Goal: Communication & Community: Answer question/provide support

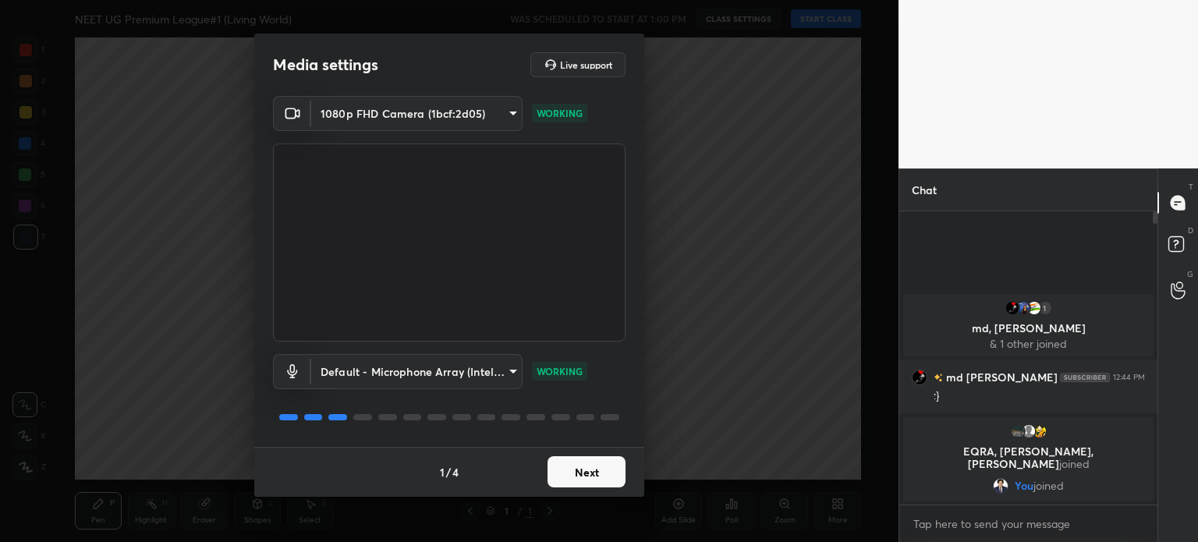
scroll to position [326, 253]
click at [595, 475] on button "Next" at bounding box center [586, 471] width 78 height 31
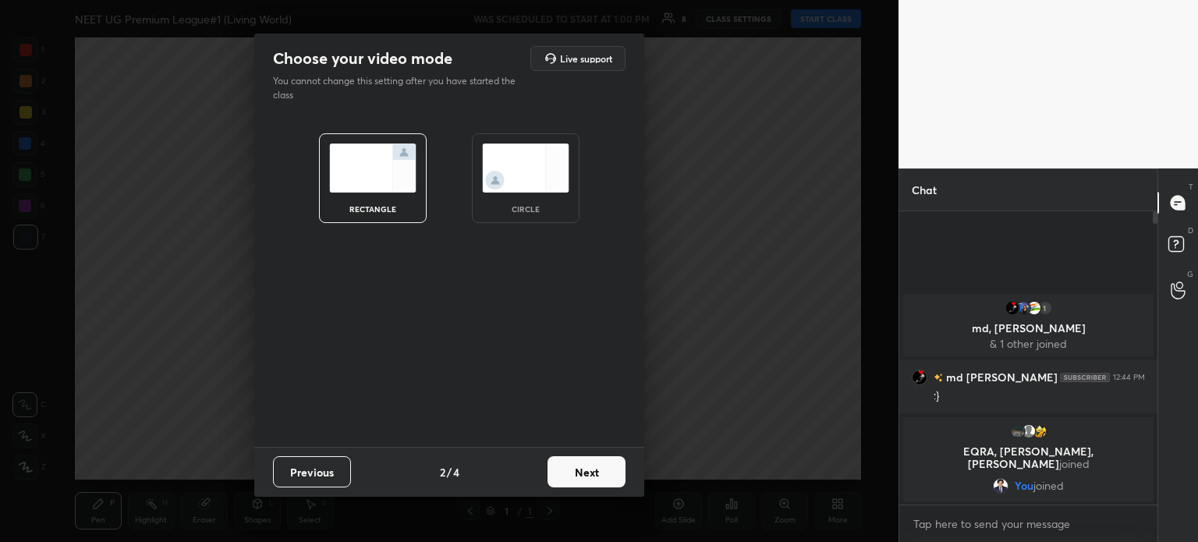
click at [595, 475] on button "Next" at bounding box center [586, 471] width 78 height 31
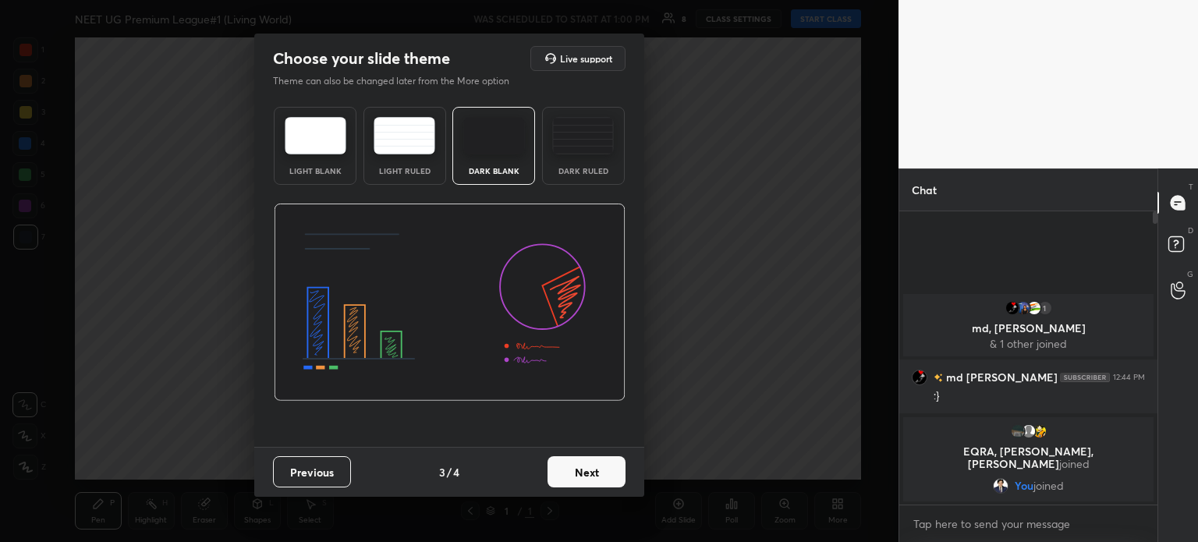
click at [595, 475] on button "Next" at bounding box center [586, 471] width 78 height 31
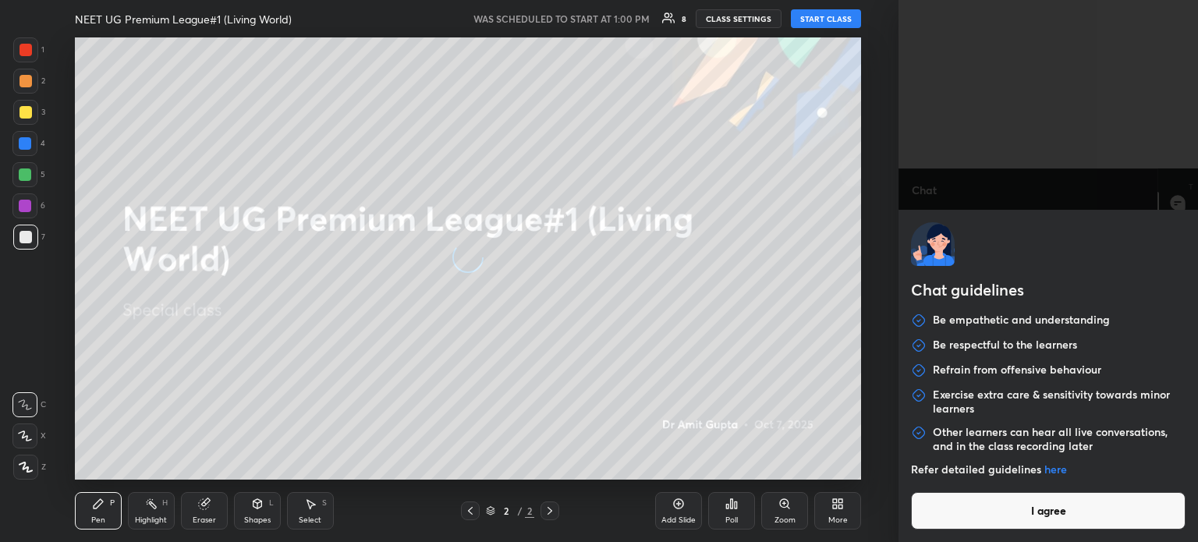
click at [989, 526] on body "1 2 3 4 5 6 7 C X Z C X Z E E Erase all H H NEET UG Premium League#1 (Living Wo…" at bounding box center [599, 271] width 1198 height 542
click at [989, 508] on button "I agree" at bounding box center [1048, 510] width 274 height 37
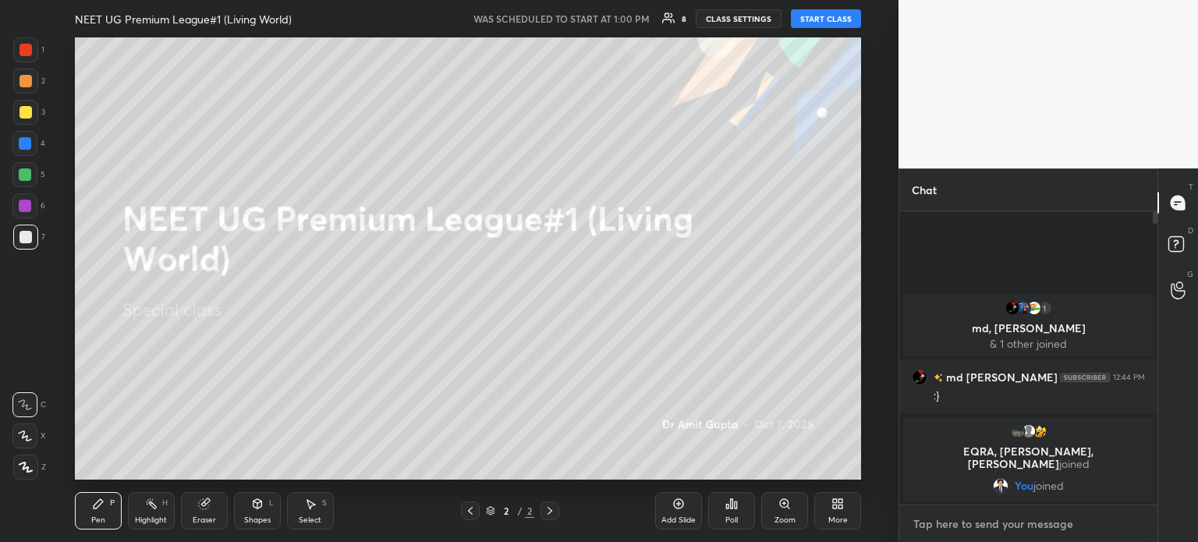
click at [976, 520] on textarea at bounding box center [1027, 523] width 233 height 25
type textarea "Match will start from 1:15 pm"
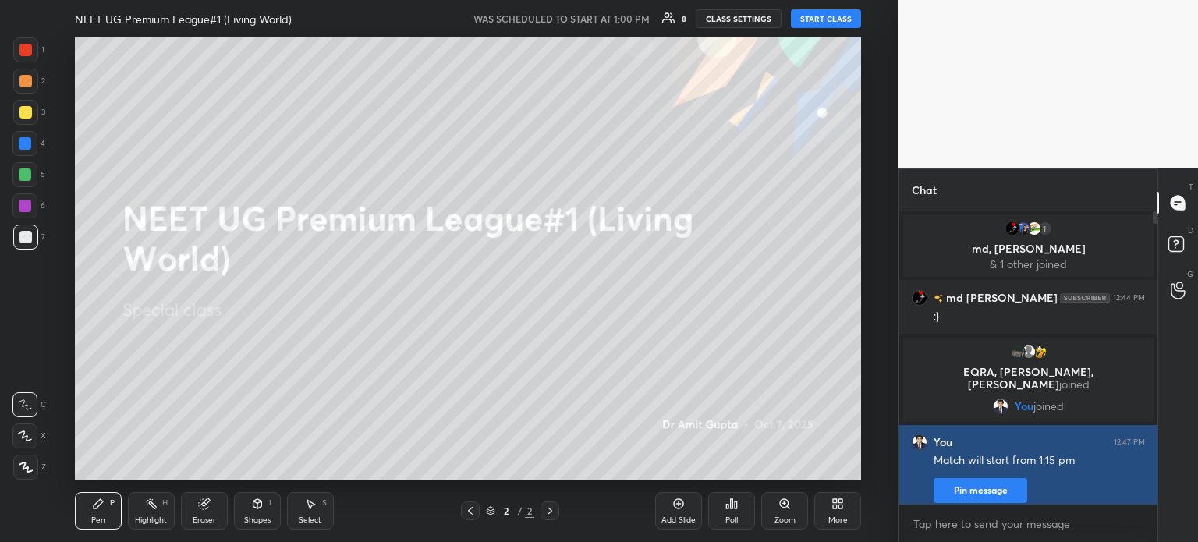
click at [985, 494] on button "Pin message" at bounding box center [980, 490] width 94 height 25
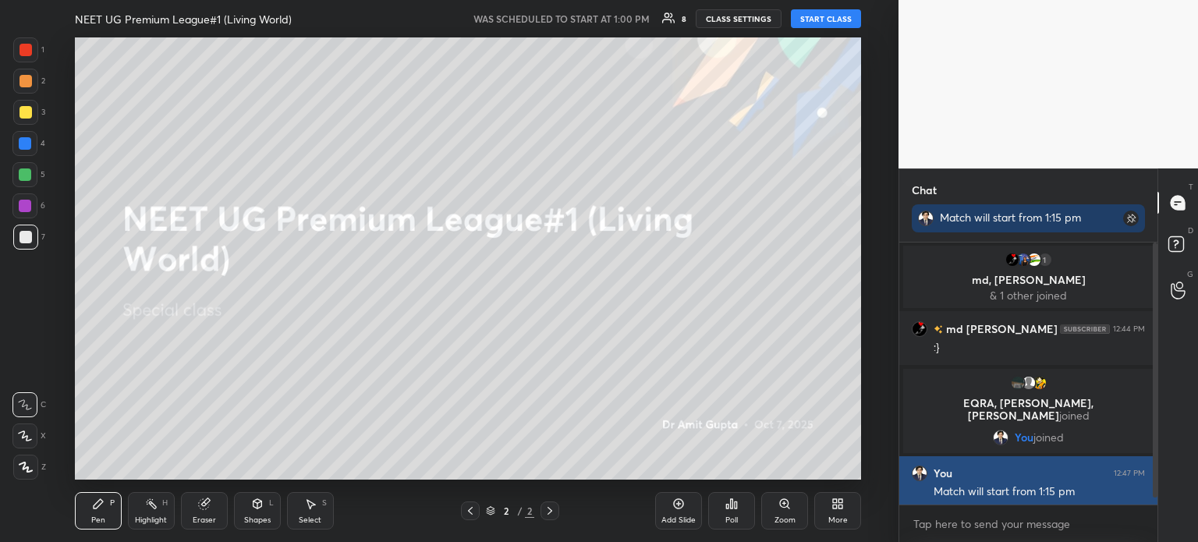
scroll to position [295, 253]
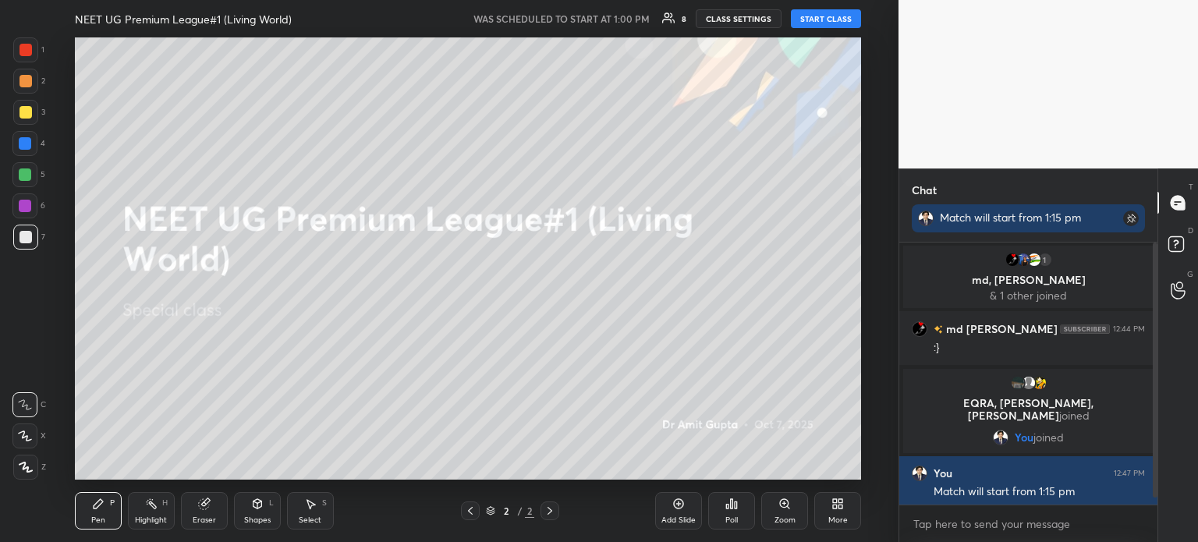
click at [818, 24] on button "START CLASS" at bounding box center [826, 18] width 70 height 19
click at [678, 21] on span "mute" at bounding box center [672, 18] width 22 height 11
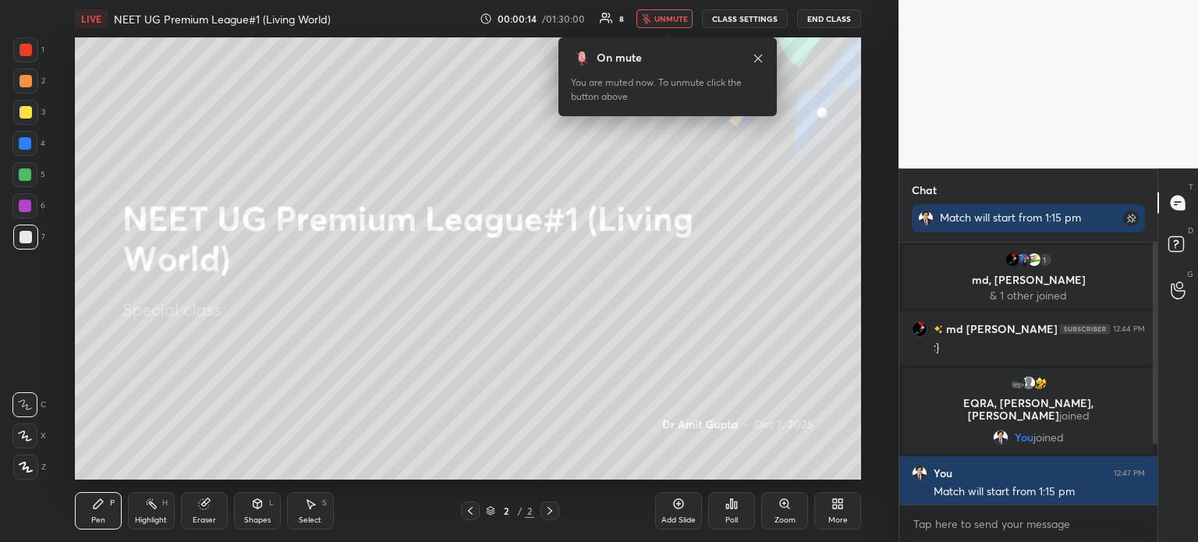
drag, startPoint x: 674, startPoint y: 34, endPoint x: 676, endPoint y: 511, distance: 478.0
click at [676, 511] on div "Add Slide" at bounding box center [678, 510] width 47 height 37
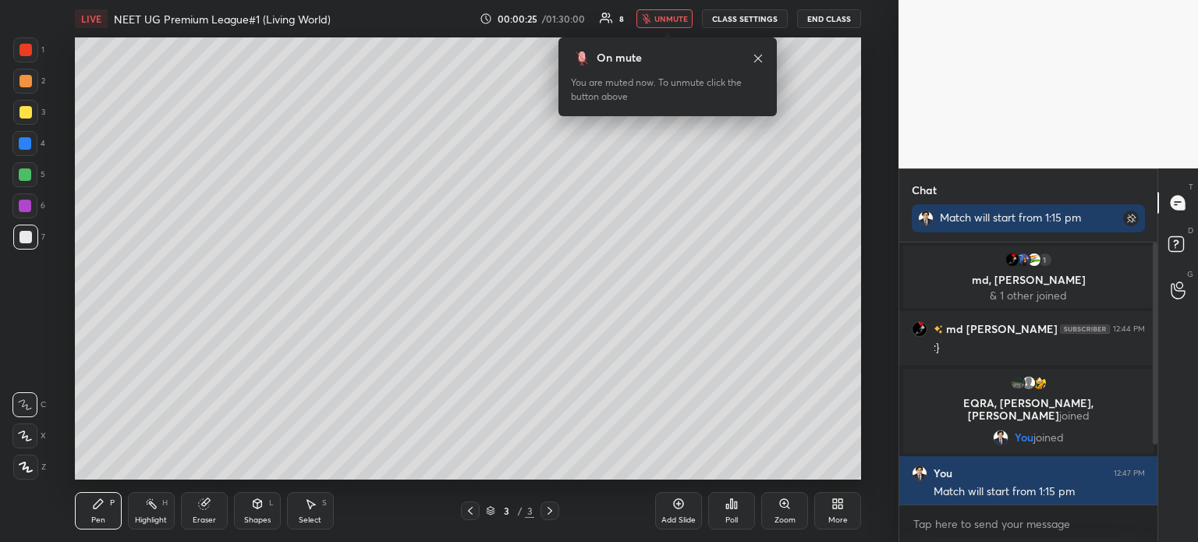
click at [28, 468] on icon at bounding box center [25, 466] width 12 height 9
click at [30, 461] on div at bounding box center [25, 467] width 25 height 25
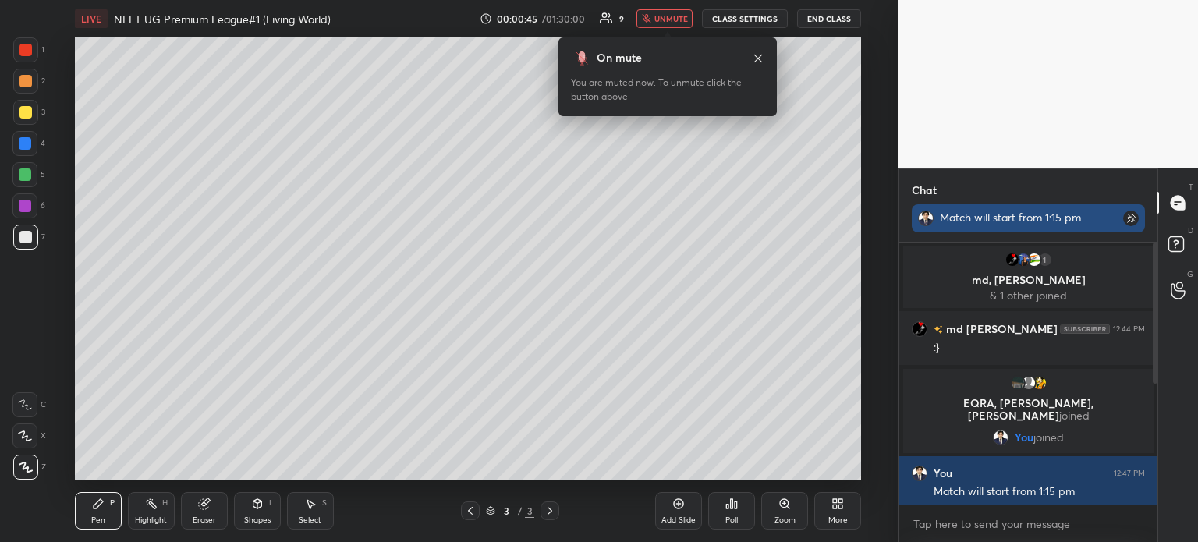
click at [1013, 211] on div "Match will start from 1:15 pm" at bounding box center [1028, 218] width 177 height 14
click at [1128, 220] on rect at bounding box center [1131, 219] width 16 height 16
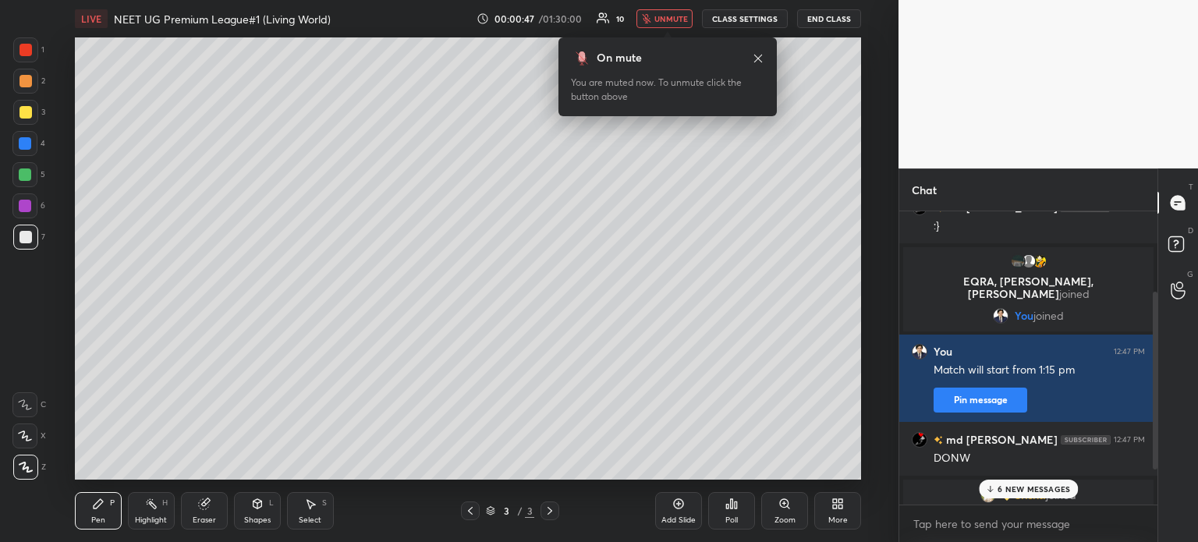
scroll to position [156, 0]
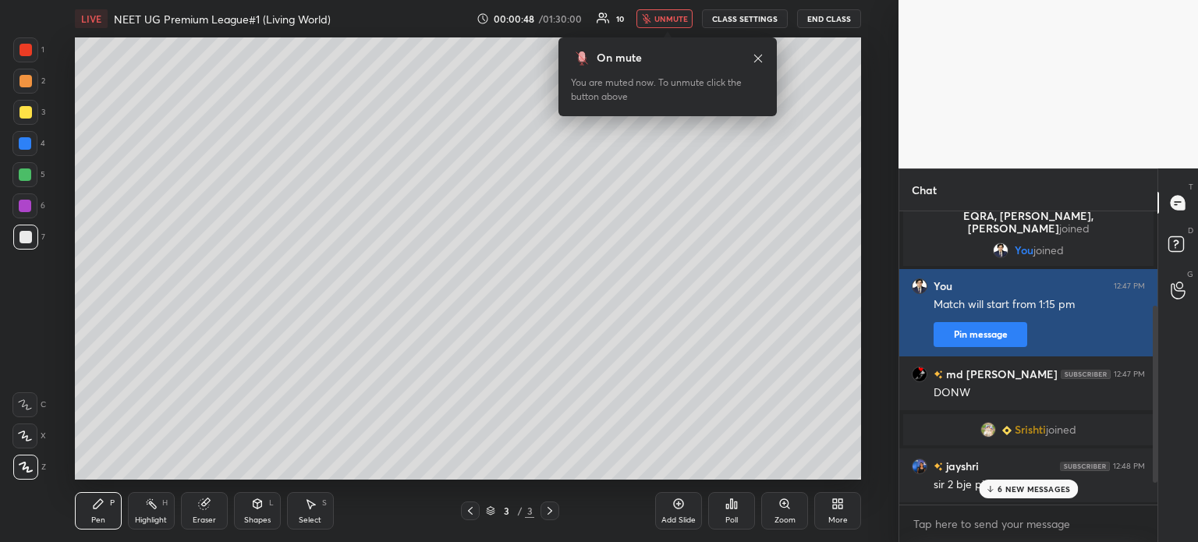
click at [993, 336] on button "Pin message" at bounding box center [980, 334] width 94 height 25
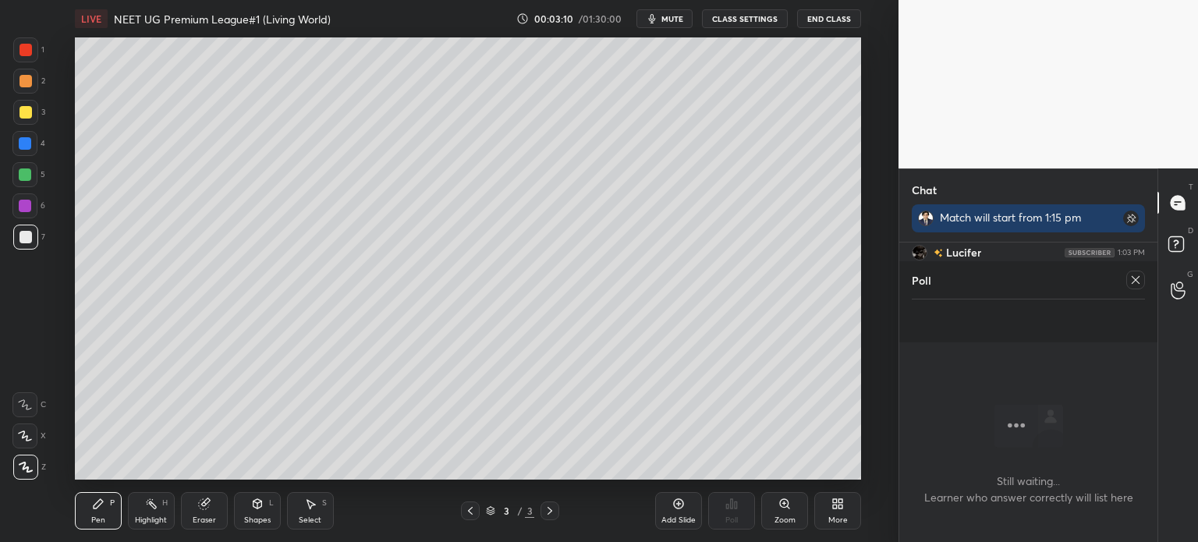
scroll to position [442, 865]
click at [1136, 278] on icon at bounding box center [1135, 280] width 12 height 12
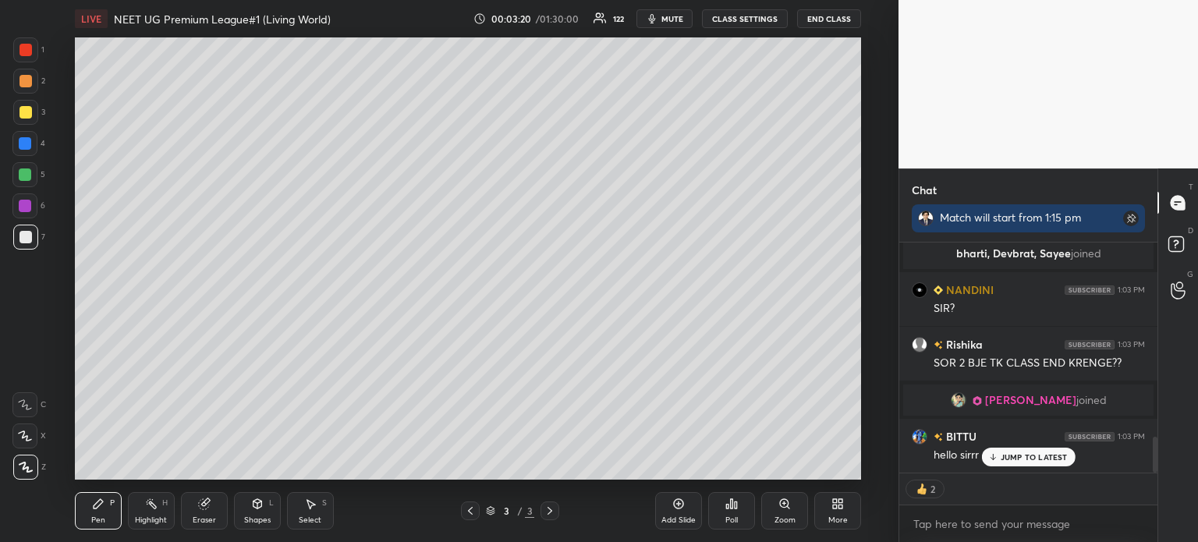
type textarea "x"
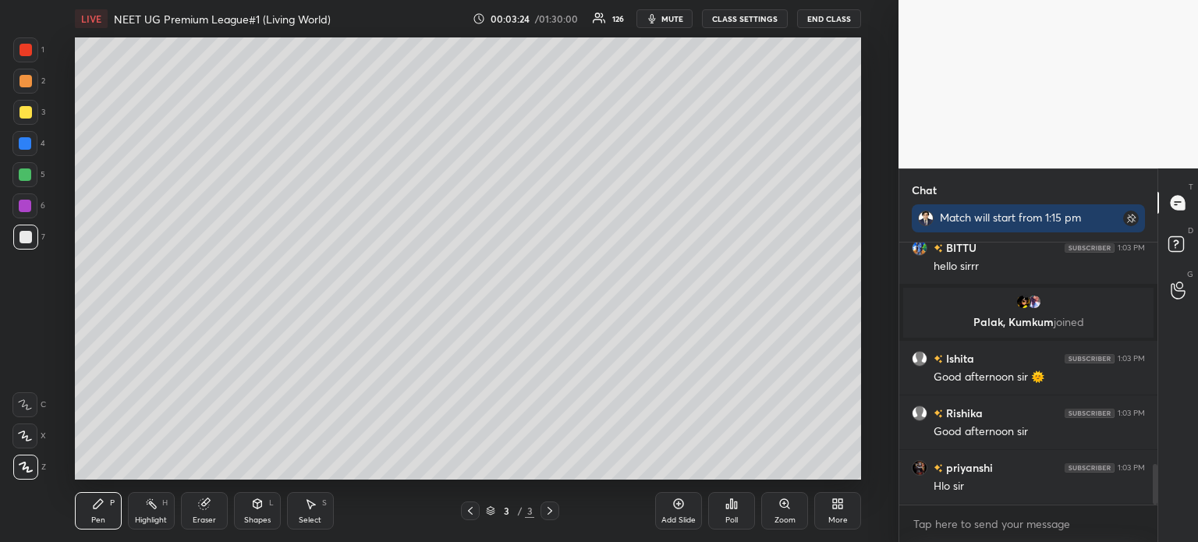
click at [689, 25] on button "mute" at bounding box center [664, 18] width 56 height 19
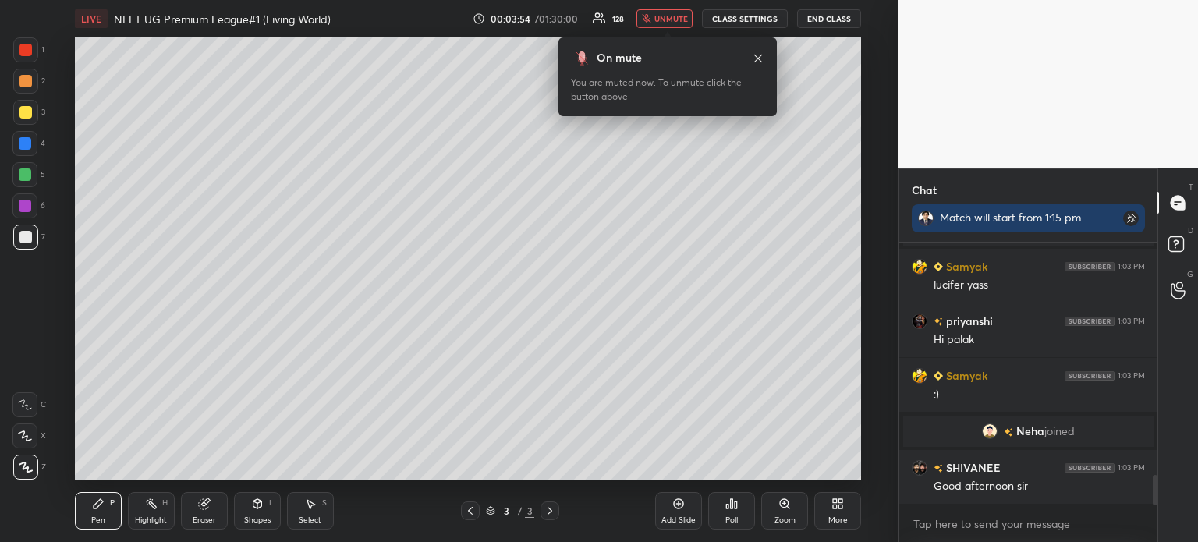
click at [671, 18] on span "unmute" at bounding box center [671, 18] width 34 height 11
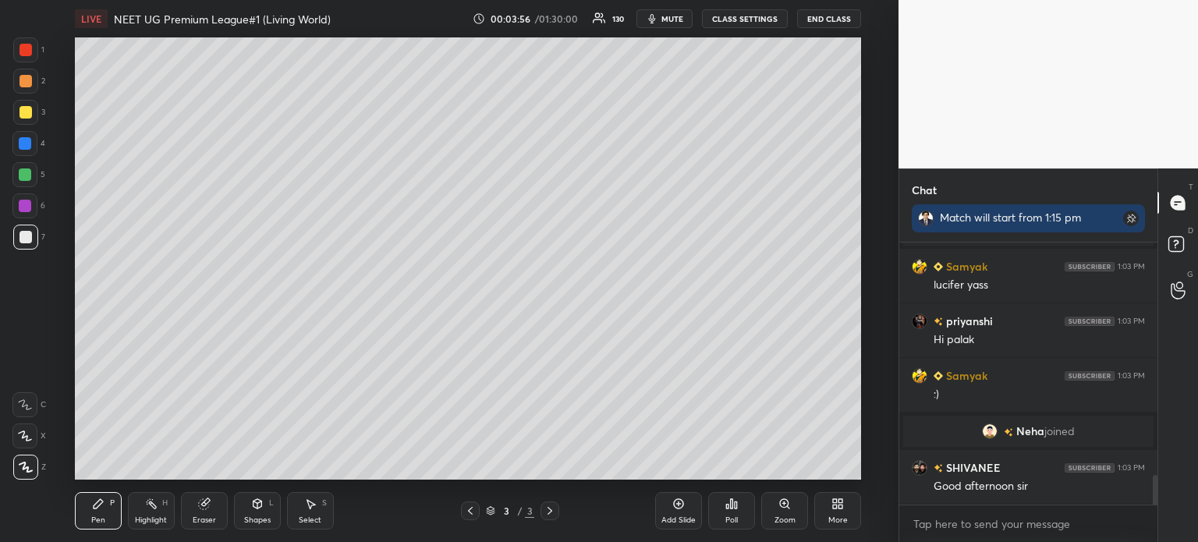
click at [681, 21] on span "mute" at bounding box center [672, 18] width 22 height 11
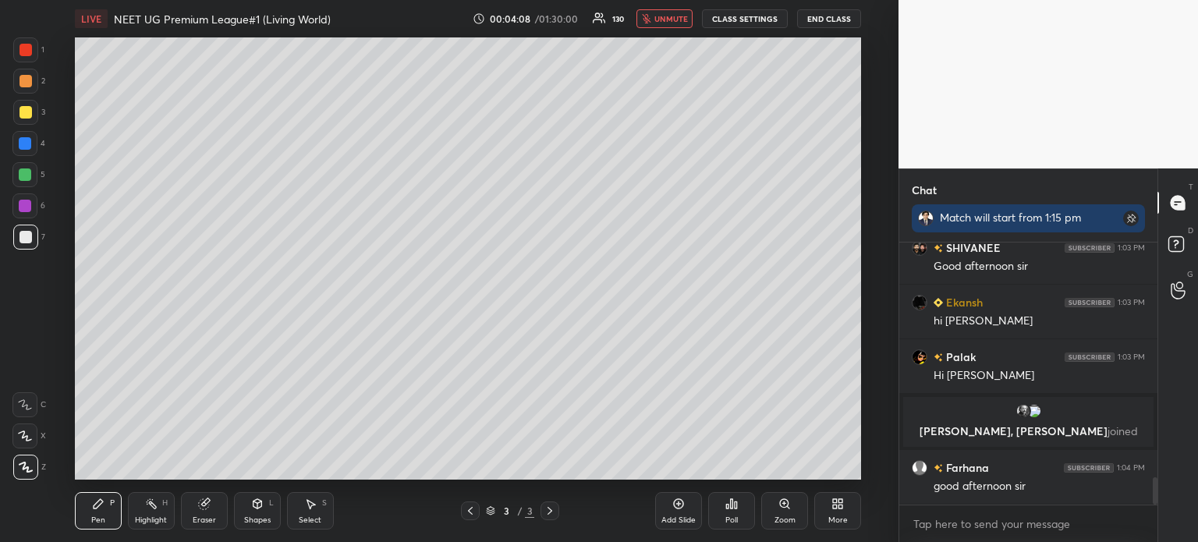
click at [650, 19] on icon "button" at bounding box center [646, 18] width 9 height 9
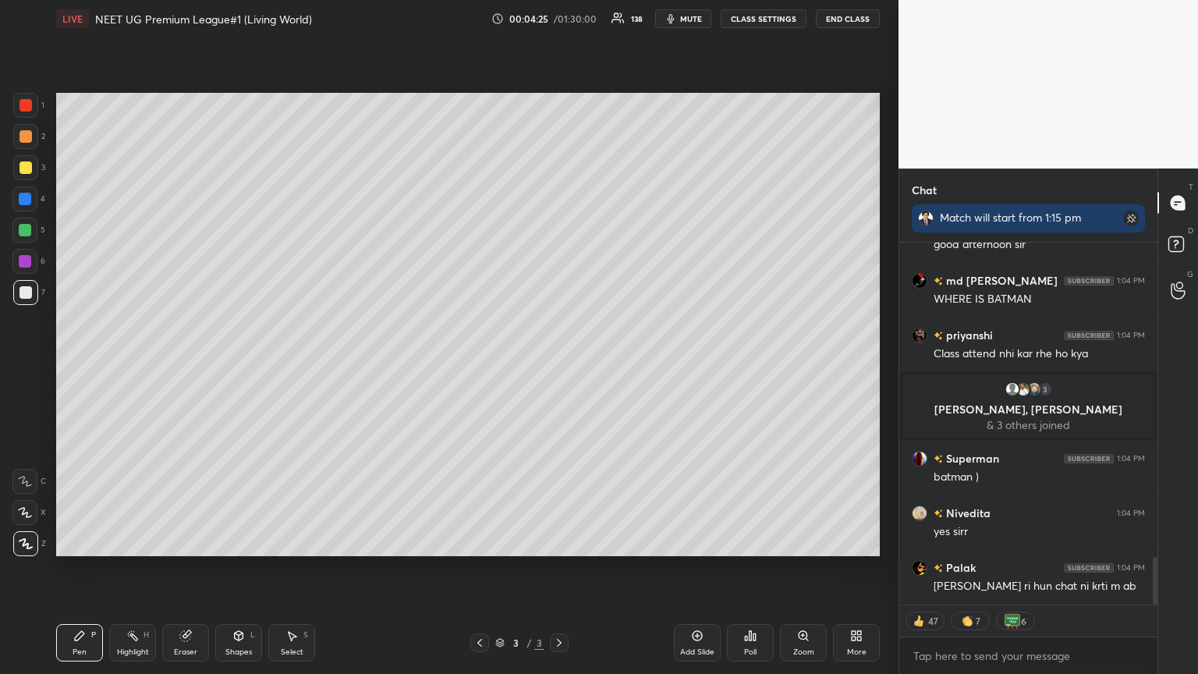
click at [853, 541] on icon at bounding box center [853, 633] width 4 height 4
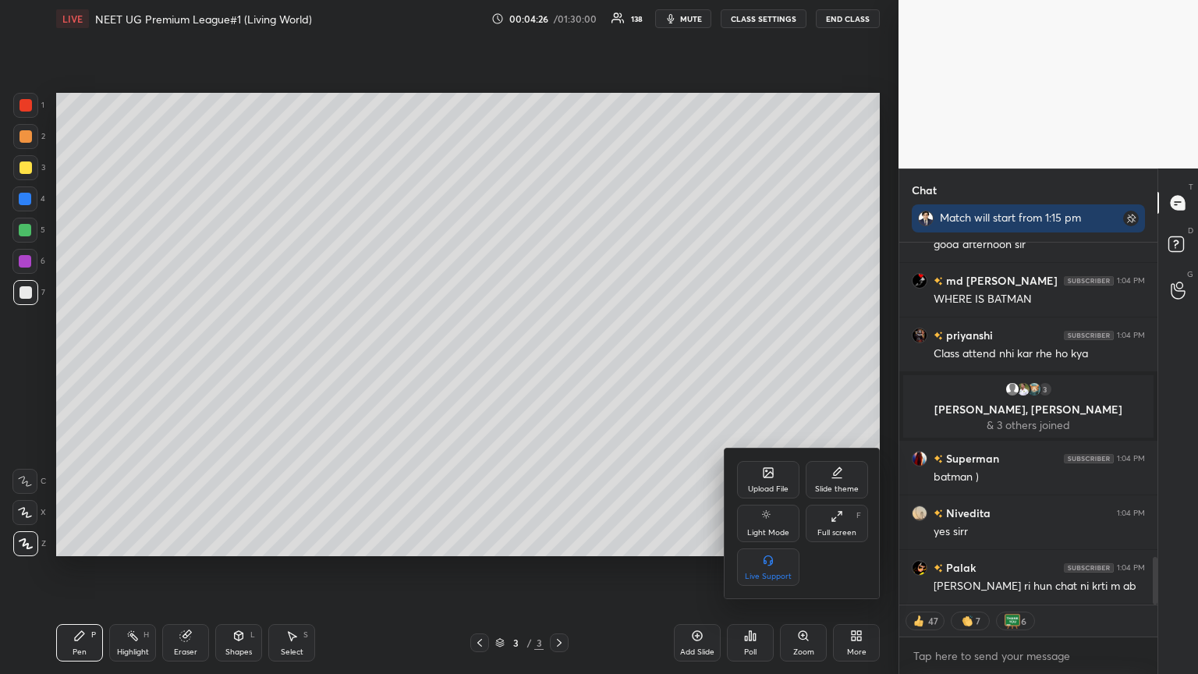
click at [773, 482] on div "Upload File" at bounding box center [768, 479] width 62 height 37
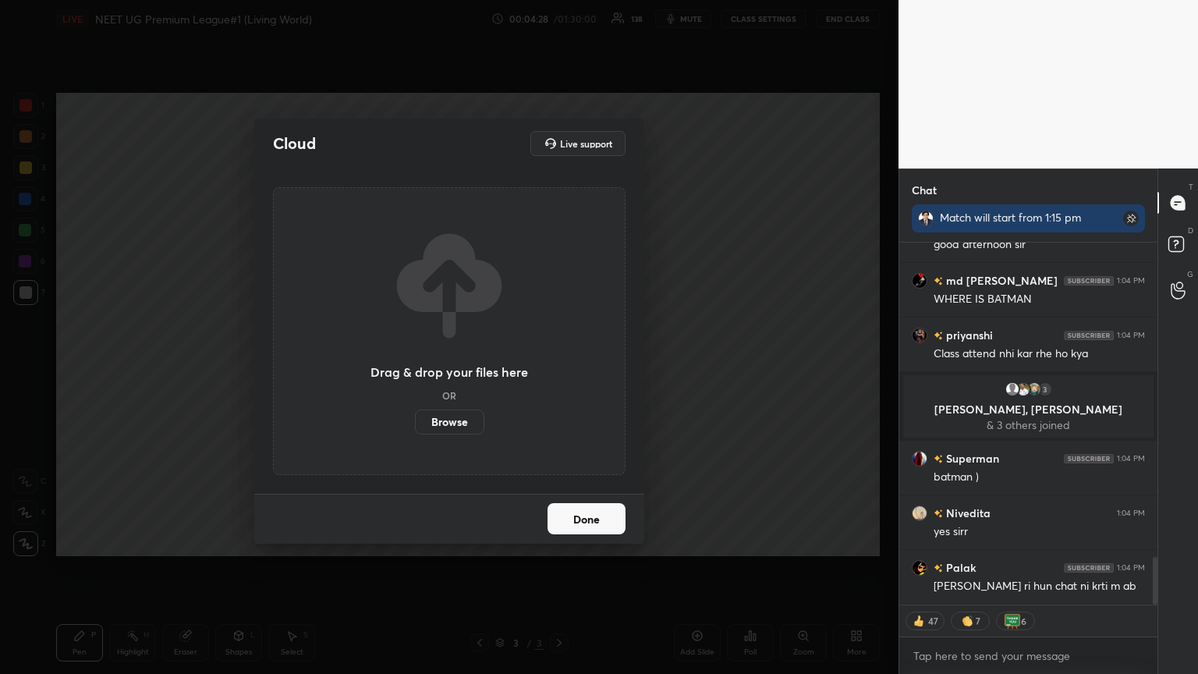
drag, startPoint x: 710, startPoint y: 409, endPoint x: 695, endPoint y: 410, distance: 14.9
click at [713, 409] on div "Cloud Live support Drag & drop your files here OR Browse Done" at bounding box center [449, 337] width 898 height 674
click at [605, 511] on button "Done" at bounding box center [586, 518] width 78 height 31
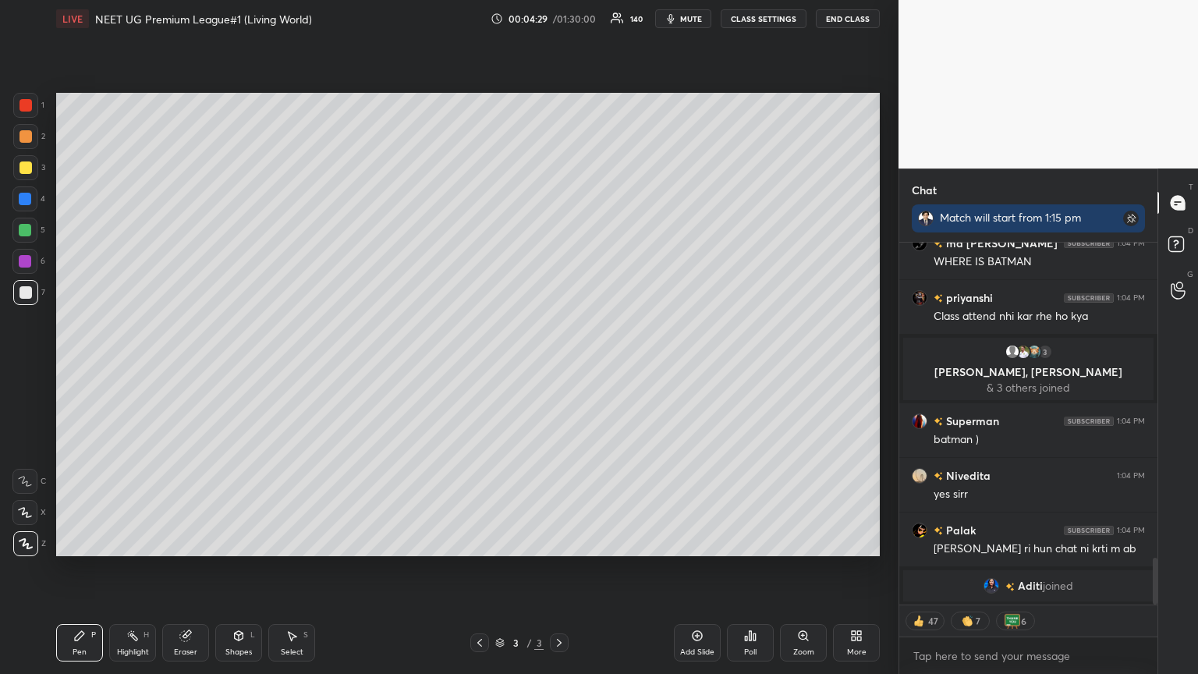
click at [692, 19] on span "mute" at bounding box center [691, 18] width 22 height 11
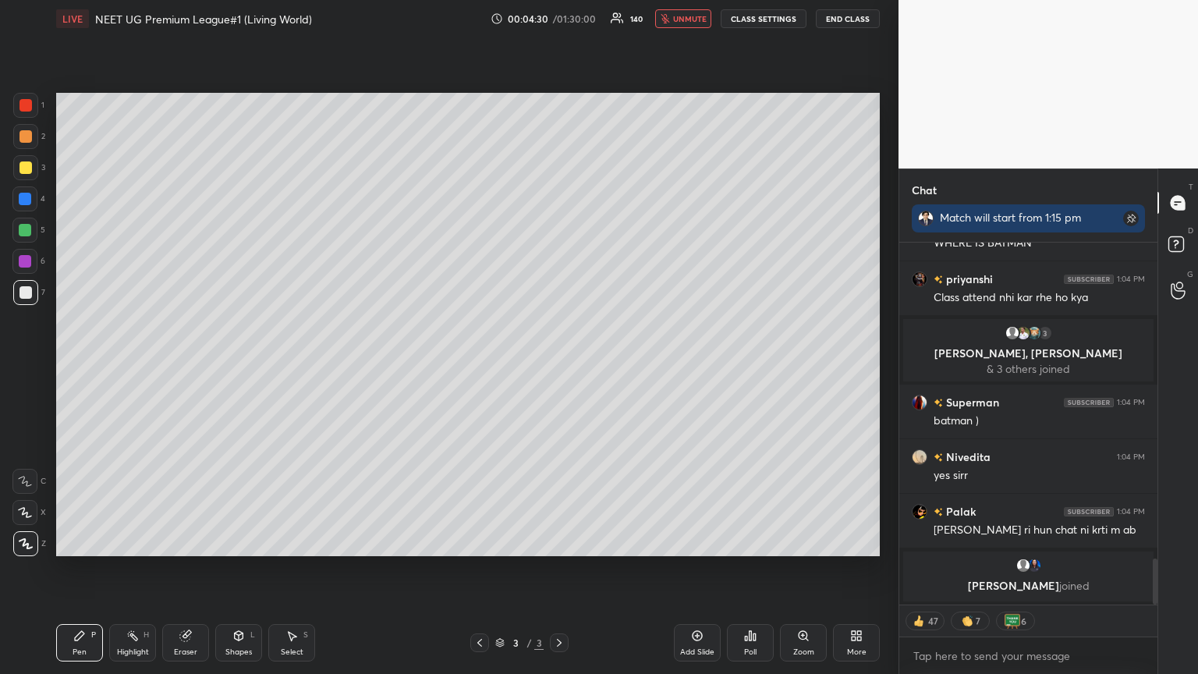
click at [851, 541] on icon at bounding box center [853, 638] width 4 height 4
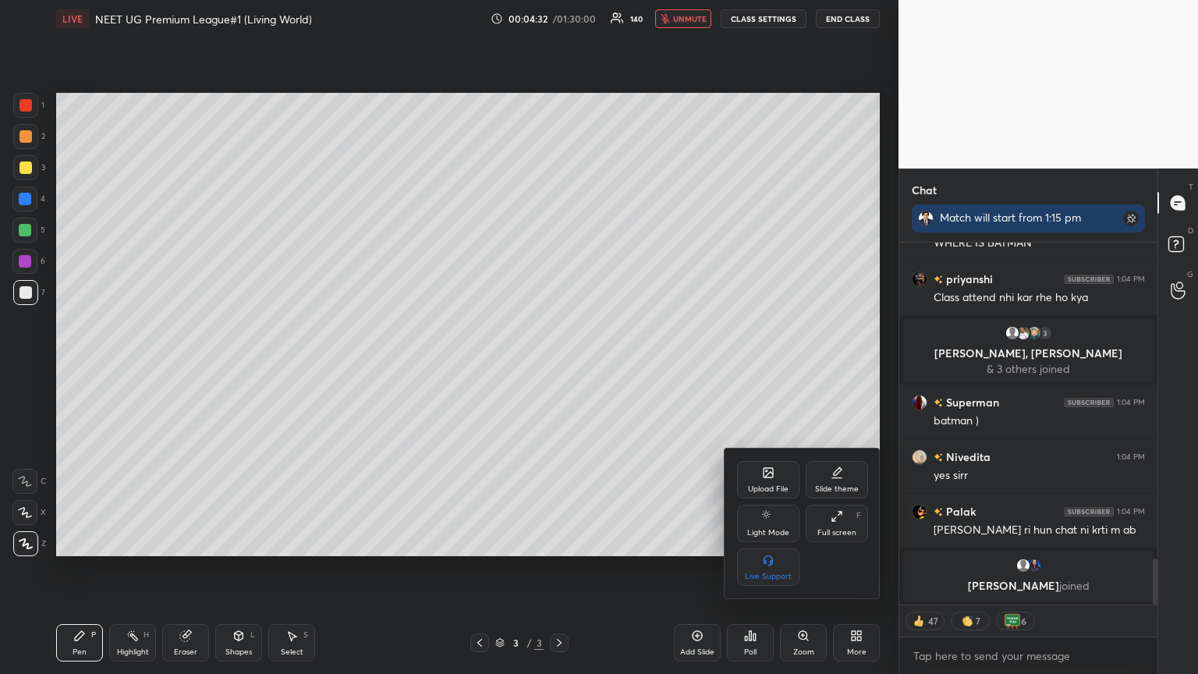
click at [767, 477] on icon at bounding box center [767, 472] width 9 height 9
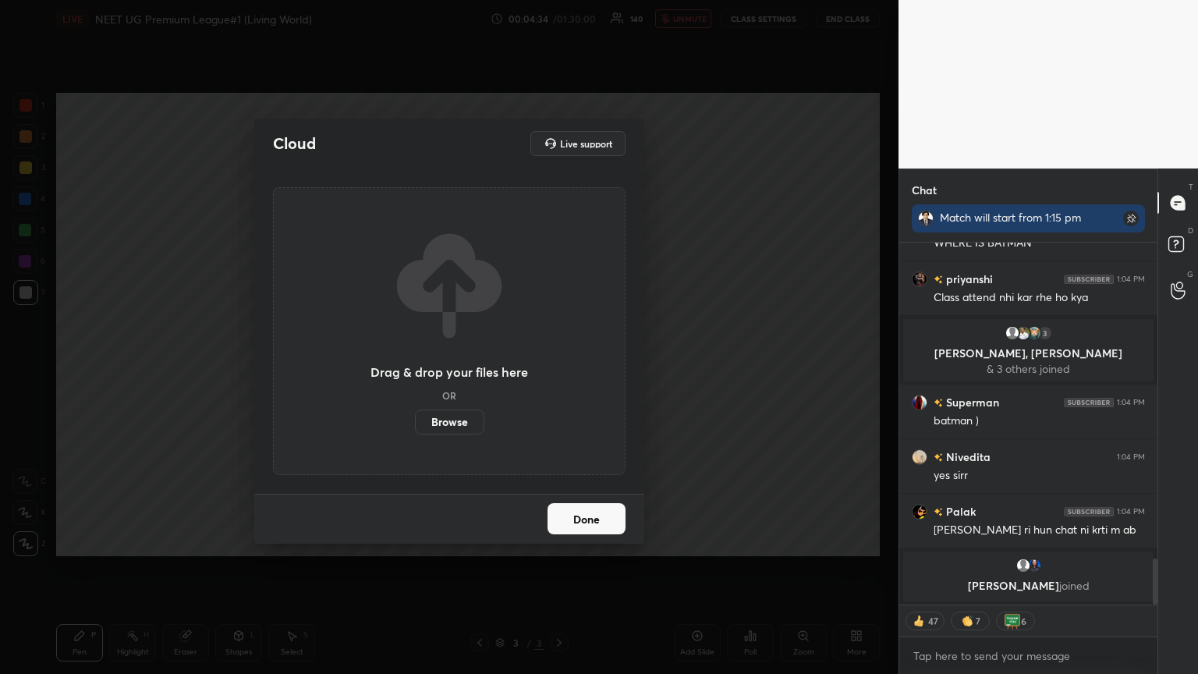
drag, startPoint x: 455, startPoint y: 424, endPoint x: 458, endPoint y: 324, distance: 100.6
click at [455, 423] on label "Browse" at bounding box center [449, 421] width 69 height 25
click at [415, 423] on input "Browse" at bounding box center [415, 421] width 0 height 25
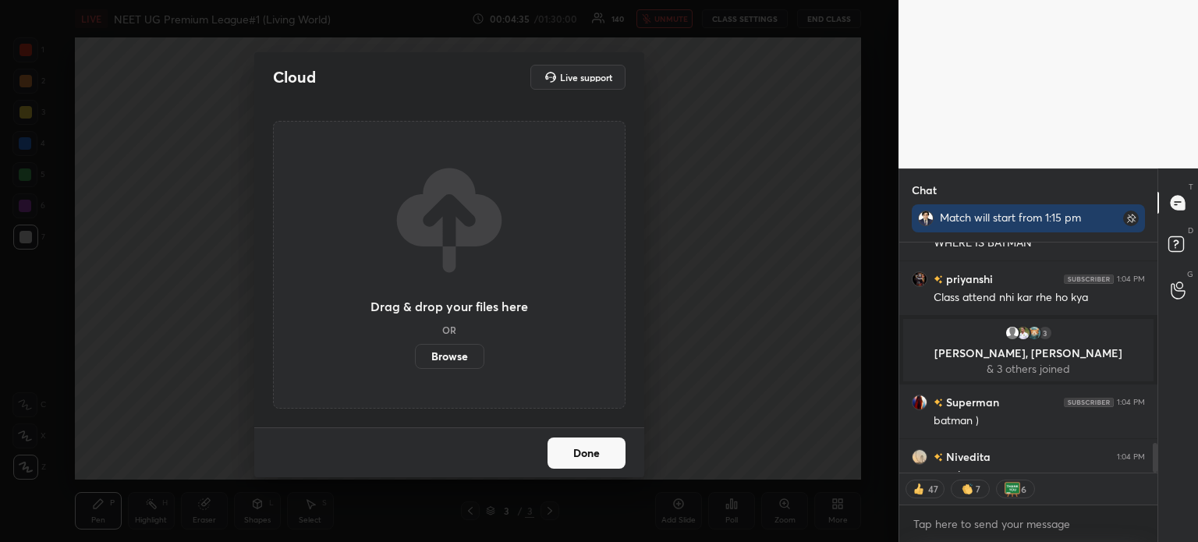
type textarea "x"
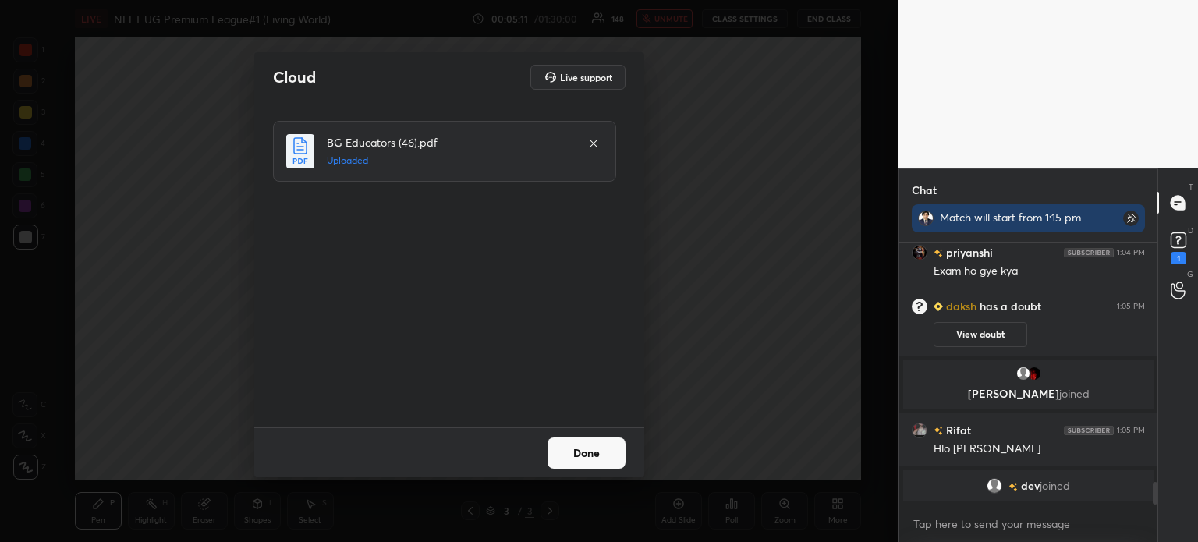
click at [605, 457] on button "Done" at bounding box center [586, 452] width 78 height 31
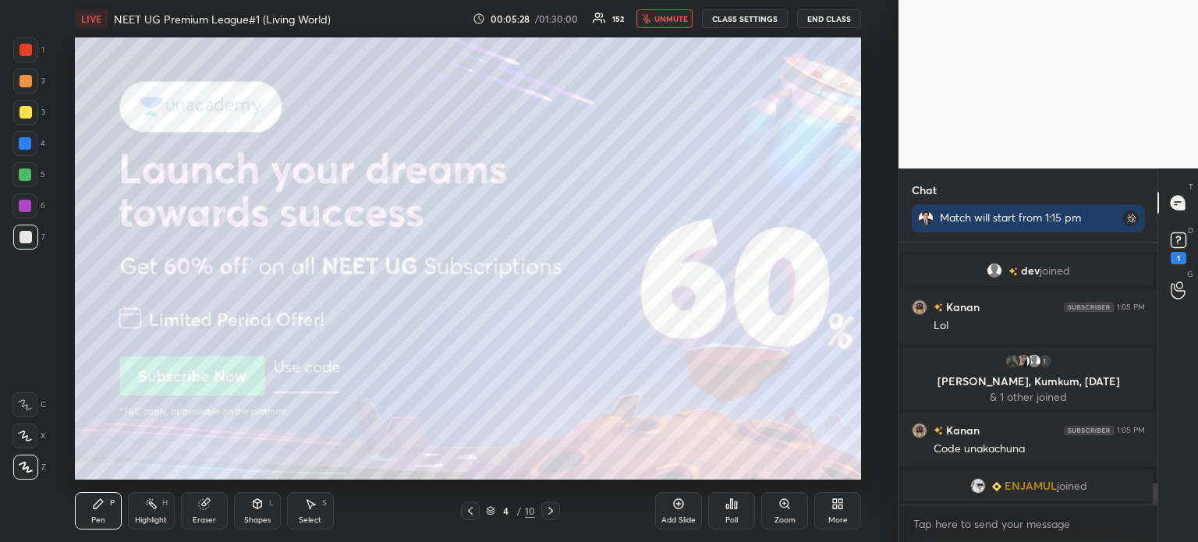
scroll to position [2930, 0]
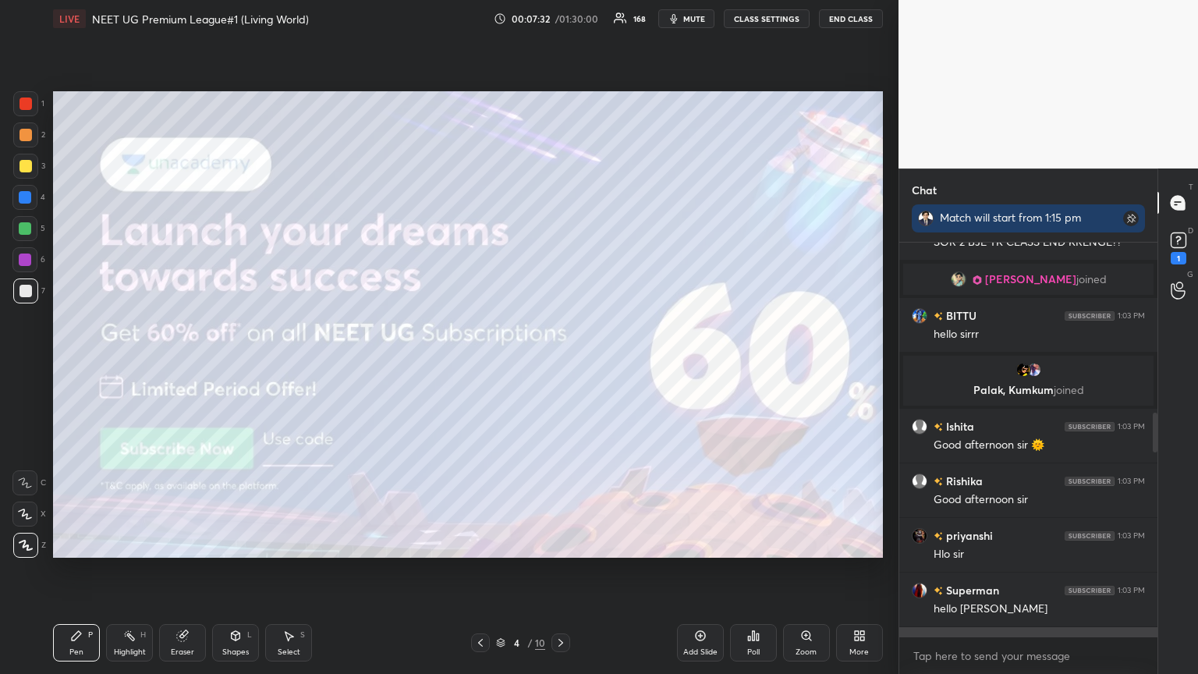
scroll to position [77396, 77134]
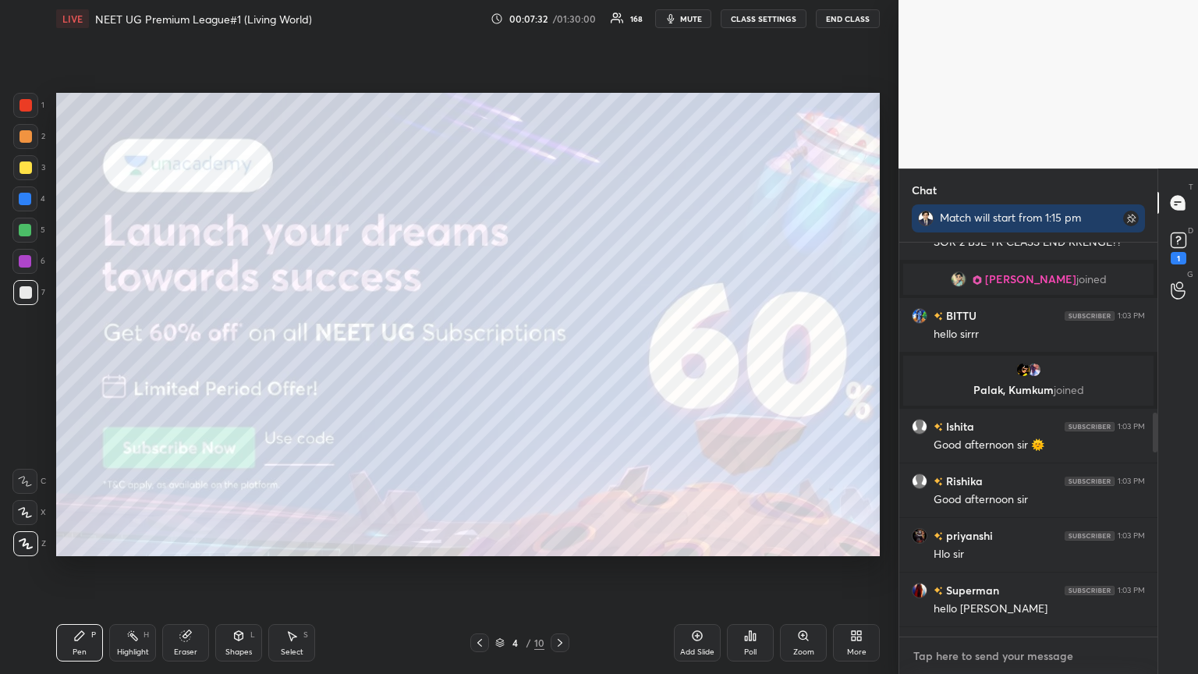
click at [559, 366] on textarea at bounding box center [1027, 655] width 233 height 25
click at [559, 216] on rect at bounding box center [1131, 219] width 16 height 16
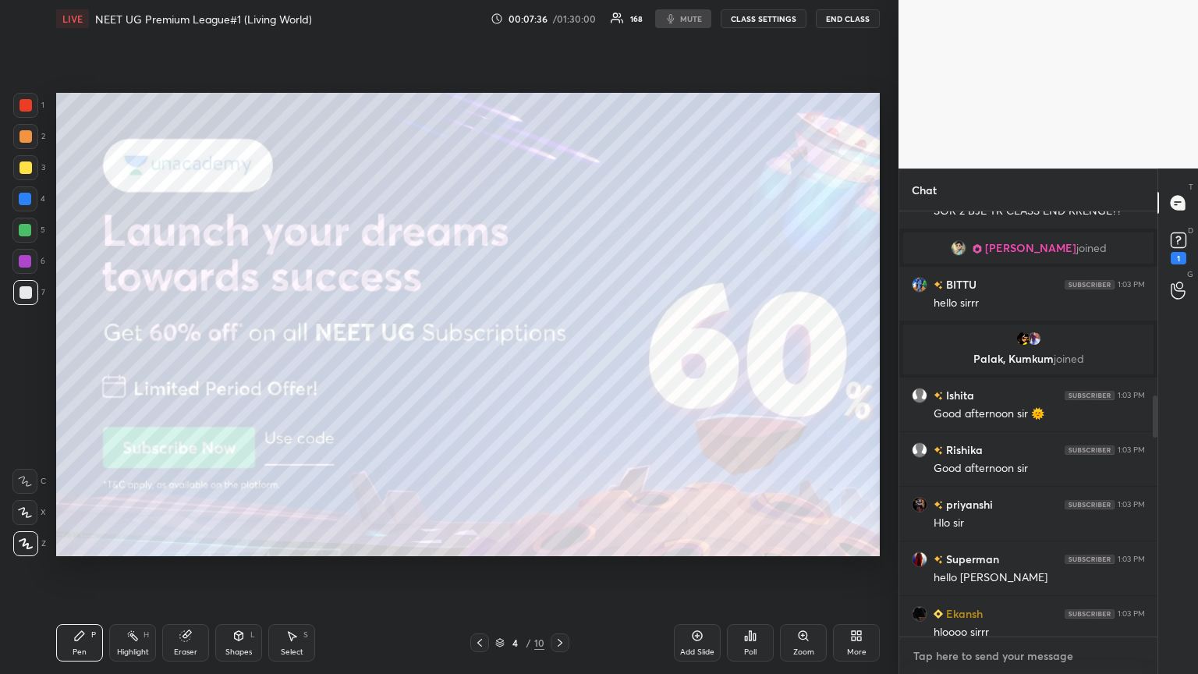
type textarea "x"
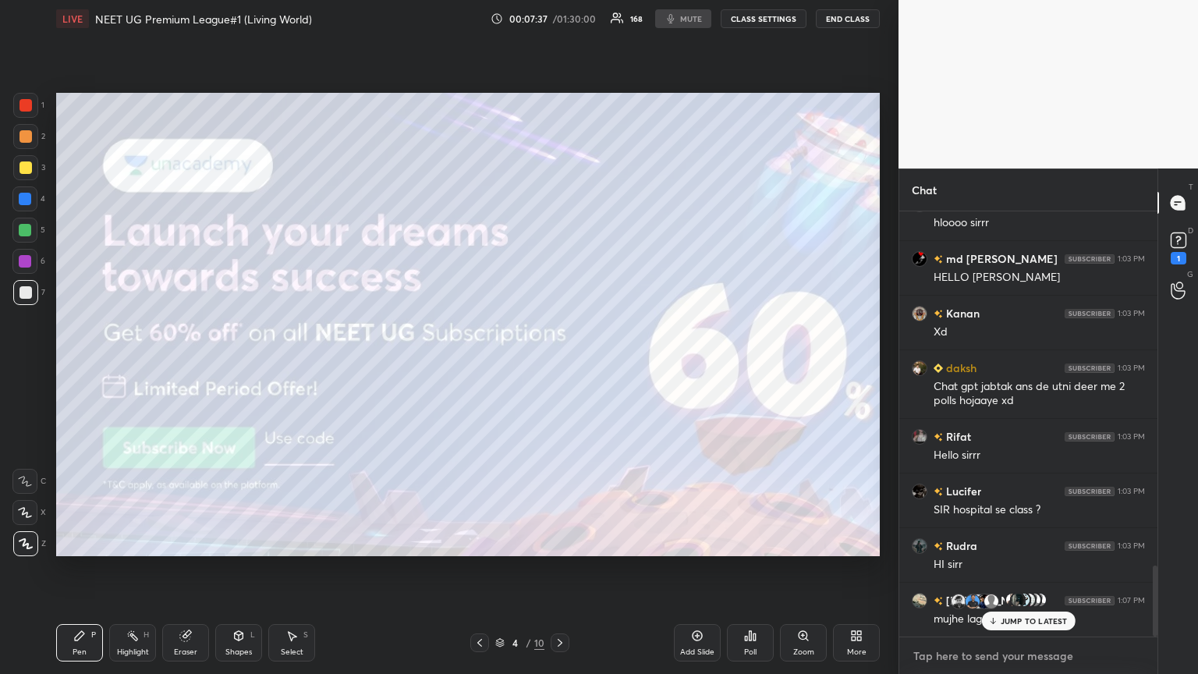
paste textarea "[URL][DOMAIN_NAME]"
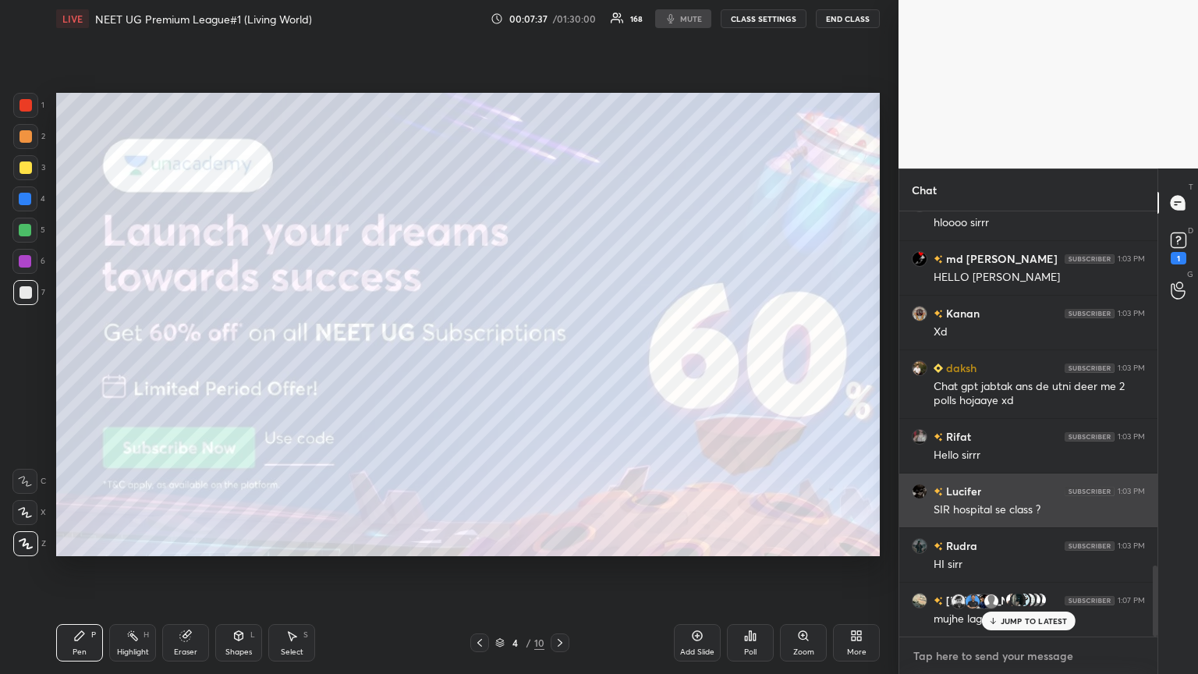
type textarea "[URL][DOMAIN_NAME]"
type textarea "x"
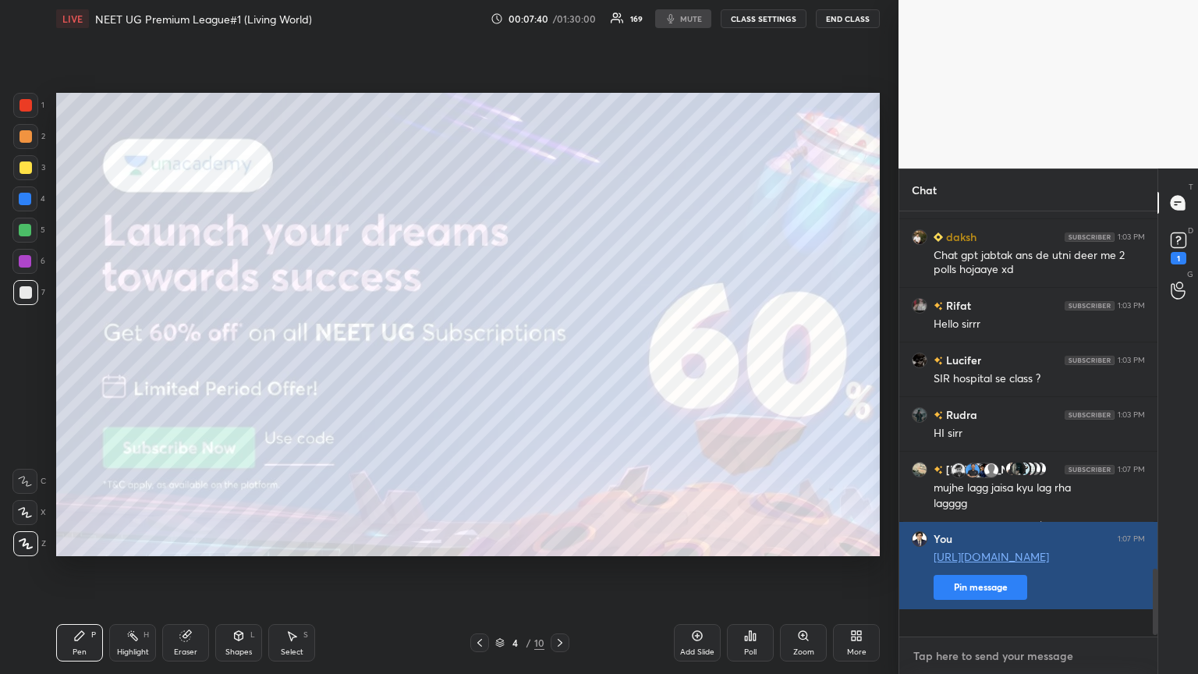
scroll to position [2307, 0]
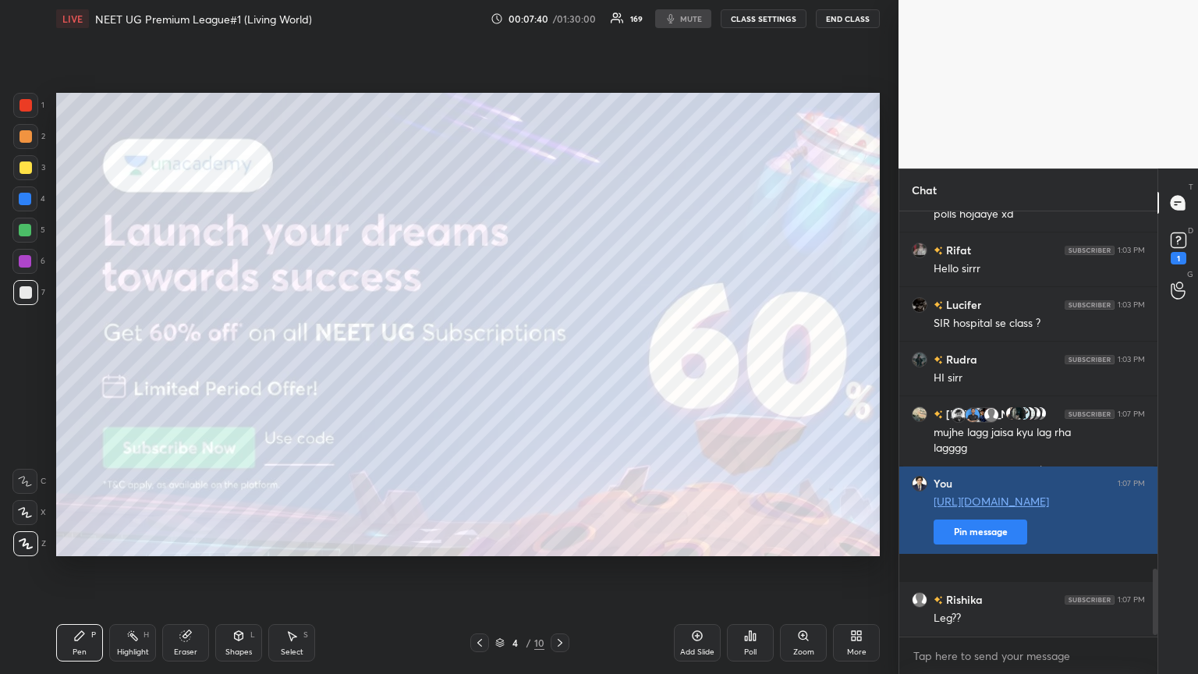
click at [559, 366] on div "Kanan 1:03 PM Xd daksh 1:03 PM Chat gpt jabtak ans de utni deer me 2 polls hoja…" at bounding box center [1028, 423] width 258 height 425
click at [559, 366] on button "Pin message" at bounding box center [980, 531] width 94 height 25
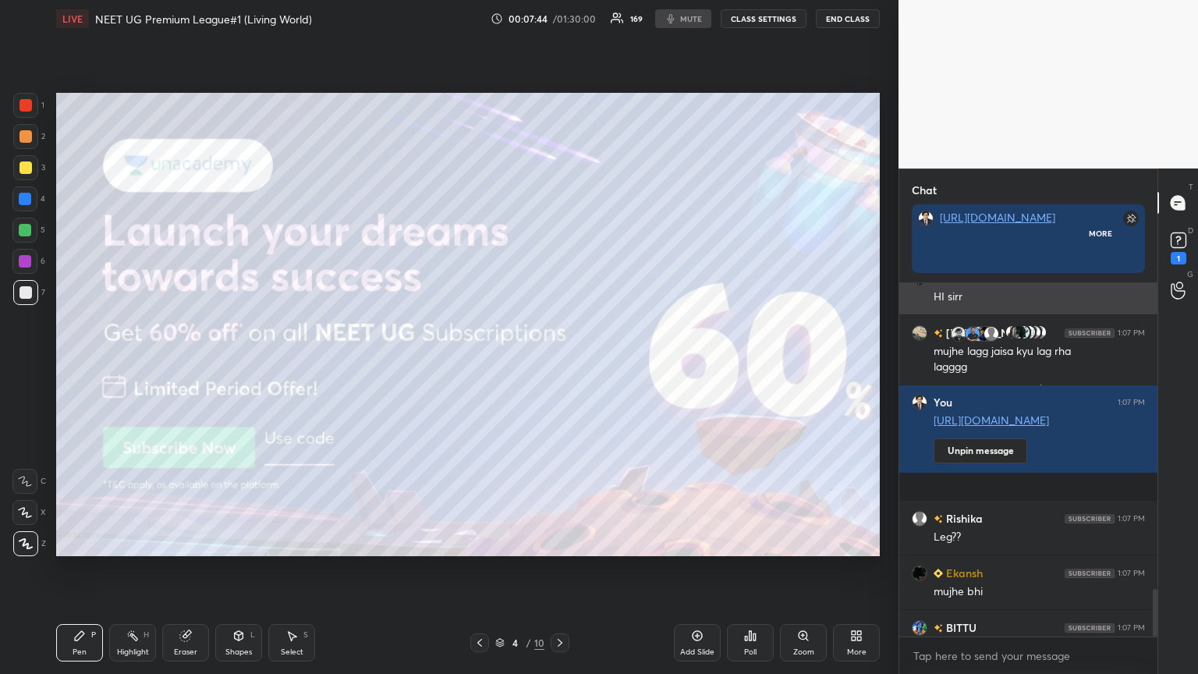
scroll to position [377, 253]
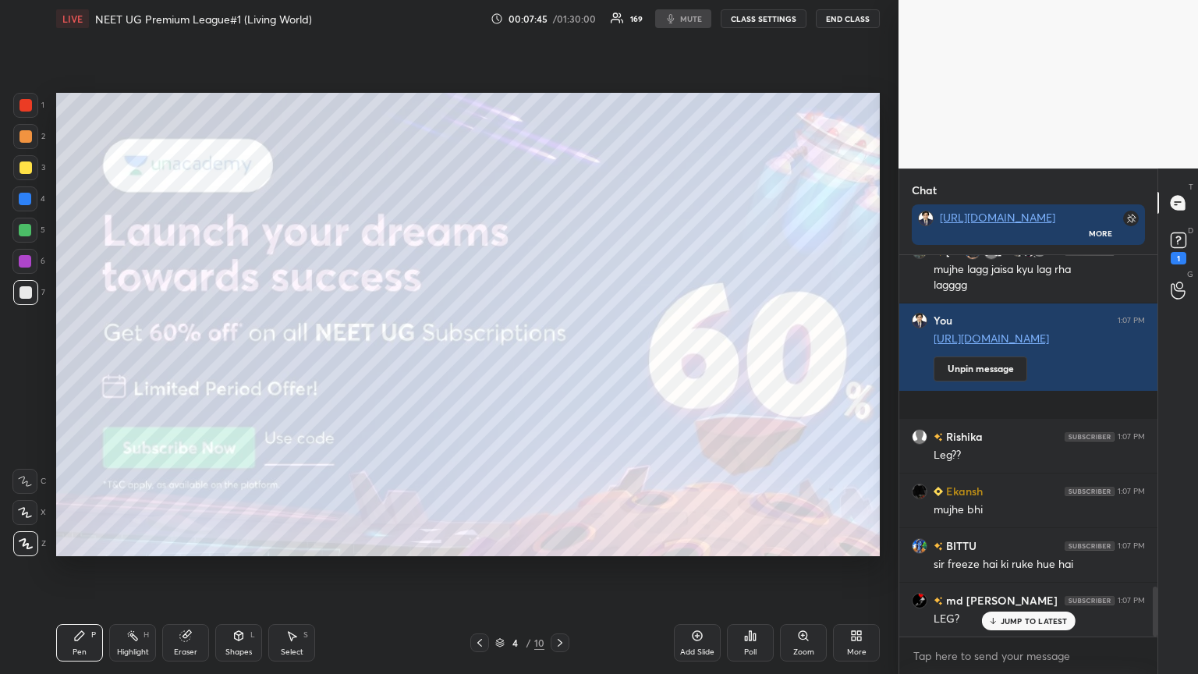
click at [559, 19] on div "00:07:45 / 01:30:00 169 mute CLASS SETTINGS End Class" at bounding box center [684, 18] width 389 height 19
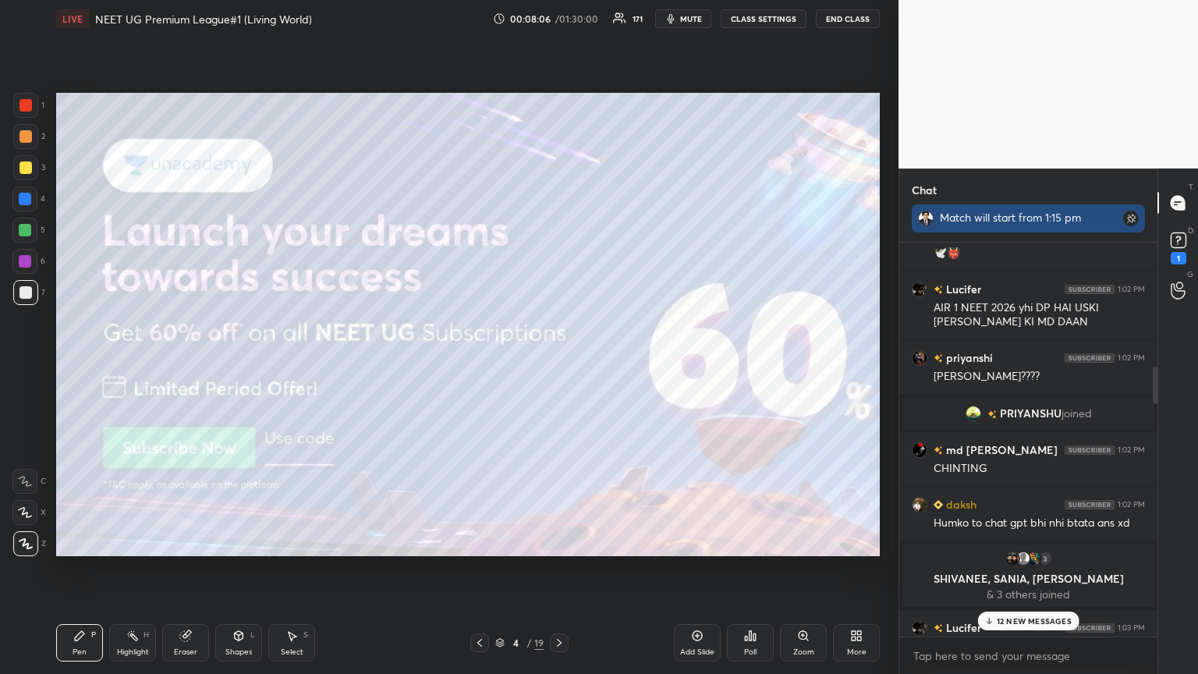
click at [559, 207] on div "Match will start from 1:15 pm" at bounding box center [1027, 218] width 233 height 28
click at [559, 214] on rect at bounding box center [1131, 219] width 16 height 16
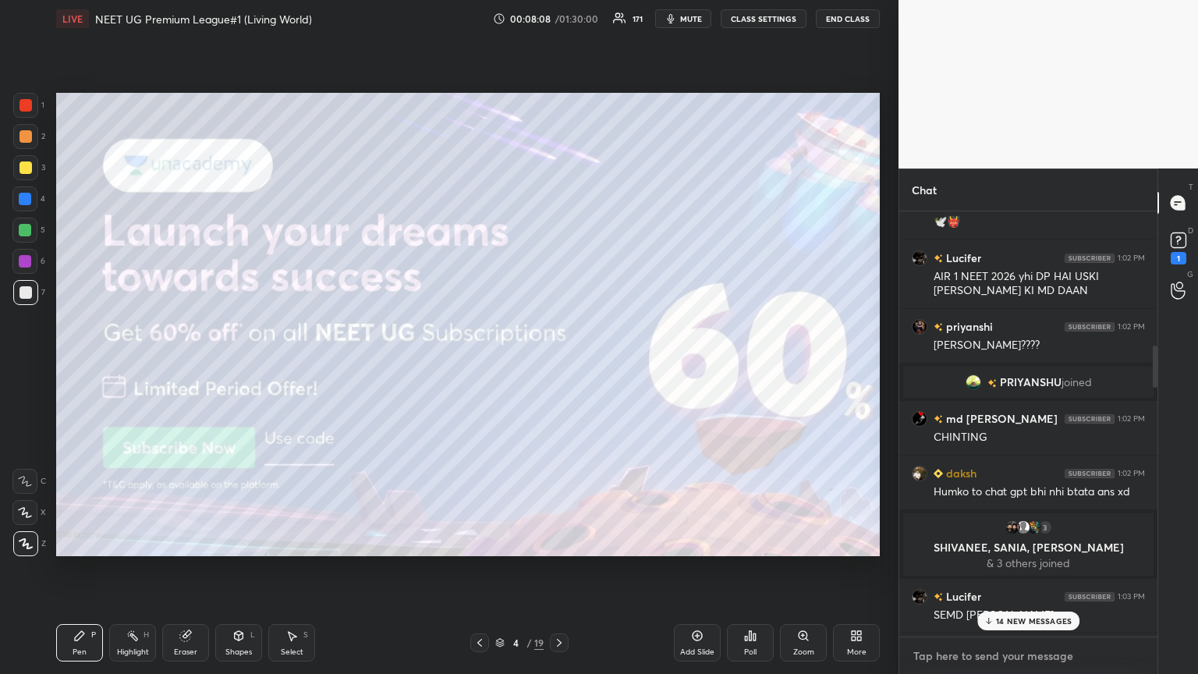
type textarea "x"
paste textarea "[URL][DOMAIN_NAME]"
type textarea "[URL][DOMAIN_NAME]"
type textarea "x"
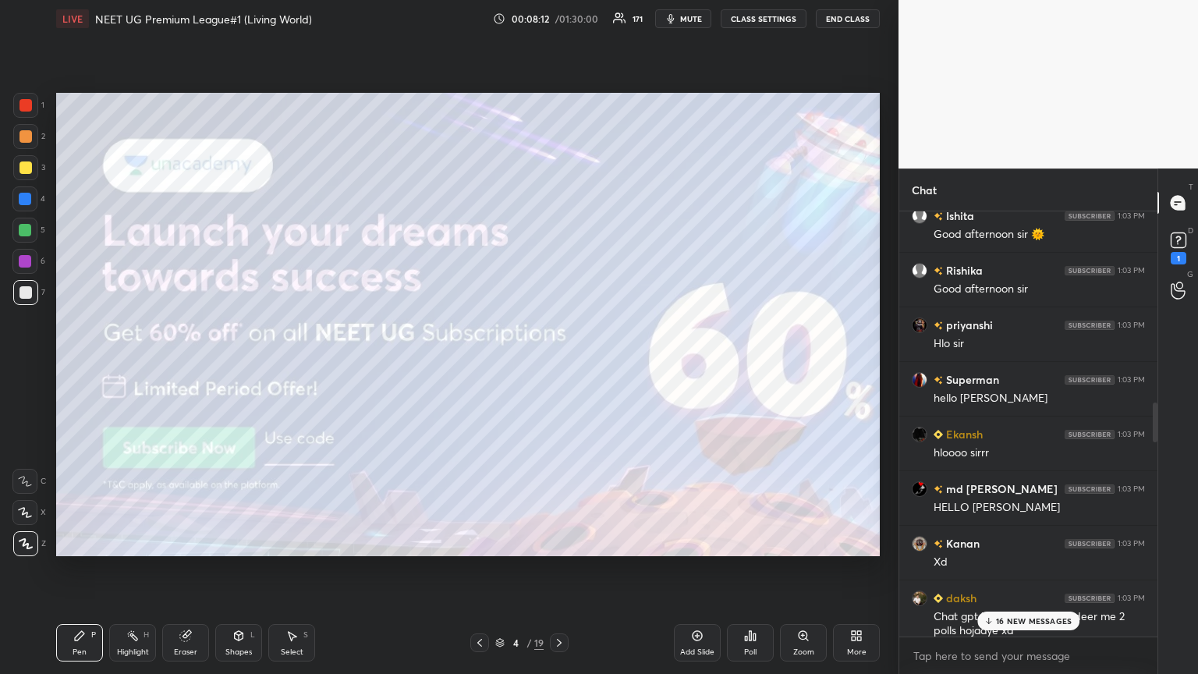
click at [559, 366] on div "16 NEW MESSAGES" at bounding box center [1028, 620] width 103 height 19
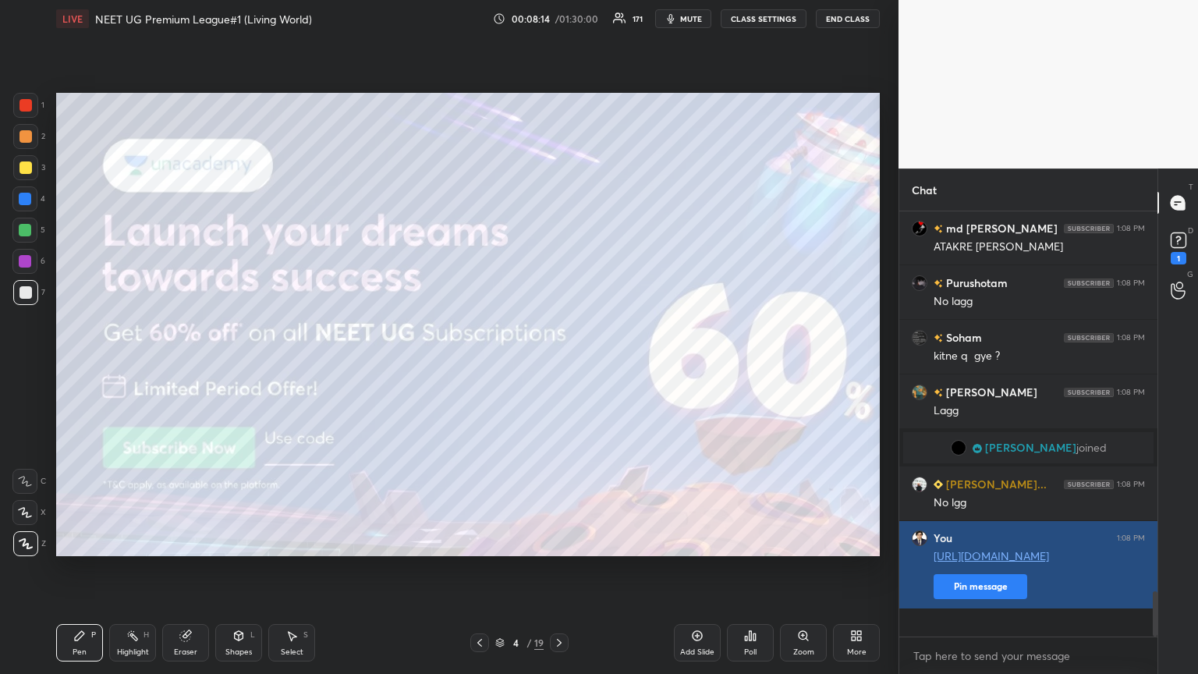
click at [559, 366] on button "Pin message" at bounding box center [980, 586] width 94 height 25
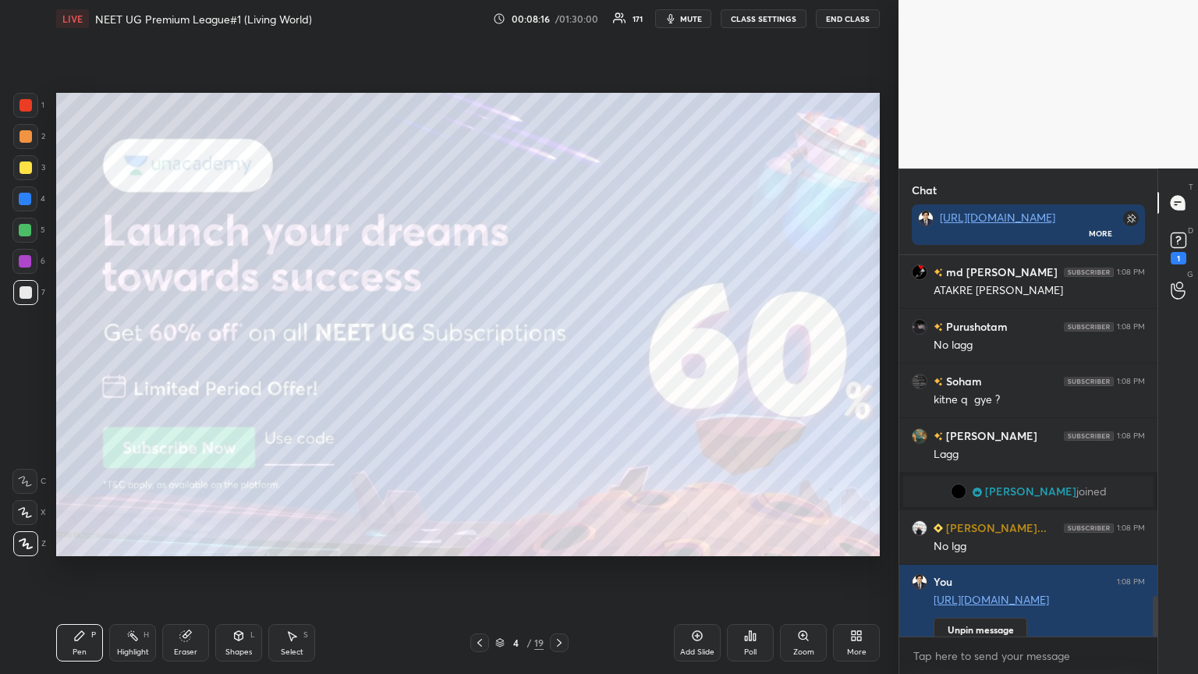
type textarea "x"
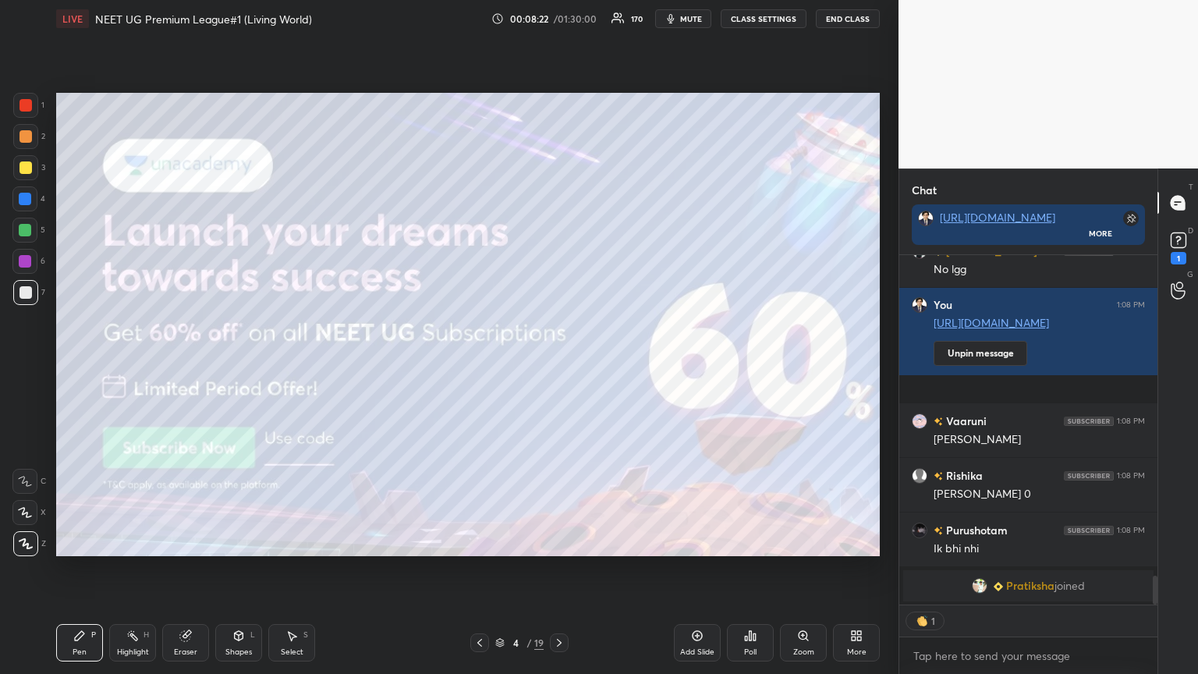
click at [181, 366] on div "Eraser" at bounding box center [185, 642] width 47 height 37
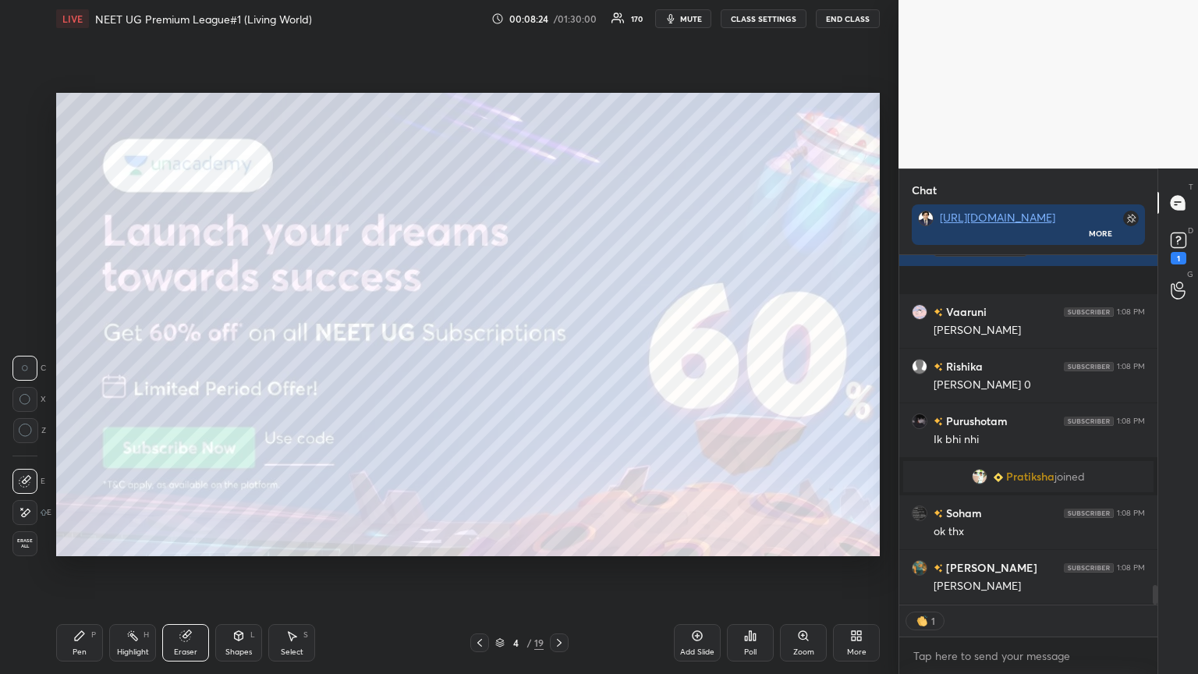
click at [83, 366] on div "Pen P" at bounding box center [79, 642] width 47 height 37
click at [74, 366] on div "Pen P" at bounding box center [79, 642] width 47 height 37
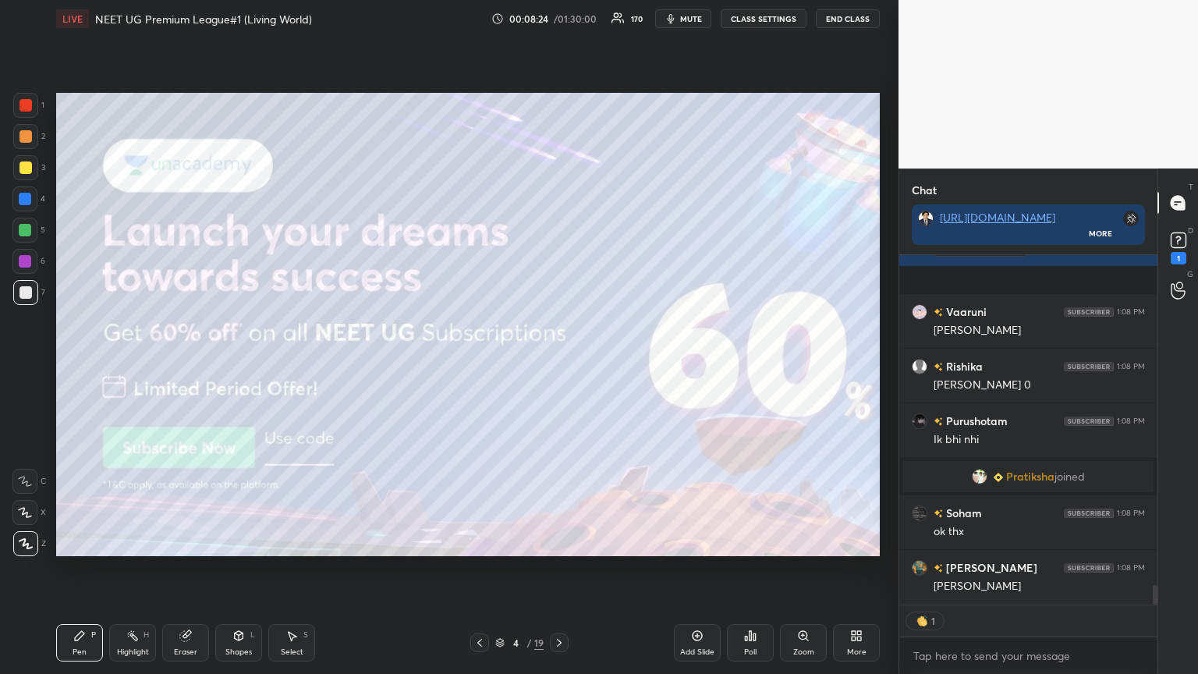
click at [23, 366] on icon at bounding box center [25, 512] width 14 height 11
click at [29, 366] on div at bounding box center [24, 512] width 25 height 25
drag, startPoint x: 25, startPoint y: 299, endPoint x: 37, endPoint y: 306, distance: 14.3
click at [25, 299] on div at bounding box center [25, 292] width 25 height 25
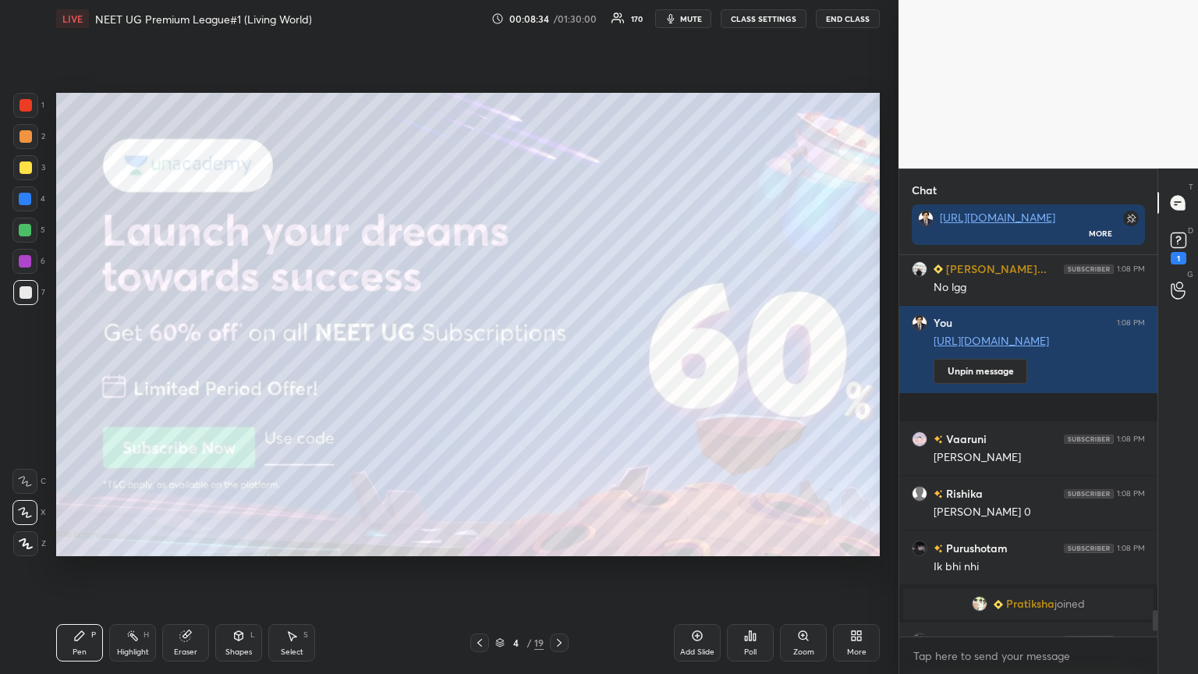
click at [558, 366] on icon at bounding box center [559, 642] width 12 height 12
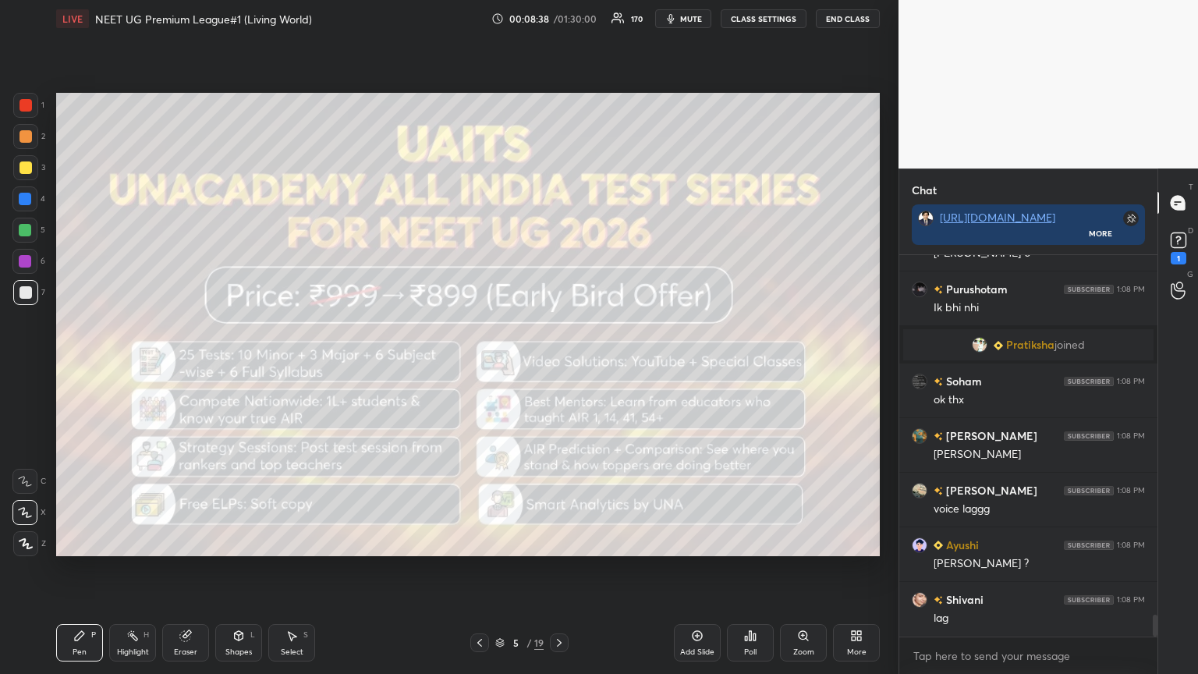
click at [559, 366] on icon at bounding box center [559, 642] width 12 height 12
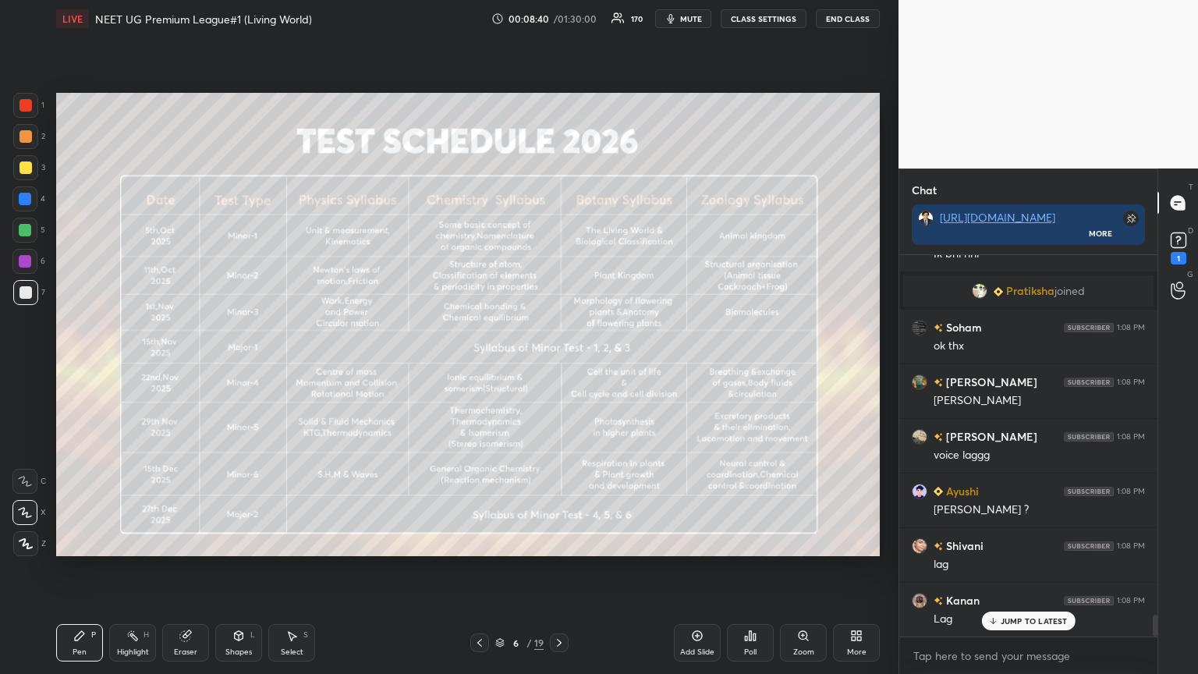
click at [559, 366] on icon at bounding box center [559, 642] width 12 height 12
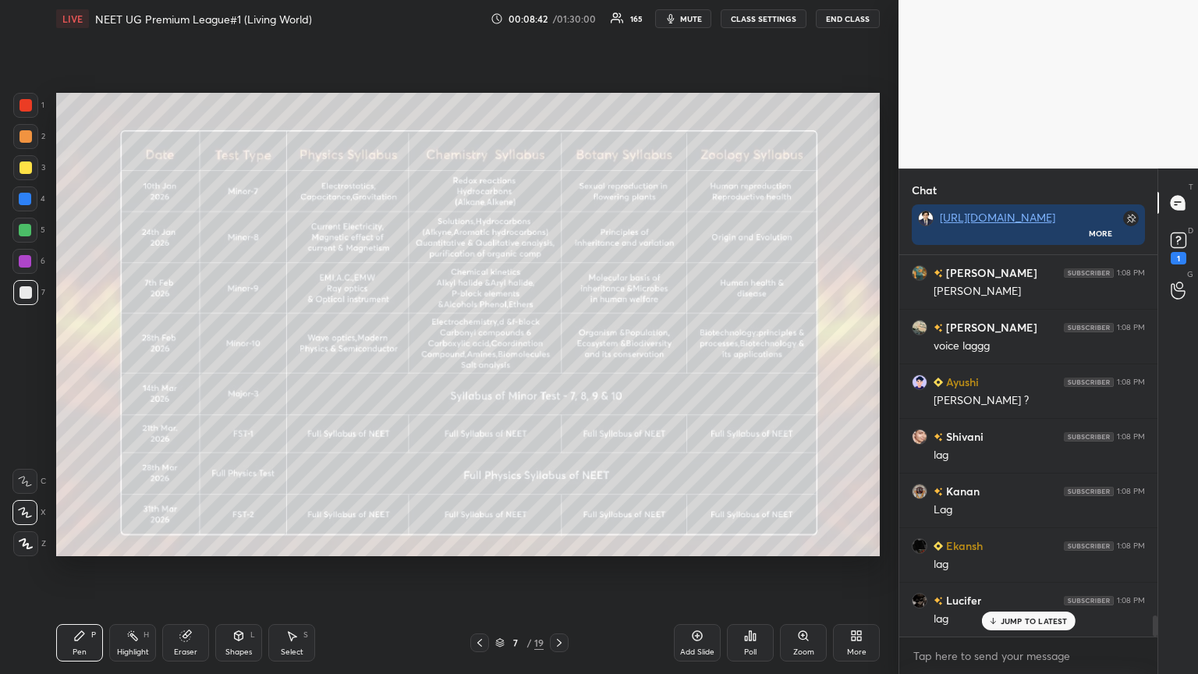
click at [559, 366] on icon at bounding box center [559, 643] width 5 height 8
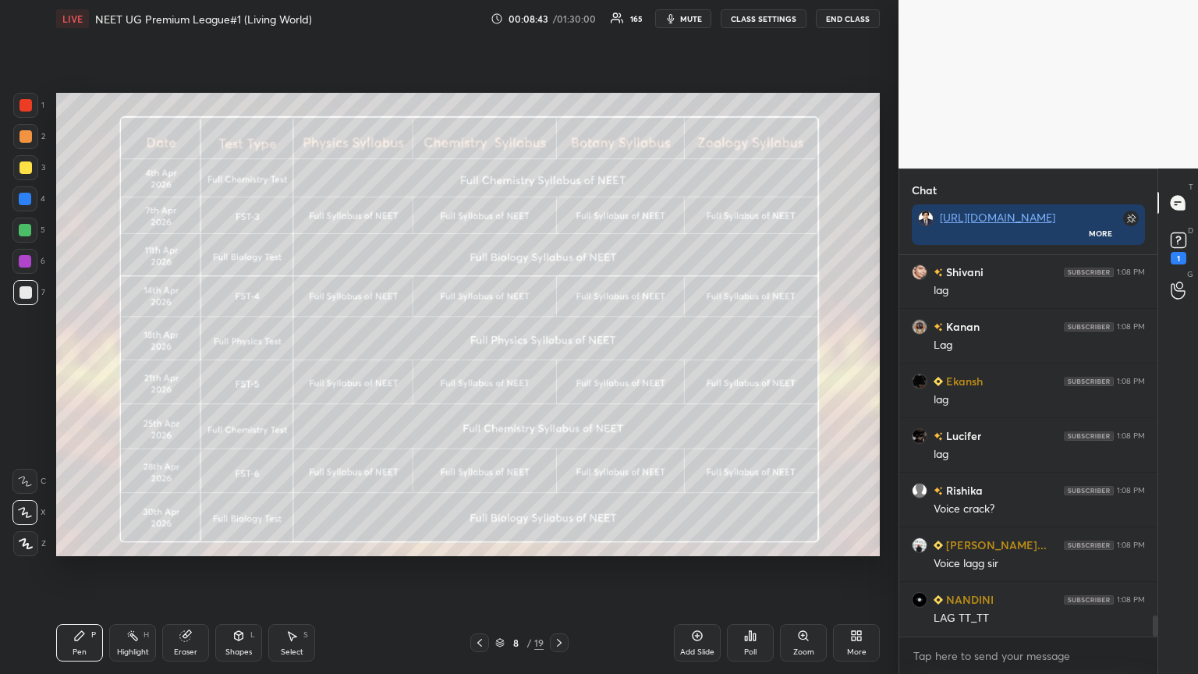
click at [558, 366] on icon at bounding box center [559, 642] width 12 height 12
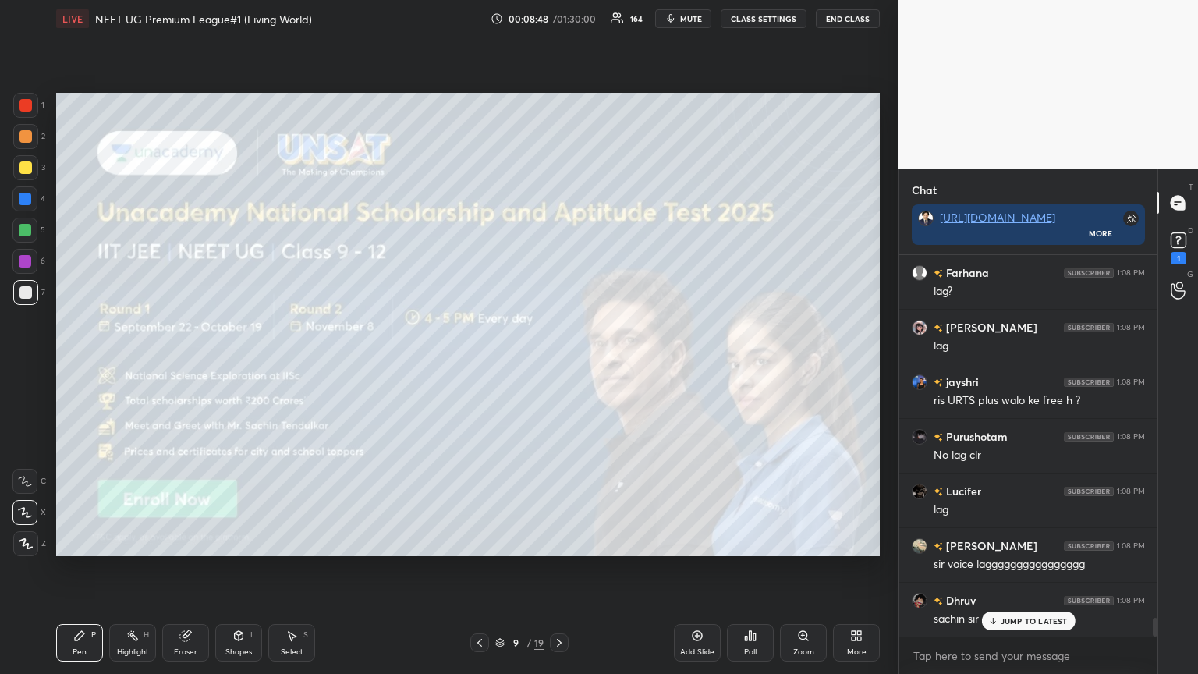
click at [558, 366] on icon at bounding box center [559, 642] width 12 height 12
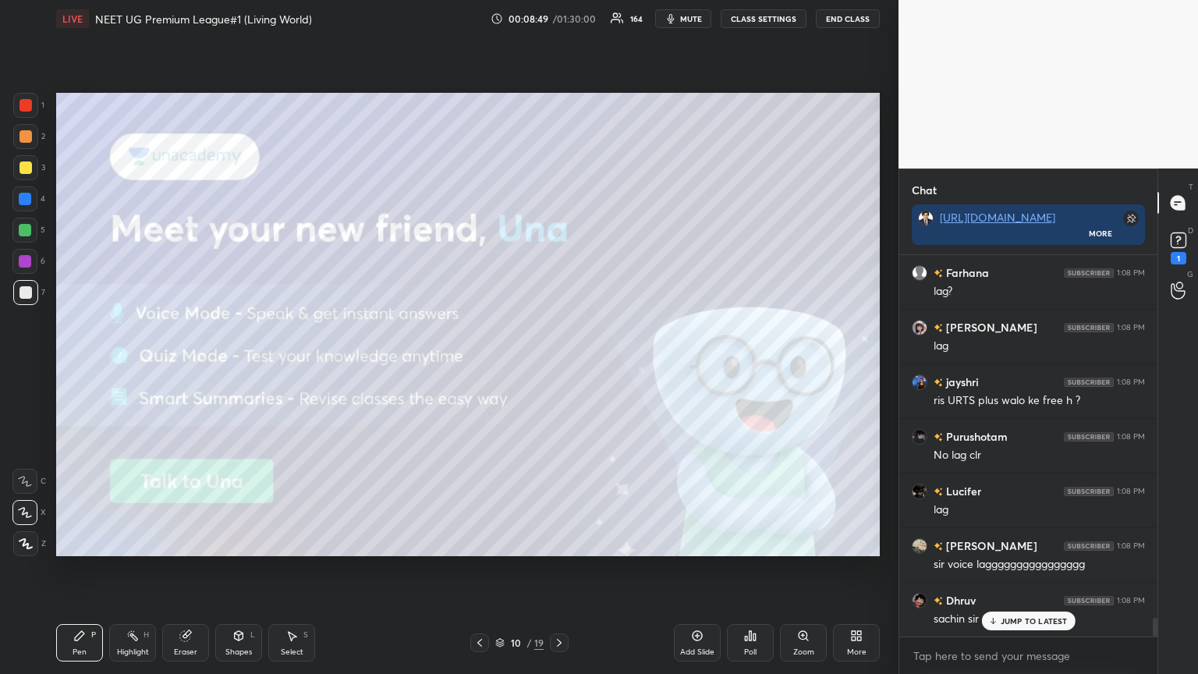
click at [558, 366] on icon at bounding box center [559, 642] width 12 height 12
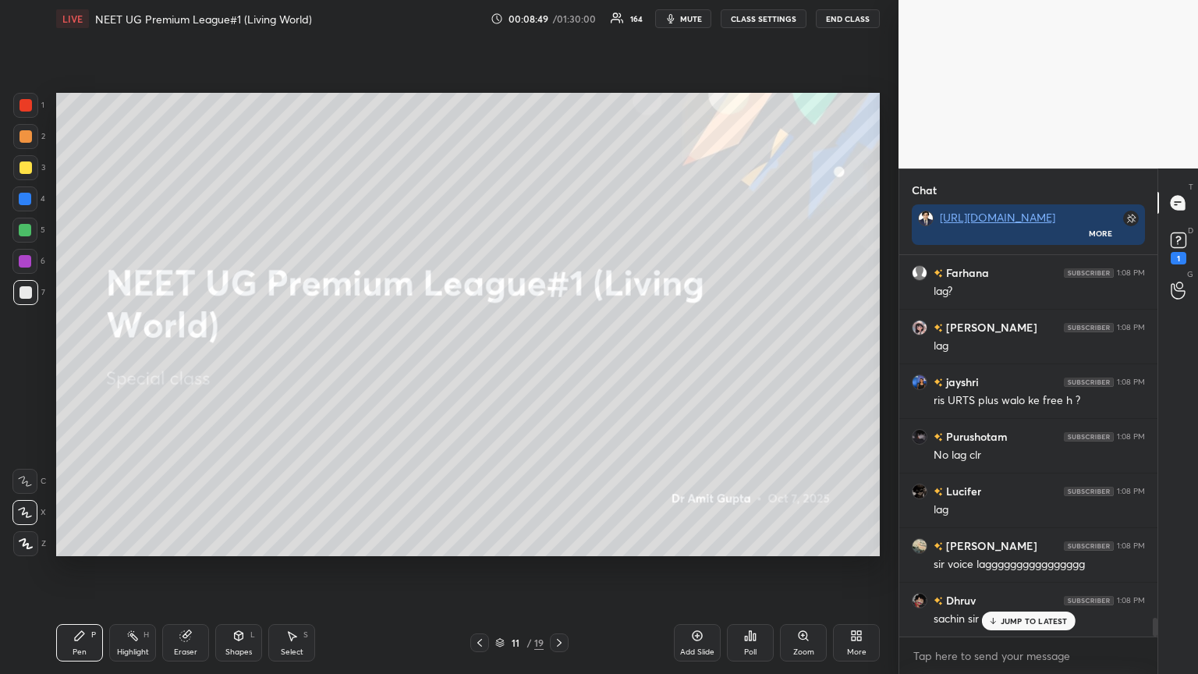
click at [474, 366] on icon at bounding box center [479, 642] width 12 height 12
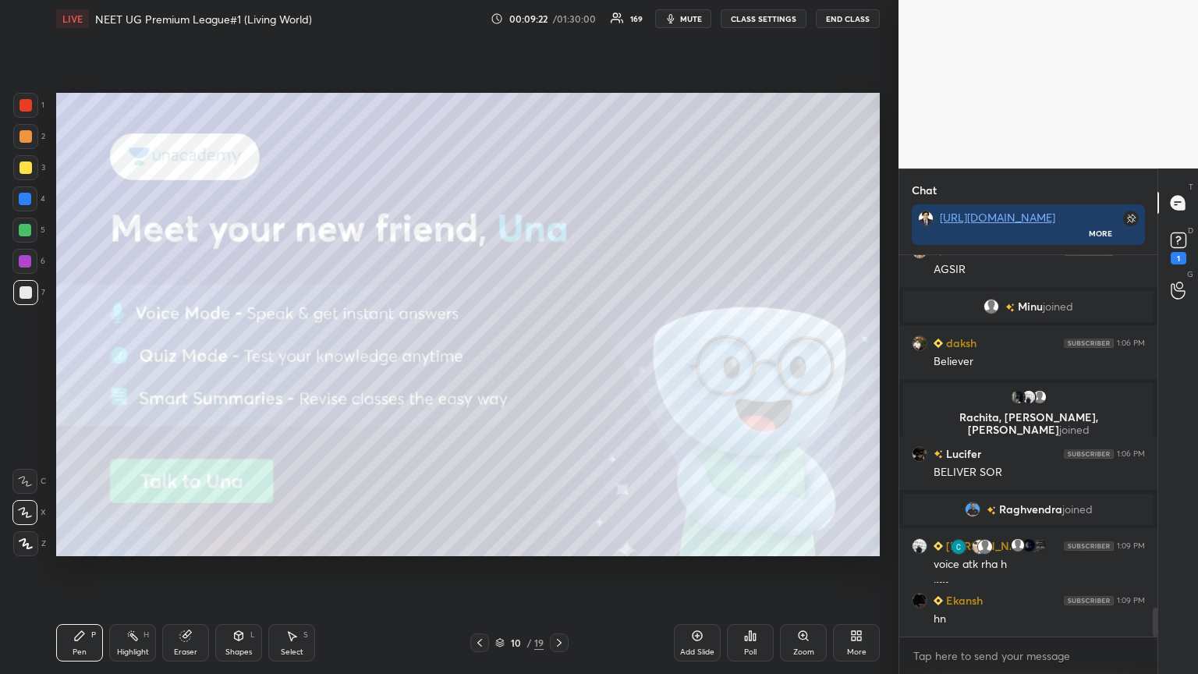
click at [559, 366] on icon at bounding box center [697, 635] width 12 height 12
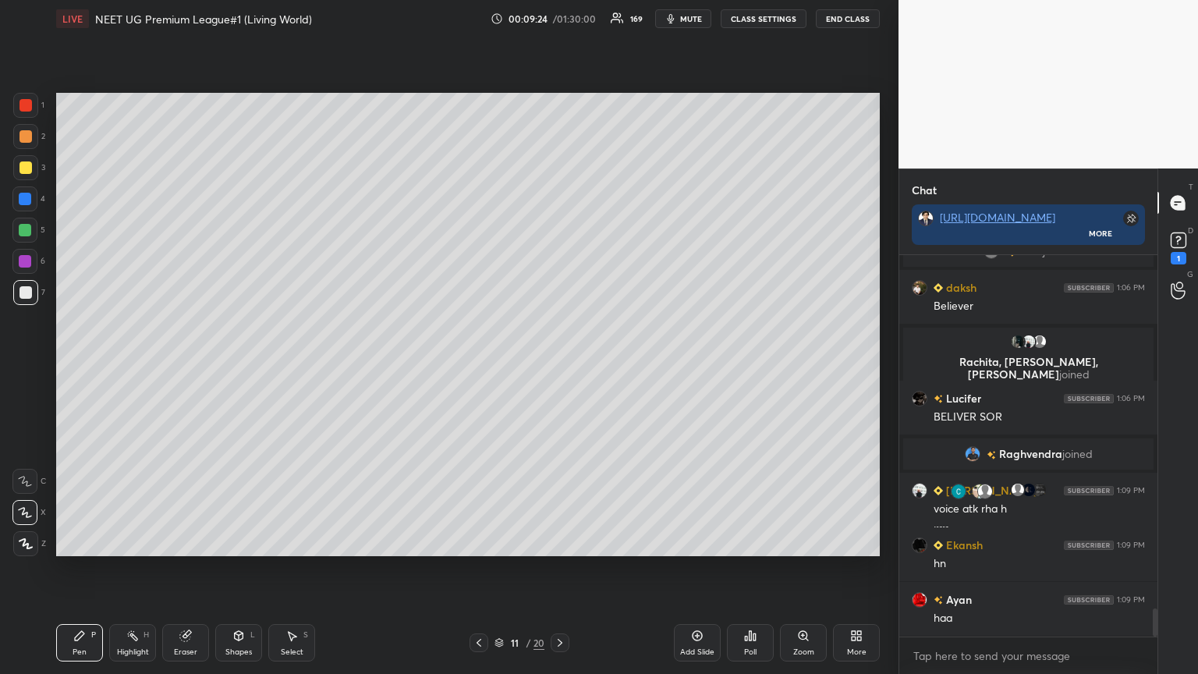
click at [23, 234] on div at bounding box center [25, 230] width 12 height 12
click at [26, 231] on div at bounding box center [25, 230] width 12 height 12
click at [27, 233] on div at bounding box center [25, 230] width 12 height 12
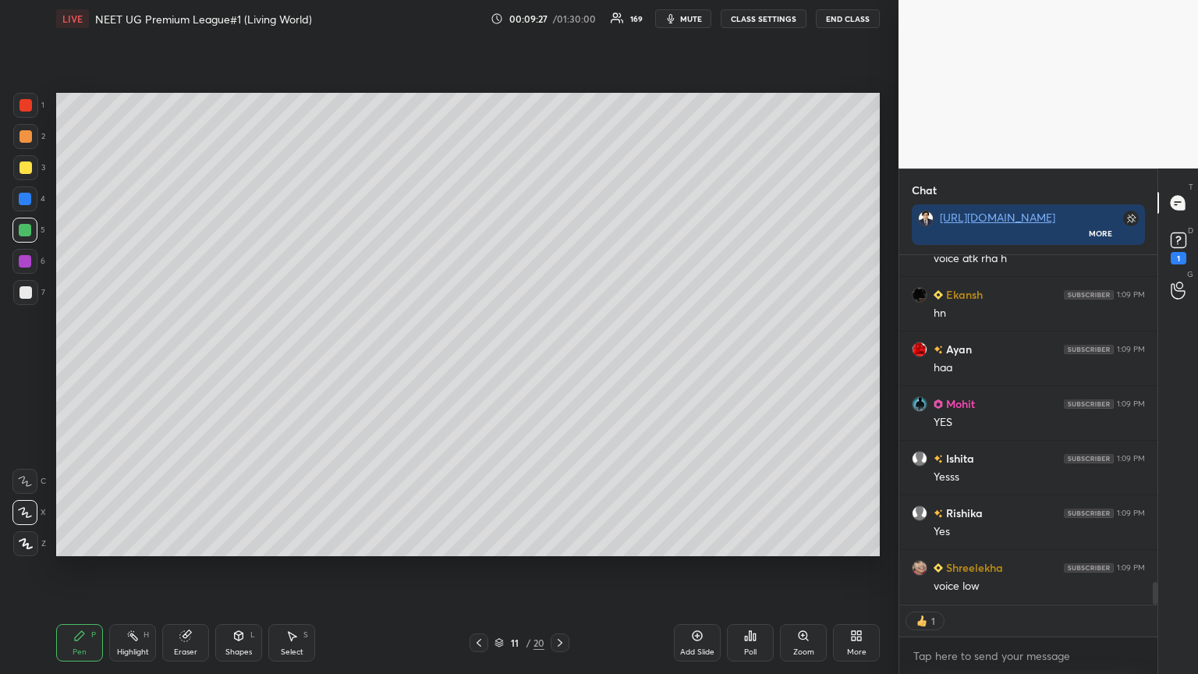
click at [245, 366] on div "Shapes L" at bounding box center [238, 642] width 47 height 37
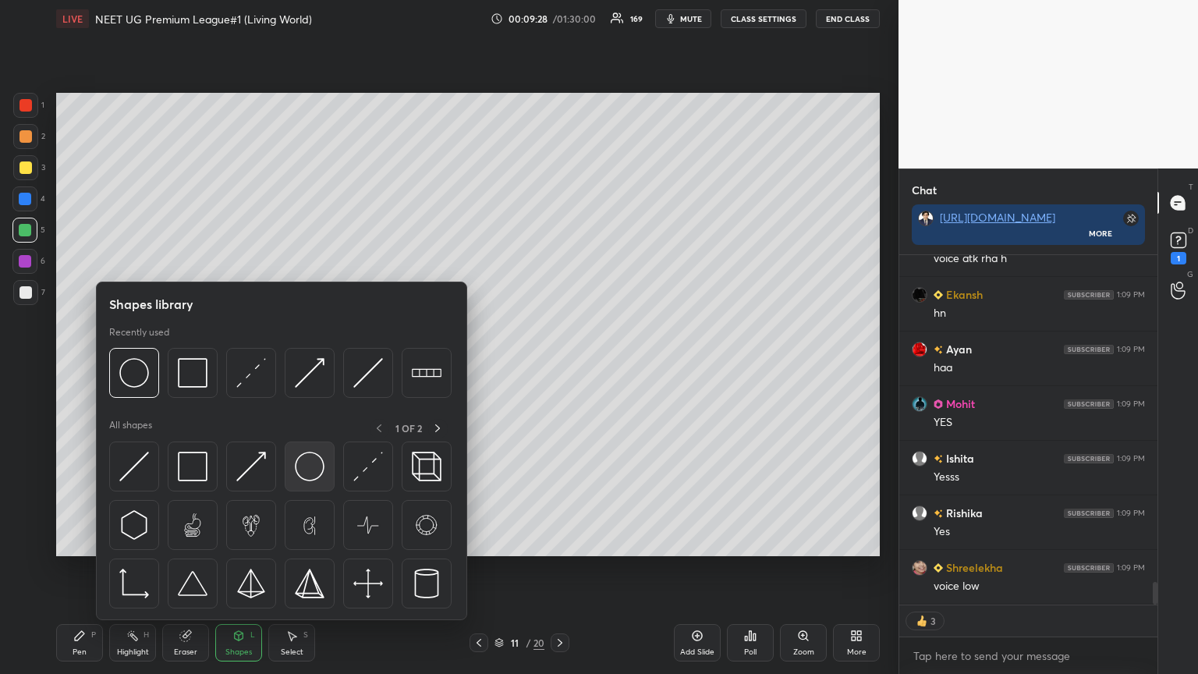
click at [313, 366] on img at bounding box center [310, 466] width 30 height 30
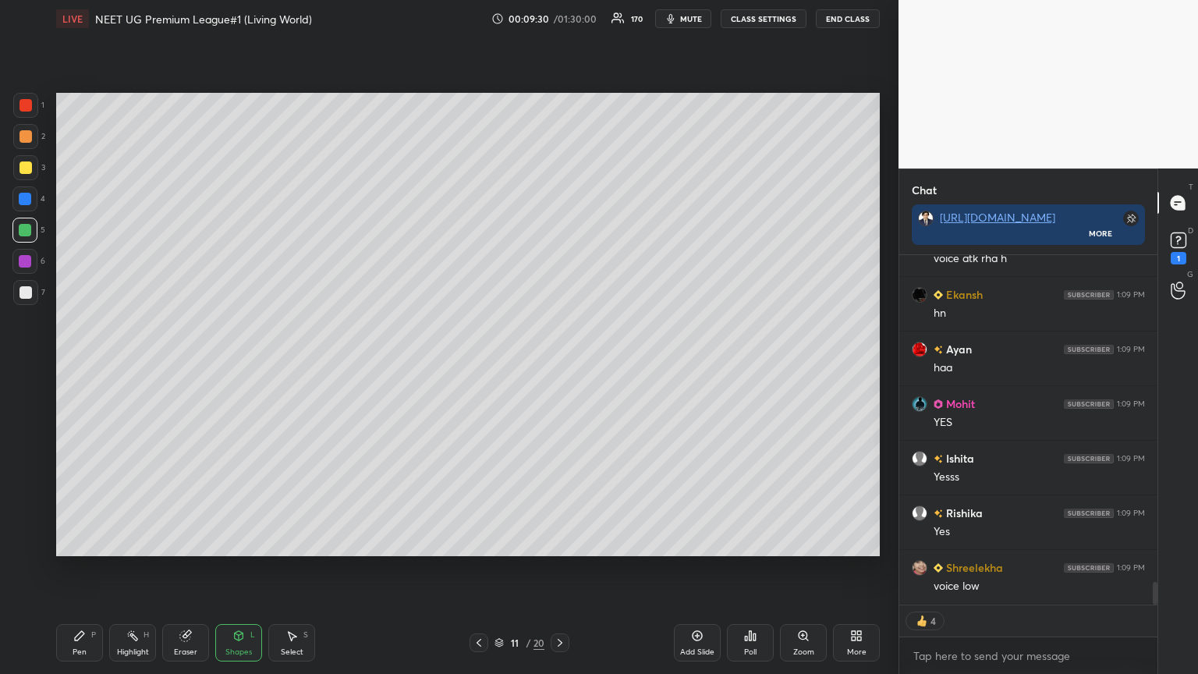
click at [81, 366] on icon at bounding box center [79, 635] width 9 height 9
drag, startPoint x: 82, startPoint y: 629, endPoint x: 76, endPoint y: 607, distance: 22.7
click at [80, 366] on div "Pen P" at bounding box center [79, 642] width 47 height 37
click at [25, 287] on div at bounding box center [25, 292] width 25 height 25
click at [27, 288] on div at bounding box center [25, 292] width 25 height 25
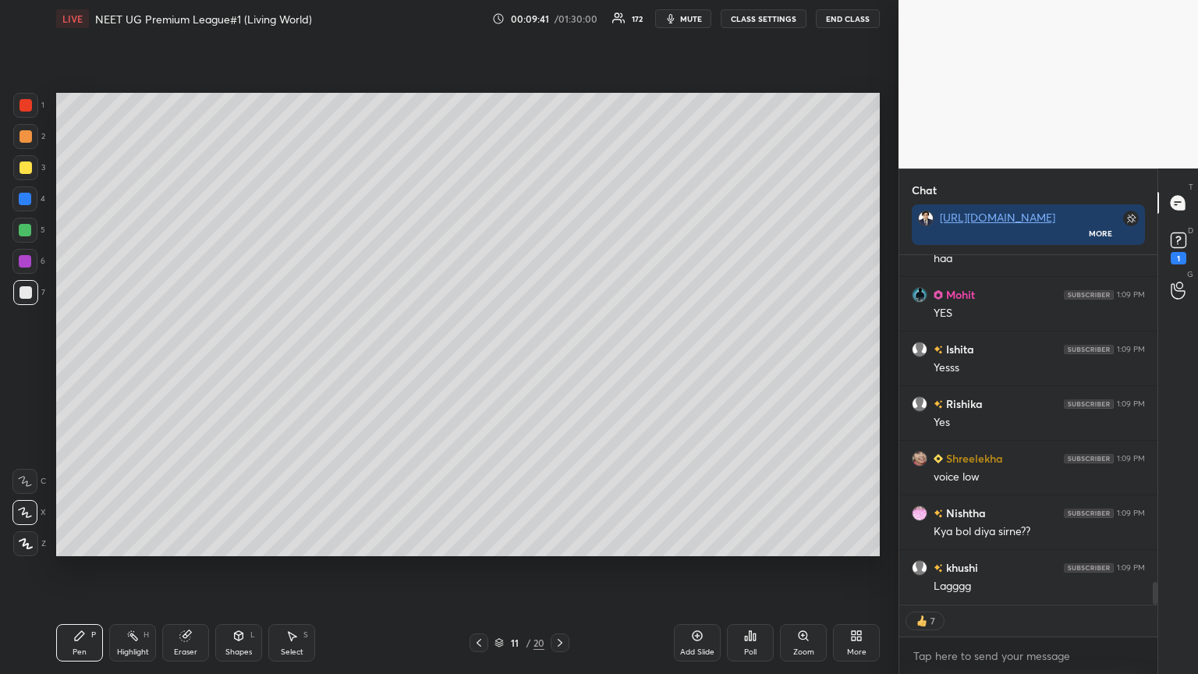
click at [20, 140] on div at bounding box center [25, 136] width 12 height 12
drag, startPoint x: 27, startPoint y: 140, endPoint x: 22, endPoint y: 187, distance: 47.0
click at [26, 142] on div at bounding box center [25, 136] width 12 height 12
click at [34, 366] on div at bounding box center [25, 543] width 25 height 25
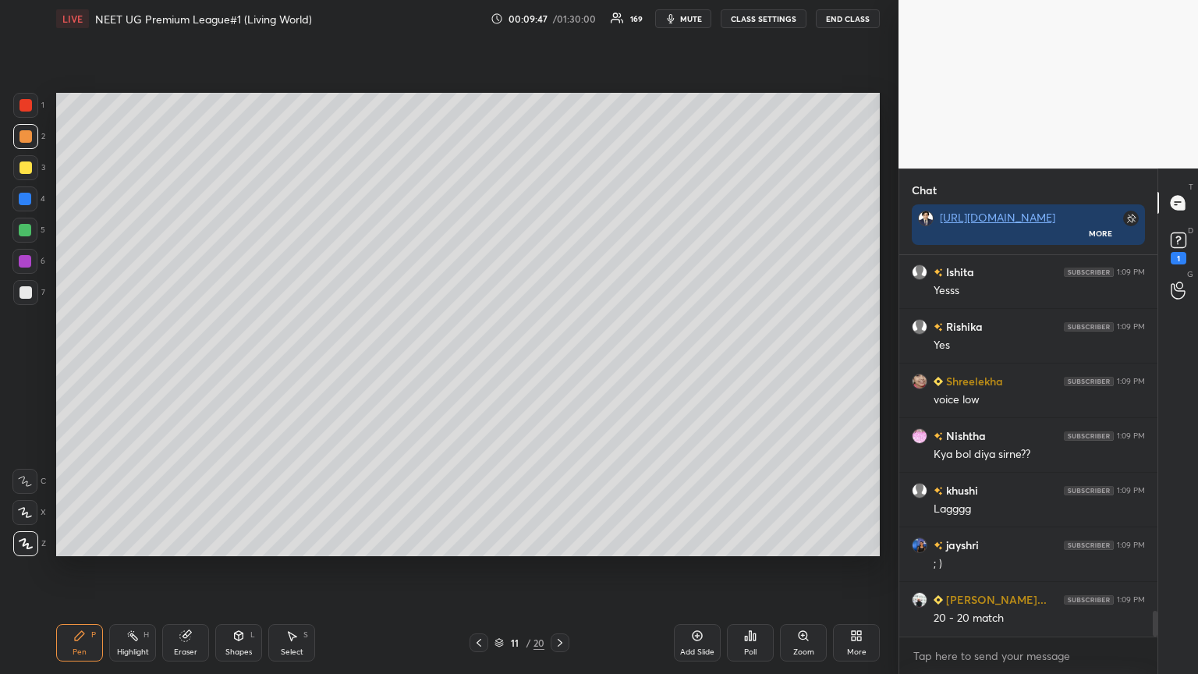
click at [28, 196] on div at bounding box center [25, 199] width 12 height 12
drag, startPoint x: 30, startPoint y: 229, endPoint x: 43, endPoint y: 228, distance: 12.5
click at [30, 232] on div at bounding box center [25, 230] width 12 height 12
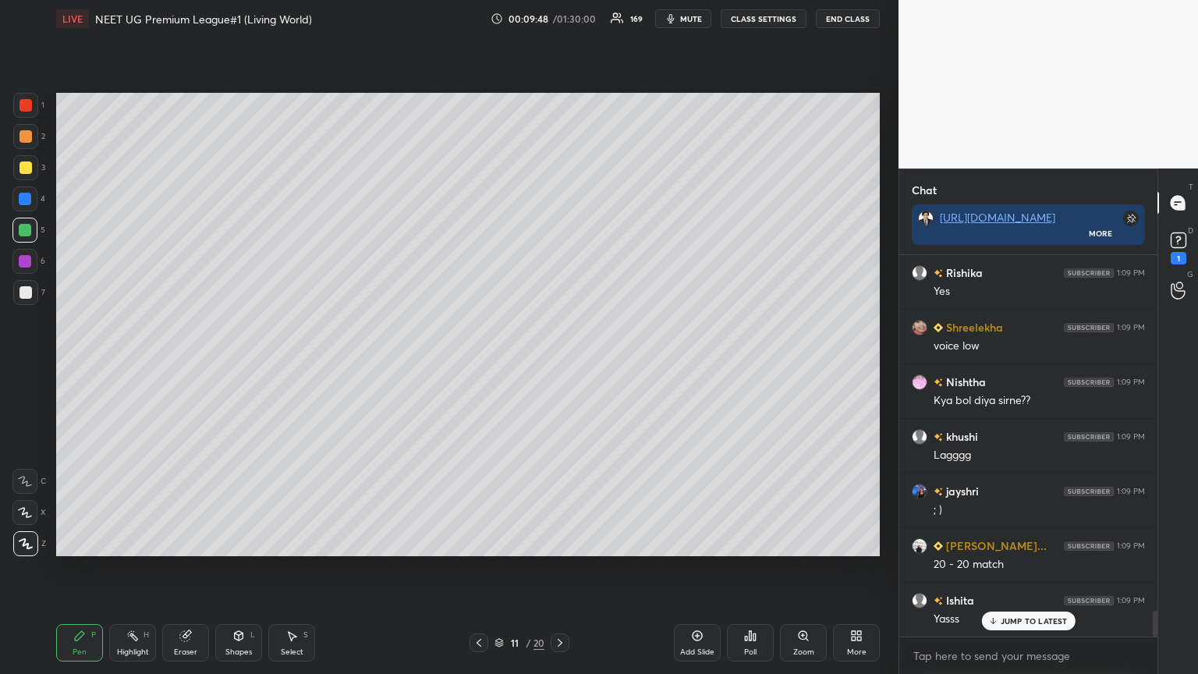
click at [26, 170] on div at bounding box center [25, 167] width 12 height 12
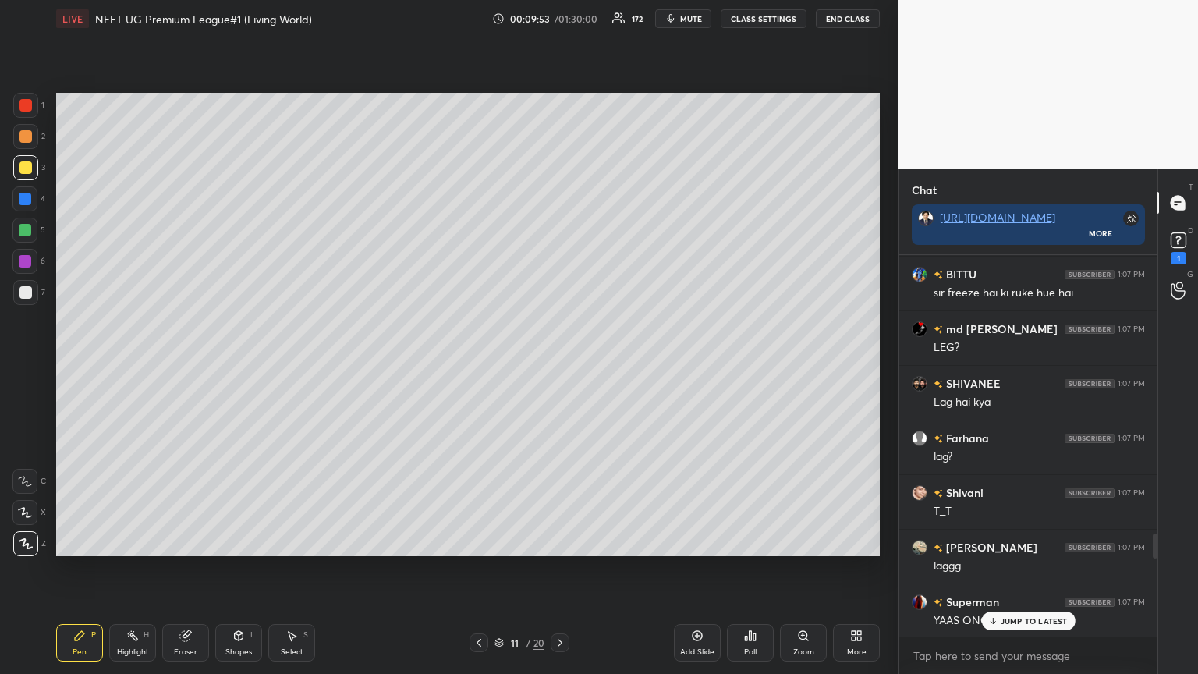
click at [23, 260] on div at bounding box center [25, 261] width 12 height 12
click at [27, 264] on div at bounding box center [25, 261] width 12 height 12
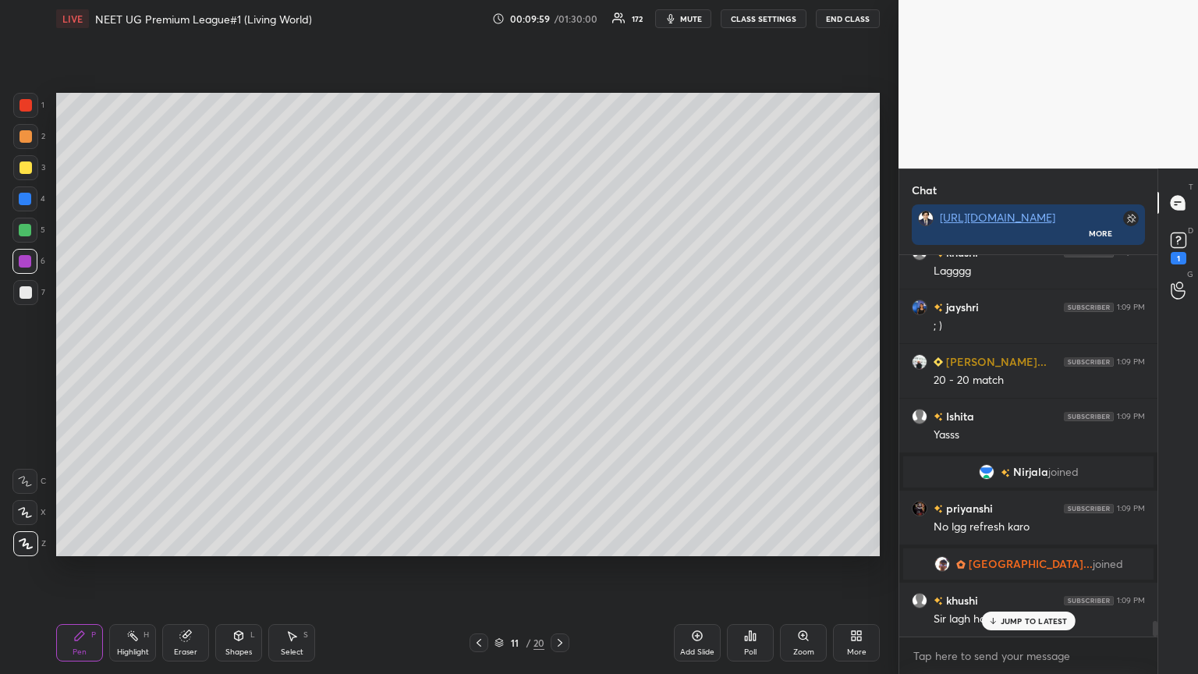
drag, startPoint x: 30, startPoint y: 288, endPoint x: 37, endPoint y: 296, distance: 11.6
click at [27, 288] on div at bounding box center [25, 292] width 12 height 12
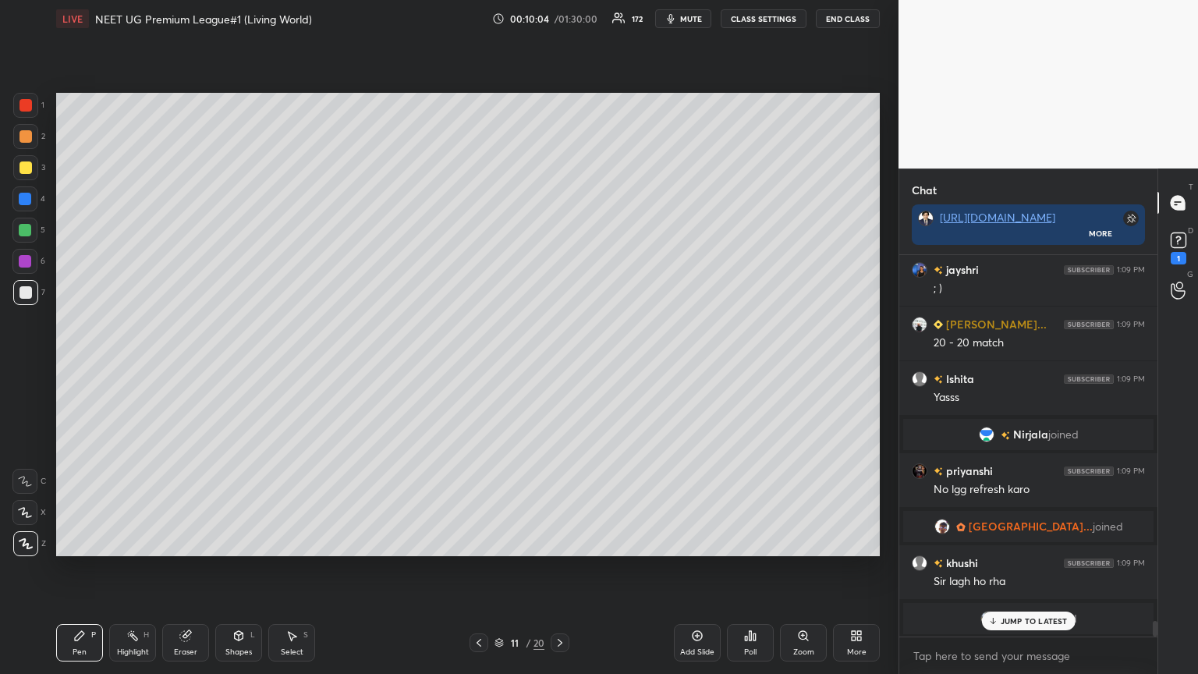
click at [23, 143] on div at bounding box center [25, 136] width 25 height 25
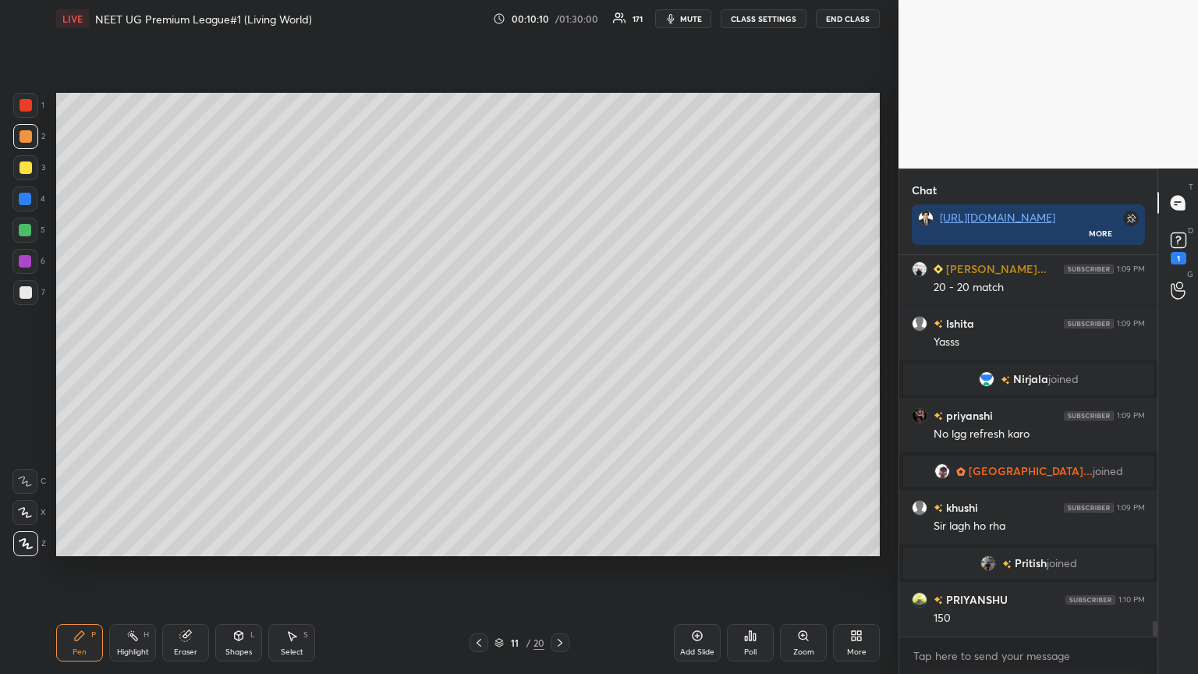
click at [25, 229] on div at bounding box center [25, 230] width 12 height 12
click at [27, 231] on div at bounding box center [25, 230] width 12 height 12
drag, startPoint x: 23, startPoint y: 170, endPoint x: 25, endPoint y: 181, distance: 11.0
click at [22, 168] on div at bounding box center [25, 167] width 12 height 12
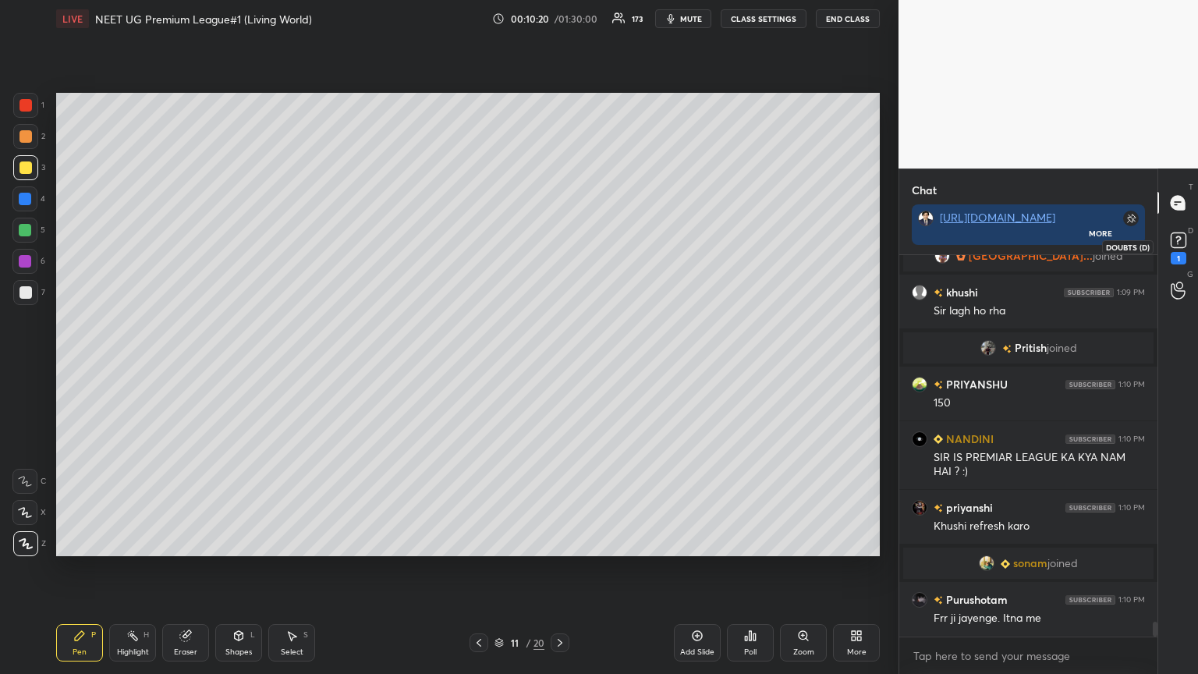
click at [559, 256] on div "1" at bounding box center [1178, 246] width 31 height 28
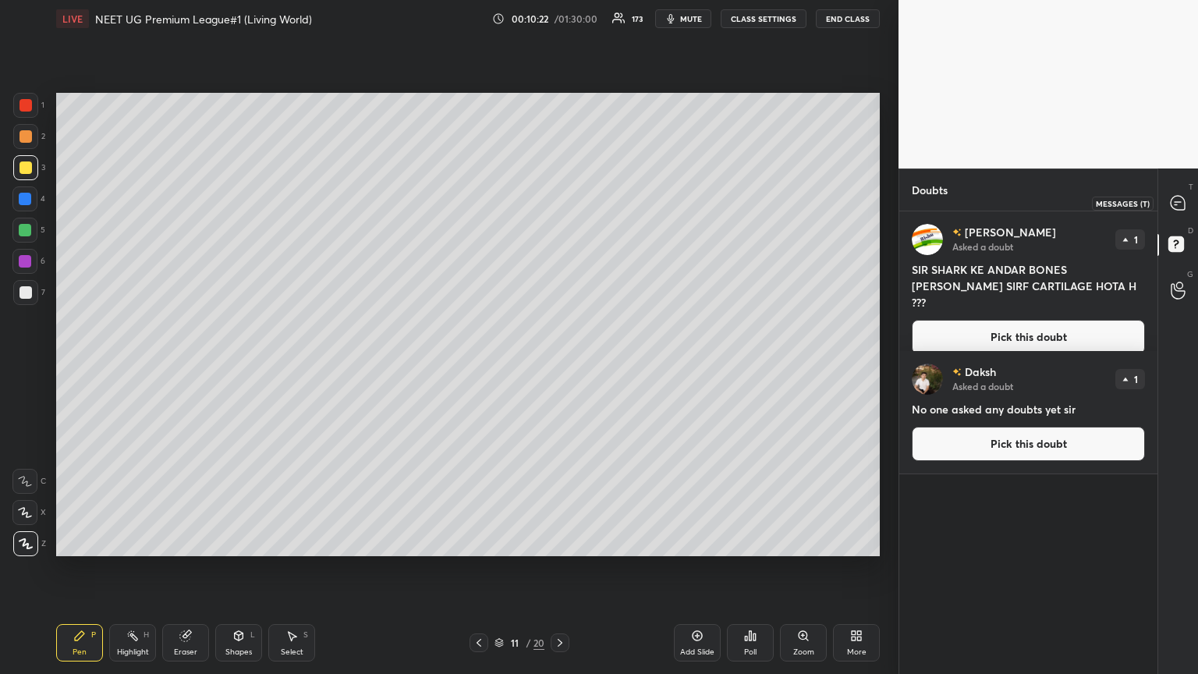
click at [559, 208] on icon at bounding box center [1177, 203] width 14 height 14
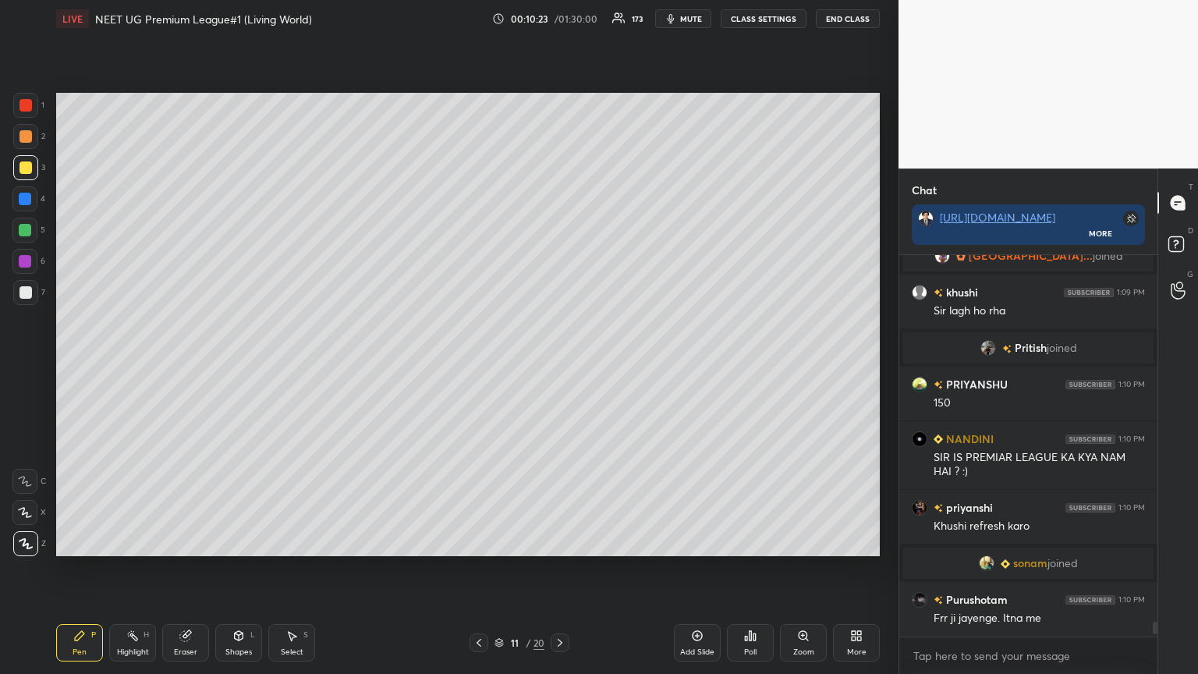
click at [559, 22] on button "CLASS SETTINGS" at bounding box center [763, 18] width 86 height 19
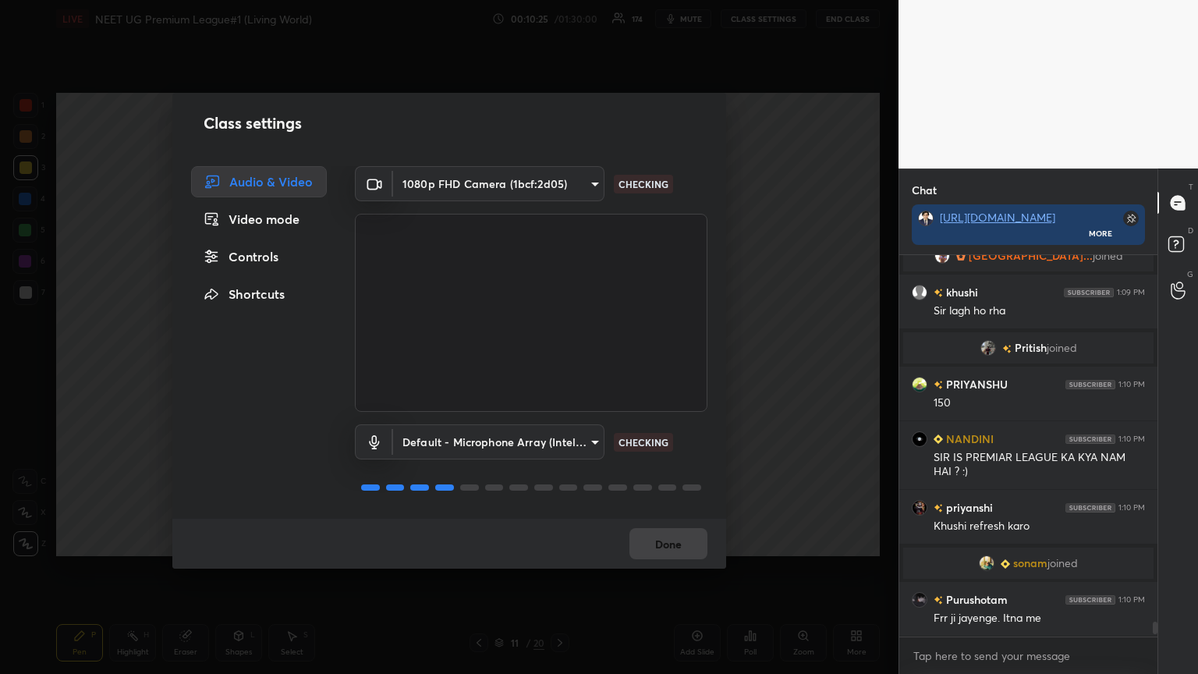
click at [259, 253] on div "Controls" at bounding box center [259, 256] width 136 height 31
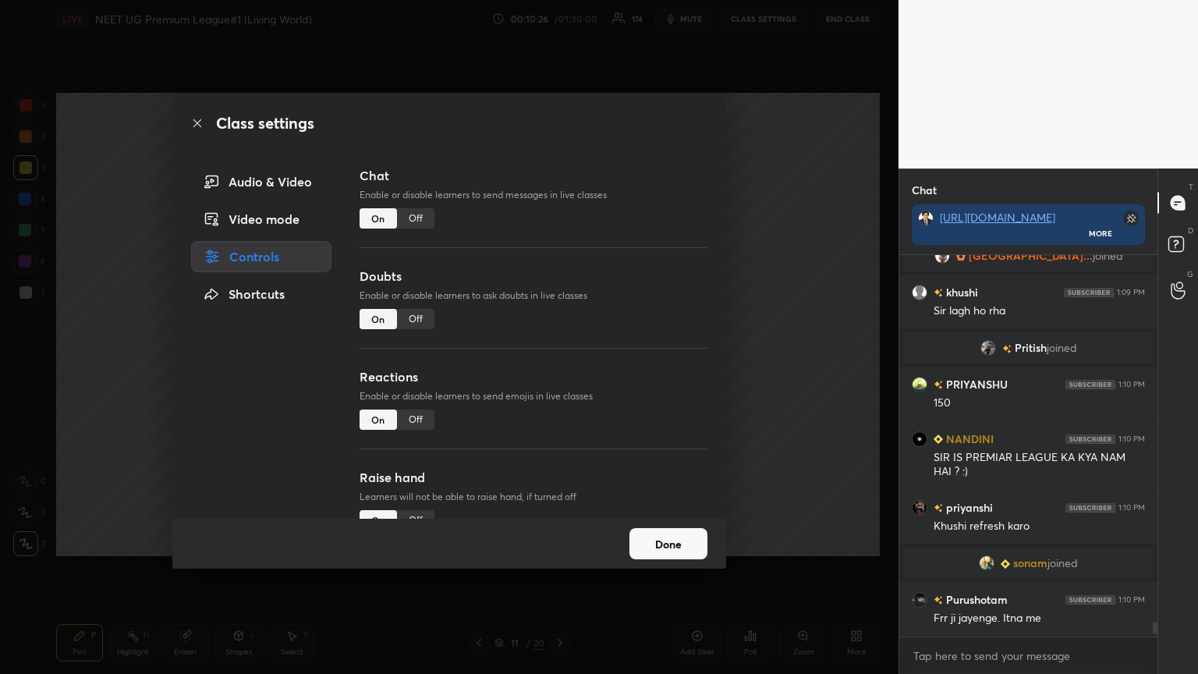
click at [415, 316] on div "Off" at bounding box center [415, 319] width 37 height 20
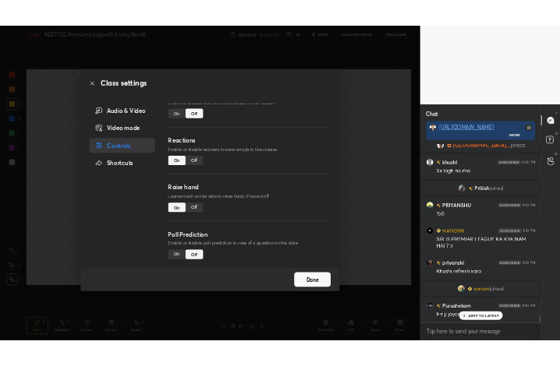
scroll to position [9650, 0]
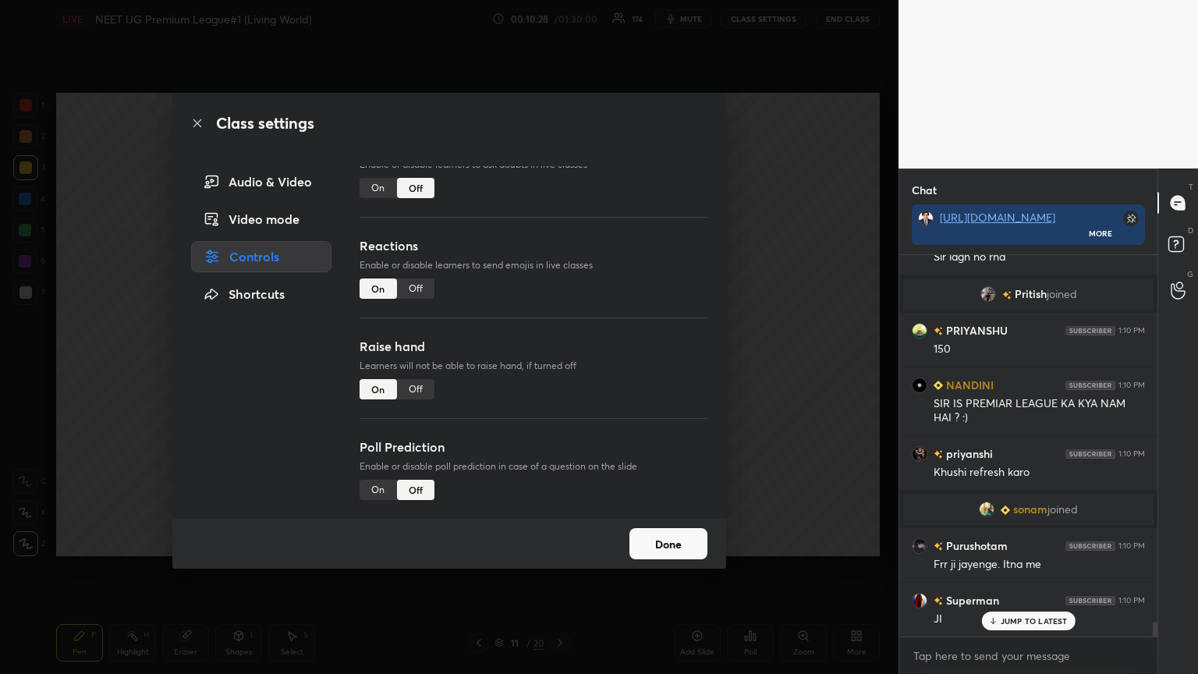
click at [415, 366] on div "Off" at bounding box center [415, 389] width 37 height 20
drag, startPoint x: 664, startPoint y: 549, endPoint x: 664, endPoint y: 537, distance: 11.7
click at [559, 366] on button "Done" at bounding box center [668, 543] width 78 height 31
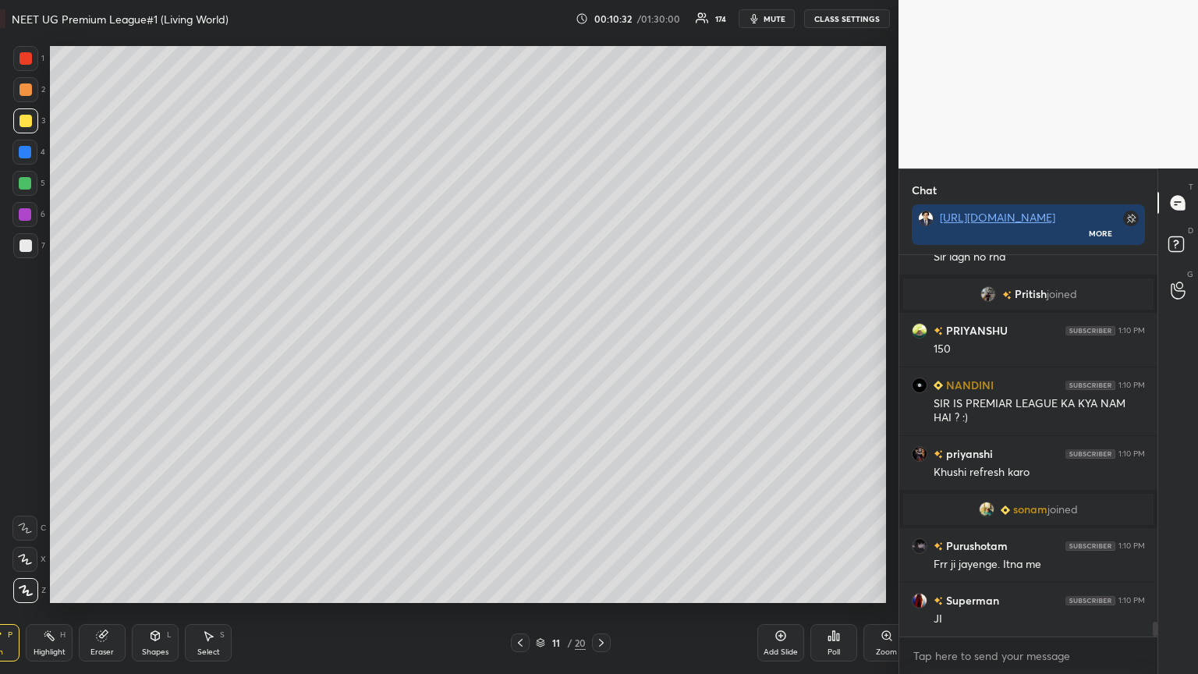
scroll to position [574, 846]
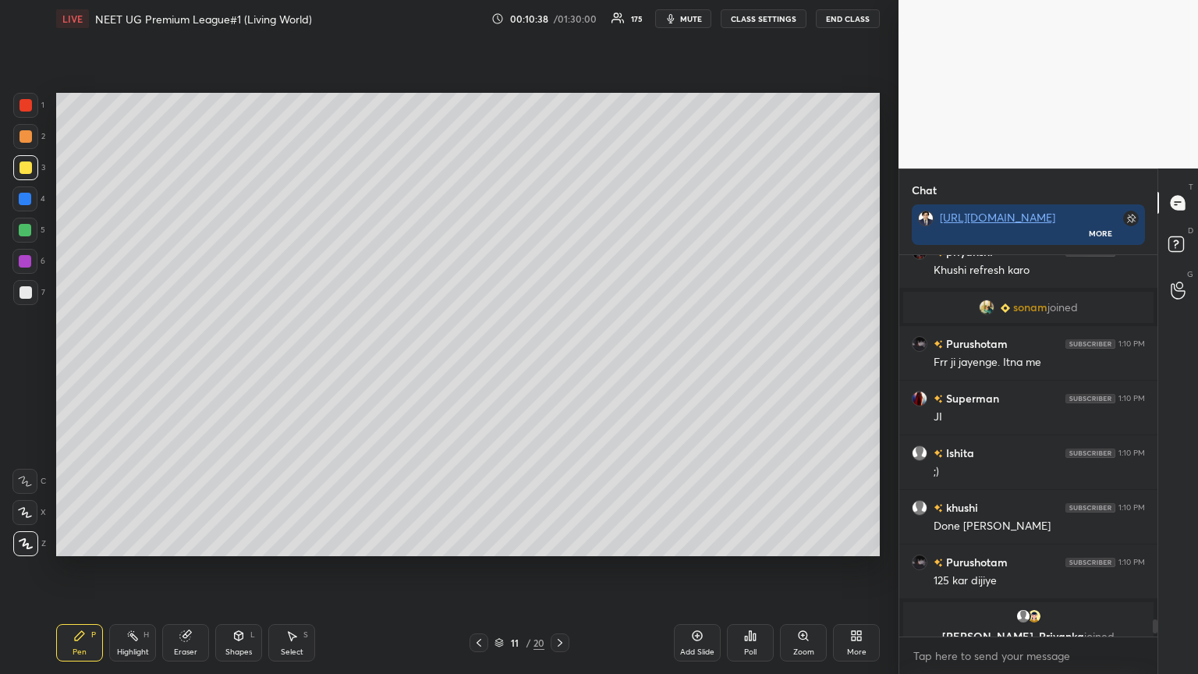
click at [187, 366] on div "Eraser" at bounding box center [185, 642] width 47 height 37
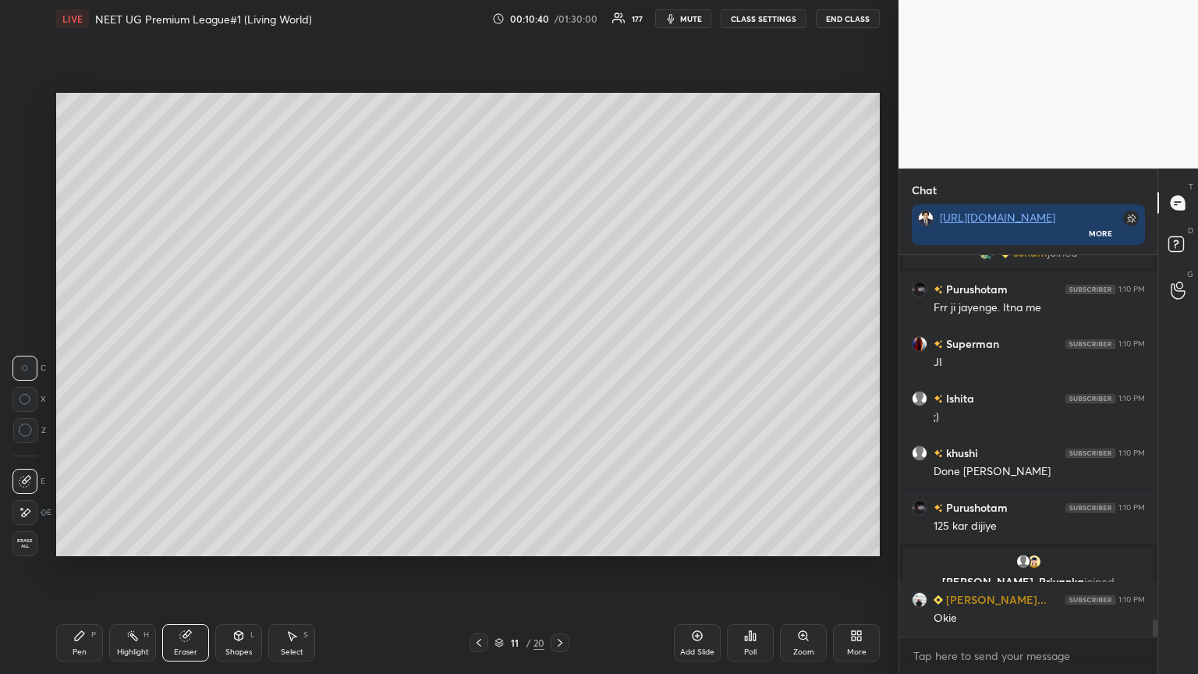
click at [76, 366] on div "Pen P" at bounding box center [79, 642] width 47 height 37
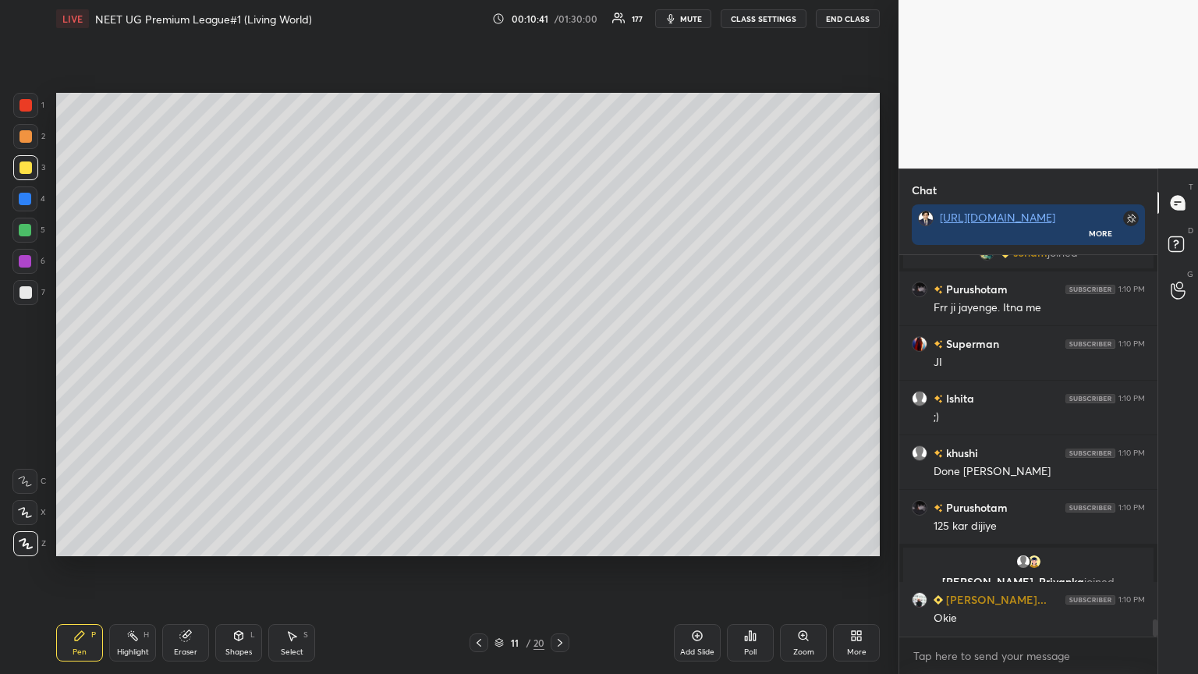
click at [21, 139] on div at bounding box center [25, 136] width 12 height 12
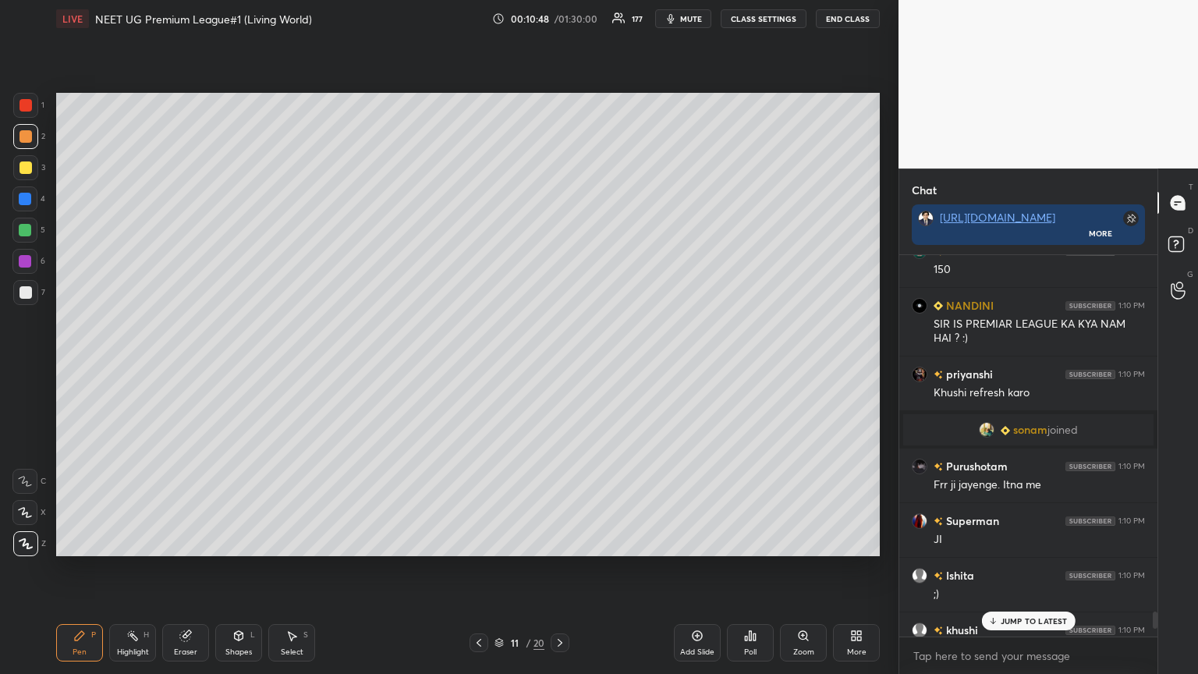
click at [559, 366] on p "JUMP TO LATEST" at bounding box center [1033, 620] width 67 height 9
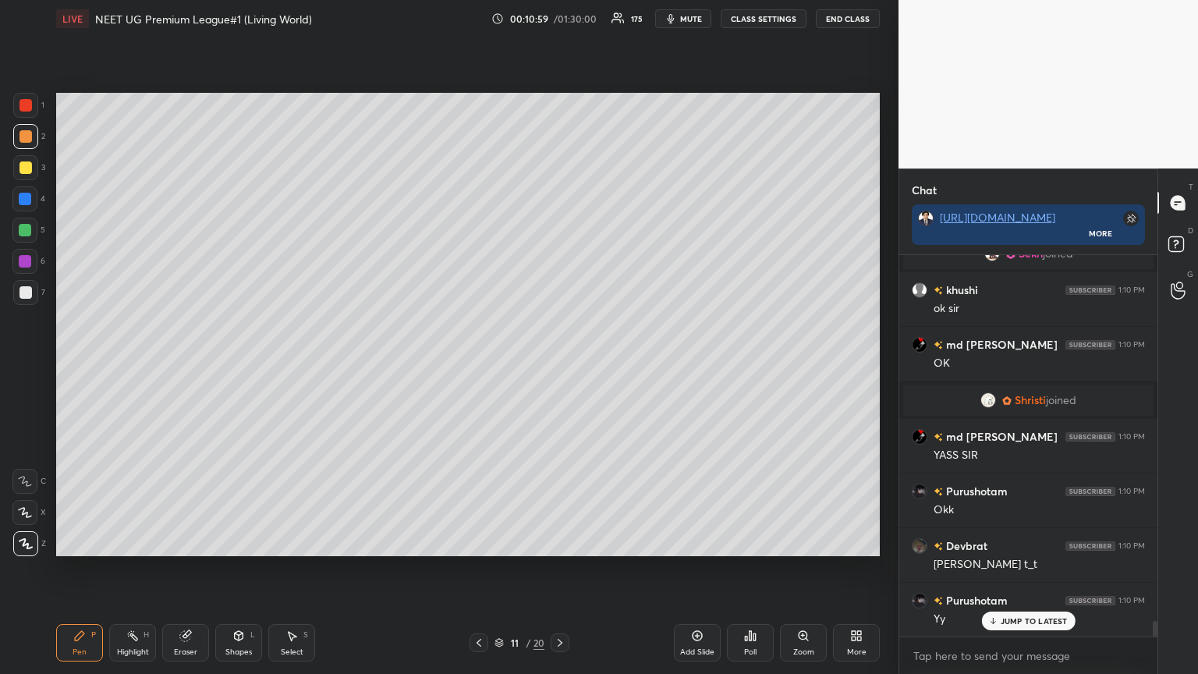
click at [559, 19] on button "mute" at bounding box center [683, 18] width 56 height 19
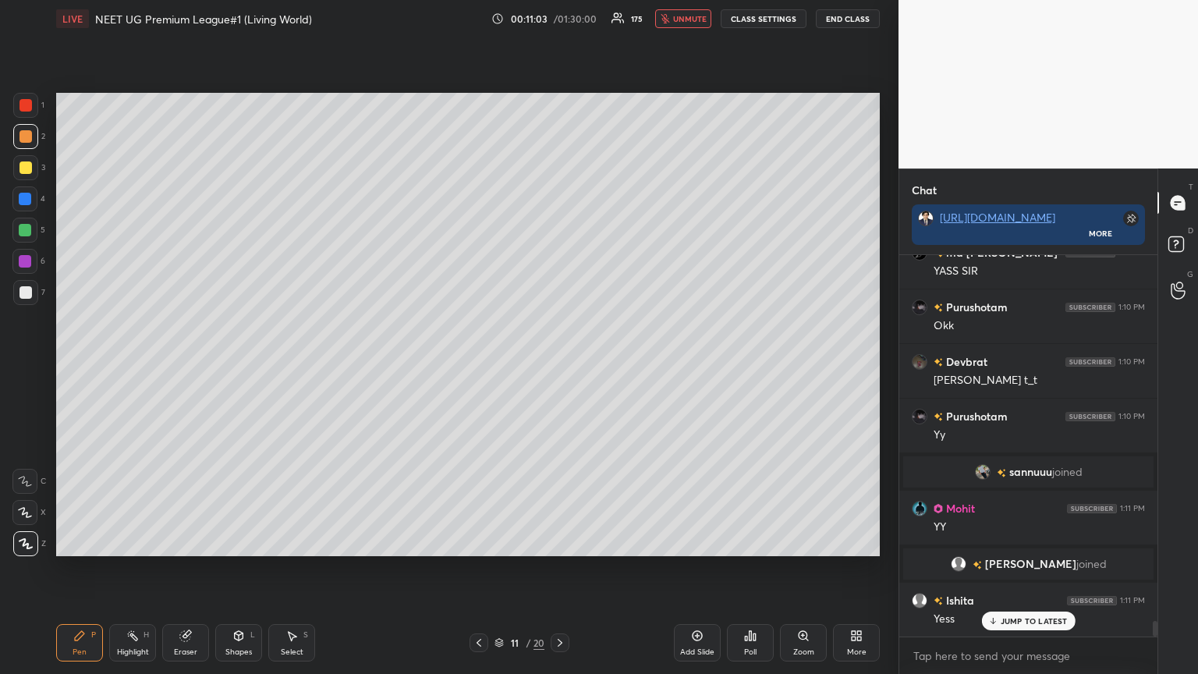
click at [483, 366] on icon at bounding box center [478, 642] width 12 height 12
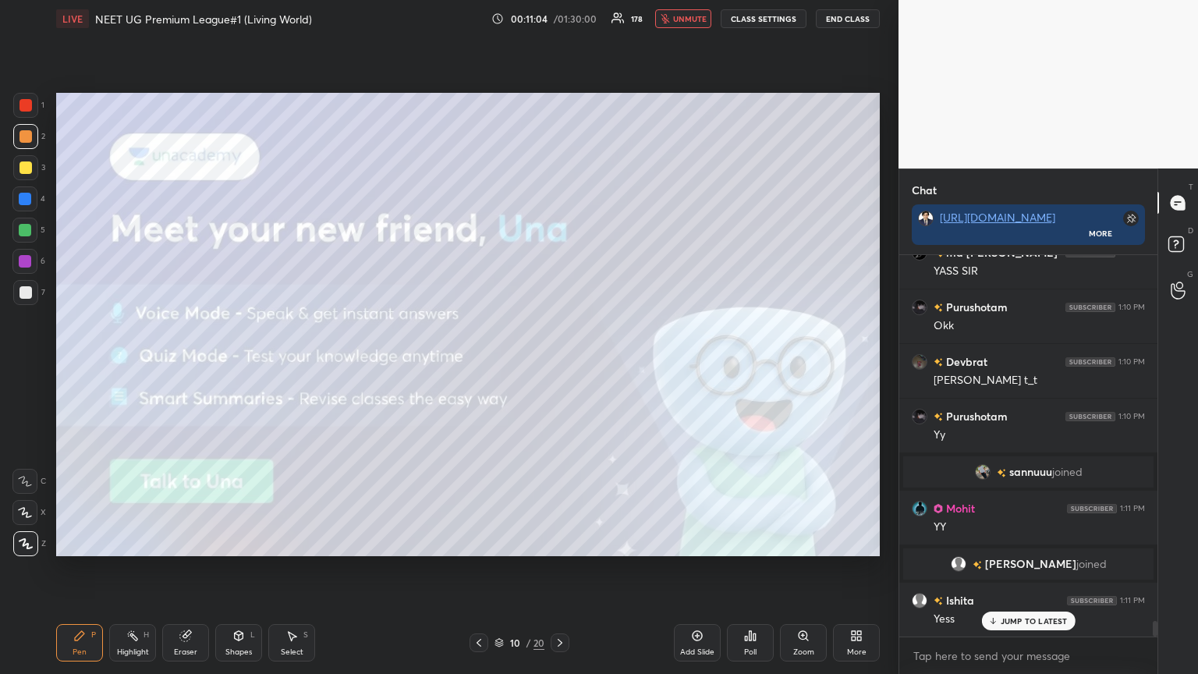
click at [483, 366] on icon at bounding box center [478, 642] width 12 height 12
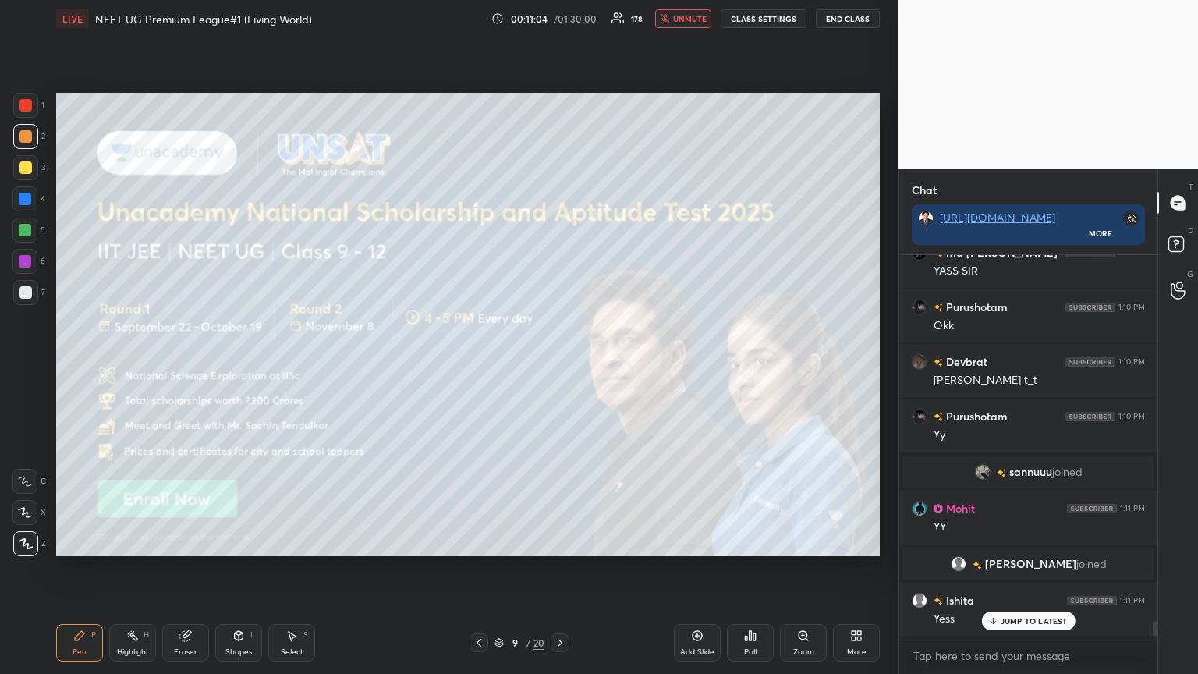
click at [483, 366] on icon at bounding box center [478, 642] width 12 height 12
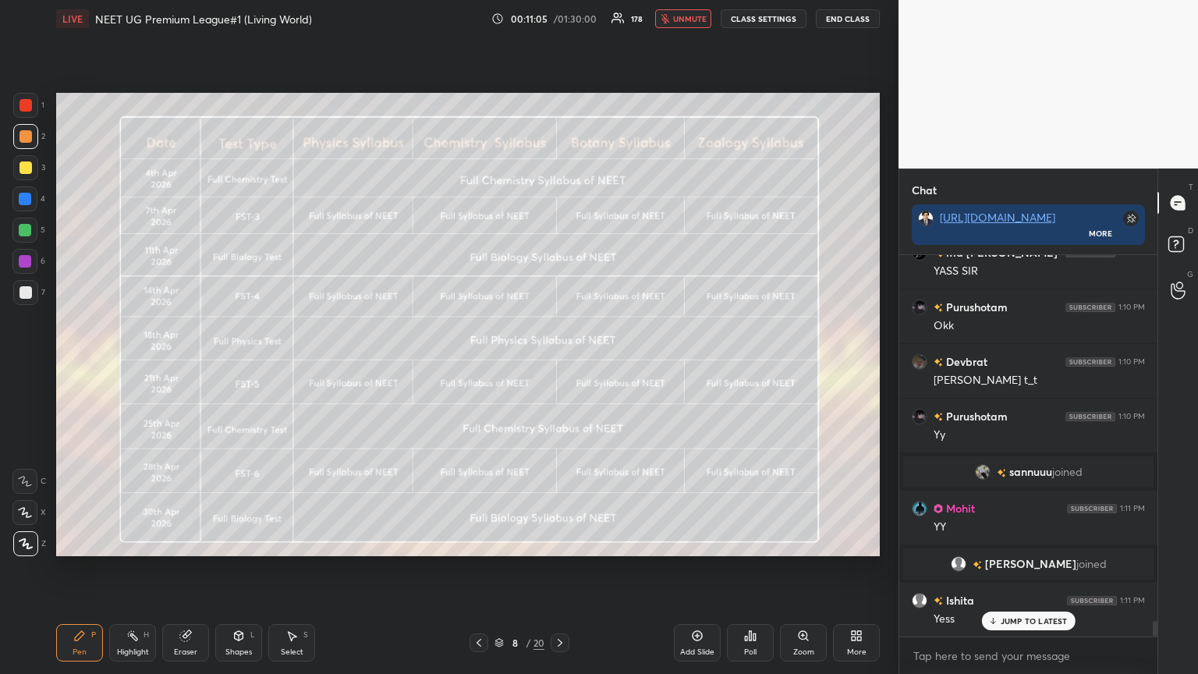
click at [480, 366] on icon at bounding box center [478, 642] width 12 height 12
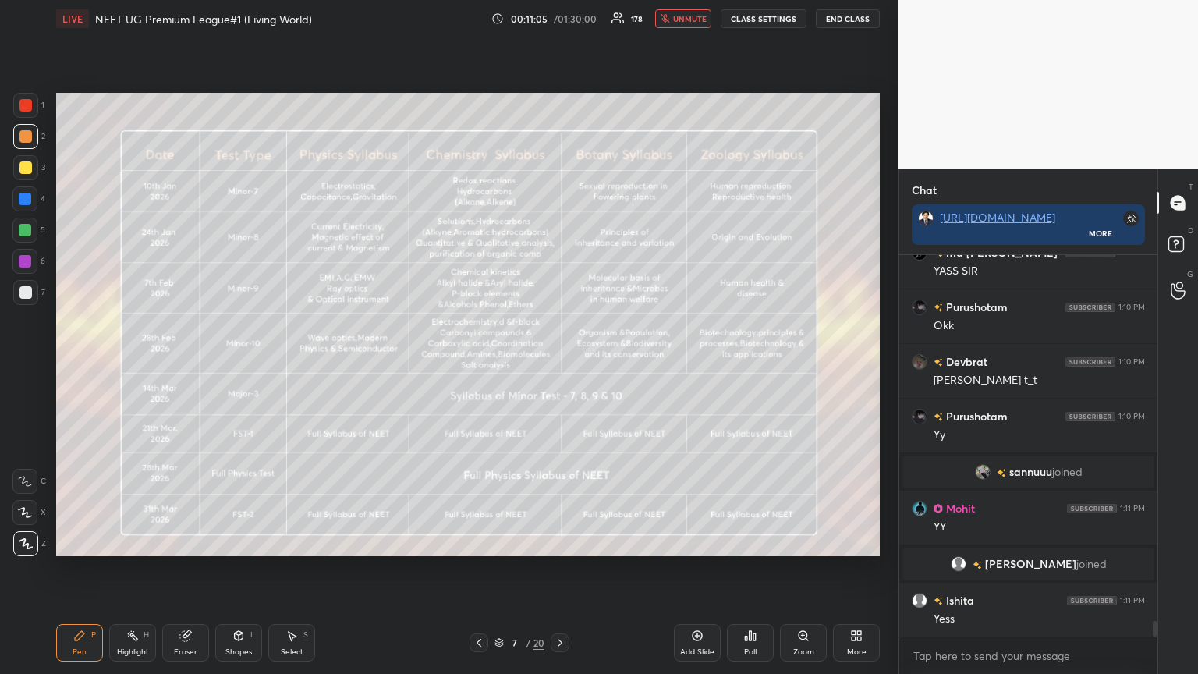
click at [479, 366] on icon at bounding box center [478, 642] width 12 height 12
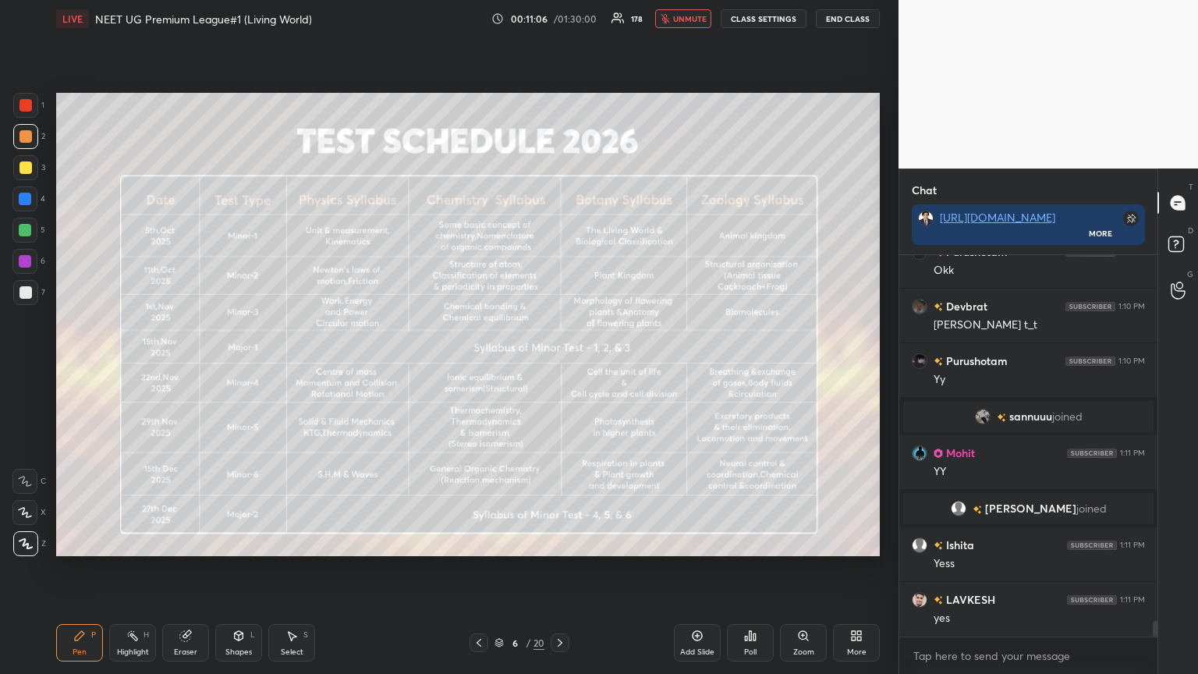
click at [478, 366] on icon at bounding box center [478, 642] width 12 height 12
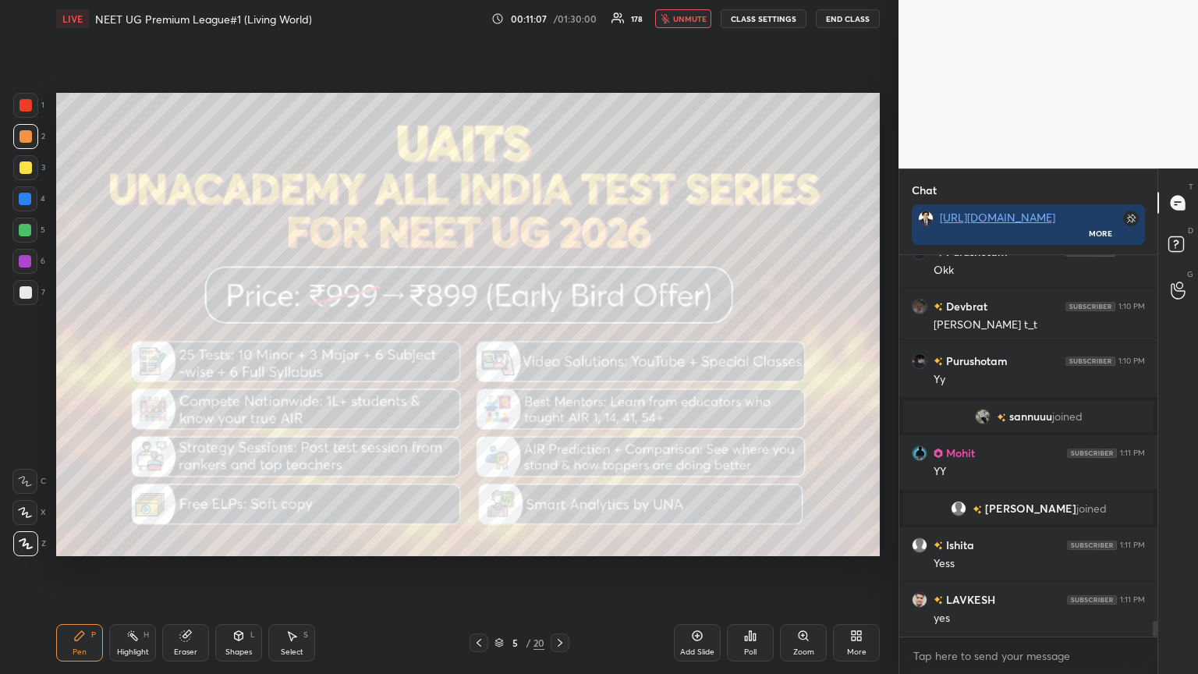
click at [479, 366] on icon at bounding box center [478, 642] width 12 height 12
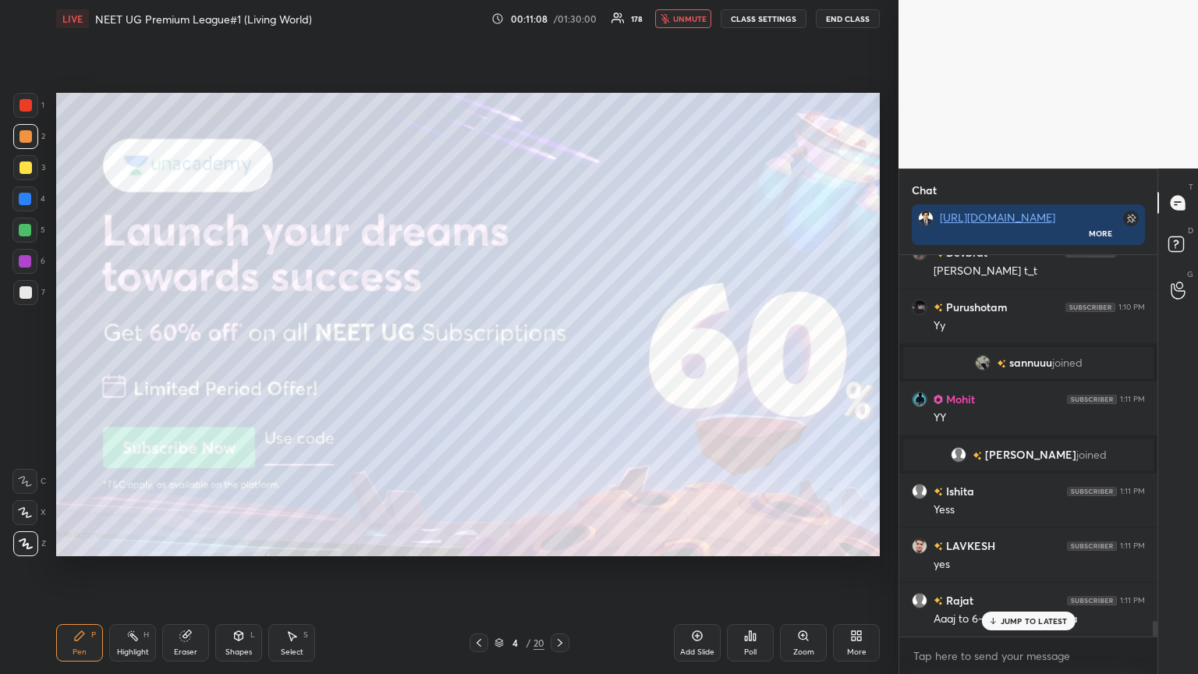
click at [559, 19] on span "unmute" at bounding box center [690, 18] width 34 height 11
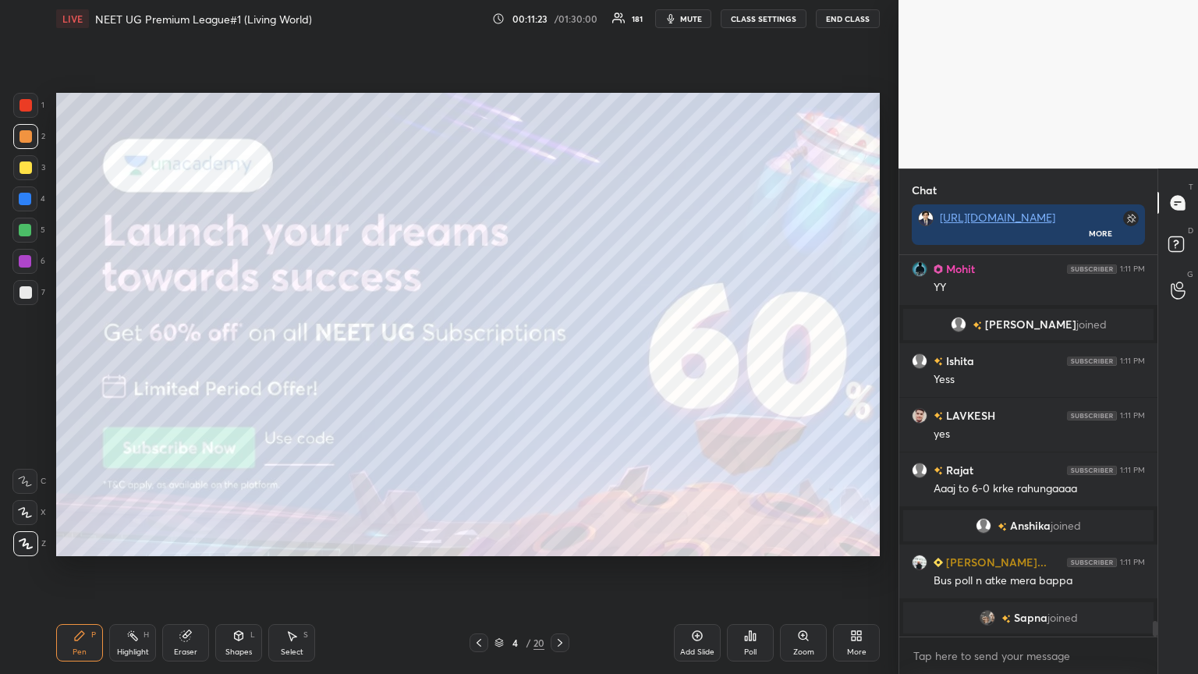
click at [559, 366] on icon at bounding box center [853, 633] width 4 height 4
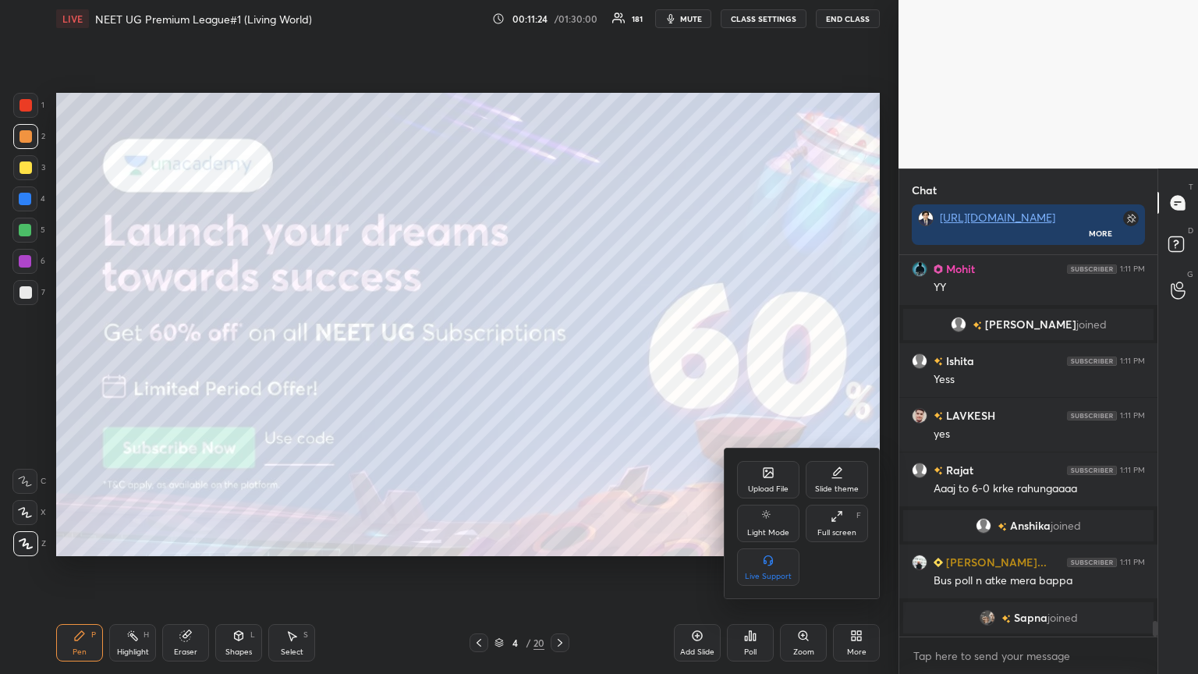
click at [559, 366] on div "Upload File" at bounding box center [768, 479] width 62 height 37
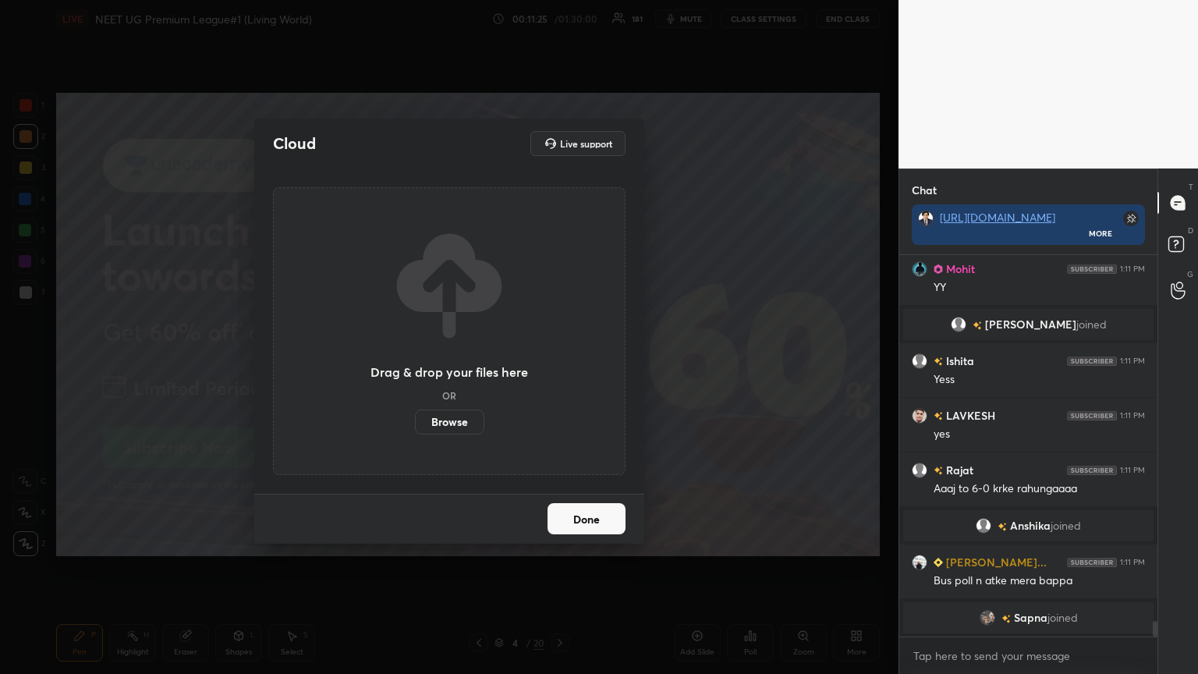
click at [430, 366] on label "Browse" at bounding box center [449, 421] width 69 height 25
click at [415, 366] on input "Browse" at bounding box center [415, 421] width 0 height 25
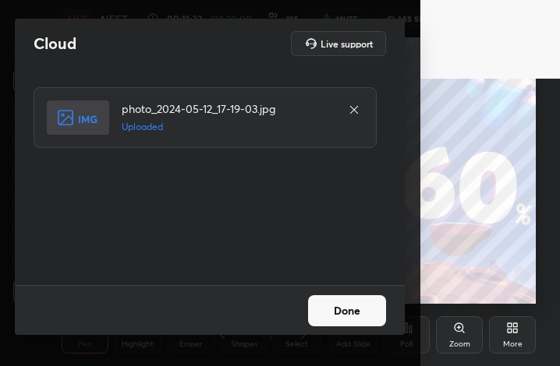
click at [356, 310] on button "Done" at bounding box center [347, 311] width 78 height 31
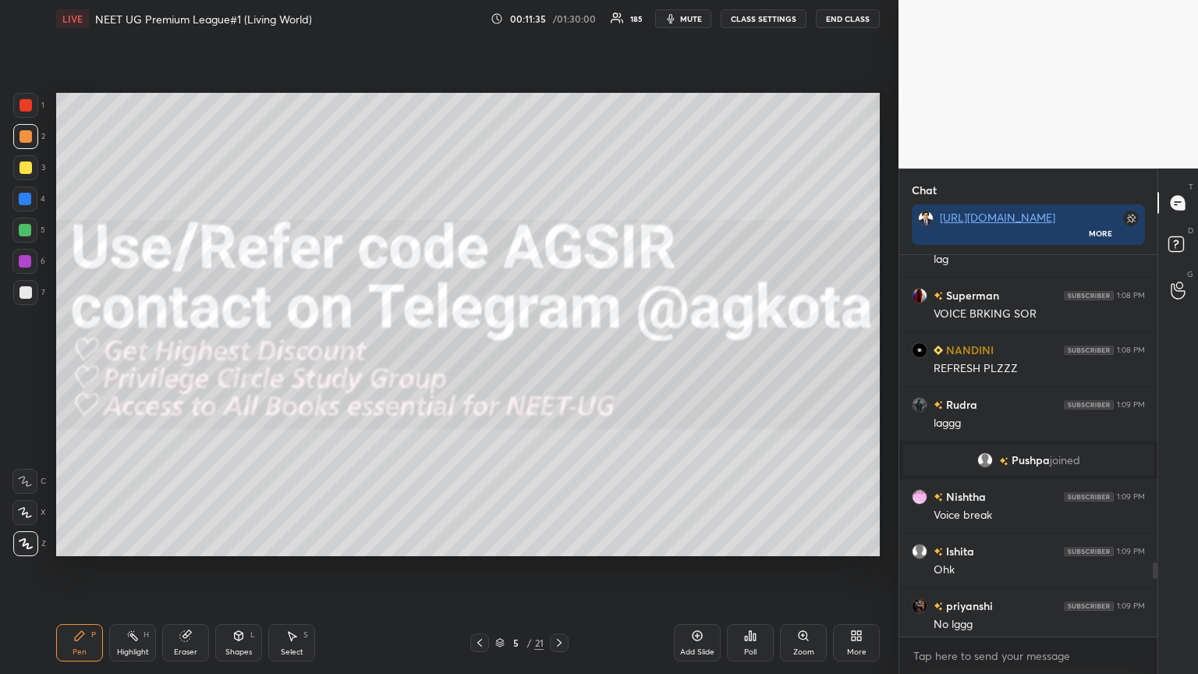
drag, startPoint x: 19, startPoint y: 293, endPoint x: 27, endPoint y: 290, distance: 9.1
click at [19, 292] on div at bounding box center [25, 292] width 12 height 12
click at [27, 292] on div at bounding box center [25, 292] width 12 height 12
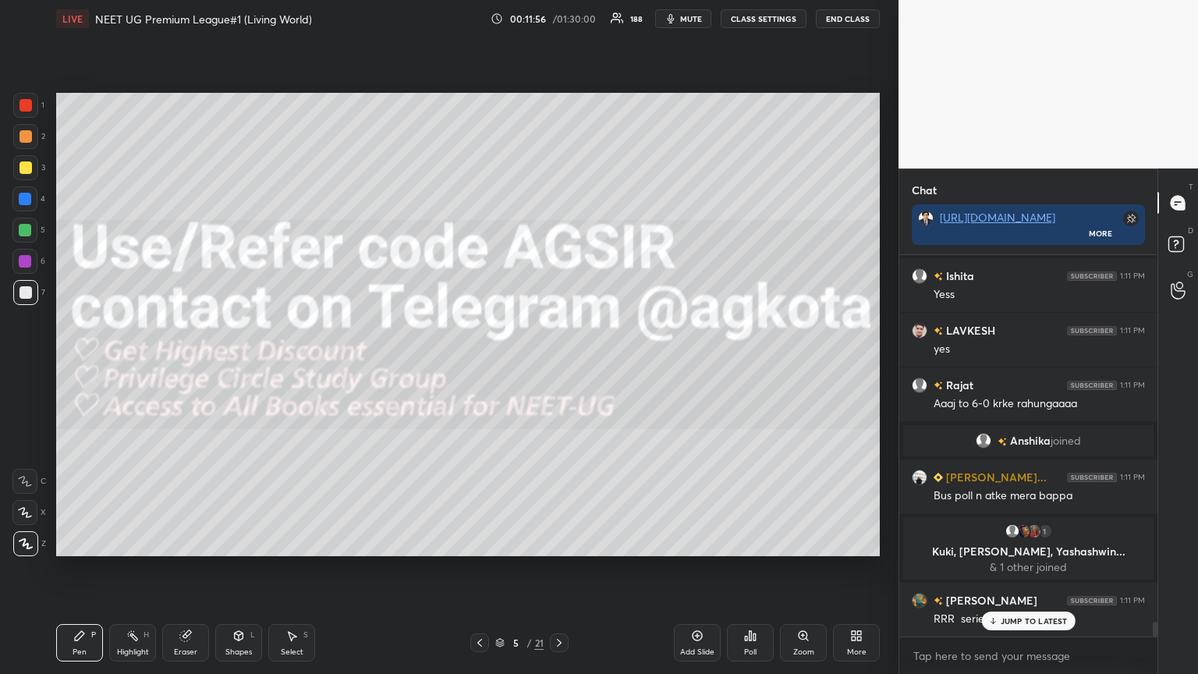
click at [559, 366] on p "JUMP TO LATEST" at bounding box center [1033, 620] width 67 height 9
click at [559, 366] on icon at bounding box center [559, 642] width 12 height 12
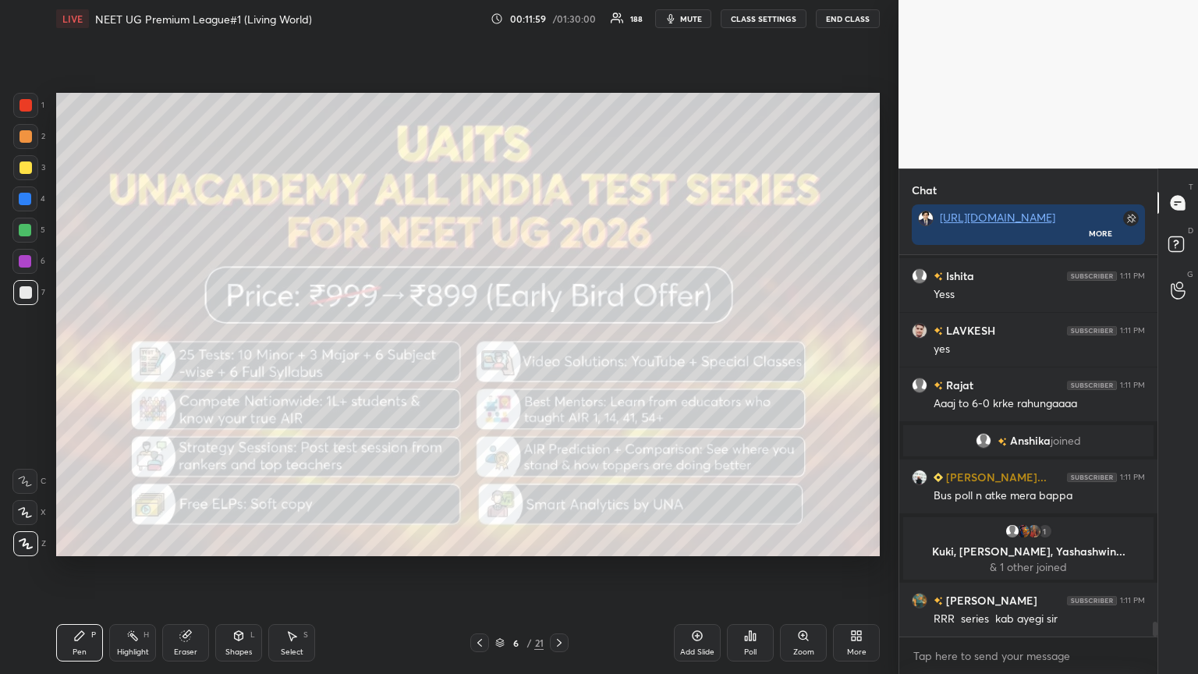
click at [559, 366] on icon at bounding box center [559, 642] width 12 height 12
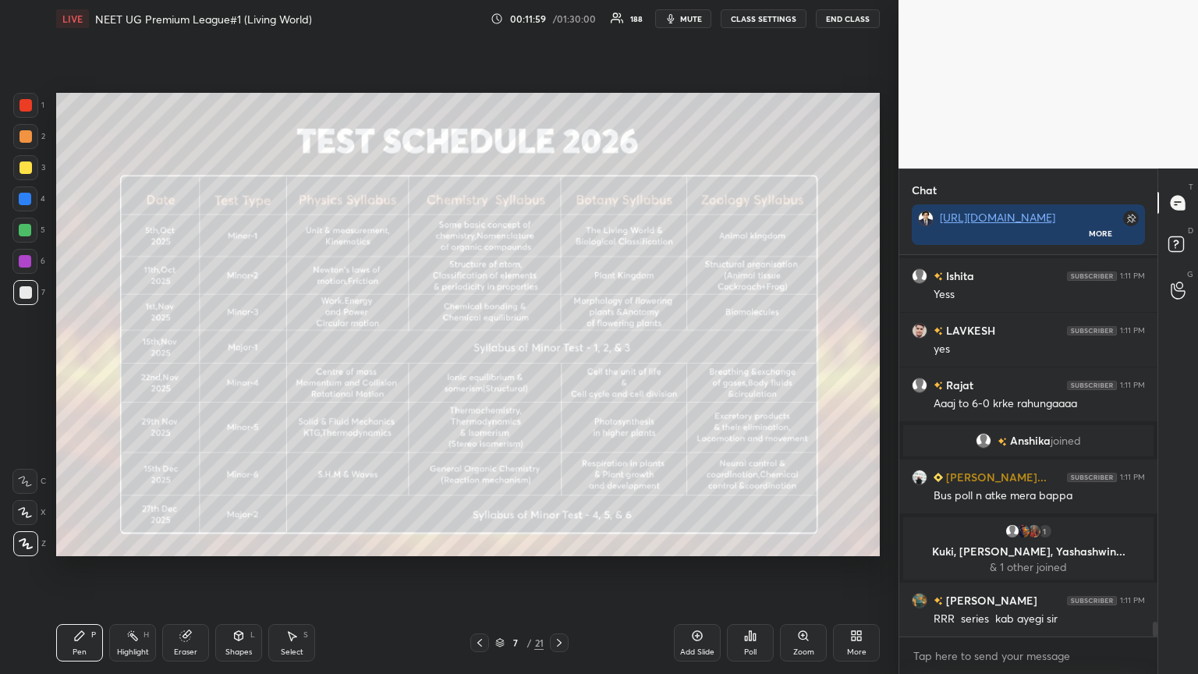
click at [559, 366] on icon at bounding box center [559, 642] width 12 height 12
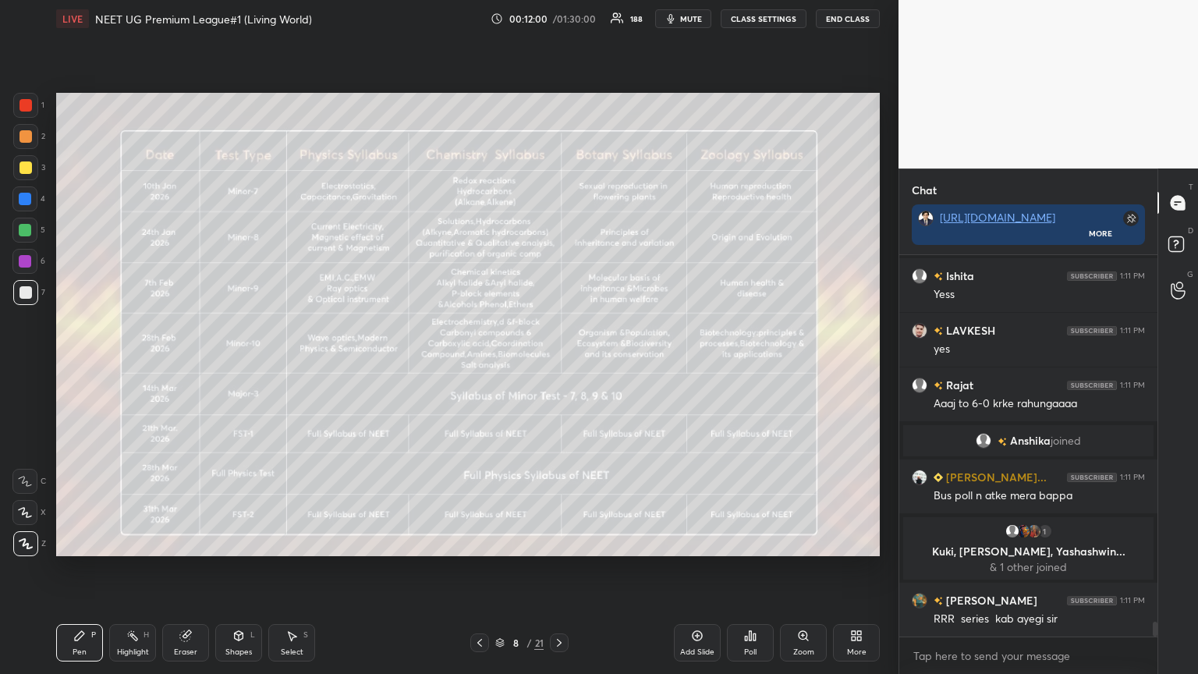
click at [559, 366] on icon at bounding box center [559, 642] width 12 height 12
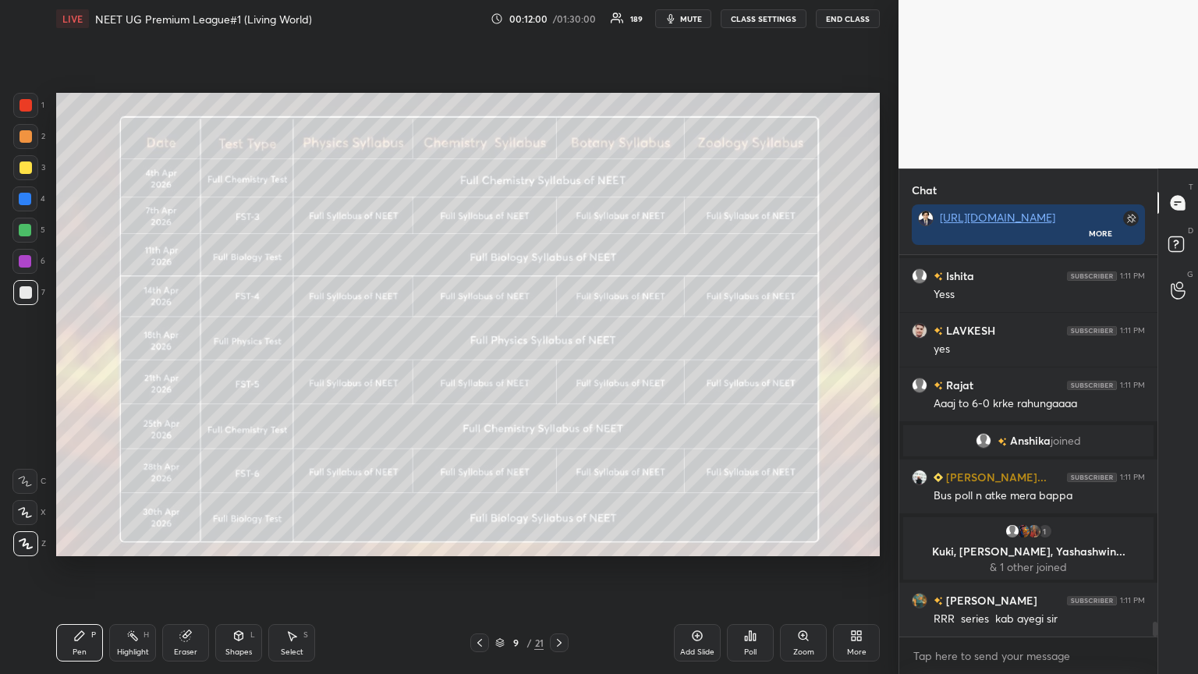
click at [559, 366] on icon at bounding box center [559, 642] width 12 height 12
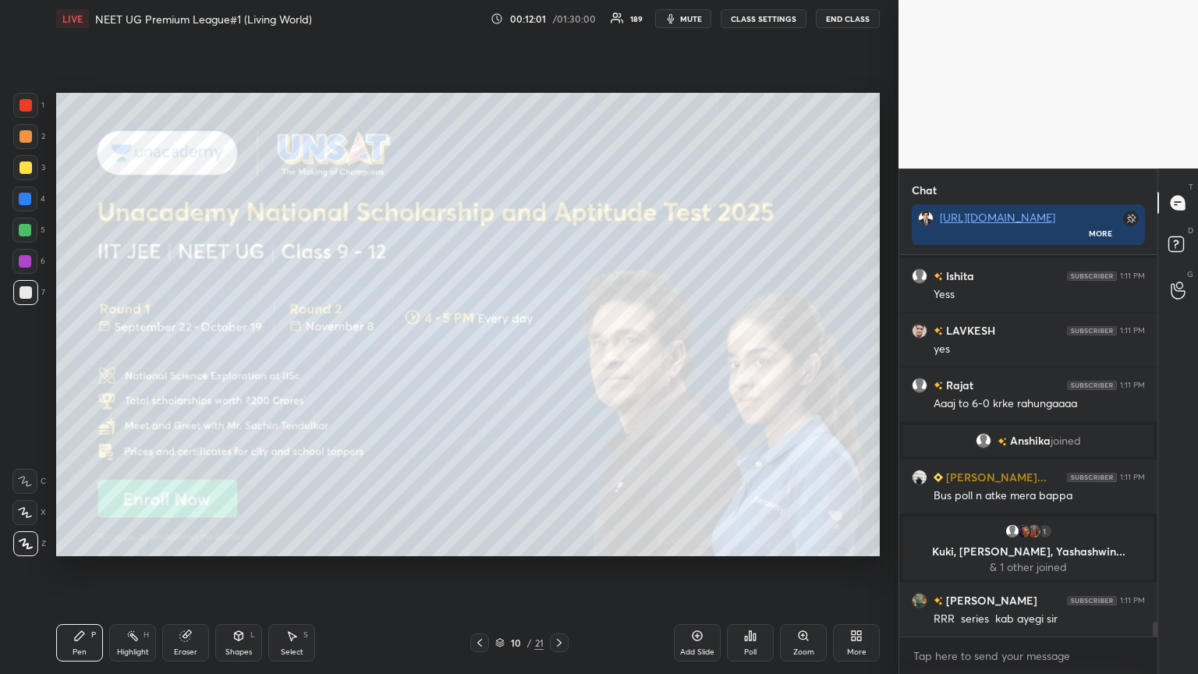
click at [559, 366] on icon at bounding box center [559, 642] width 12 height 12
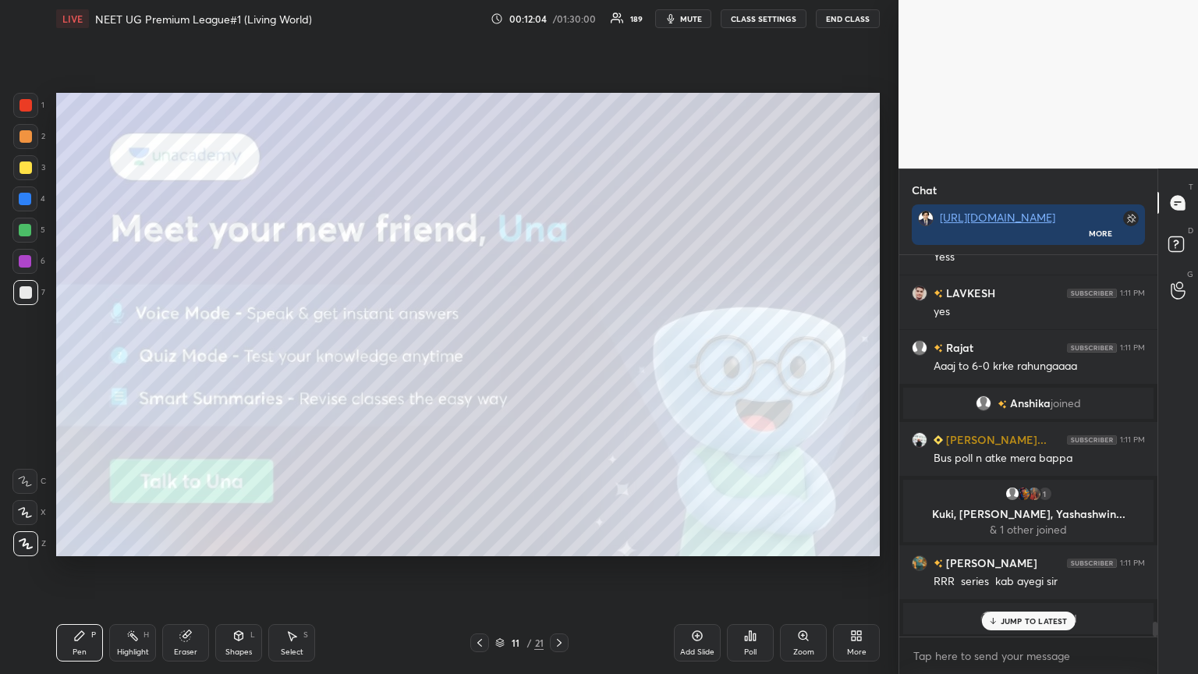
click at [559, 366] on icon at bounding box center [559, 642] width 12 height 12
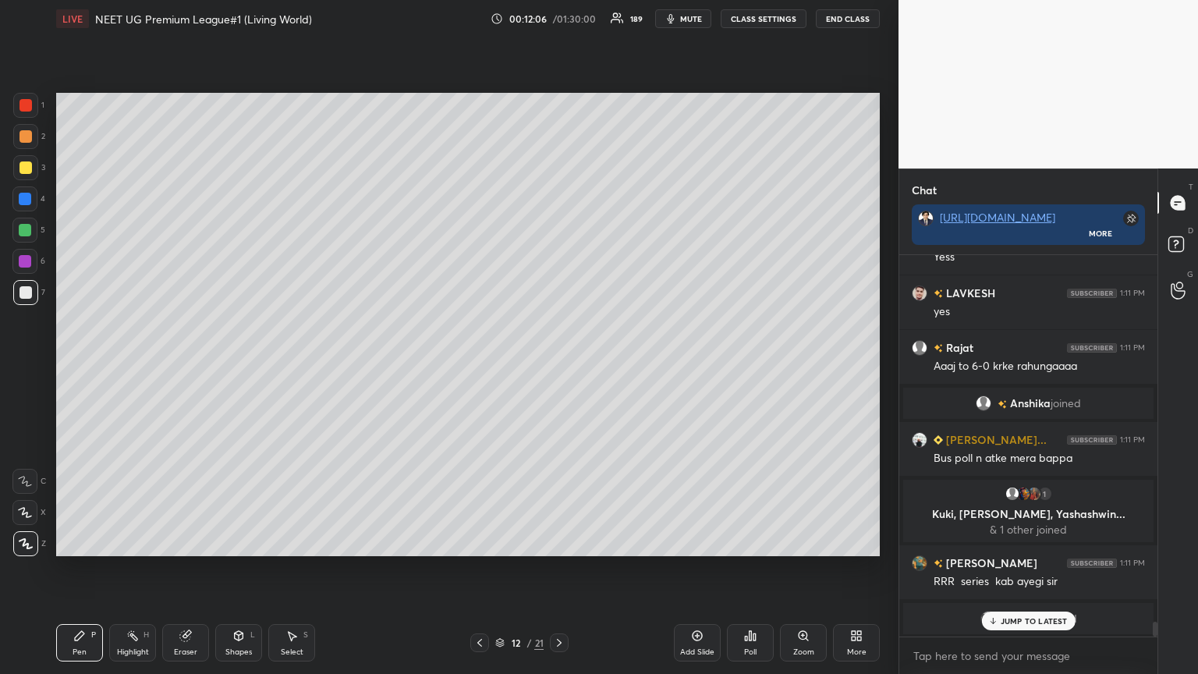
click at [559, 366] on div "Add Slide" at bounding box center [697, 642] width 47 height 37
click at [27, 174] on div at bounding box center [25, 167] width 25 height 25
drag, startPoint x: 26, startPoint y: 175, endPoint x: 52, endPoint y: 158, distance: 31.2
click at [30, 174] on div at bounding box center [25, 167] width 25 height 25
click at [26, 142] on div at bounding box center [25, 136] width 12 height 12
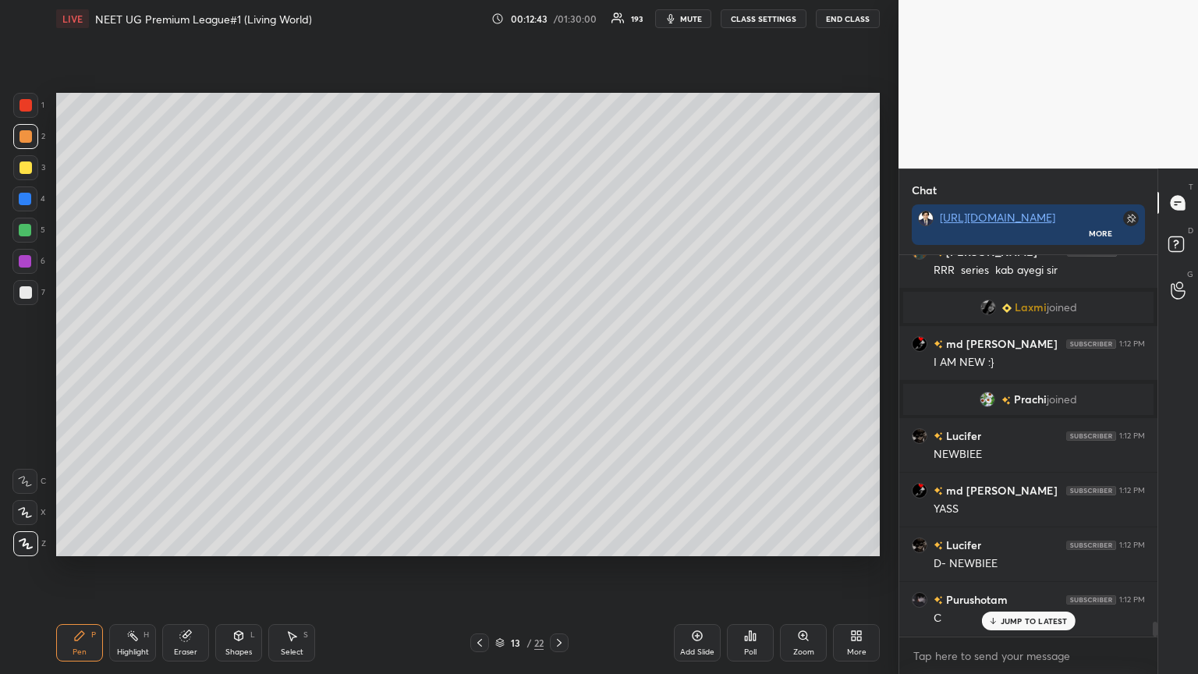
scroll to position [9416, 0]
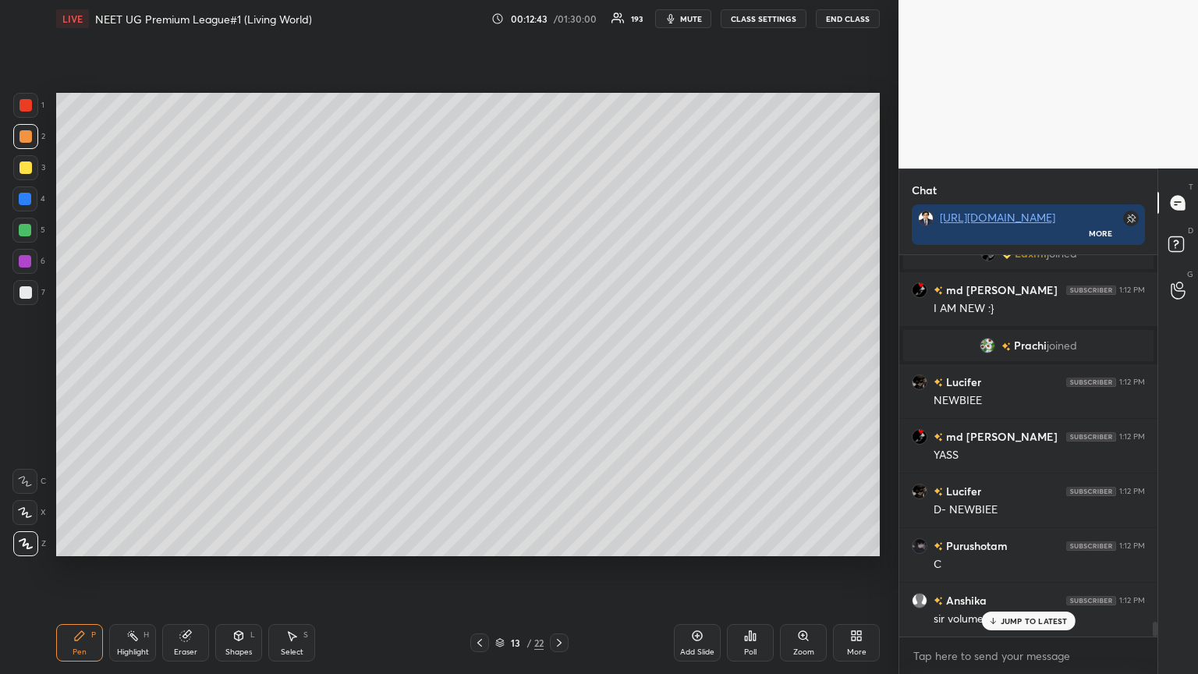
drag, startPoint x: 26, startPoint y: 156, endPoint x: 50, endPoint y: 188, distance: 40.1
click at [26, 161] on div at bounding box center [25, 167] width 25 height 25
click at [23, 147] on div at bounding box center [25, 136] width 25 height 25
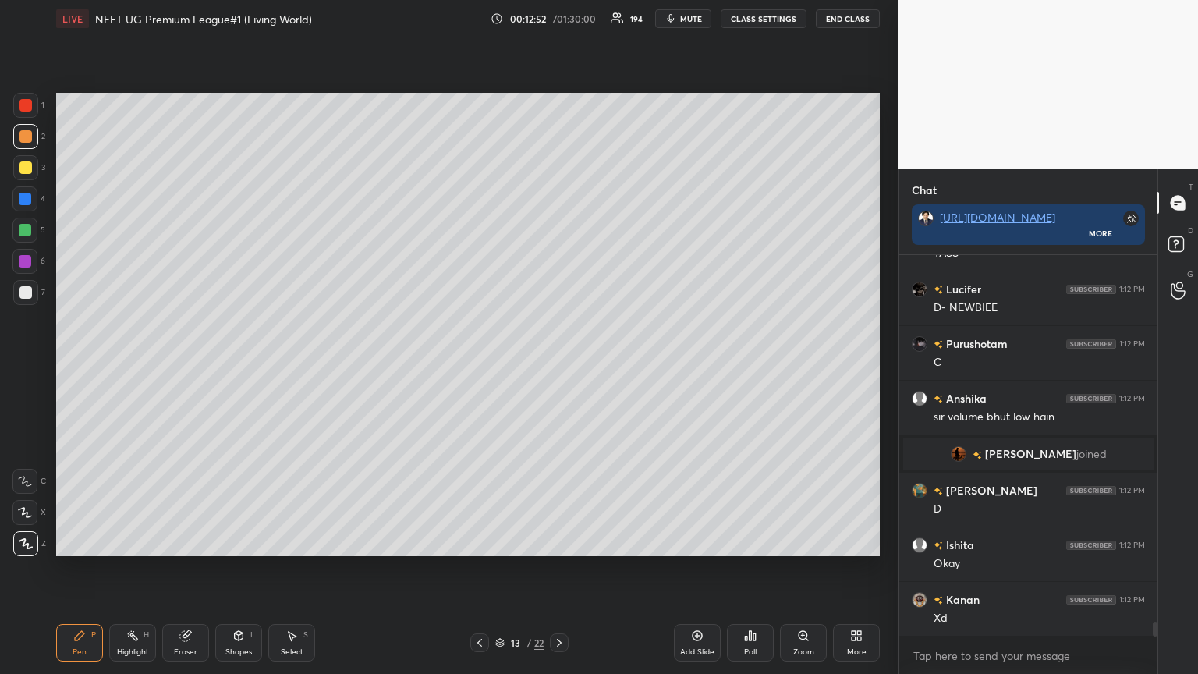
scroll to position [9671, 0]
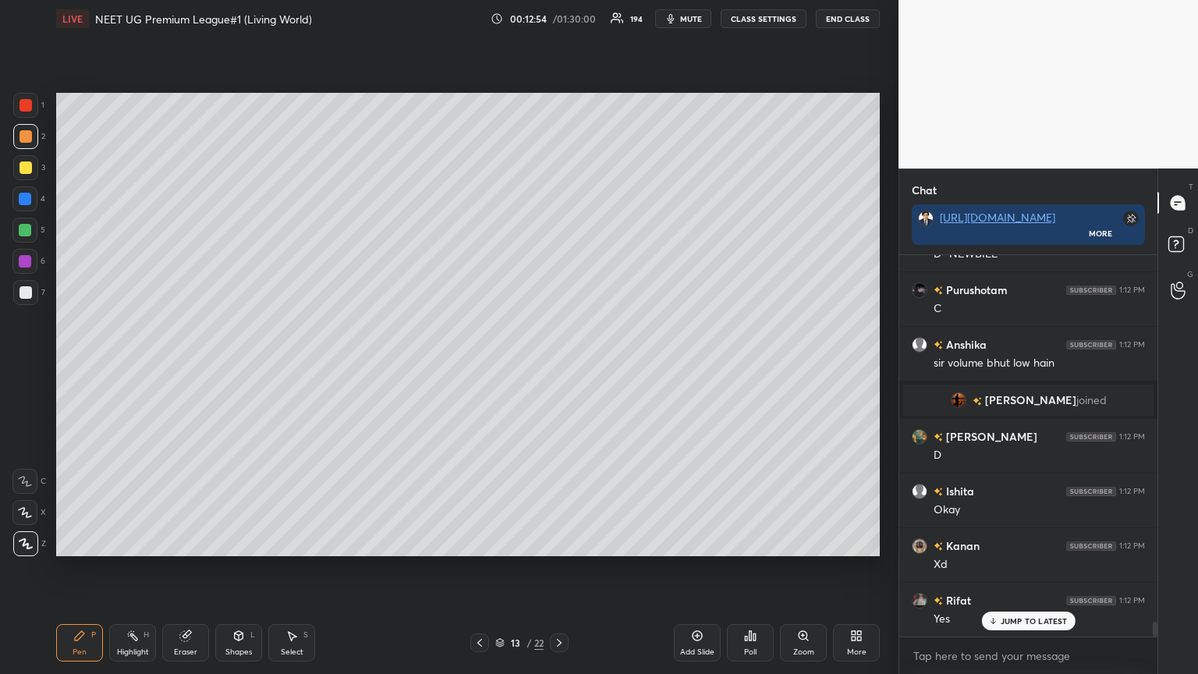
click at [559, 366] on icon at bounding box center [750, 635] width 12 height 12
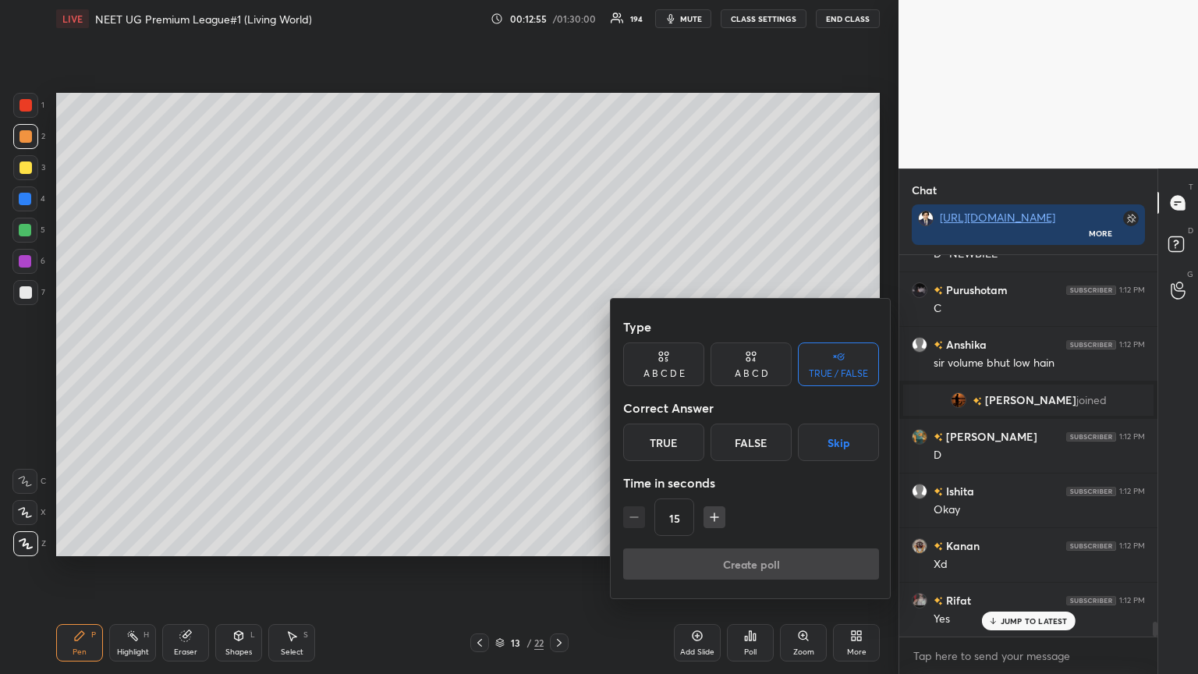
click at [559, 366] on div "A B C D" at bounding box center [751, 373] width 34 height 9
click at [559, 366] on button "Skip" at bounding box center [856, 441] width 46 height 37
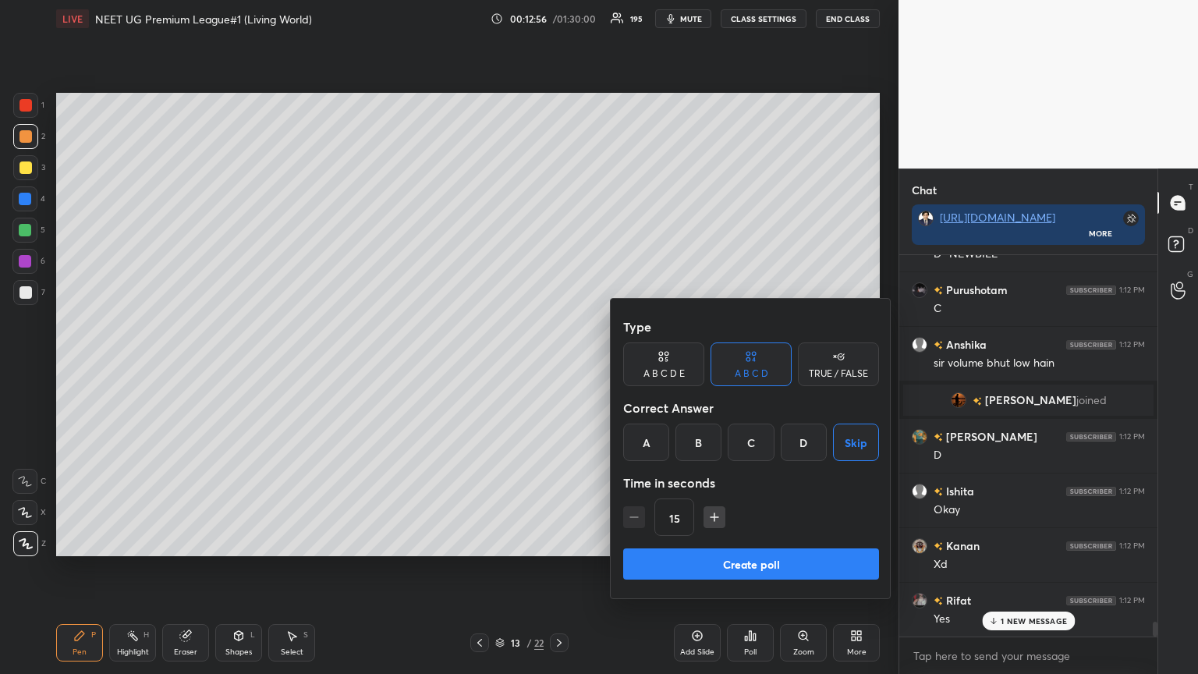
scroll to position [9727, 0]
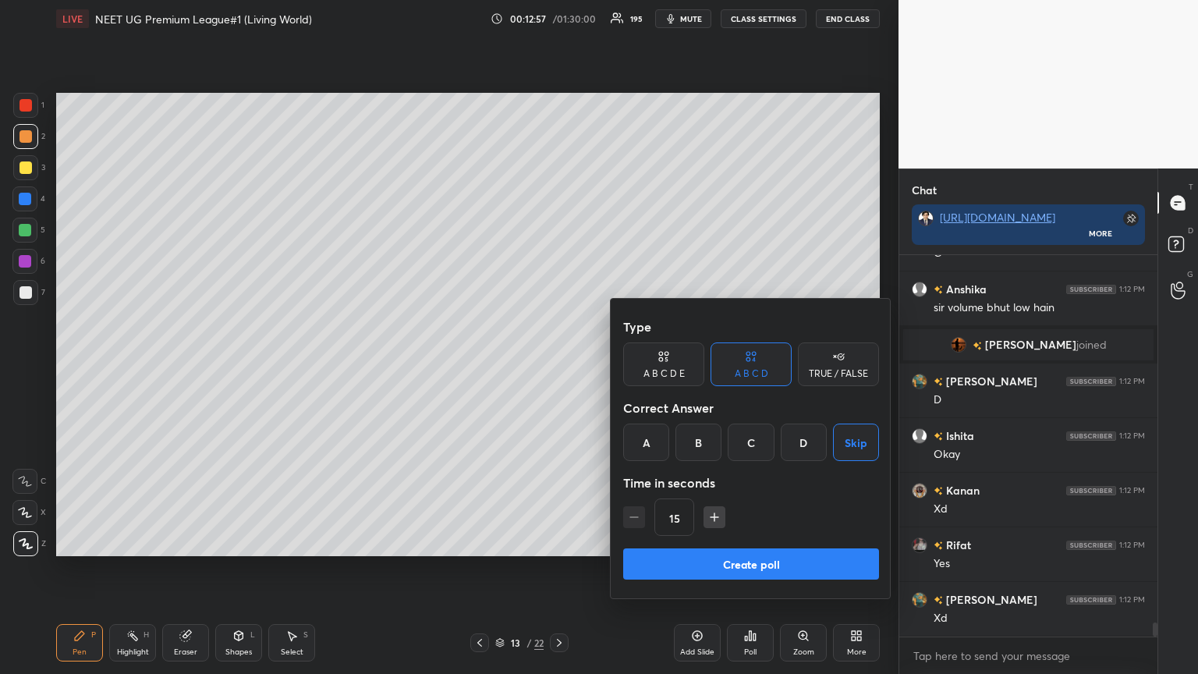
click at [559, 366] on button "Create poll" at bounding box center [751, 563] width 256 height 31
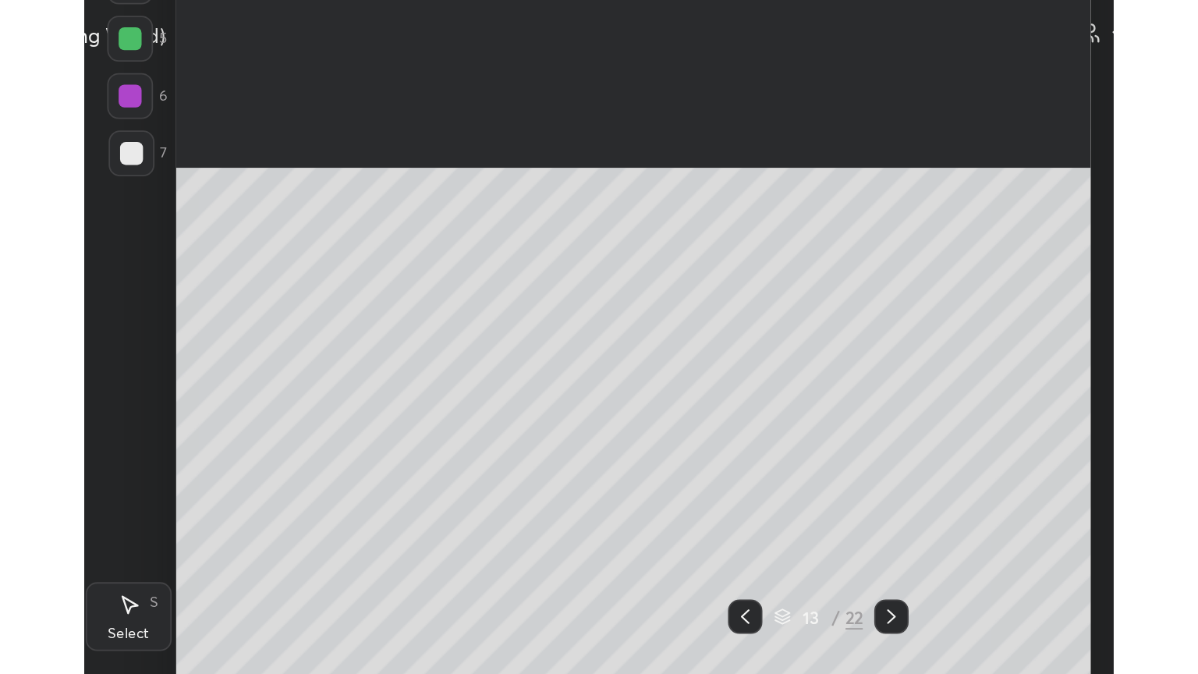
scroll to position [77396, 76918]
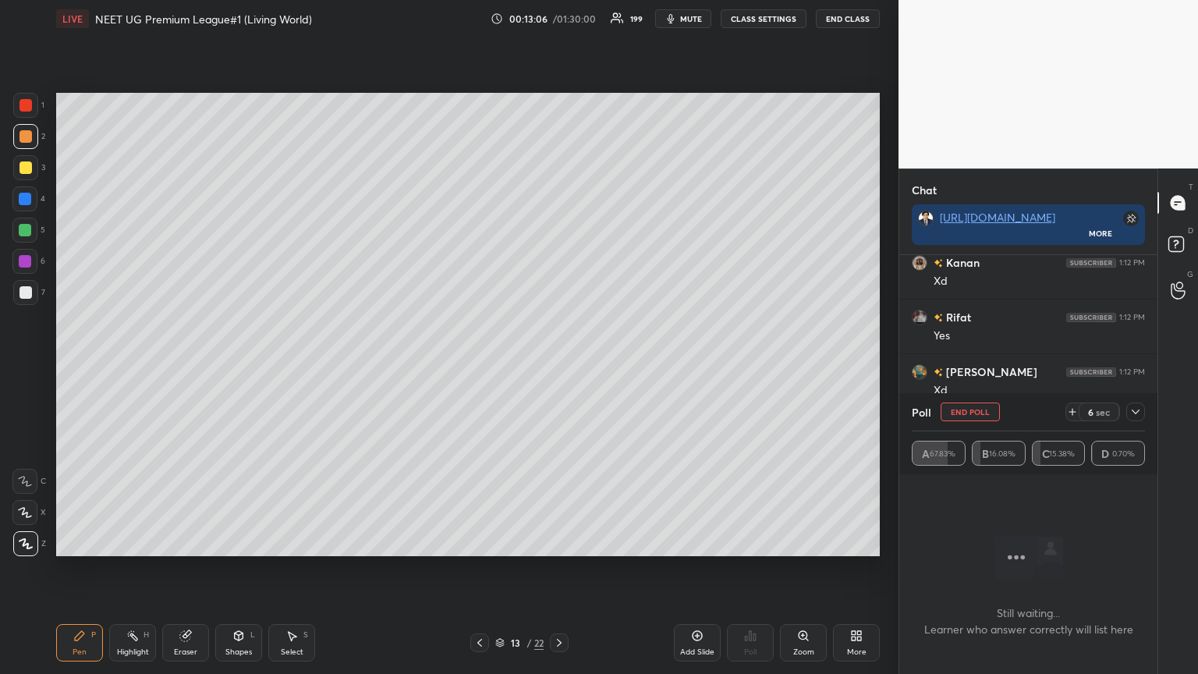
click at [23, 102] on div at bounding box center [25, 105] width 12 height 12
click at [34, 105] on div at bounding box center [25, 105] width 25 height 25
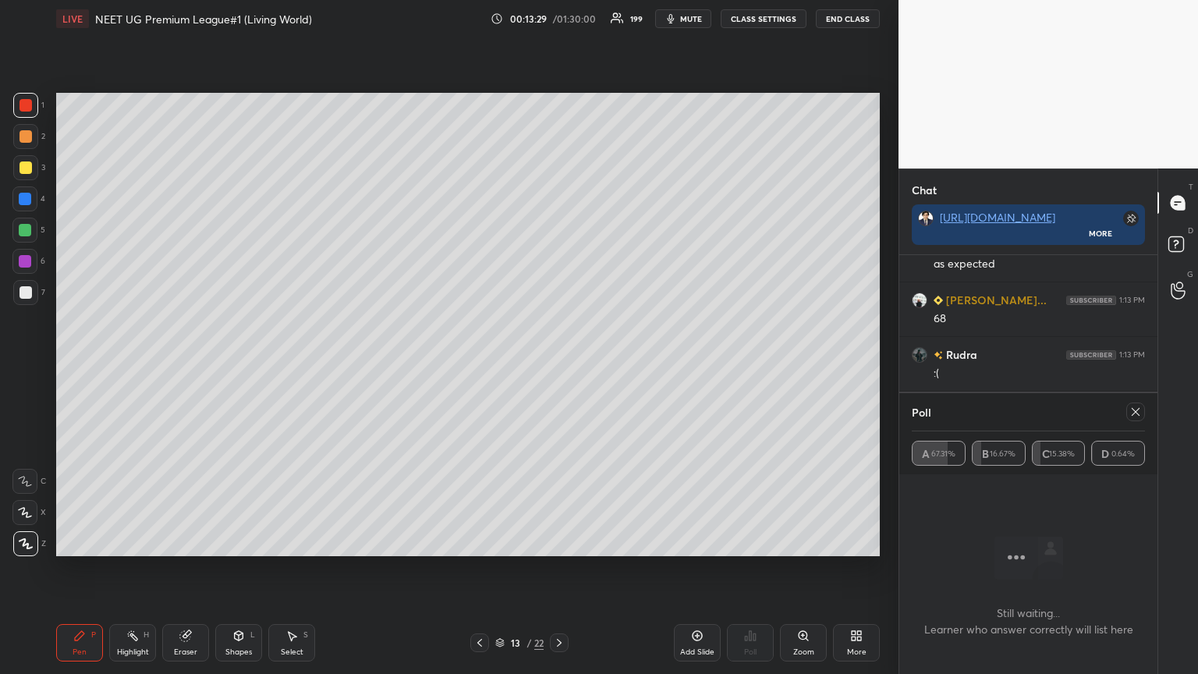
drag, startPoint x: 1134, startPoint y: 412, endPoint x: 1080, endPoint y: 425, distance: 55.4
click at [559, 366] on icon at bounding box center [1135, 411] width 12 height 12
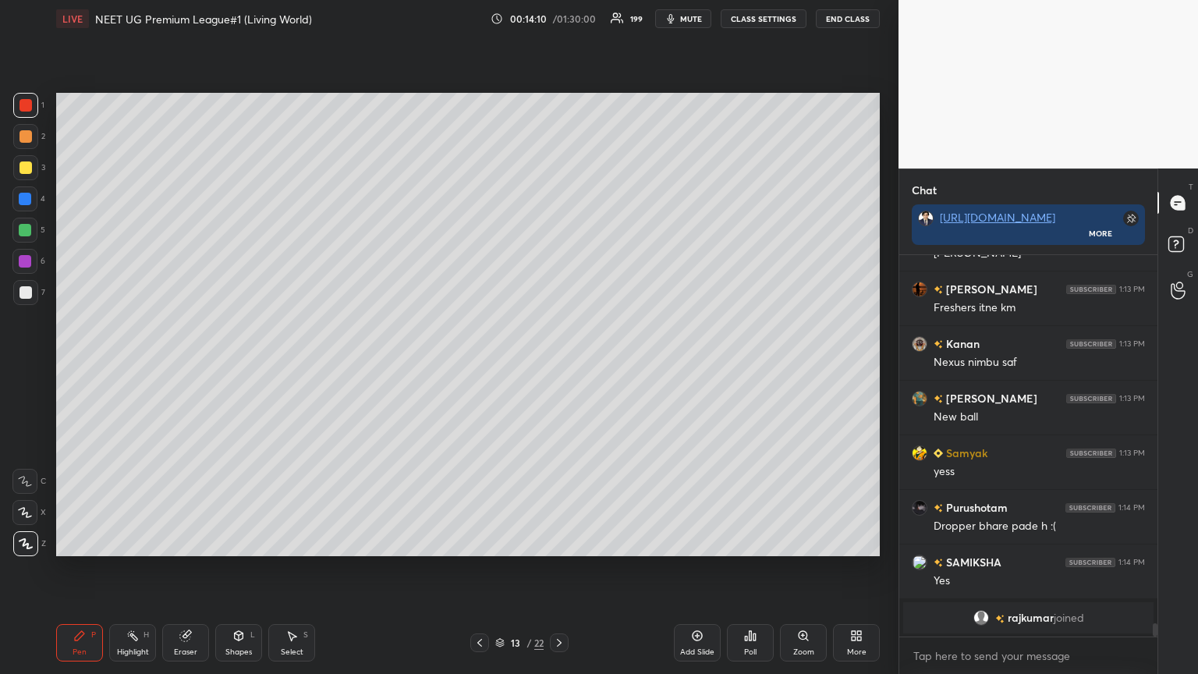
click at [559, 366] on icon at bounding box center [853, 638] width 4 height 4
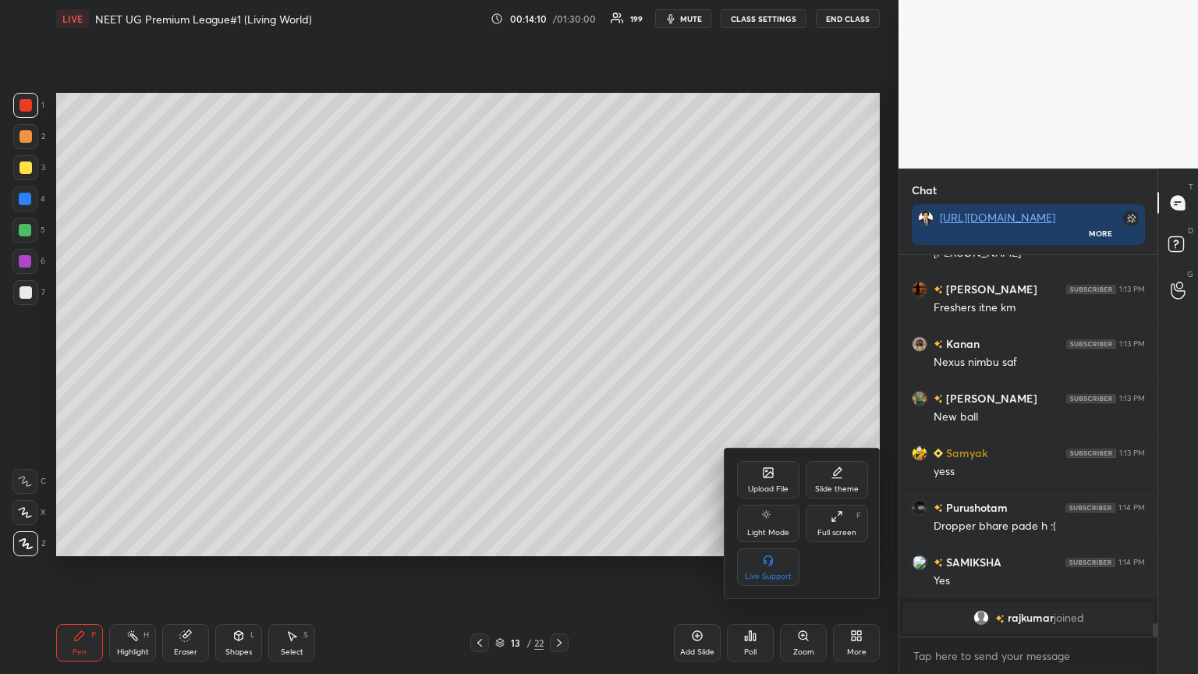
click at [559, 366] on div "Upload File" at bounding box center [768, 479] width 62 height 37
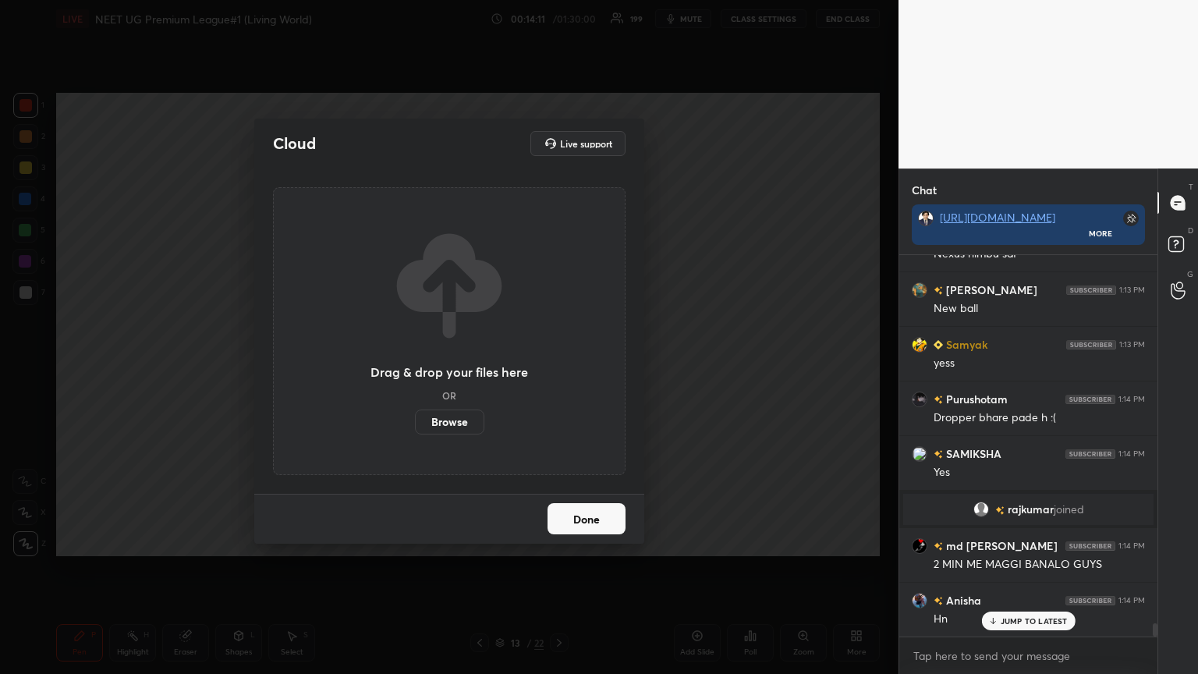
click at [468, 366] on label "Browse" at bounding box center [449, 421] width 69 height 25
click at [415, 366] on input "Browse" at bounding box center [415, 421] width 0 height 25
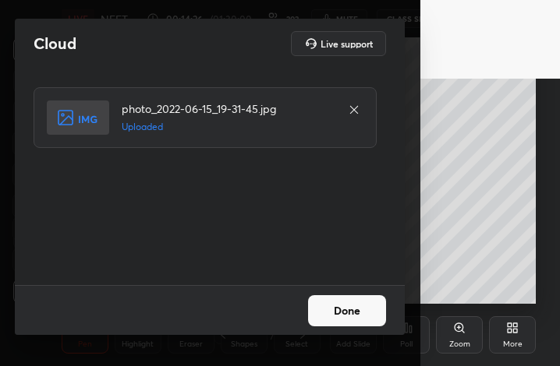
click at [359, 313] on button "Done" at bounding box center [347, 311] width 78 height 31
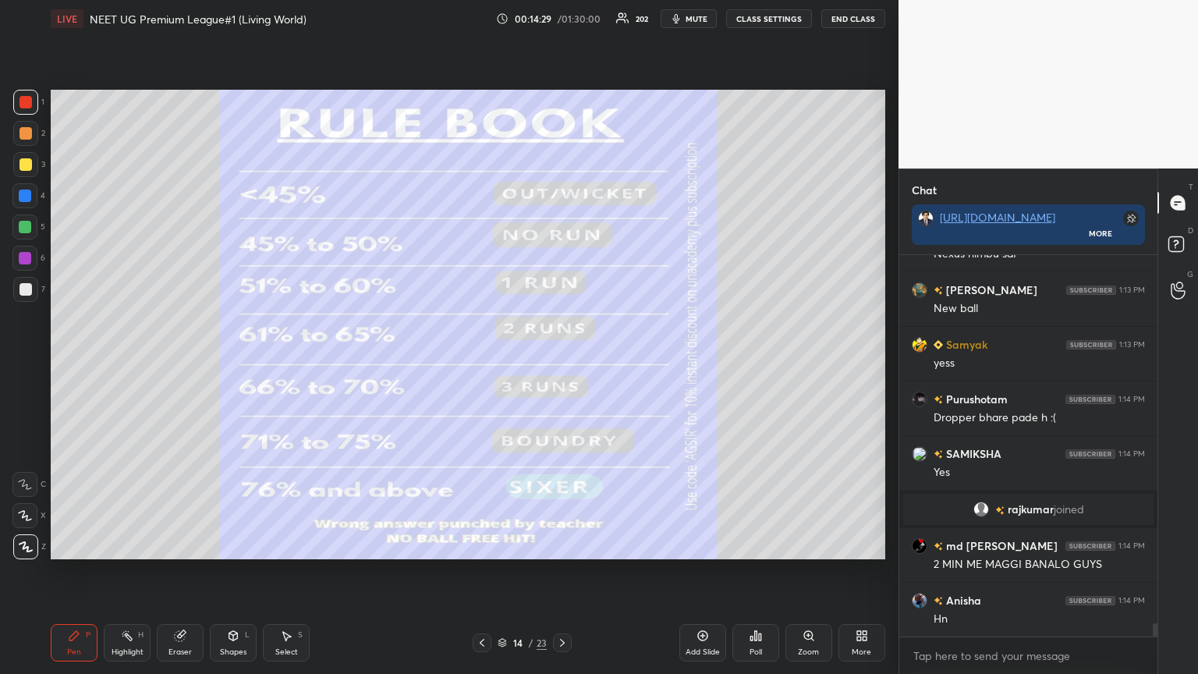
scroll to position [77396, 77134]
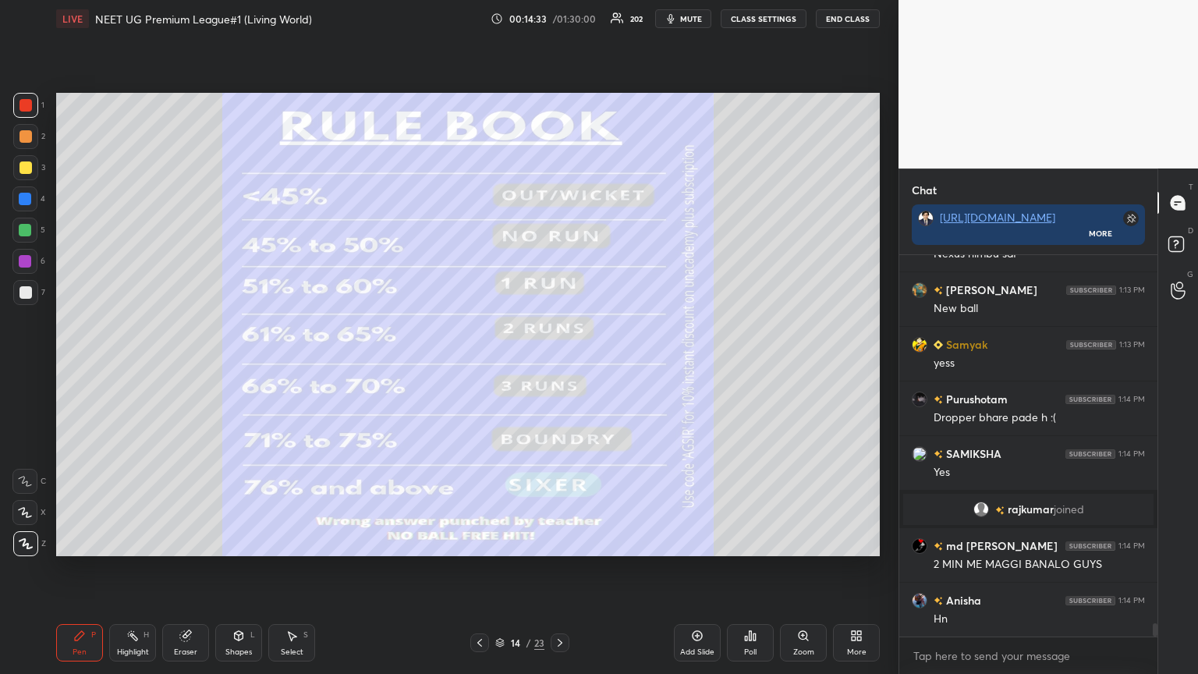
click at [481, 366] on icon at bounding box center [479, 642] width 12 height 12
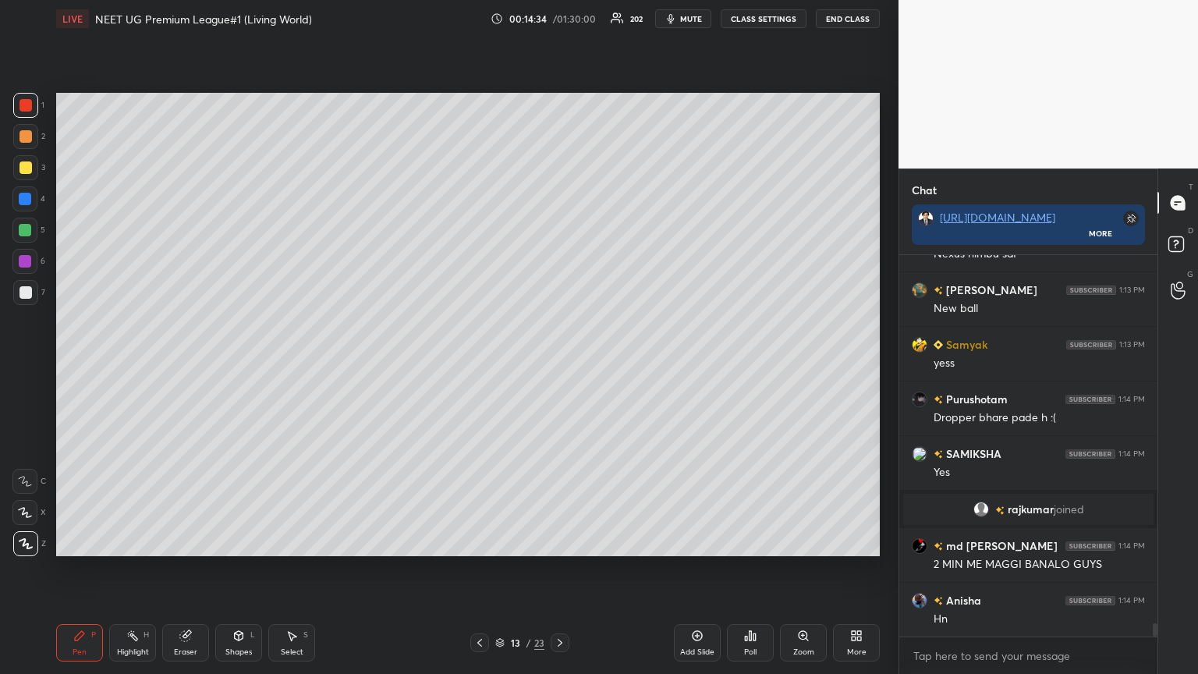
scroll to position [10709, 0]
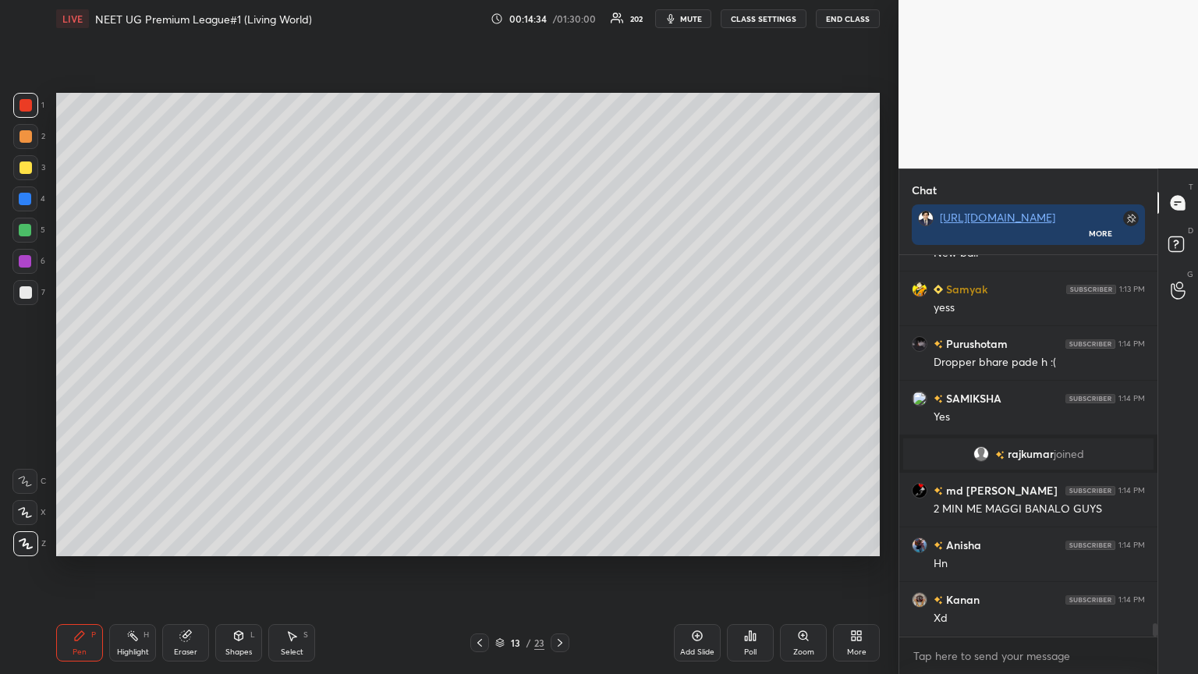
click at [480, 366] on icon at bounding box center [479, 642] width 12 height 12
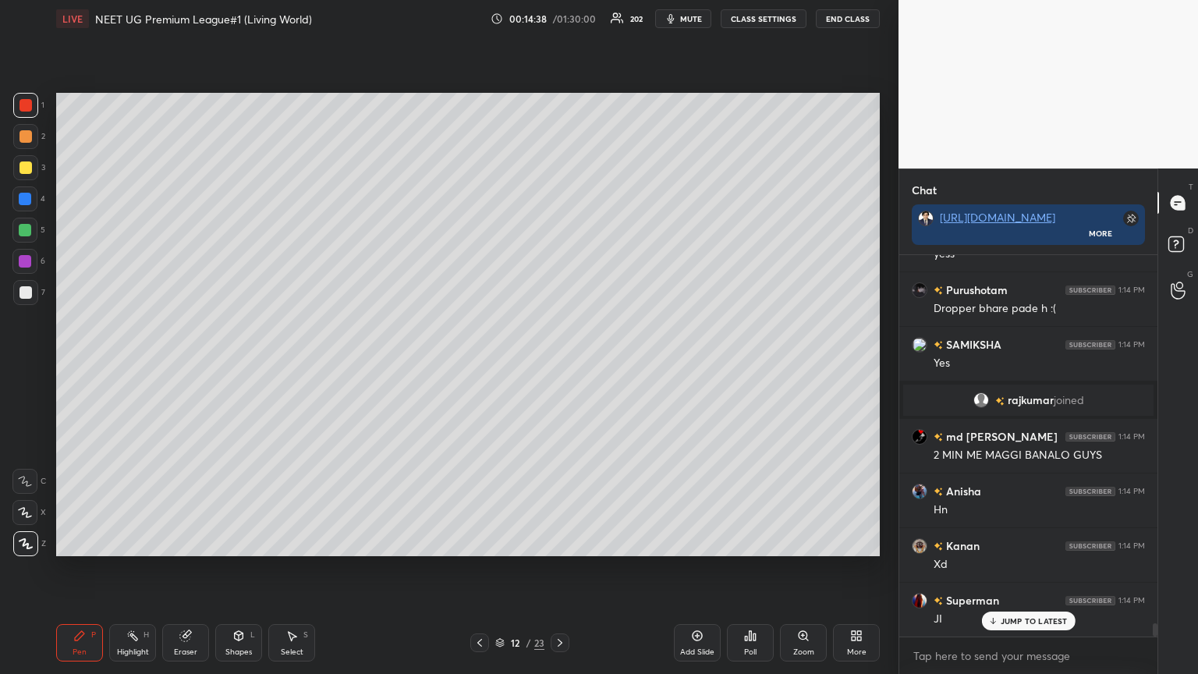
click at [558, 366] on icon at bounding box center [560, 642] width 12 height 12
click at [559, 366] on icon at bounding box center [560, 642] width 12 height 12
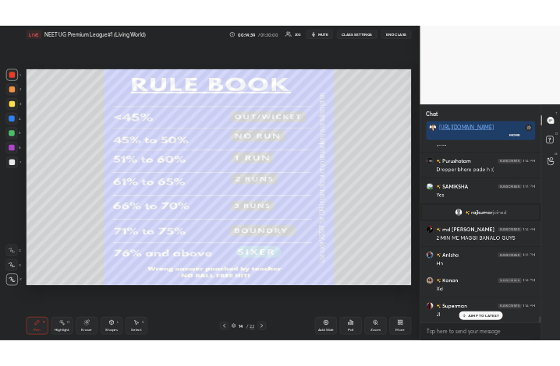
scroll to position [10818, 0]
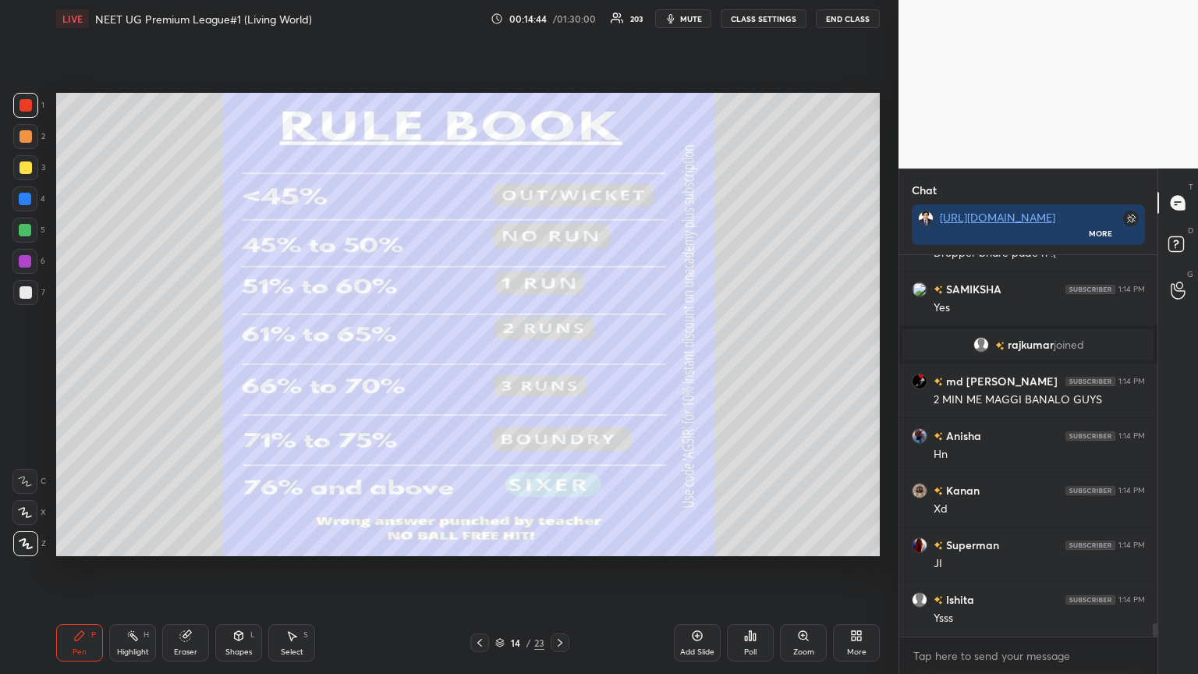
click at [559, 366] on icon at bounding box center [856, 635] width 12 height 12
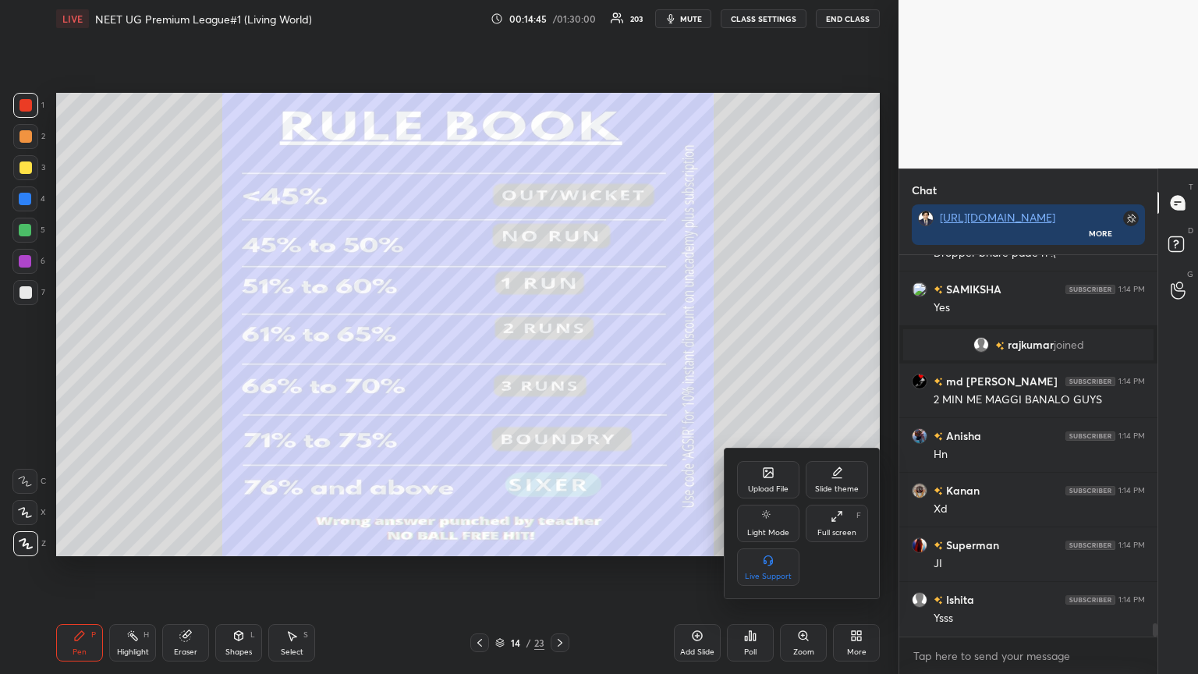
click at [559, 366] on icon at bounding box center [768, 472] width 12 height 12
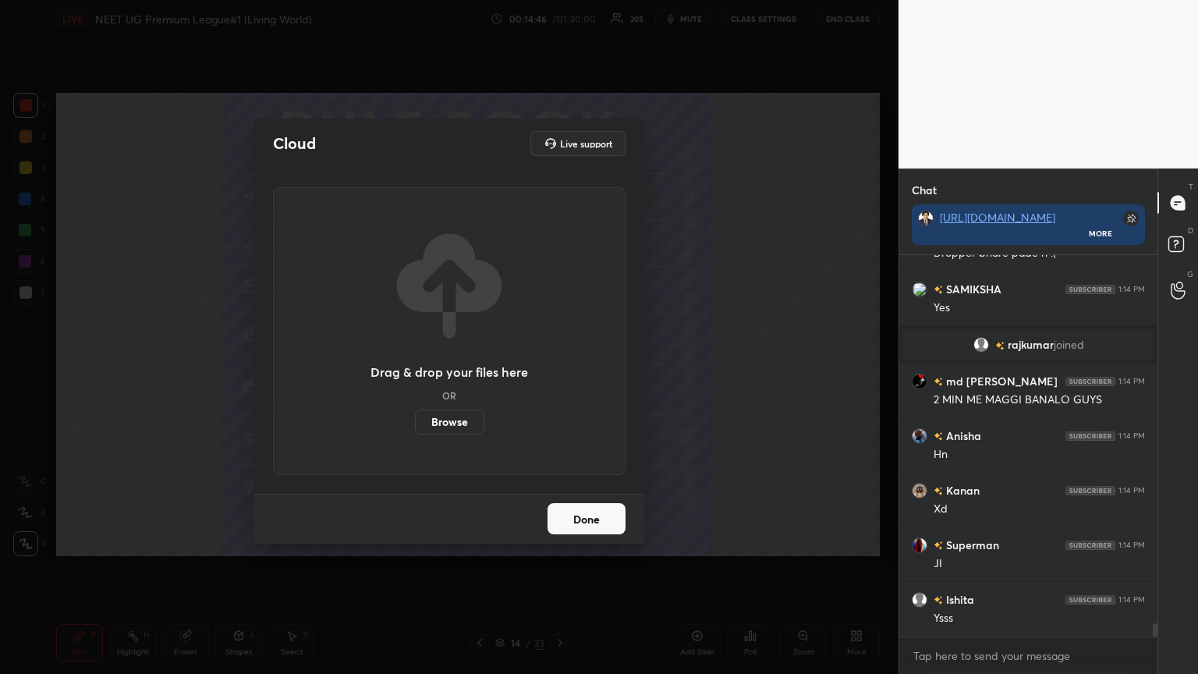
click at [464, 366] on label "Browse" at bounding box center [449, 421] width 69 height 25
click at [415, 366] on input "Browse" at bounding box center [415, 421] width 0 height 25
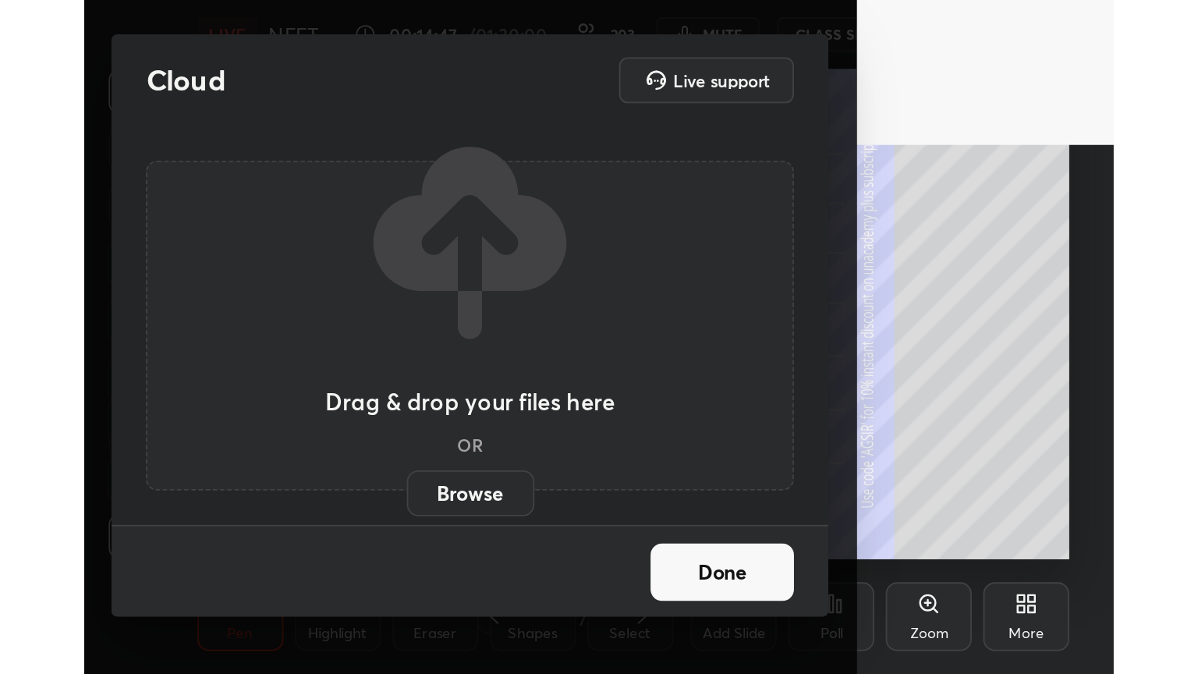
scroll to position [267, 497]
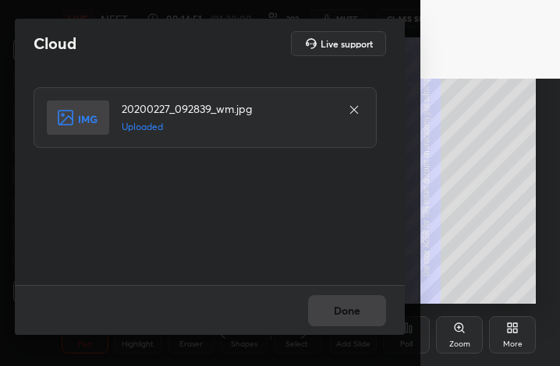
click at [366, 314] on button "Done" at bounding box center [347, 311] width 78 height 31
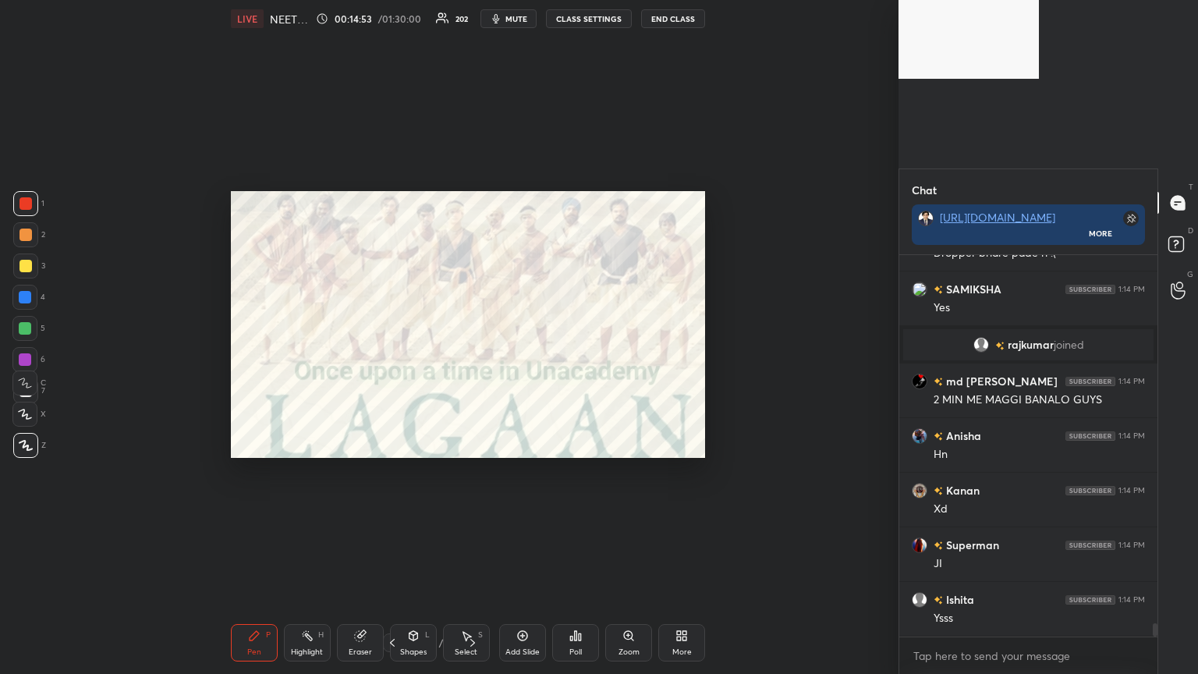
scroll to position [77396, 76868]
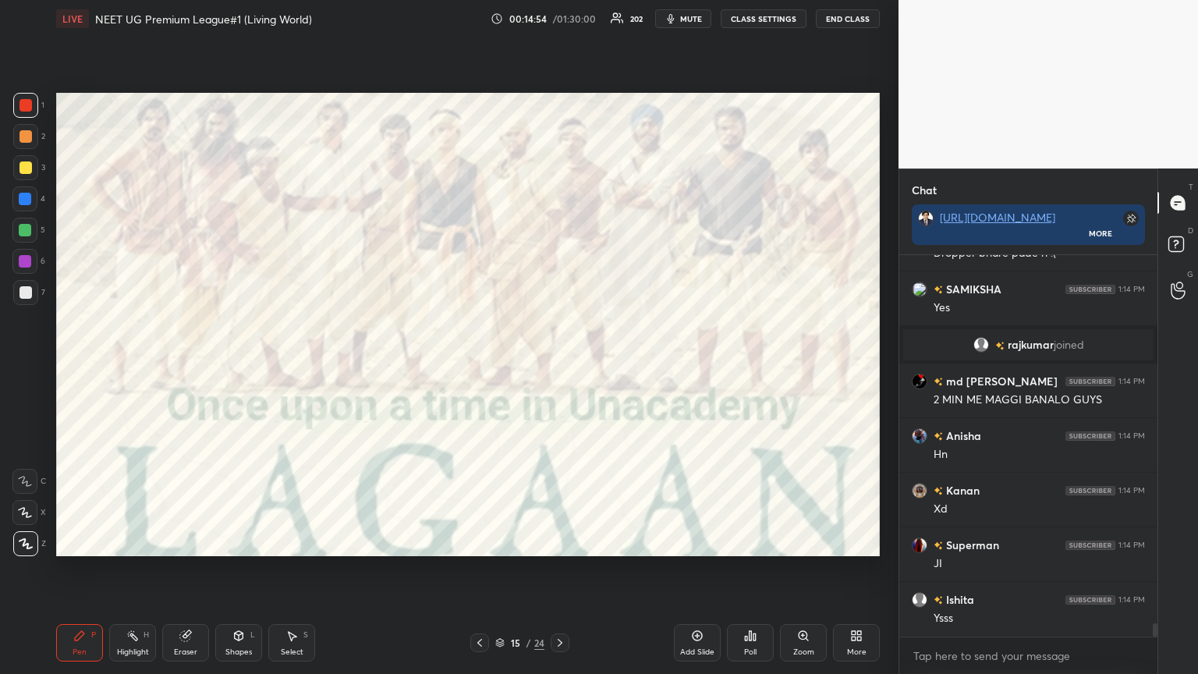
click at [559, 366] on icon at bounding box center [856, 635] width 12 height 12
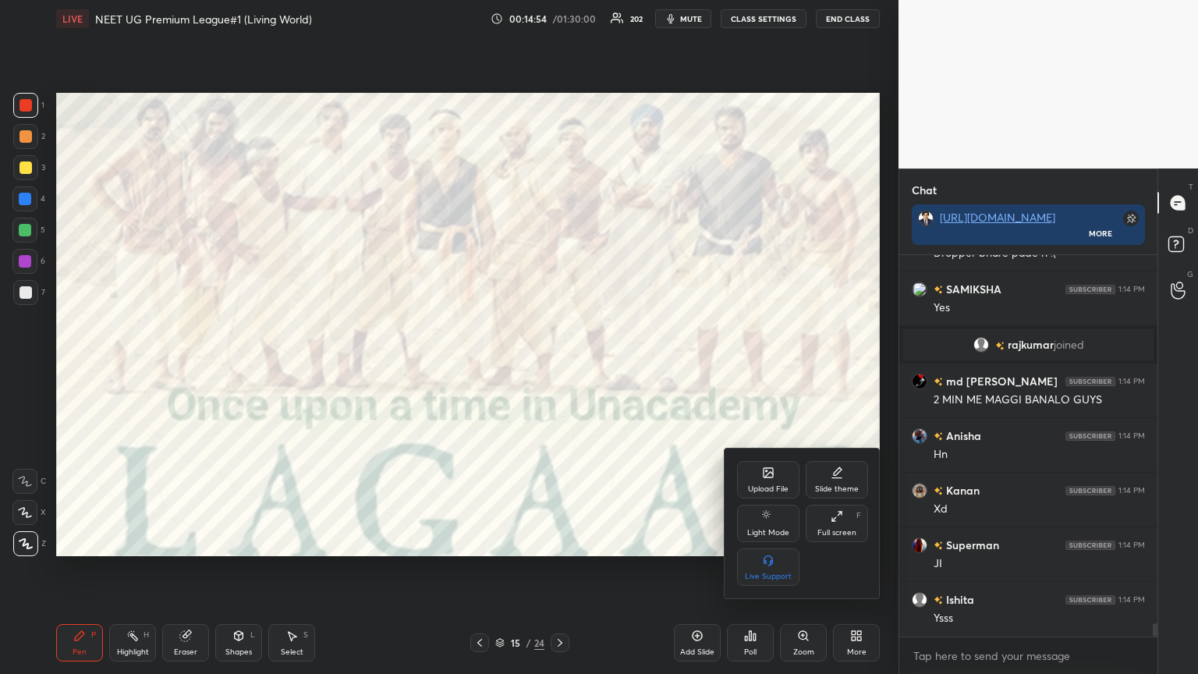
click at [559, 366] on icon at bounding box center [768, 472] width 12 height 12
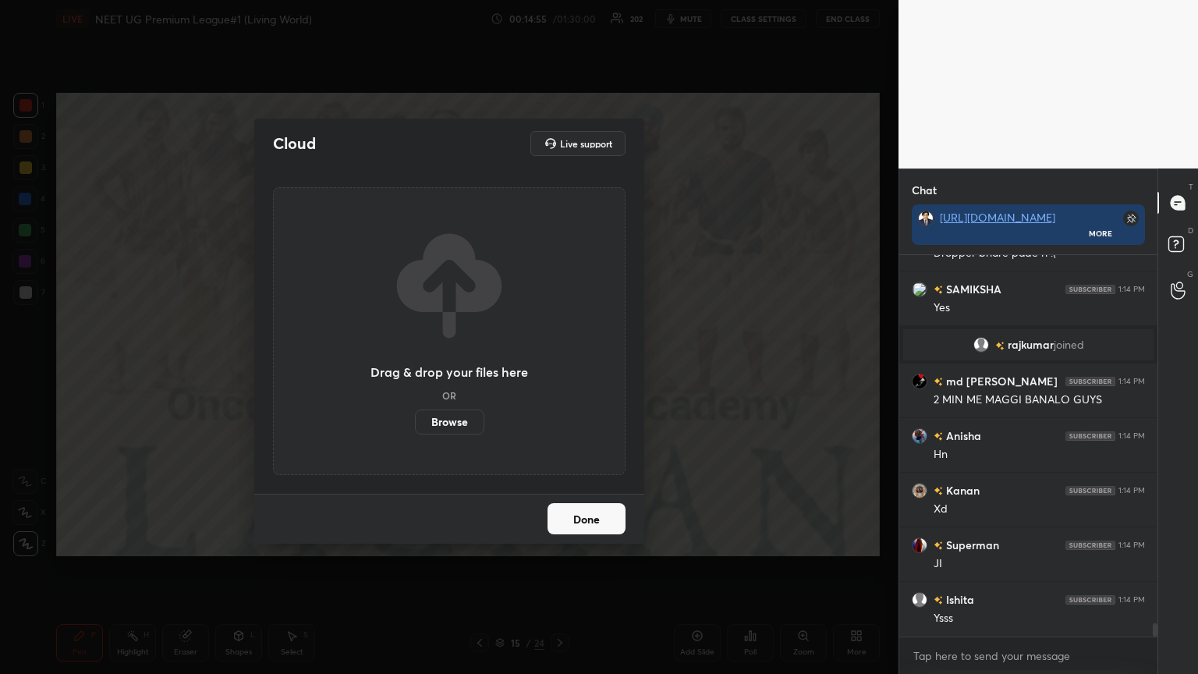
click at [461, 366] on label "Browse" at bounding box center [449, 421] width 69 height 25
click at [415, 366] on input "Browse" at bounding box center [415, 421] width 0 height 25
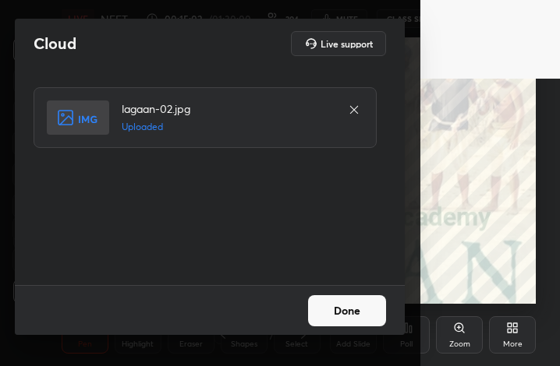
click at [363, 311] on button "Done" at bounding box center [347, 311] width 78 height 31
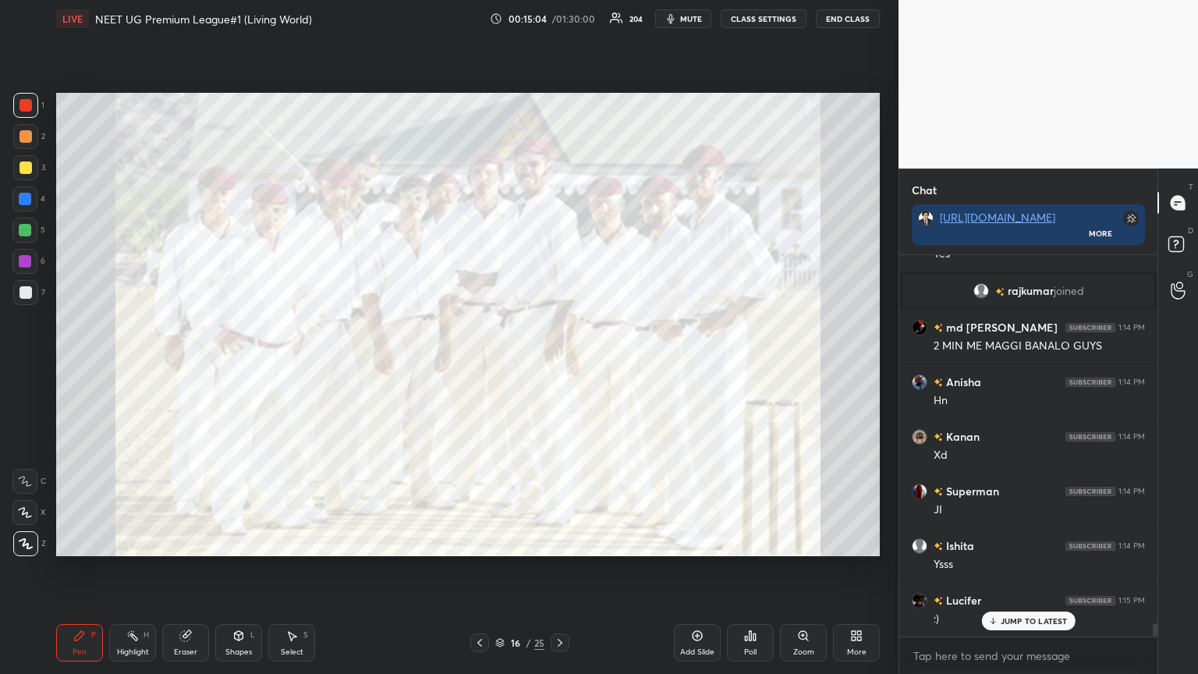
click at [559, 366] on icon at bounding box center [856, 635] width 12 height 12
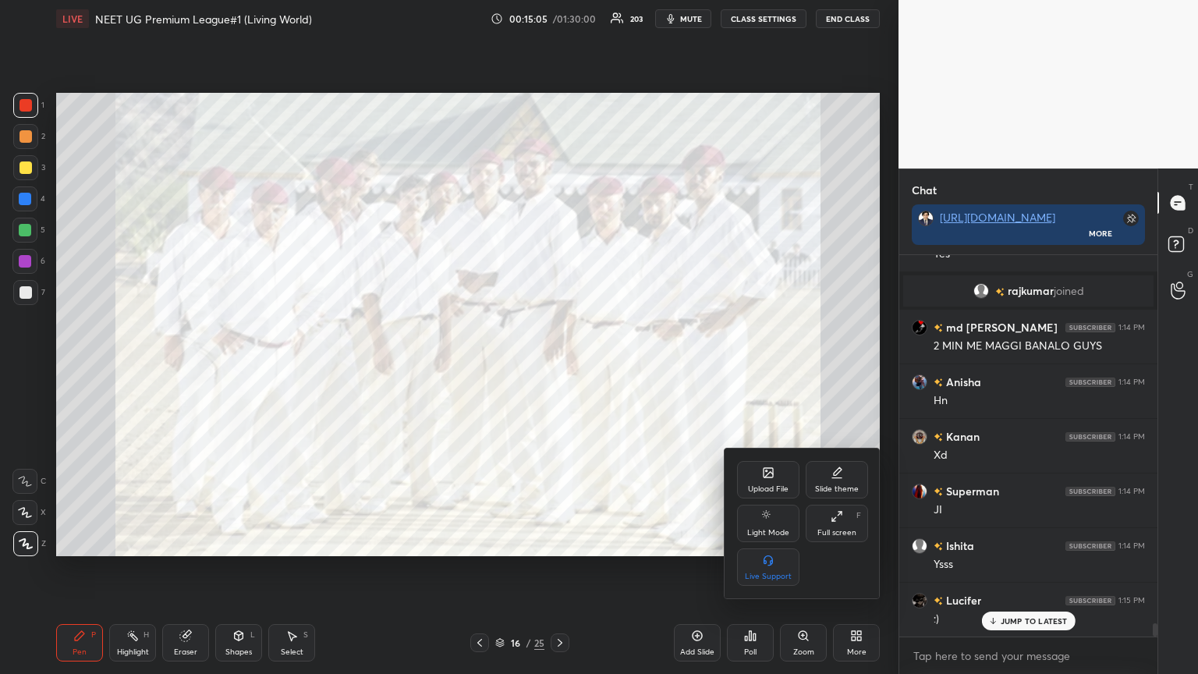
click at [559, 366] on icon at bounding box center [768, 474] width 9 height 5
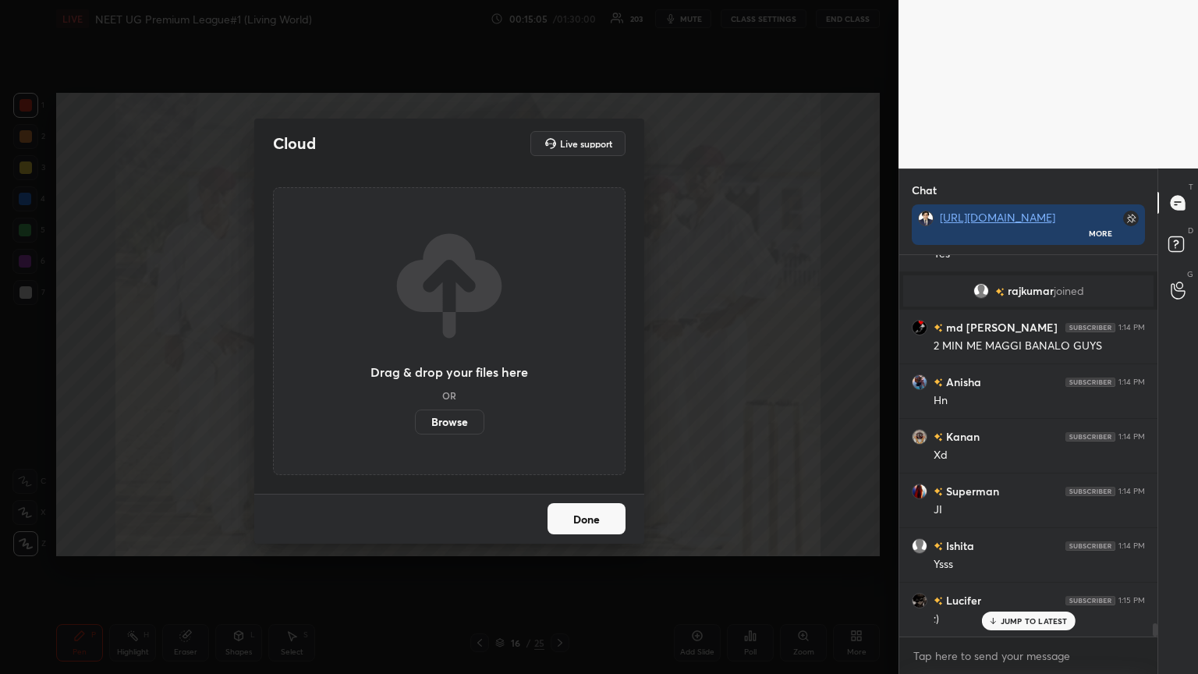
click at [453, 366] on label "Browse" at bounding box center [449, 421] width 69 height 25
click at [415, 366] on input "Browse" at bounding box center [415, 421] width 0 height 25
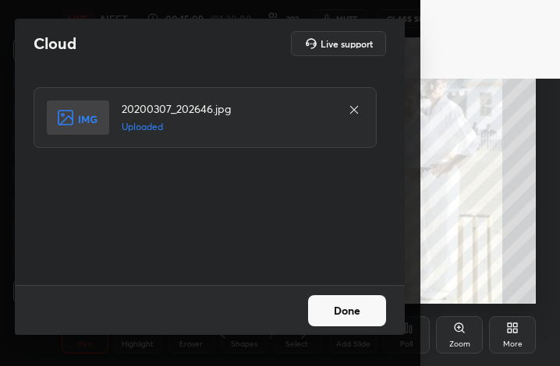
click at [350, 314] on button "Done" at bounding box center [347, 311] width 78 height 31
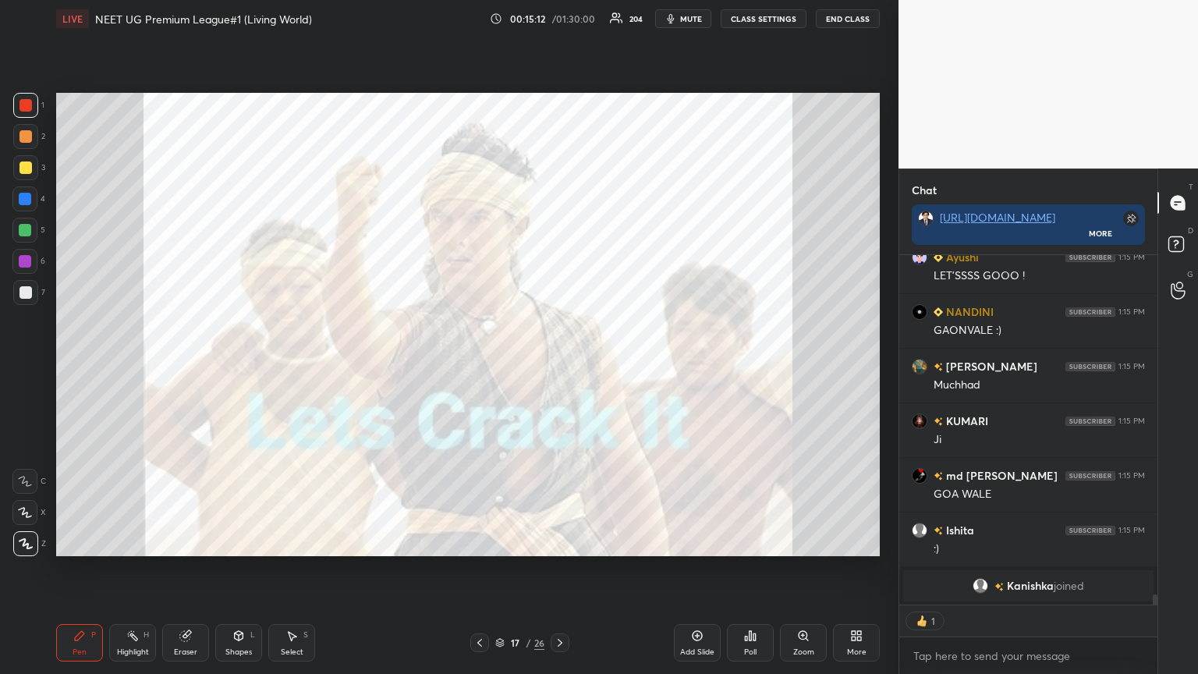
click at [559, 366] on icon at bounding box center [856, 635] width 12 height 12
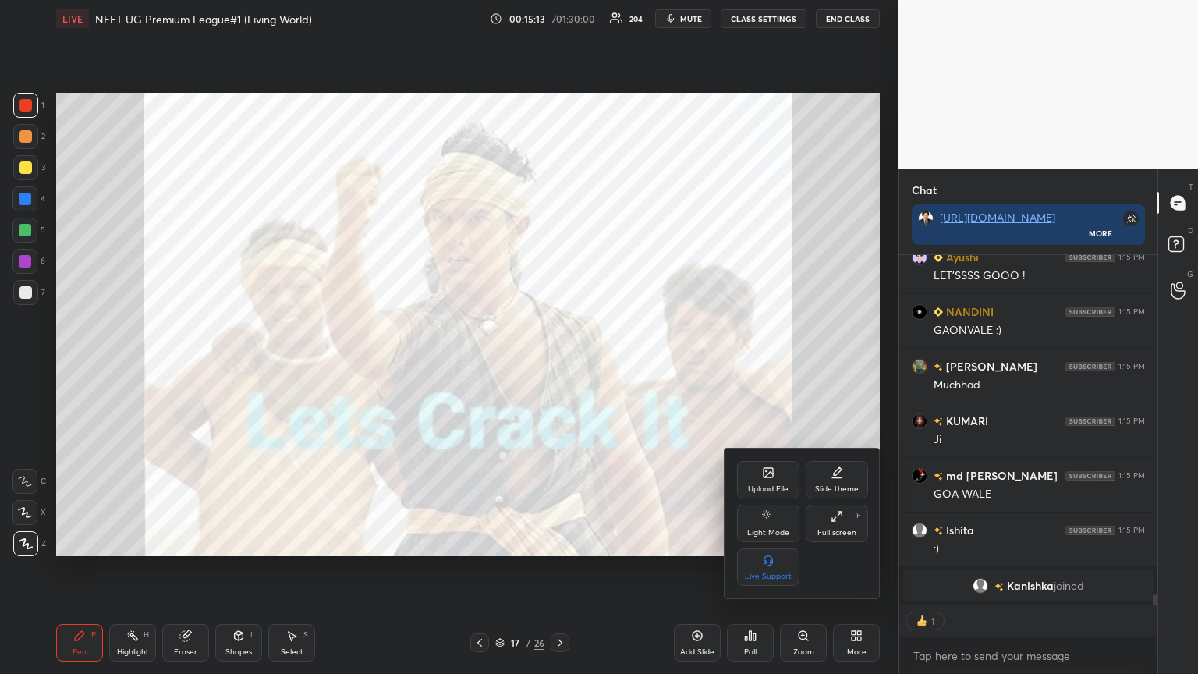
click at [529, 366] on div at bounding box center [599, 337] width 1198 height 674
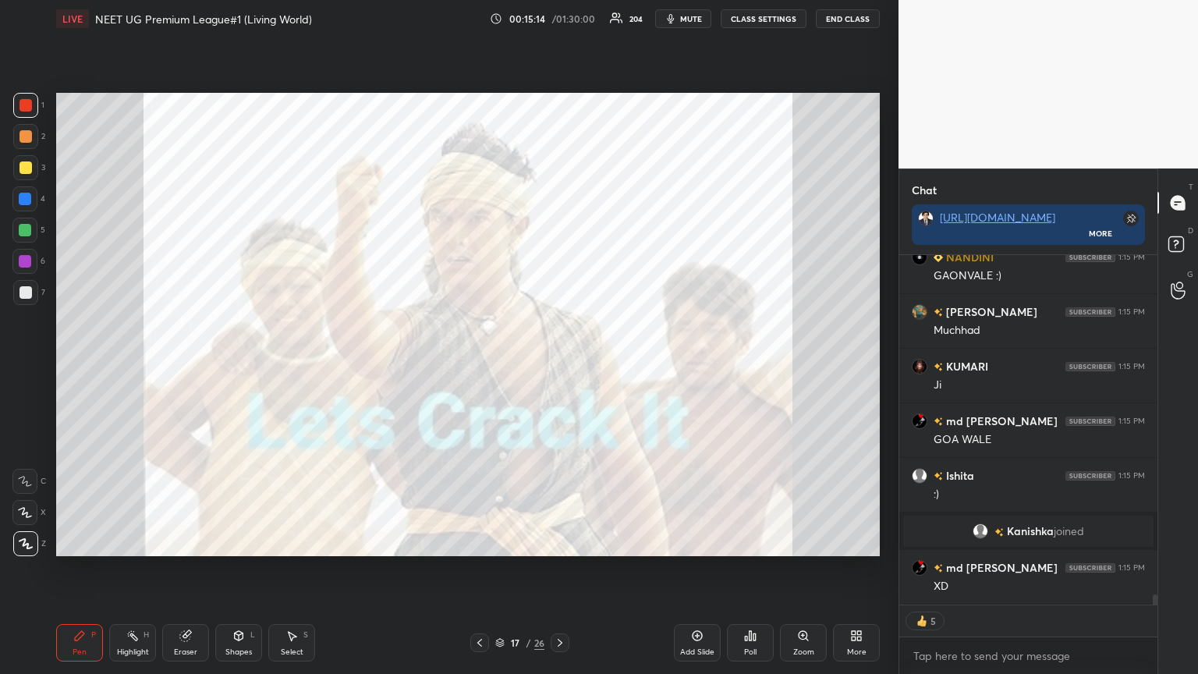
click at [473, 366] on icon at bounding box center [479, 642] width 12 height 12
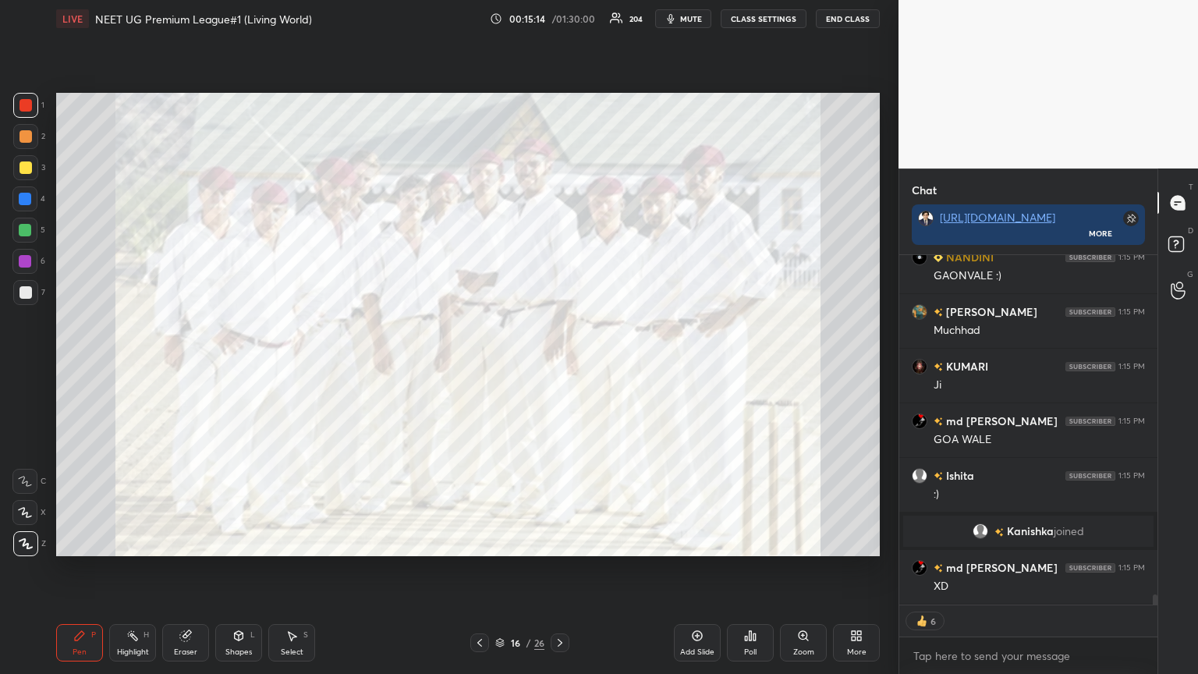
click at [473, 366] on icon at bounding box center [479, 642] width 12 height 12
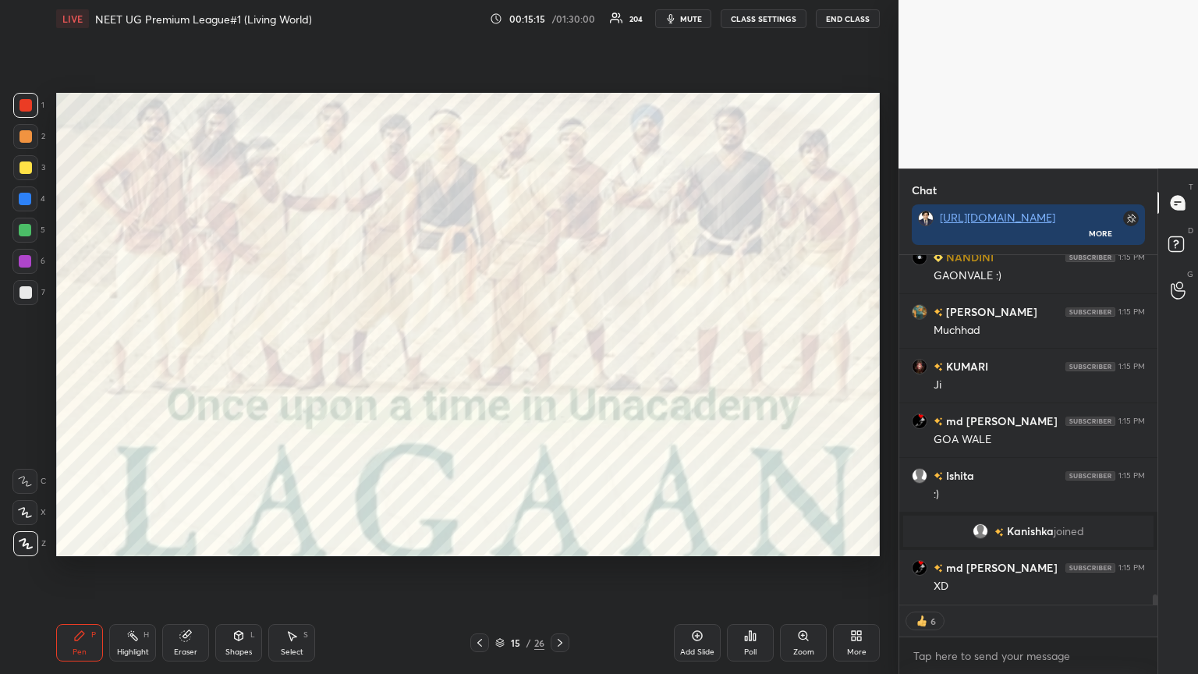
click at [473, 366] on icon at bounding box center [479, 642] width 12 height 12
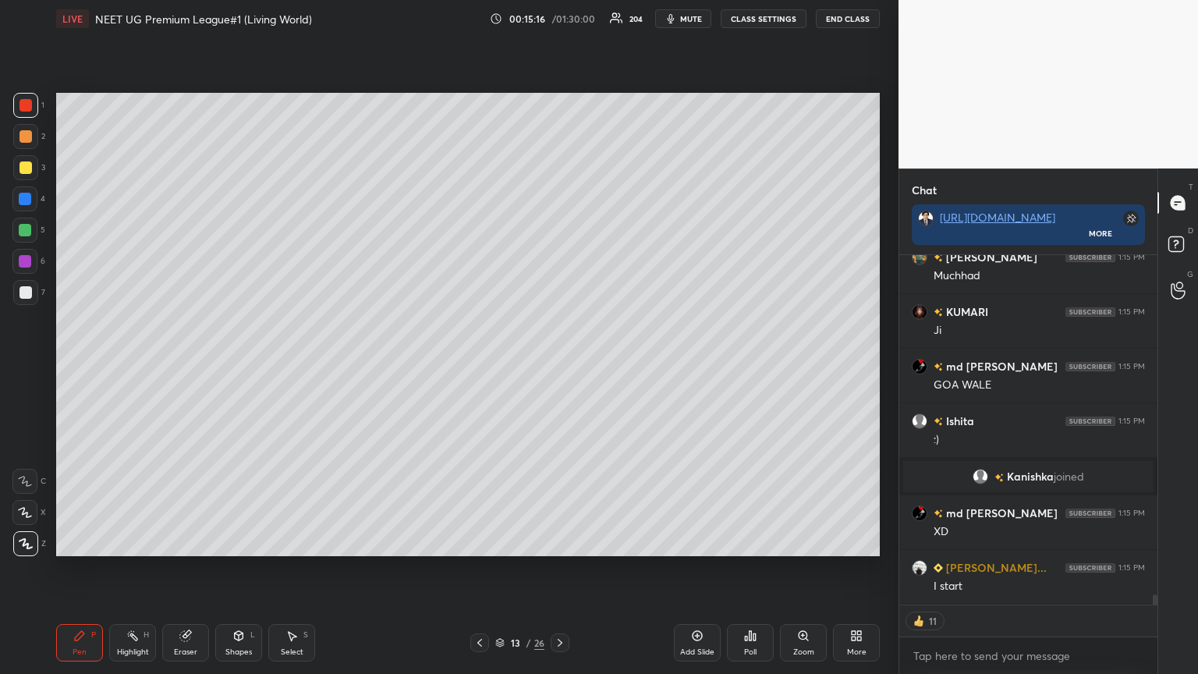
click at [483, 366] on icon at bounding box center [479, 642] width 12 height 12
click at [559, 366] on icon at bounding box center [859, 638] width 4 height 4
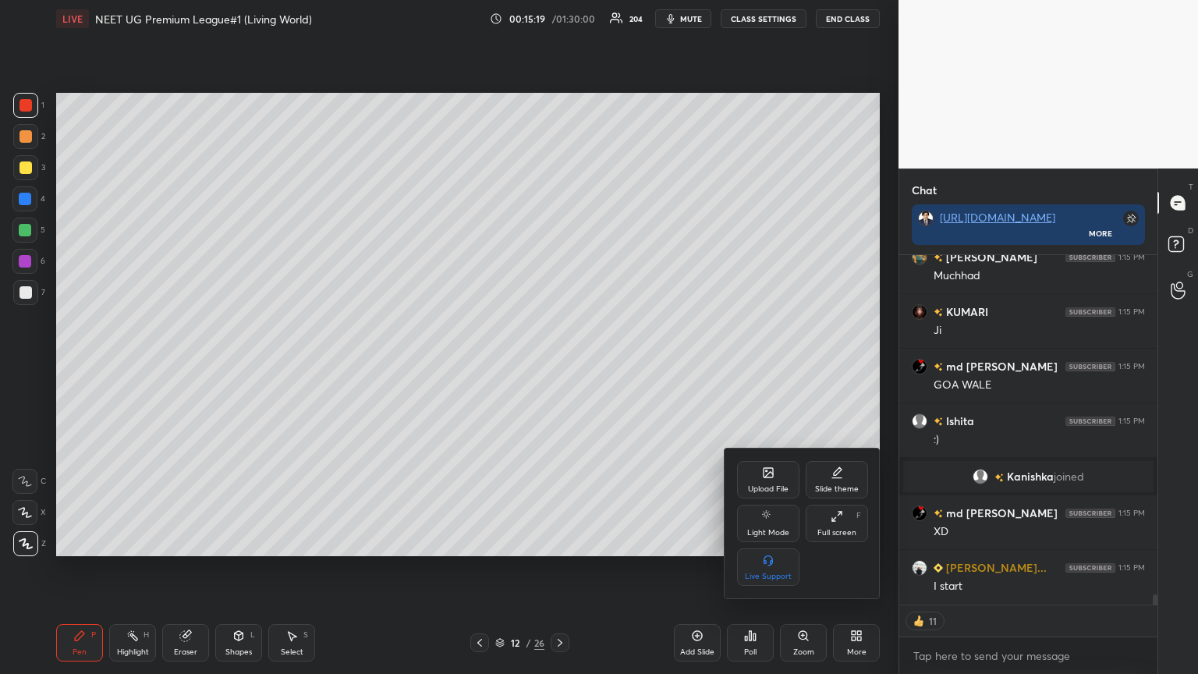
click at [559, 366] on icon at bounding box center [768, 474] width 9 height 5
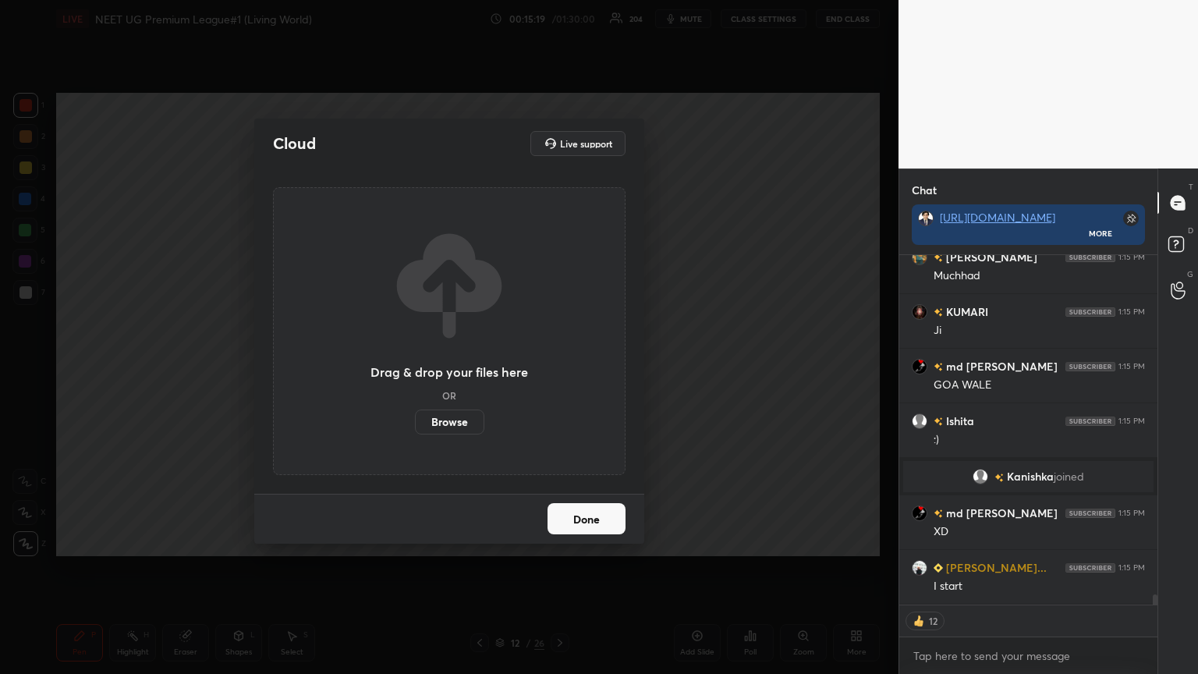
click at [465, 366] on label "Browse" at bounding box center [449, 421] width 69 height 25
click at [415, 366] on input "Browse" at bounding box center [415, 421] width 0 height 25
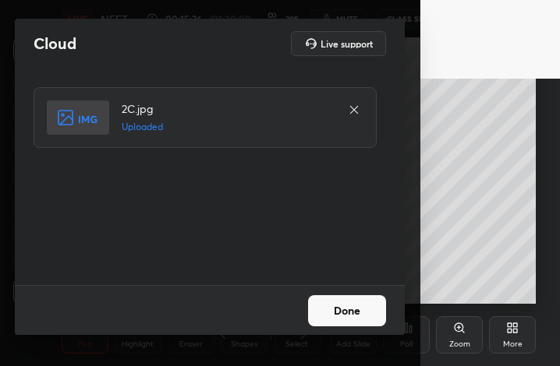
click at [352, 317] on button "Done" at bounding box center [347, 311] width 78 height 31
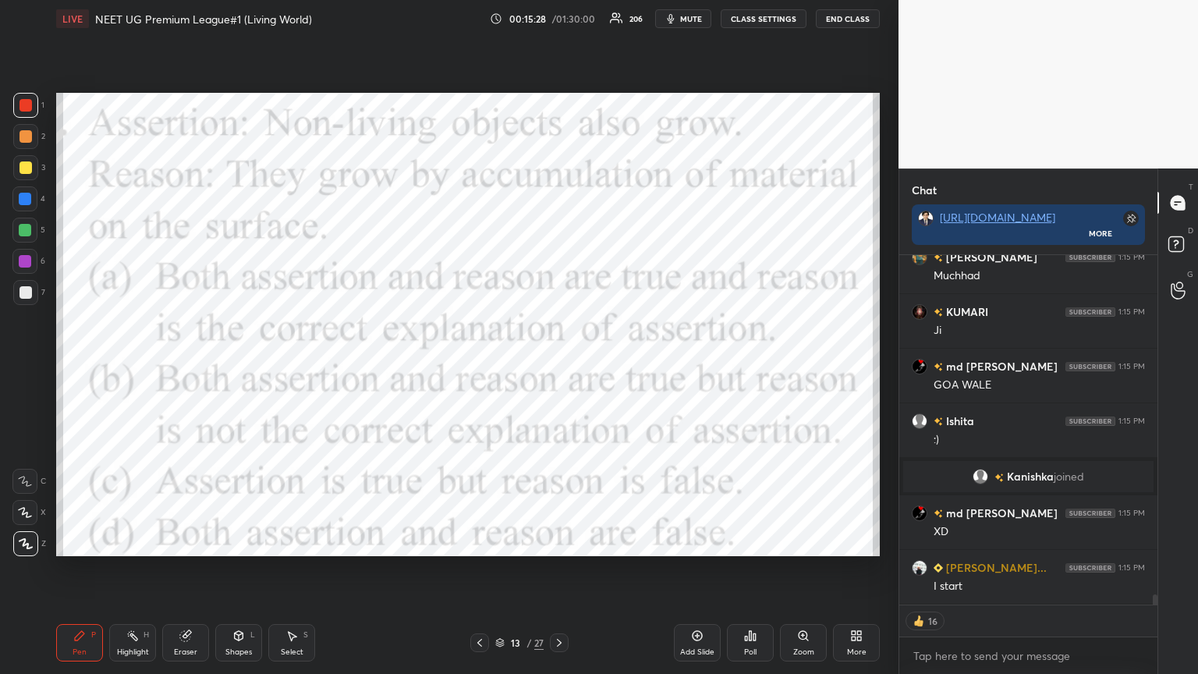
click at [559, 19] on span "mute" at bounding box center [691, 18] width 22 height 11
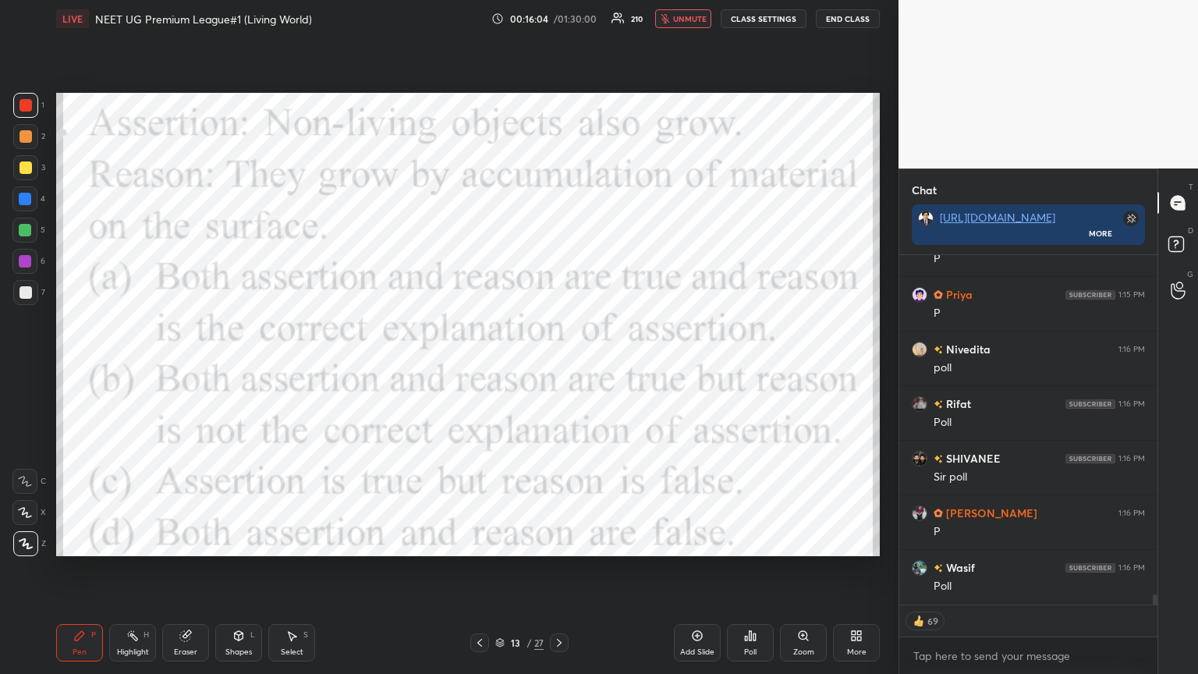
click at [559, 27] on div "LIVE NEET UG Premium League#1 (Living World) 00:16:04 / 01:30:00 210 unmute CLA…" at bounding box center [467, 18] width 823 height 37
click at [559, 18] on span "unmute" at bounding box center [690, 18] width 34 height 11
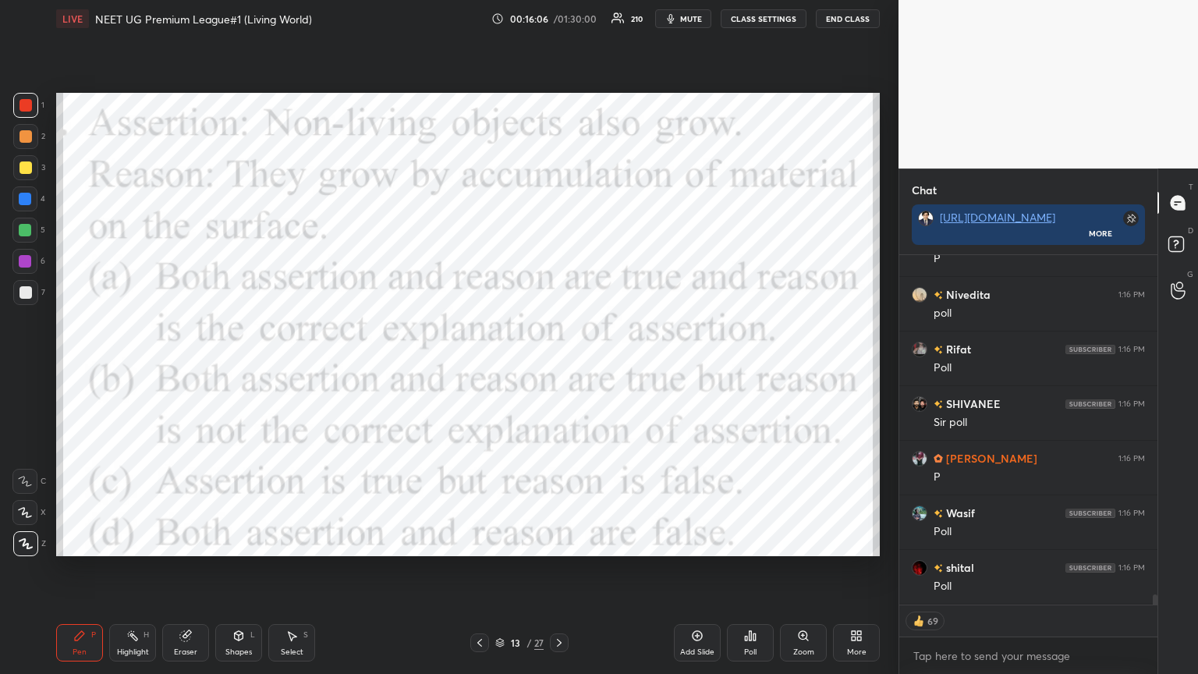
drag, startPoint x: 30, startPoint y: 257, endPoint x: 52, endPoint y: 281, distance: 32.0
click at [30, 259] on div at bounding box center [25, 261] width 12 height 12
click at [559, 366] on div "More" at bounding box center [856, 642] width 47 height 37
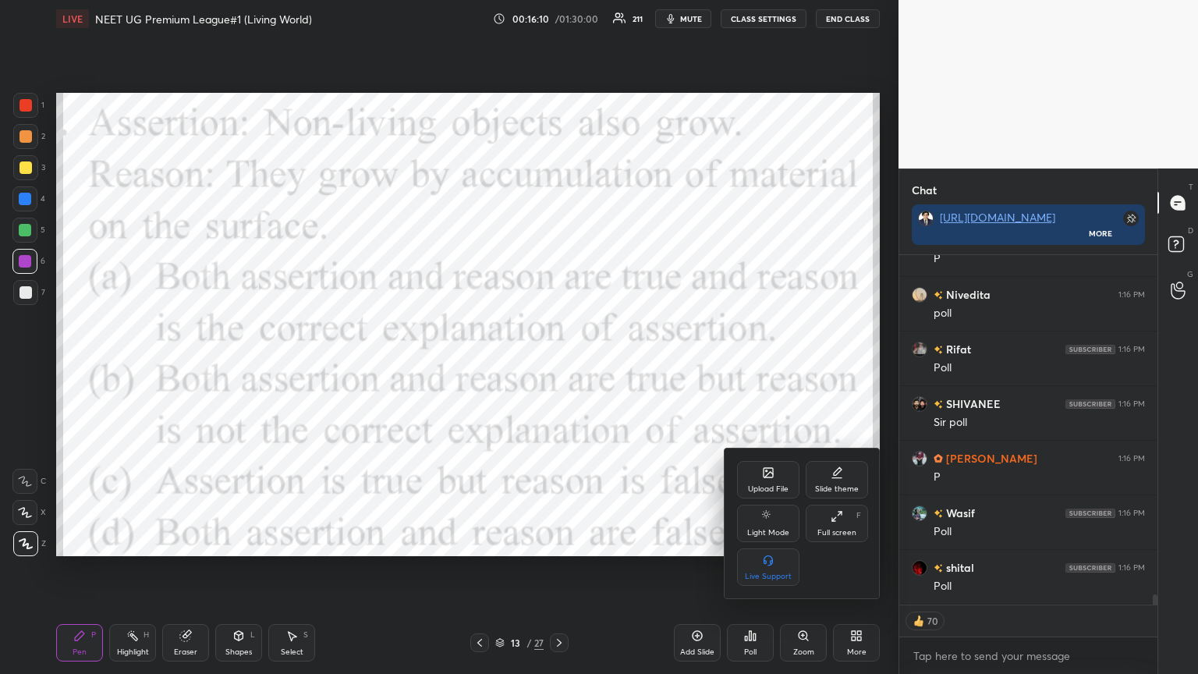
click at [559, 366] on div "Upload File" at bounding box center [768, 479] width 62 height 37
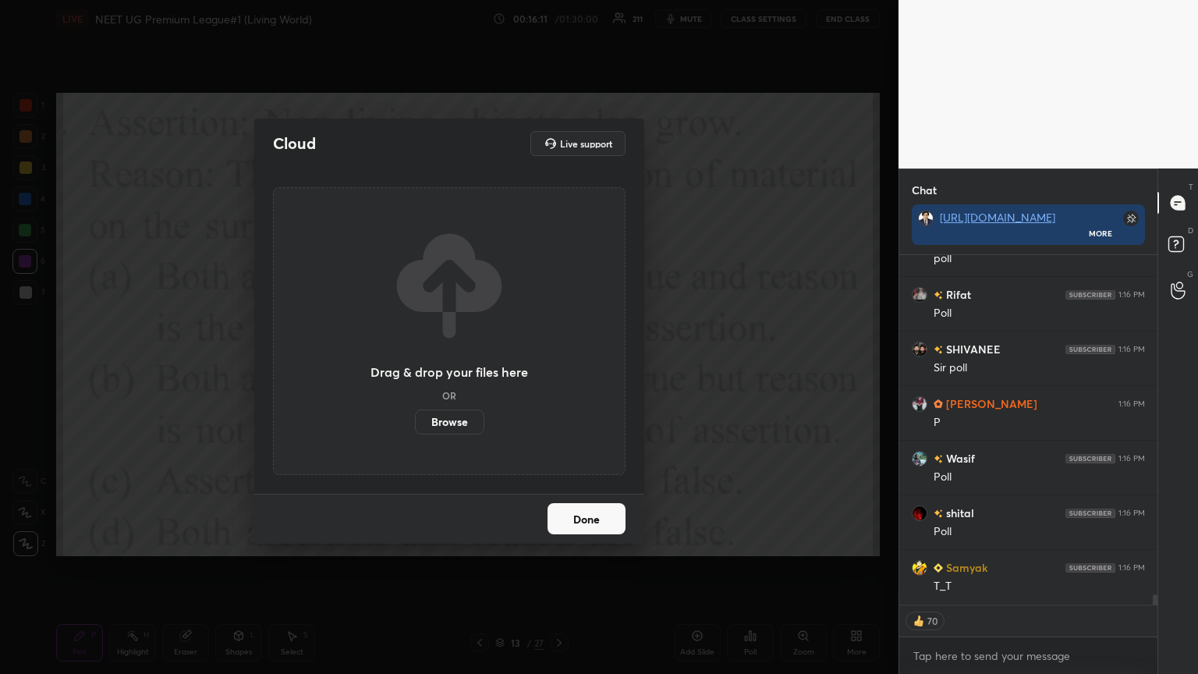
click at [444, 366] on label "Browse" at bounding box center [449, 421] width 69 height 25
click at [415, 366] on input "Browse" at bounding box center [415, 421] width 0 height 25
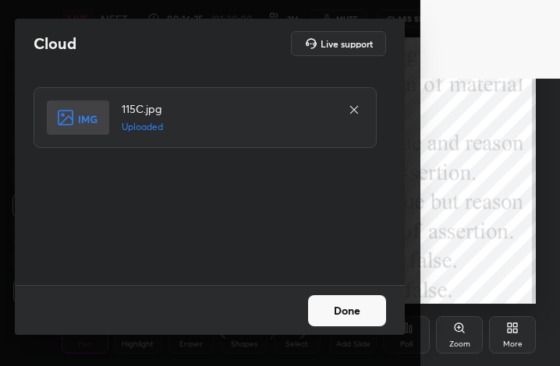
click at [345, 320] on button "Done" at bounding box center [347, 311] width 78 height 31
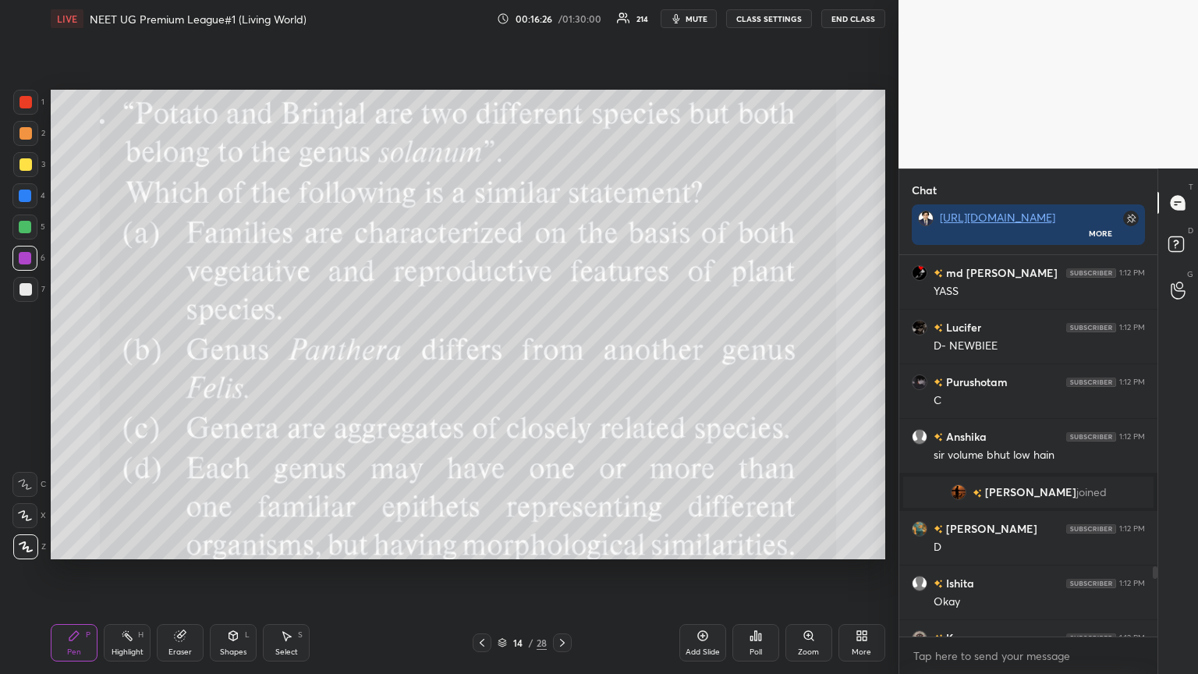
scroll to position [77396, 77134]
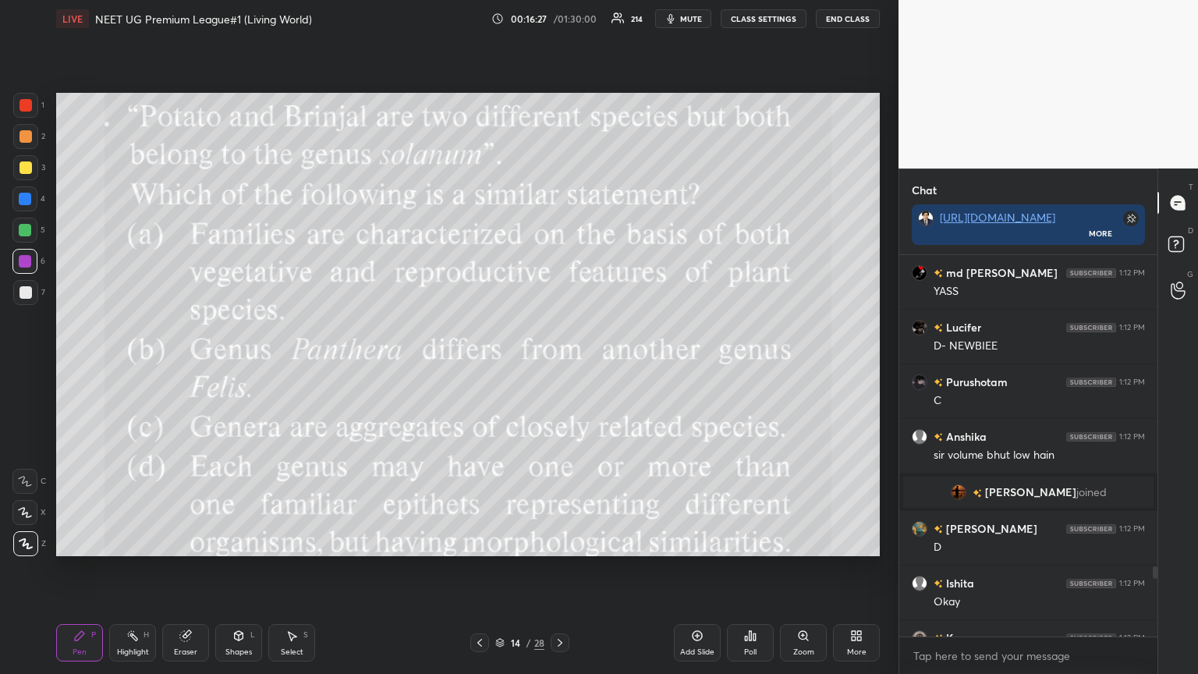
click at [559, 19] on span "mute" at bounding box center [691, 18] width 22 height 11
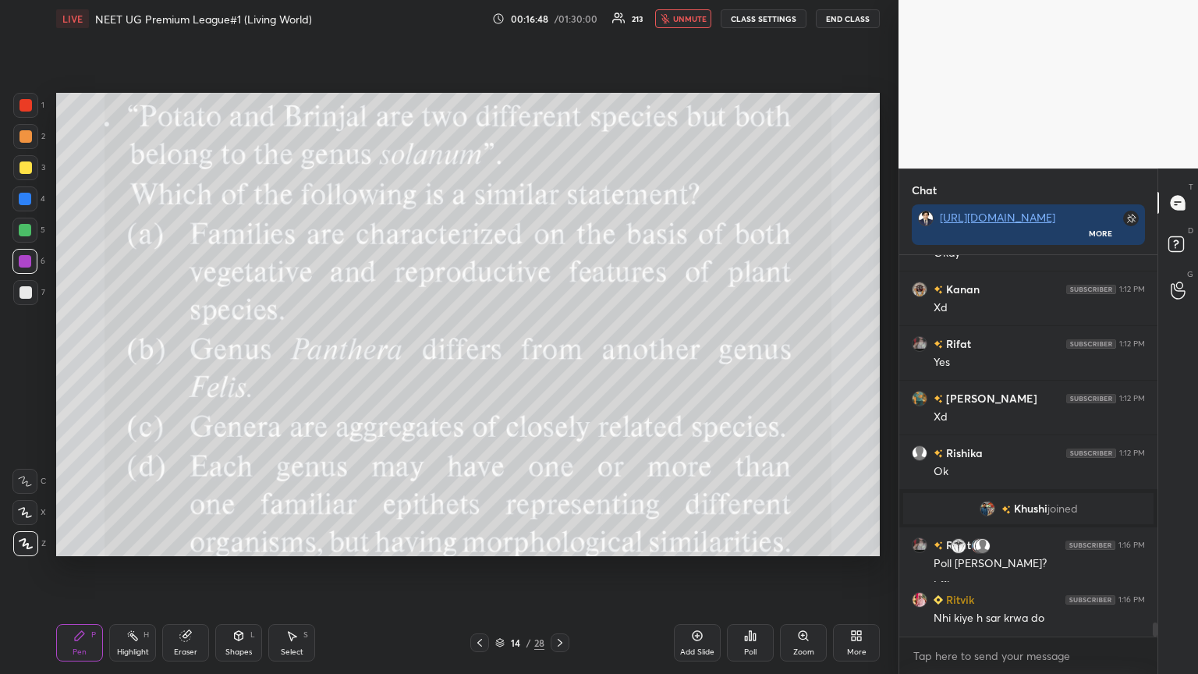
scroll to position [9877, 0]
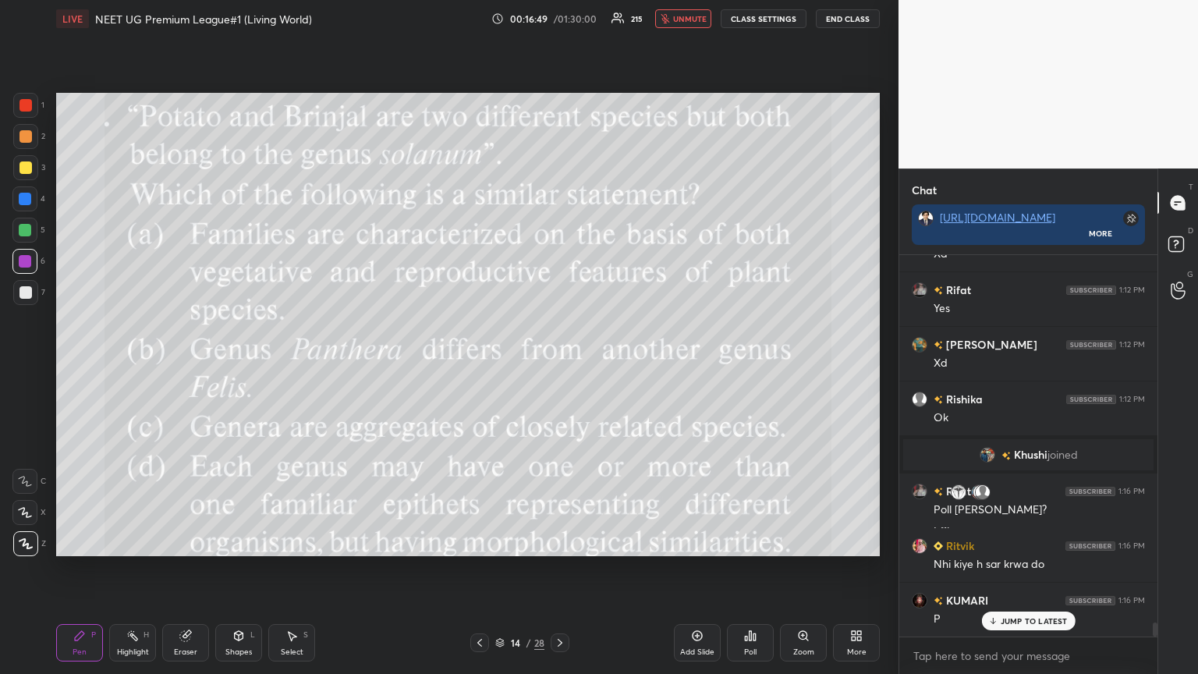
click at [559, 19] on span "unmute" at bounding box center [690, 18] width 34 height 11
click at [559, 366] on div "Poll" at bounding box center [750, 642] width 47 height 37
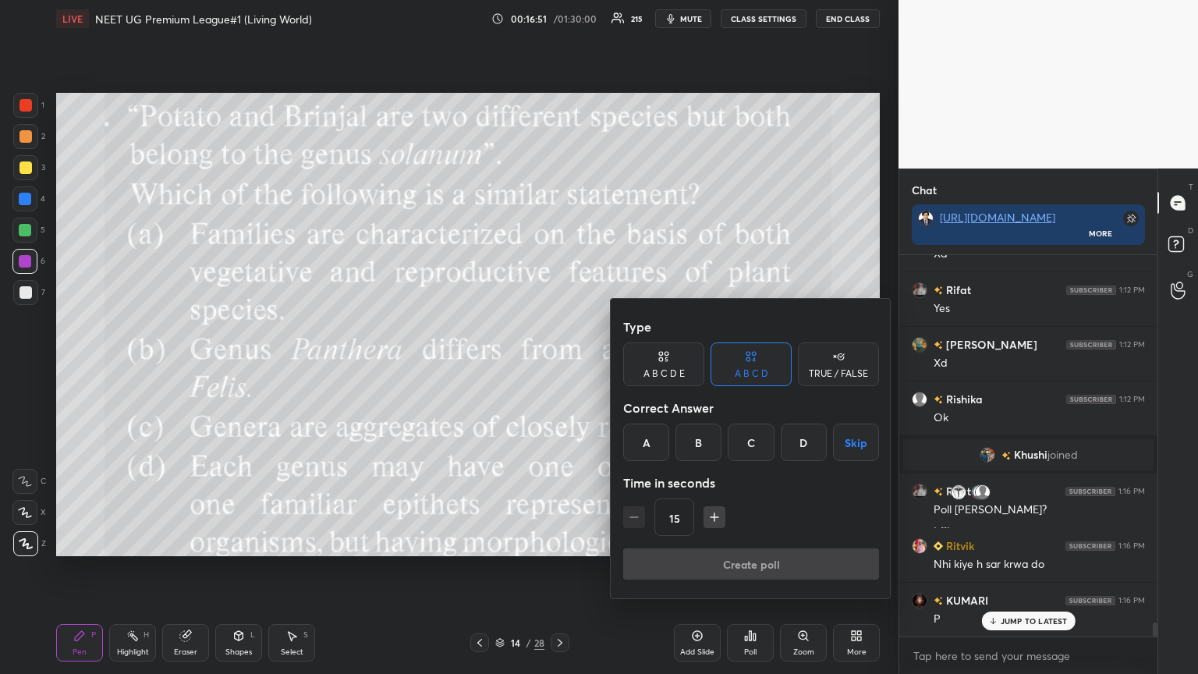
click at [559, 366] on div "C" at bounding box center [750, 441] width 46 height 37
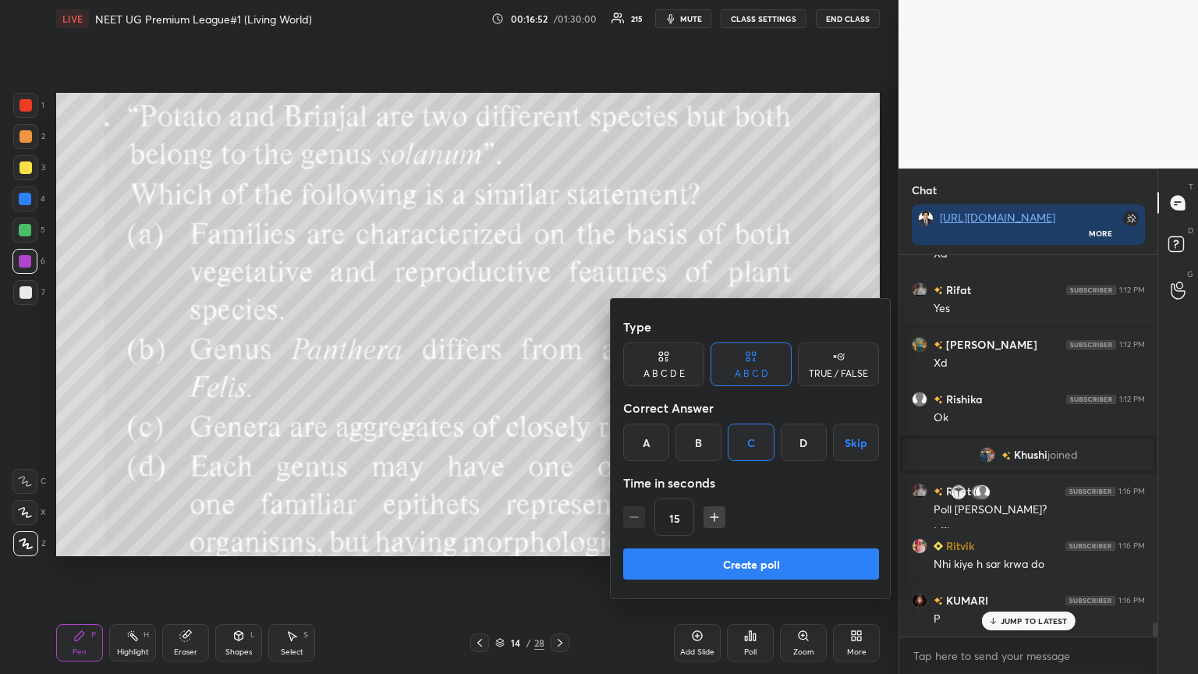
click at [559, 366] on button "Create poll" at bounding box center [751, 563] width 256 height 31
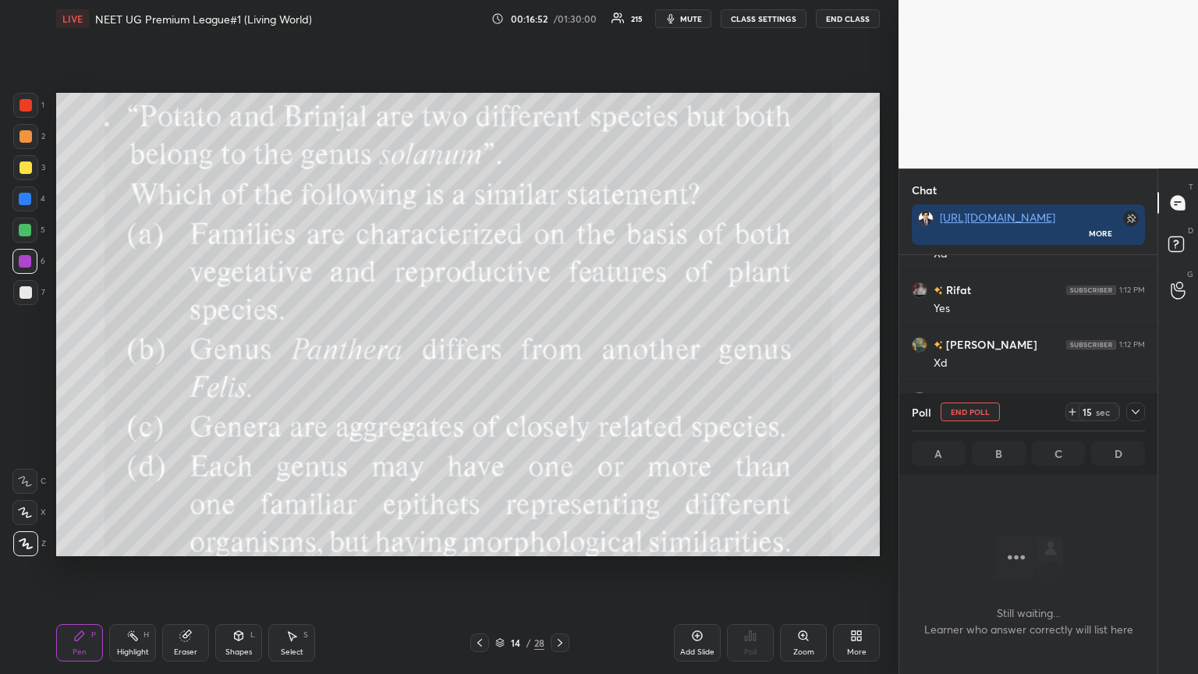
scroll to position [5, 5]
click at [559, 21] on span "mute" at bounding box center [691, 18] width 22 height 11
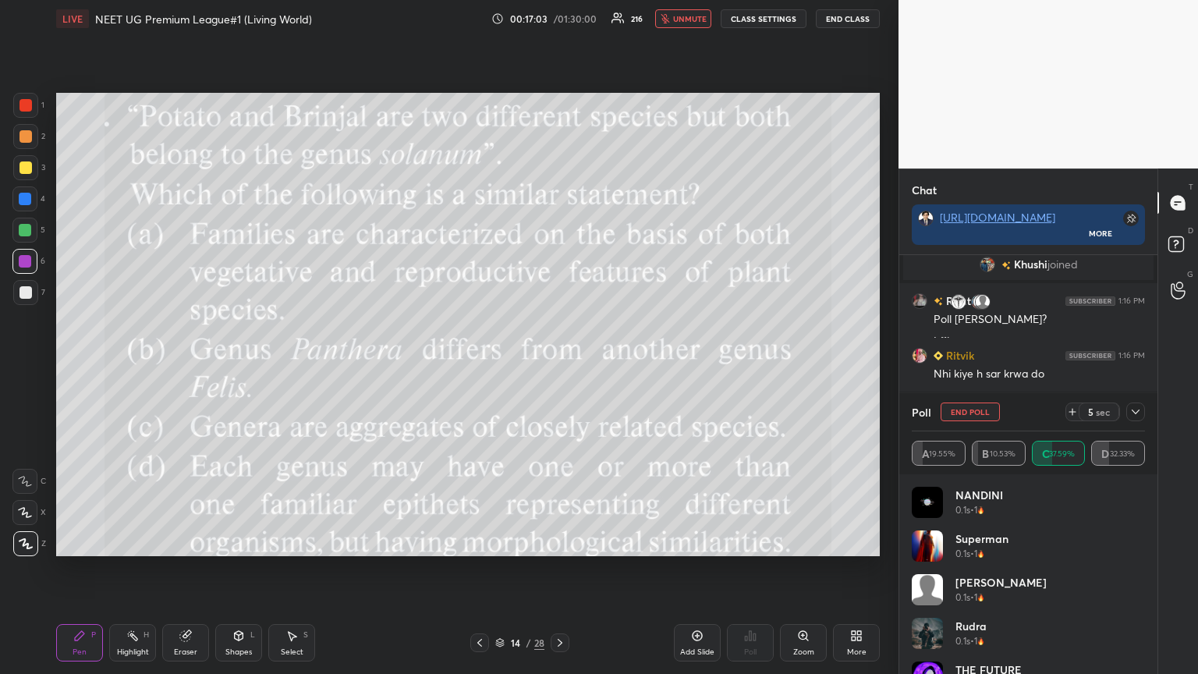
click at [27, 135] on div at bounding box center [25, 136] width 12 height 12
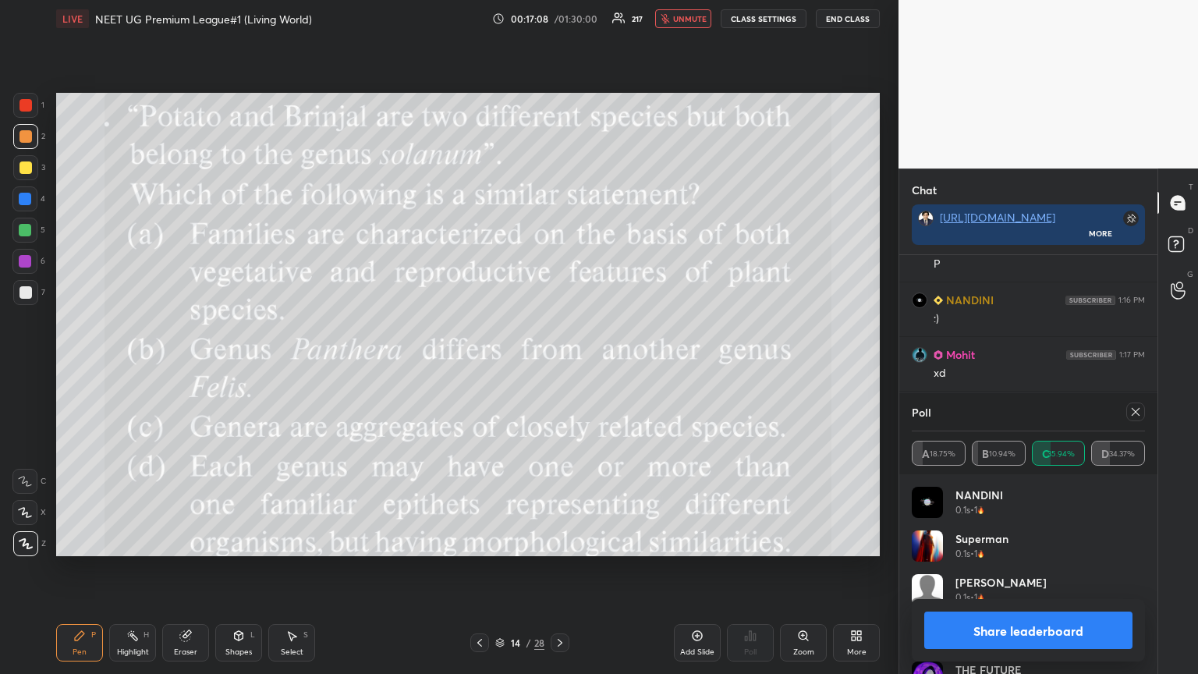
click at [559, 19] on span "unmute" at bounding box center [690, 18] width 34 height 11
click at [559, 366] on button "Share leaderboard" at bounding box center [1028, 629] width 208 height 37
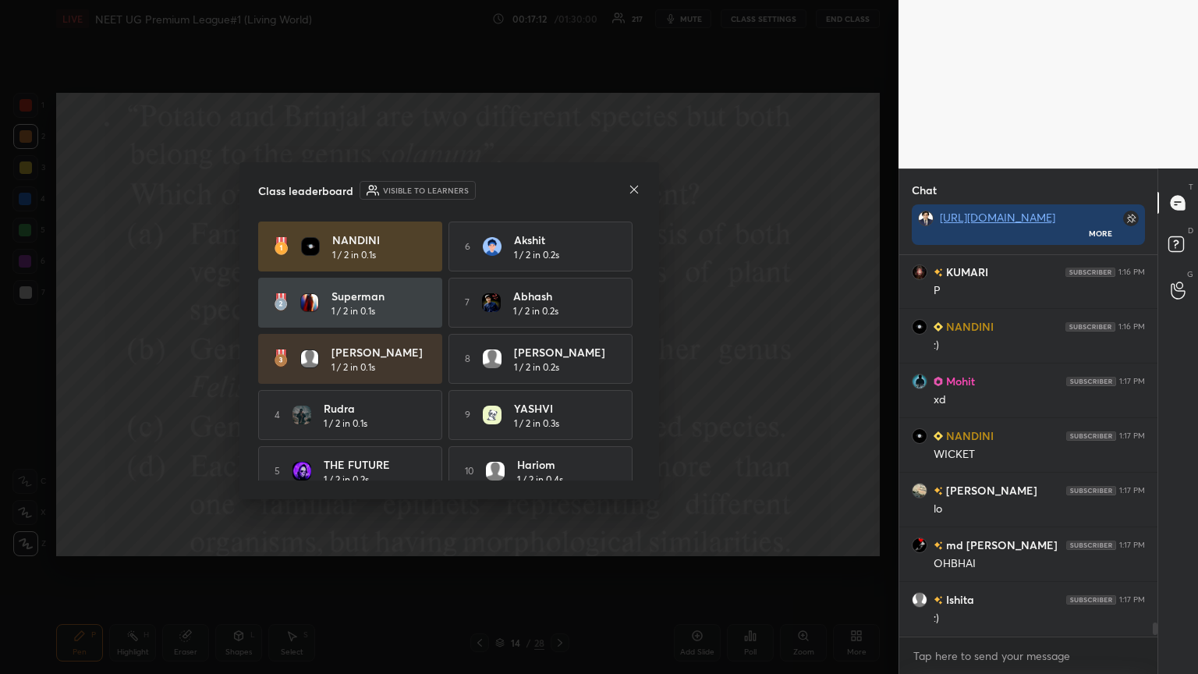
click at [559, 184] on icon at bounding box center [634, 189] width 12 height 12
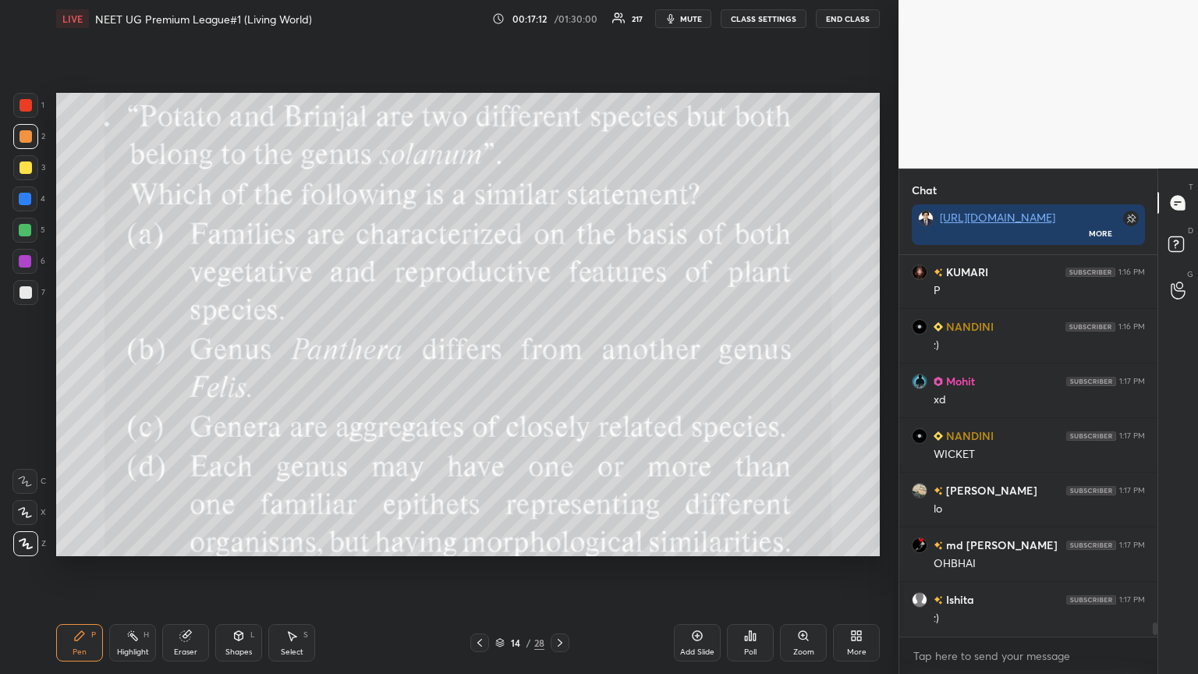
click at [559, 366] on div "More" at bounding box center [856, 642] width 47 height 37
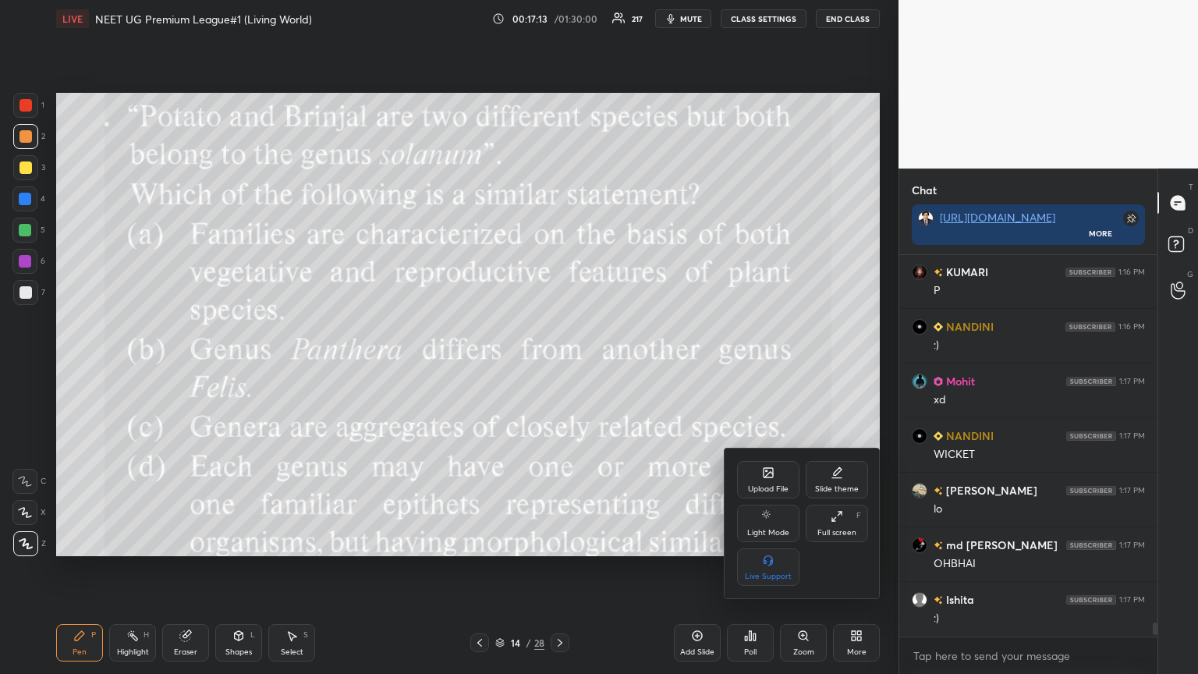
click at [559, 366] on div "Upload File" at bounding box center [768, 479] width 62 height 37
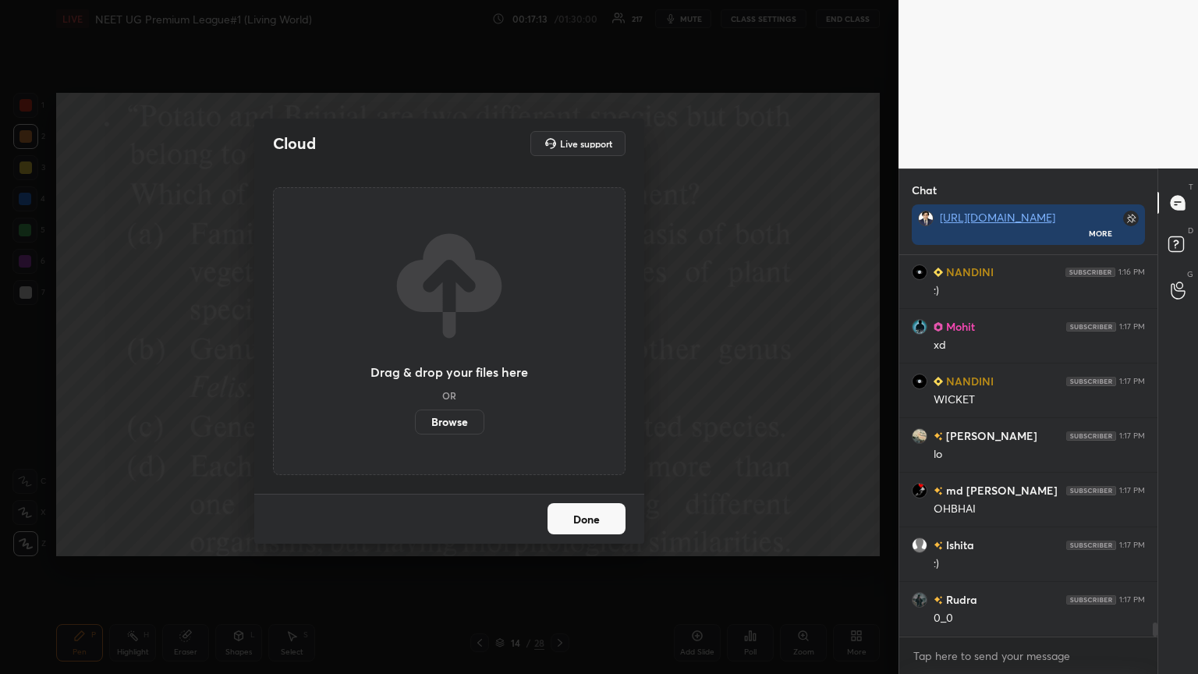
drag, startPoint x: 423, startPoint y: 418, endPoint x: 421, endPoint y: 320, distance: 97.5
click at [422, 366] on label "Browse" at bounding box center [449, 421] width 69 height 25
click at [415, 366] on input "Browse" at bounding box center [415, 421] width 0 height 25
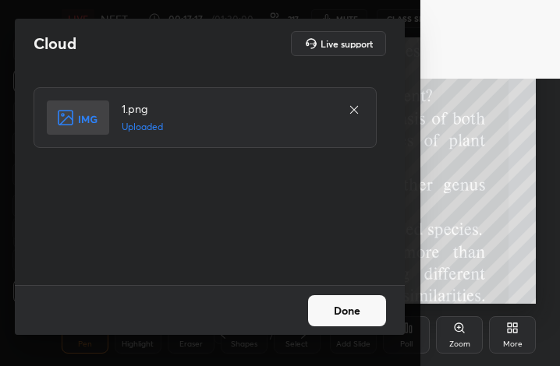
click at [352, 312] on button "Done" at bounding box center [347, 311] width 78 height 31
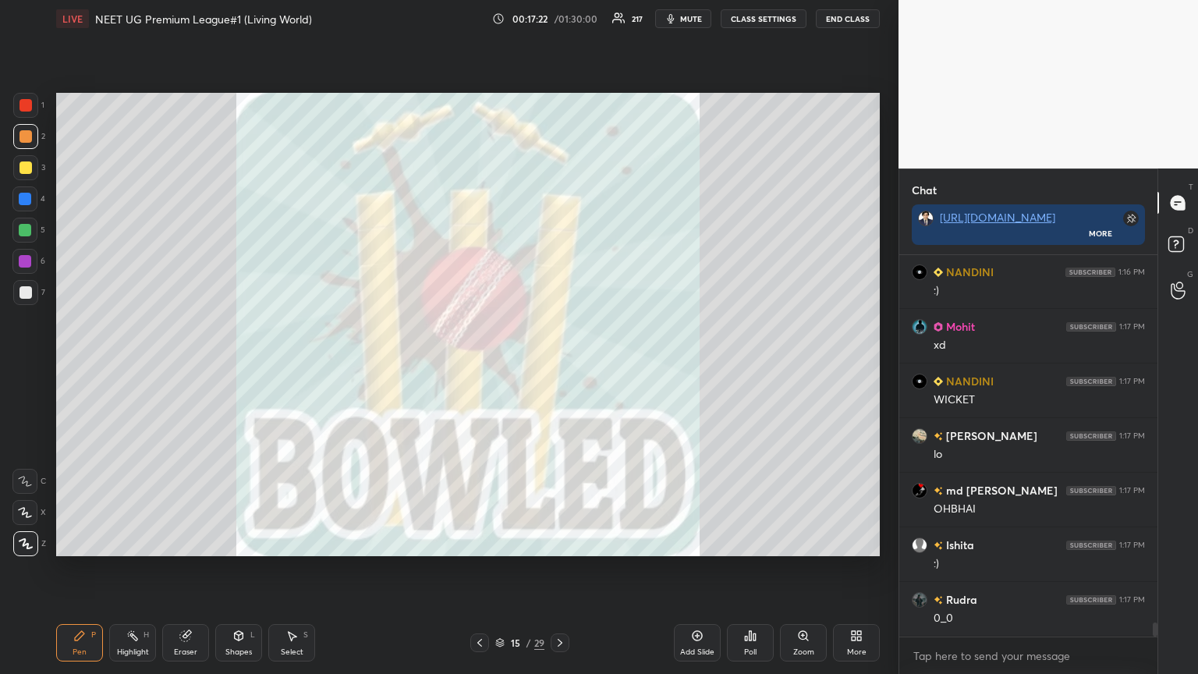
click at [559, 366] on icon at bounding box center [859, 638] width 4 height 4
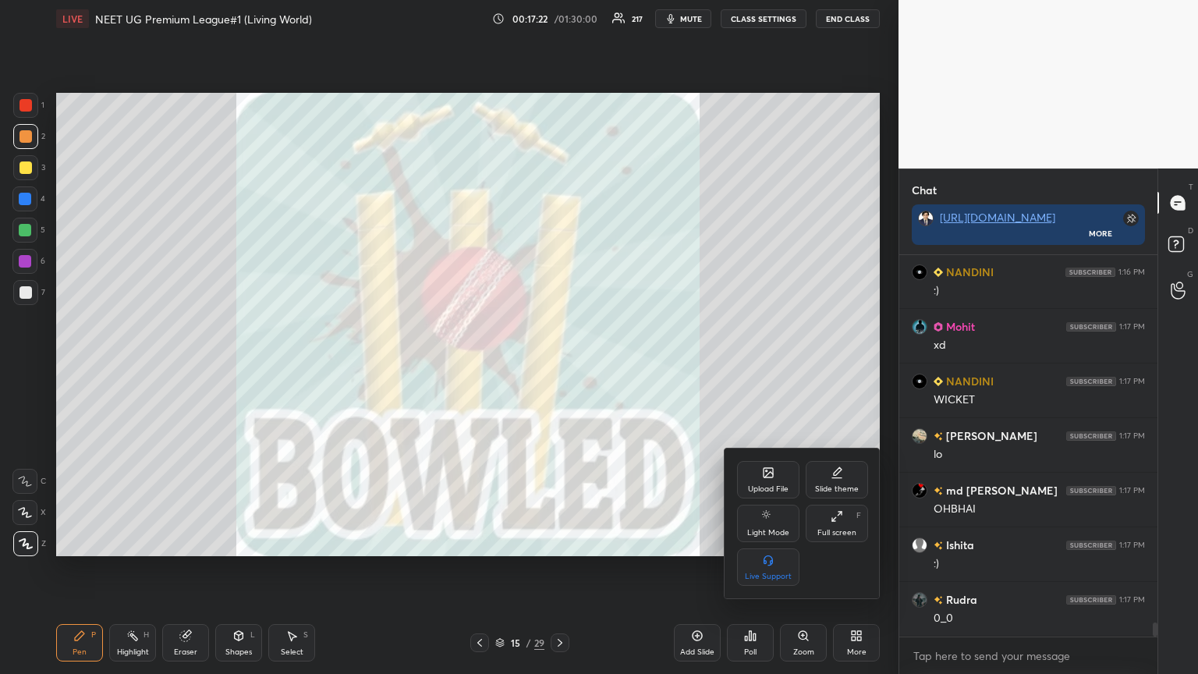
click at [559, 366] on div "Upload File" at bounding box center [768, 489] width 41 height 8
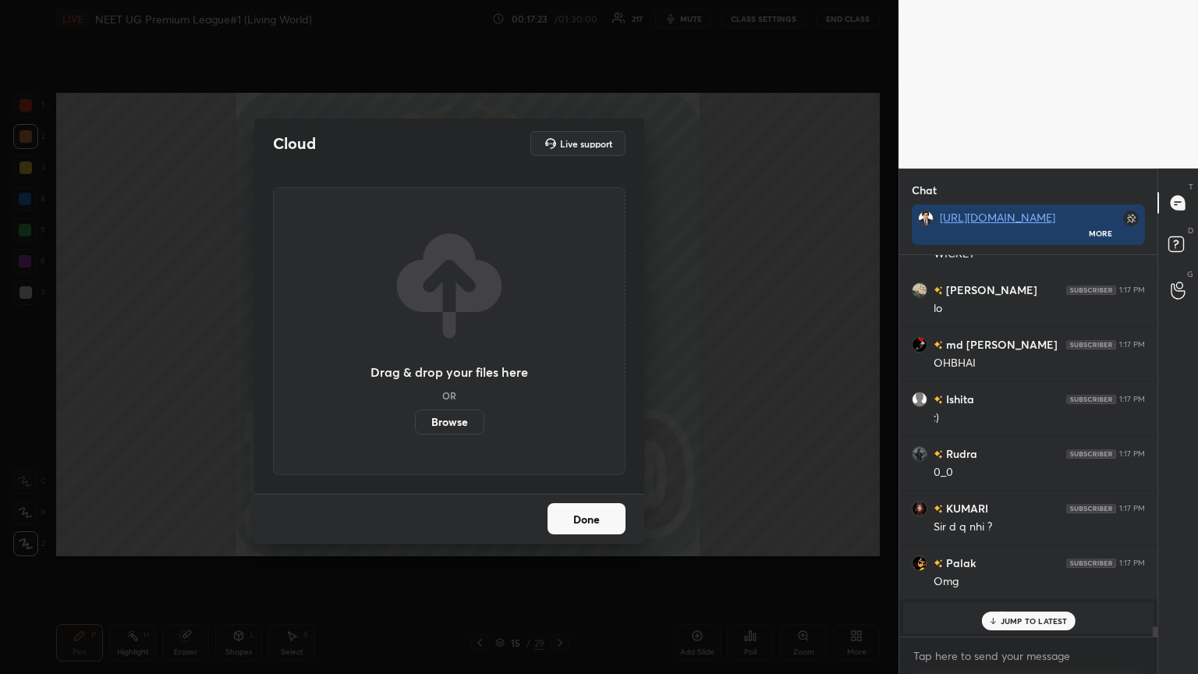
click at [468, 366] on label "Browse" at bounding box center [449, 421] width 69 height 25
click at [415, 366] on input "Browse" at bounding box center [415, 421] width 0 height 25
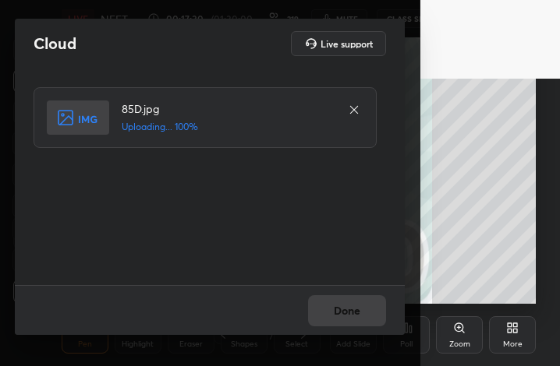
click at [365, 307] on button "Done" at bounding box center [347, 311] width 78 height 31
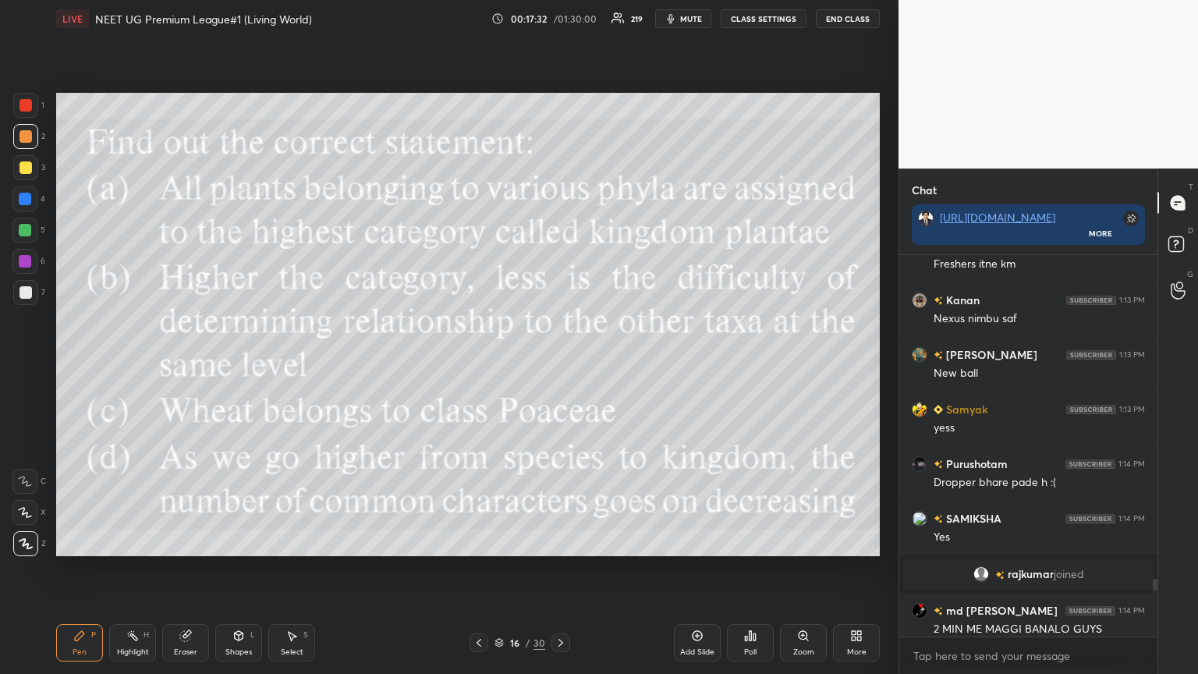
click at [559, 16] on span "mute" at bounding box center [691, 18] width 22 height 11
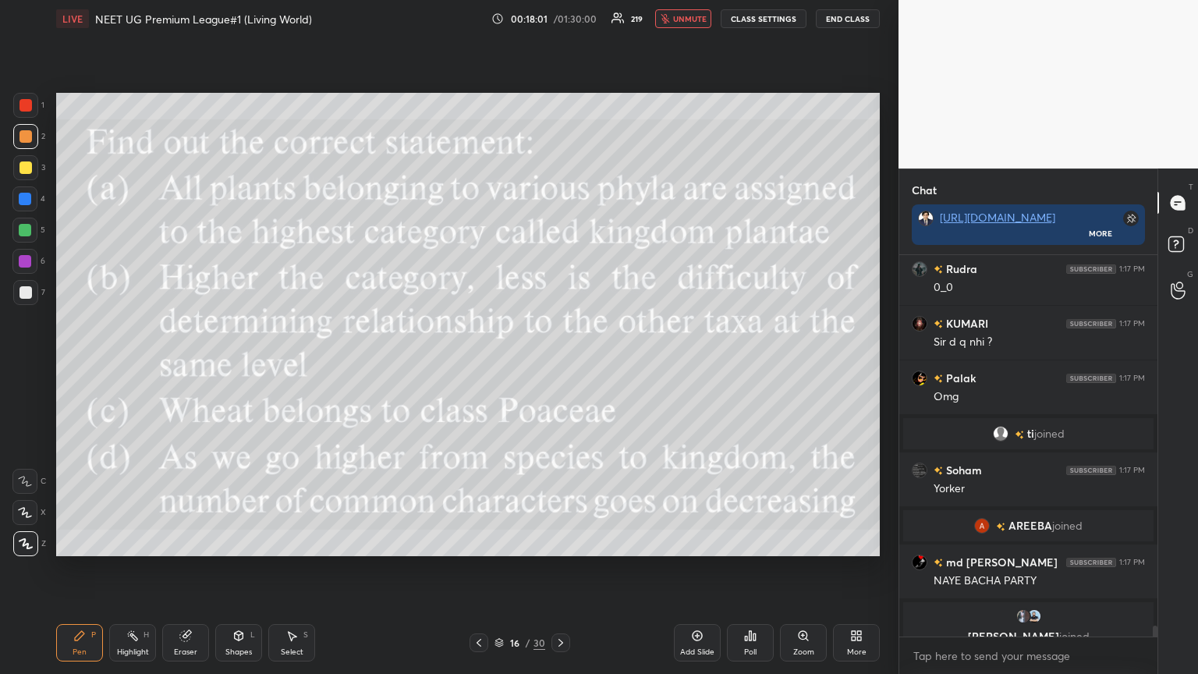
drag, startPoint x: 685, startPoint y: 19, endPoint x: 695, endPoint y: 35, distance: 18.6
click at [559, 19] on span "unmute" at bounding box center [690, 18] width 34 height 11
click at [559, 366] on icon at bounding box center [856, 635] width 12 height 12
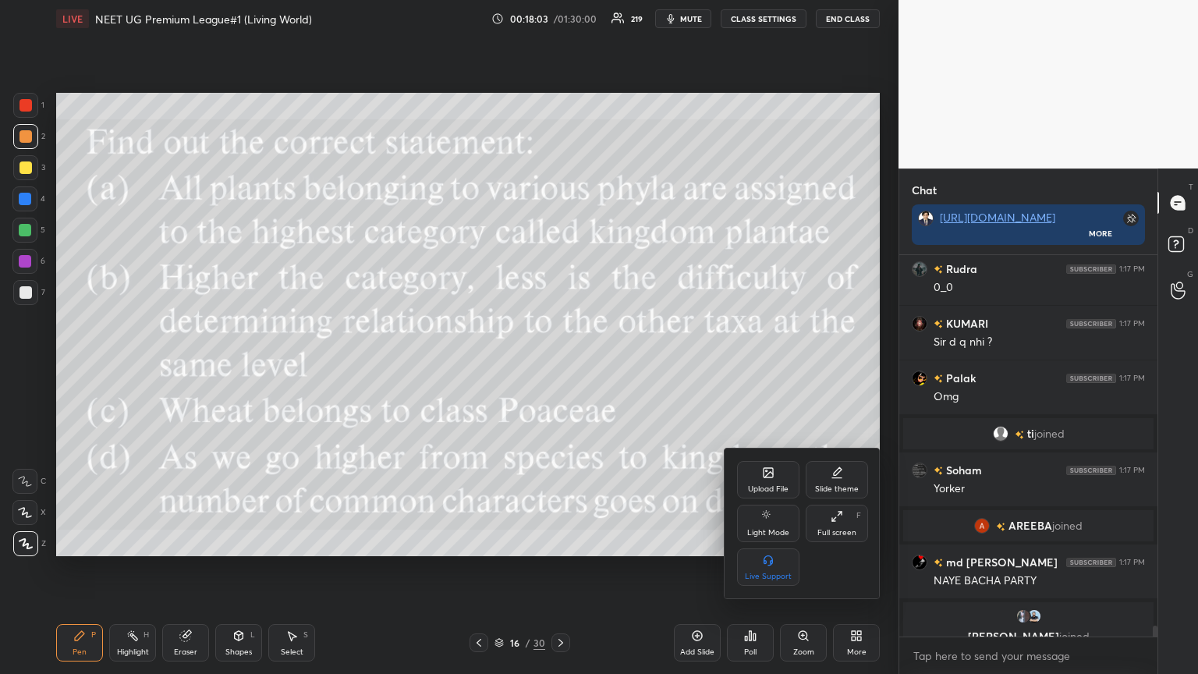
click at [559, 366] on div "Upload File" at bounding box center [768, 479] width 62 height 37
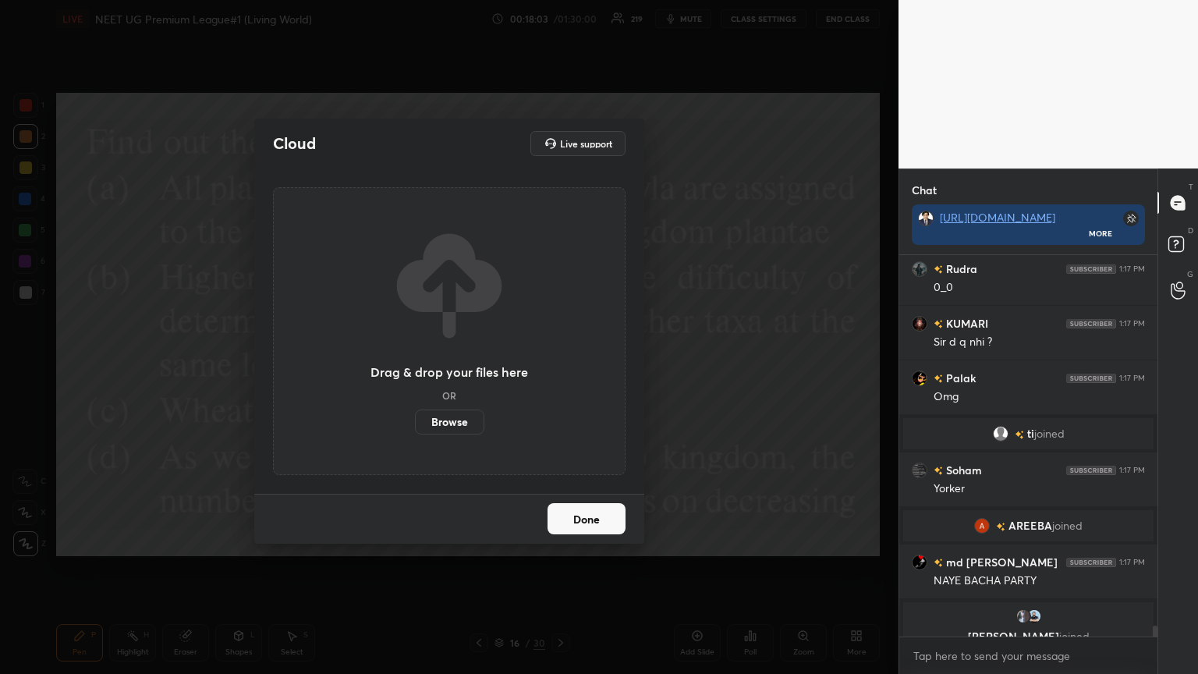
click at [459, 366] on label "Browse" at bounding box center [449, 421] width 69 height 25
click at [415, 366] on input "Browse" at bounding box center [415, 421] width 0 height 25
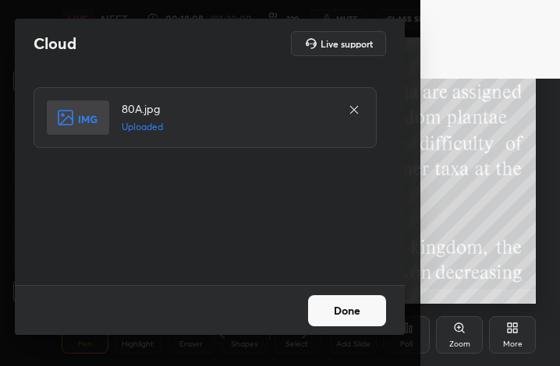
click at [355, 312] on button "Done" at bounding box center [347, 311] width 78 height 31
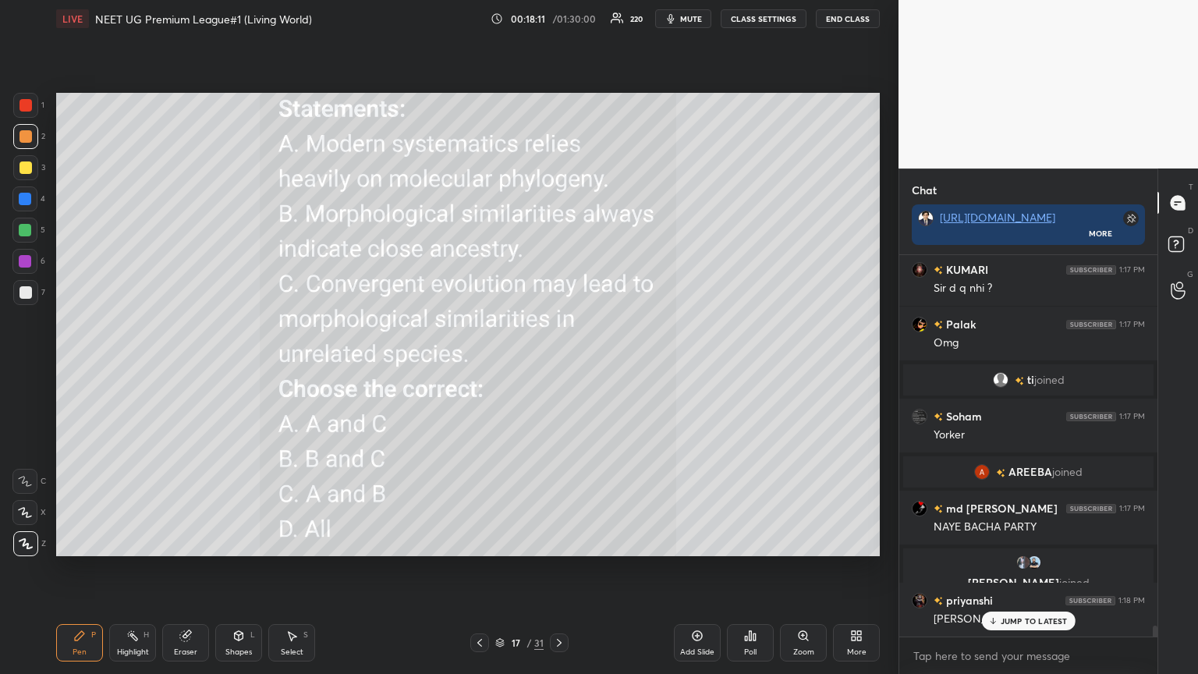
drag, startPoint x: 689, startPoint y: 11, endPoint x: 698, endPoint y: 12, distance: 8.7
click at [559, 11] on button "mute" at bounding box center [683, 18] width 56 height 19
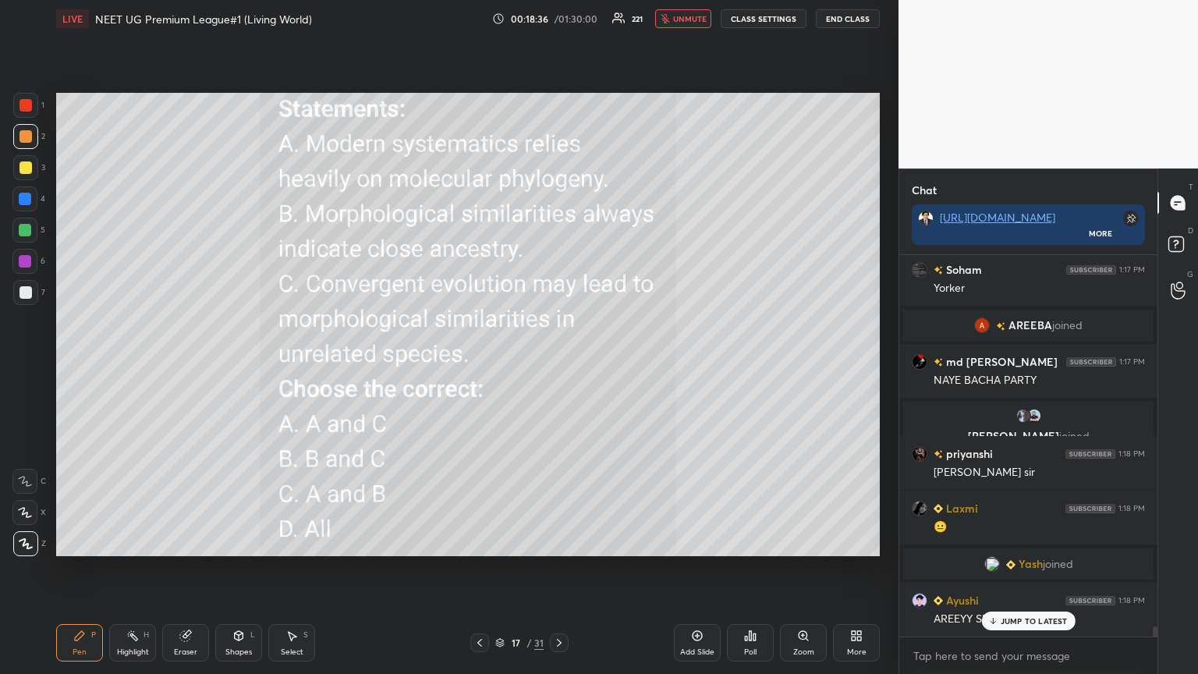
scroll to position [13576, 0]
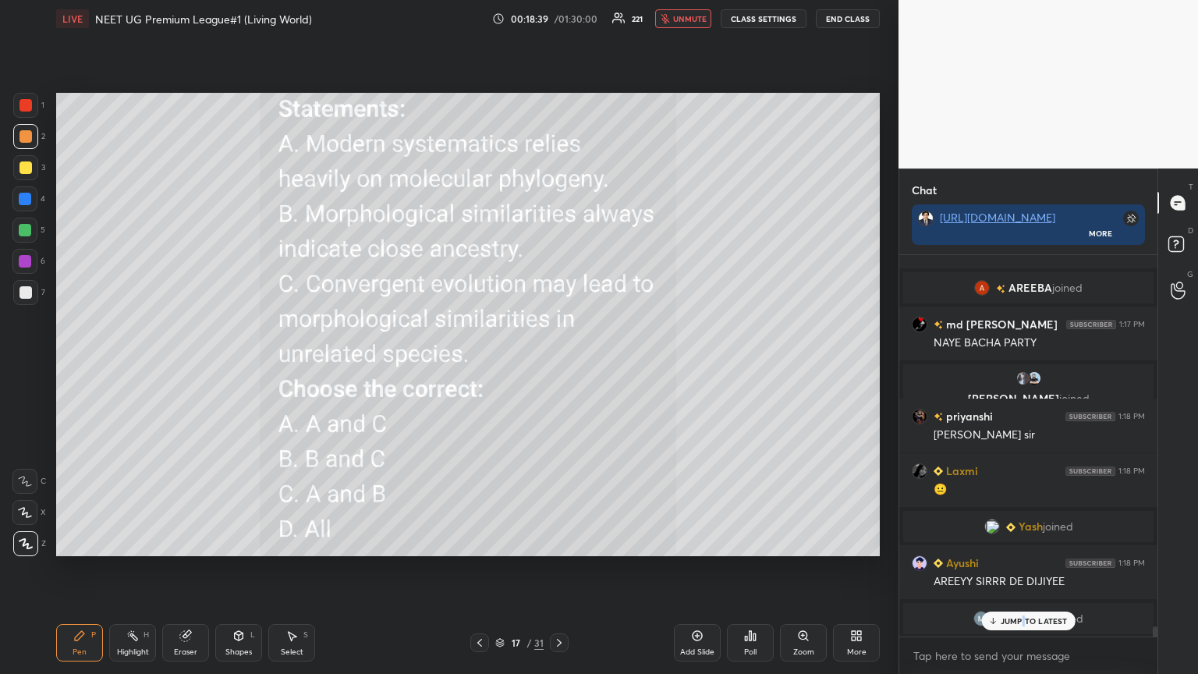
drag, startPoint x: 1023, startPoint y: 614, endPoint x: 1017, endPoint y: 624, distance: 11.2
click at [559, 366] on div "JUMP TO LATEST" at bounding box center [1028, 620] width 94 height 19
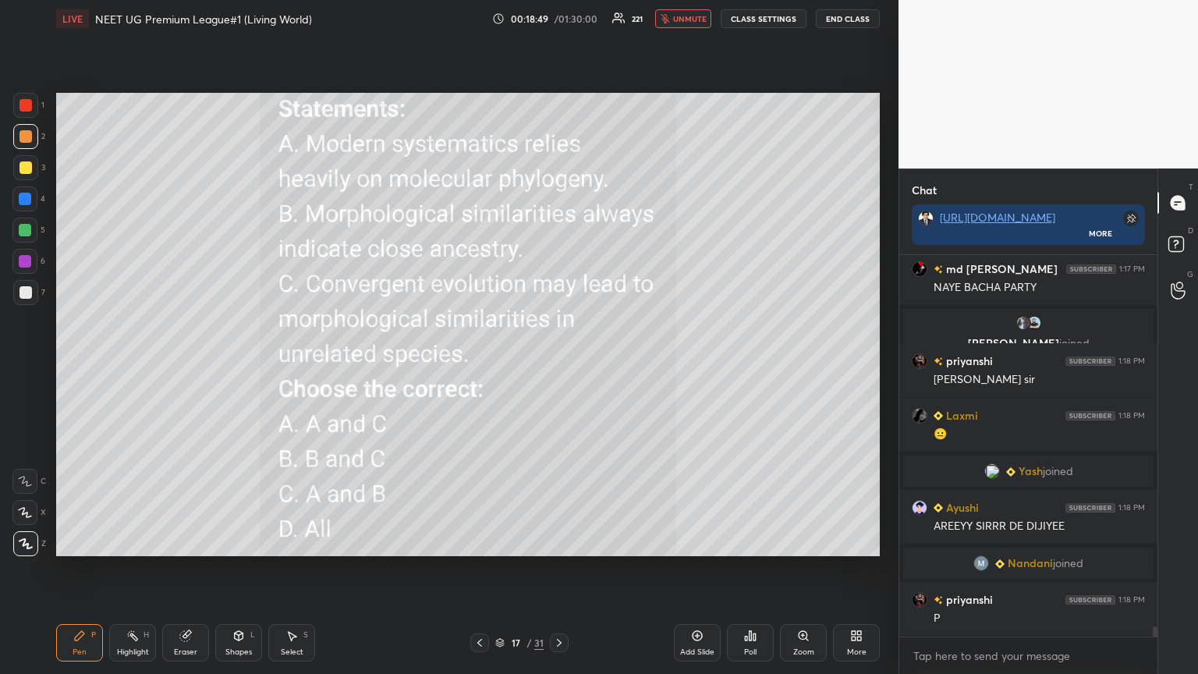
click at [559, 16] on span "unmute" at bounding box center [690, 18] width 34 height 11
click at [559, 366] on div "Poll" at bounding box center [750, 642] width 47 height 37
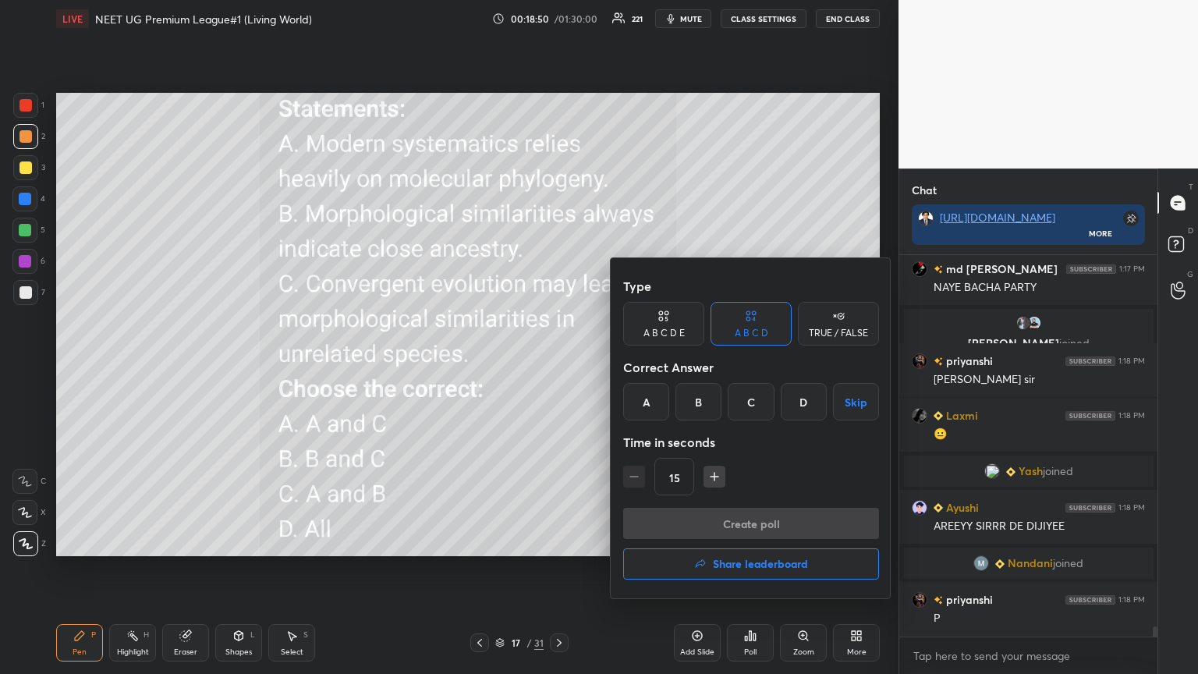
click at [559, 366] on div "A" at bounding box center [646, 401] width 46 height 37
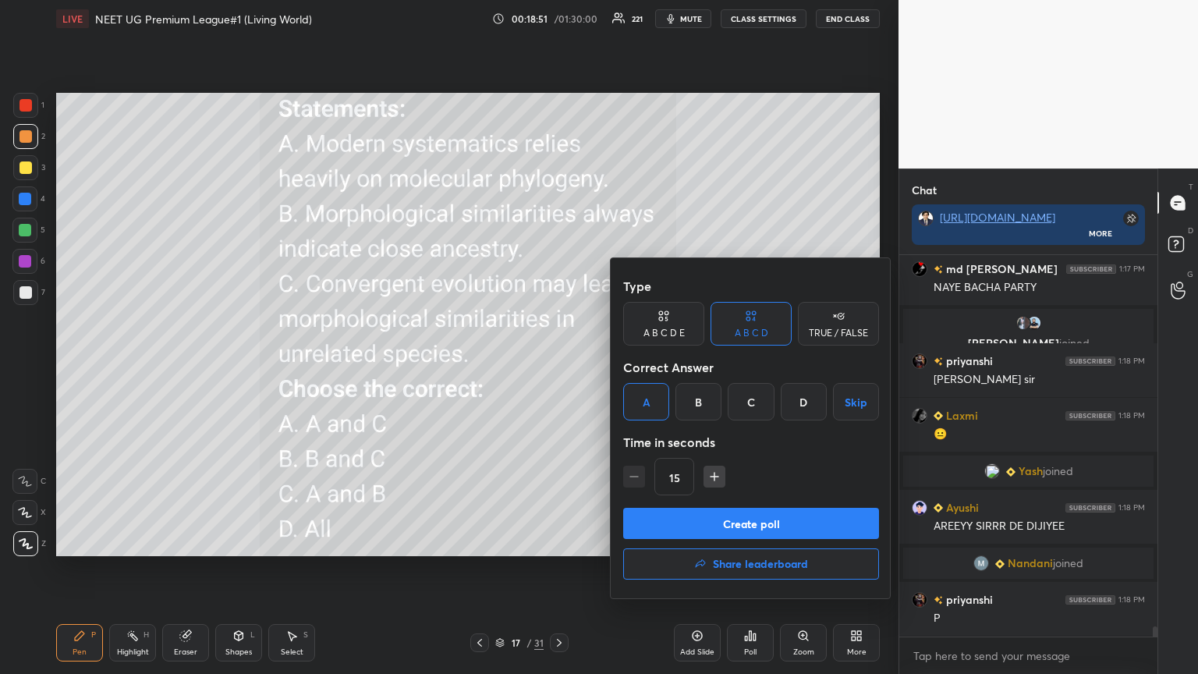
click at [559, 366] on button "Create poll" at bounding box center [751, 523] width 256 height 31
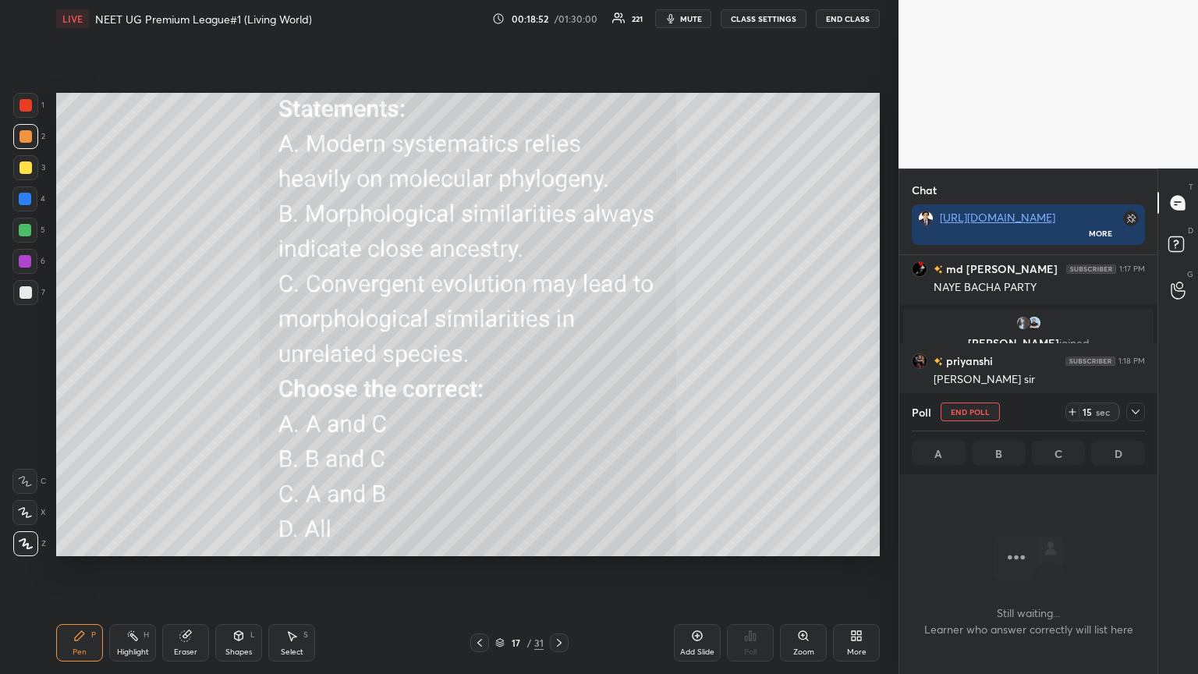
scroll to position [333, 253]
click at [559, 26] on button "mute" at bounding box center [683, 18] width 56 height 19
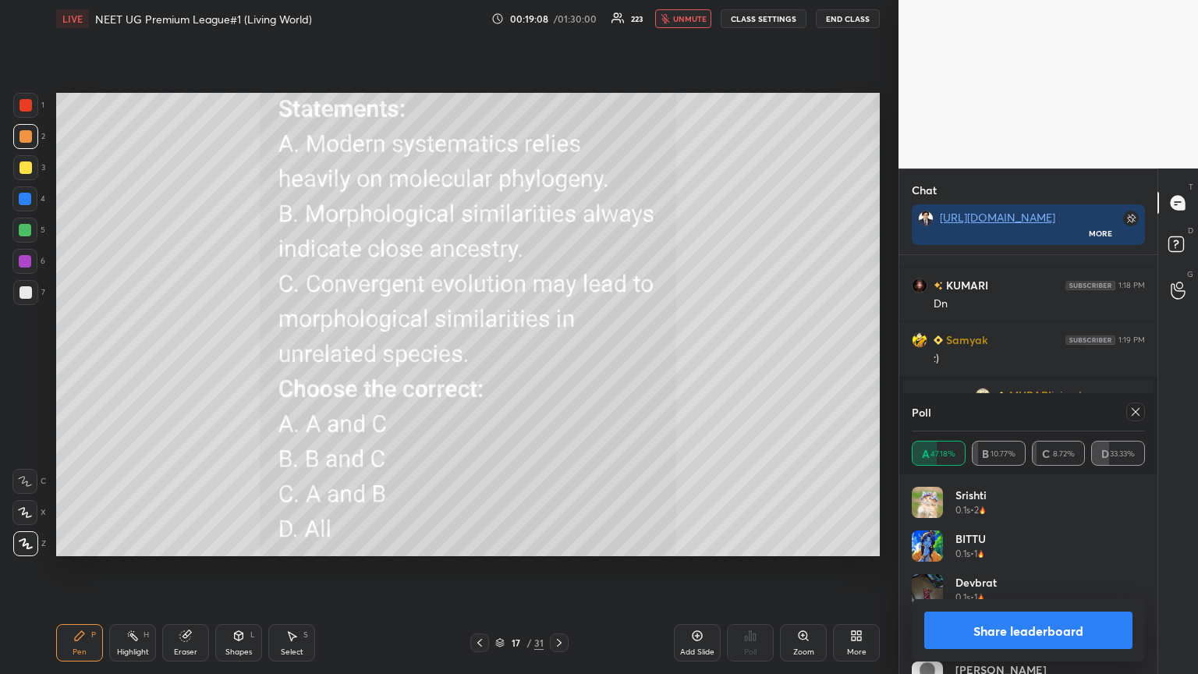
scroll to position [14109, 0]
click at [559, 366] on button "Share leaderboard" at bounding box center [1028, 629] width 208 height 37
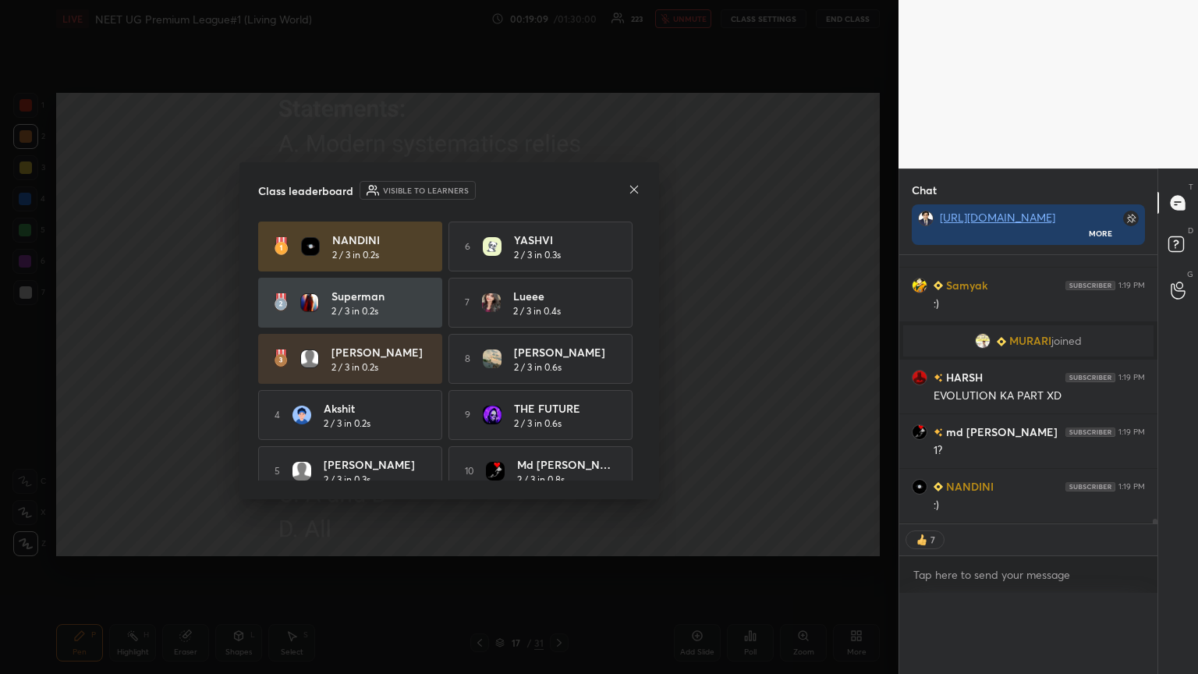
scroll to position [5, 5]
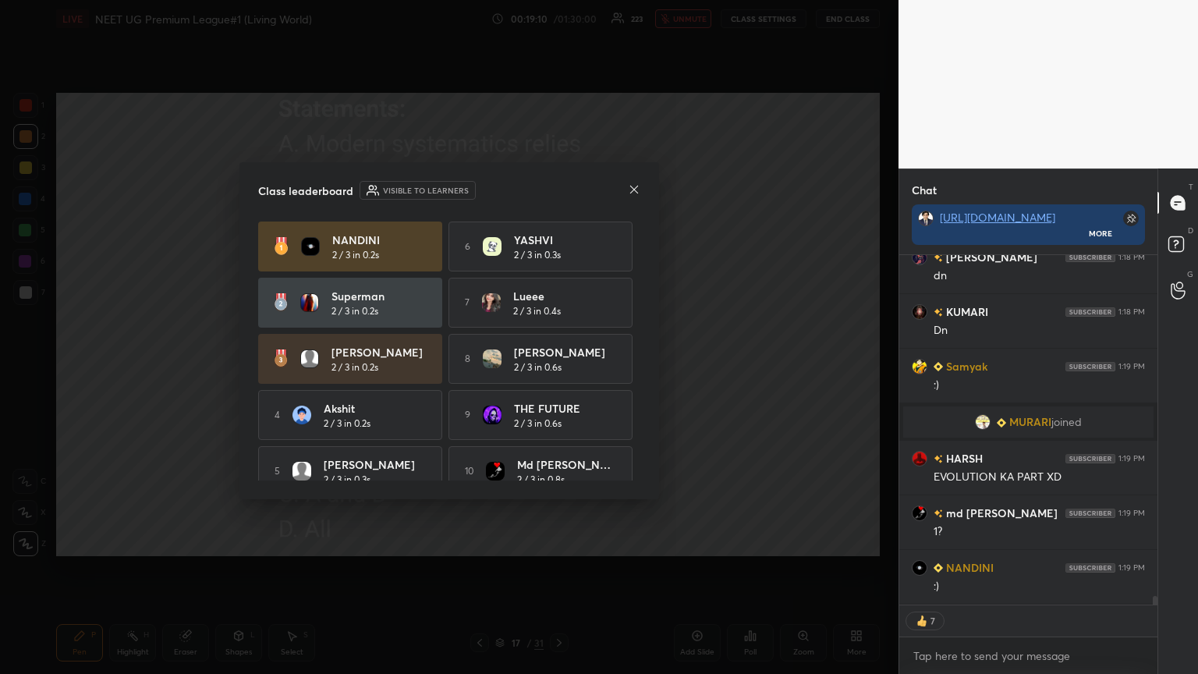
click at [559, 193] on icon at bounding box center [634, 189] width 12 height 12
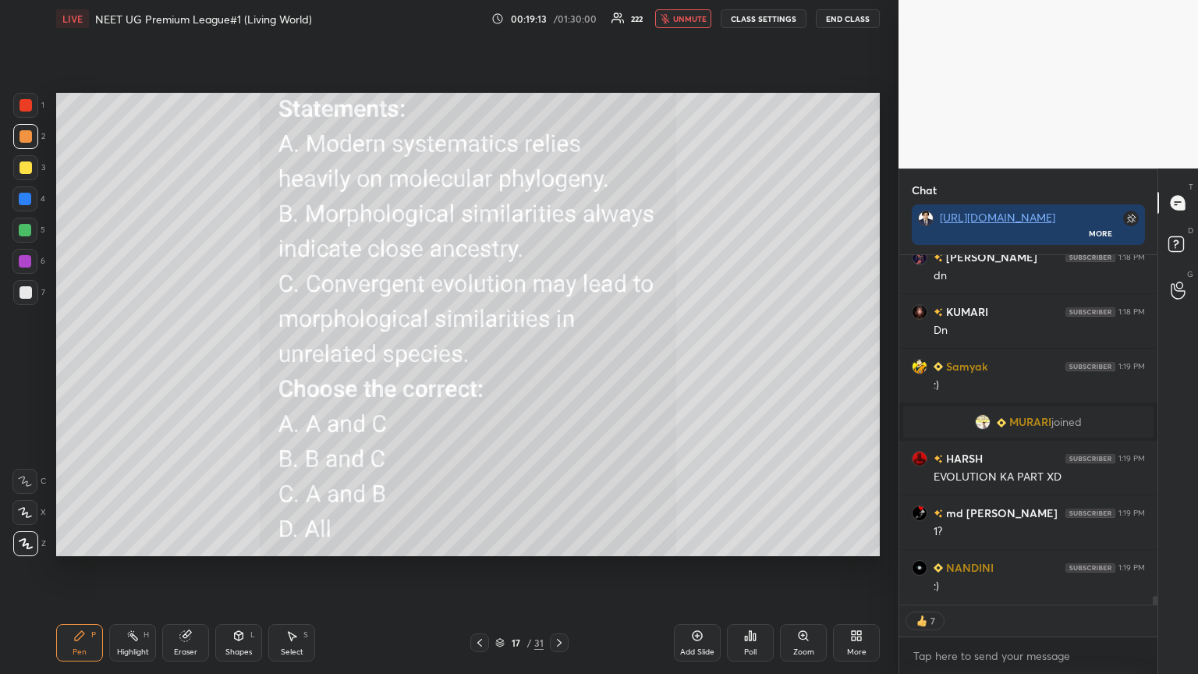
click at [559, 366] on icon at bounding box center [859, 638] width 4 height 4
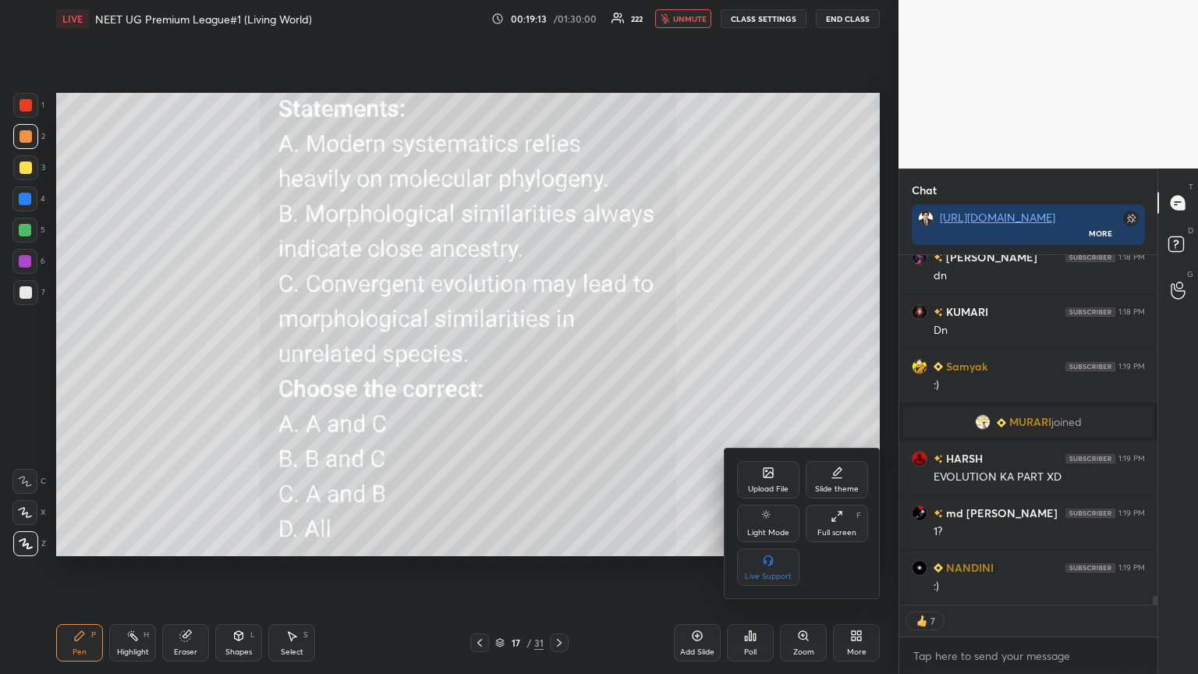
click at [559, 366] on div "Upload File" at bounding box center [768, 489] width 41 height 8
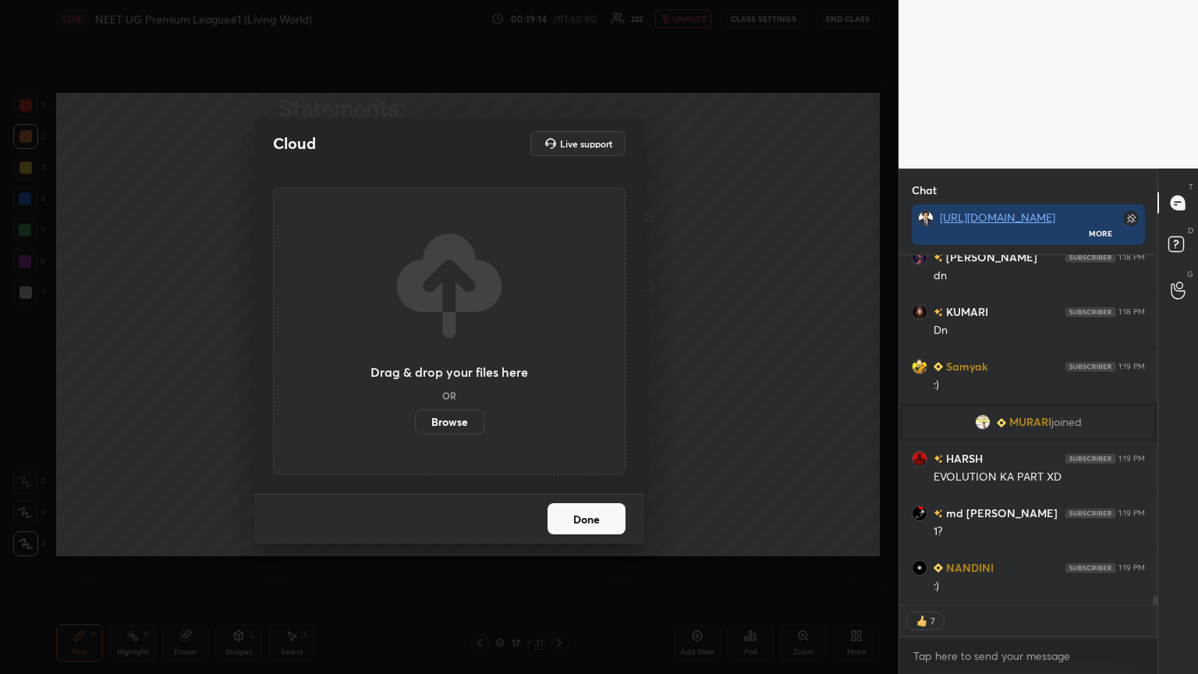
click at [470, 366] on div "Drag & drop your files here OR Browse" at bounding box center [449, 331] width 352 height 288
drag, startPoint x: 465, startPoint y: 420, endPoint x: 465, endPoint y: 322, distance: 98.2
click at [466, 366] on label "Browse" at bounding box center [449, 421] width 69 height 25
click at [415, 366] on input "Browse" at bounding box center [415, 421] width 0 height 25
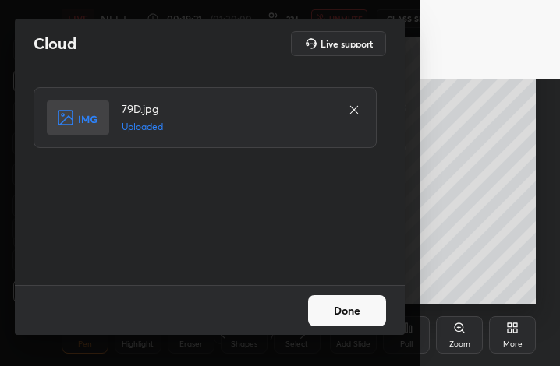
click at [352, 310] on button "Done" at bounding box center [347, 311] width 78 height 31
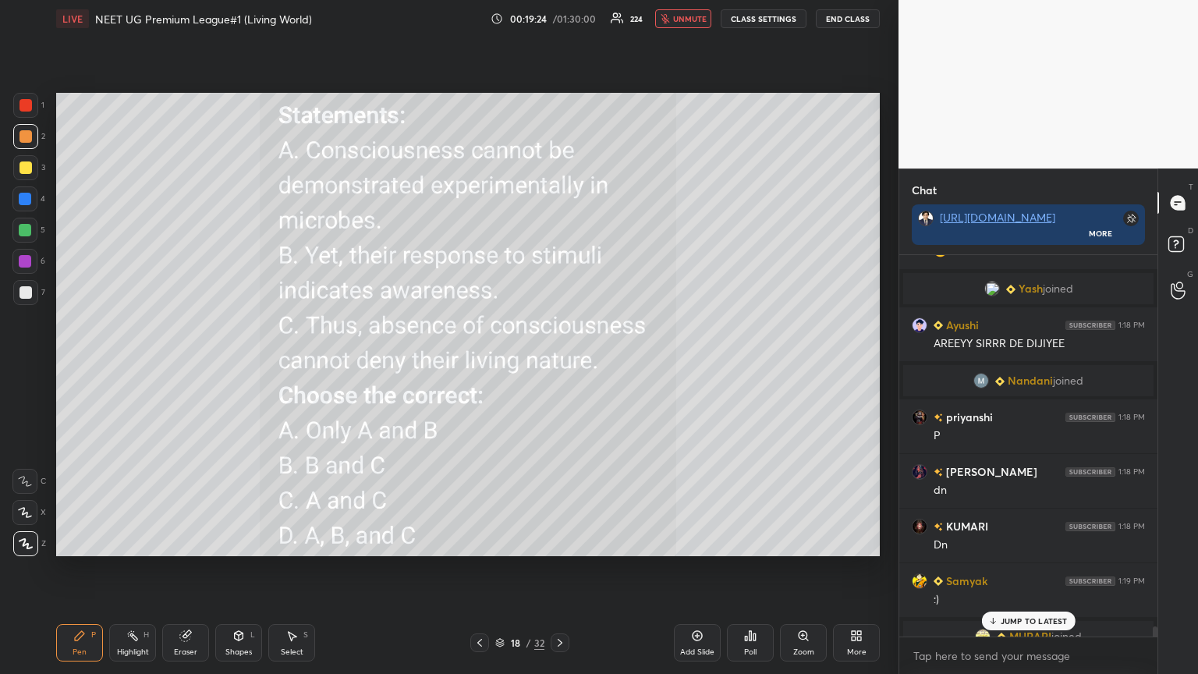
drag, startPoint x: 695, startPoint y: 16, endPoint x: 706, endPoint y: 15, distance: 11.0
click at [559, 17] on span "unmute" at bounding box center [690, 18] width 34 height 11
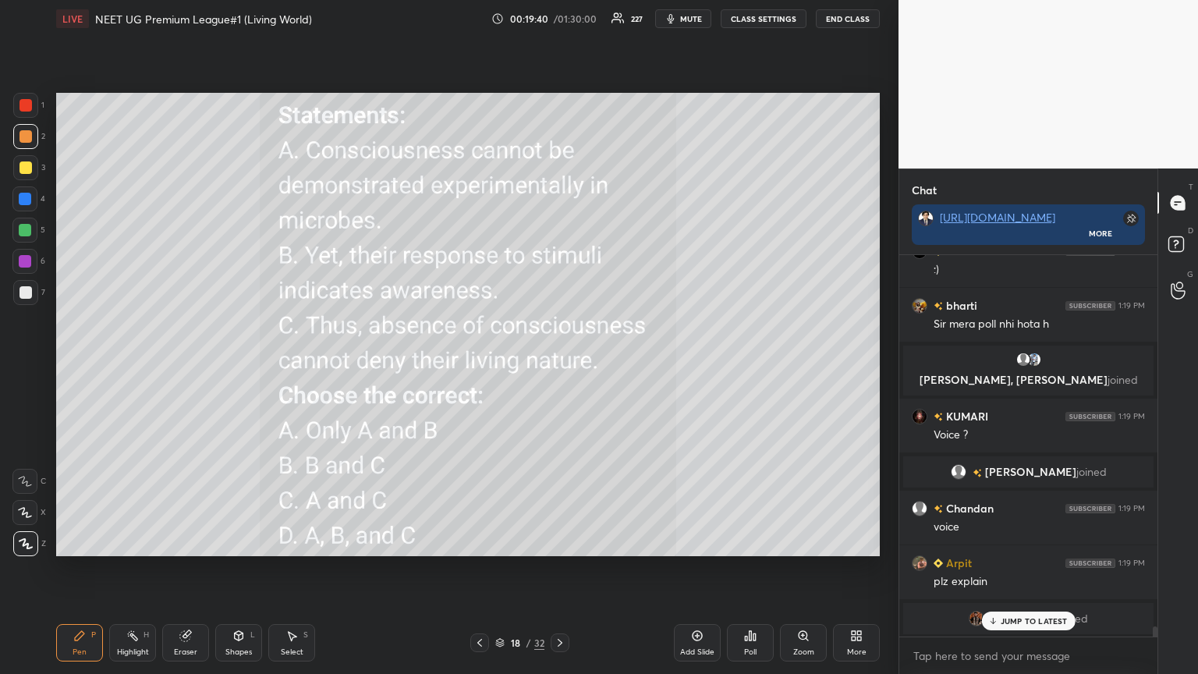
click at [559, 22] on span "mute" at bounding box center [691, 18] width 22 height 11
click at [559, 14] on span "unmute" at bounding box center [690, 18] width 34 height 11
click at [559, 366] on div "Poll" at bounding box center [750, 642] width 47 height 37
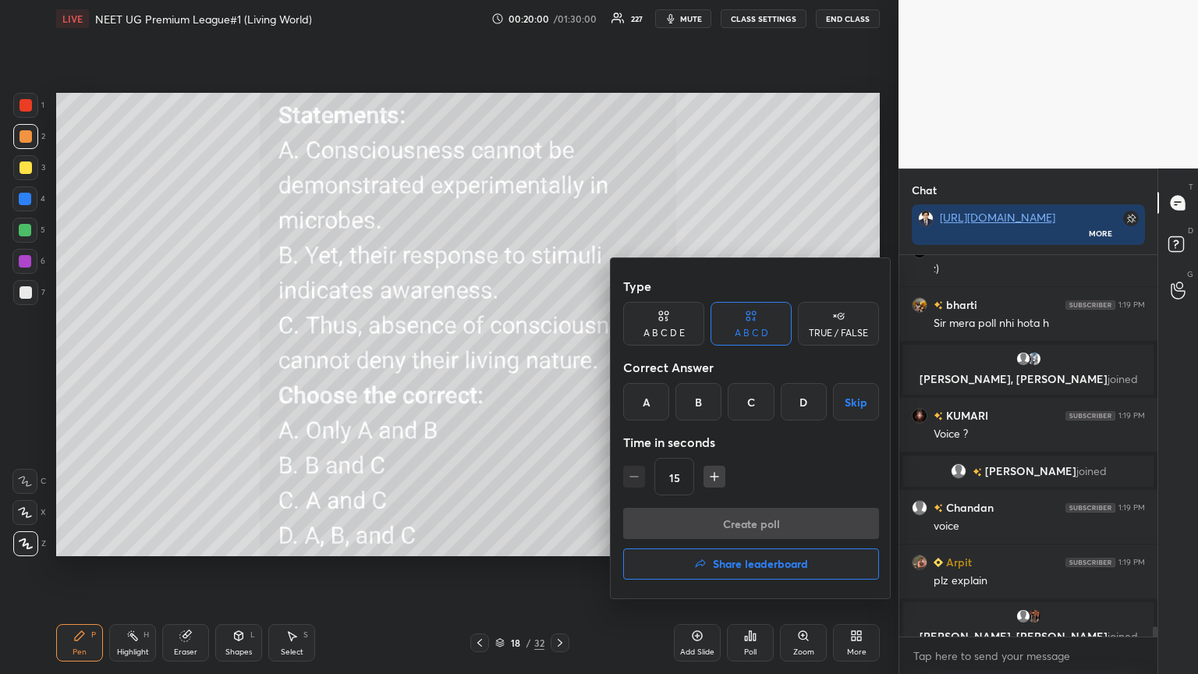
click at [559, 366] on div "D" at bounding box center [803, 401] width 46 height 37
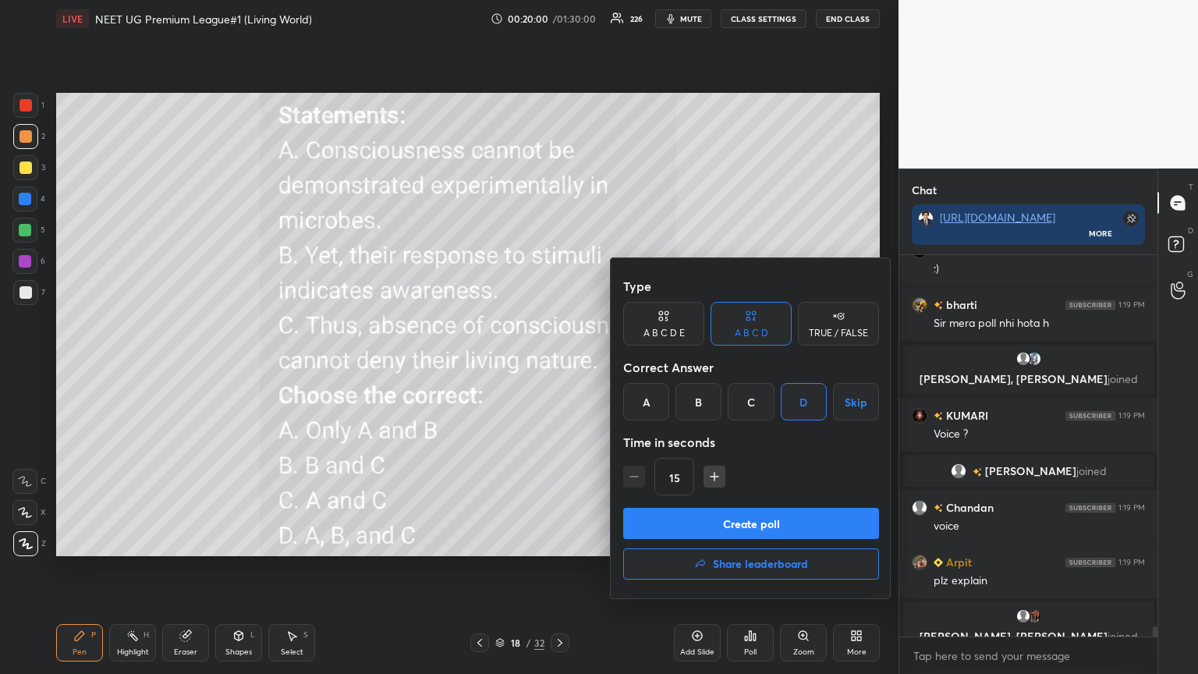
click at [559, 366] on button "Create poll" at bounding box center [751, 523] width 256 height 31
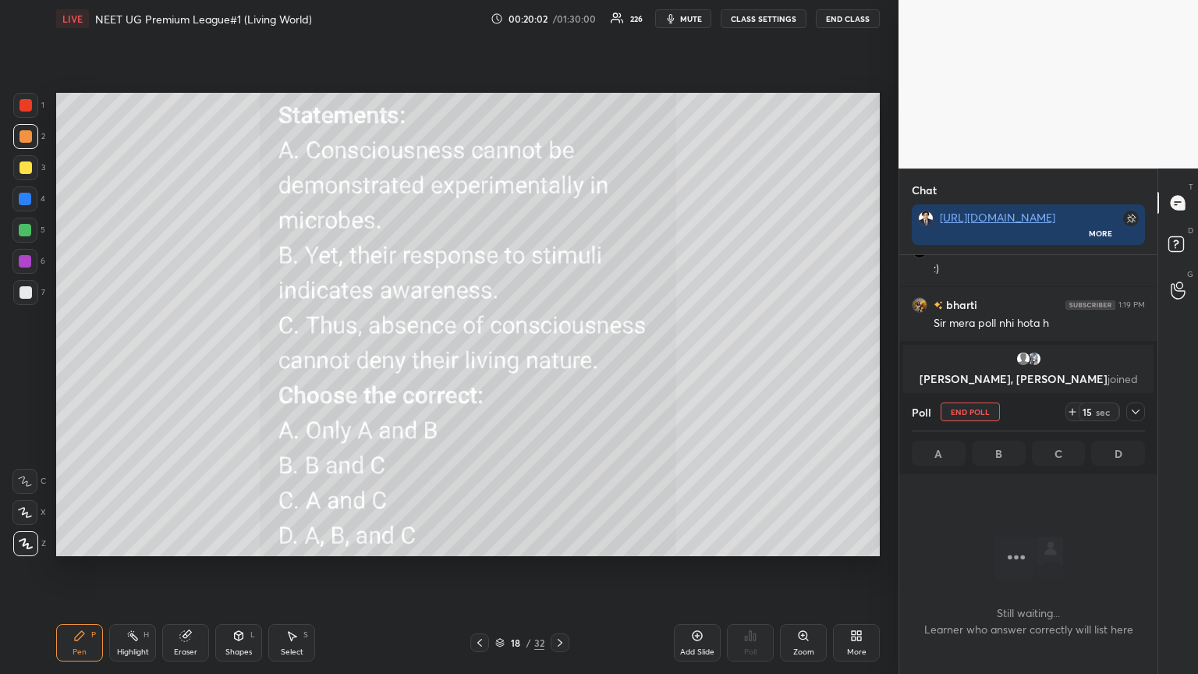
click at [559, 27] on button "mute" at bounding box center [683, 18] width 56 height 19
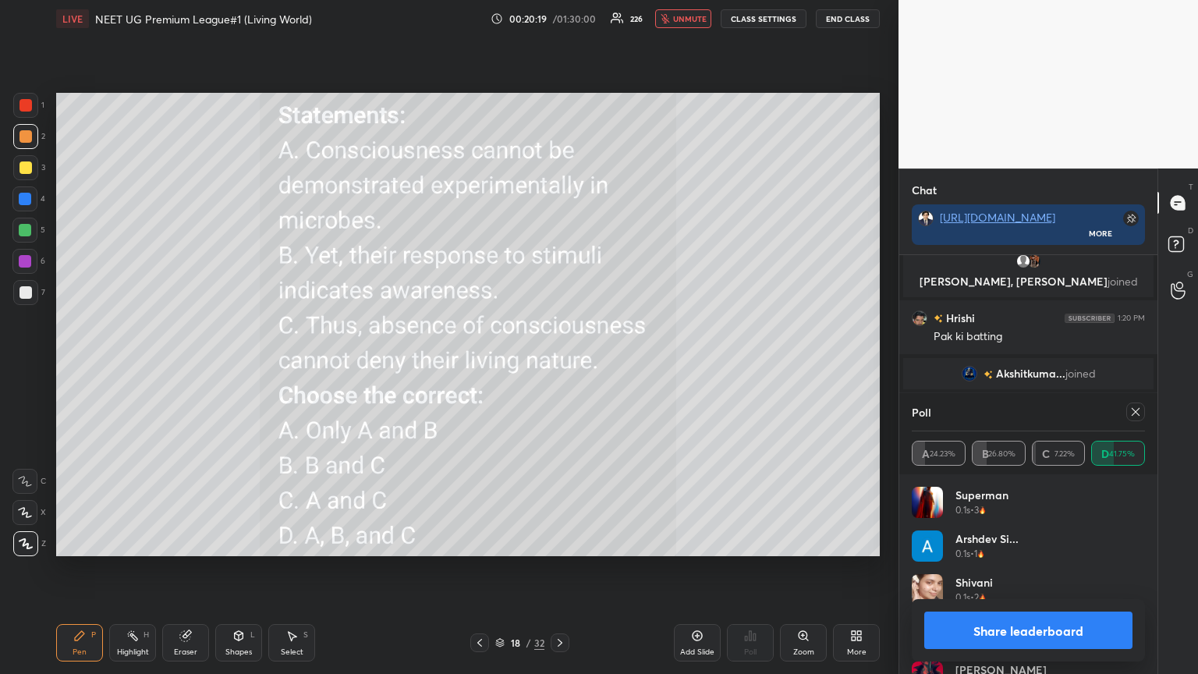
click at [559, 22] on span "unmute" at bounding box center [690, 18] width 34 height 11
click at [559, 20] on span "unmute" at bounding box center [690, 18] width 34 height 11
click at [559, 23] on span "unmute" at bounding box center [690, 18] width 34 height 11
click at [559, 366] on button "Share leaderboard" at bounding box center [1028, 629] width 208 height 37
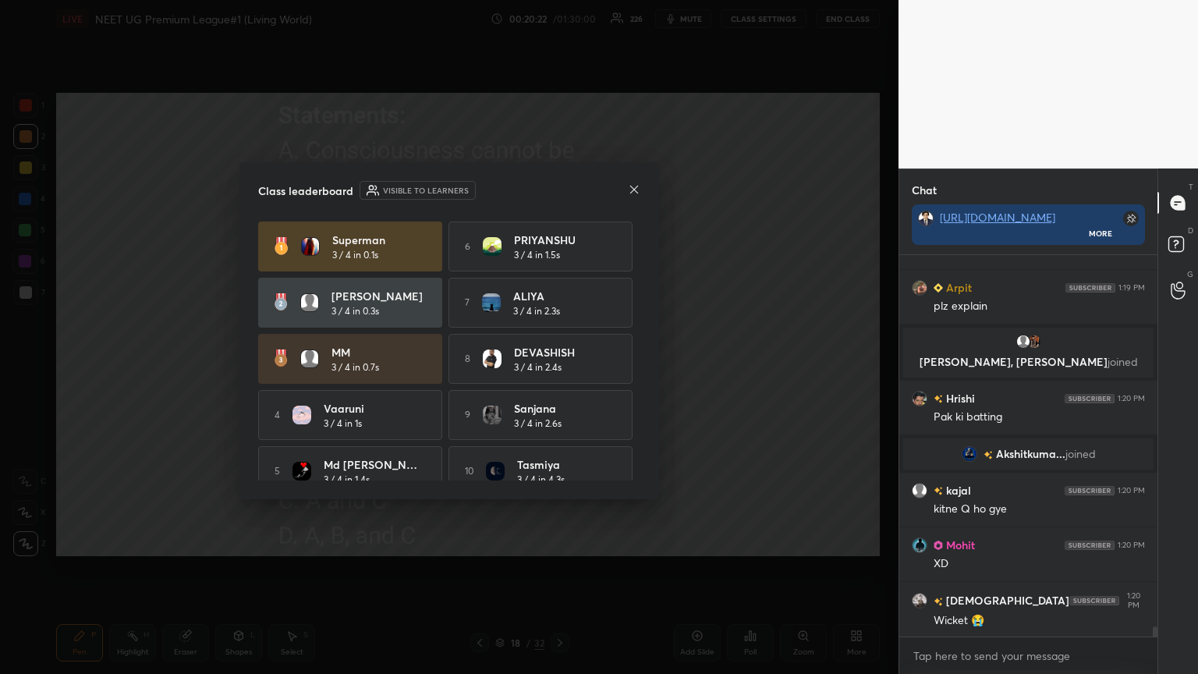
click at [559, 186] on div at bounding box center [634, 190] width 12 height 16
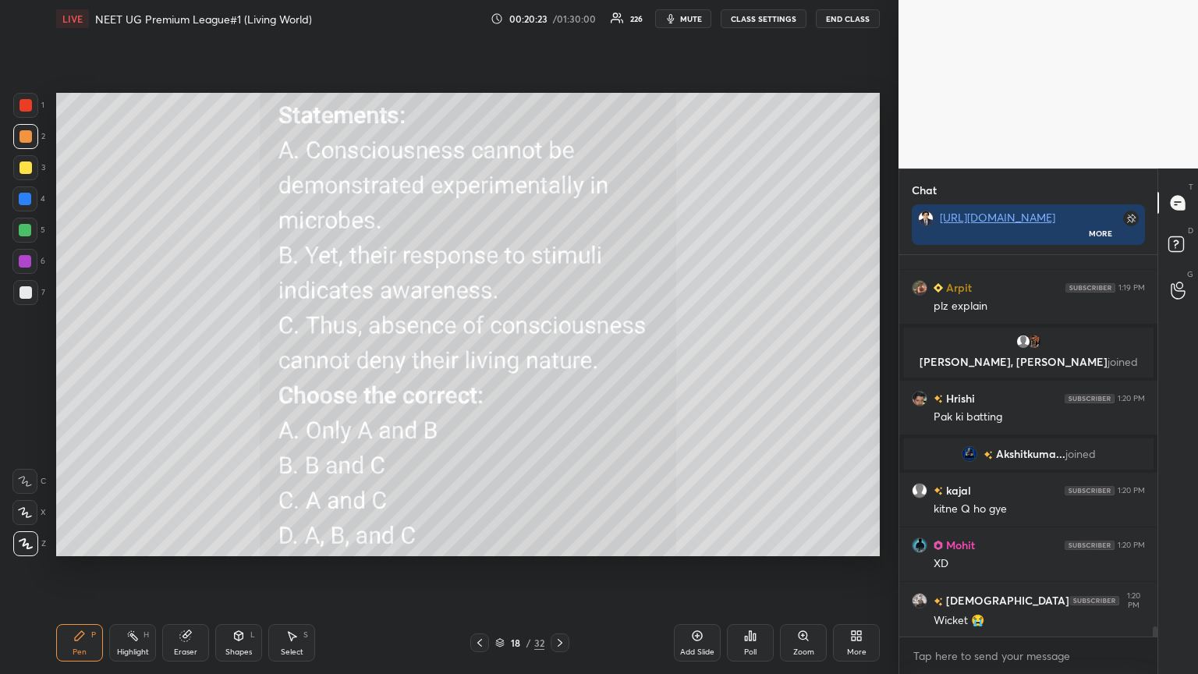
click at [559, 366] on div "More" at bounding box center [856, 642] width 47 height 37
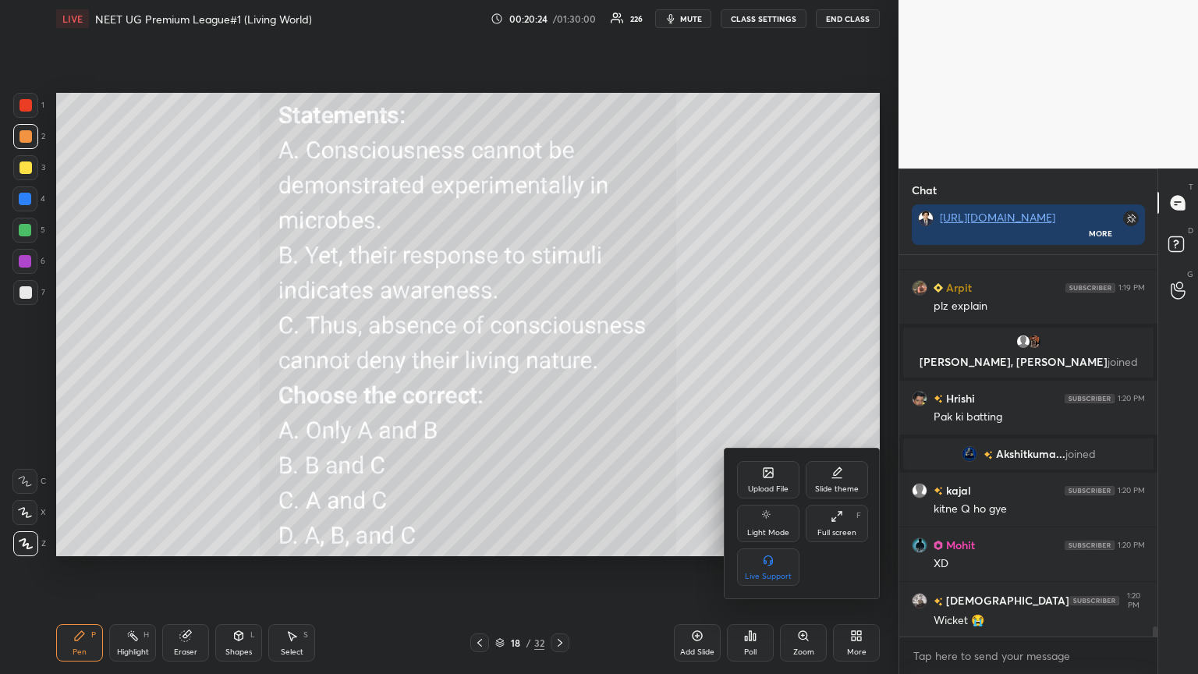
click at [559, 366] on div "Upload File" at bounding box center [768, 479] width 62 height 37
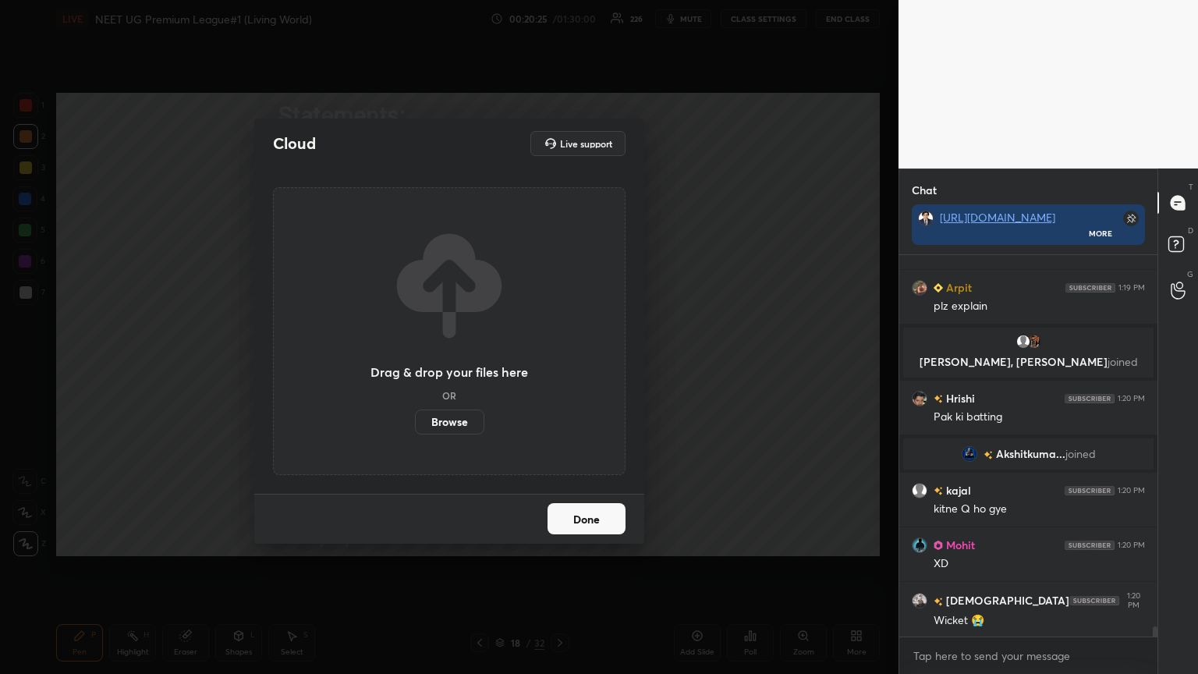
click at [461, 366] on label "Browse" at bounding box center [449, 421] width 69 height 25
click at [415, 366] on input "Browse" at bounding box center [415, 421] width 0 height 25
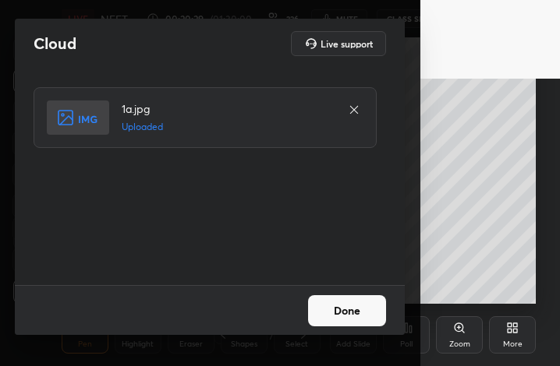
click at [339, 314] on button "Done" at bounding box center [347, 311] width 78 height 31
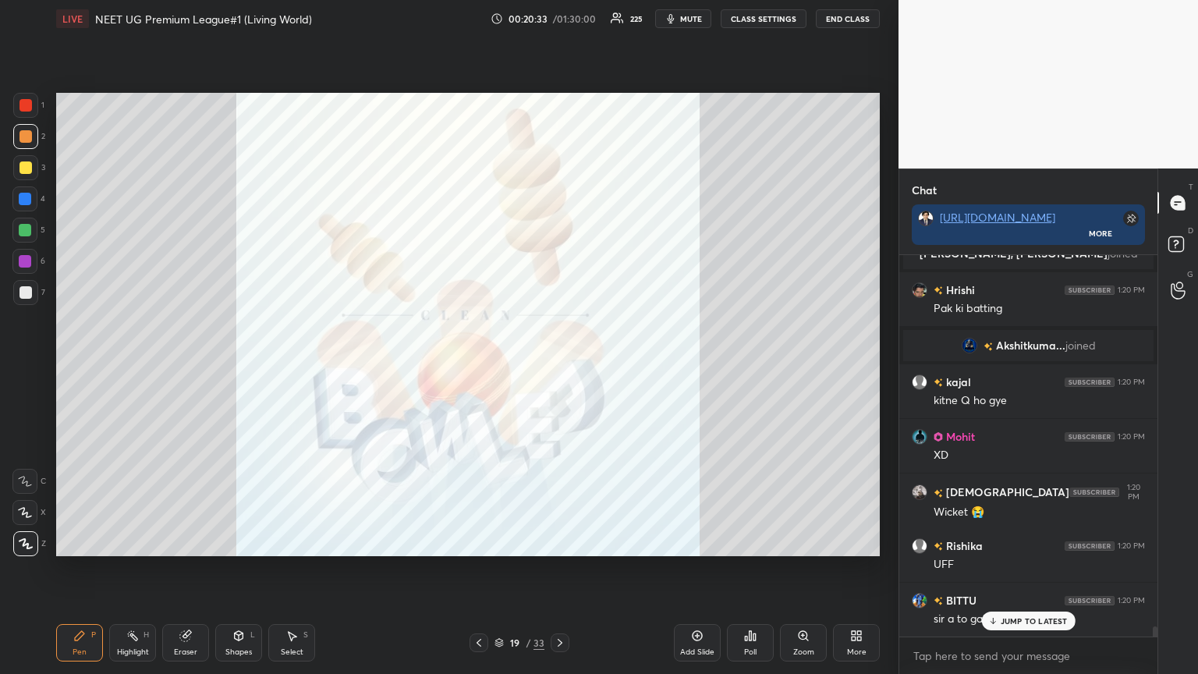
click at [559, 366] on div "More" at bounding box center [856, 642] width 47 height 37
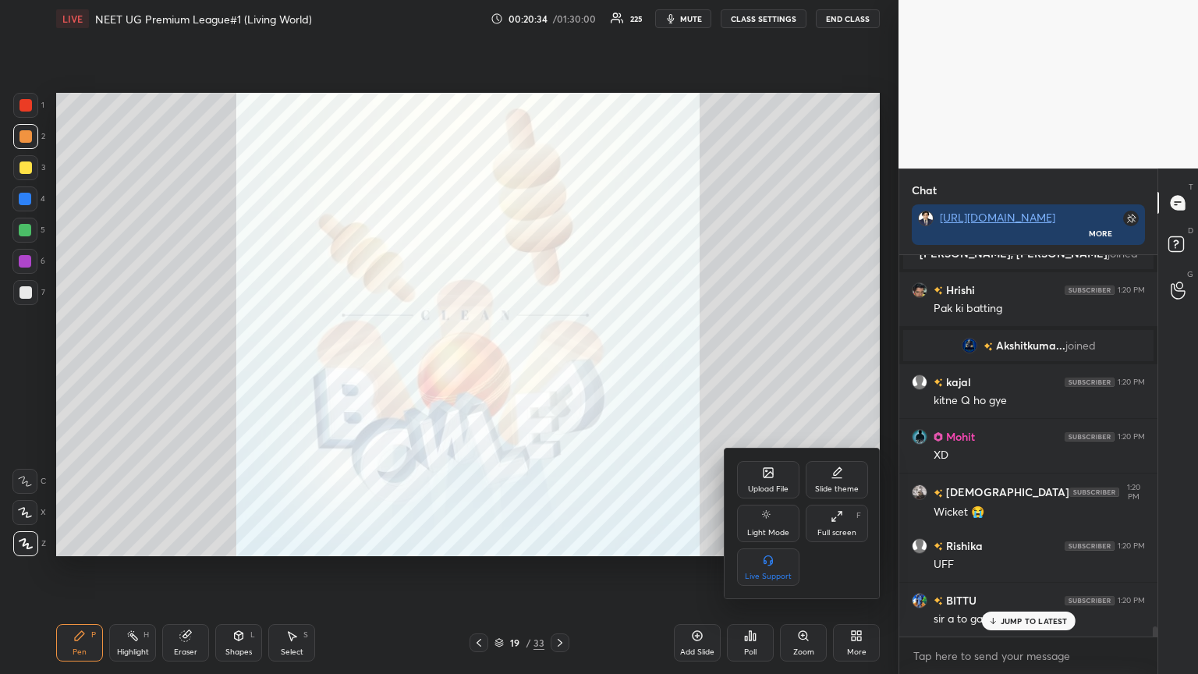
click at [559, 366] on div "Upload File" at bounding box center [768, 479] width 62 height 37
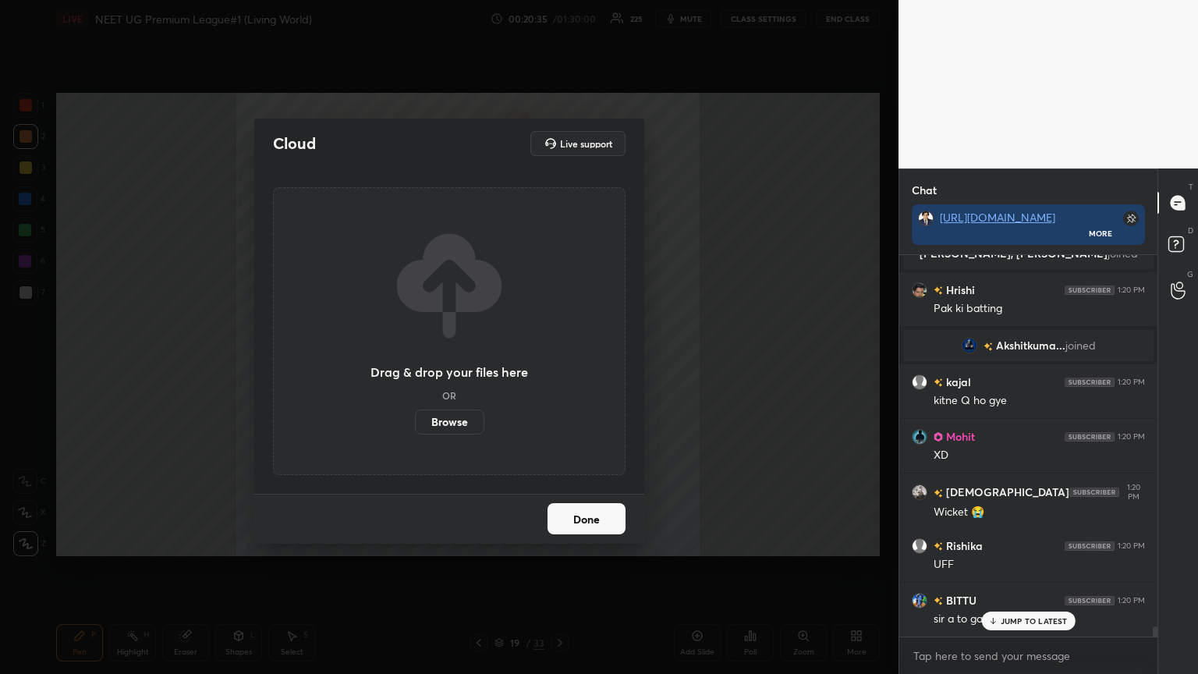
click at [469, 366] on label "Browse" at bounding box center [449, 421] width 69 height 25
click at [415, 366] on input "Browse" at bounding box center [415, 421] width 0 height 25
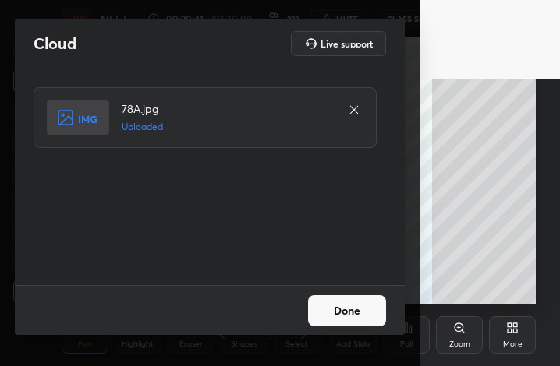
click at [349, 315] on button "Done" at bounding box center [347, 311] width 78 height 31
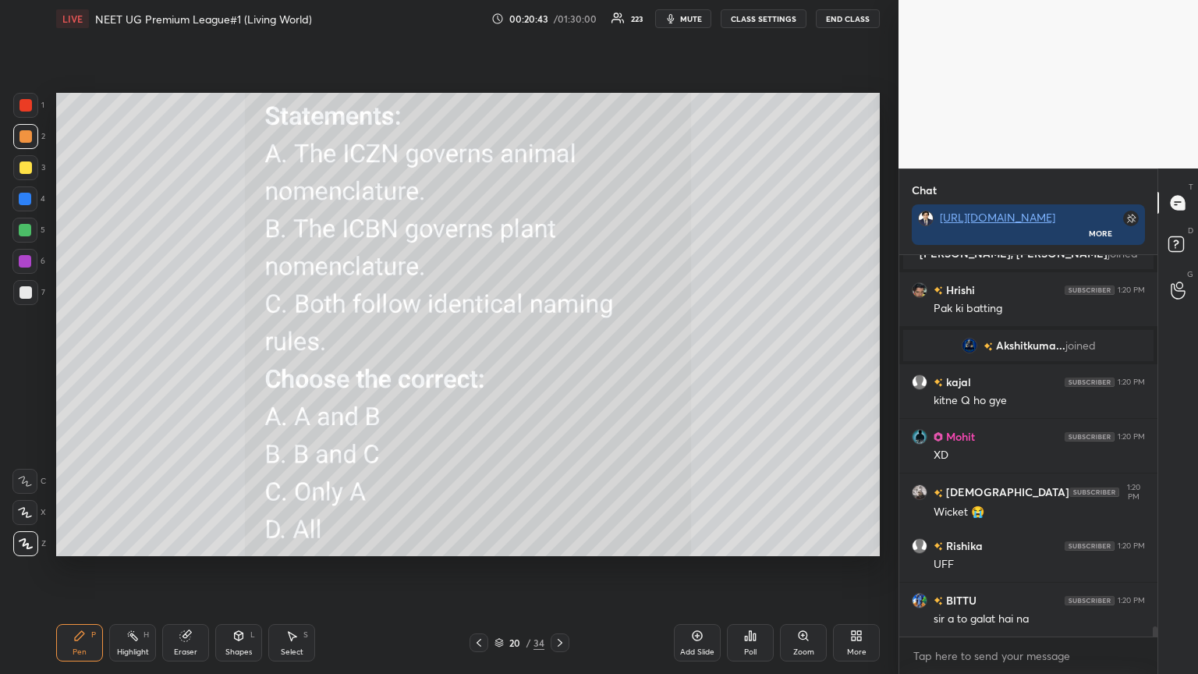
click at [559, 20] on span "mute" at bounding box center [691, 18] width 22 height 11
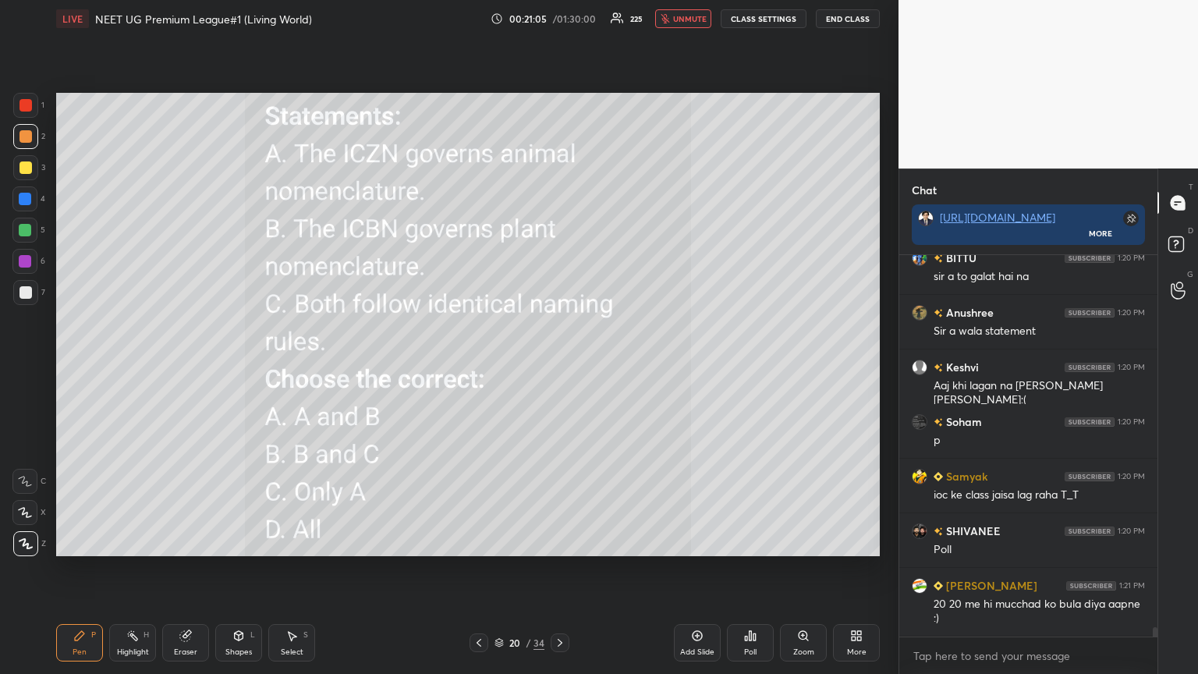
drag, startPoint x: 679, startPoint y: 17, endPoint x: 687, endPoint y: 27, distance: 12.2
click at [559, 17] on span "unmute" at bounding box center [690, 18] width 34 height 11
click at [559, 366] on icon at bounding box center [853, 638] width 4 height 4
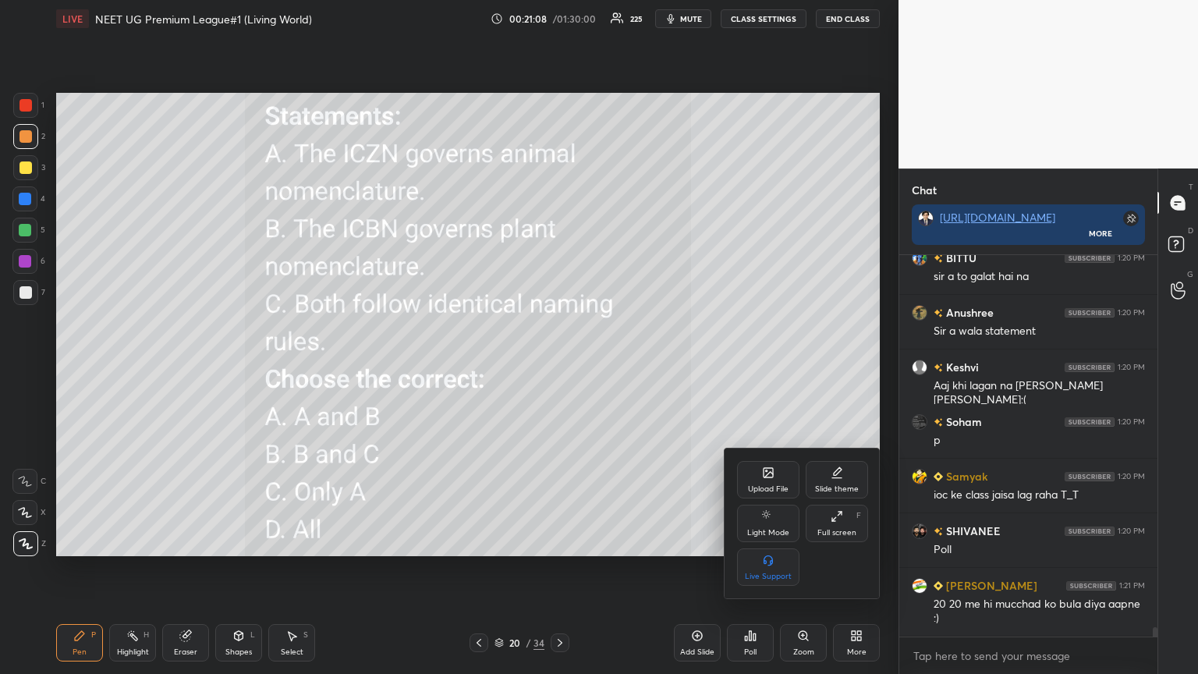
click at [559, 366] on div "Upload File" at bounding box center [768, 479] width 62 height 37
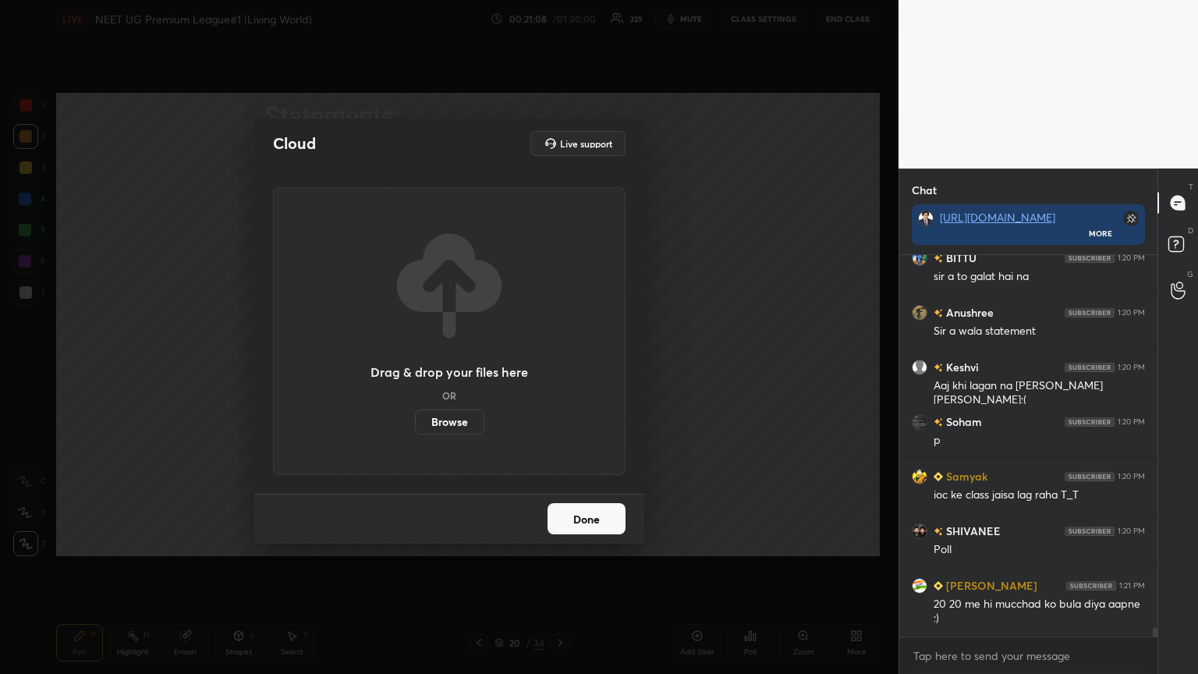
click at [458, 366] on label "Browse" at bounding box center [449, 421] width 69 height 25
click at [415, 366] on input "Browse" at bounding box center [415, 421] width 0 height 25
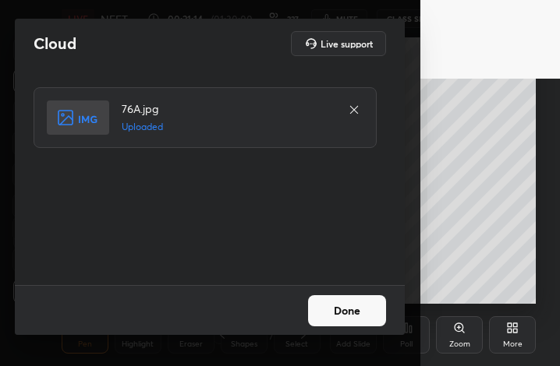
drag, startPoint x: 355, startPoint y: 309, endPoint x: 355, endPoint y: 320, distance: 11.7
click at [356, 309] on button "Done" at bounding box center [347, 311] width 78 height 31
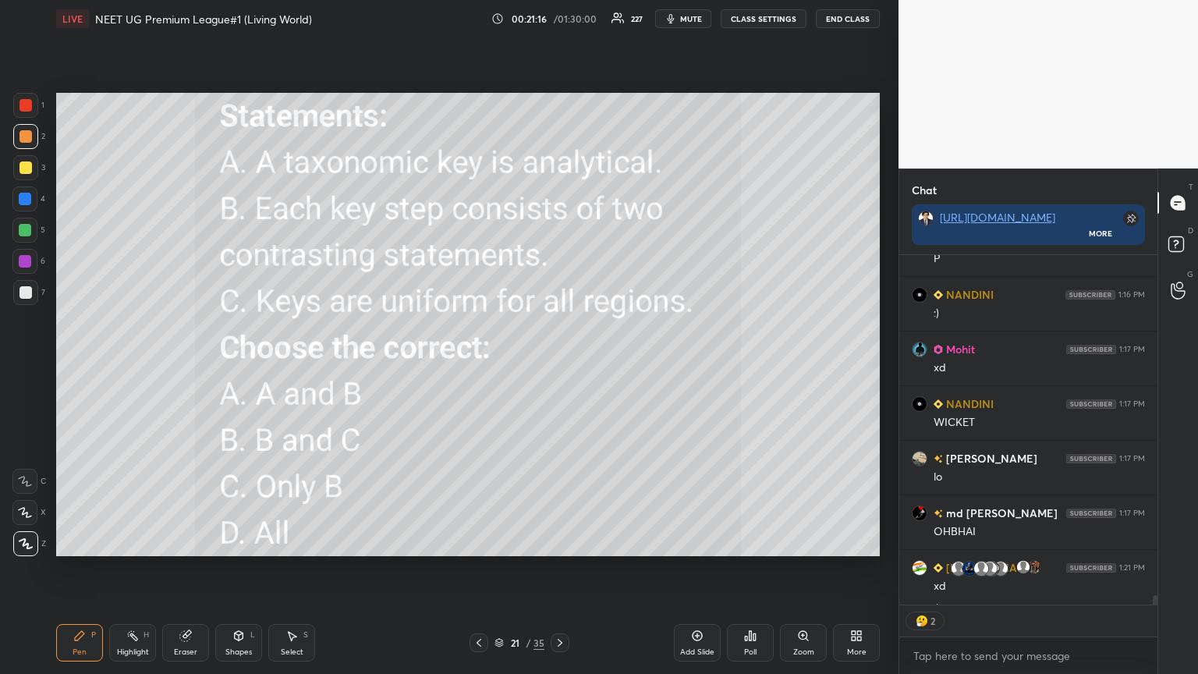
click at [559, 16] on span "mute" at bounding box center [691, 18] width 22 height 11
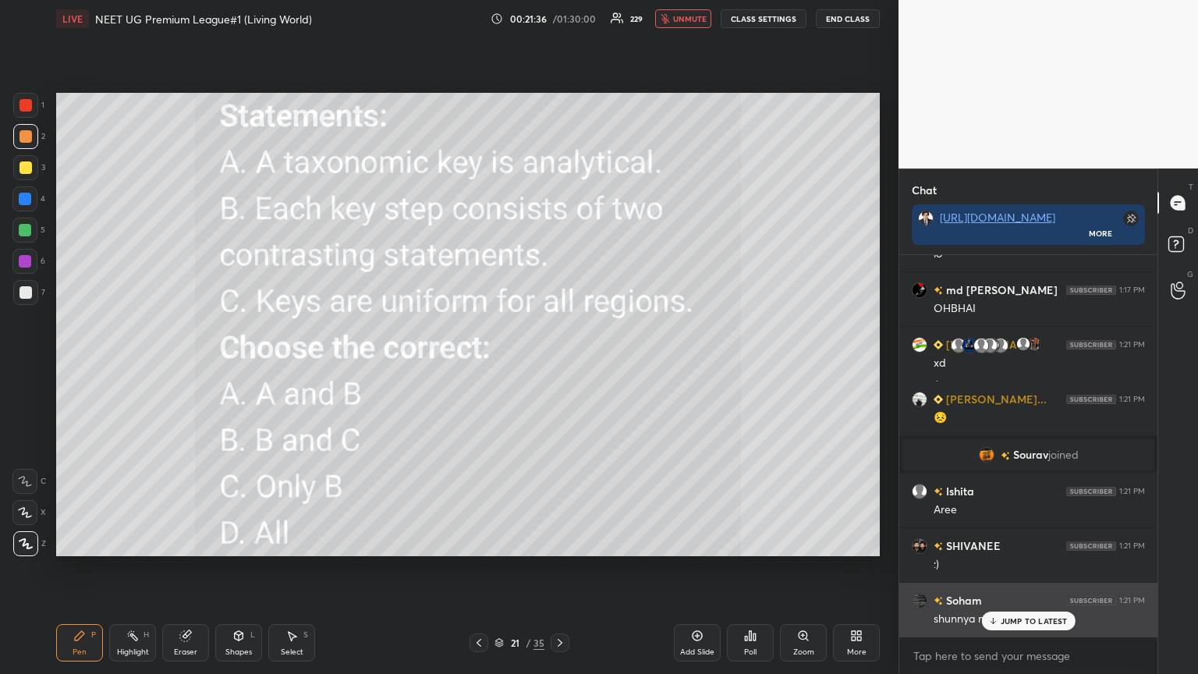
drag, startPoint x: 1021, startPoint y: 614, endPoint x: 1014, endPoint y: 626, distance: 14.3
click at [559, 366] on div "JUMP TO LATEST" at bounding box center [1028, 620] width 94 height 19
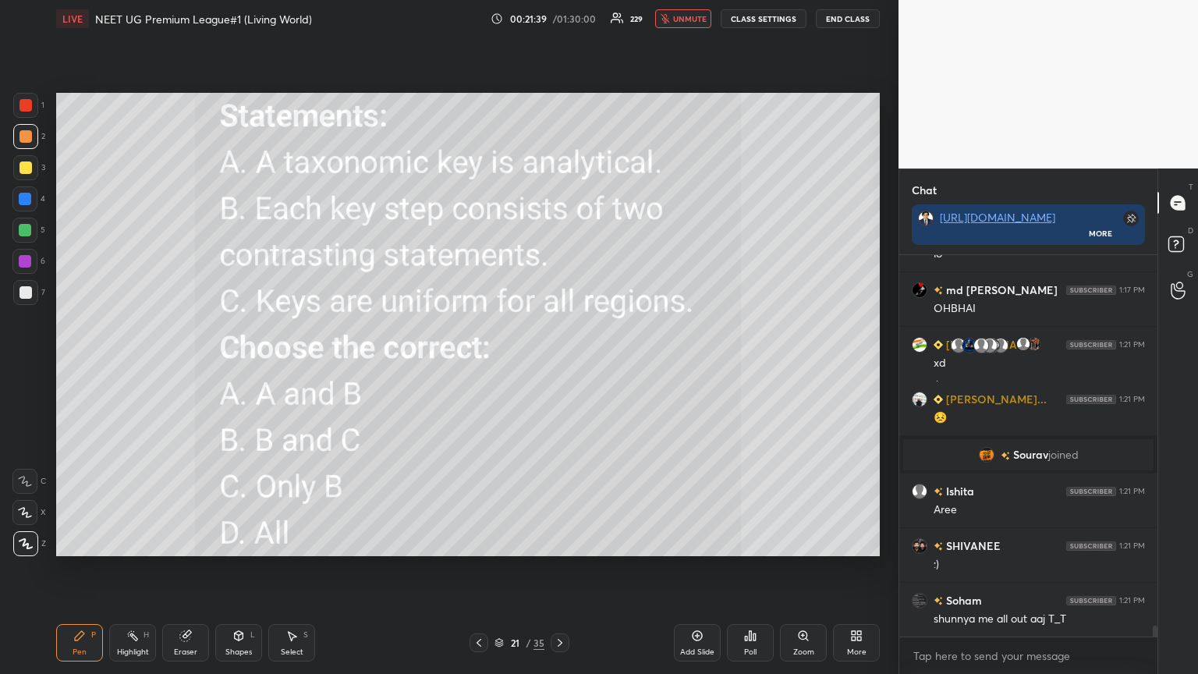
click at [559, 366] on div "Poll" at bounding box center [750, 642] width 47 height 37
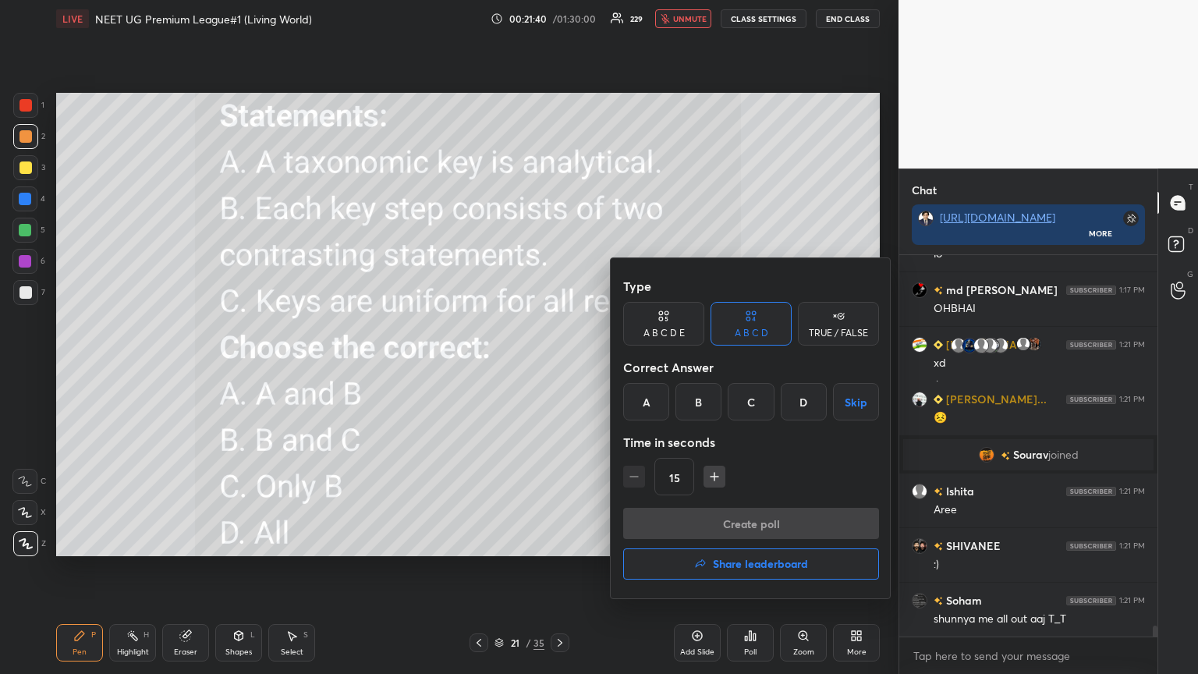
click at [559, 366] on div "A" at bounding box center [646, 401] width 46 height 37
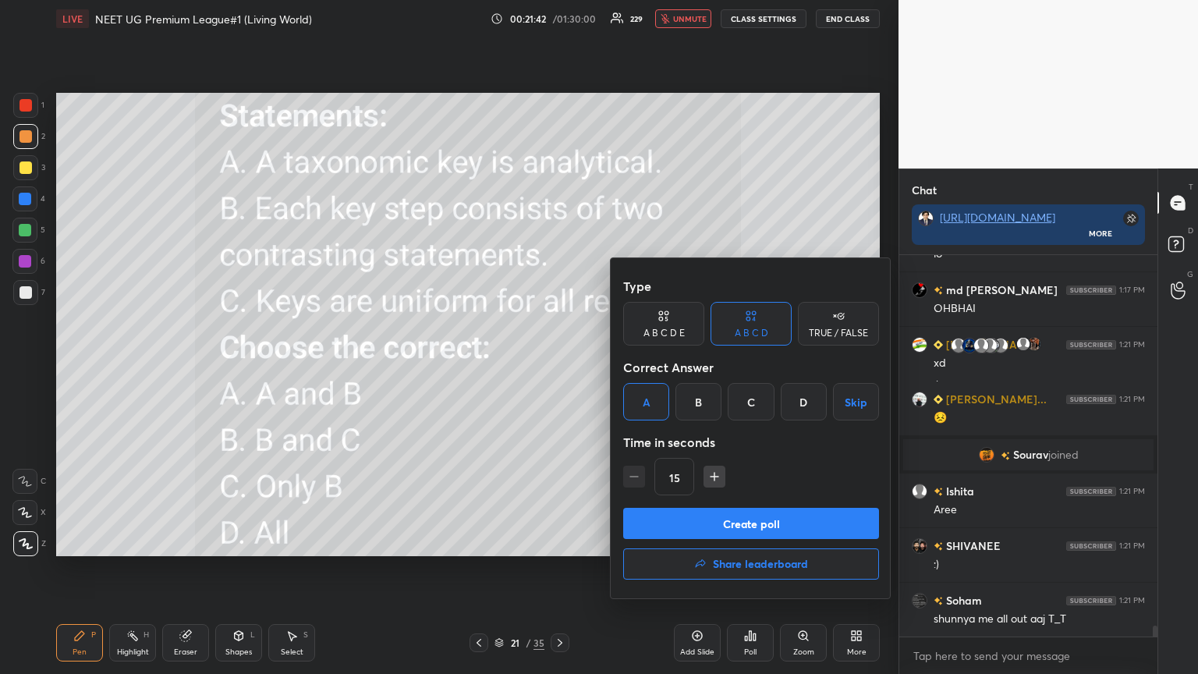
click at [559, 366] on button "Create poll" at bounding box center [751, 523] width 256 height 31
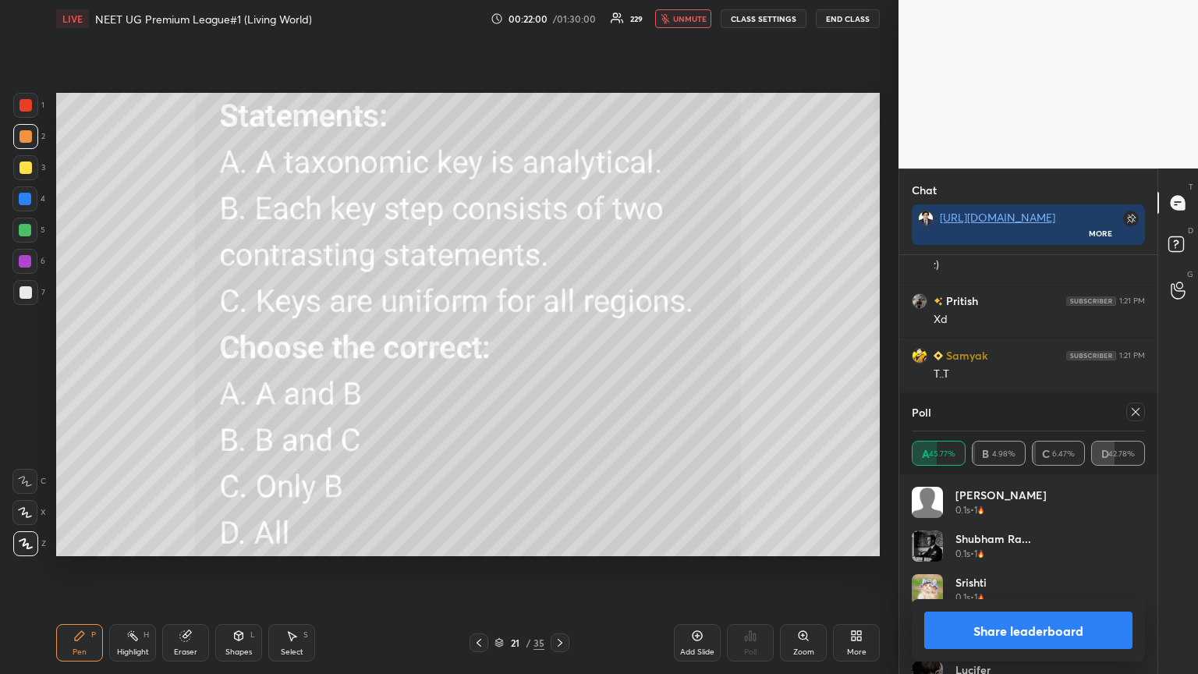
click at [559, 16] on span "unmute" at bounding box center [690, 18] width 34 height 11
drag, startPoint x: 991, startPoint y: 630, endPoint x: 989, endPoint y: 622, distance: 8.1
click at [559, 366] on button "Share leaderboard" at bounding box center [1028, 629] width 208 height 37
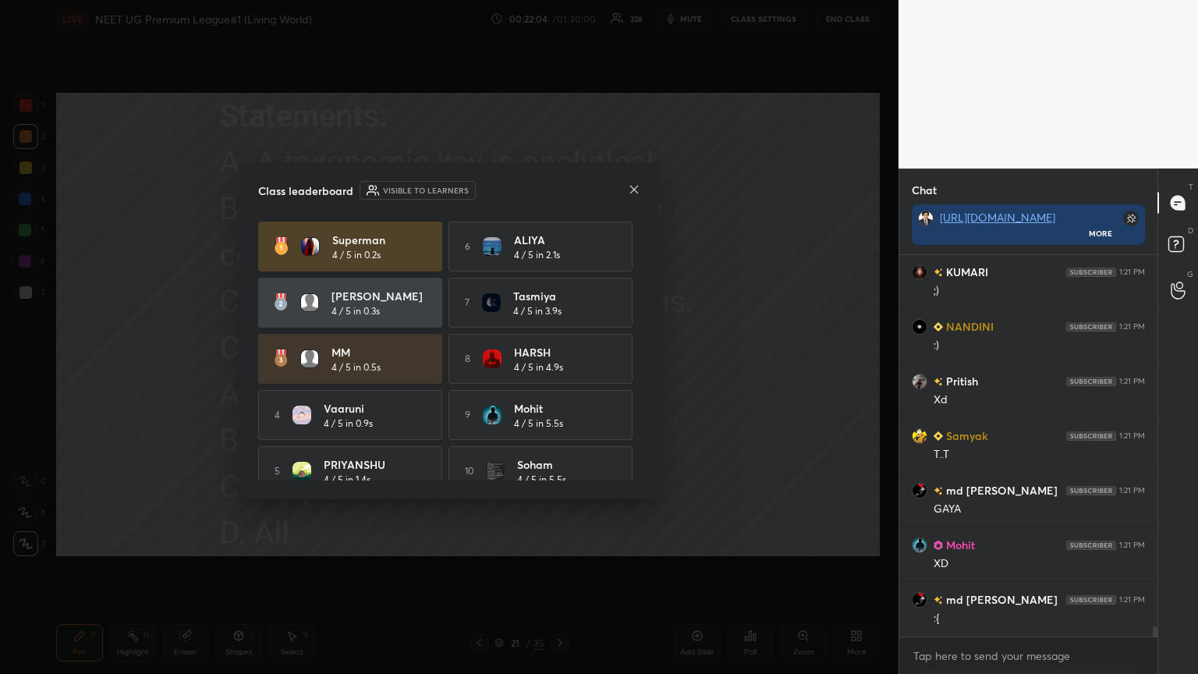
click at [559, 186] on icon at bounding box center [634, 189] width 8 height 8
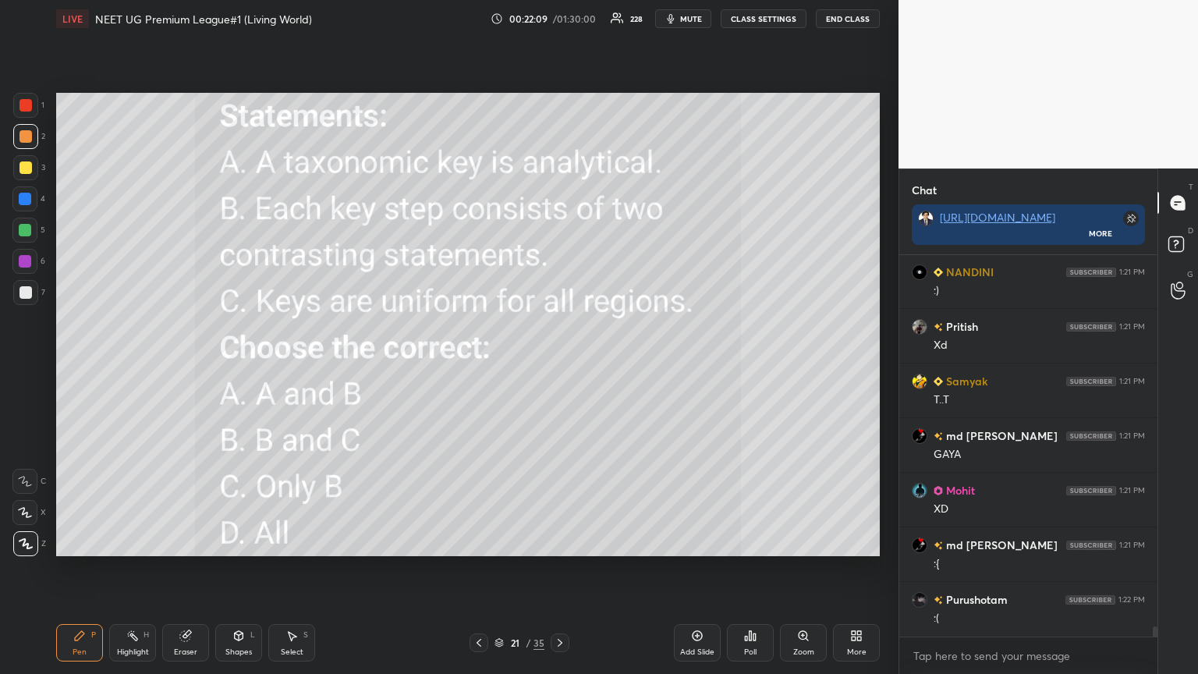
click at [475, 366] on icon at bounding box center [478, 642] width 12 height 12
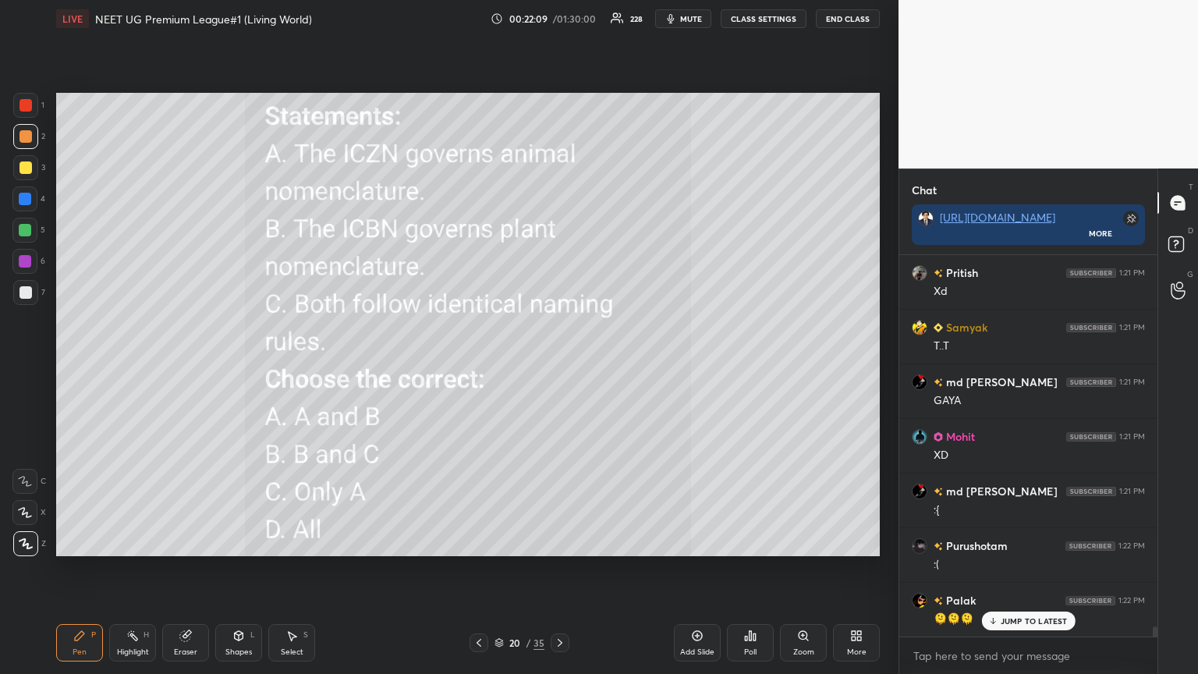
click at [559, 366] on icon at bounding box center [560, 642] width 12 height 12
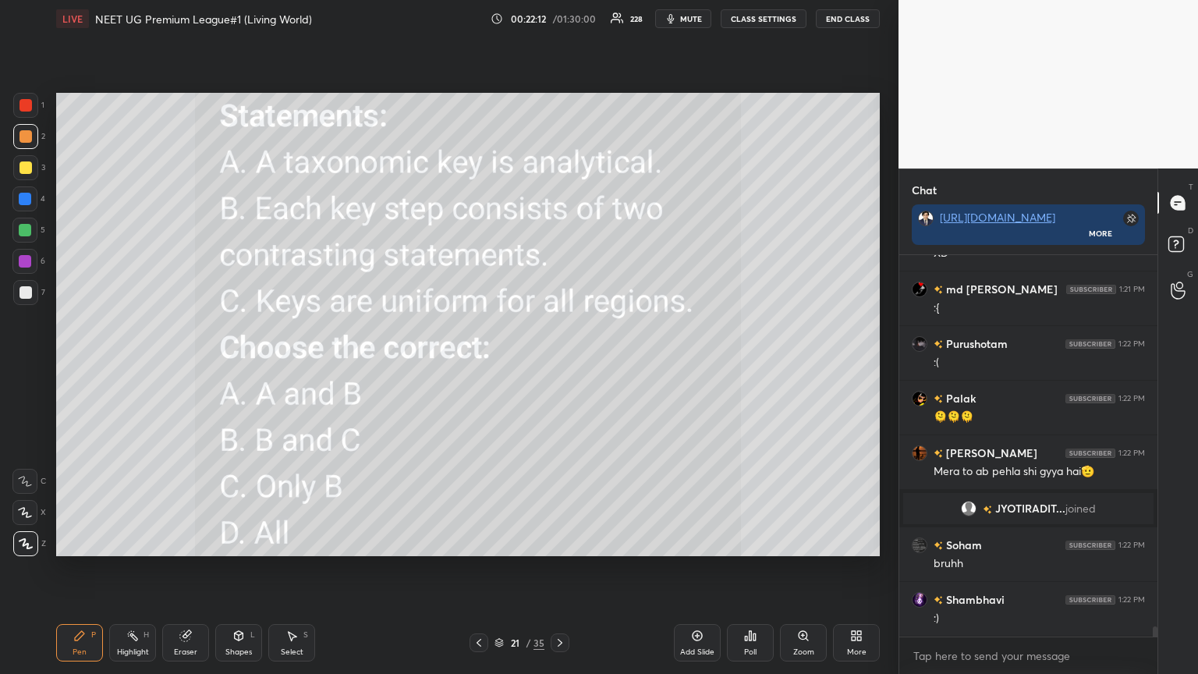
click at [559, 366] on div "More" at bounding box center [856, 642] width 47 height 37
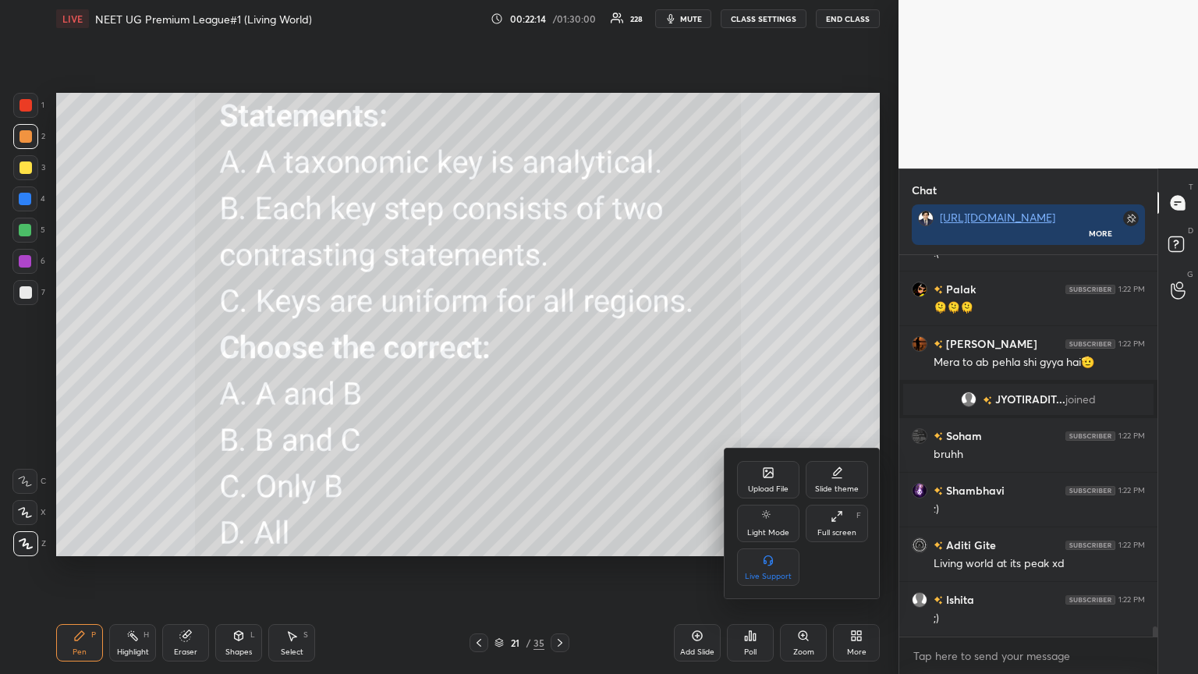
click at [559, 366] on icon at bounding box center [768, 472] width 12 height 12
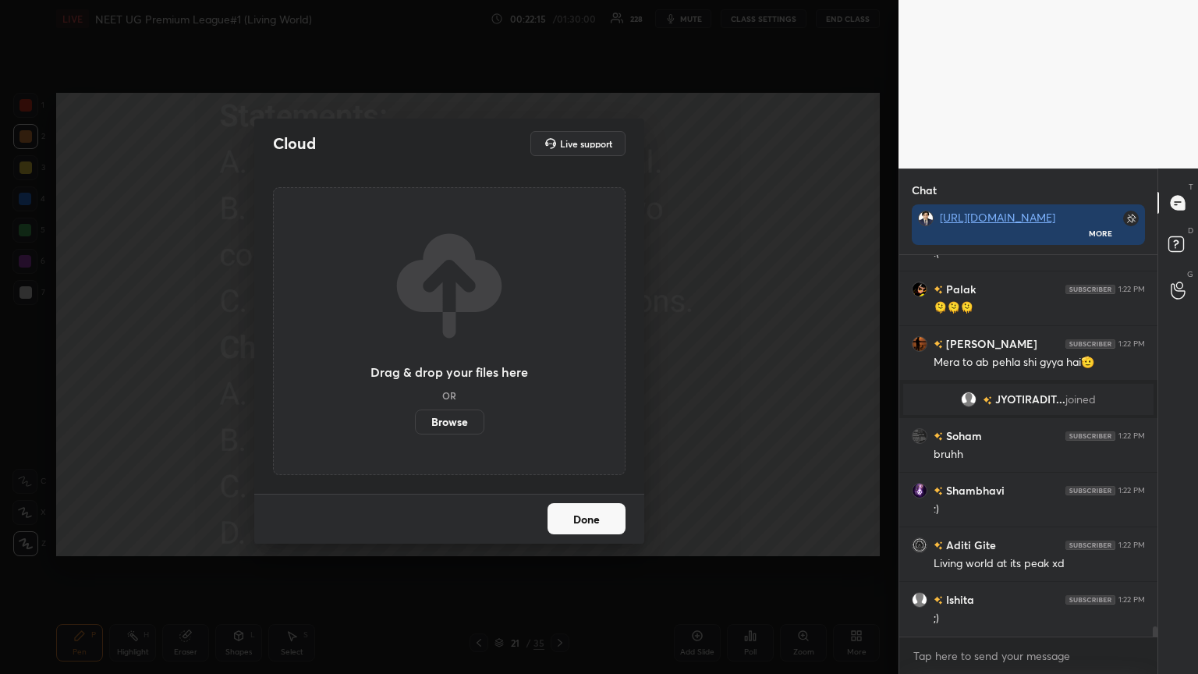
drag, startPoint x: 458, startPoint y: 426, endPoint x: 455, endPoint y: 331, distance: 95.2
click at [455, 366] on label "Browse" at bounding box center [449, 421] width 69 height 25
click at [415, 366] on input "Browse" at bounding box center [415, 421] width 0 height 25
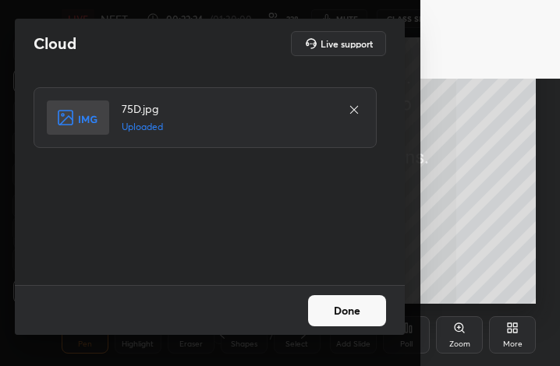
click at [356, 316] on button "Done" at bounding box center [347, 311] width 78 height 31
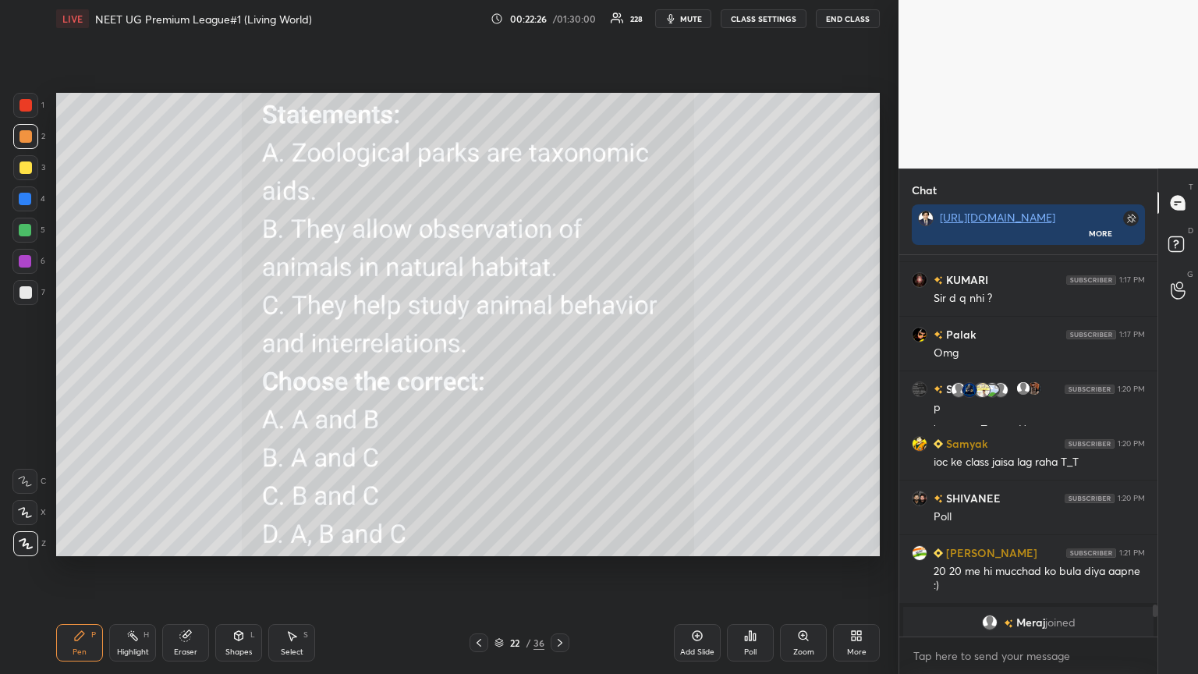
click at [559, 16] on span "mute" at bounding box center [691, 18] width 22 height 11
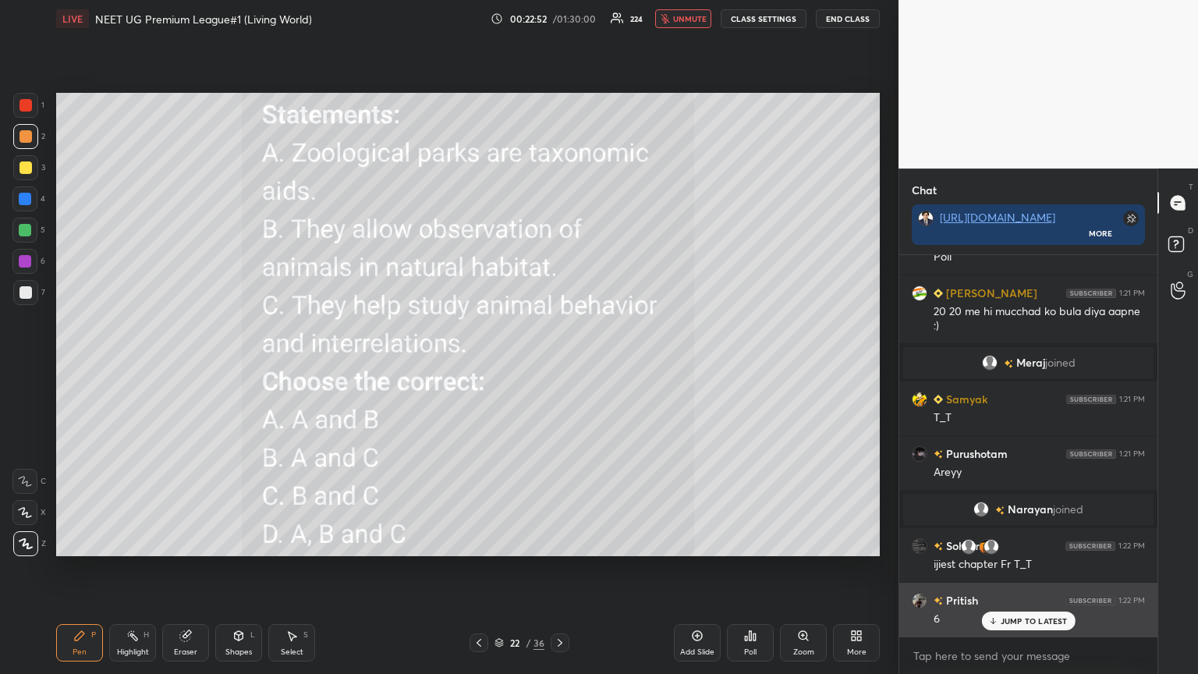
drag, startPoint x: 1016, startPoint y: 619, endPoint x: 1009, endPoint y: 628, distance: 11.1
click at [559, 366] on p "JUMP TO LATEST" at bounding box center [1033, 620] width 67 height 9
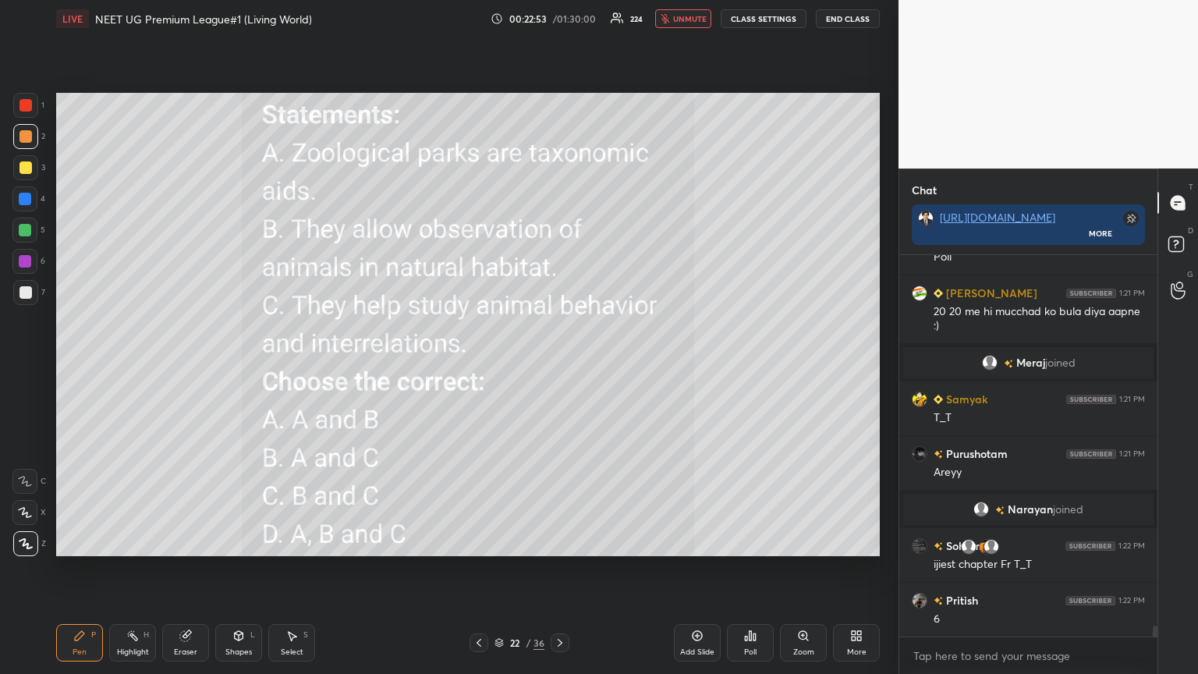
click at [559, 366] on div "Poll" at bounding box center [750, 642] width 47 height 37
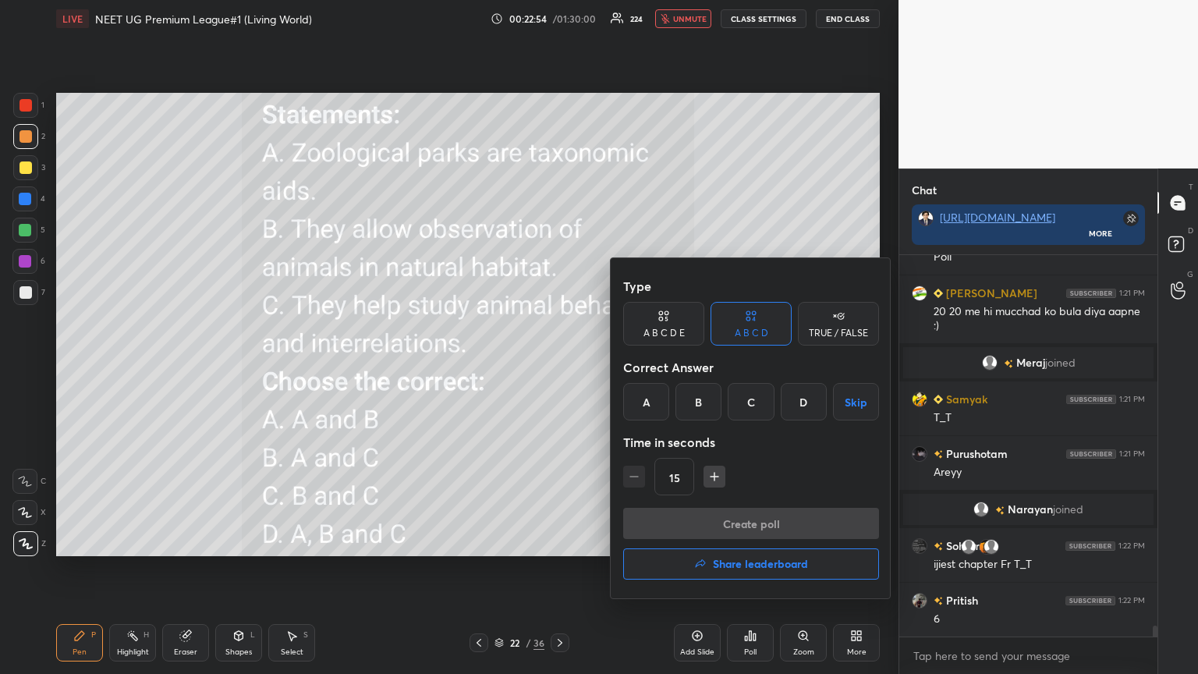
click at [559, 366] on div "D" at bounding box center [803, 401] width 46 height 37
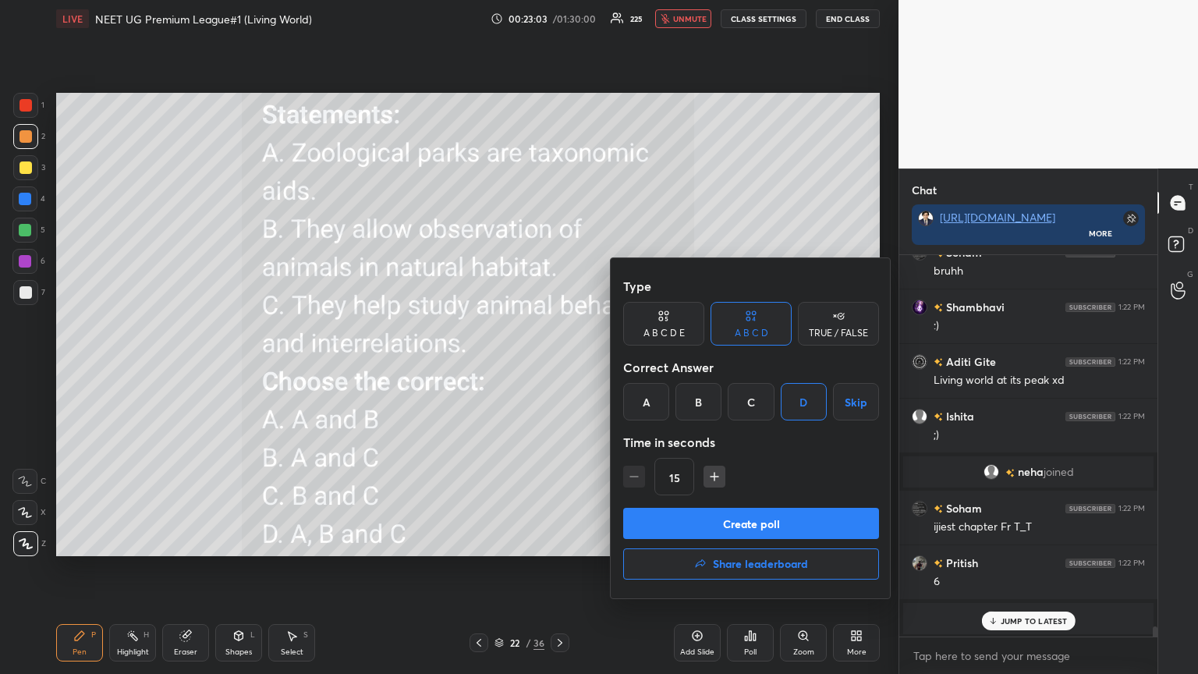
click at [559, 366] on button "Create poll" at bounding box center [751, 523] width 256 height 31
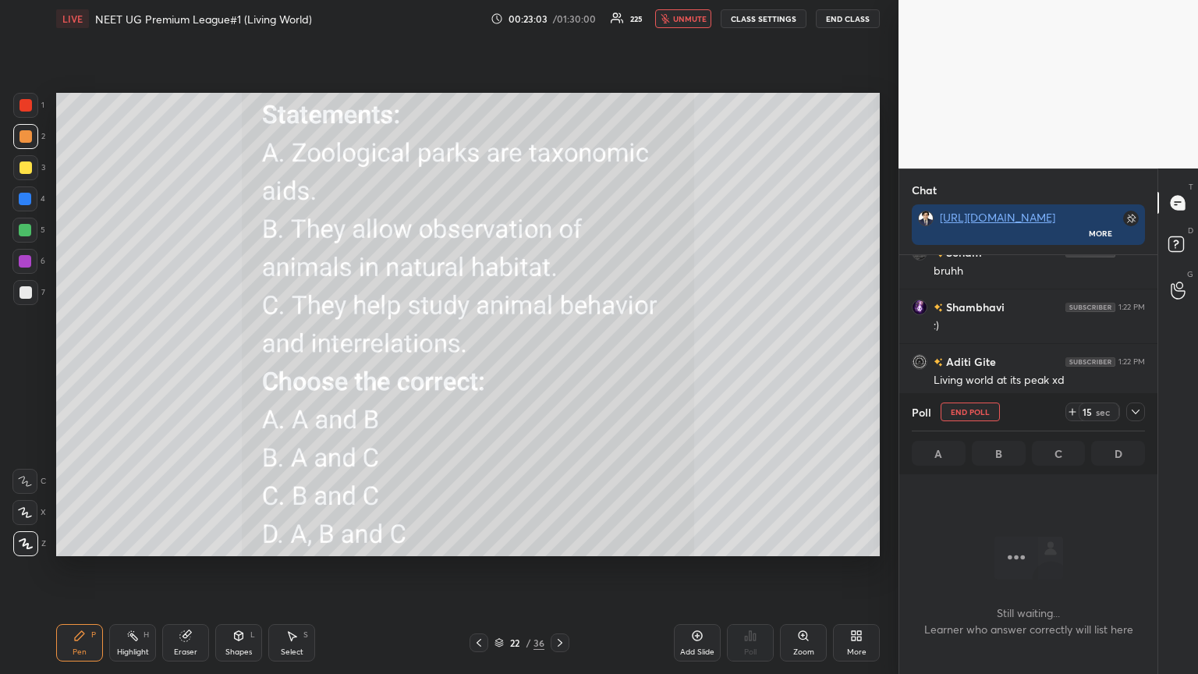
scroll to position [296, 253]
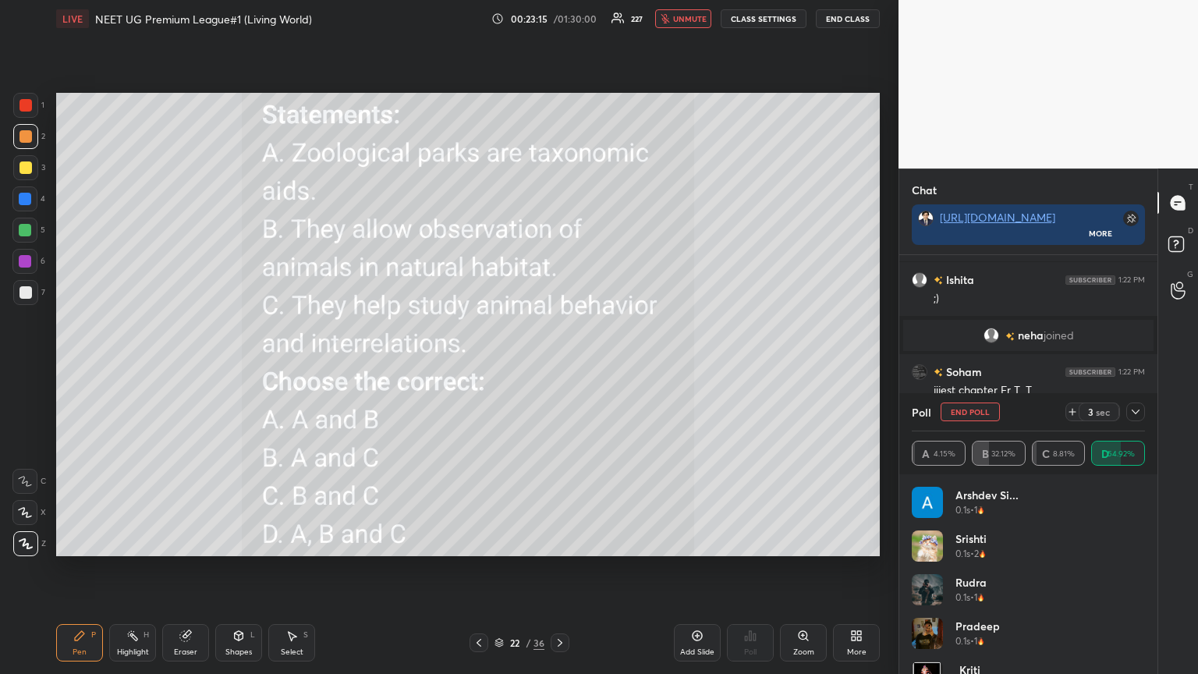
click at [559, 22] on span "unmute" at bounding box center [690, 18] width 34 height 11
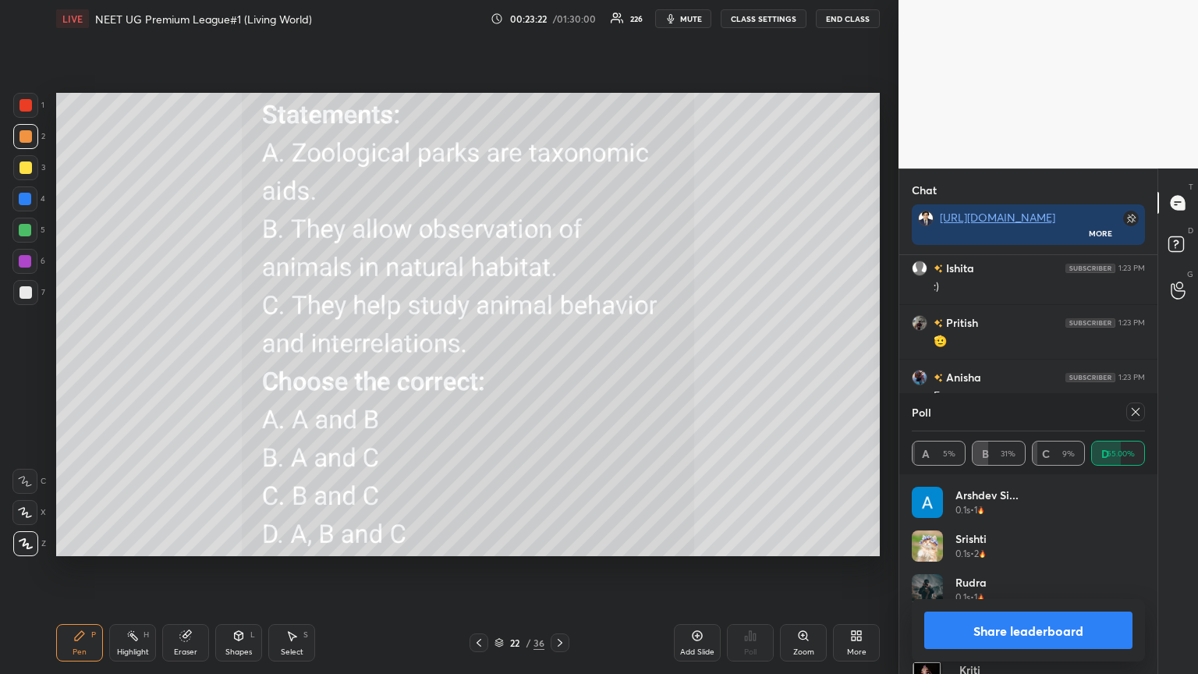
scroll to position [16528, 0]
click at [559, 366] on button "Share leaderboard" at bounding box center [1028, 629] width 208 height 37
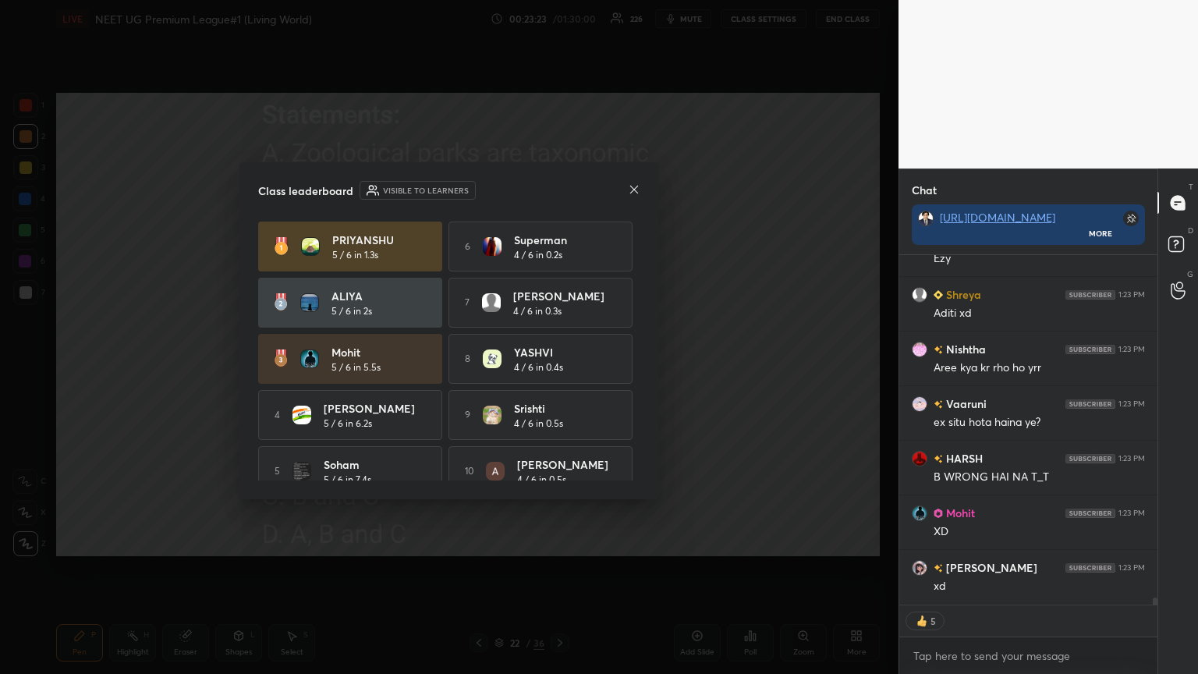
click at [559, 189] on icon at bounding box center [634, 189] width 8 height 8
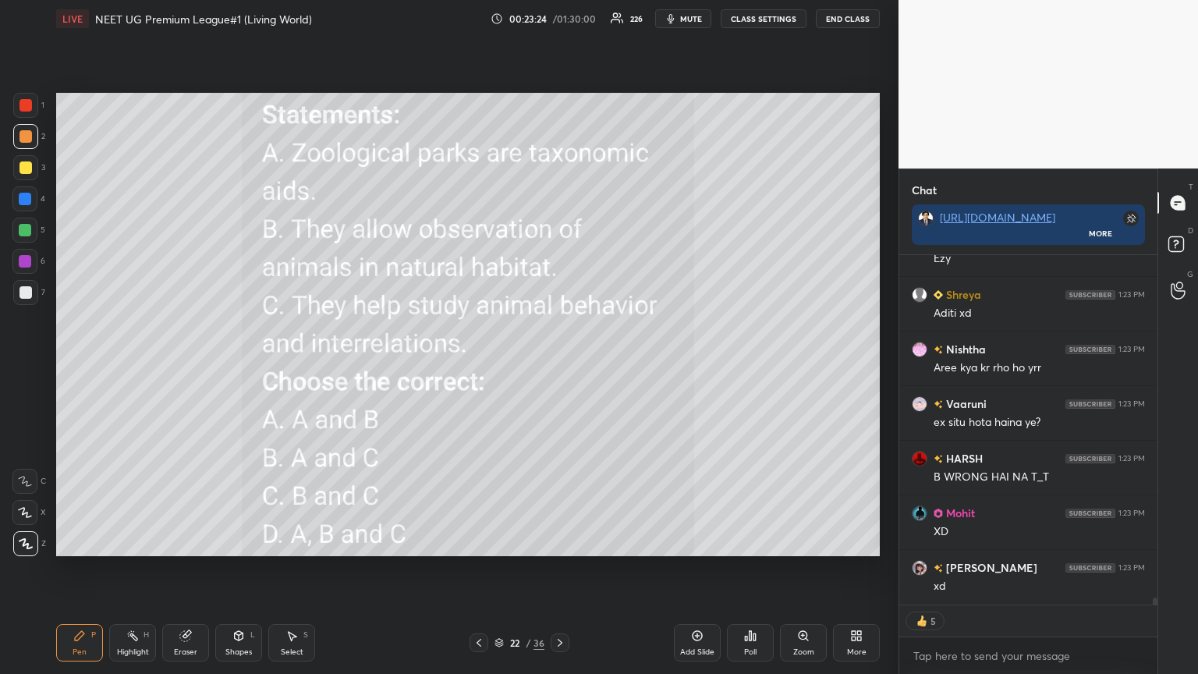
click at [476, 366] on icon at bounding box center [478, 642] width 12 height 12
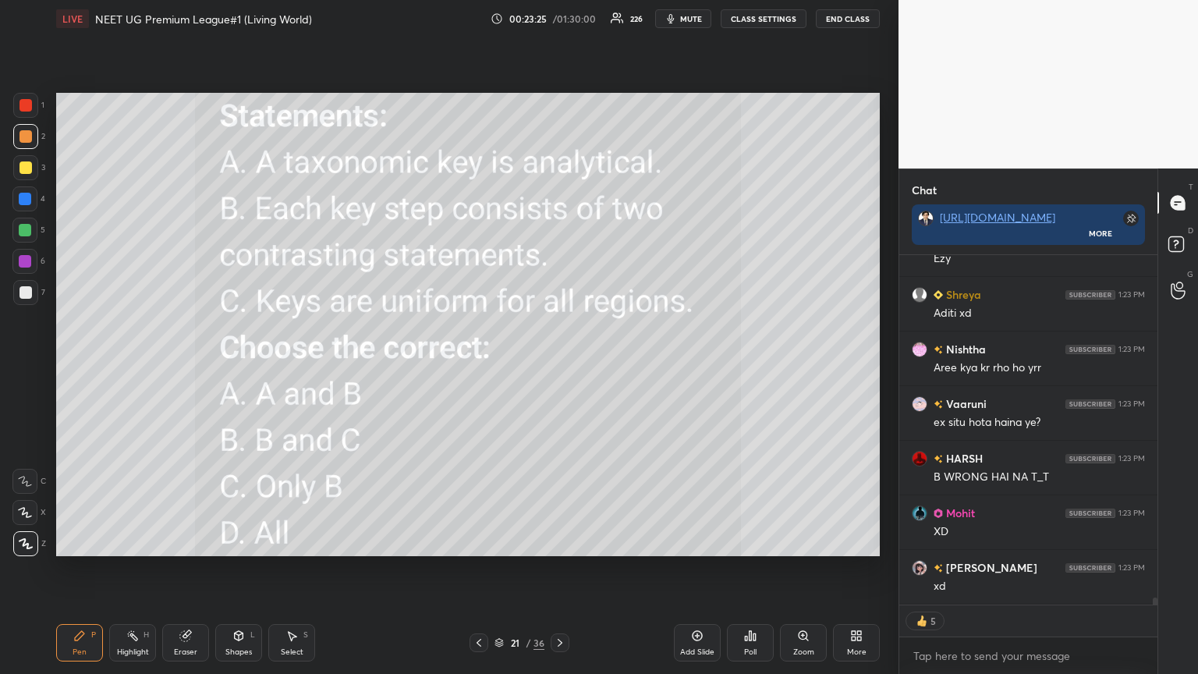
click at [559, 366] on icon at bounding box center [560, 642] width 12 height 12
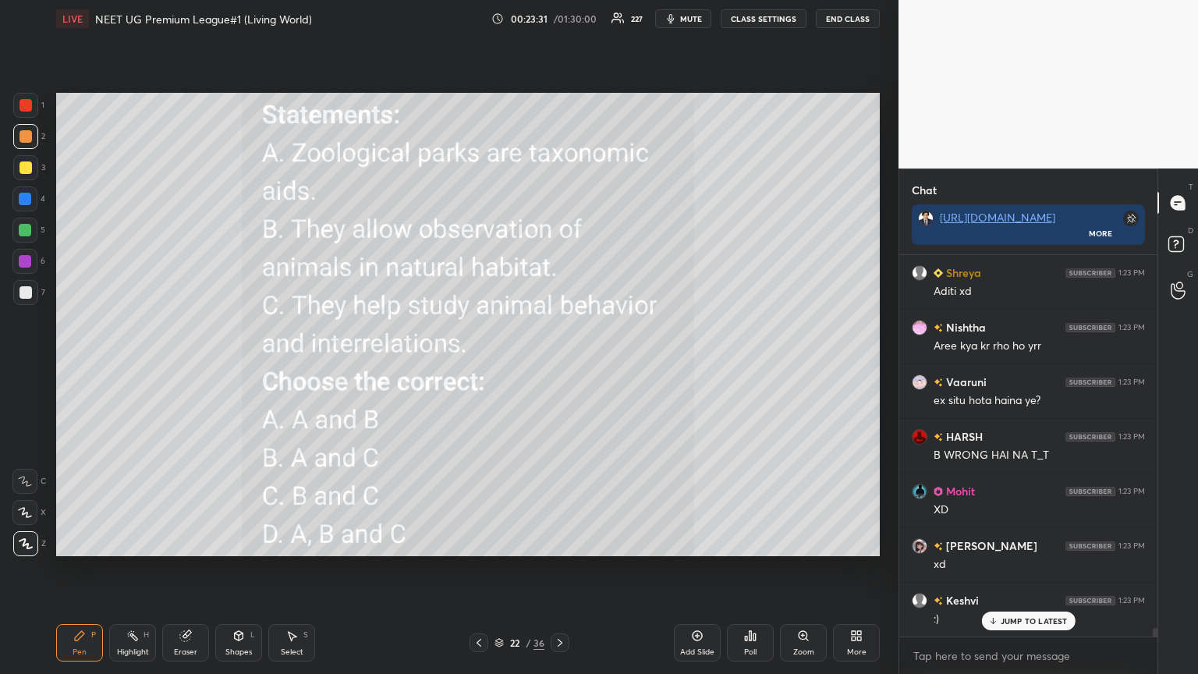
click at [559, 366] on icon at bounding box center [856, 635] width 12 height 12
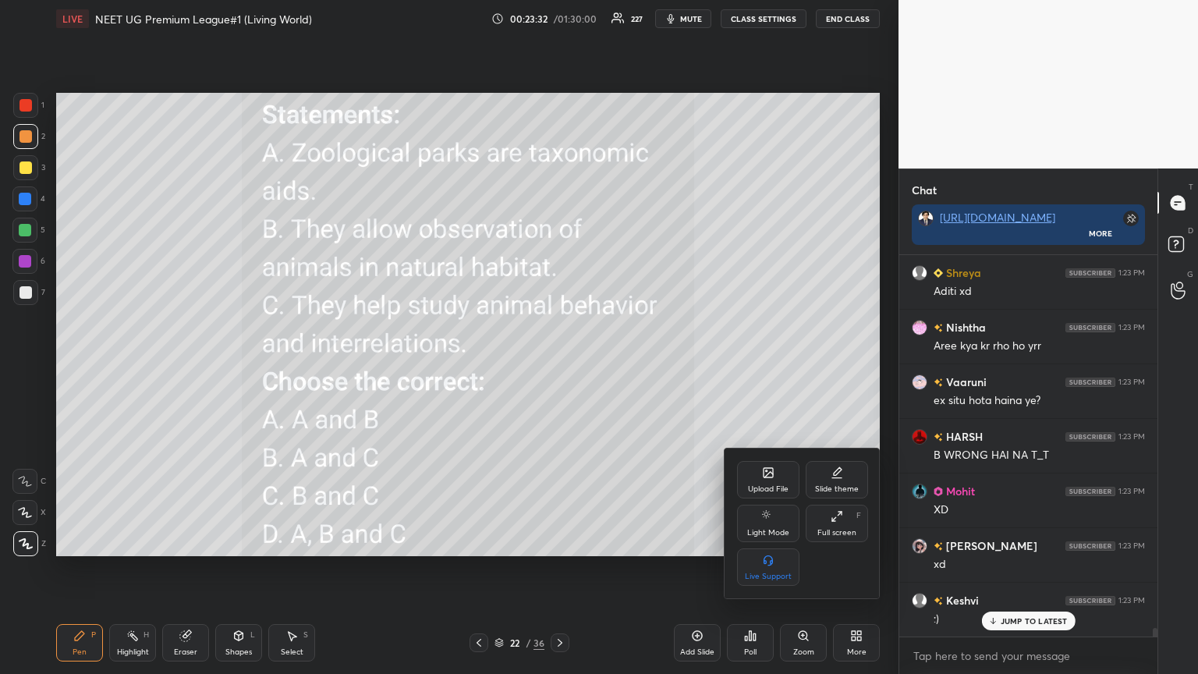
click at [559, 366] on div "Upload File" at bounding box center [768, 479] width 62 height 37
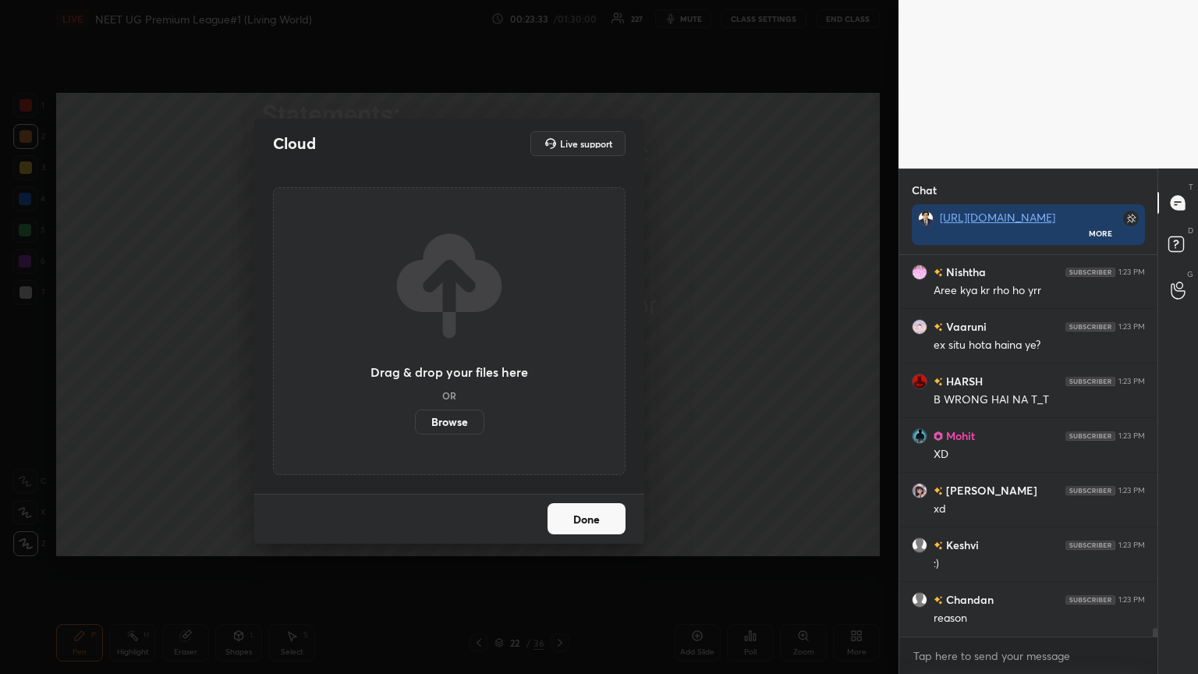
drag, startPoint x: 456, startPoint y: 417, endPoint x: 454, endPoint y: 324, distance: 93.6
click at [453, 366] on label "Browse" at bounding box center [449, 421] width 69 height 25
click at [415, 366] on input "Browse" at bounding box center [415, 421] width 0 height 25
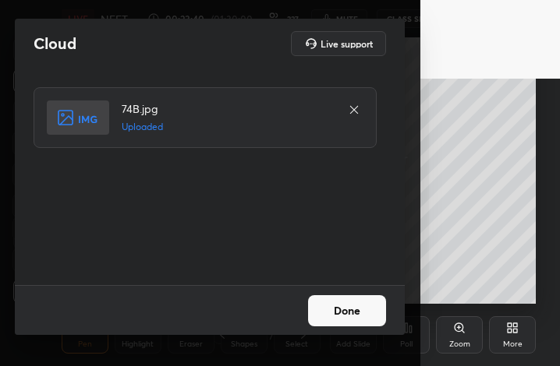
click at [364, 310] on button "Done" at bounding box center [347, 311] width 78 height 31
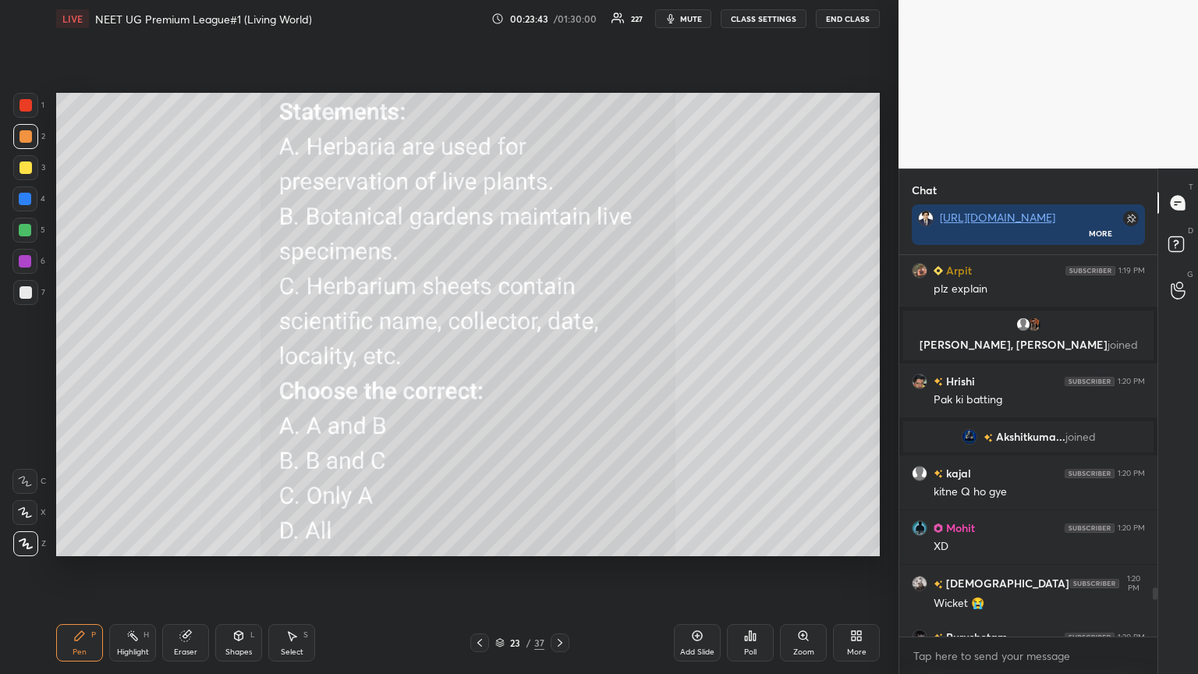
click at [559, 22] on span "mute" at bounding box center [691, 18] width 22 height 11
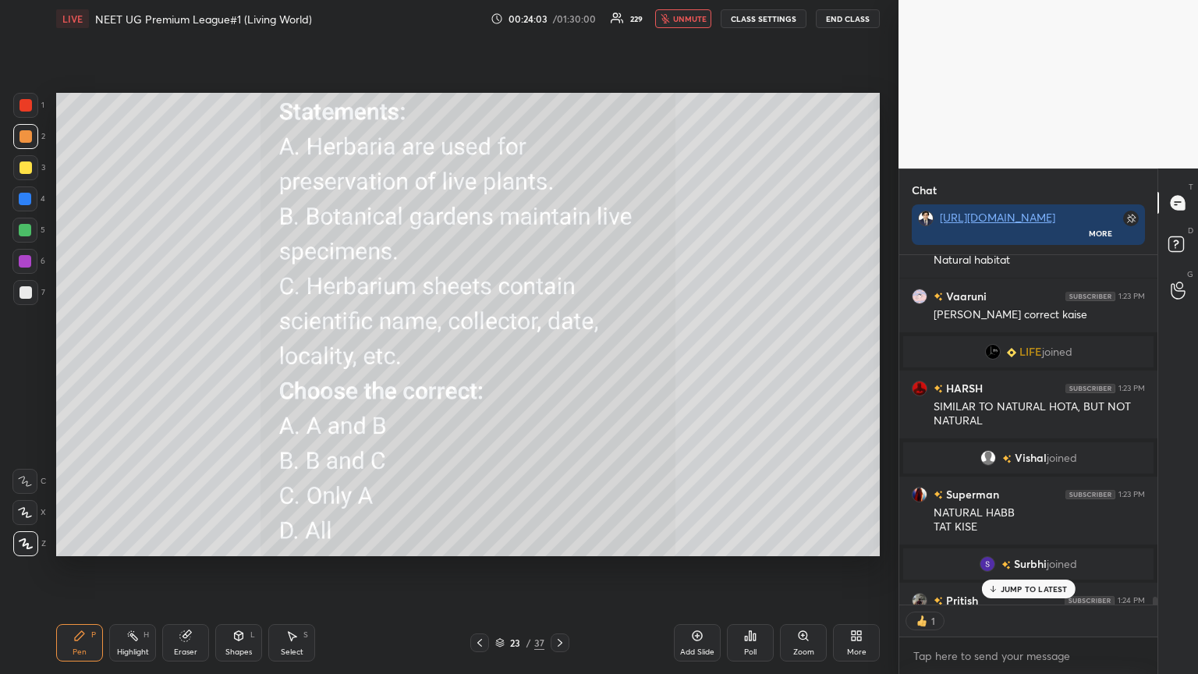
click at [559, 366] on div "Poll" at bounding box center [750, 642] width 47 height 37
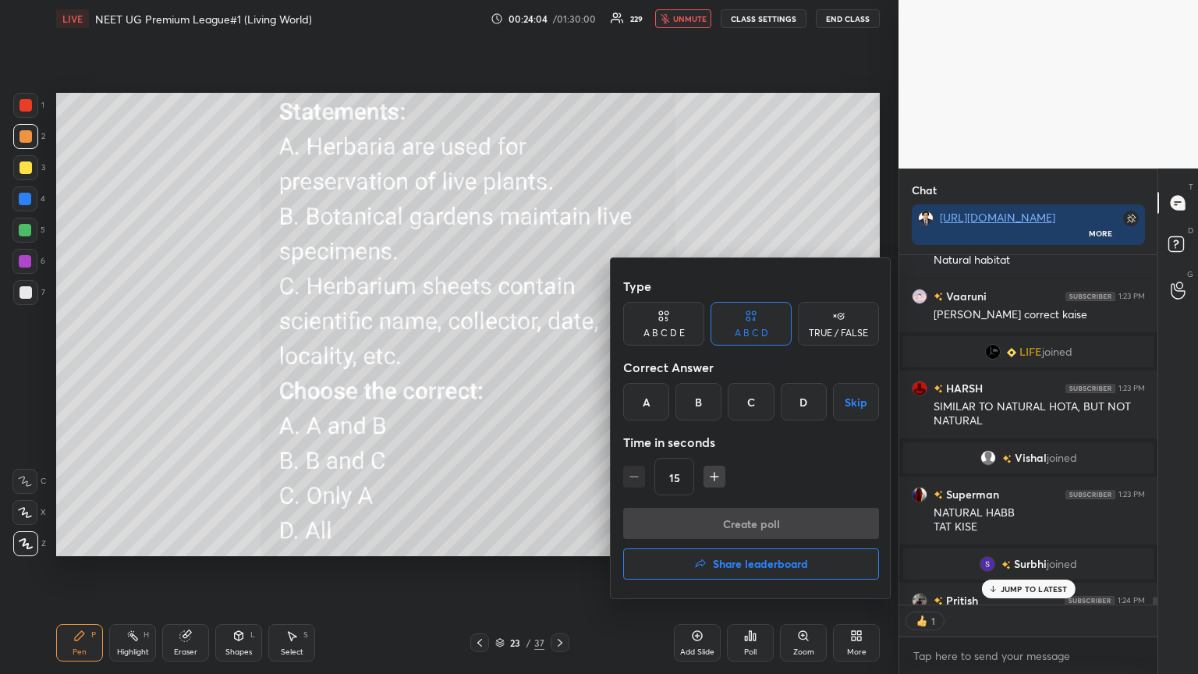
click at [559, 366] on div "B" at bounding box center [698, 401] width 46 height 37
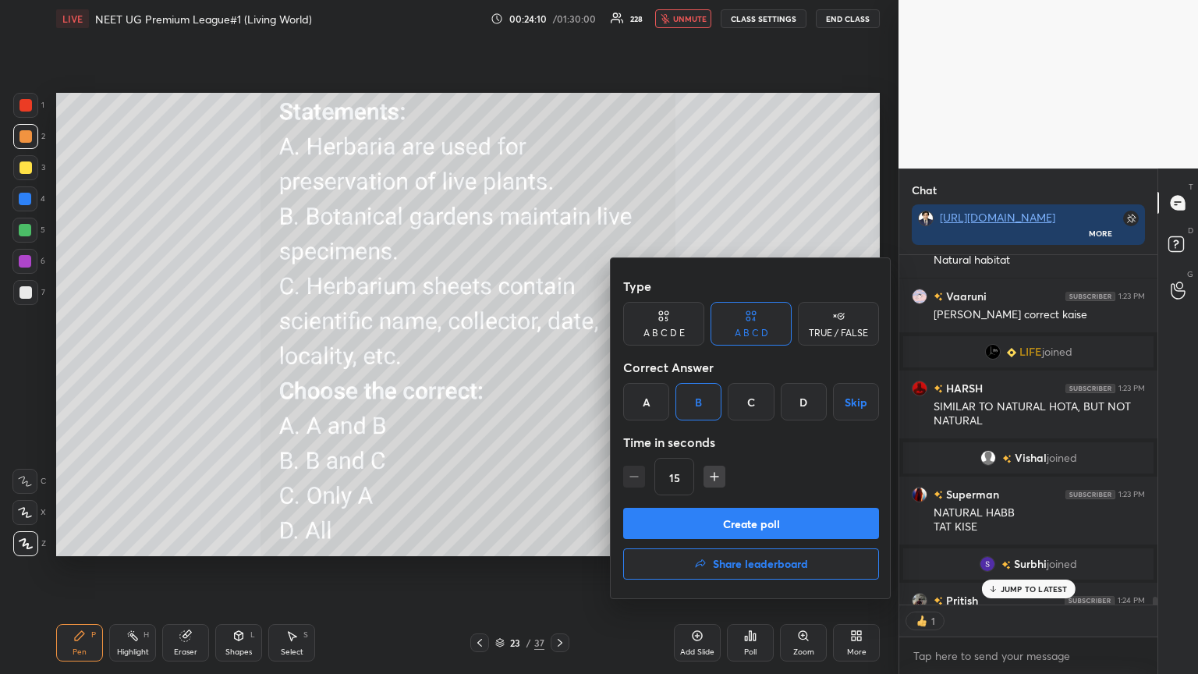
click at [559, 366] on button "Create poll" at bounding box center [751, 523] width 256 height 31
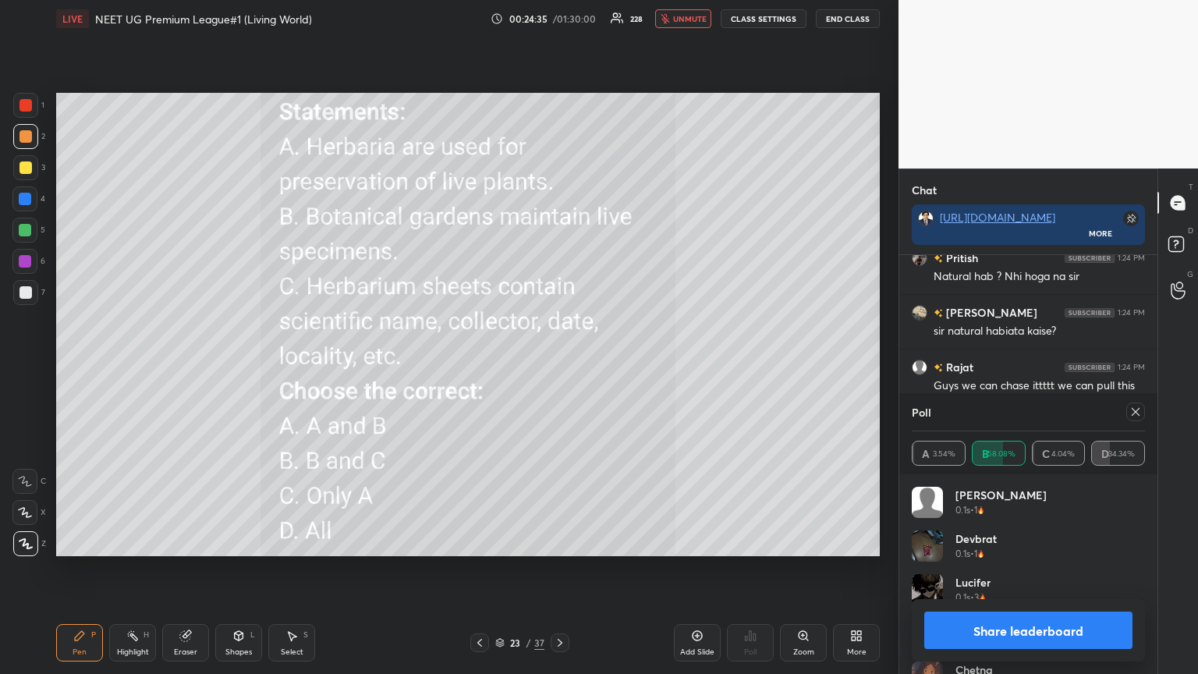
click at [559, 21] on span "unmute" at bounding box center [690, 18] width 34 height 11
click at [559, 366] on button "Share leaderboard" at bounding box center [1028, 629] width 208 height 37
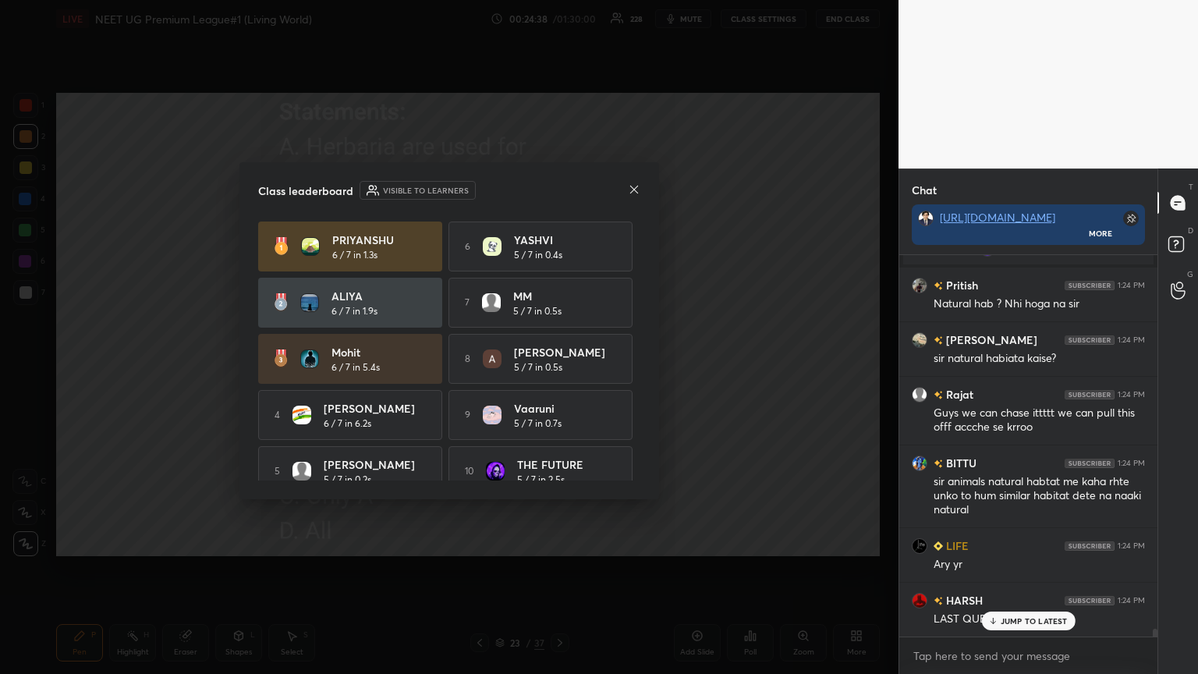
click at [559, 187] on icon at bounding box center [634, 189] width 12 height 12
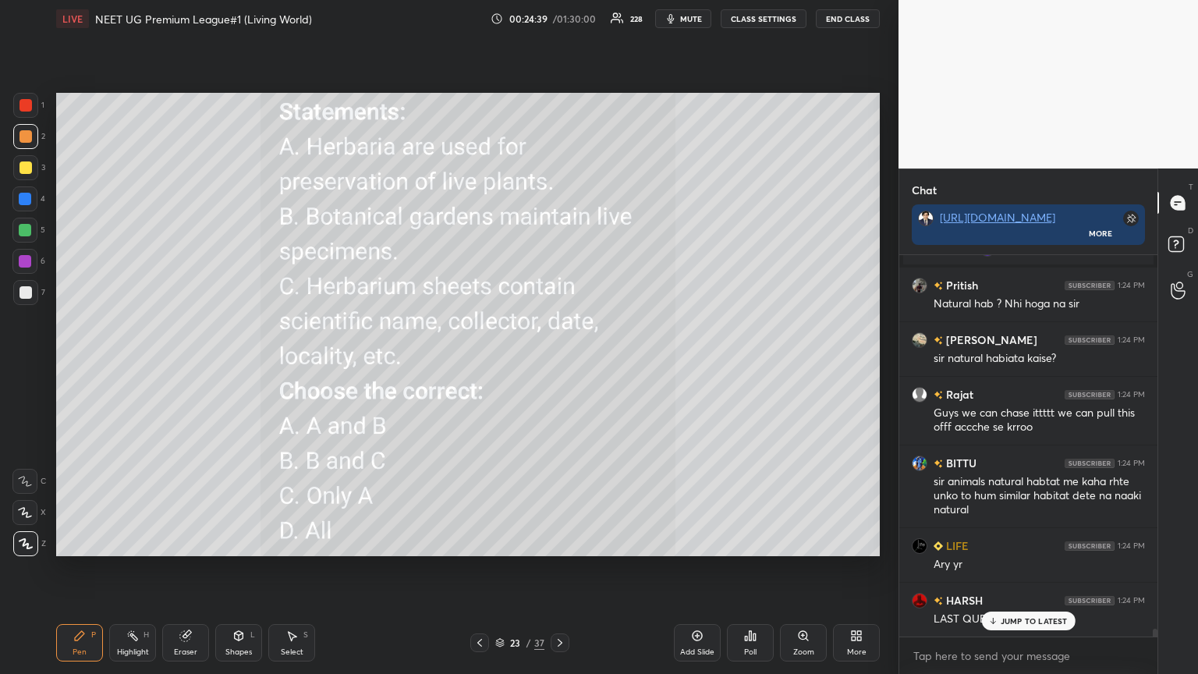
click at [482, 366] on icon at bounding box center [479, 642] width 12 height 12
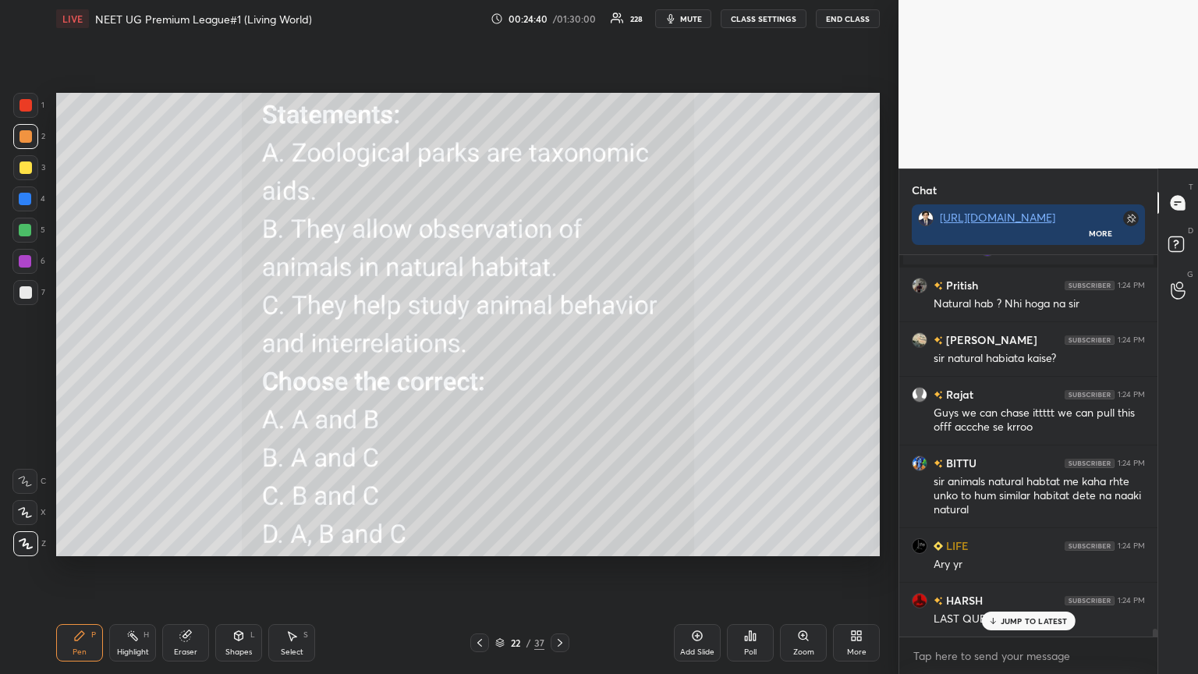
click at [558, 366] on icon at bounding box center [560, 642] width 12 height 12
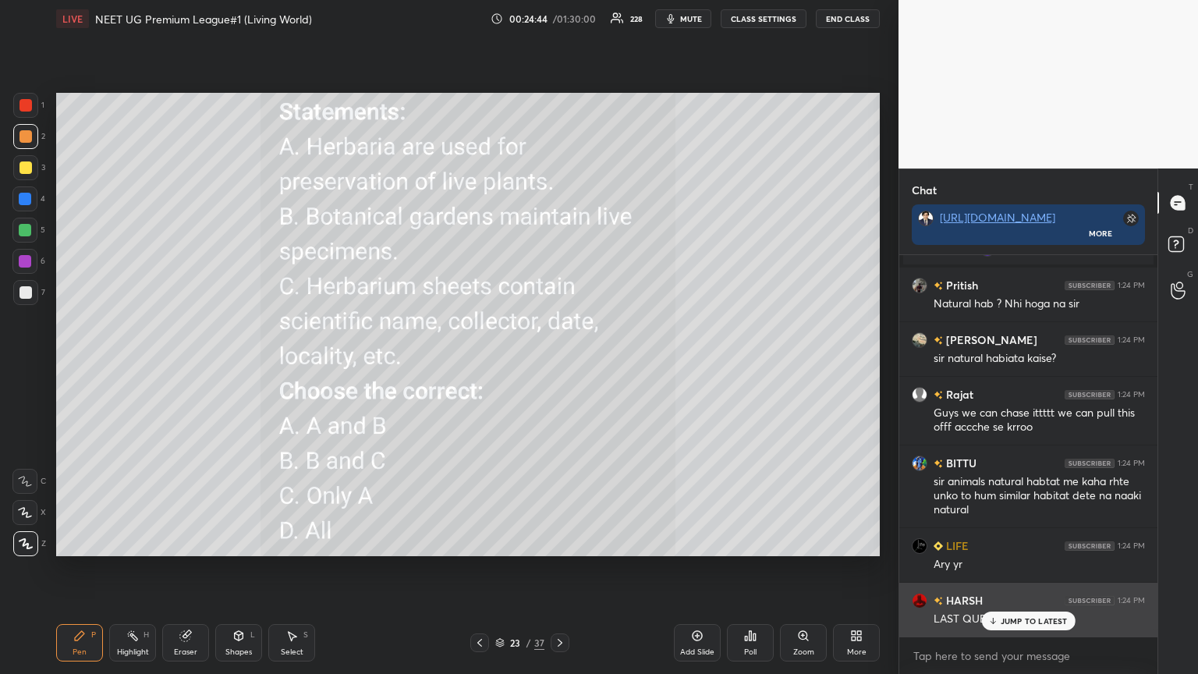
click at [559, 366] on p "JUMP TO LATEST" at bounding box center [1033, 620] width 67 height 9
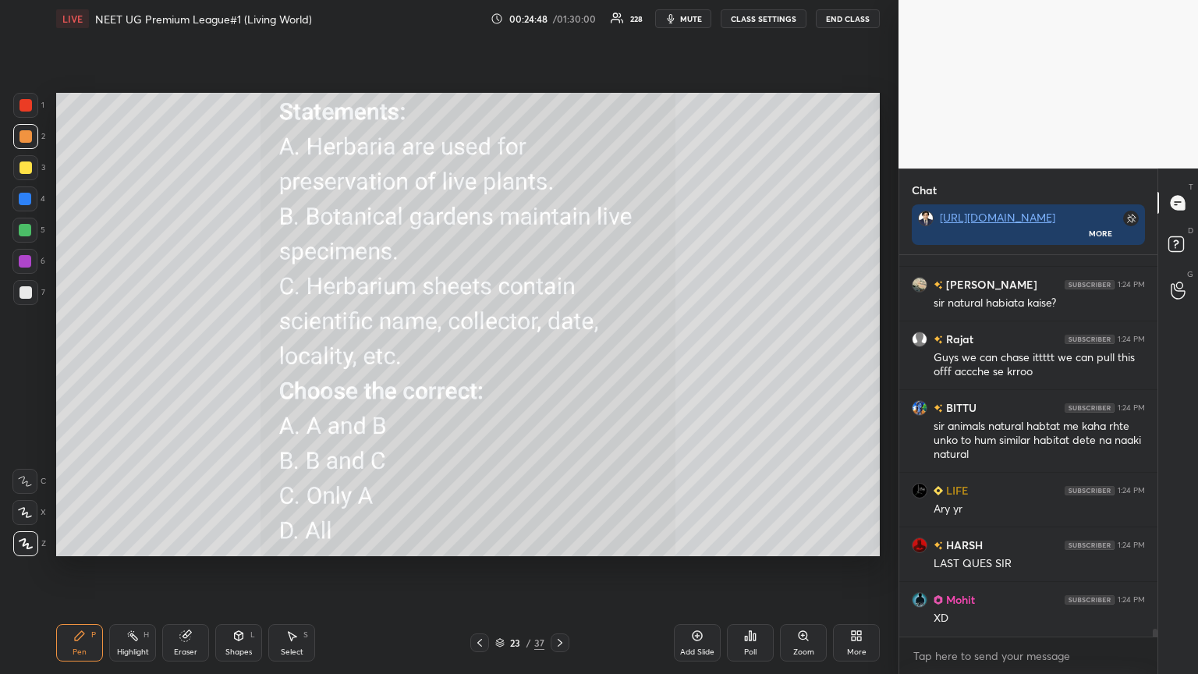
click at [559, 366] on icon at bounding box center [856, 635] width 12 height 12
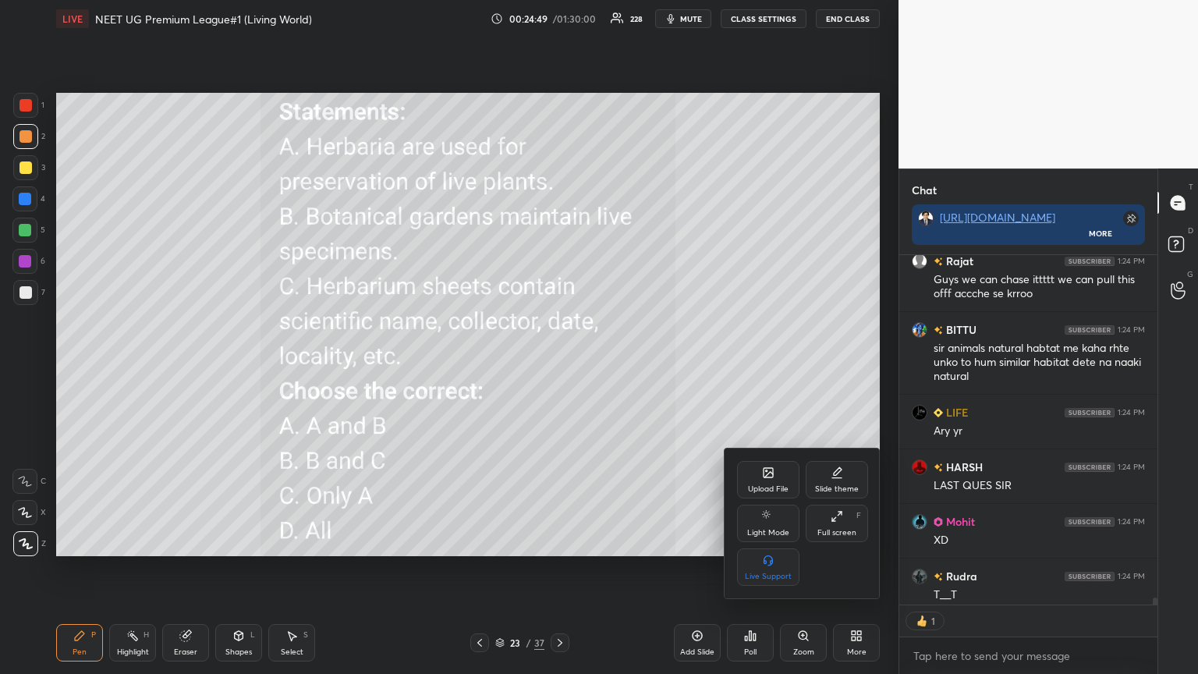
click at [559, 366] on icon at bounding box center [768, 472] width 12 height 12
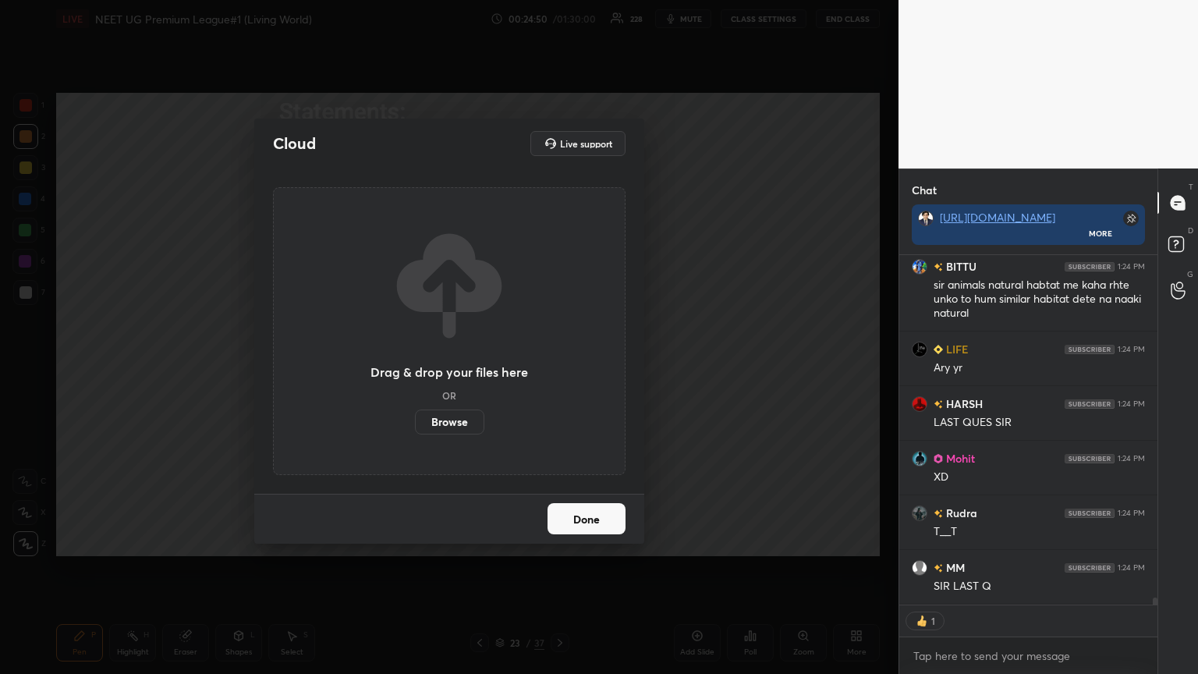
click at [458, 366] on label "Browse" at bounding box center [449, 421] width 69 height 25
click at [415, 366] on input "Browse" at bounding box center [415, 421] width 0 height 25
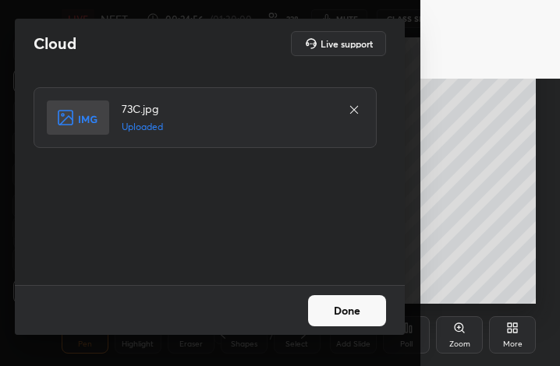
click at [357, 309] on button "Done" at bounding box center [347, 311] width 78 height 31
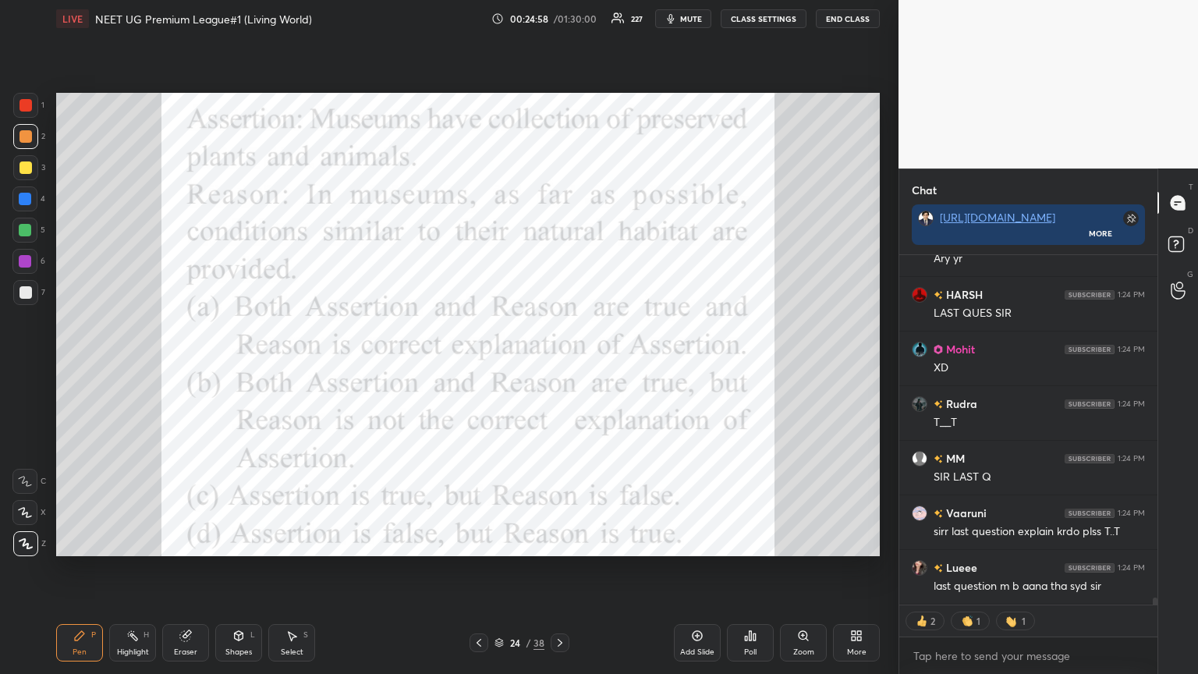
click at [559, 18] on span "mute" at bounding box center [691, 18] width 22 height 11
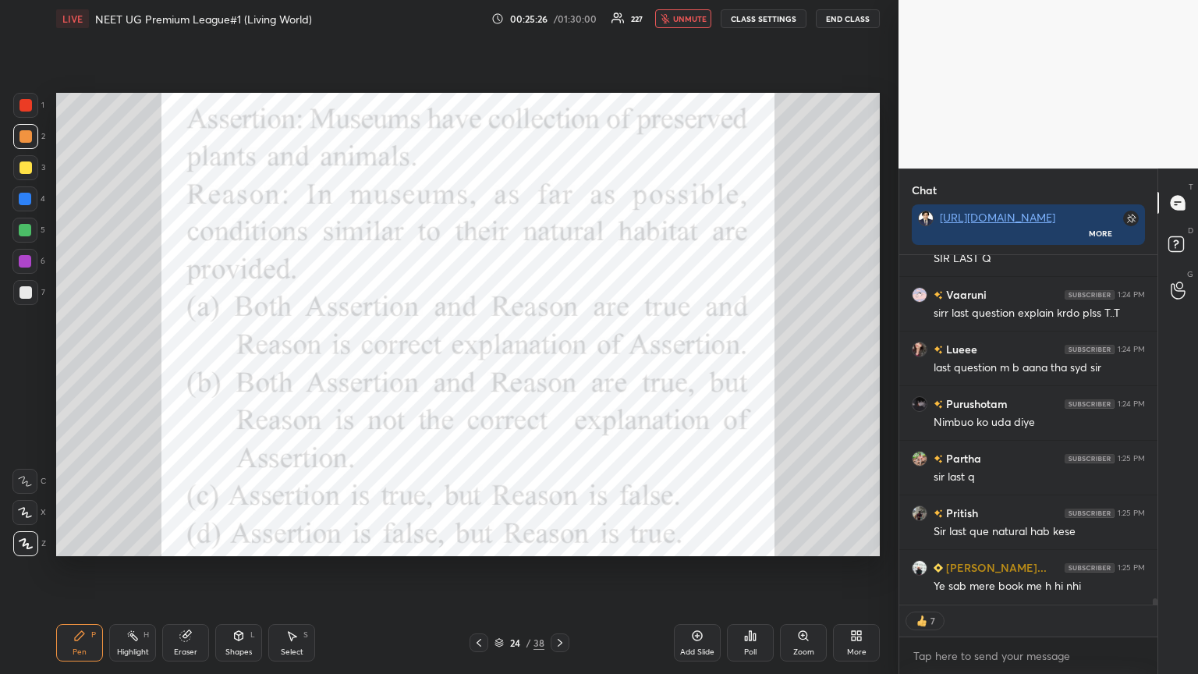
click at [559, 20] on span "unmute" at bounding box center [690, 18] width 34 height 11
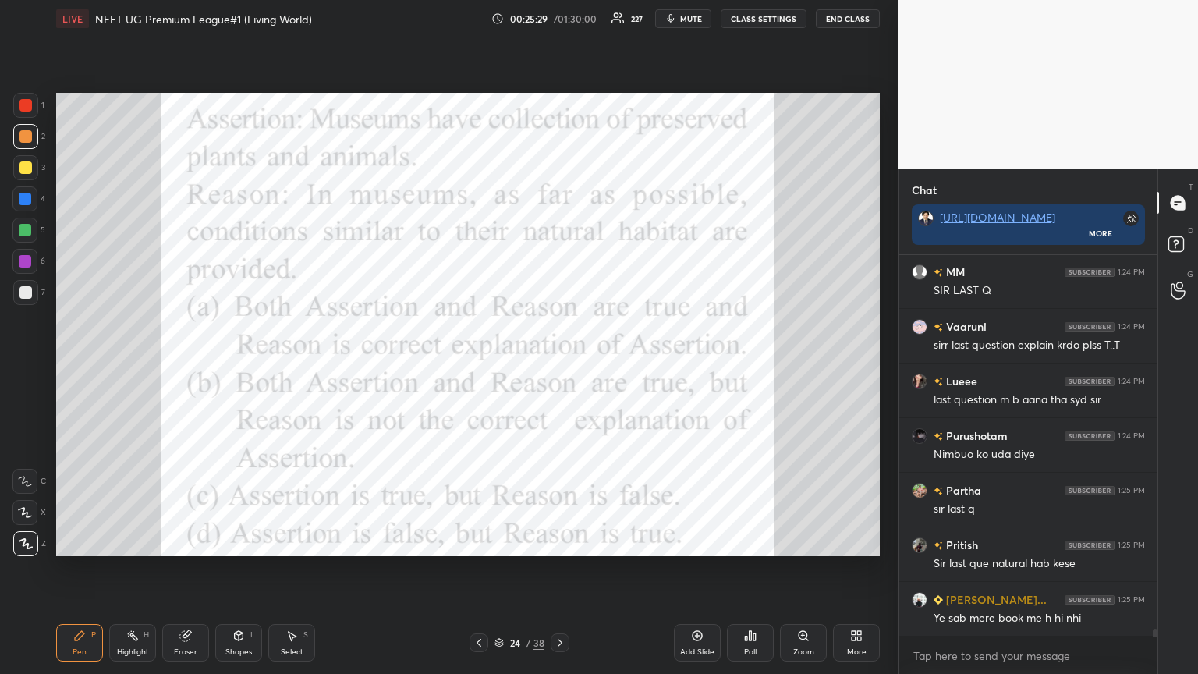
click at [559, 366] on icon at bounding box center [750, 635] width 12 height 12
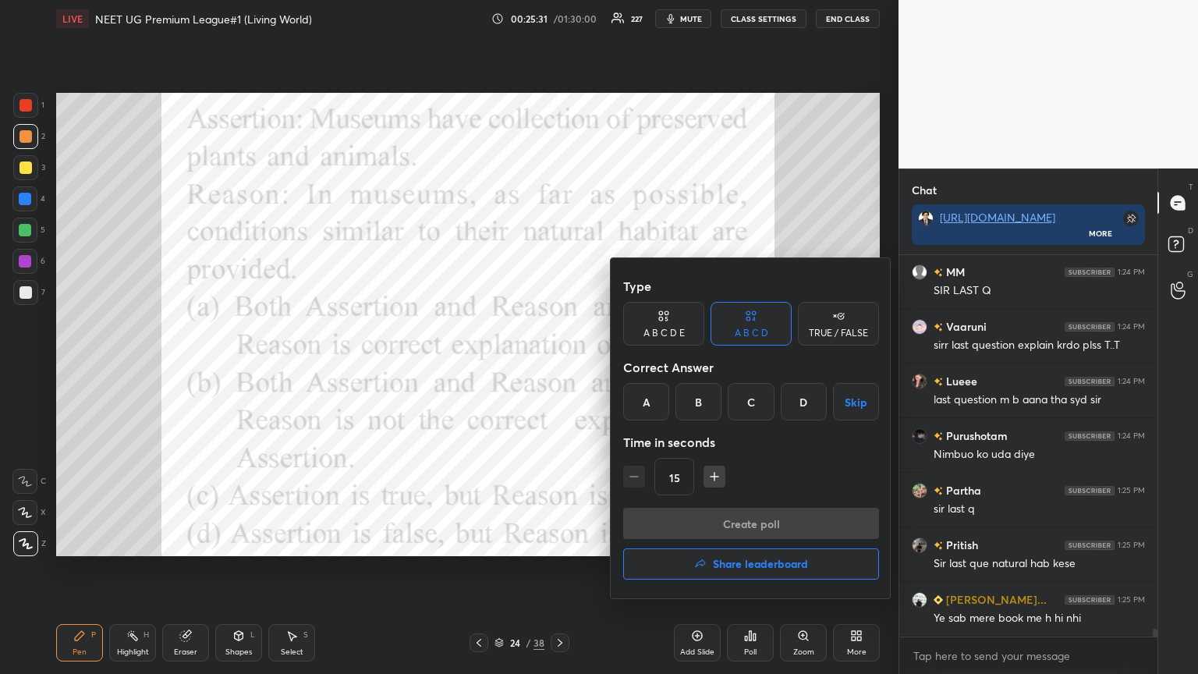
click at [559, 366] on div "C" at bounding box center [750, 401] width 46 height 37
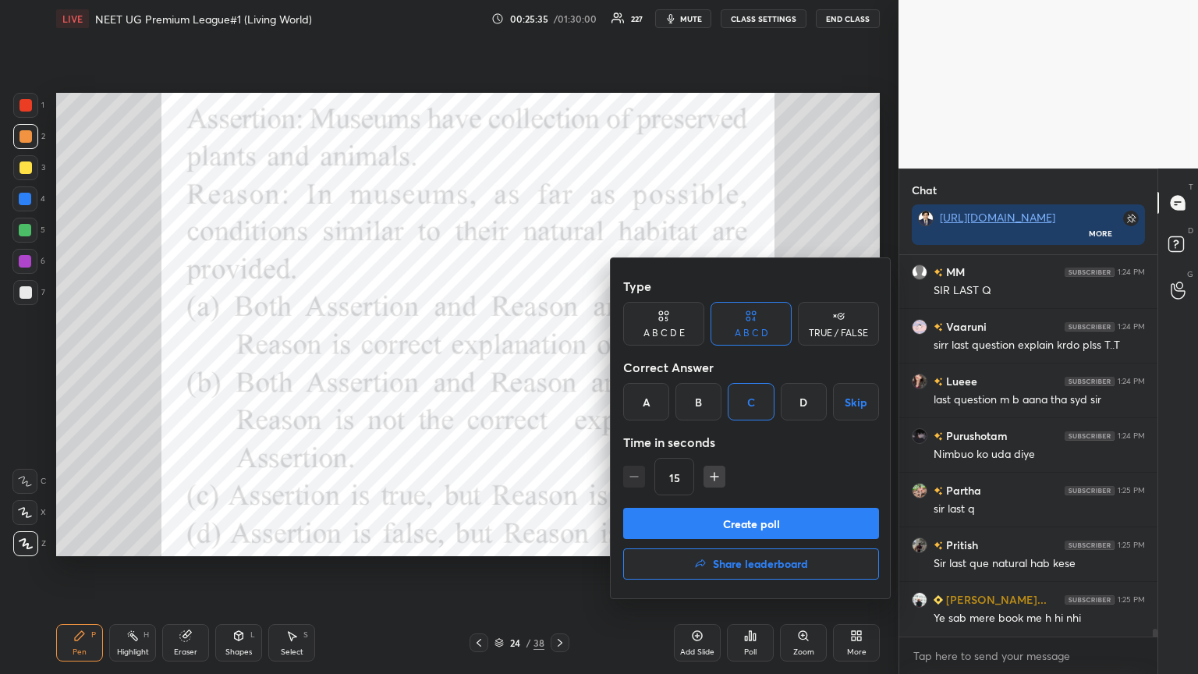
click at [559, 366] on button "Create poll" at bounding box center [751, 523] width 256 height 31
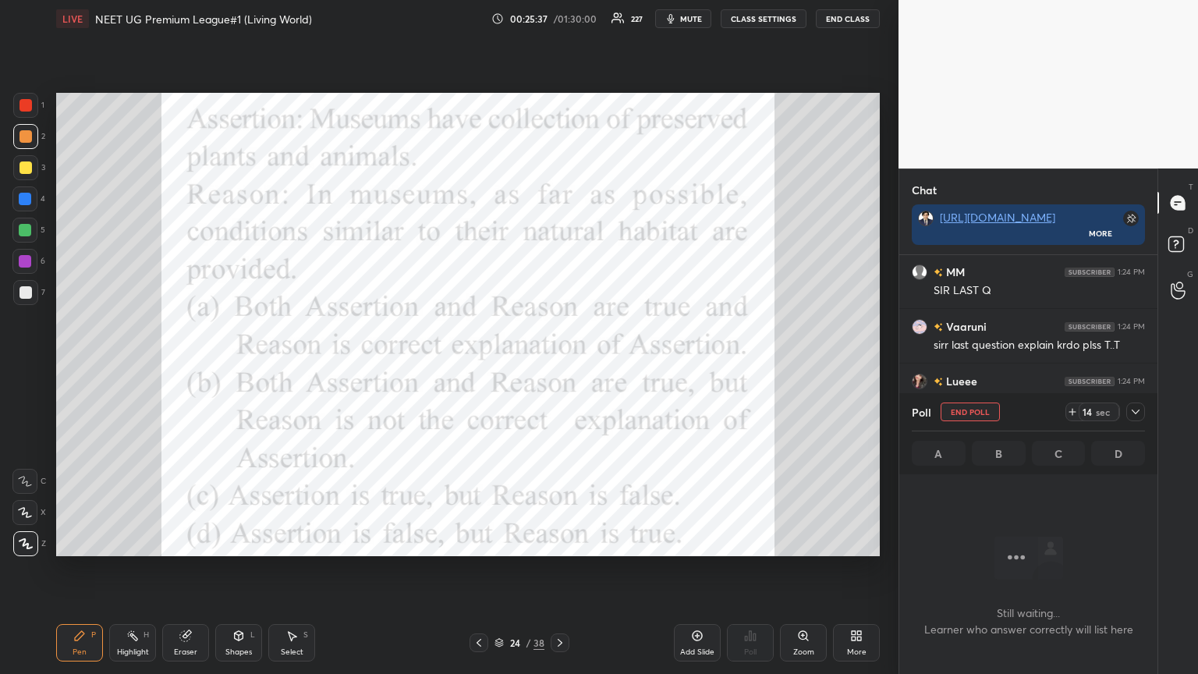
click at [559, 18] on span "mute" at bounding box center [691, 18] width 22 height 11
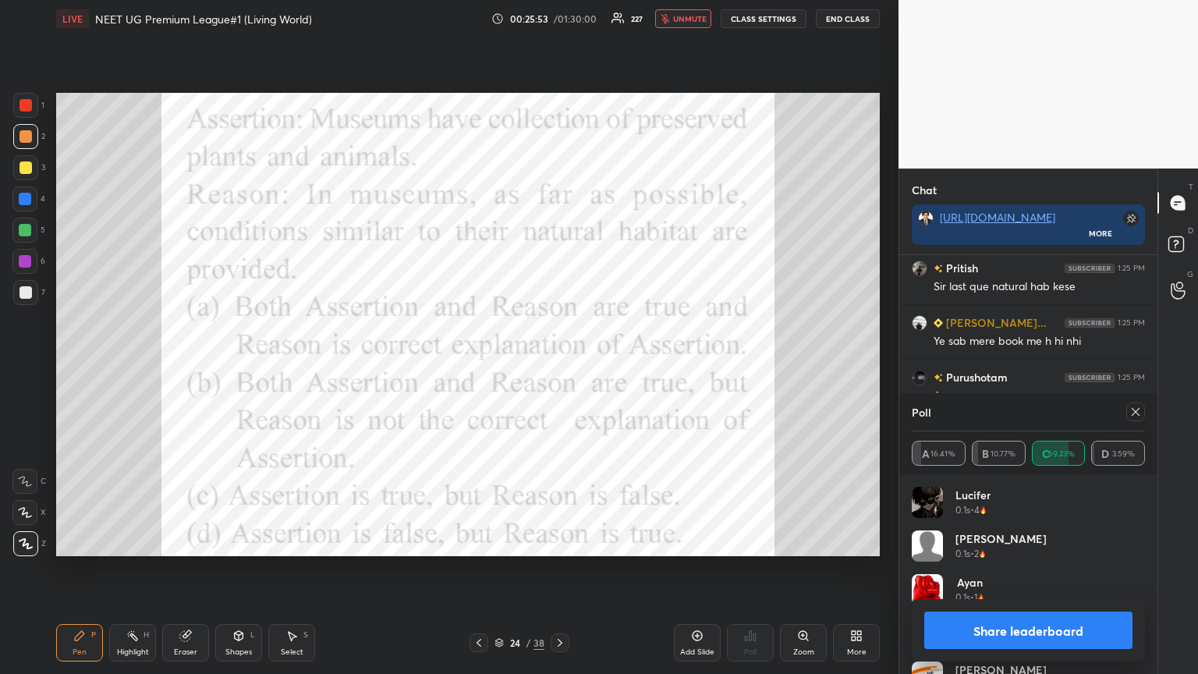
click at [559, 366] on button "Share leaderboard" at bounding box center [1028, 629] width 208 height 37
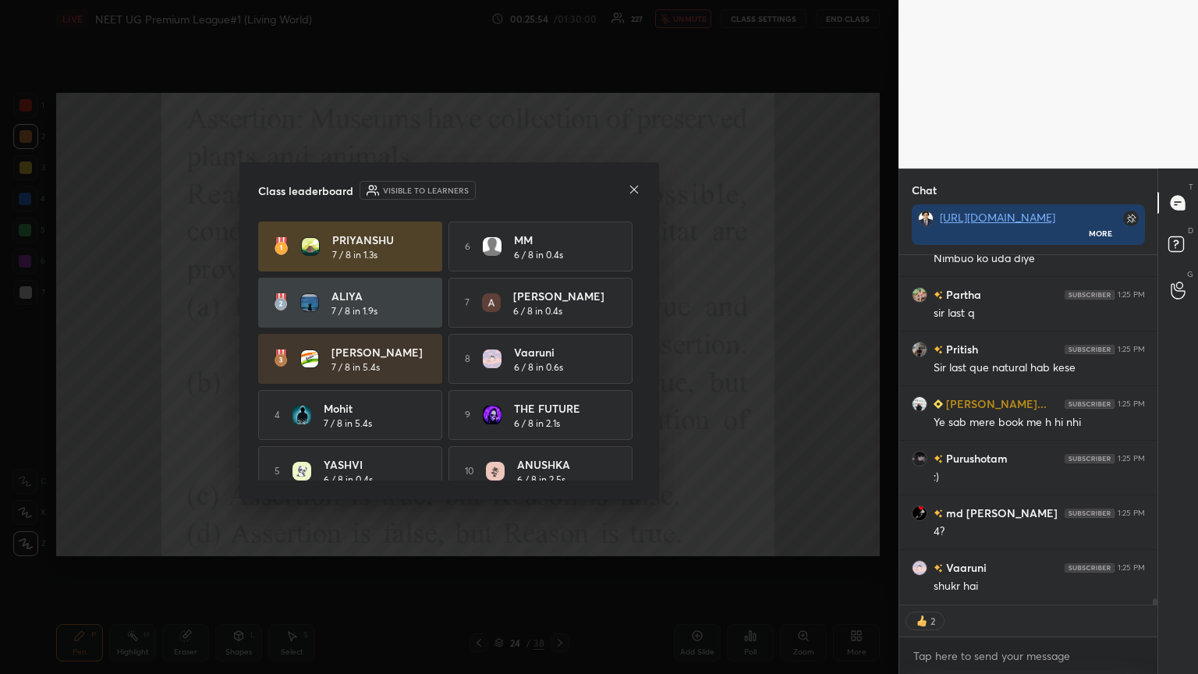
click at [559, 183] on icon at bounding box center [634, 189] width 12 height 12
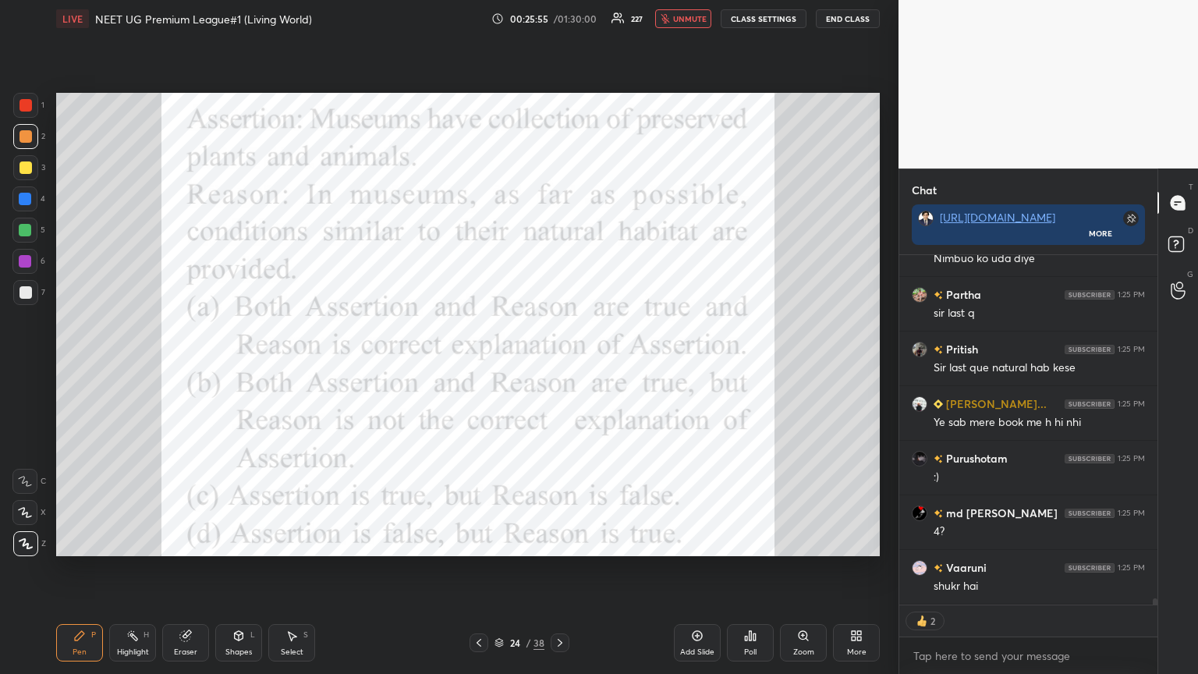
click at [483, 366] on icon at bounding box center [478, 642] width 12 height 12
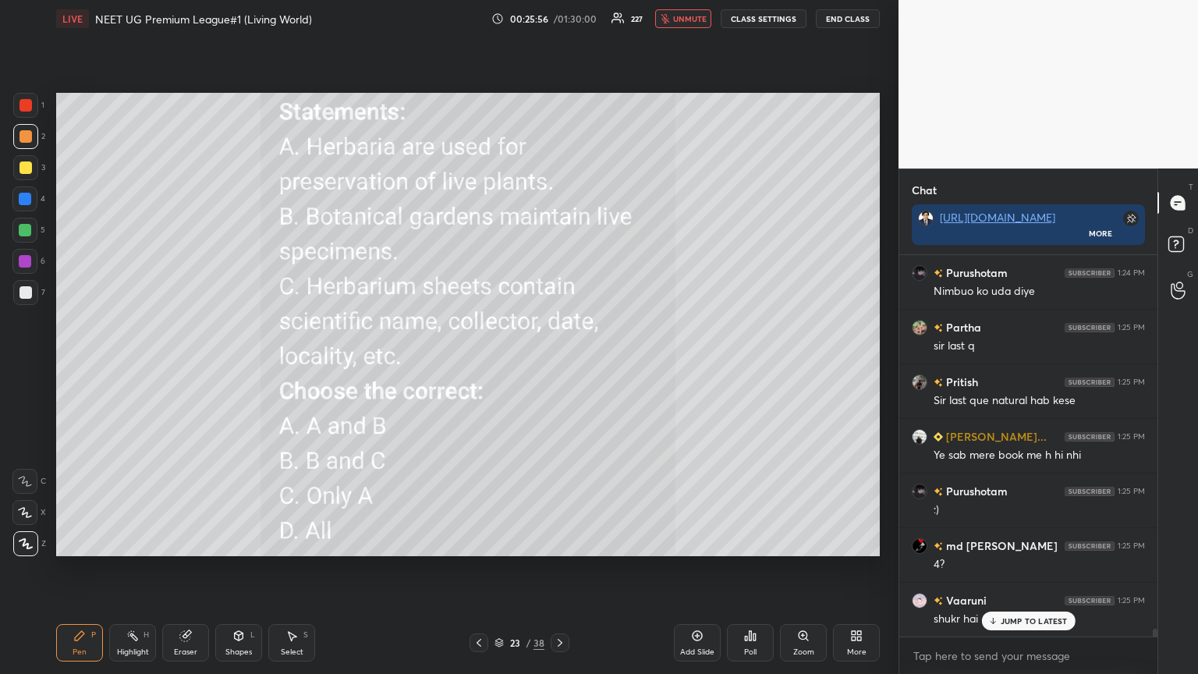
drag, startPoint x: 557, startPoint y: 647, endPoint x: 549, endPoint y: 587, distance: 60.6
click at [557, 366] on icon at bounding box center [560, 642] width 12 height 12
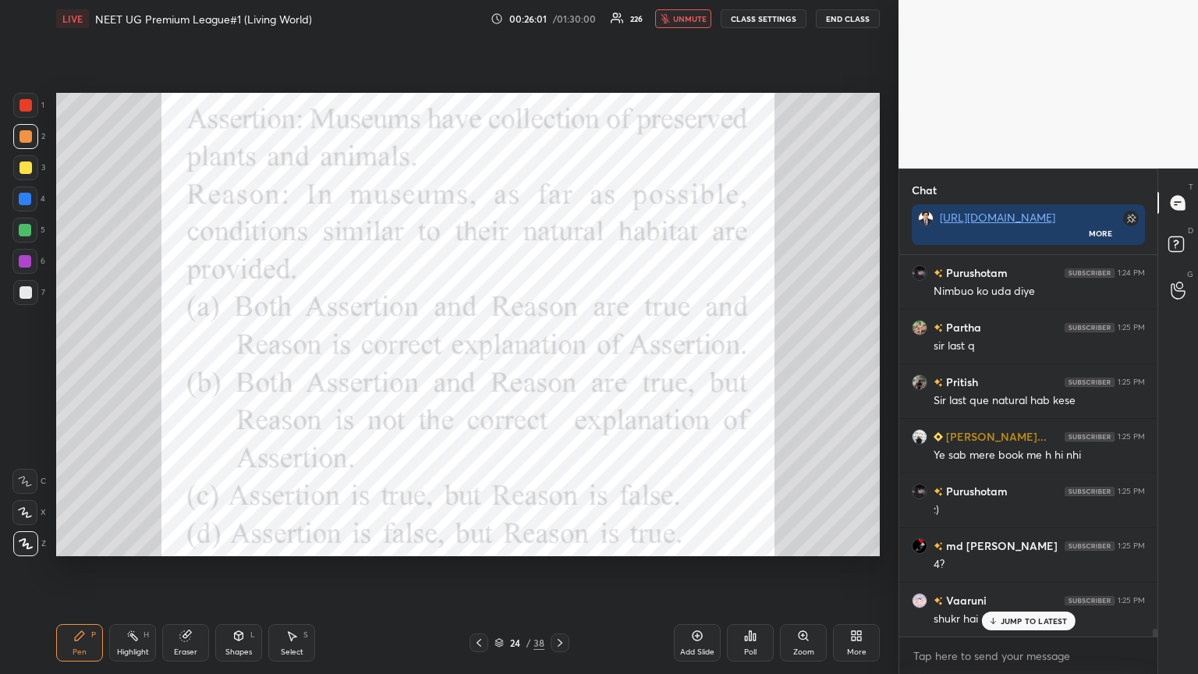
click at [559, 366] on icon at bounding box center [856, 635] width 12 height 12
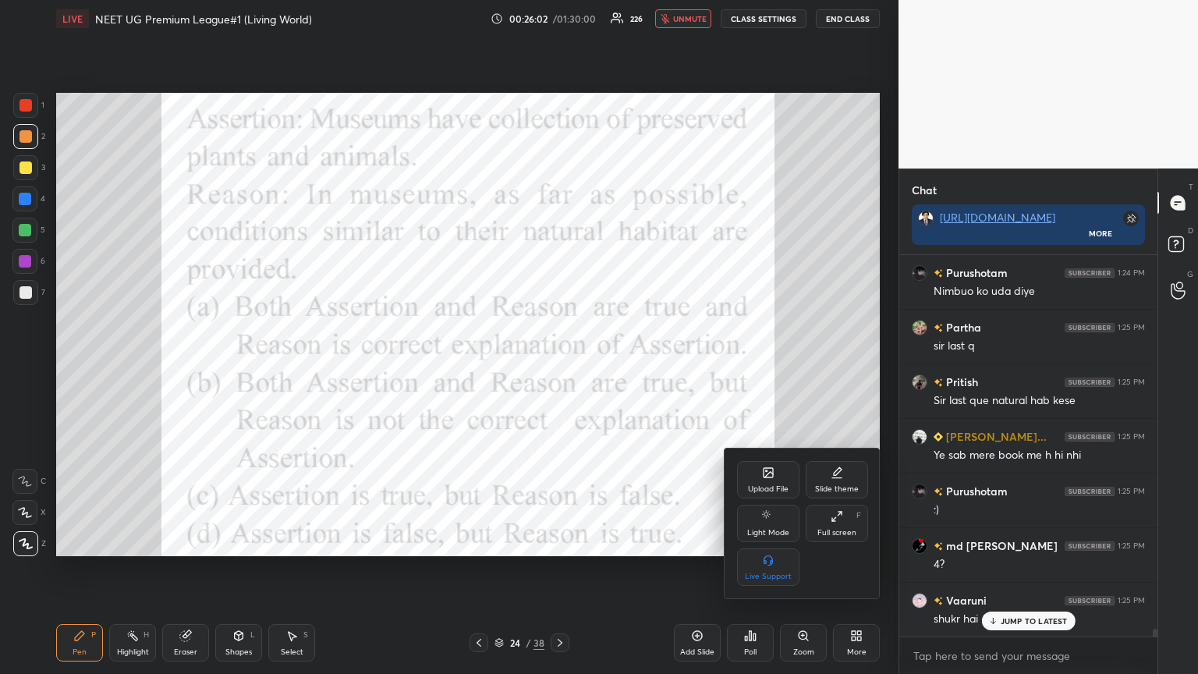
click at [559, 366] on icon at bounding box center [767, 472] width 9 height 9
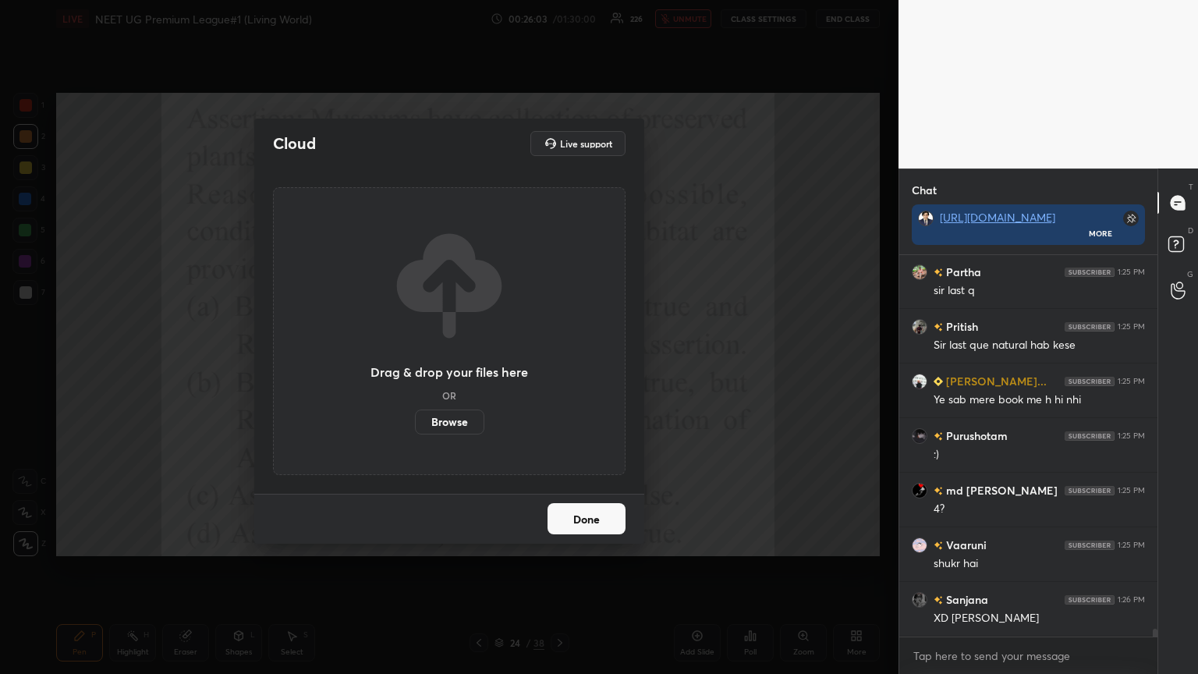
drag, startPoint x: 458, startPoint y: 421, endPoint x: 455, endPoint y: 325, distance: 95.9
click at [455, 366] on label "Browse" at bounding box center [449, 421] width 69 height 25
click at [415, 366] on input "Browse" at bounding box center [415, 421] width 0 height 25
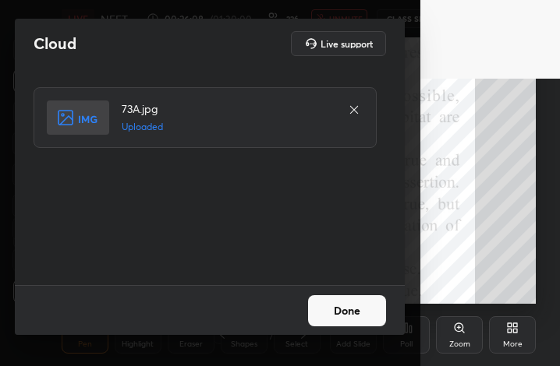
click at [354, 310] on button "Done" at bounding box center [347, 311] width 78 height 31
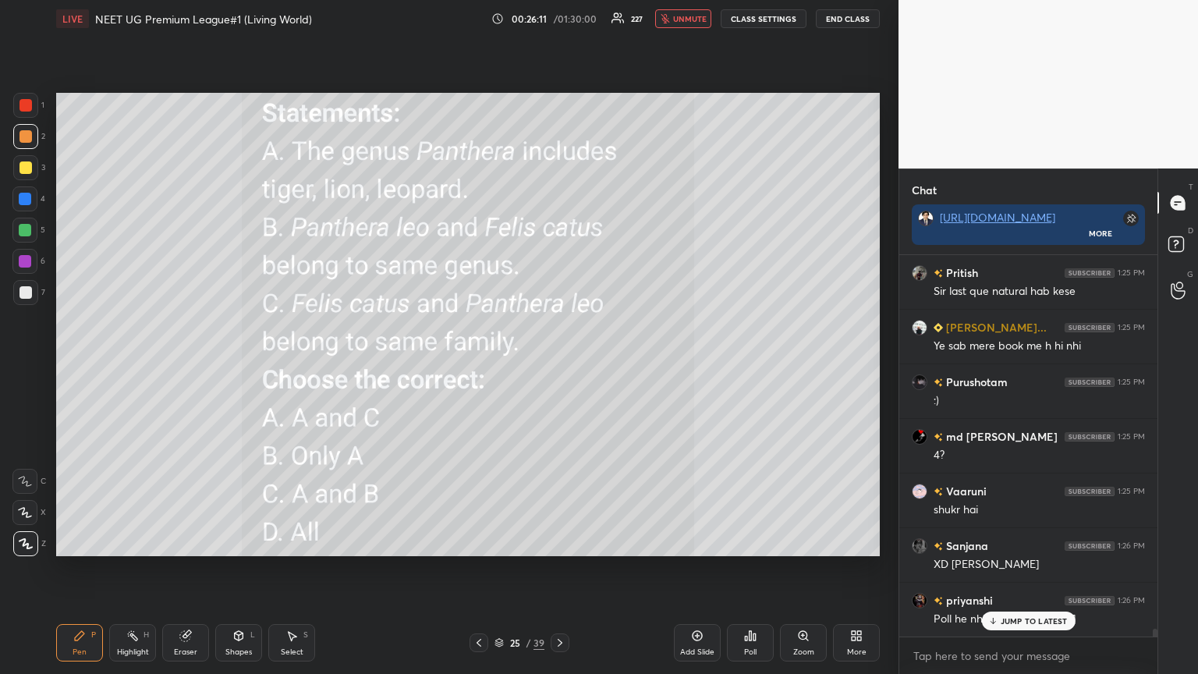
click at [559, 17] on span "unmute" at bounding box center [690, 18] width 34 height 11
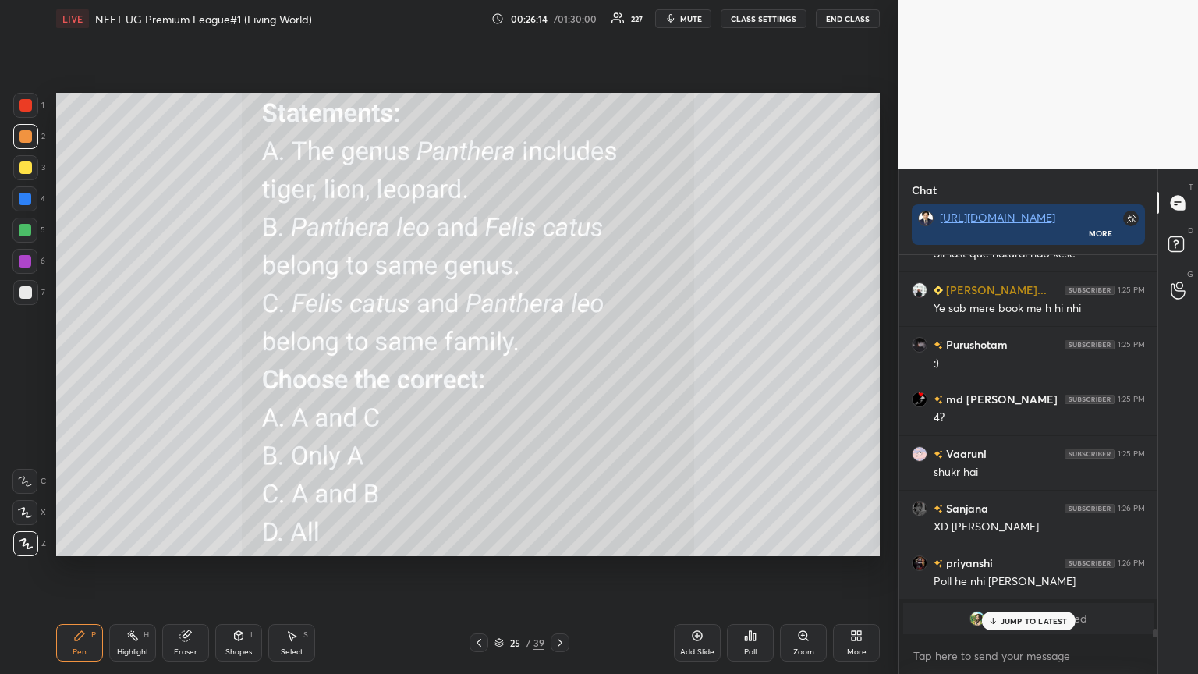
click at [559, 19] on span "mute" at bounding box center [691, 18] width 22 height 11
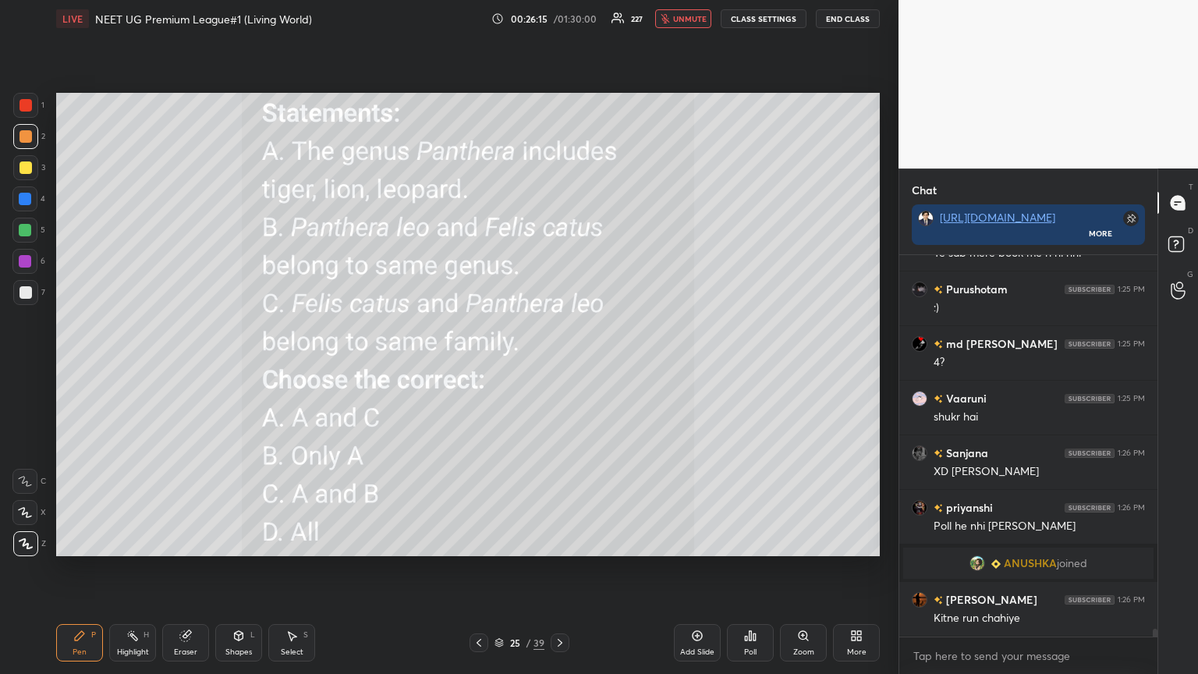
click at [559, 366] on icon at bounding box center [853, 638] width 4 height 4
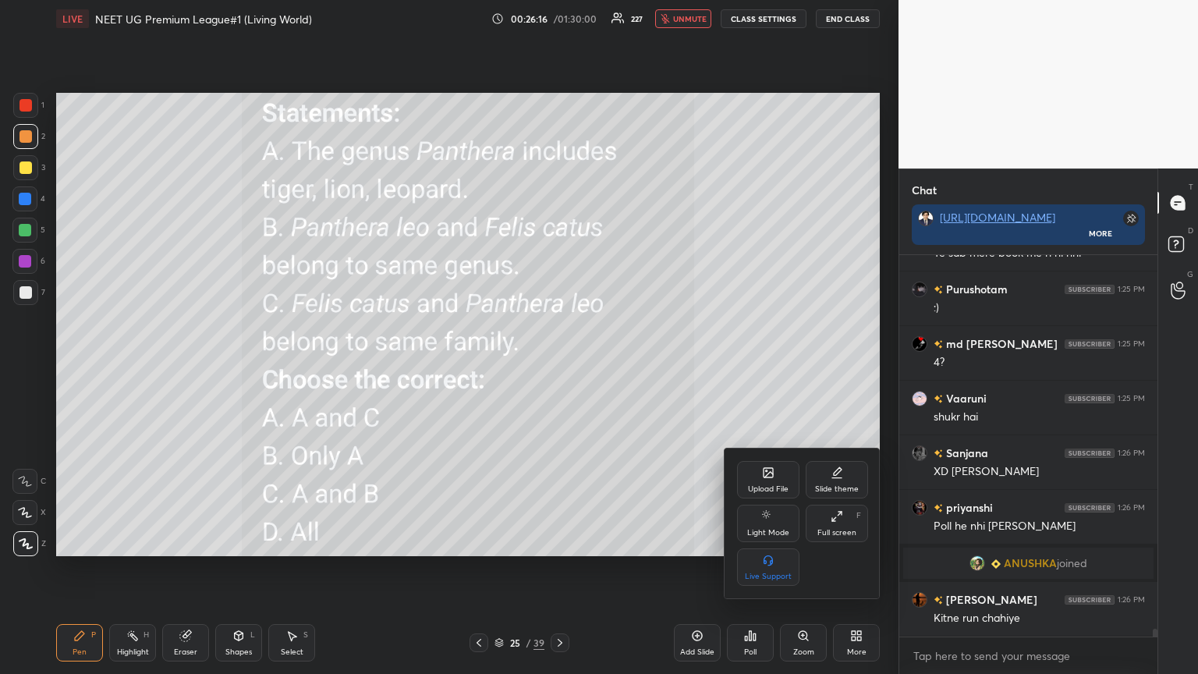
click at [559, 366] on icon at bounding box center [768, 474] width 9 height 5
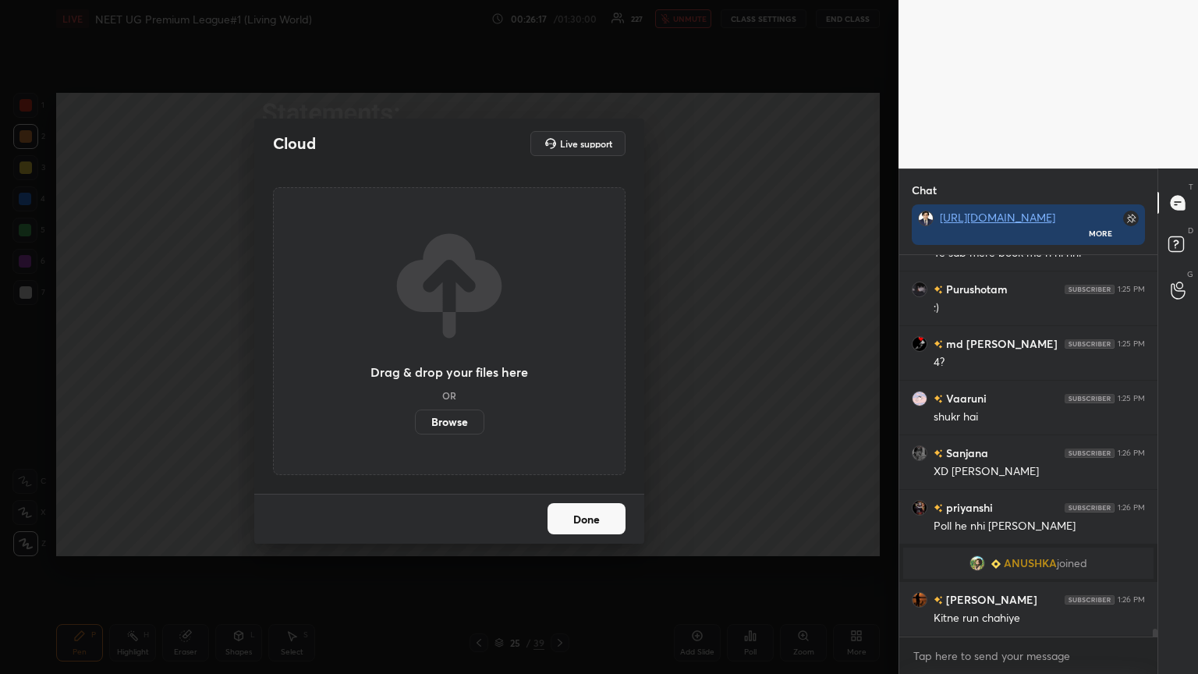
click at [456, 366] on label "Browse" at bounding box center [449, 421] width 69 height 25
click at [415, 366] on input "Browse" at bounding box center [415, 421] width 0 height 25
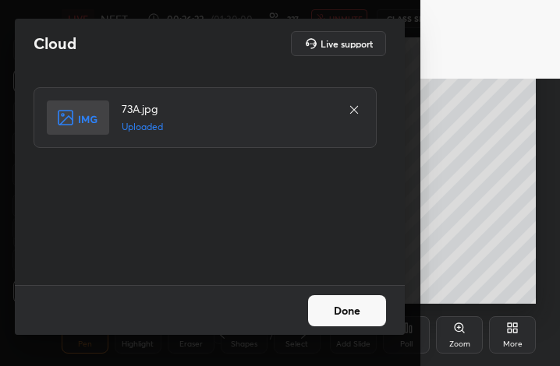
click at [352, 308] on button "Done" at bounding box center [347, 311] width 78 height 31
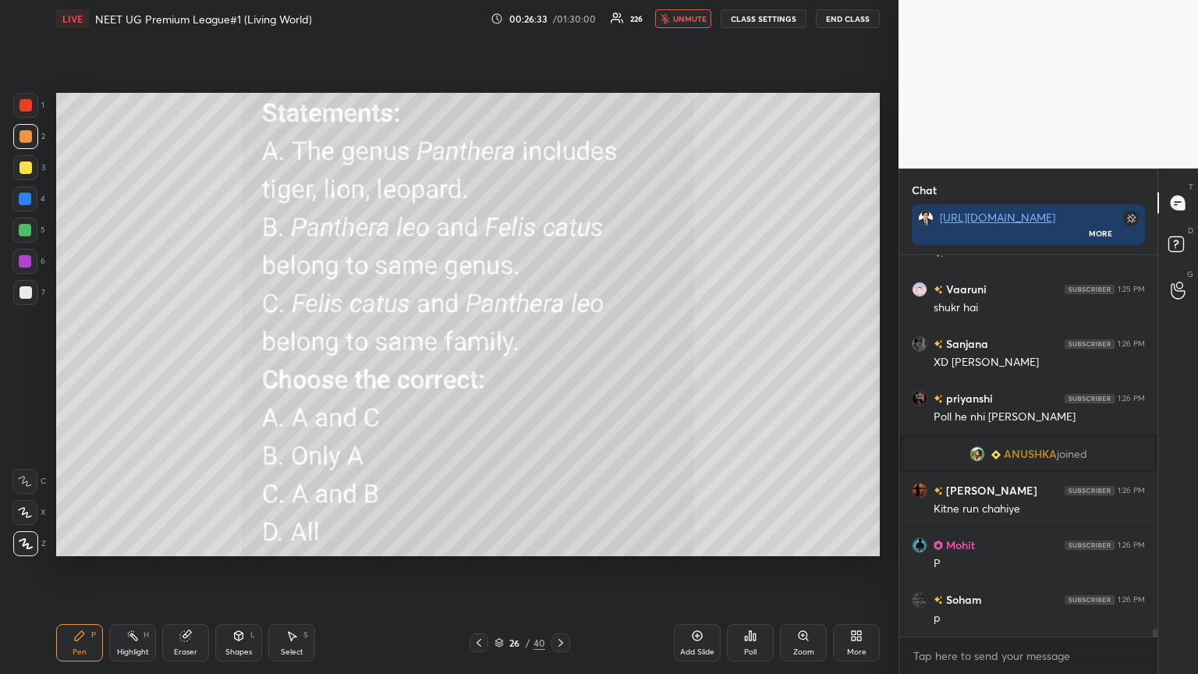
click at [559, 23] on span "unmute" at bounding box center [690, 18] width 34 height 11
click at [559, 366] on div "Poll" at bounding box center [750, 642] width 47 height 37
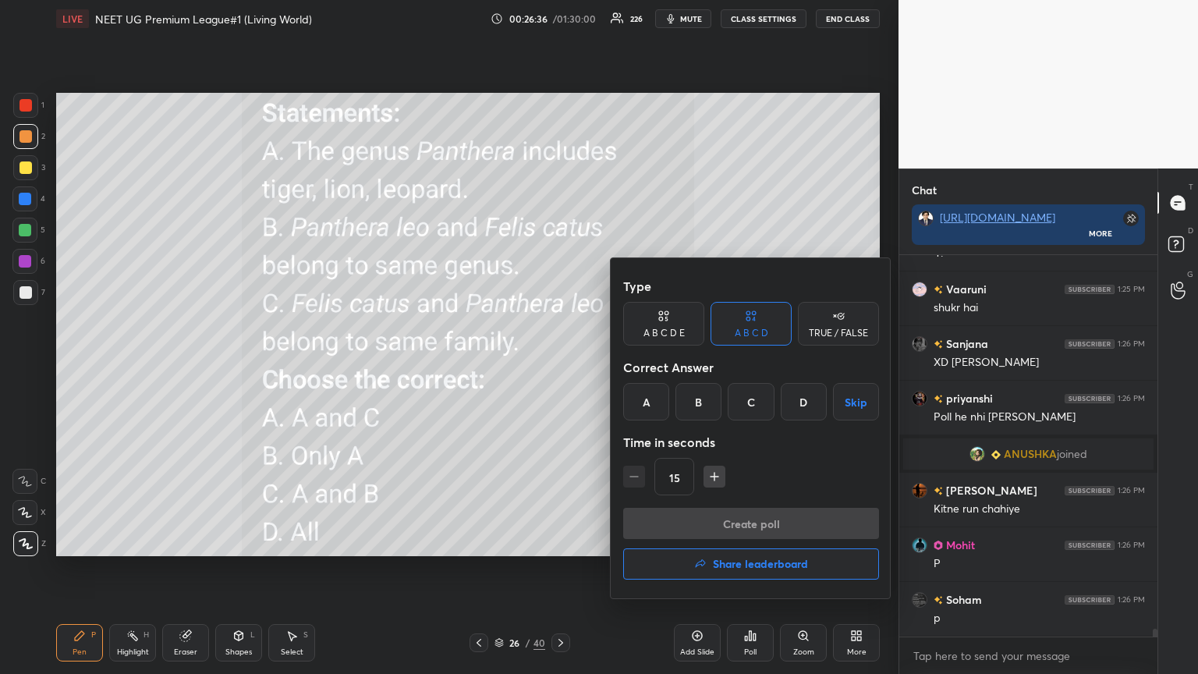
click at [559, 366] on div "A" at bounding box center [646, 401] width 46 height 37
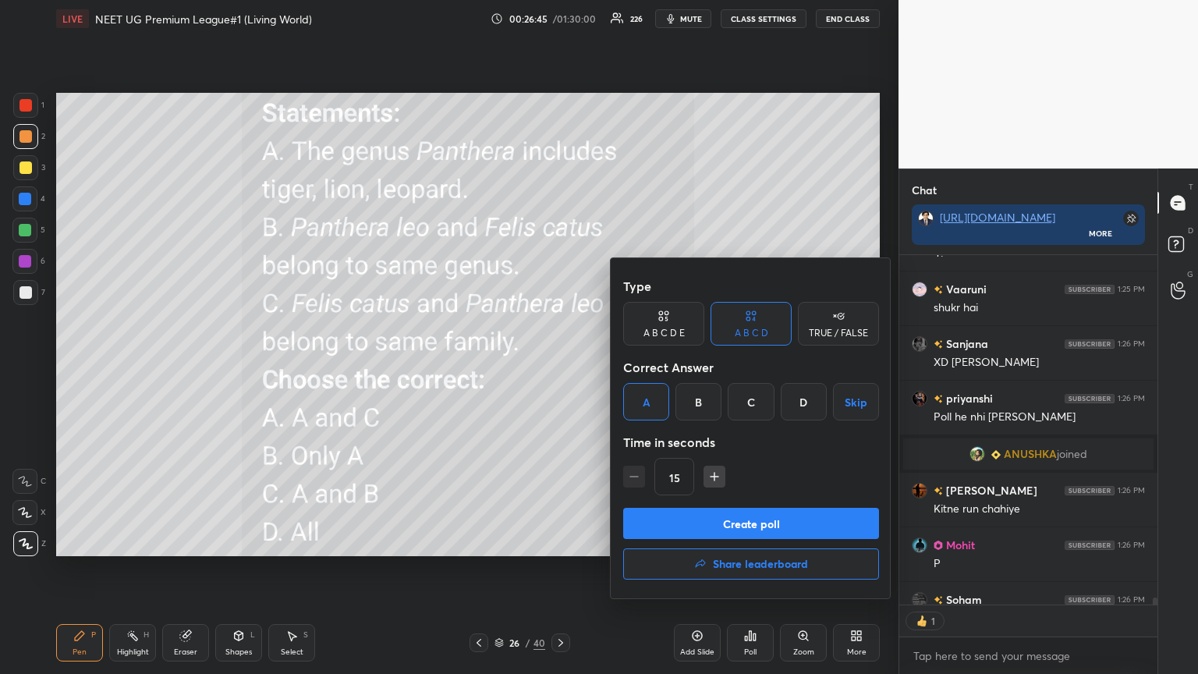
click at [559, 366] on button "Create poll" at bounding box center [751, 523] width 256 height 31
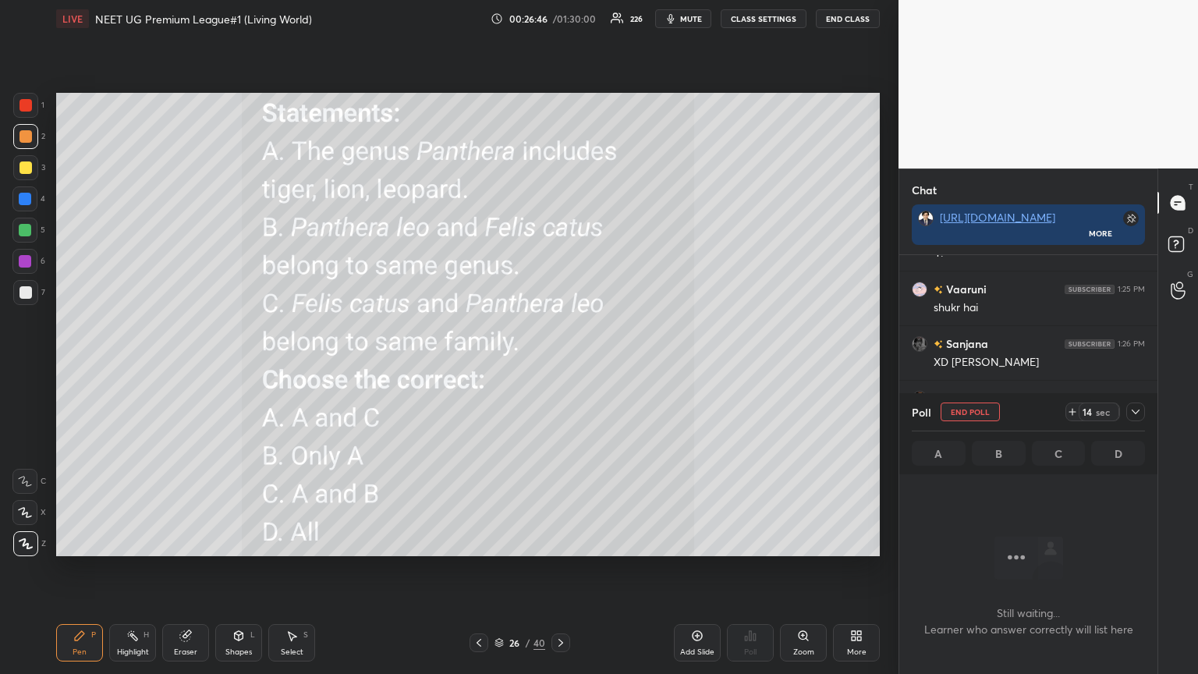
drag, startPoint x: 702, startPoint y: 13, endPoint x: 695, endPoint y: 22, distance: 10.6
click at [559, 16] on span "mute" at bounding box center [691, 18] width 22 height 11
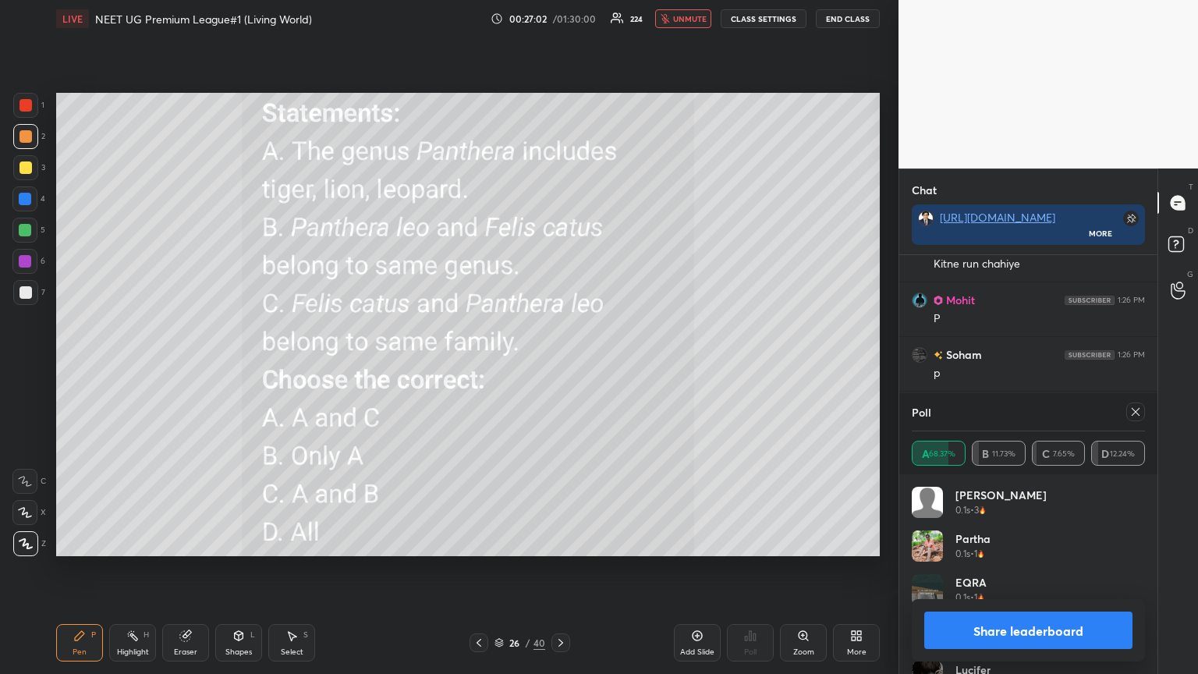
drag, startPoint x: 699, startPoint y: 20, endPoint x: 710, endPoint y: 30, distance: 15.5
click at [559, 22] on span "unmute" at bounding box center [690, 18] width 34 height 11
click at [559, 366] on button "Share leaderboard" at bounding box center [1028, 629] width 208 height 37
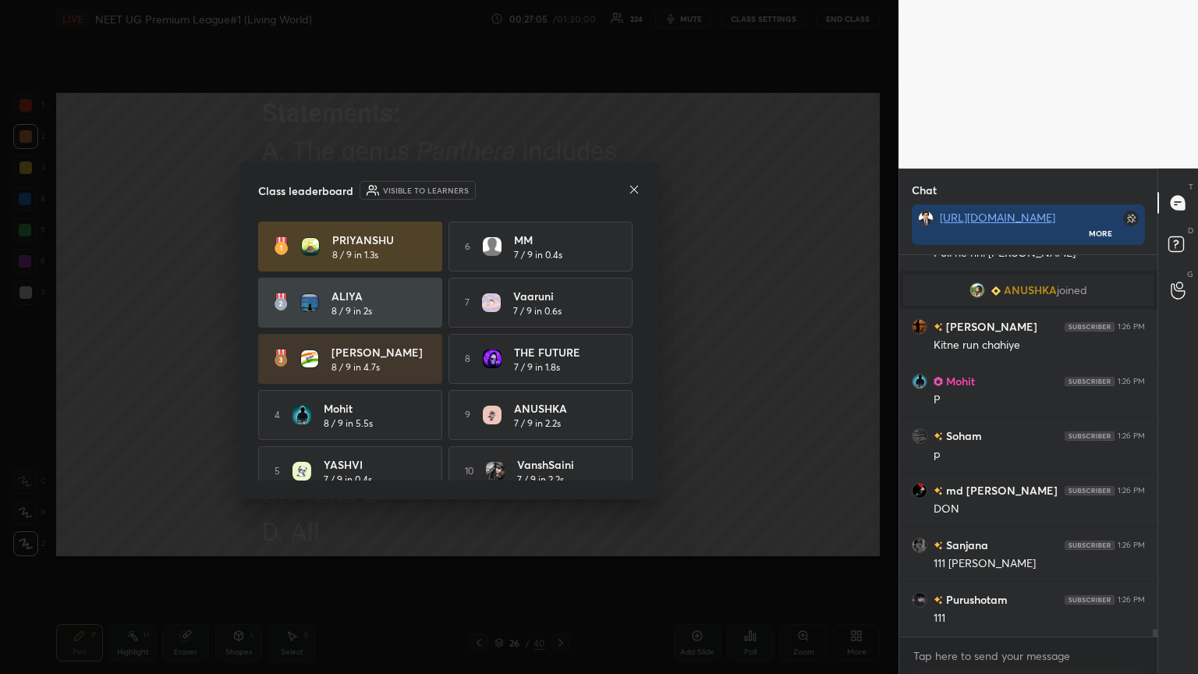
click at [559, 192] on icon at bounding box center [634, 189] width 12 height 12
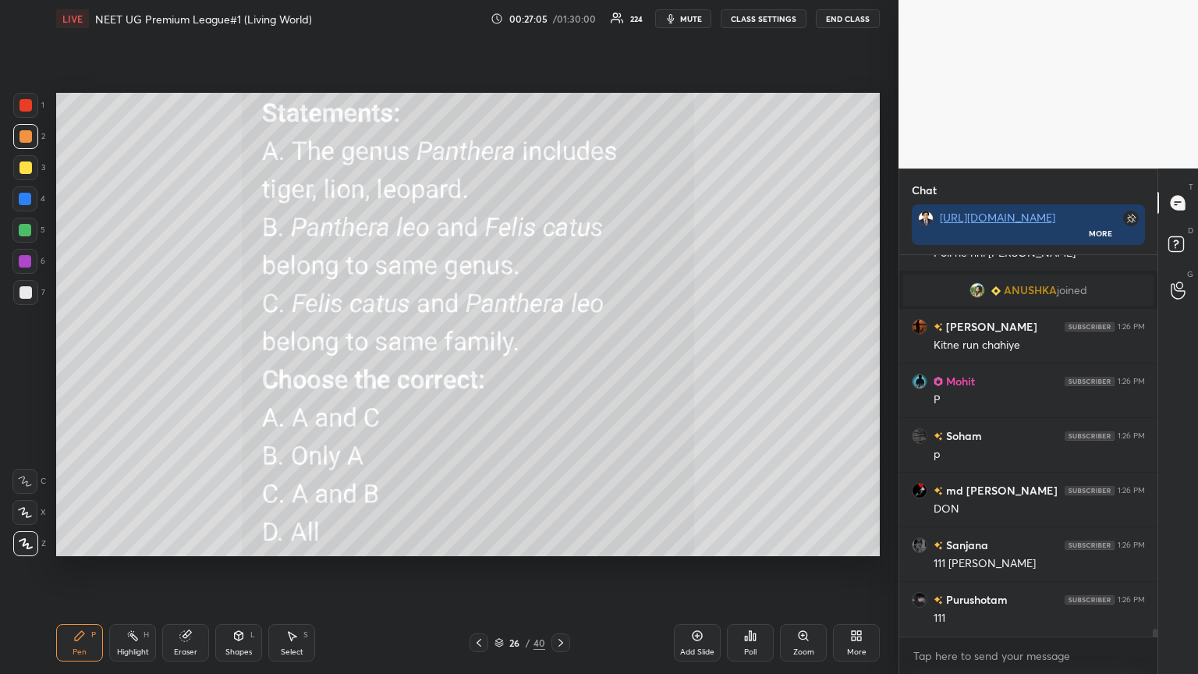
click at [475, 366] on icon at bounding box center [478, 642] width 12 height 12
click at [477, 366] on icon at bounding box center [478, 642] width 12 height 12
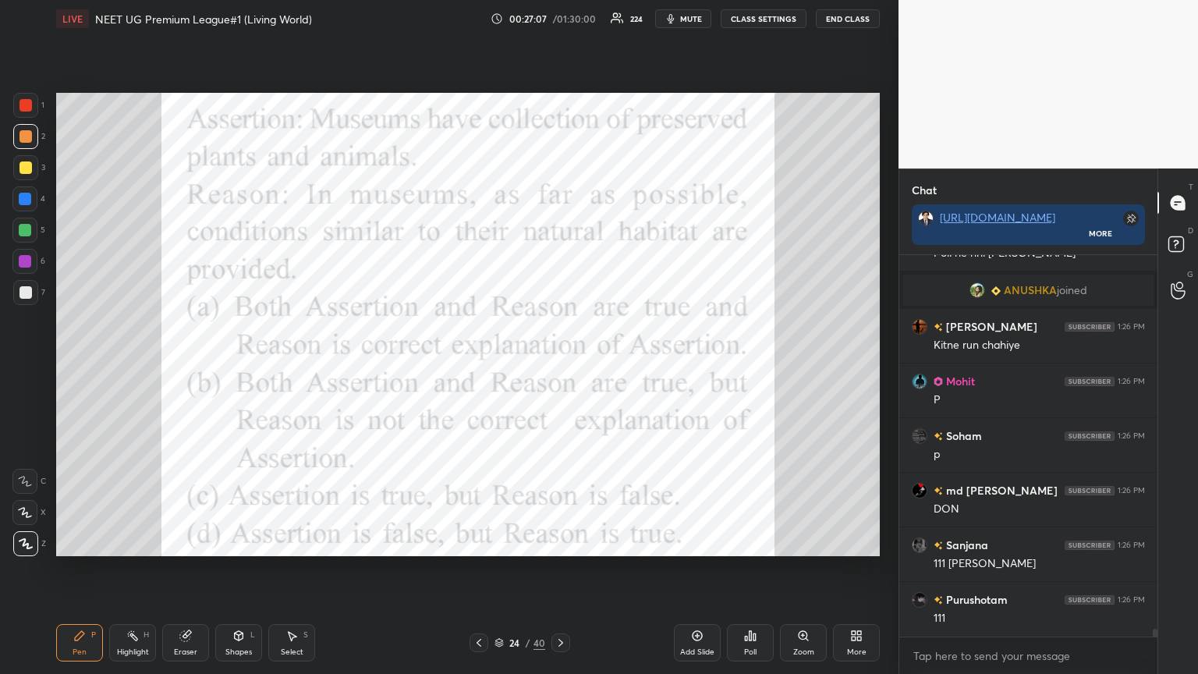
drag, startPoint x: 559, startPoint y: 642, endPoint x: 565, endPoint y: 591, distance: 51.8
click at [559, 366] on icon at bounding box center [560, 642] width 12 height 12
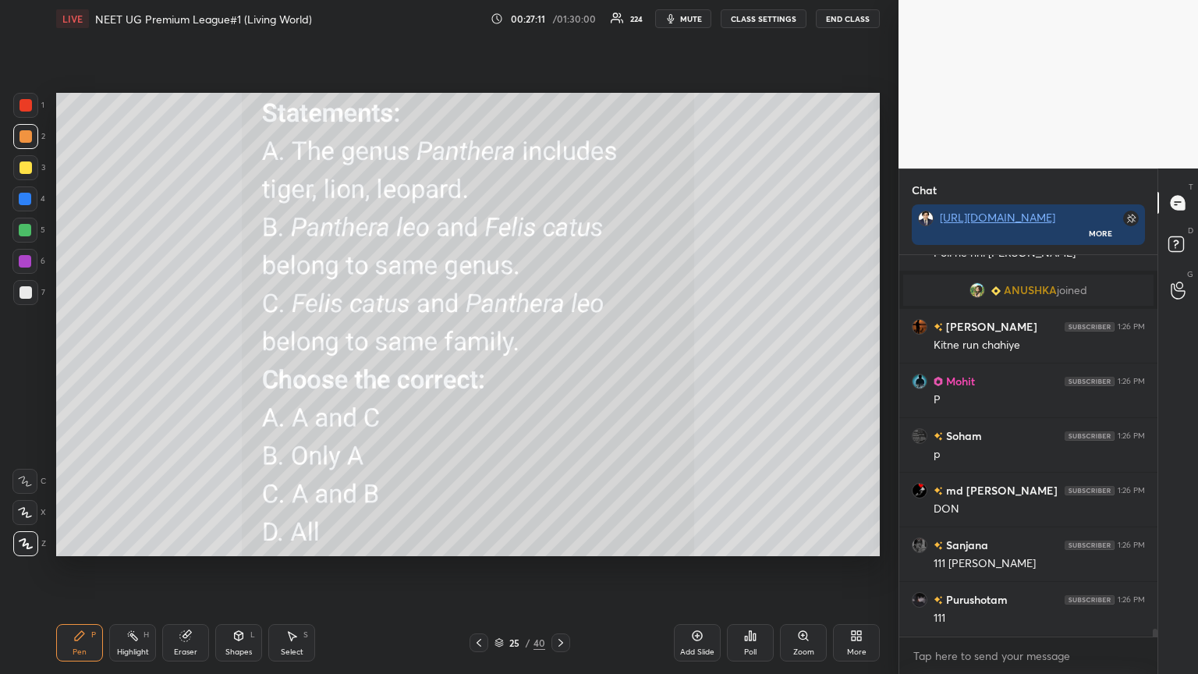
click at [559, 366] on div "Poll" at bounding box center [750, 642] width 47 height 37
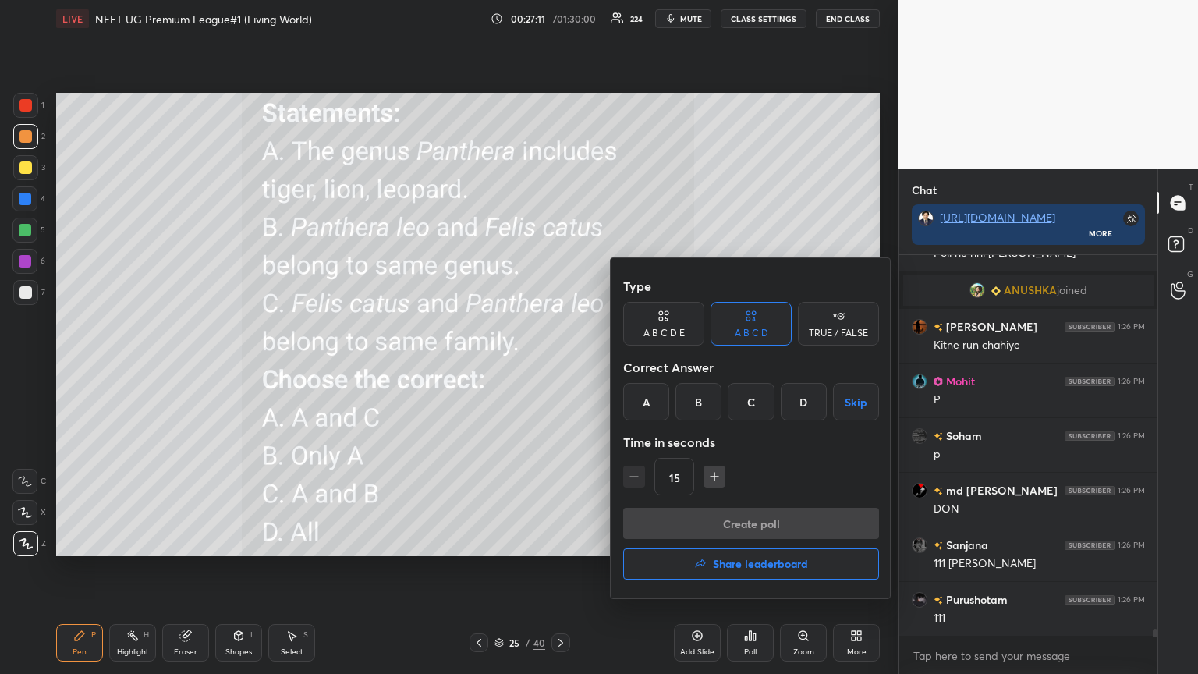
drag, startPoint x: 747, startPoint y: 565, endPoint x: 743, endPoint y: 582, distance: 17.6
click at [559, 366] on h4 "Share leaderboard" at bounding box center [760, 563] width 95 height 11
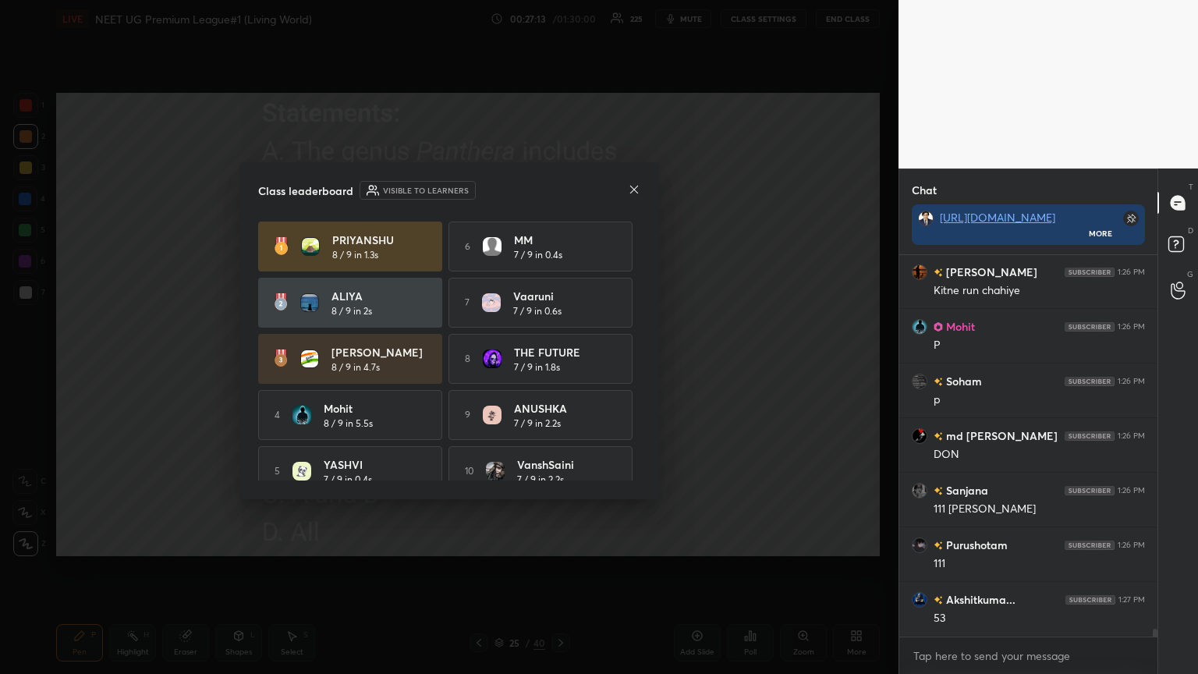
click at [559, 193] on icon at bounding box center [634, 189] width 12 height 12
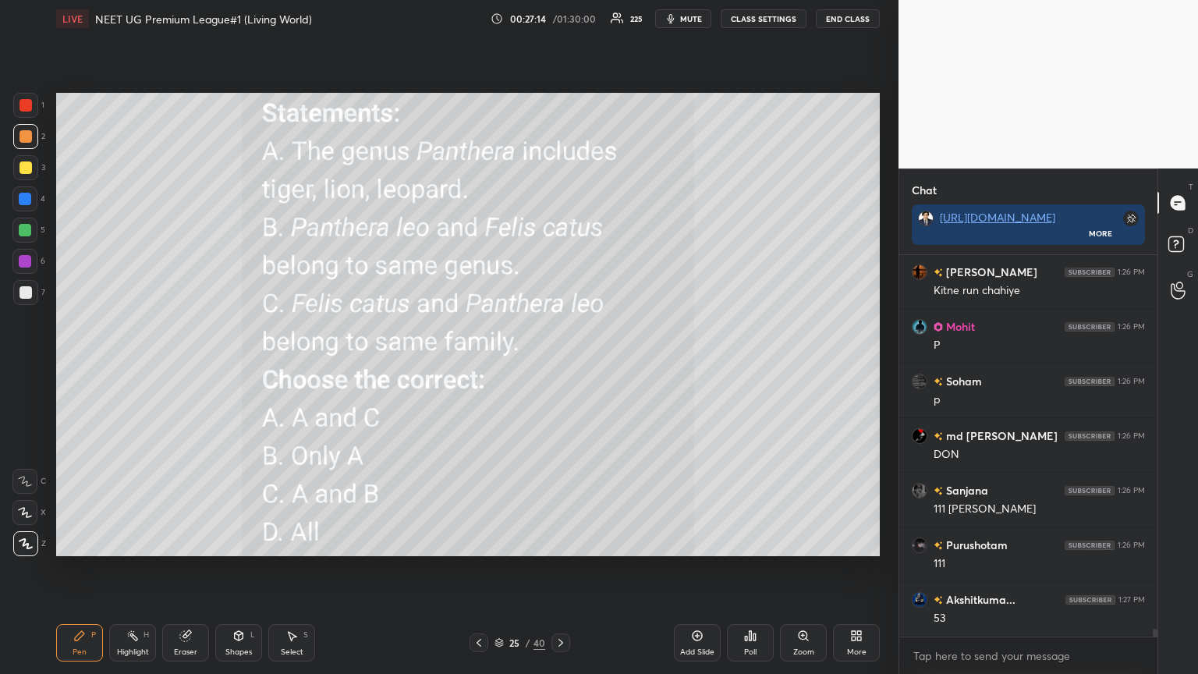
click at [559, 366] on div "Poll" at bounding box center [750, 642] width 47 height 37
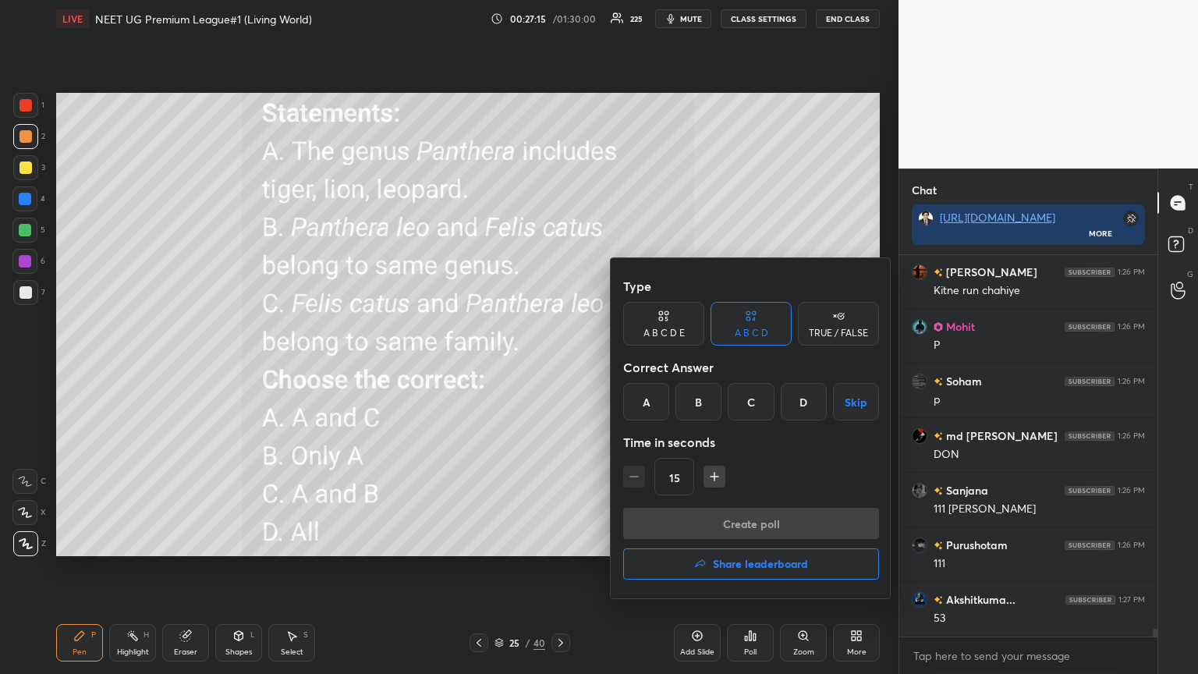
click at [559, 366] on h4 "Share leaderboard" at bounding box center [760, 563] width 95 height 11
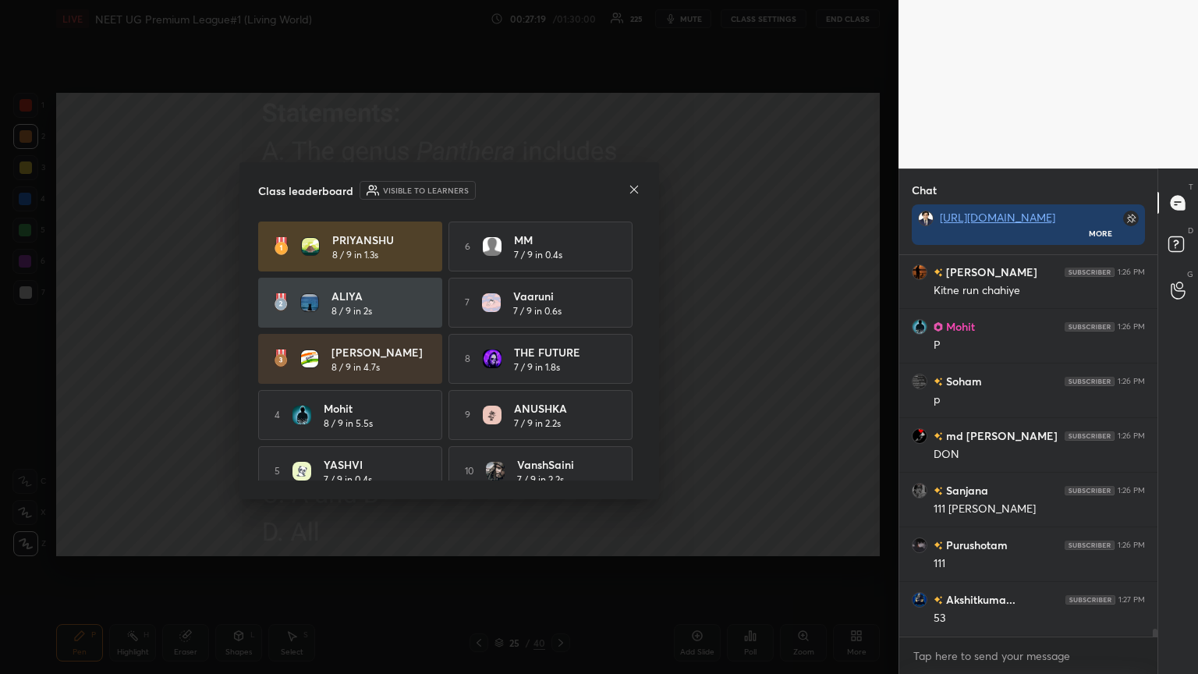
drag, startPoint x: 639, startPoint y: 284, endPoint x: 635, endPoint y: 298, distance: 14.6
click at [559, 298] on div "PRIYANSHU 8 / 9 in 1.3s 6 MM 7 / 9 in 0.4s ALIYA 8 / 9 in 2s 7 Vaaruni 7 / 9 in…" at bounding box center [449, 350] width 382 height 259
drag, startPoint x: 639, startPoint y: 296, endPoint x: 639, endPoint y: 324, distance: 28.1
click at [559, 324] on div "PRIYANSHU 8 / 9 in 1.3s 6 MM 7 / 9 in 0.4s ALIYA 8 / 9 in 2s 7 Vaaruni 7 / 9 in…" at bounding box center [449, 350] width 382 height 259
drag, startPoint x: 639, startPoint y: 324, endPoint x: 643, endPoint y: 360, distance: 36.1
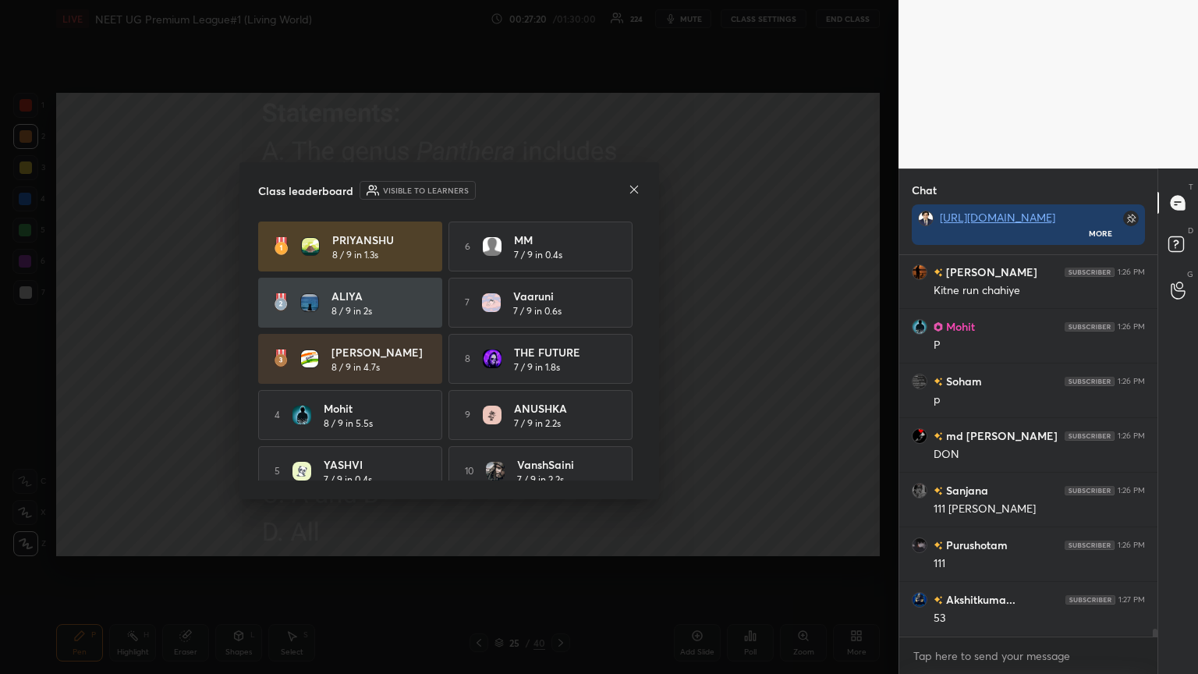
click at [559, 366] on div "Class leaderboard Visible to learners PRIYANSHU 8 / 9 in 1.3s 6 MM 7 / 9 in 0.4…" at bounding box center [448, 330] width 419 height 337
drag, startPoint x: 646, startPoint y: 356, endPoint x: 649, endPoint y: 395, distance: 39.1
click at [559, 366] on div "Class leaderboard Visible to learners PRIYANSHU 8 / 9 in 1.3s 6 MM 7 / 9 in 0.4…" at bounding box center [448, 330] width 419 height 337
drag, startPoint x: 639, startPoint y: 417, endPoint x: 641, endPoint y: 460, distance: 42.9
click at [559, 366] on div "Class leaderboard Visible to learners PRIYANSHU 8 / 9 in 1.3s 6 MM 7 / 9 in 0.4…" at bounding box center [448, 330] width 419 height 337
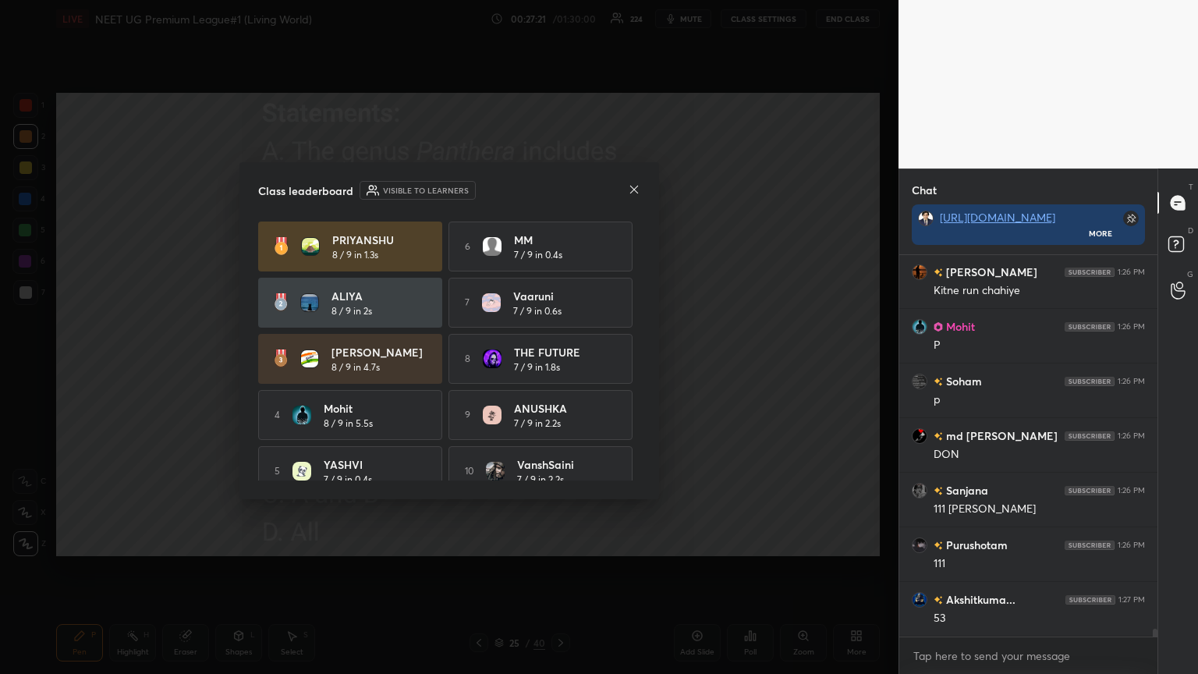
drag, startPoint x: 639, startPoint y: 444, endPoint x: 644, endPoint y: 456, distance: 13.3
click at [559, 366] on div "Class leaderboard Visible to learners PRIYANSHU 8 / 9 in 1.3s 6 MM 7 / 9 in 0.4…" at bounding box center [448, 330] width 419 height 337
drag, startPoint x: 640, startPoint y: 460, endPoint x: 637, endPoint y: 468, distance: 8.4
click at [559, 366] on div "Class leaderboard Visible to learners PRIYANSHU 8 / 9 in 1.3s 6 MM 7 / 9 in 0.4…" at bounding box center [448, 330] width 419 height 337
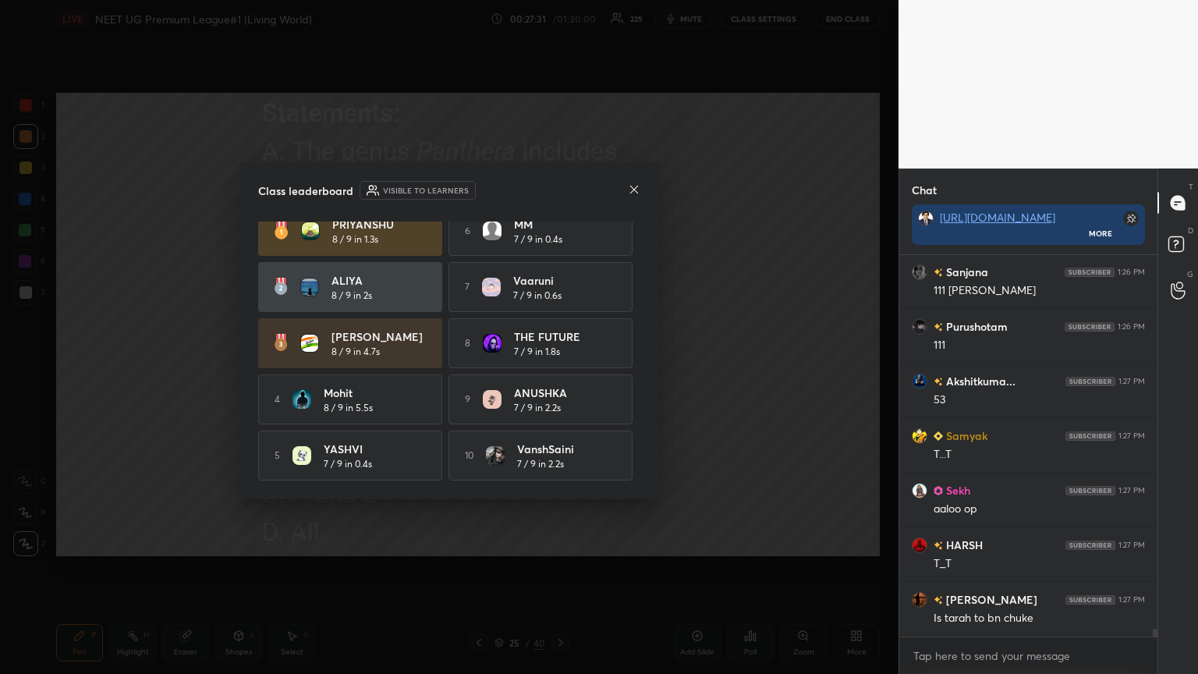
click at [559, 189] on icon at bounding box center [634, 189] width 12 height 12
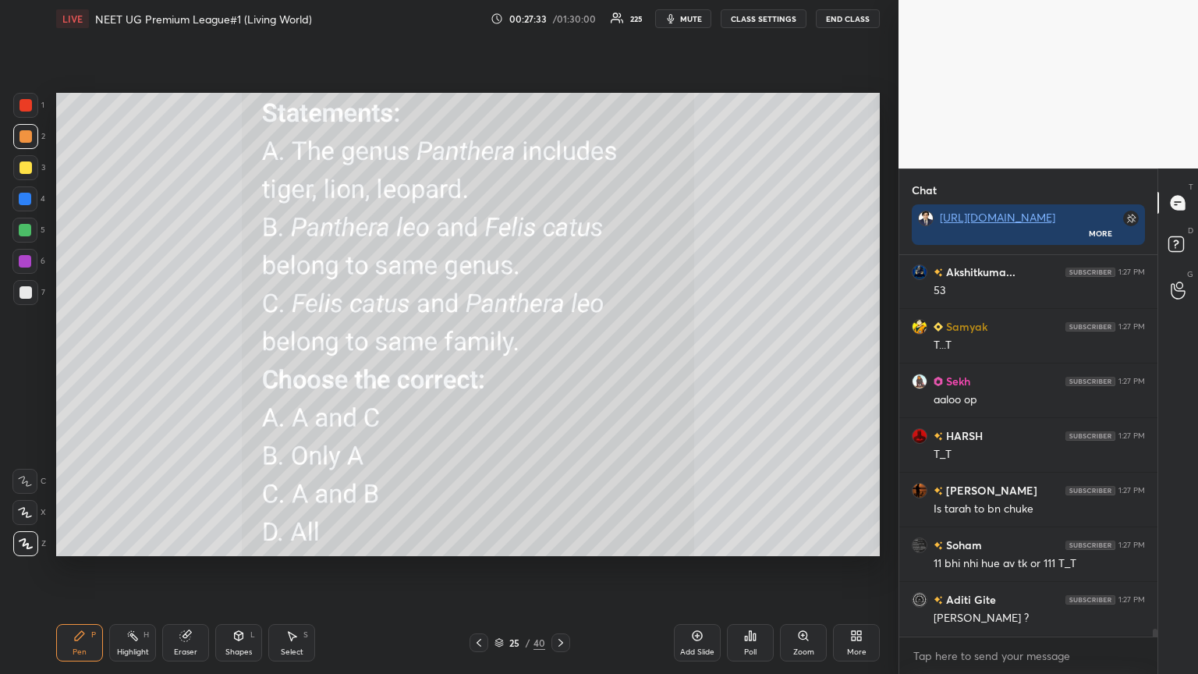
click at [559, 366] on icon at bounding box center [856, 635] width 12 height 12
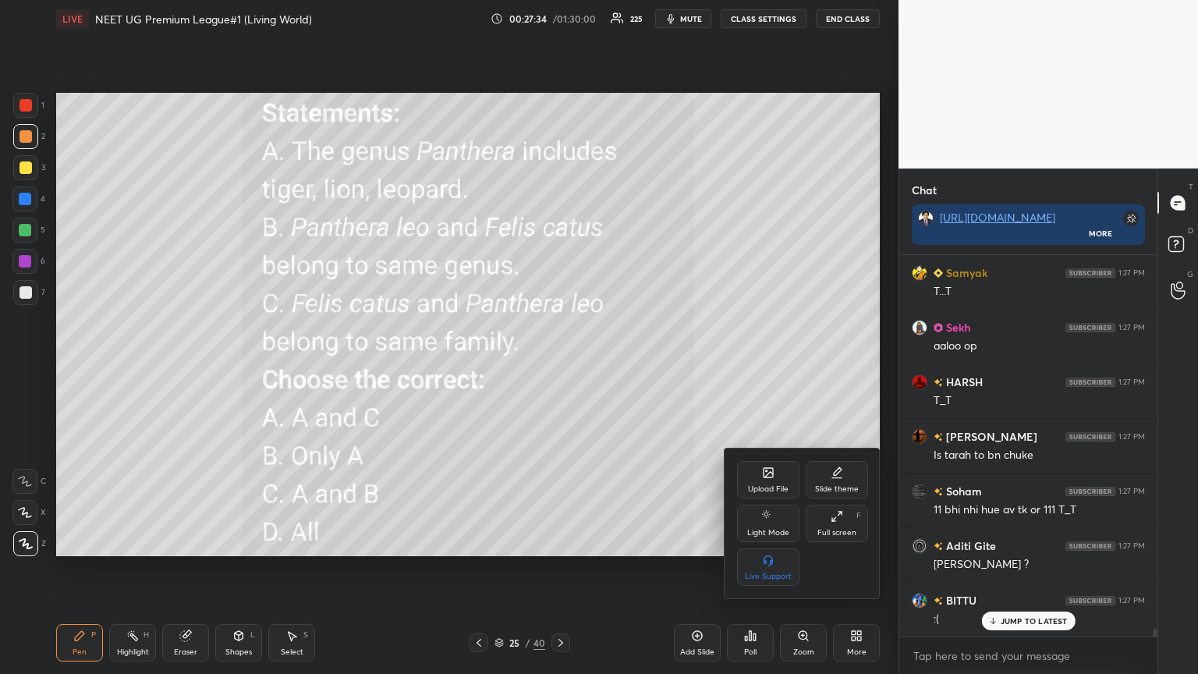
click at [559, 366] on icon at bounding box center [768, 472] width 12 height 12
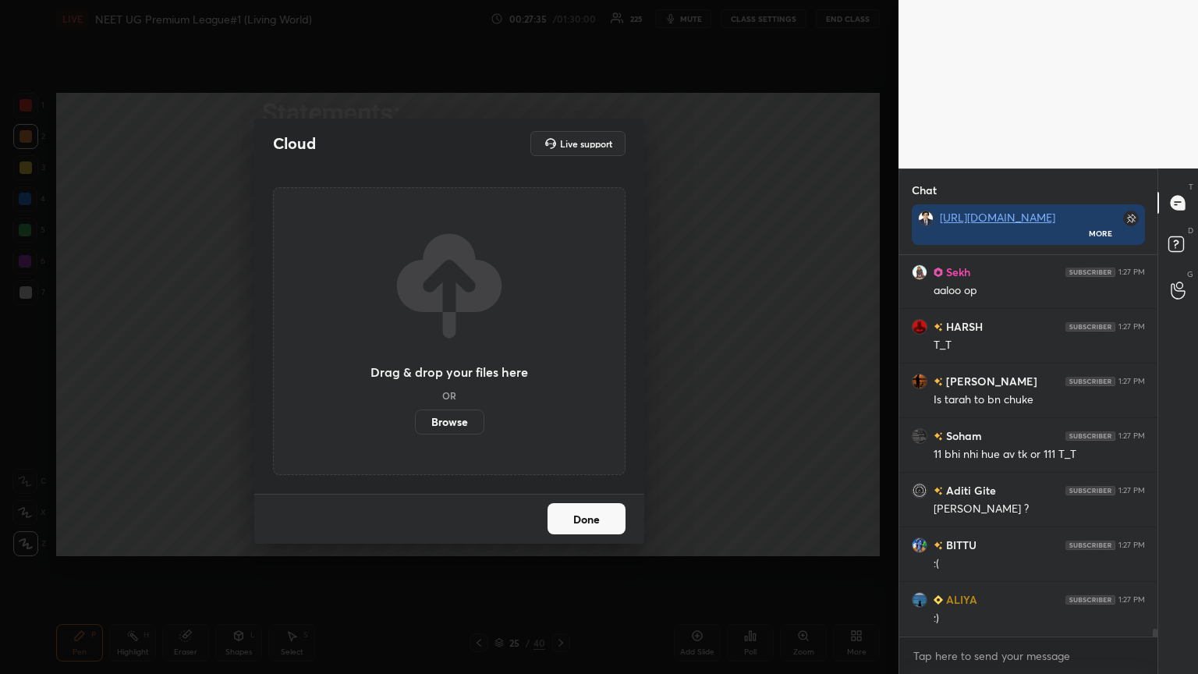
click at [461, 366] on label "Browse" at bounding box center [449, 421] width 69 height 25
click at [415, 366] on input "Browse" at bounding box center [415, 421] width 0 height 25
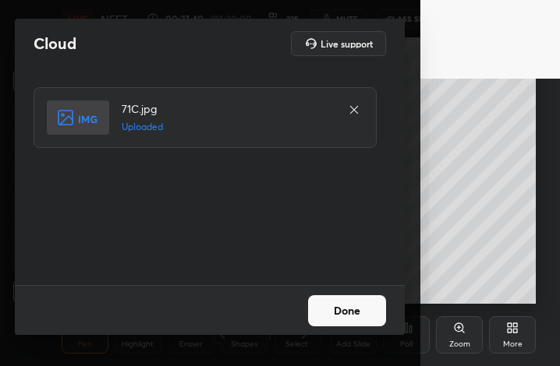
click at [353, 313] on button "Done" at bounding box center [347, 311] width 78 height 31
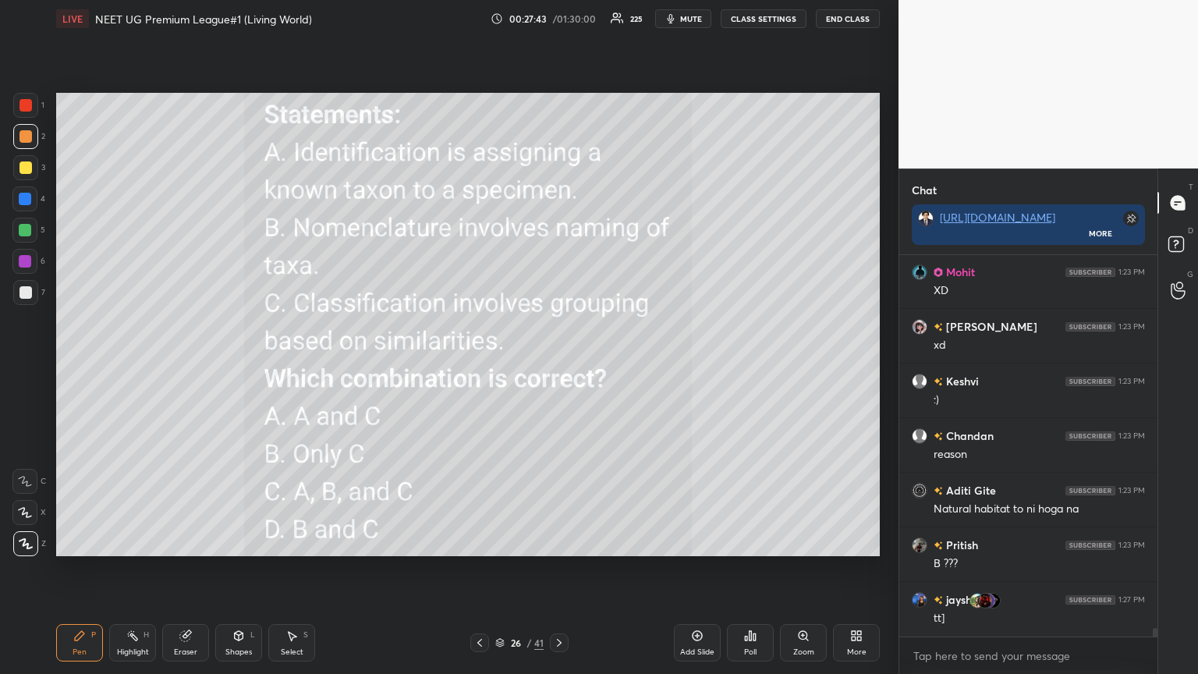
drag, startPoint x: 699, startPoint y: 20, endPoint x: 710, endPoint y: 14, distance: 13.3
click at [559, 19] on span "mute" at bounding box center [691, 18] width 22 height 11
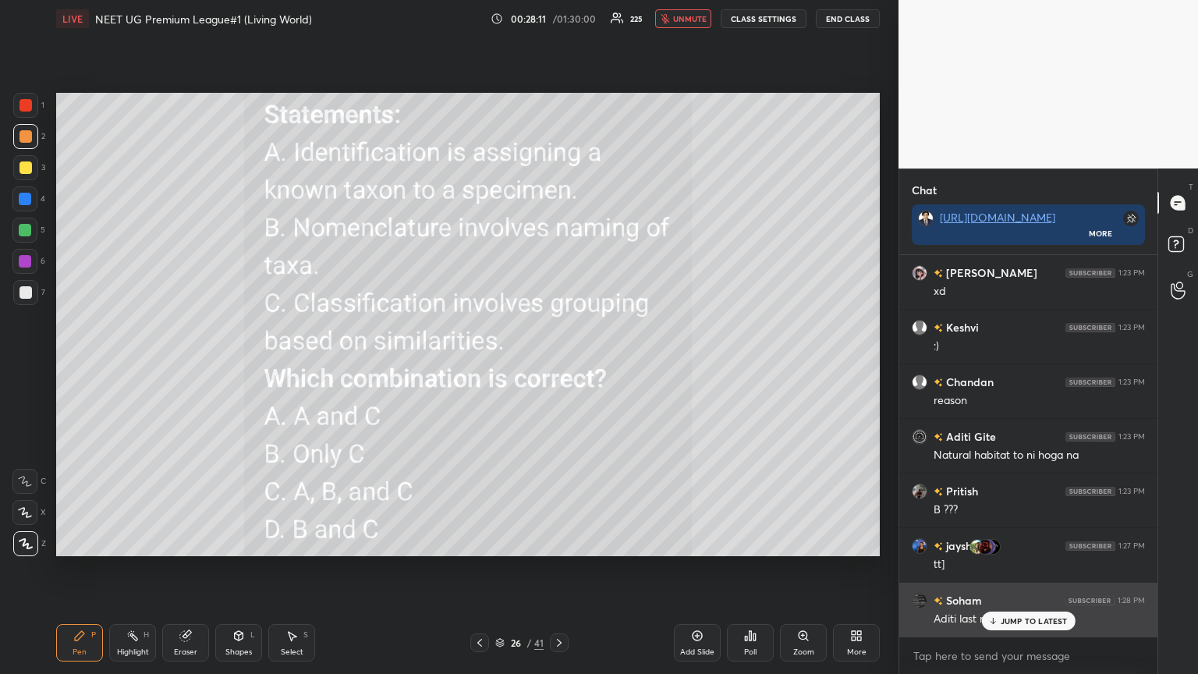
drag, startPoint x: 1035, startPoint y: 619, endPoint x: 1030, endPoint y: 633, distance: 14.8
click at [559, 366] on p "JUMP TO LATEST" at bounding box center [1033, 620] width 67 height 9
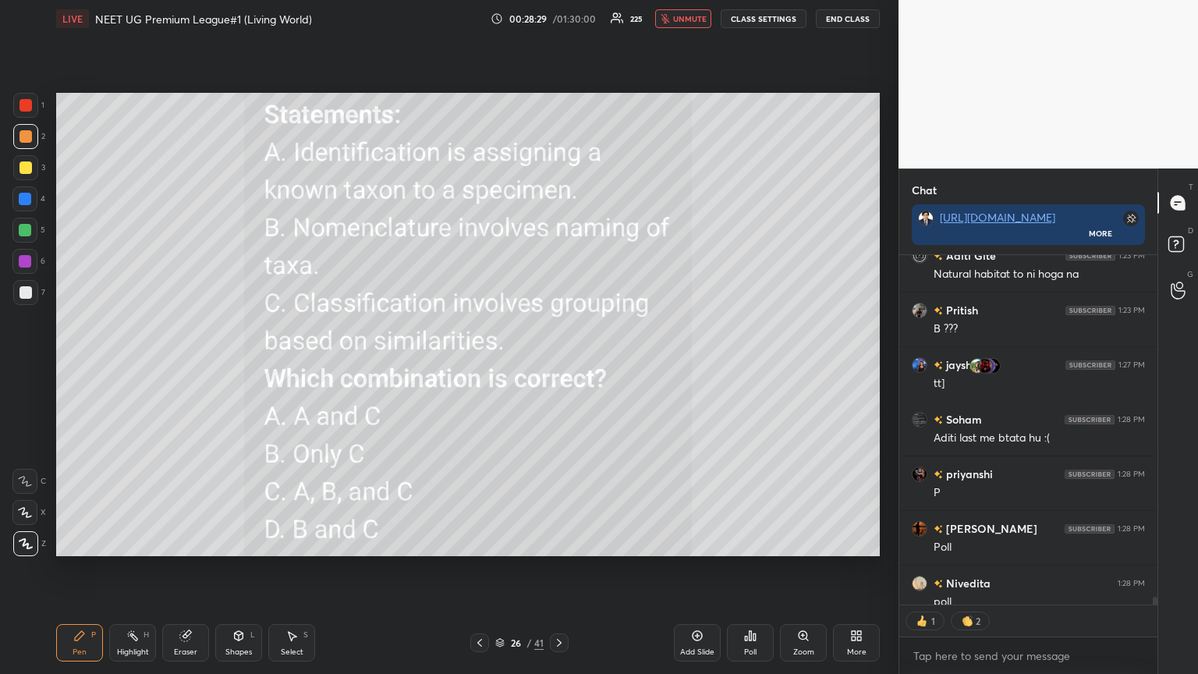
scroll to position [16994, 0]
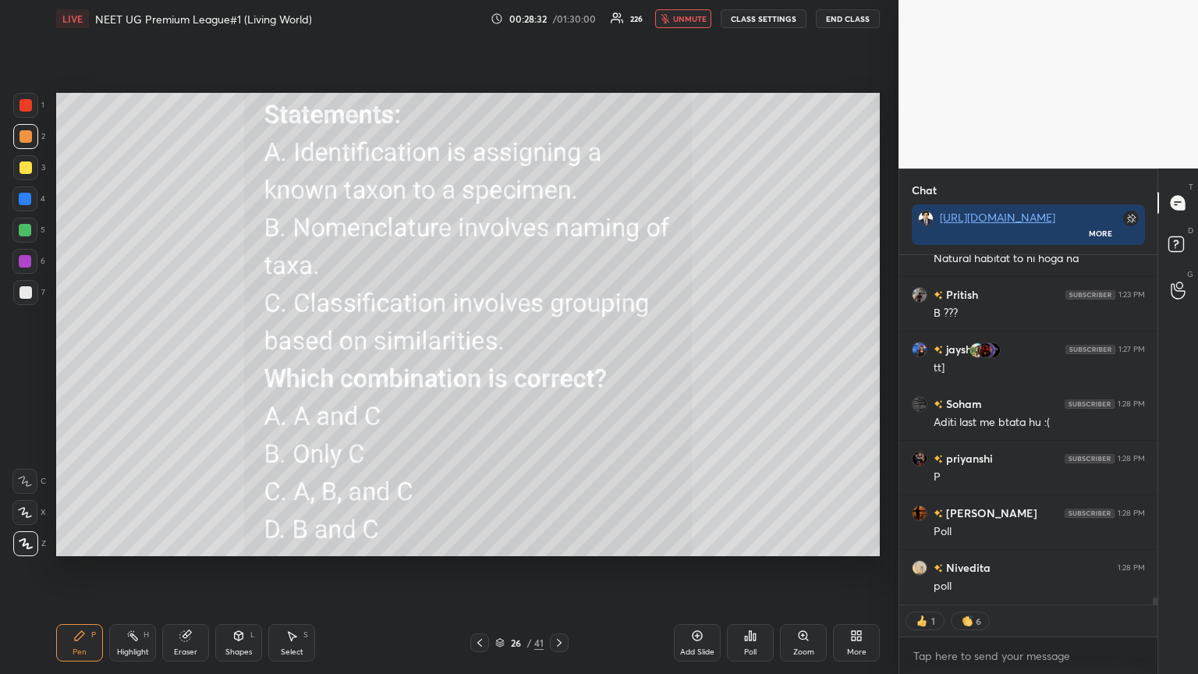
click at [559, 366] on div "Poll" at bounding box center [750, 642] width 47 height 37
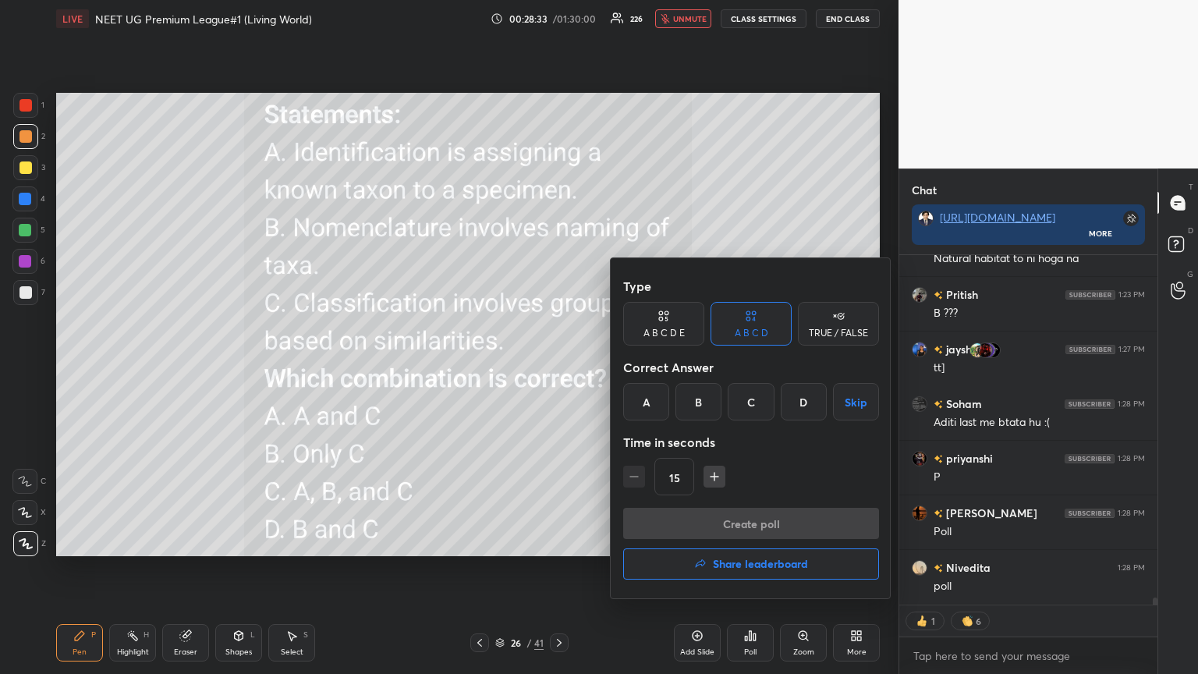
scroll to position [20346, 0]
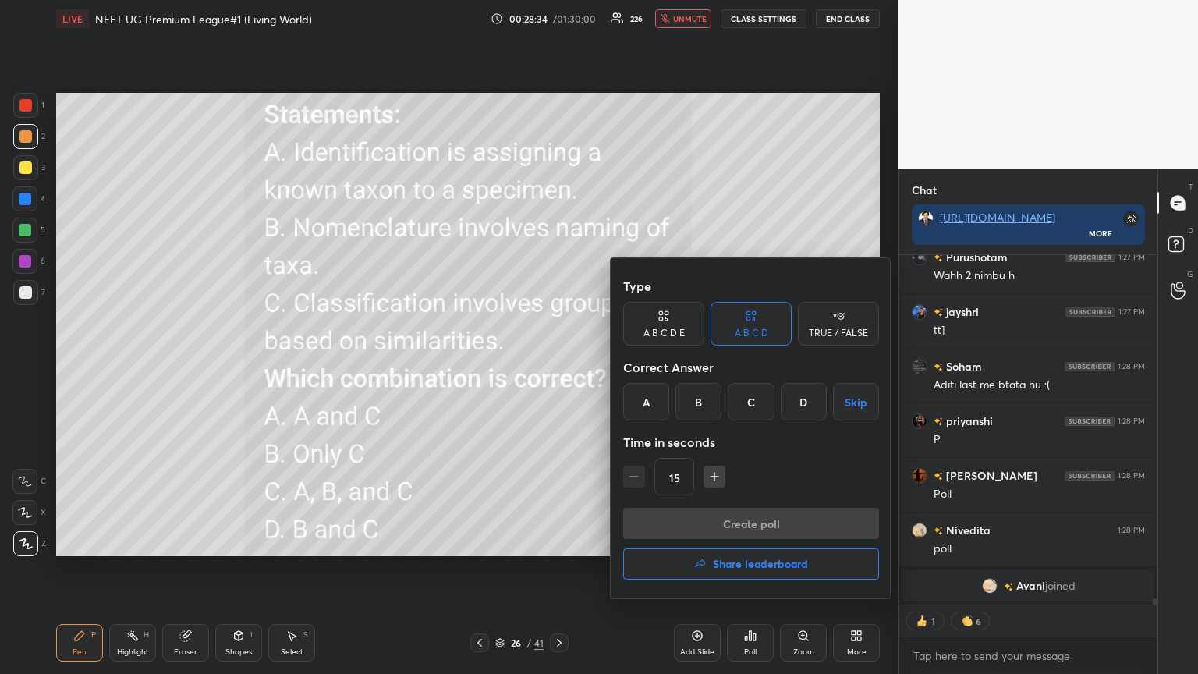
click at [559, 366] on div "C" at bounding box center [750, 401] width 46 height 37
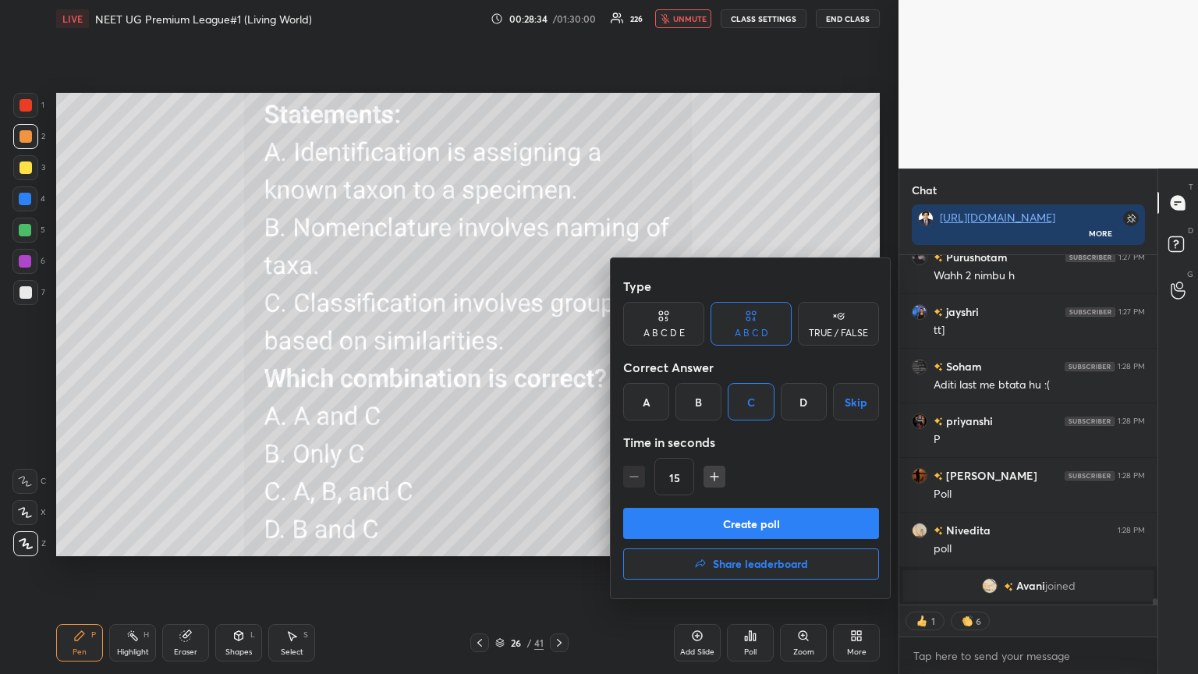
click at [559, 366] on button "Create poll" at bounding box center [751, 523] width 256 height 31
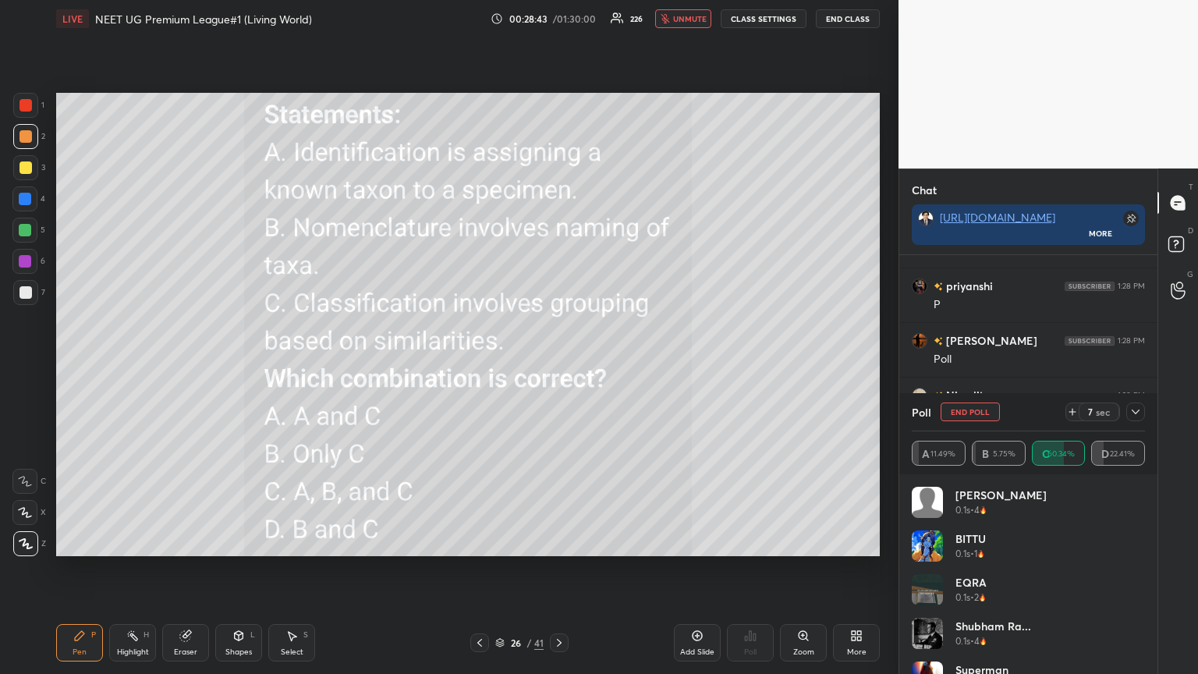
scroll to position [20219, 0]
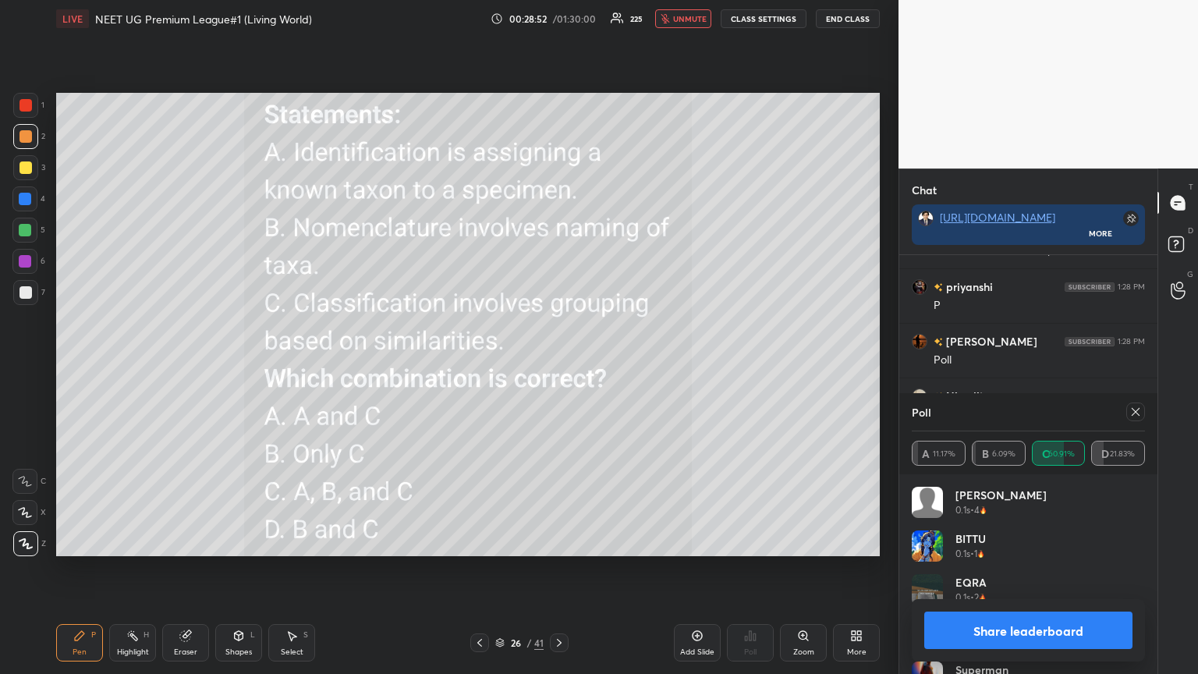
click at [559, 366] on button "Share leaderboard" at bounding box center [1028, 629] width 208 height 37
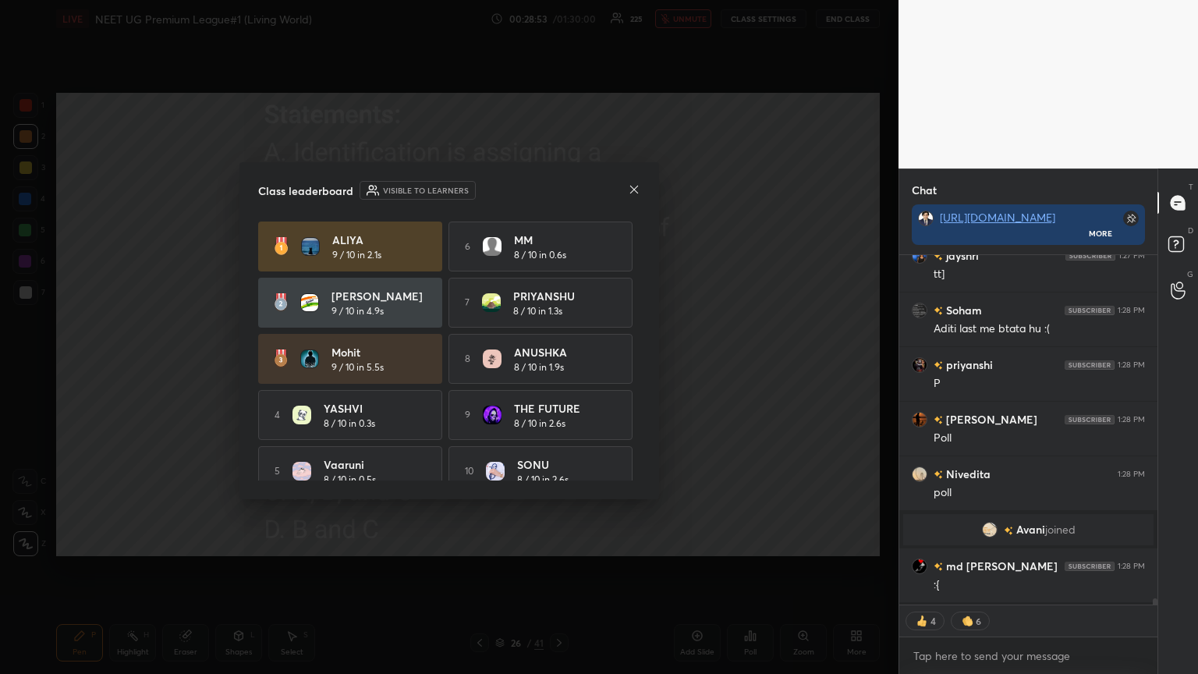
scroll to position [414, 253]
click at [559, 188] on icon at bounding box center [634, 189] width 12 height 12
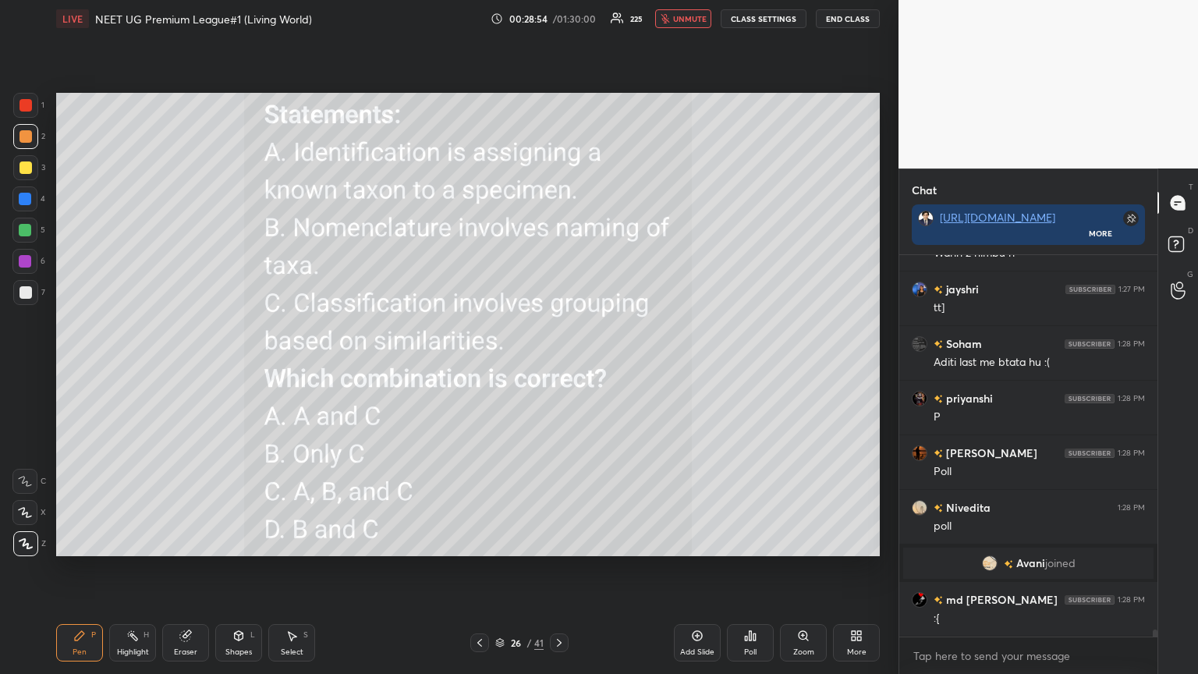
click at [482, 366] on icon at bounding box center [479, 642] width 12 height 12
click at [559, 16] on span "unmute" at bounding box center [690, 18] width 34 height 11
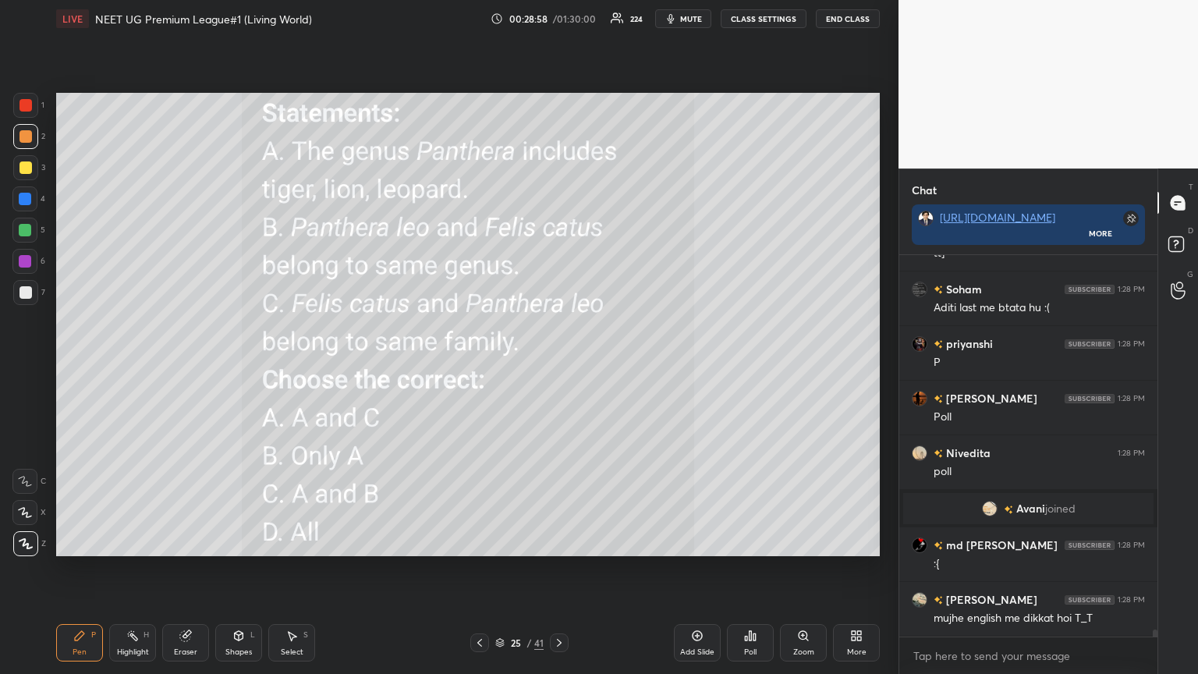
click at [556, 366] on div at bounding box center [559, 642] width 19 height 19
drag, startPoint x: 694, startPoint y: 18, endPoint x: 699, endPoint y: 34, distance: 16.3
click at [559, 19] on span "mute" at bounding box center [691, 18] width 22 height 11
click at [559, 366] on icon at bounding box center [856, 635] width 12 height 12
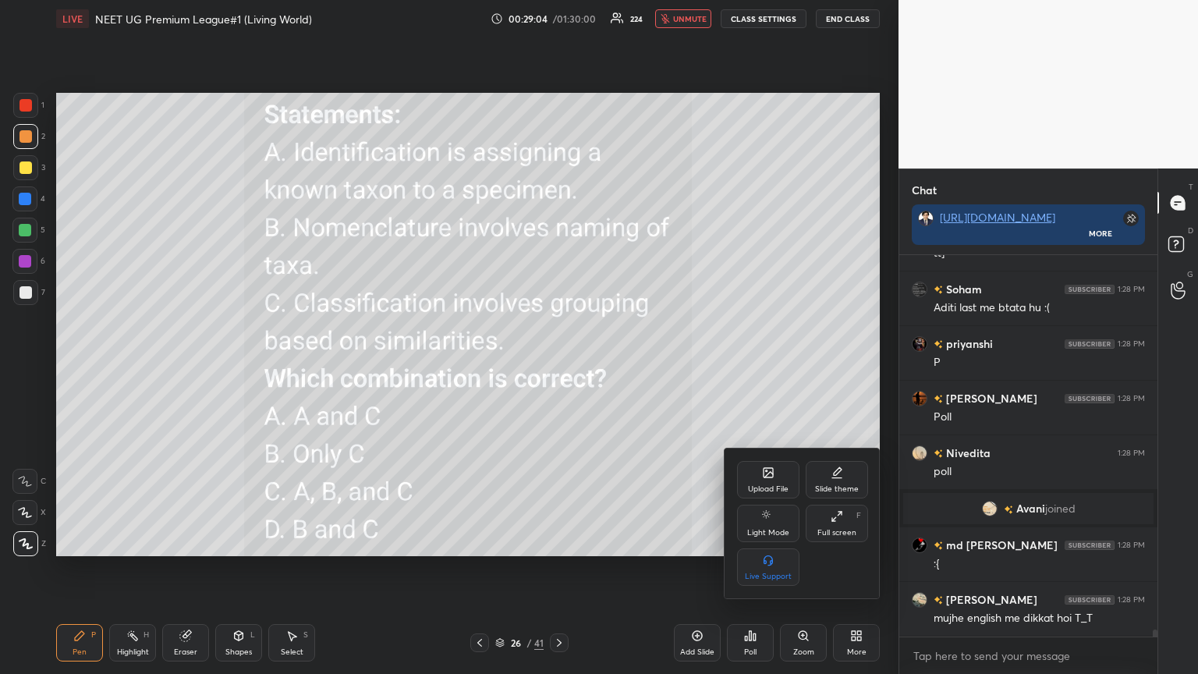
click at [559, 366] on icon at bounding box center [768, 472] width 12 height 12
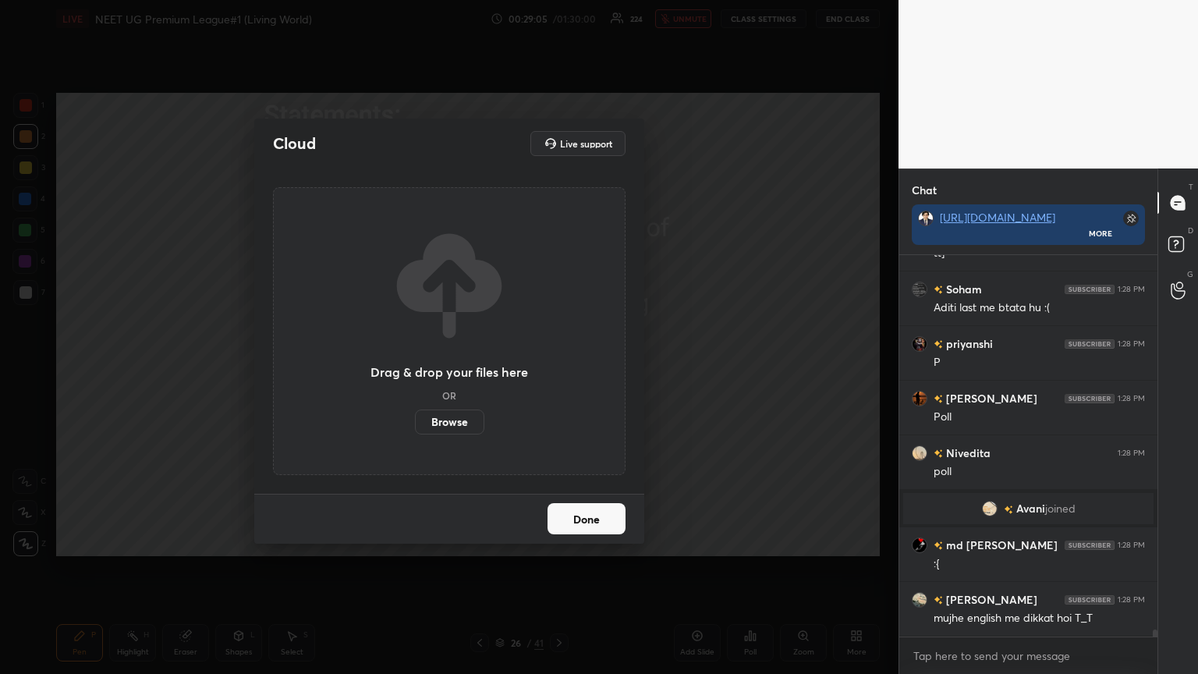
click at [457, 366] on label "Browse" at bounding box center [449, 421] width 69 height 25
click at [415, 366] on input "Browse" at bounding box center [415, 421] width 0 height 25
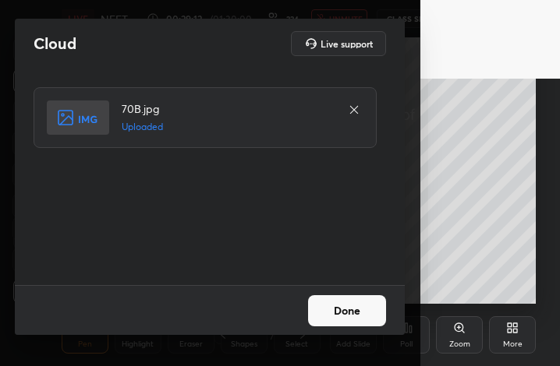
click at [356, 314] on button "Done" at bounding box center [347, 311] width 78 height 31
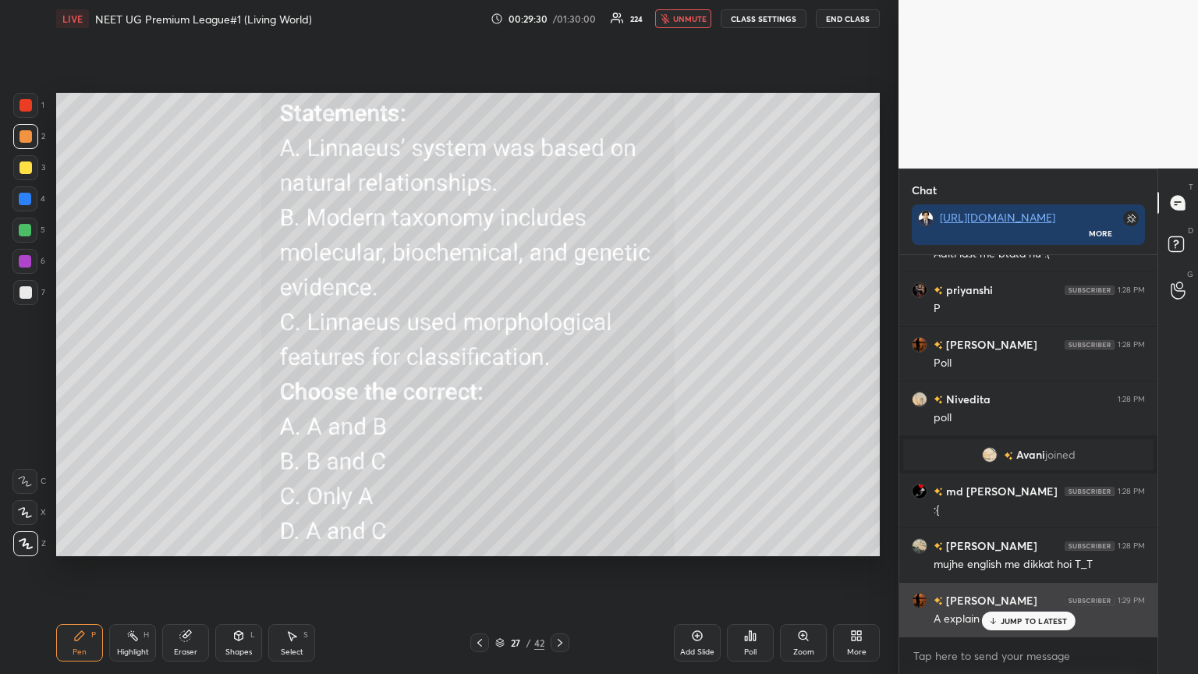
click at [559, 366] on div "JUMP TO LATEST" at bounding box center [1028, 620] width 94 height 19
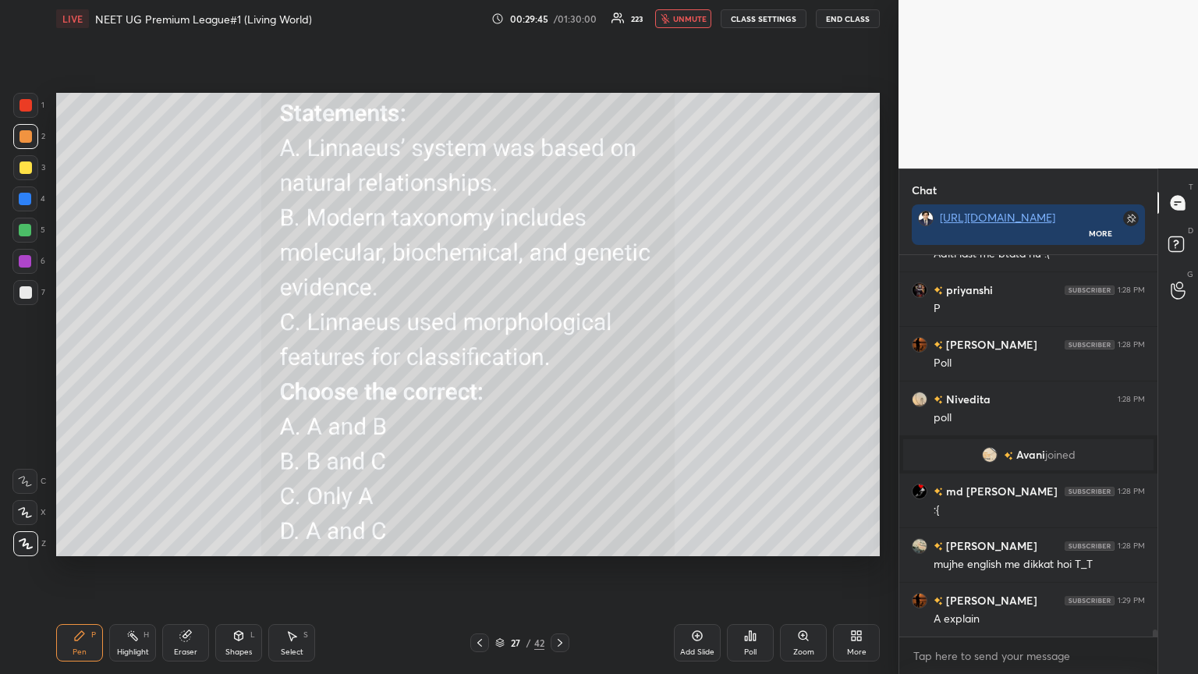
click at [559, 19] on span "unmute" at bounding box center [690, 18] width 34 height 11
click at [559, 22] on span "mute" at bounding box center [691, 18] width 22 height 11
click at [559, 21] on span "unmute" at bounding box center [690, 18] width 34 height 11
click at [559, 19] on button "mute" at bounding box center [683, 18] width 56 height 19
click at [559, 366] on div "Poll" at bounding box center [750, 642] width 47 height 37
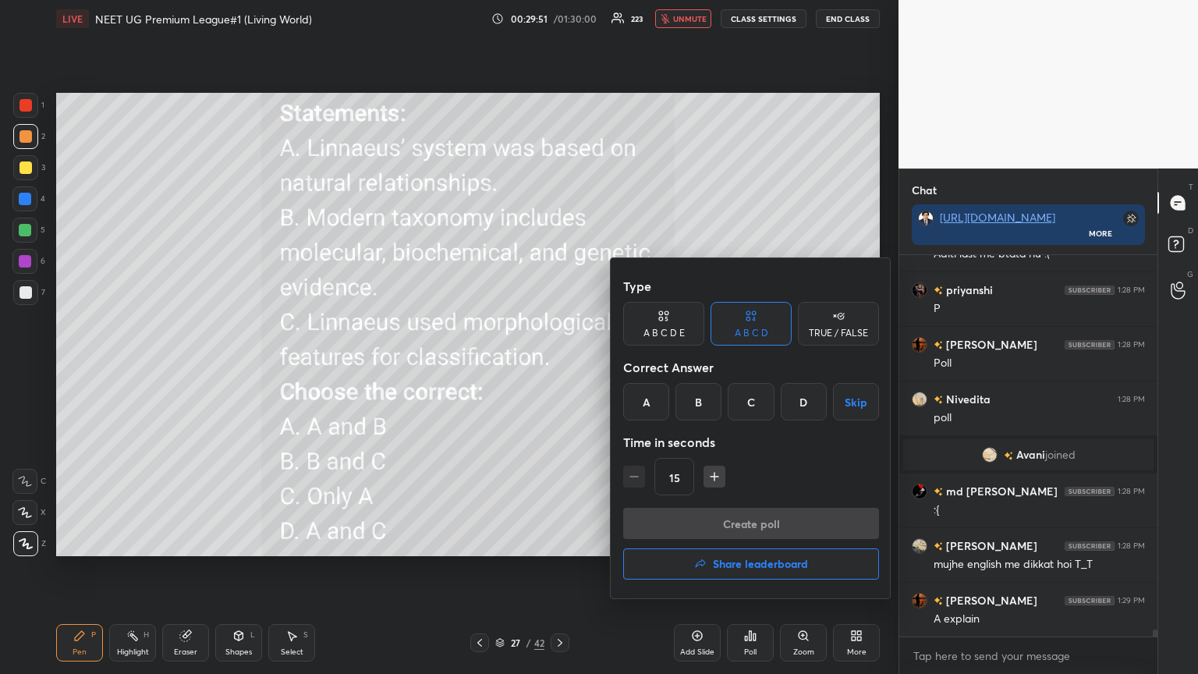
click at [559, 366] on div "B" at bounding box center [698, 401] width 46 height 37
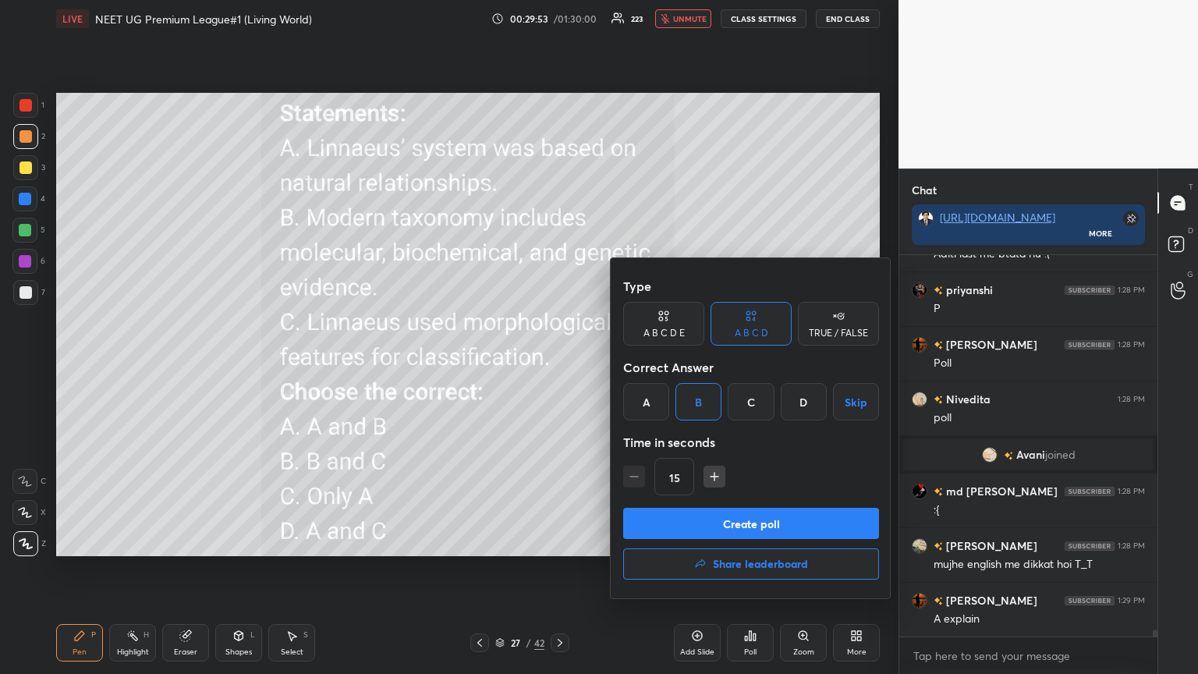
click at [559, 366] on button "Create poll" at bounding box center [751, 523] width 256 height 31
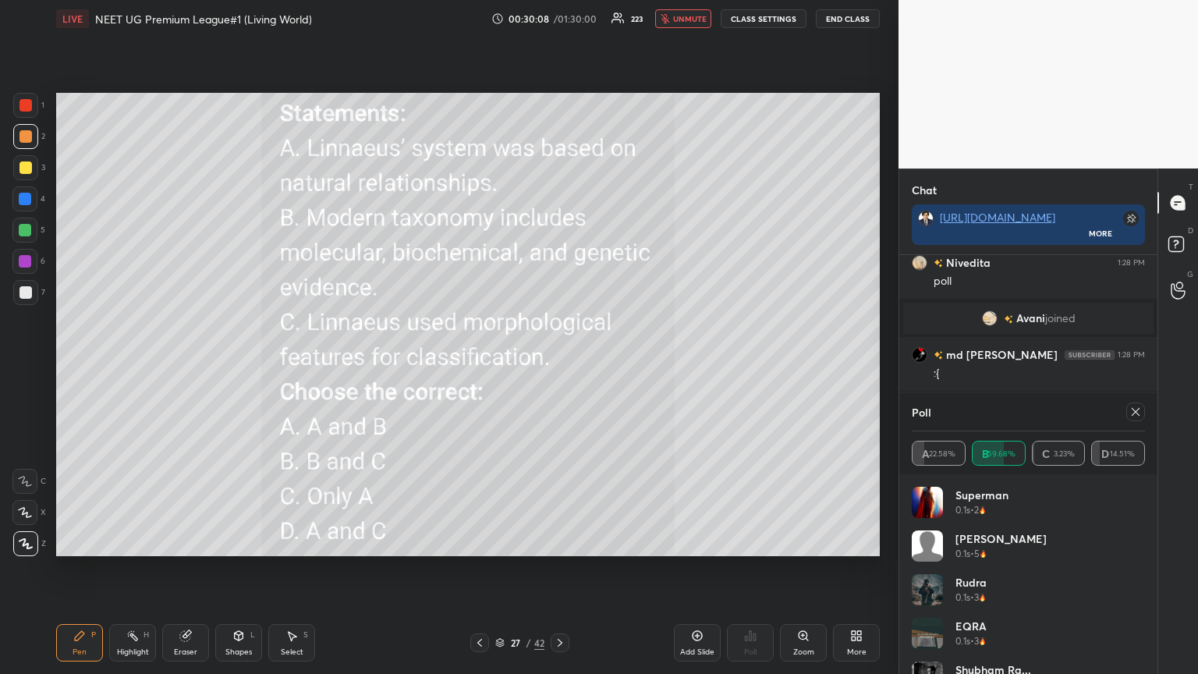
scroll to position [296, 253]
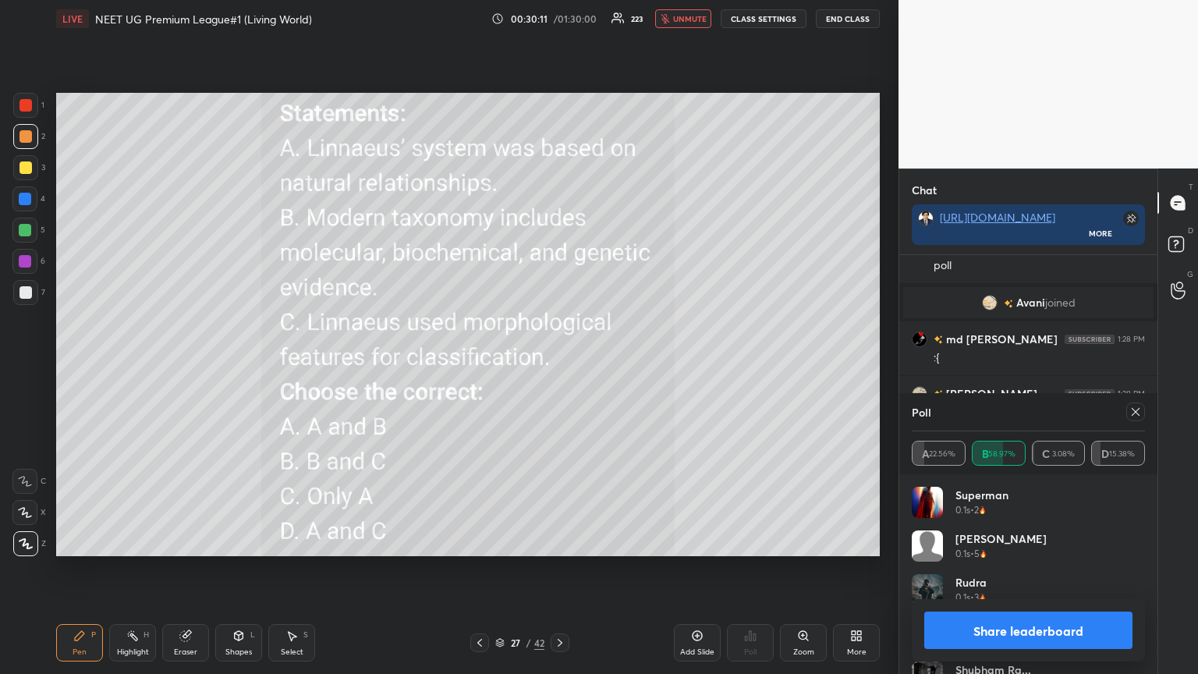
click at [559, 19] on span "unmute" at bounding box center [690, 18] width 34 height 11
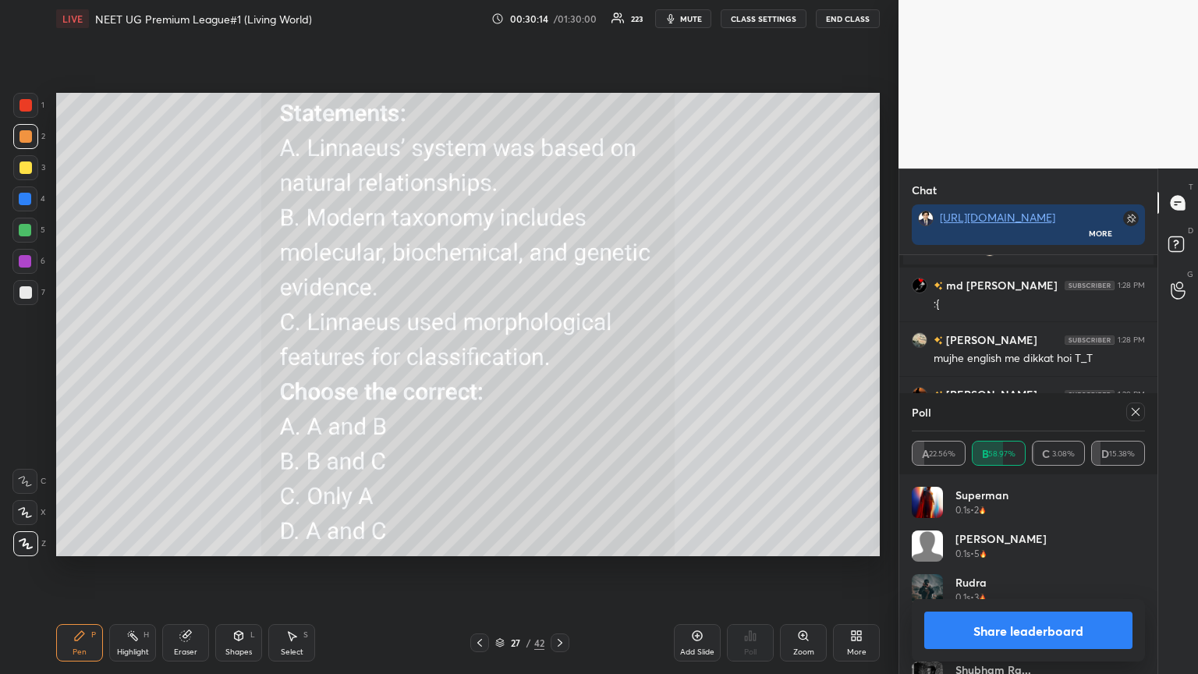
click at [559, 366] on button "Share leaderboard" at bounding box center [1028, 629] width 208 height 37
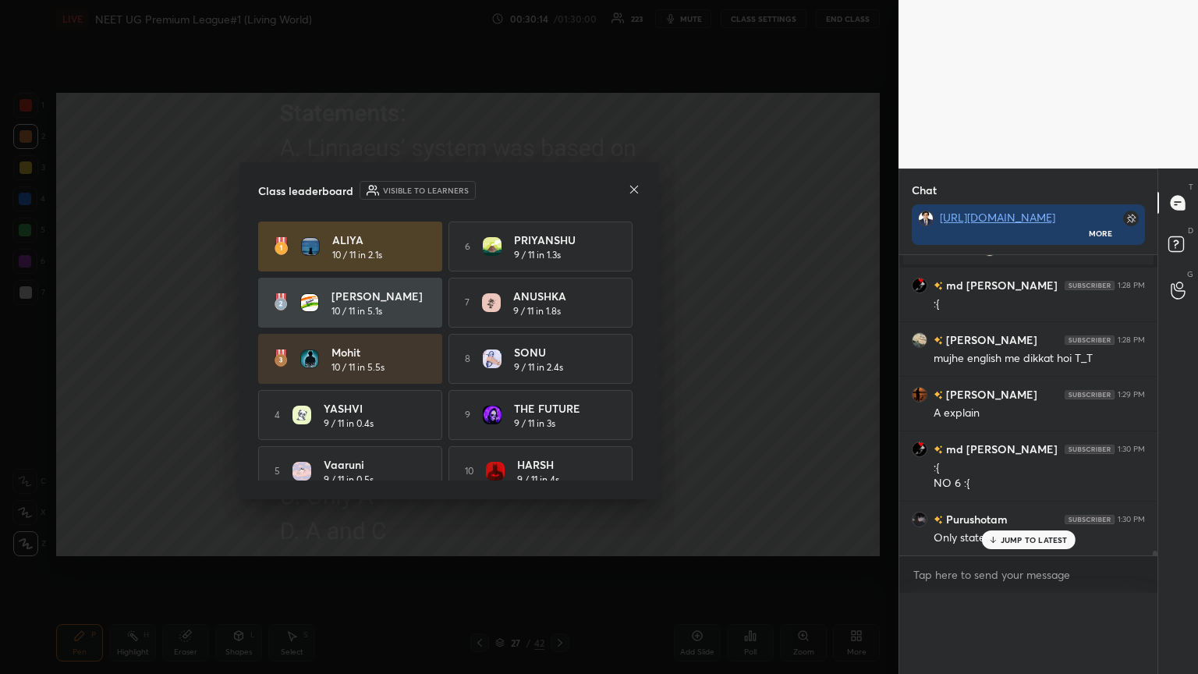
scroll to position [359, 253]
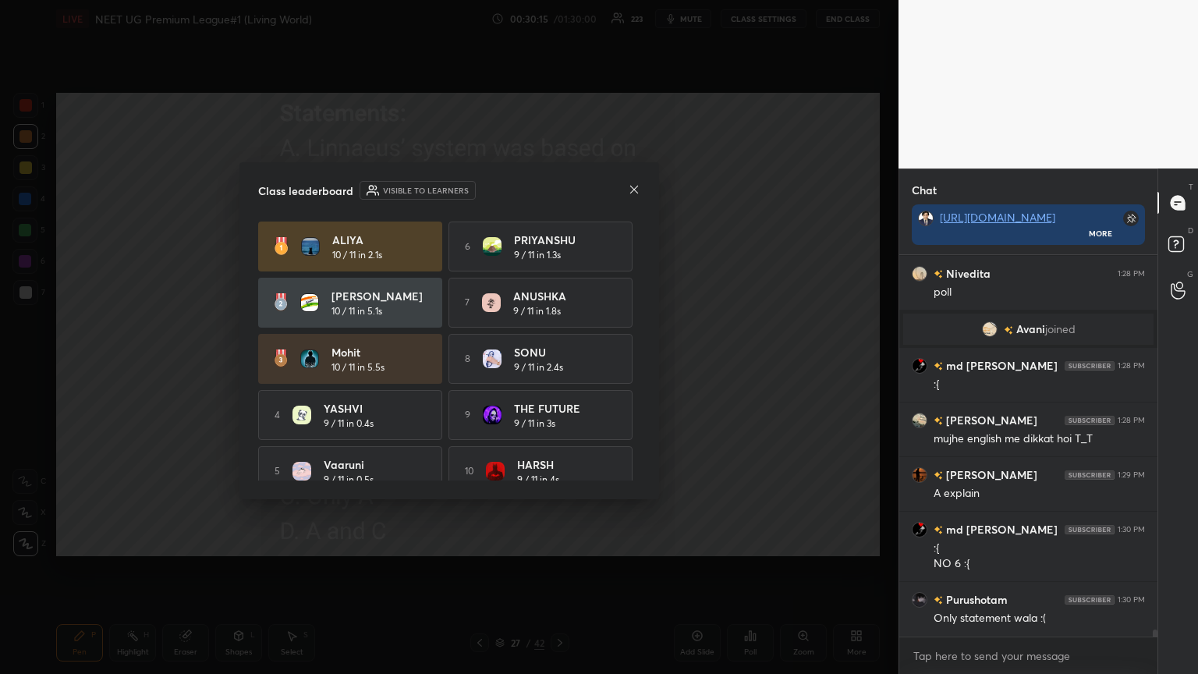
click at [559, 186] on icon at bounding box center [634, 189] width 12 height 12
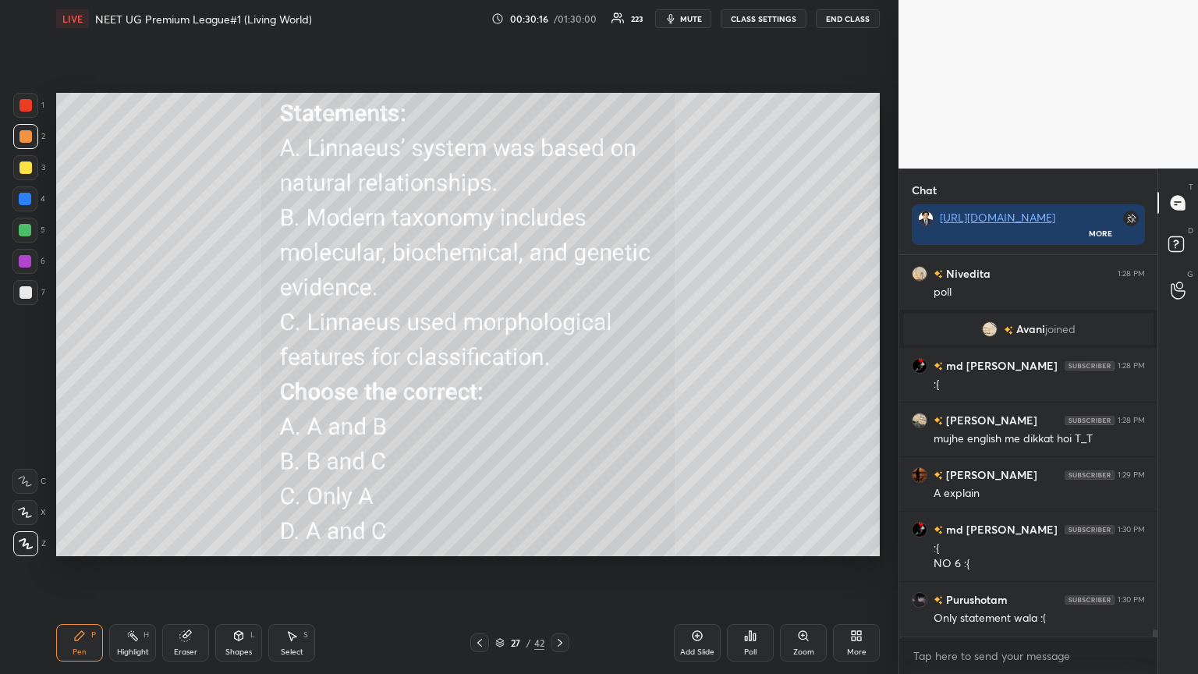
click at [476, 366] on div at bounding box center [479, 642] width 19 height 19
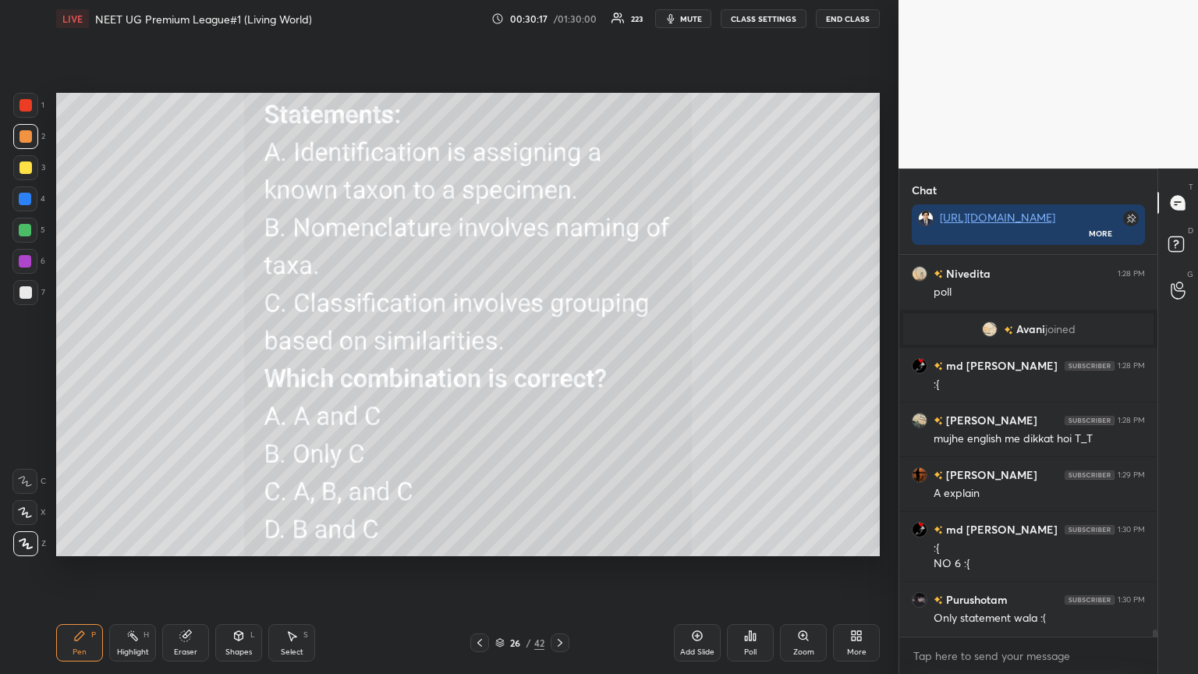
click at [557, 366] on icon at bounding box center [560, 642] width 12 height 12
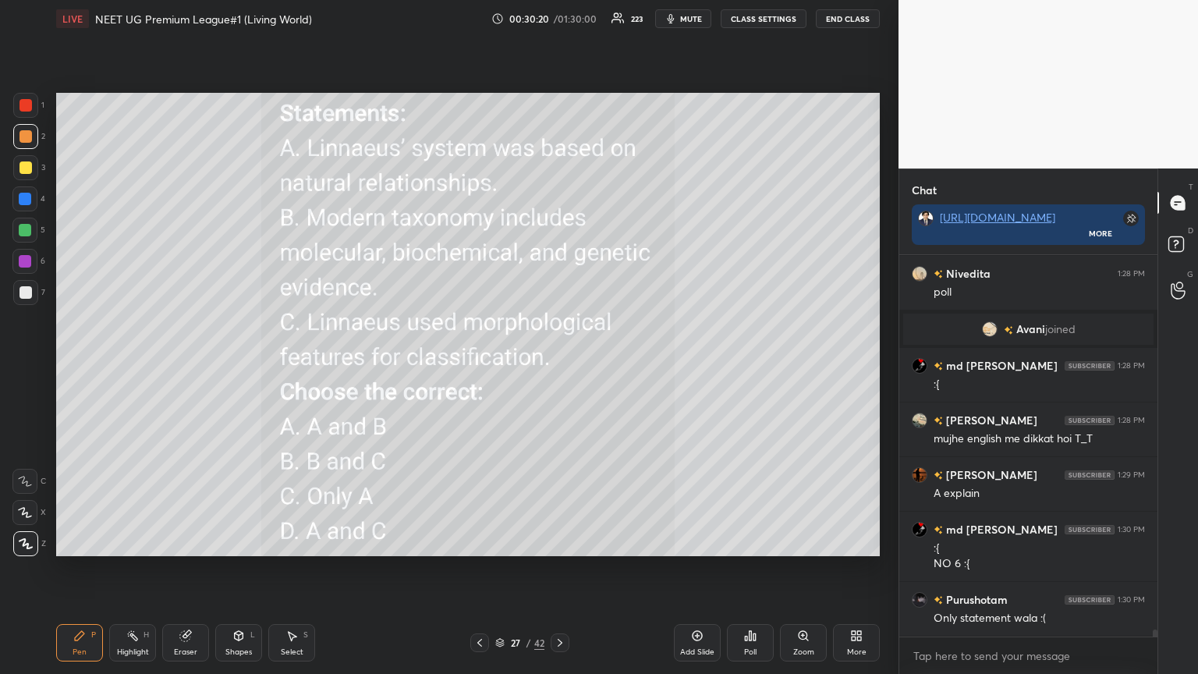
click at [559, 22] on span "mute" at bounding box center [691, 18] width 22 height 11
click at [559, 366] on icon at bounding box center [856, 635] width 12 height 12
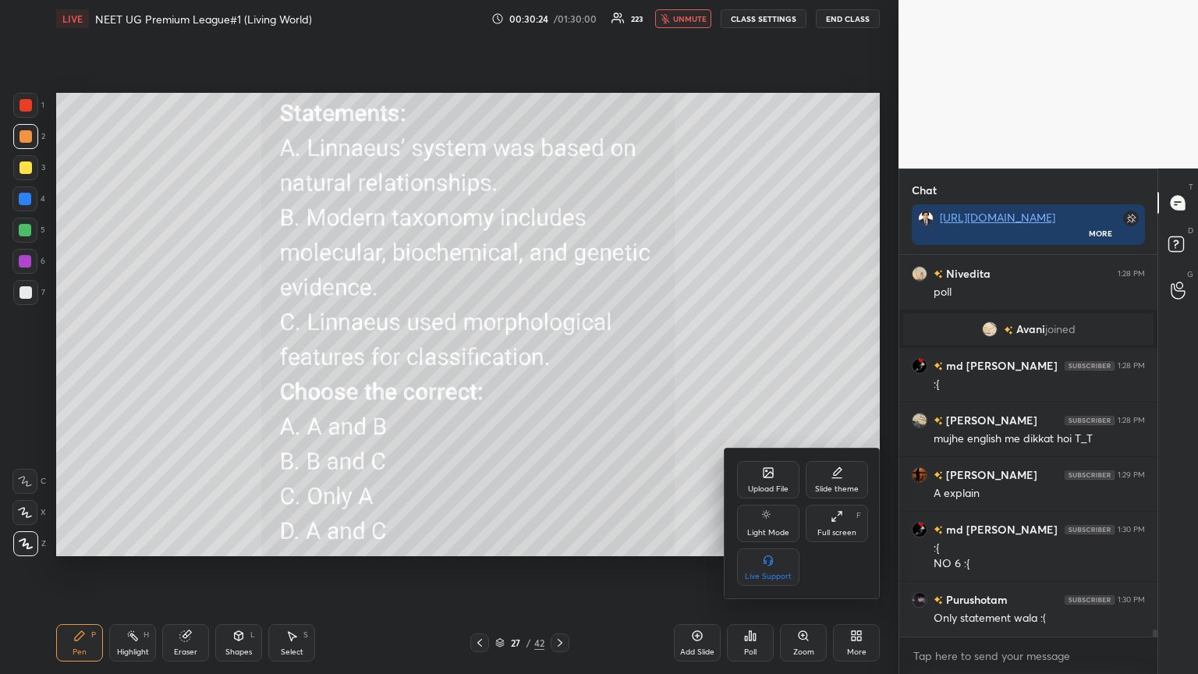
click at [559, 23] on div at bounding box center [599, 337] width 1198 height 674
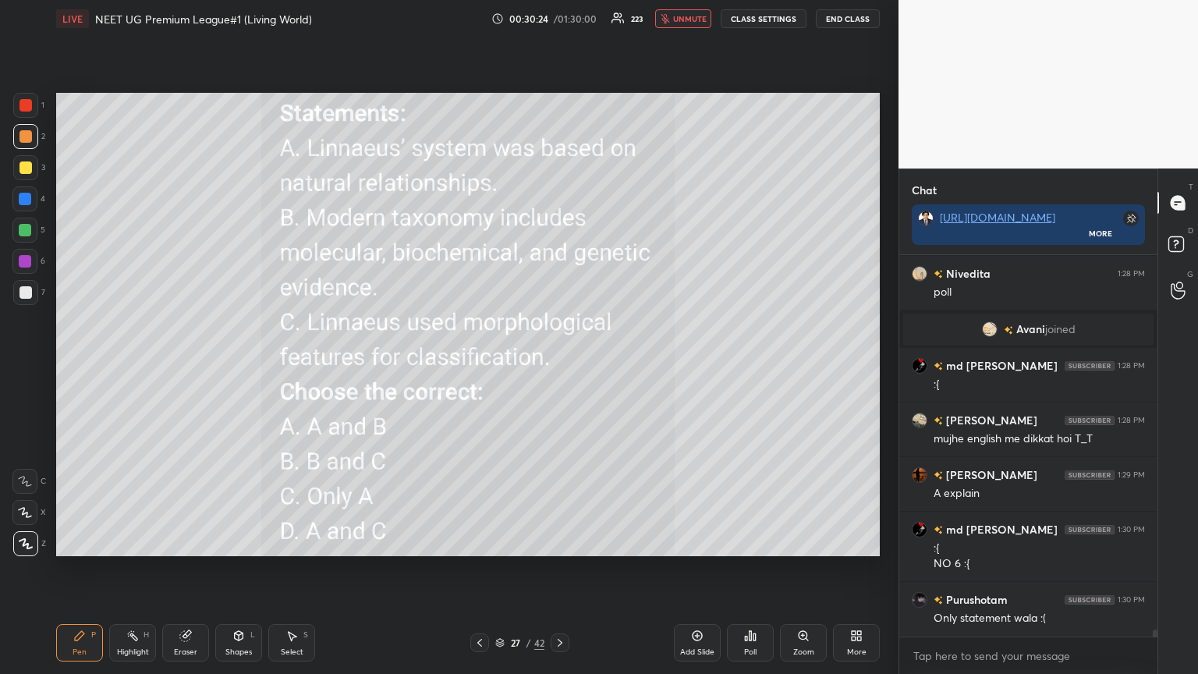
click at [559, 18] on span "unmute" at bounding box center [690, 18] width 34 height 11
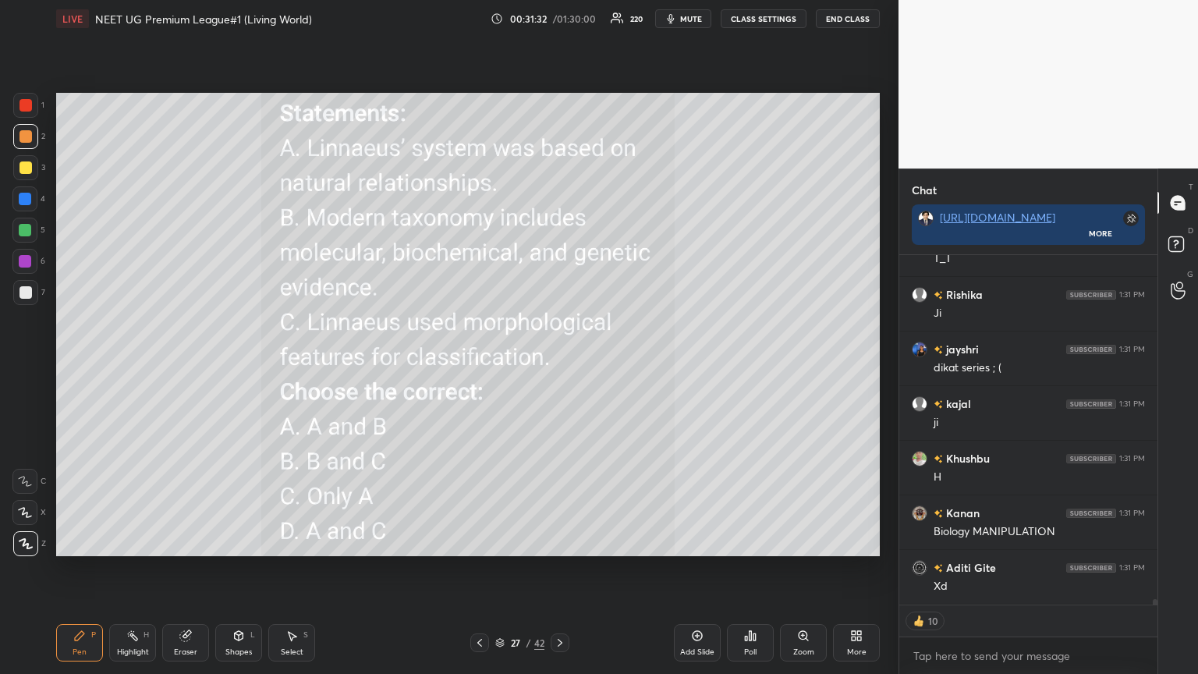
click at [559, 366] on icon at bounding box center [856, 635] width 12 height 12
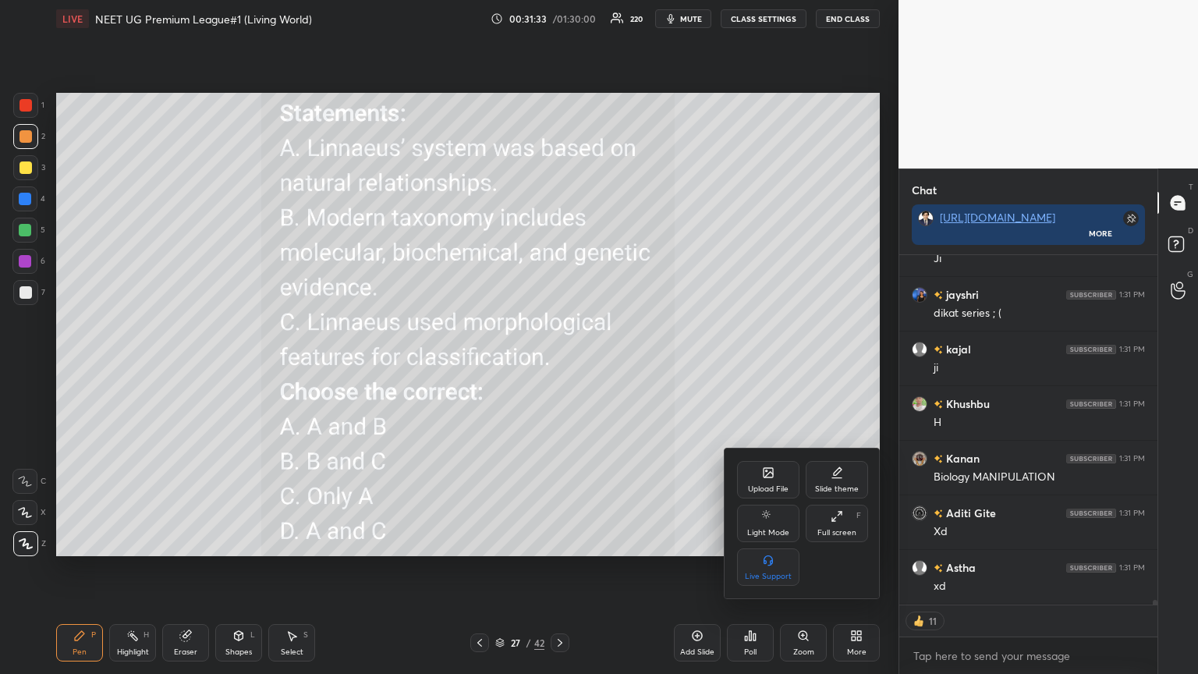
click at [559, 366] on icon at bounding box center [768, 472] width 12 height 12
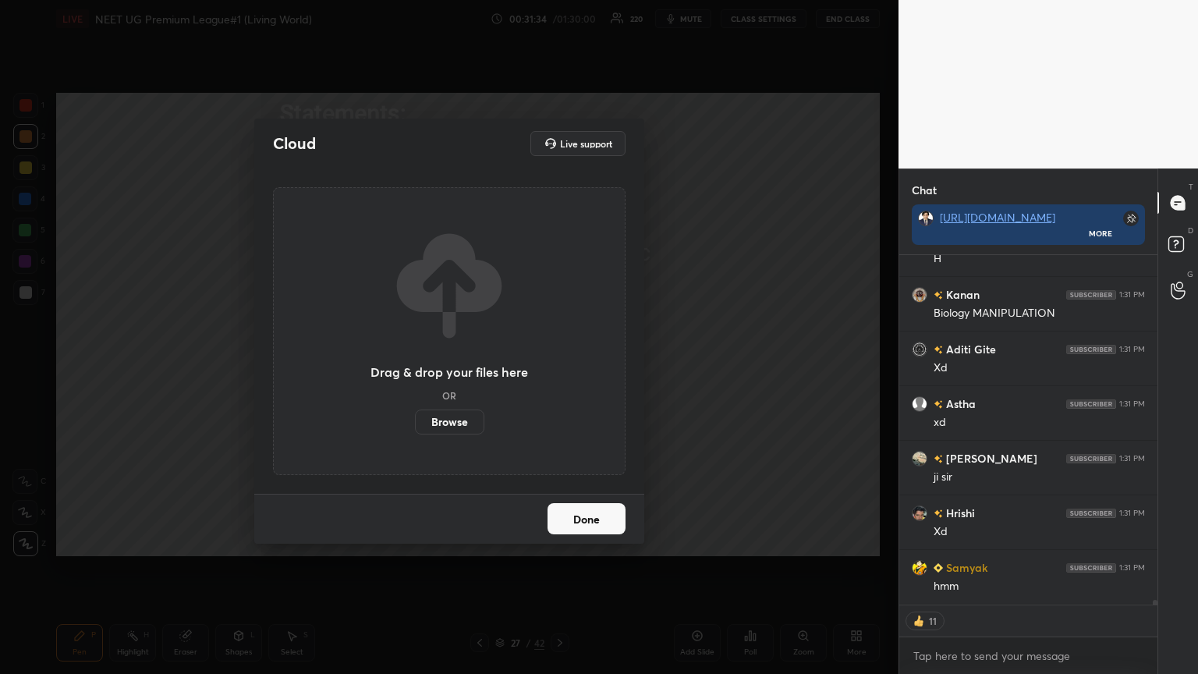
click at [460, 366] on label "Browse" at bounding box center [449, 421] width 69 height 25
click at [415, 366] on input "Browse" at bounding box center [415, 421] width 0 height 25
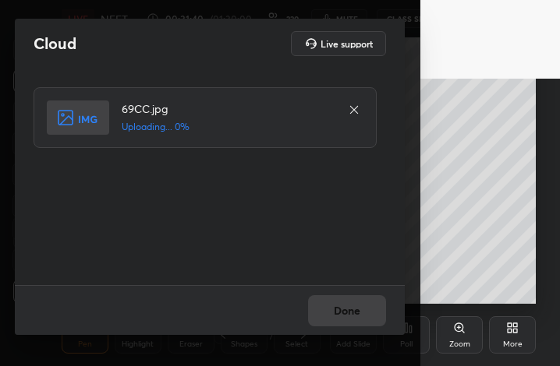
click at [212, 43] on div "Cloud Live support" at bounding box center [210, 43] width 352 height 25
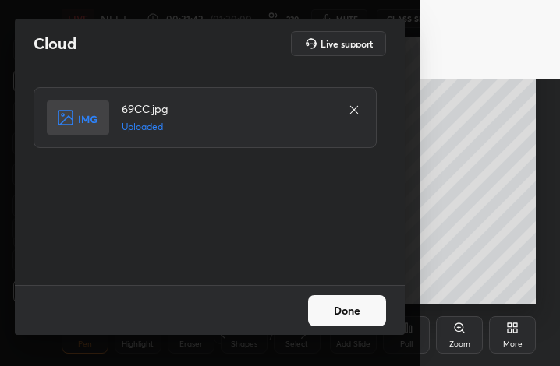
click at [361, 311] on button "Done" at bounding box center [347, 311] width 78 height 31
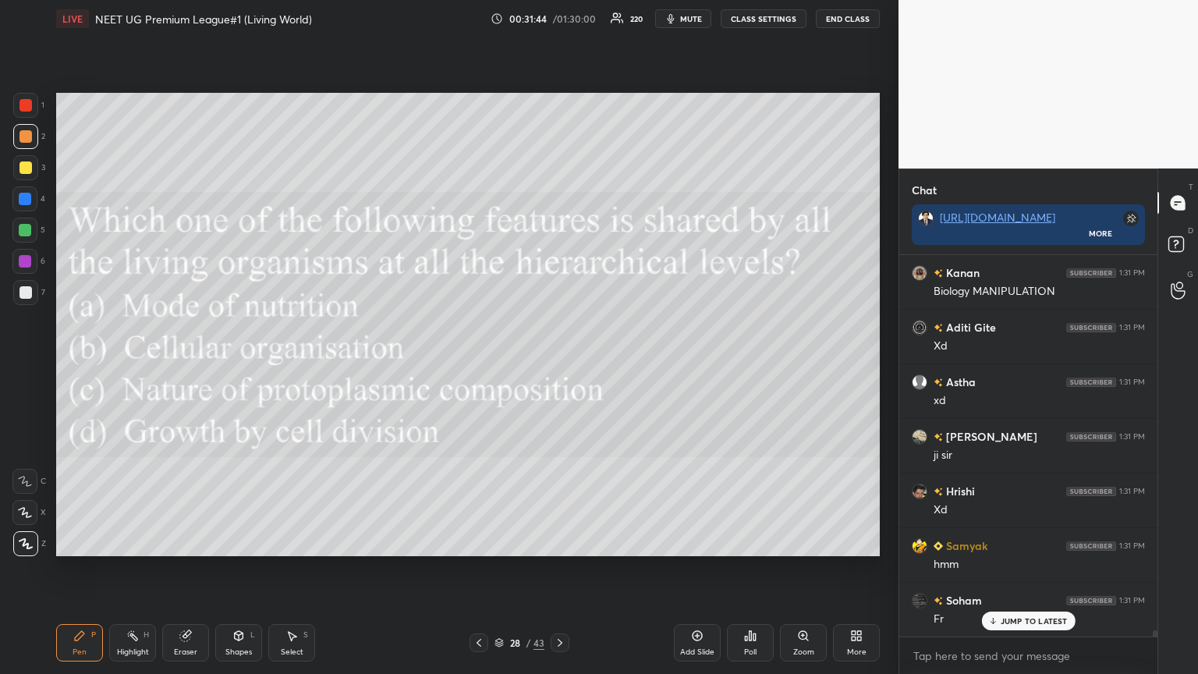
click at [559, 16] on span "mute" at bounding box center [691, 18] width 22 height 11
click at [559, 366] on p "JUMP TO LATEST" at bounding box center [1033, 620] width 67 height 9
click at [559, 366] on icon at bounding box center [750, 635] width 12 height 12
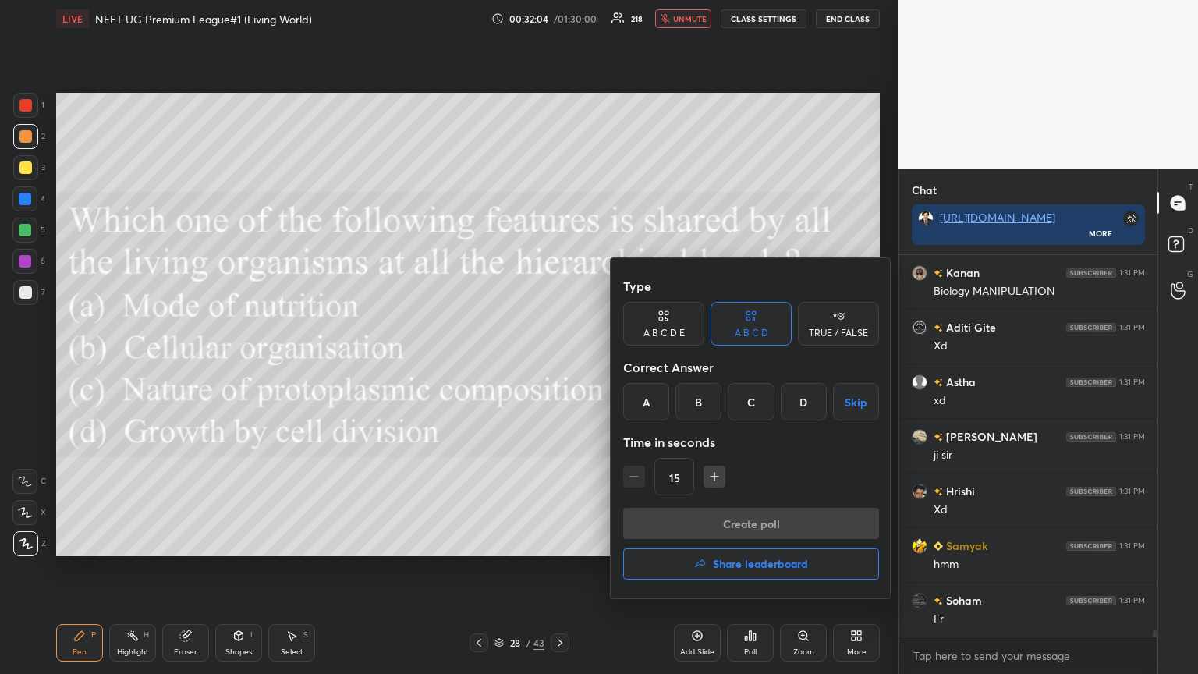
click at [559, 366] on div "C" at bounding box center [750, 401] width 46 height 37
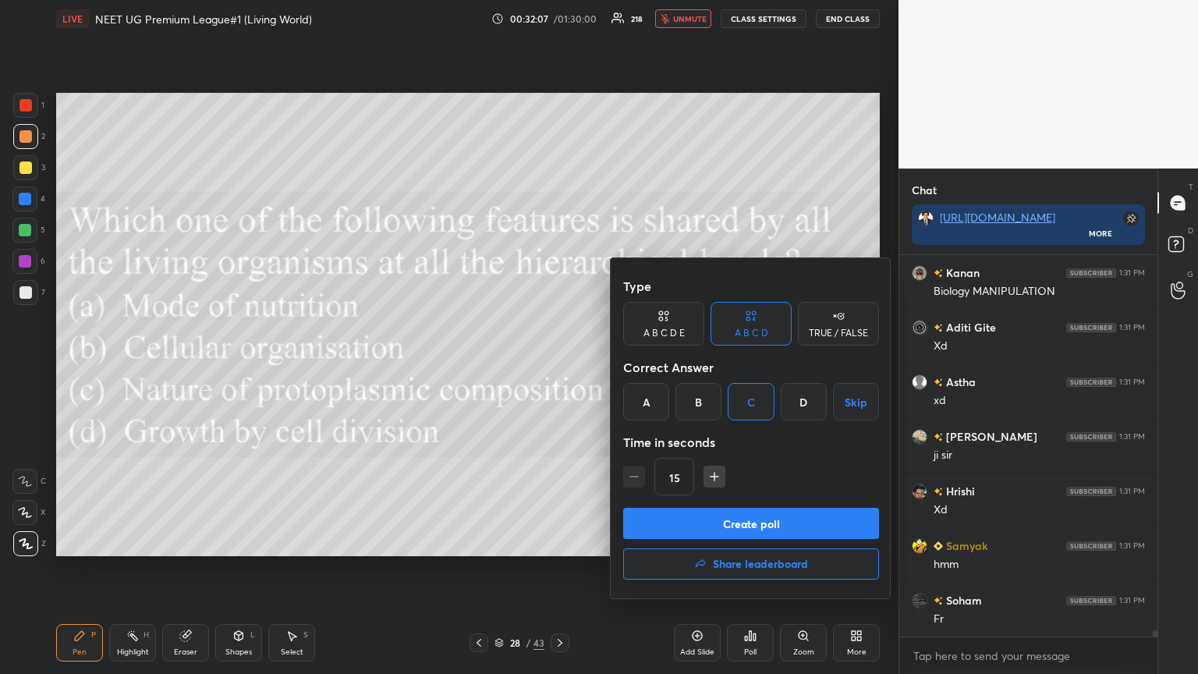
click at [559, 366] on div at bounding box center [599, 337] width 1198 height 674
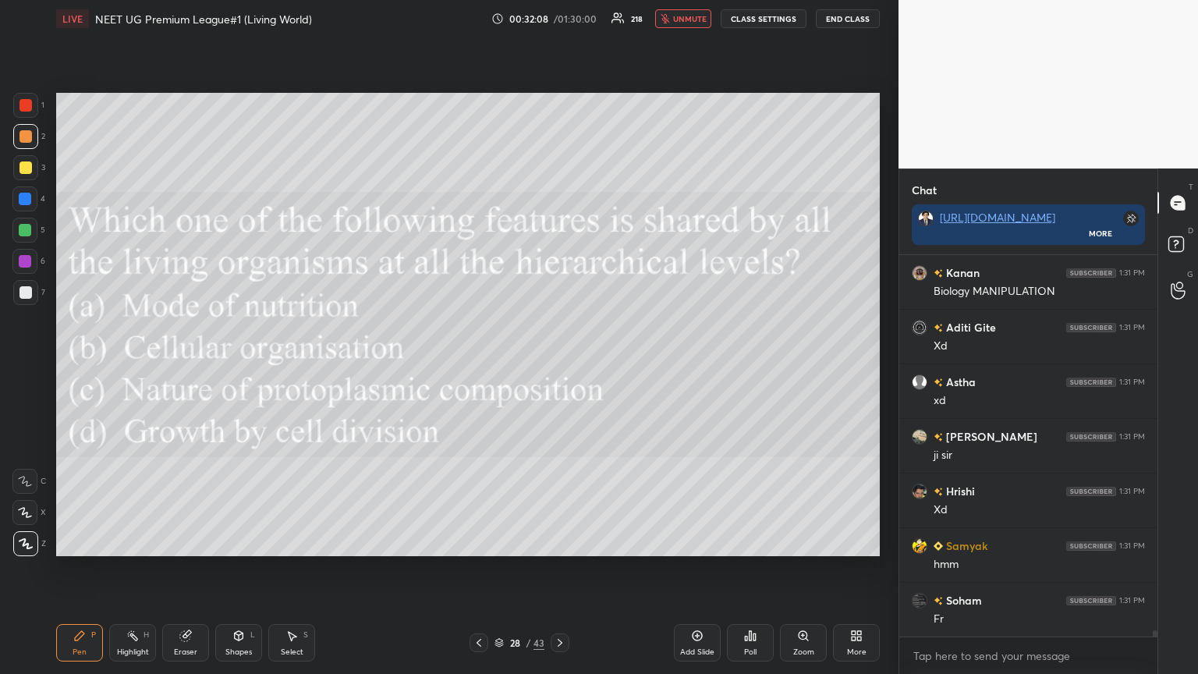
click at [559, 25] on button "unmute" at bounding box center [683, 18] width 56 height 19
click at [559, 19] on span "mute" at bounding box center [691, 18] width 22 height 11
click at [559, 366] on icon at bounding box center [750, 635] width 12 height 12
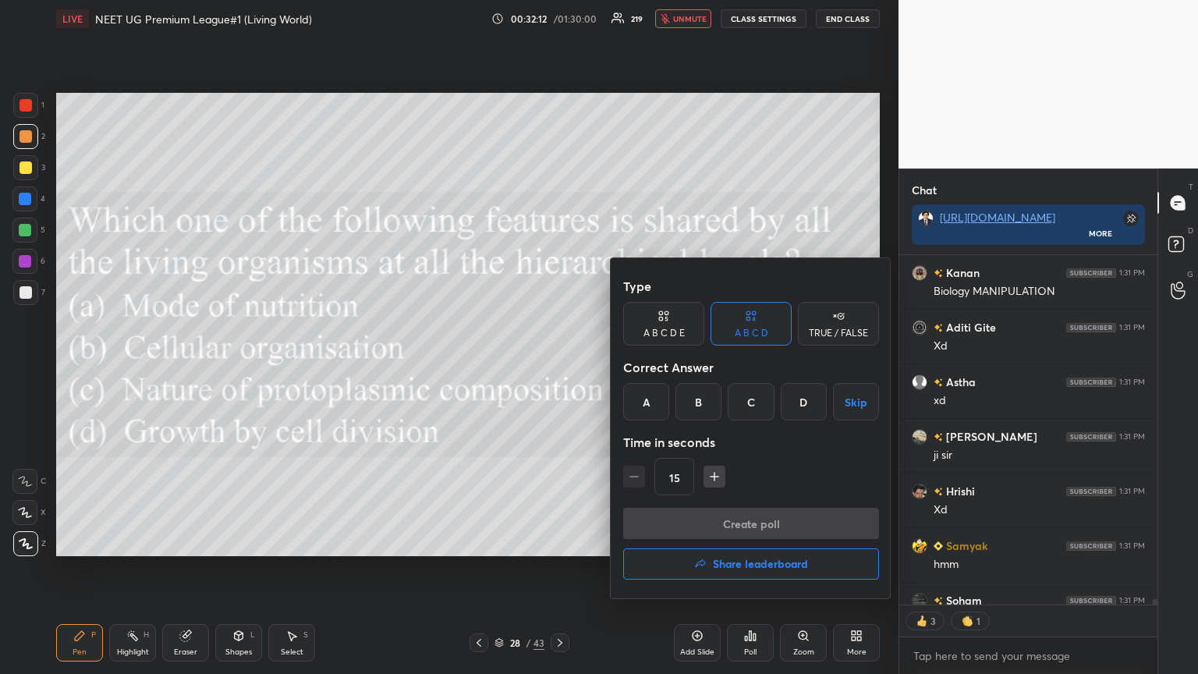
click at [559, 366] on div "C" at bounding box center [750, 401] width 46 height 37
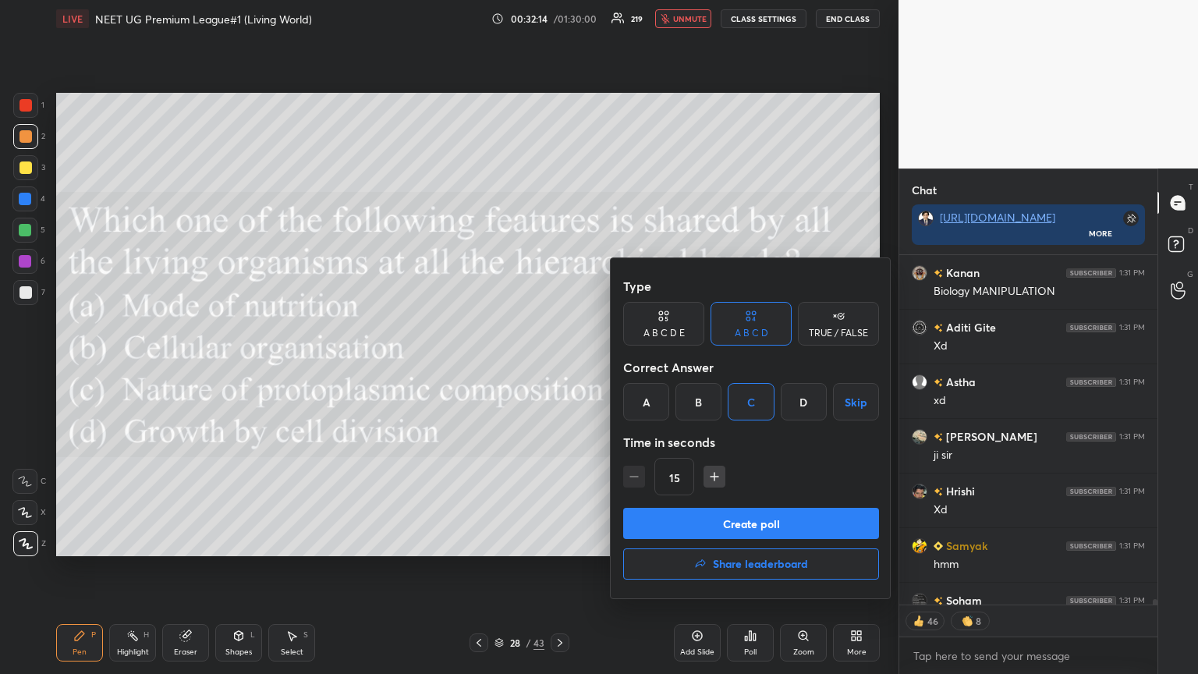
click at [559, 366] on button "Create poll" at bounding box center [751, 523] width 256 height 31
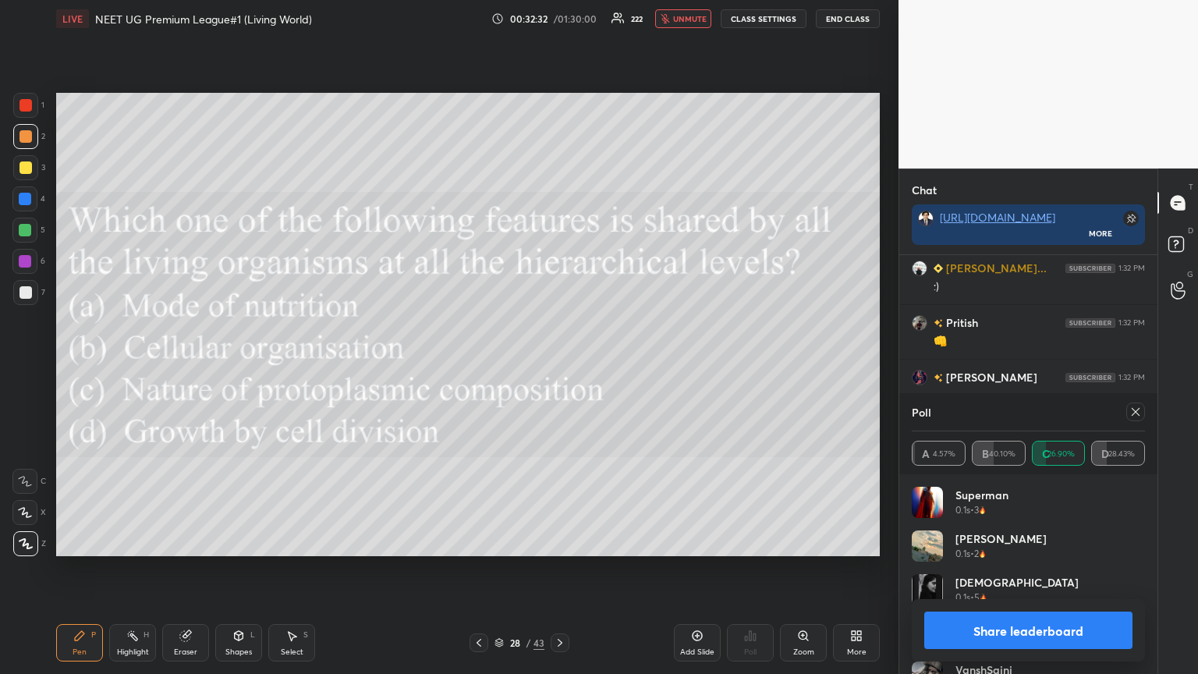
click at [559, 19] on span "unmute" at bounding box center [690, 18] width 34 height 11
click at [559, 366] on button "Share leaderboard" at bounding box center [1028, 629] width 208 height 37
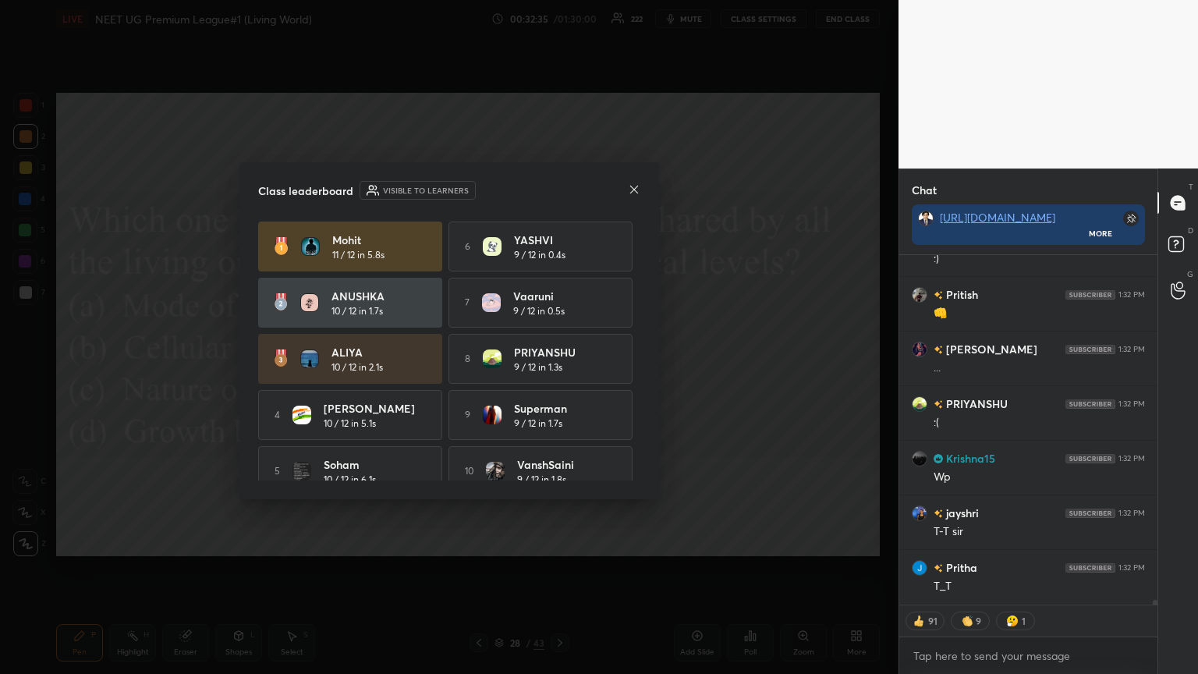
click at [559, 188] on icon at bounding box center [634, 189] width 12 height 12
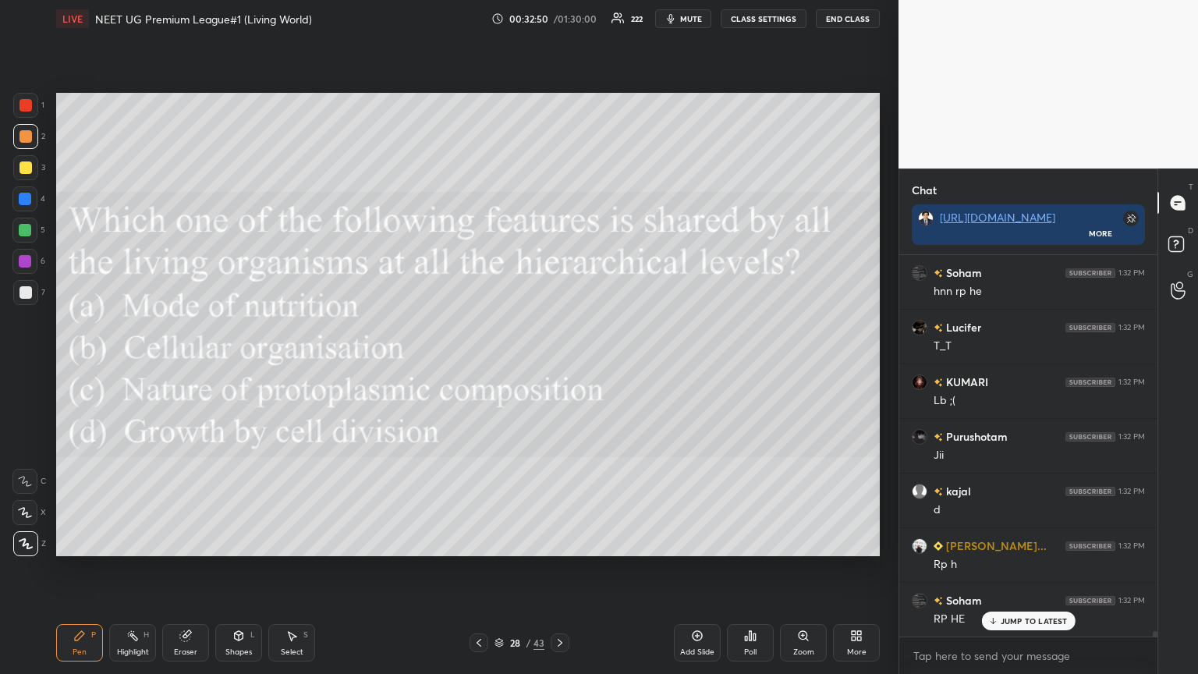
click at [477, 366] on div at bounding box center [478, 642] width 19 height 19
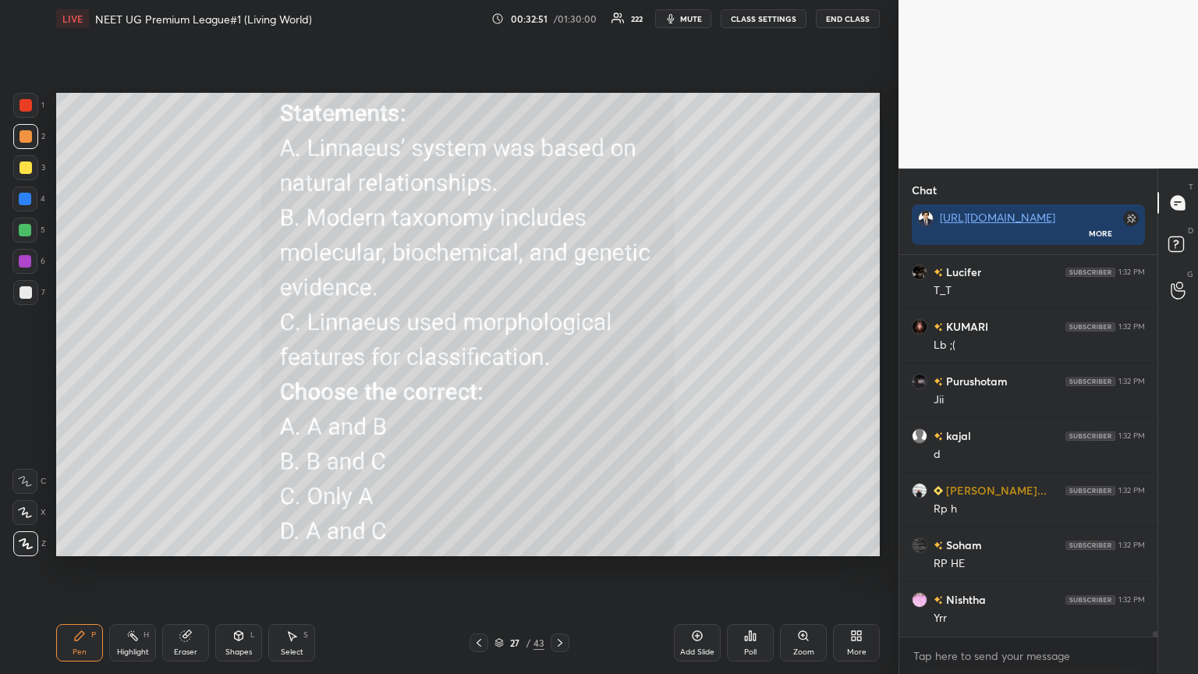
click at [557, 366] on icon at bounding box center [560, 642] width 12 height 12
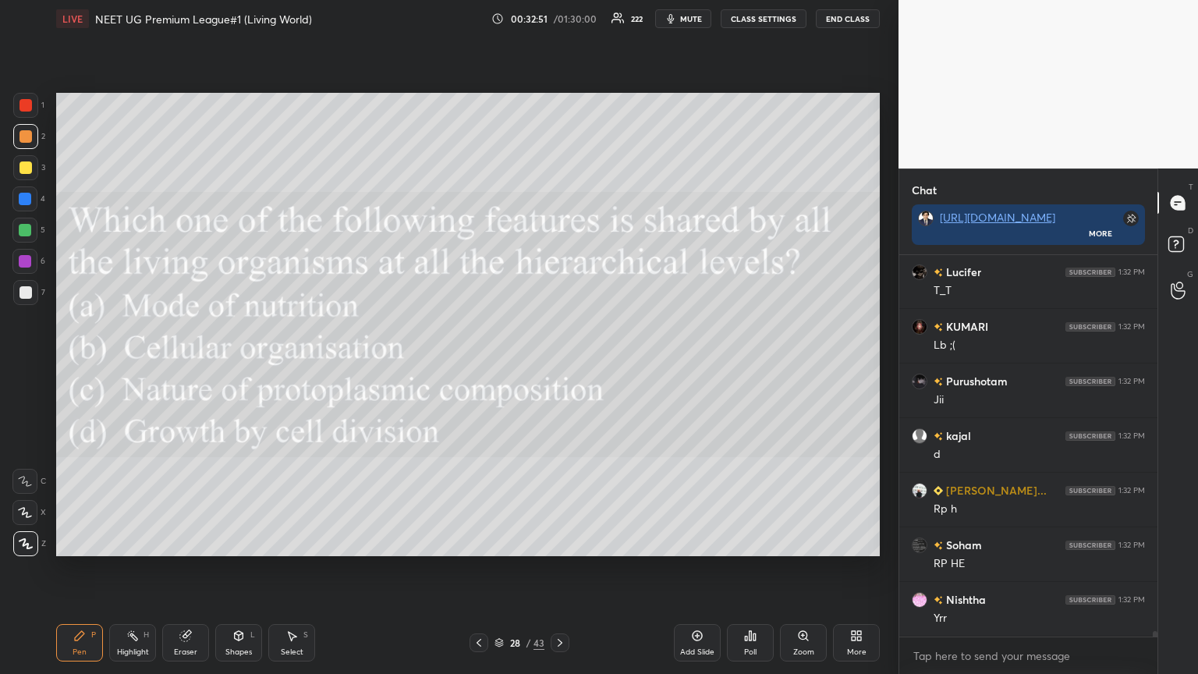
click at [559, 366] on icon at bounding box center [859, 638] width 4 height 4
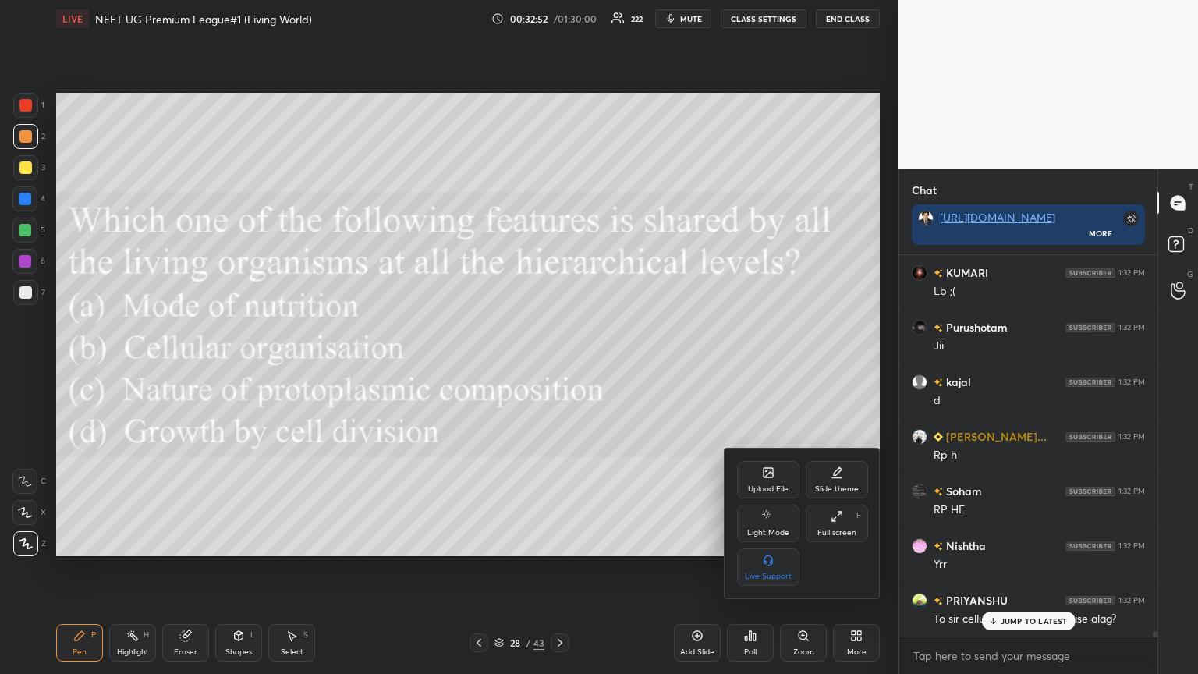
click at [559, 366] on div "Upload File" at bounding box center [768, 489] width 41 height 8
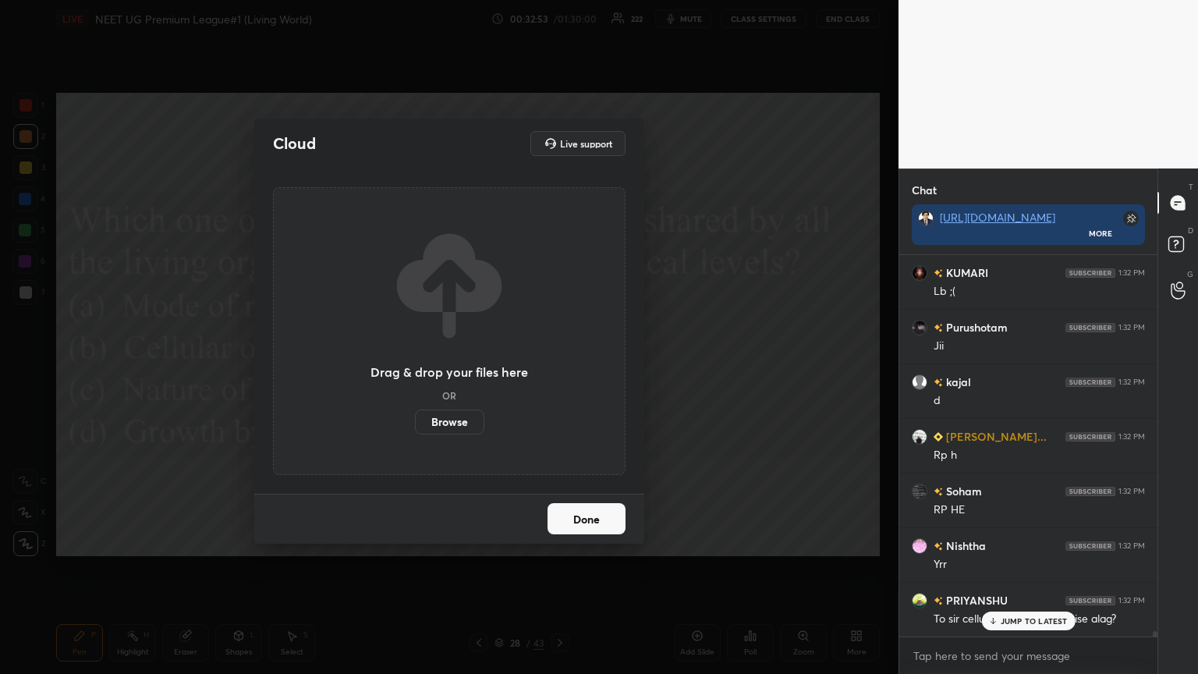
click at [448, 366] on label "Browse" at bounding box center [449, 421] width 69 height 25
click at [415, 366] on input "Browse" at bounding box center [415, 421] width 0 height 25
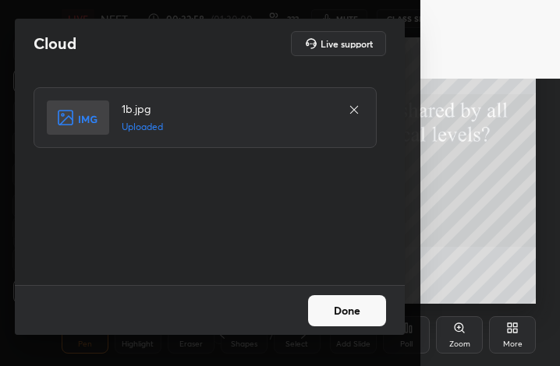
click at [352, 314] on button "Done" at bounding box center [347, 311] width 78 height 31
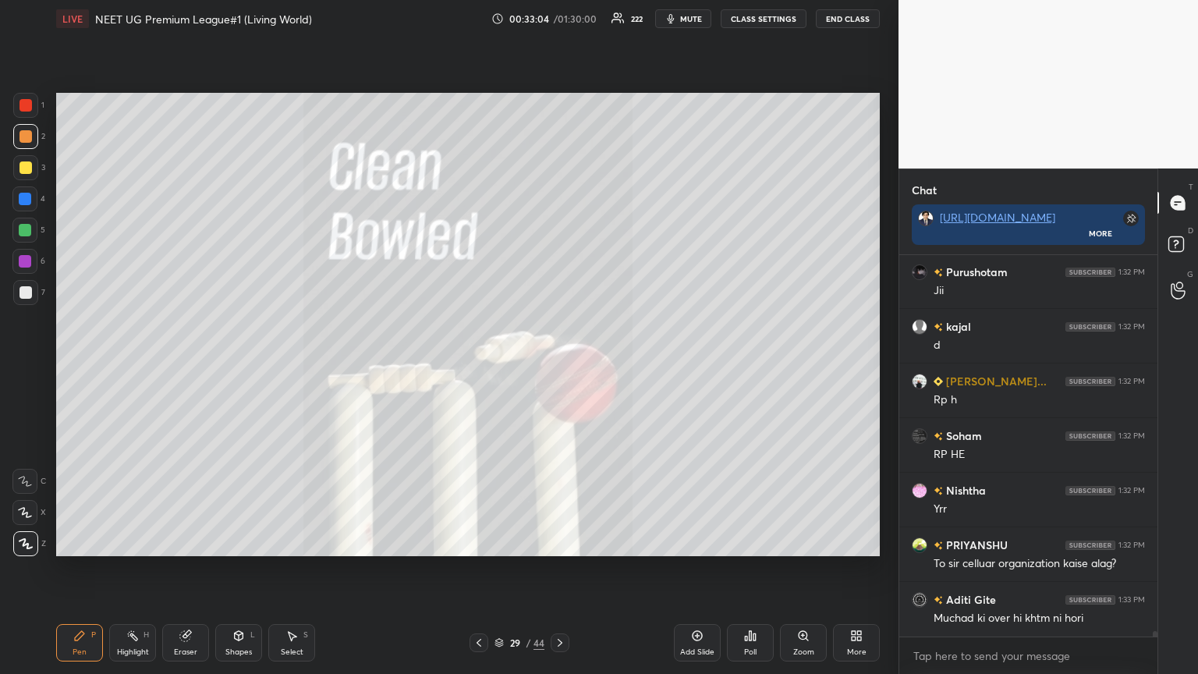
click at [559, 366] on icon at bounding box center [853, 638] width 4 height 4
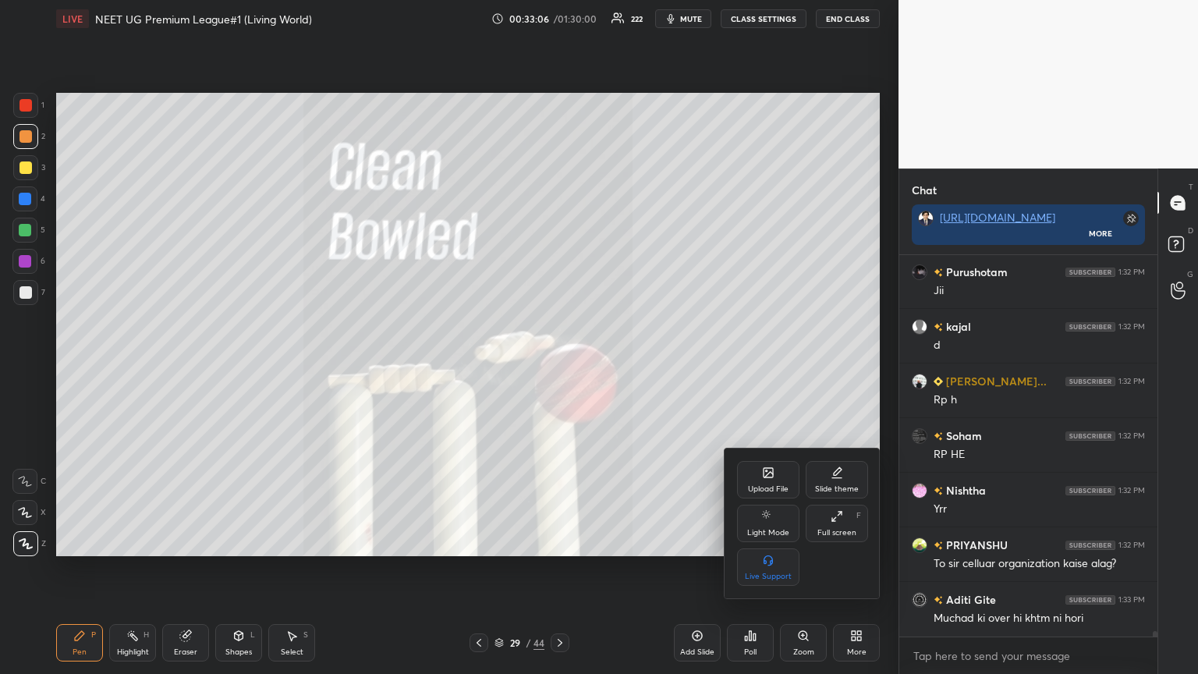
click at [559, 366] on icon at bounding box center [767, 472] width 9 height 9
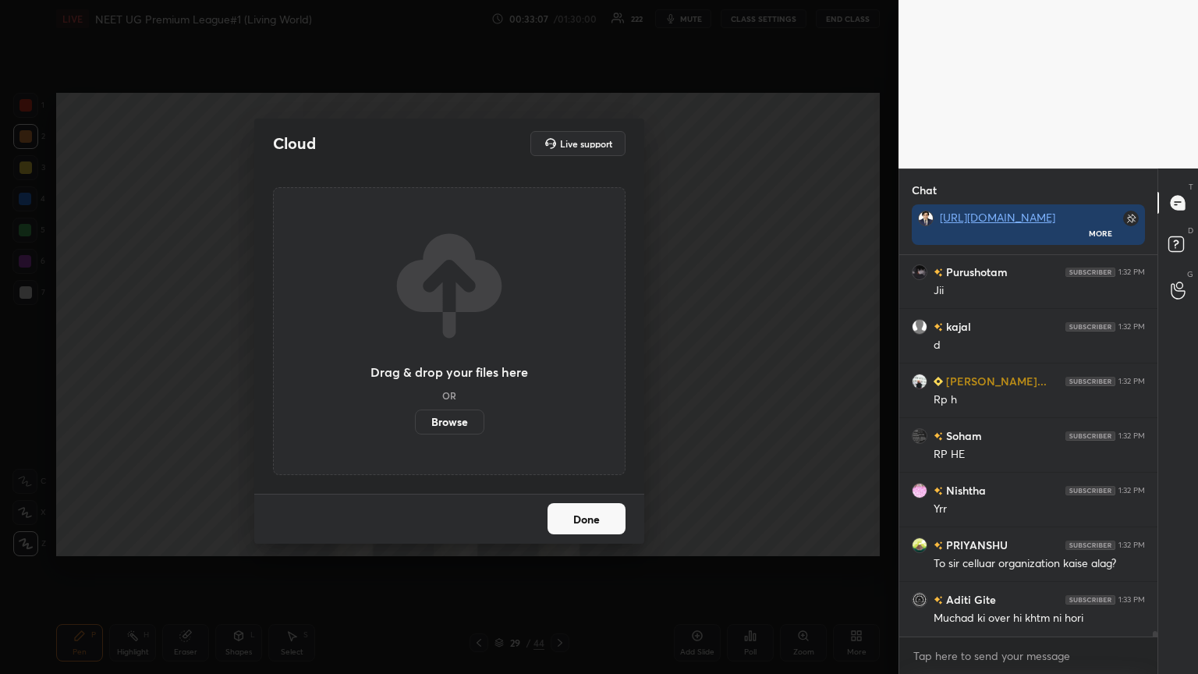
drag, startPoint x: 462, startPoint y: 423, endPoint x: 462, endPoint y: 324, distance: 98.2
click at [462, 366] on label "Browse" at bounding box center [449, 421] width 69 height 25
click at [415, 366] on input "Browse" at bounding box center [415, 421] width 0 height 25
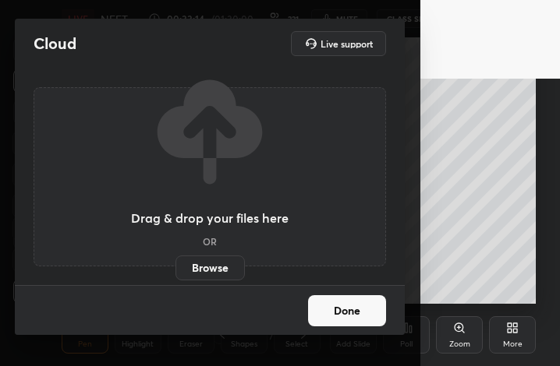
click at [119, 31] on div "Cloud Live support" at bounding box center [210, 43] width 352 height 25
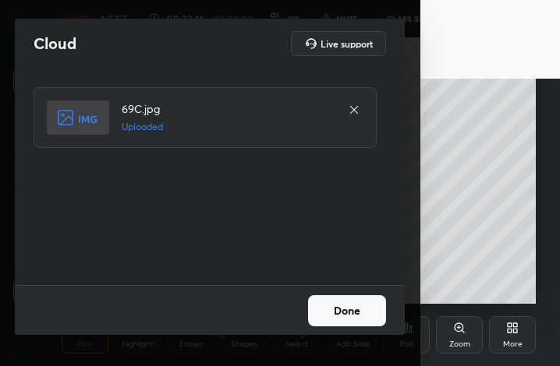
click at [356, 310] on button "Done" at bounding box center [347, 311] width 78 height 31
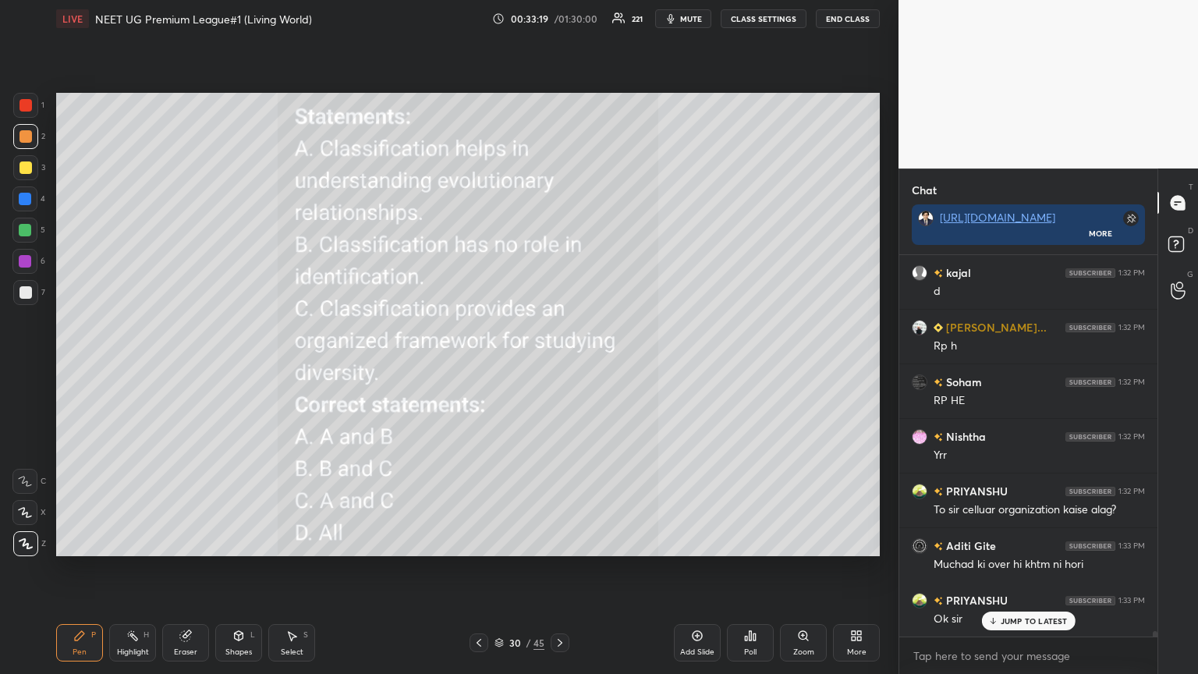
click at [559, 16] on span "mute" at bounding box center [691, 18] width 22 height 11
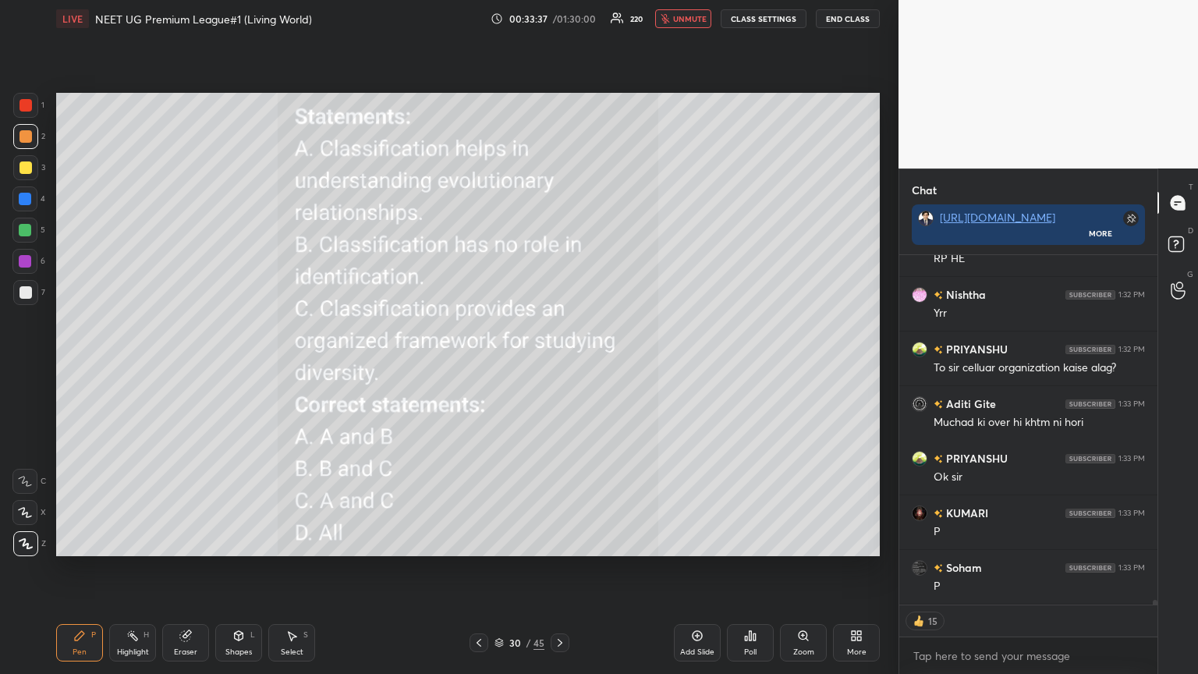
click at [559, 366] on icon at bounding box center [754, 636] width 2 height 7
click at [559, 366] on icon at bounding box center [750, 635] width 12 height 12
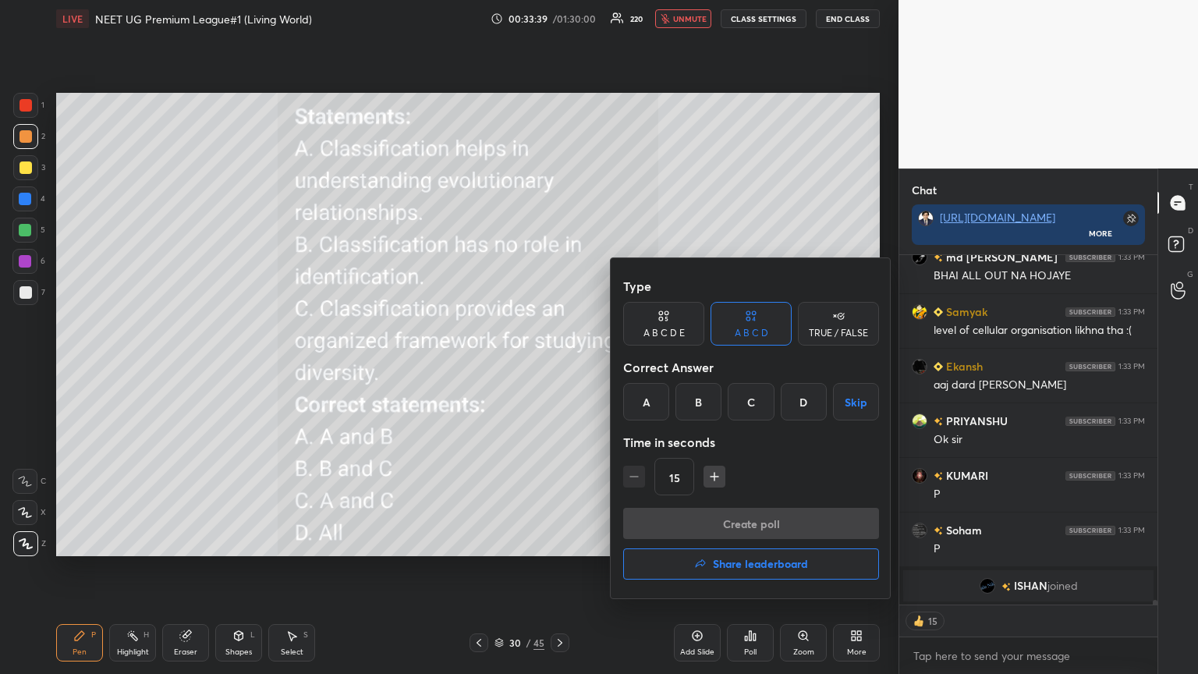
click at [559, 366] on div "C" at bounding box center [750, 401] width 46 height 37
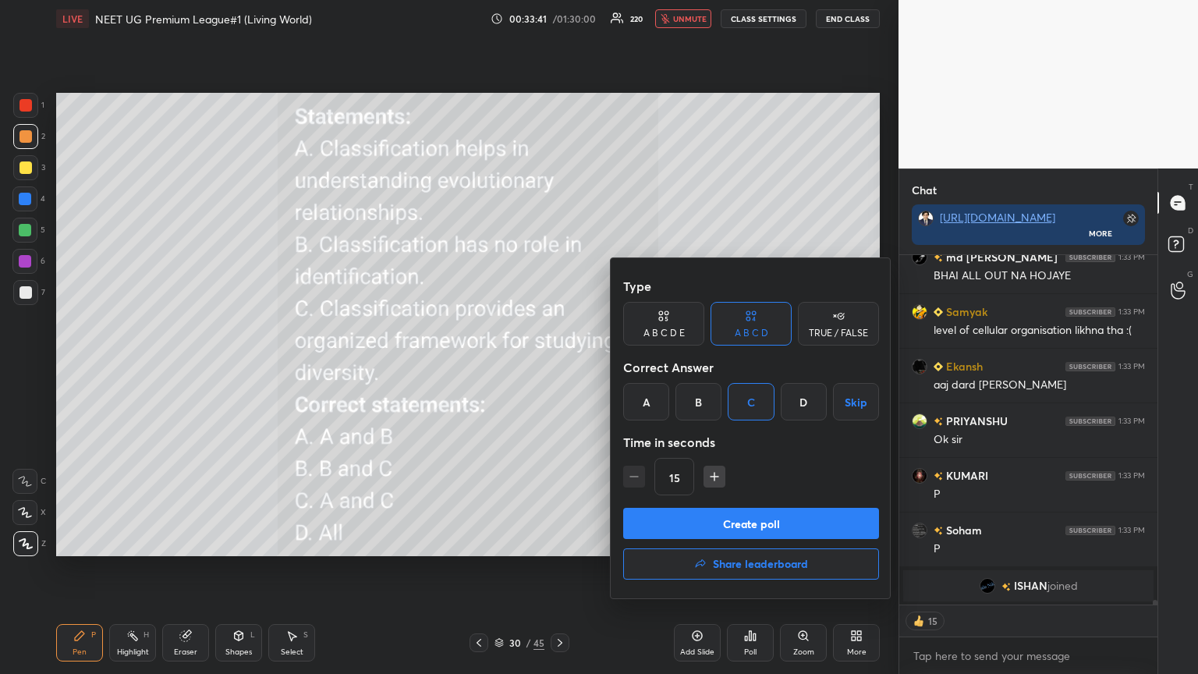
drag, startPoint x: 757, startPoint y: 526, endPoint x: 756, endPoint y: 533, distance: 8.0
click at [559, 366] on button "Create poll" at bounding box center [751, 523] width 256 height 31
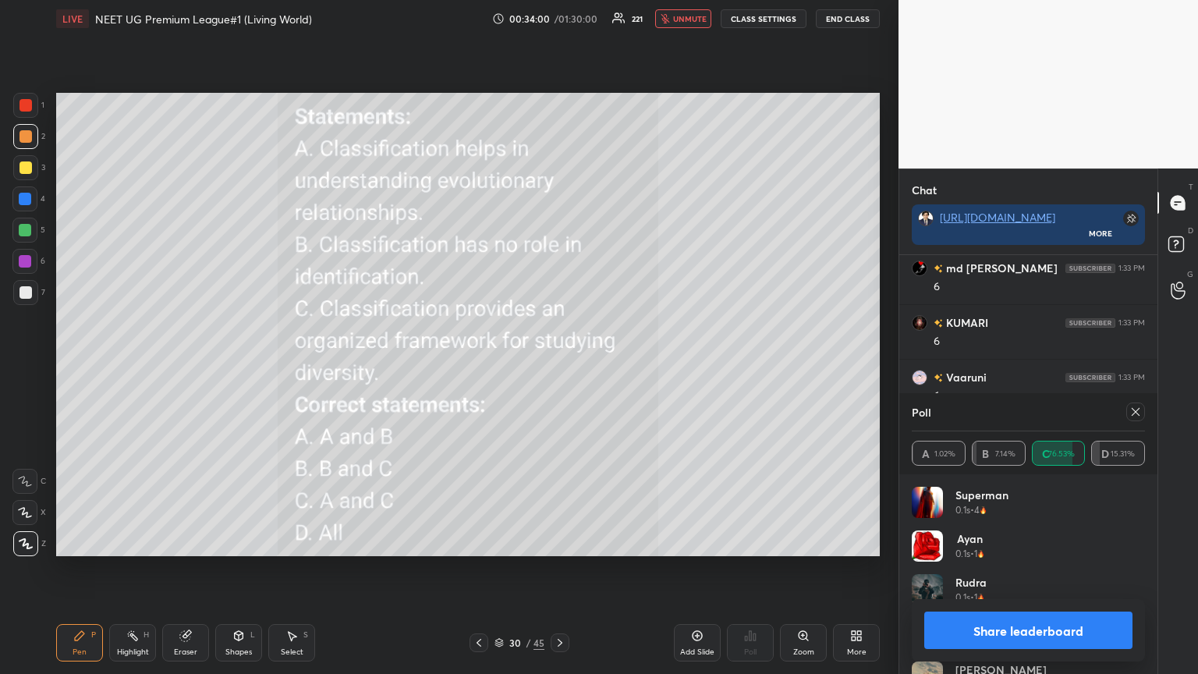
click at [559, 19] on span "unmute" at bounding box center [690, 18] width 34 height 11
click at [559, 366] on button "Share leaderboard" at bounding box center [1028, 629] width 208 height 37
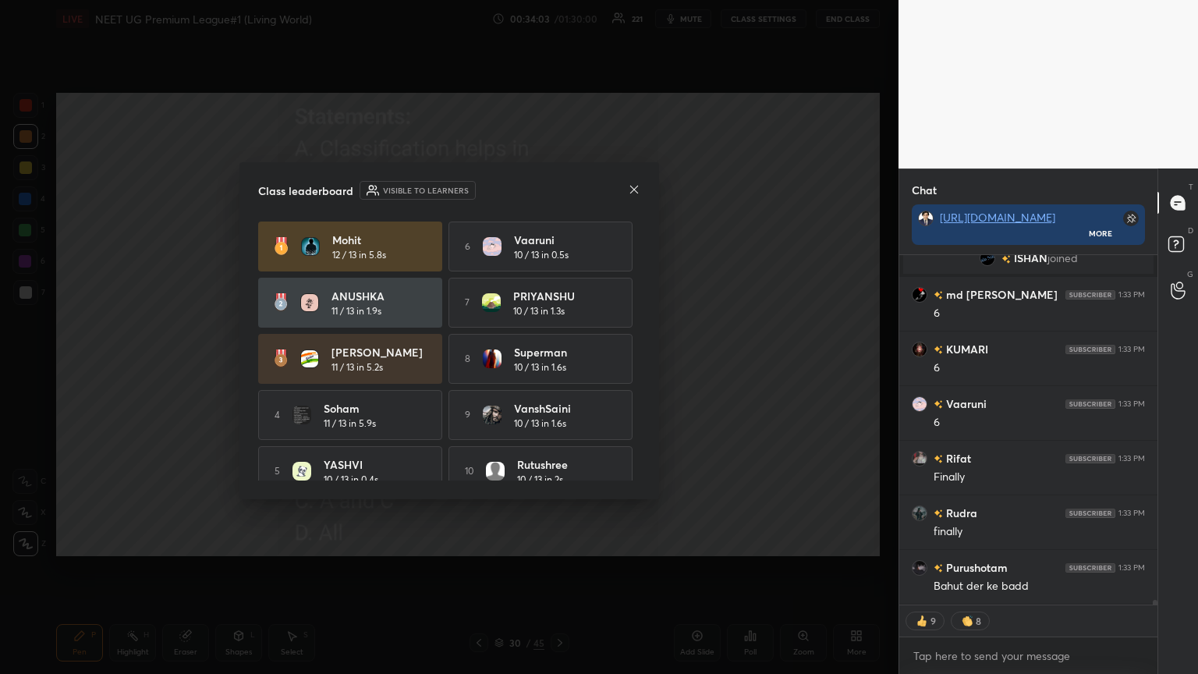
click at [559, 189] on icon at bounding box center [634, 189] width 12 height 12
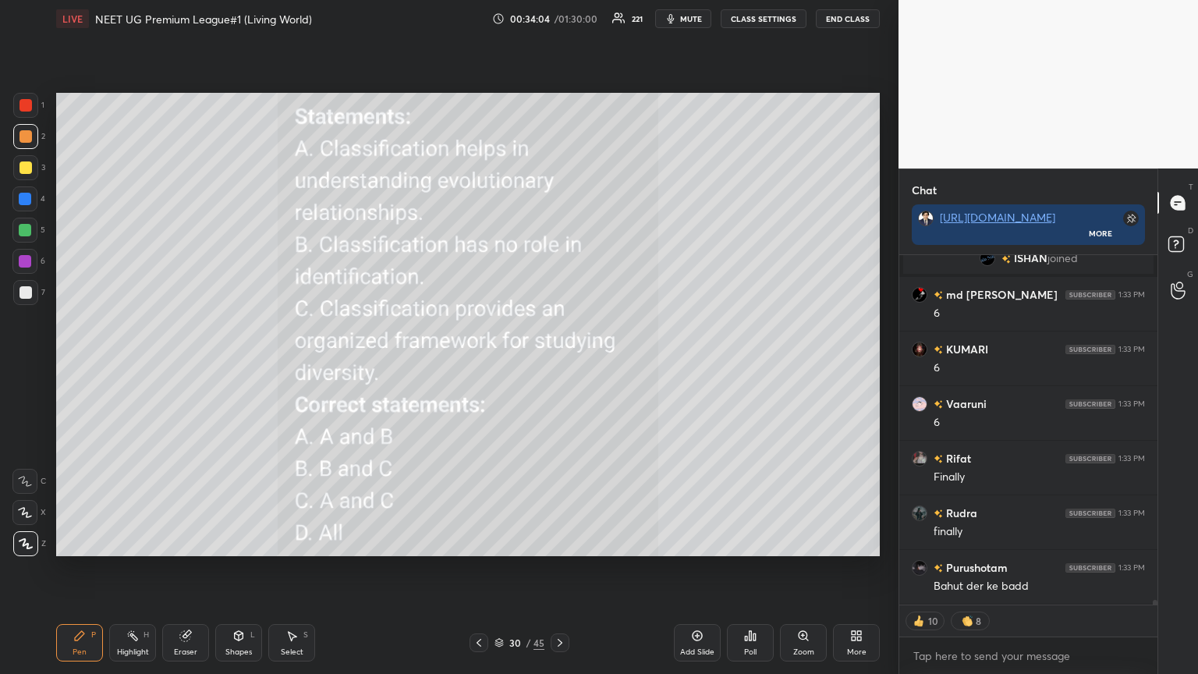
click at [559, 366] on icon at bounding box center [859, 638] width 4 height 4
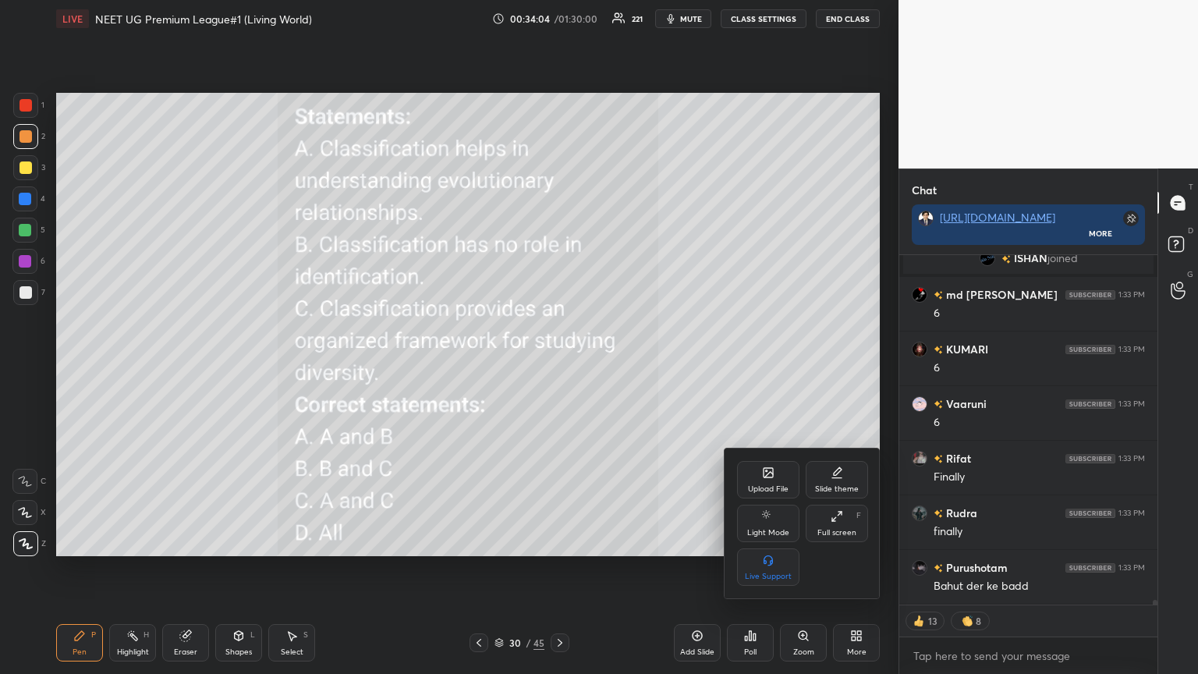
click at [559, 366] on div "Upload File" at bounding box center [768, 479] width 62 height 37
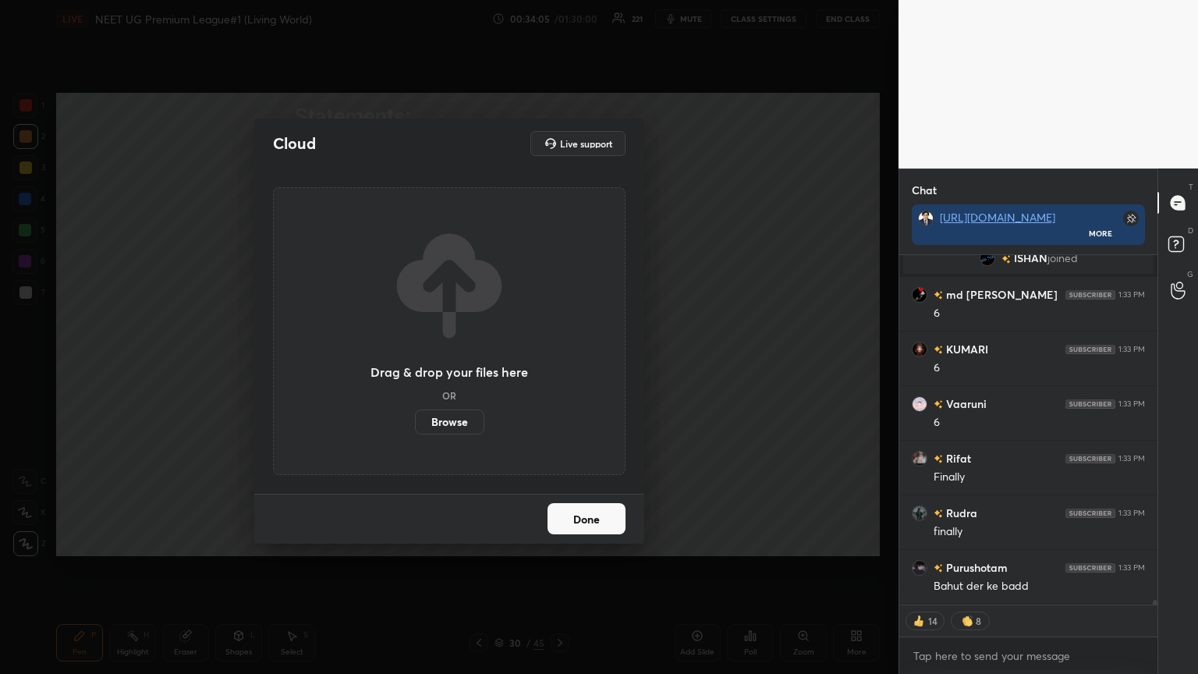
drag, startPoint x: 462, startPoint y: 419, endPoint x: 460, endPoint y: 322, distance: 96.7
click at [459, 366] on label "Browse" at bounding box center [449, 421] width 69 height 25
click at [415, 366] on input "Browse" at bounding box center [415, 421] width 0 height 25
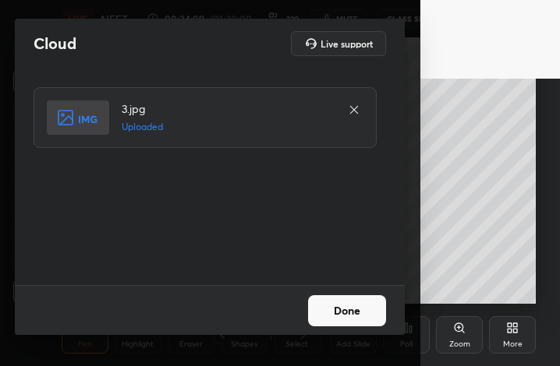
click at [356, 313] on button "Done" at bounding box center [347, 311] width 78 height 31
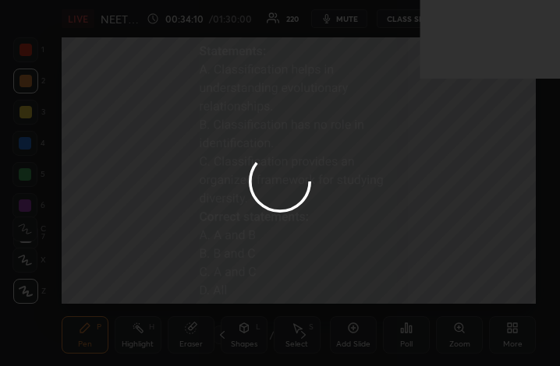
click at [356, 313] on button "Done" at bounding box center [347, 311] width 78 height 31
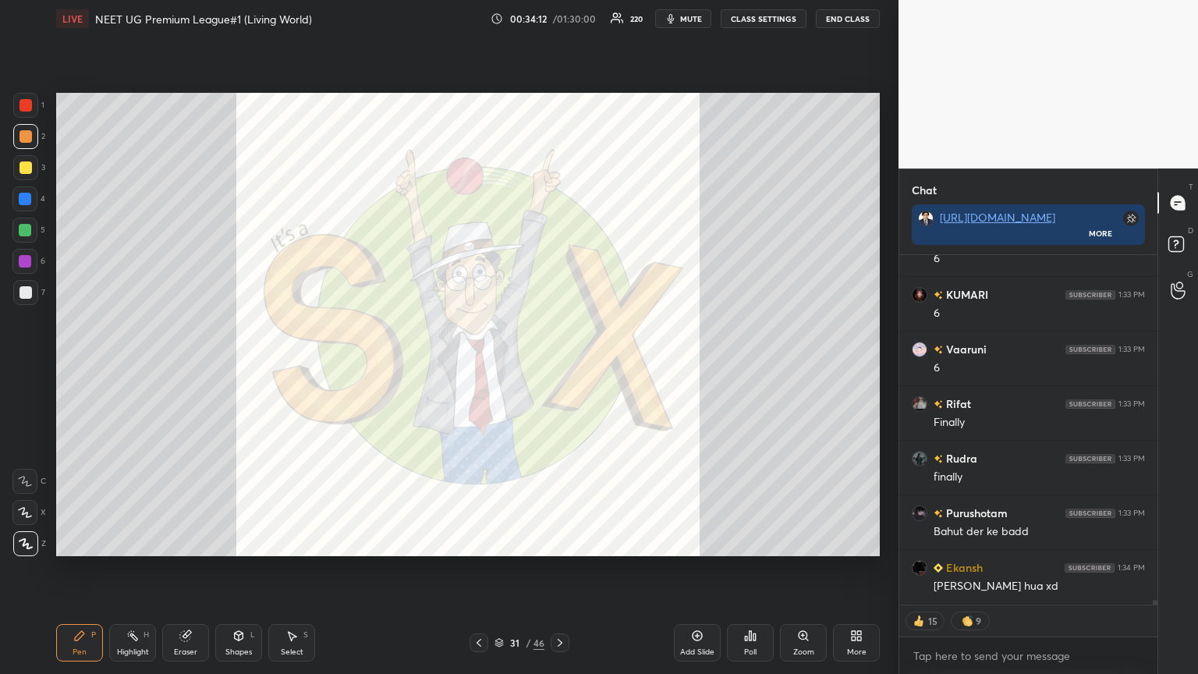
click at [480, 366] on icon at bounding box center [478, 642] width 12 height 12
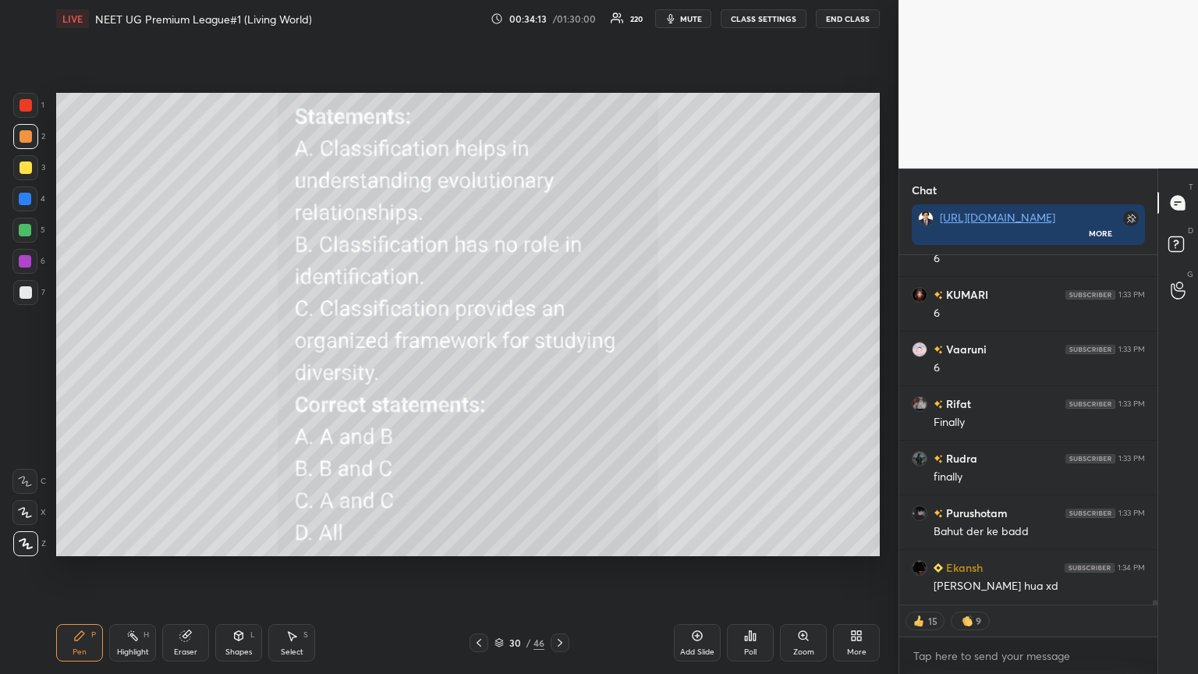
click at [480, 366] on icon at bounding box center [478, 642] width 12 height 12
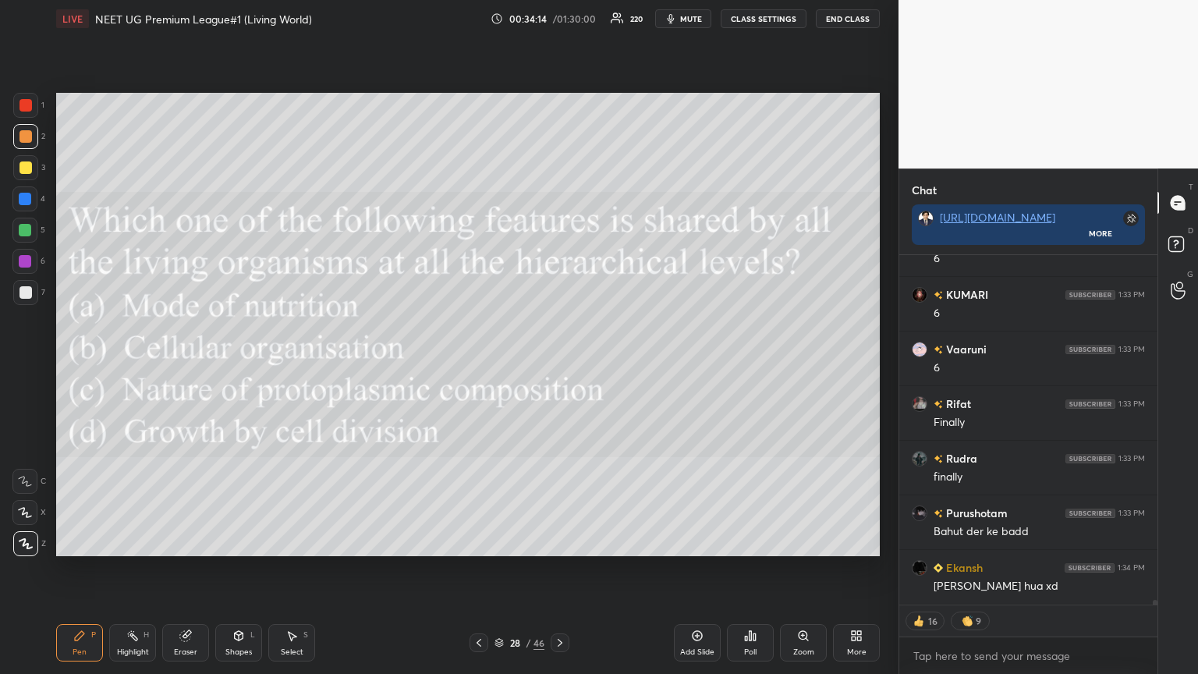
click at [556, 366] on icon at bounding box center [560, 642] width 12 height 12
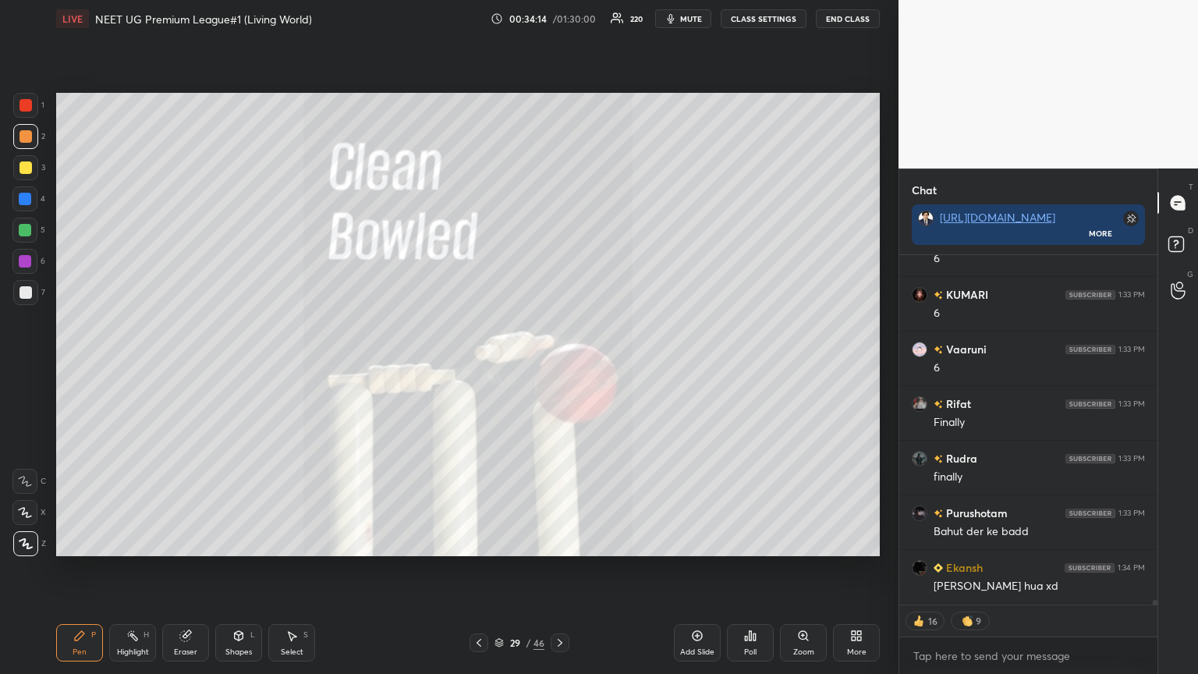
click at [559, 366] on icon at bounding box center [560, 642] width 12 height 12
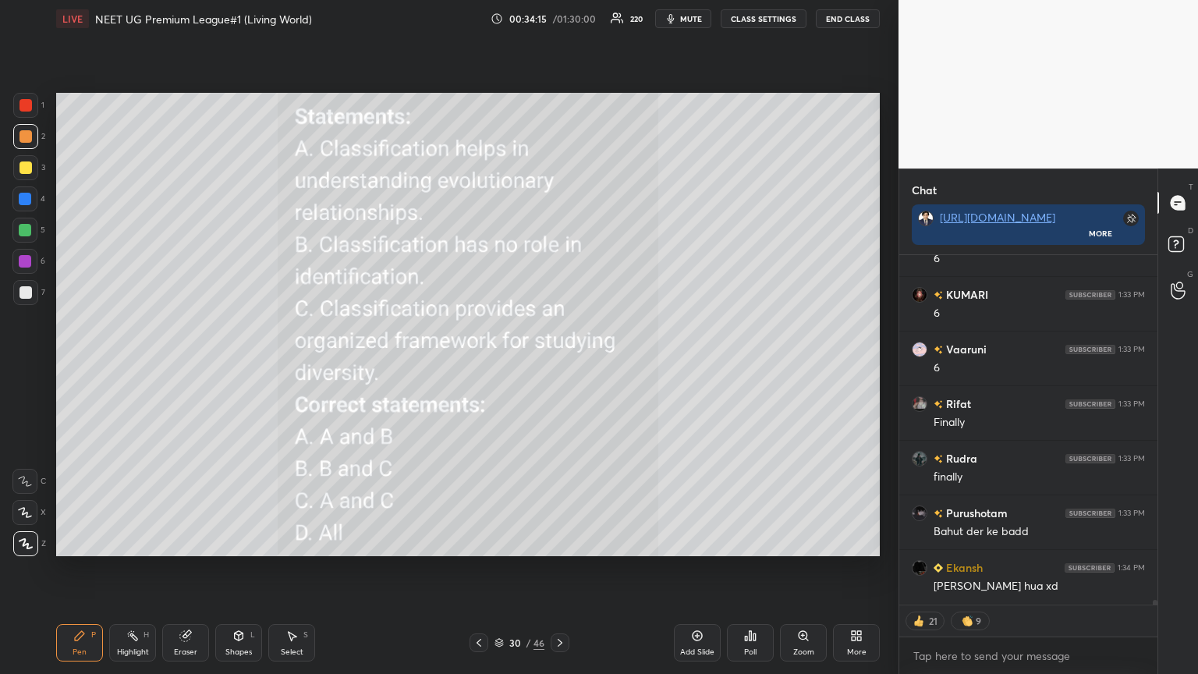
drag, startPoint x: 570, startPoint y: 648, endPoint x: 565, endPoint y: 637, distance: 11.9
click at [559, 366] on div "30 / 46" at bounding box center [519, 642] width 309 height 19
click at [557, 366] on icon at bounding box center [560, 642] width 12 height 12
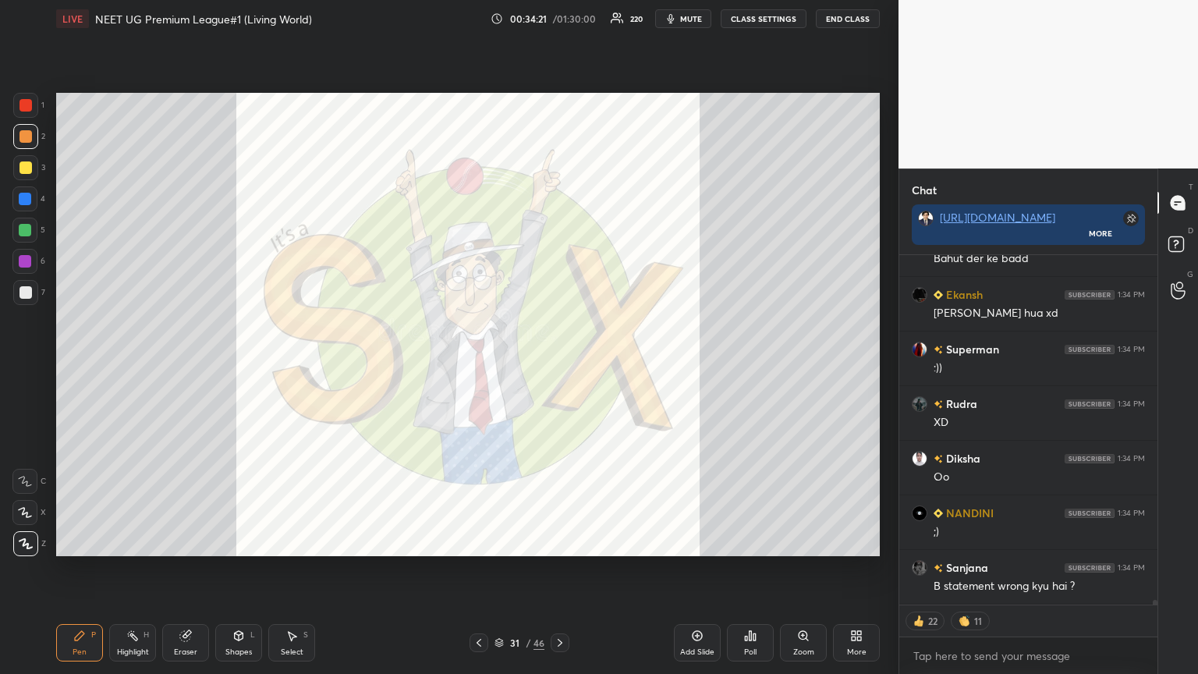
click at [559, 366] on icon at bounding box center [856, 635] width 12 height 12
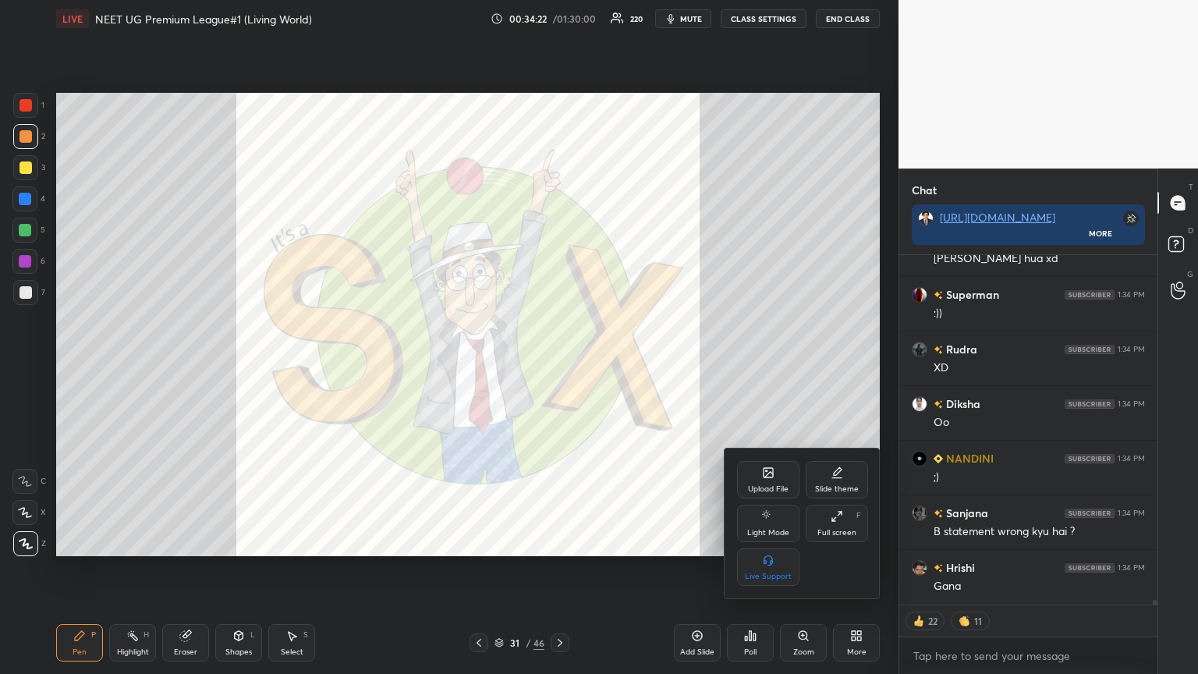
click at [559, 366] on div "Upload File" at bounding box center [768, 479] width 62 height 37
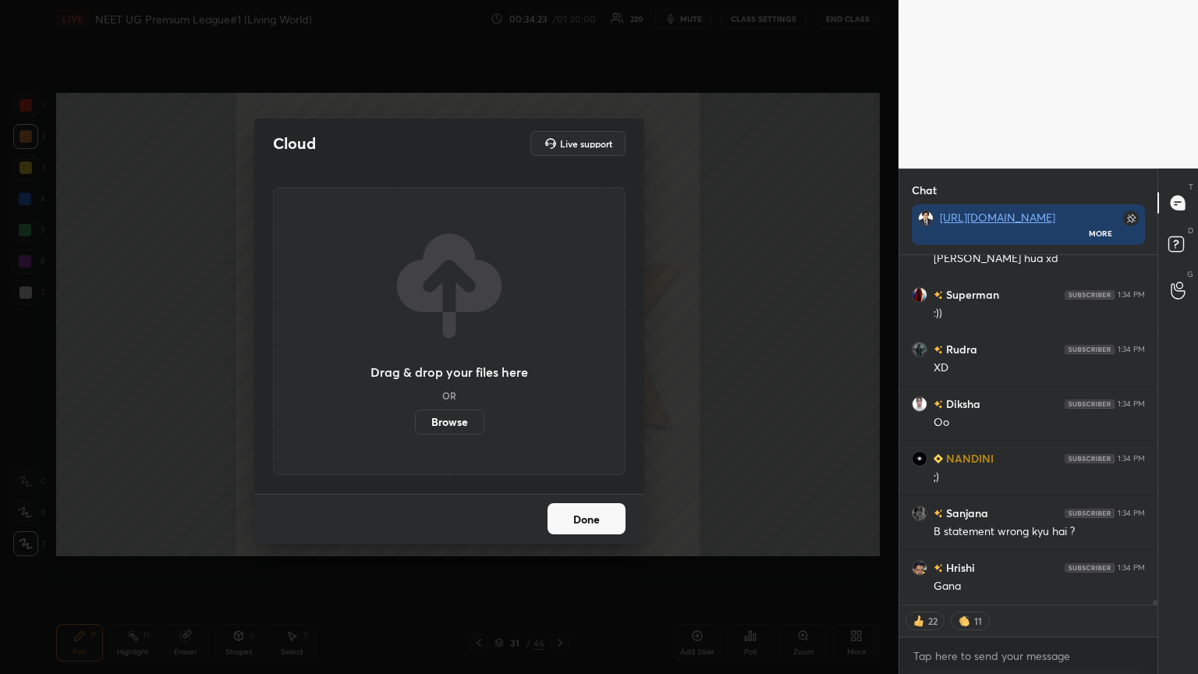
drag, startPoint x: 470, startPoint y: 424, endPoint x: 468, endPoint y: 327, distance: 96.7
click at [469, 366] on label "Browse" at bounding box center [449, 421] width 69 height 25
click at [415, 366] on input "Browse" at bounding box center [415, 421] width 0 height 25
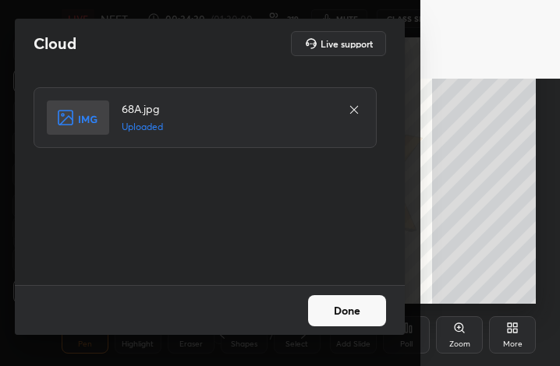
click at [349, 318] on button "Done" at bounding box center [347, 311] width 78 height 31
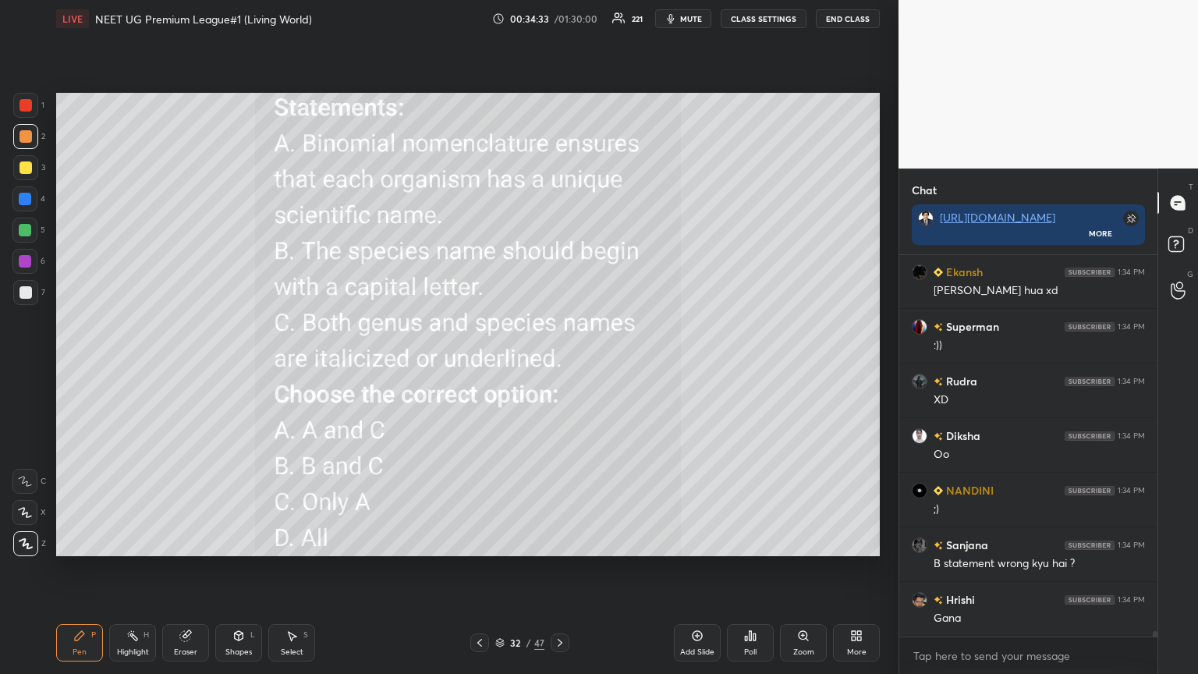
click at [559, 14] on button "mute" at bounding box center [683, 18] width 56 height 19
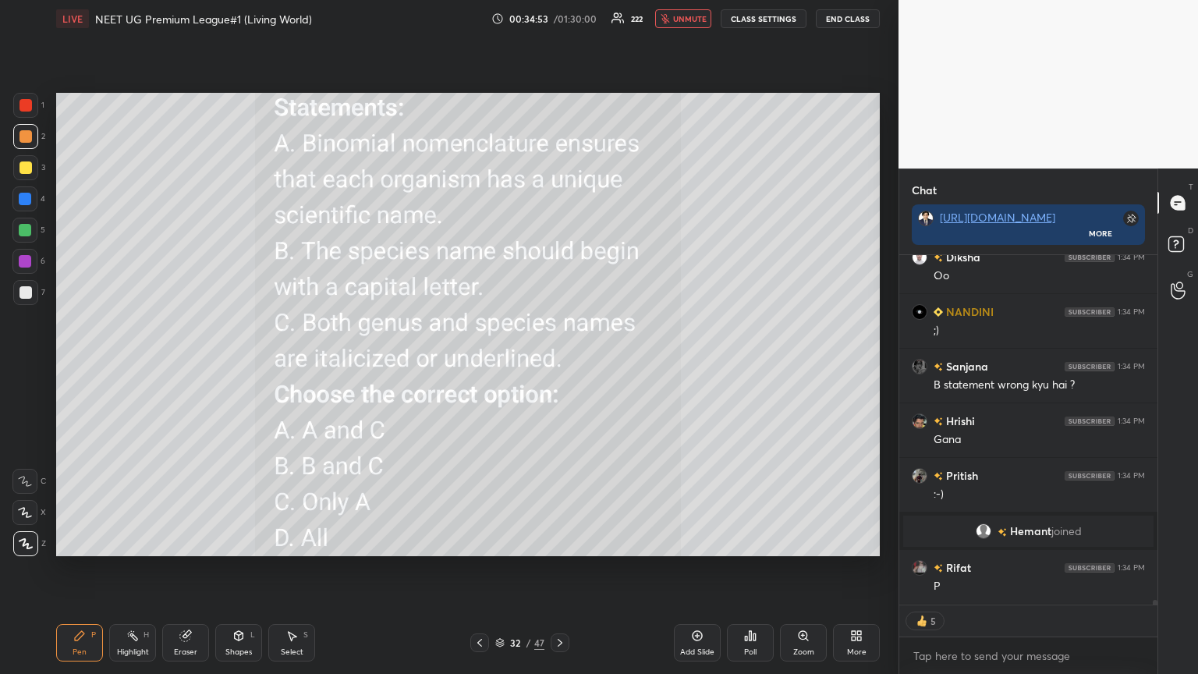
click at [559, 366] on icon at bounding box center [750, 635] width 12 height 12
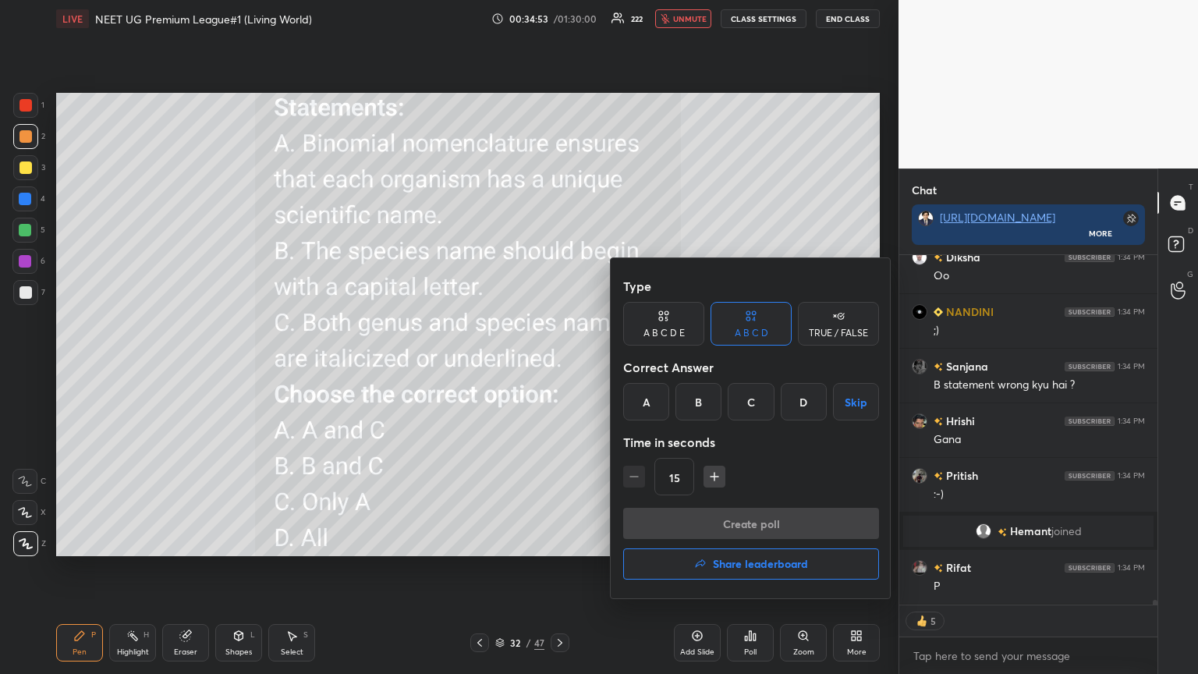
click at [559, 366] on div "A" at bounding box center [646, 401] width 46 height 37
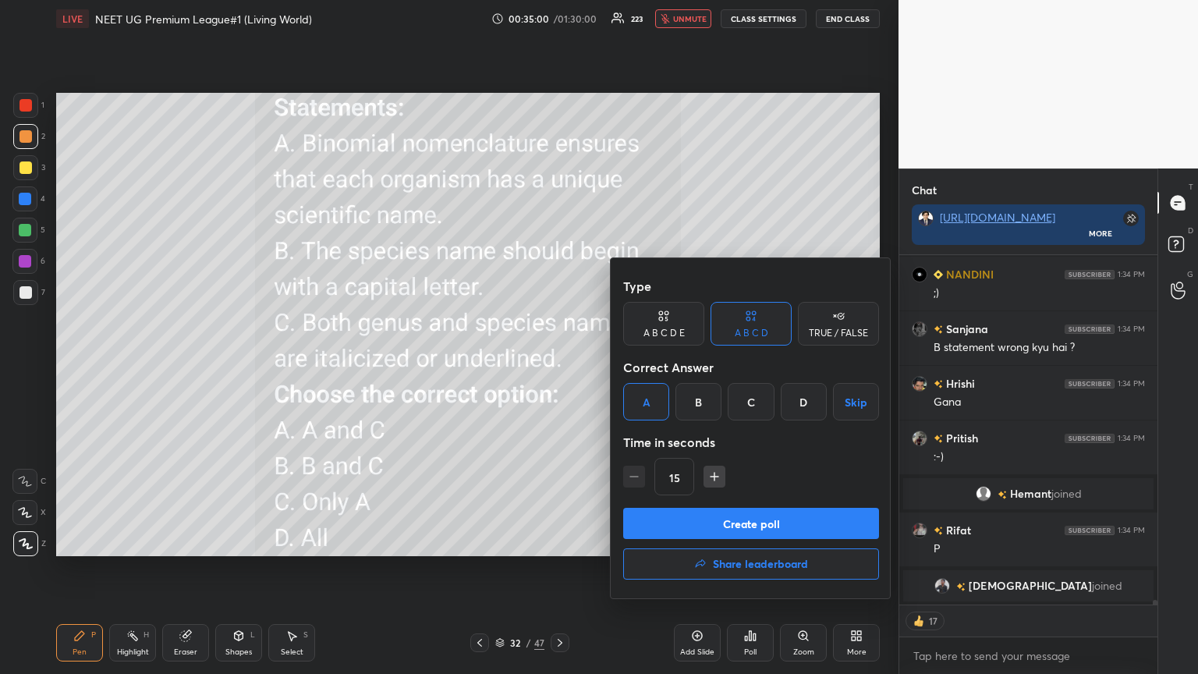
click at [559, 366] on button "Create poll" at bounding box center [751, 523] width 256 height 31
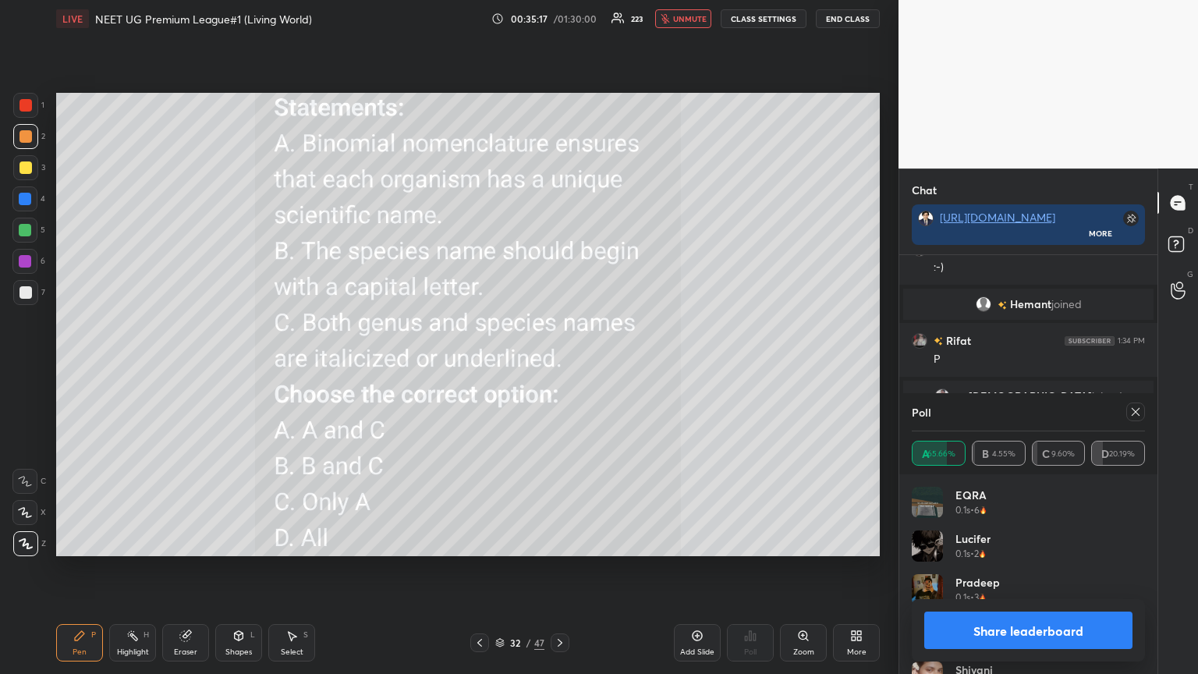
click at [559, 366] on button "Share leaderboard" at bounding box center [1028, 629] width 208 height 37
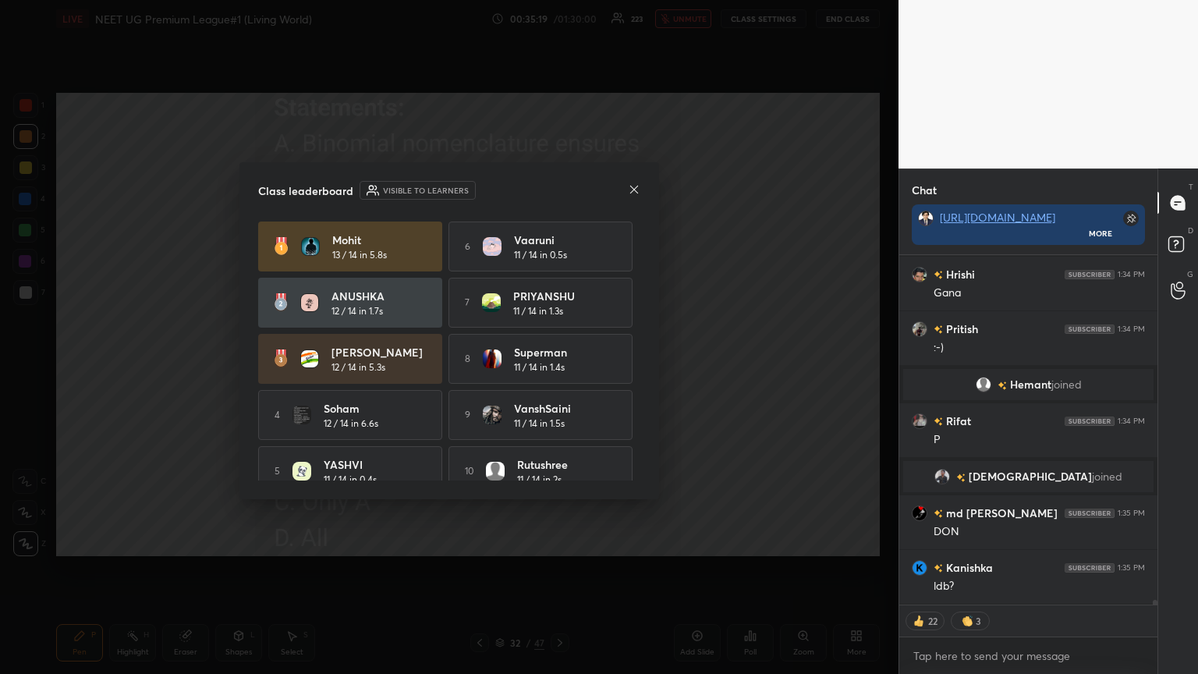
click at [559, 190] on icon at bounding box center [634, 189] width 8 height 8
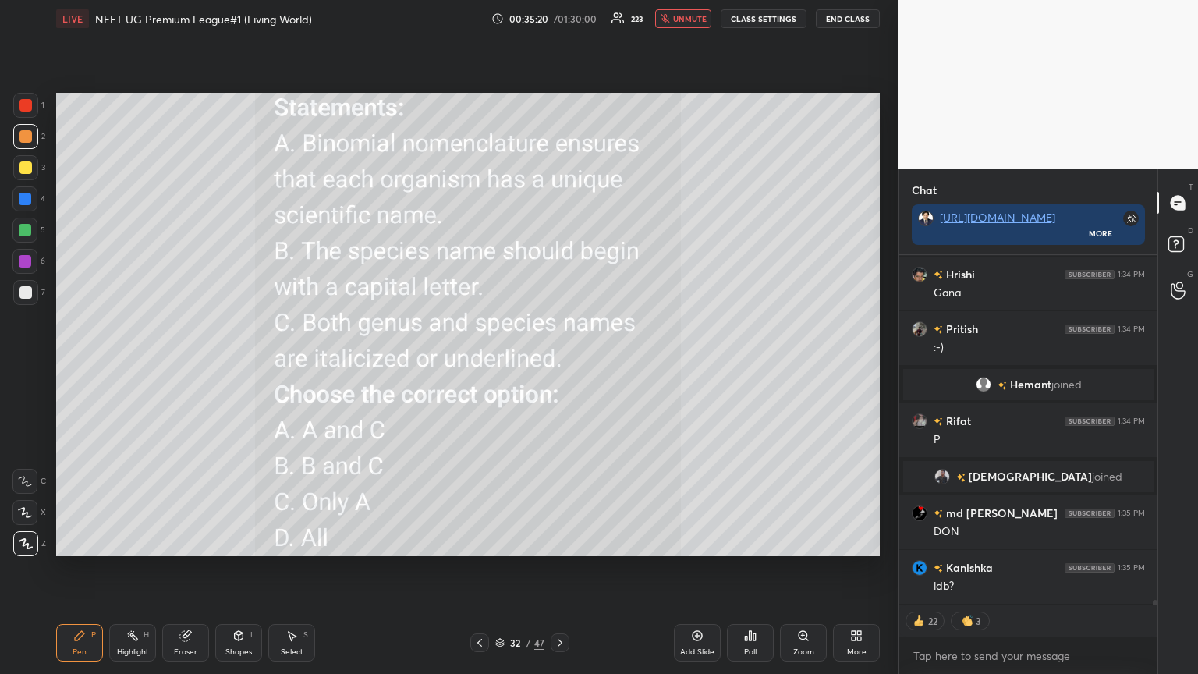
click at [479, 366] on icon at bounding box center [479, 642] width 12 height 12
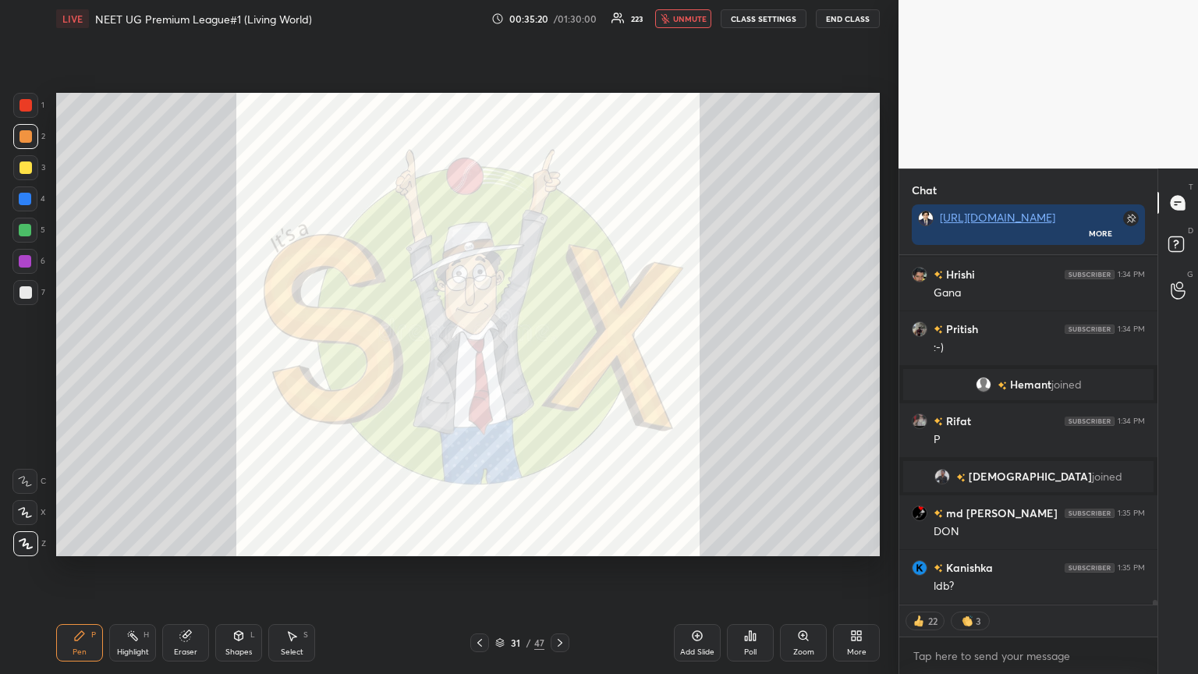
click at [559, 366] on icon at bounding box center [560, 642] width 12 height 12
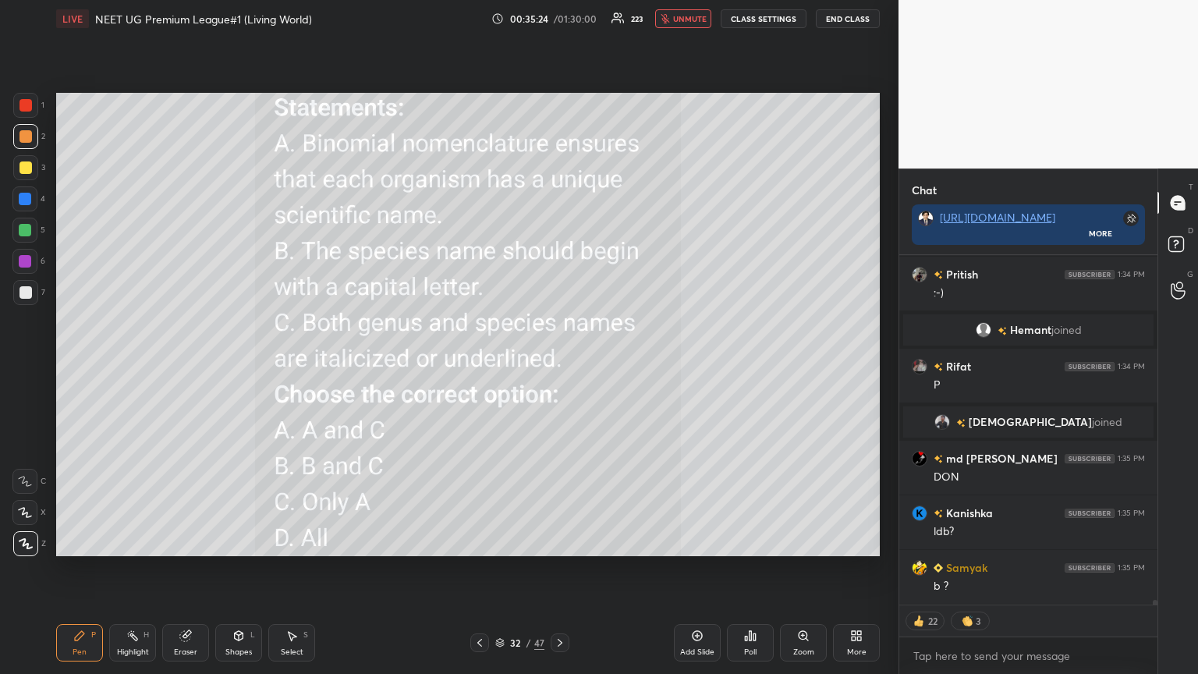
click at [559, 366] on div "More" at bounding box center [856, 642] width 47 height 37
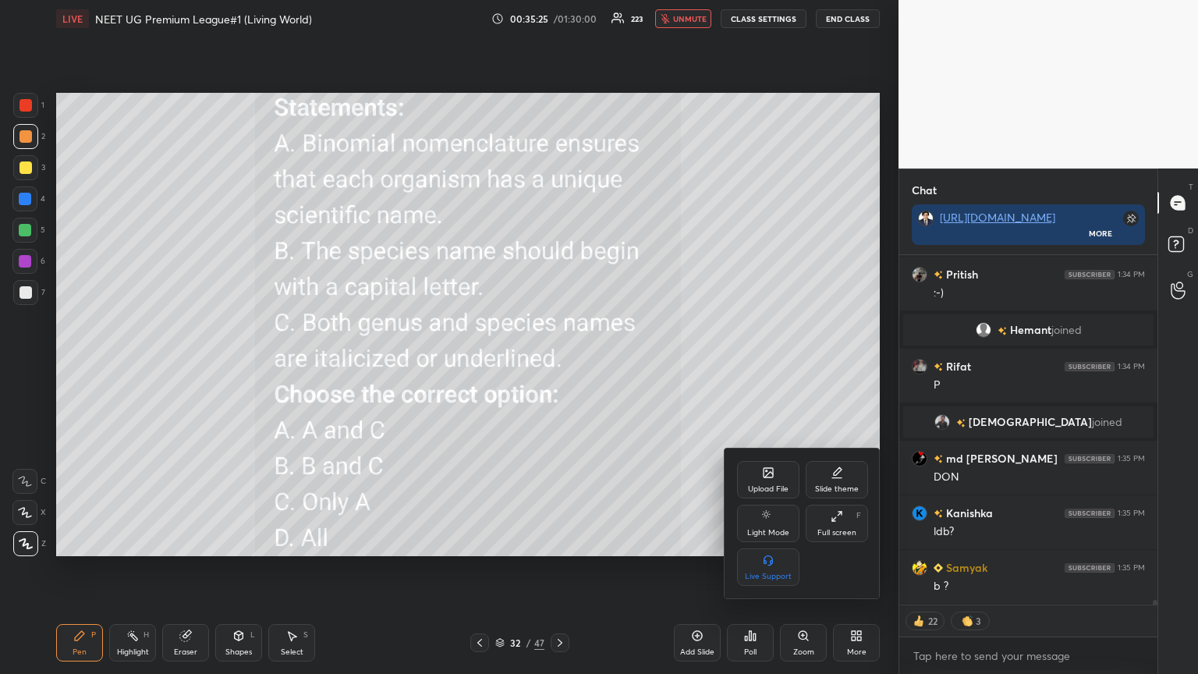
click at [559, 366] on div "Upload File" at bounding box center [768, 489] width 41 height 8
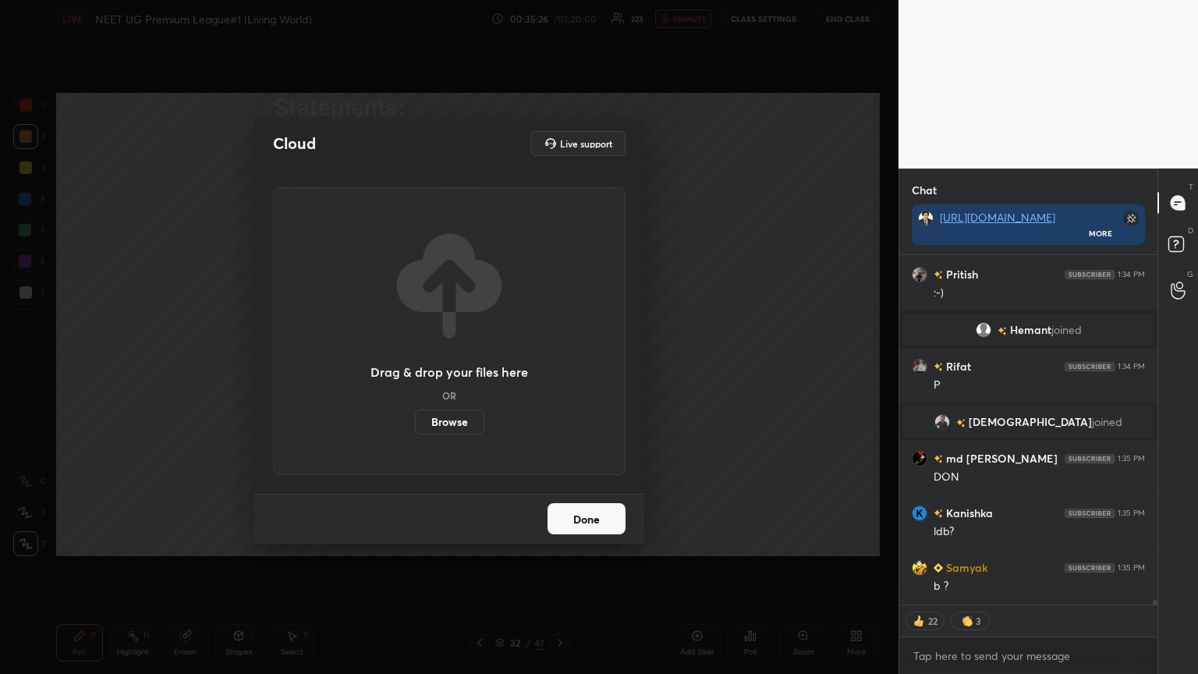
click at [458, 366] on label "Browse" at bounding box center [449, 421] width 69 height 25
click at [415, 366] on input "Browse" at bounding box center [415, 421] width 0 height 25
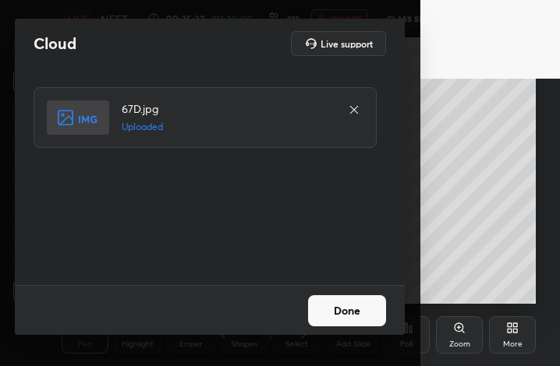
click at [357, 313] on button "Done" at bounding box center [347, 311] width 78 height 31
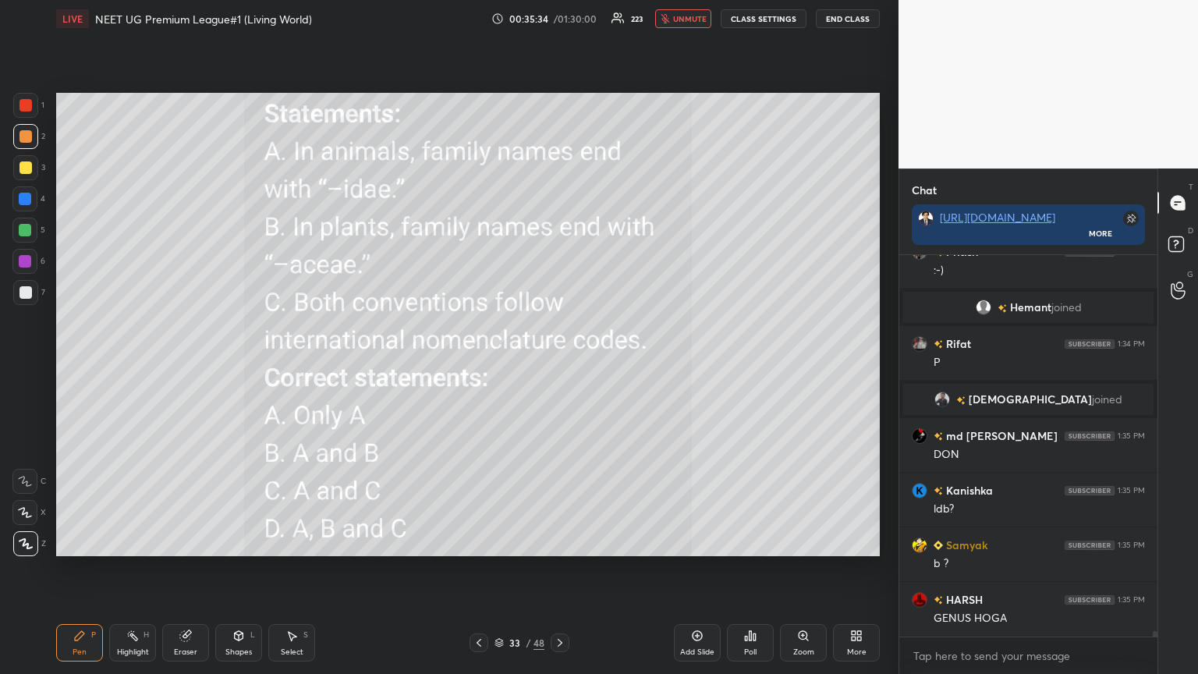
drag, startPoint x: 692, startPoint y: 17, endPoint x: 701, endPoint y: 19, distance: 8.7
click at [559, 18] on span "unmute" at bounding box center [690, 18] width 34 height 11
click at [559, 17] on span "mute" at bounding box center [691, 18] width 22 height 11
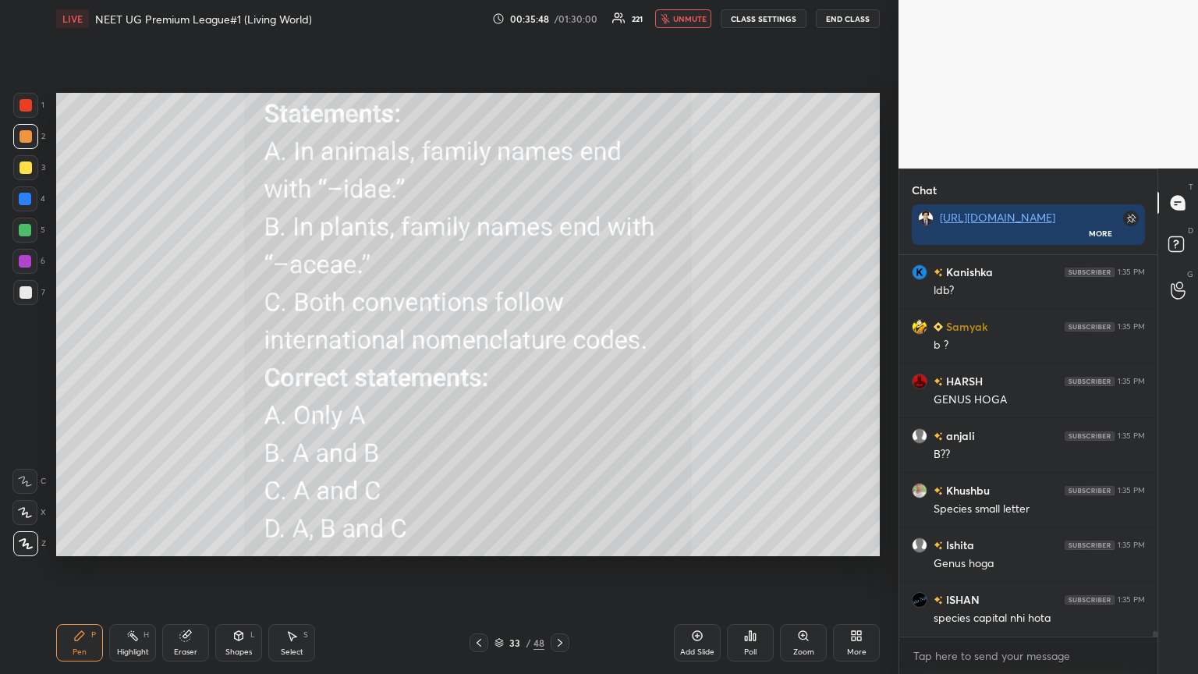
click at [559, 366] on div "Poll" at bounding box center [750, 642] width 47 height 37
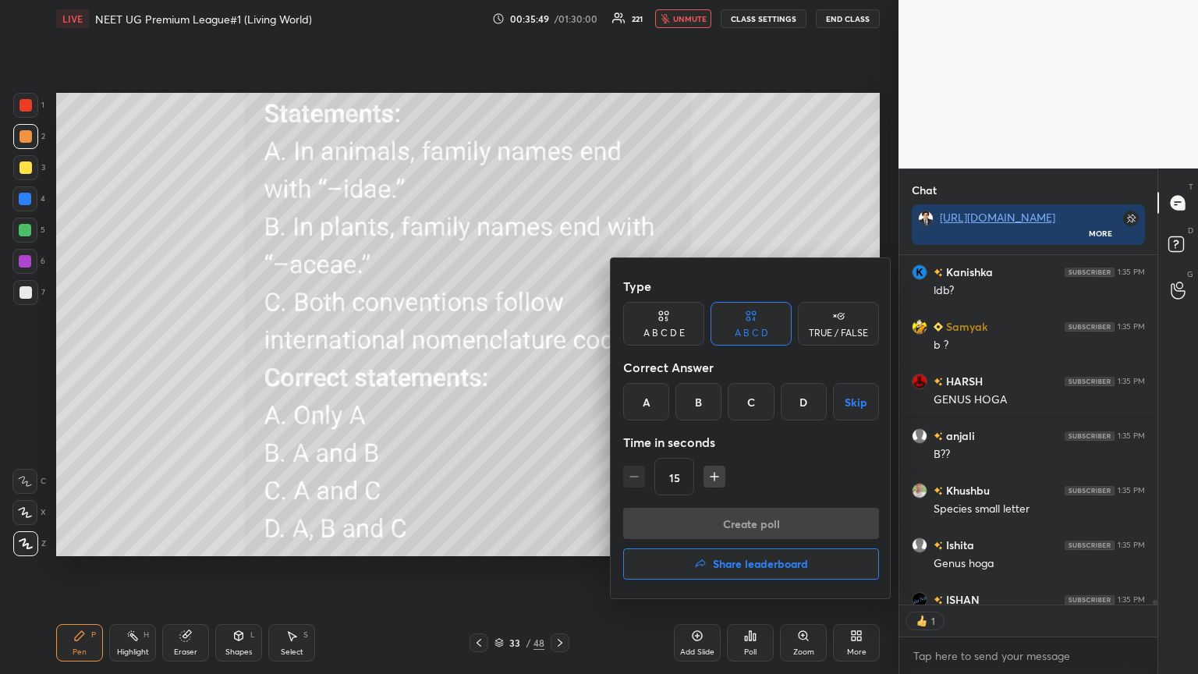
click at [559, 366] on div "D" at bounding box center [803, 401] width 46 height 37
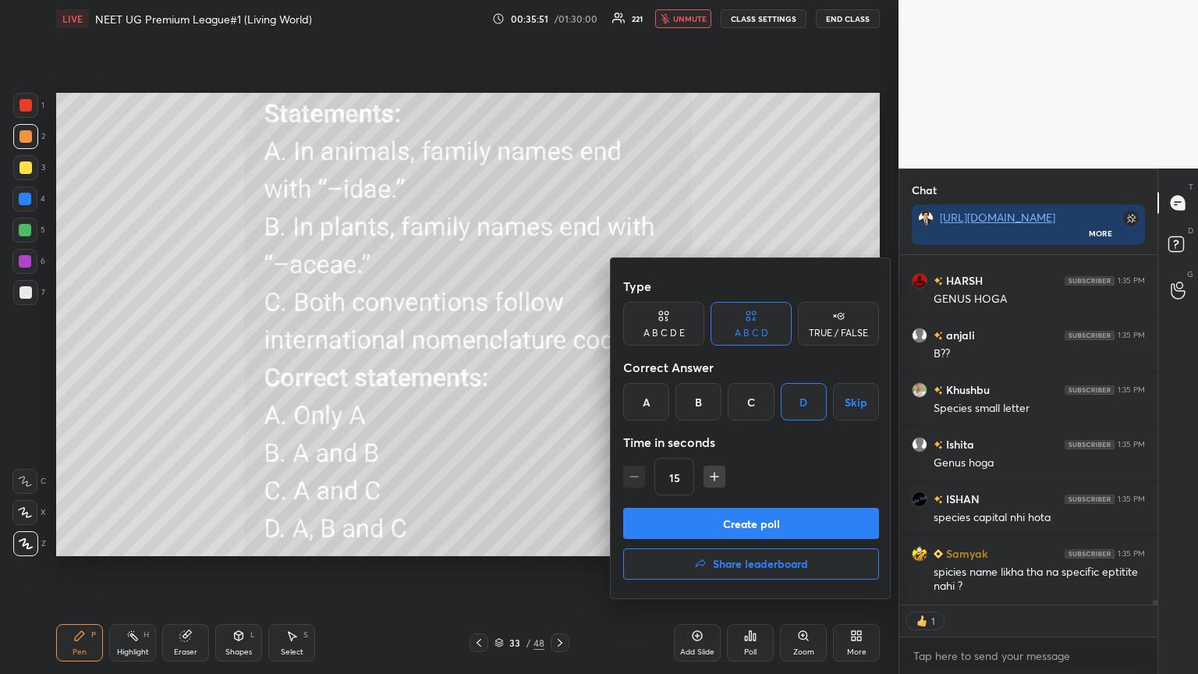
click at [559, 366] on button "Create poll" at bounding box center [751, 523] width 256 height 31
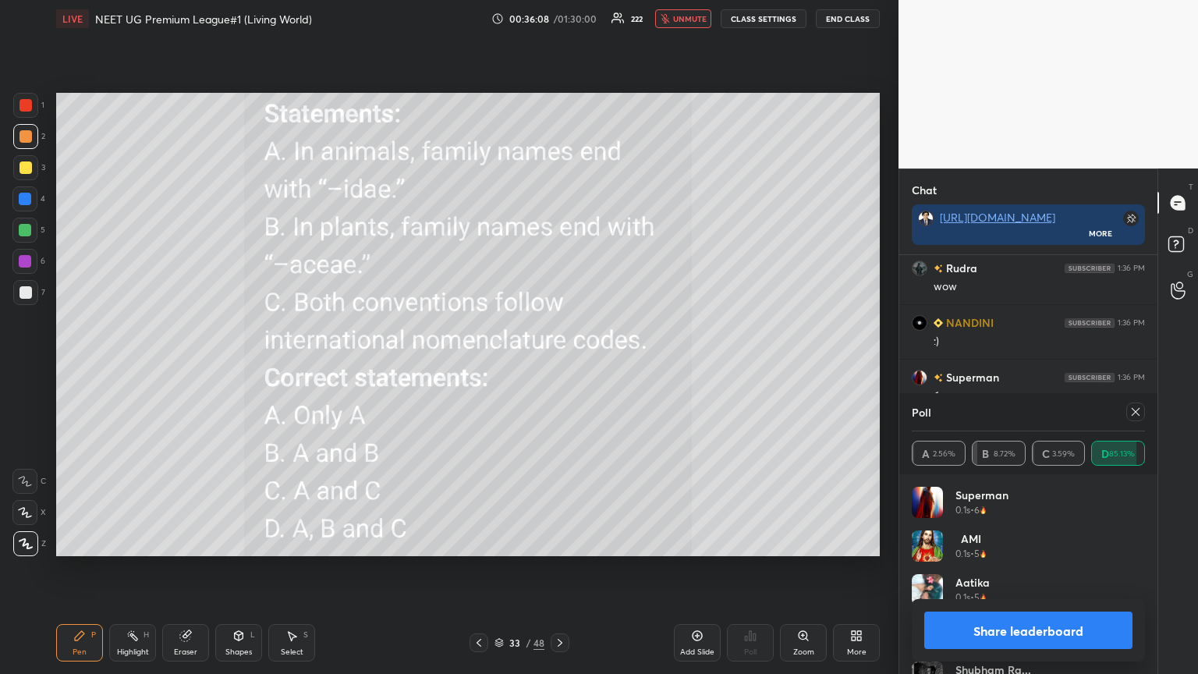
click at [559, 366] on button "Share leaderboard" at bounding box center [1028, 629] width 208 height 37
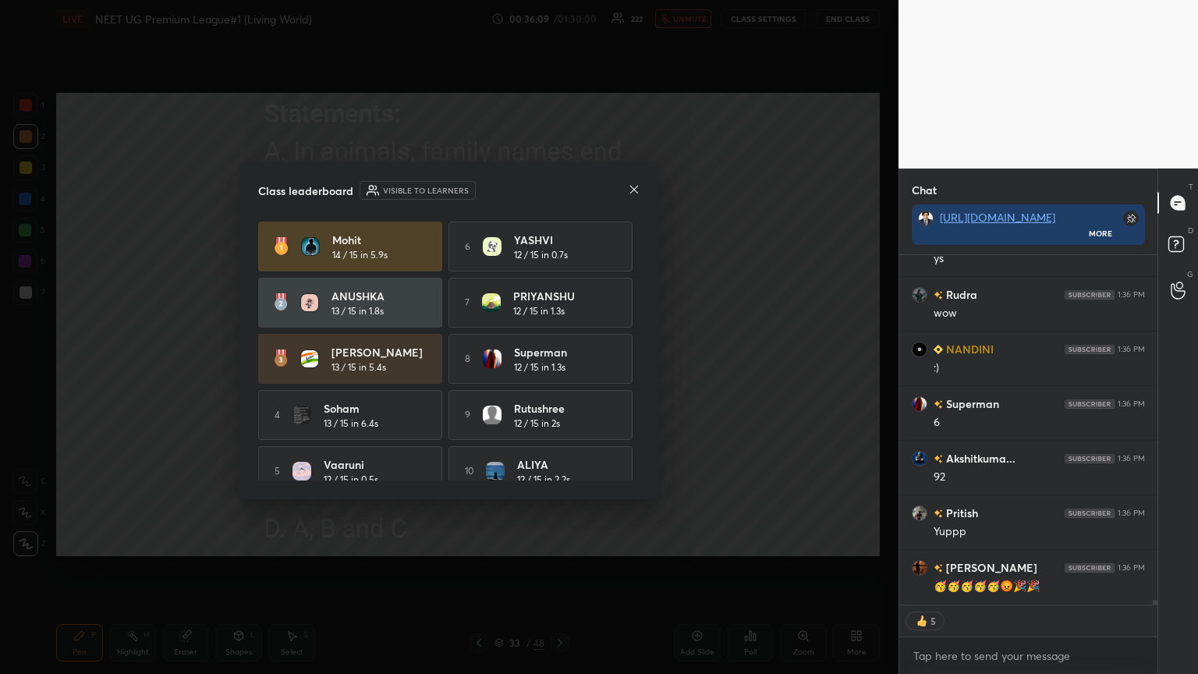
click at [559, 189] on icon at bounding box center [634, 189] width 12 height 12
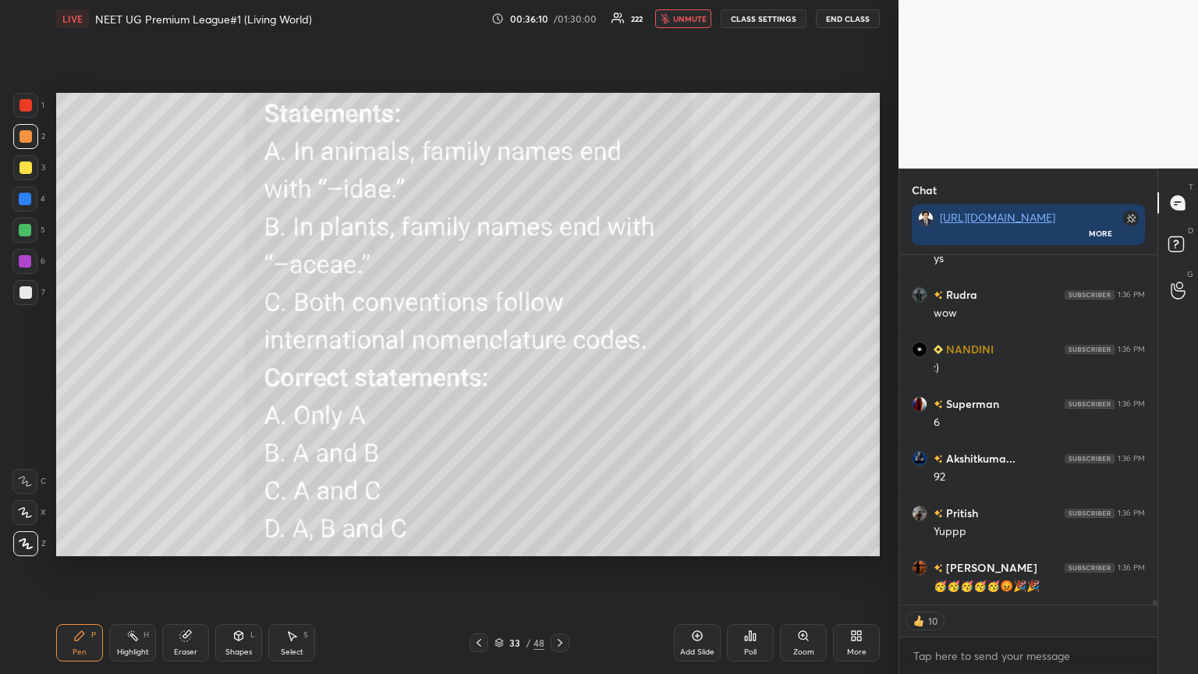
click at [559, 20] on span "unmute" at bounding box center [690, 18] width 34 height 11
click at [483, 366] on div "33 / 48" at bounding box center [519, 642] width 100 height 19
click at [480, 366] on icon at bounding box center [478, 642] width 12 height 12
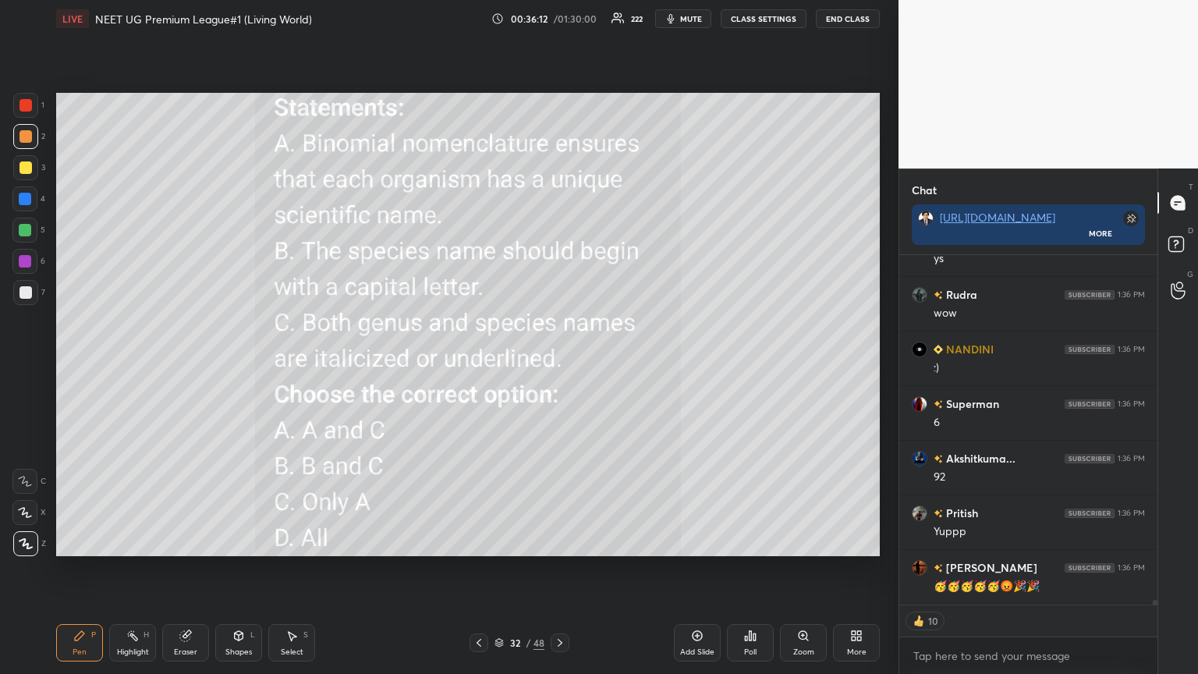
click at [559, 366] on icon at bounding box center [560, 642] width 12 height 12
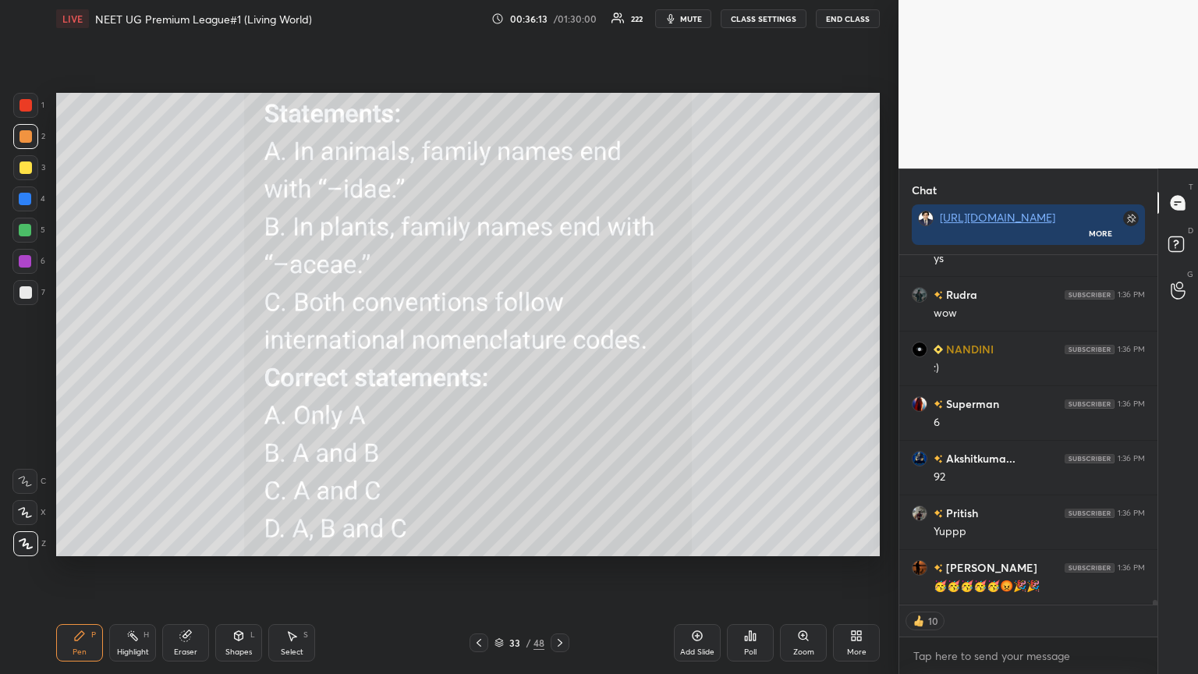
click at [559, 366] on icon at bounding box center [856, 635] width 12 height 12
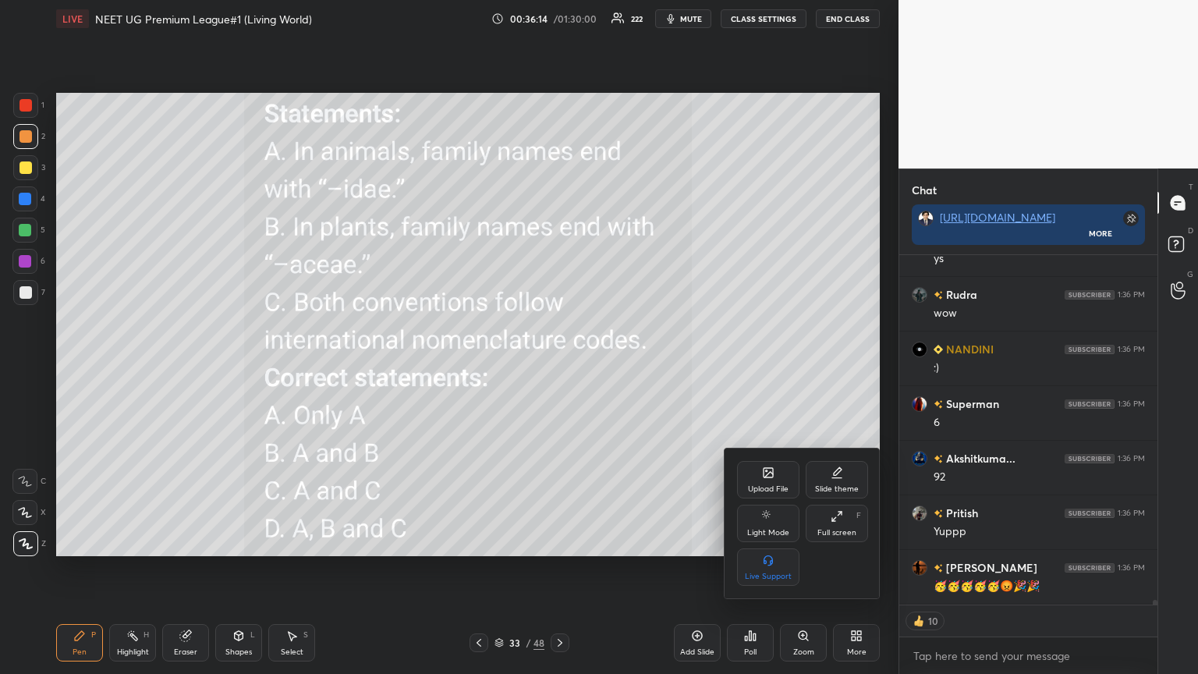
click at [559, 366] on div "Upload File" at bounding box center [768, 479] width 62 height 37
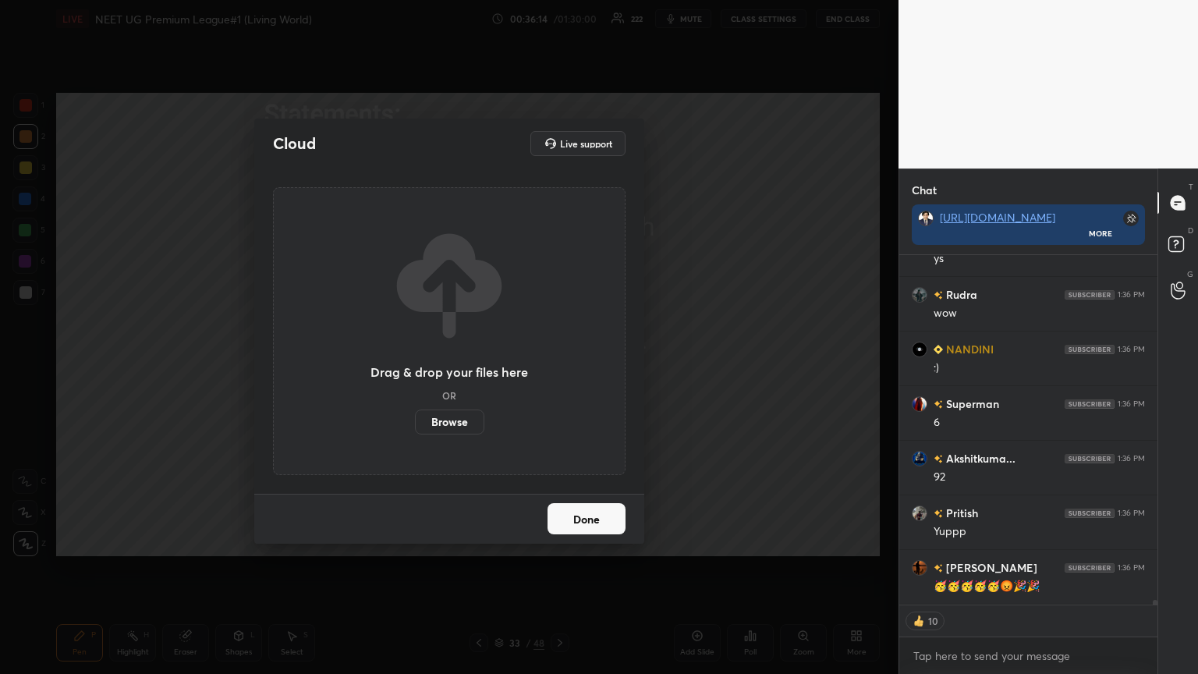
click at [448, 366] on label "Browse" at bounding box center [449, 421] width 69 height 25
click at [415, 366] on input "Browse" at bounding box center [415, 421] width 0 height 25
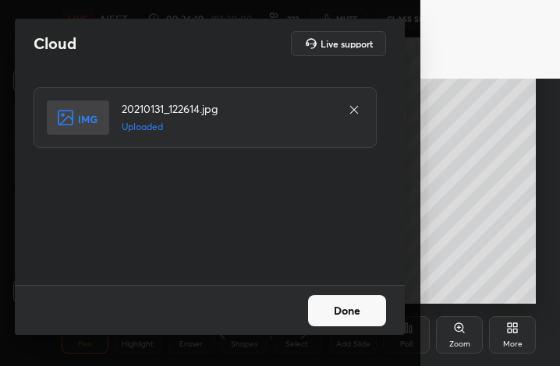
click at [344, 314] on button "Done" at bounding box center [347, 311] width 78 height 31
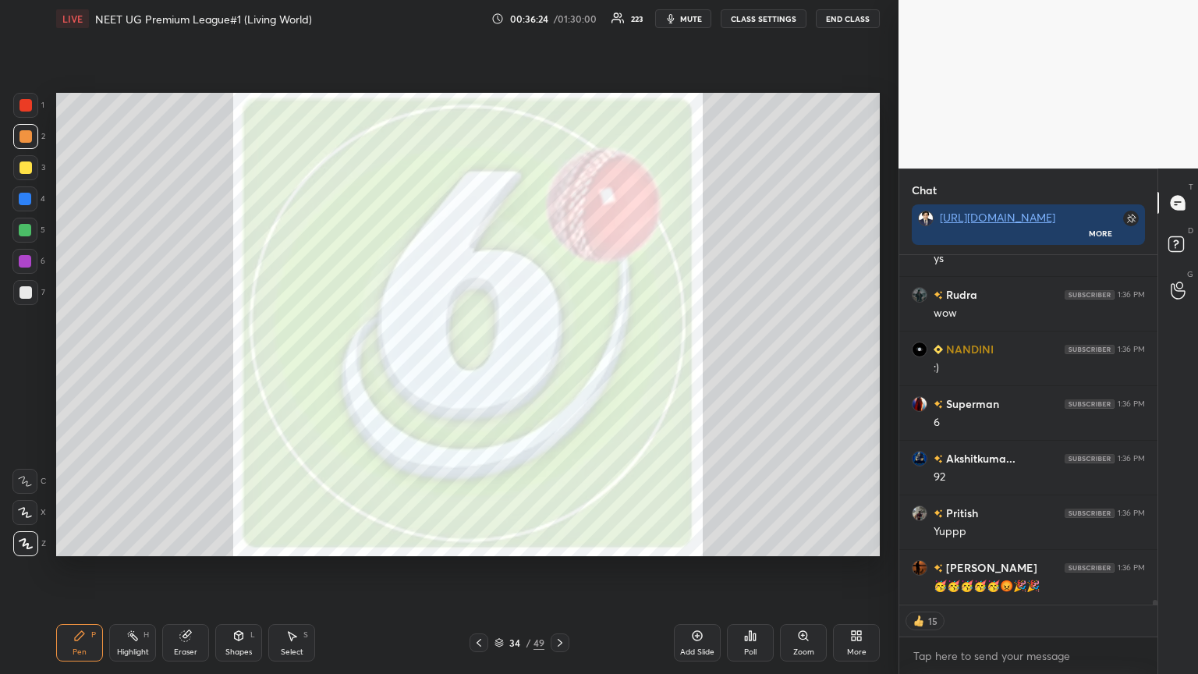
click at [559, 366] on div "More" at bounding box center [856, 642] width 47 height 37
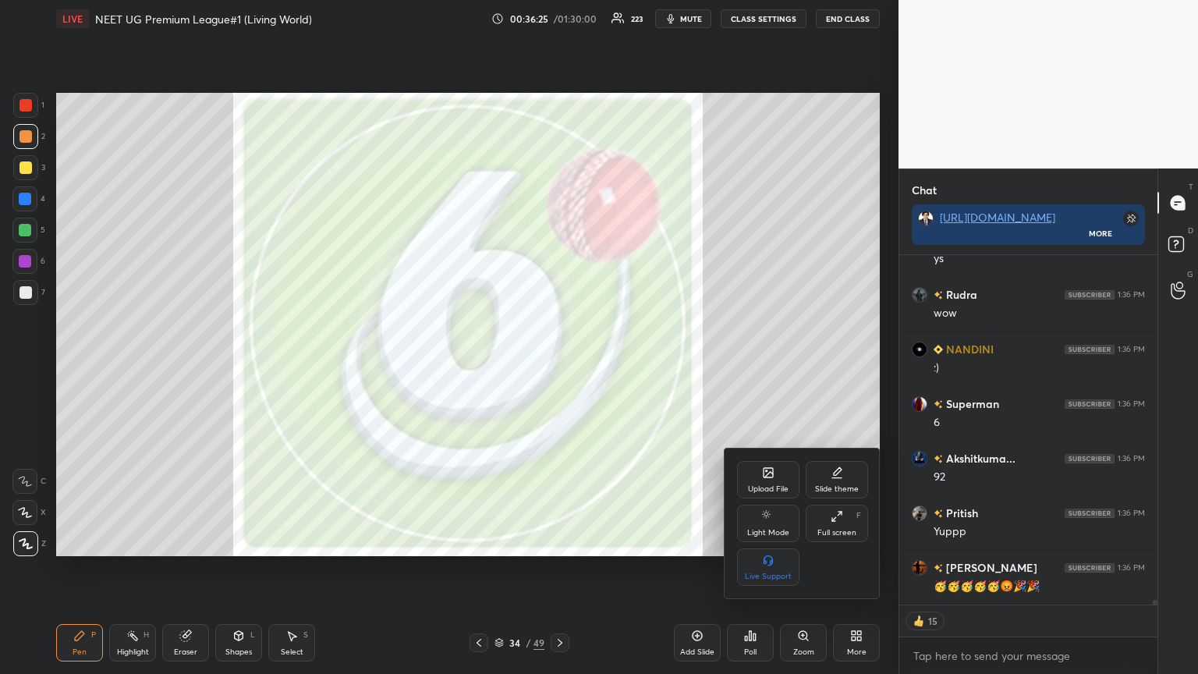
click at [559, 366] on div "Upload File" at bounding box center [768, 479] width 62 height 37
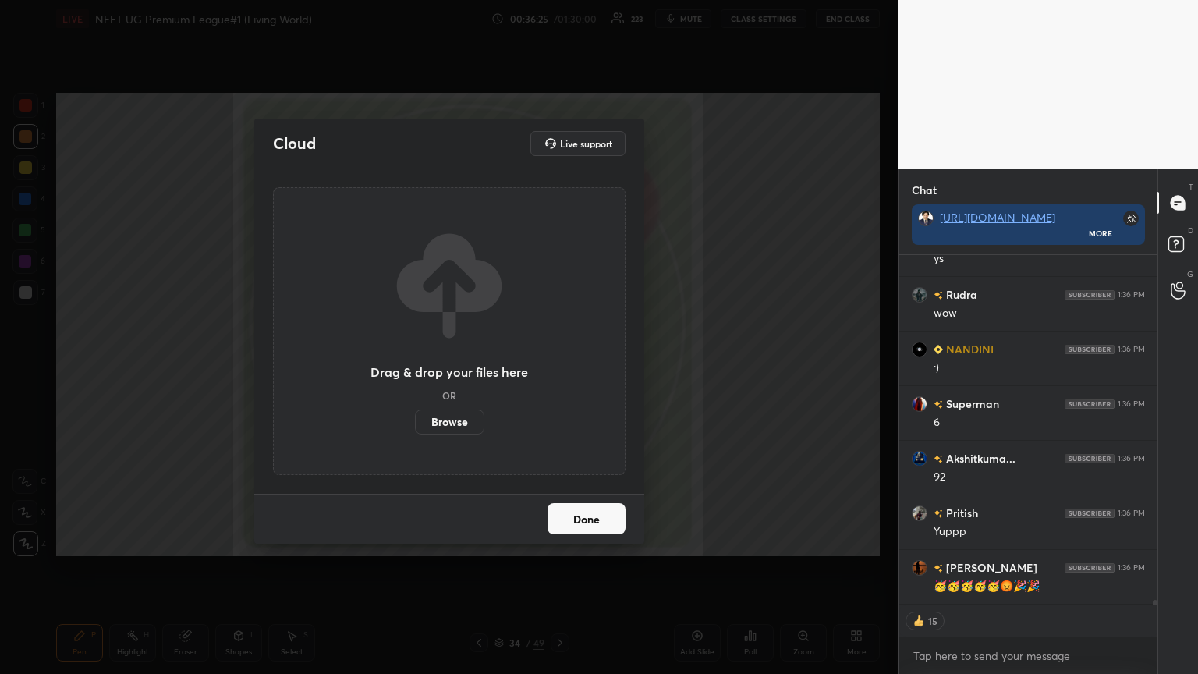
drag, startPoint x: 458, startPoint y: 427, endPoint x: 458, endPoint y: 327, distance: 99.8
click at [458, 366] on label "Browse" at bounding box center [449, 421] width 69 height 25
click at [415, 366] on input "Browse" at bounding box center [415, 421] width 0 height 25
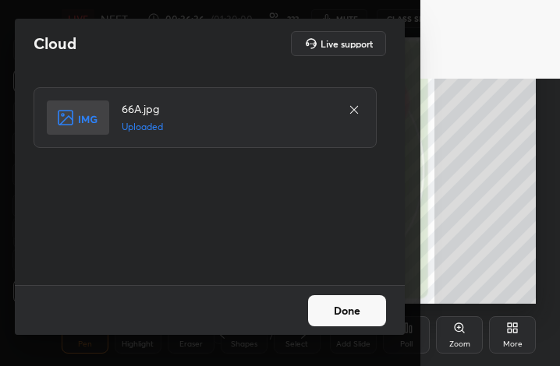
click at [360, 314] on button "Done" at bounding box center [347, 311] width 78 height 31
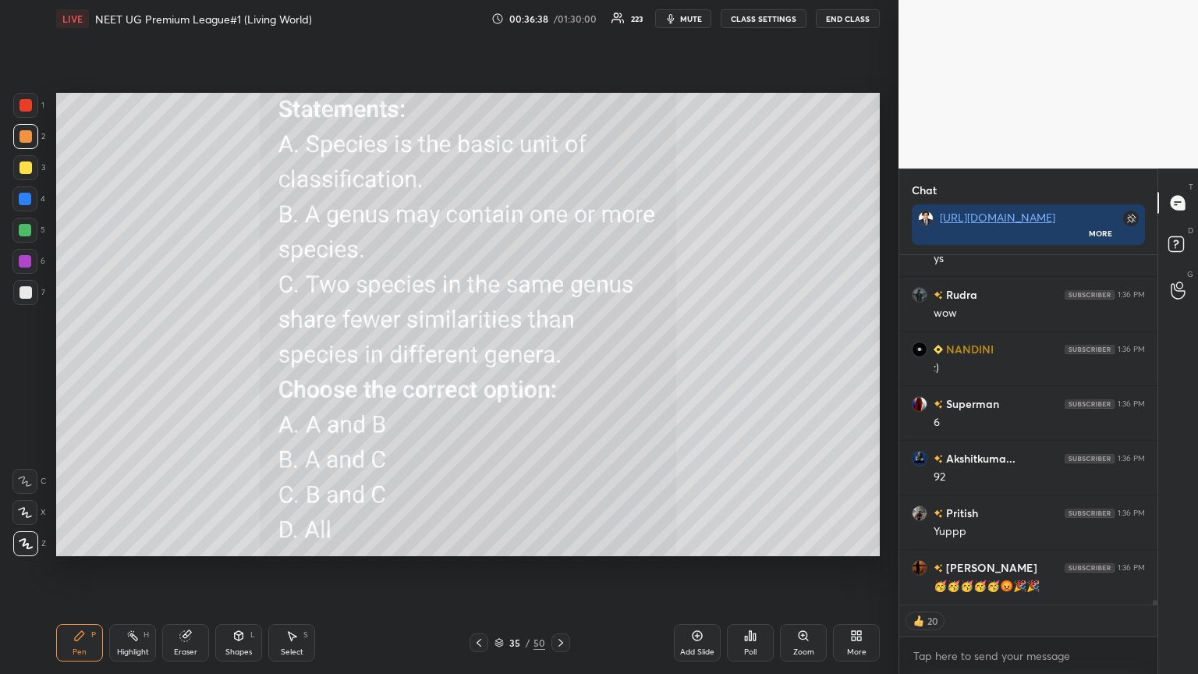
click at [559, 18] on span "mute" at bounding box center [691, 18] width 22 height 11
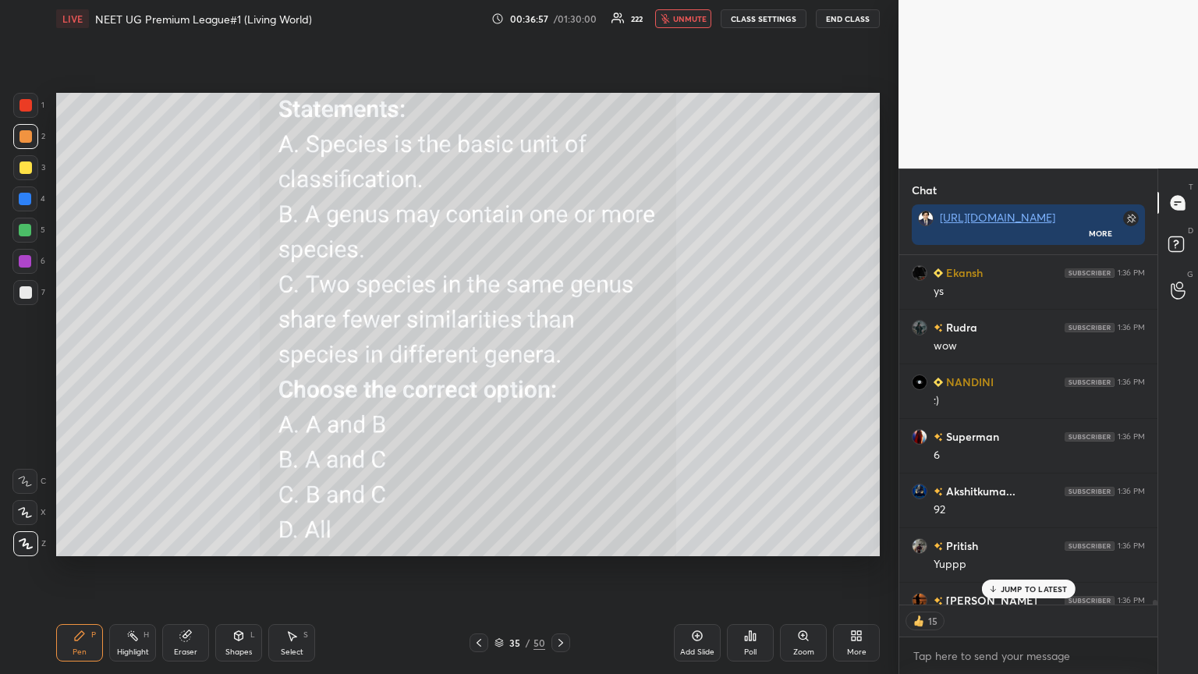
click at [559, 366] on p "JUMP TO LATEST" at bounding box center [1033, 588] width 67 height 9
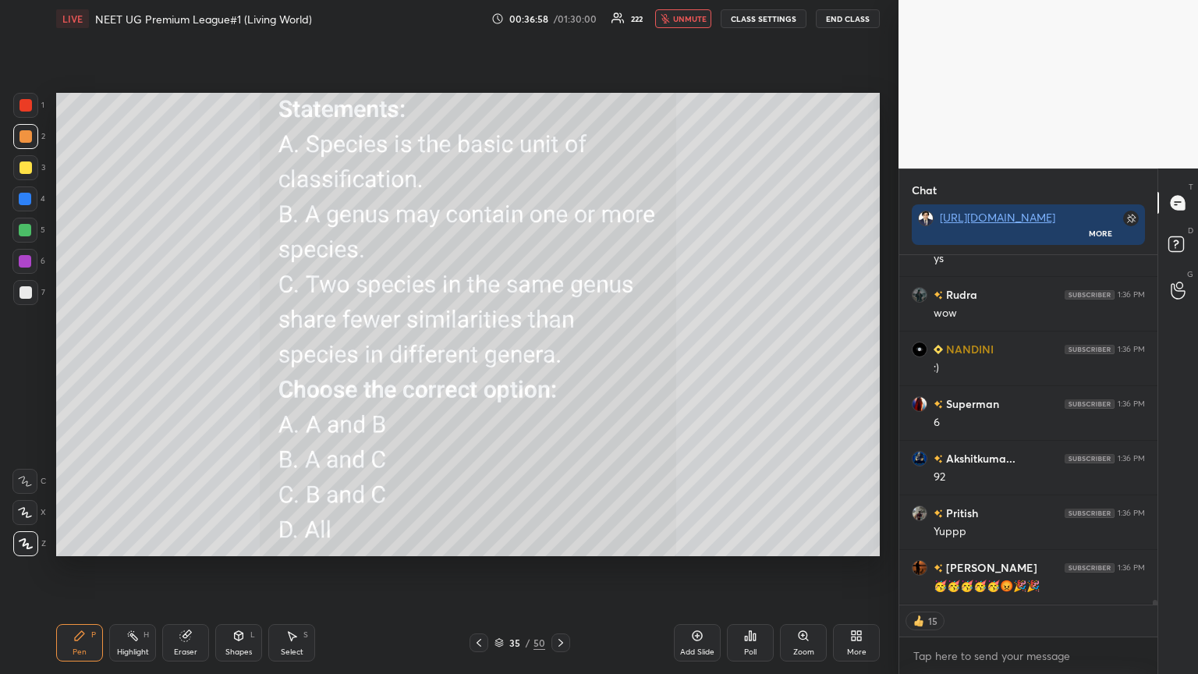
click at [559, 366] on div "Poll" at bounding box center [750, 642] width 47 height 37
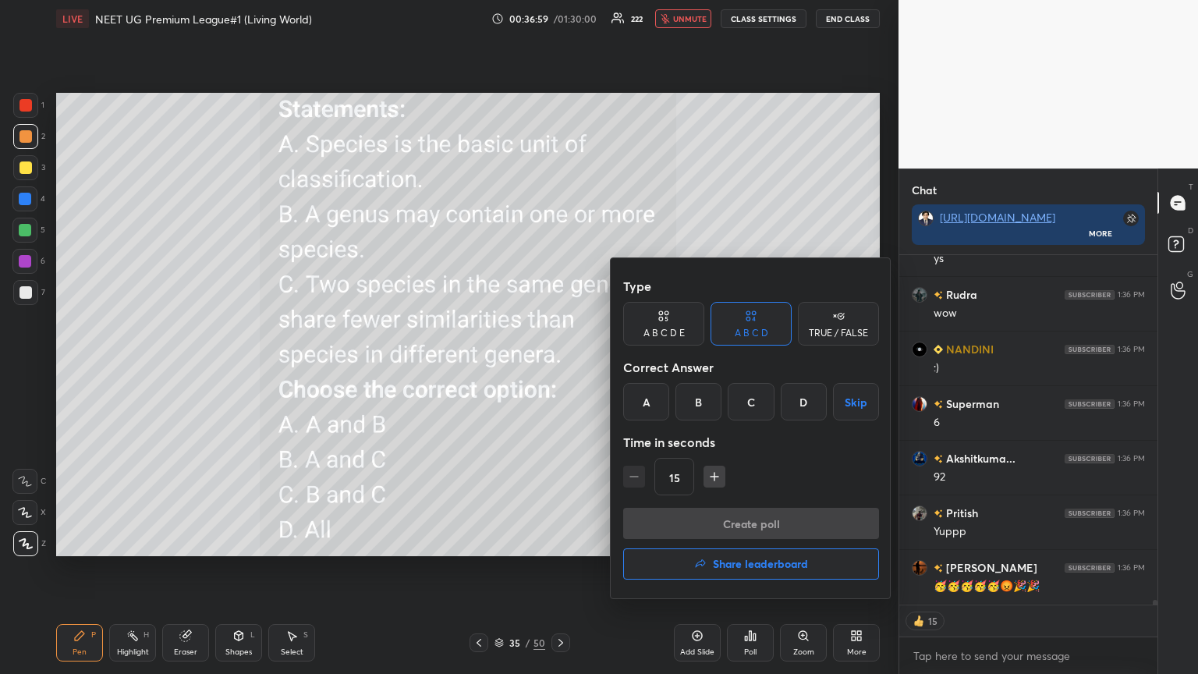
drag, startPoint x: 655, startPoint y: 391, endPoint x: 658, endPoint y: 400, distance: 9.1
click at [559, 366] on div "A" at bounding box center [646, 401] width 46 height 37
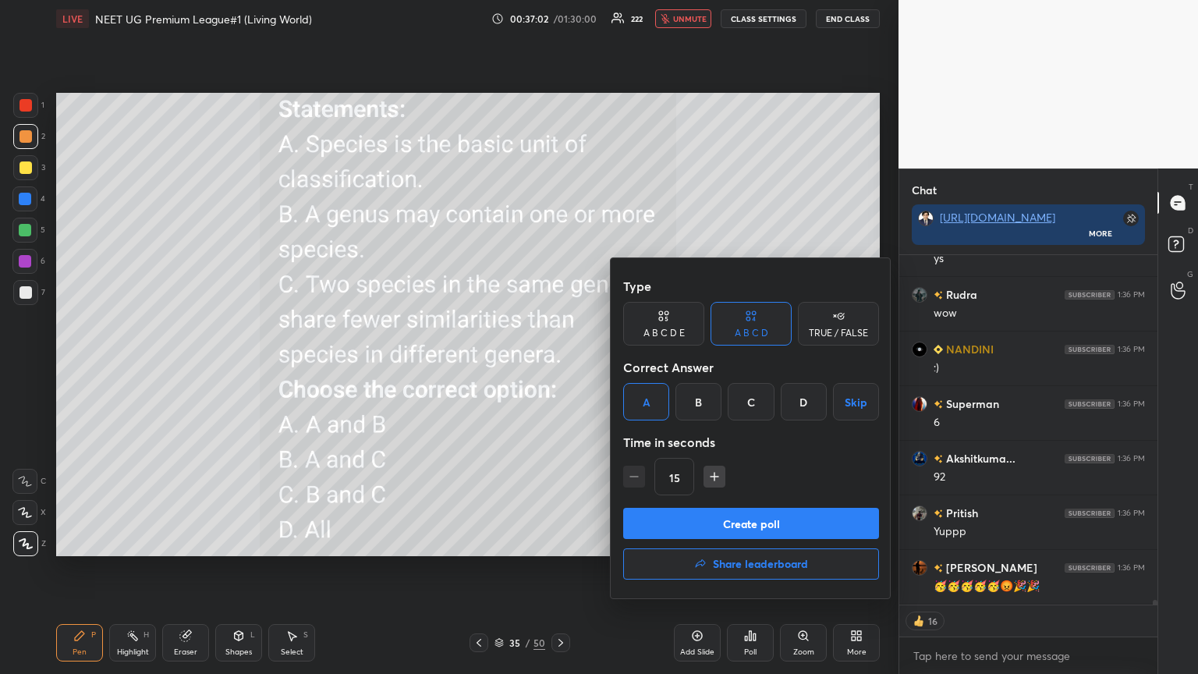
click at [559, 366] on button "Create poll" at bounding box center [751, 523] width 256 height 31
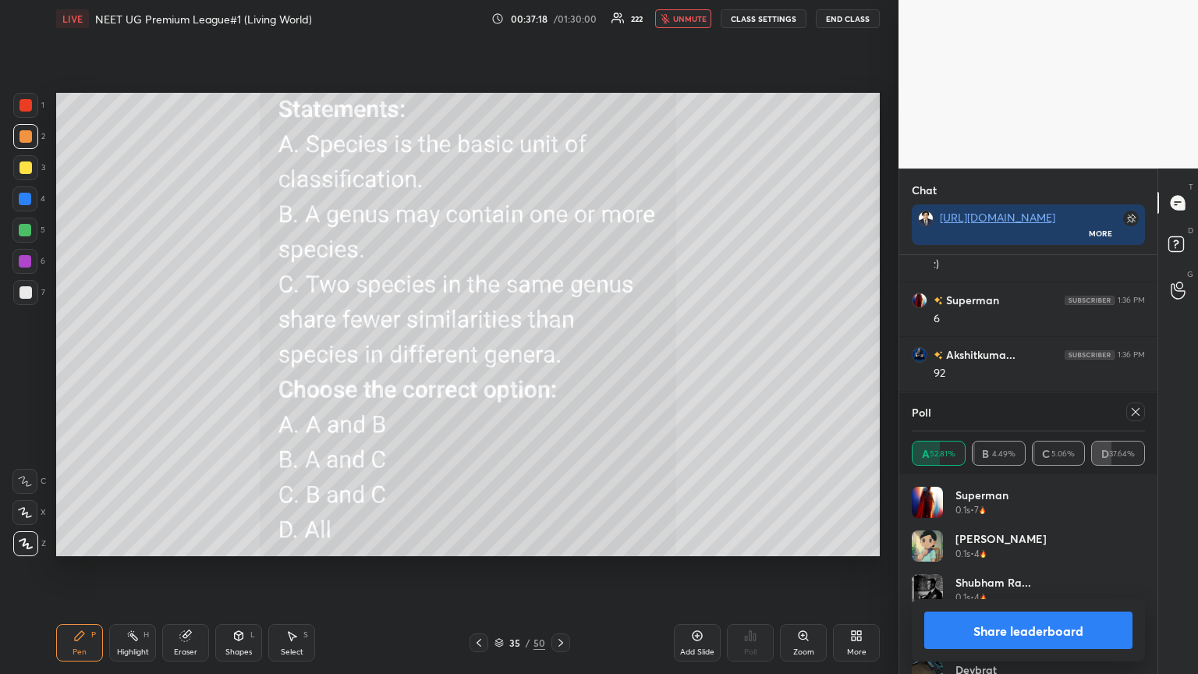
click at [559, 23] on button "unmute" at bounding box center [683, 18] width 56 height 19
click at [559, 366] on button "Share leaderboard" at bounding box center [1028, 629] width 208 height 37
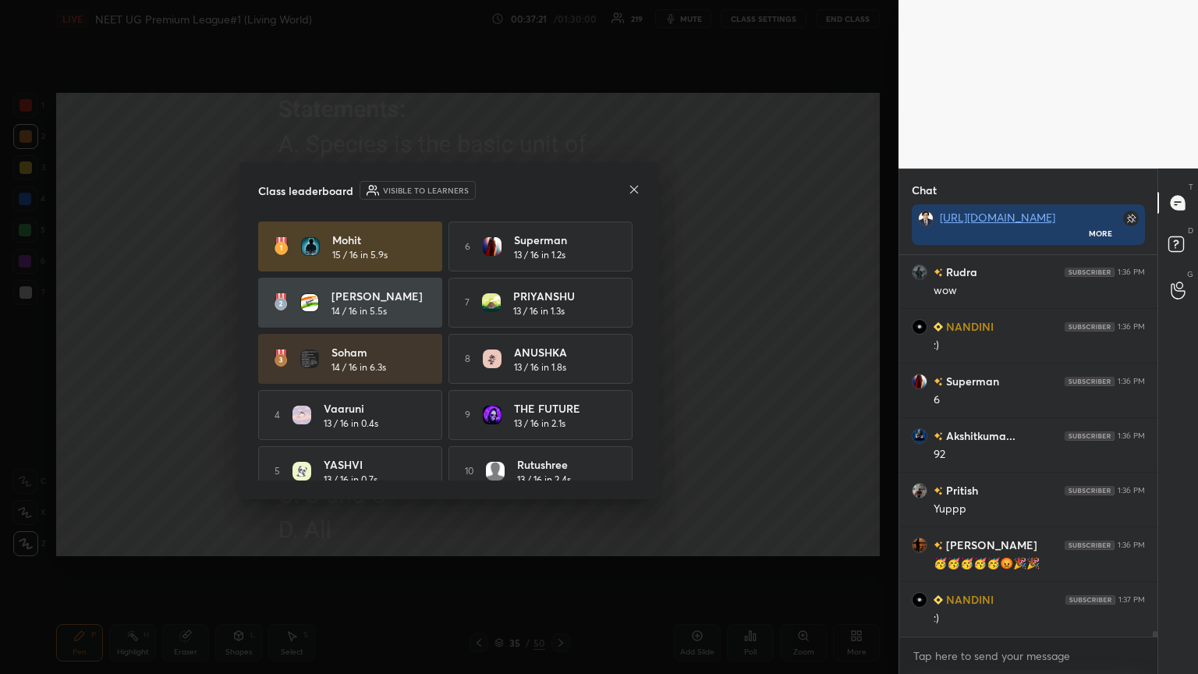
click at [559, 190] on icon at bounding box center [634, 189] width 12 height 12
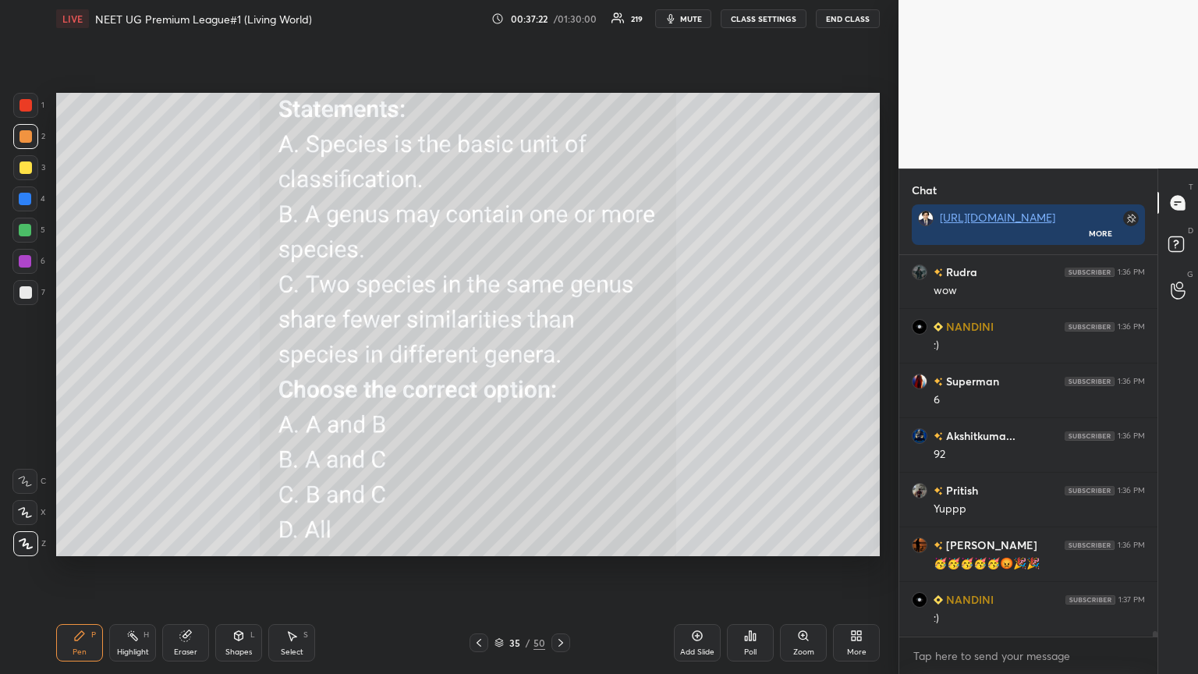
click at [471, 366] on div at bounding box center [478, 642] width 19 height 19
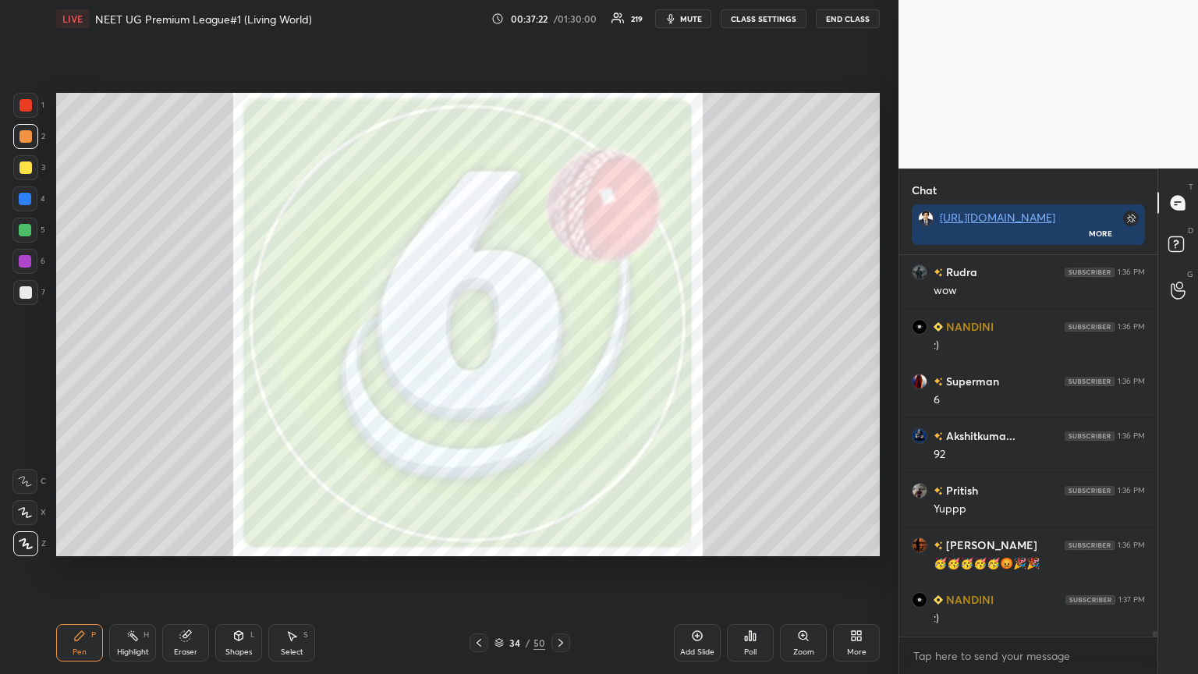
click at [559, 366] on icon at bounding box center [560, 642] width 12 height 12
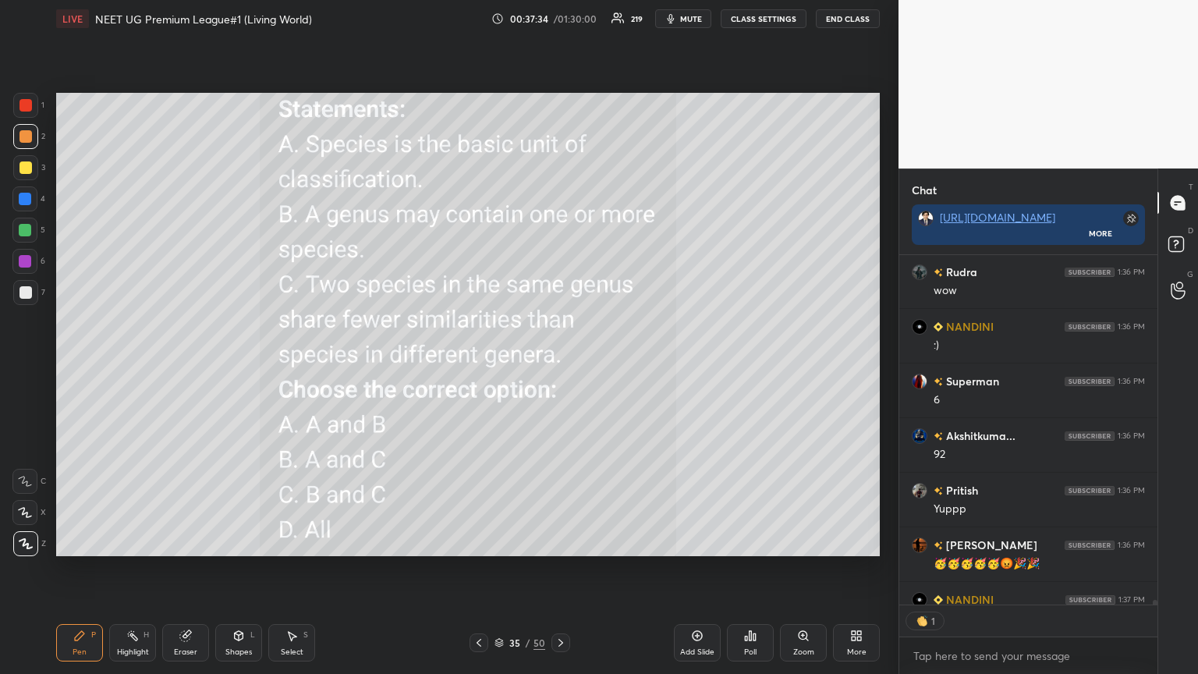
click at [559, 366] on div "Poll" at bounding box center [750, 652] width 12 height 8
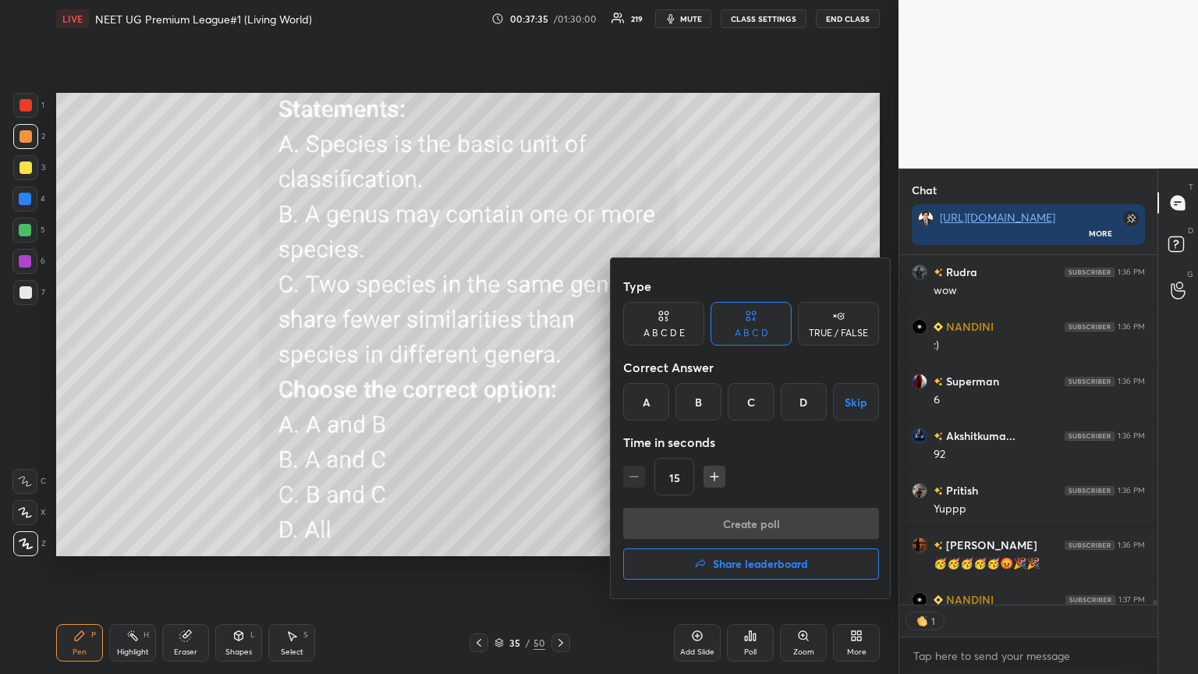
click at [559, 366] on button "Share leaderboard" at bounding box center [751, 563] width 256 height 31
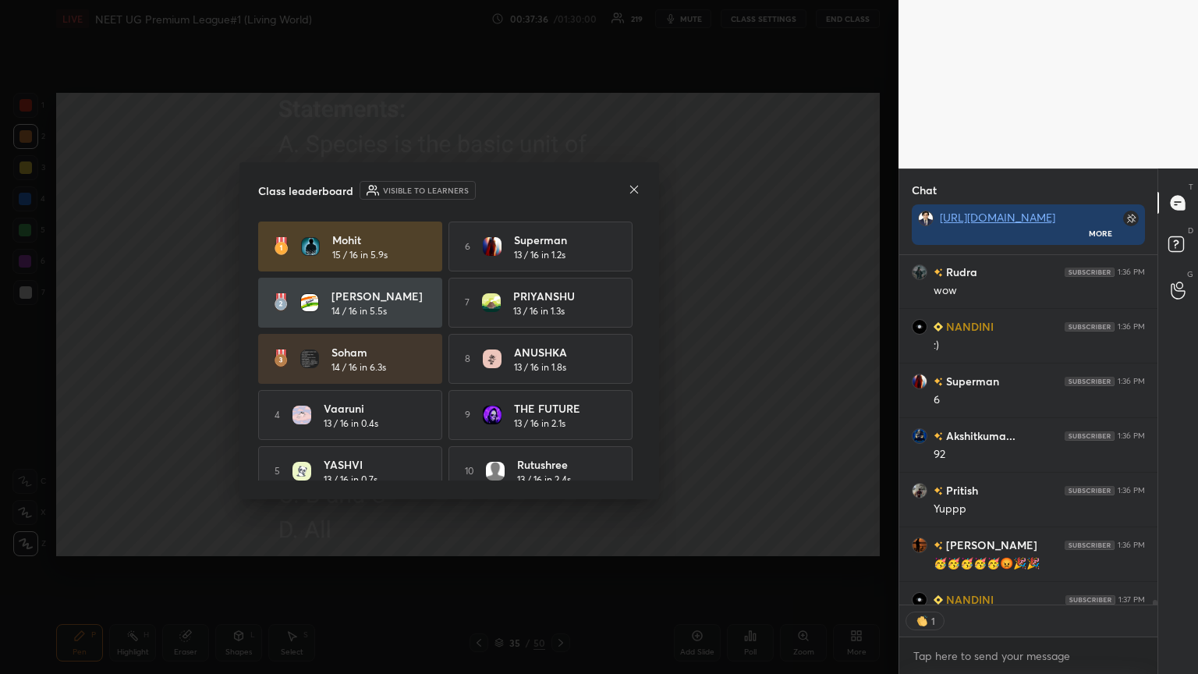
click at [559, 186] on div "Class leaderboard Visible to learners Mohit 15 / 16 in 5.9s 6 Superman 13 / 16 …" at bounding box center [448, 330] width 419 height 337
click at [559, 187] on icon at bounding box center [634, 189] width 12 height 12
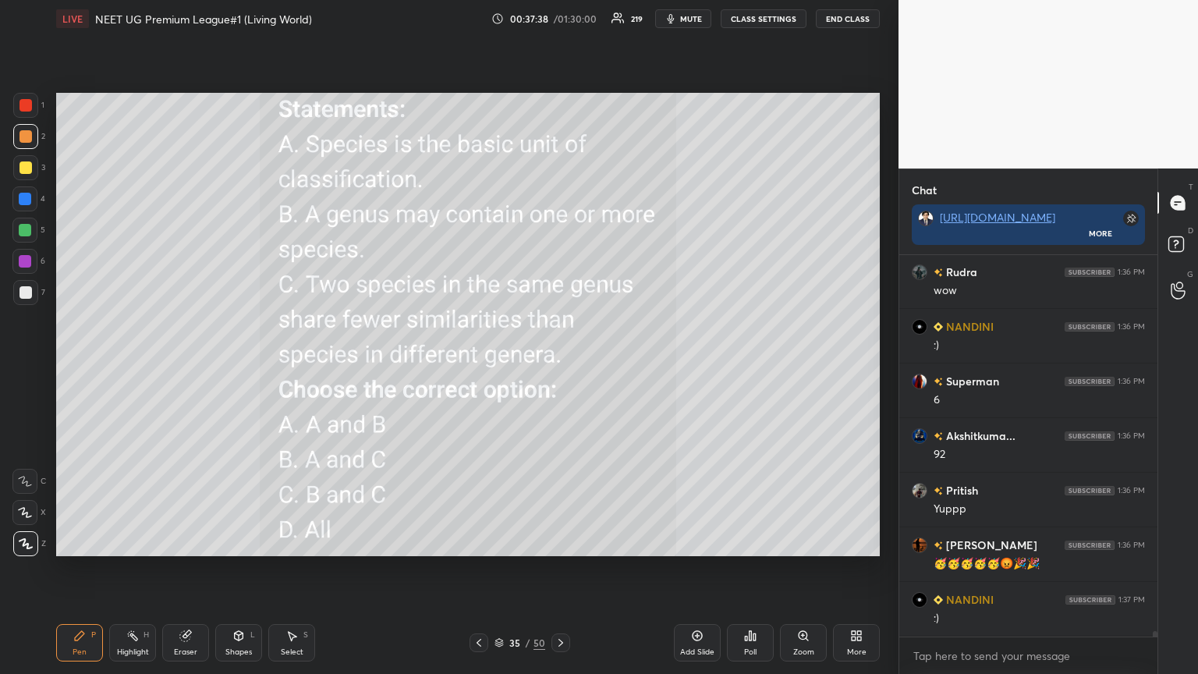
click at [559, 366] on icon at bounding box center [750, 635] width 12 height 12
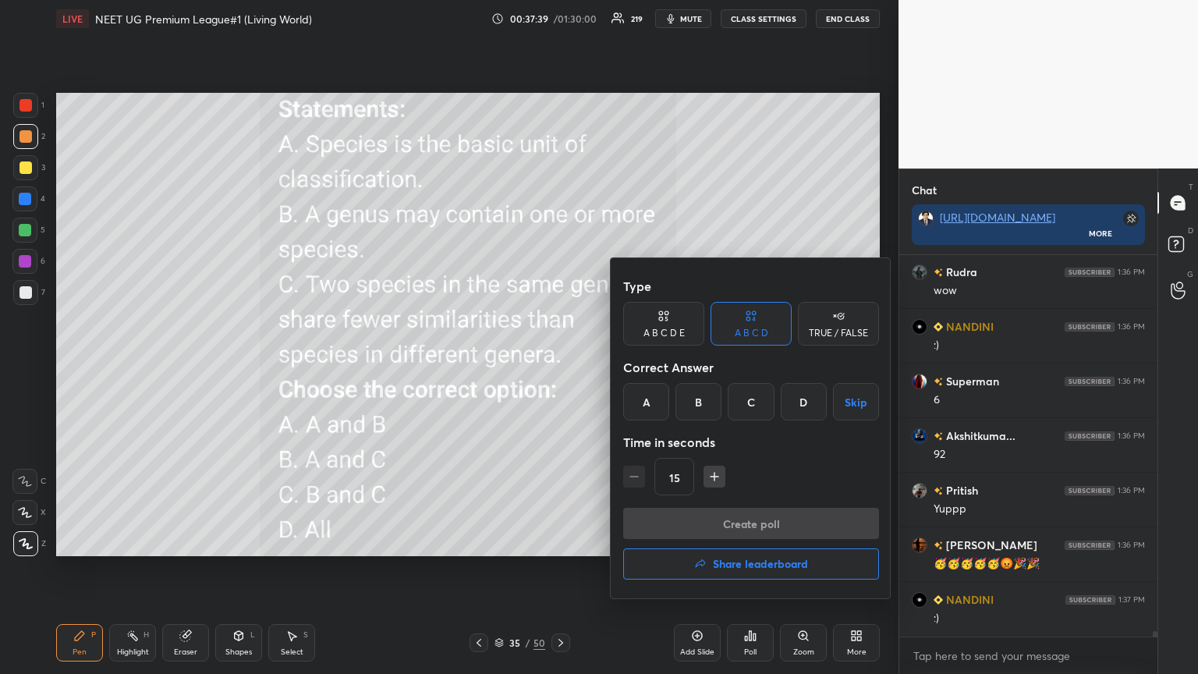
click at [559, 366] on h4 "Share leaderboard" at bounding box center [760, 563] width 95 height 11
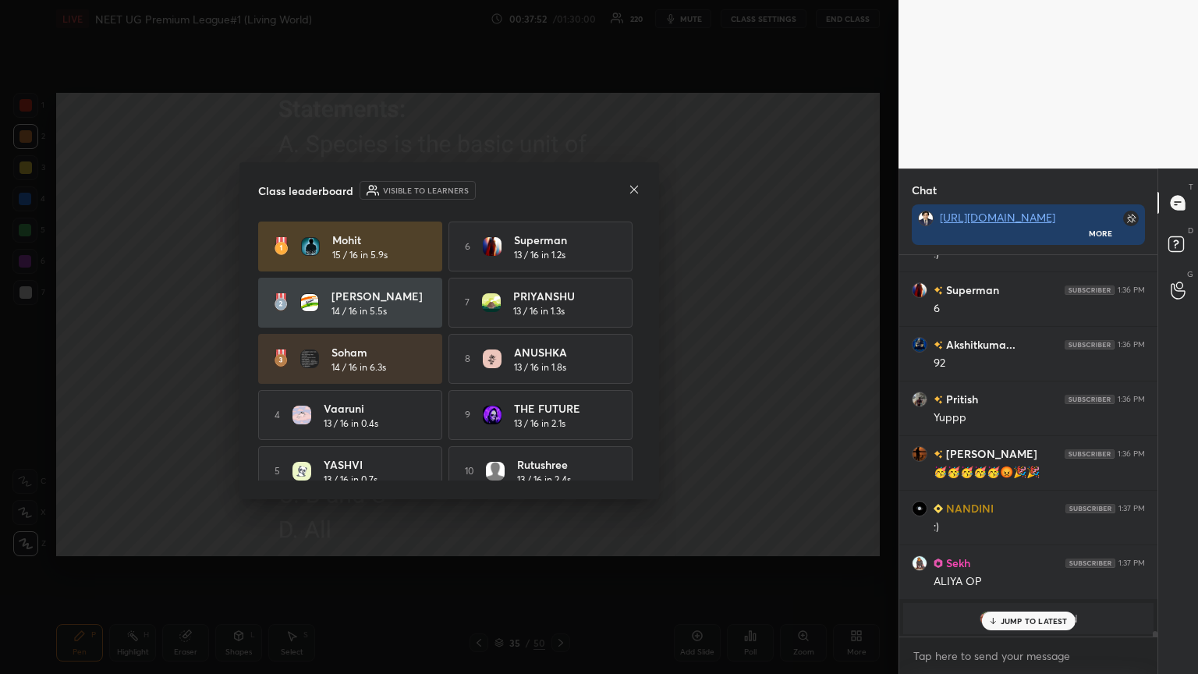
click at [559, 188] on icon at bounding box center [634, 189] width 12 height 12
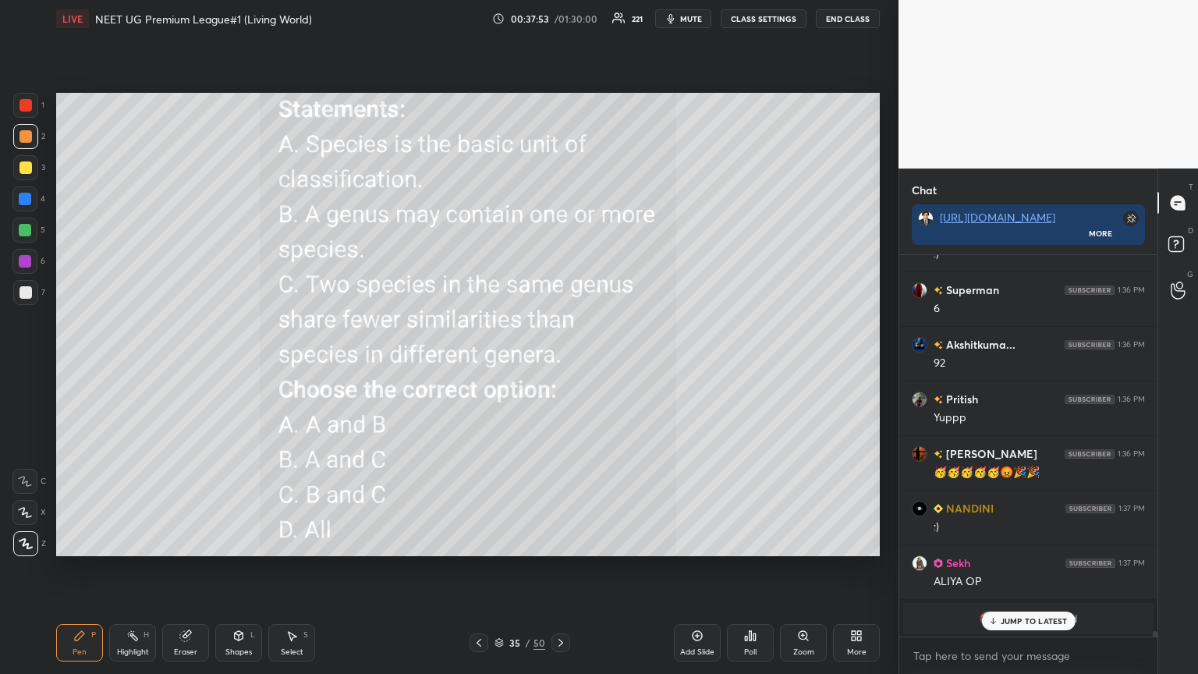
click at [559, 366] on p "JUMP TO LATEST" at bounding box center [1033, 620] width 67 height 9
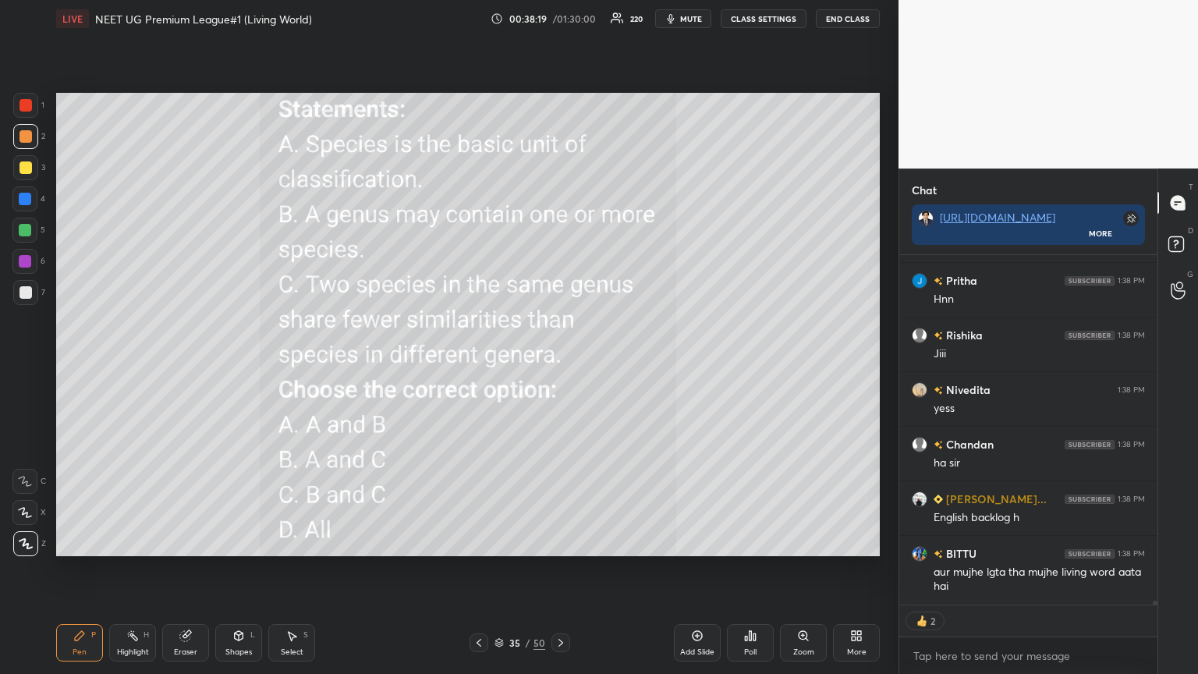
scroll to position [28280, 0]
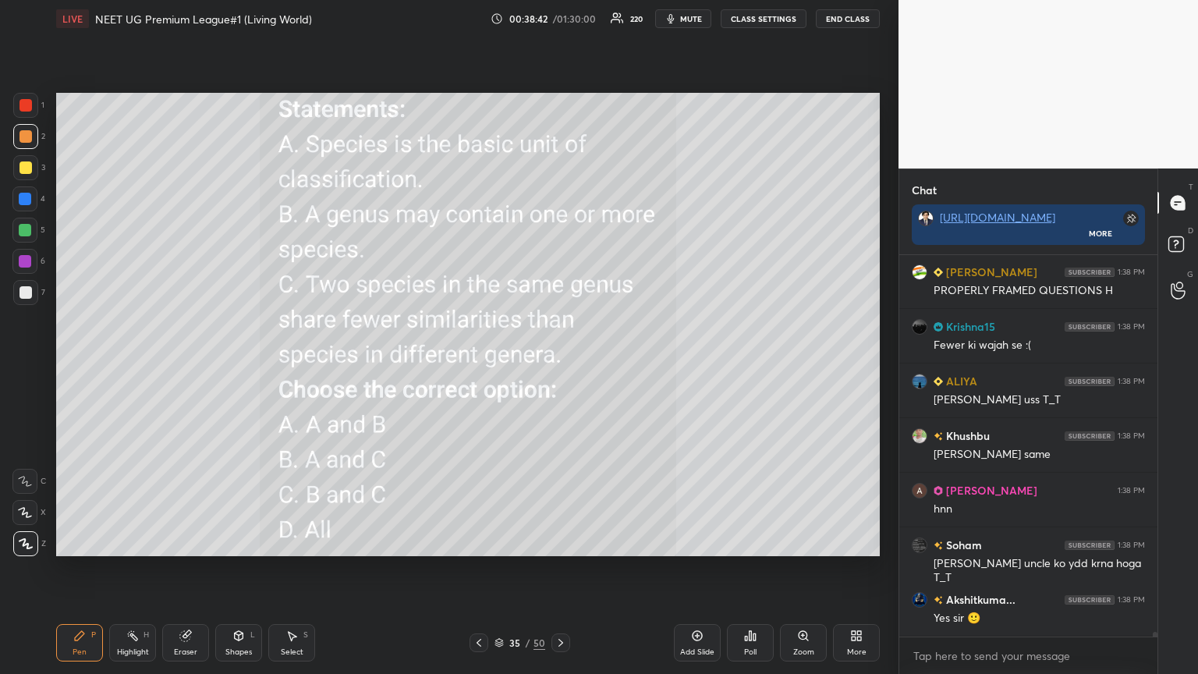
click at [559, 23] on span "mute" at bounding box center [691, 18] width 22 height 11
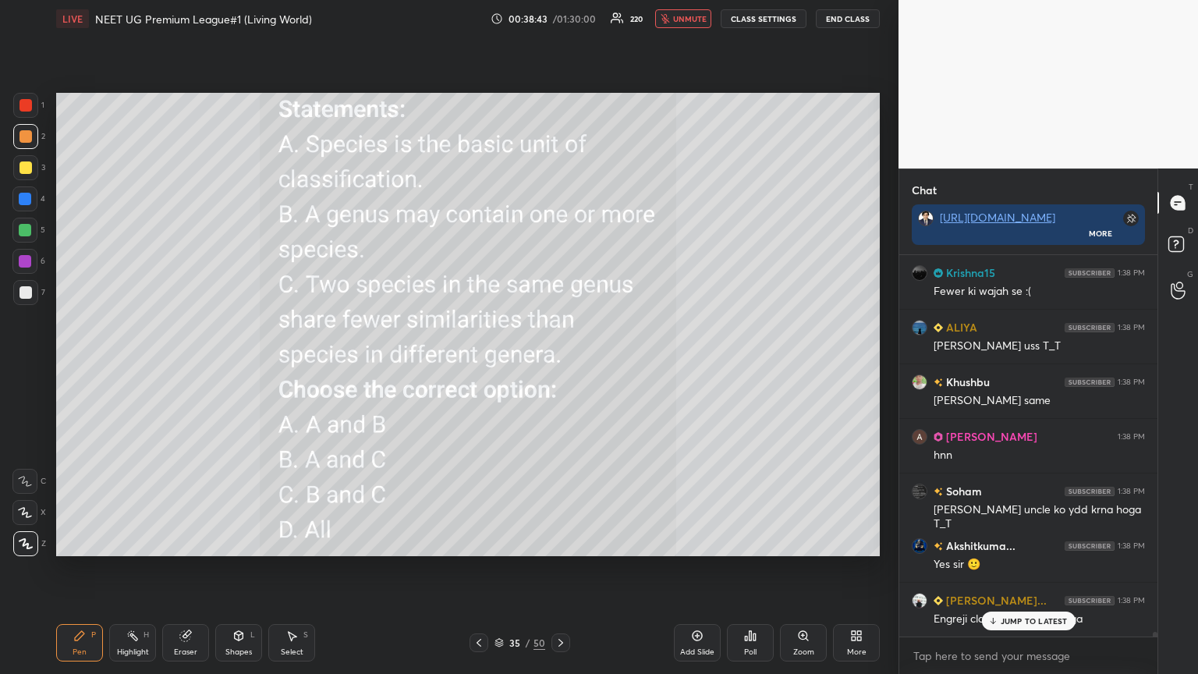
click at [559, 366] on icon at bounding box center [856, 635] width 12 height 12
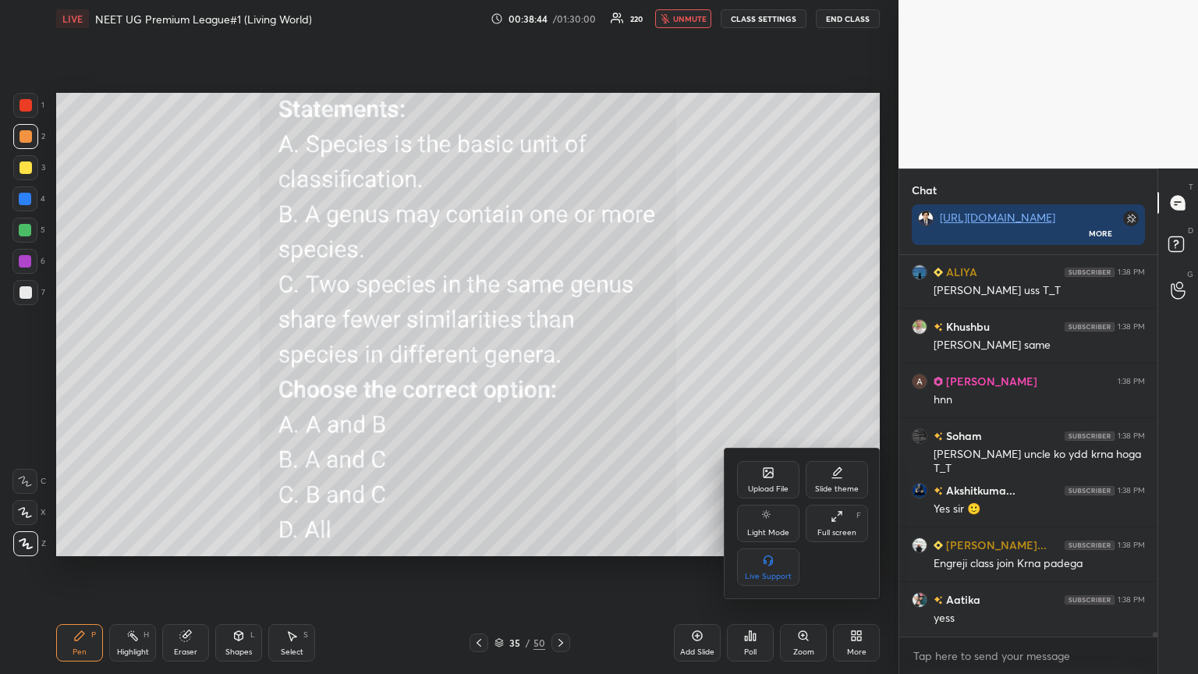
click at [559, 366] on icon at bounding box center [767, 472] width 9 height 9
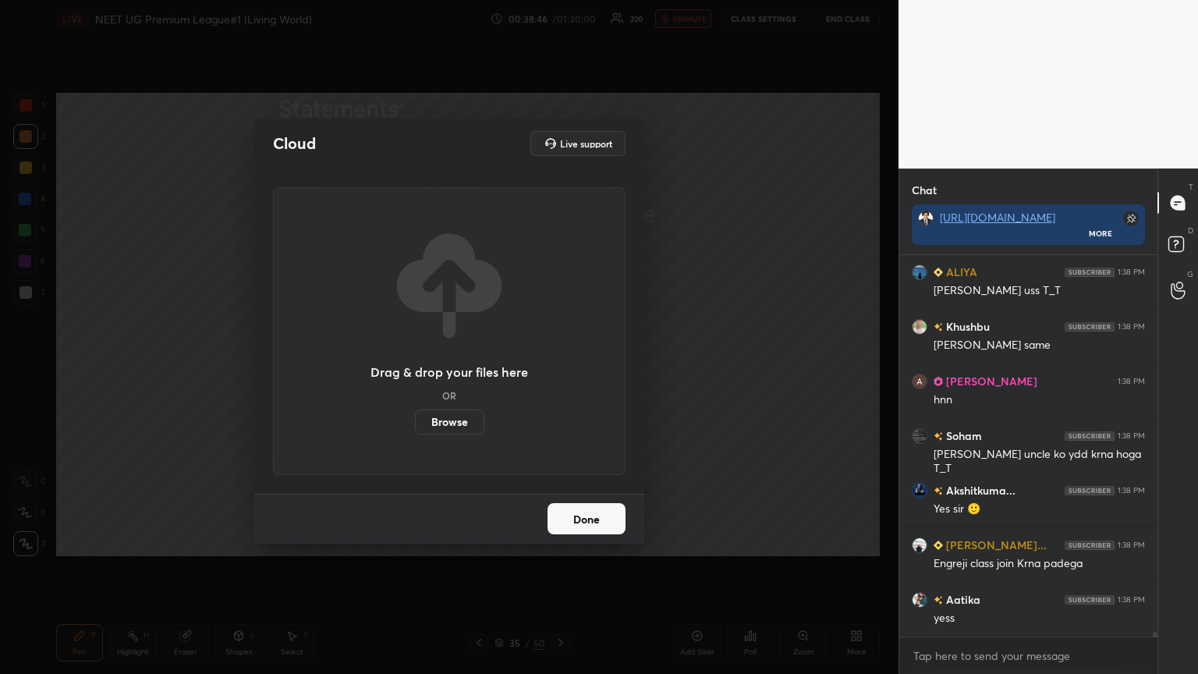
click at [455, 366] on label "Browse" at bounding box center [449, 421] width 69 height 25
click at [415, 366] on input "Browse" at bounding box center [415, 421] width 0 height 25
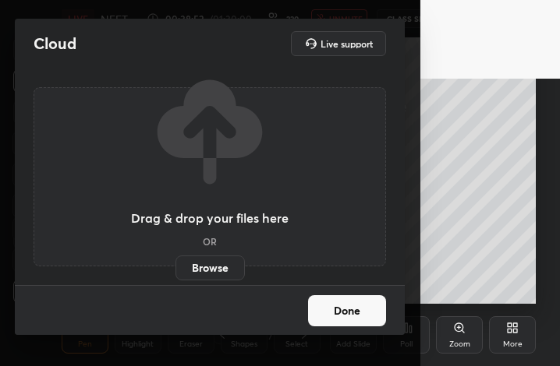
click at [544, 0] on video at bounding box center [490, 39] width 140 height 79
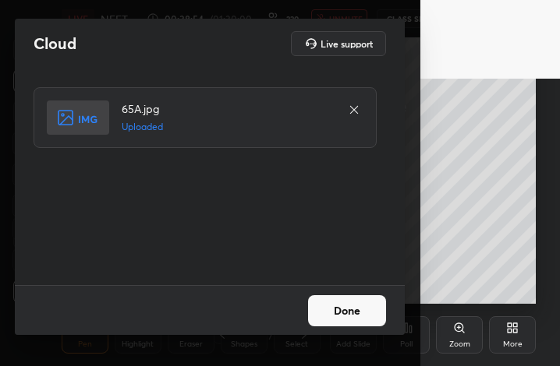
click at [358, 311] on button "Done" at bounding box center [347, 311] width 78 height 31
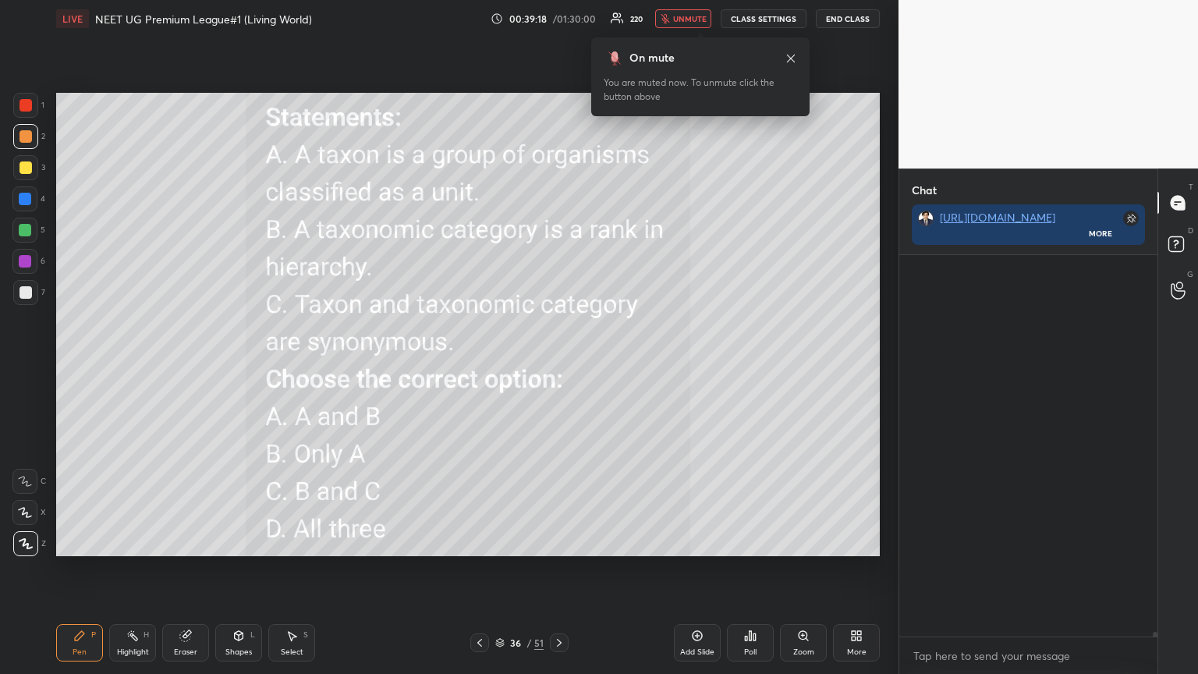
click at [559, 366] on icon at bounding box center [750, 635] width 12 height 12
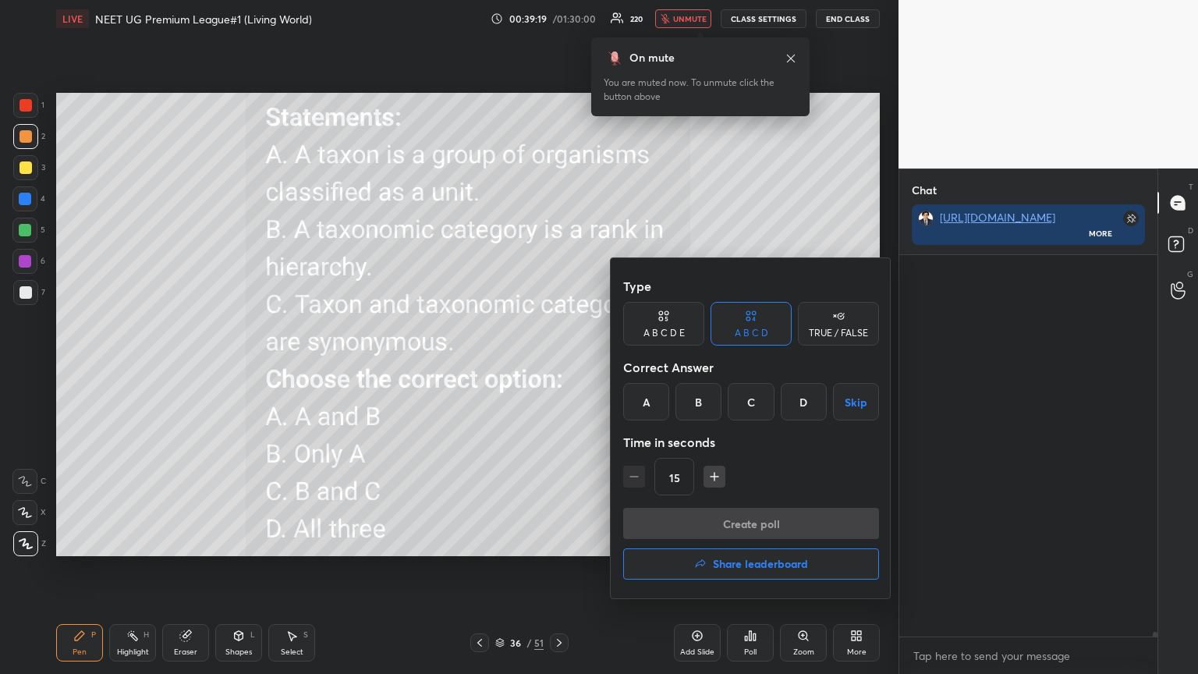
click at [559, 366] on div at bounding box center [599, 337] width 1198 height 674
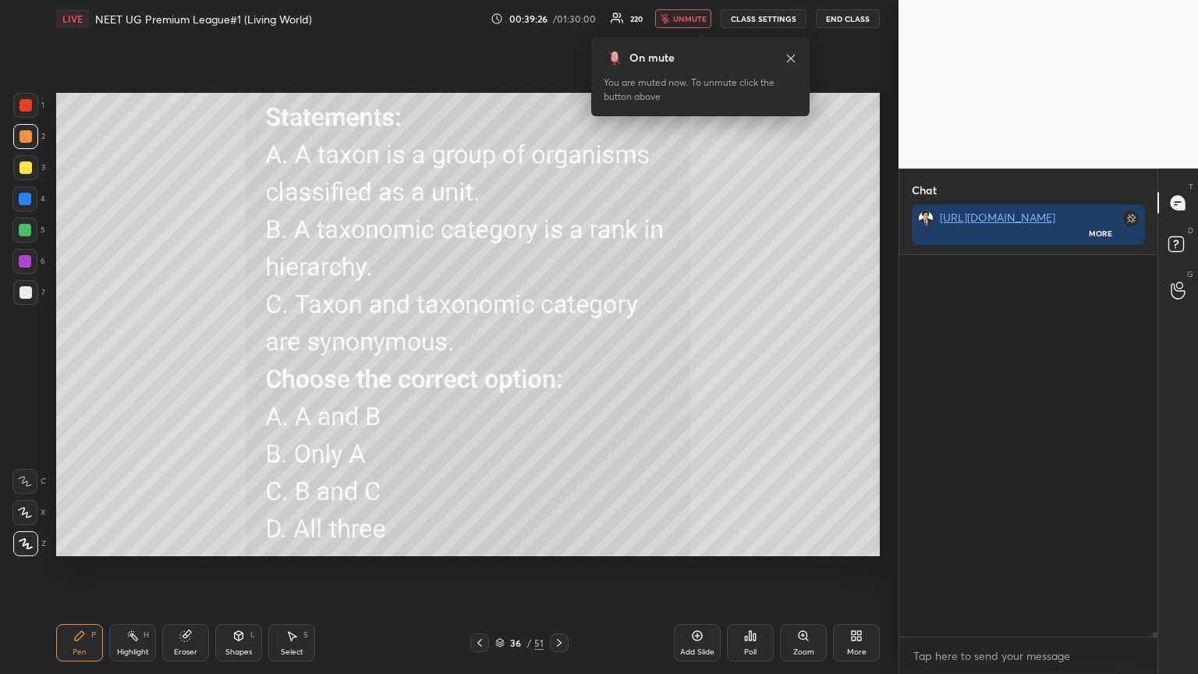
scroll to position [5, 5]
click at [559, 366] on icon at bounding box center [750, 635] width 12 height 12
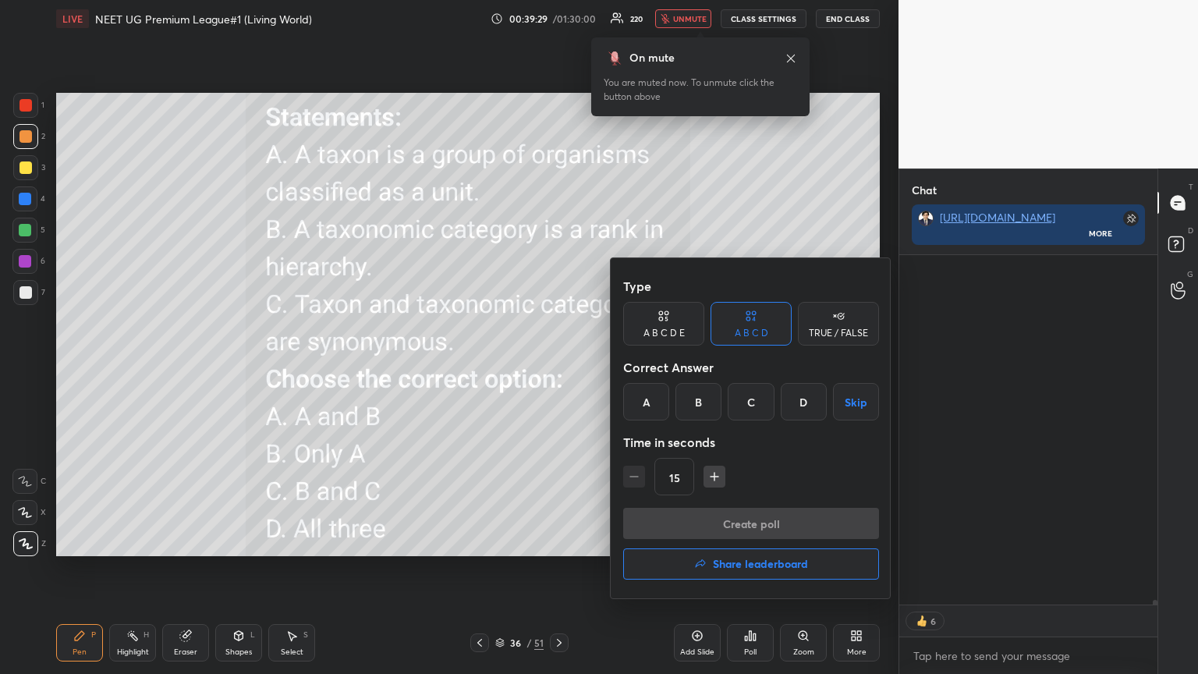
click at [559, 366] on div "Time in seconds" at bounding box center [751, 441] width 256 height 31
click at [559, 366] on div "A" at bounding box center [646, 401] width 46 height 37
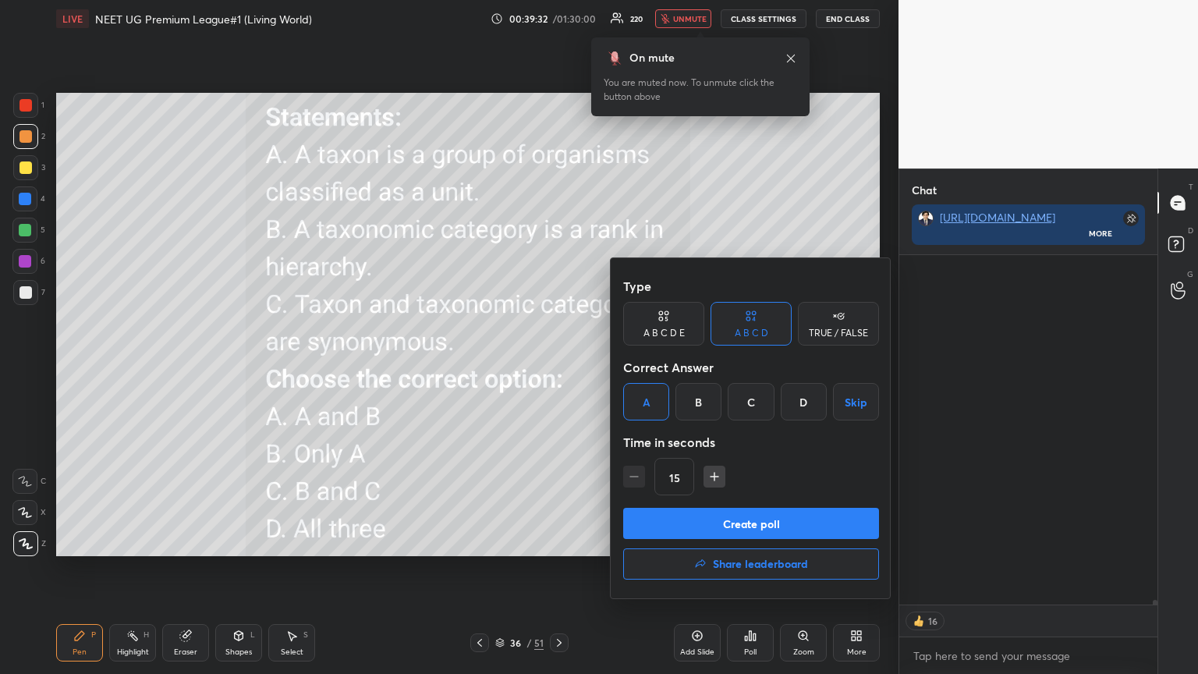
click at [559, 366] on button "Create poll" at bounding box center [751, 523] width 256 height 31
click at [559, 366] on div "Create poll Share leaderboard" at bounding box center [751, 547] width 256 height 78
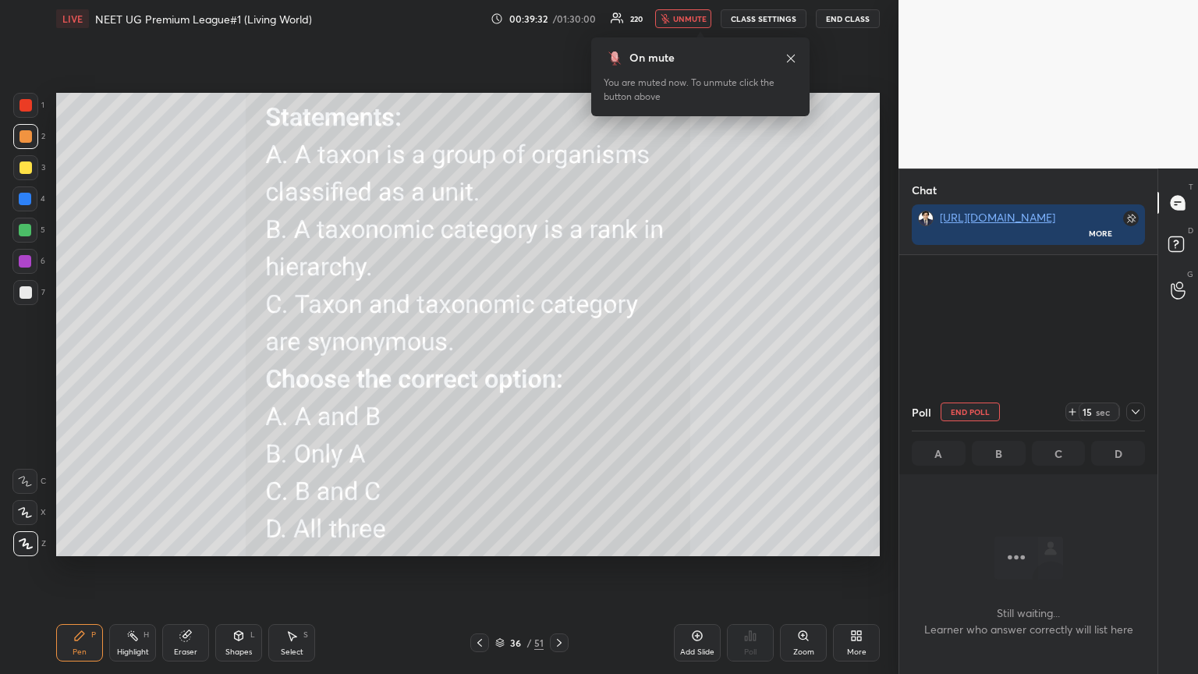
scroll to position [4, 5]
click at [559, 366] on div "Create poll" at bounding box center [751, 557] width 192 height 21
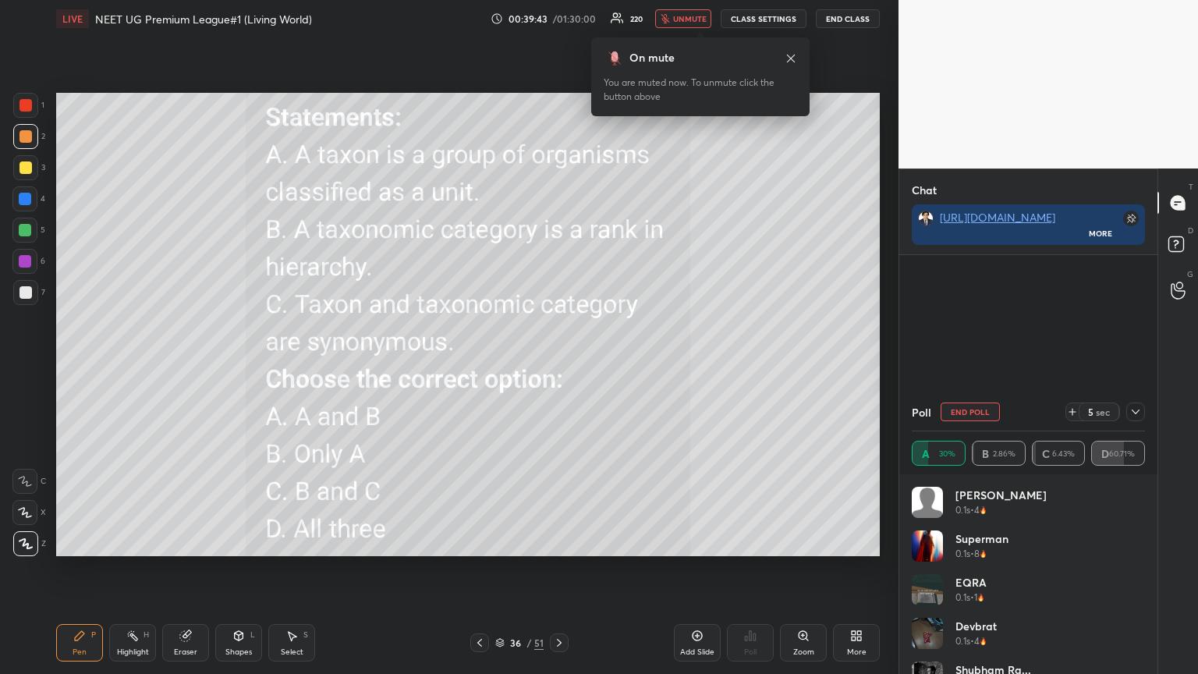
scroll to position [5, 5]
click at [559, 366] on icon at bounding box center [1072, 411] width 12 height 12
drag, startPoint x: 1073, startPoint y: 410, endPoint x: 1077, endPoint y: 423, distance: 13.1
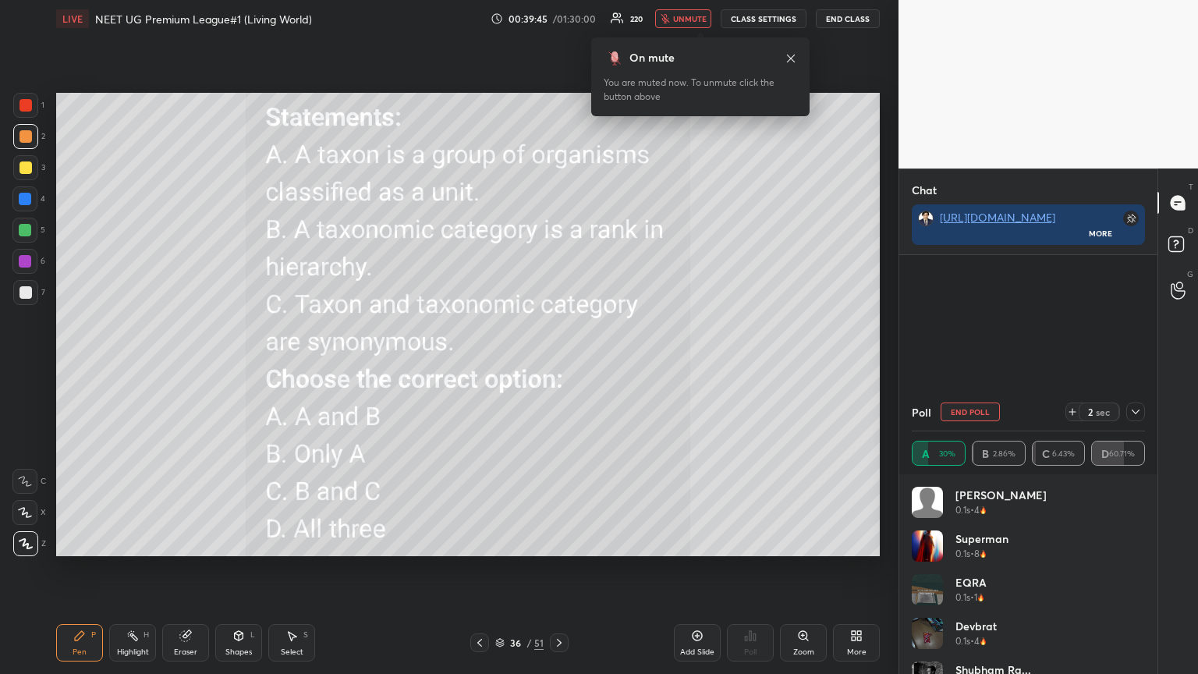
click at [559, 366] on icon at bounding box center [1072, 411] width 12 height 12
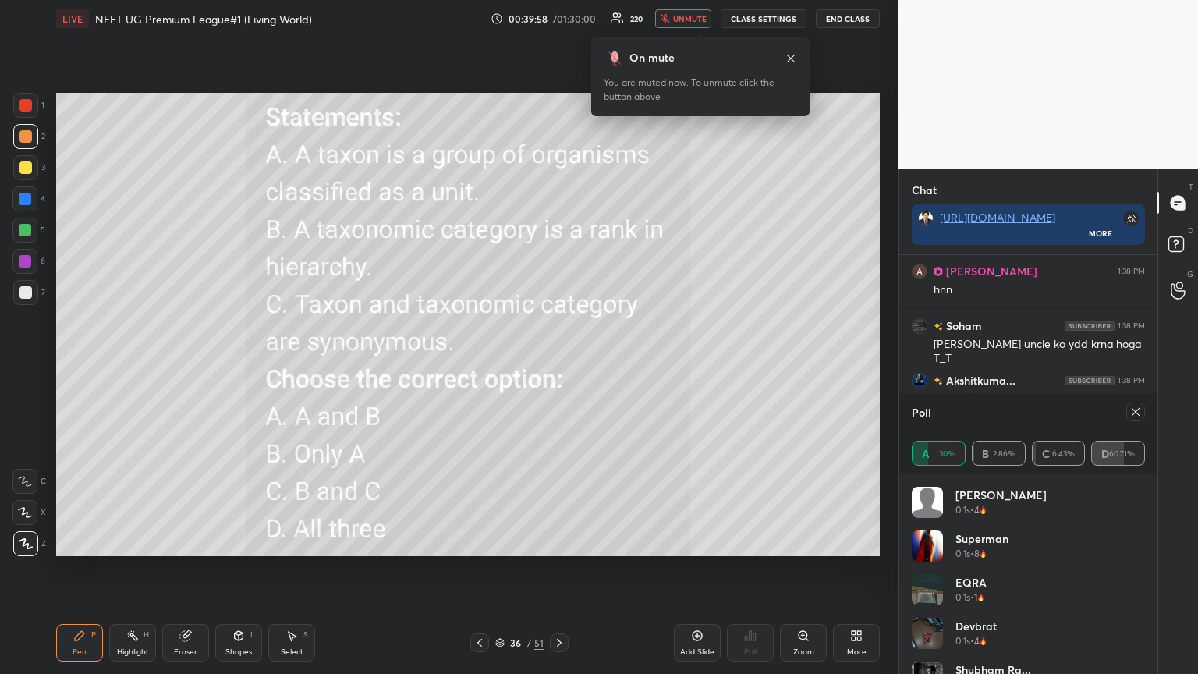
scroll to position [29434, 0]
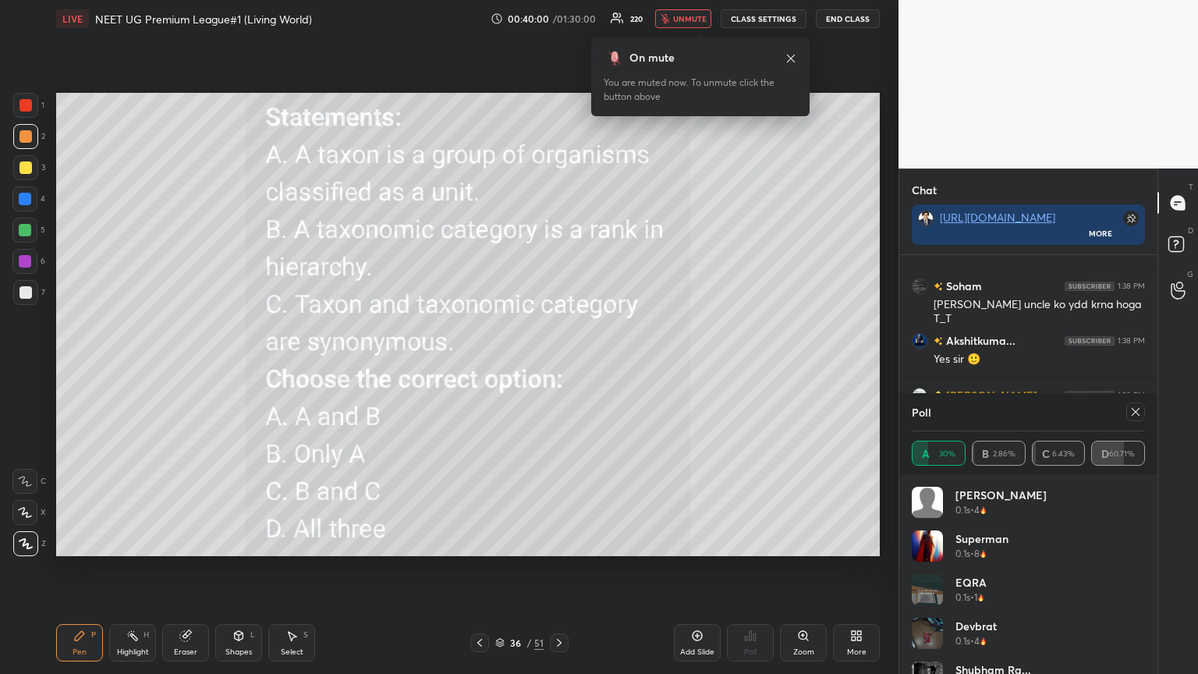
click at [559, 366] on icon at bounding box center [1135, 411] width 12 height 12
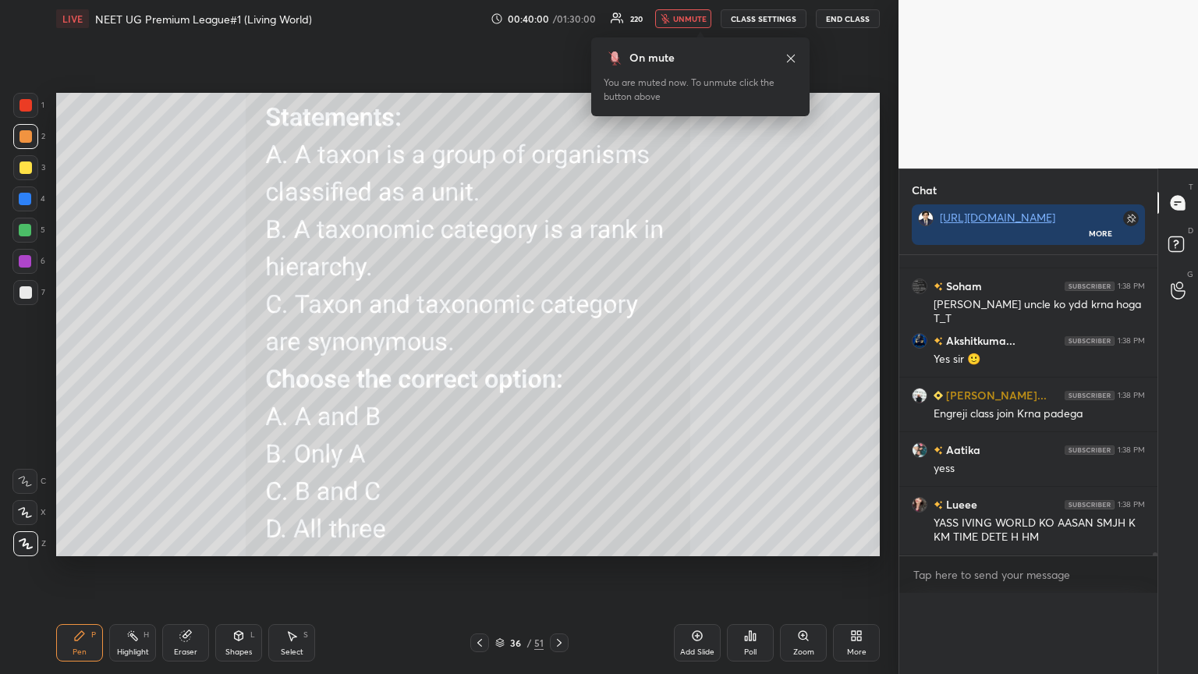
scroll to position [359, 253]
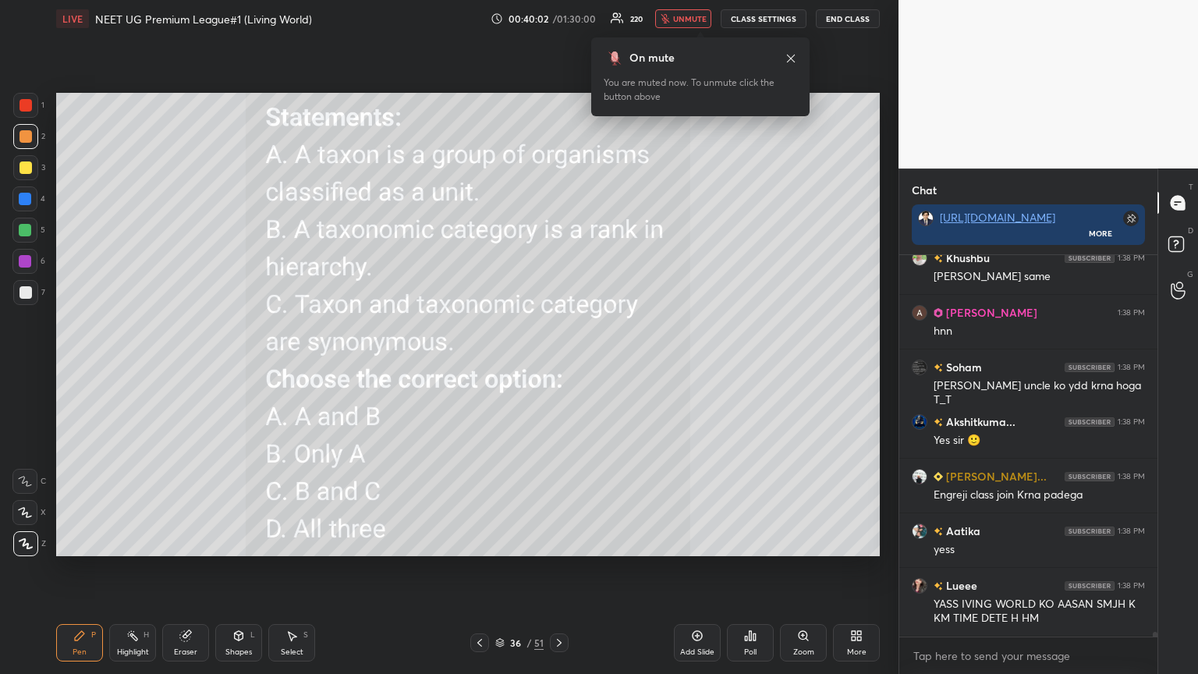
click at [559, 19] on span "unmute" at bounding box center [690, 18] width 34 height 11
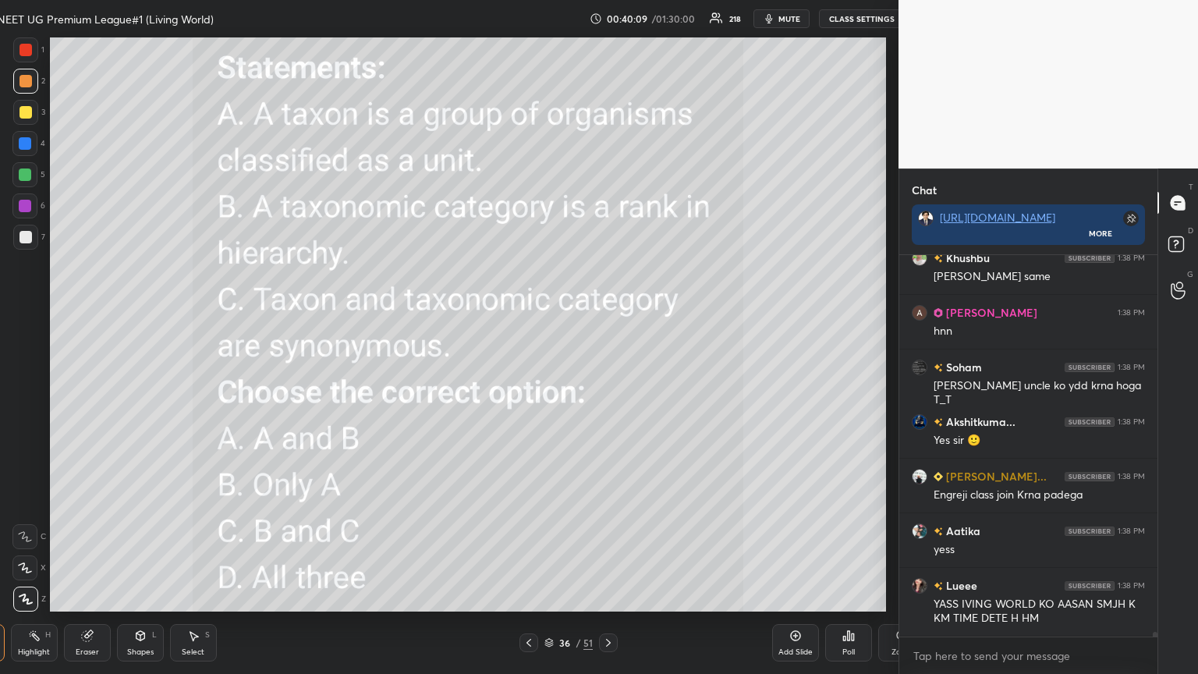
type textarea "x"
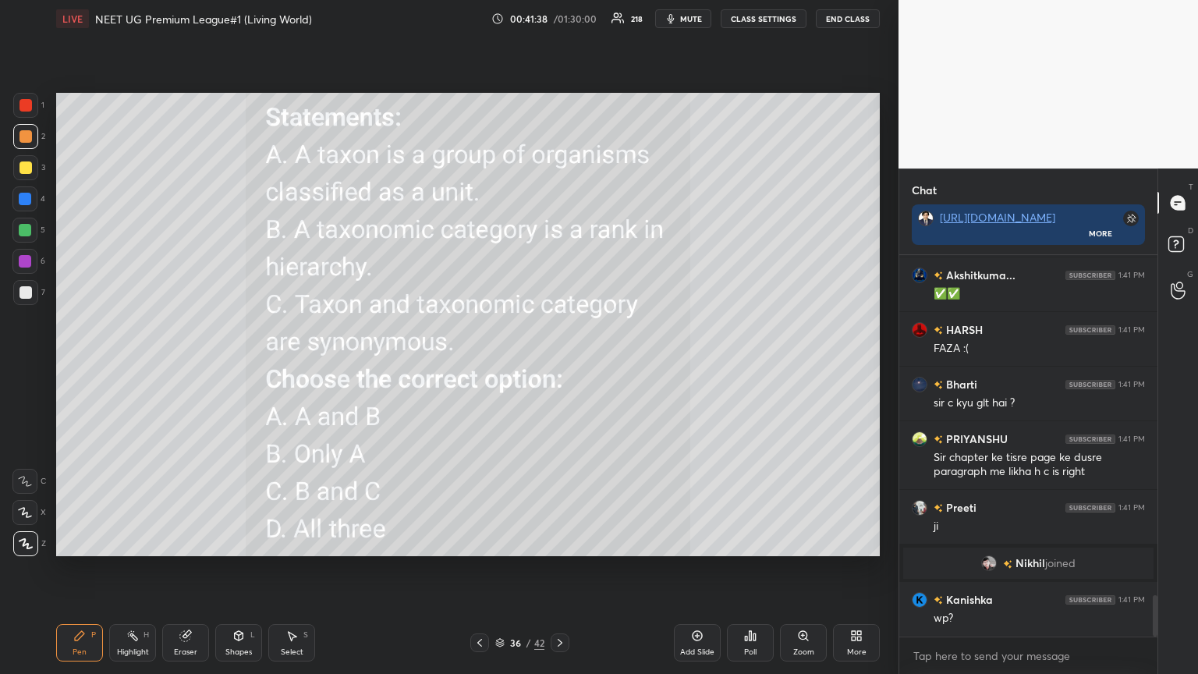
click at [480, 366] on icon at bounding box center [479, 643] width 5 height 8
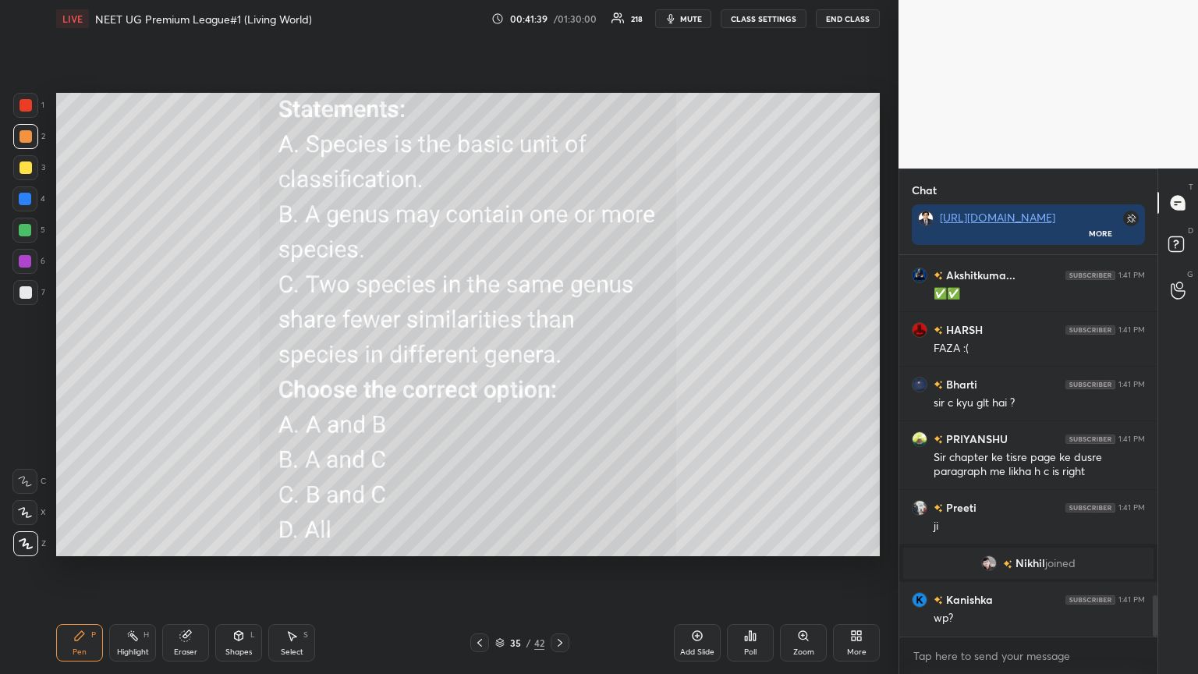
click at [559, 366] on icon at bounding box center [560, 642] width 12 height 12
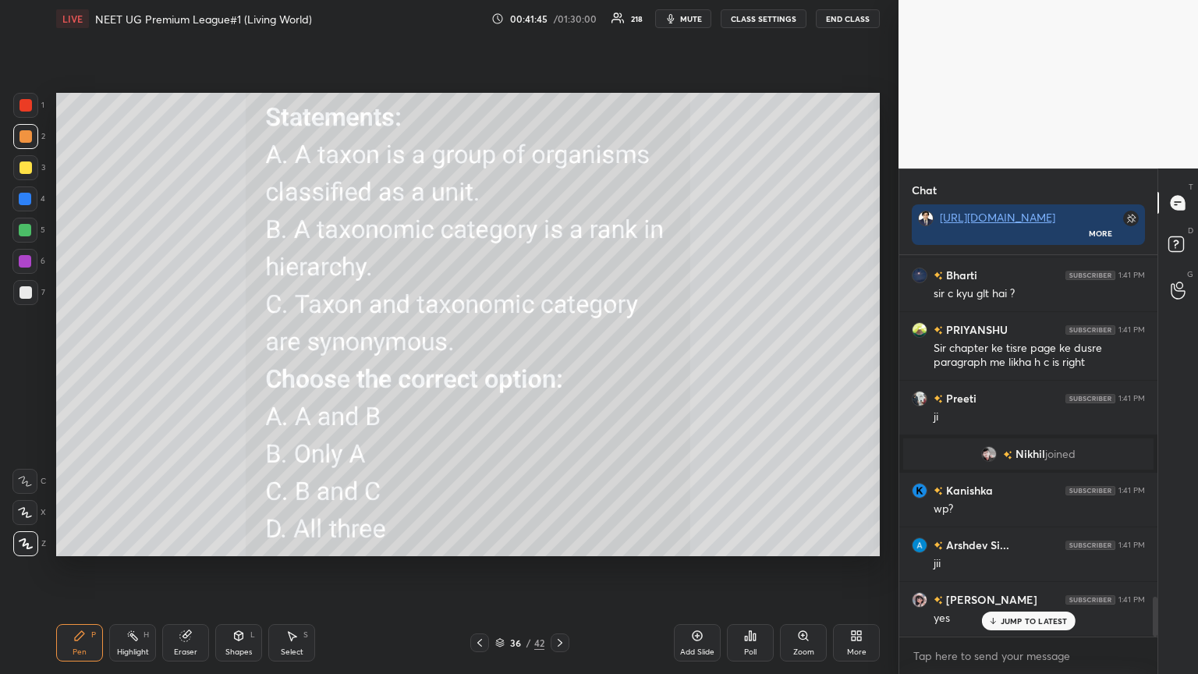
click at [559, 366] on icon at bounding box center [856, 635] width 12 height 12
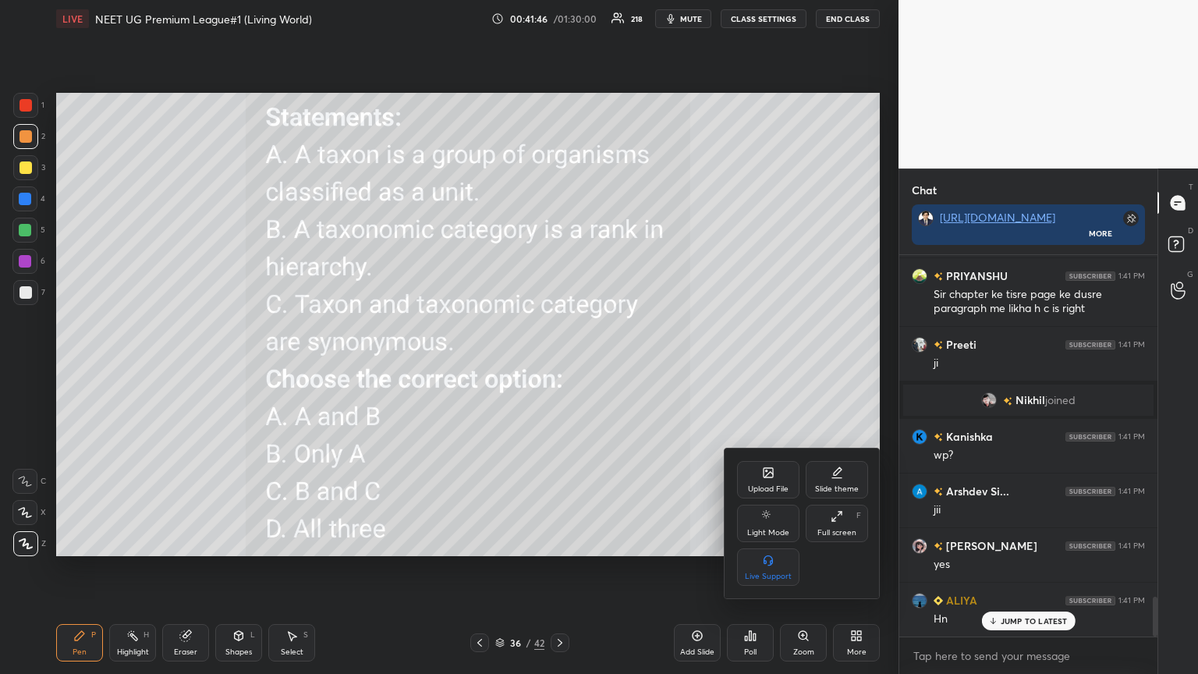
click at [559, 366] on icon at bounding box center [768, 472] width 12 height 12
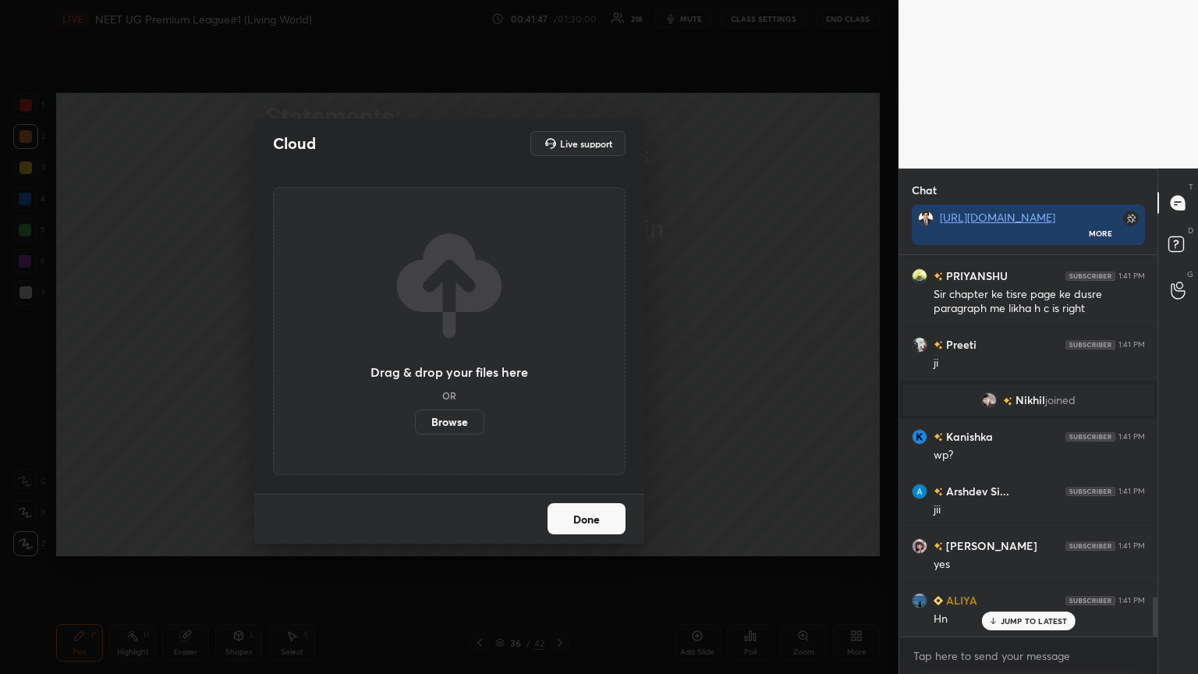
drag, startPoint x: 458, startPoint y: 415, endPoint x: 454, endPoint y: 317, distance: 97.6
click at [455, 366] on label "Browse" at bounding box center [449, 421] width 69 height 25
click at [415, 366] on input "Browse" at bounding box center [415, 421] width 0 height 25
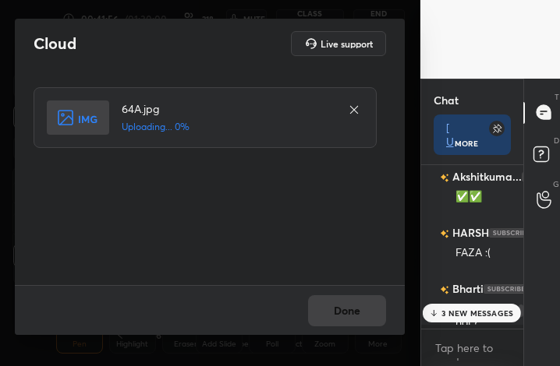
click at [353, 104] on icon at bounding box center [354, 110] width 12 height 12
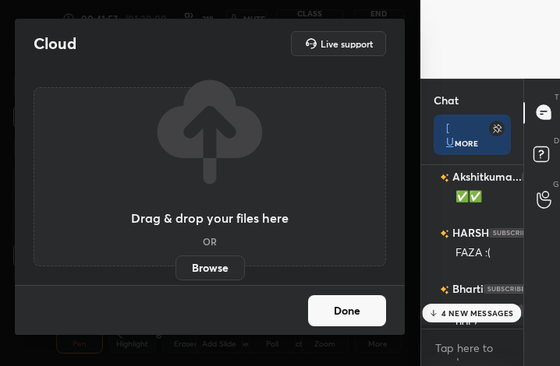
click at [213, 265] on label "Browse" at bounding box center [209, 268] width 69 height 25
click at [175, 265] on input "Browse" at bounding box center [175, 268] width 0 height 25
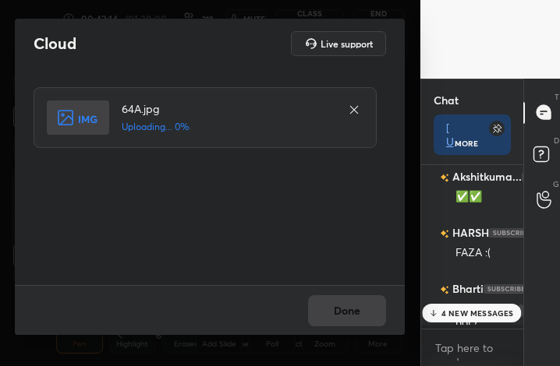
click at [356, 107] on icon at bounding box center [354, 110] width 12 height 12
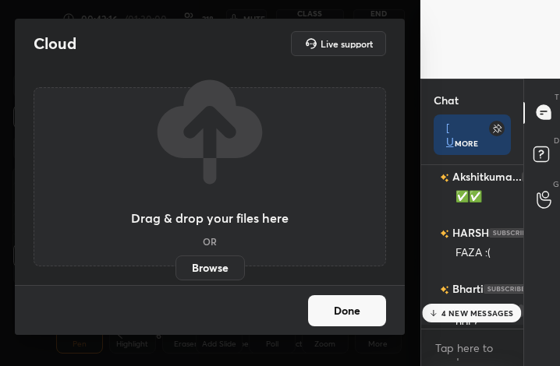
click at [221, 273] on label "Browse" at bounding box center [209, 268] width 69 height 25
click at [175, 273] on input "Browse" at bounding box center [175, 268] width 0 height 25
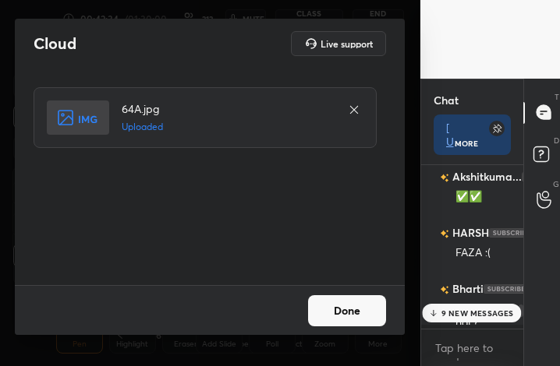
click at [363, 312] on button "Done" at bounding box center [347, 311] width 78 height 31
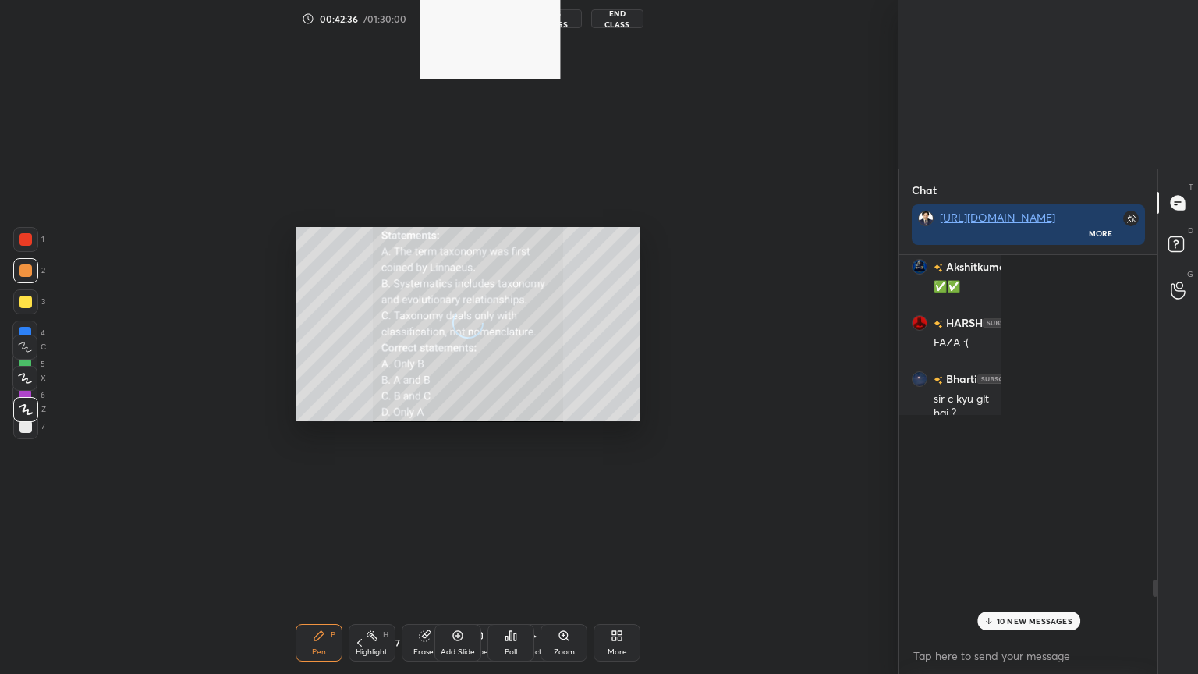
scroll to position [414, 253]
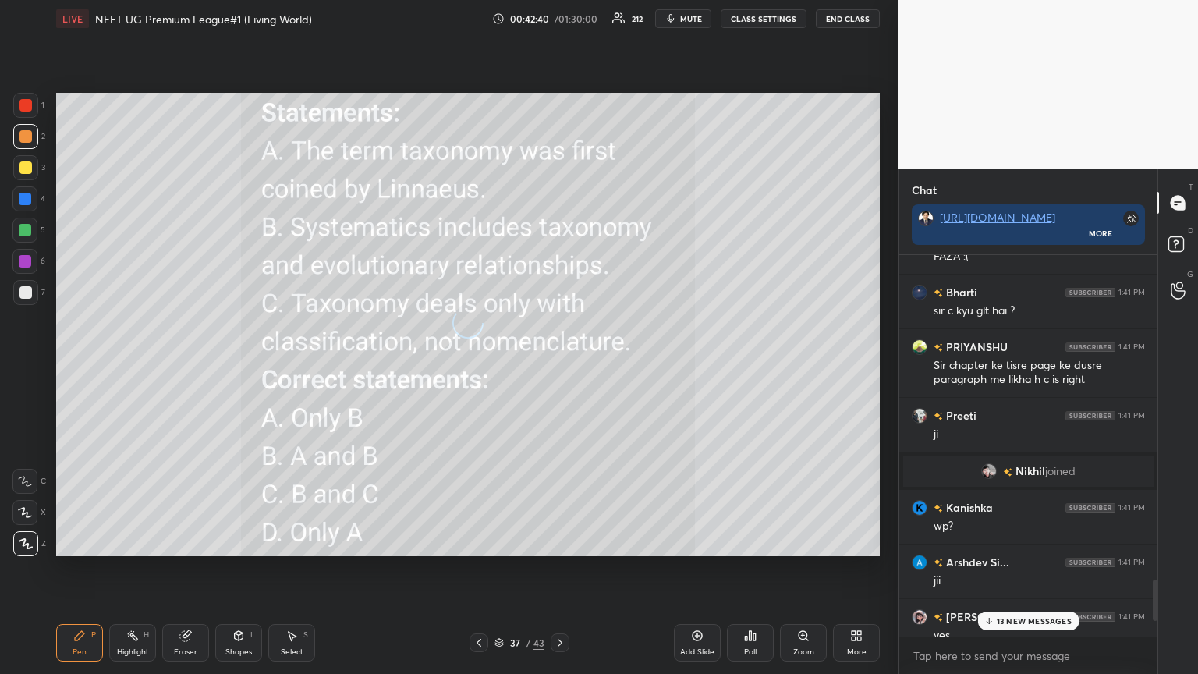
click at [559, 366] on div "13 NEW MESSAGES" at bounding box center [1028, 620] width 102 height 19
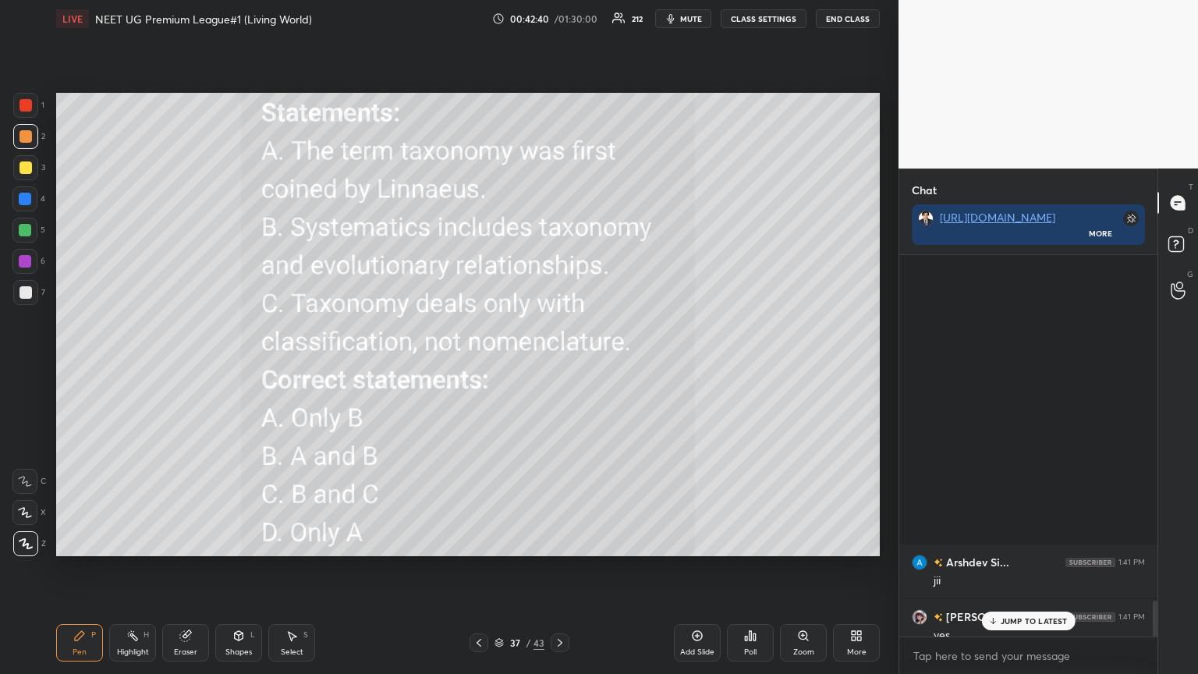
scroll to position [3652, 0]
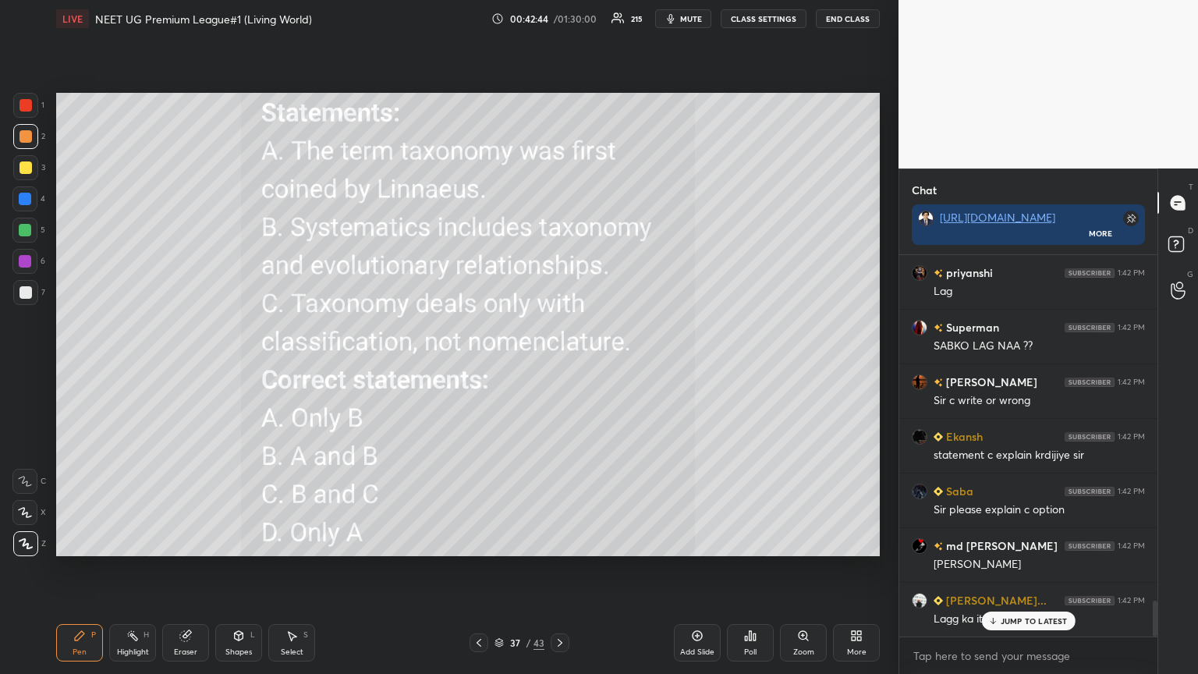
drag, startPoint x: 1011, startPoint y: 617, endPoint x: 917, endPoint y: 561, distance: 109.4
click at [559, 366] on p "JUMP TO LATEST" at bounding box center [1033, 620] width 67 height 9
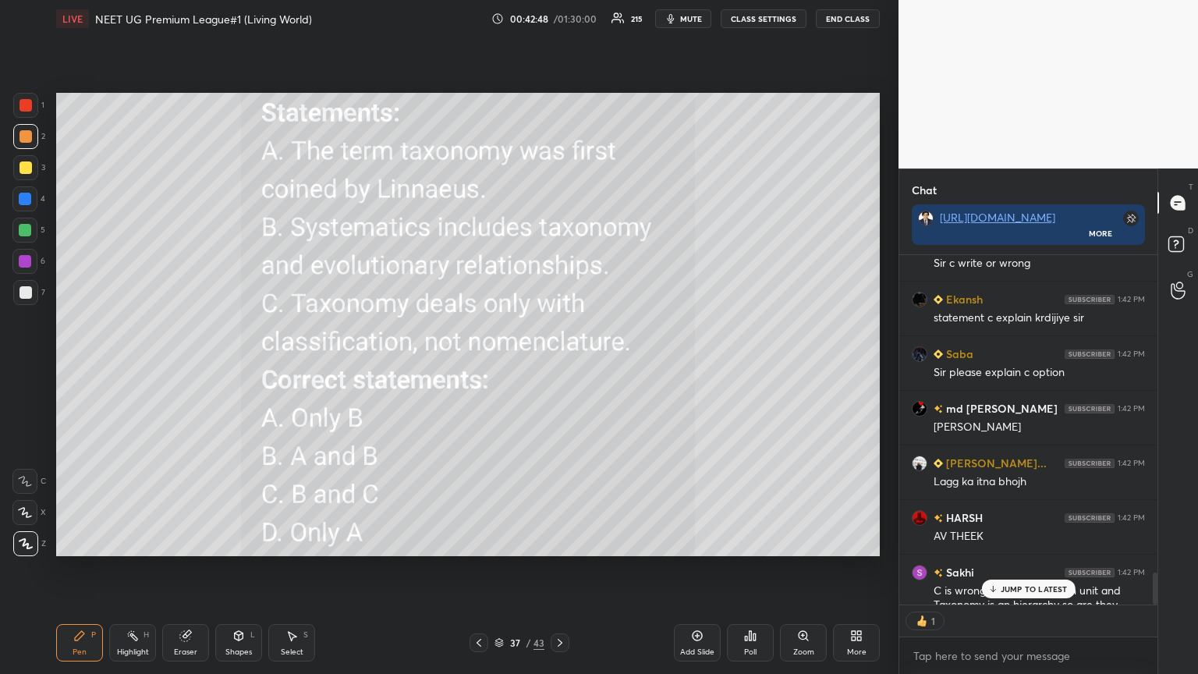
scroll to position [5, 5]
click at [559, 366] on p "JUMP TO LATEST" at bounding box center [1033, 588] width 67 height 9
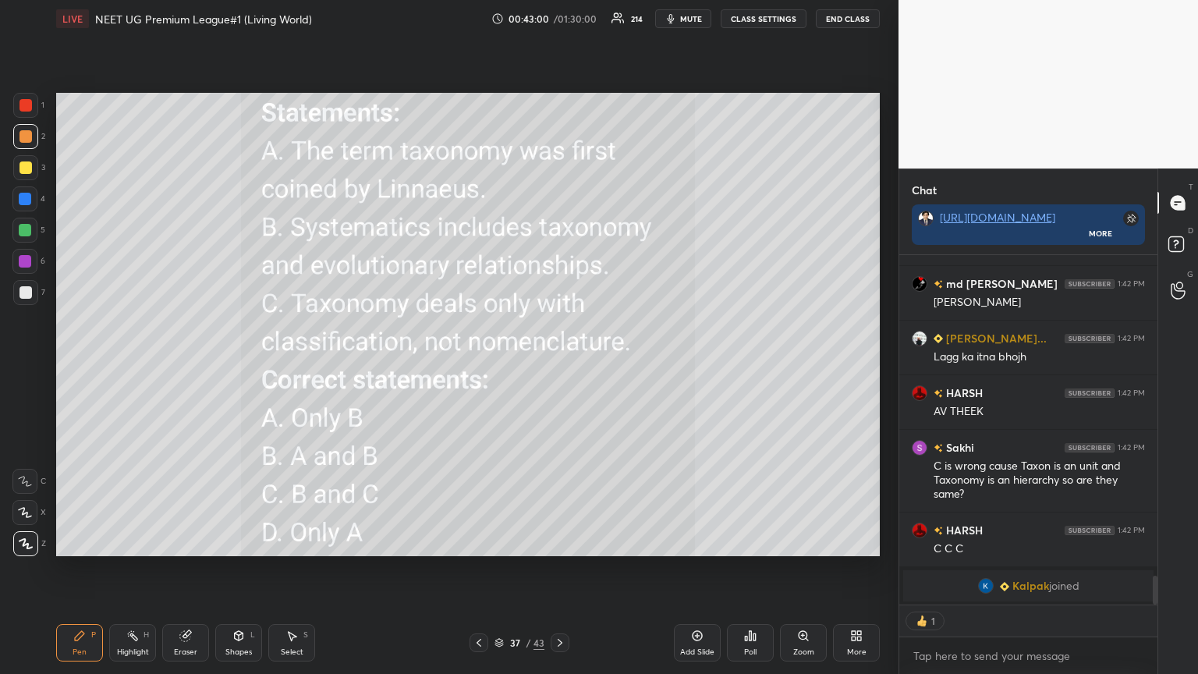
scroll to position [3933, 0]
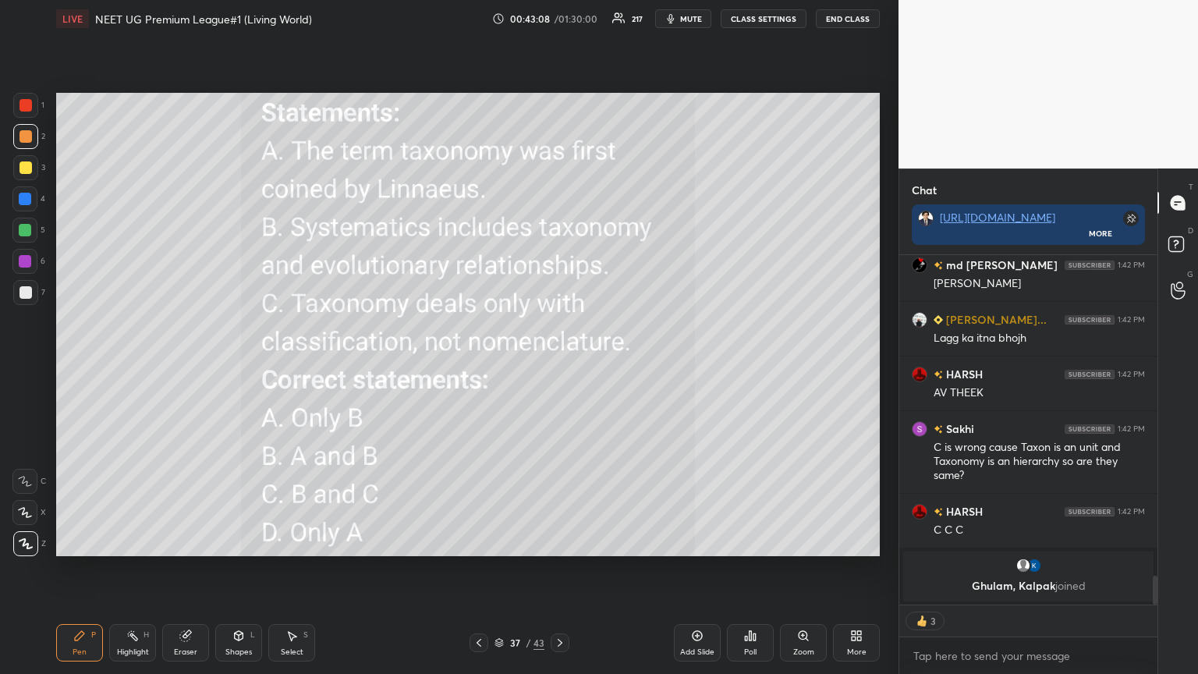
click at [559, 366] on div "Poll" at bounding box center [750, 642] width 47 height 37
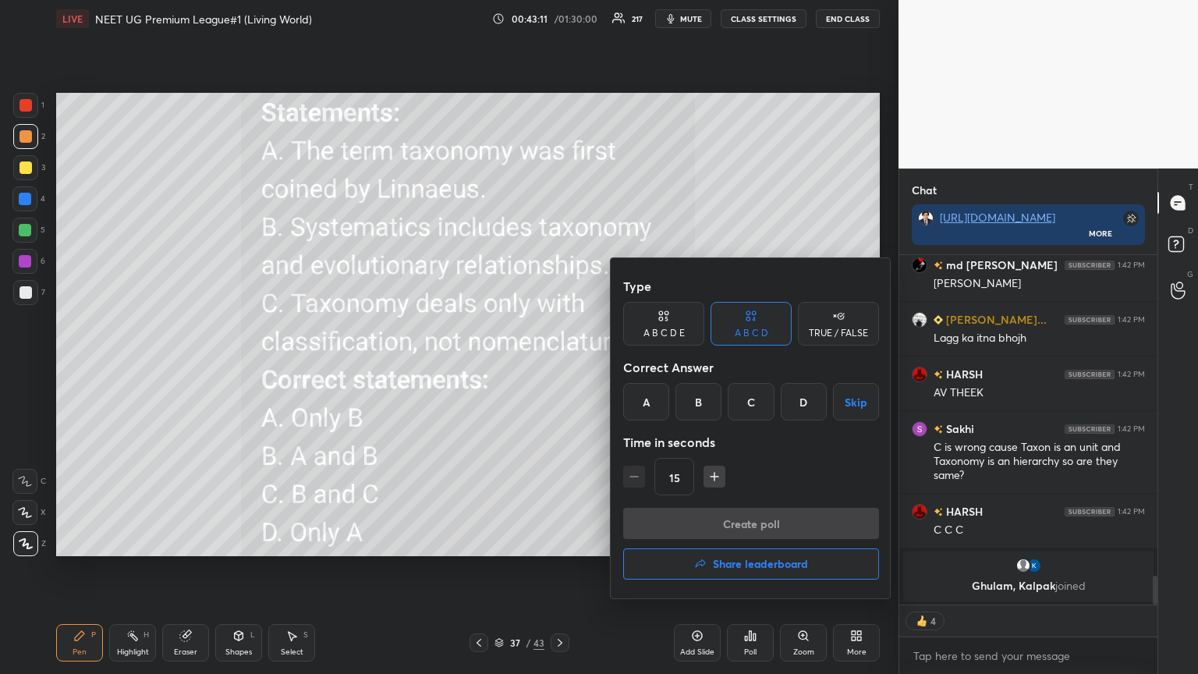
click at [559, 366] on div "A" at bounding box center [646, 401] width 46 height 37
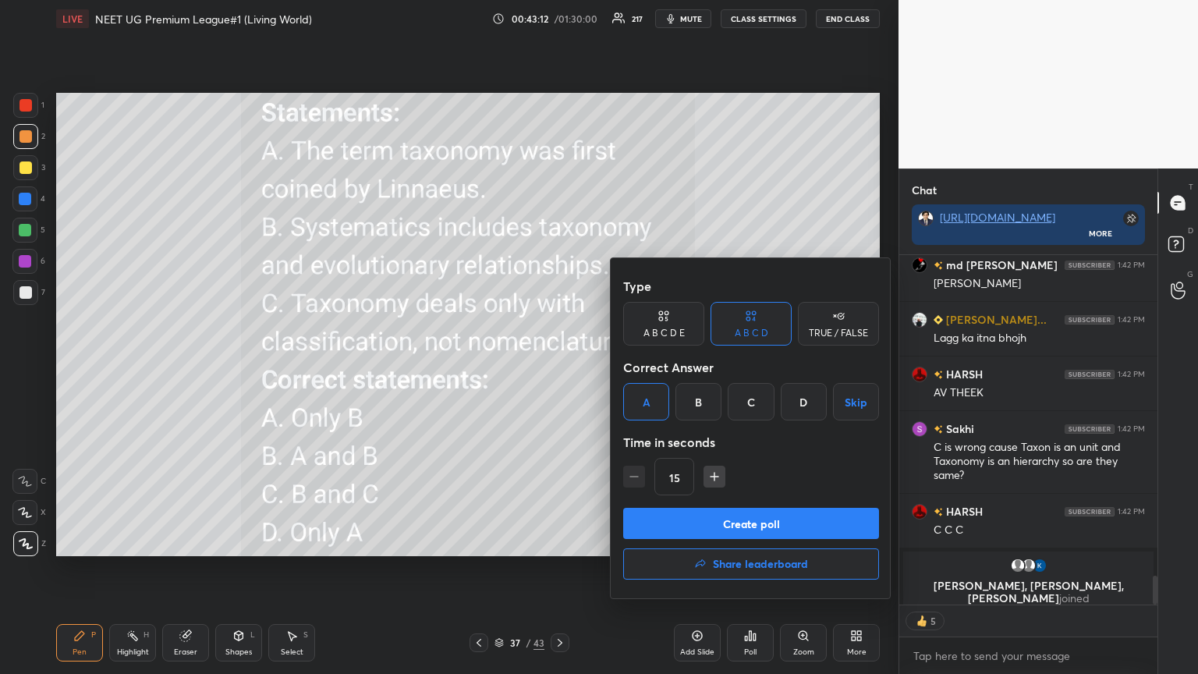
click at [559, 366] on button "Create poll" at bounding box center [751, 523] width 256 height 31
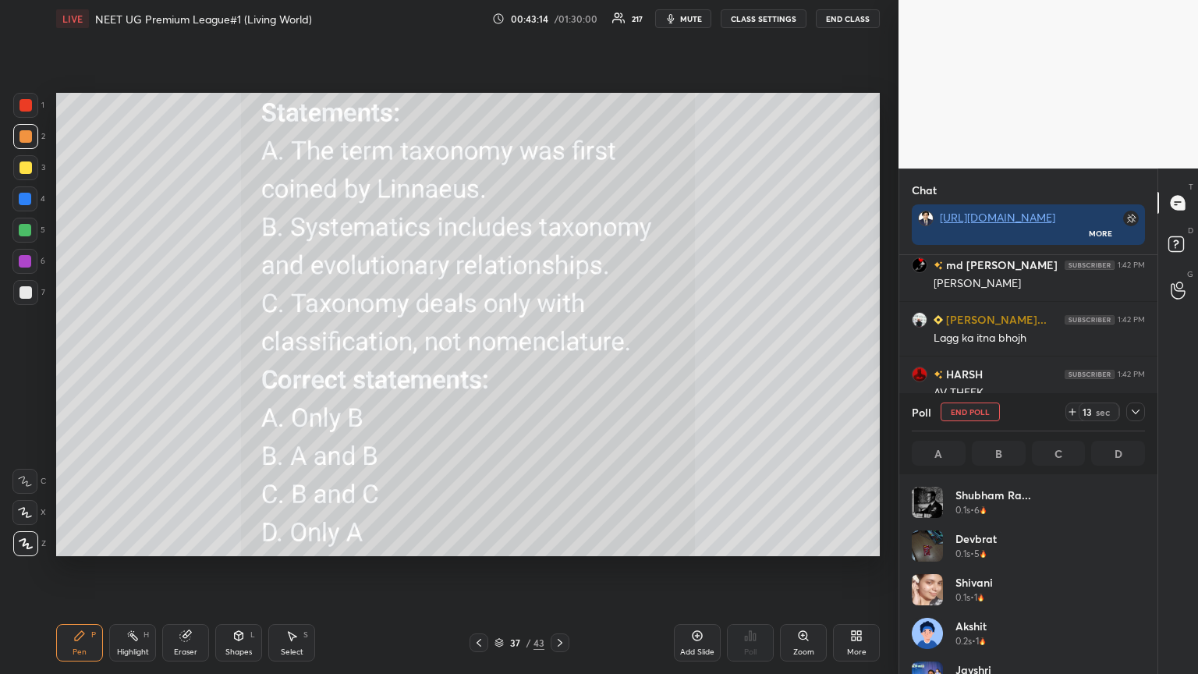
scroll to position [5, 5]
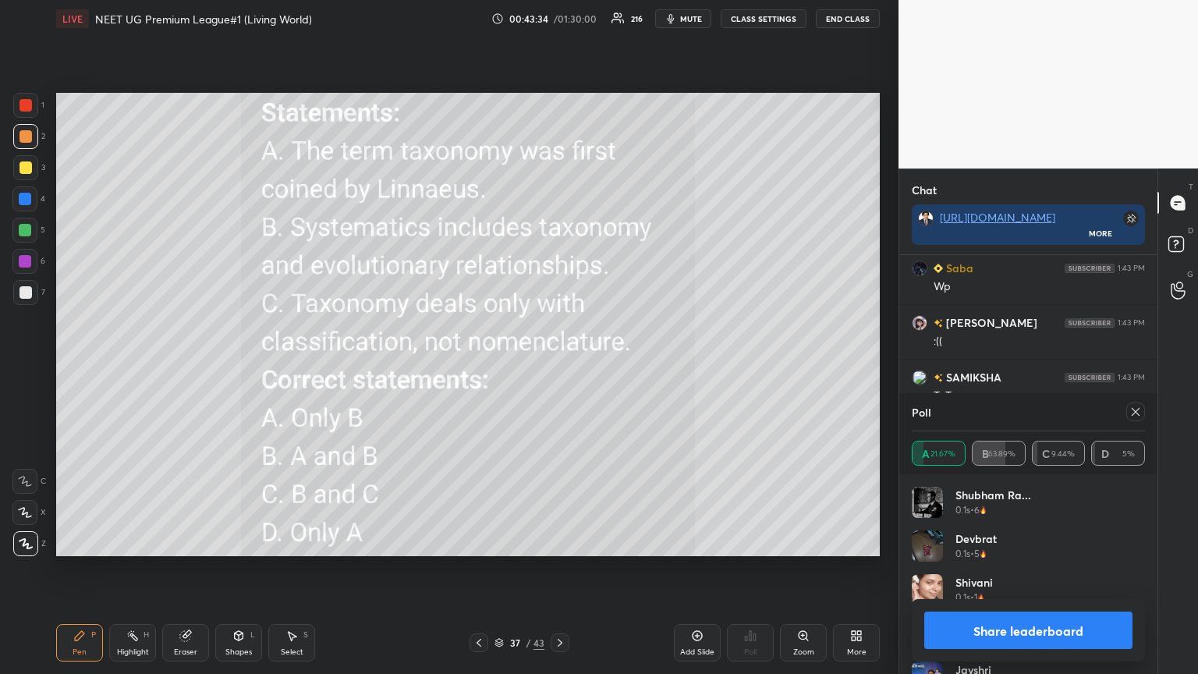
click at [559, 366] on button "Share leaderboard" at bounding box center [1028, 629] width 208 height 37
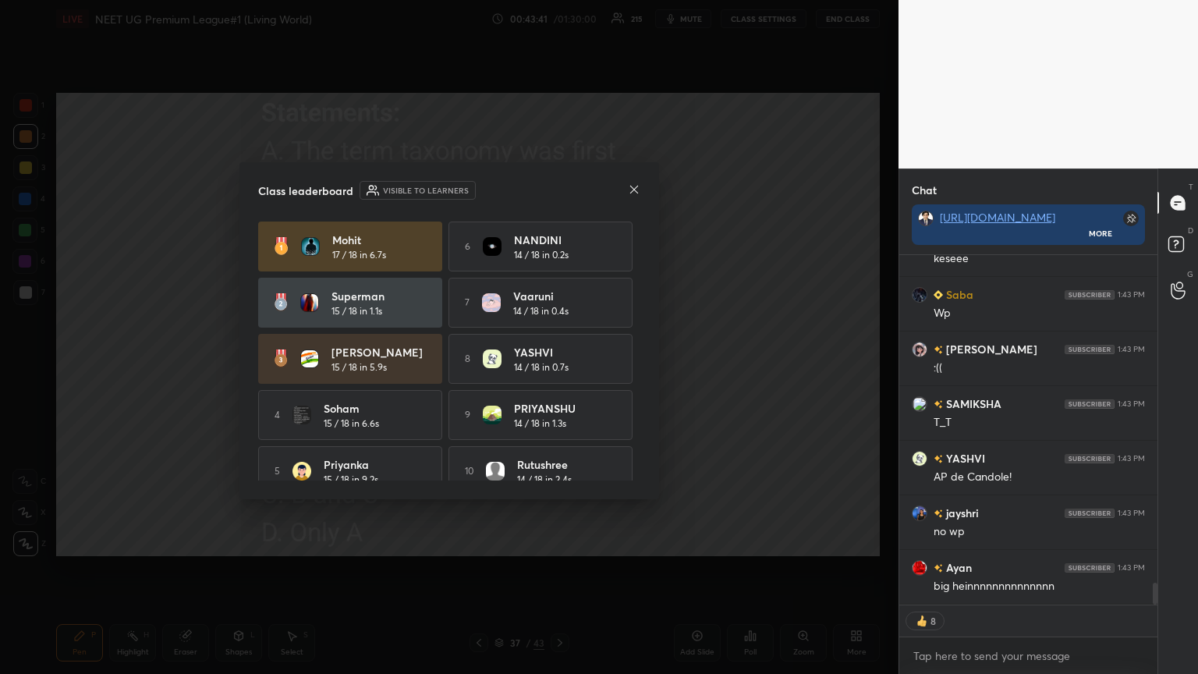
click at [559, 190] on icon at bounding box center [634, 189] width 12 height 12
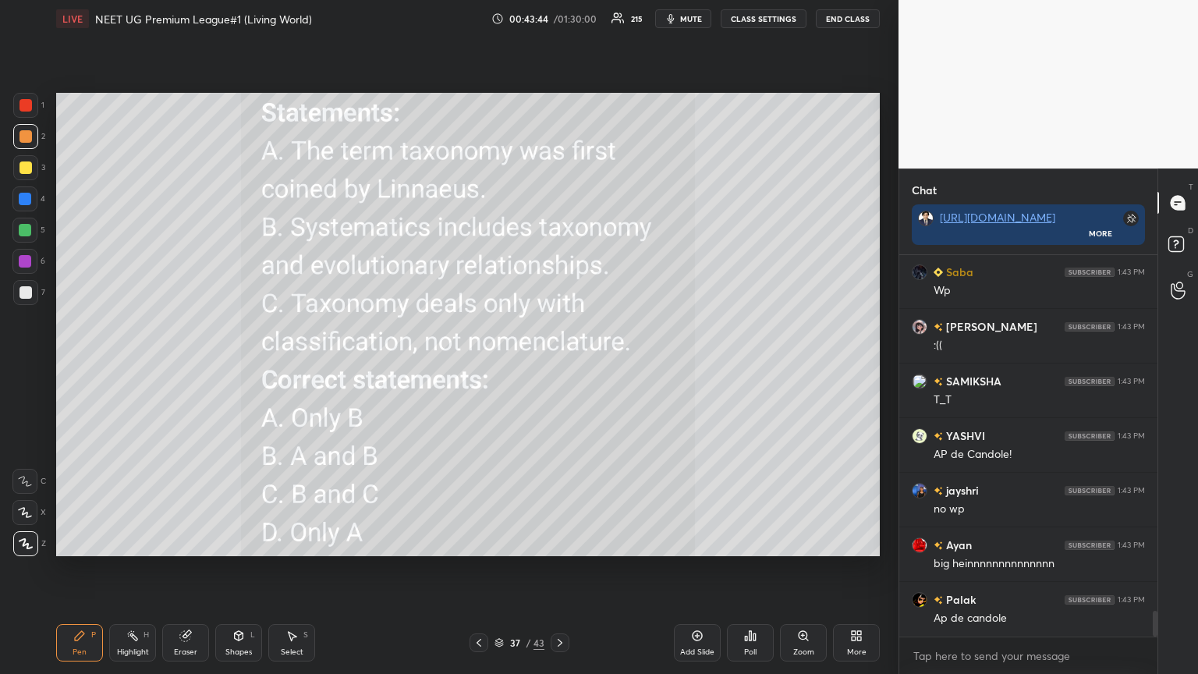
click at [559, 366] on div "Soham 1:43 PM keseee Saba 1:43 PM Wp Aastha 1:43 PM :(( SAMIKSHA 1:43 PM T_T YA…" at bounding box center [1028, 445] width 258 height 381
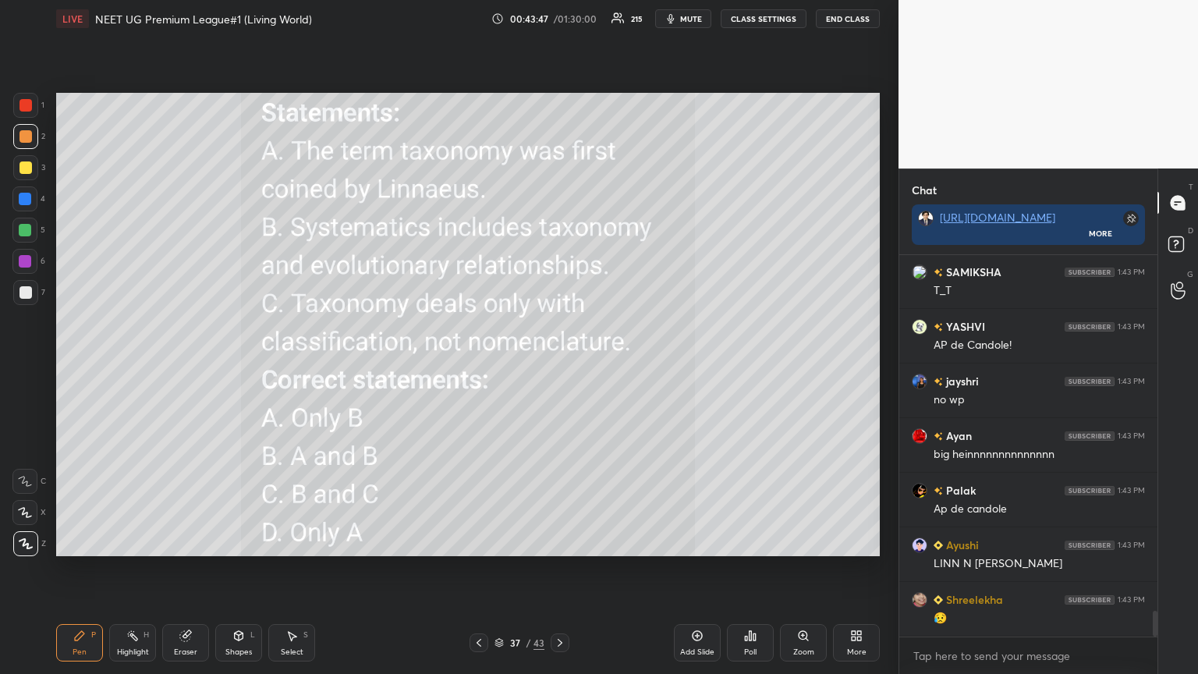
click at [478, 366] on icon at bounding box center [478, 642] width 12 height 12
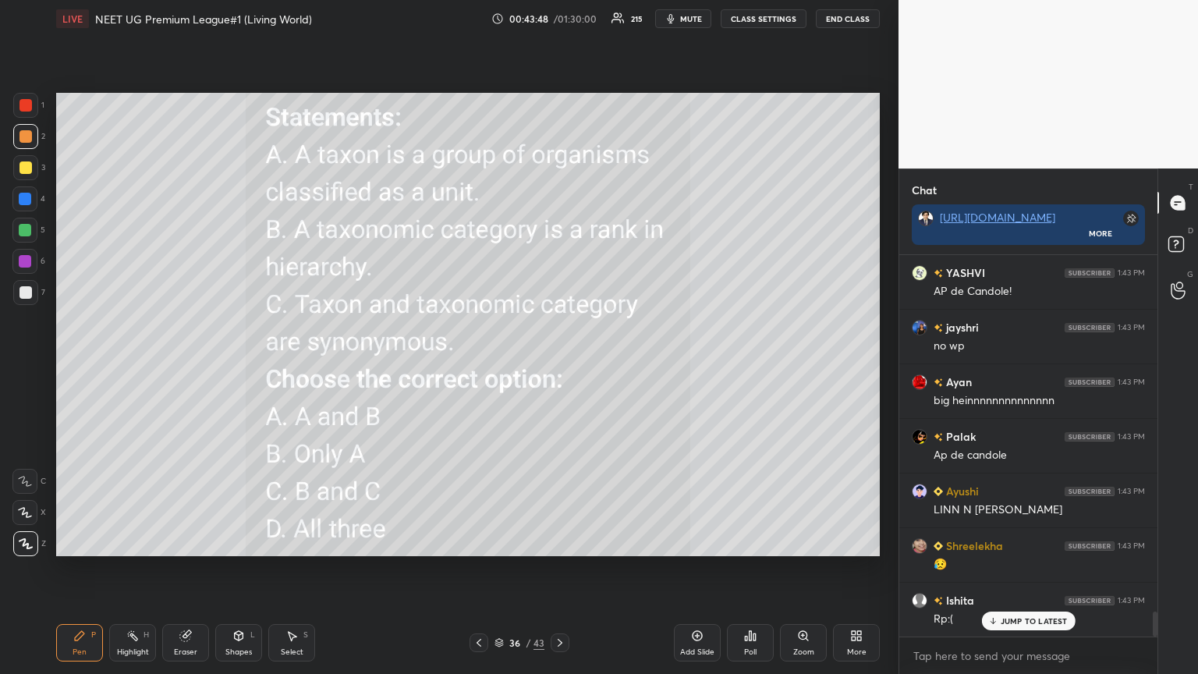
click at [558, 366] on icon at bounding box center [559, 643] width 5 height 8
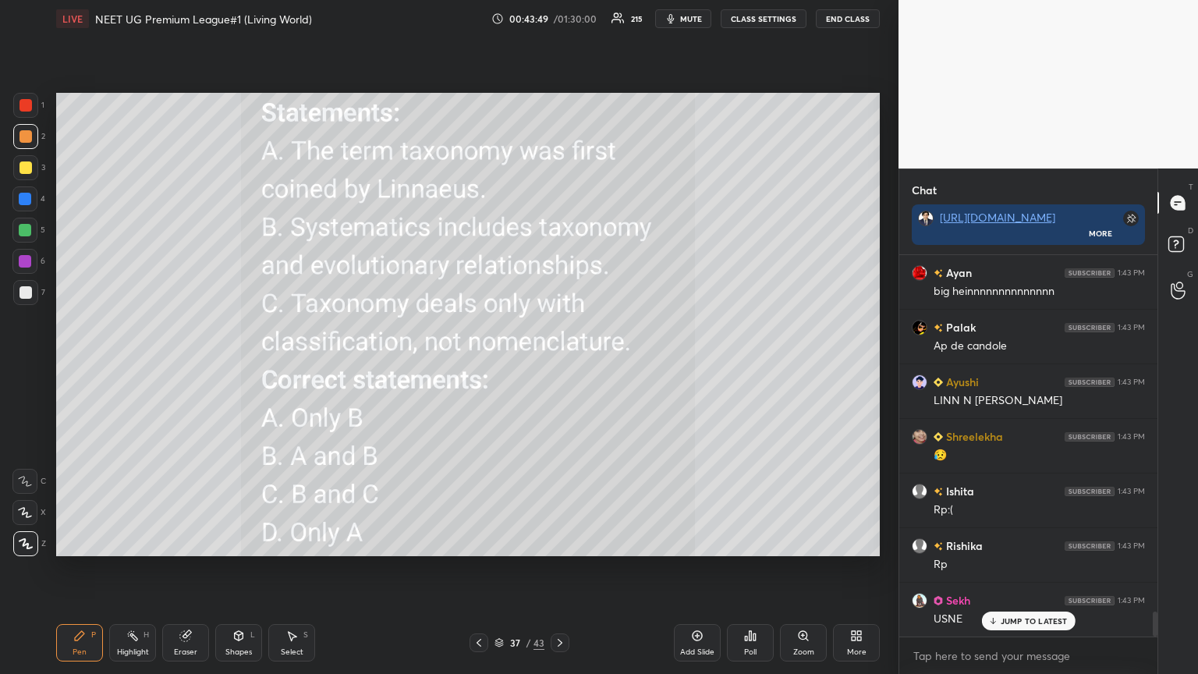
click at [559, 366] on div "More" at bounding box center [856, 642] width 47 height 37
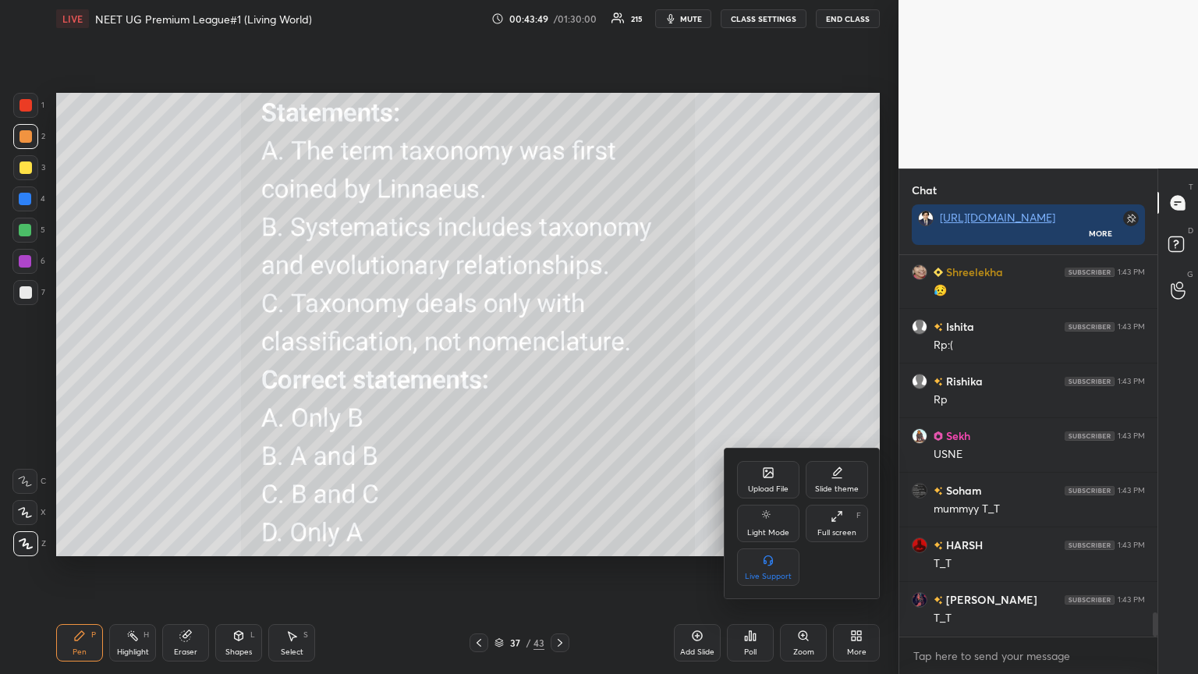
click at [559, 366] on icon at bounding box center [767, 472] width 9 height 9
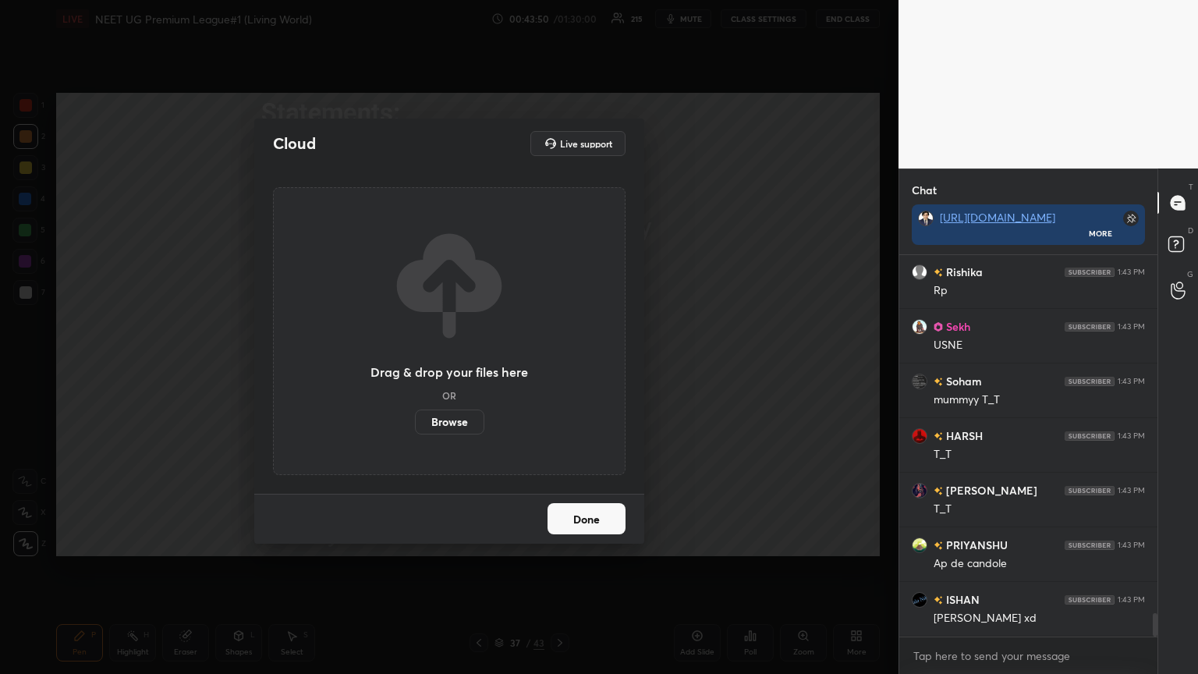
click at [430, 366] on label "Browse" at bounding box center [449, 421] width 69 height 25
click at [415, 366] on input "Browse" at bounding box center [415, 421] width 0 height 25
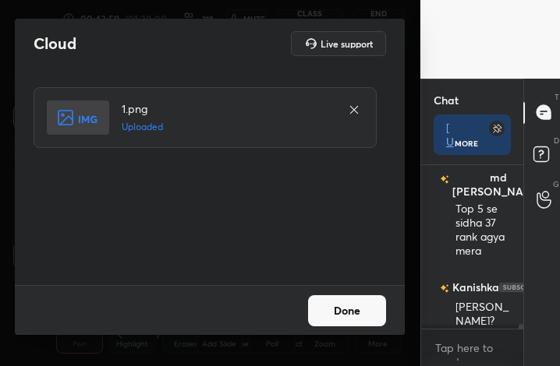
click at [343, 302] on button "Done" at bounding box center [347, 311] width 78 height 31
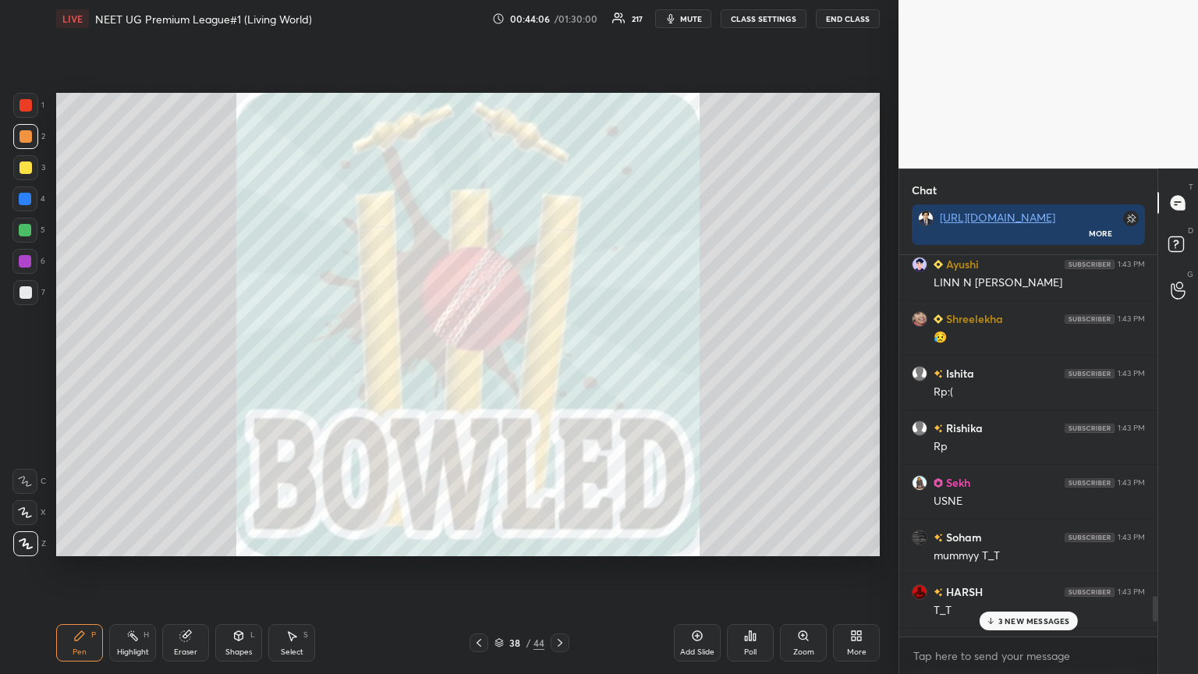
click at [559, 366] on div "3 NEW MESSAGES" at bounding box center [1028, 620] width 98 height 19
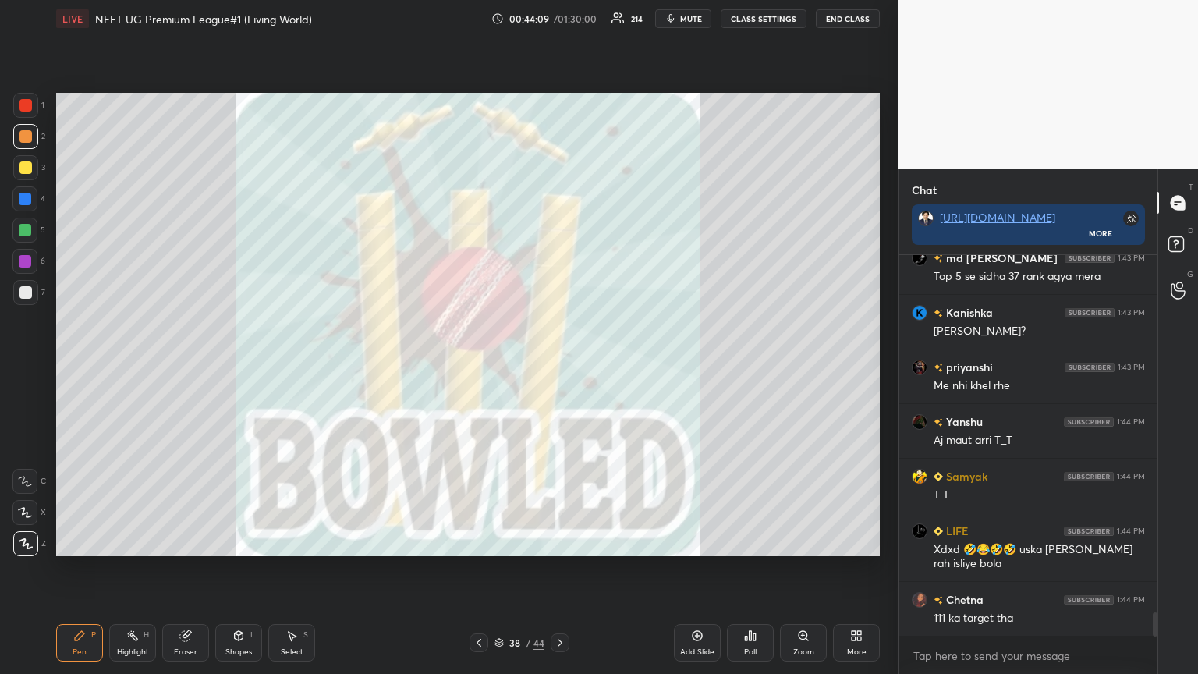
click at [559, 366] on icon at bounding box center [859, 633] width 4 height 4
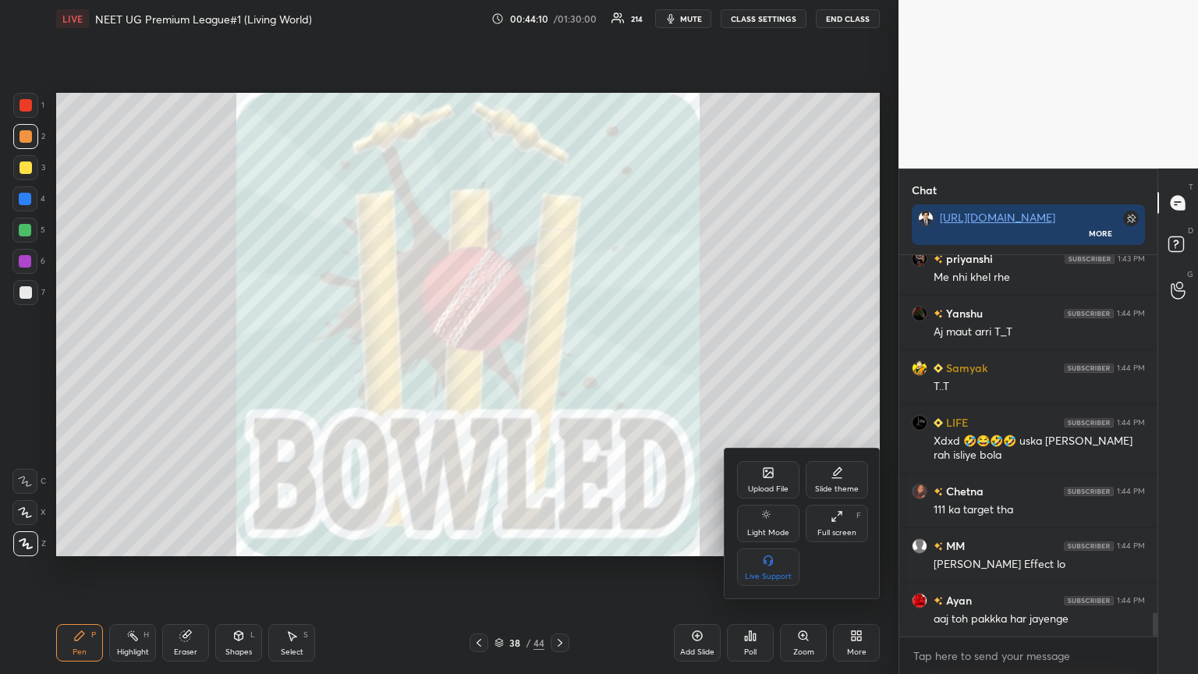
click at [559, 366] on div "Upload File" at bounding box center [768, 479] width 62 height 37
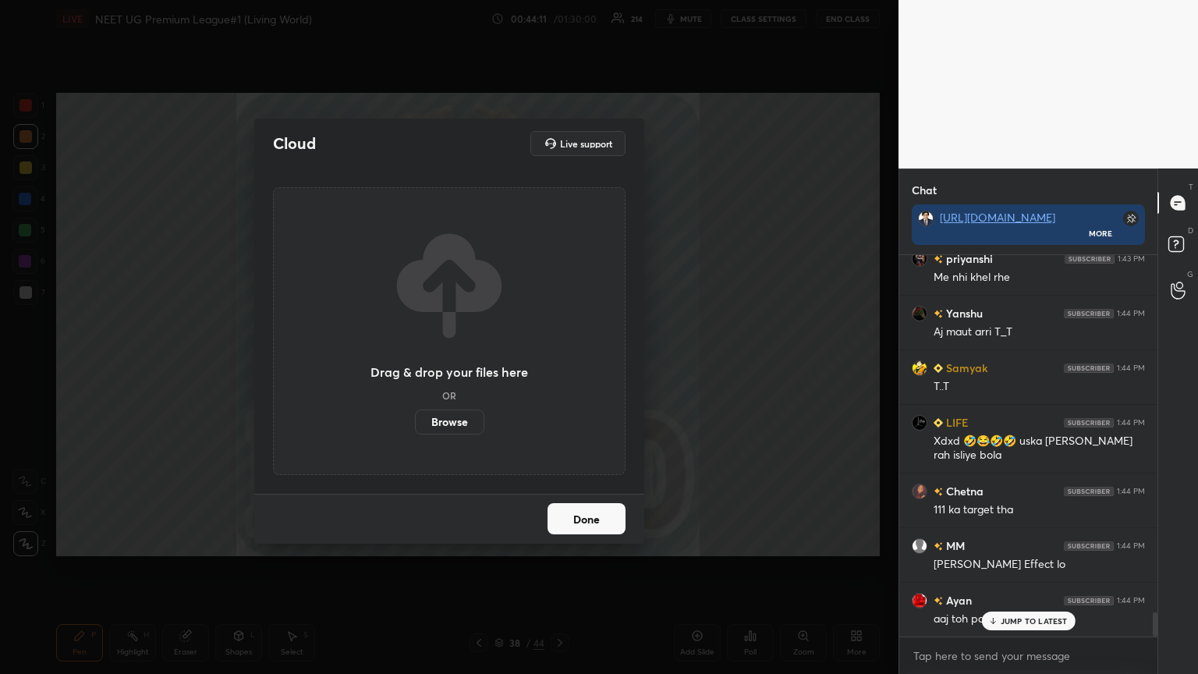
click at [463, 366] on label "Browse" at bounding box center [449, 421] width 69 height 25
click at [415, 366] on input "Browse" at bounding box center [415, 421] width 0 height 25
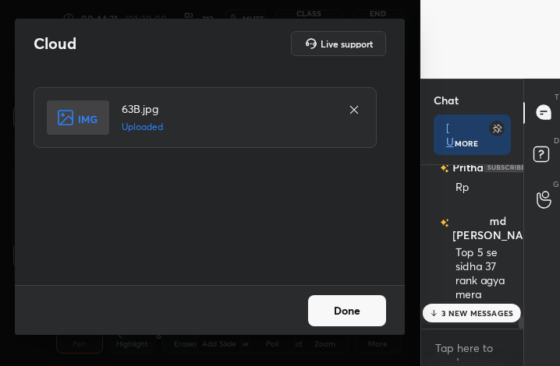
click at [348, 310] on button "Done" at bounding box center [347, 311] width 78 height 31
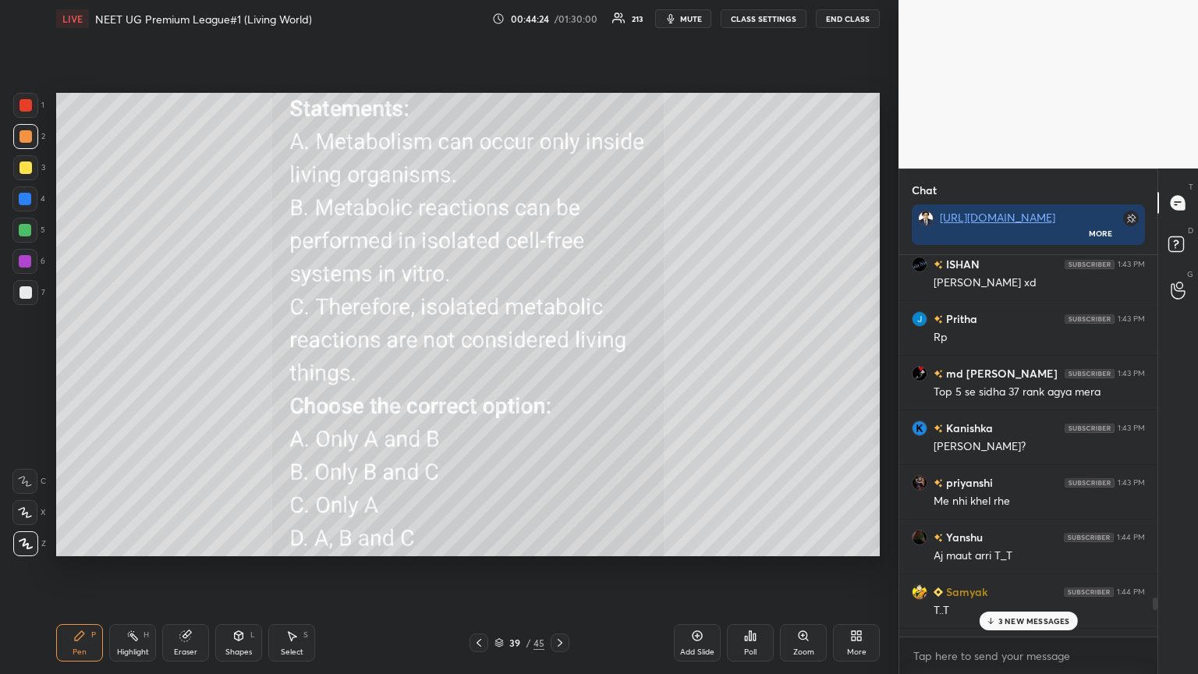
drag, startPoint x: 686, startPoint y: 16, endPoint x: 694, endPoint y: 28, distance: 14.7
click at [559, 16] on span "mute" at bounding box center [691, 18] width 22 height 11
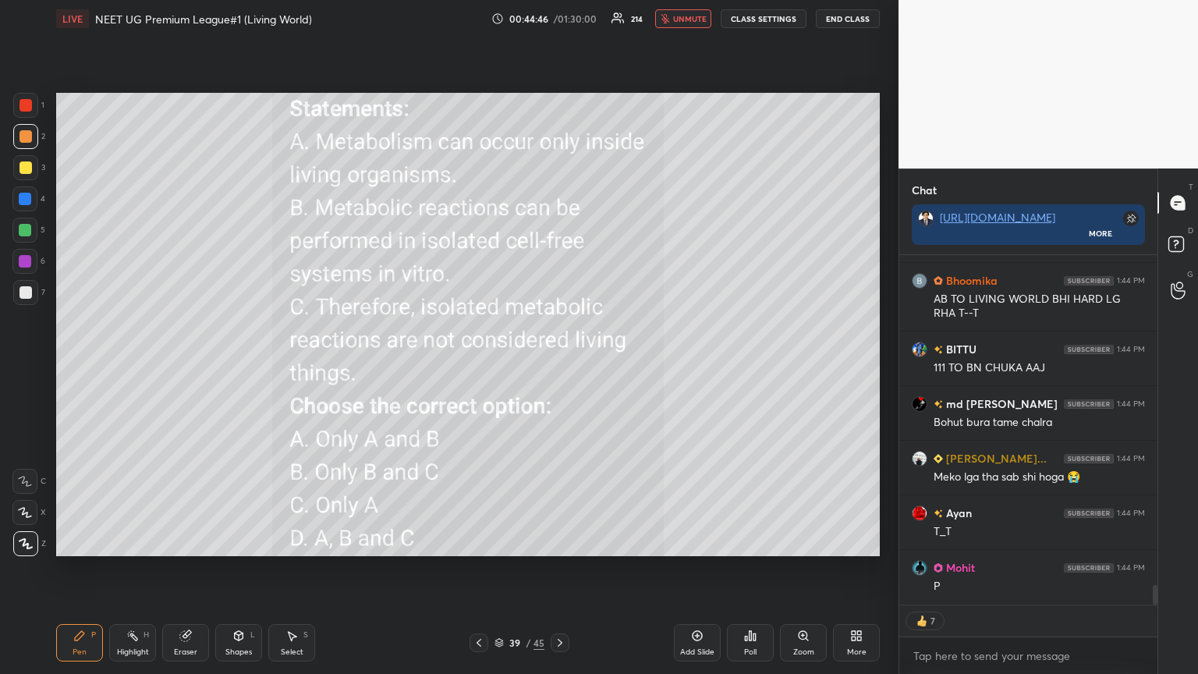
click at [559, 366] on icon at bounding box center [750, 635] width 12 height 12
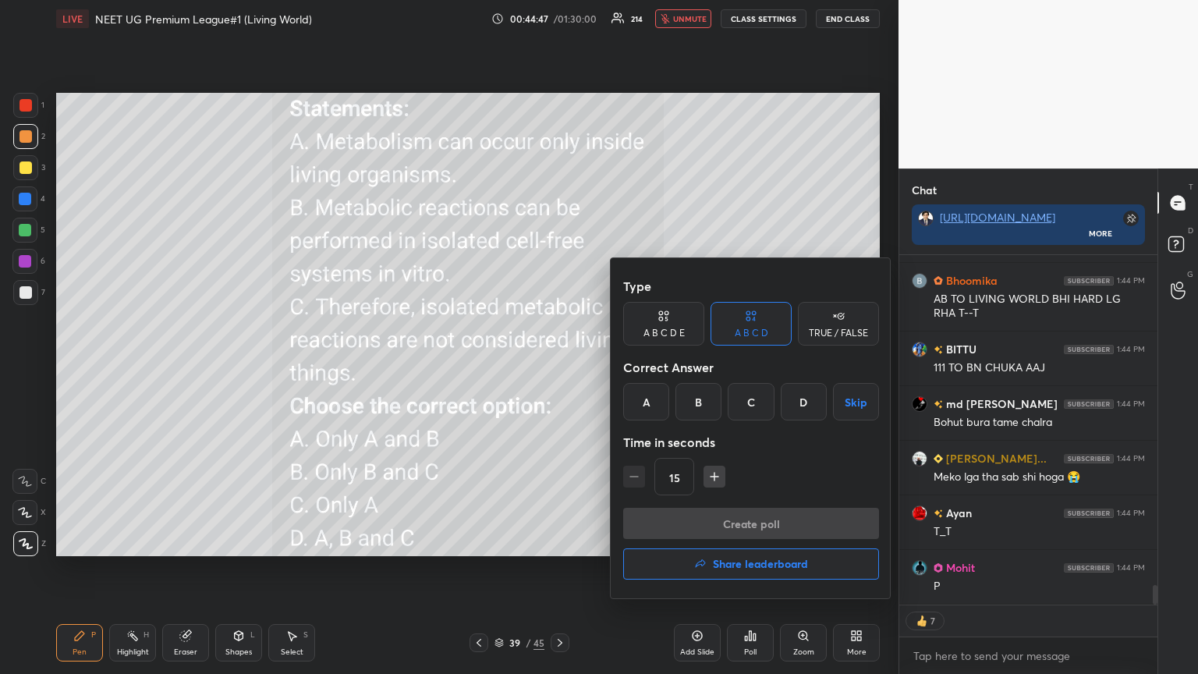
click at [559, 366] on div "B" at bounding box center [698, 401] width 46 height 37
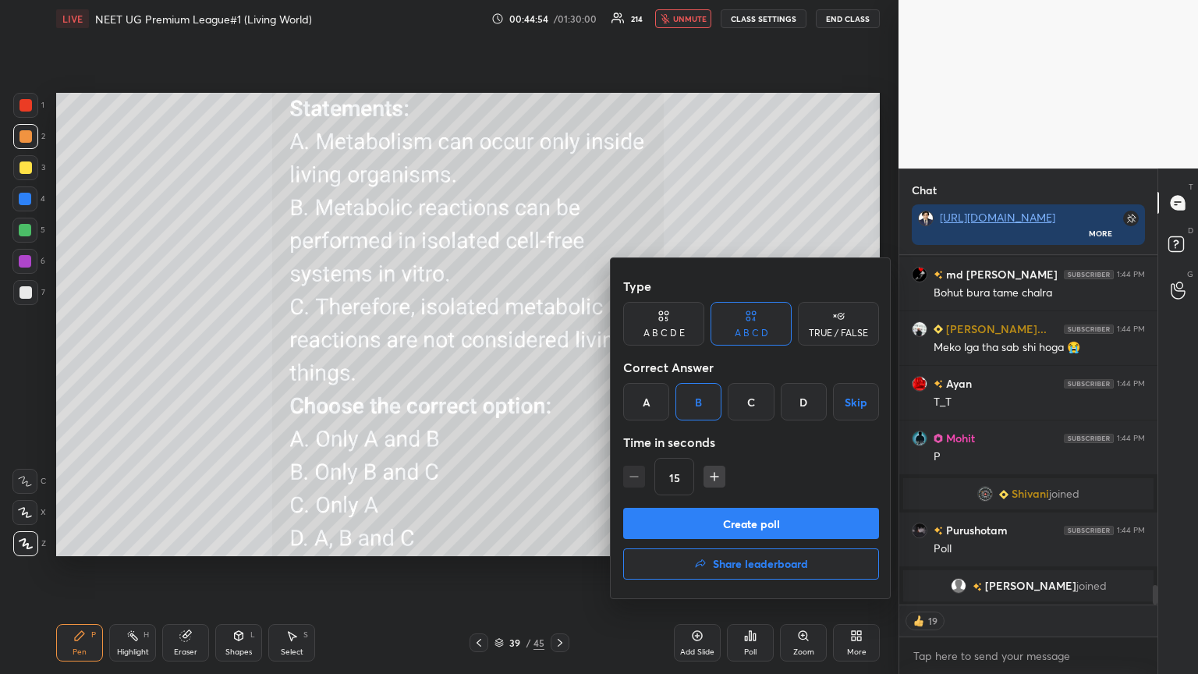
click at [559, 366] on button "Create poll" at bounding box center [751, 523] width 256 height 31
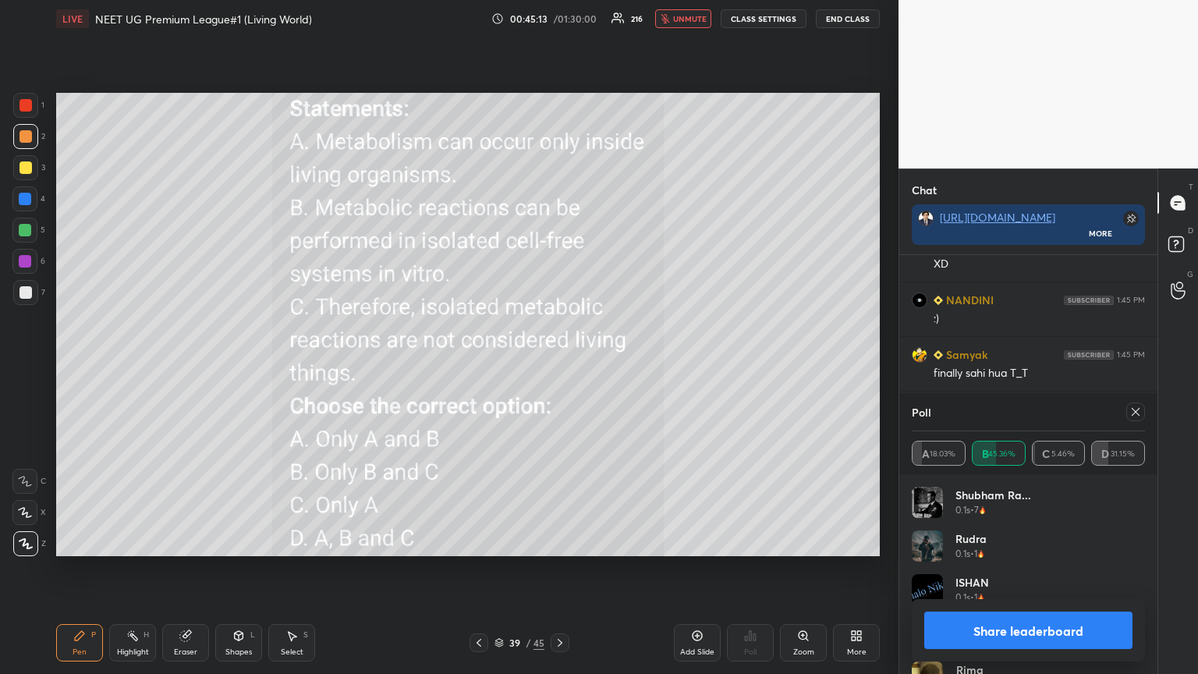
click at [559, 12] on button "unmute" at bounding box center [683, 18] width 56 height 19
click at [559, 366] on button "Share leaderboard" at bounding box center [1028, 629] width 208 height 37
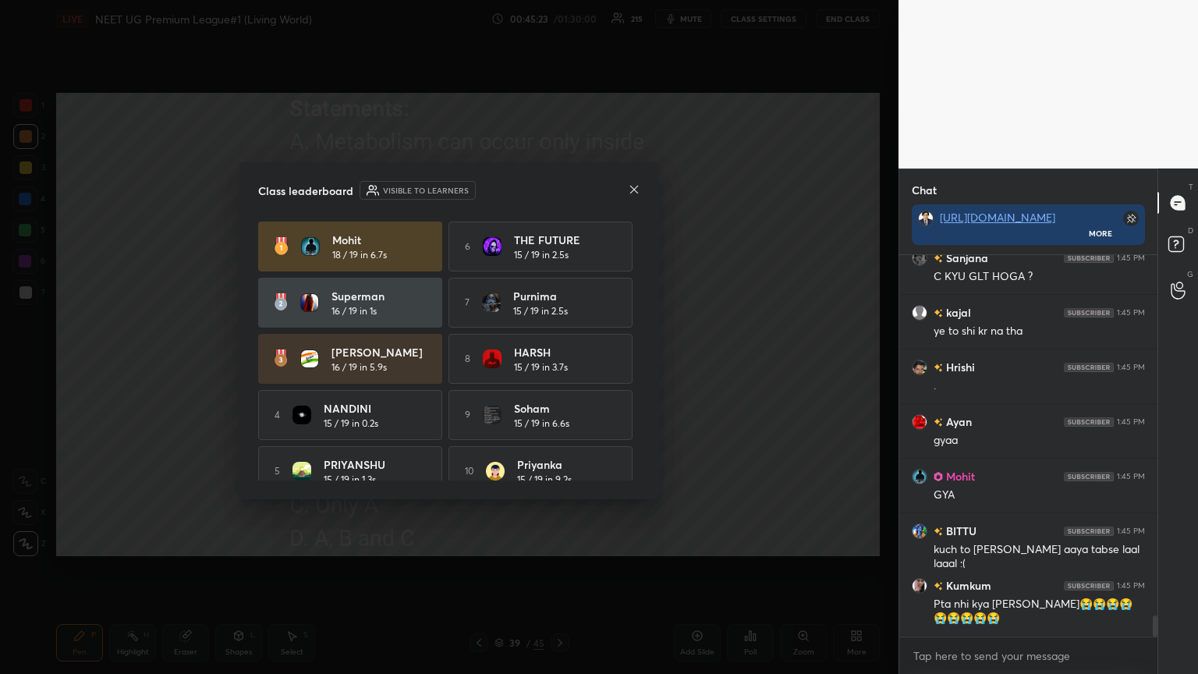
click at [559, 187] on icon at bounding box center [634, 189] width 12 height 12
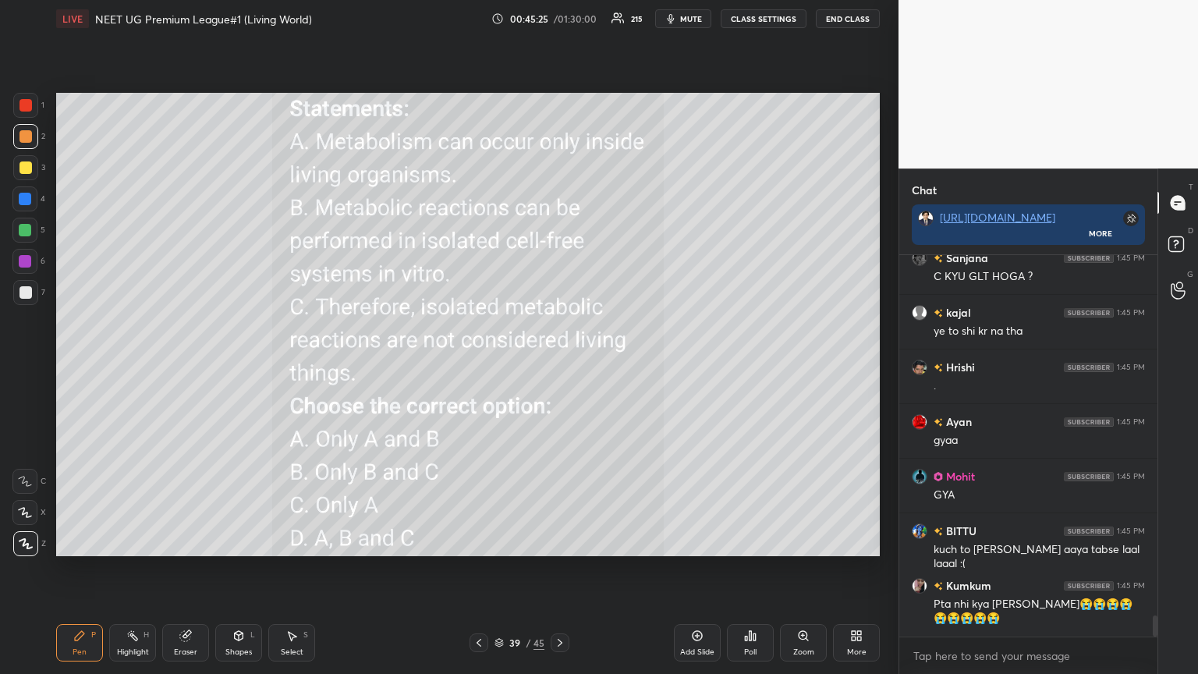
click at [472, 366] on icon at bounding box center [478, 642] width 12 height 12
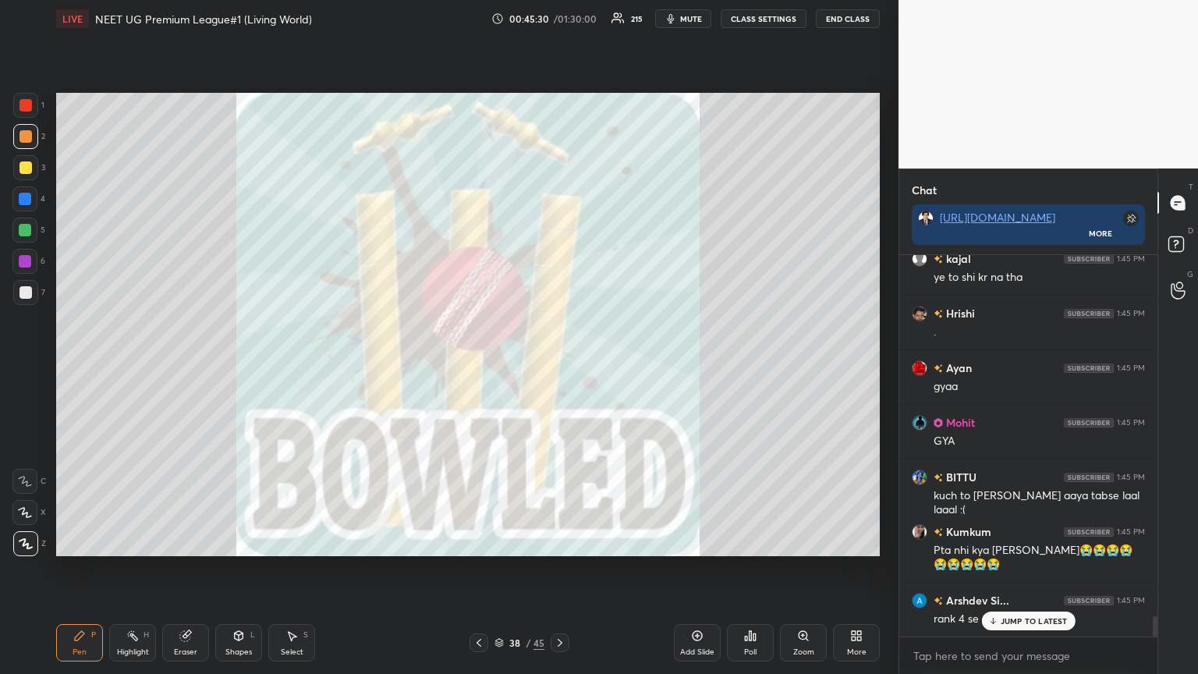
click at [559, 366] on icon at bounding box center [560, 642] width 12 height 12
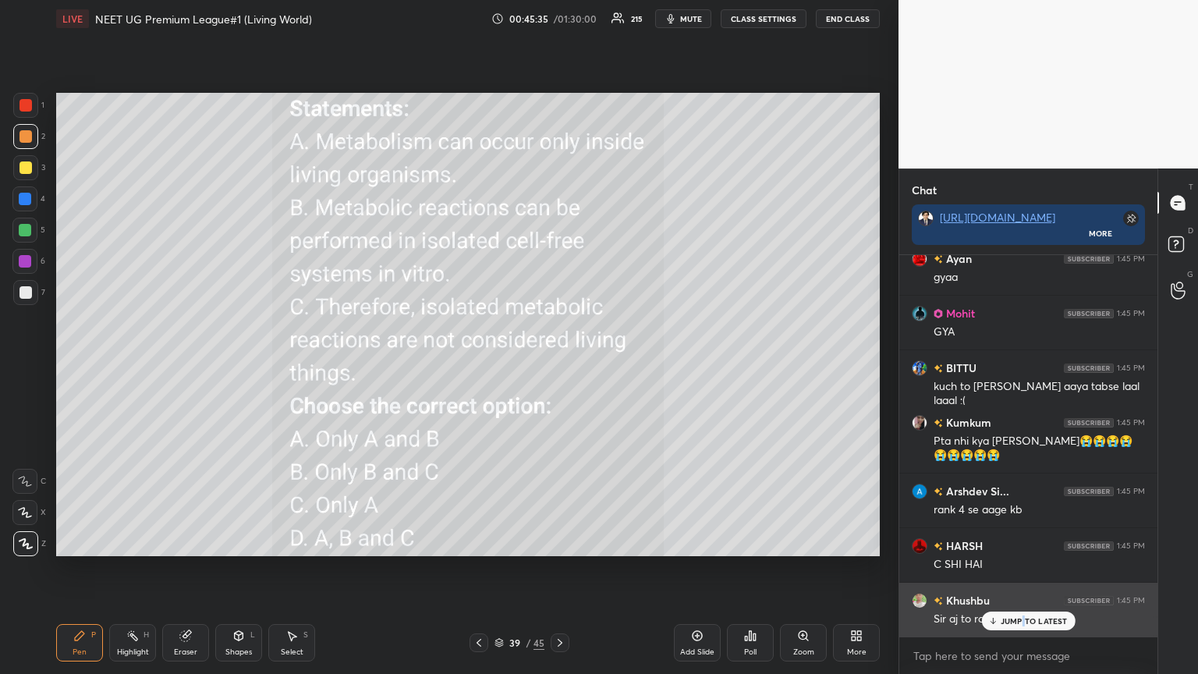
click at [559, 366] on p "JUMP TO LATEST" at bounding box center [1033, 620] width 67 height 9
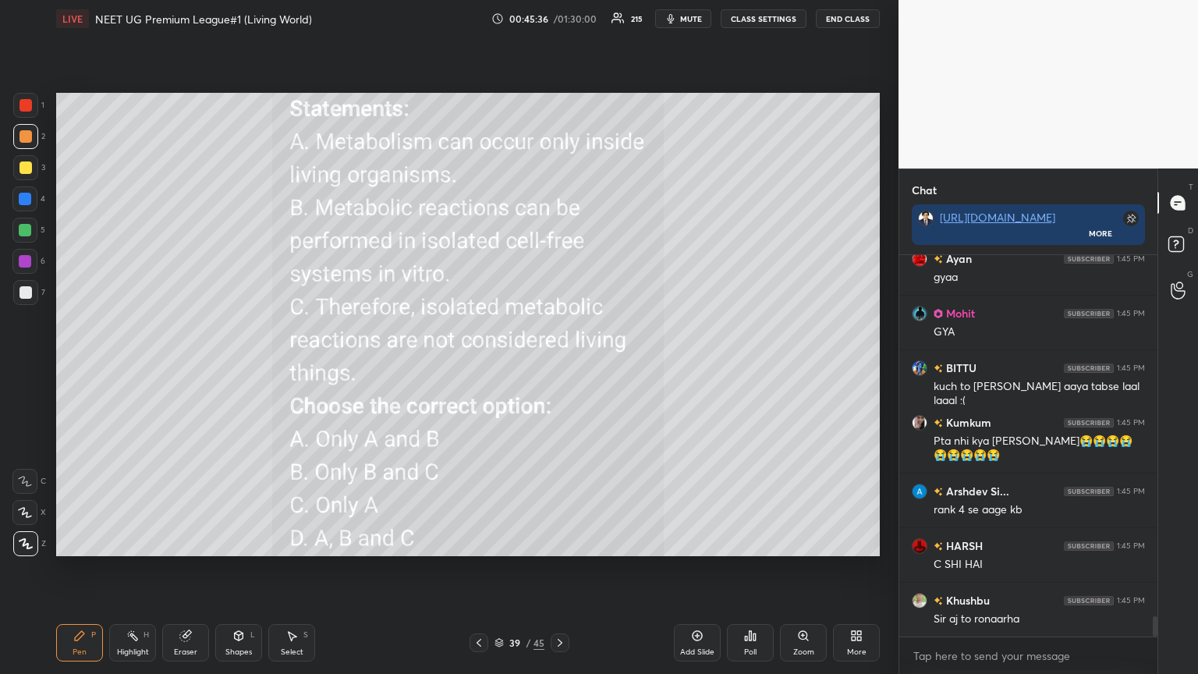
click at [559, 366] on icon at bounding box center [856, 635] width 12 height 12
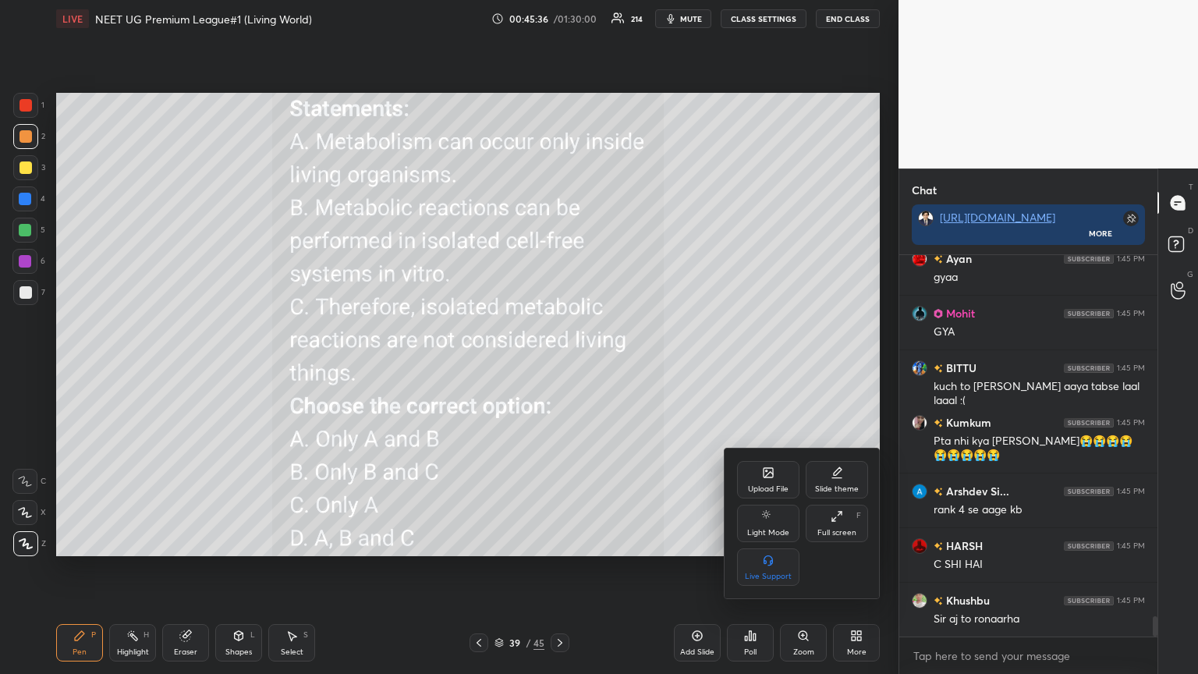
click at [559, 366] on div "Upload File" at bounding box center [768, 479] width 62 height 37
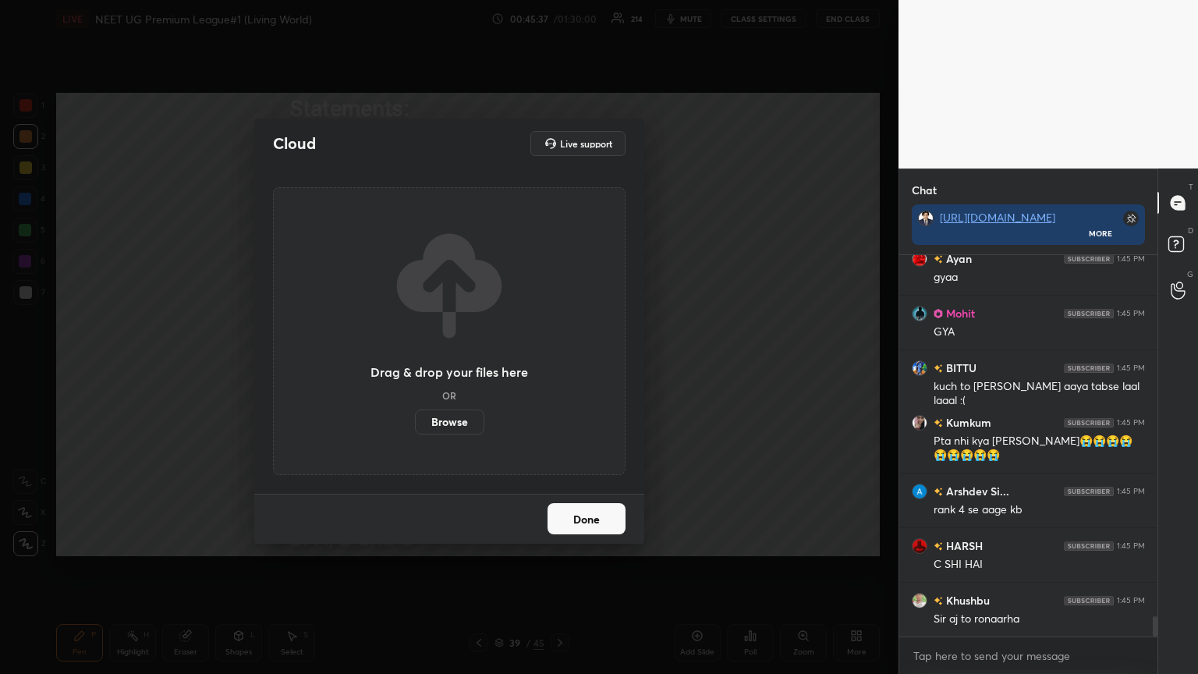
click at [468, 366] on label "Browse" at bounding box center [449, 421] width 69 height 25
click at [415, 366] on input "Browse" at bounding box center [415, 421] width 0 height 25
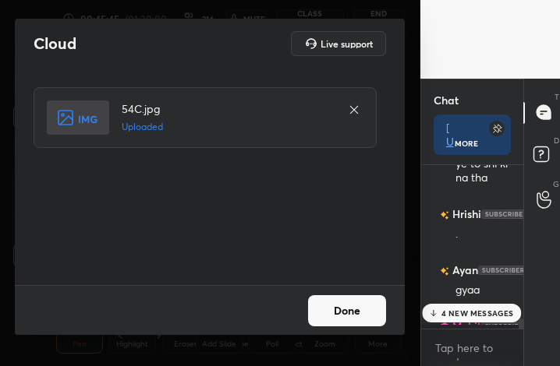
click at [350, 276] on div "Cloud Live support 54C.jpg Uploaded Done" at bounding box center [210, 177] width 390 height 317
click at [328, 302] on button "Done" at bounding box center [347, 311] width 78 height 31
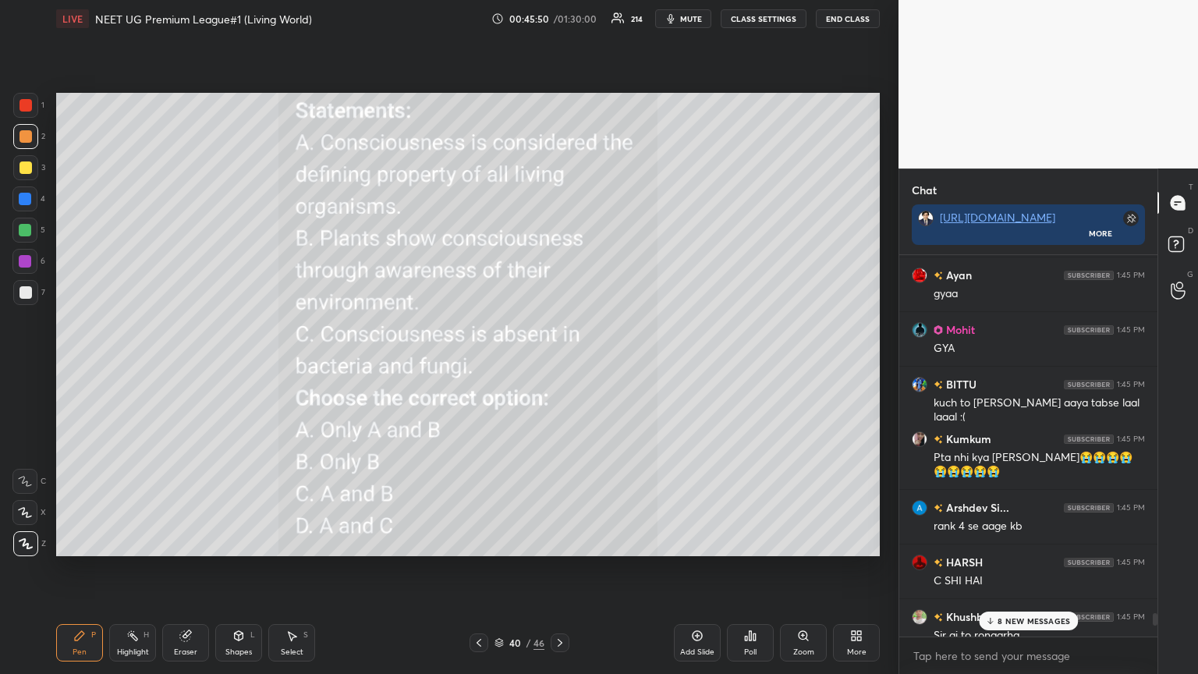
click at [559, 13] on span "mute" at bounding box center [691, 18] width 22 height 11
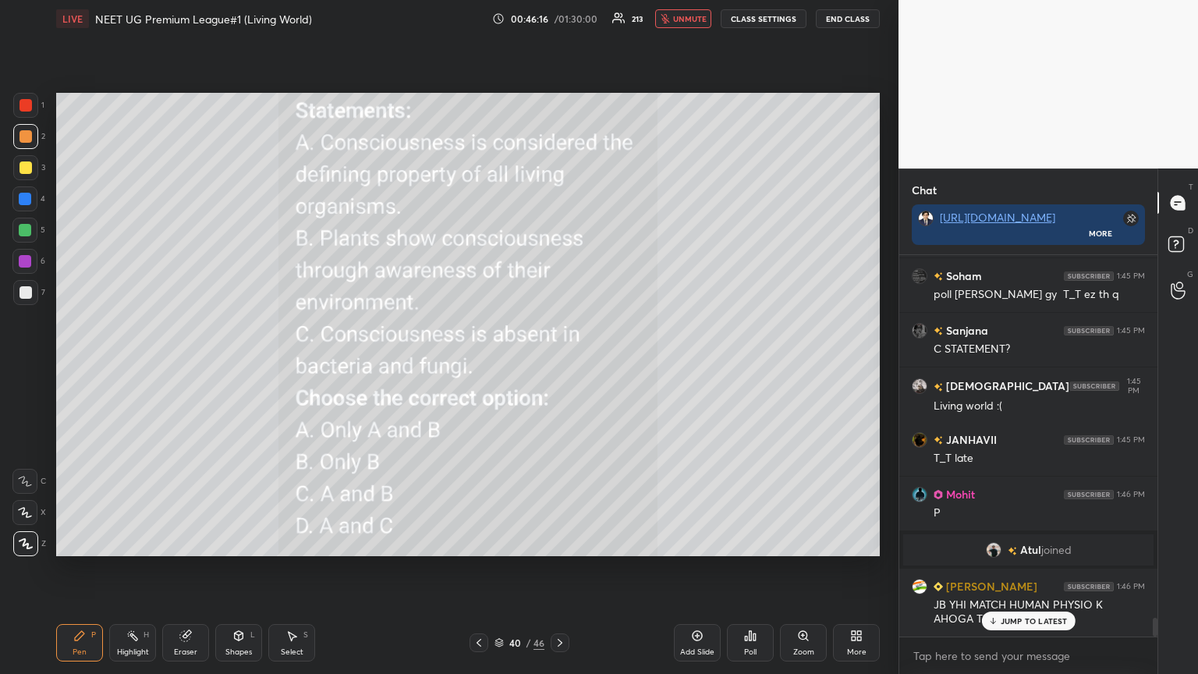
click at [559, 366] on div "Poll" at bounding box center [750, 642] width 47 height 37
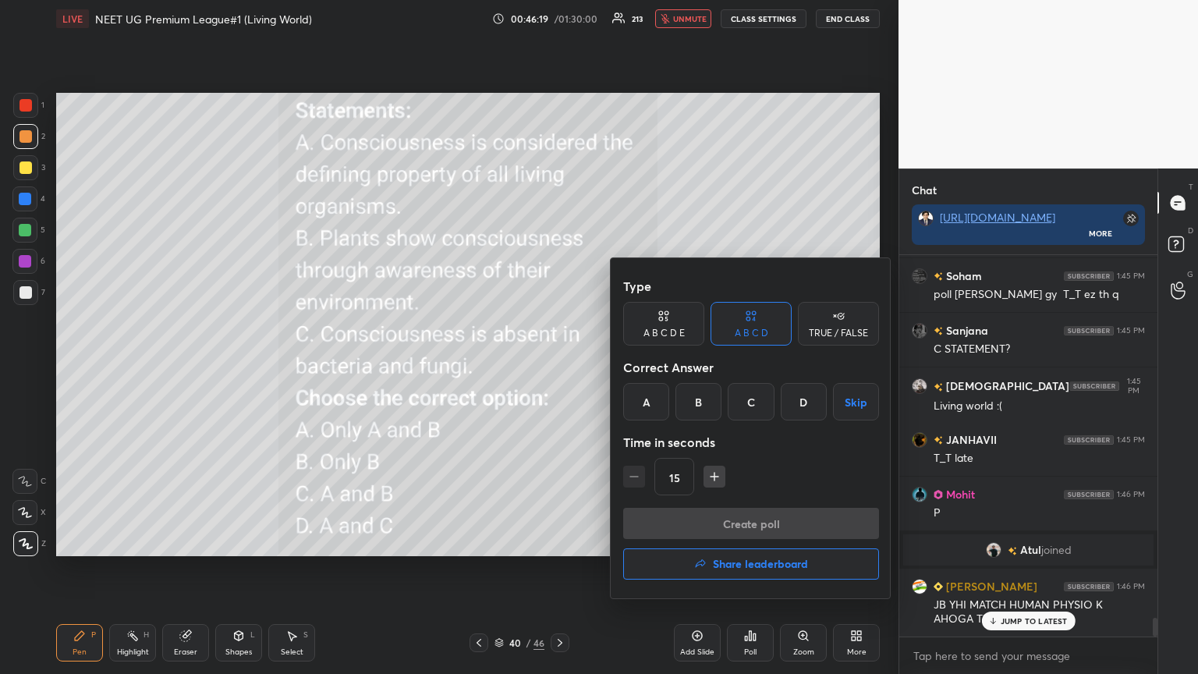
click at [559, 219] on div at bounding box center [599, 337] width 1198 height 674
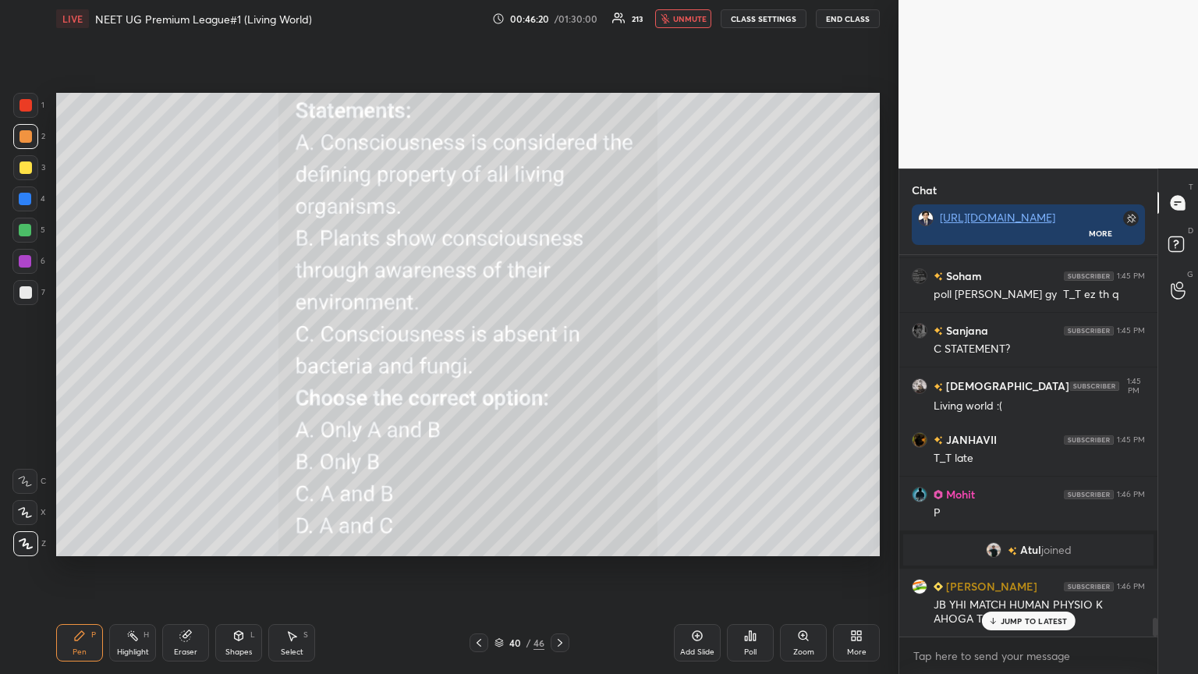
click at [559, 366] on p "JUMP TO LATEST" at bounding box center [1033, 620] width 67 height 9
click at [559, 366] on div "Poll" at bounding box center [750, 642] width 47 height 37
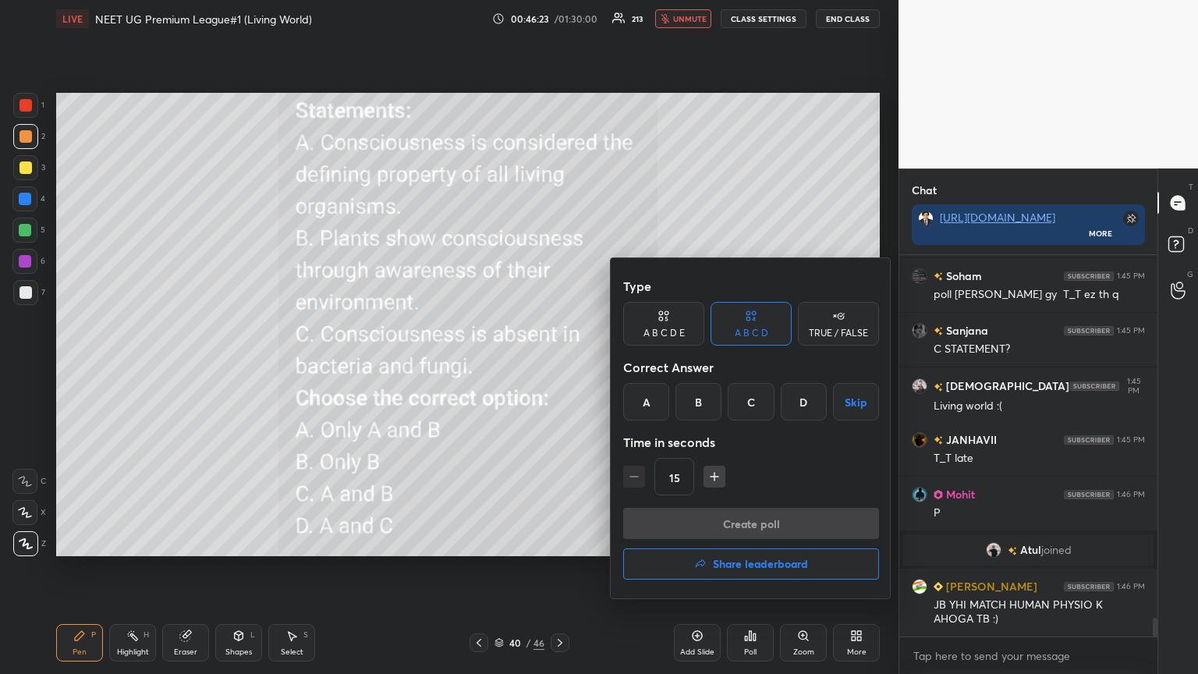
click at [559, 366] on div "C" at bounding box center [750, 401] width 46 height 37
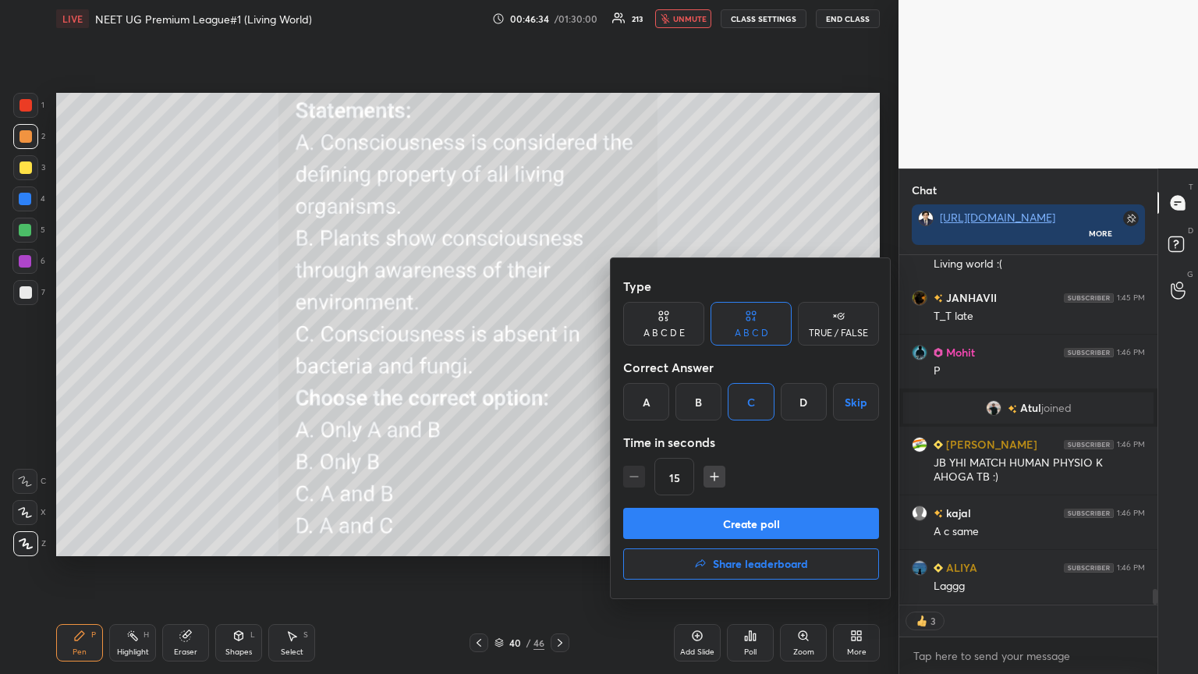
click at [559, 366] on button "Create poll" at bounding box center [751, 523] width 256 height 31
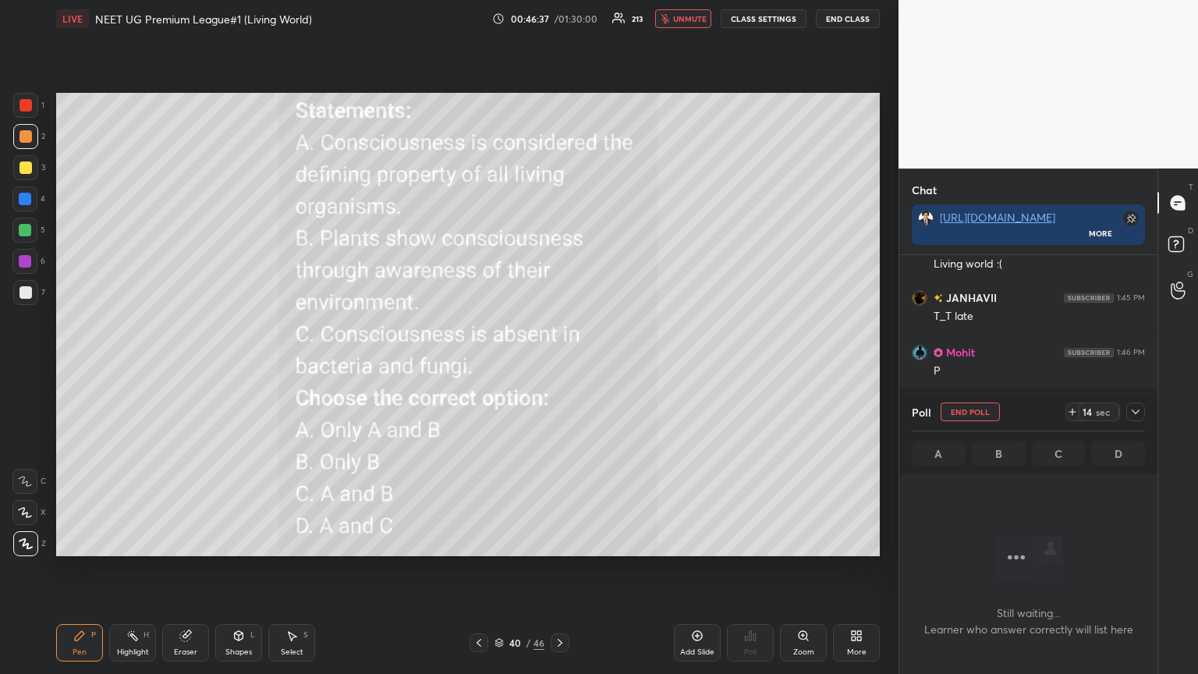
scroll to position [7544, 0]
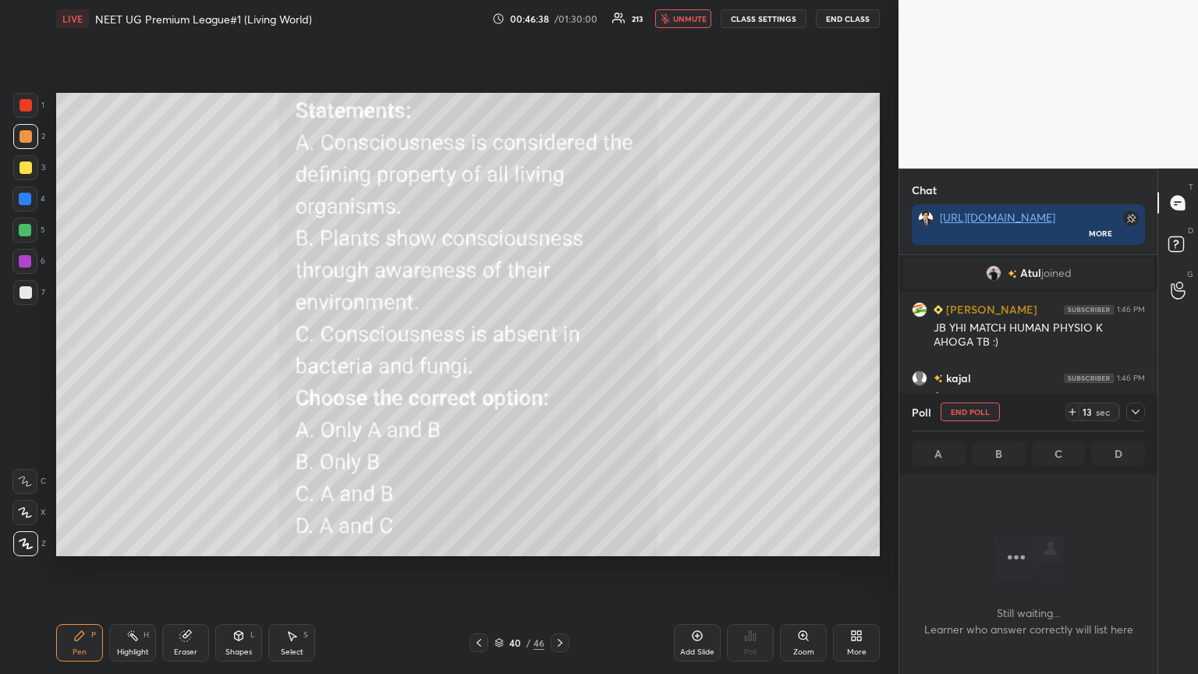
click at [559, 366] on icon at bounding box center [1072, 411] width 12 height 12
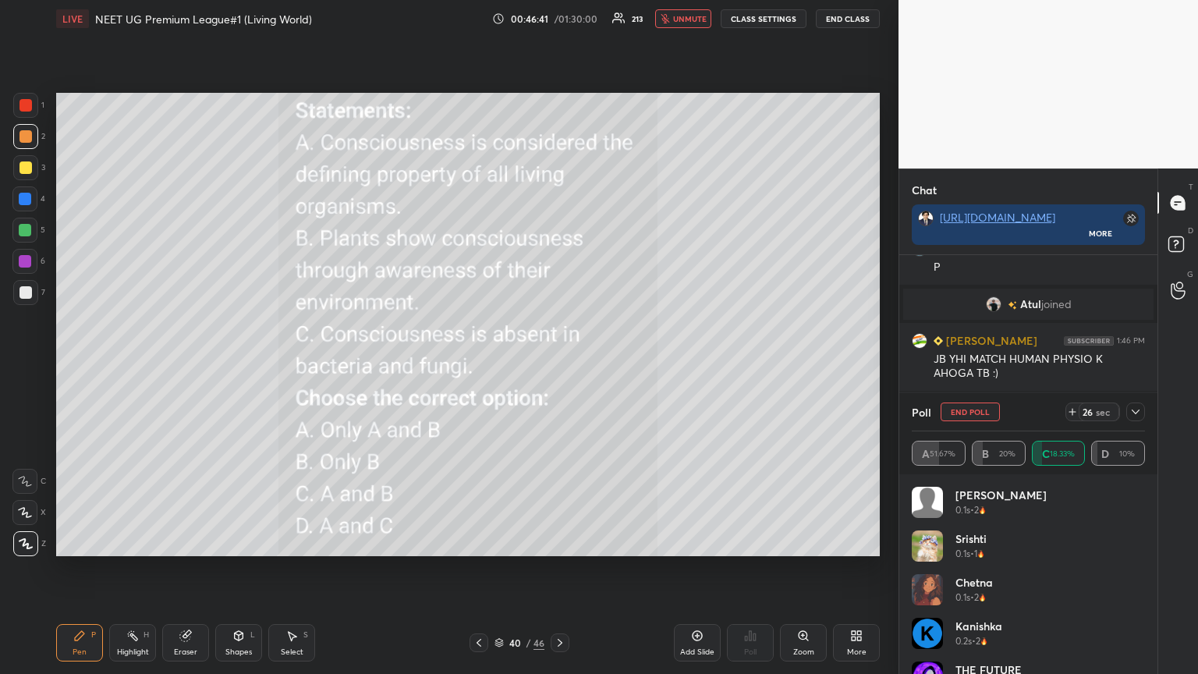
click at [559, 366] on icon at bounding box center [1072, 411] width 12 height 12
click at [559, 366] on div "Poll" at bounding box center [1027, 411] width 233 height 37
click at [559, 366] on icon at bounding box center [1135, 411] width 12 height 12
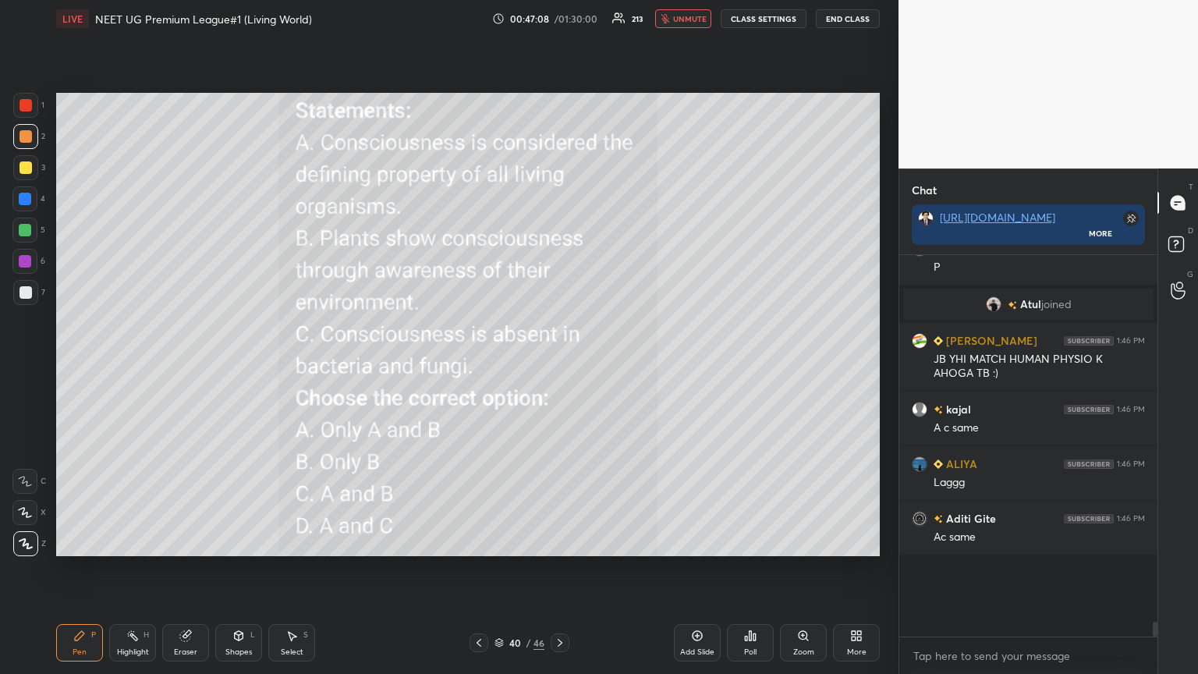
scroll to position [359, 253]
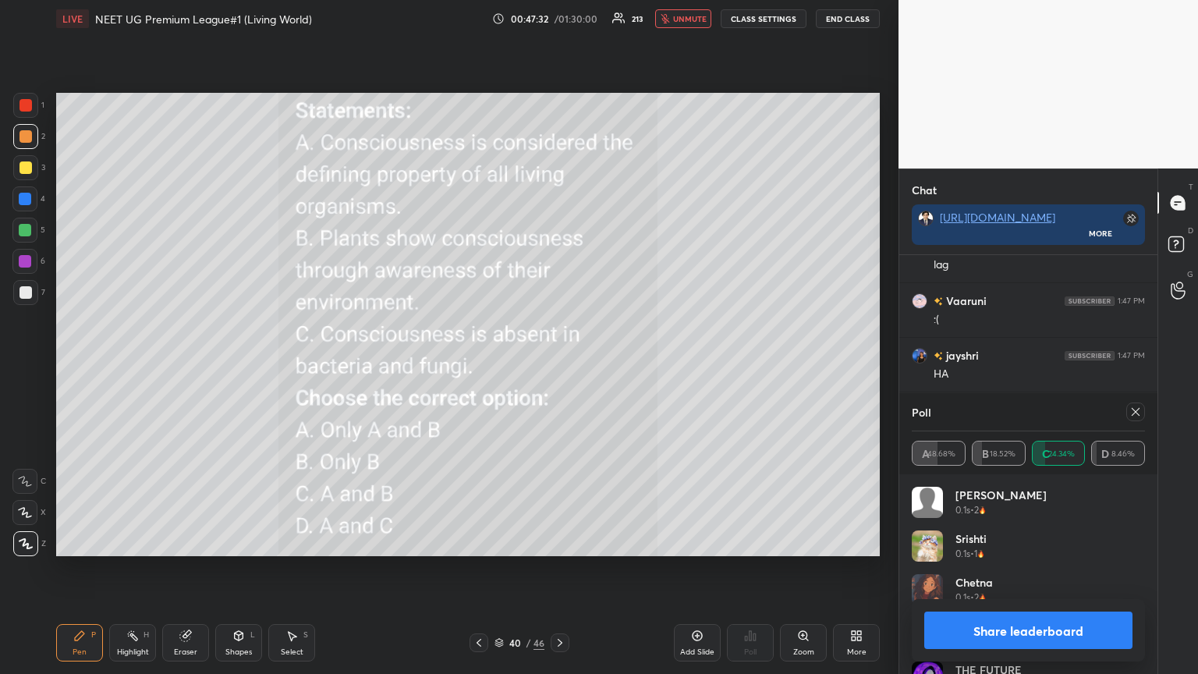
click at [559, 366] on button "Share leaderboard" at bounding box center [1028, 629] width 208 height 37
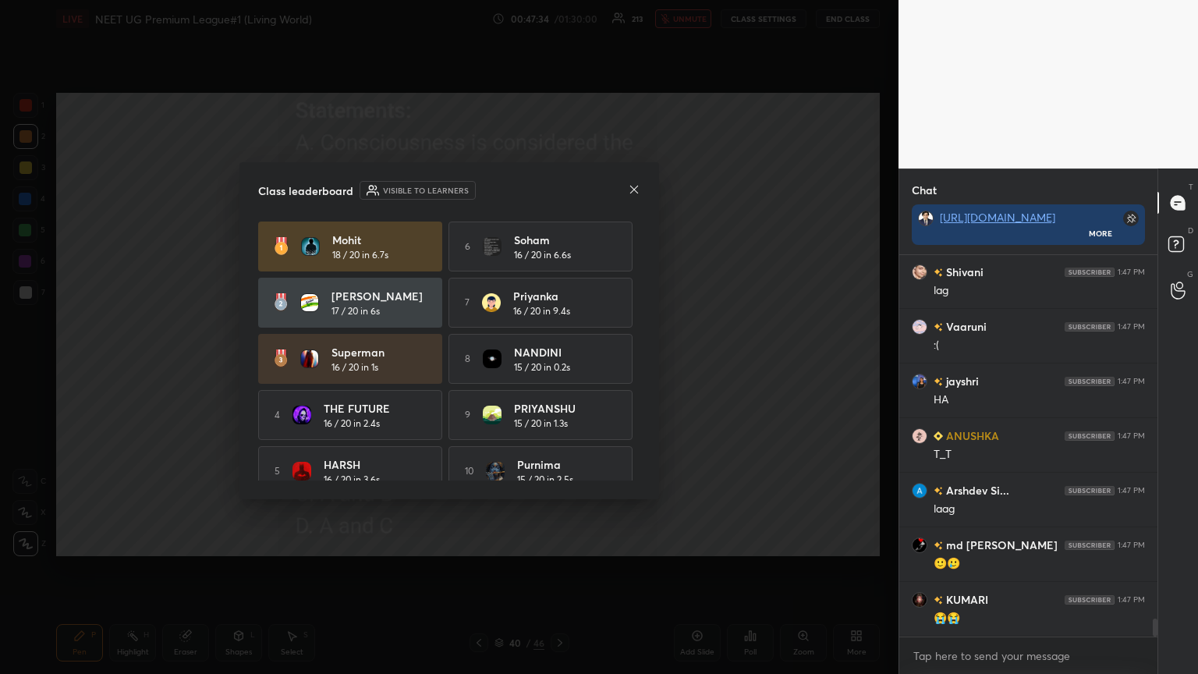
click at [559, 189] on icon at bounding box center [634, 189] width 12 height 12
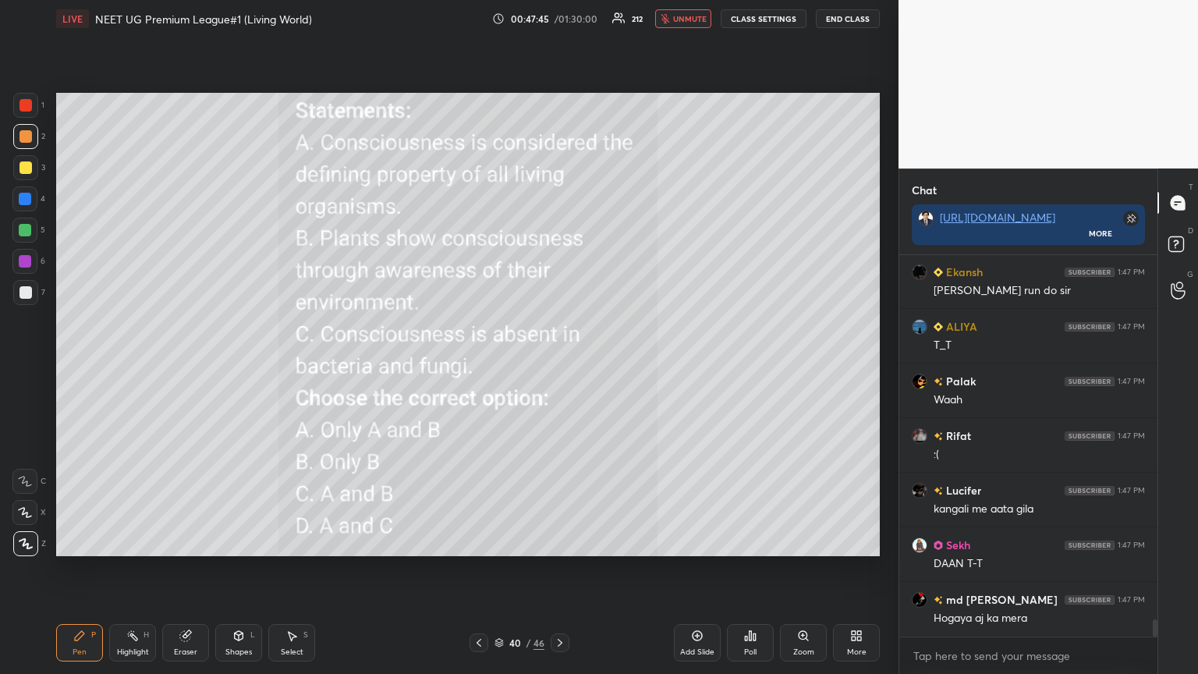
click at [476, 366] on icon at bounding box center [478, 642] width 12 height 12
click at [559, 366] on div at bounding box center [559, 642] width 19 height 19
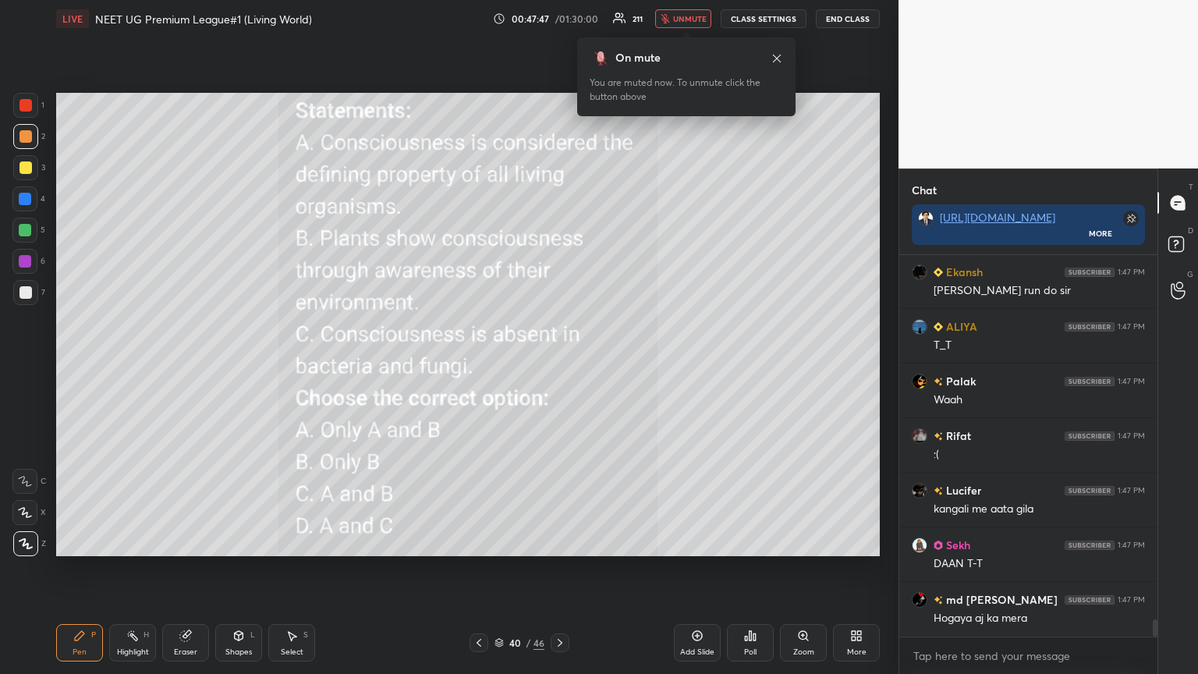
click at [559, 366] on div "More" at bounding box center [856, 642] width 47 height 37
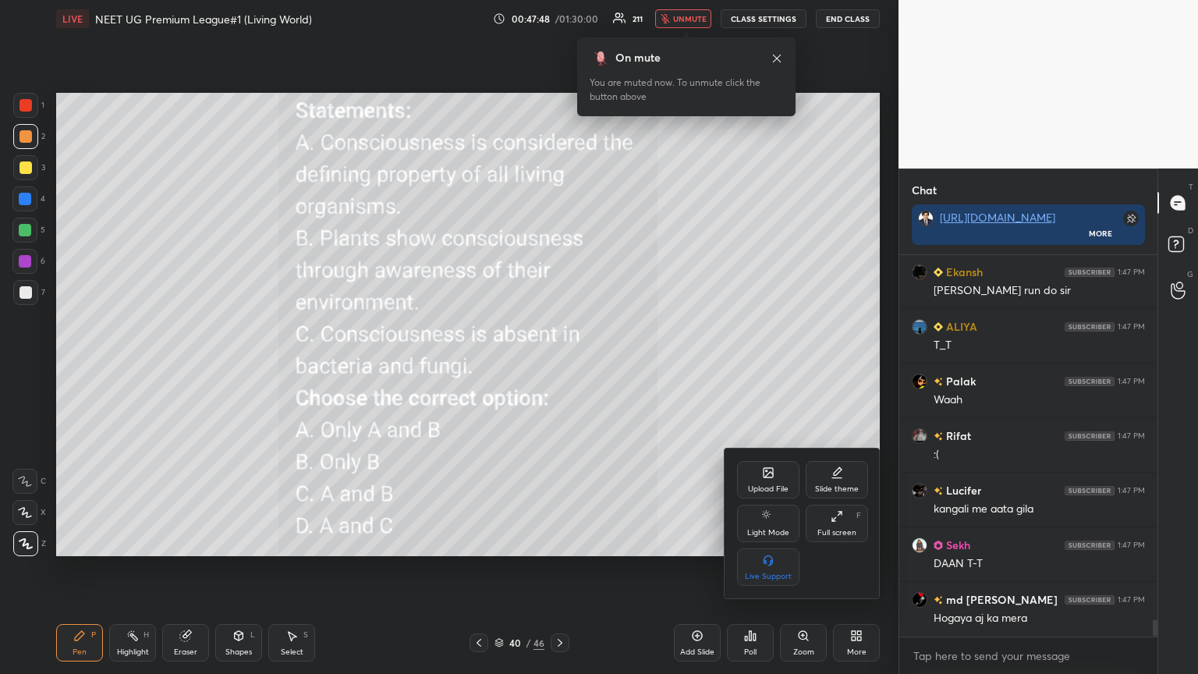
click at [559, 17] on div at bounding box center [599, 337] width 1198 height 674
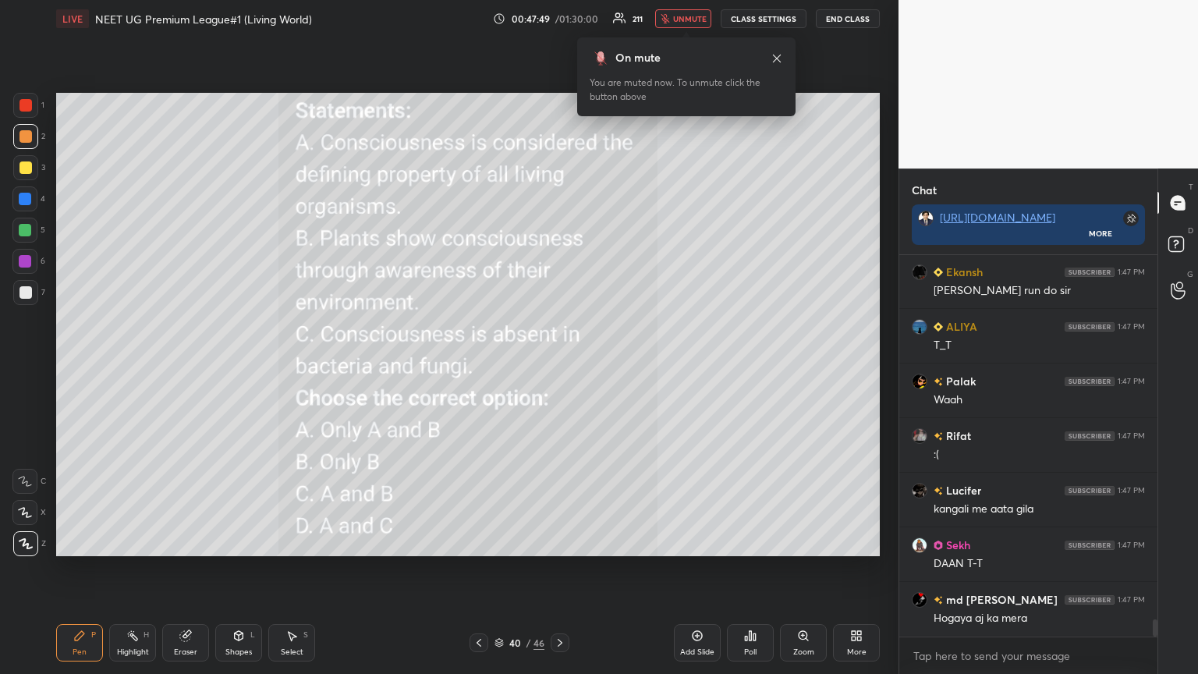
click at [559, 23] on span "unmute" at bounding box center [690, 18] width 34 height 11
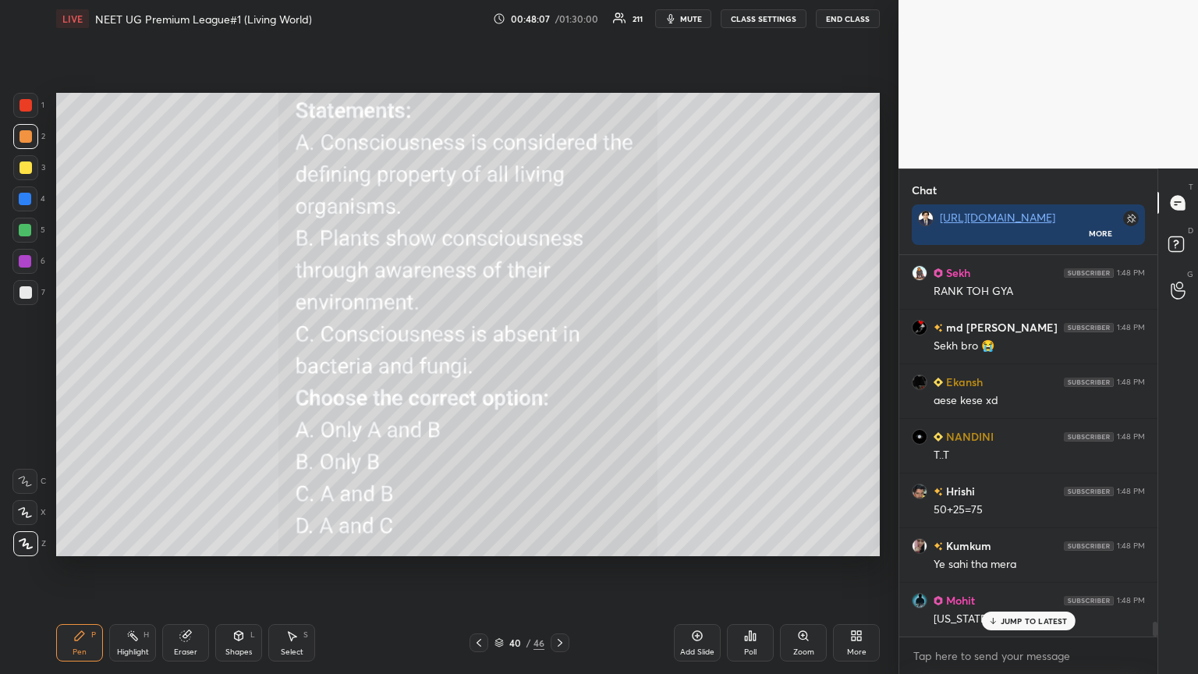
click at [559, 366] on p "JUMP TO LATEST" at bounding box center [1033, 620] width 67 height 9
click at [559, 366] on icon at bounding box center [856, 635] width 12 height 12
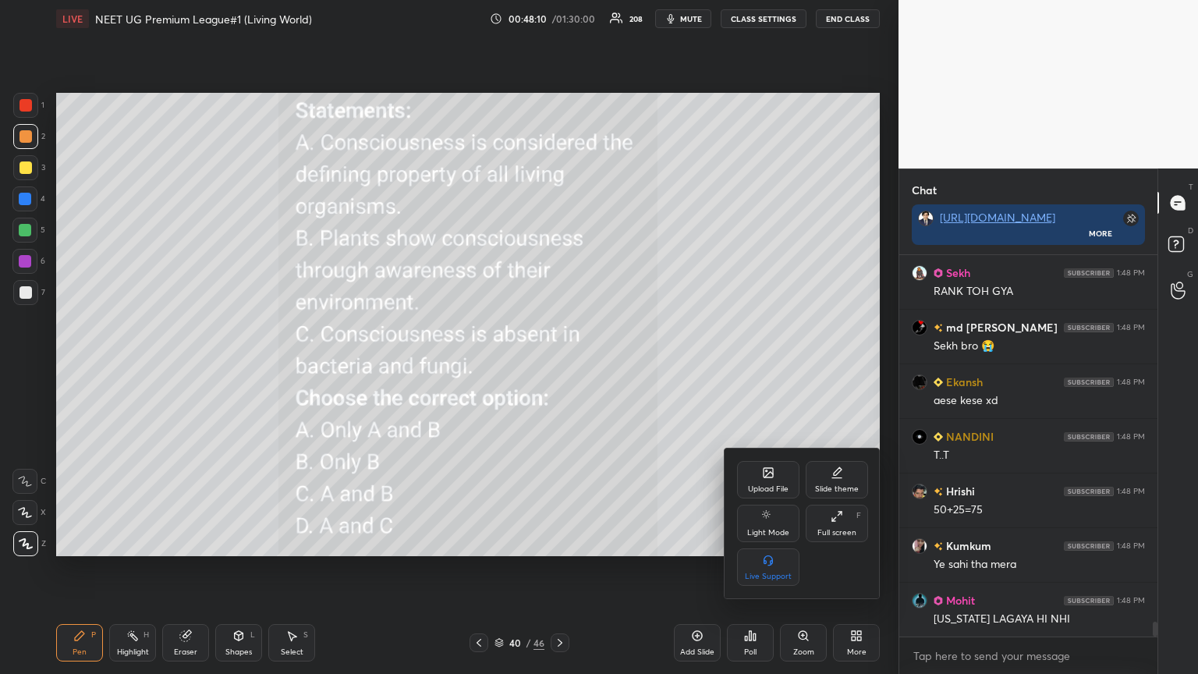
click at [559, 366] on icon at bounding box center [768, 474] width 9 height 5
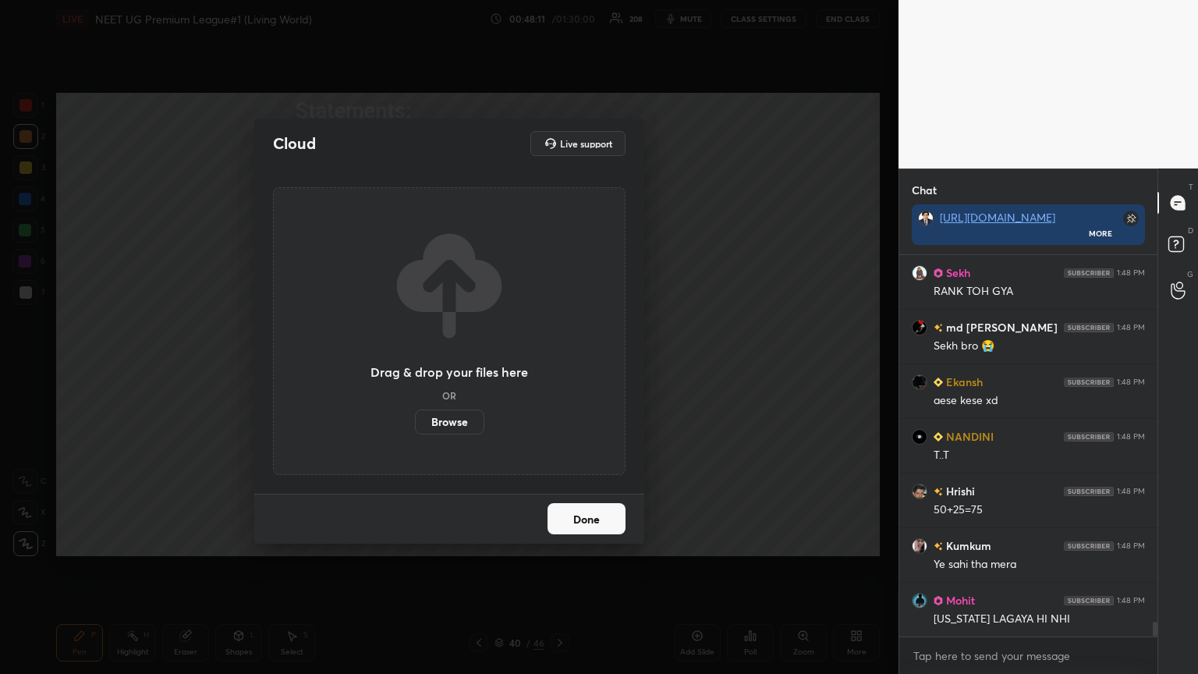
click at [448, 366] on label "Browse" at bounding box center [449, 421] width 69 height 25
click at [415, 366] on input "Browse" at bounding box center [415, 421] width 0 height 25
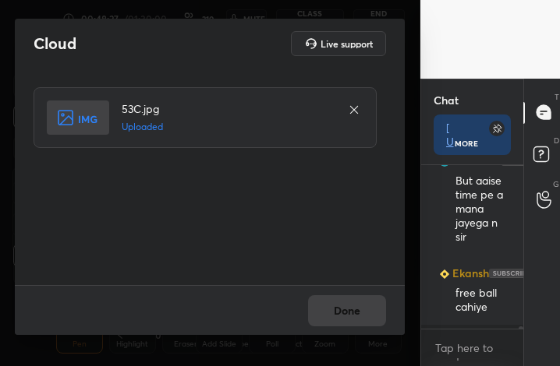
click at [350, 306] on button "Done" at bounding box center [347, 311] width 78 height 31
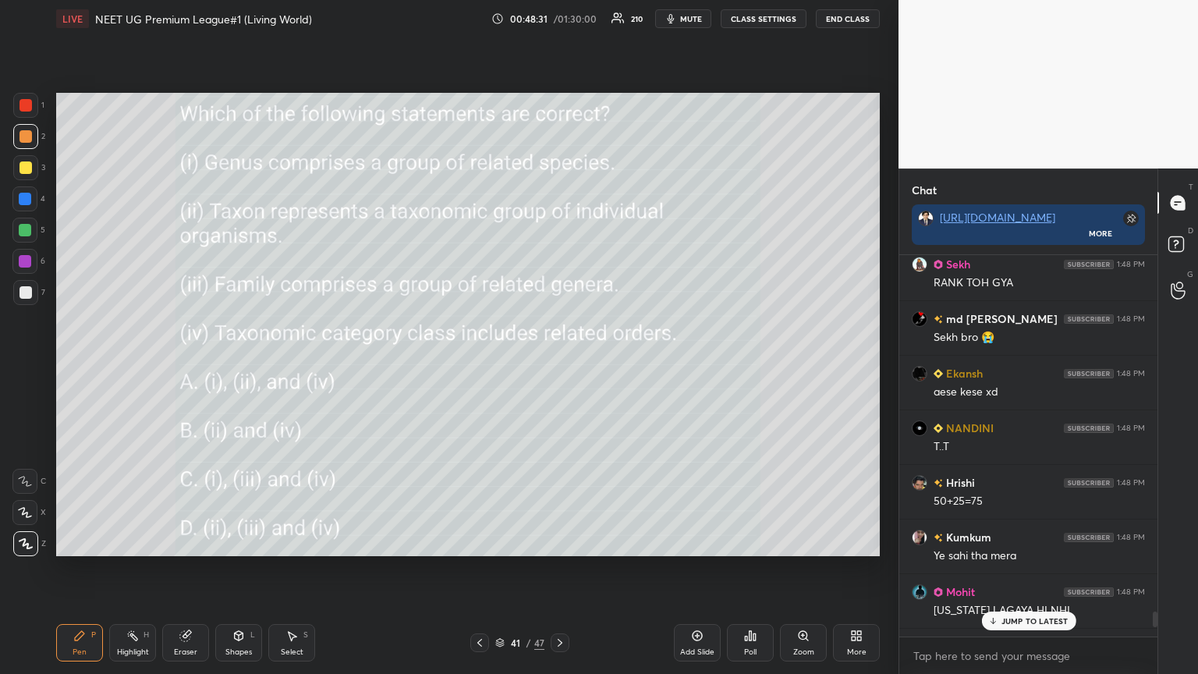
click at [559, 13] on span "mute" at bounding box center [691, 18] width 22 height 11
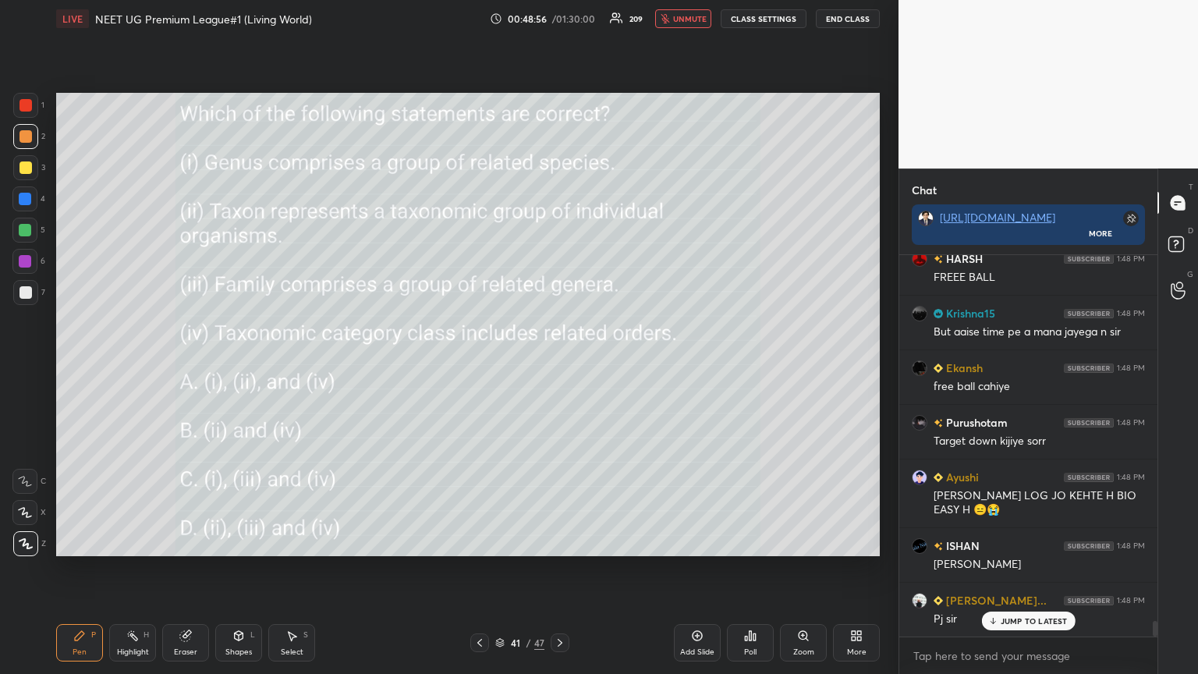
click at [559, 366] on p "JUMP TO LATEST" at bounding box center [1033, 620] width 67 height 9
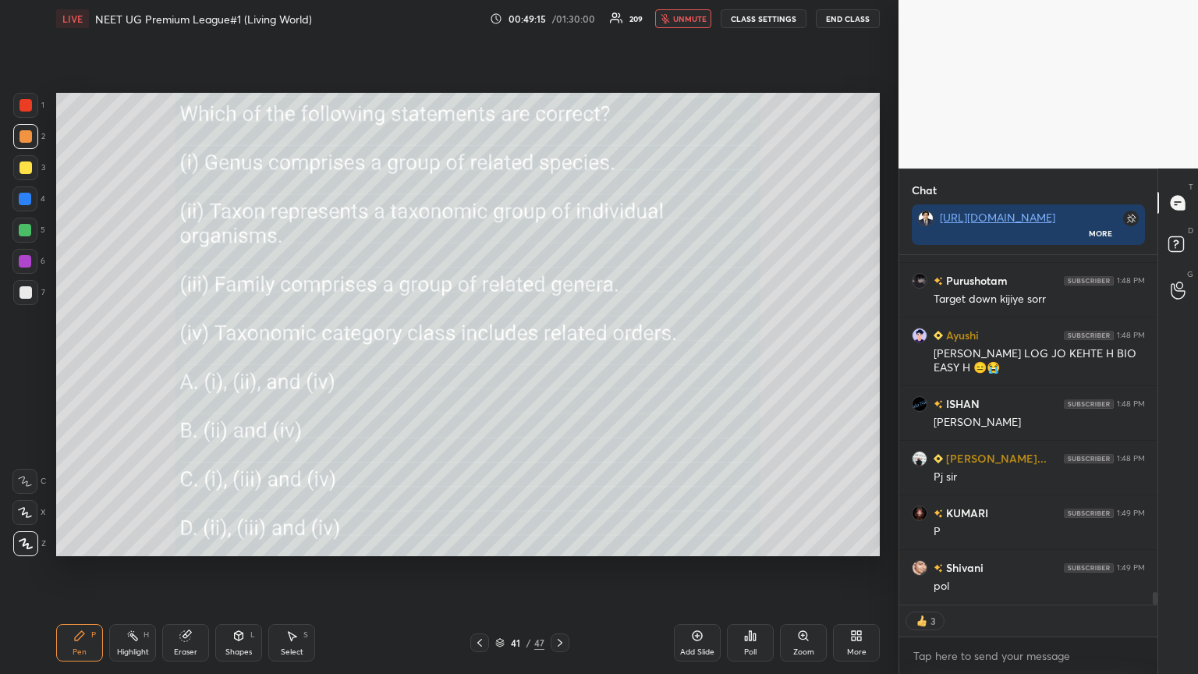
scroll to position [9285, 0]
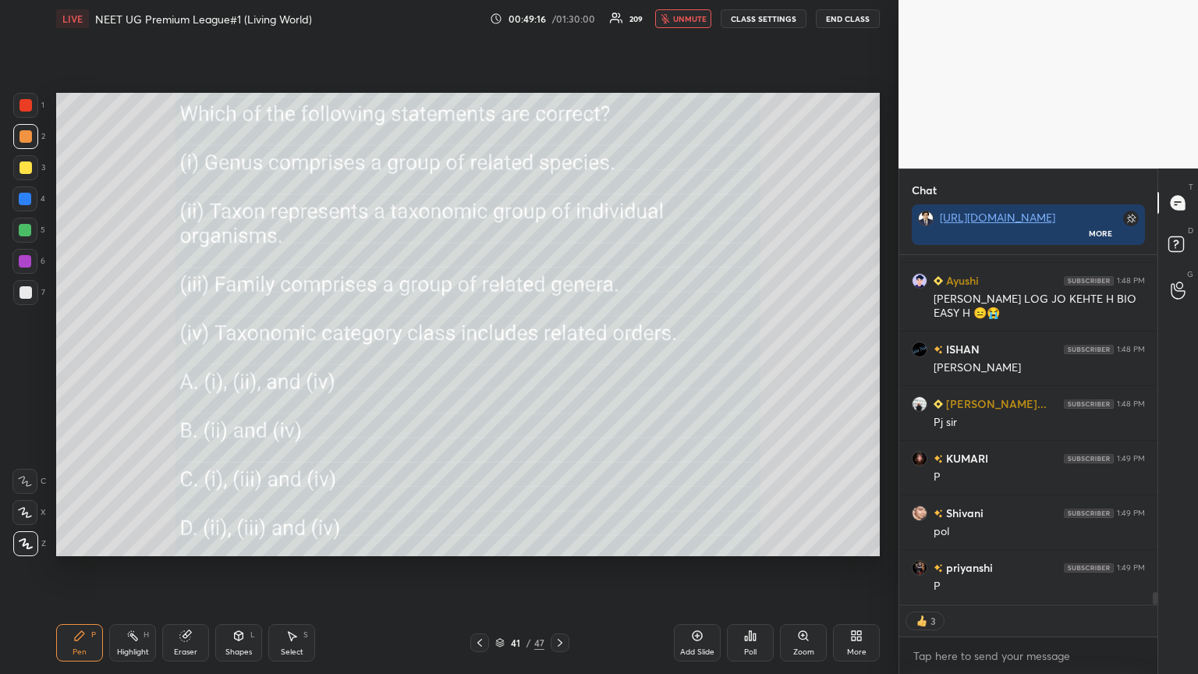
click at [559, 12] on button "unmute" at bounding box center [683, 18] width 56 height 19
click at [559, 366] on div "Poll" at bounding box center [750, 642] width 47 height 37
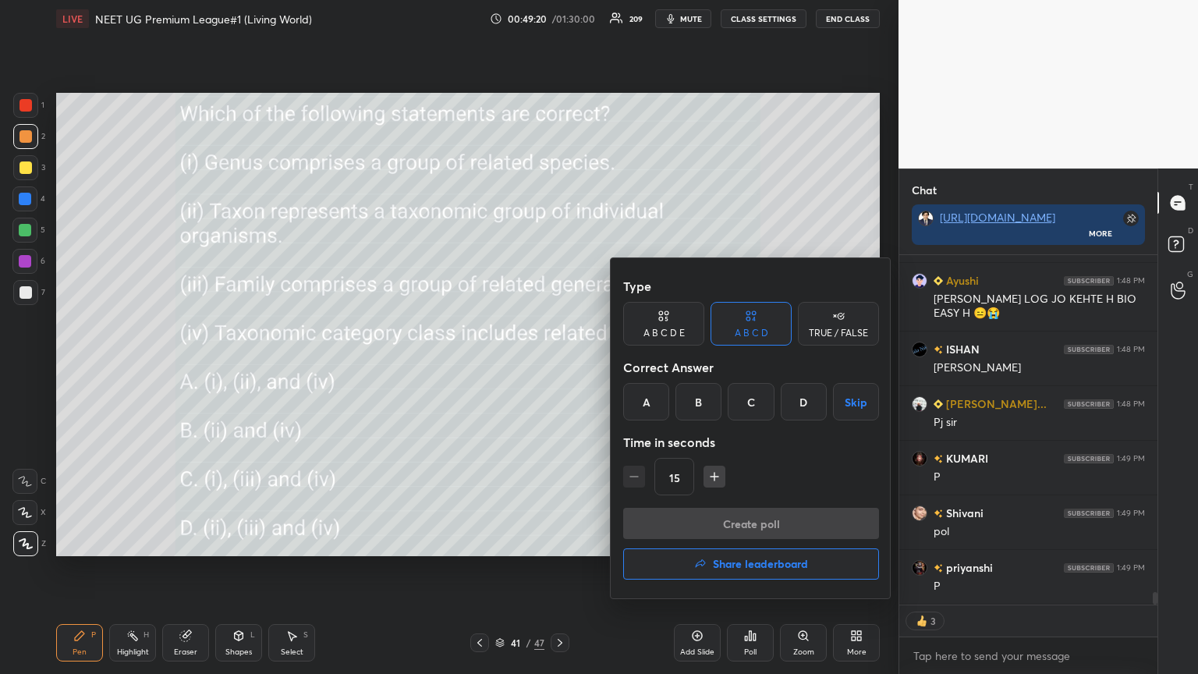
click at [559, 366] on div "C" at bounding box center [750, 401] width 46 height 37
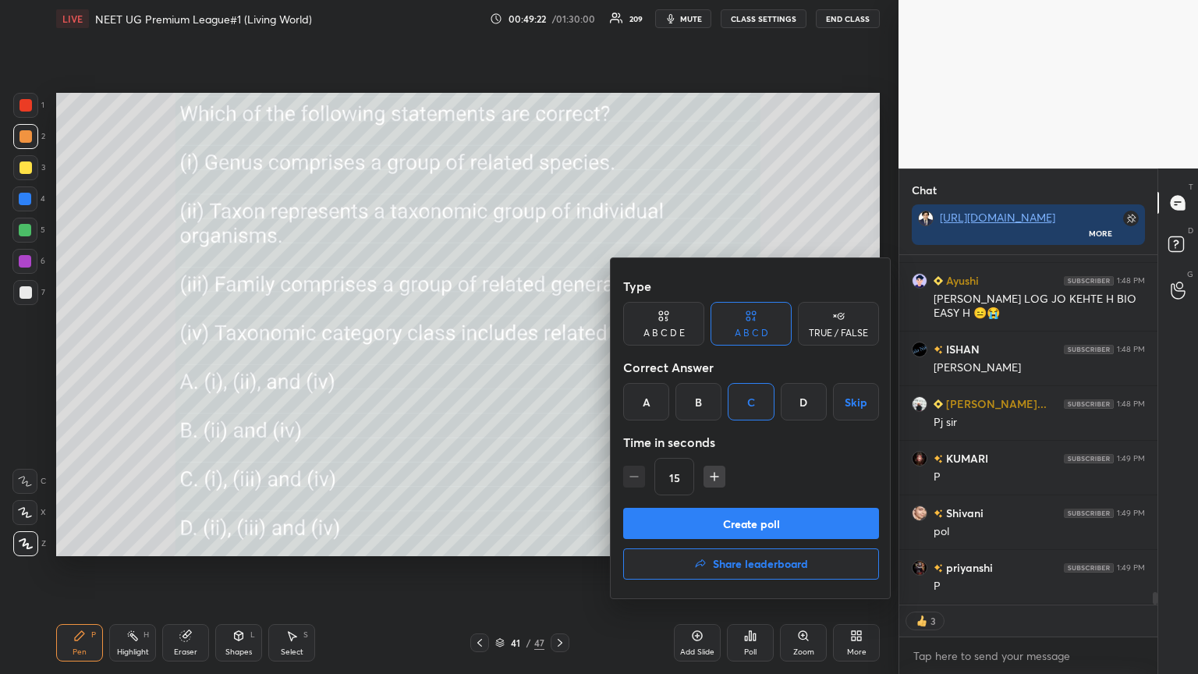
click at [559, 366] on button "Create poll" at bounding box center [751, 523] width 256 height 31
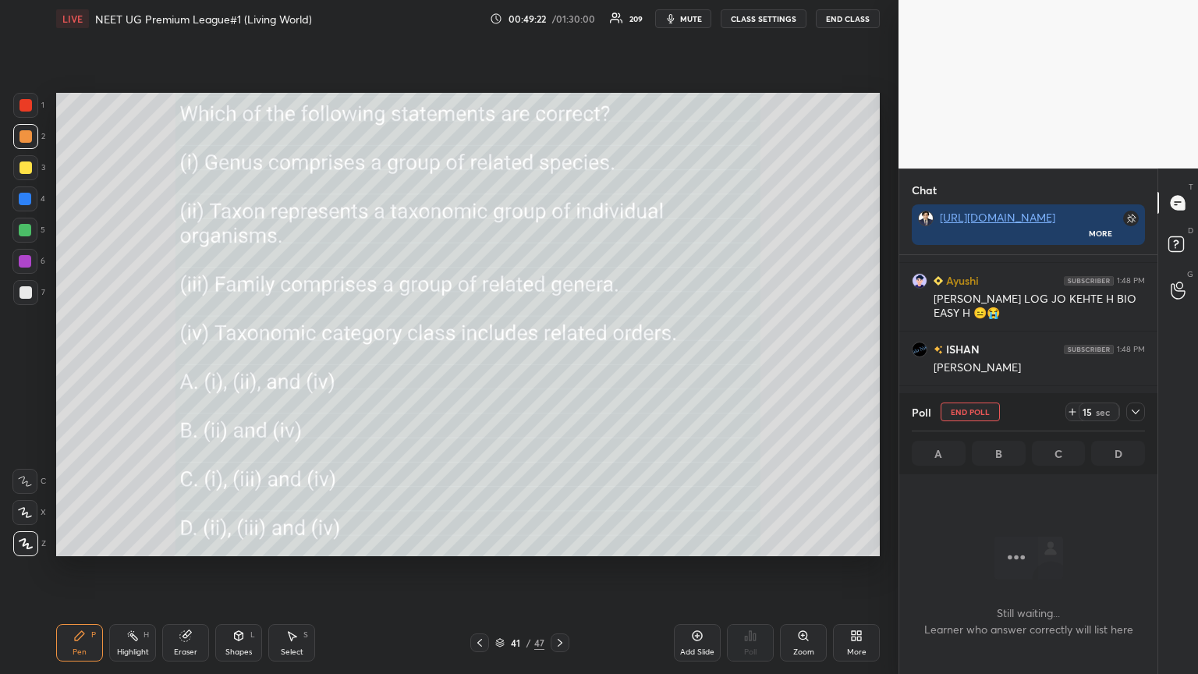
scroll to position [5, 5]
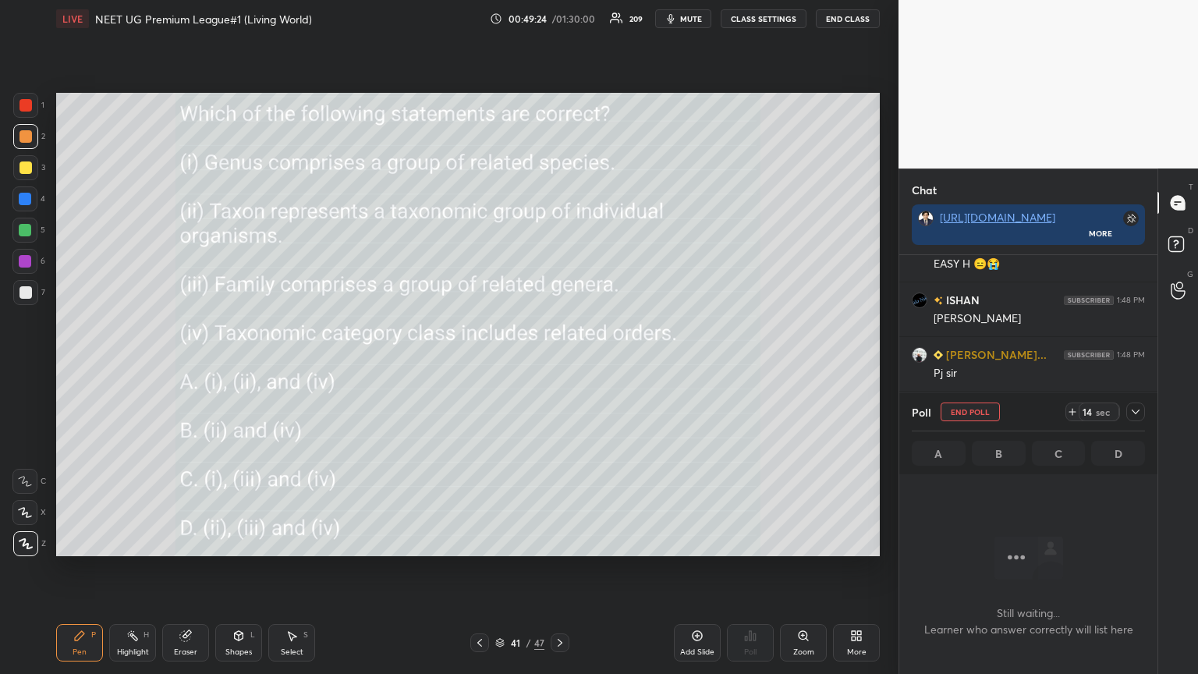
click at [559, 17] on span "mute" at bounding box center [691, 18] width 22 height 11
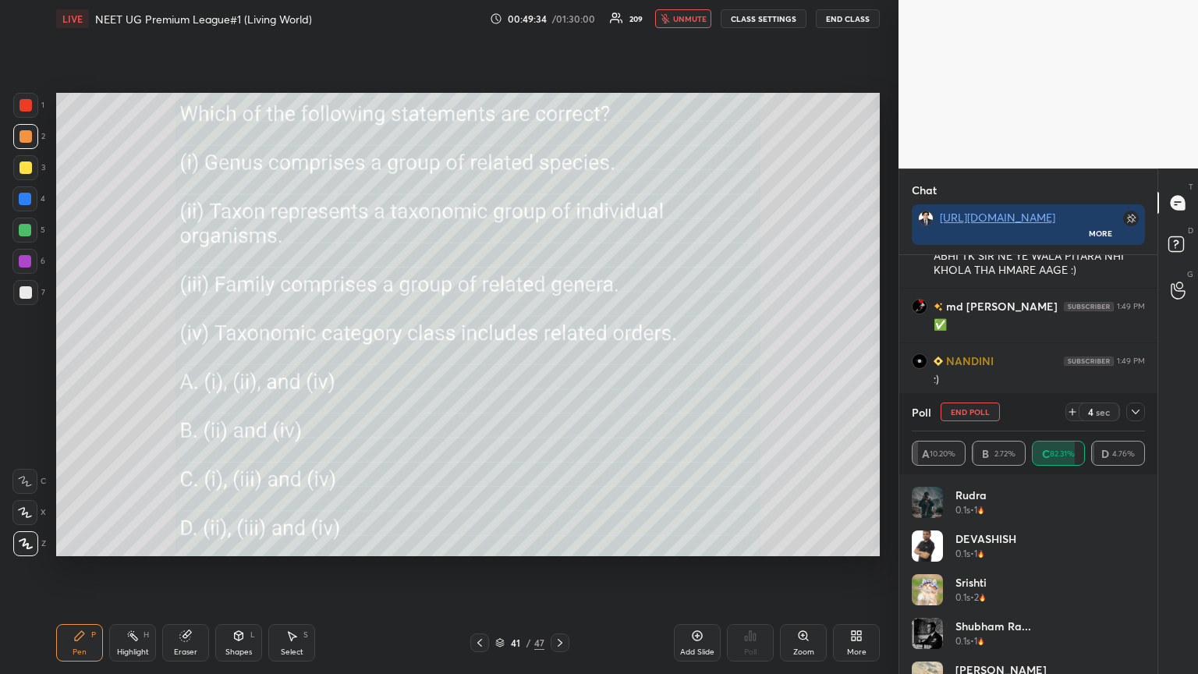
scroll to position [9628, 0]
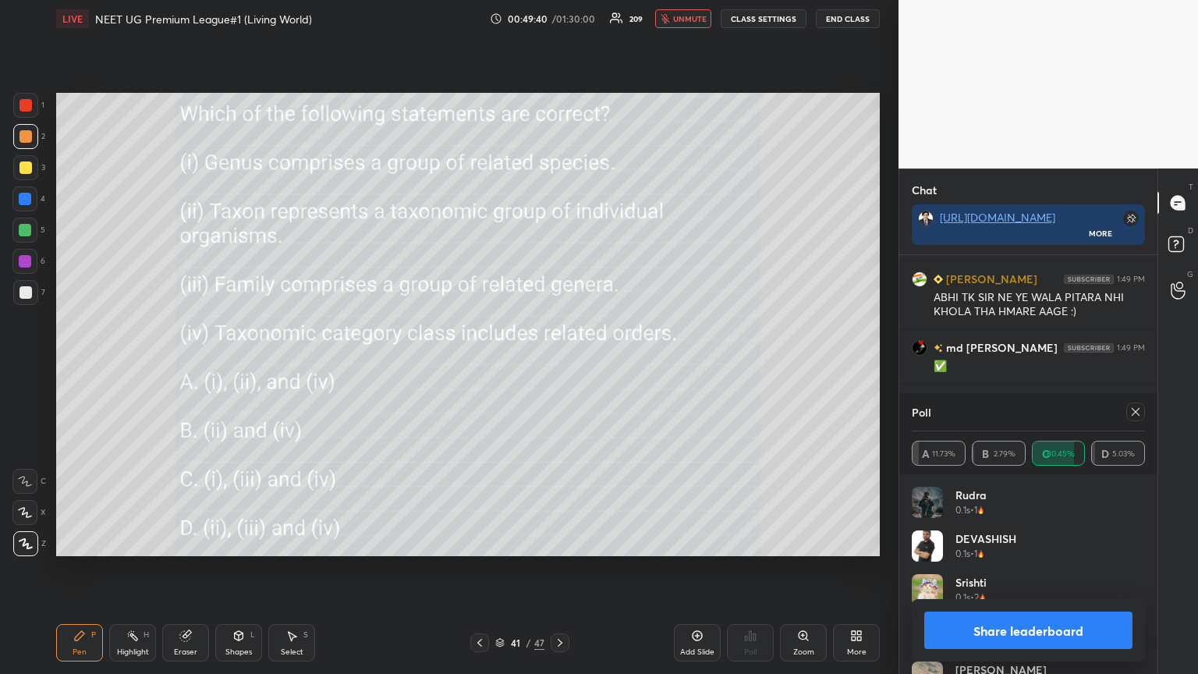
click at [559, 12] on button "unmute" at bounding box center [683, 18] width 56 height 19
click at [559, 366] on button "Share leaderboard" at bounding box center [1028, 629] width 208 height 37
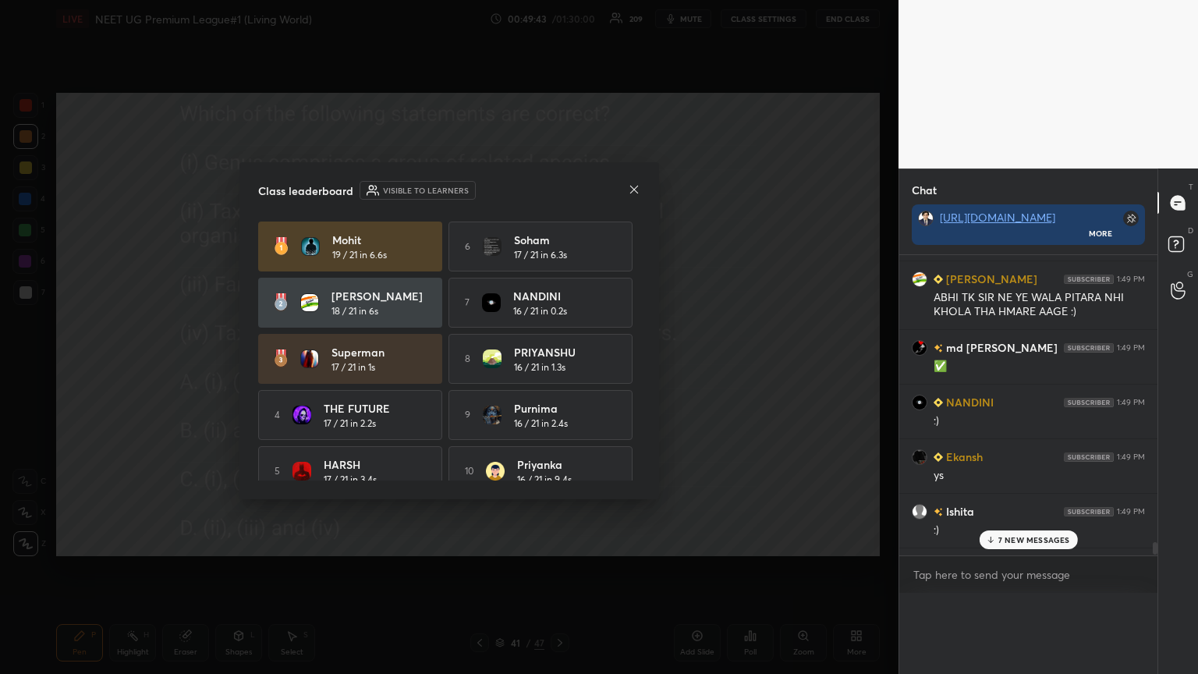
scroll to position [0, 0]
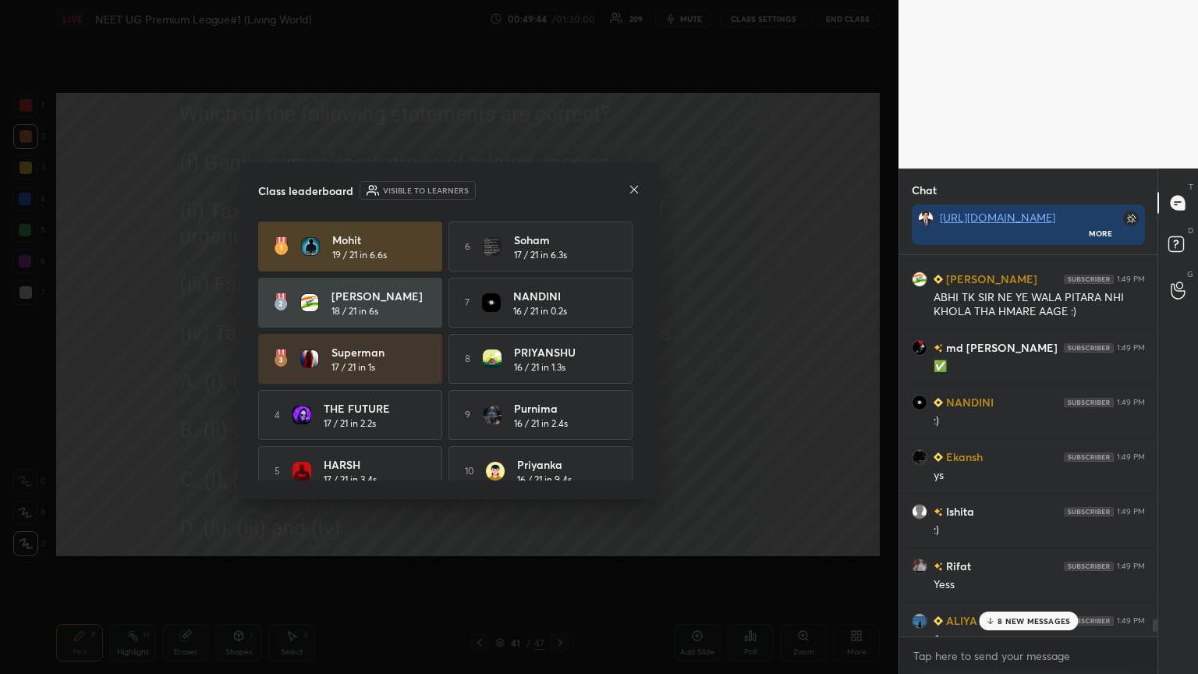
click at [559, 184] on icon at bounding box center [634, 189] width 12 height 12
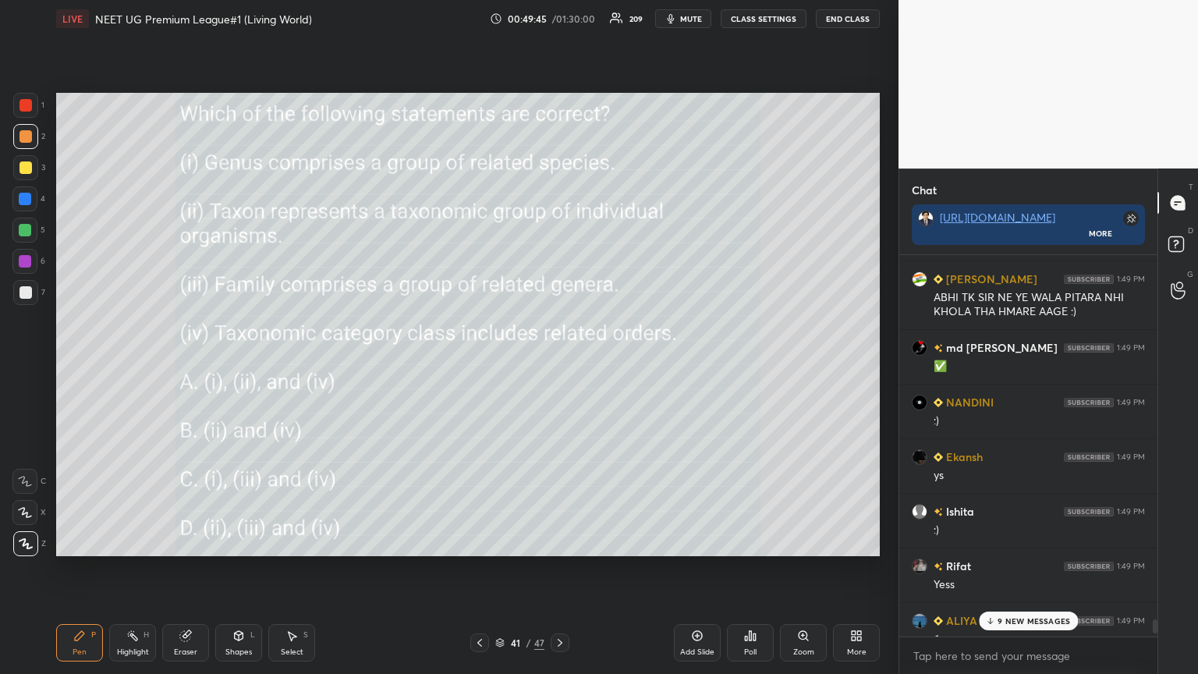
click at [476, 366] on icon at bounding box center [479, 642] width 12 height 12
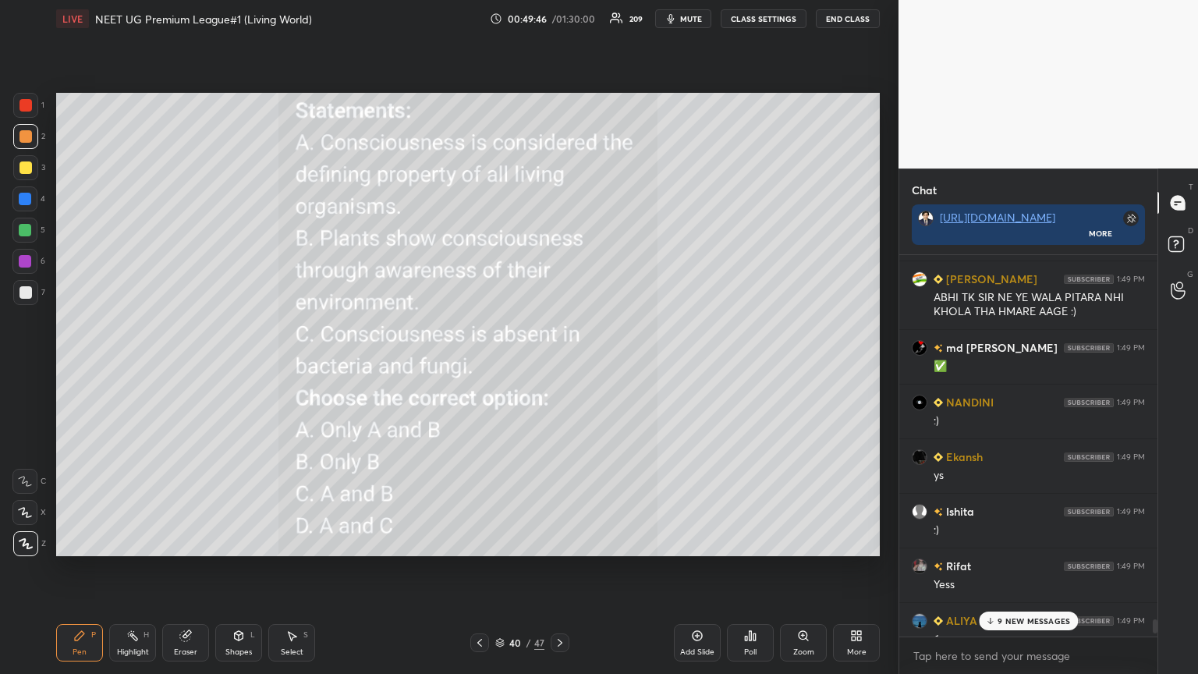
click at [475, 366] on icon at bounding box center [479, 642] width 12 height 12
click at [557, 366] on icon at bounding box center [560, 642] width 12 height 12
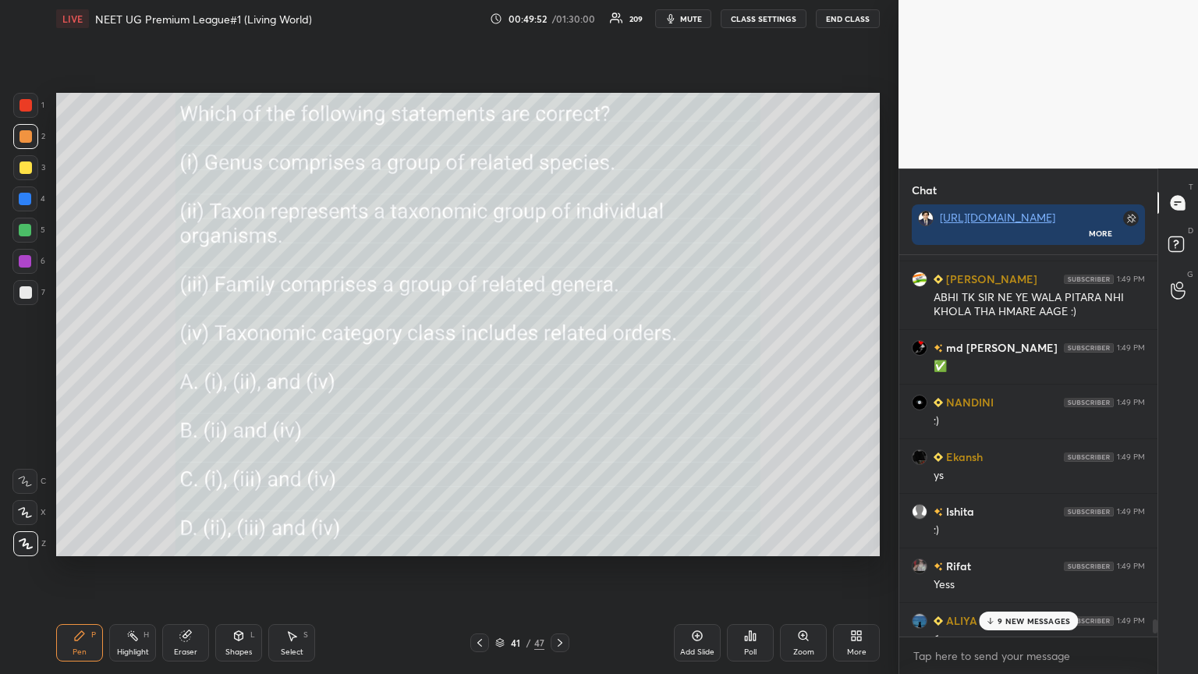
click at [559, 366] on p "9 NEW MESSAGES" at bounding box center [1033, 620] width 73 height 9
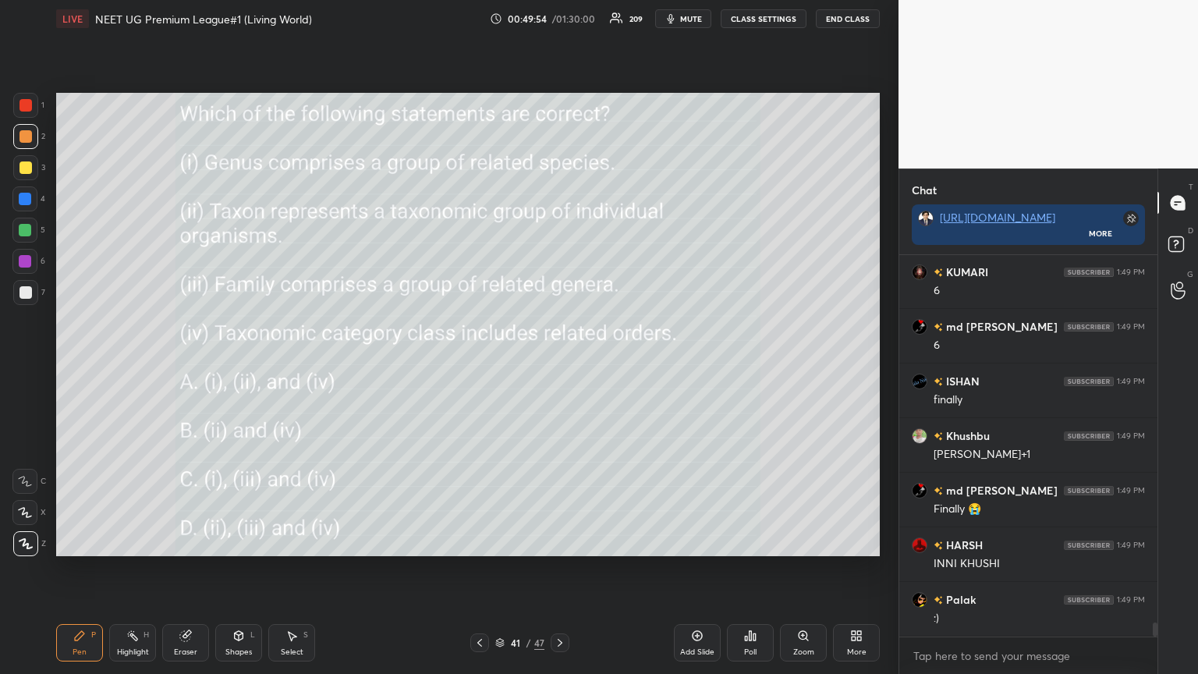
click at [559, 366] on div "More" at bounding box center [856, 642] width 47 height 37
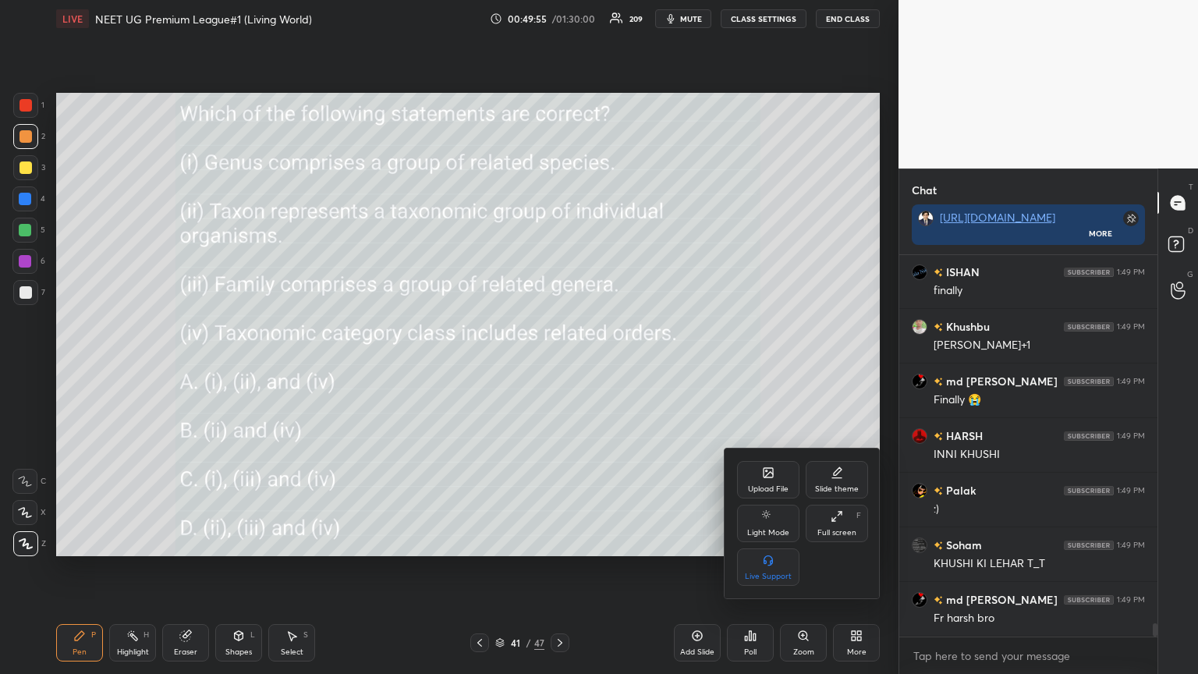
click at [559, 366] on div "Upload File" at bounding box center [768, 479] width 62 height 37
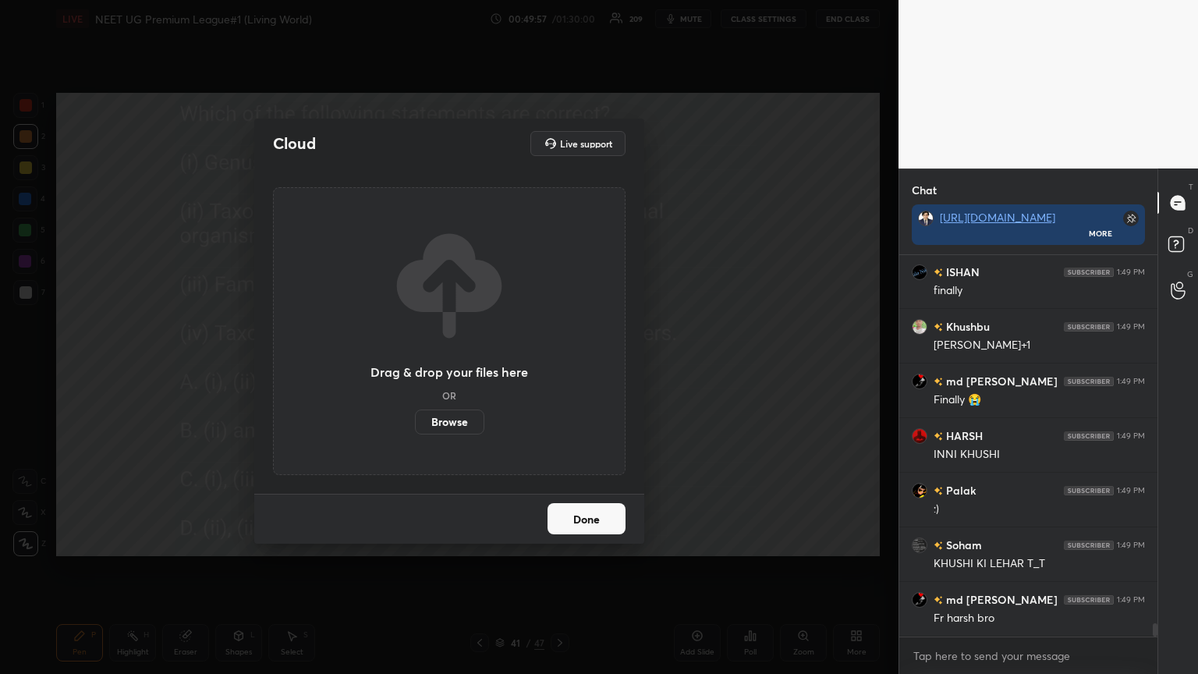
click at [426, 366] on label "Browse" at bounding box center [449, 421] width 69 height 25
click at [415, 366] on input "Browse" at bounding box center [415, 421] width 0 height 25
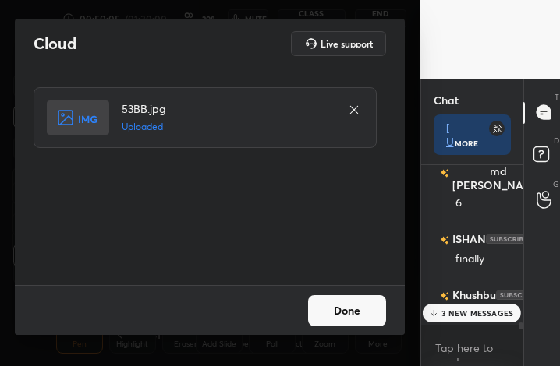
click at [346, 311] on button "Done" at bounding box center [347, 311] width 78 height 31
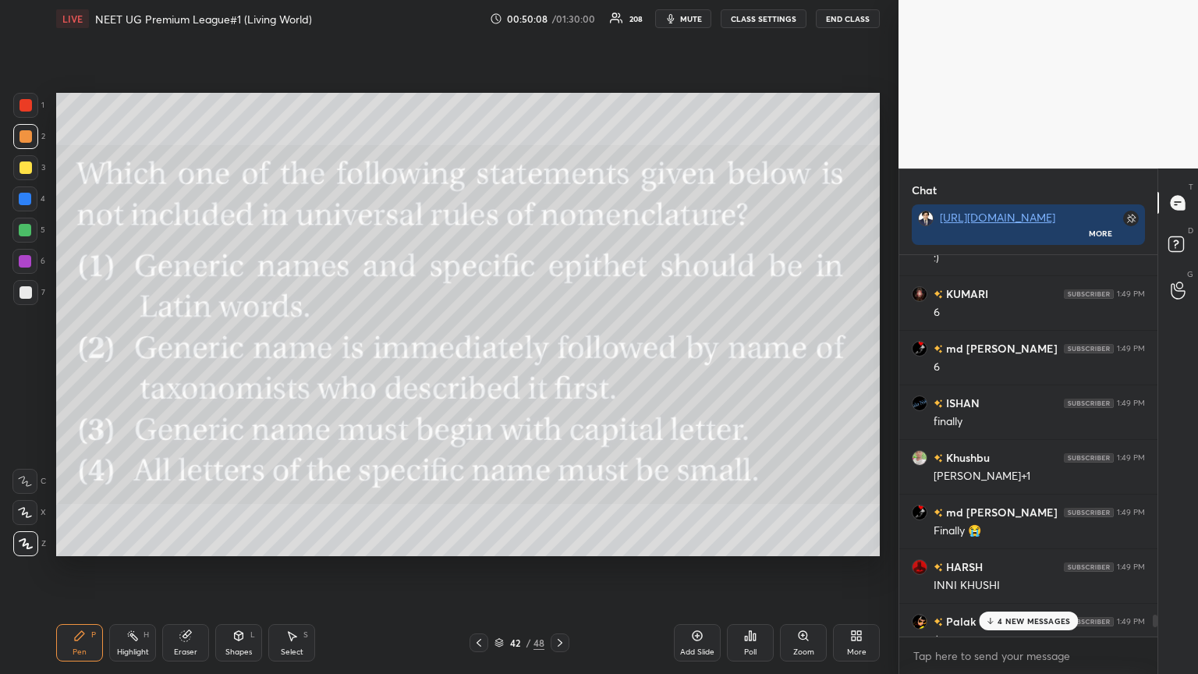
click at [559, 366] on div "4 NEW MESSAGES" at bounding box center [1028, 620] width 99 height 19
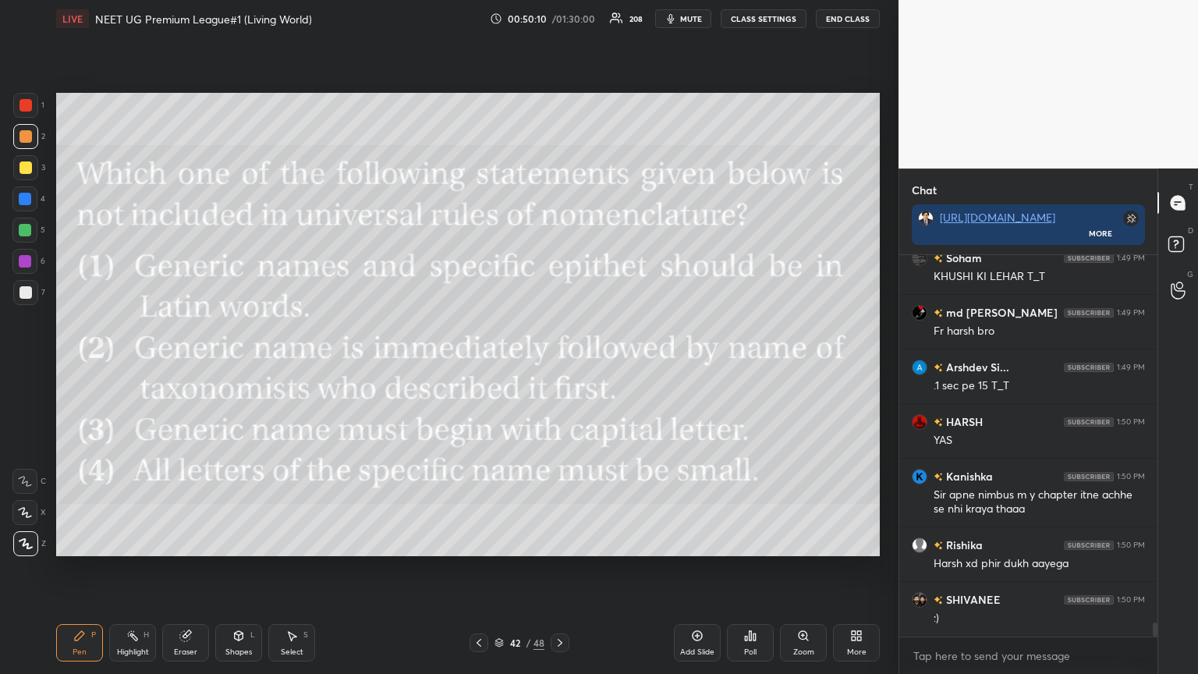
click at [559, 24] on button "mute" at bounding box center [683, 18] width 56 height 19
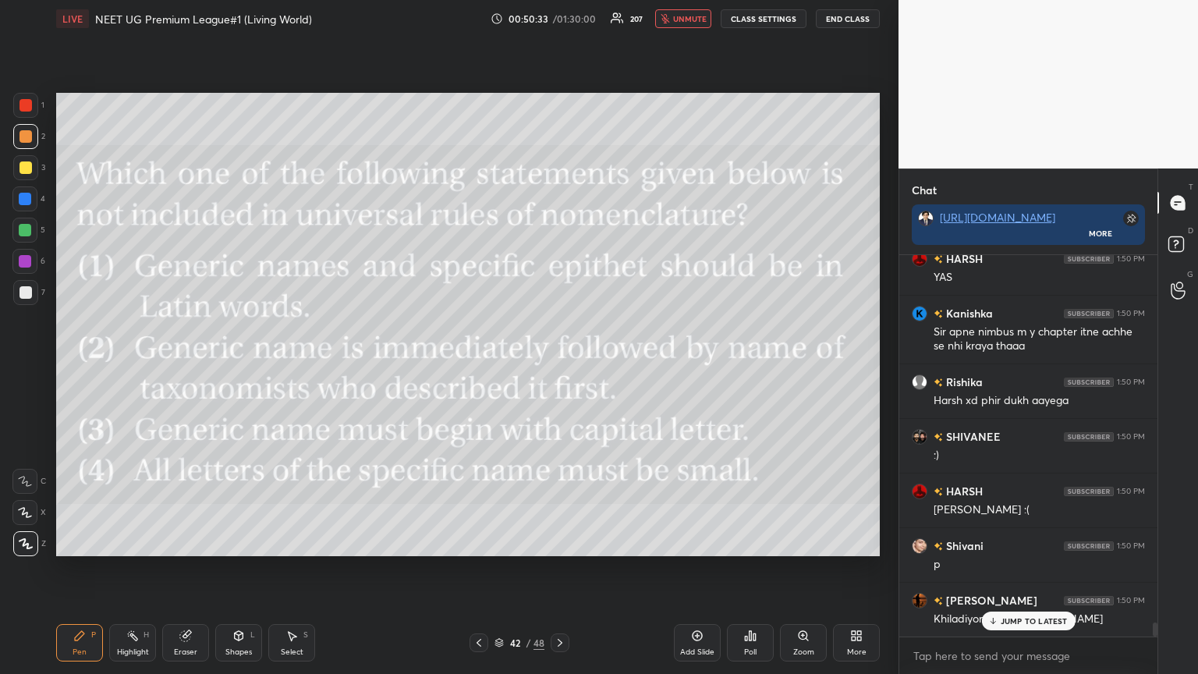
click at [559, 17] on span "unmute" at bounding box center [690, 18] width 34 height 11
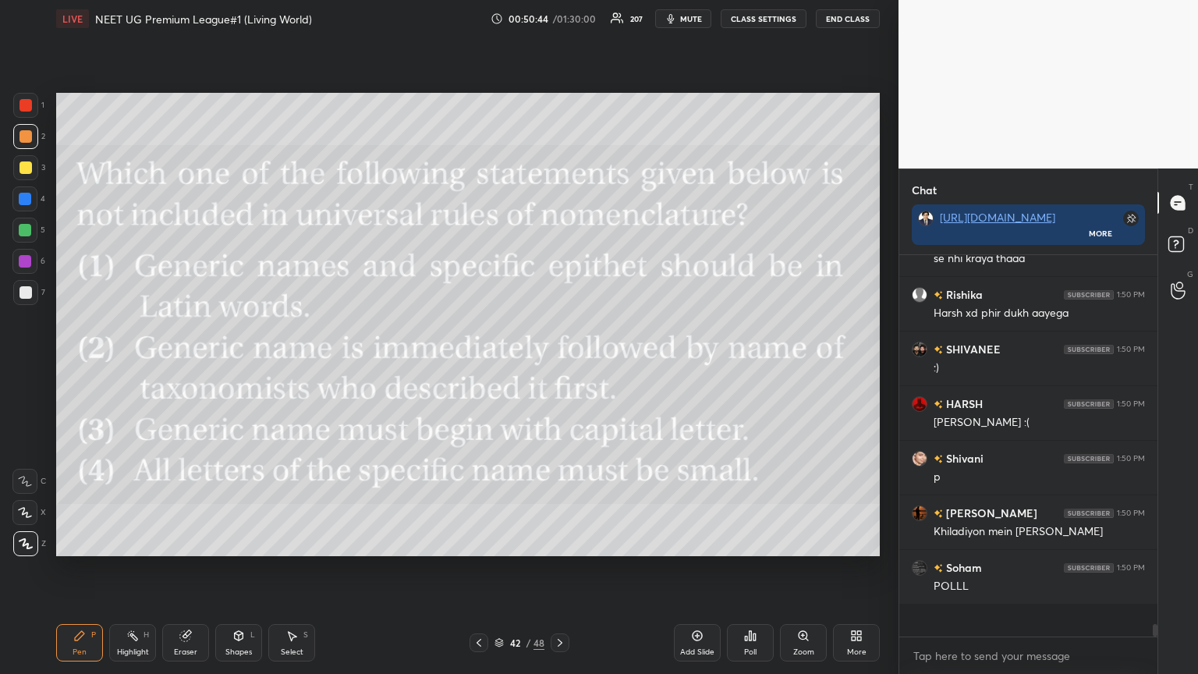
scroll to position [377, 253]
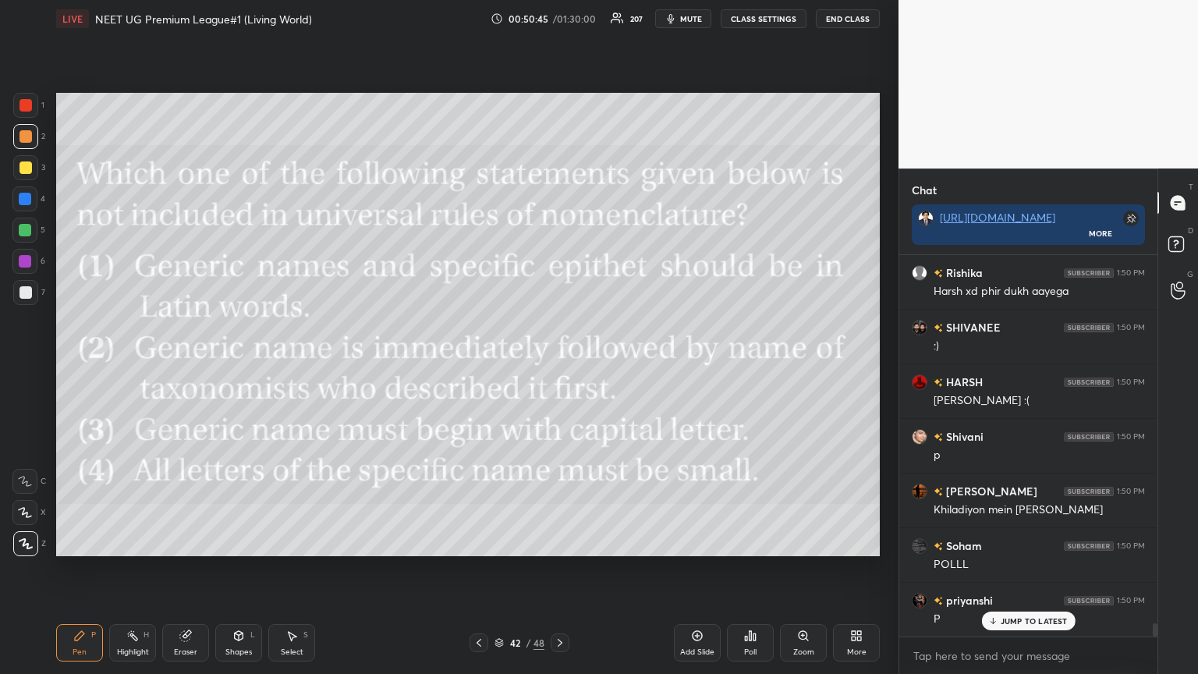
click at [559, 366] on div "Poll" at bounding box center [750, 642] width 47 height 37
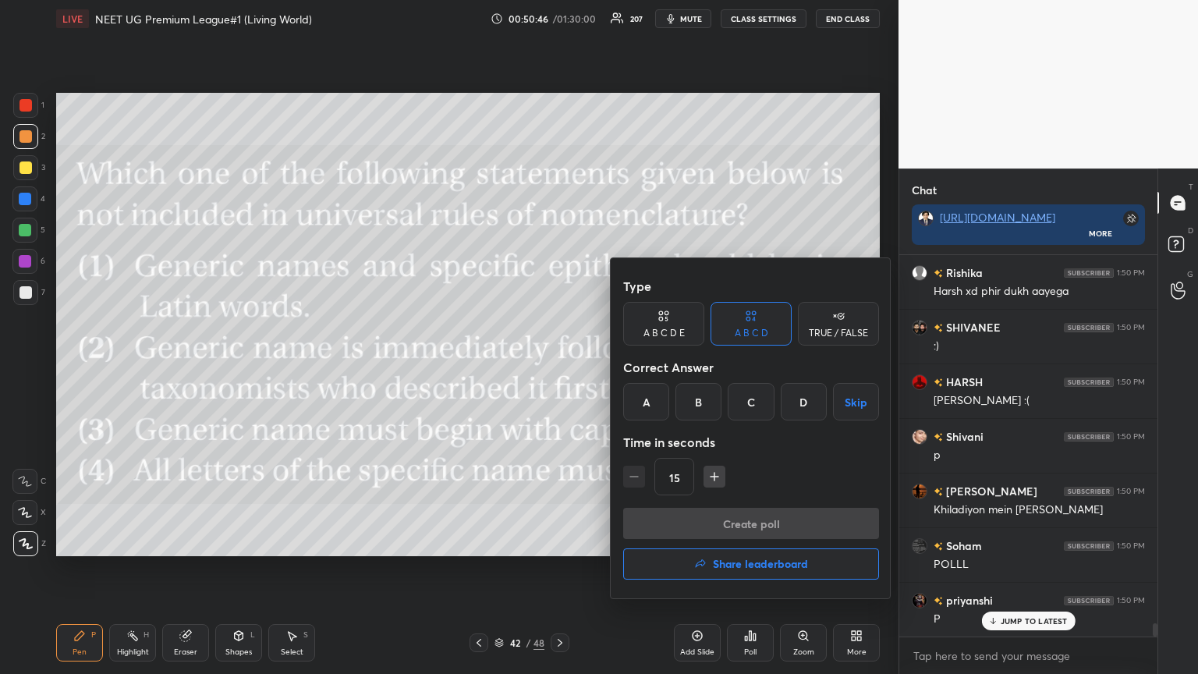
click at [559, 366] on div "B" at bounding box center [698, 401] width 46 height 37
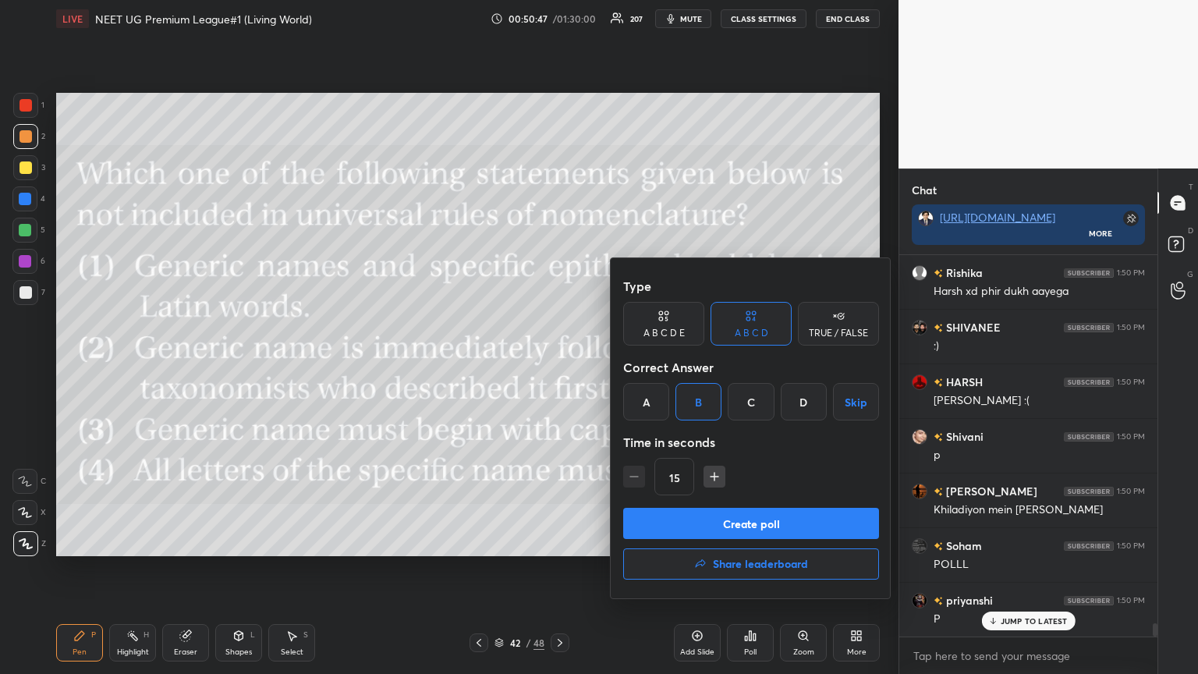
click at [559, 366] on button "Create poll" at bounding box center [751, 523] width 256 height 31
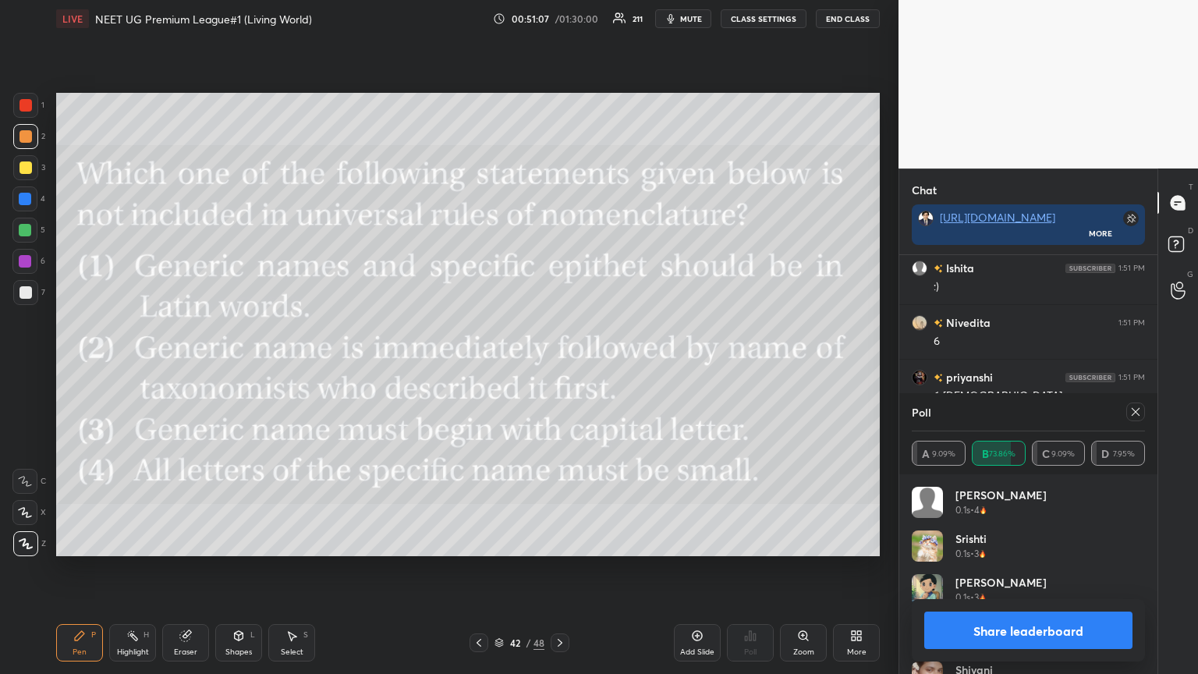
click at [559, 366] on button "Share leaderboard" at bounding box center [1028, 629] width 208 height 37
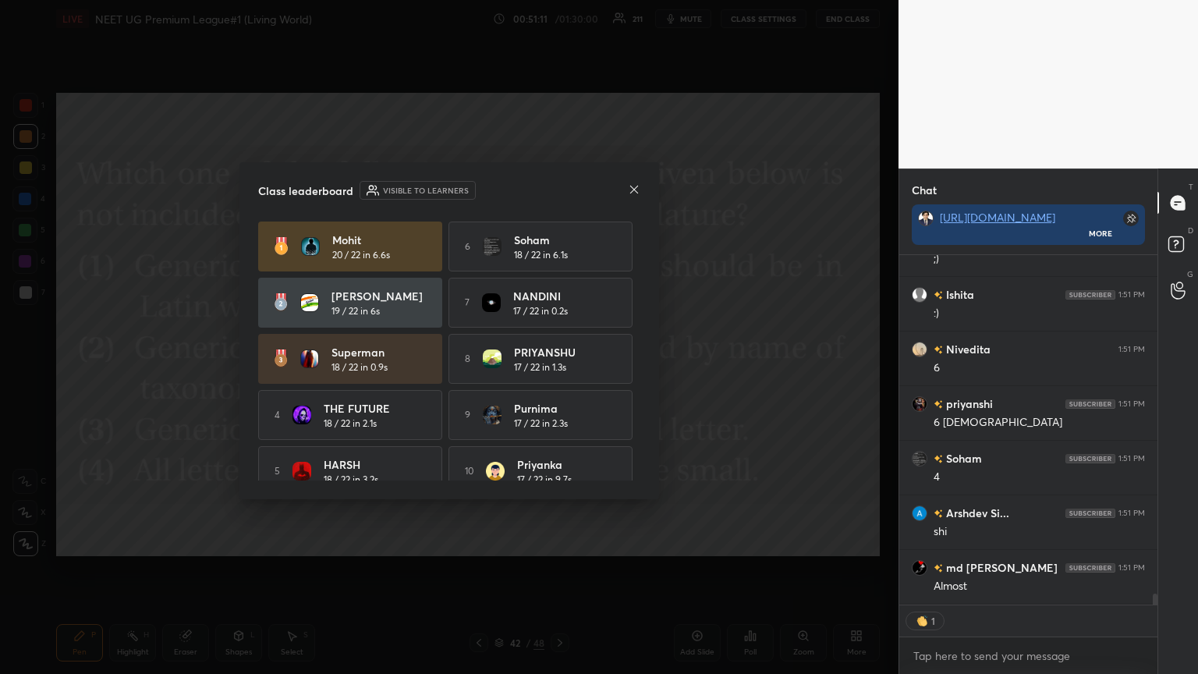
click at [559, 189] on icon at bounding box center [634, 189] width 12 height 12
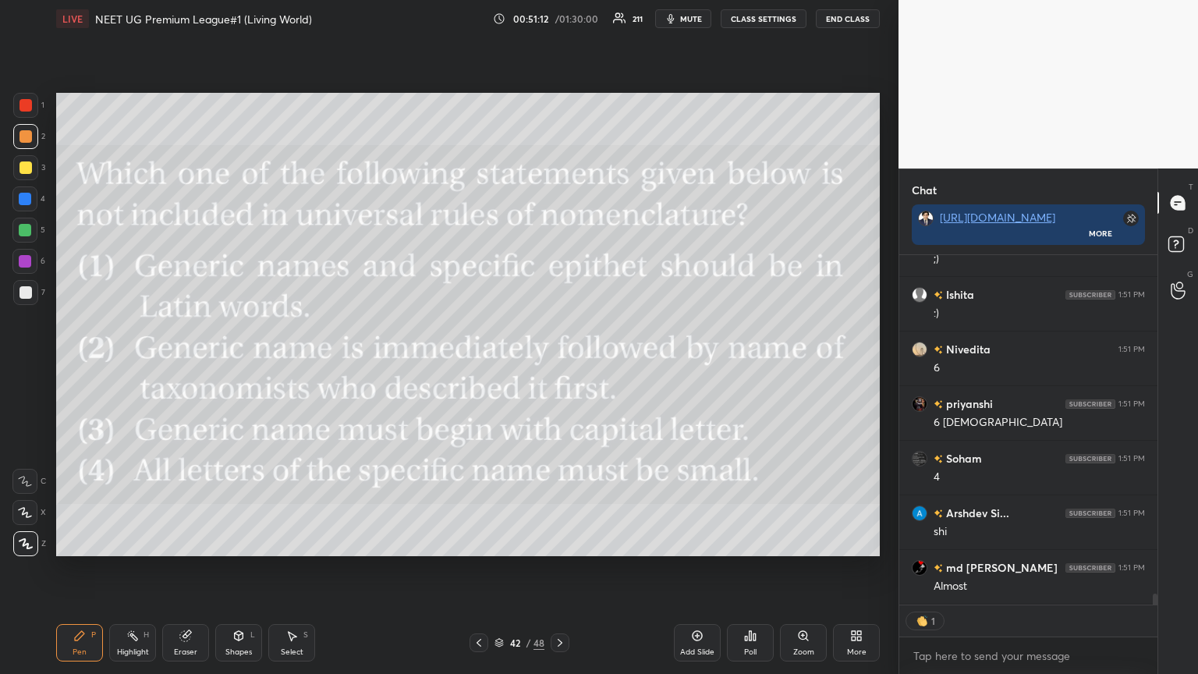
click at [559, 366] on icon at bounding box center [750, 635] width 12 height 12
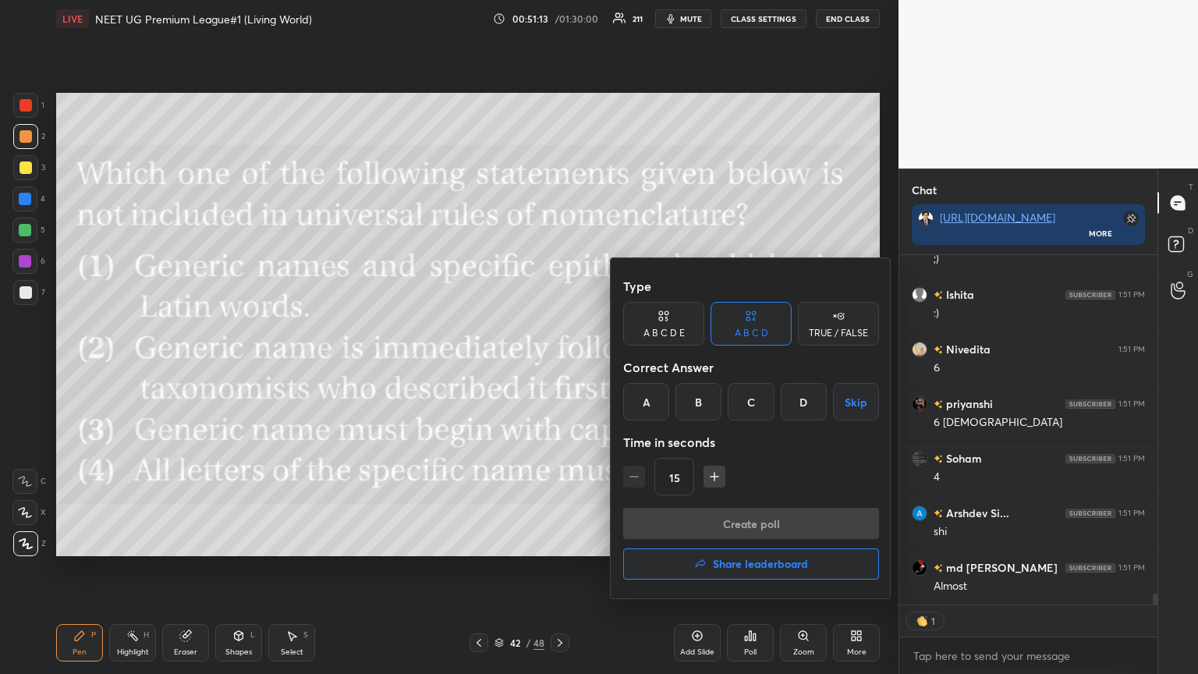
click at [559, 366] on button "Share leaderboard" at bounding box center [751, 563] width 256 height 31
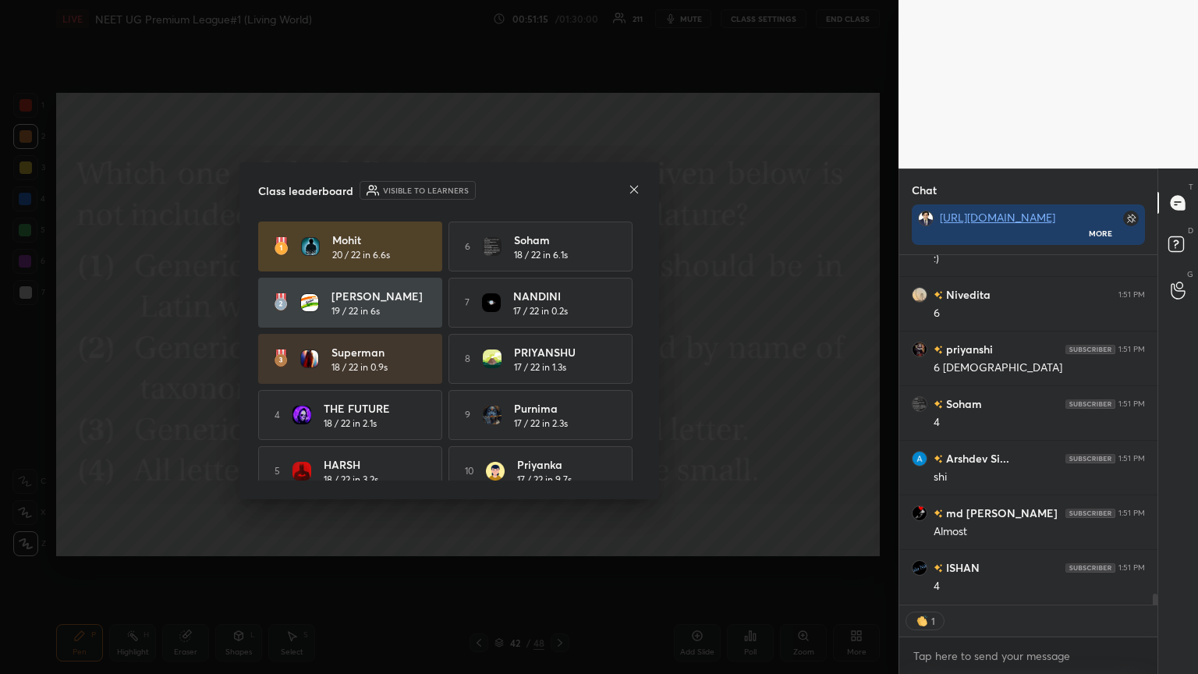
click at [559, 188] on div "Class leaderboard Visible to learners" at bounding box center [449, 190] width 382 height 19
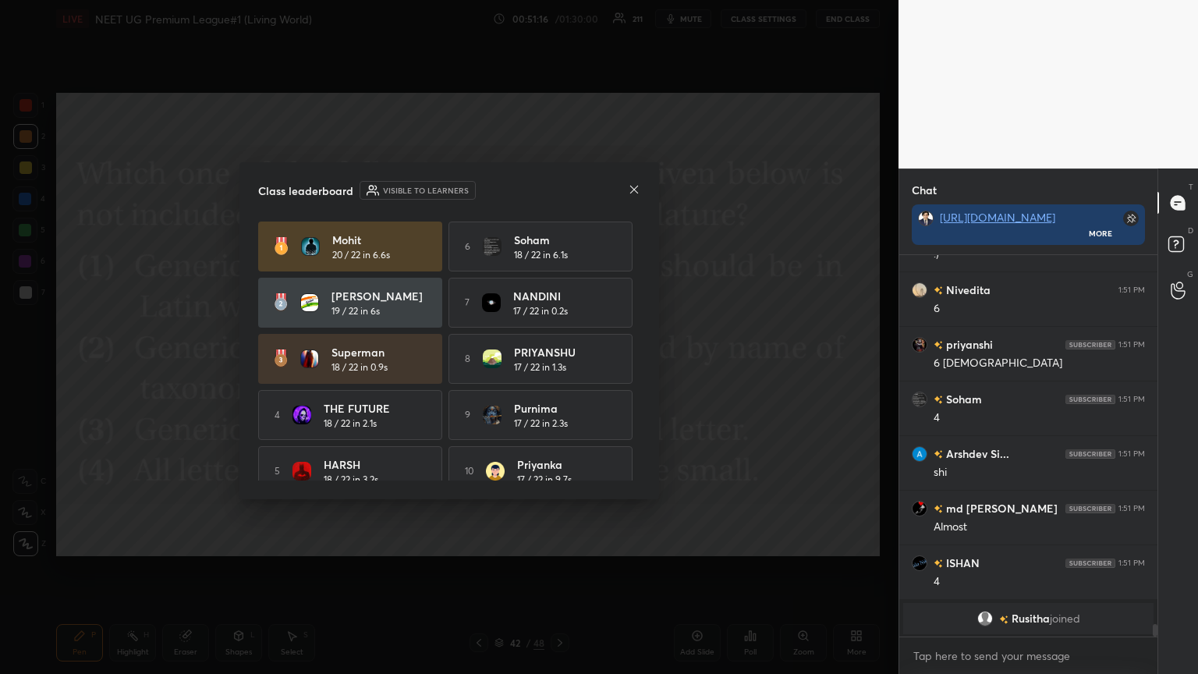
click at [559, 190] on icon at bounding box center [634, 189] width 8 height 8
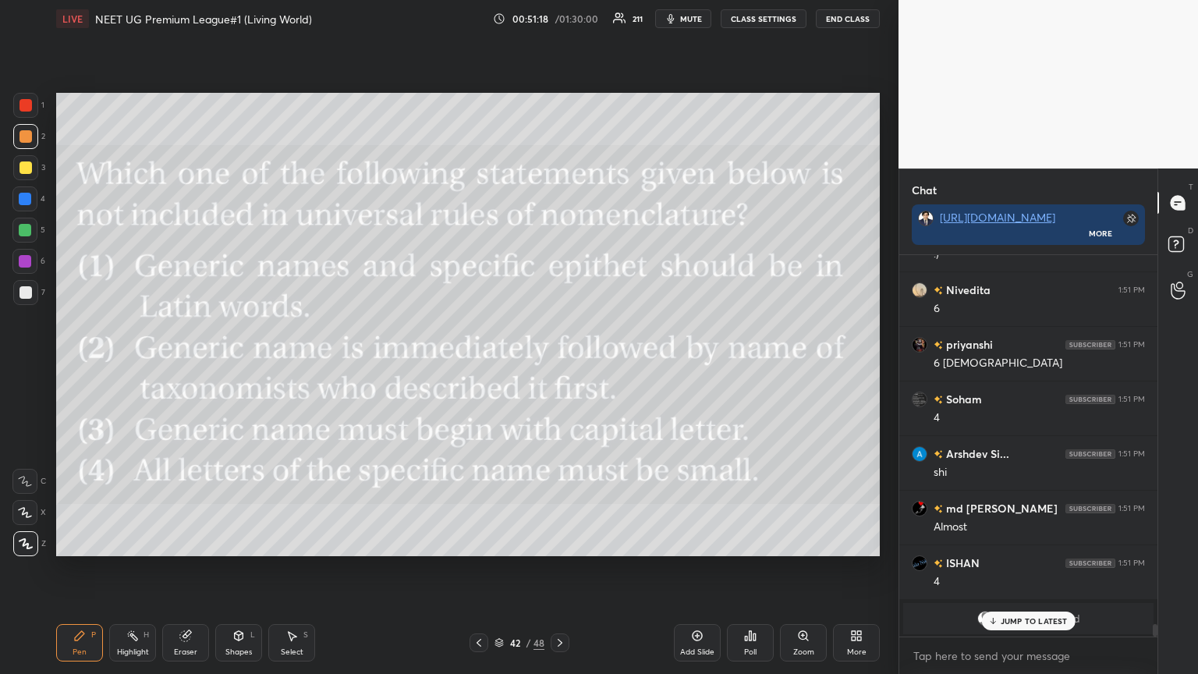
click at [559, 366] on div "More" at bounding box center [856, 642] width 47 height 37
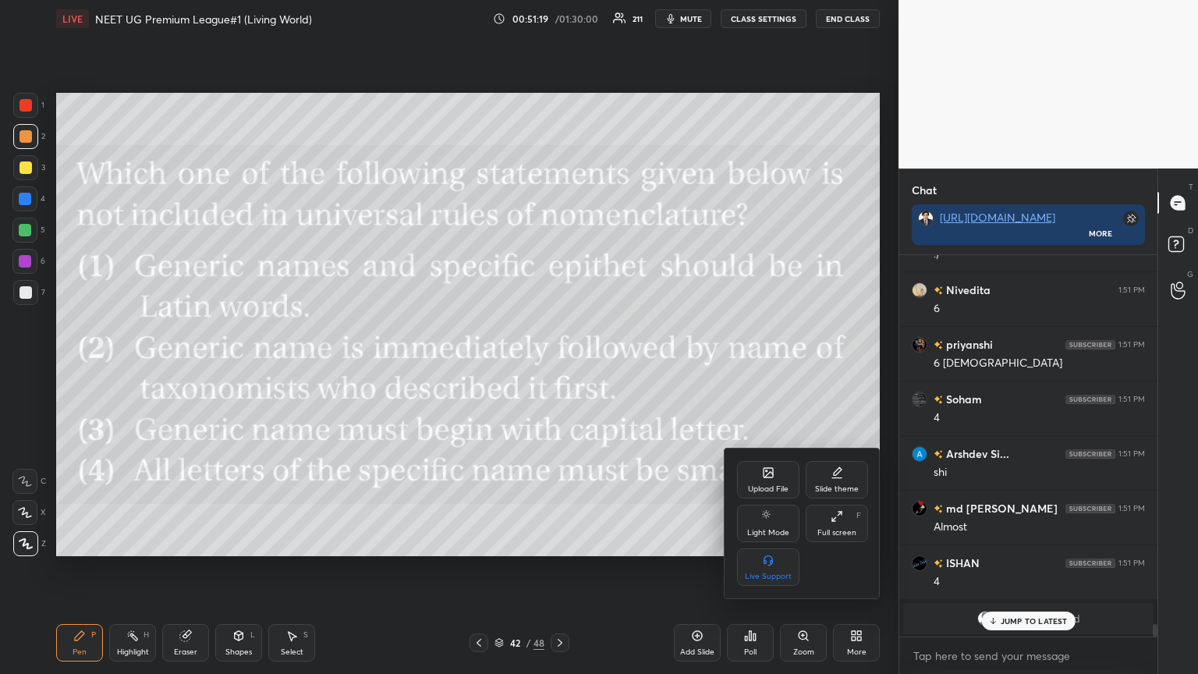
click at [559, 366] on div "Upload File" at bounding box center [768, 479] width 62 height 37
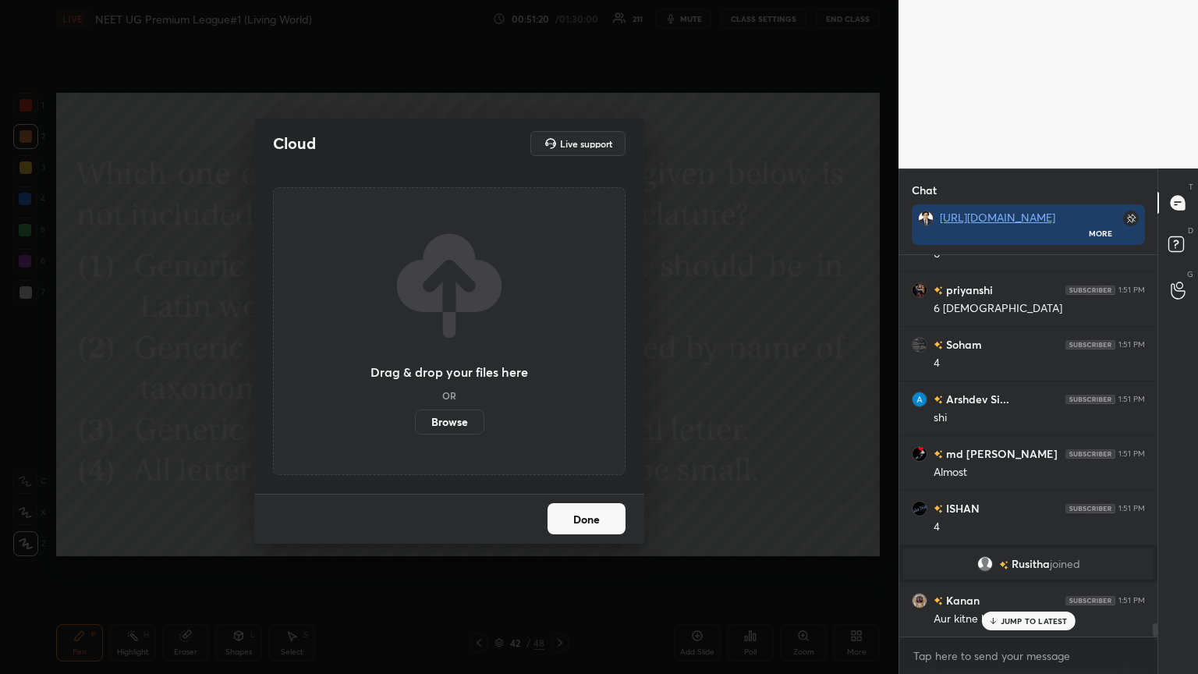
click at [462, 366] on label "Browse" at bounding box center [449, 421] width 69 height 25
click at [415, 366] on input "Browse" at bounding box center [415, 421] width 0 height 25
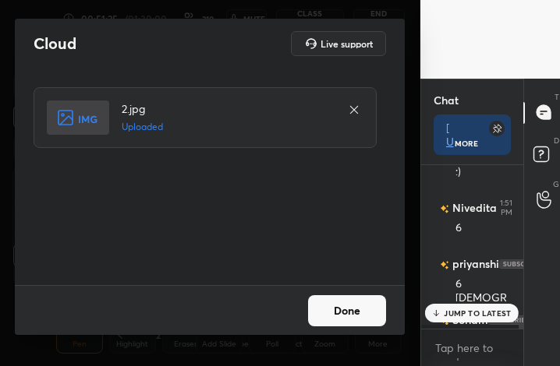
click at [352, 313] on button "Done" at bounding box center [347, 311] width 78 height 31
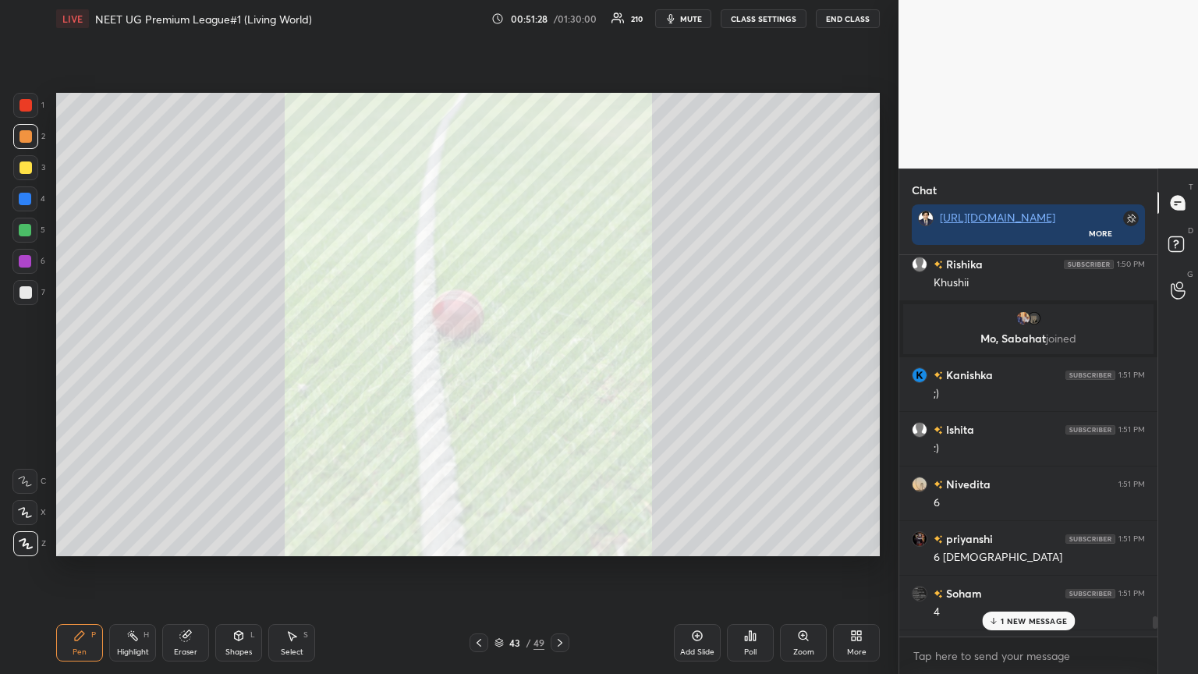
click at [476, 366] on icon at bounding box center [478, 642] width 12 height 12
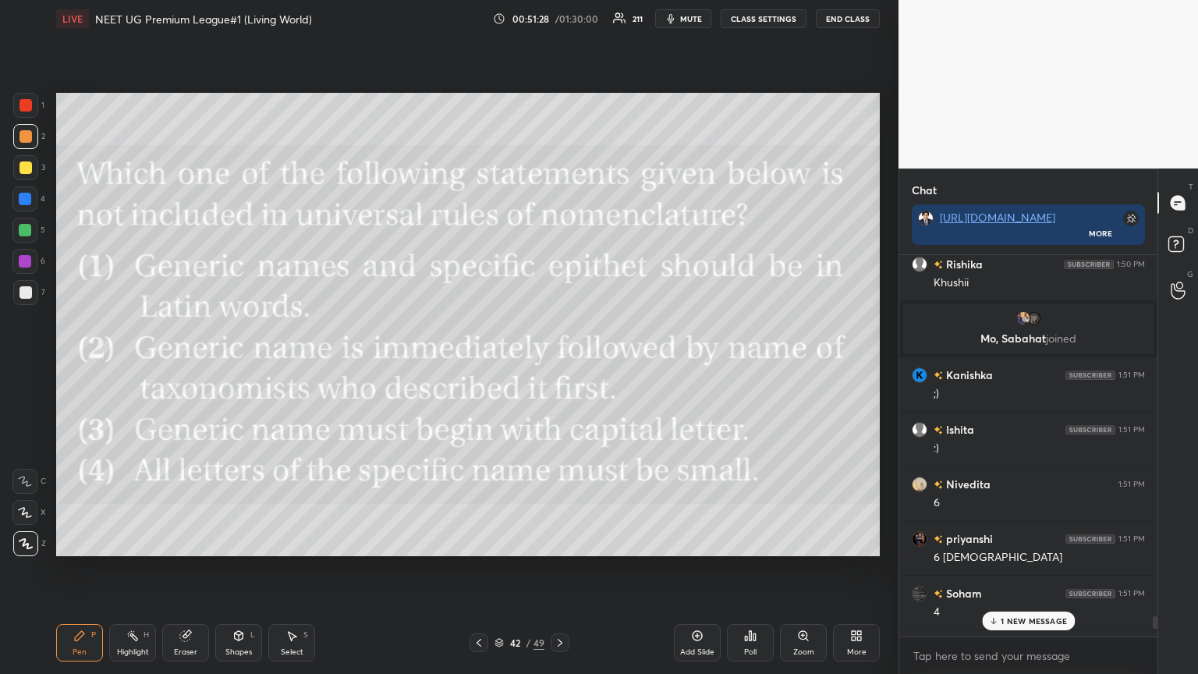
click at [477, 366] on icon at bounding box center [478, 642] width 12 height 12
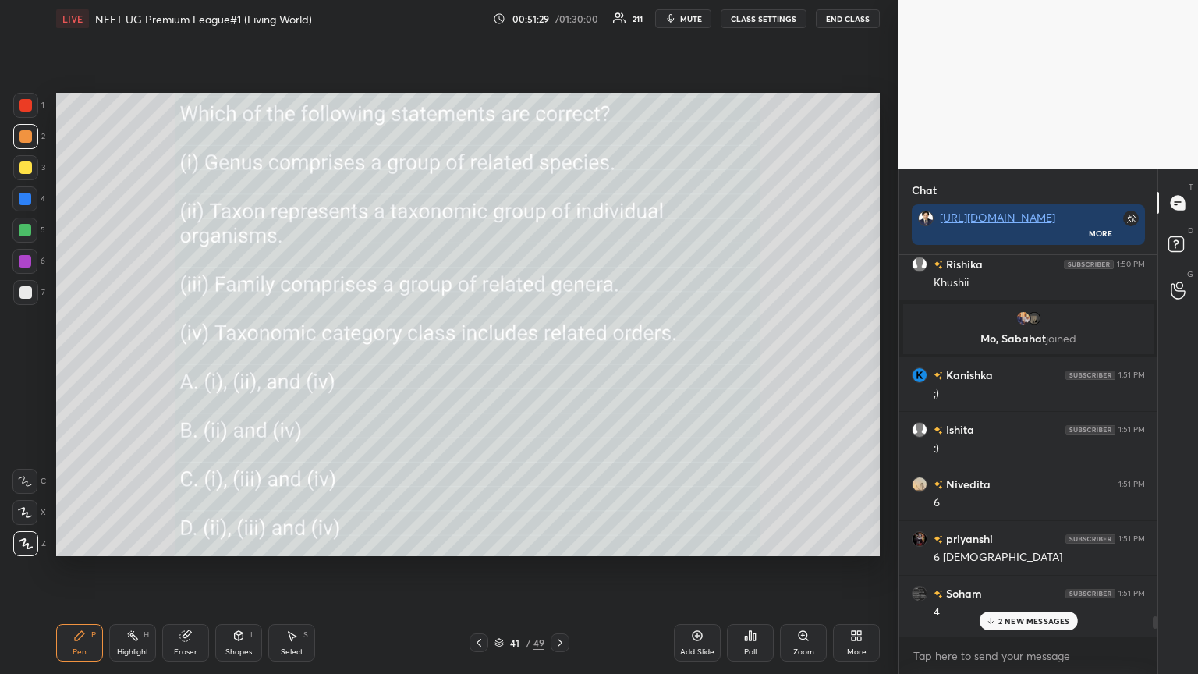
click at [557, 366] on icon at bounding box center [560, 642] width 12 height 12
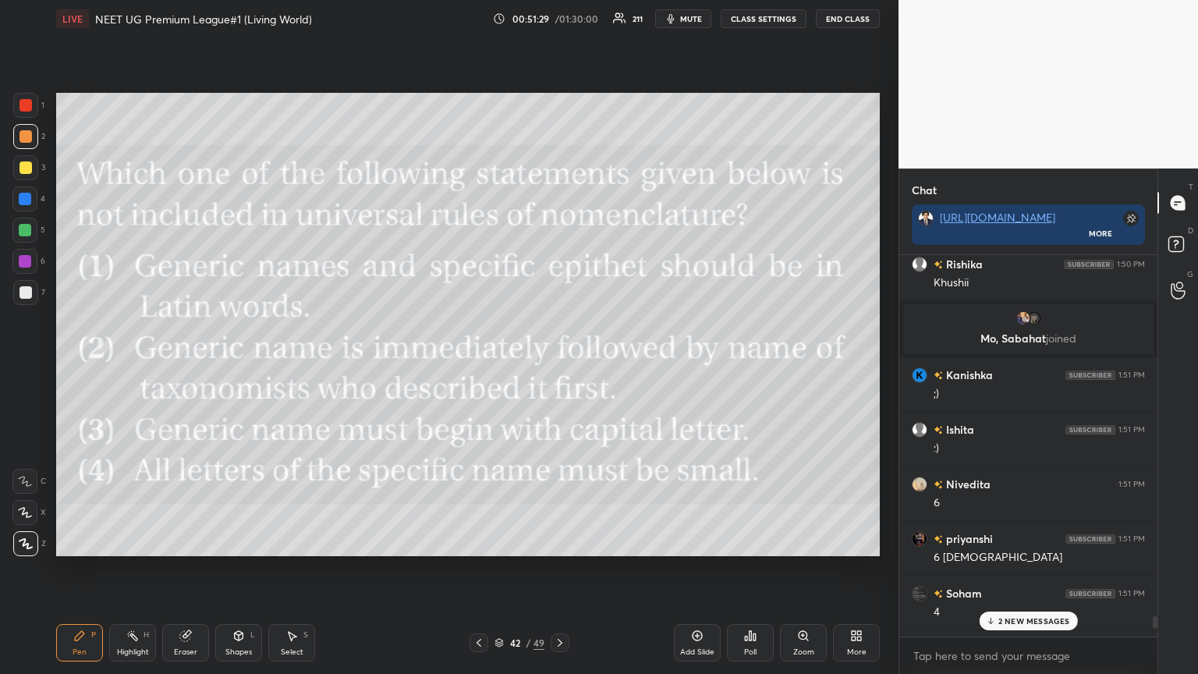
click at [557, 366] on icon at bounding box center [560, 642] width 12 height 12
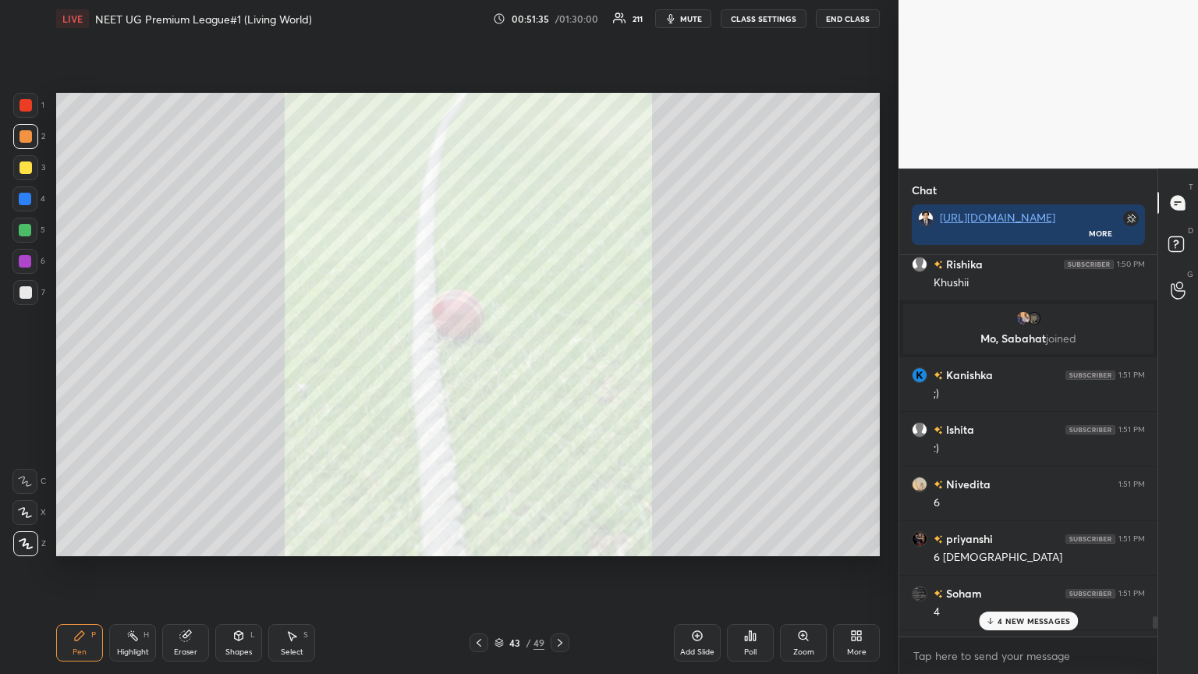
click at [559, 366] on p "4 NEW MESSAGES" at bounding box center [1033, 620] width 73 height 9
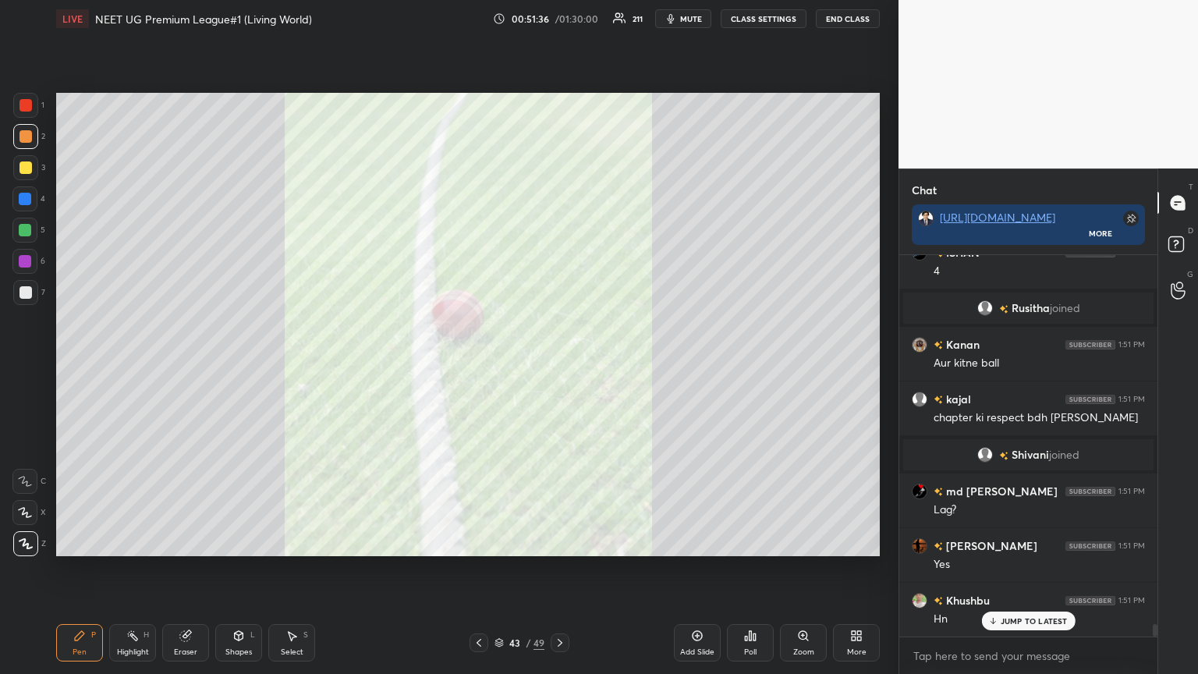
click at [559, 366] on div "More" at bounding box center [856, 642] width 47 height 37
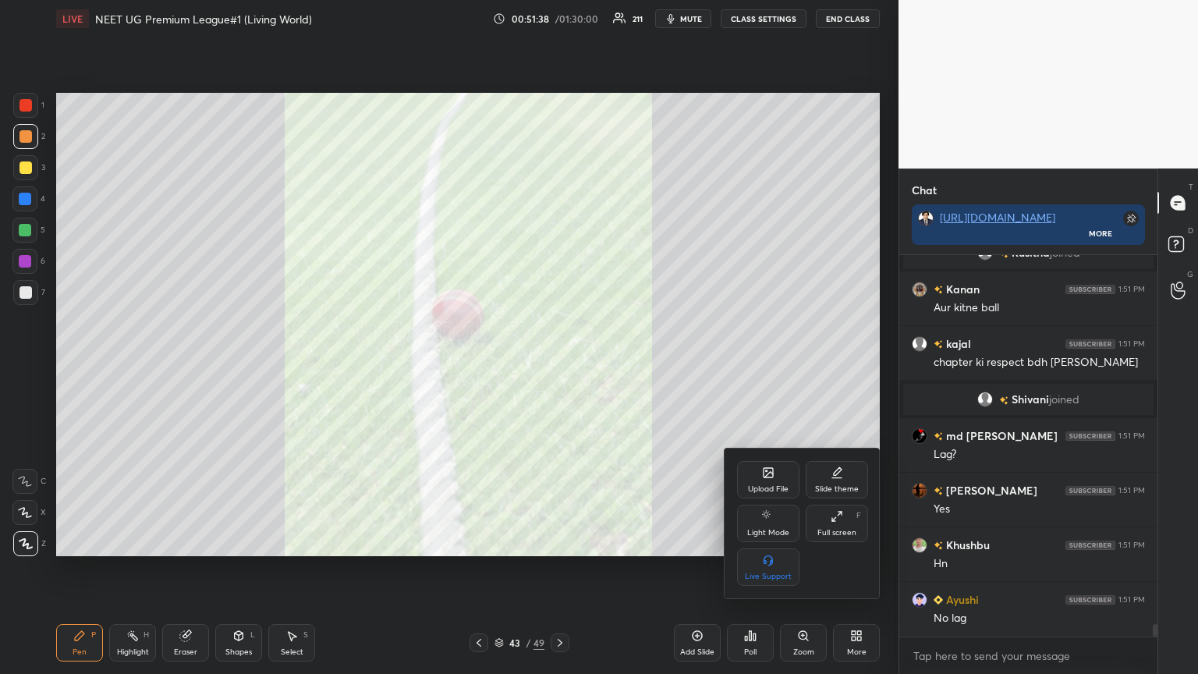
click at [559, 366] on icon at bounding box center [768, 472] width 12 height 12
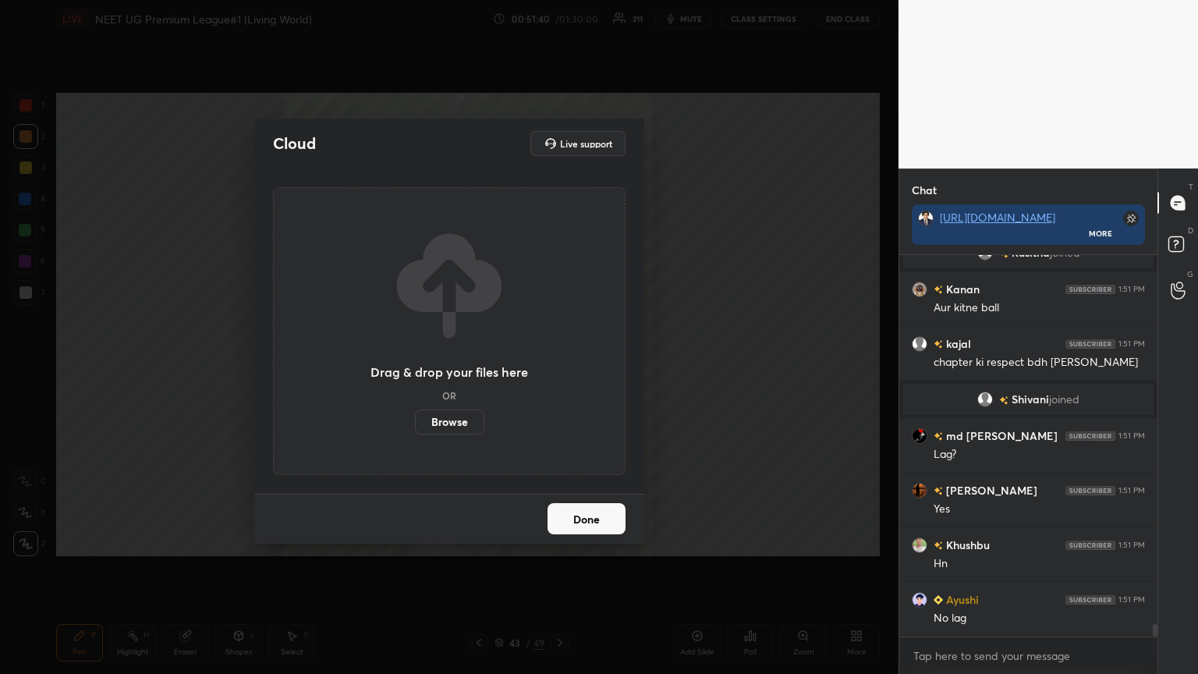
drag, startPoint x: 433, startPoint y: 428, endPoint x: 435, endPoint y: 320, distance: 107.6
click at [434, 366] on label "Browse" at bounding box center [449, 421] width 69 height 25
click at [415, 366] on input "Browse" at bounding box center [415, 421] width 0 height 25
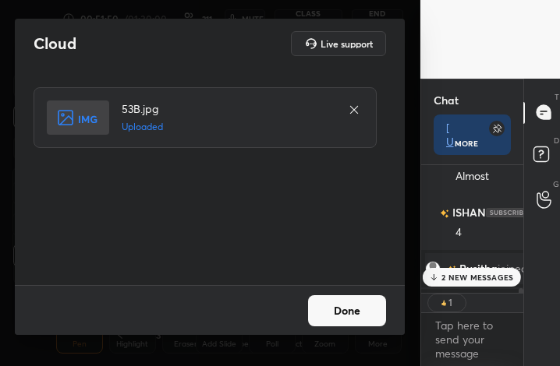
click at [374, 323] on button "Done" at bounding box center [347, 311] width 78 height 31
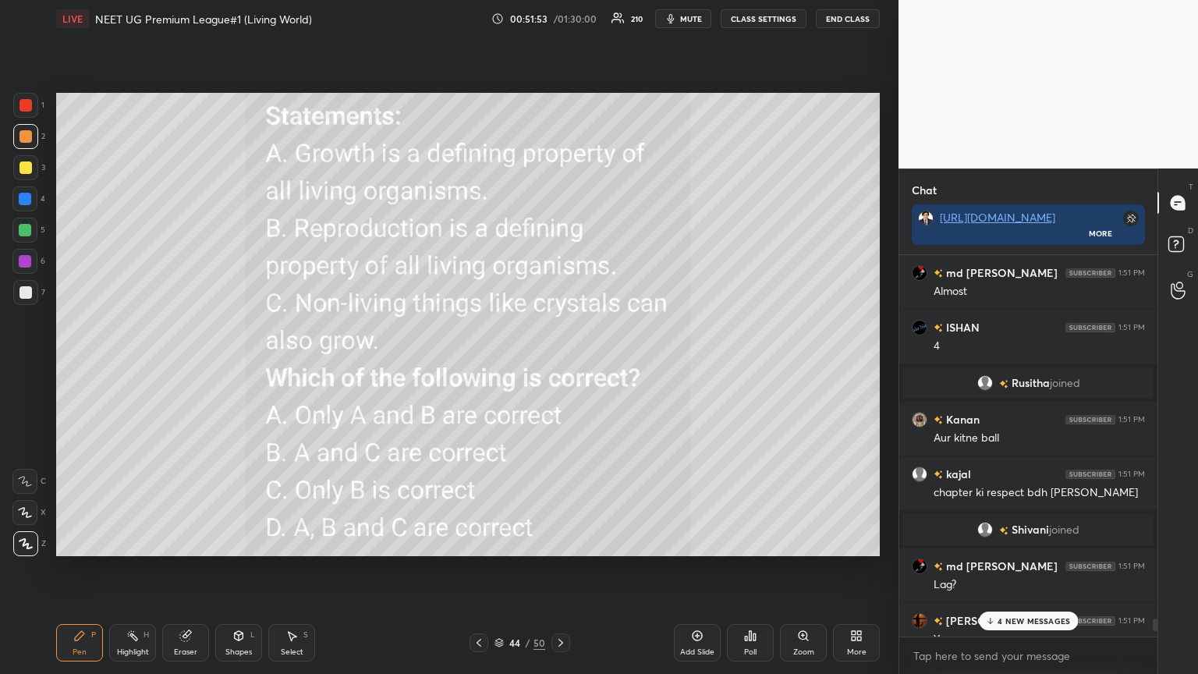
click at [559, 15] on icon "button" at bounding box center [670, 18] width 12 height 12
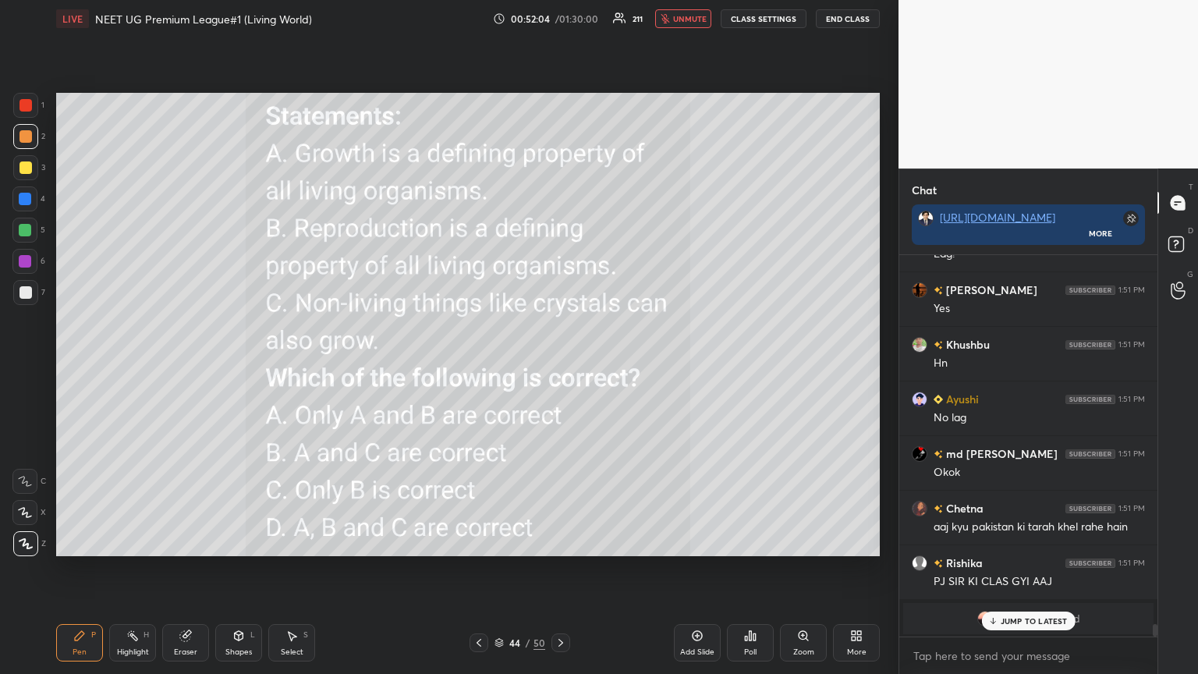
click at [559, 19] on span "unmute" at bounding box center [690, 18] width 34 height 11
click at [559, 19] on button "mute" at bounding box center [683, 18] width 56 height 19
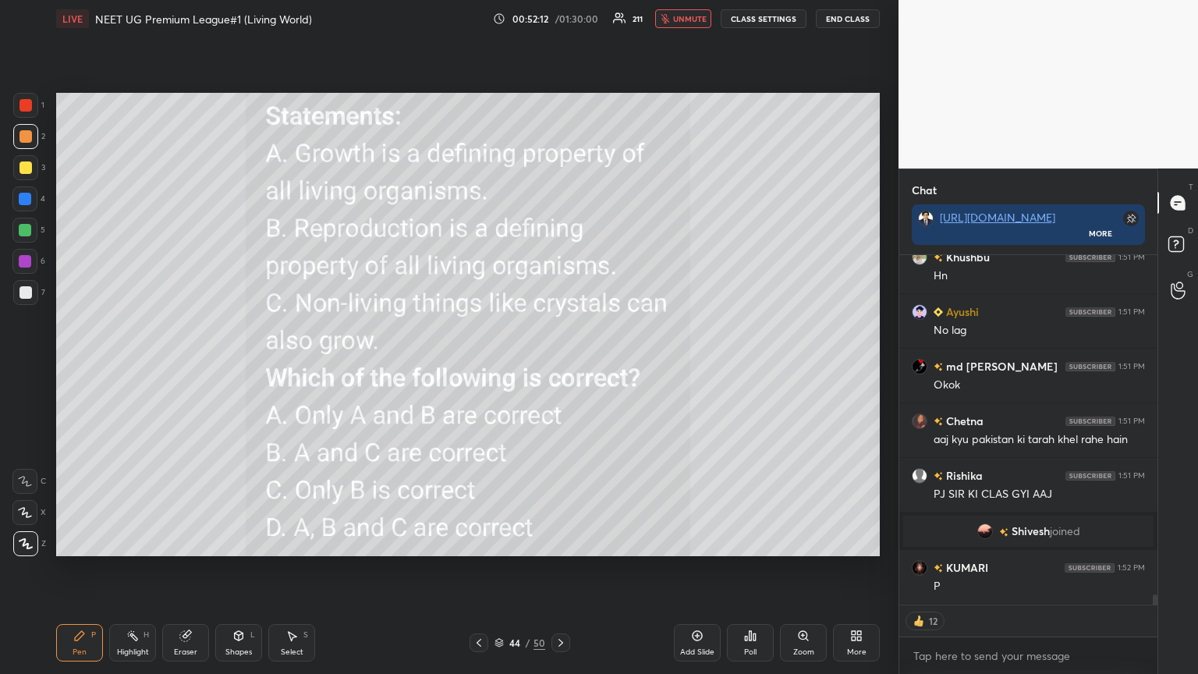
click at [559, 22] on span "unmute" at bounding box center [690, 18] width 34 height 11
click at [559, 366] on div "Poll" at bounding box center [750, 642] width 47 height 37
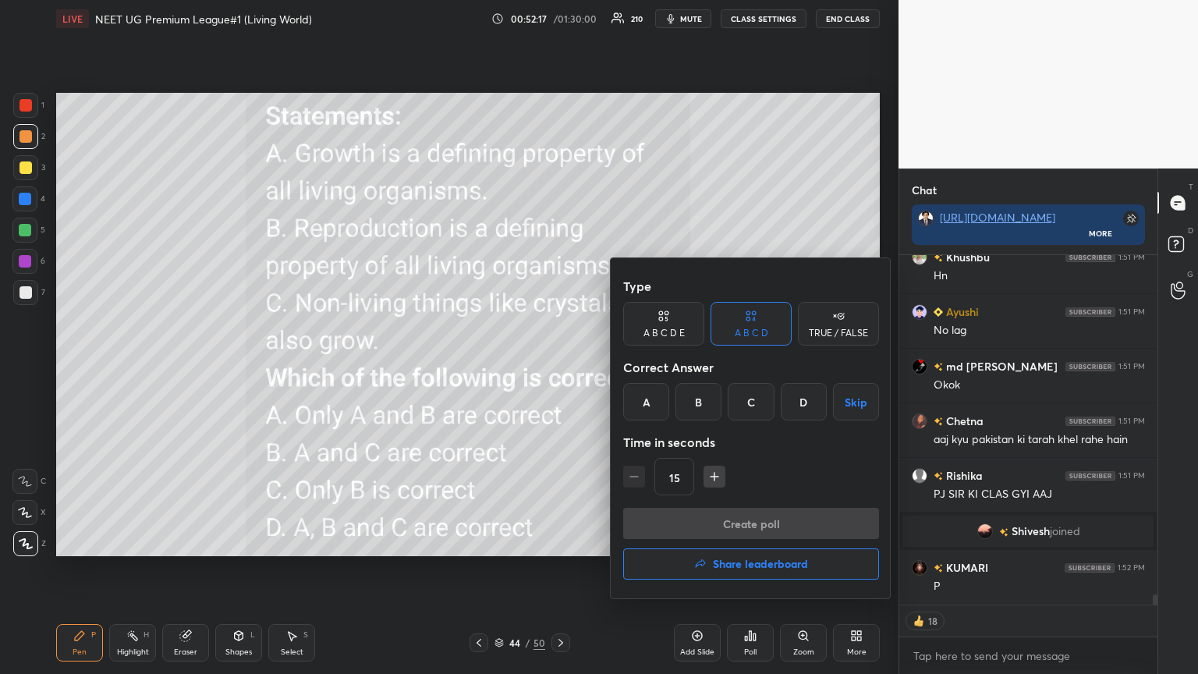
click at [559, 366] on div "B" at bounding box center [698, 401] width 46 height 37
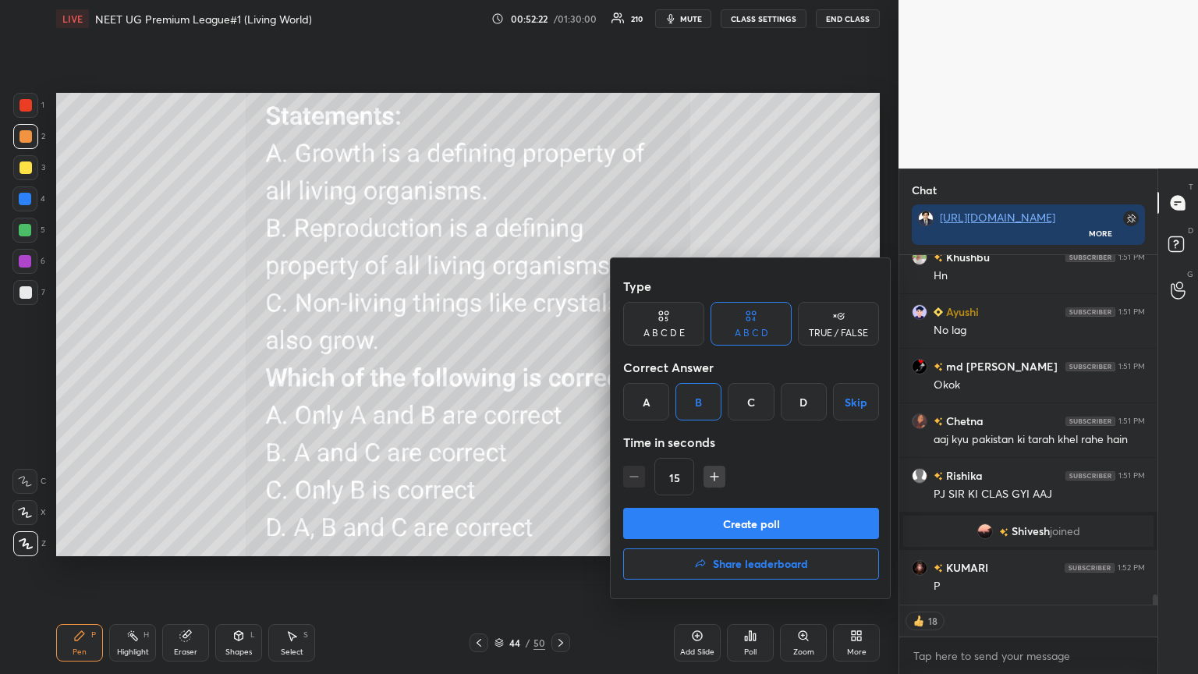
drag, startPoint x: 752, startPoint y: 524, endPoint x: 752, endPoint y: 514, distance: 10.1
click at [559, 366] on button "Create poll" at bounding box center [751, 523] width 256 height 31
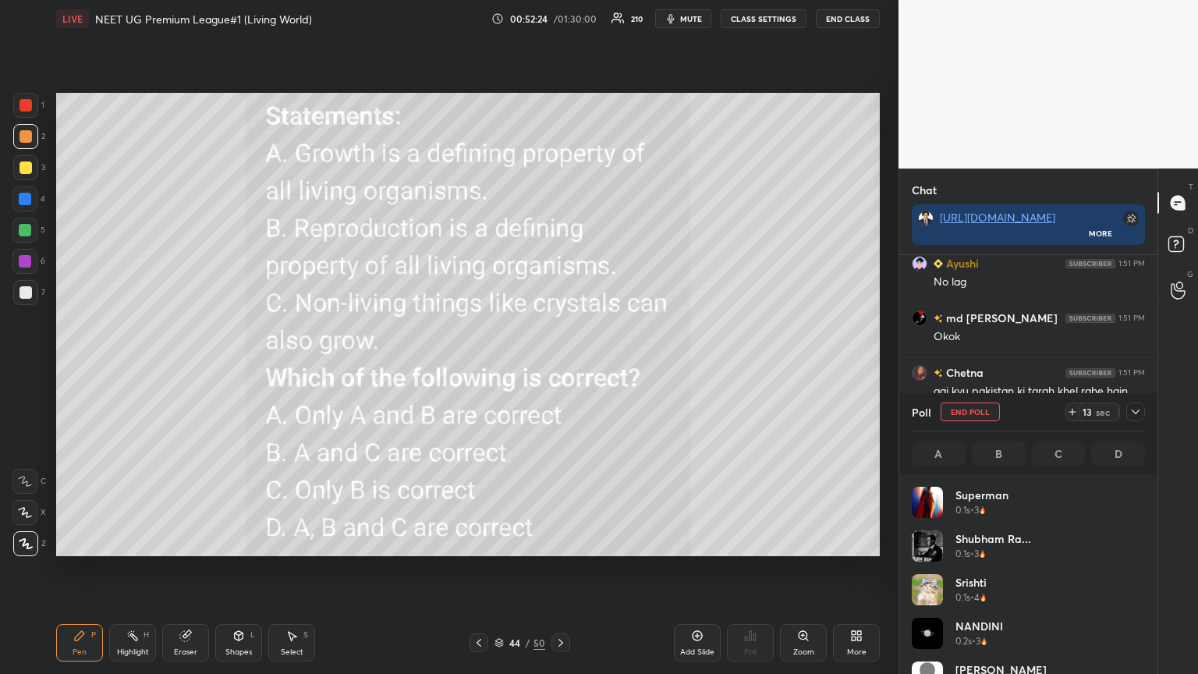
click at [559, 21] on span "mute" at bounding box center [691, 18] width 22 height 11
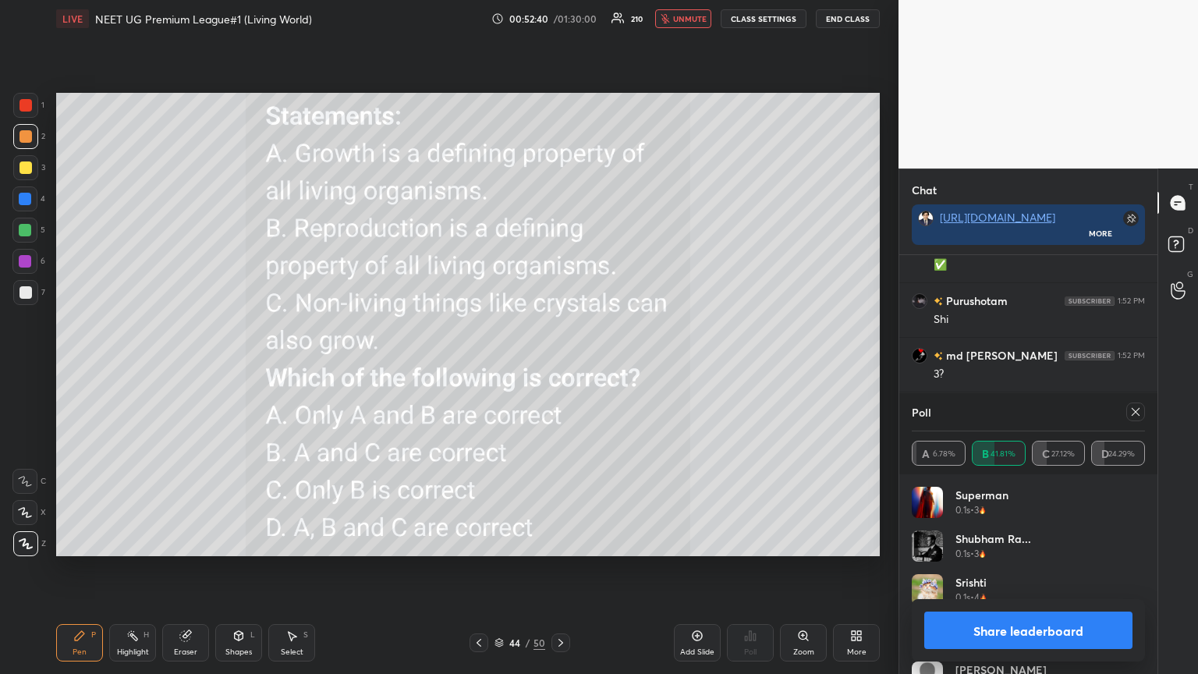
drag, startPoint x: 702, startPoint y: 24, endPoint x: 720, endPoint y: 35, distance: 21.0
click at [559, 27] on button "unmute" at bounding box center [683, 18] width 56 height 19
click at [559, 366] on button "Share leaderboard" at bounding box center [1028, 629] width 208 height 37
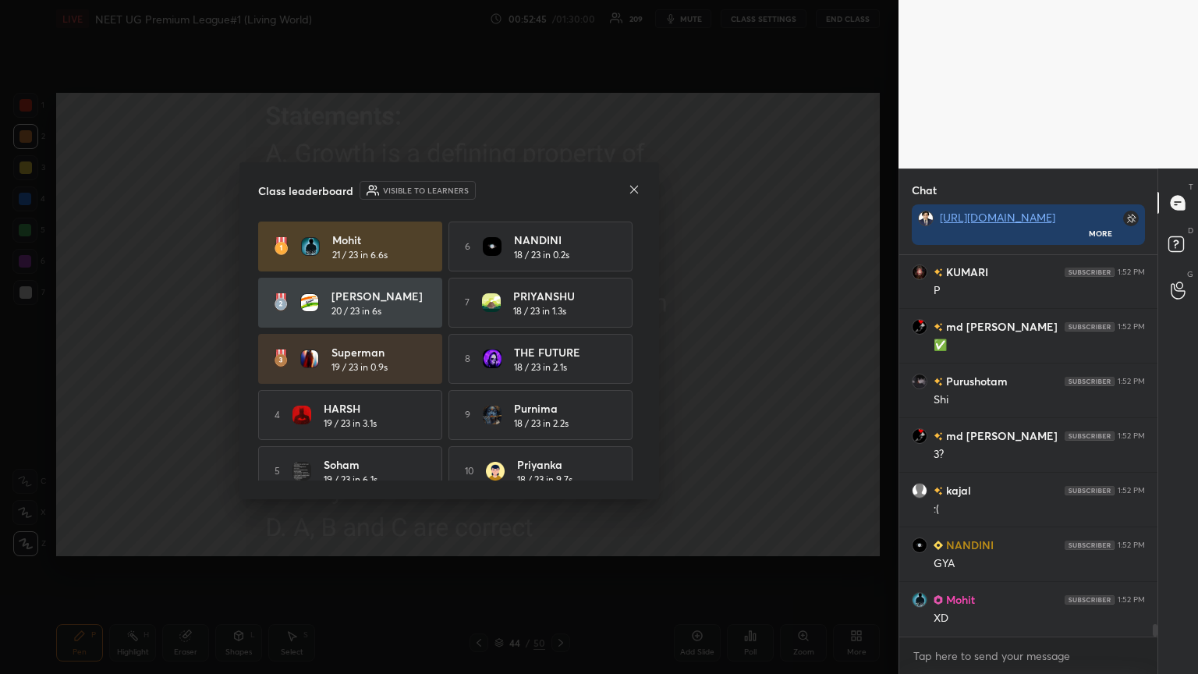
click at [559, 189] on icon at bounding box center [634, 189] width 12 height 12
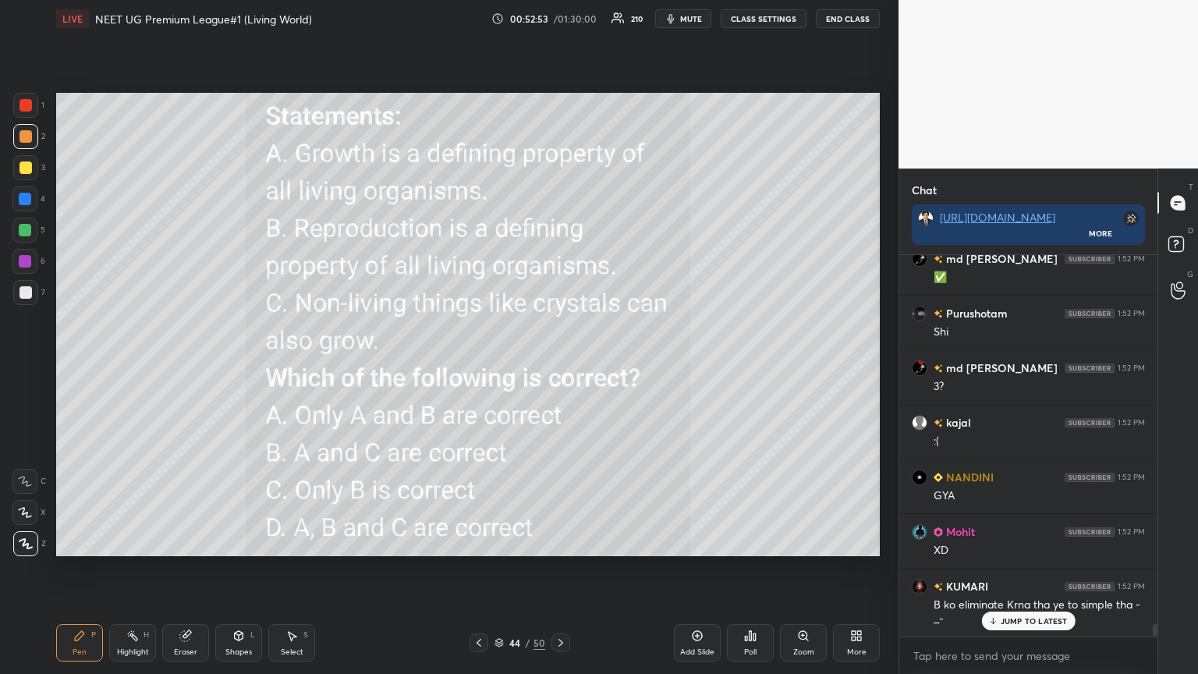
click at [559, 366] on p "JUMP TO LATEST" at bounding box center [1033, 620] width 67 height 9
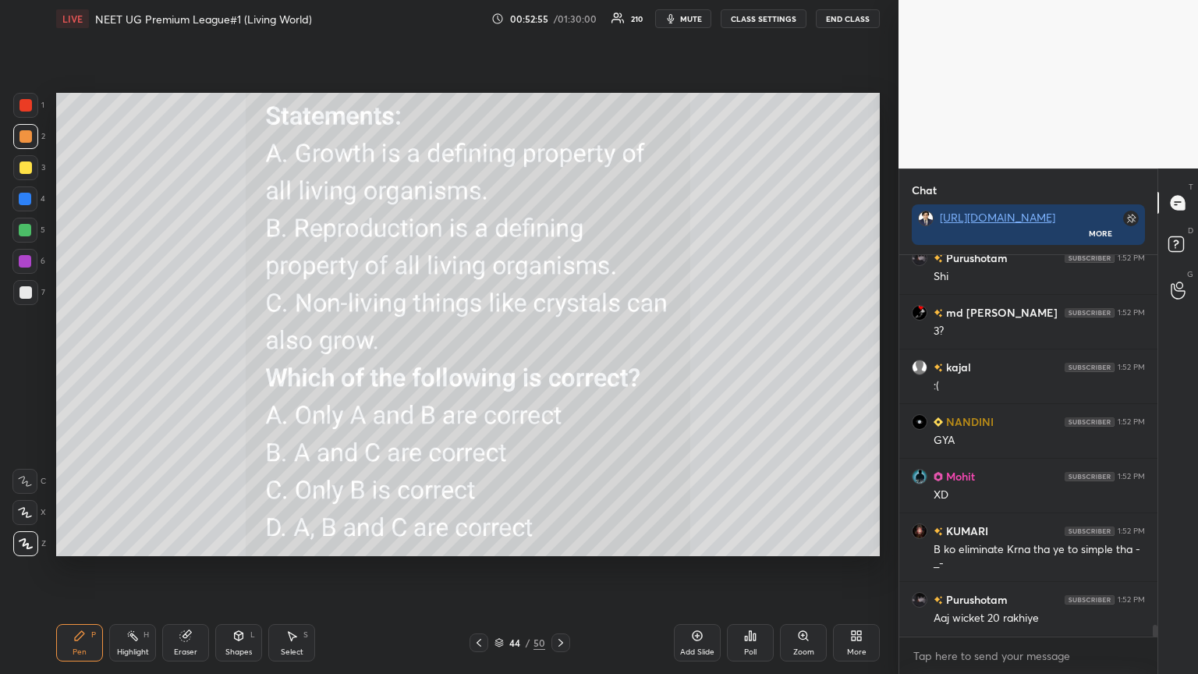
click at [483, 366] on icon at bounding box center [478, 642] width 12 height 12
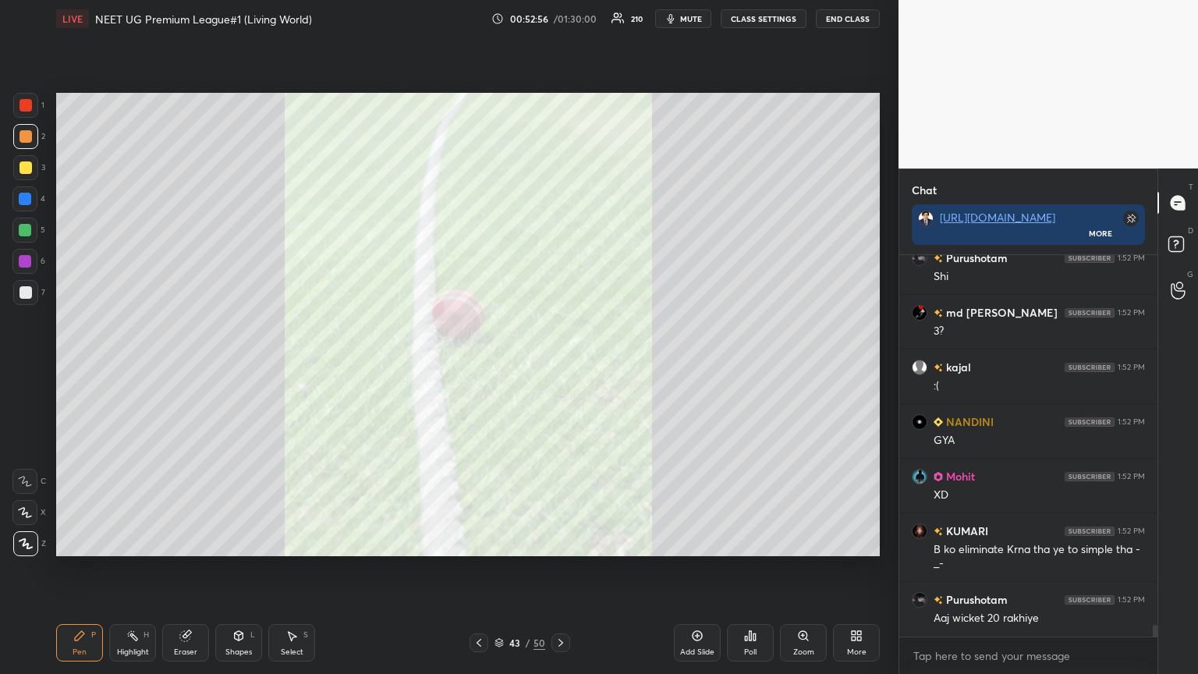
click at [559, 366] on div at bounding box center [560, 642] width 19 height 19
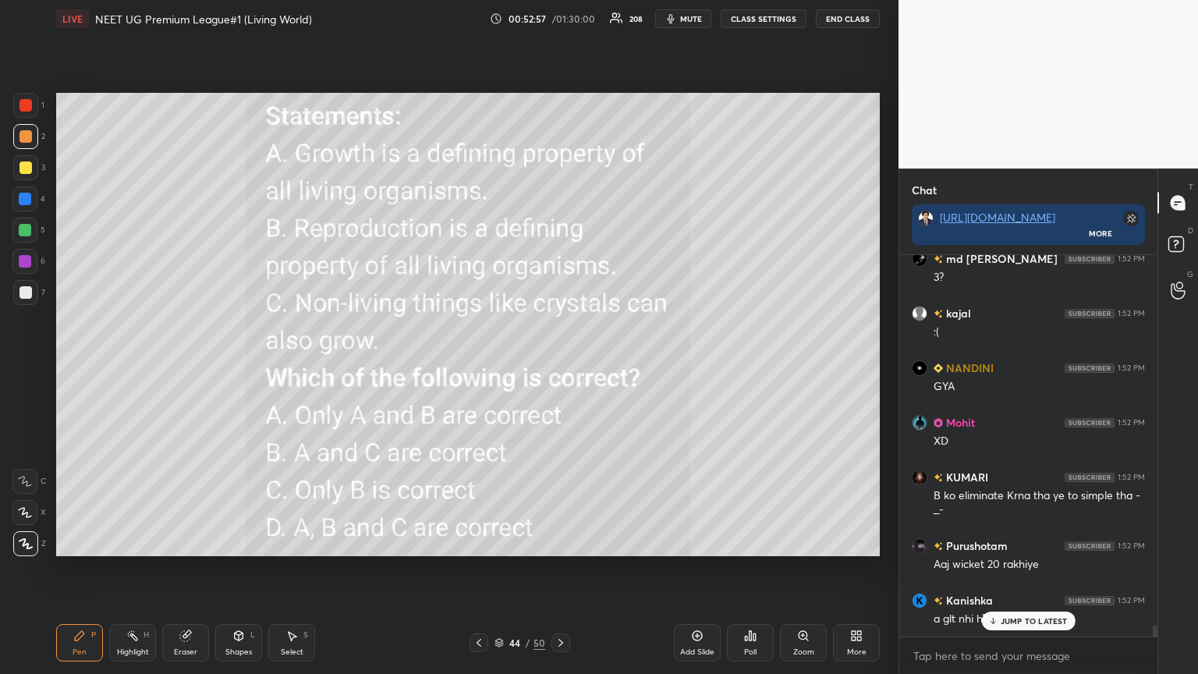
click at [559, 366] on div "More" at bounding box center [856, 642] width 47 height 37
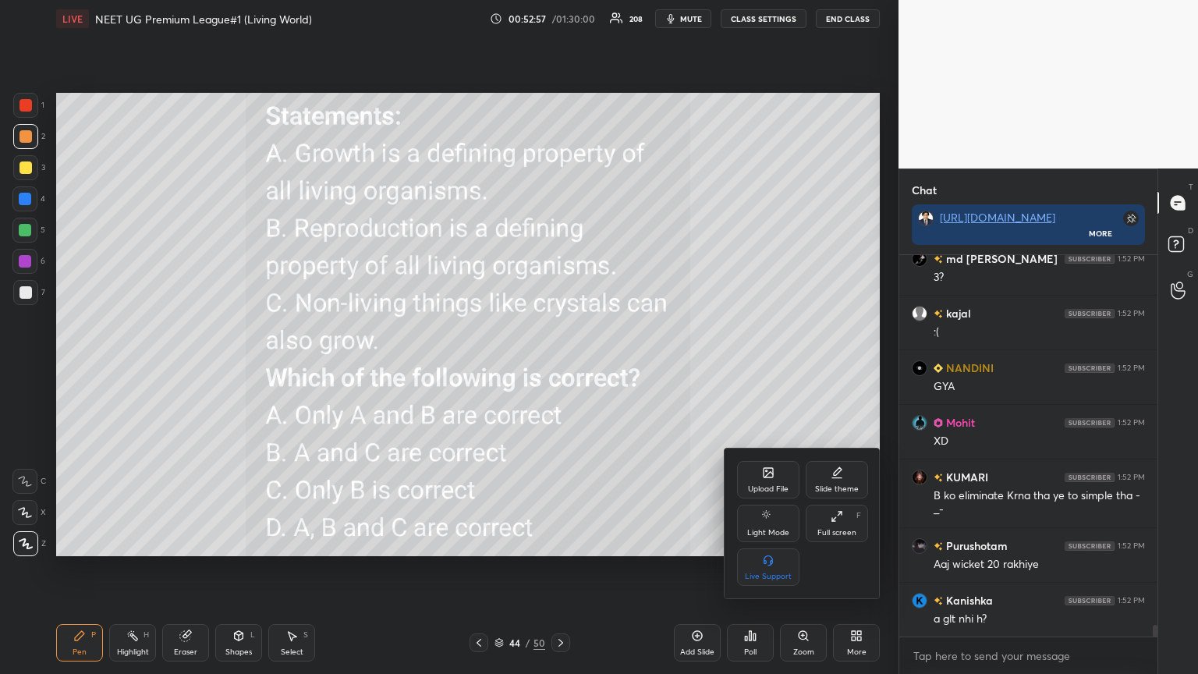
click at [559, 366] on div "Upload File" at bounding box center [768, 479] width 62 height 37
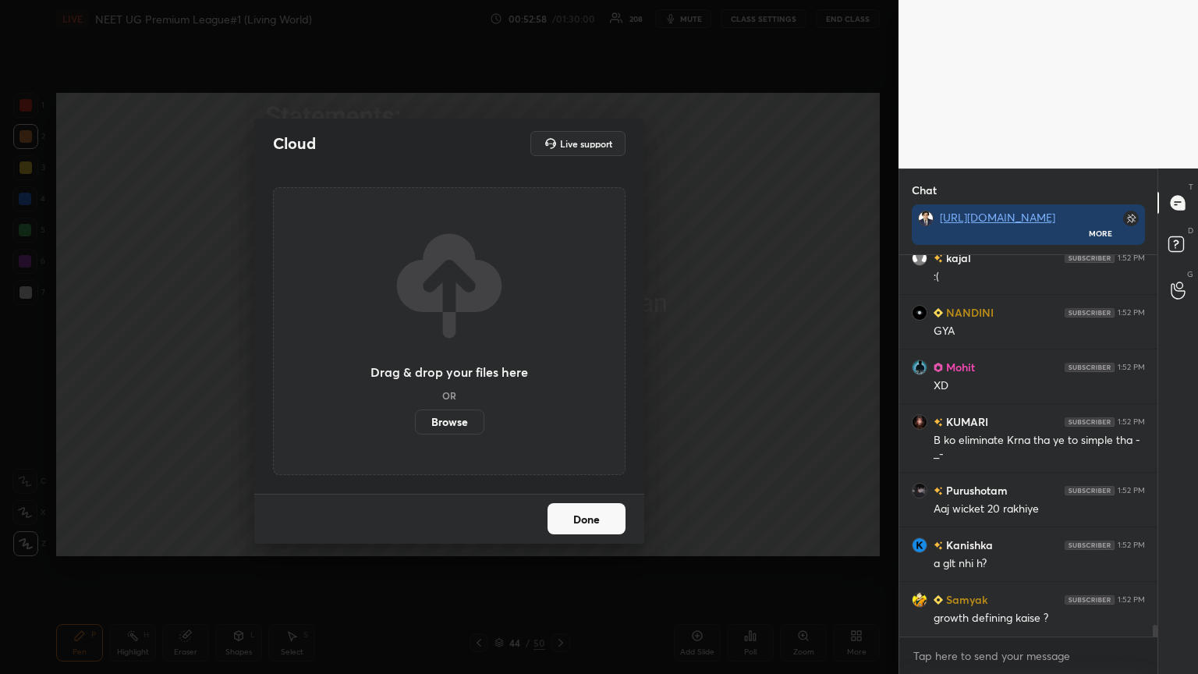
click at [434, 366] on label "Browse" at bounding box center [449, 421] width 69 height 25
click at [415, 366] on input "Browse" at bounding box center [415, 421] width 0 height 25
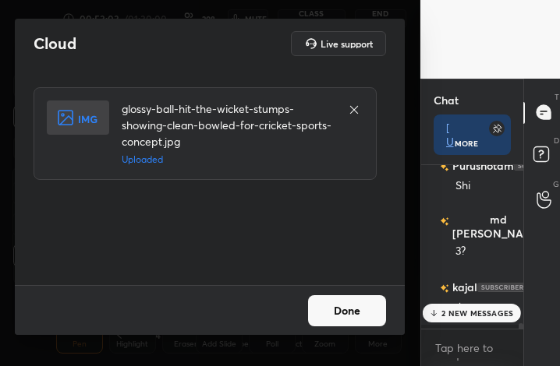
click at [361, 316] on button "Done" at bounding box center [347, 311] width 78 height 31
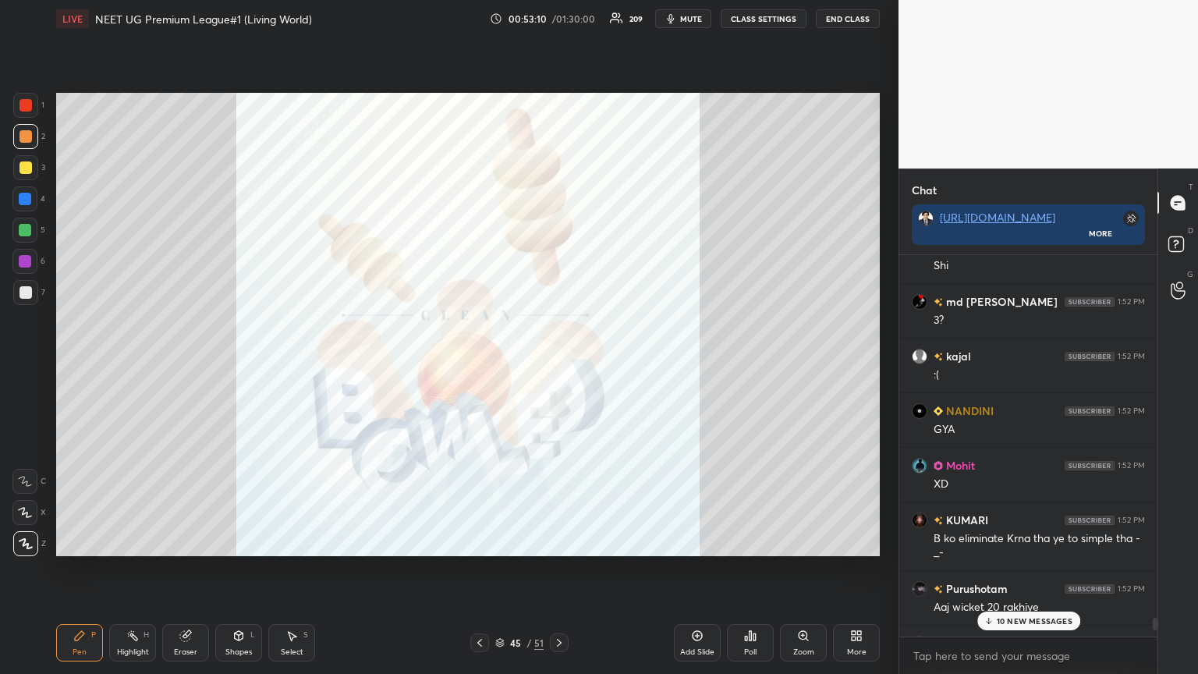
click at [559, 366] on p "10 NEW MESSAGES" at bounding box center [1034, 620] width 76 height 9
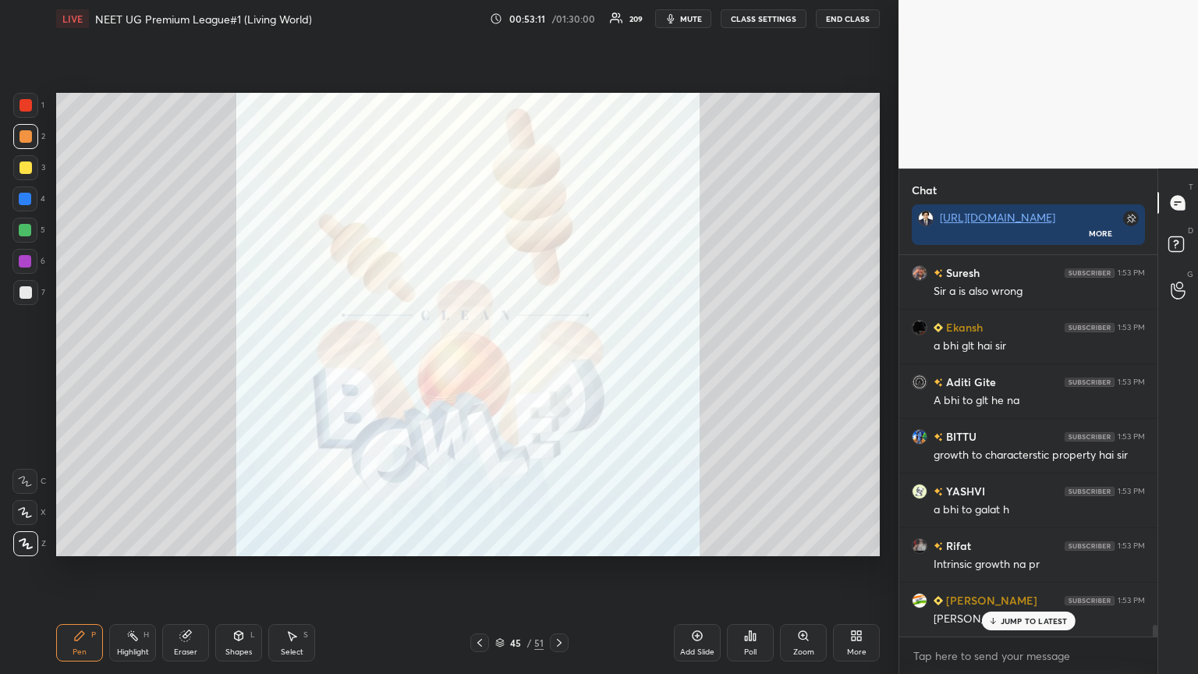
click at [559, 366] on p "JUMP TO LATEST" at bounding box center [1033, 620] width 67 height 9
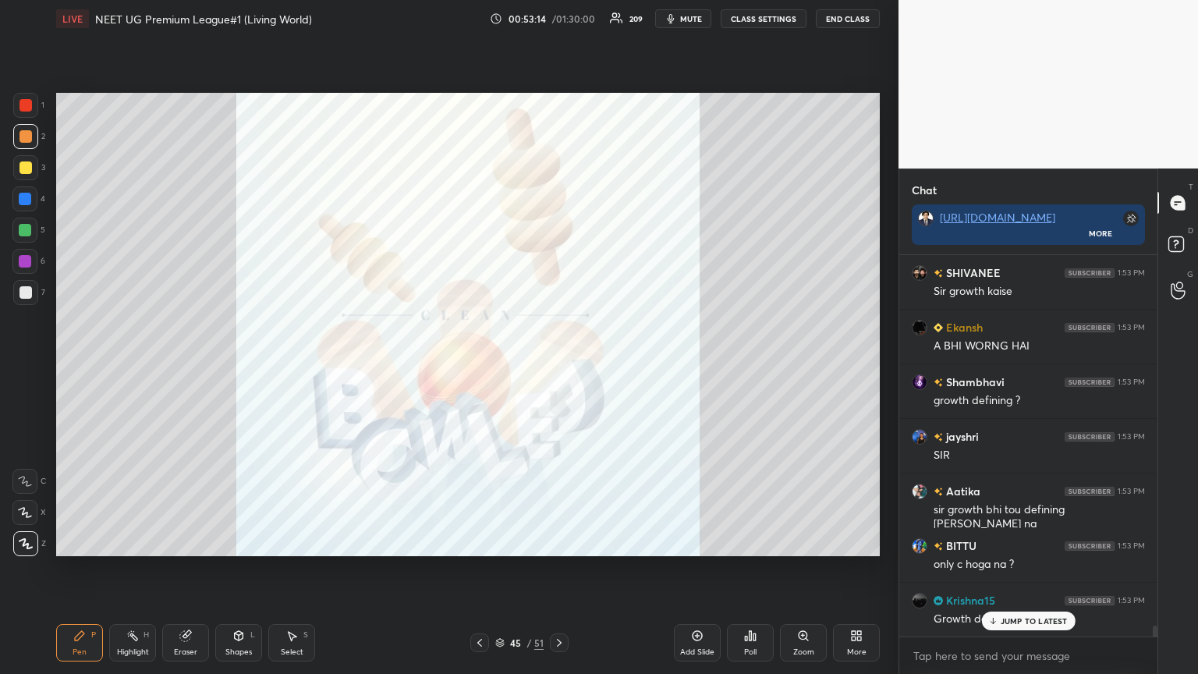
click at [474, 366] on icon at bounding box center [479, 642] width 12 height 12
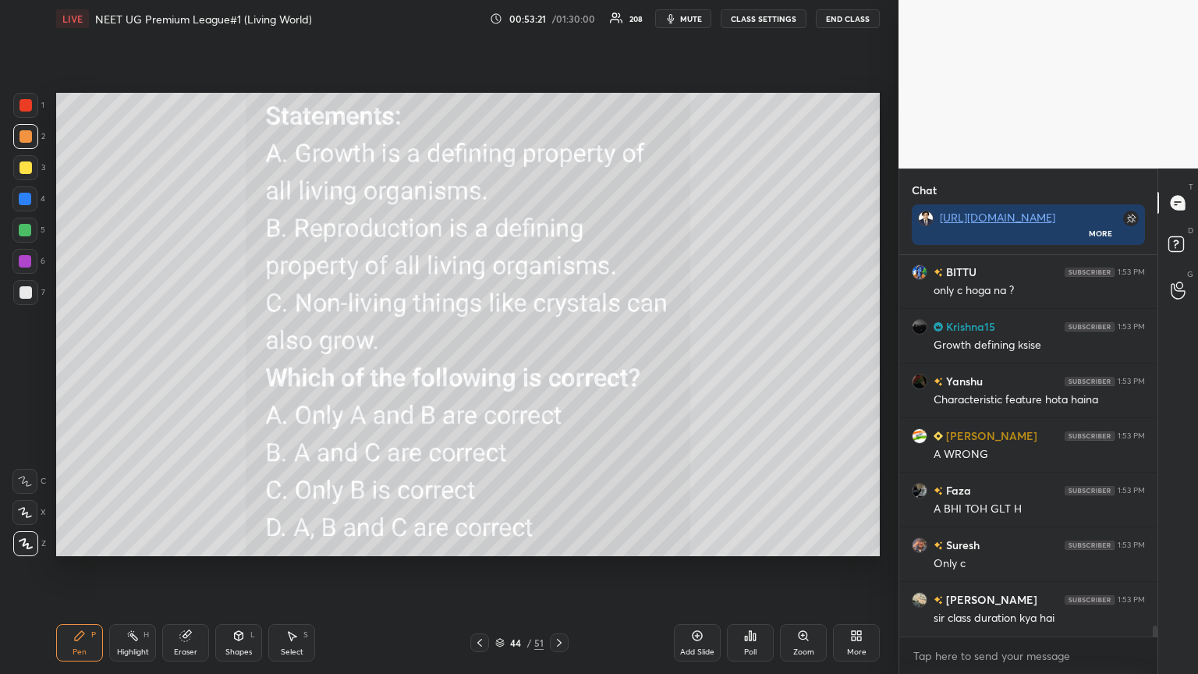
drag, startPoint x: 187, startPoint y: 646, endPoint x: 179, endPoint y: 627, distance: 20.3
click at [187, 366] on div "Eraser" at bounding box center [185, 642] width 47 height 37
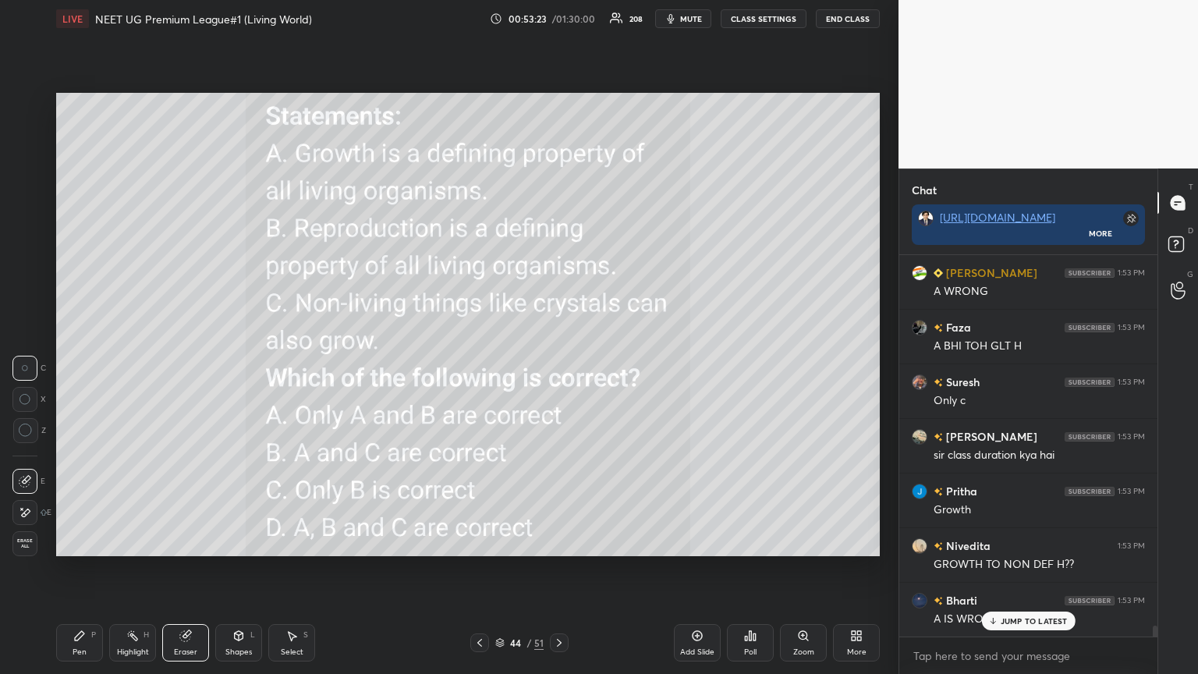
drag, startPoint x: 90, startPoint y: 642, endPoint x: 87, endPoint y: 575, distance: 67.2
click at [90, 366] on div "Pen P" at bounding box center [79, 642] width 47 height 37
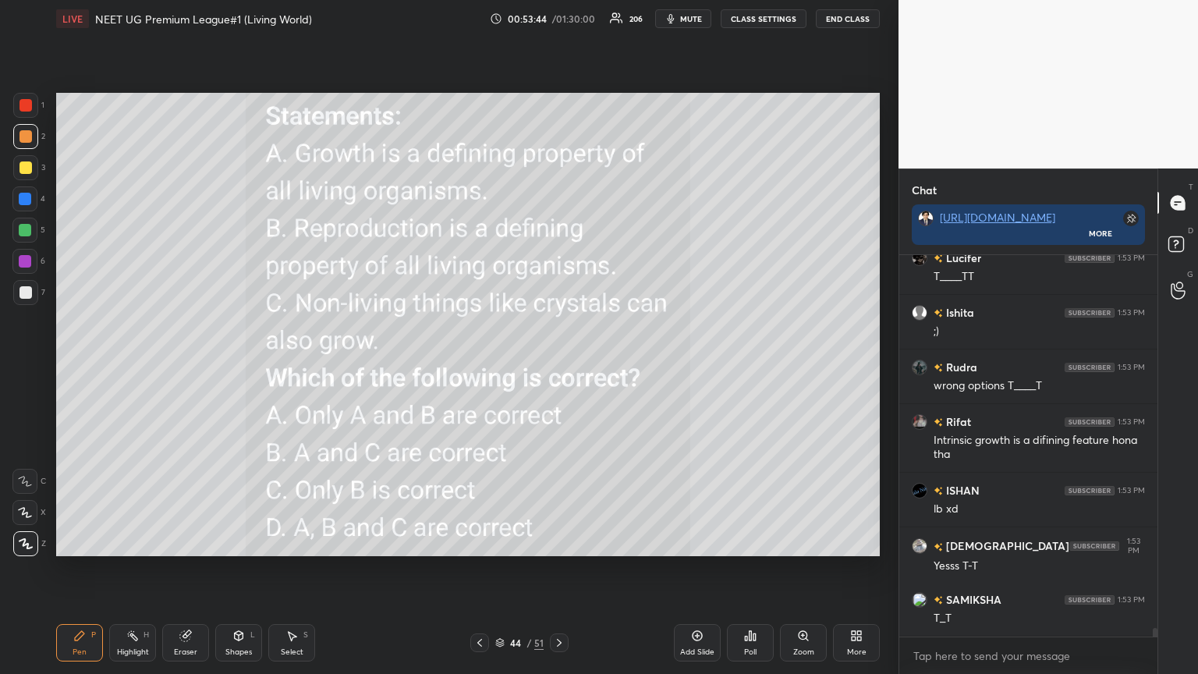
click at [480, 366] on icon at bounding box center [479, 642] width 12 height 12
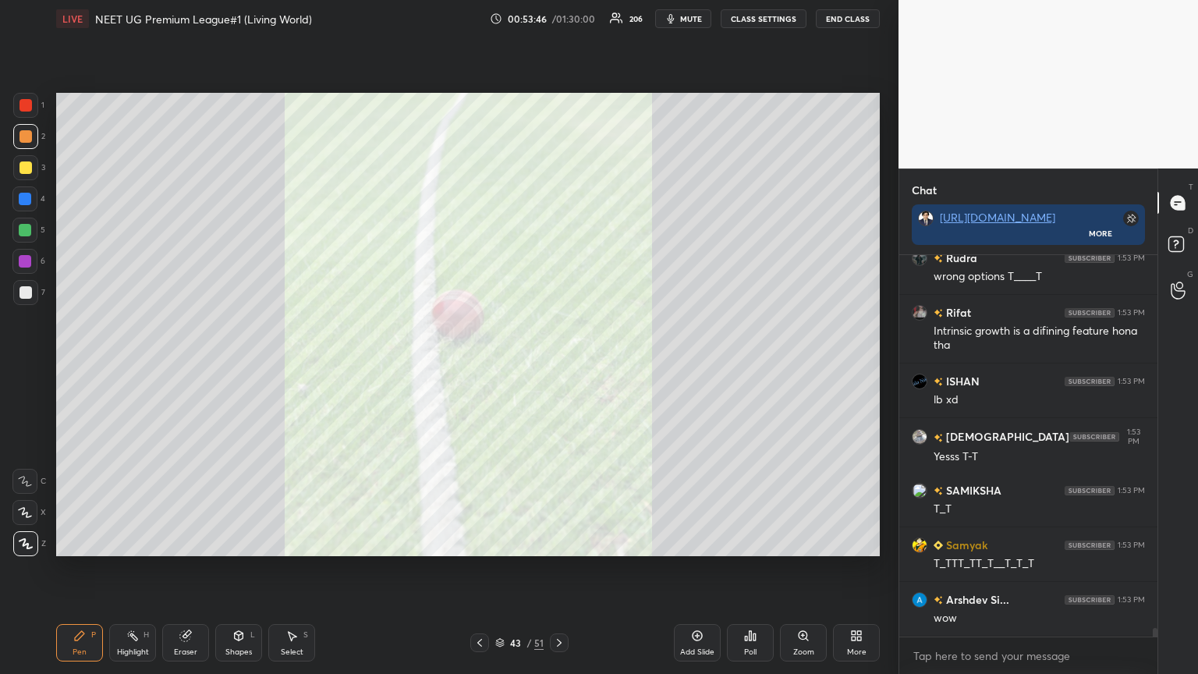
click at [558, 366] on icon at bounding box center [559, 642] width 12 height 12
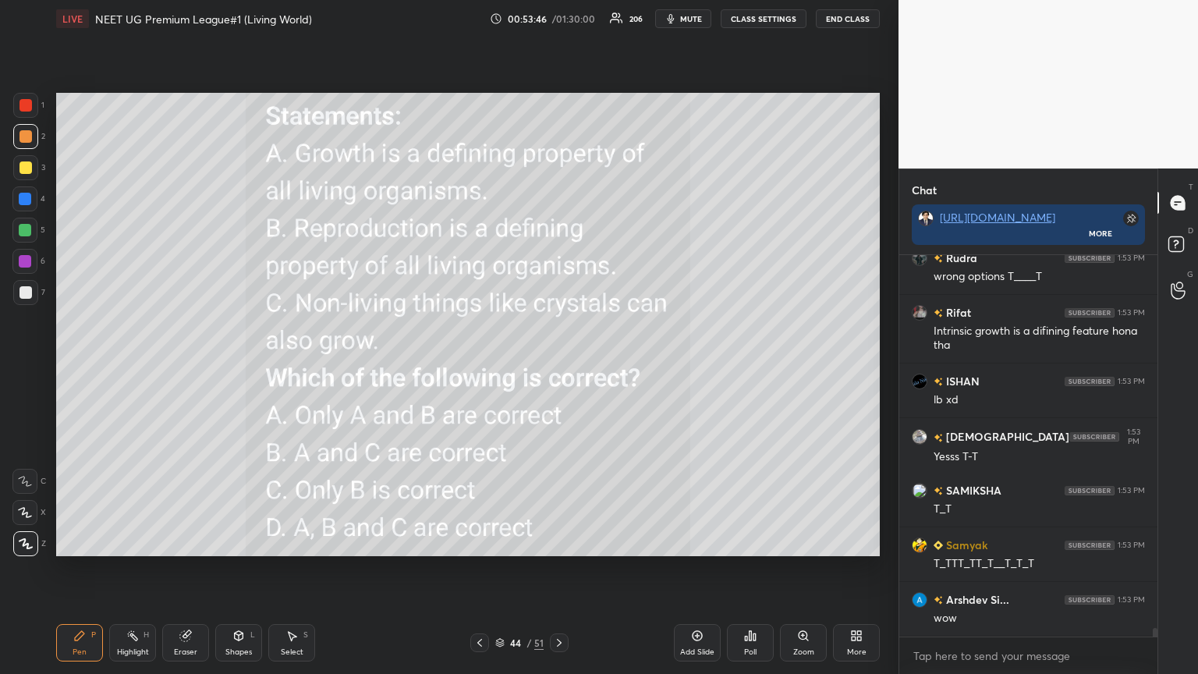
click at [558, 366] on icon at bounding box center [559, 642] width 12 height 12
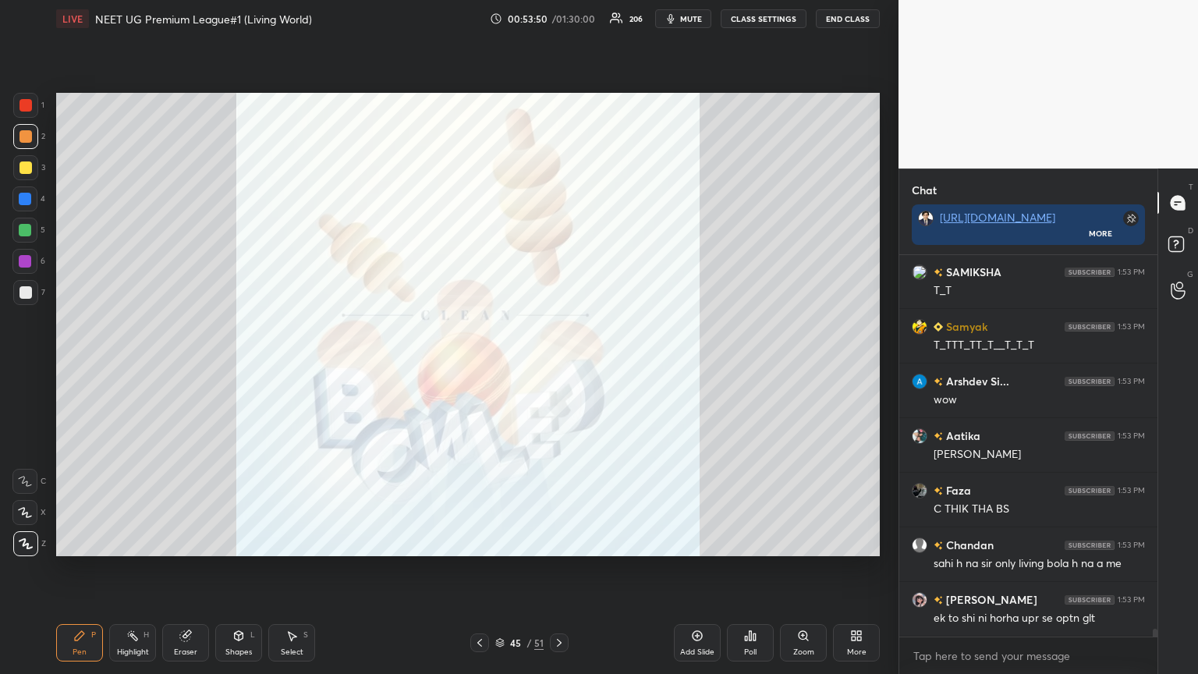
click at [484, 366] on div at bounding box center [479, 642] width 19 height 19
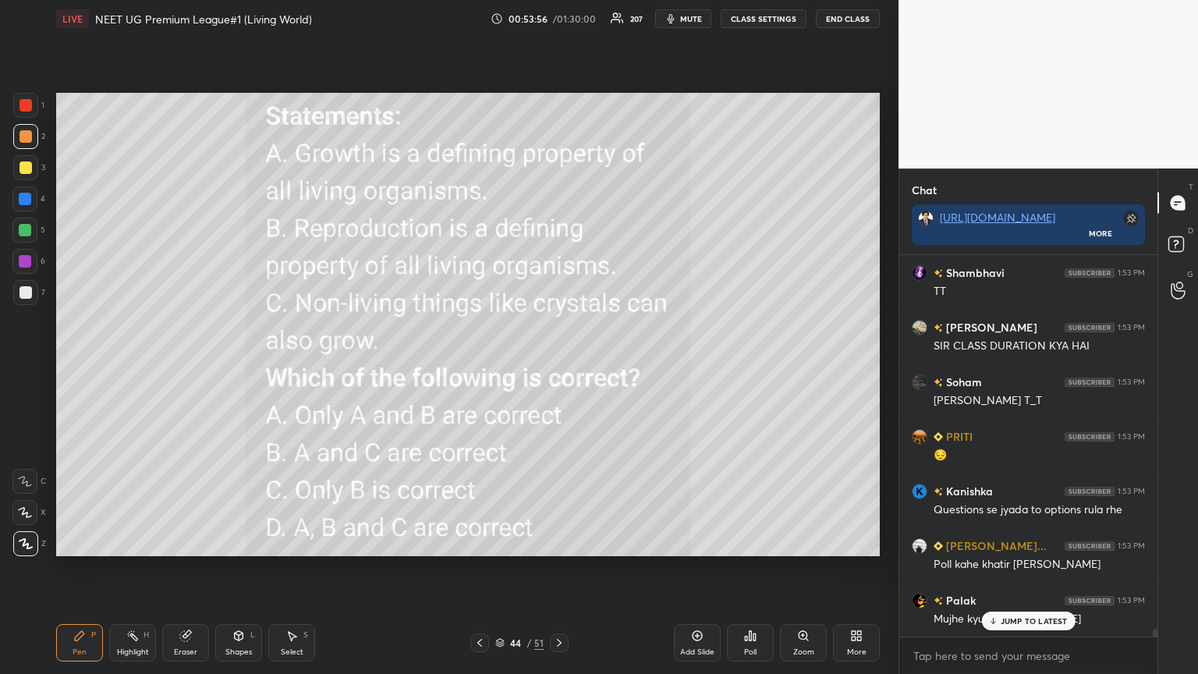
click at [559, 366] on p "JUMP TO LATEST" at bounding box center [1033, 620] width 67 height 9
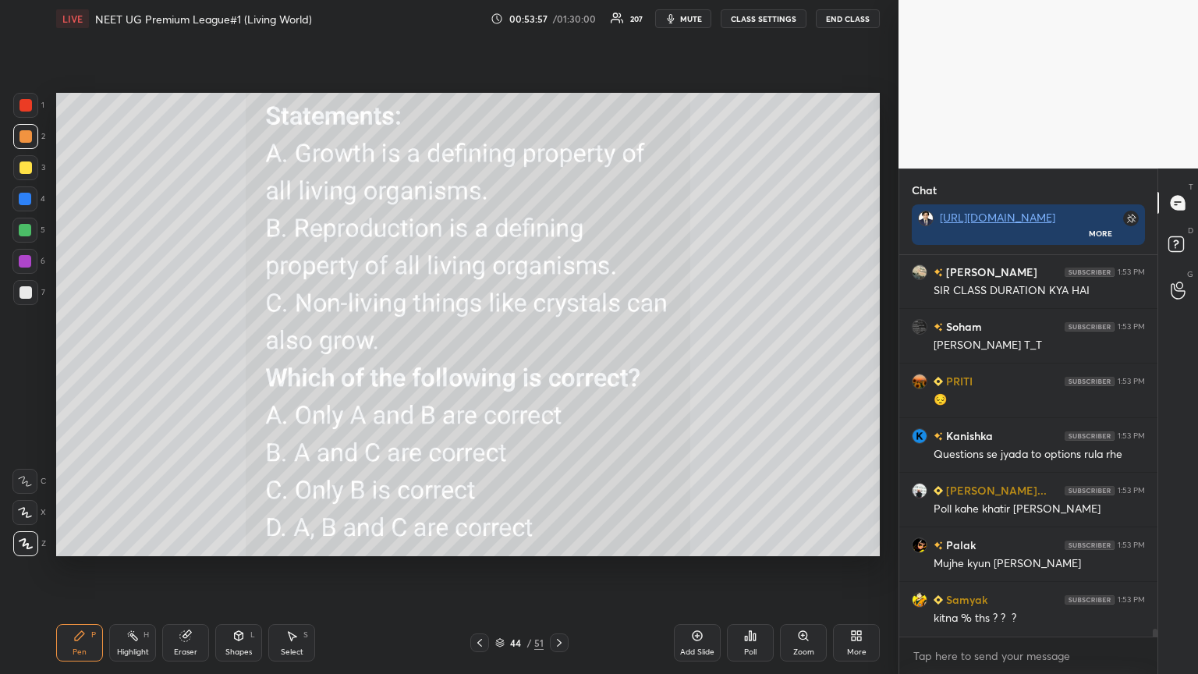
click at [559, 366] on icon at bounding box center [856, 635] width 12 height 12
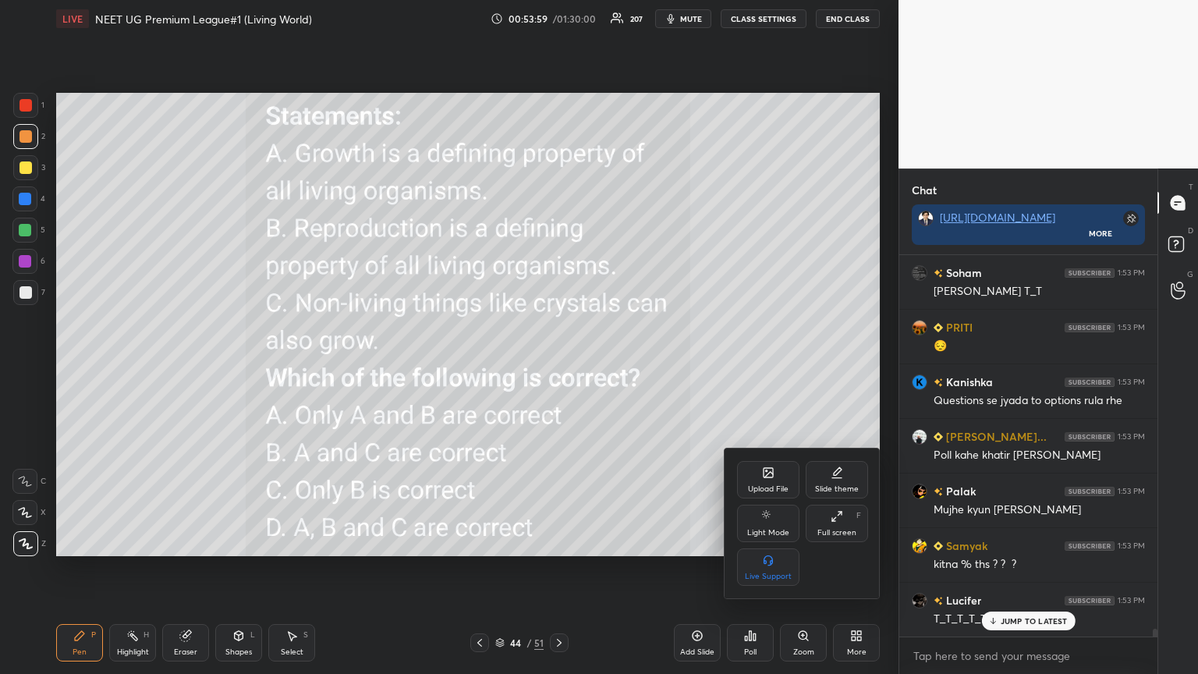
click at [559, 366] on div "Upload File" at bounding box center [768, 479] width 62 height 37
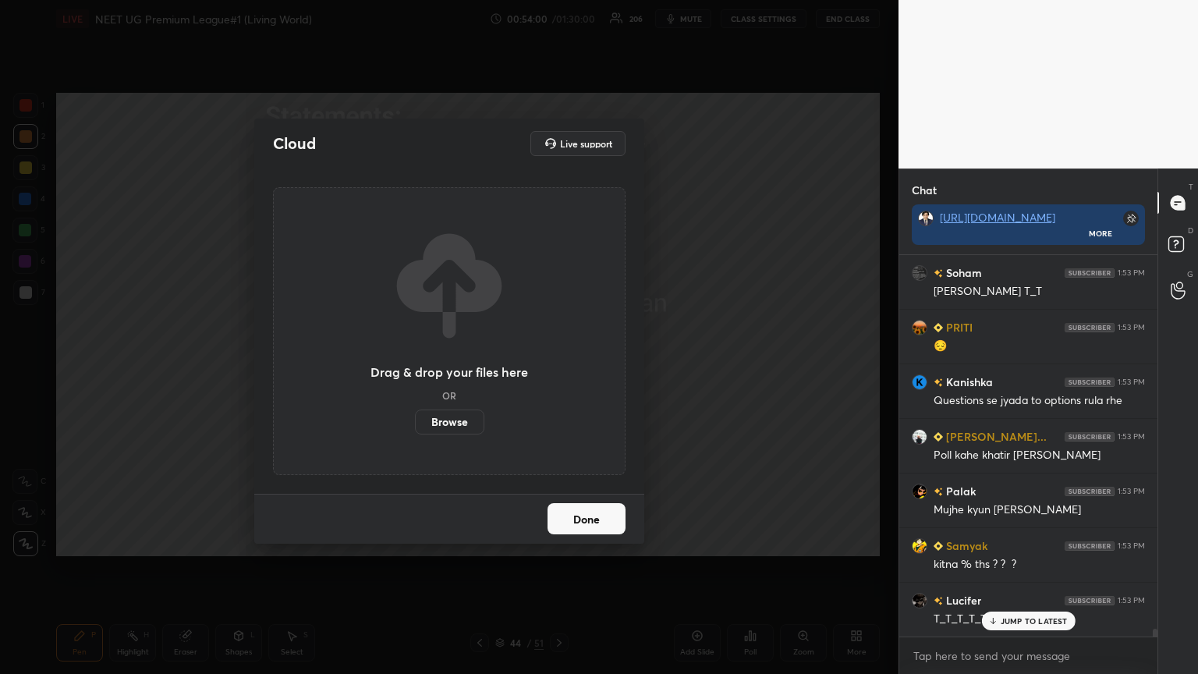
click at [440, 366] on label "Browse" at bounding box center [449, 421] width 69 height 25
click at [415, 366] on input "Browse" at bounding box center [415, 421] width 0 height 25
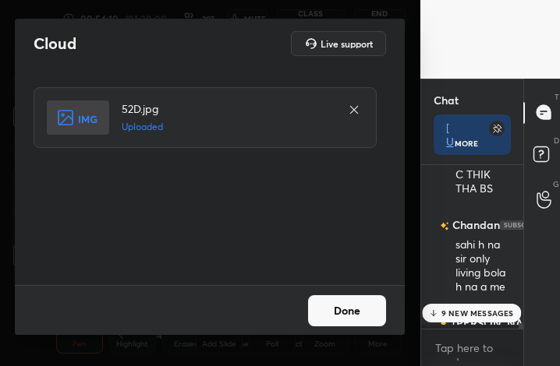
click at [322, 313] on button "Done" at bounding box center [347, 311] width 78 height 31
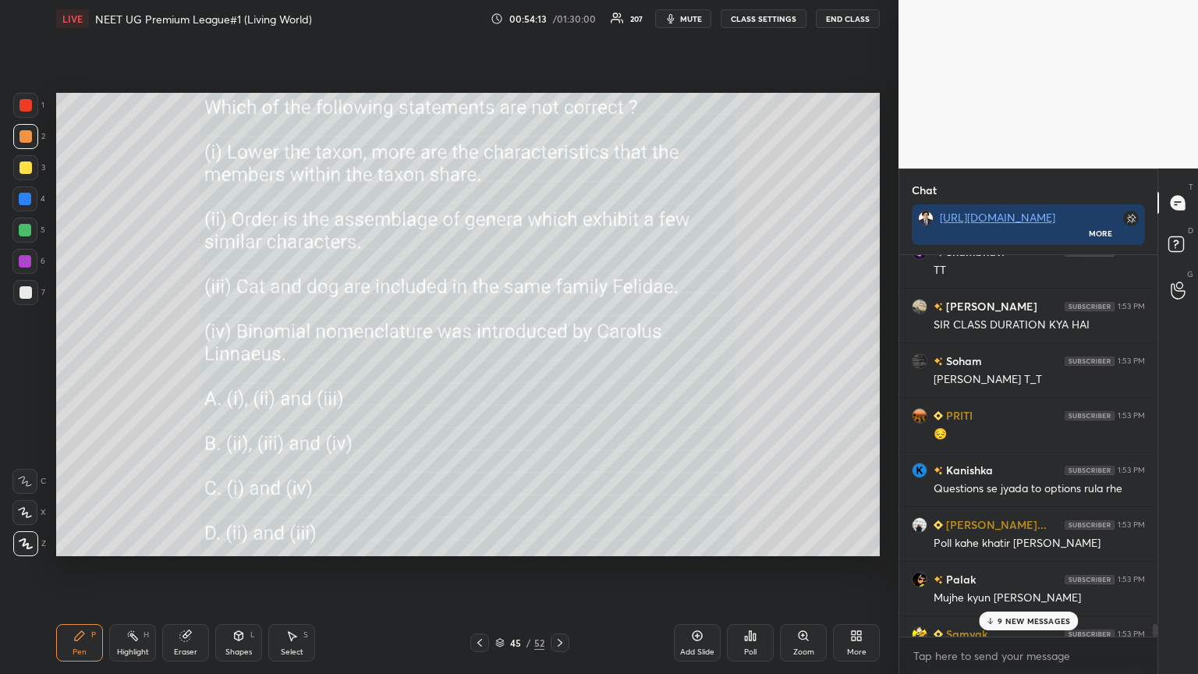
click at [559, 23] on span "mute" at bounding box center [691, 18] width 22 height 11
click at [559, 366] on p "9 NEW MESSAGES" at bounding box center [1033, 620] width 73 height 9
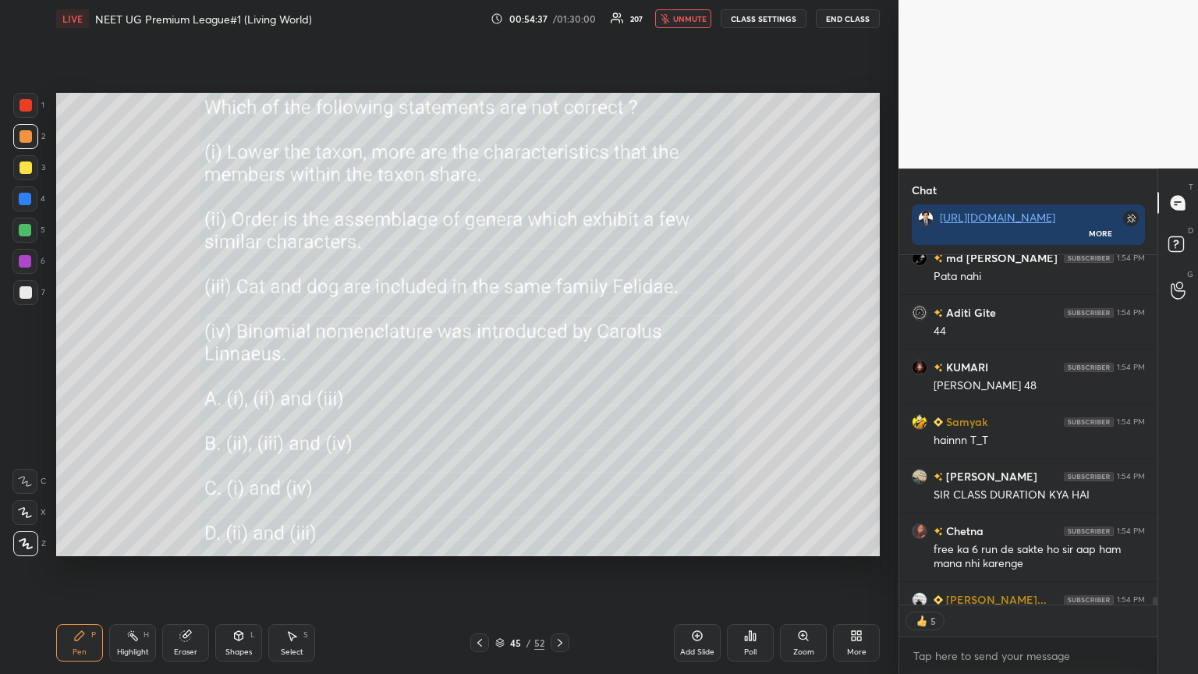
click at [559, 19] on span "unmute" at bounding box center [690, 18] width 34 height 11
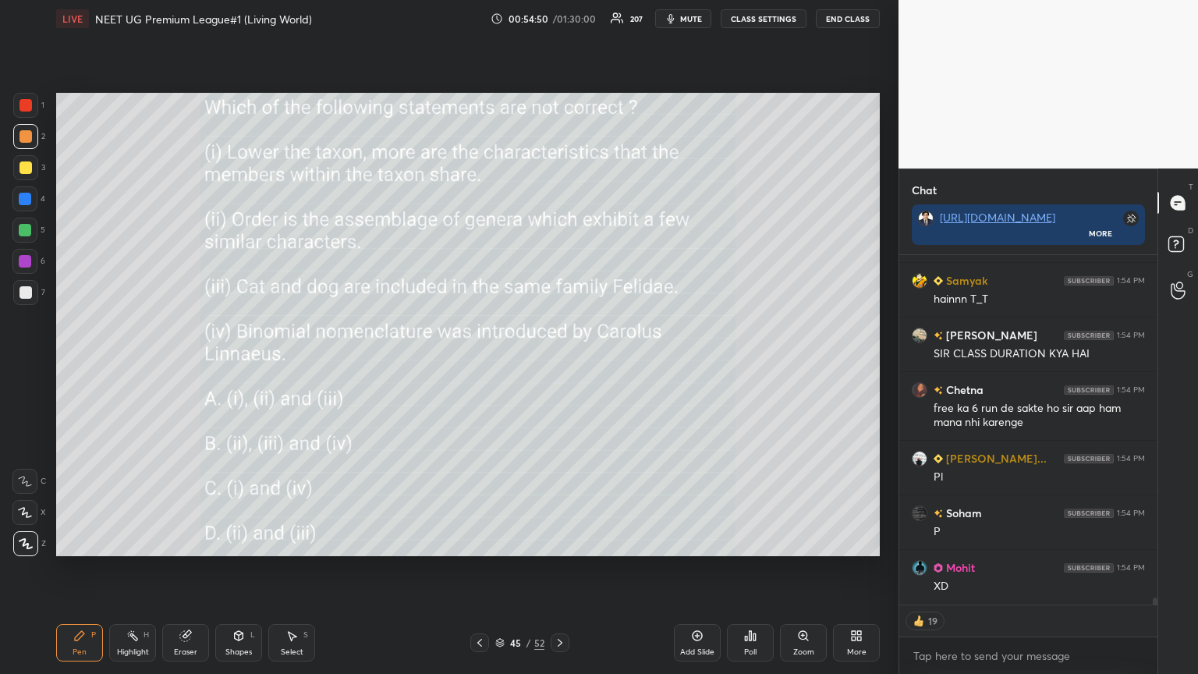
scroll to position [16902, 0]
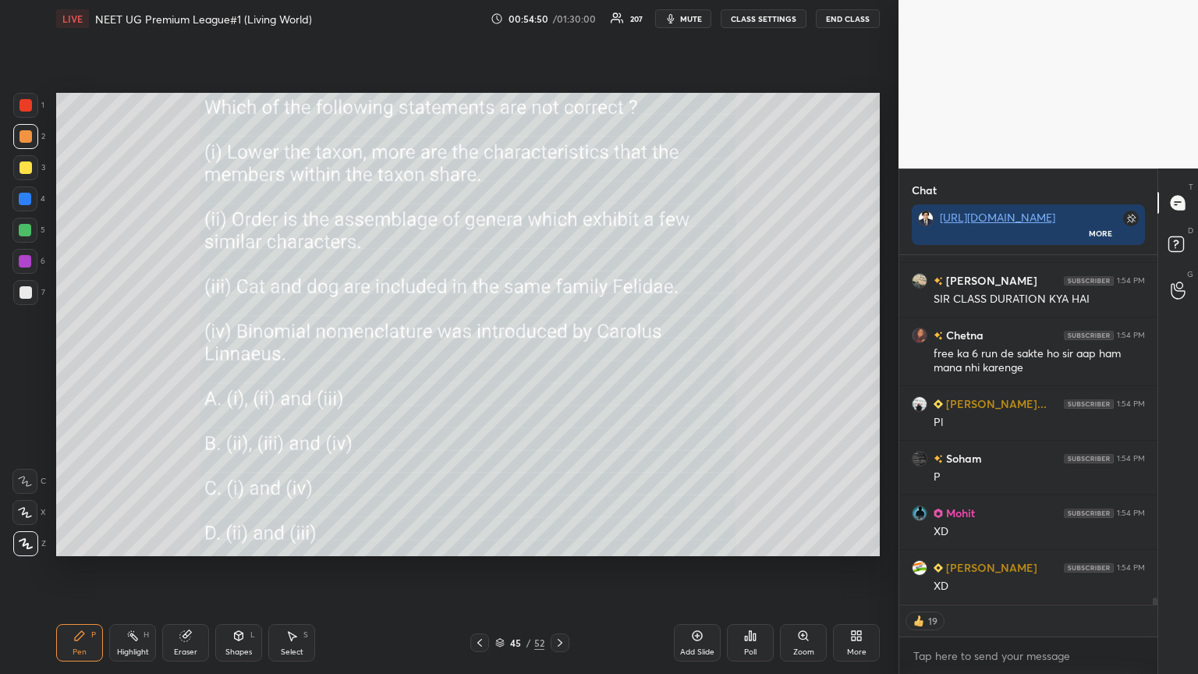
click at [559, 16] on span "mute" at bounding box center [691, 18] width 22 height 11
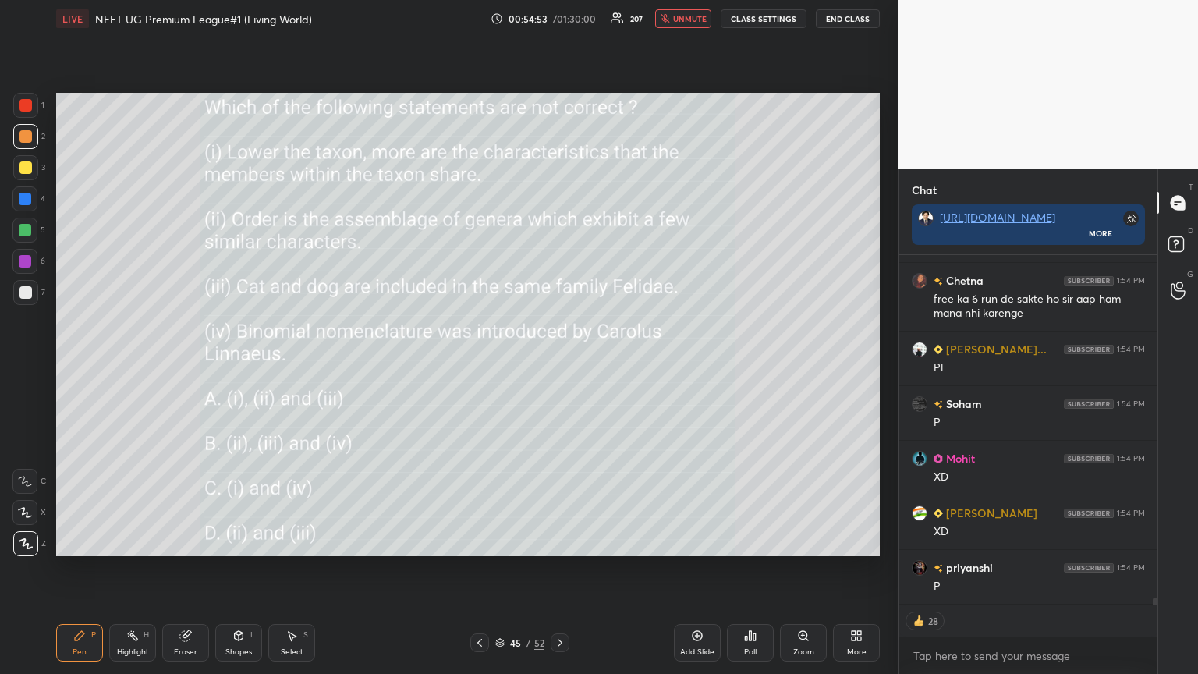
click at [559, 366] on icon at bounding box center [750, 635] width 12 height 12
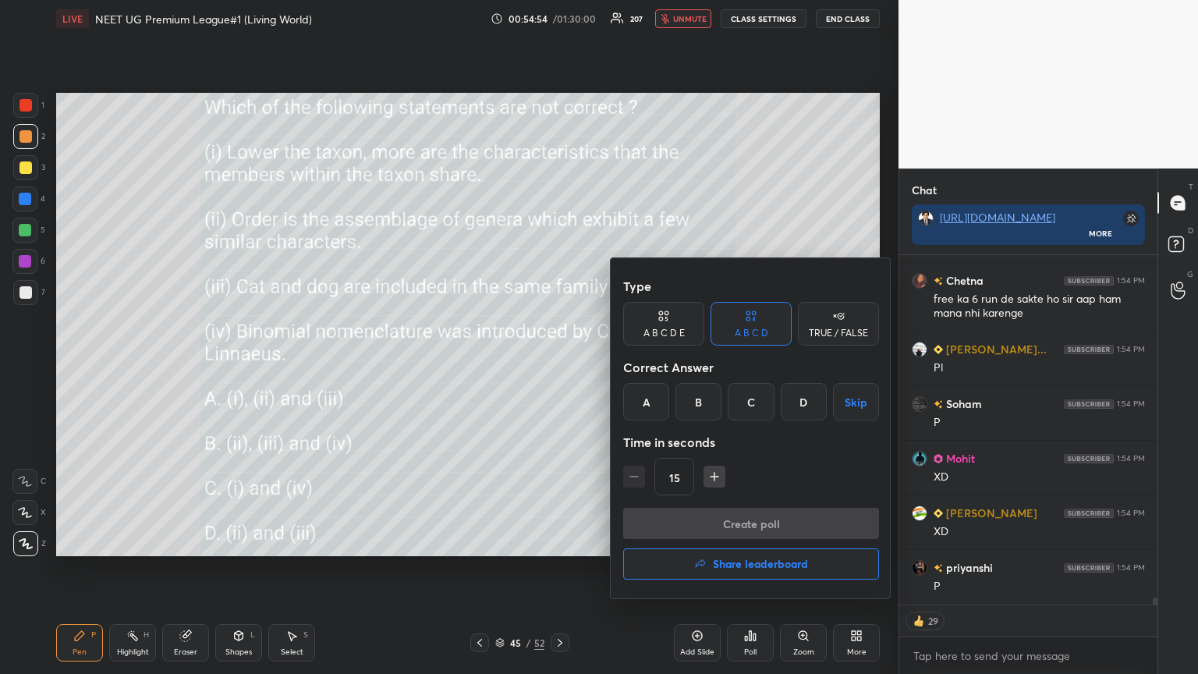
click at [559, 366] on div "D" at bounding box center [803, 401] width 46 height 37
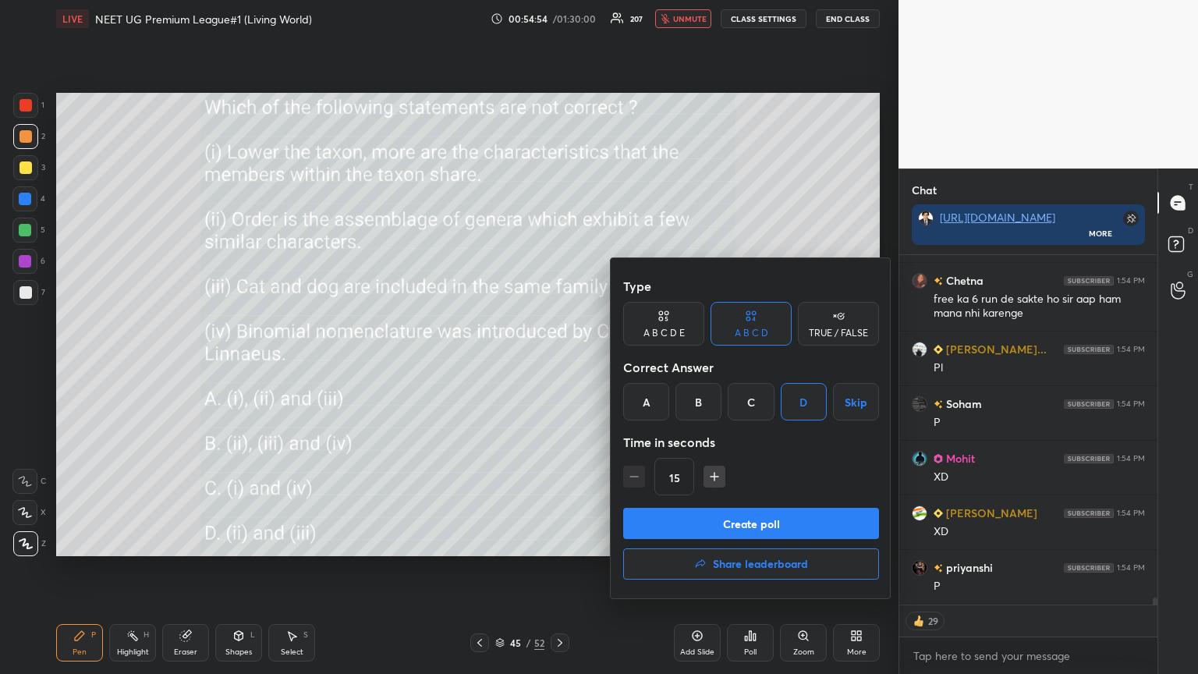
click at [559, 366] on button "Create poll" at bounding box center [751, 523] width 256 height 31
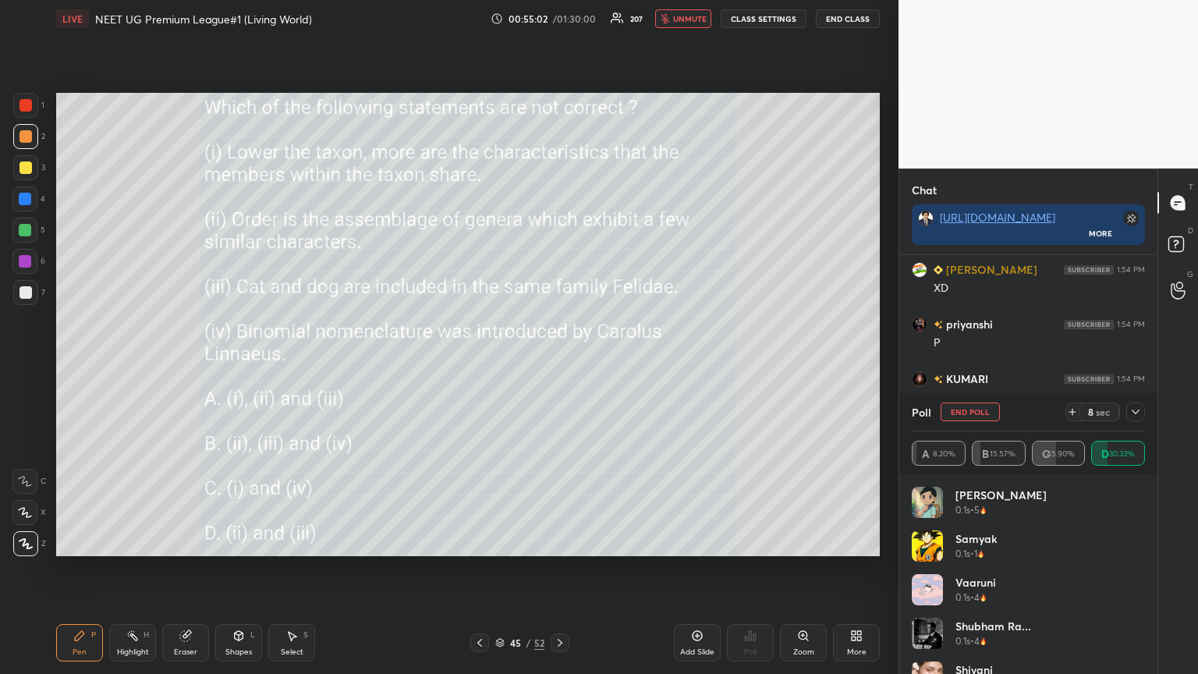
scroll to position [5, 5]
click at [559, 25] on button "unmute" at bounding box center [683, 18] width 56 height 19
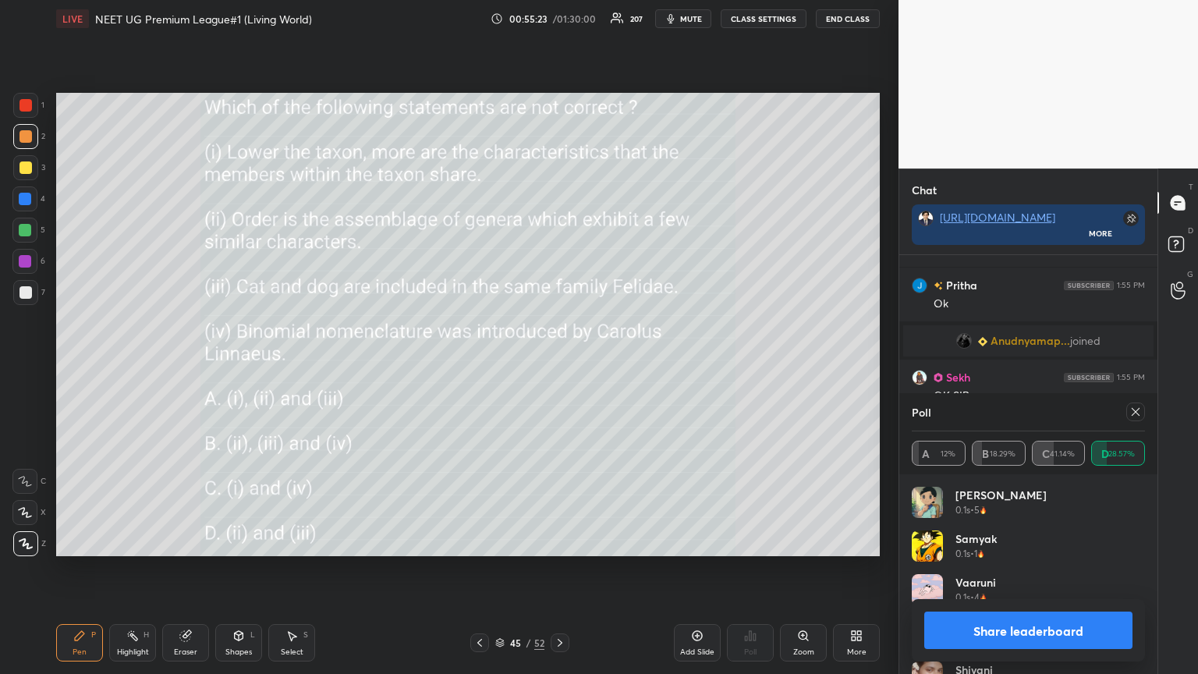
click at [559, 366] on button "Share leaderboard" at bounding box center [1028, 629] width 208 height 37
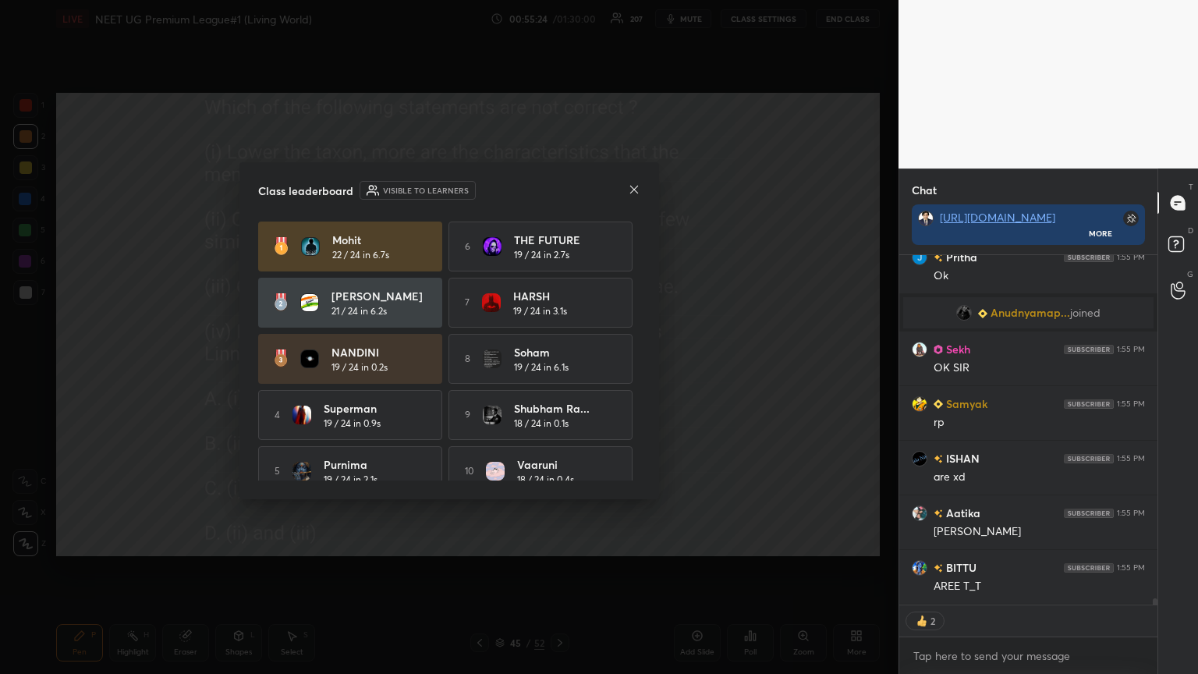
click at [559, 189] on icon at bounding box center [634, 189] width 8 height 8
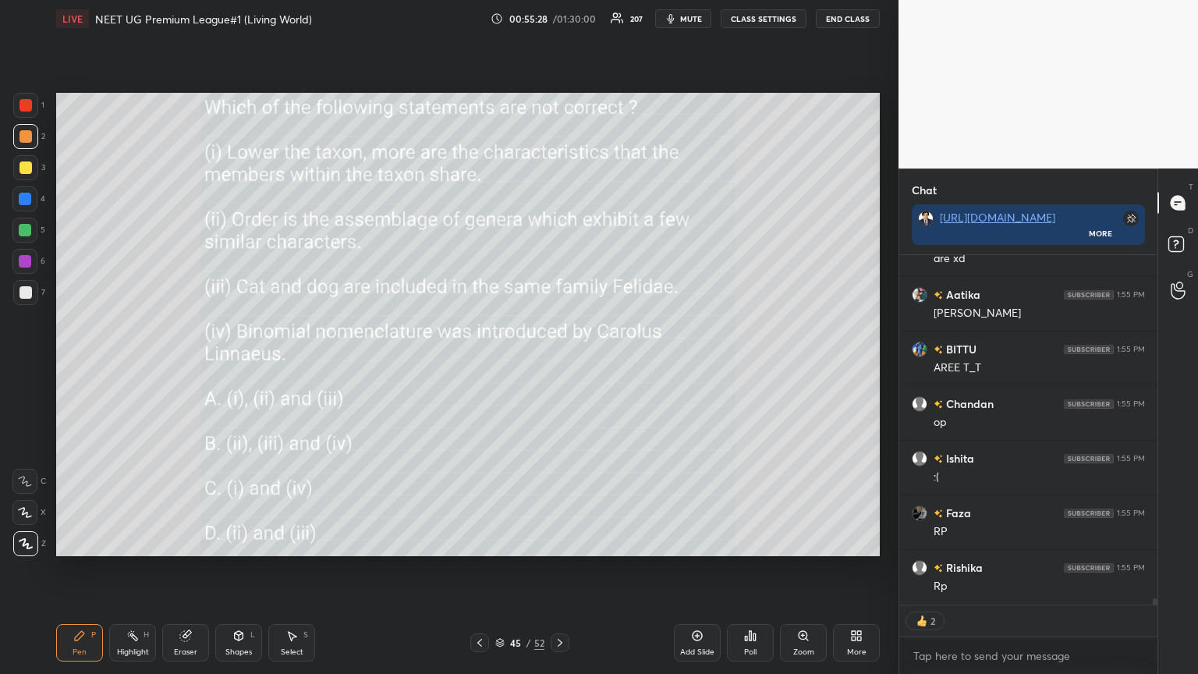
click at [480, 366] on icon at bounding box center [479, 642] width 12 height 12
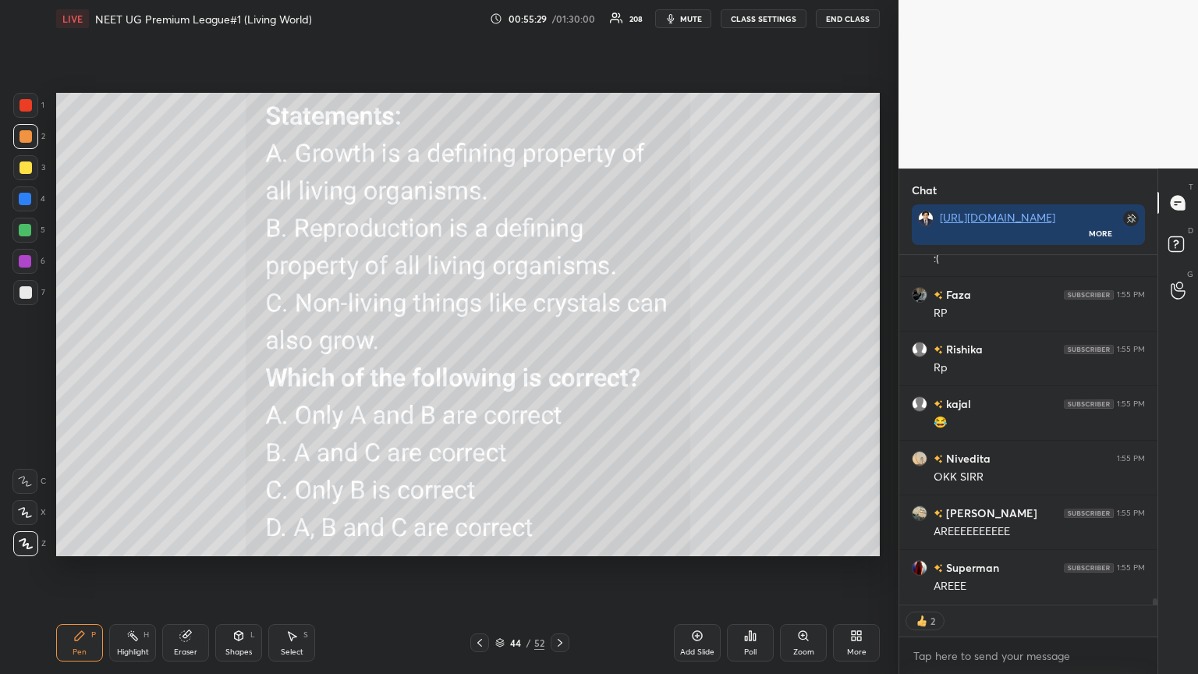
click at [559, 366] on icon at bounding box center [559, 643] width 5 height 8
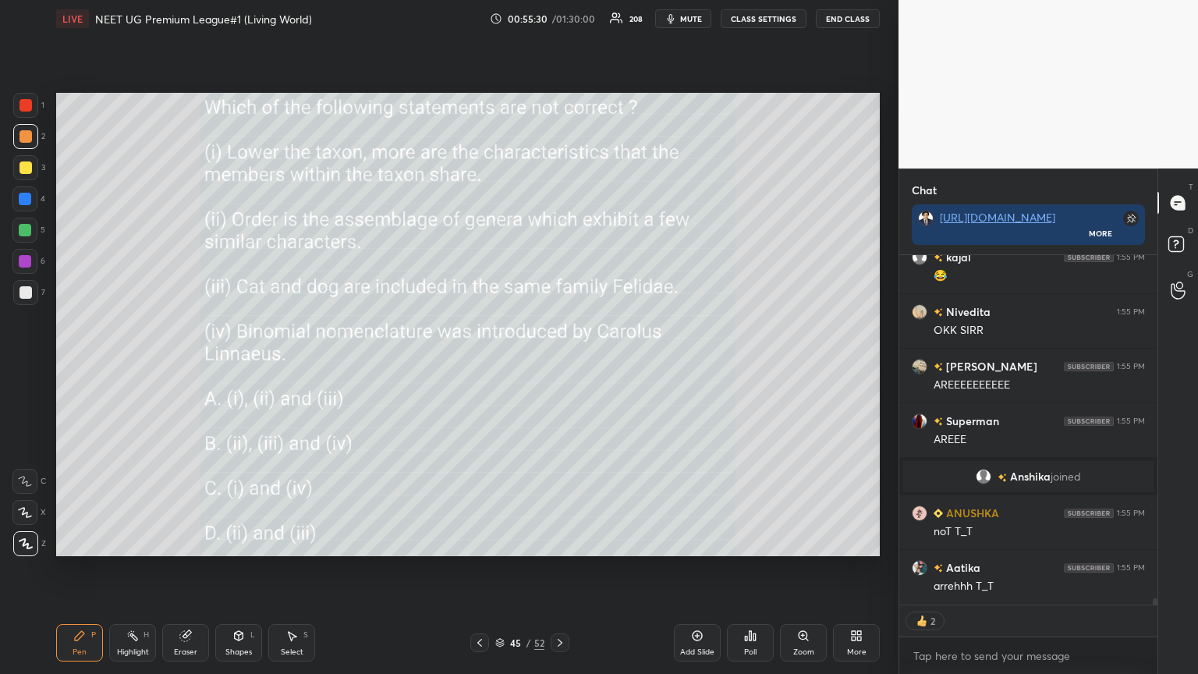
click at [559, 366] on icon at bounding box center [559, 643] width 5 height 8
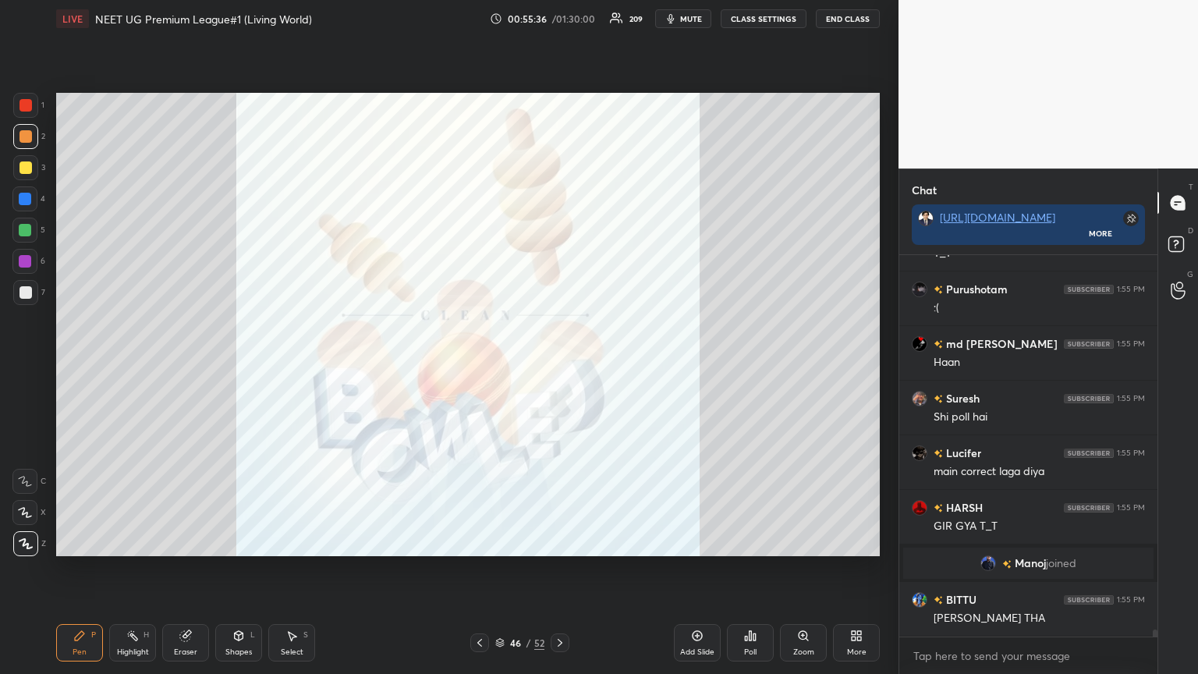
click at [559, 366] on icon at bounding box center [853, 638] width 4 height 4
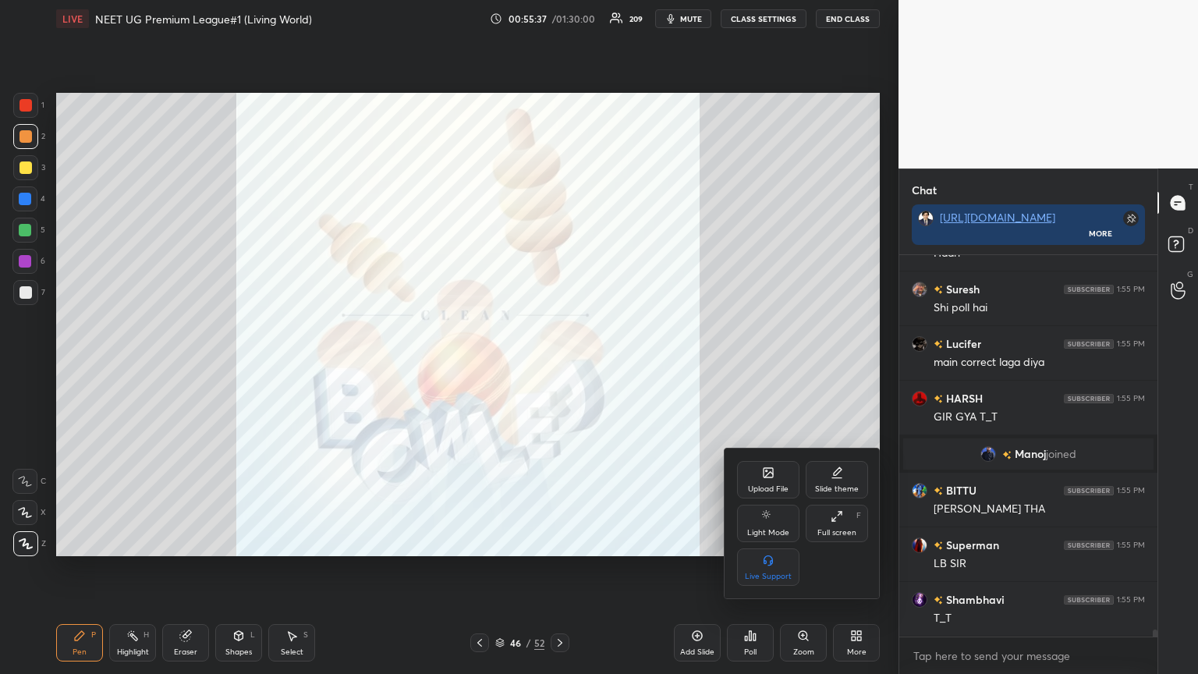
click at [559, 366] on div "Upload File" at bounding box center [768, 489] width 41 height 8
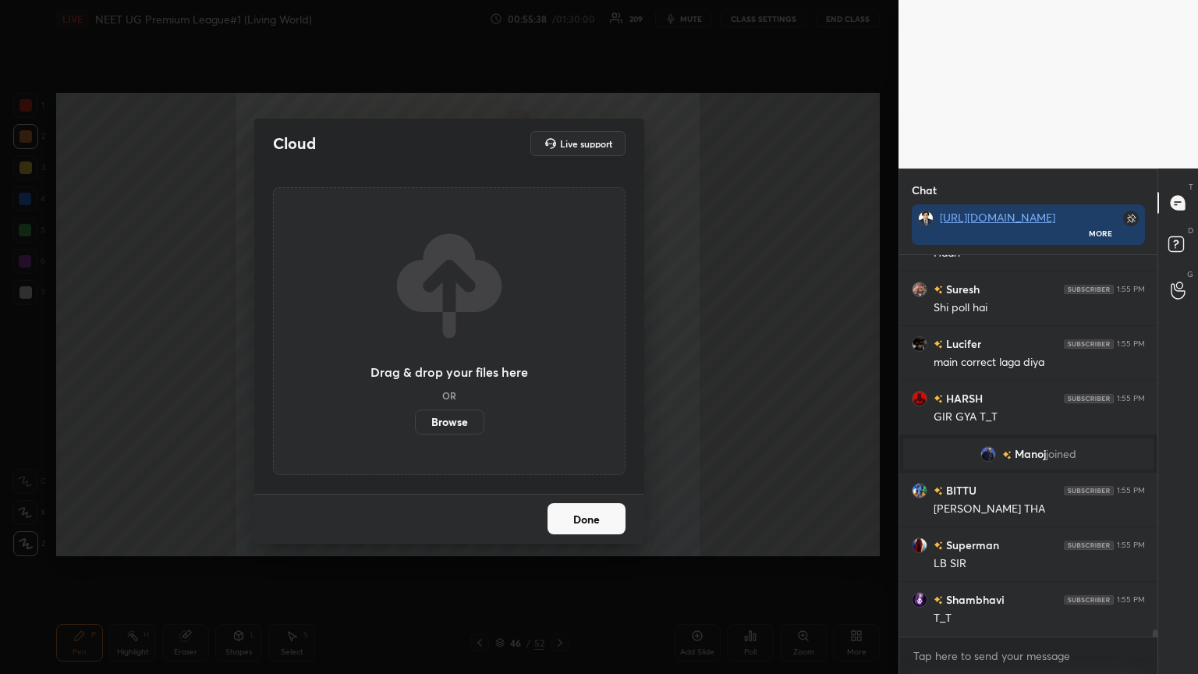
click at [439, 366] on label "Browse" at bounding box center [449, 421] width 69 height 25
click at [415, 366] on input "Browse" at bounding box center [415, 421] width 0 height 25
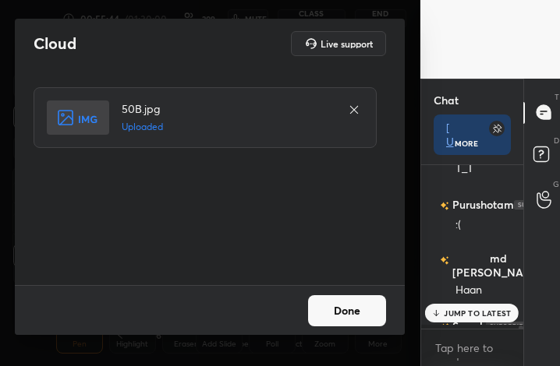
click at [352, 310] on button "Done" at bounding box center [347, 311] width 78 height 31
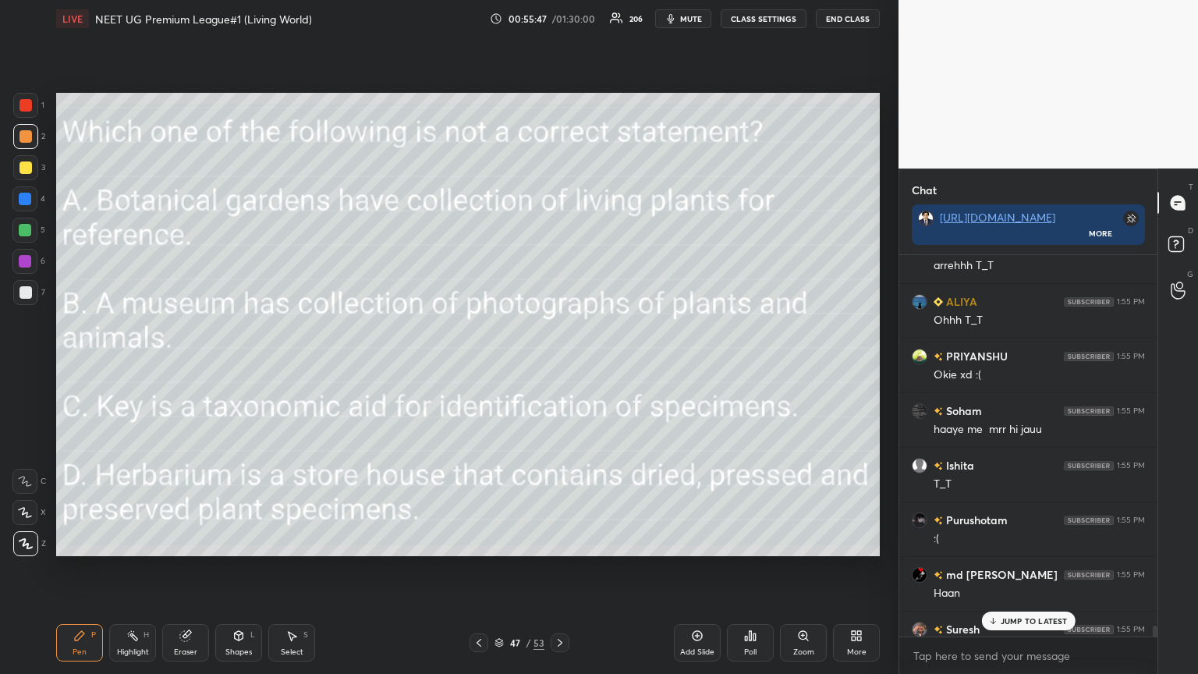
click at [559, 16] on span "mute" at bounding box center [691, 18] width 22 height 11
click at [559, 366] on p "JUMP TO LATEST" at bounding box center [1033, 620] width 67 height 9
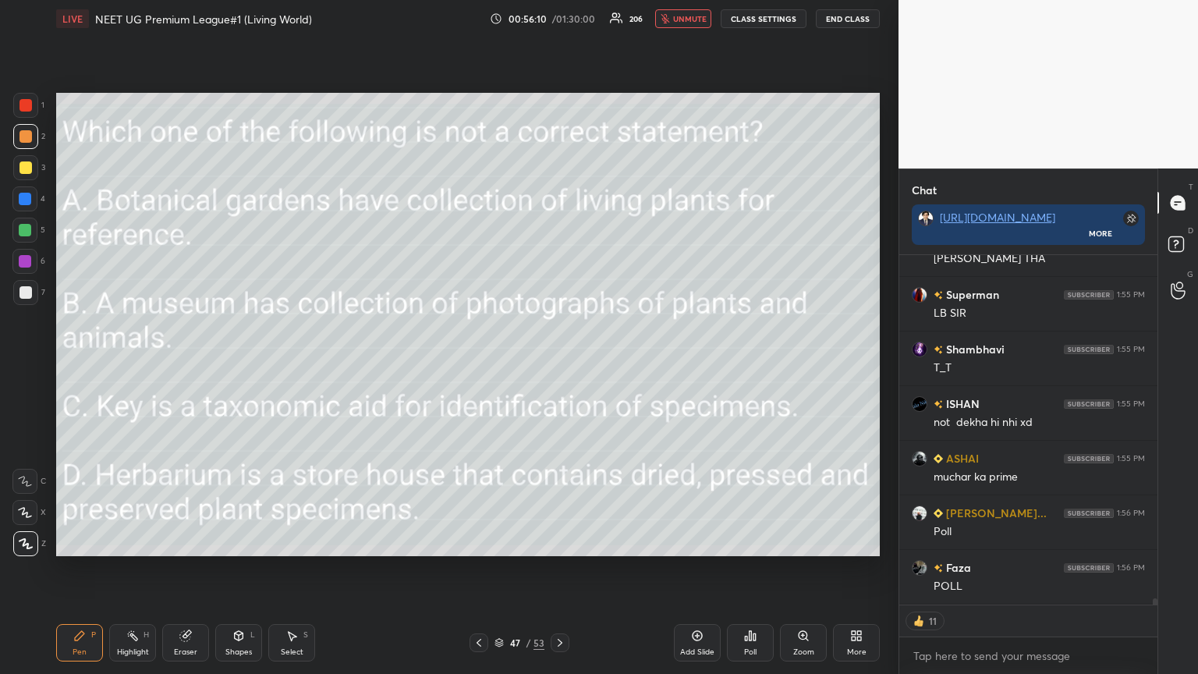
click at [559, 24] on button "unmute" at bounding box center [683, 18] width 56 height 19
click at [559, 366] on icon at bounding box center [750, 635] width 2 height 9
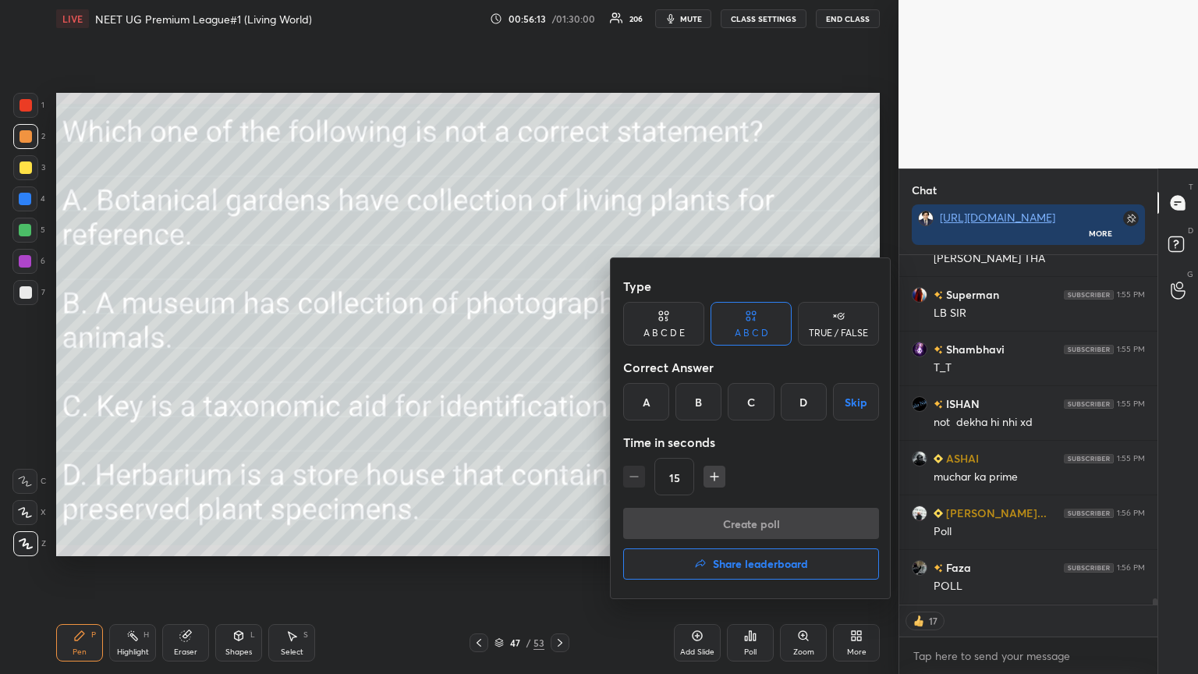
click at [559, 366] on div "B" at bounding box center [698, 401] width 46 height 37
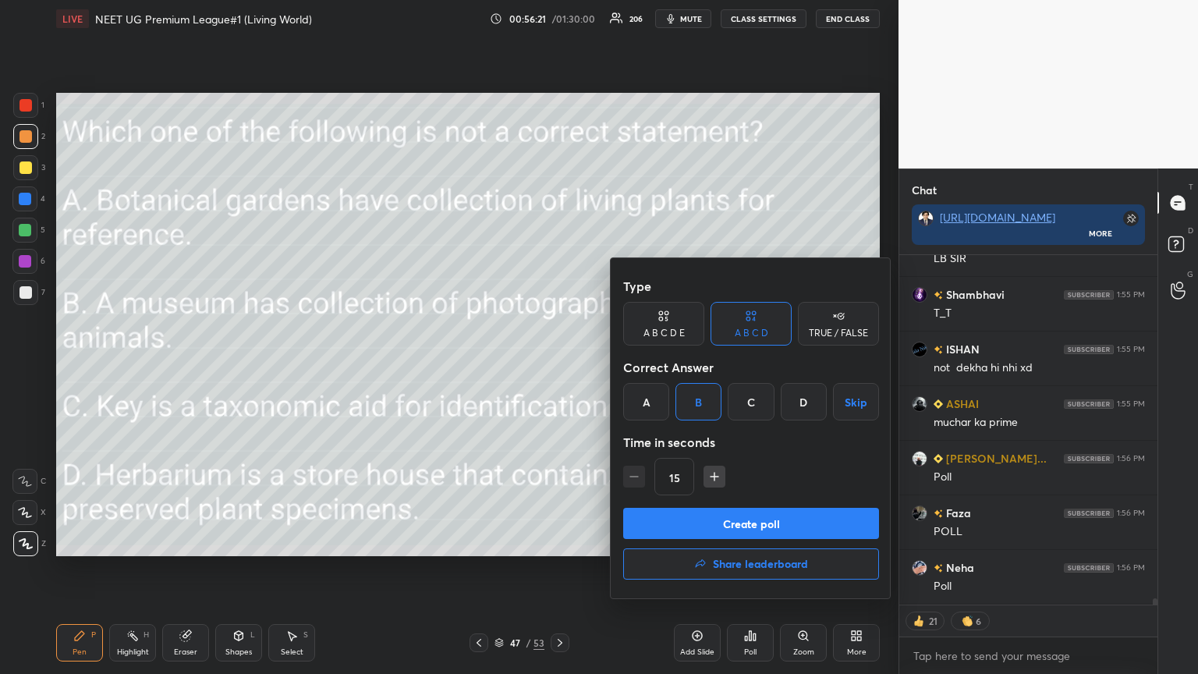
click at [559, 366] on button "Create poll" at bounding box center [751, 523] width 256 height 31
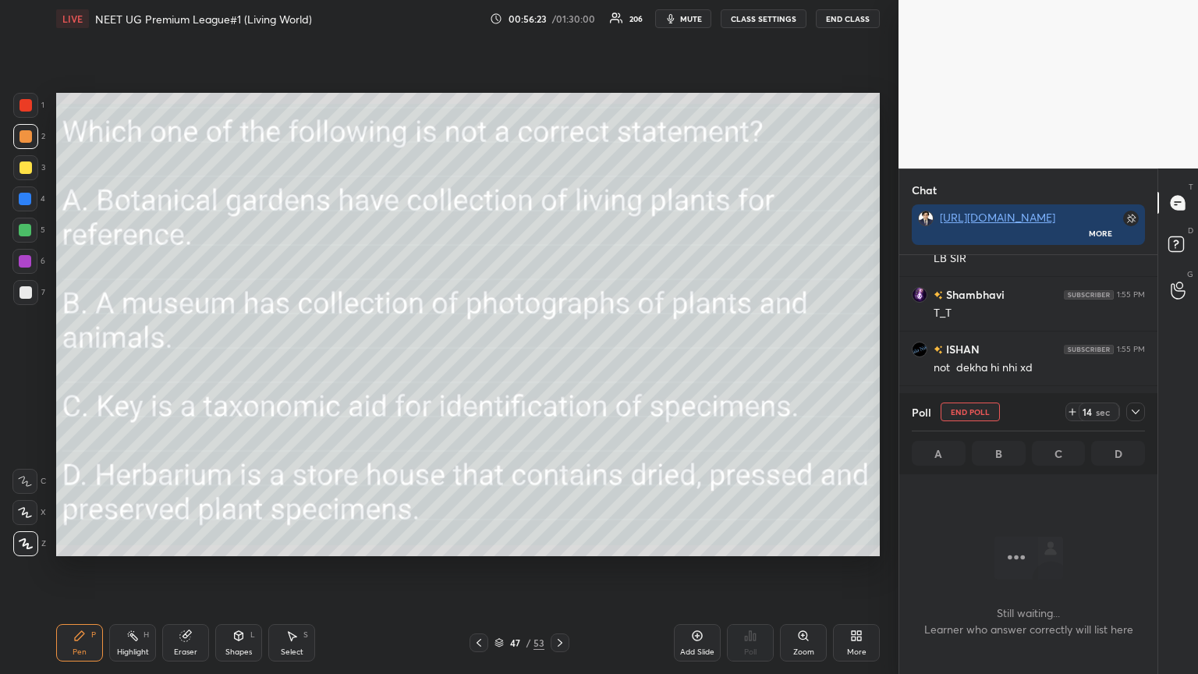
click at [559, 24] on button "mute" at bounding box center [683, 18] width 56 height 19
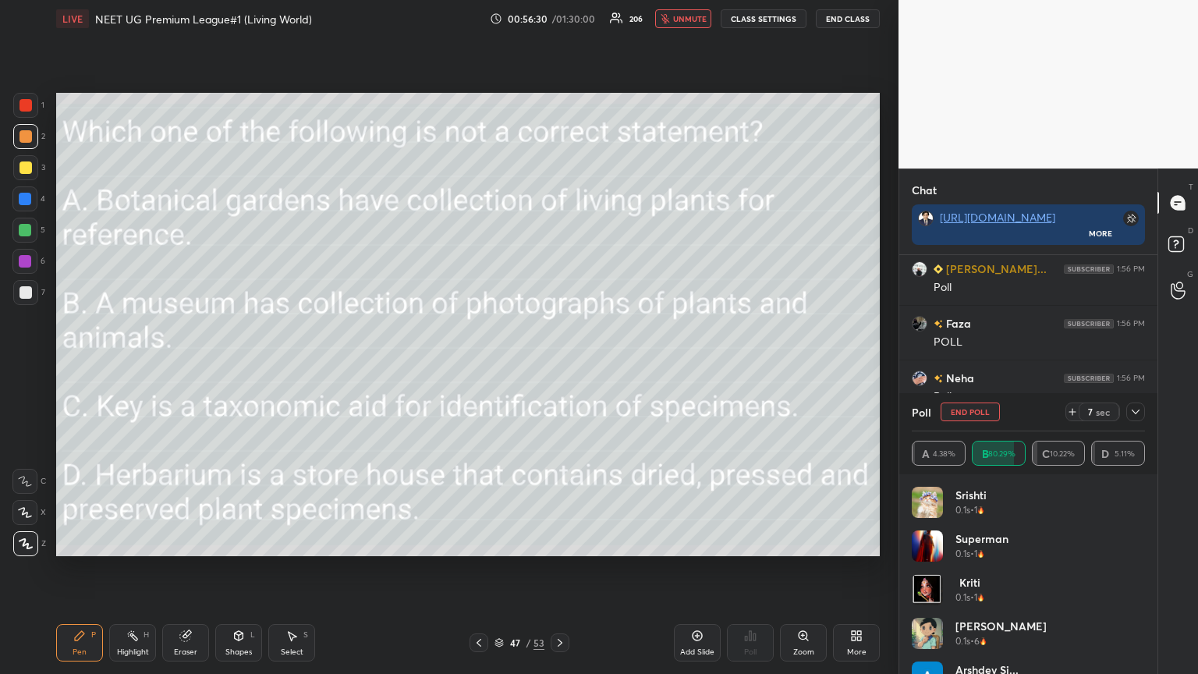
click at [559, 20] on span "unmute" at bounding box center [690, 18] width 34 height 11
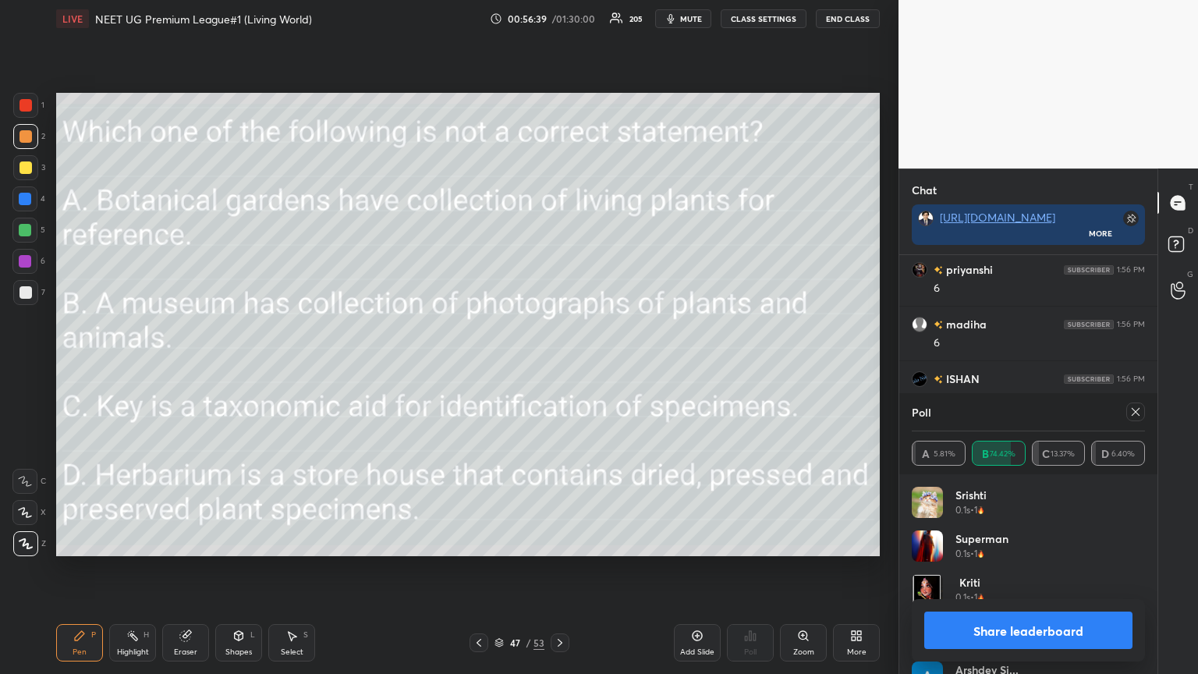
click at [483, 366] on icon at bounding box center [478, 642] width 12 height 12
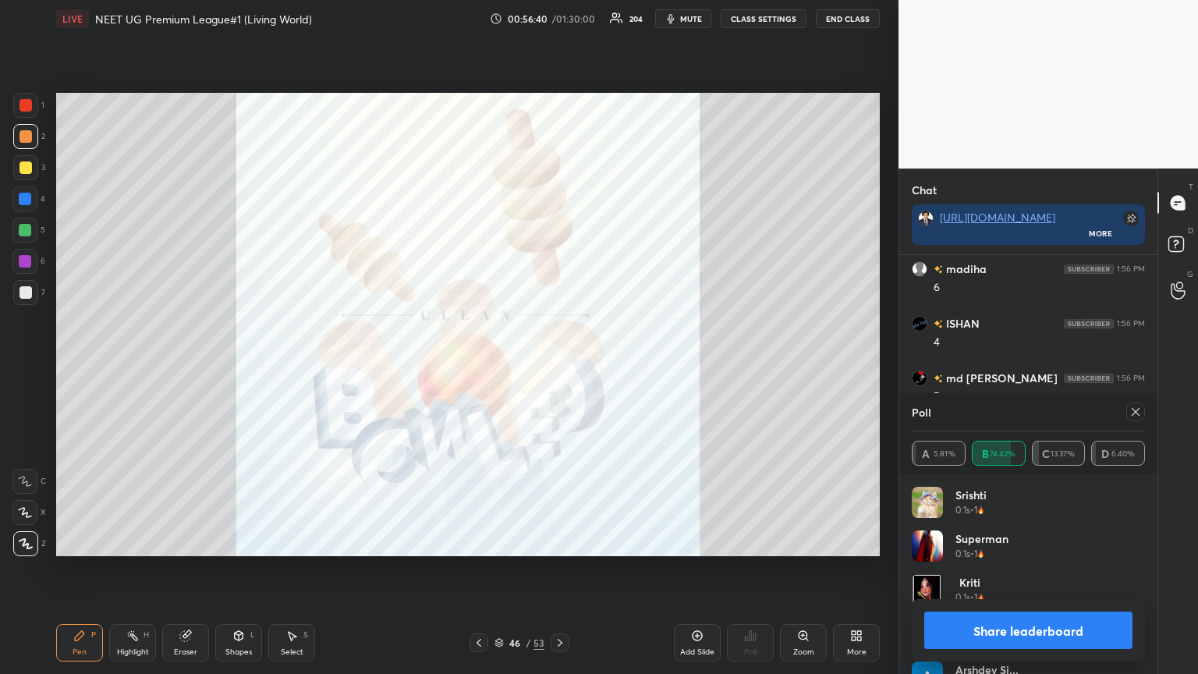
drag, startPoint x: 558, startPoint y: 642, endPoint x: 574, endPoint y: 633, distance: 18.2
click at [559, 366] on icon at bounding box center [560, 642] width 12 height 12
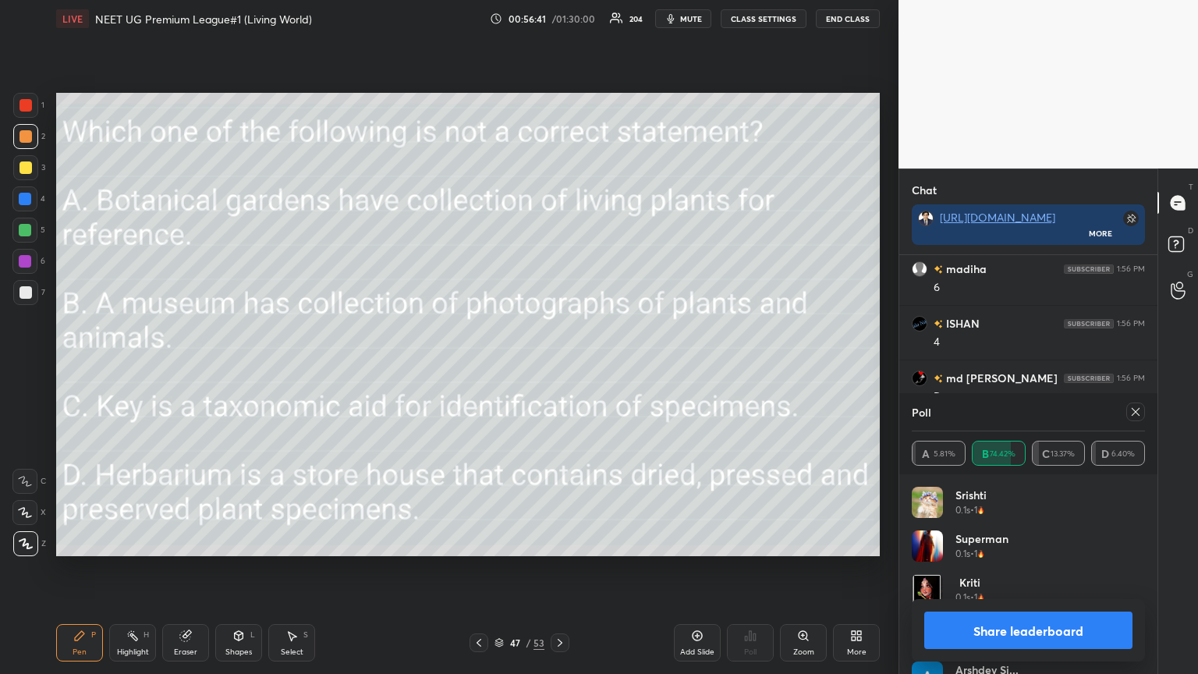
click at [559, 366] on icon at bounding box center [859, 638] width 4 height 4
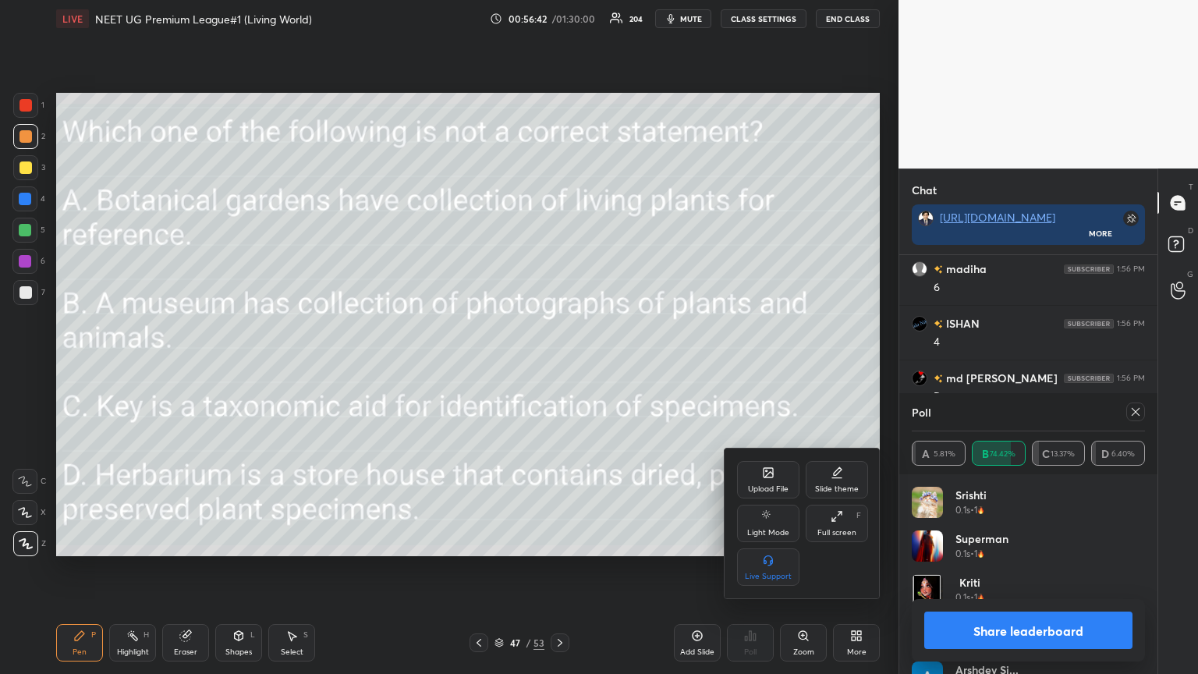
click at [559, 366] on div "Upload File" at bounding box center [768, 479] width 62 height 37
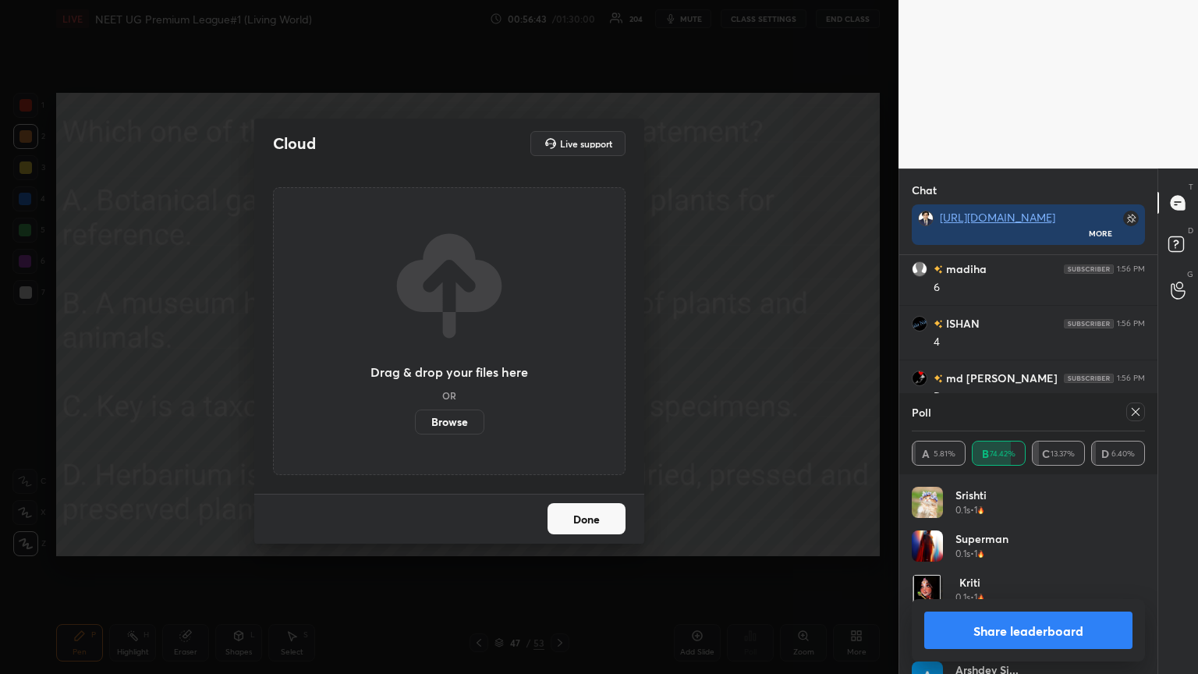
click at [462, 366] on label "Browse" at bounding box center [449, 421] width 69 height 25
click at [415, 366] on input "Browse" at bounding box center [415, 421] width 0 height 25
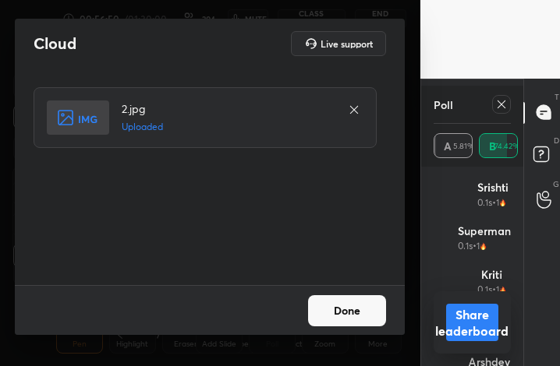
click at [357, 309] on button "Done" at bounding box center [347, 311] width 78 height 31
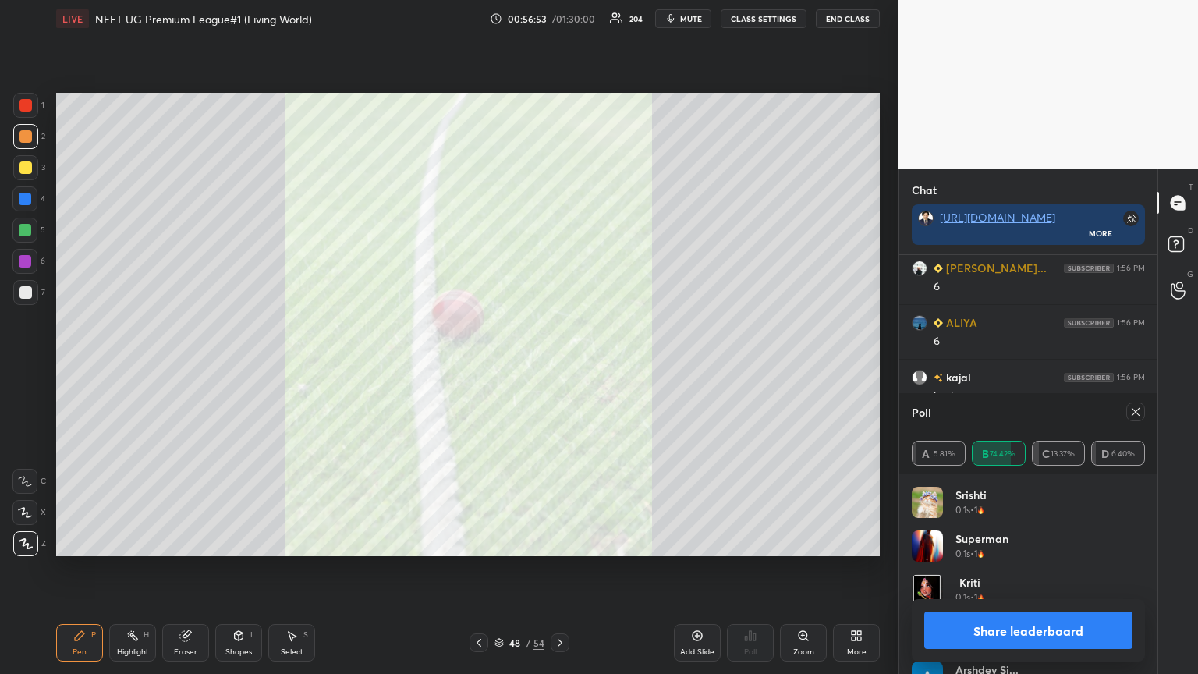
click at [559, 366] on button "Share leaderboard" at bounding box center [1028, 629] width 208 height 37
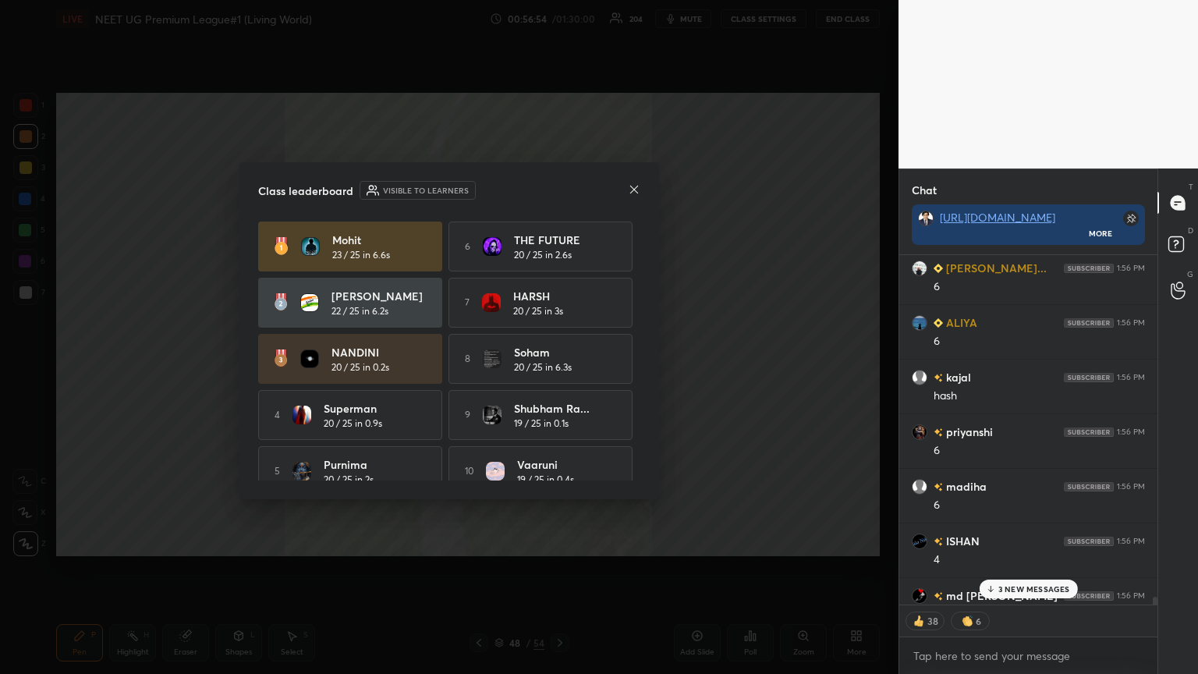
click at [559, 190] on icon at bounding box center [634, 189] width 12 height 12
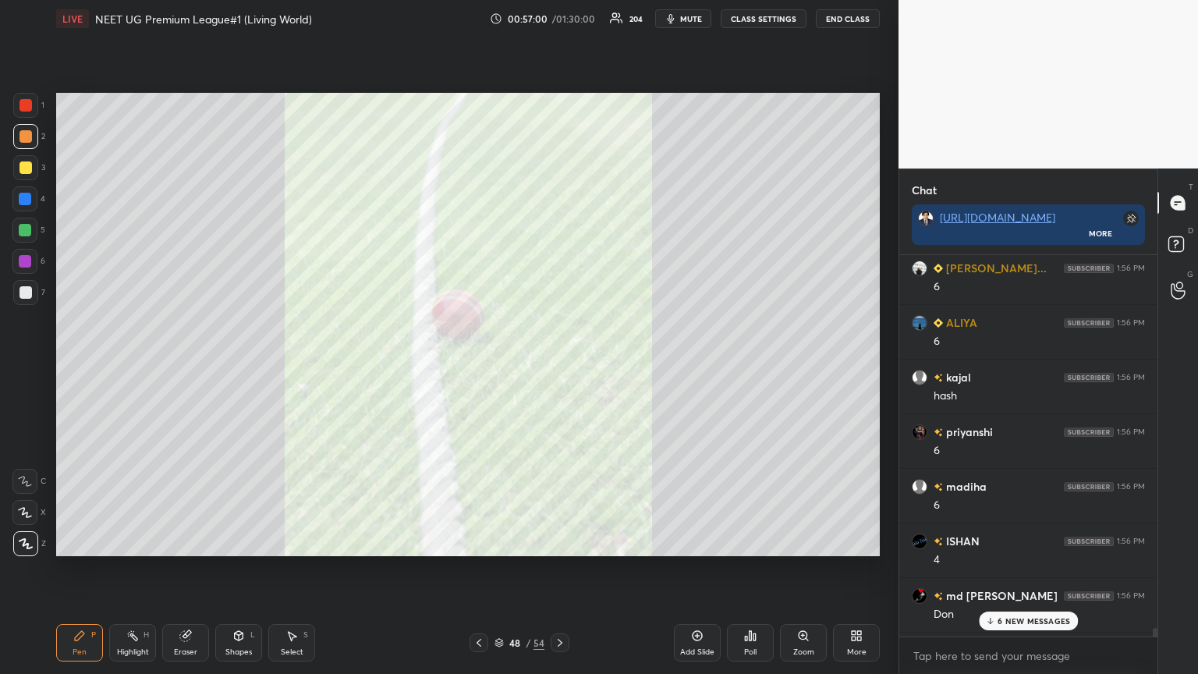
click at [559, 366] on div "Poll" at bounding box center [750, 642] width 47 height 37
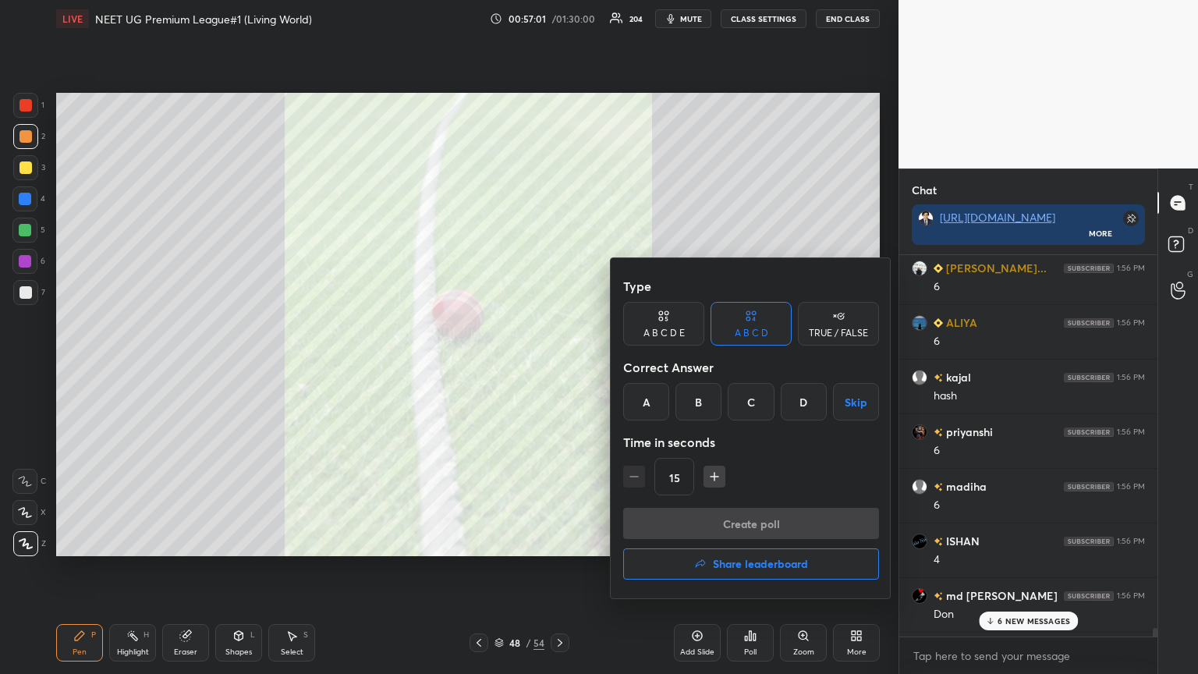
click at [559, 366] on h4 "Share leaderboard" at bounding box center [760, 563] width 95 height 11
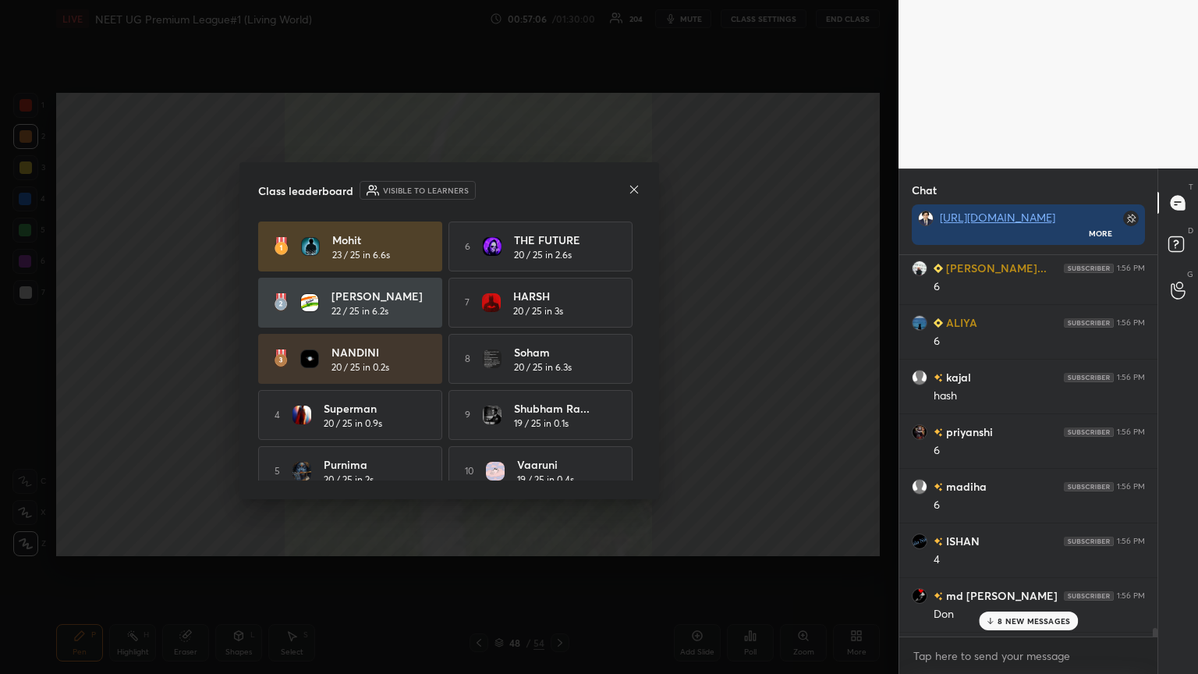
click at [559, 190] on icon at bounding box center [634, 189] width 12 height 12
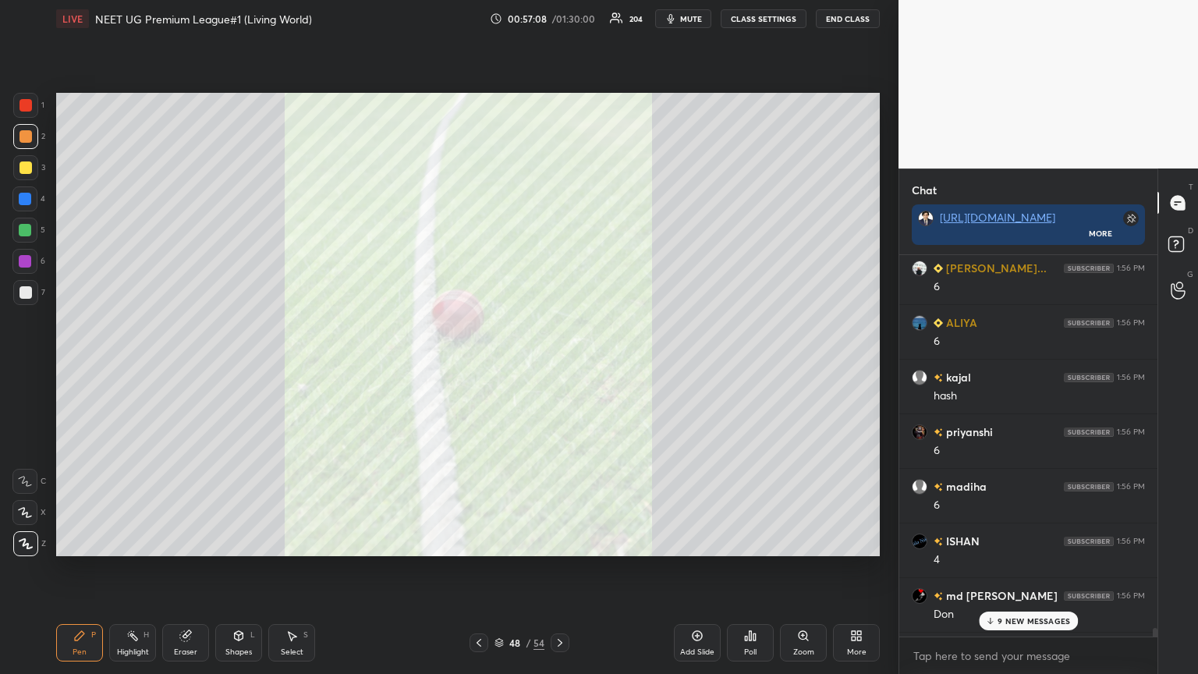
click at [559, 366] on p "9 NEW MESSAGES" at bounding box center [1033, 620] width 73 height 9
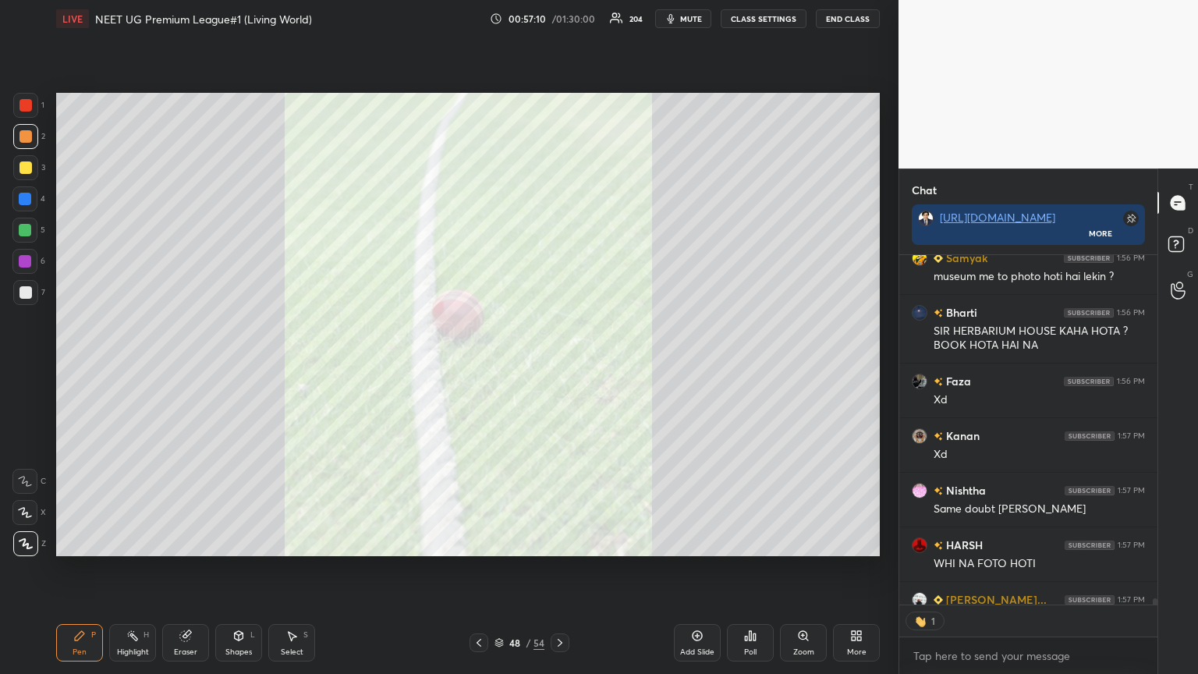
click at [559, 366] on icon at bounding box center [856, 635] width 12 height 12
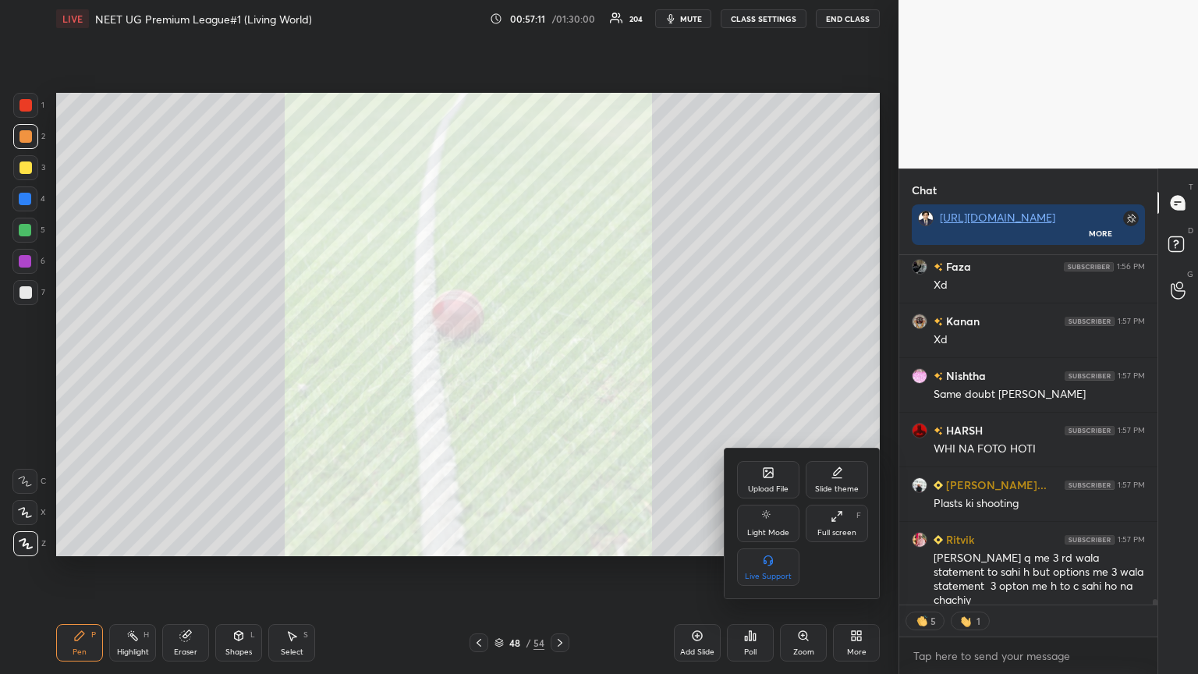
click at [559, 366] on div "Upload File" at bounding box center [768, 479] width 62 height 37
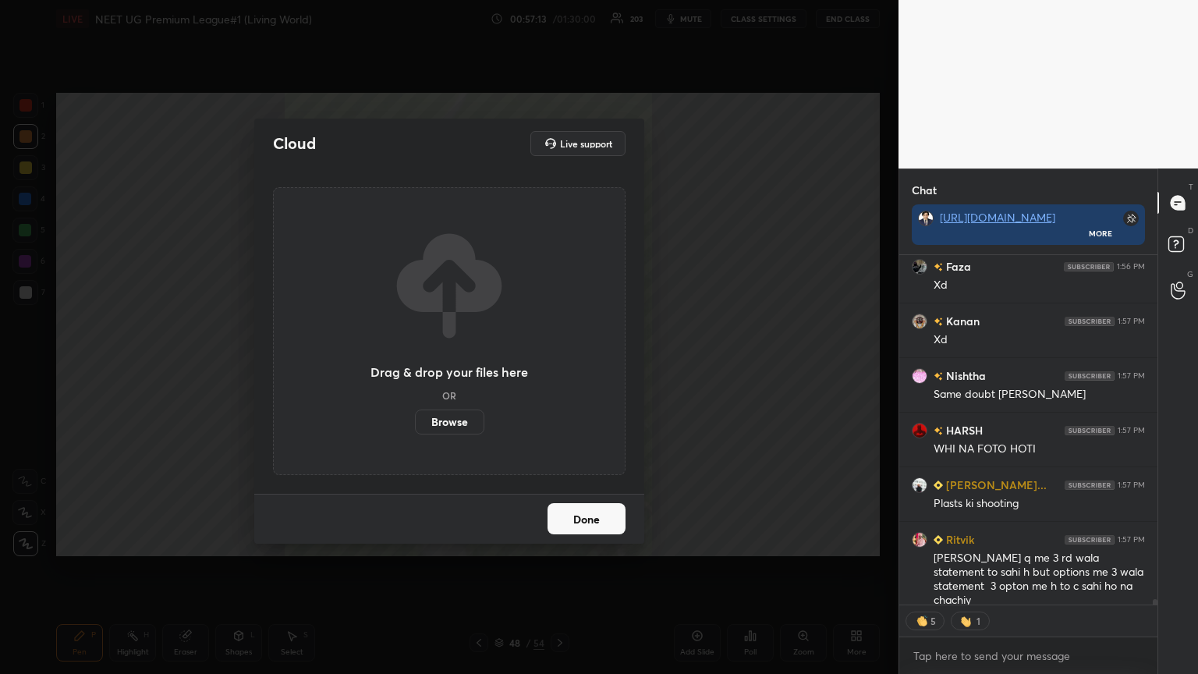
drag, startPoint x: 456, startPoint y: 421, endPoint x: 463, endPoint y: 320, distance: 100.8
click at [456, 366] on label "Browse" at bounding box center [449, 421] width 69 height 25
click at [415, 366] on input "Browse" at bounding box center [415, 421] width 0 height 25
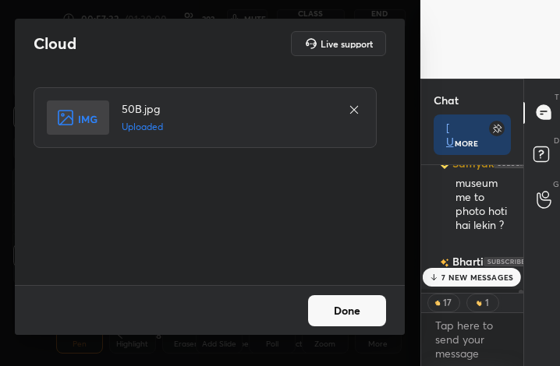
click at [355, 317] on button "Done" at bounding box center [347, 311] width 78 height 31
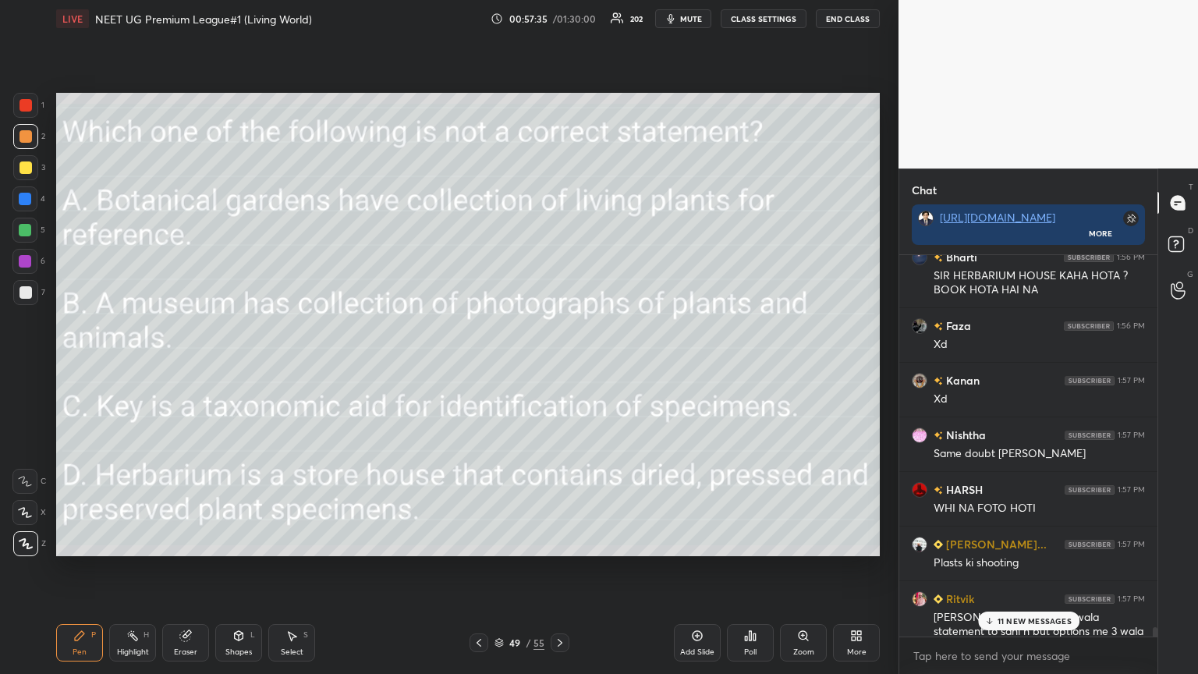
click at [559, 366] on div "More" at bounding box center [856, 652] width 19 height 8
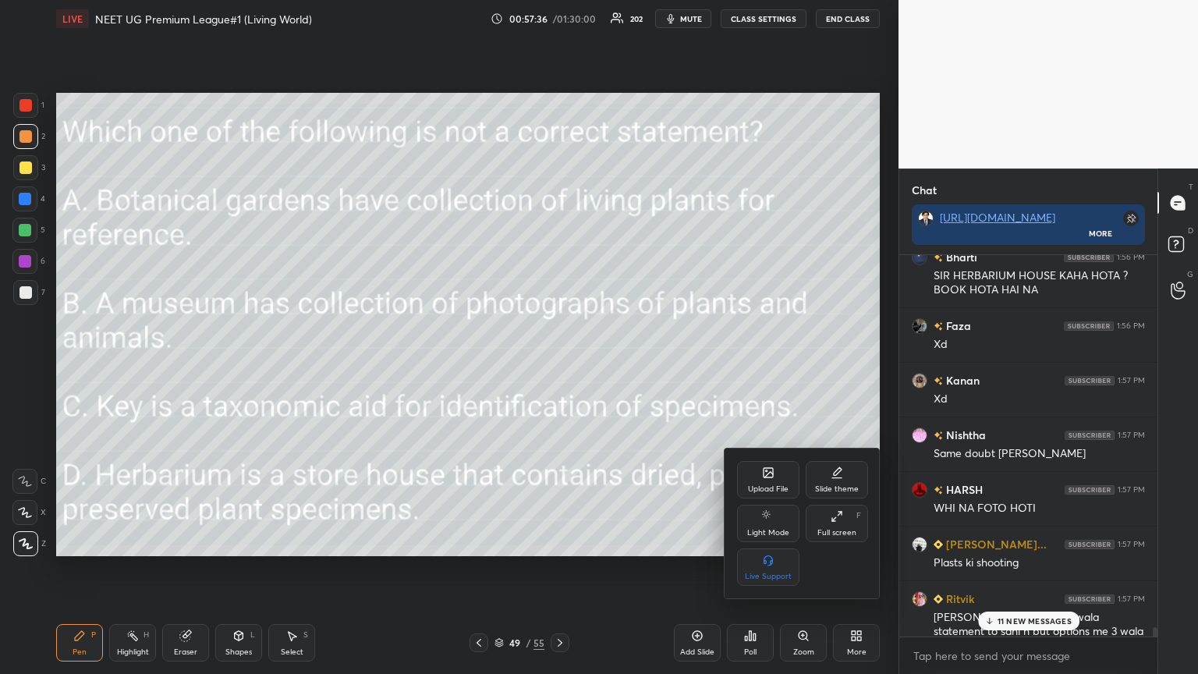
click at [559, 366] on div "Upload File" at bounding box center [768, 479] width 62 height 37
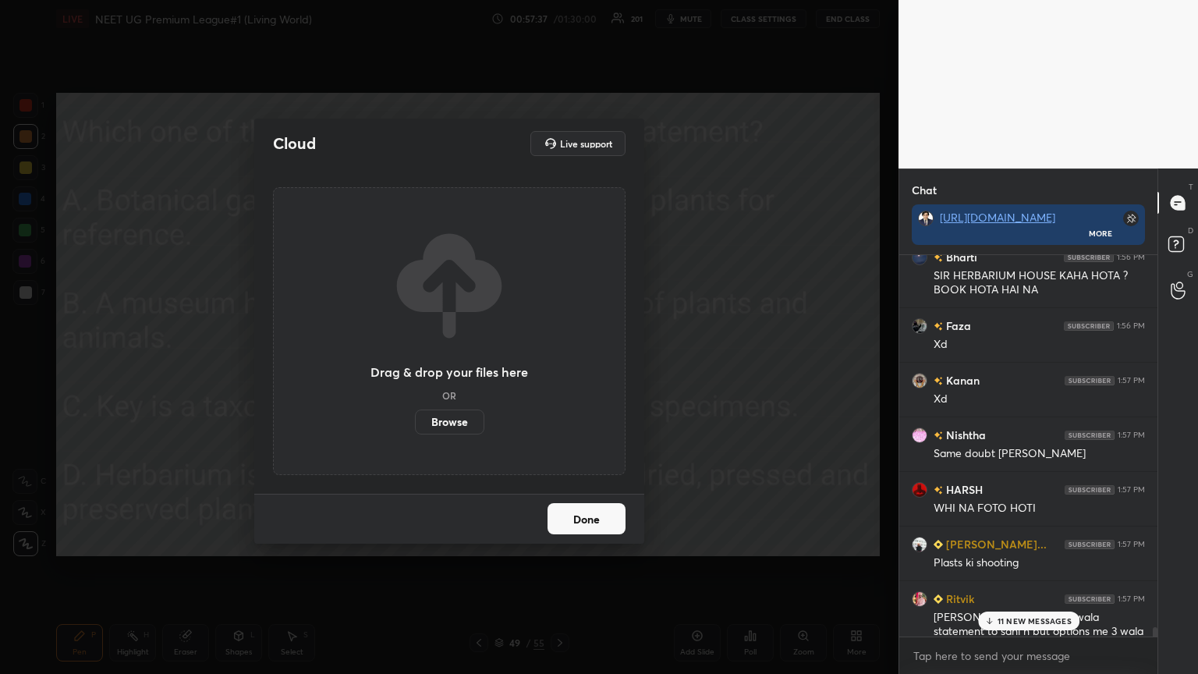
drag, startPoint x: 458, startPoint y: 421, endPoint x: 460, endPoint y: 320, distance: 100.6
click at [458, 366] on label "Browse" at bounding box center [449, 421] width 69 height 25
click at [415, 366] on input "Browse" at bounding box center [415, 421] width 0 height 25
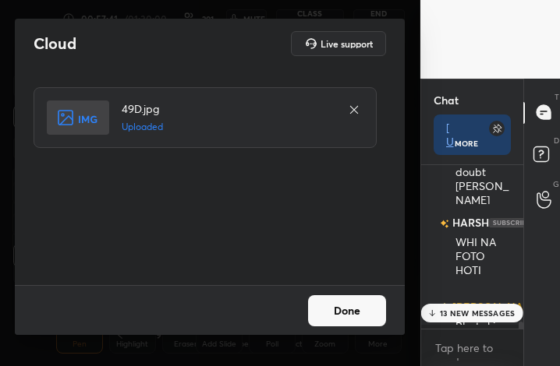
drag, startPoint x: 349, startPoint y: 317, endPoint x: 398, endPoint y: 290, distance: 56.5
click at [349, 314] on button "Done" at bounding box center [347, 311] width 78 height 31
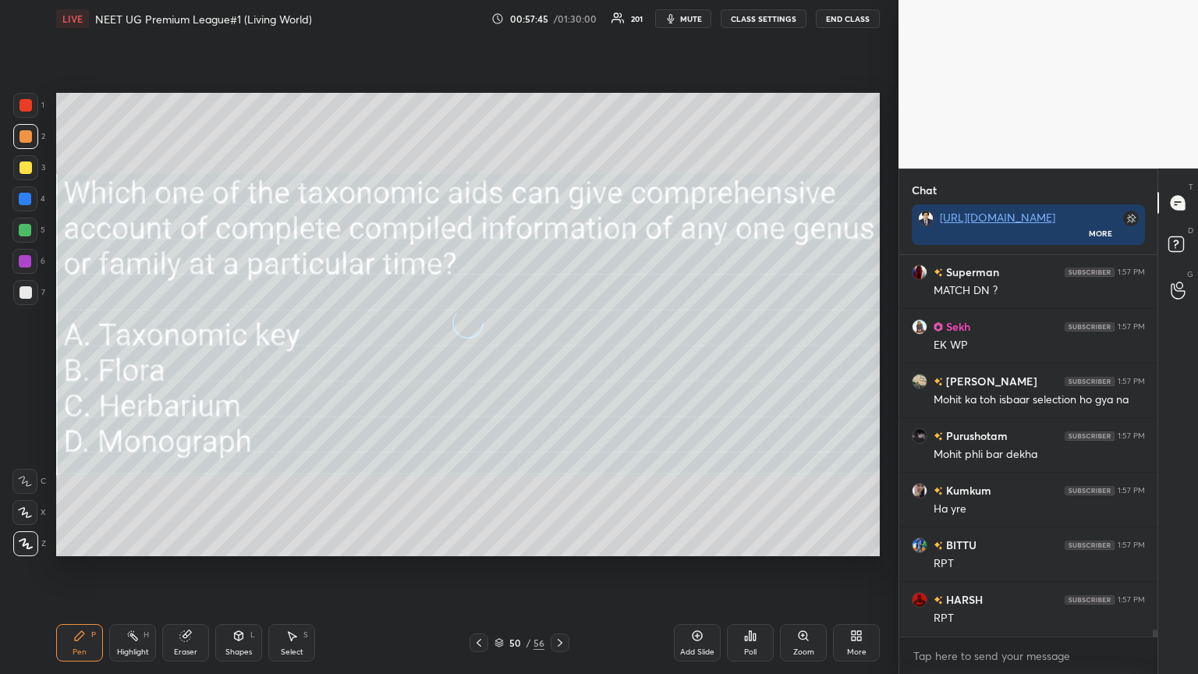
click at [559, 15] on span "mute" at bounding box center [691, 18] width 22 height 11
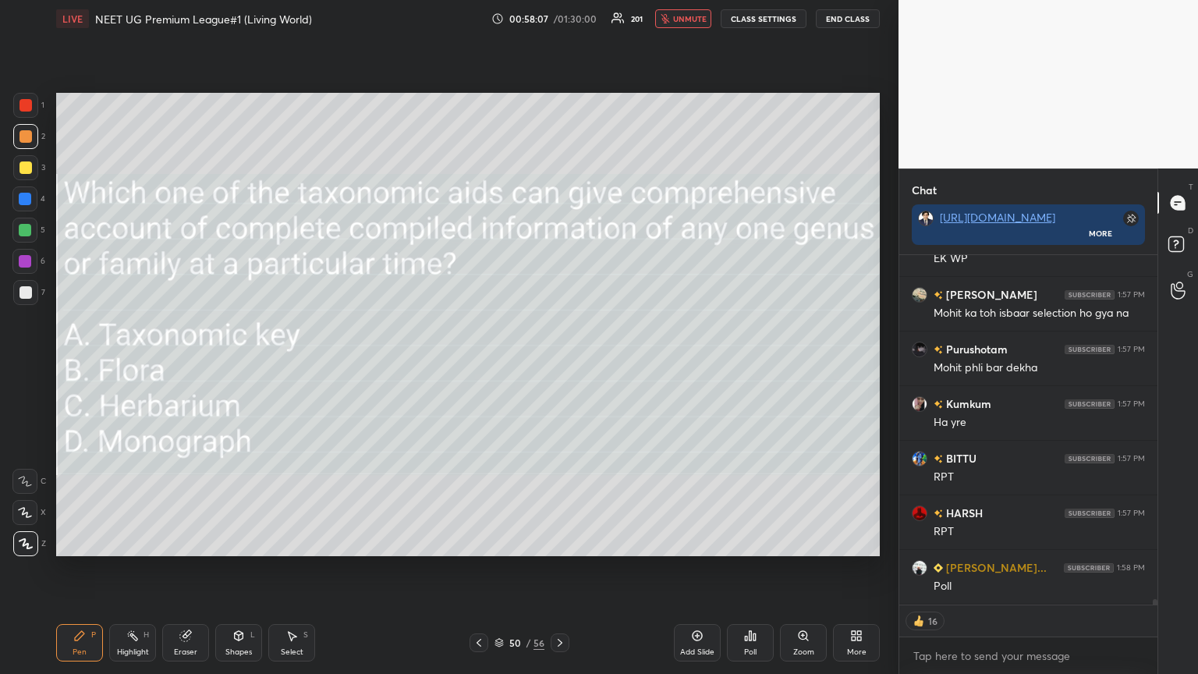
click at [559, 12] on button "unmute" at bounding box center [683, 18] width 56 height 19
click at [559, 366] on icon at bounding box center [750, 635] width 12 height 12
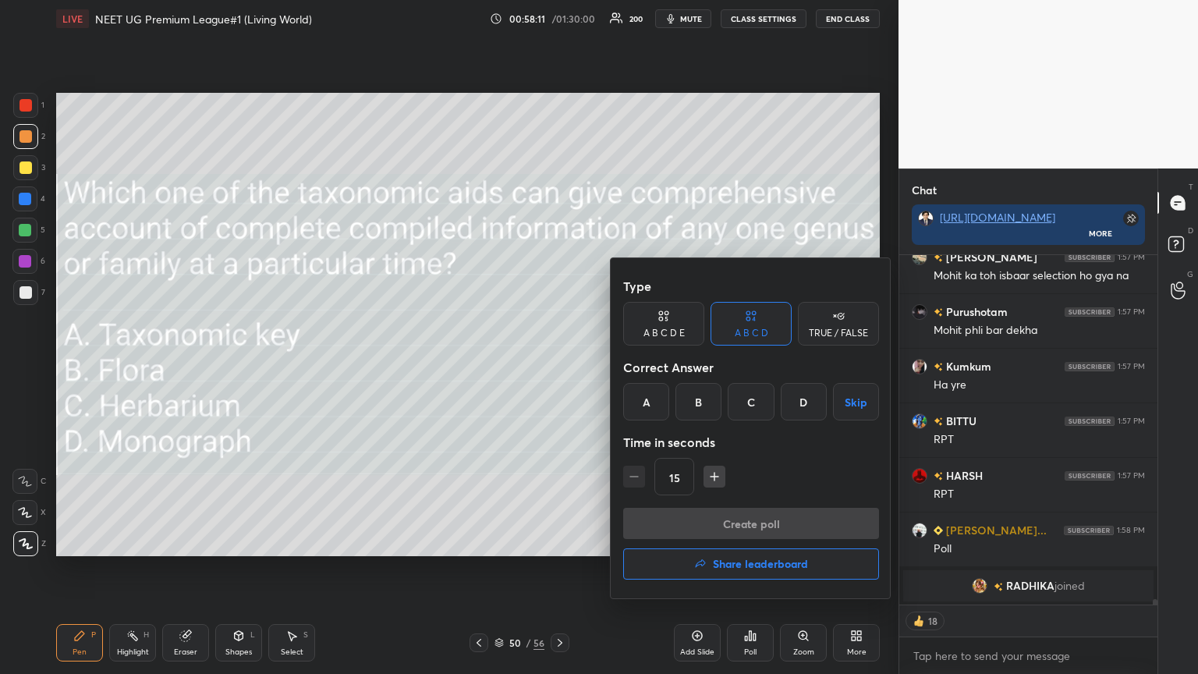
click at [559, 366] on div "D" at bounding box center [803, 401] width 46 height 37
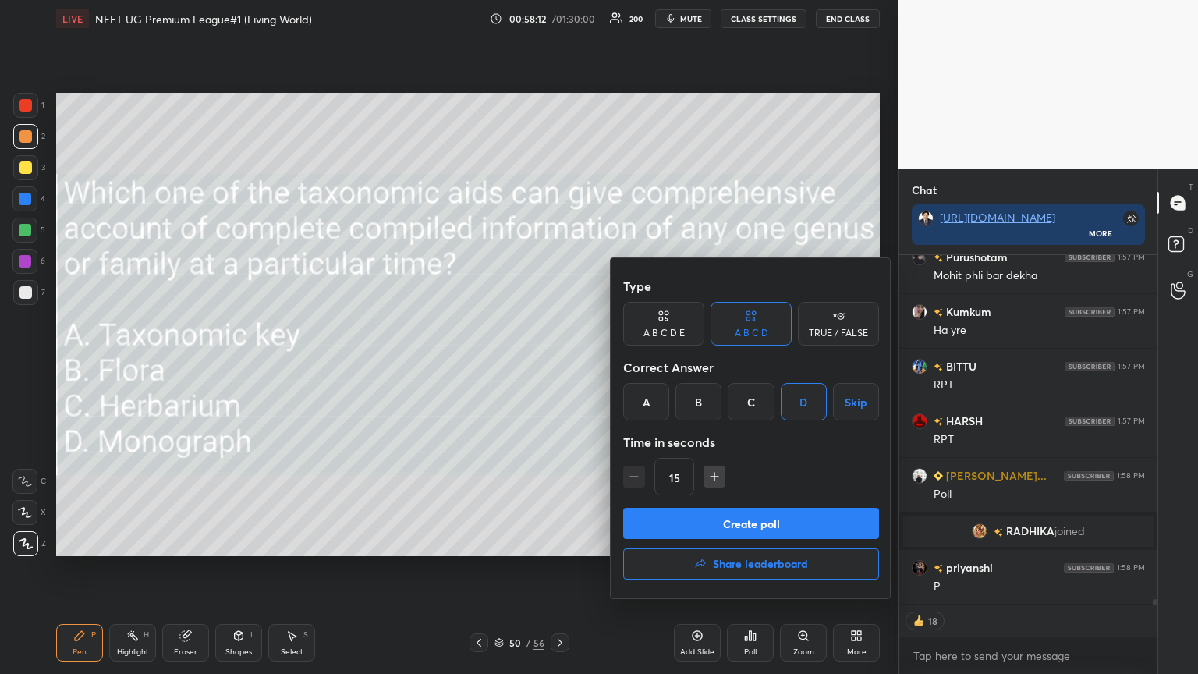
click at [559, 366] on button "Create poll" at bounding box center [751, 523] width 256 height 31
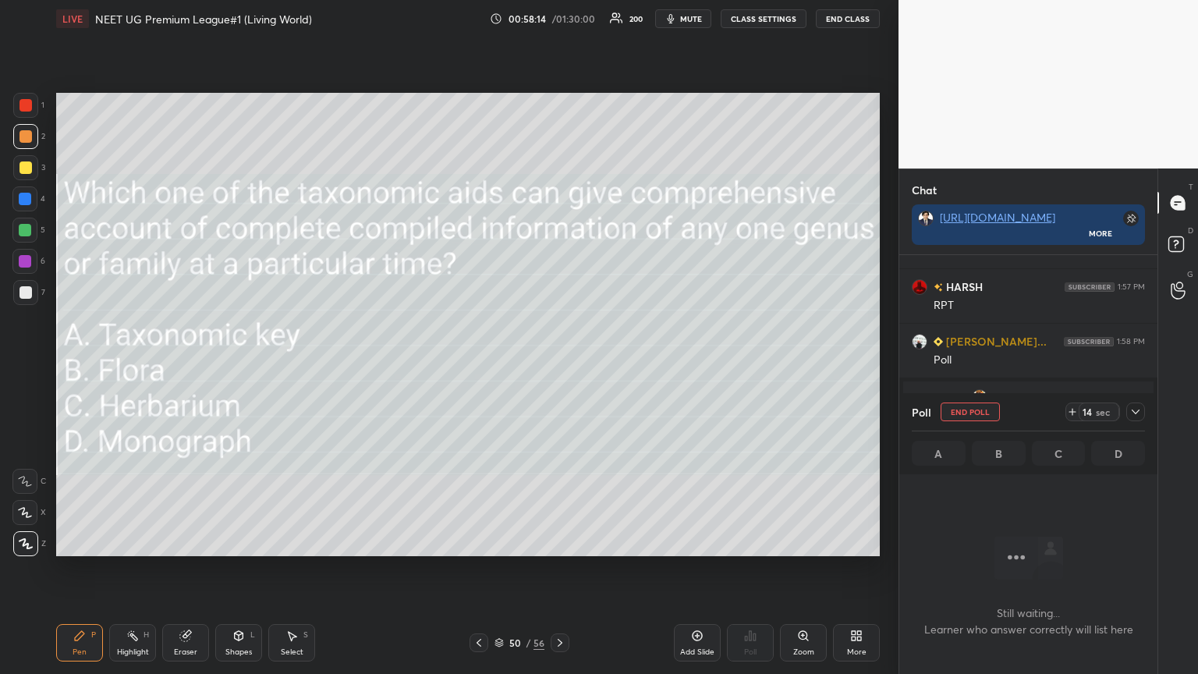
click at [559, 18] on span "mute" at bounding box center [691, 18] width 22 height 11
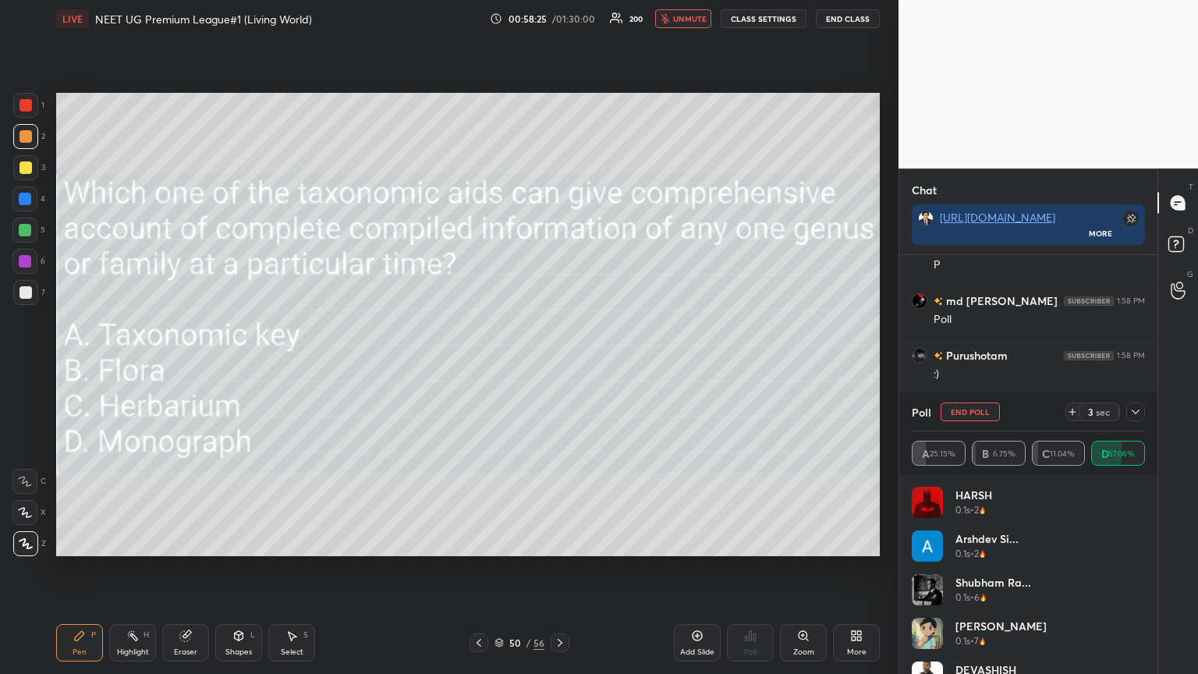
click at [559, 26] on button "unmute" at bounding box center [683, 18] width 56 height 19
click at [487, 366] on div at bounding box center [478, 642] width 19 height 19
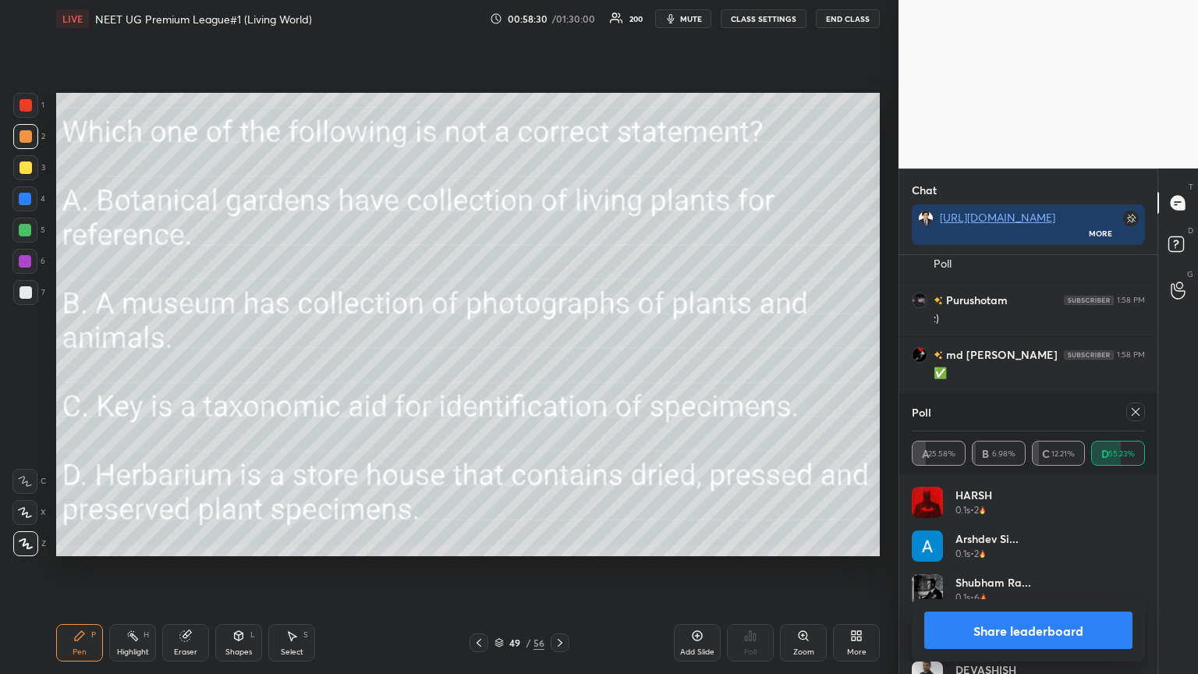
click at [556, 366] on icon at bounding box center [560, 642] width 12 height 12
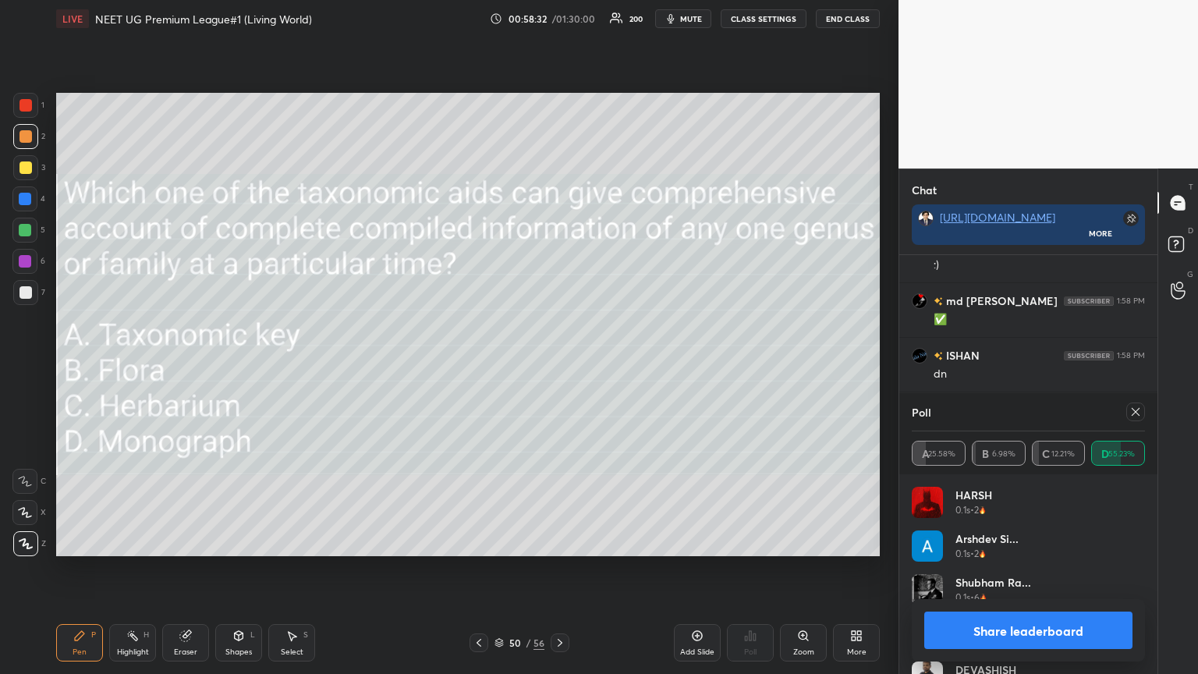
click at [559, 366] on button "Share leaderboard" at bounding box center [1028, 629] width 208 height 37
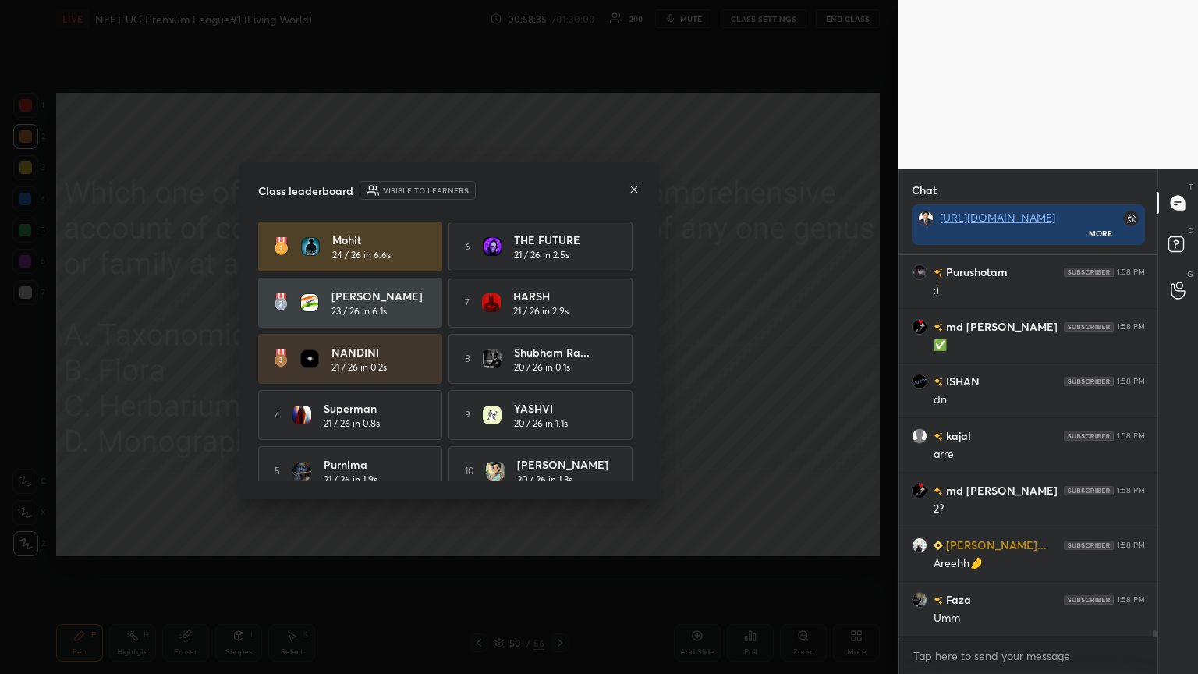
click at [559, 187] on icon at bounding box center [634, 189] width 8 height 8
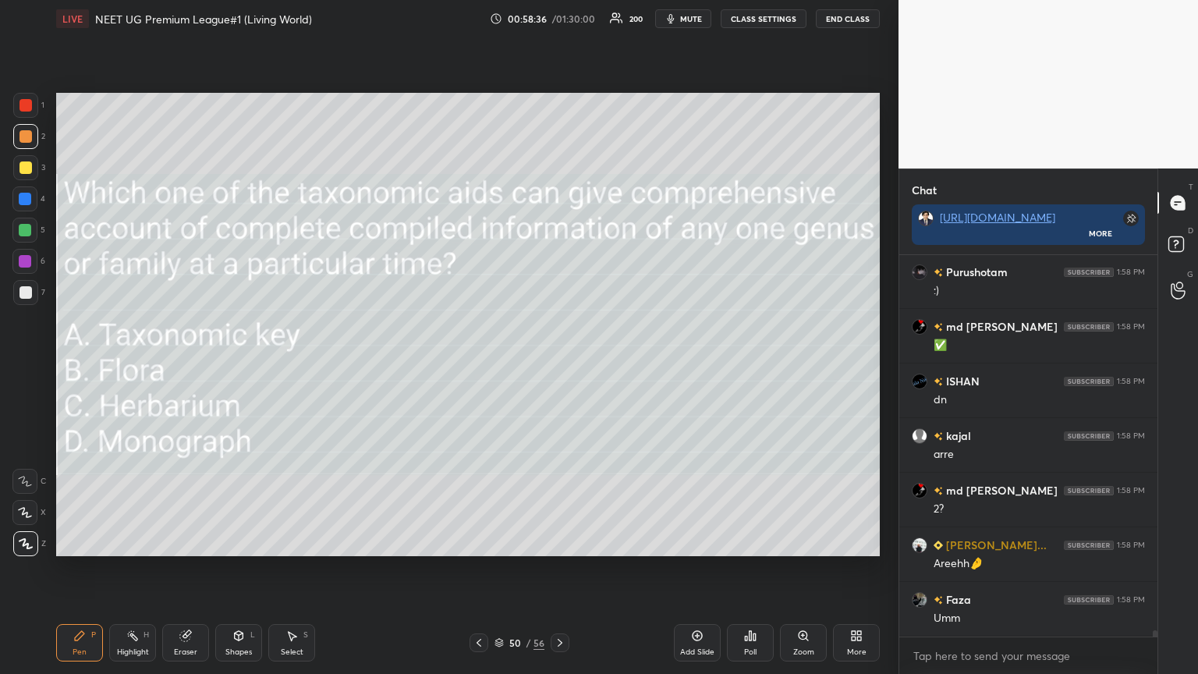
drag, startPoint x: 472, startPoint y: 640, endPoint x: 490, endPoint y: 632, distance: 19.6
click at [474, 366] on icon at bounding box center [478, 642] width 12 height 12
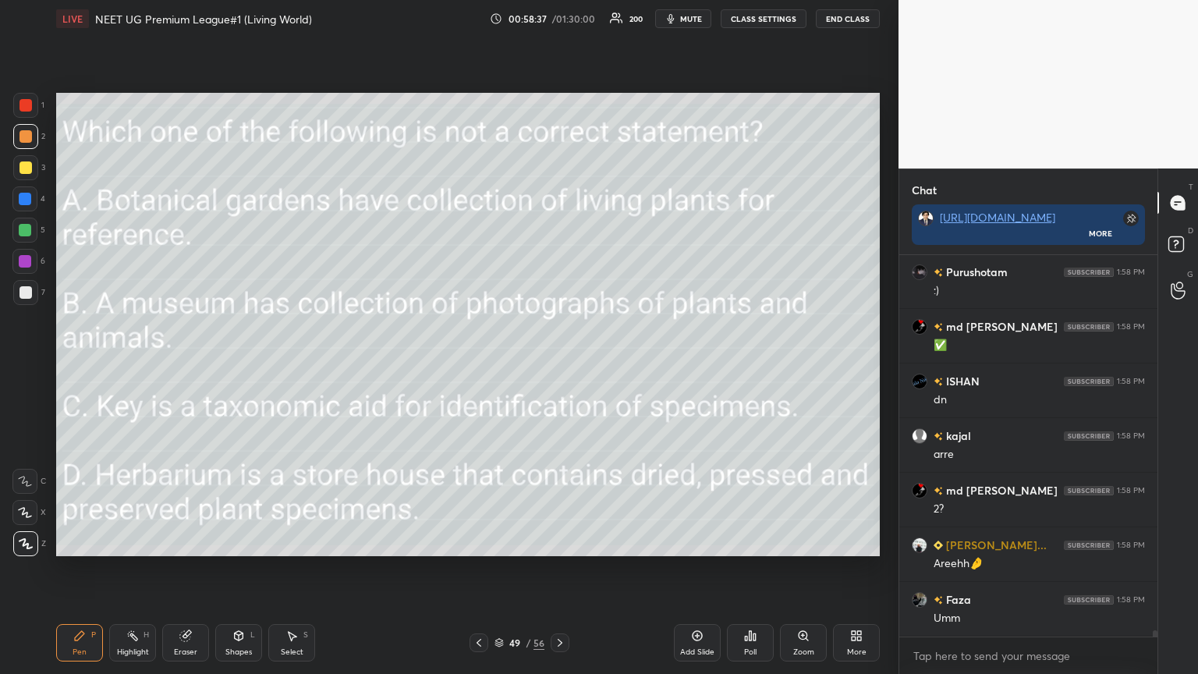
click at [491, 366] on div "Pen P Highlight H Eraser Shapes L Select S 49 / 56 Add Slide Poll Zoom More" at bounding box center [467, 642] width 823 height 62
click at [478, 366] on icon at bounding box center [478, 643] width 5 height 8
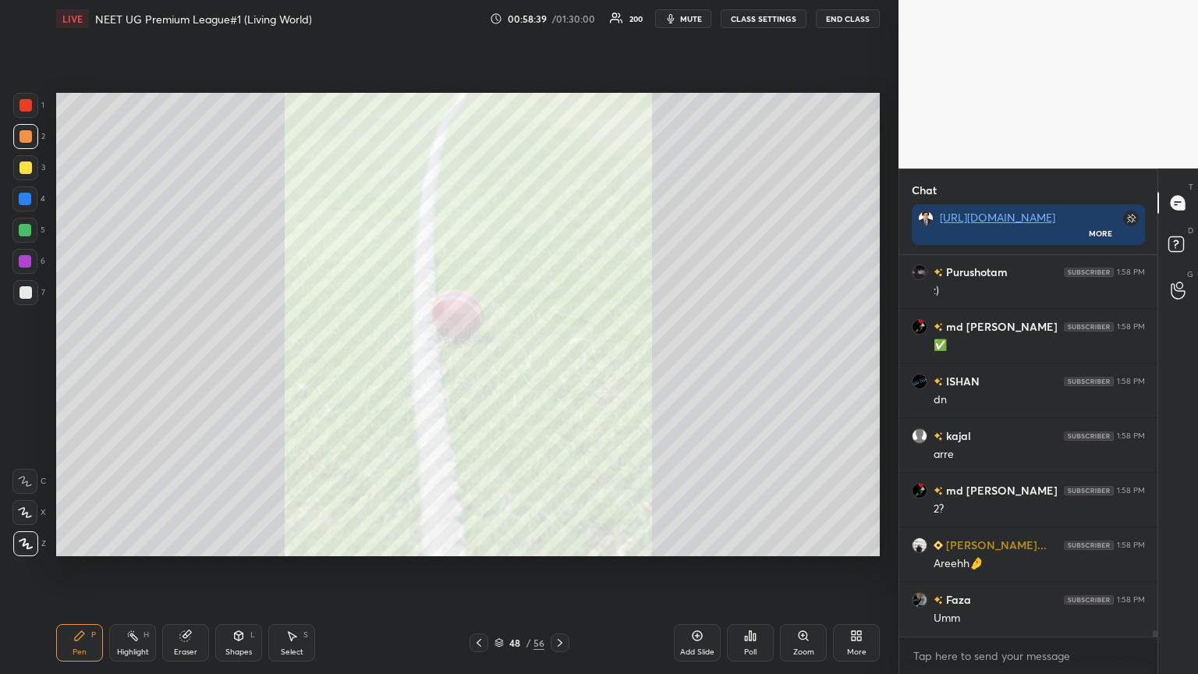
click at [549, 366] on div "48 / 56" at bounding box center [519, 642] width 100 height 19
click at [559, 366] on icon at bounding box center [560, 642] width 12 height 12
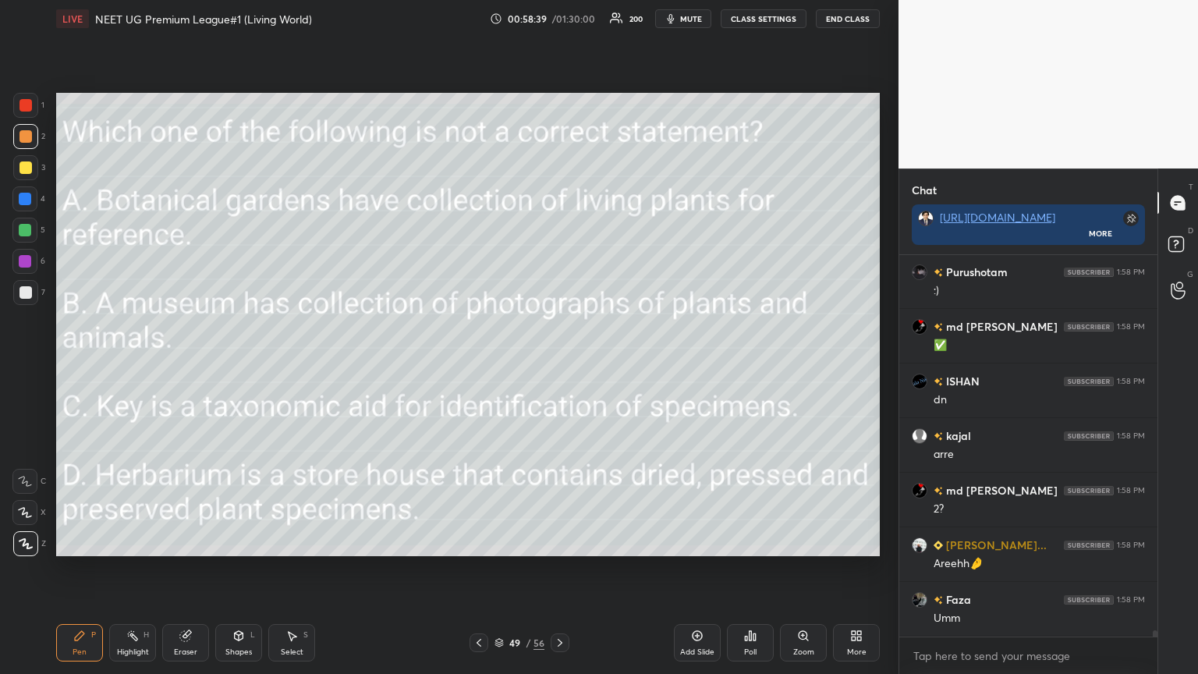
click at [559, 366] on icon at bounding box center [560, 642] width 12 height 12
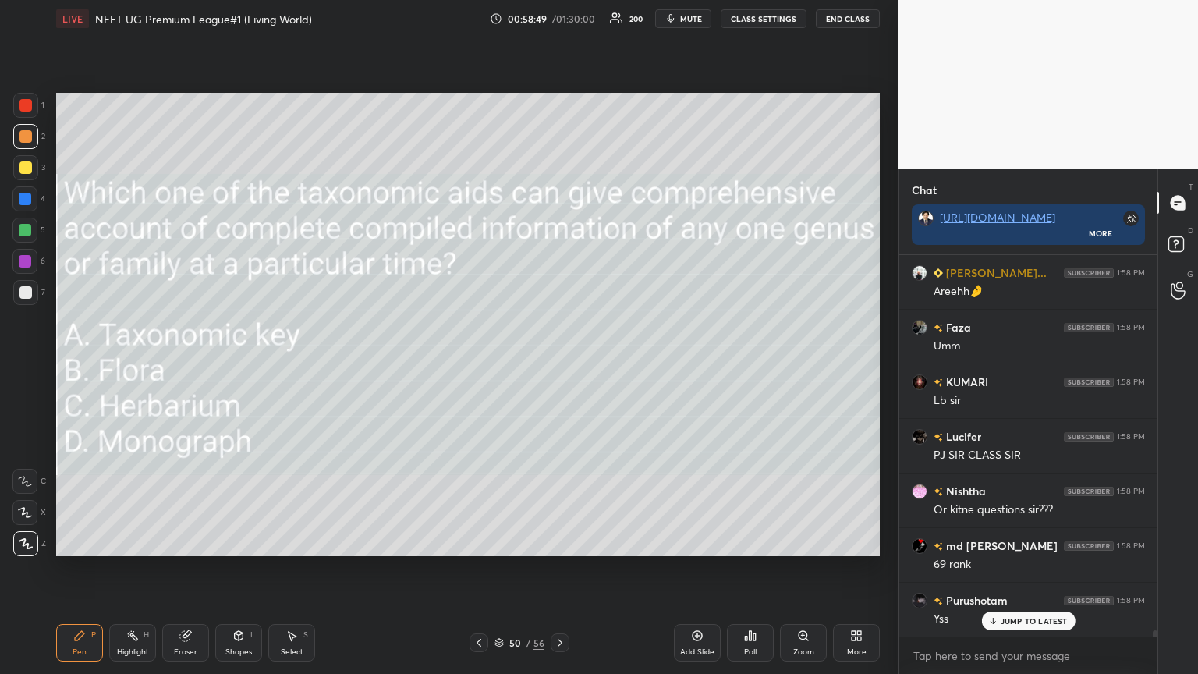
click at [559, 366] on div "More" at bounding box center [856, 642] width 47 height 37
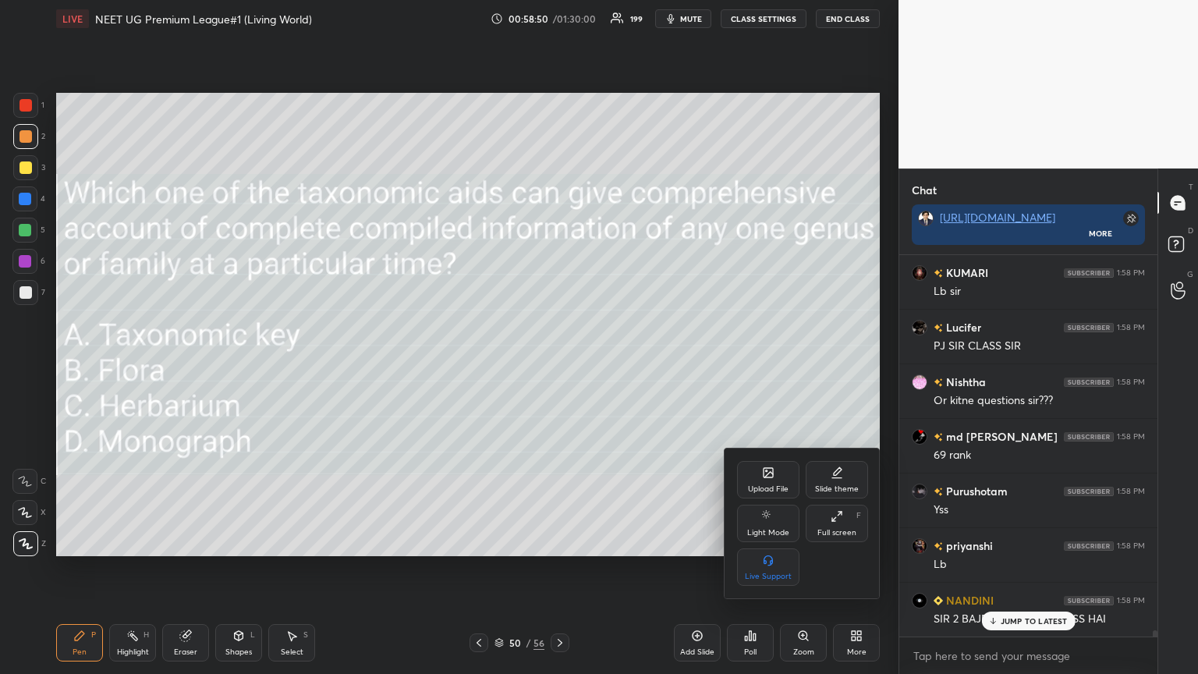
click at [559, 366] on div "Upload File" at bounding box center [768, 479] width 62 height 37
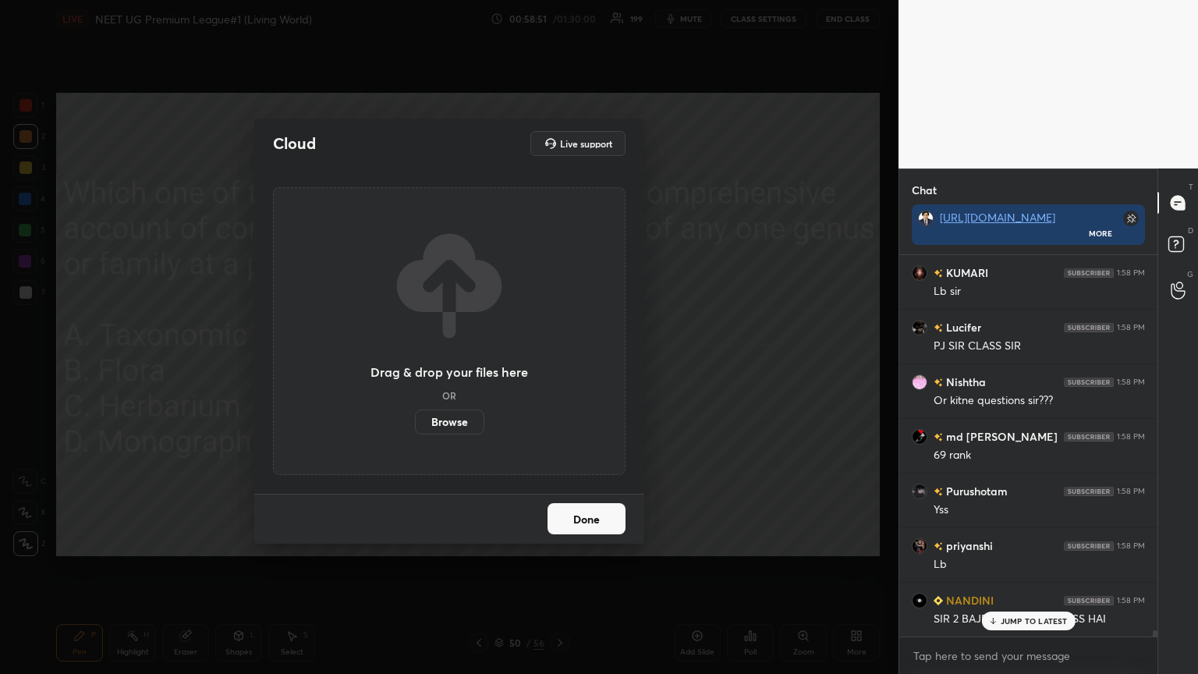
click at [439, 366] on label "Browse" at bounding box center [449, 421] width 69 height 25
click at [415, 366] on input "Browse" at bounding box center [415, 421] width 0 height 25
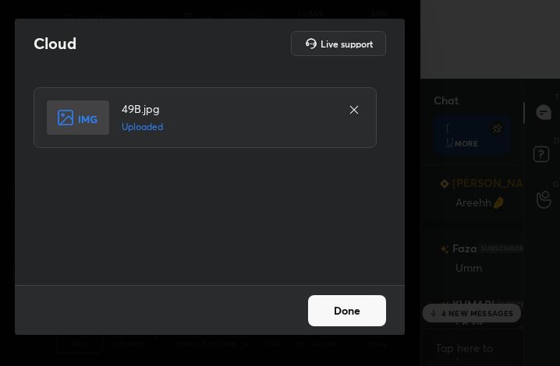
click at [342, 305] on button "Done" at bounding box center [347, 311] width 78 height 31
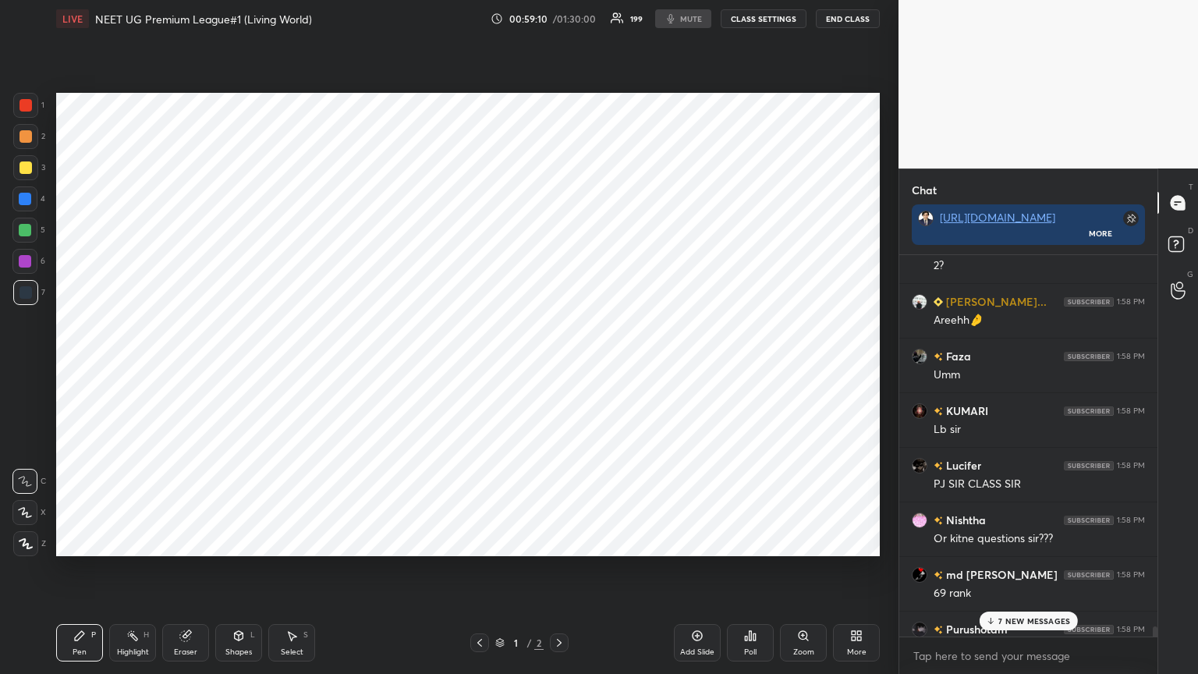
drag, startPoint x: 558, startPoint y: 635, endPoint x: 558, endPoint y: 625, distance: 10.1
click at [558, 366] on div at bounding box center [559, 642] width 19 height 19
click at [553, 366] on icon at bounding box center [559, 642] width 12 height 12
click at [472, 366] on div at bounding box center [479, 642] width 19 height 19
click at [559, 366] on icon at bounding box center [697, 635] width 12 height 12
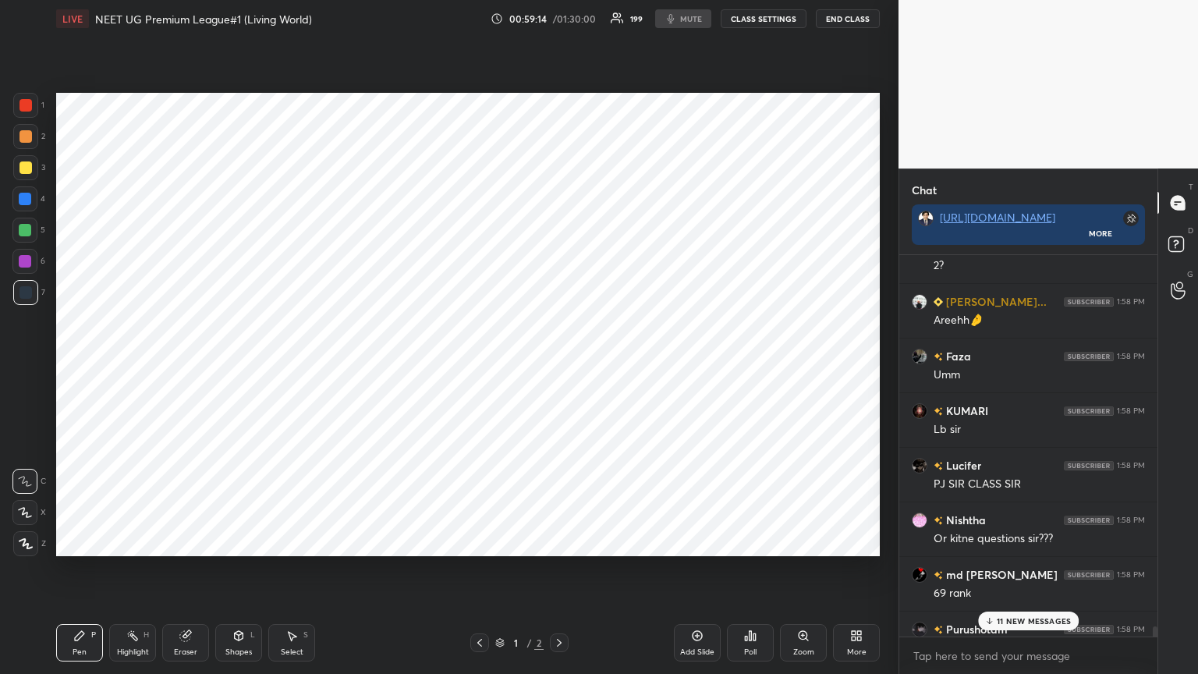
click at [559, 366] on div "Add Slide" at bounding box center [697, 642] width 47 height 37
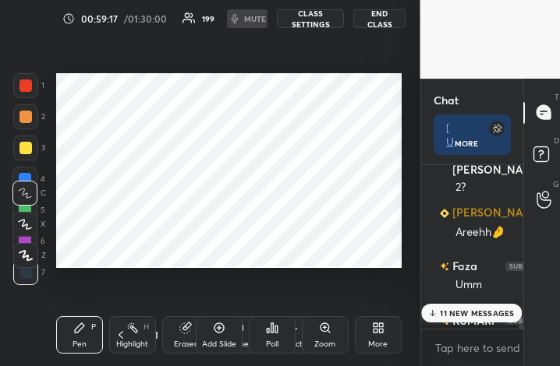
type textarea "x"
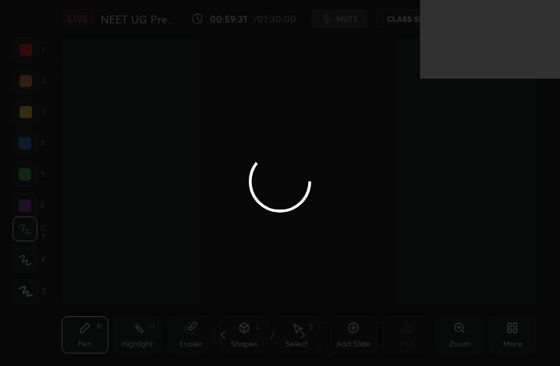
scroll to position [267, 497]
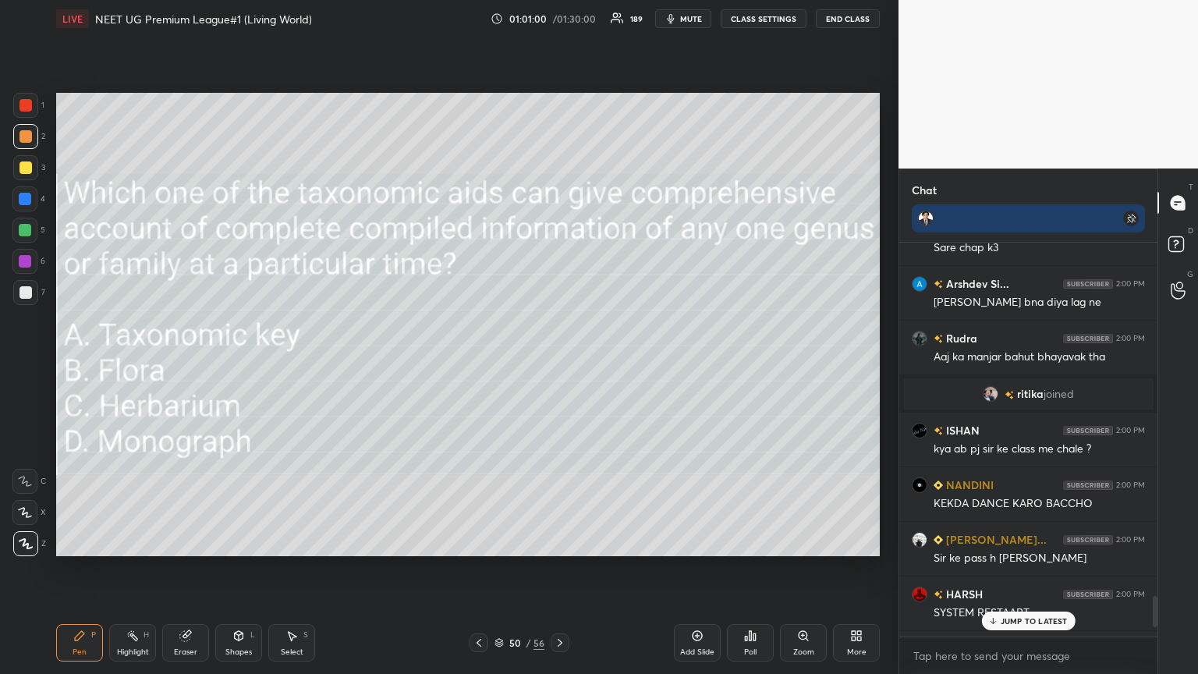
click at [559, 366] on icon at bounding box center [560, 642] width 12 height 12
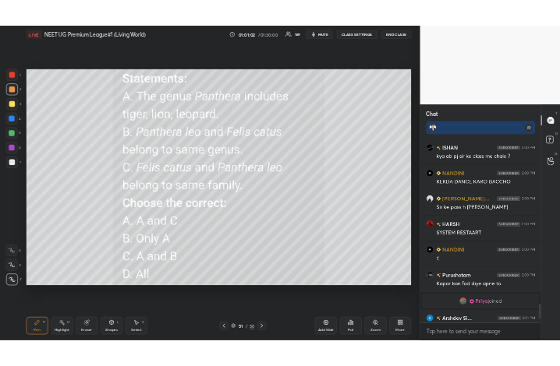
scroll to position [4603, 0]
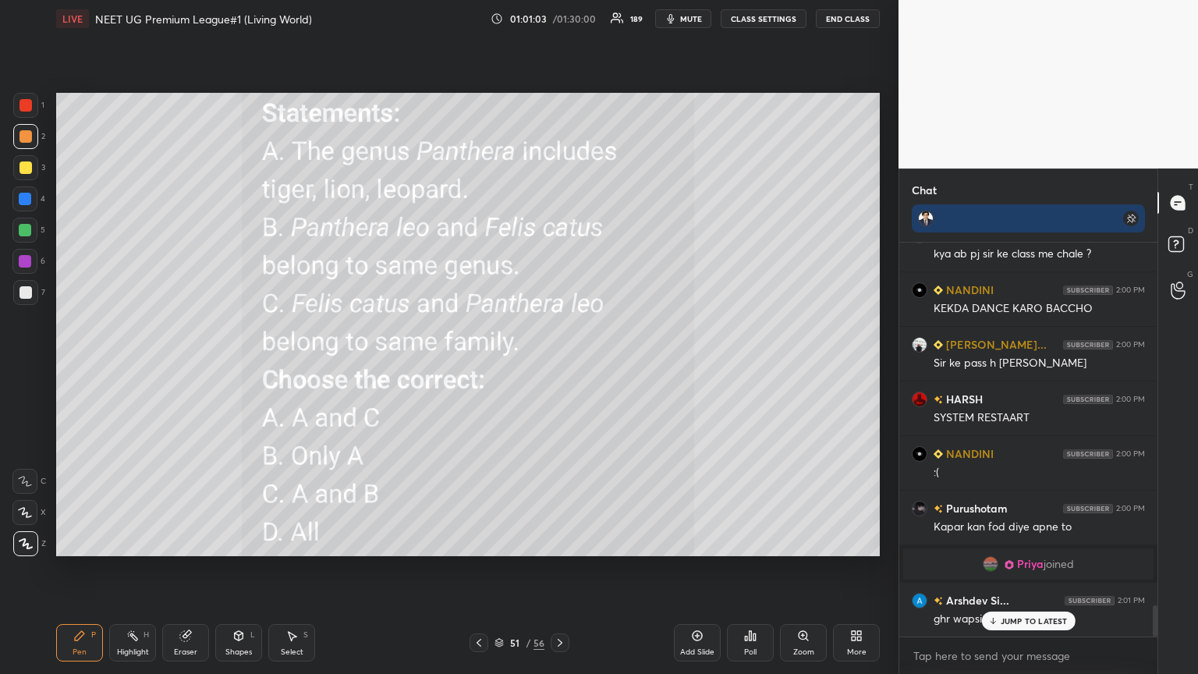
click at [486, 366] on div at bounding box center [478, 642] width 19 height 19
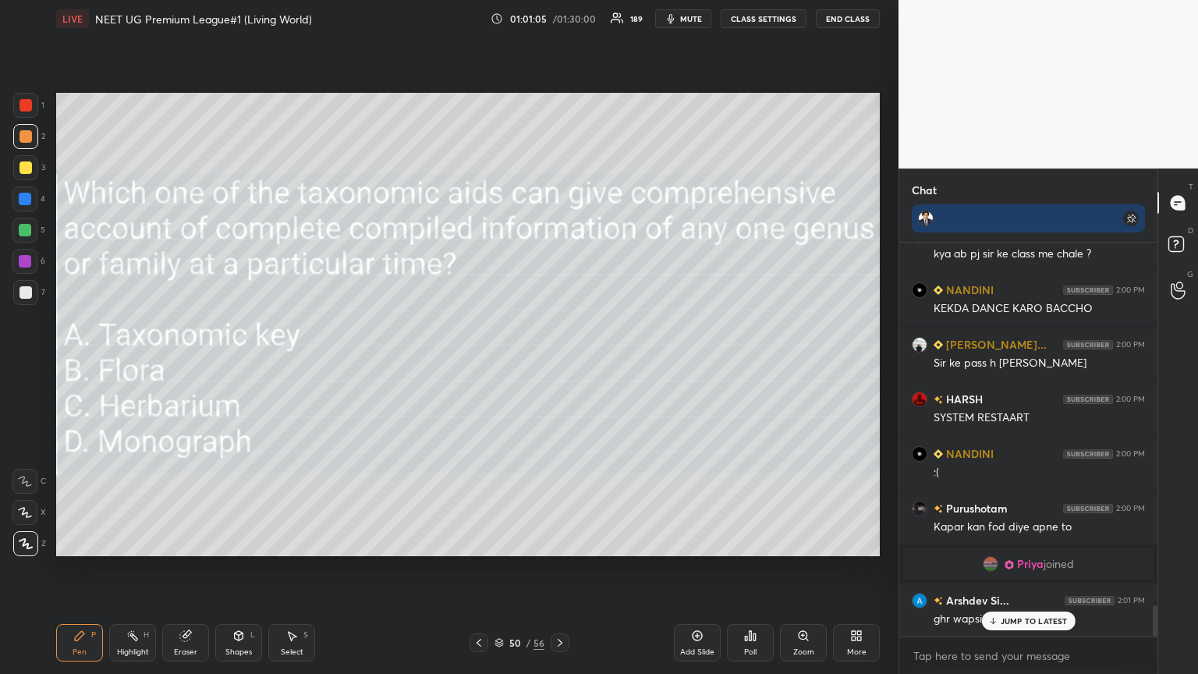
click at [555, 366] on icon at bounding box center [560, 642] width 12 height 12
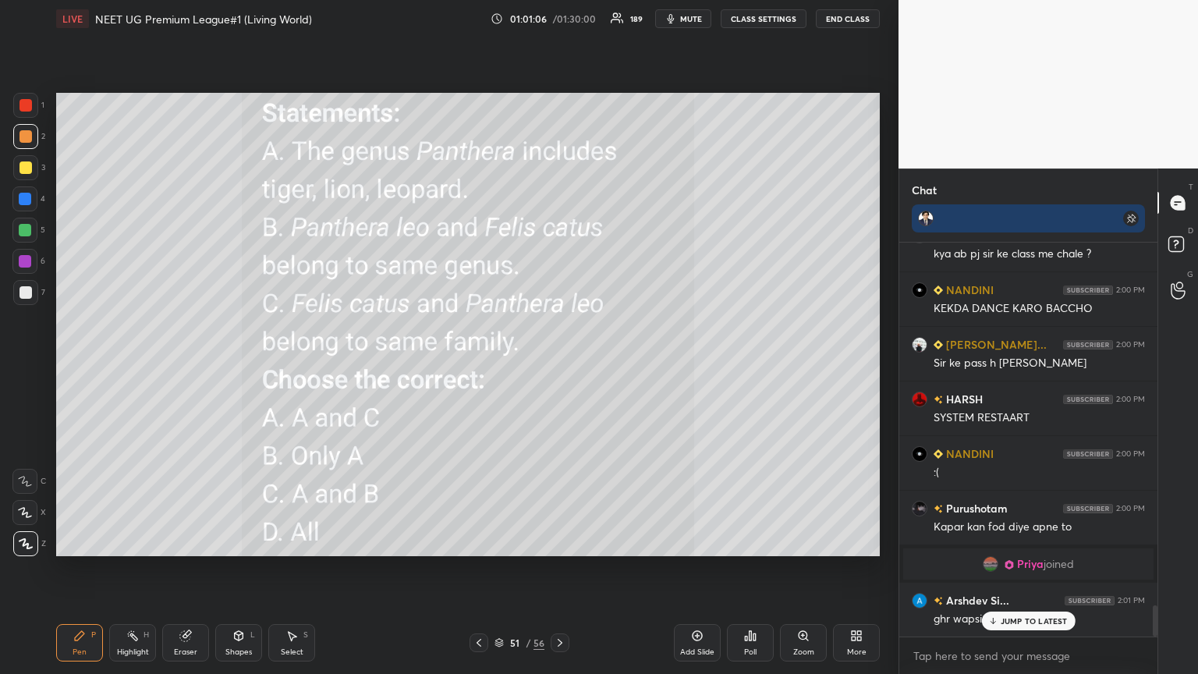
click at [555, 366] on icon at bounding box center [560, 642] width 12 height 12
click at [480, 366] on icon at bounding box center [478, 643] width 5 height 8
click at [559, 366] on div "More" at bounding box center [856, 642] width 47 height 37
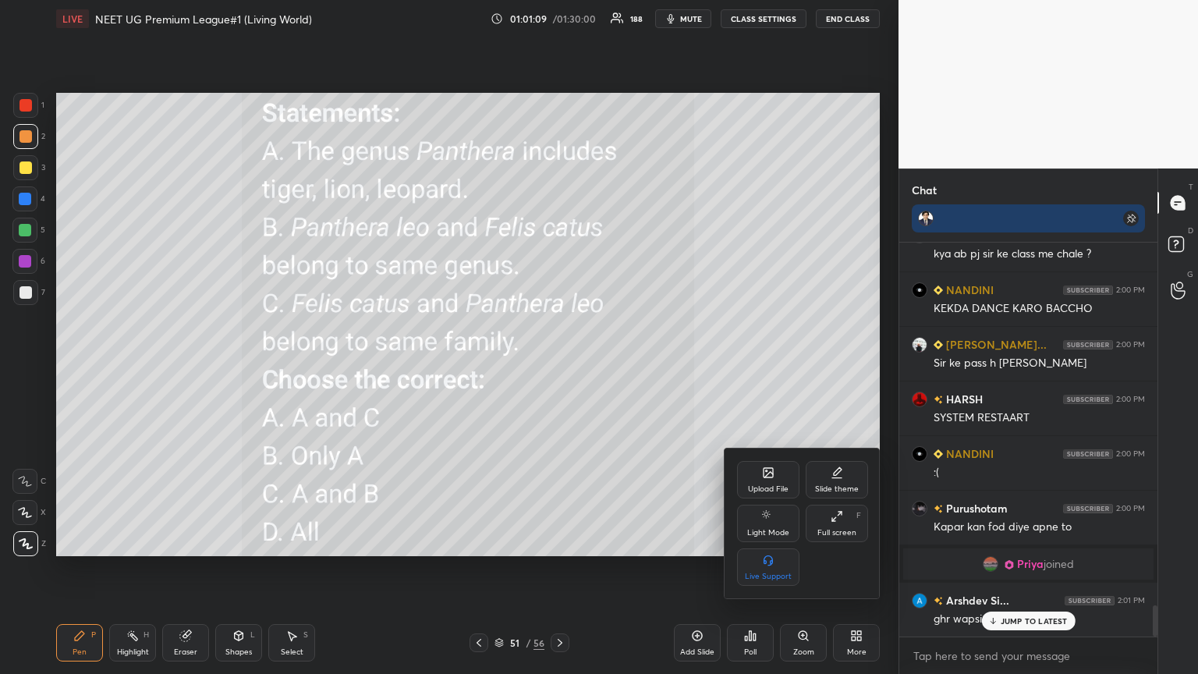
click at [559, 366] on icon at bounding box center [768, 472] width 12 height 12
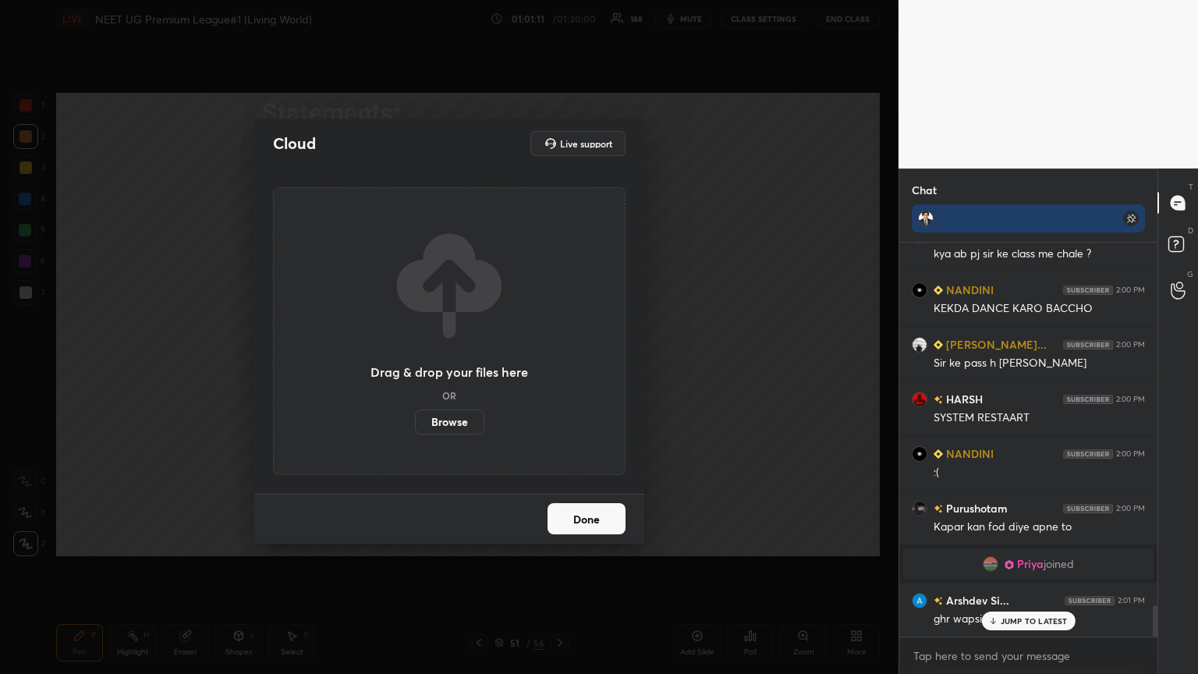
drag, startPoint x: 455, startPoint y: 421, endPoint x: 455, endPoint y: 325, distance: 95.9
click at [455, 366] on label "Browse" at bounding box center [449, 421] width 69 height 25
click at [415, 366] on input "Browse" at bounding box center [415, 421] width 0 height 25
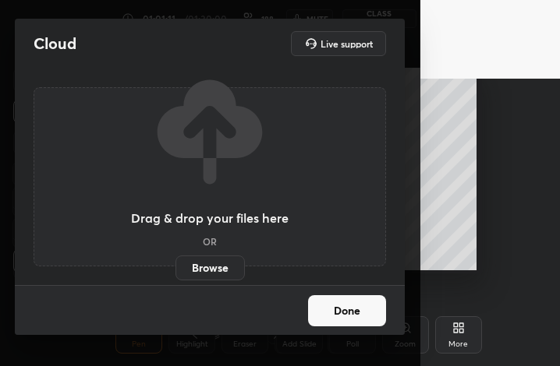
scroll to position [77703, 77519]
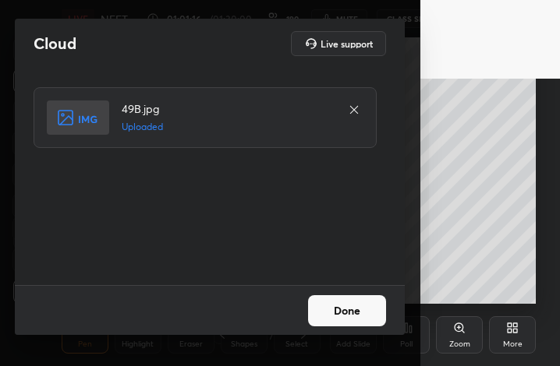
drag, startPoint x: 326, startPoint y: 324, endPoint x: 327, endPoint y: 315, distance: 8.7
click at [326, 324] on button "Done" at bounding box center [347, 311] width 78 height 31
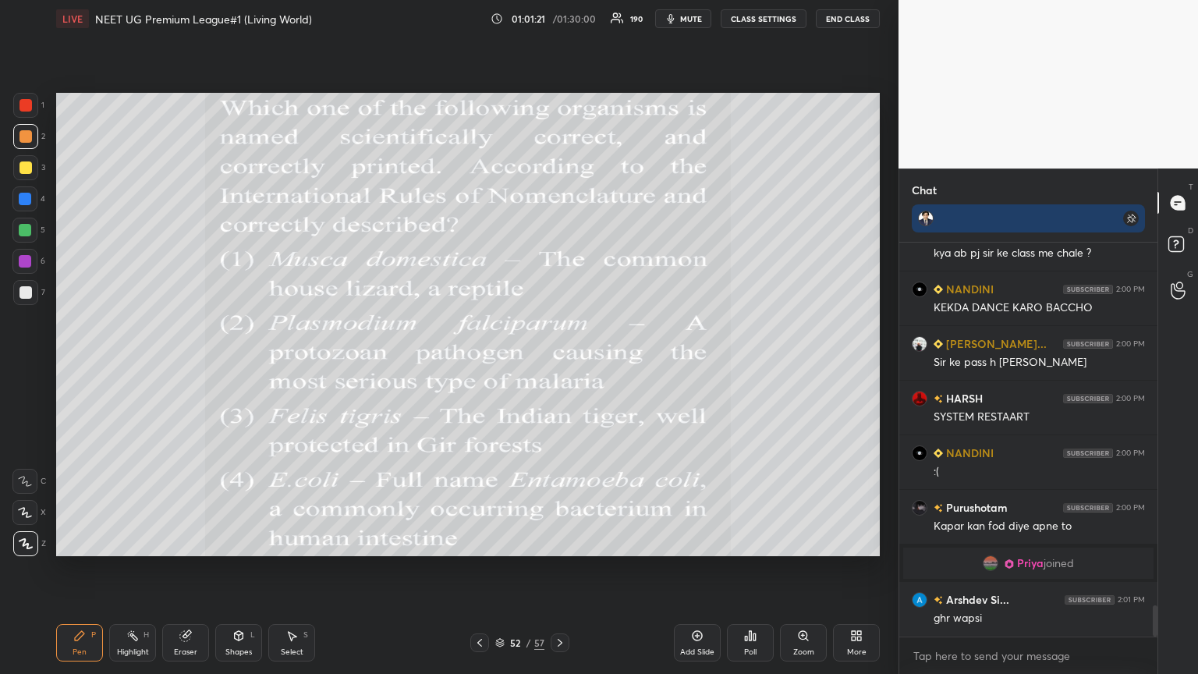
click at [559, 13] on span "mute" at bounding box center [691, 18] width 22 height 11
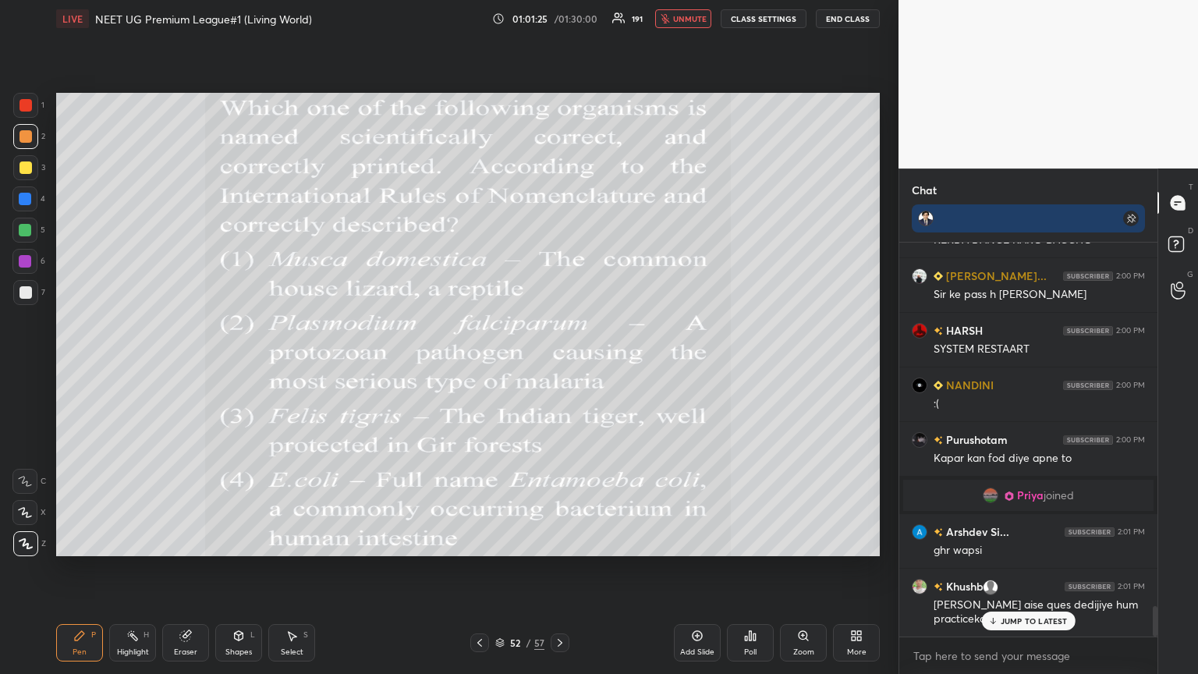
click at [559, 366] on p "JUMP TO LATEST" at bounding box center [1033, 620] width 67 height 9
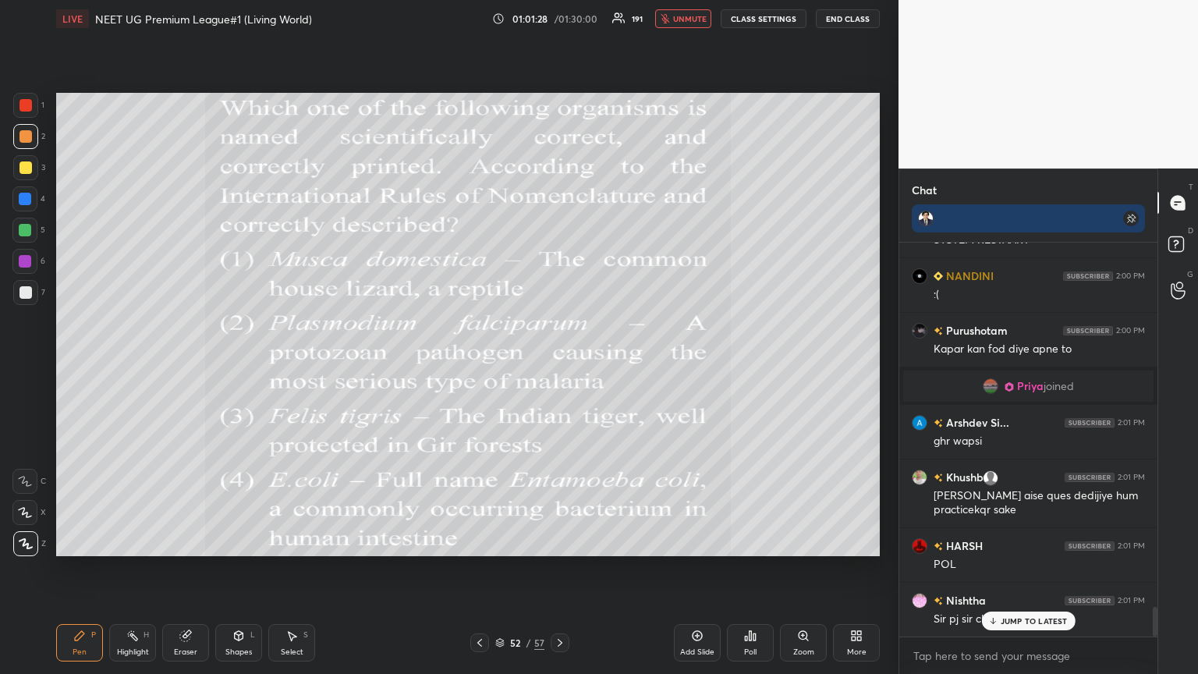
click at [559, 23] on button "unmute" at bounding box center [683, 18] width 56 height 19
click at [559, 366] on div "Poll" at bounding box center [750, 642] width 47 height 37
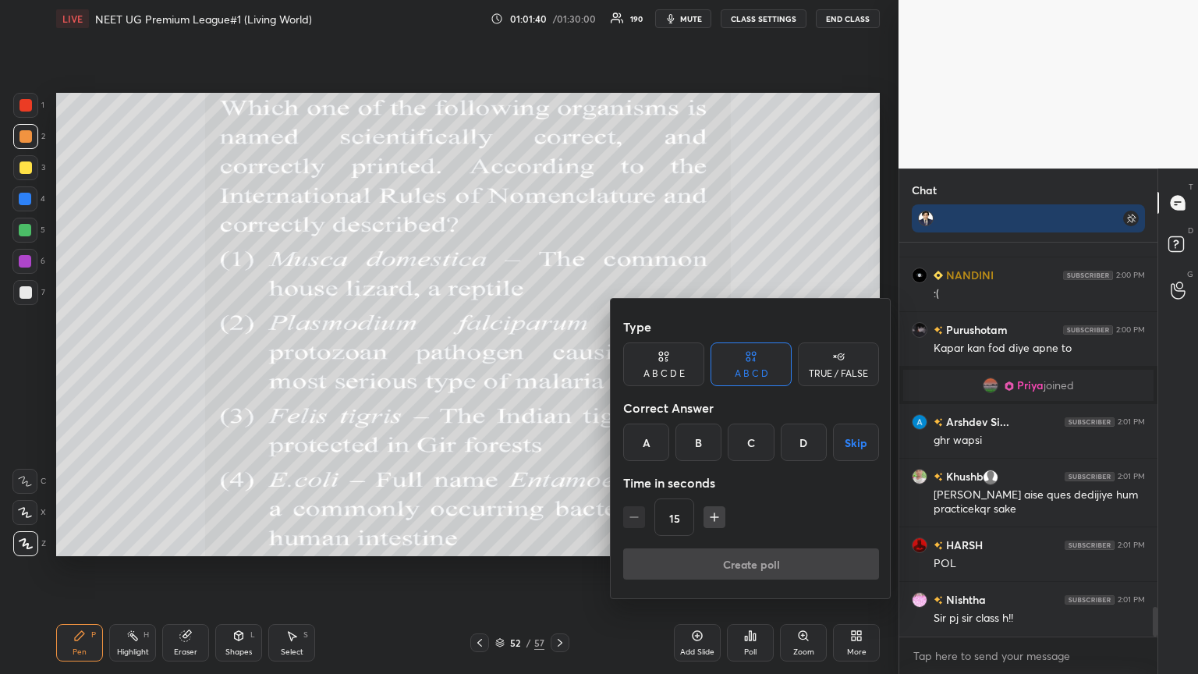
click at [559, 366] on div "B" at bounding box center [698, 441] width 46 height 37
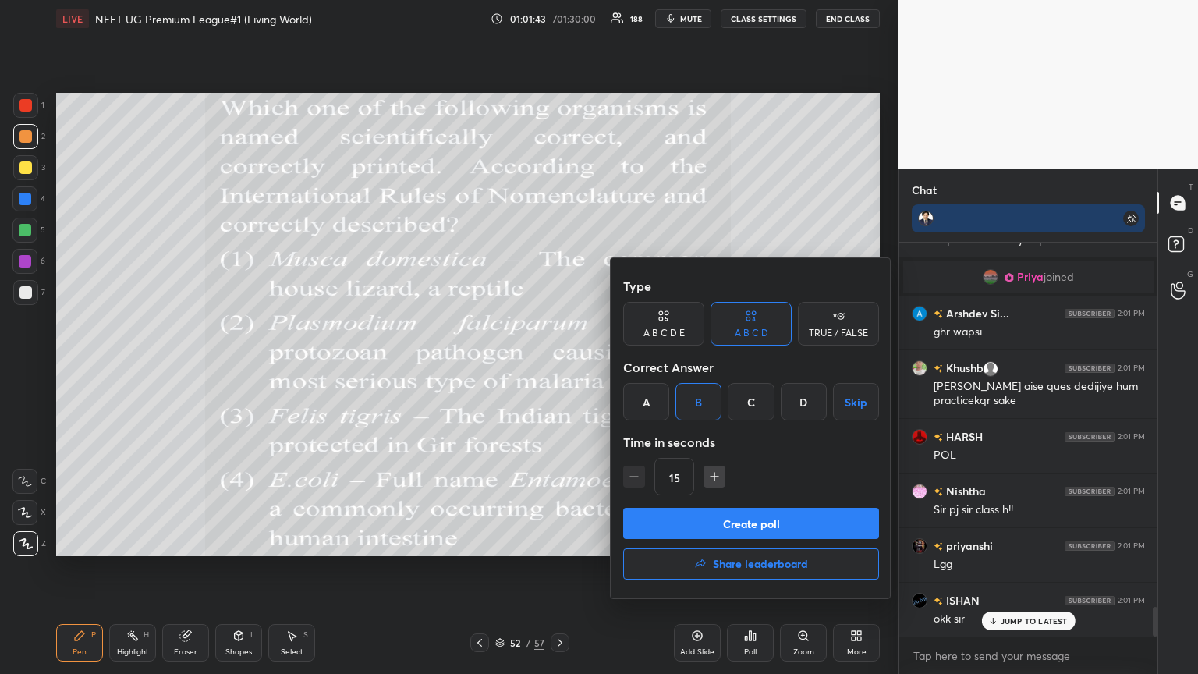
click at [559, 366] on button "Create poll" at bounding box center [751, 523] width 256 height 31
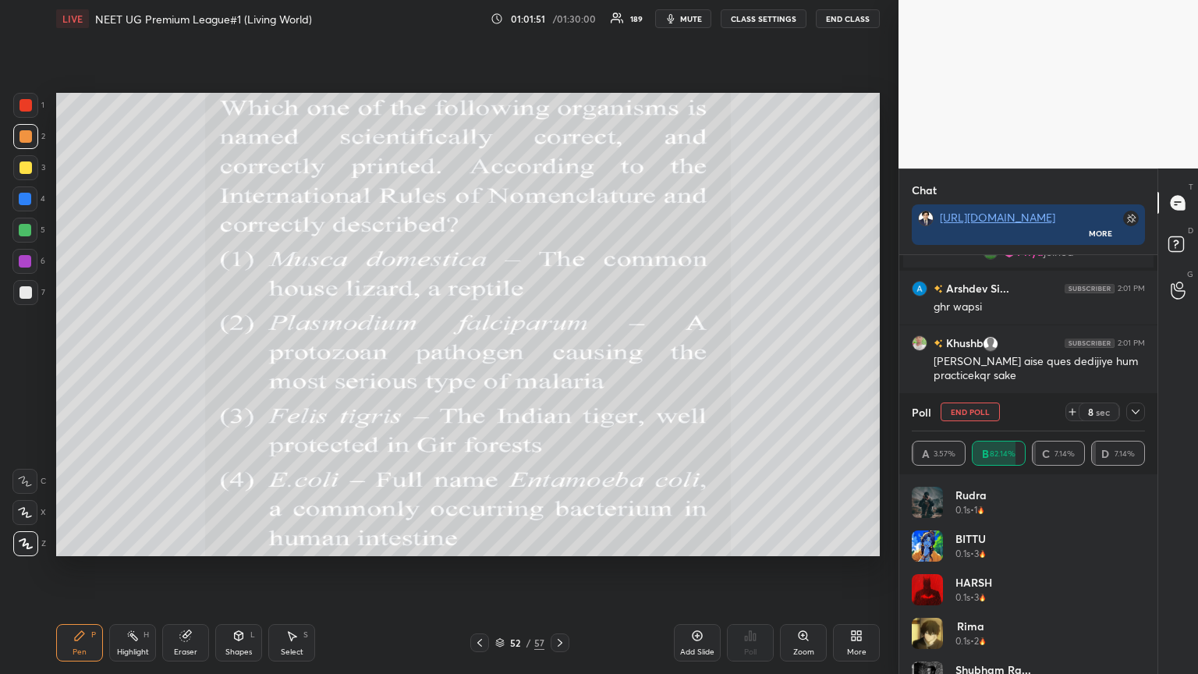
click at [559, 366] on icon at bounding box center [1072, 411] width 12 height 12
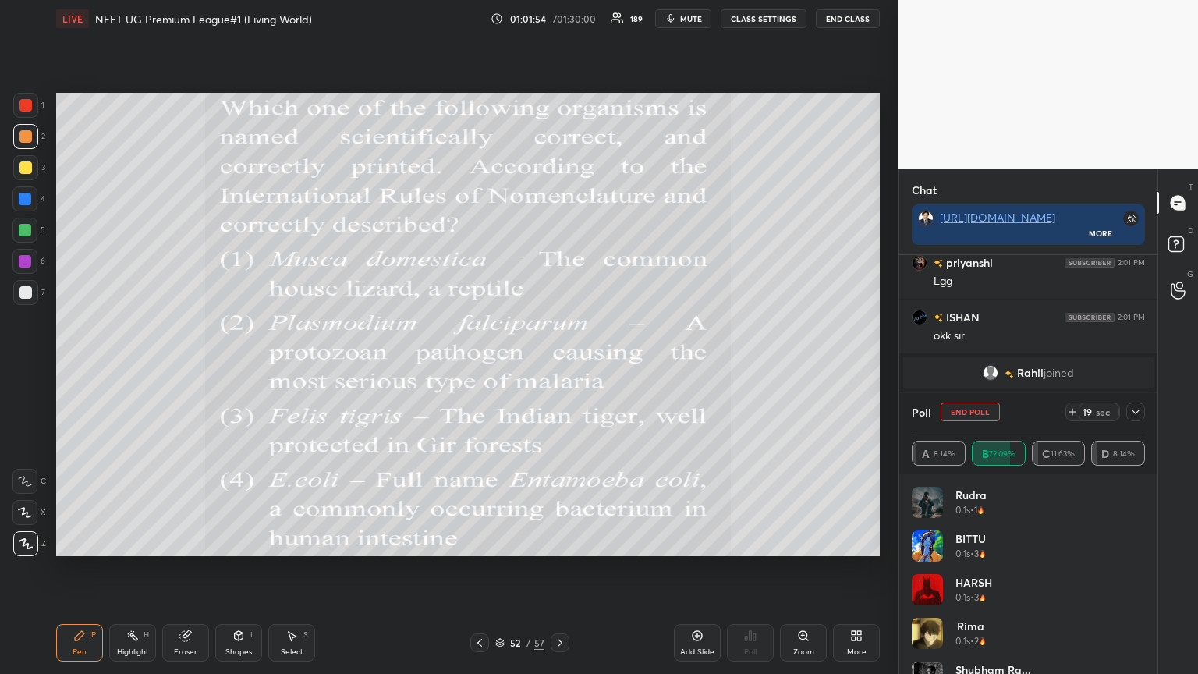
click at [480, 366] on icon at bounding box center [479, 642] width 12 height 12
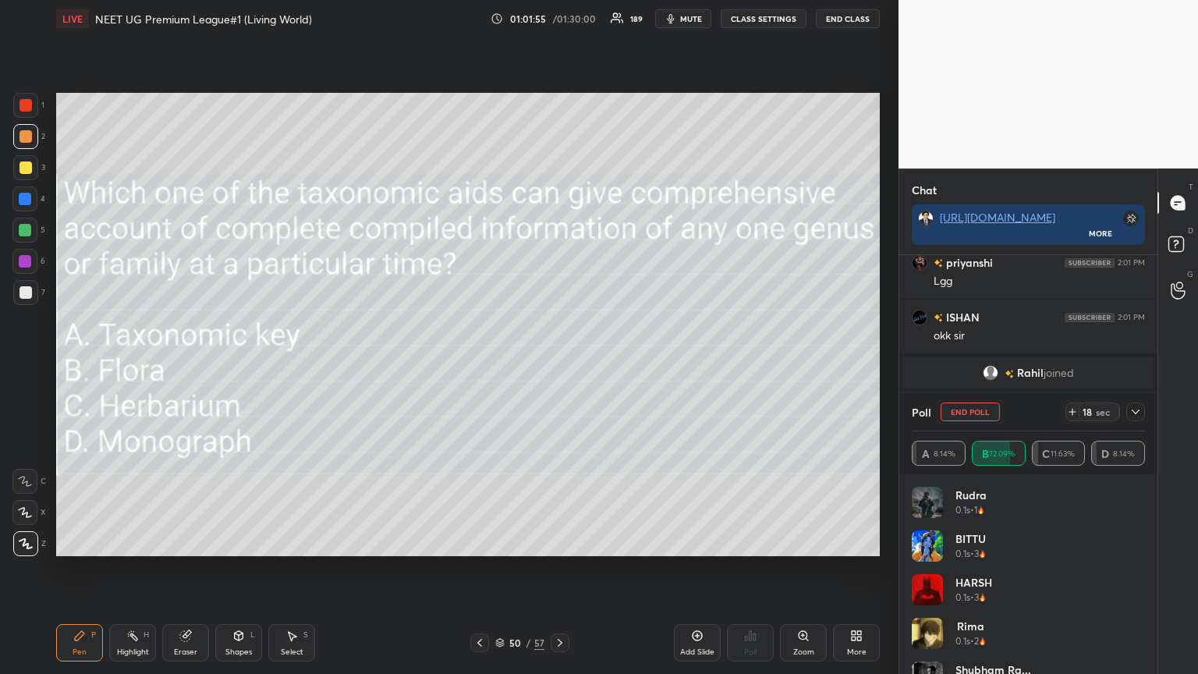
click at [480, 366] on icon at bounding box center [479, 642] width 12 height 12
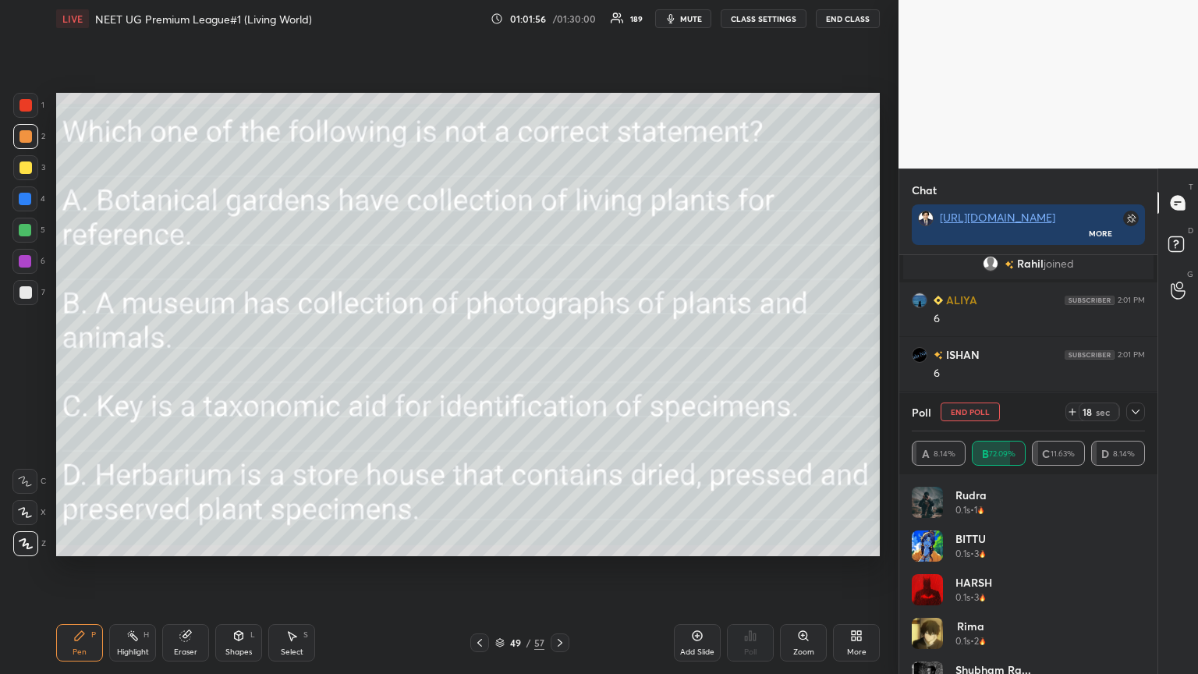
click at [482, 366] on icon at bounding box center [479, 642] width 12 height 12
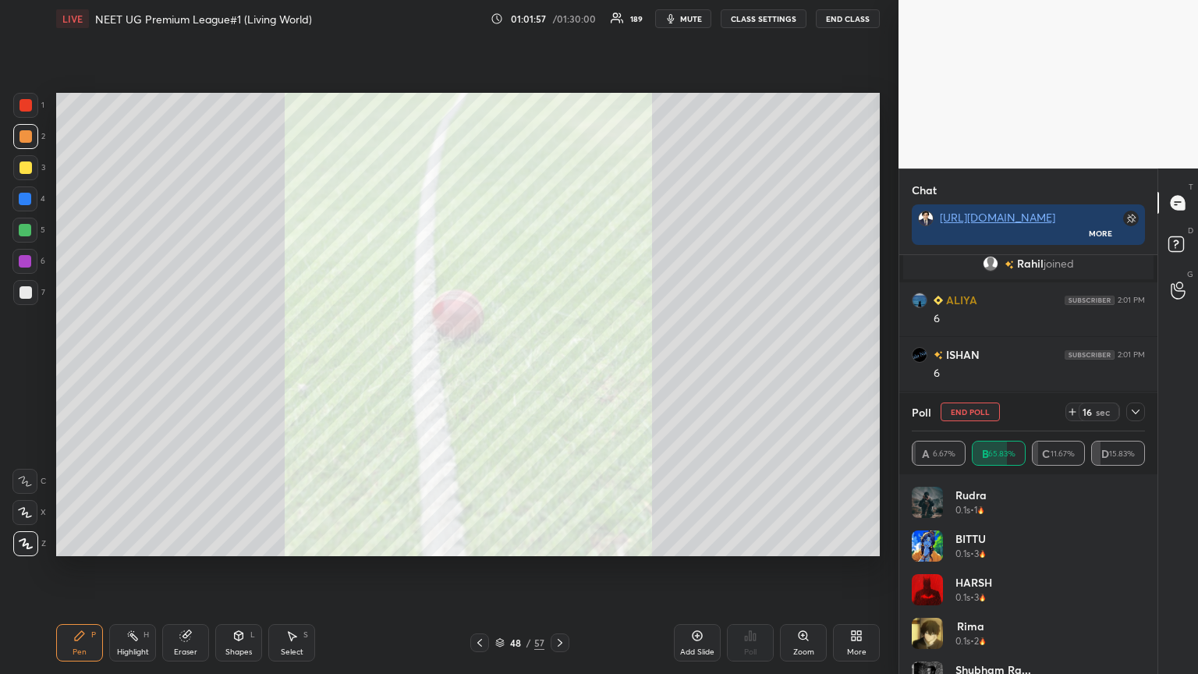
click at [558, 366] on icon at bounding box center [560, 642] width 12 height 12
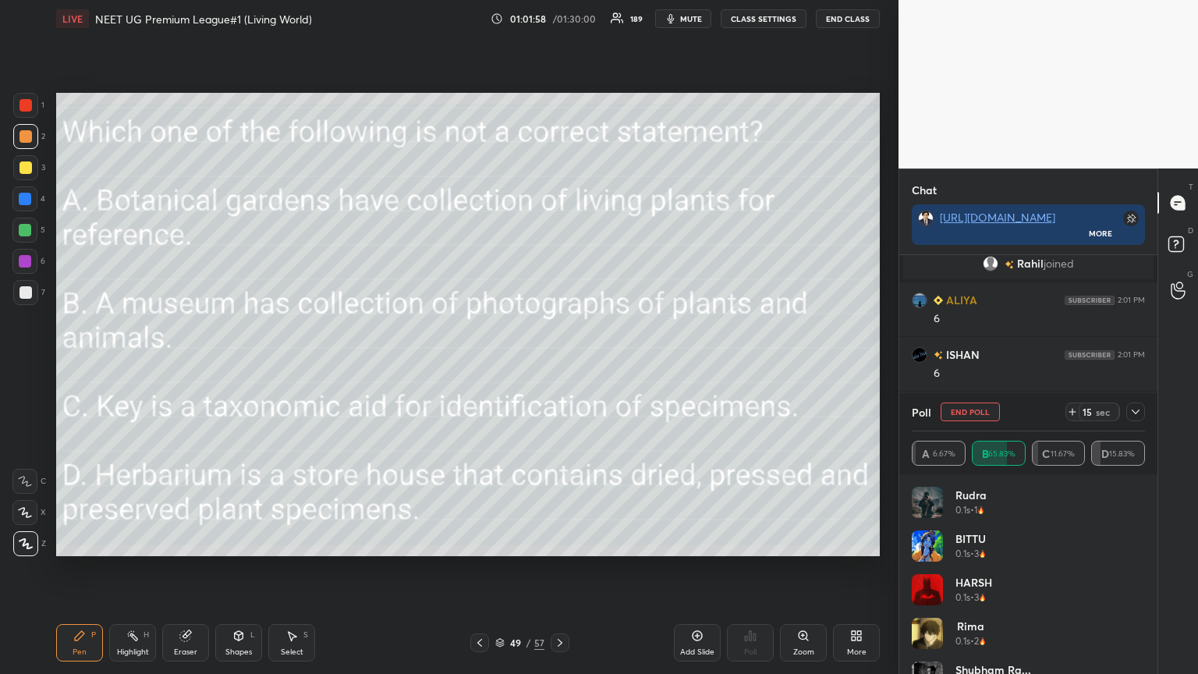
click at [559, 366] on icon at bounding box center [560, 642] width 12 height 12
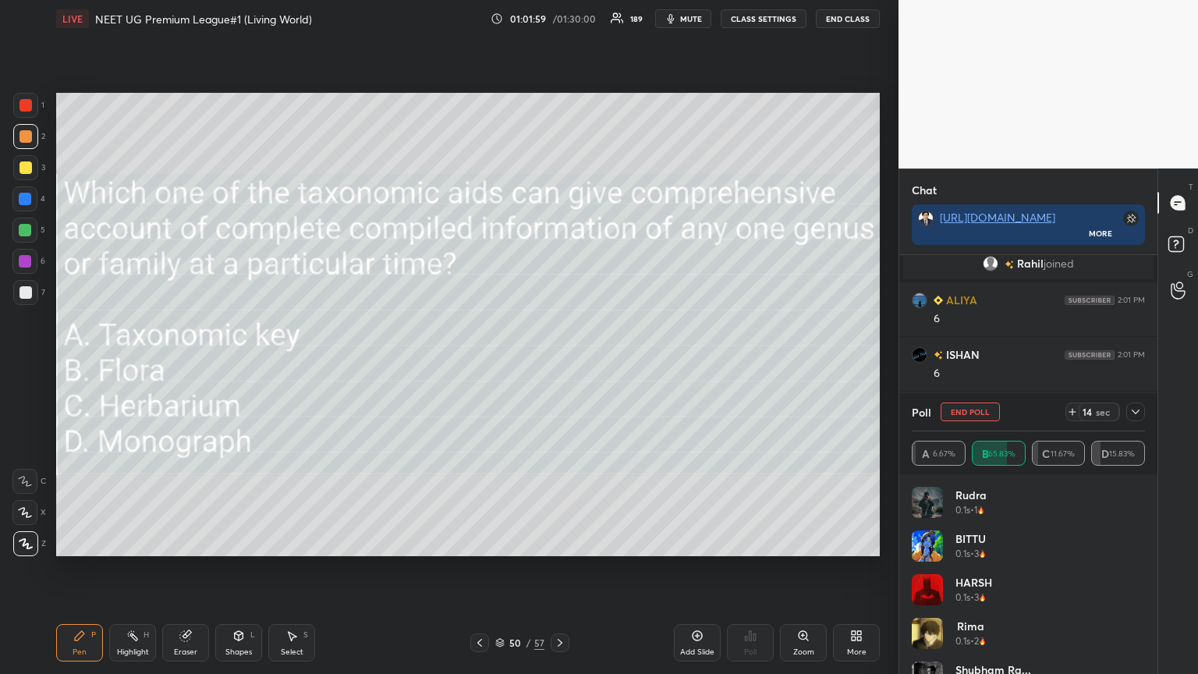
click at [559, 366] on icon at bounding box center [560, 642] width 12 height 12
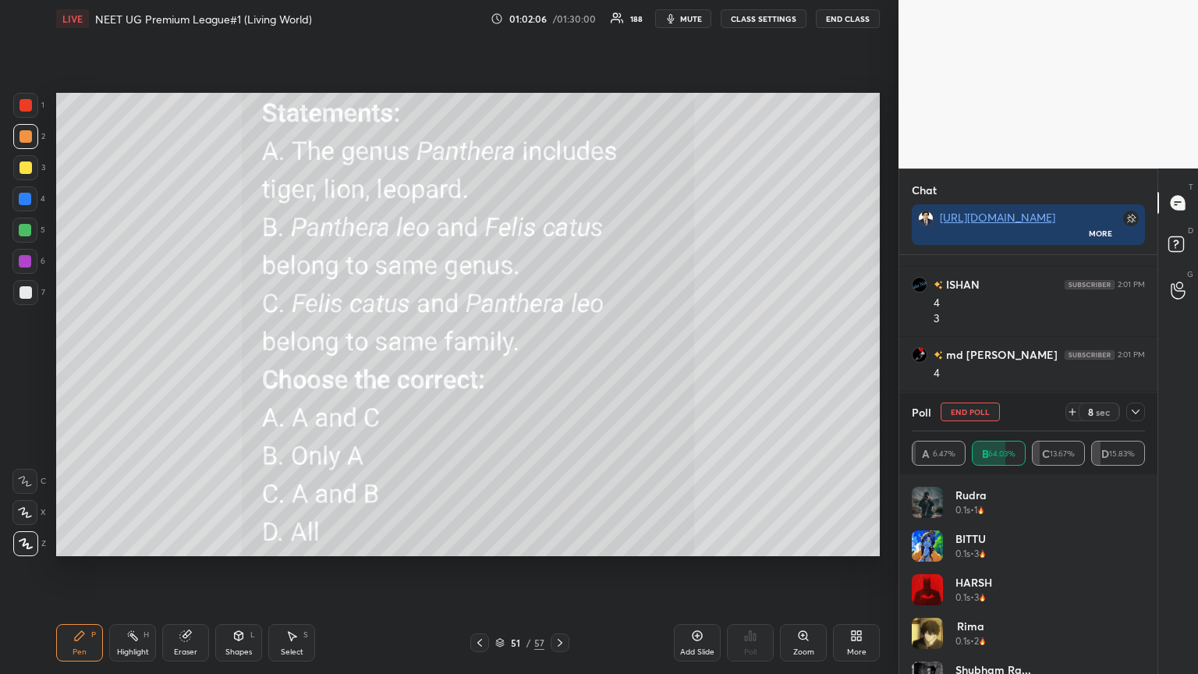
drag, startPoint x: 571, startPoint y: 639, endPoint x: 562, endPoint y: 639, distance: 8.6
click at [559, 366] on div "51 / 57" at bounding box center [519, 642] width 309 height 19
click at [557, 366] on icon at bounding box center [560, 642] width 12 height 12
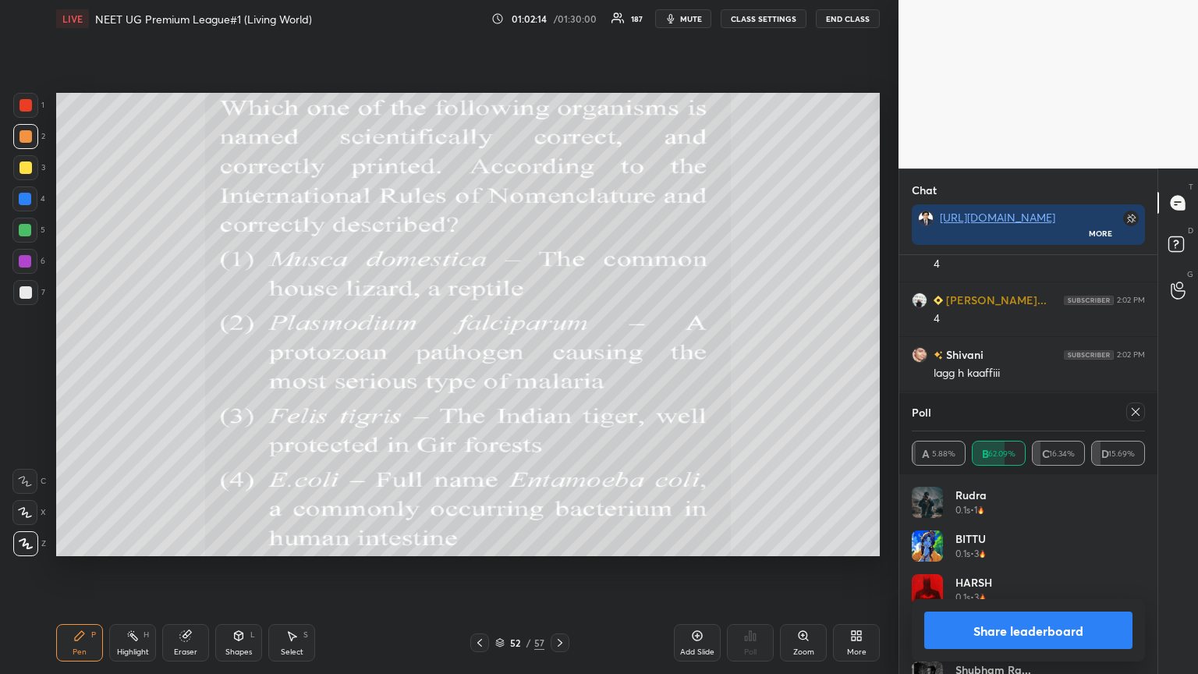
click at [559, 366] on button "Share leaderboard" at bounding box center [1028, 629] width 208 height 37
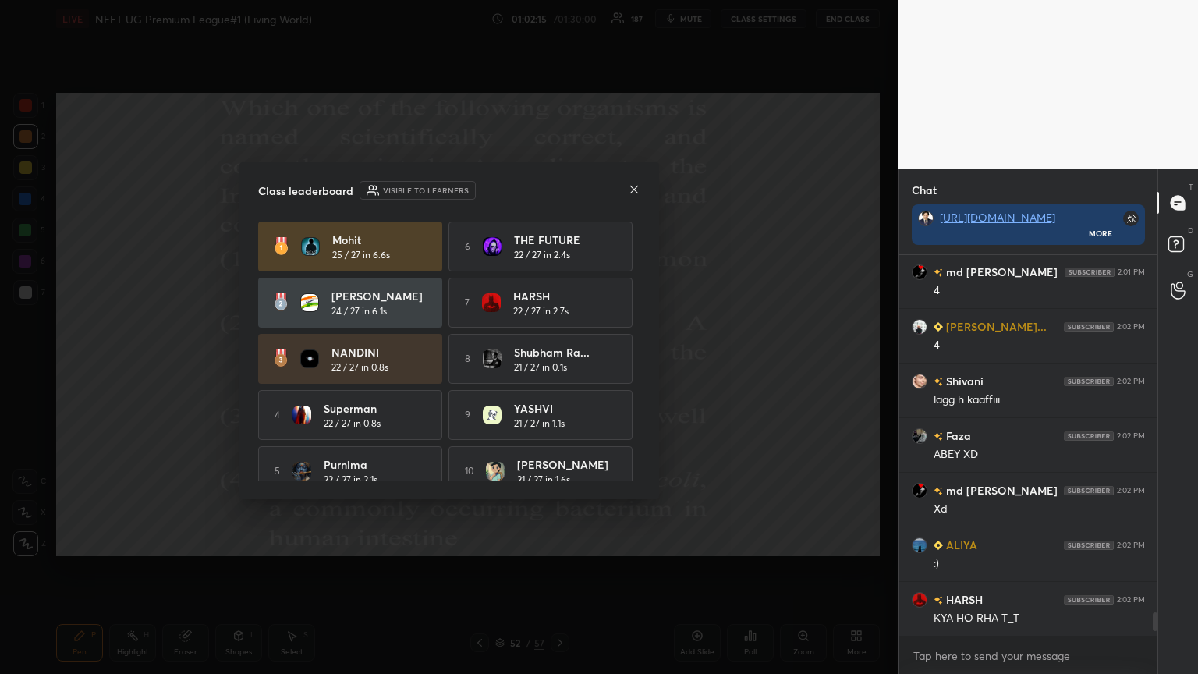
click at [559, 193] on icon at bounding box center [634, 189] width 12 height 12
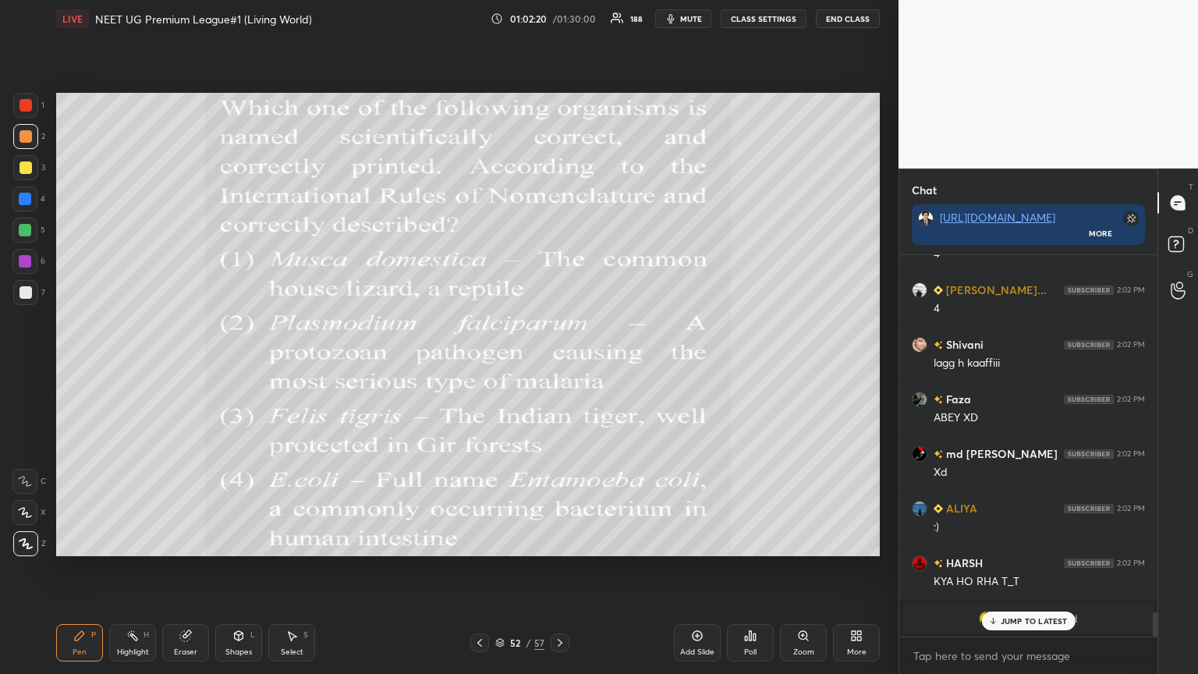
click at [559, 366] on div "More" at bounding box center [856, 642] width 47 height 37
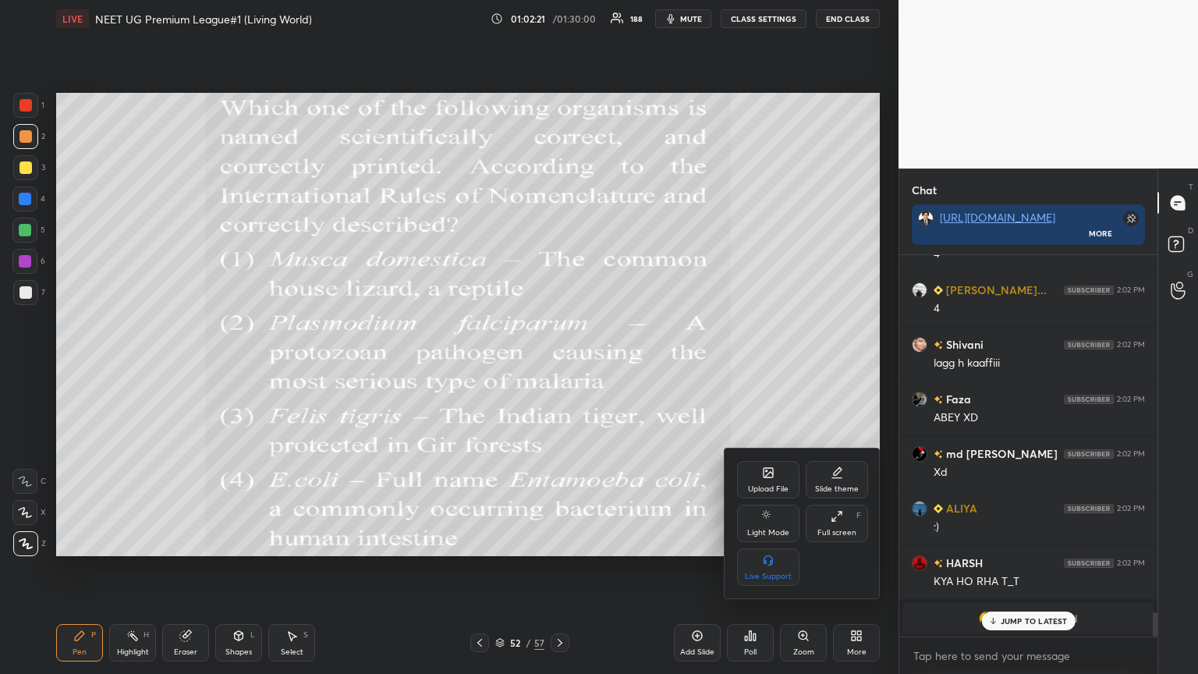
click at [559, 366] on div "Upload File" at bounding box center [768, 479] width 62 height 37
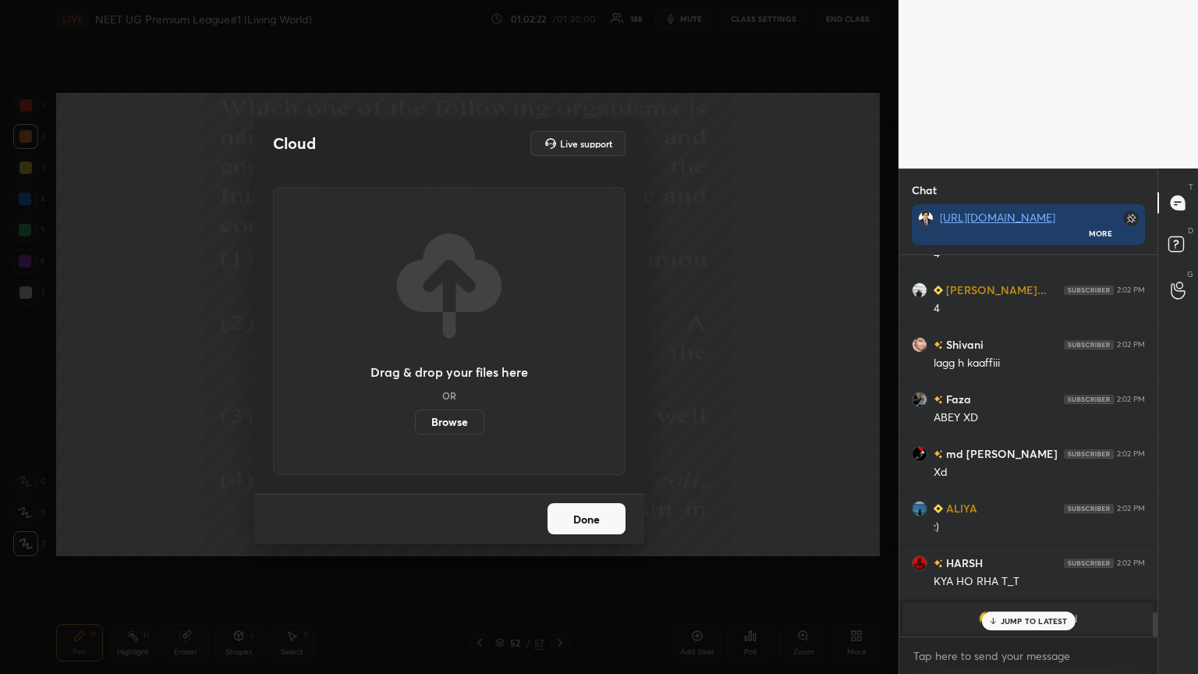
click at [458, 366] on label "Browse" at bounding box center [449, 421] width 69 height 25
click at [415, 366] on input "Browse" at bounding box center [415, 421] width 0 height 25
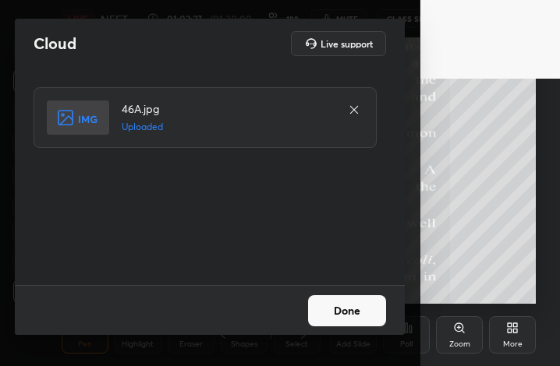
click at [344, 305] on button "Done" at bounding box center [347, 311] width 78 height 31
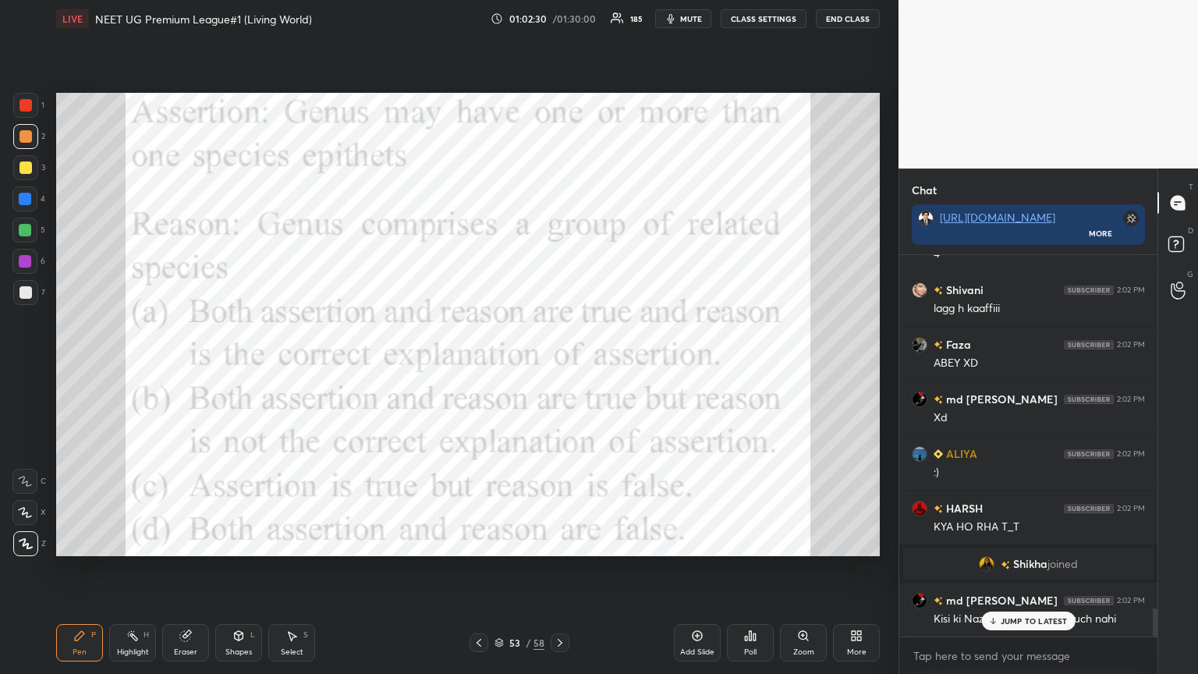
click at [559, 18] on span "mute" at bounding box center [691, 18] width 22 height 11
click at [559, 366] on div "Poll" at bounding box center [750, 642] width 47 height 37
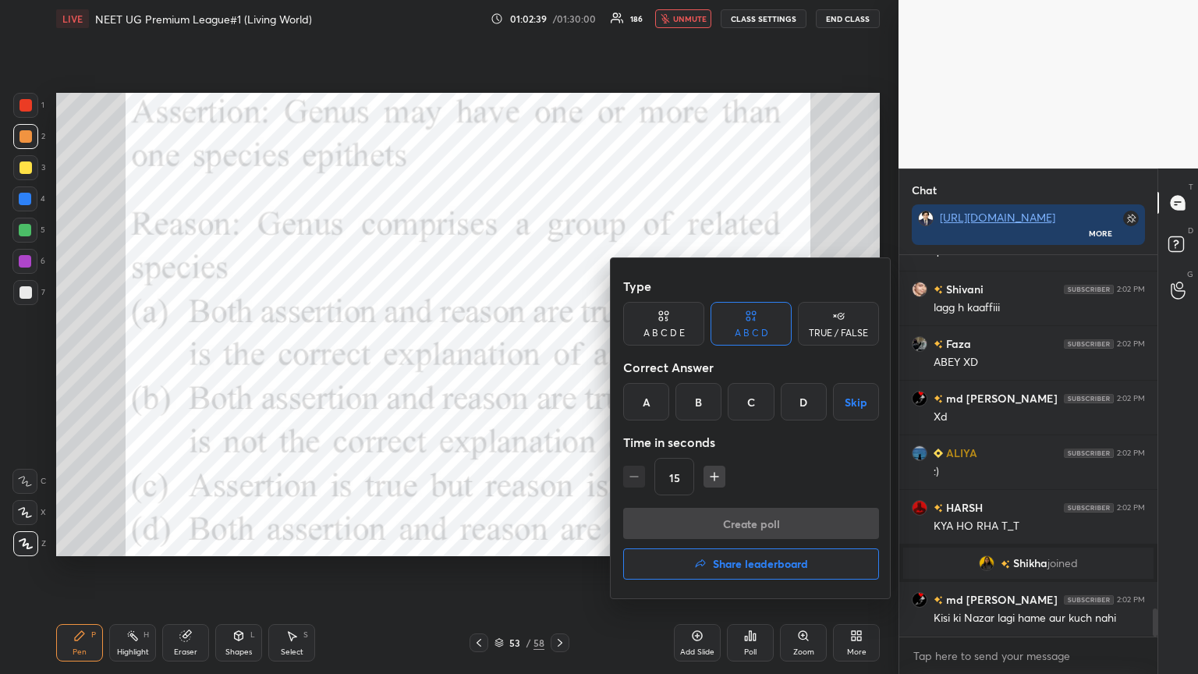
click at [559, 366] on div "A" at bounding box center [646, 401] width 46 height 37
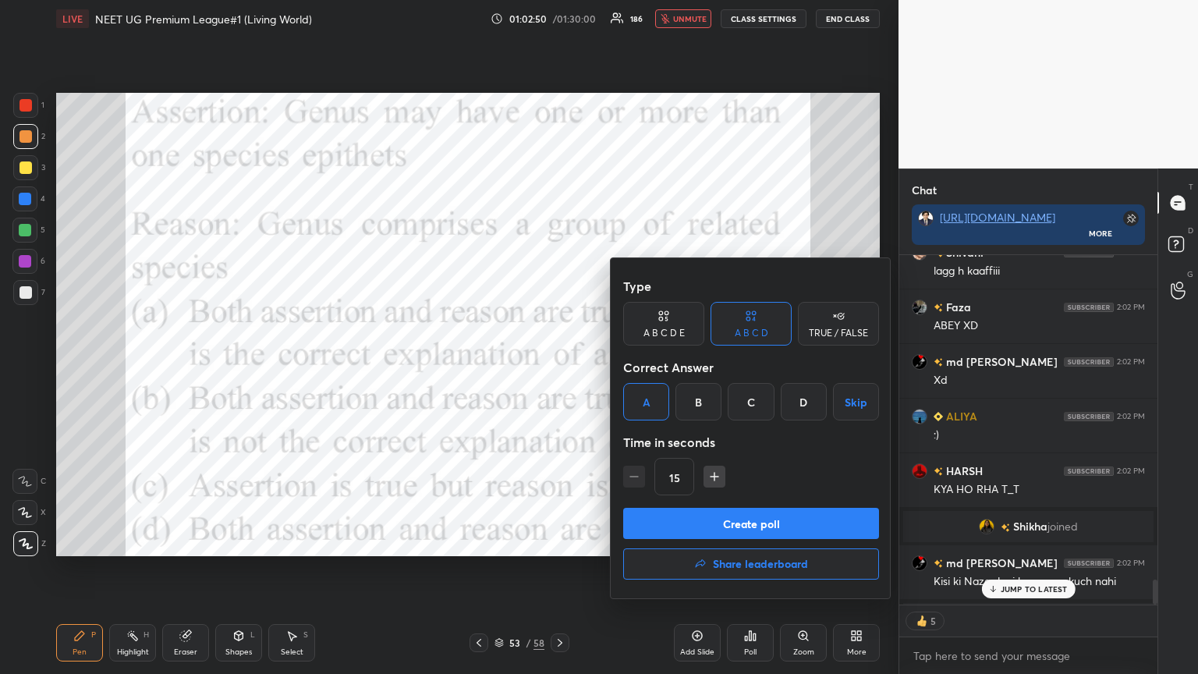
click at [559, 366] on button "Create poll" at bounding box center [751, 523] width 256 height 31
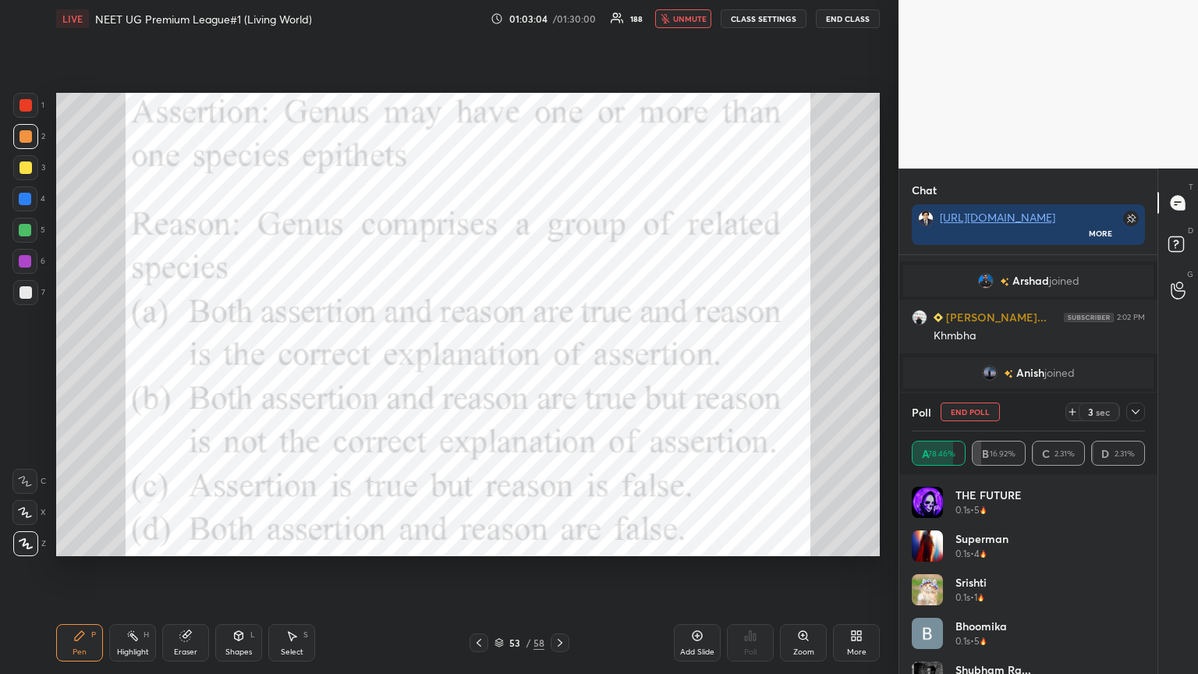
click at [559, 366] on icon at bounding box center [856, 635] width 12 height 12
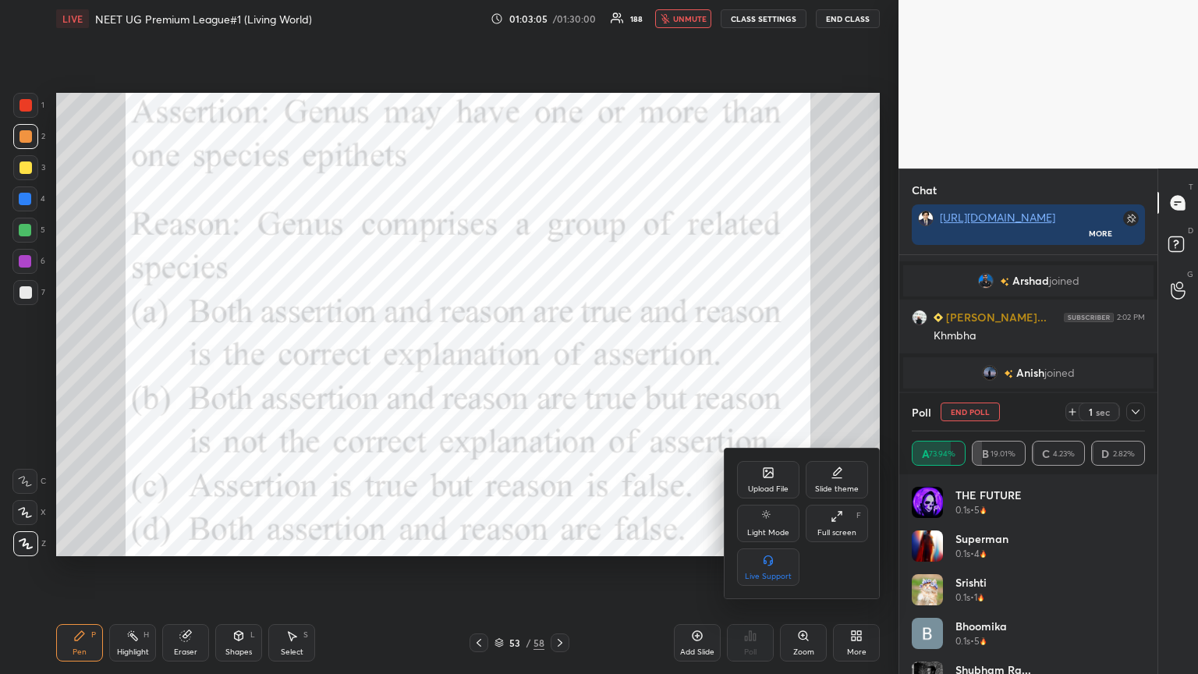
click at [559, 366] on icon at bounding box center [767, 472] width 9 height 9
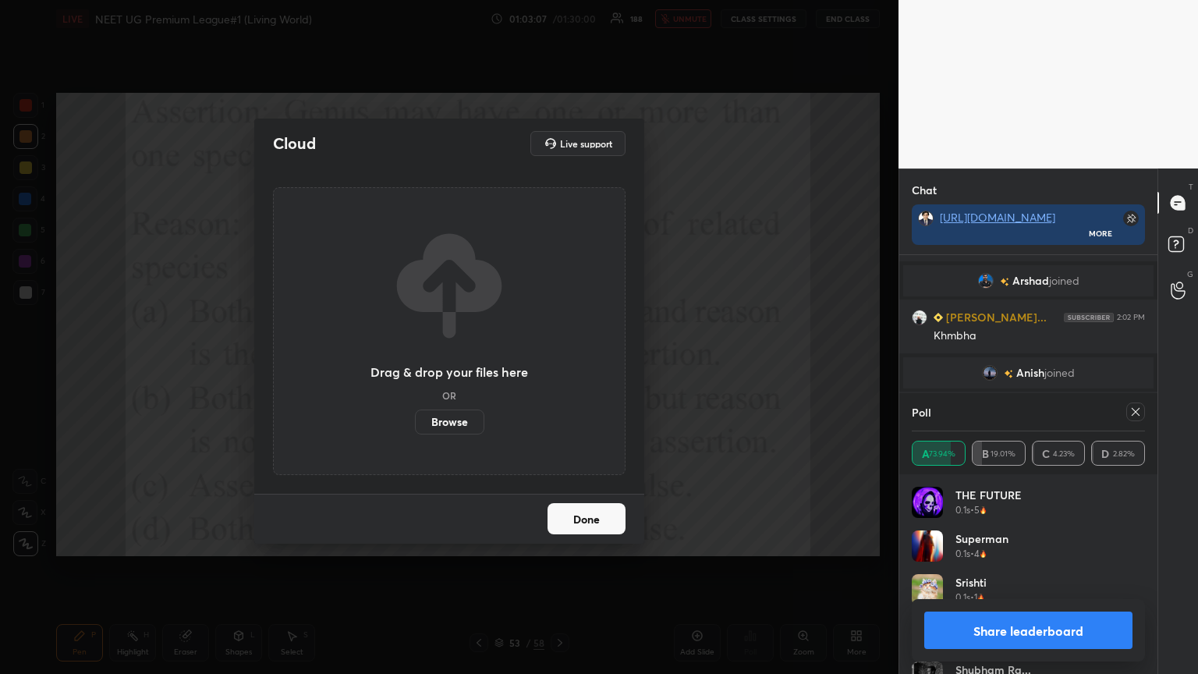
click at [465, 366] on label "Browse" at bounding box center [449, 421] width 69 height 25
click at [415, 366] on input "Browse" at bounding box center [415, 421] width 0 height 25
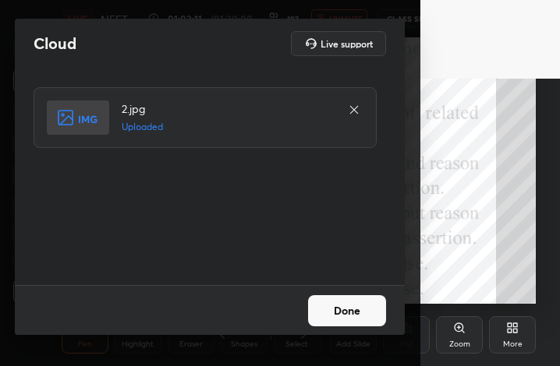
click at [363, 307] on button "Done" at bounding box center [347, 311] width 78 height 31
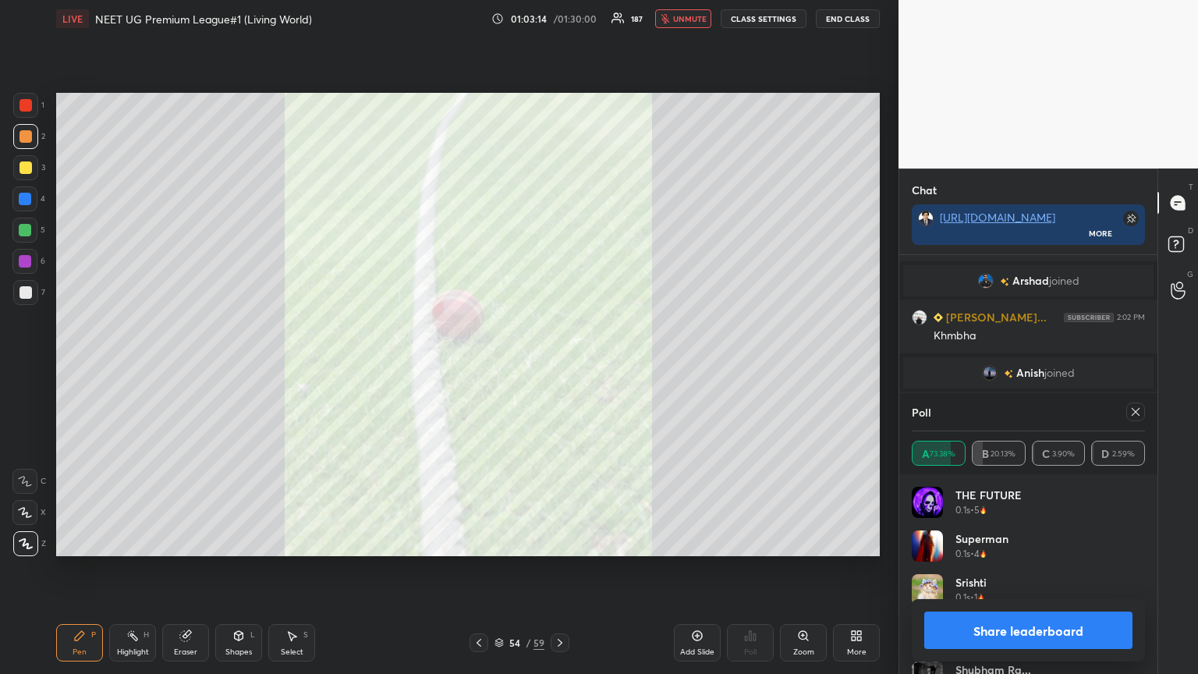
click at [559, 366] on button "Share leaderboard" at bounding box center [1028, 629] width 208 height 37
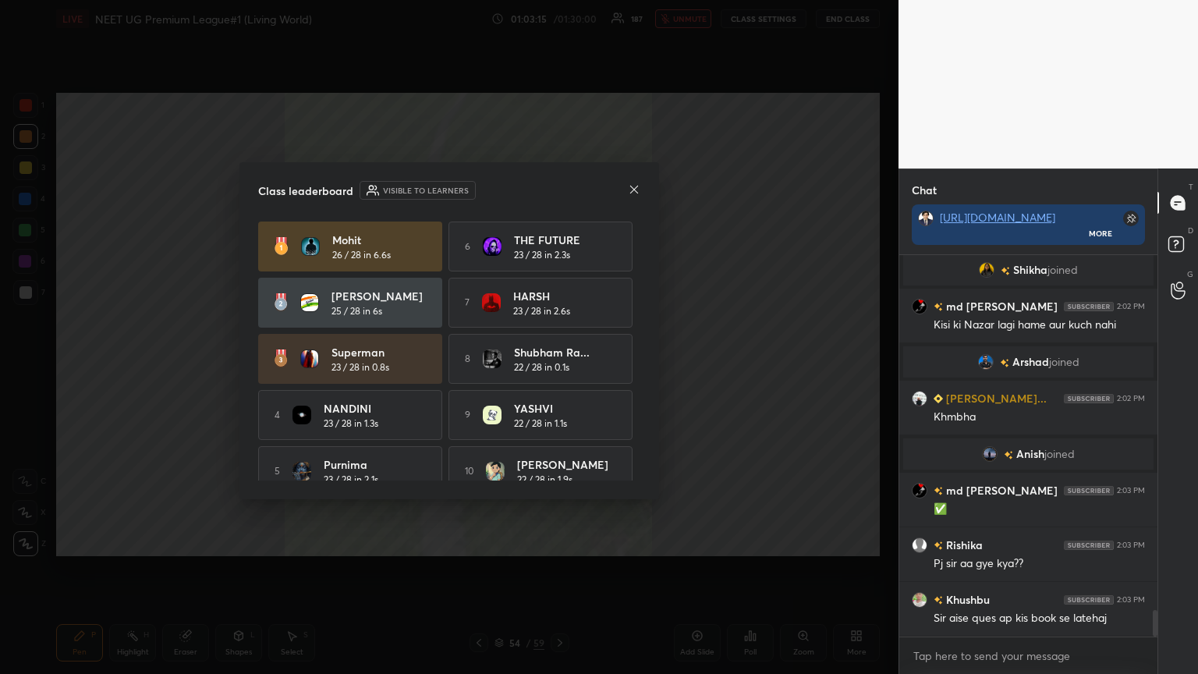
click at [559, 188] on icon at bounding box center [634, 189] width 12 height 12
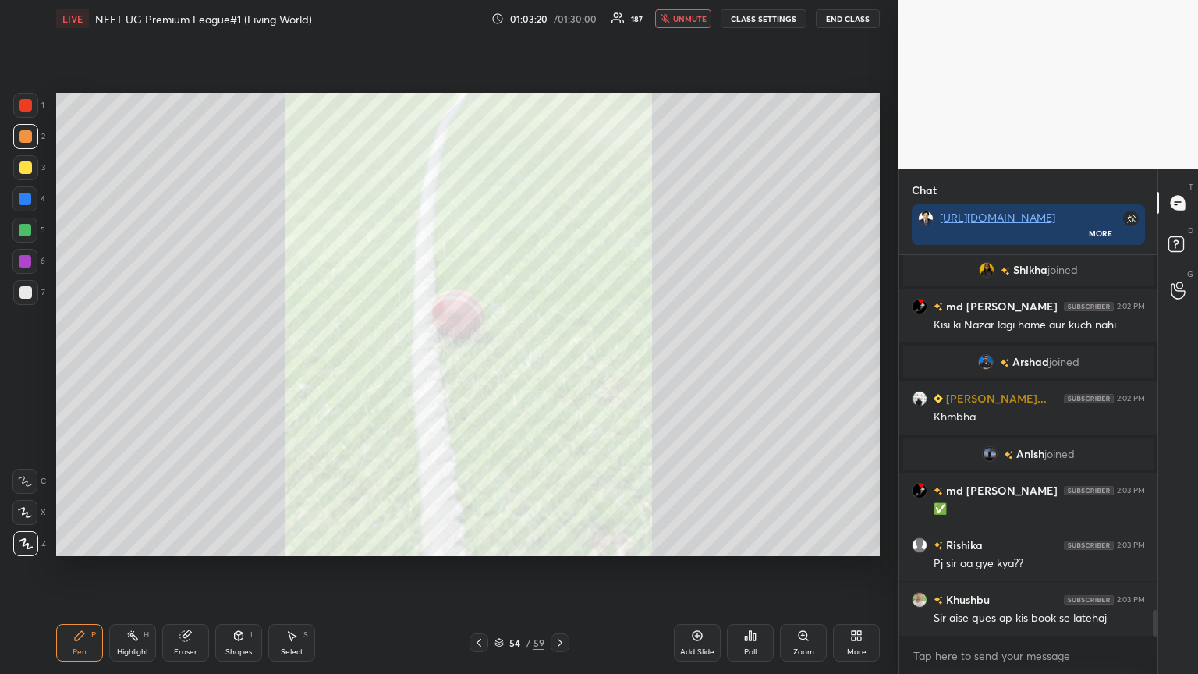
click at [559, 366] on icon at bounding box center [859, 638] width 4 height 4
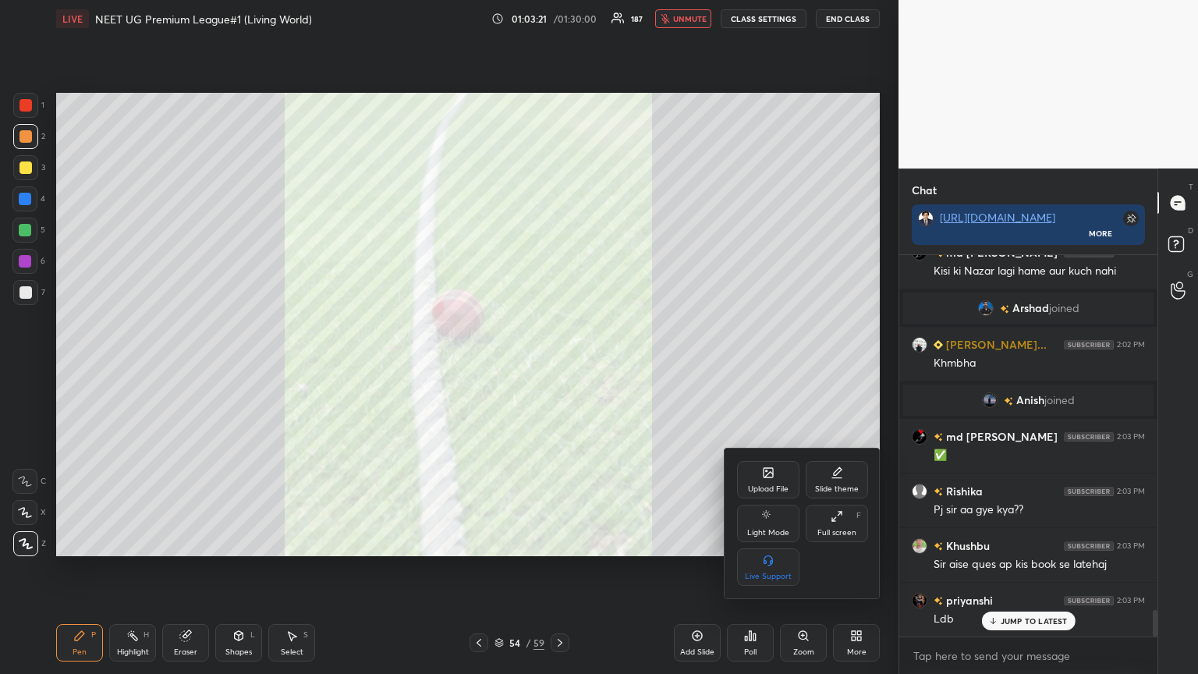
click at [559, 366] on icon at bounding box center [767, 472] width 9 height 9
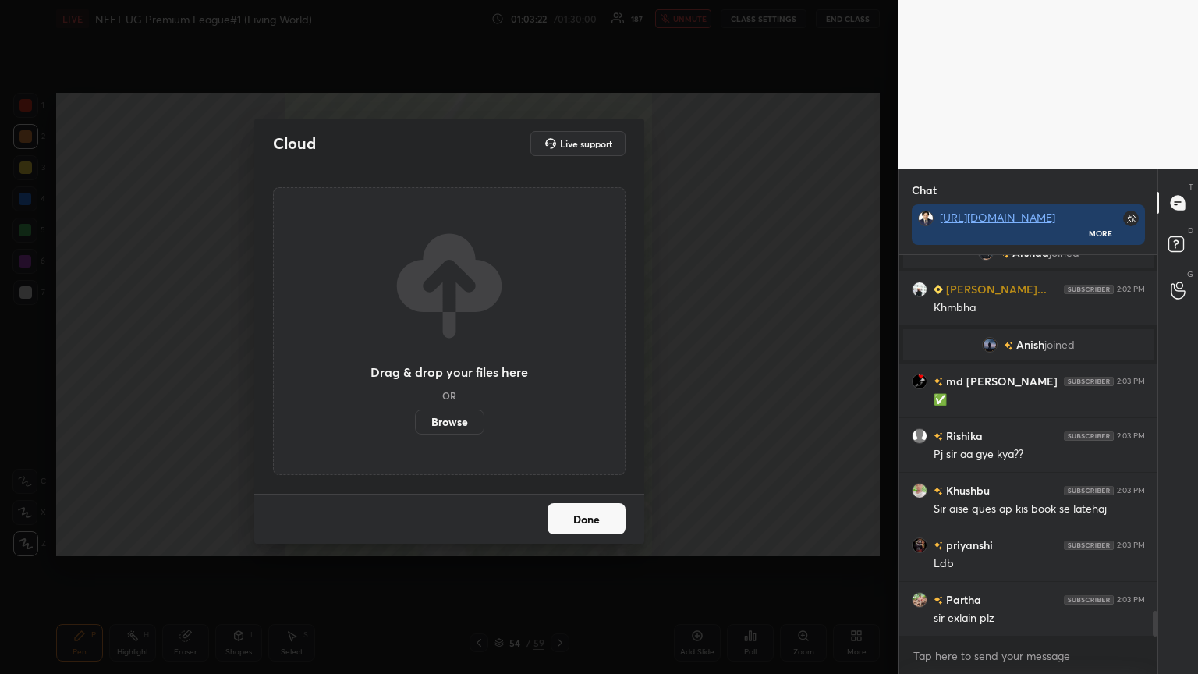
click at [459, 366] on label "Browse" at bounding box center [449, 421] width 69 height 25
click at [415, 366] on input "Browse" at bounding box center [415, 421] width 0 height 25
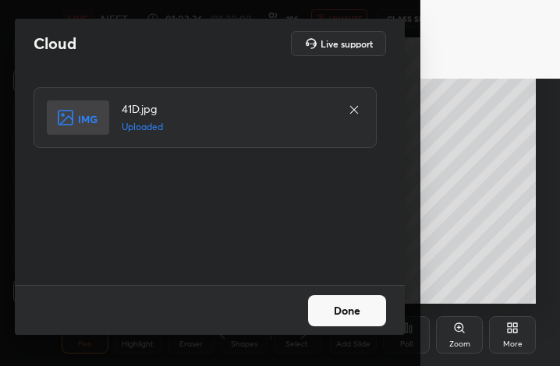
click at [338, 313] on button "Done" at bounding box center [347, 311] width 78 height 31
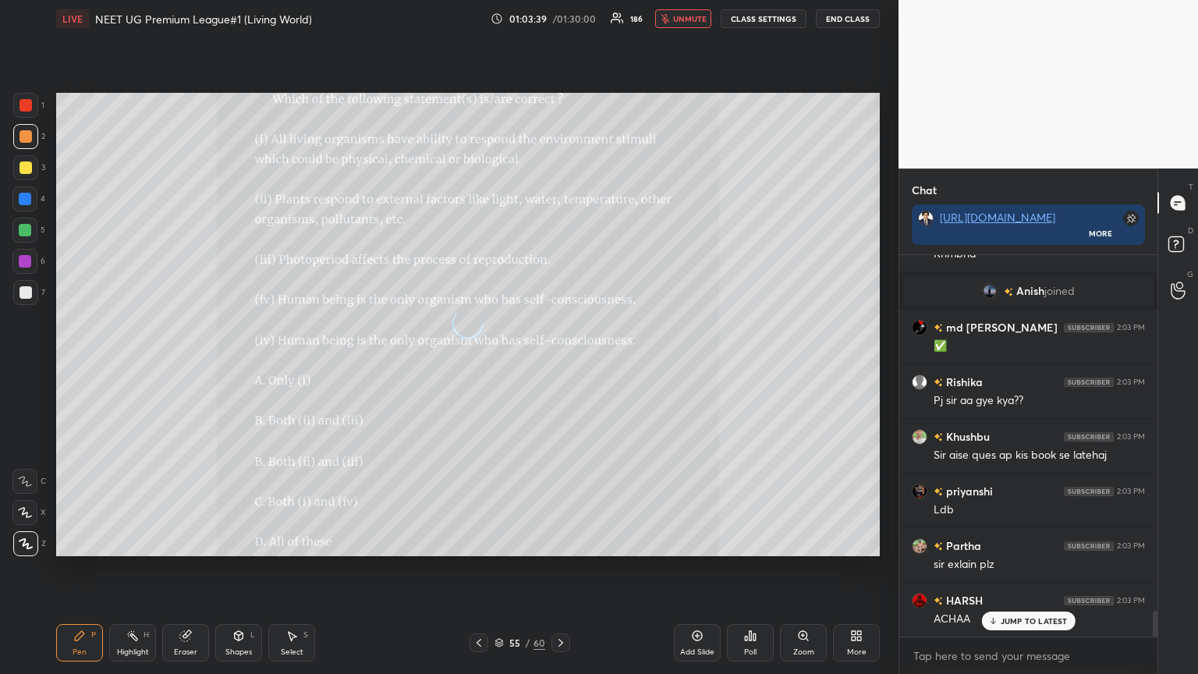
click at [559, 20] on span "unmute" at bounding box center [690, 18] width 34 height 11
click at [559, 19] on span "mute" at bounding box center [691, 18] width 22 height 11
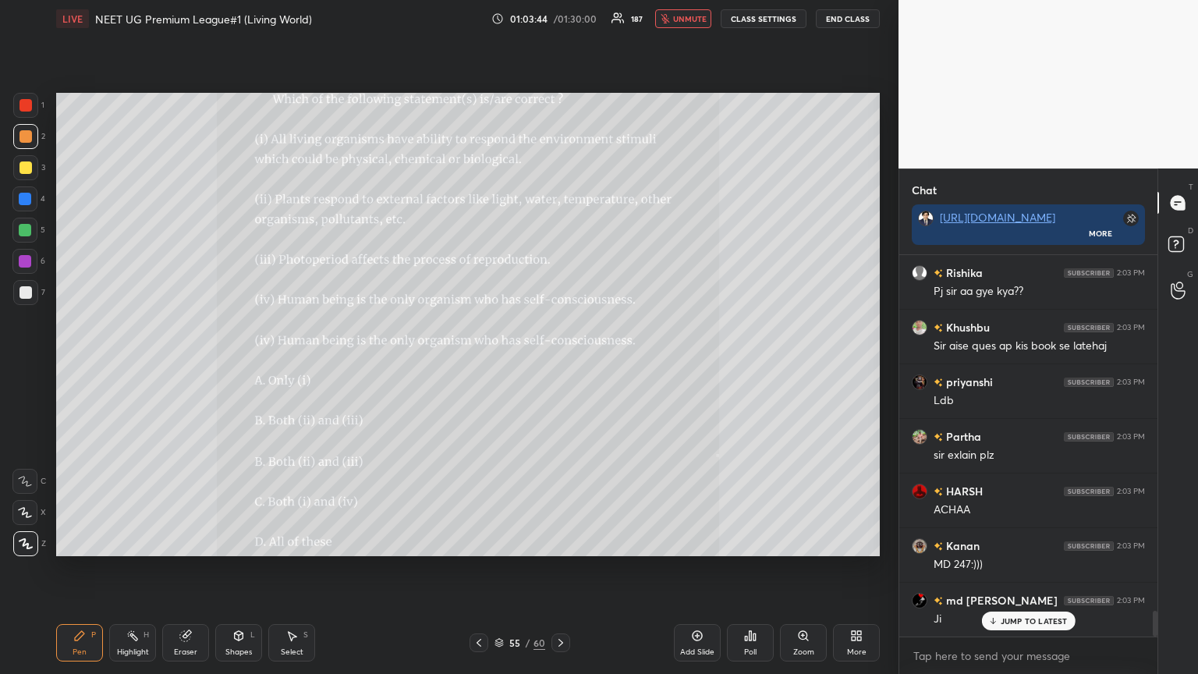
click at [26, 366] on div at bounding box center [24, 512] width 25 height 25
click at [232, 366] on icon at bounding box center [238, 635] width 12 height 12
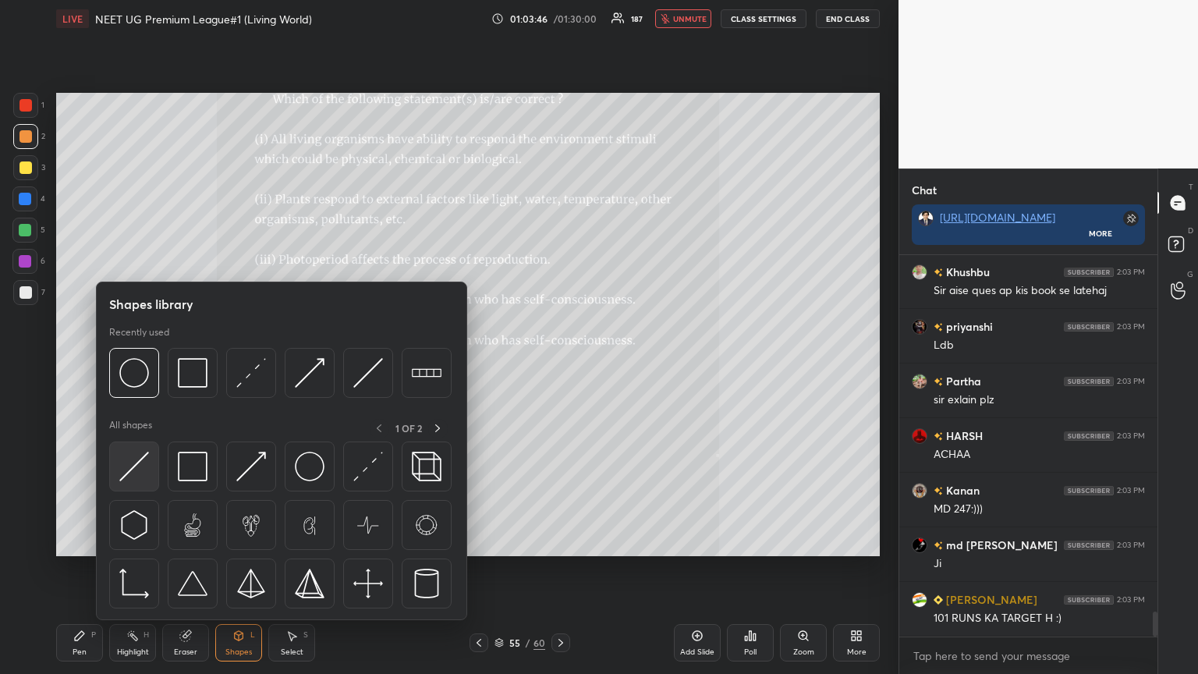
click at [142, 366] on img at bounding box center [134, 466] width 30 height 30
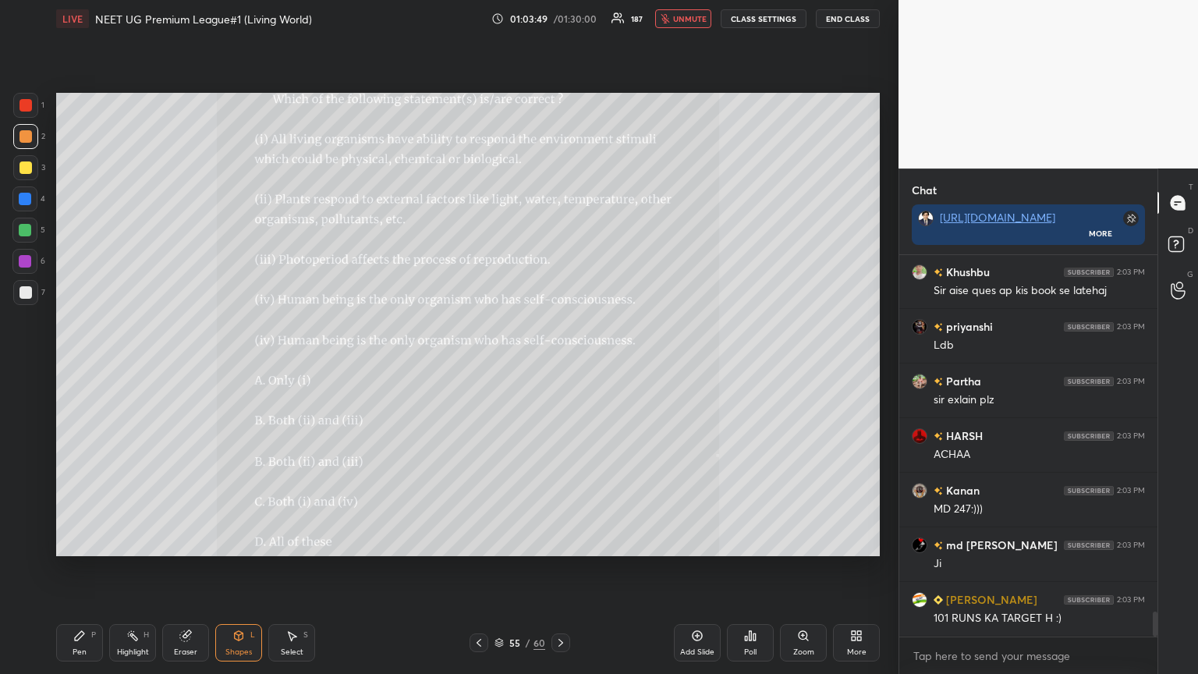
drag, startPoint x: 23, startPoint y: 290, endPoint x: 31, endPoint y: 297, distance: 11.1
click at [26, 293] on div at bounding box center [25, 292] width 12 height 12
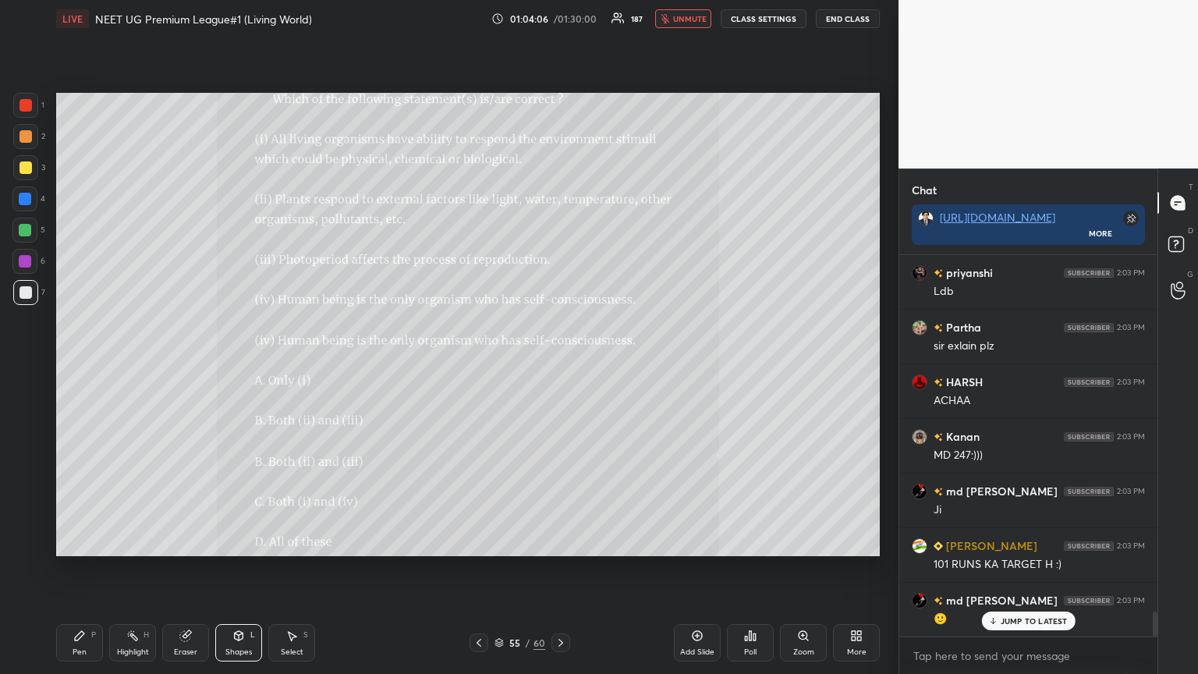
click at [559, 366] on p "JUMP TO LATEST" at bounding box center [1033, 620] width 67 height 9
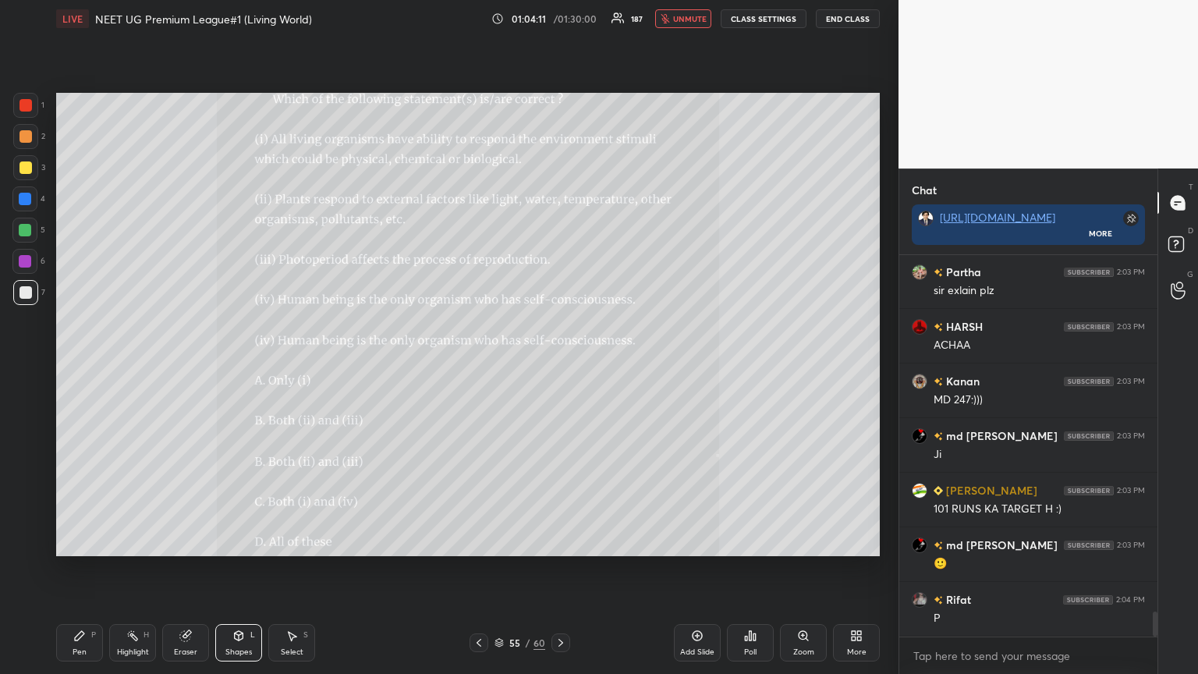
click at [559, 366] on div "Poll" at bounding box center [750, 642] width 47 height 37
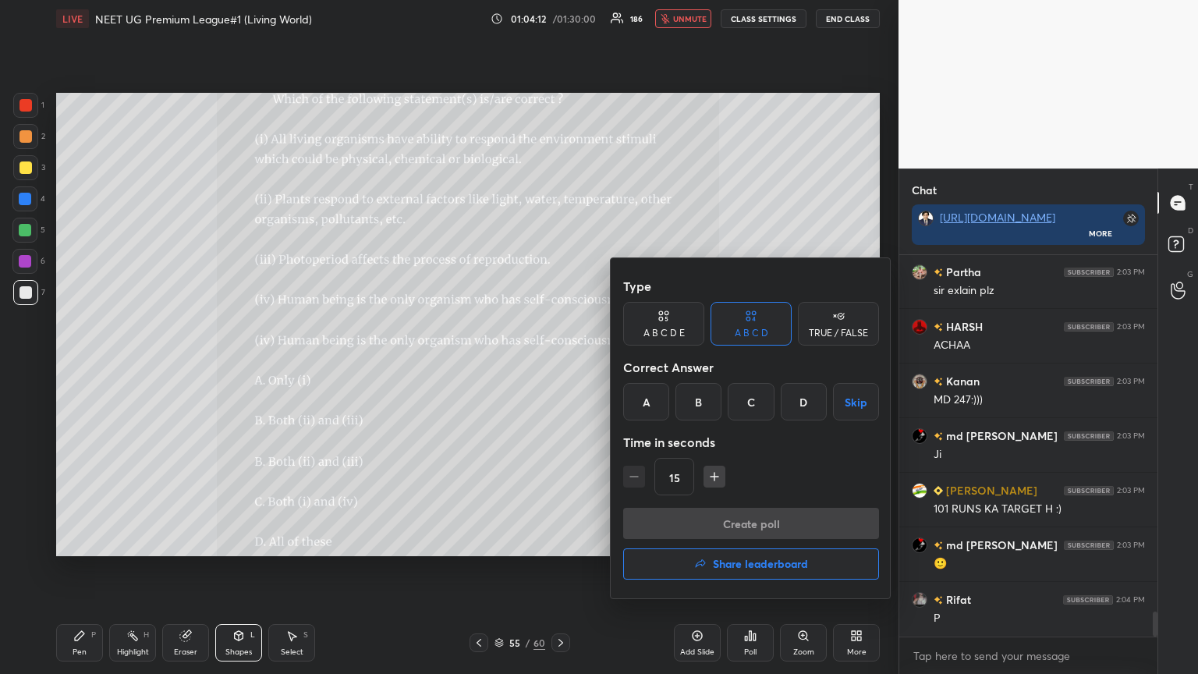
click at [559, 366] on div "D" at bounding box center [803, 401] width 46 height 37
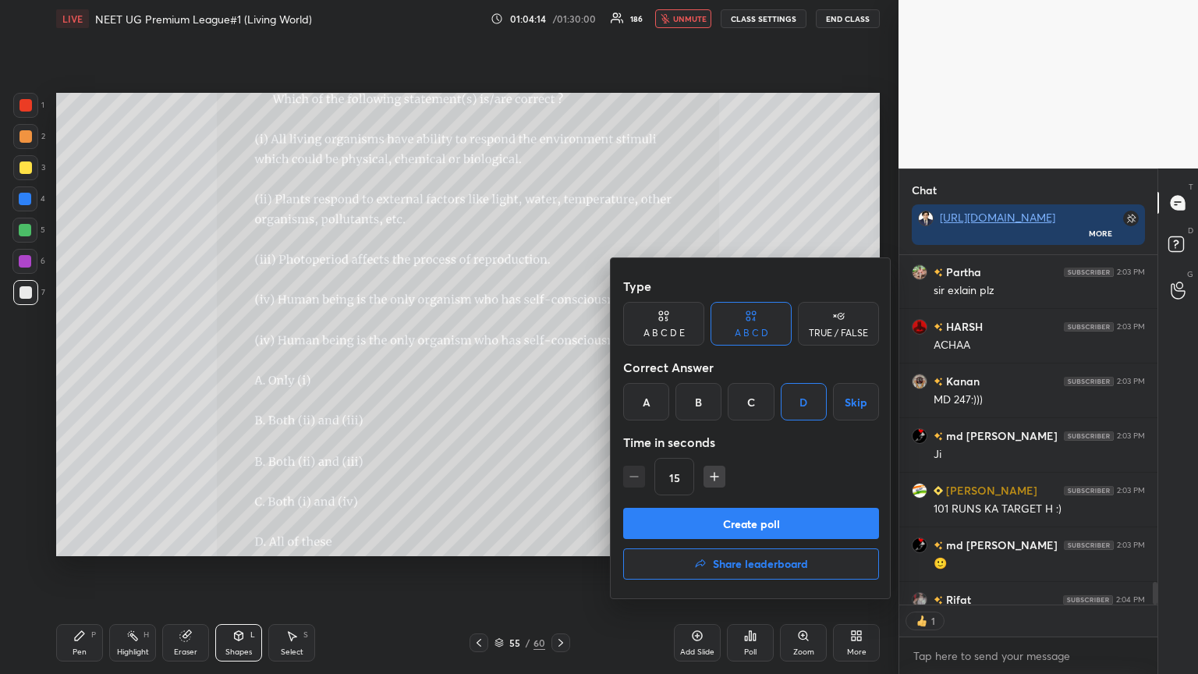
scroll to position [5859, 0]
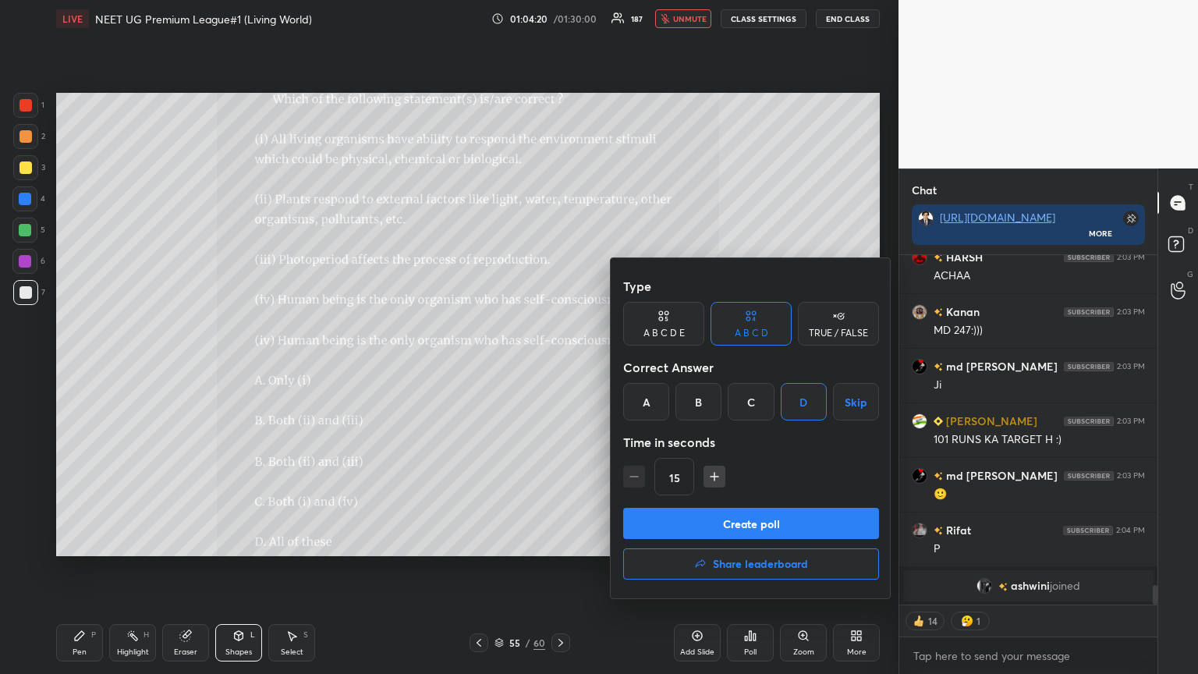
click at [559, 366] on button "Create poll" at bounding box center [751, 523] width 256 height 31
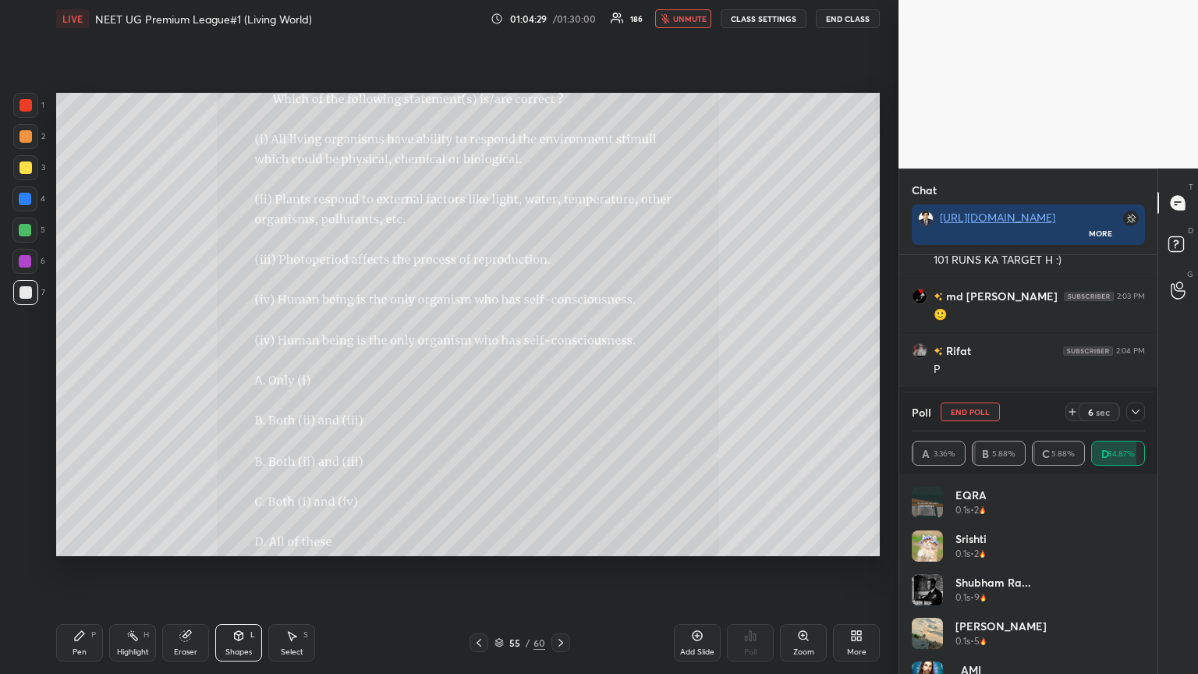
scroll to position [5, 5]
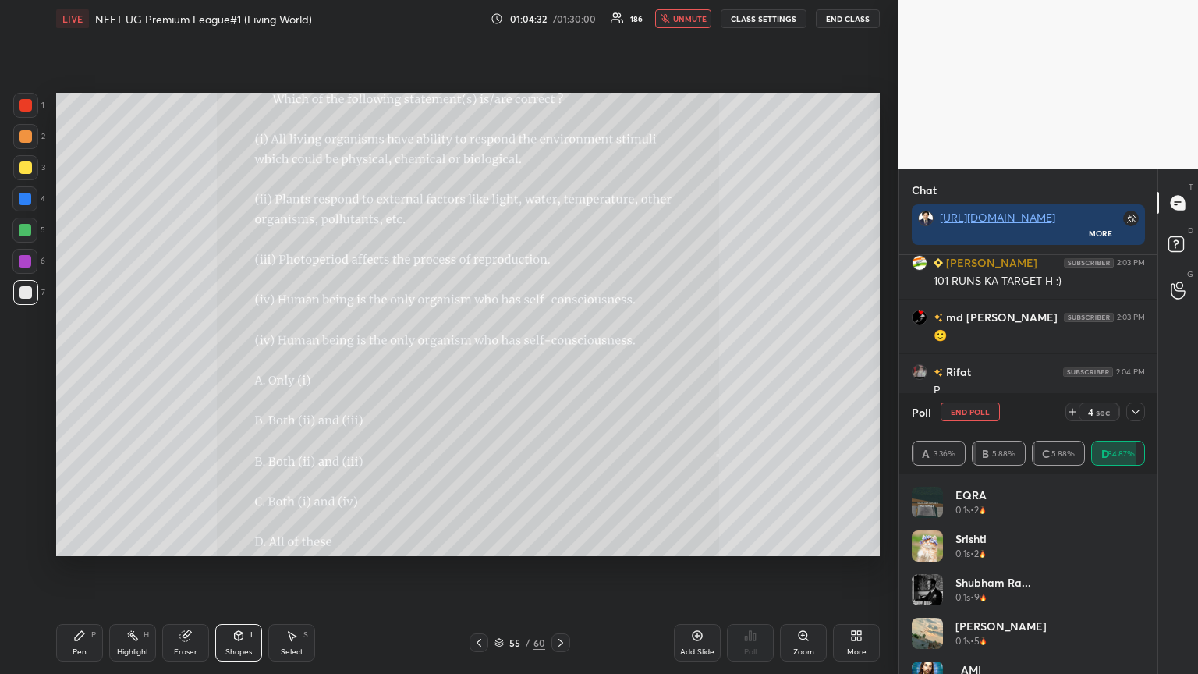
click at [559, 366] on div "More" at bounding box center [856, 642] width 47 height 37
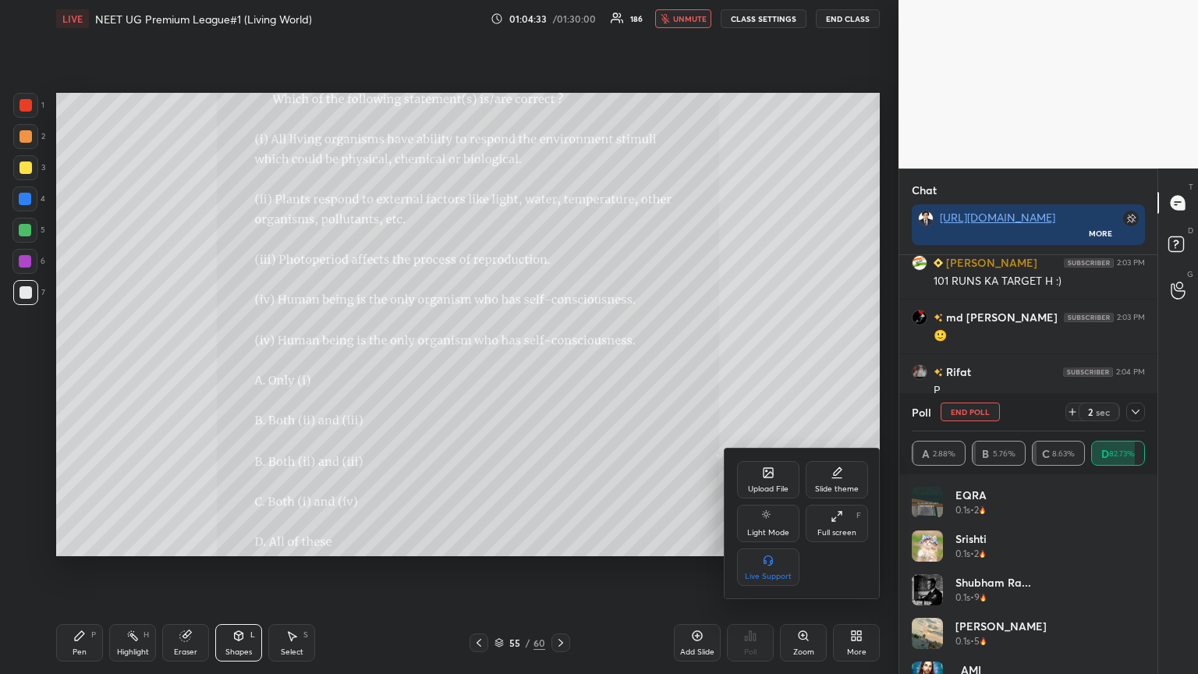
click at [559, 366] on div "Upload File" at bounding box center [768, 479] width 62 height 37
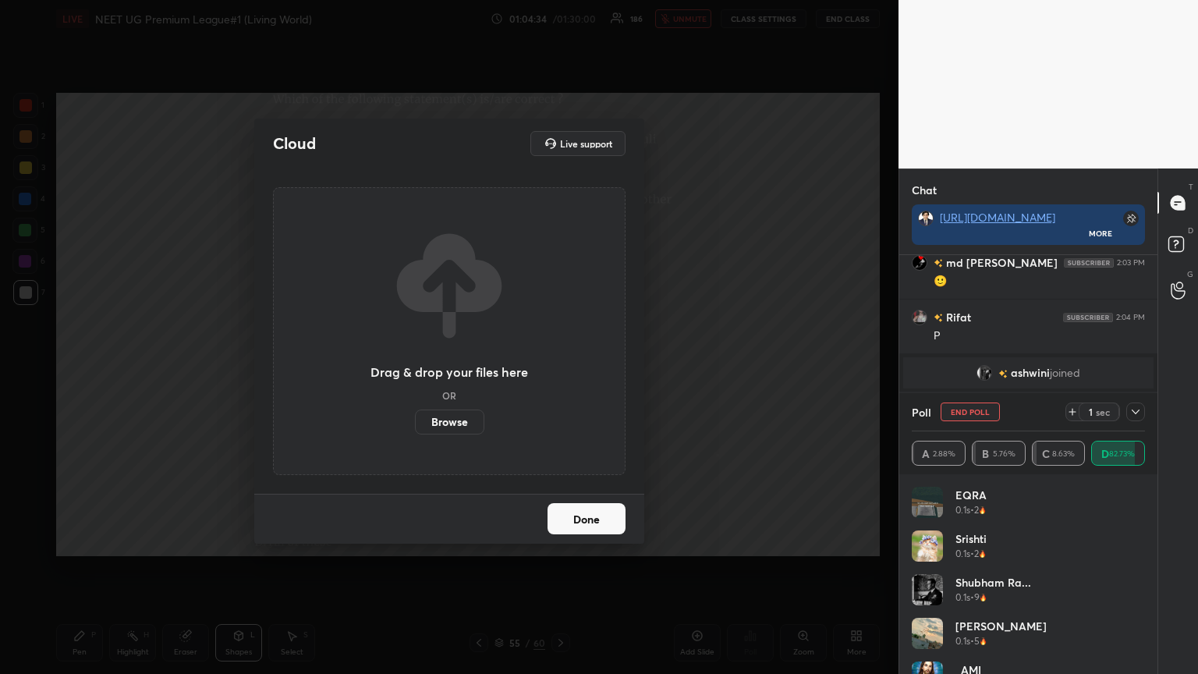
click at [463, 366] on label "Browse" at bounding box center [449, 421] width 69 height 25
click at [415, 366] on input "Browse" at bounding box center [415, 421] width 0 height 25
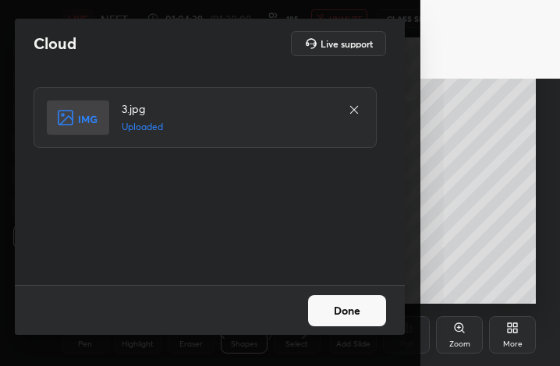
drag, startPoint x: 342, startPoint y: 311, endPoint x: 342, endPoint y: 299, distance: 12.5
click at [342, 304] on button "Done" at bounding box center [347, 311] width 78 height 31
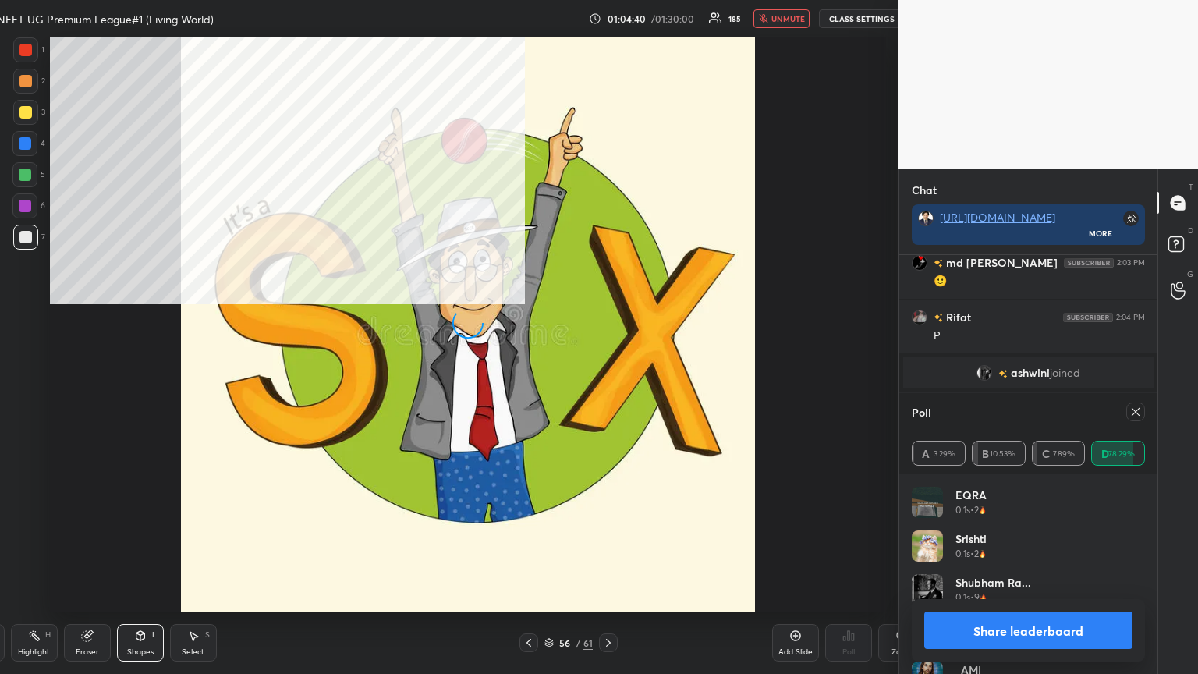
scroll to position [264, 253]
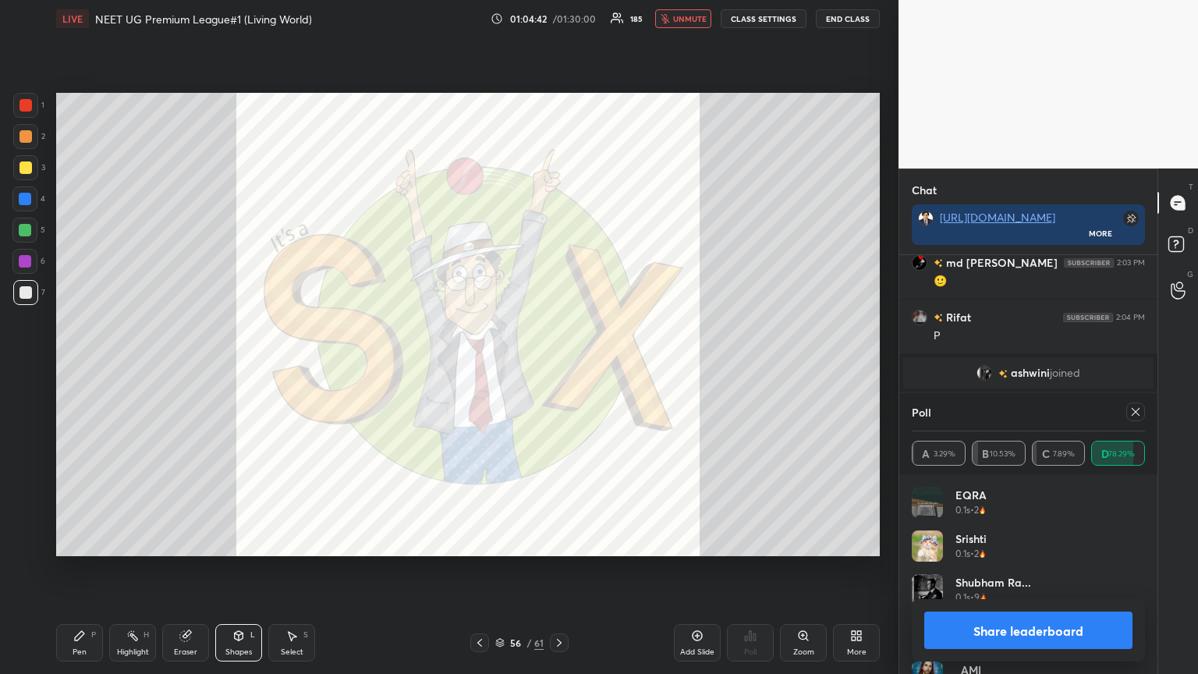
click at [559, 19] on span "unmute" at bounding box center [690, 18] width 34 height 11
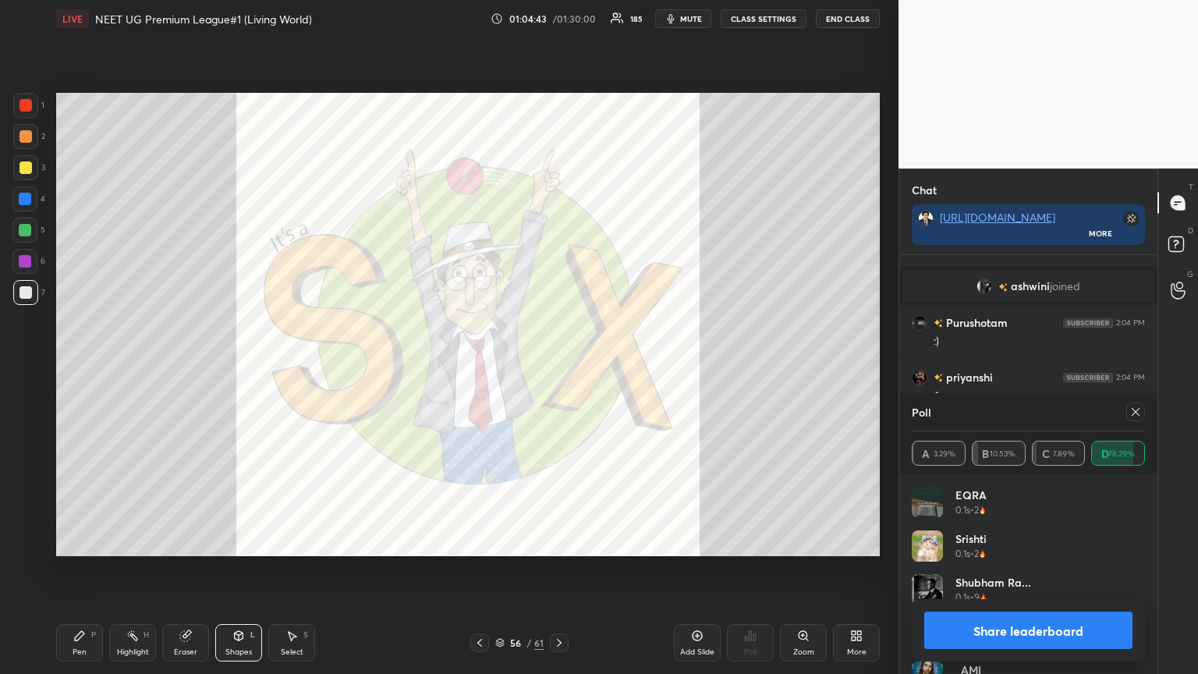
drag, startPoint x: 1046, startPoint y: 633, endPoint x: 1047, endPoint y: 624, distance: 9.4
click at [559, 366] on button "Share leaderboard" at bounding box center [1028, 629] width 208 height 37
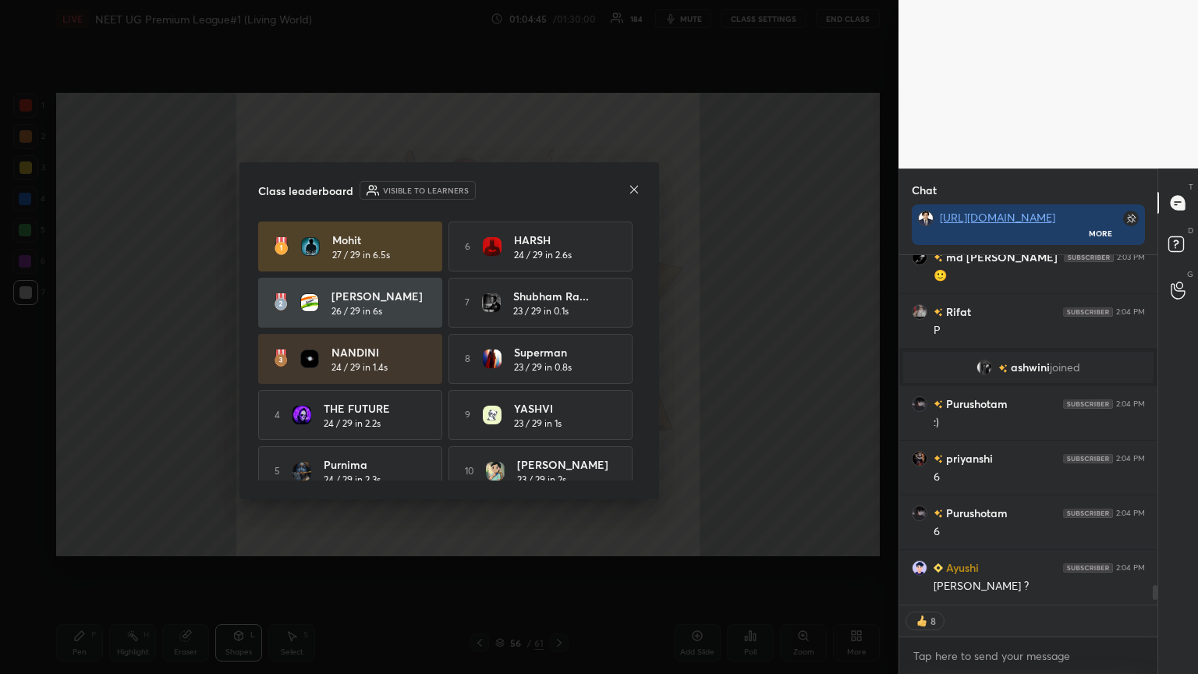
click at [559, 185] on icon at bounding box center [634, 189] width 12 height 12
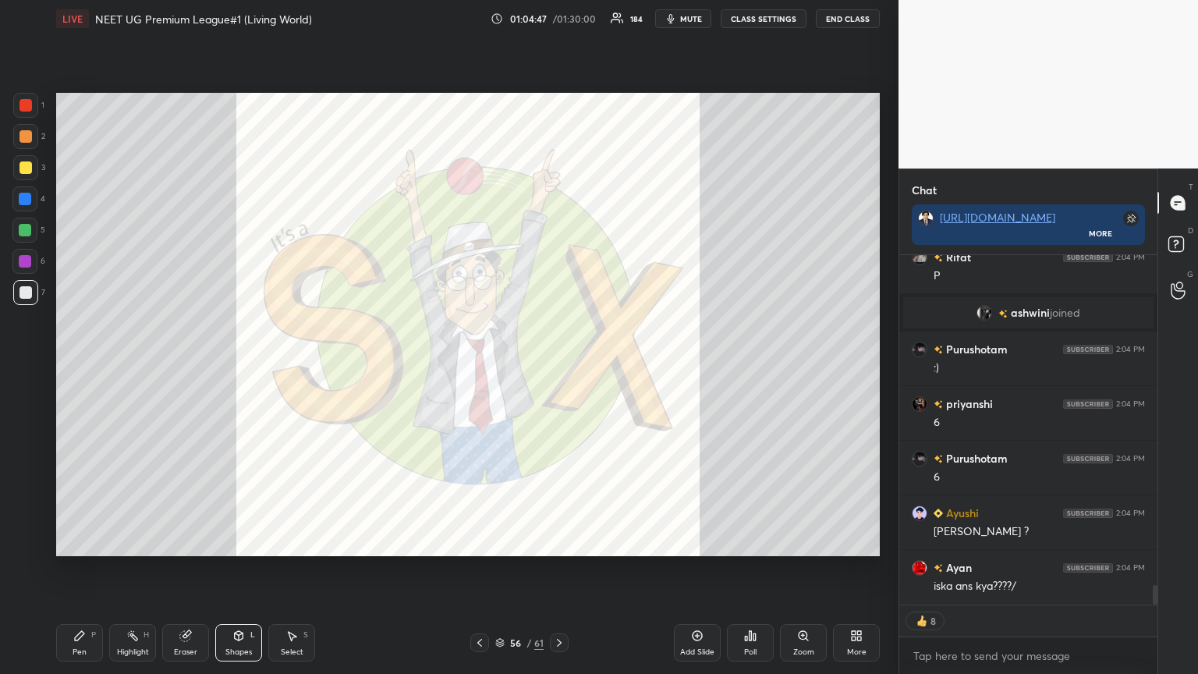
click at [85, 366] on div "Pen P" at bounding box center [79, 642] width 47 height 37
drag, startPoint x: 87, startPoint y: 639, endPoint x: 97, endPoint y: 635, distance: 10.1
click at [87, 366] on div "Pen P" at bounding box center [79, 642] width 47 height 37
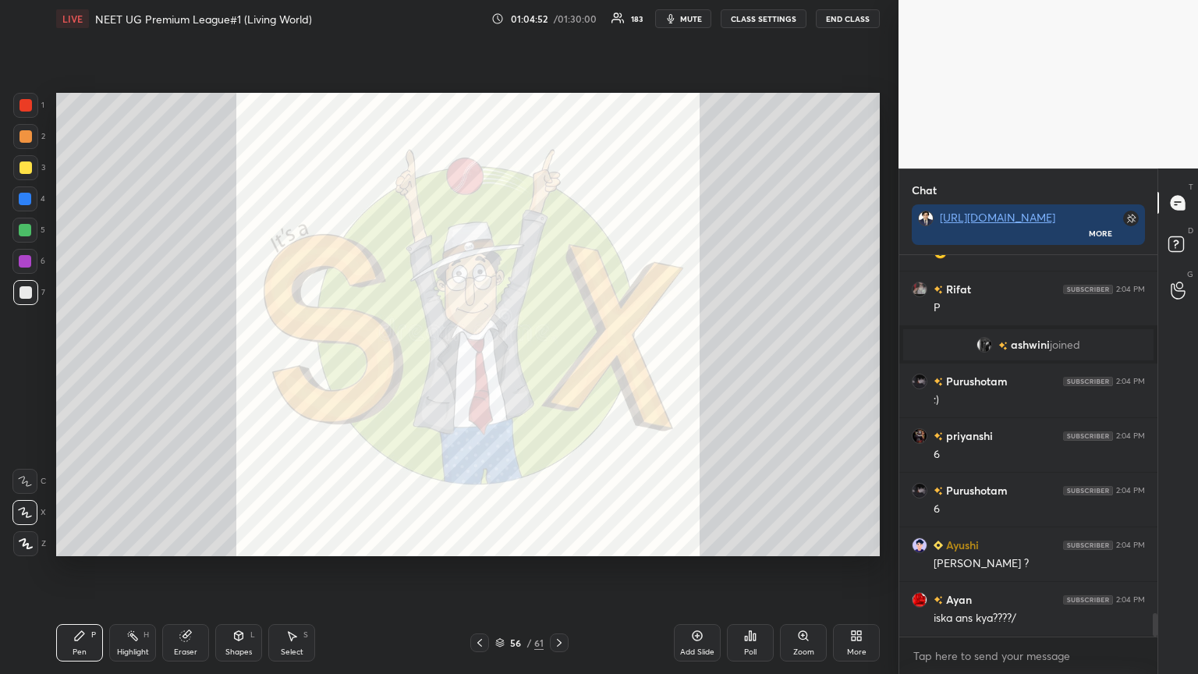
click at [559, 366] on div "More" at bounding box center [856, 642] width 47 height 37
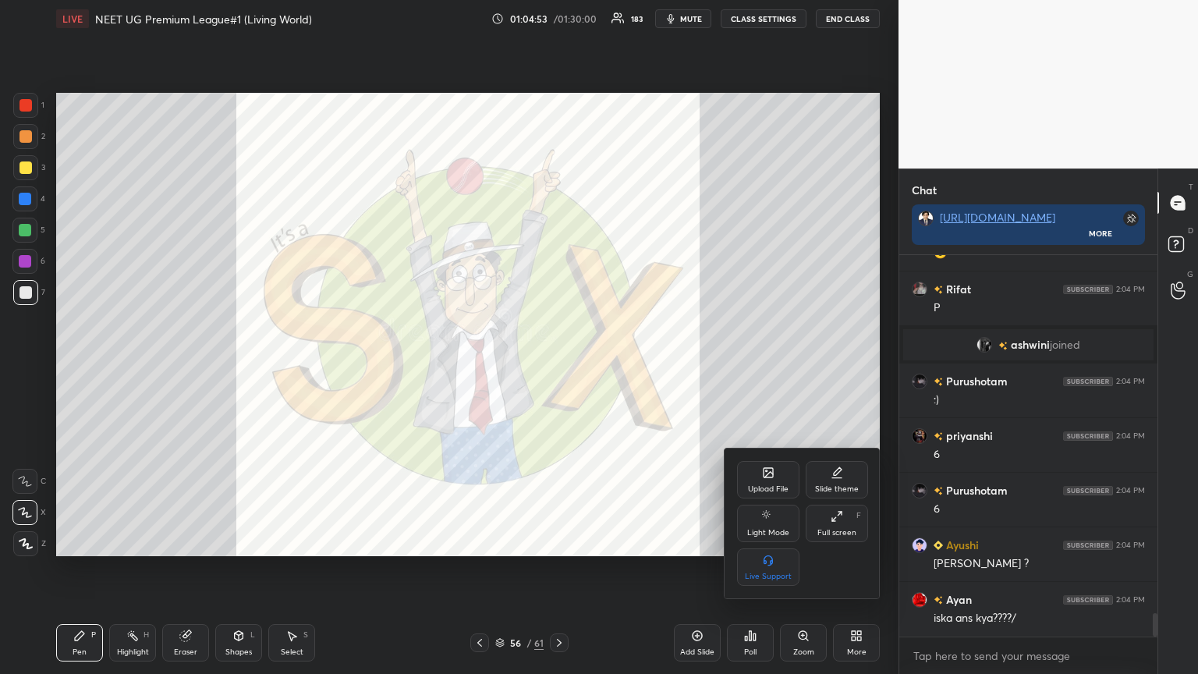
click at [559, 366] on div "Upload File" at bounding box center [768, 479] width 62 height 37
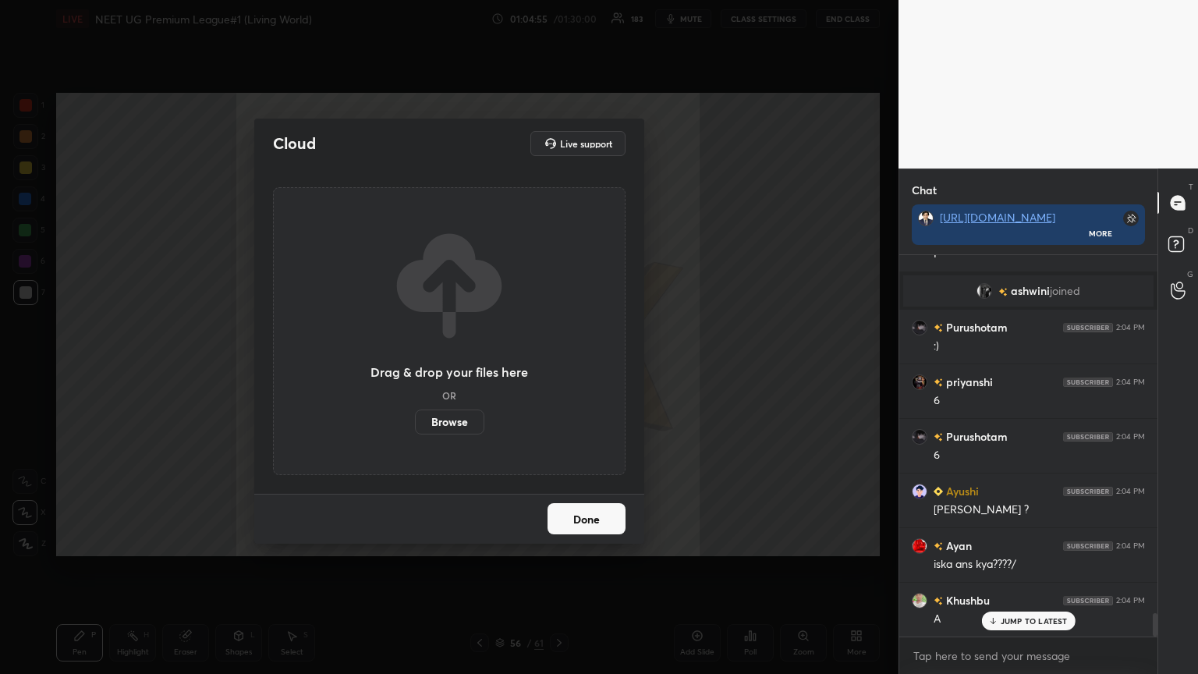
click at [458, 366] on label "Browse" at bounding box center [449, 421] width 69 height 25
click at [415, 366] on input "Browse" at bounding box center [415, 421] width 0 height 25
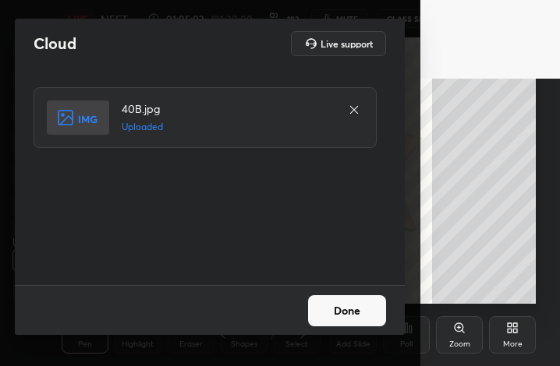
click at [349, 313] on button "Done" at bounding box center [347, 311] width 78 height 31
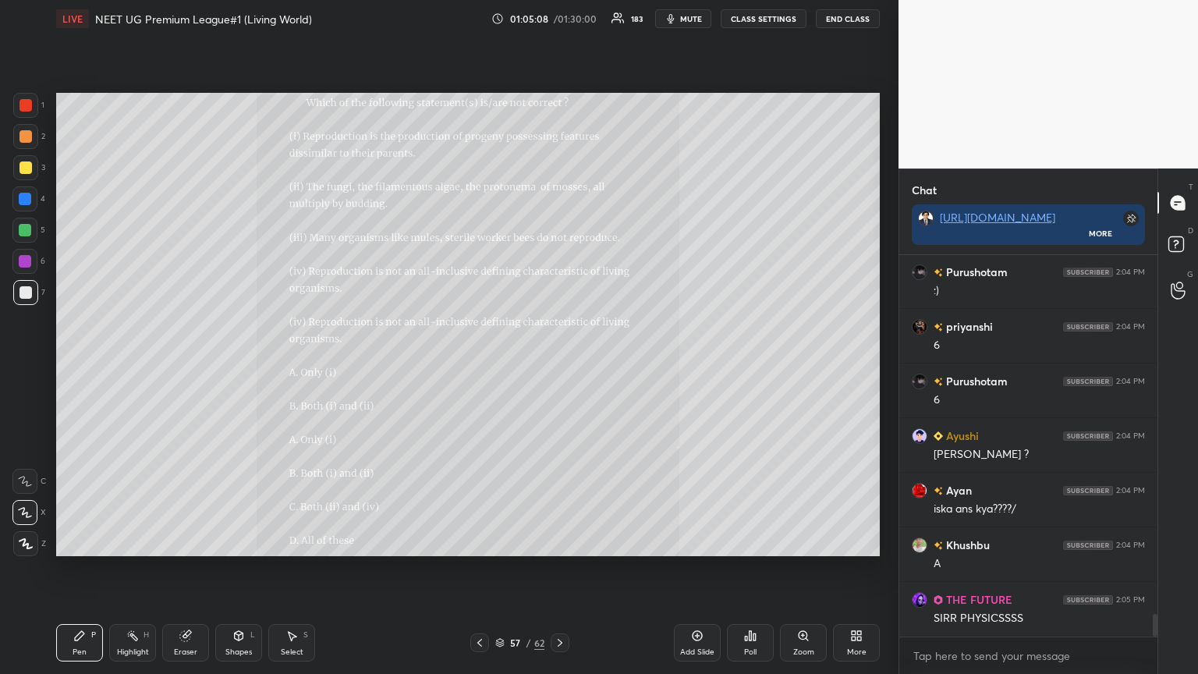
click at [25, 366] on div at bounding box center [24, 512] width 25 height 25
click at [24, 307] on div "7" at bounding box center [29, 295] width 32 height 31
click at [559, 19] on span "mute" at bounding box center [691, 18] width 22 height 11
click at [559, 19] on span "unmute" at bounding box center [690, 18] width 34 height 11
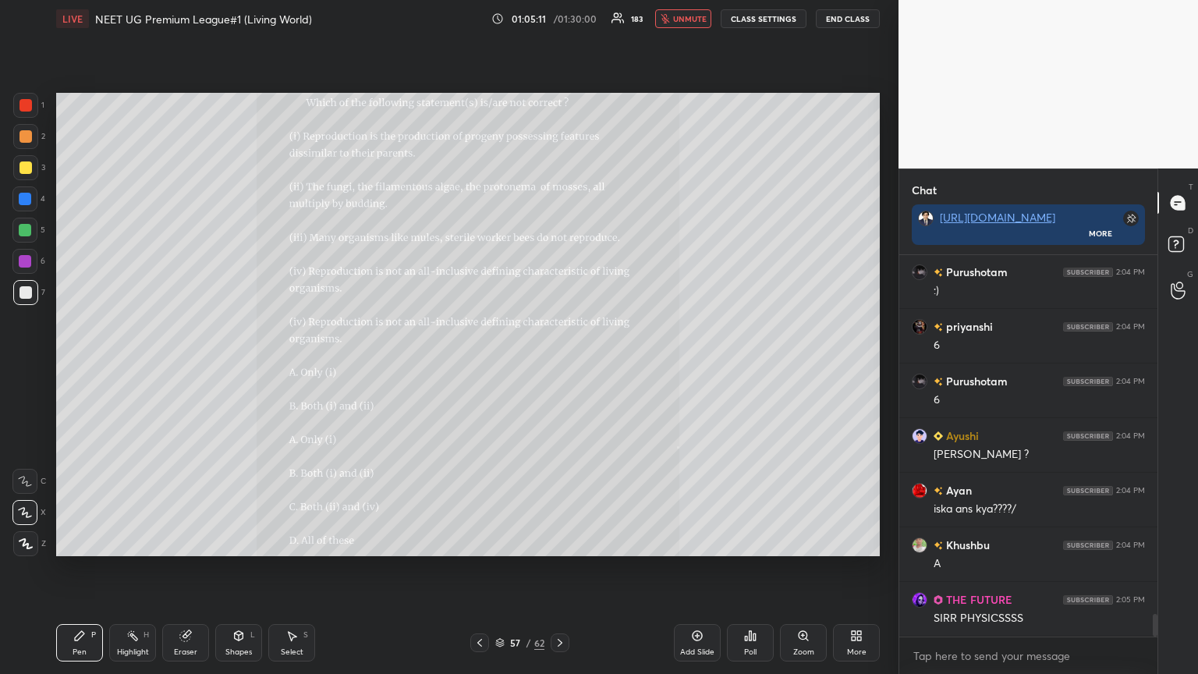
drag, startPoint x: 698, startPoint y: 19, endPoint x: 708, endPoint y: 17, distance: 10.3
click at [559, 18] on span "unmute" at bounding box center [690, 18] width 34 height 11
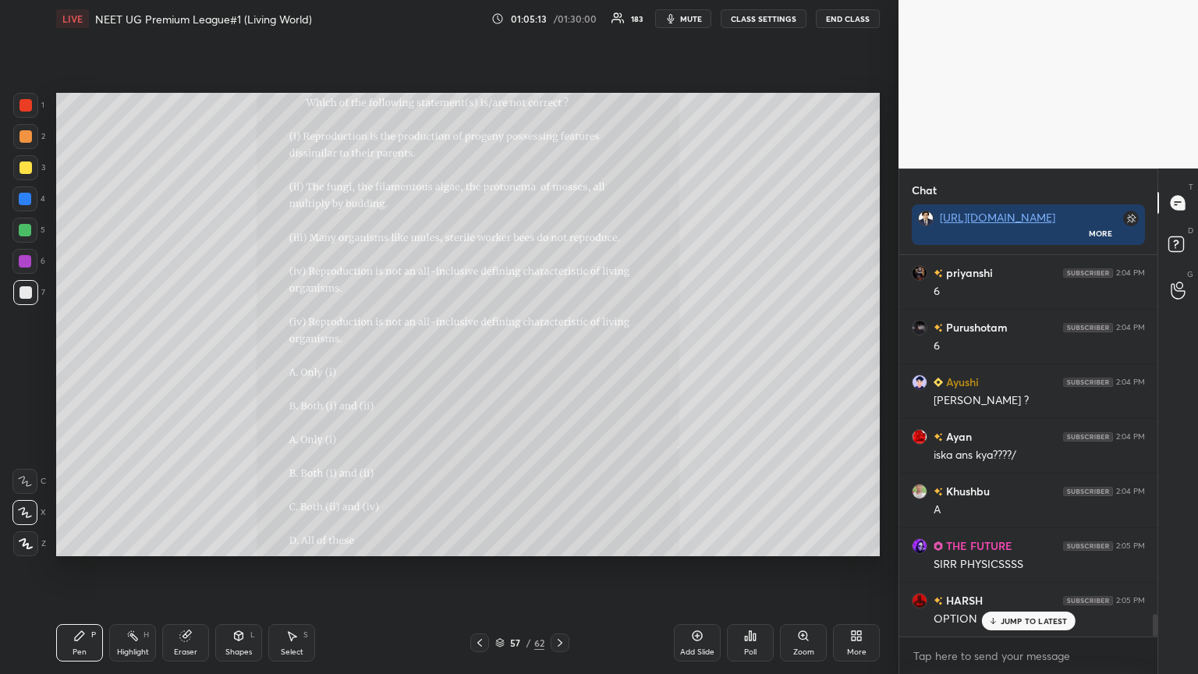
click at [559, 16] on span "mute" at bounding box center [691, 18] width 22 height 11
click at [228, 366] on div "Shapes L" at bounding box center [238, 642] width 47 height 37
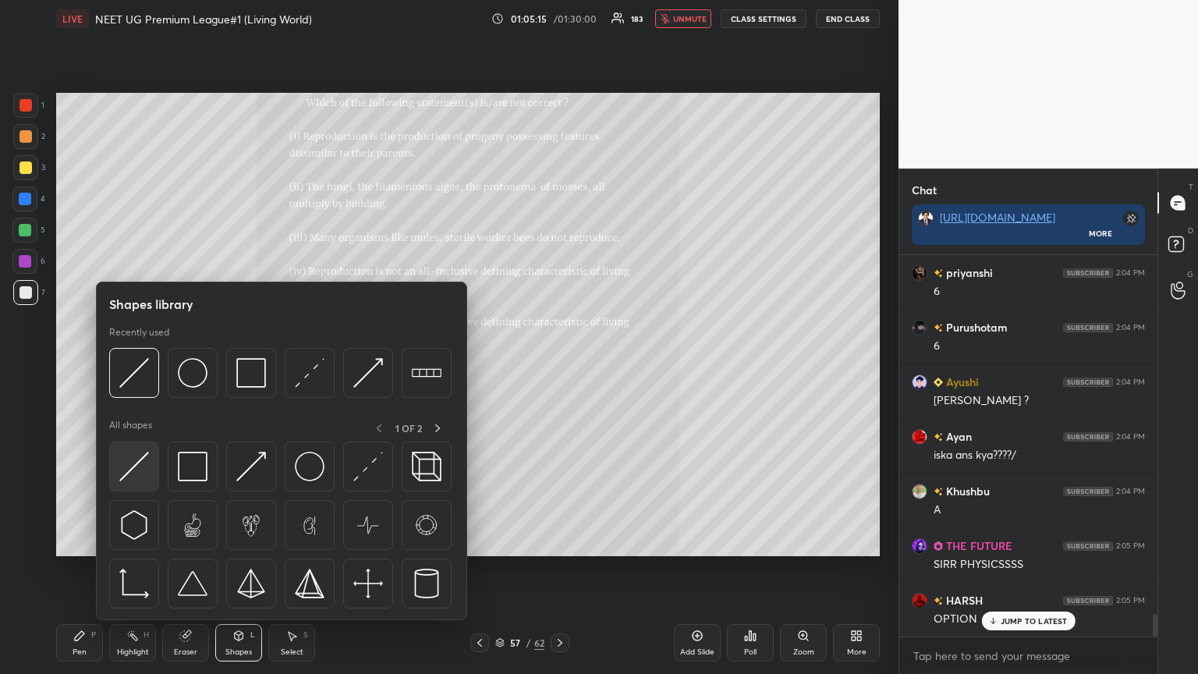
click at [139, 366] on img at bounding box center [134, 466] width 30 height 30
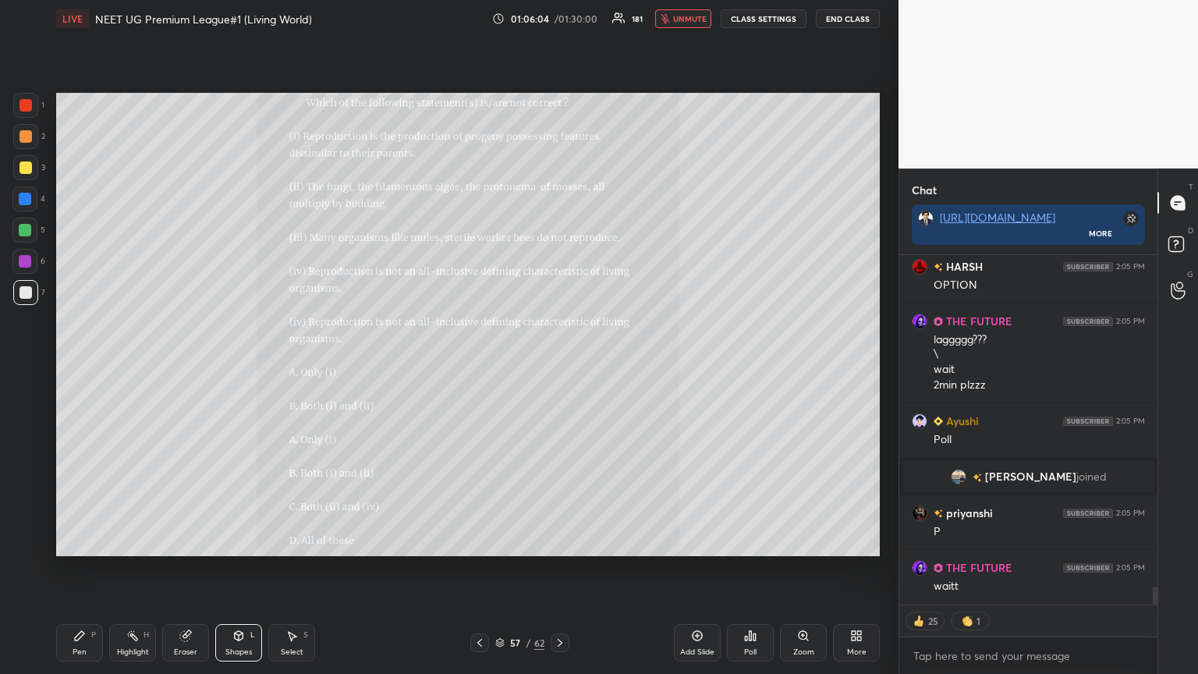
scroll to position [6484, 0]
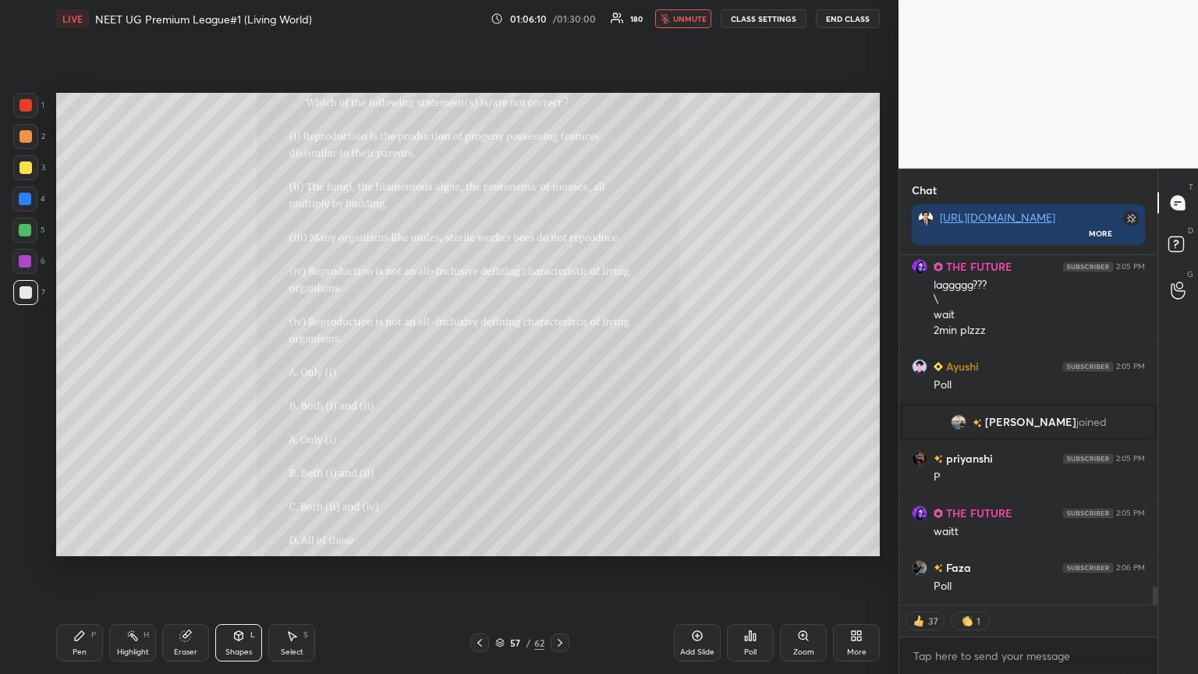
click at [559, 366] on div "Poll" at bounding box center [750, 642] width 47 height 37
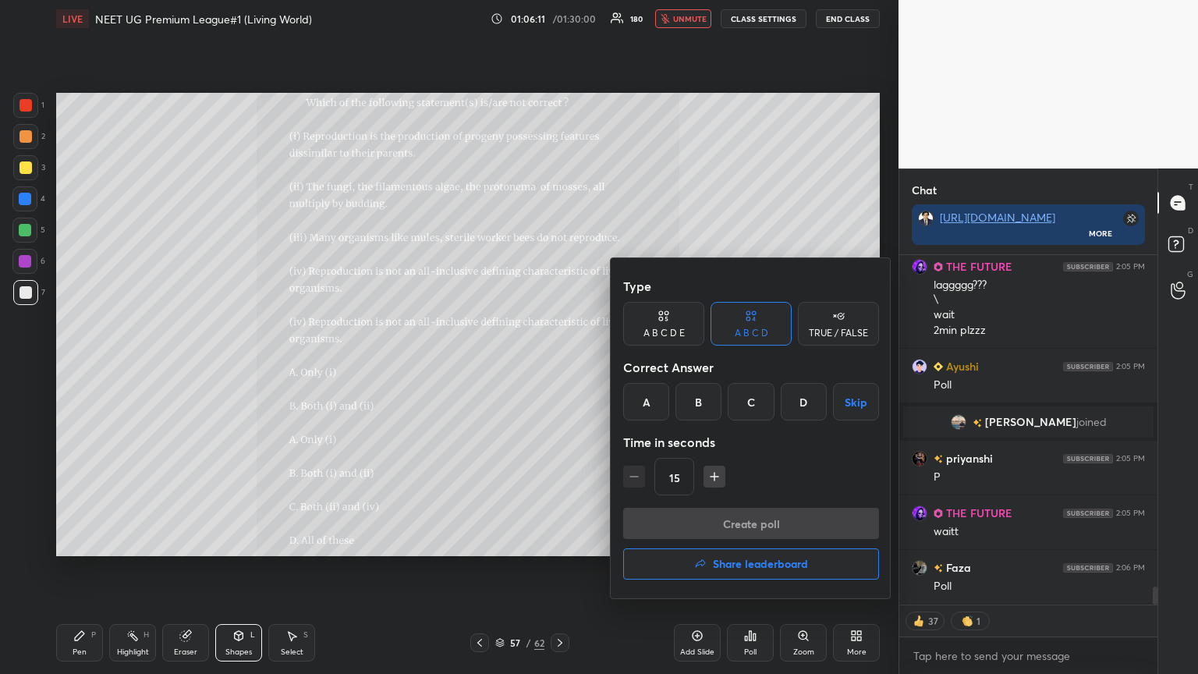
click at [559, 366] on div "A B C D Skip" at bounding box center [751, 401] width 256 height 37
click at [559, 366] on div "B" at bounding box center [698, 401] width 46 height 37
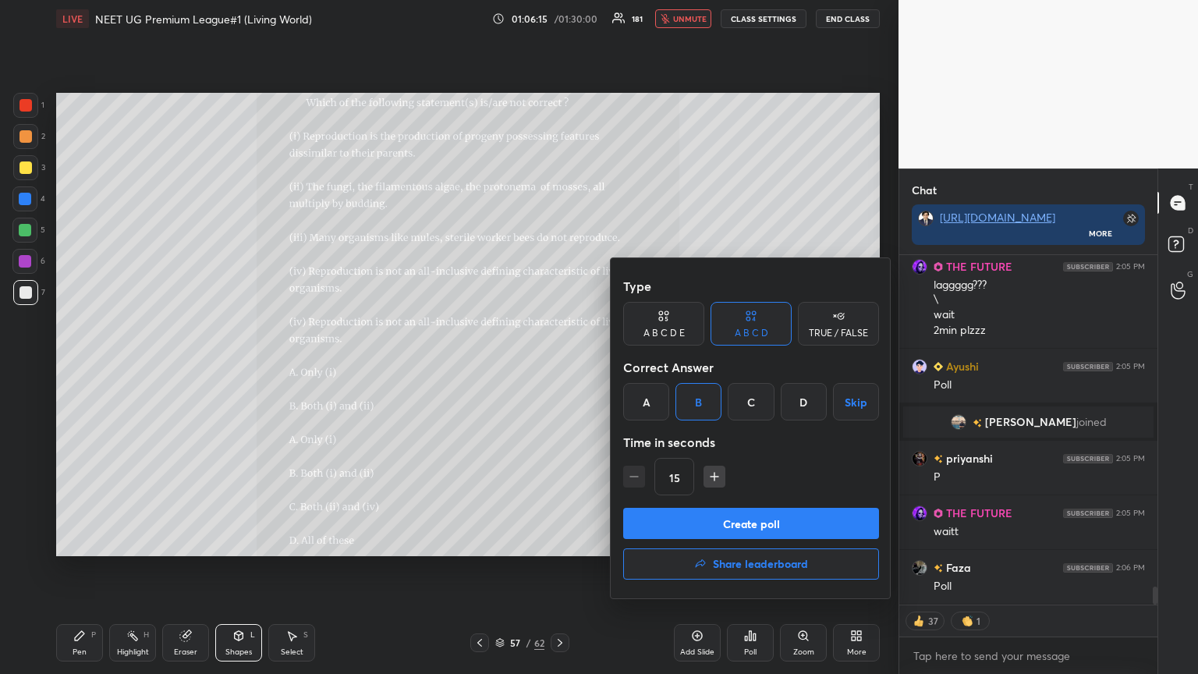
scroll to position [6539, 0]
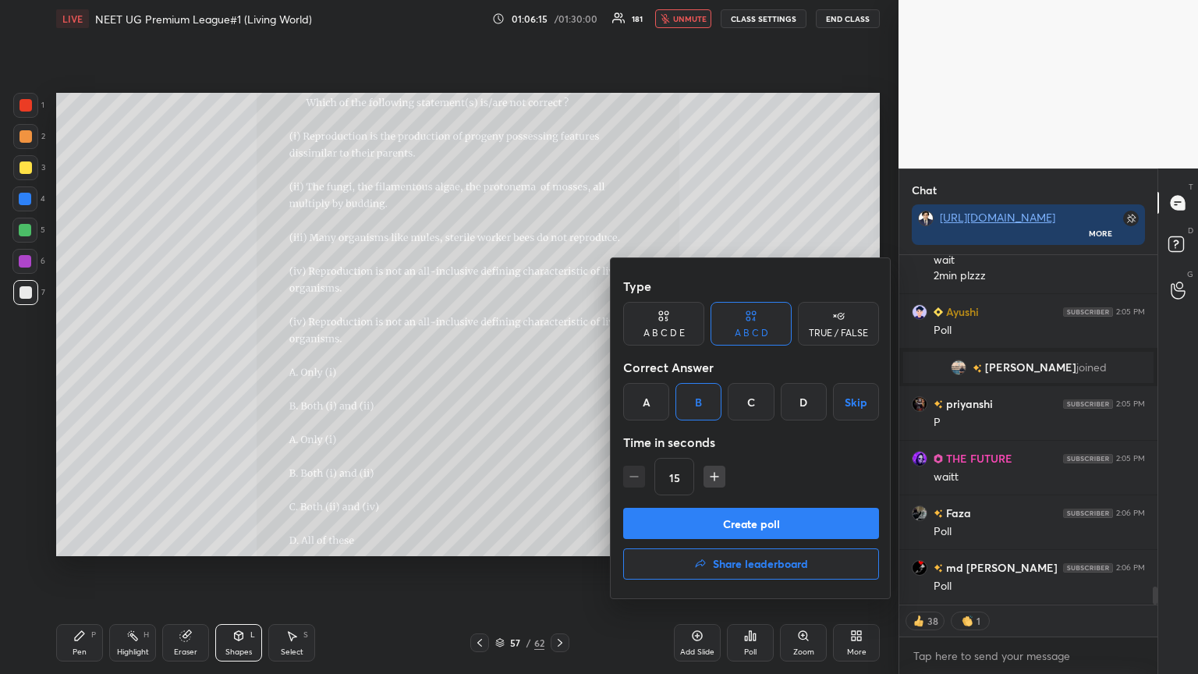
click at [559, 366] on button "Create poll" at bounding box center [751, 523] width 256 height 31
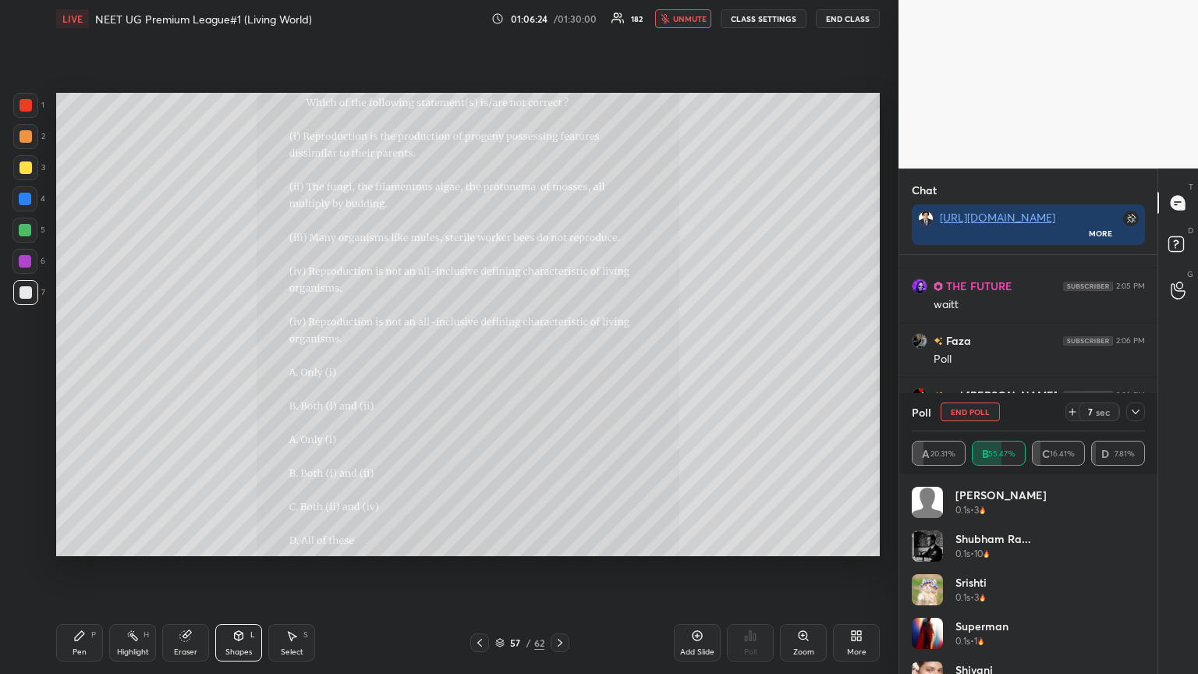
scroll to position [6634, 0]
click at [23, 232] on div at bounding box center [25, 230] width 12 height 12
click at [90, 366] on div "Pen P" at bounding box center [79, 642] width 47 height 37
click at [23, 366] on icon at bounding box center [25, 512] width 14 height 11
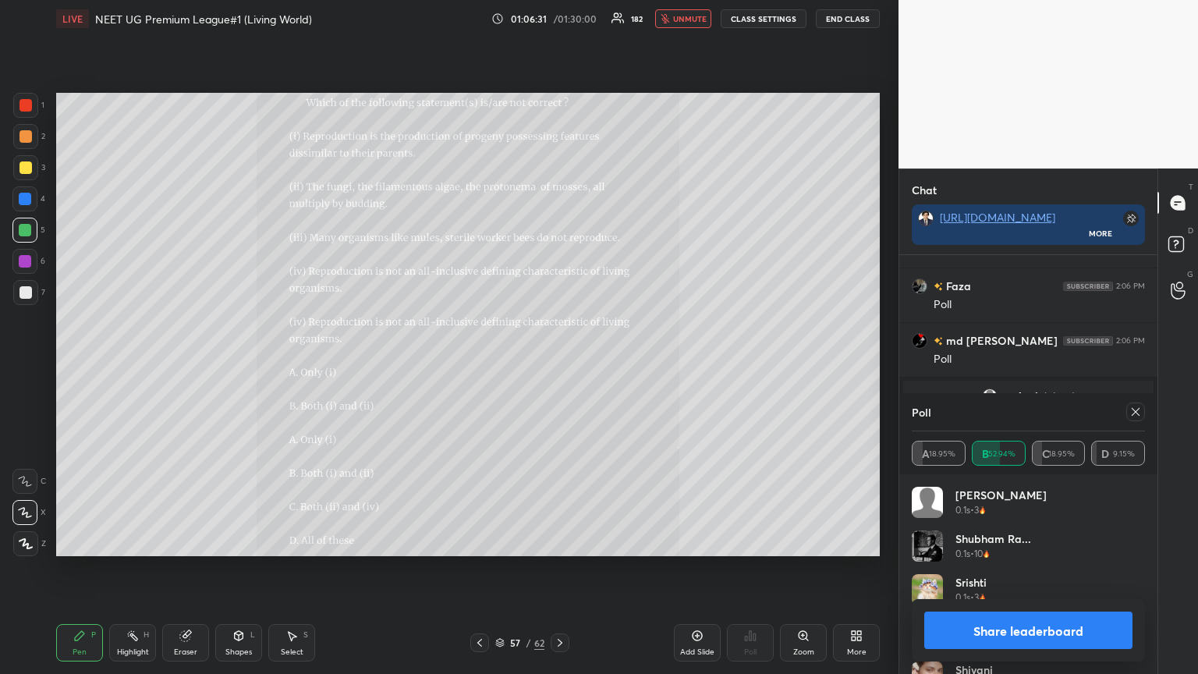
click at [559, 20] on span "unmute" at bounding box center [690, 18] width 34 height 11
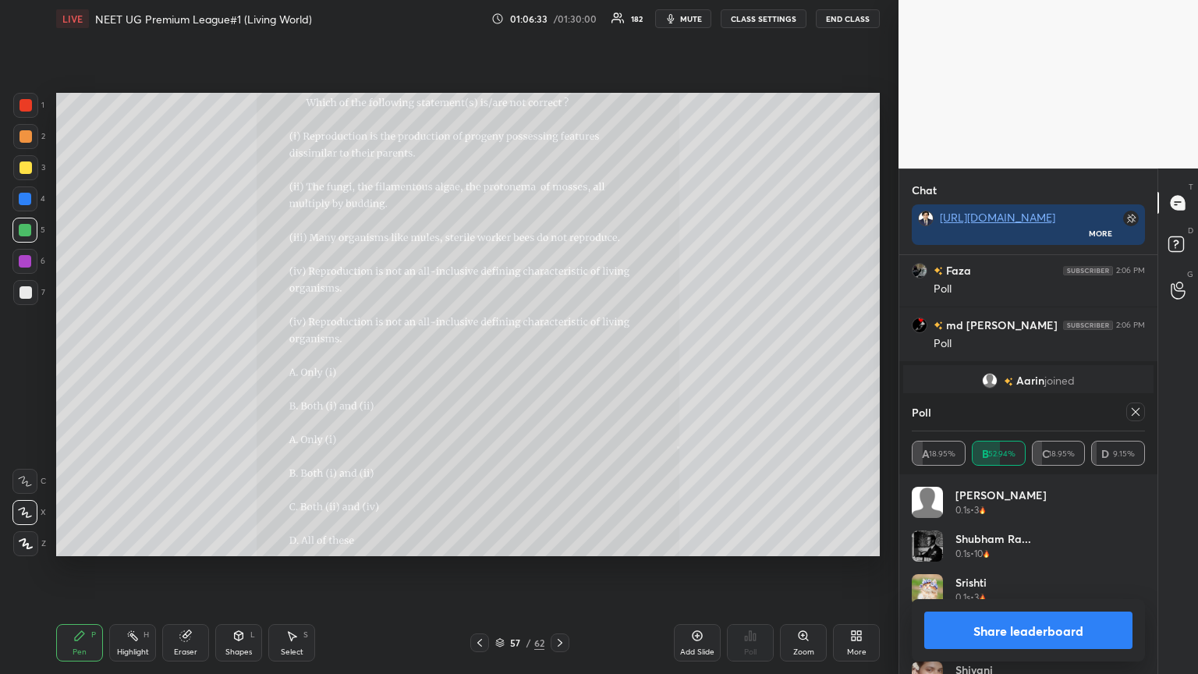
click at [559, 366] on button "Share leaderboard" at bounding box center [1028, 629] width 208 height 37
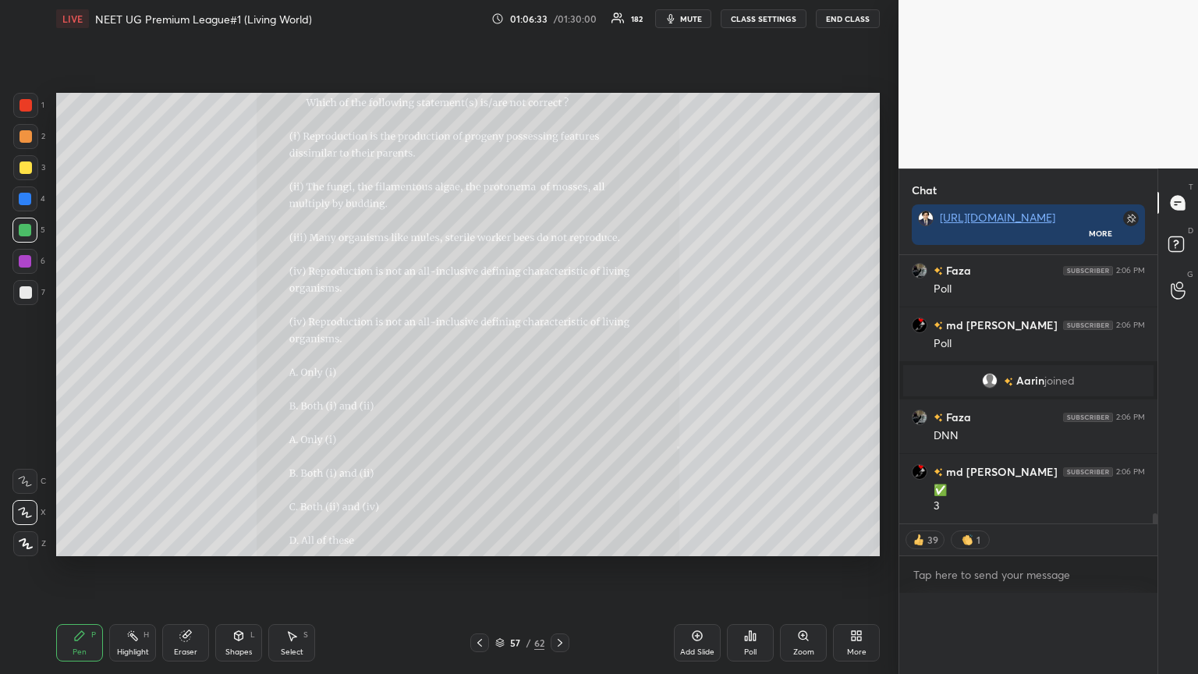
scroll to position [359, 253]
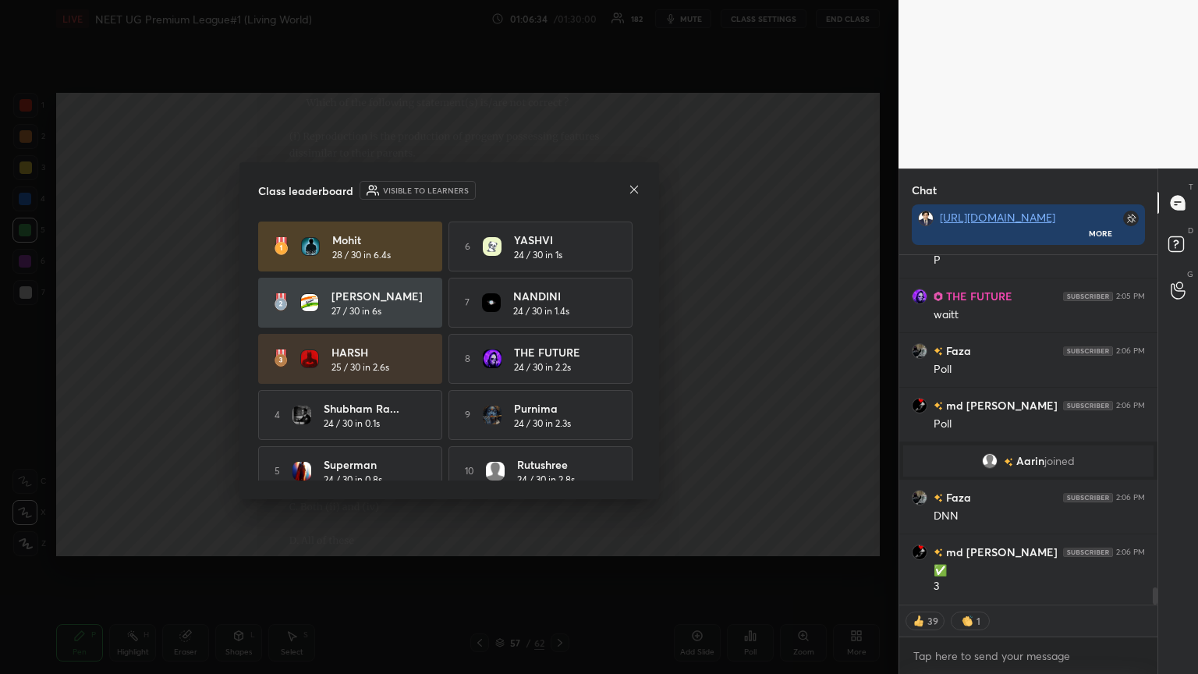
click at [559, 176] on div "Class leaderboard Visible to learners Mohit 28 / 30 in 6.4s 6 [PERSON_NAME] 24 …" at bounding box center [448, 330] width 419 height 337
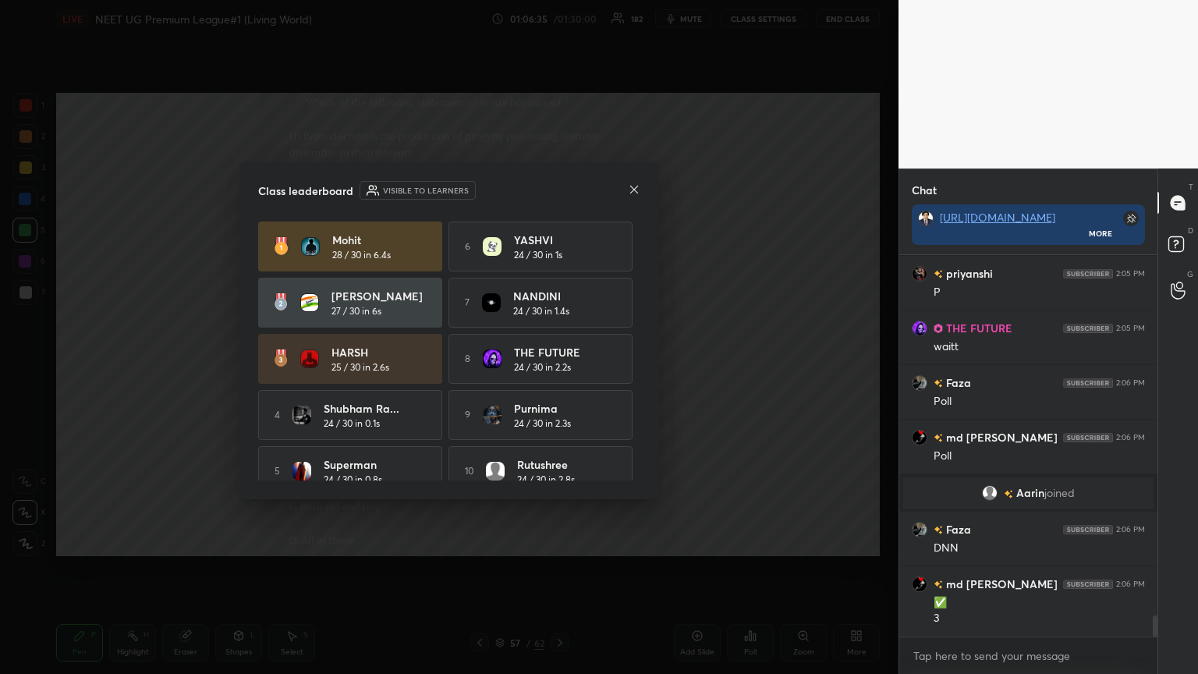
click at [559, 190] on icon at bounding box center [634, 189] width 12 height 12
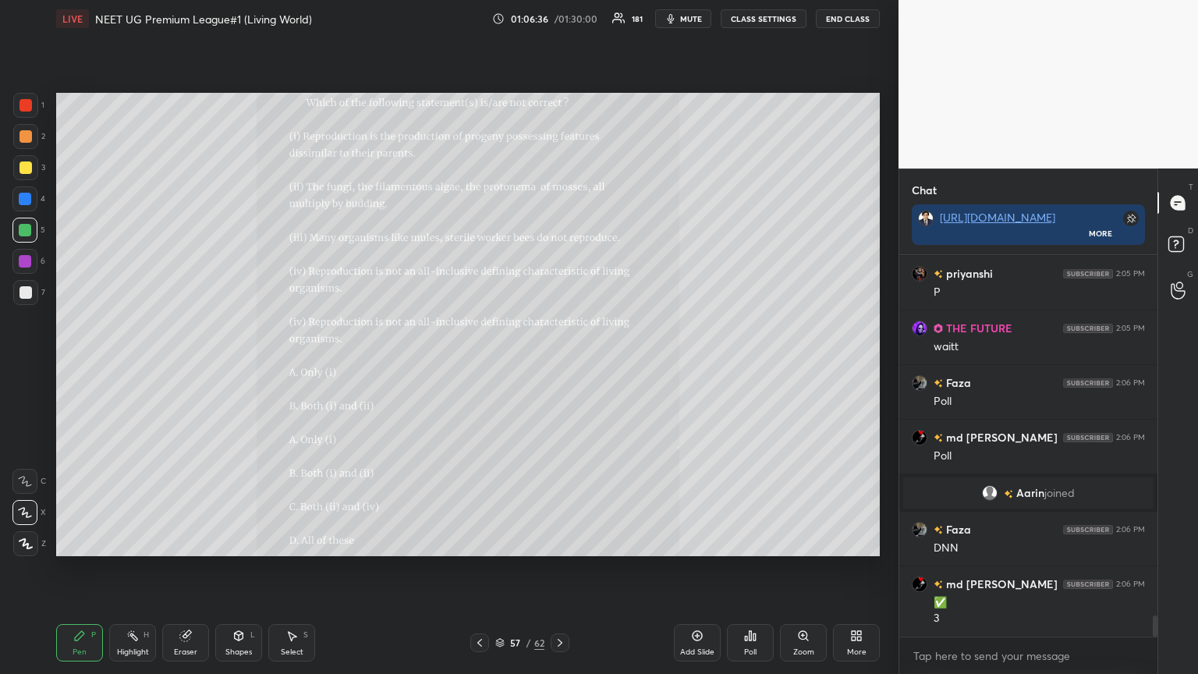
click at [483, 366] on div at bounding box center [479, 642] width 19 height 19
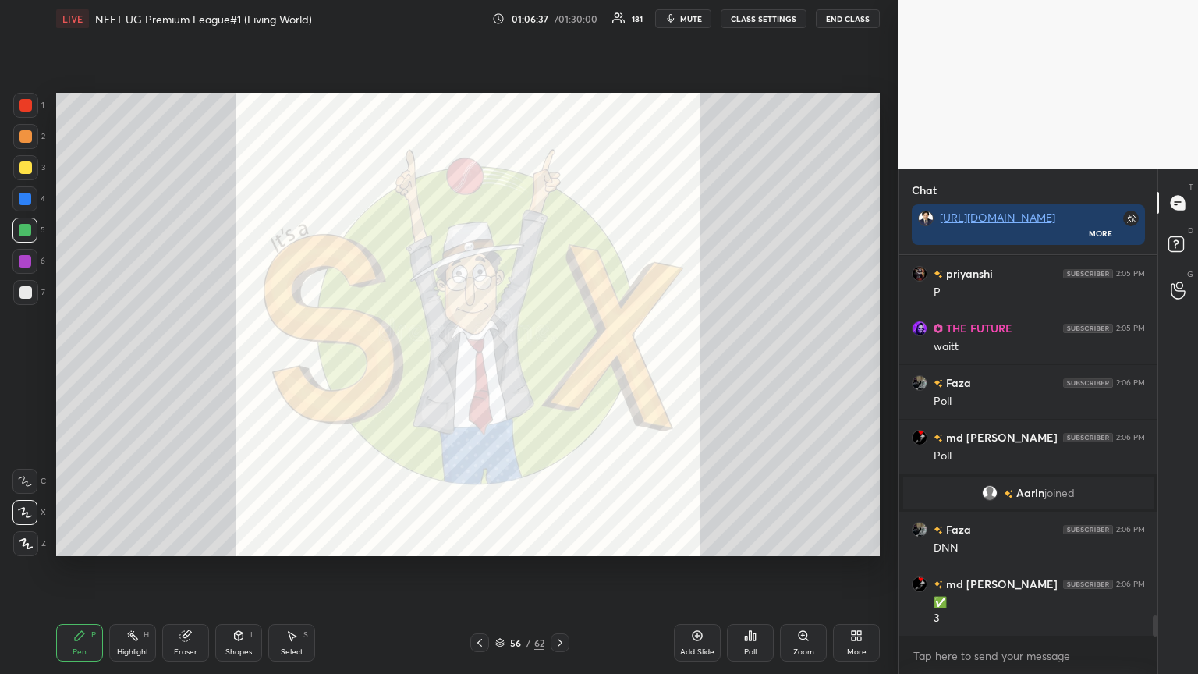
click at [559, 366] on icon at bounding box center [560, 642] width 12 height 12
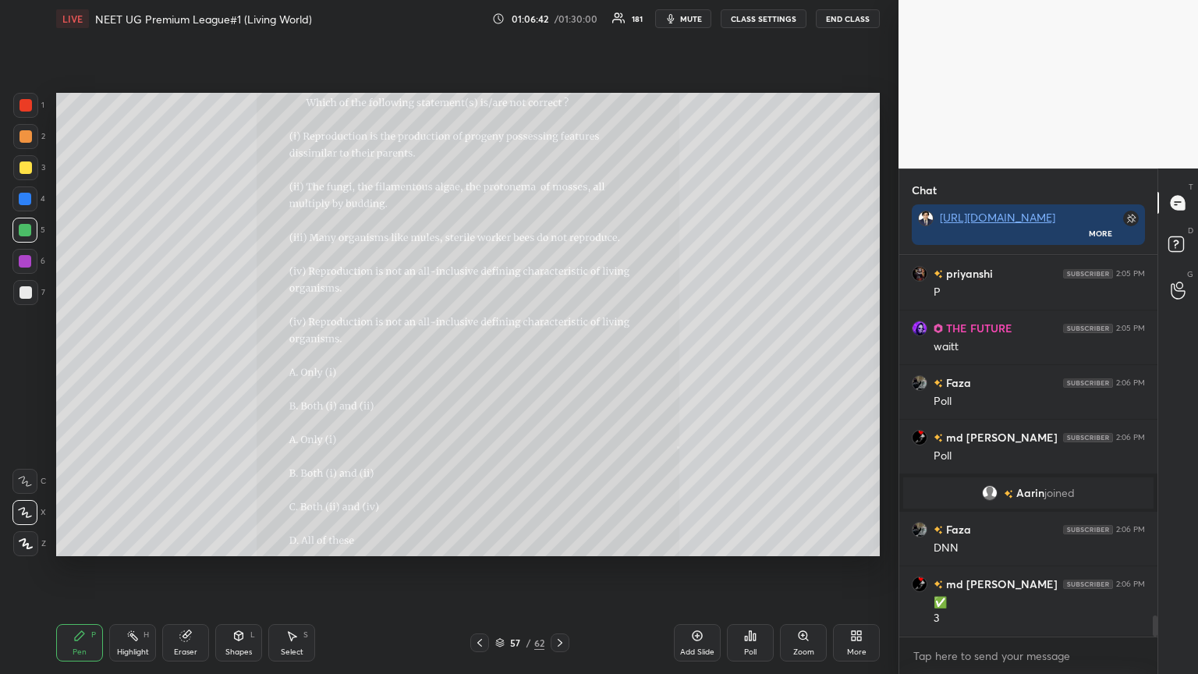
click at [559, 366] on icon at bounding box center [853, 633] width 4 height 4
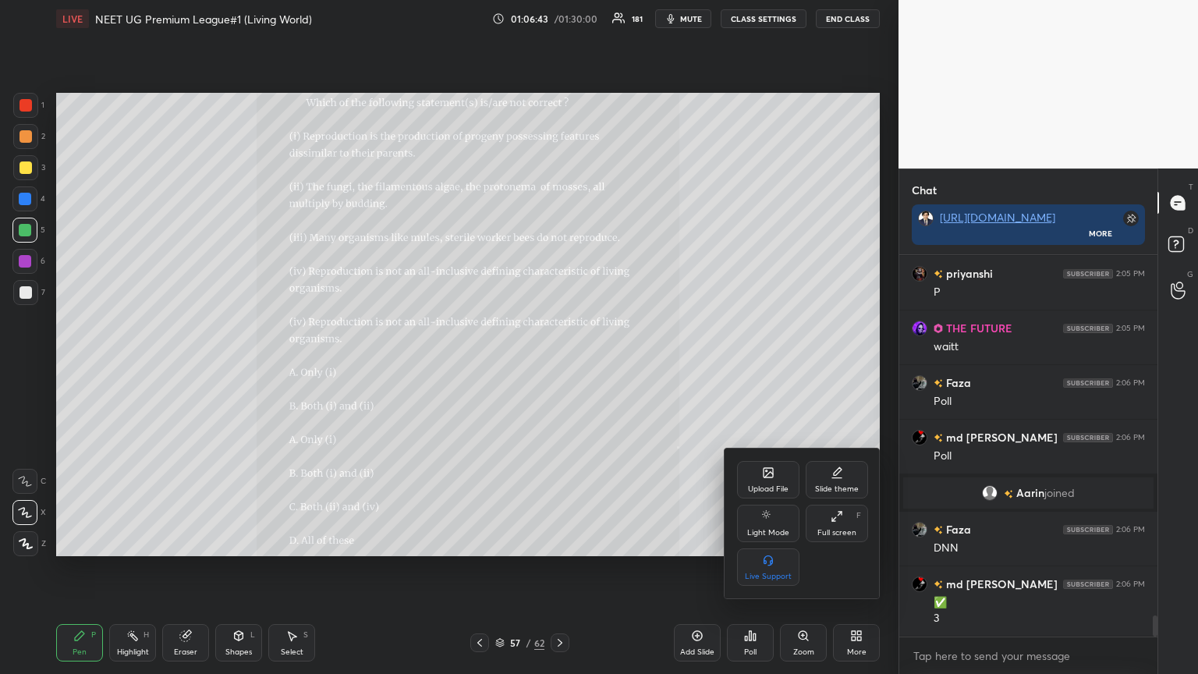
click at [559, 366] on icon at bounding box center [767, 472] width 9 height 9
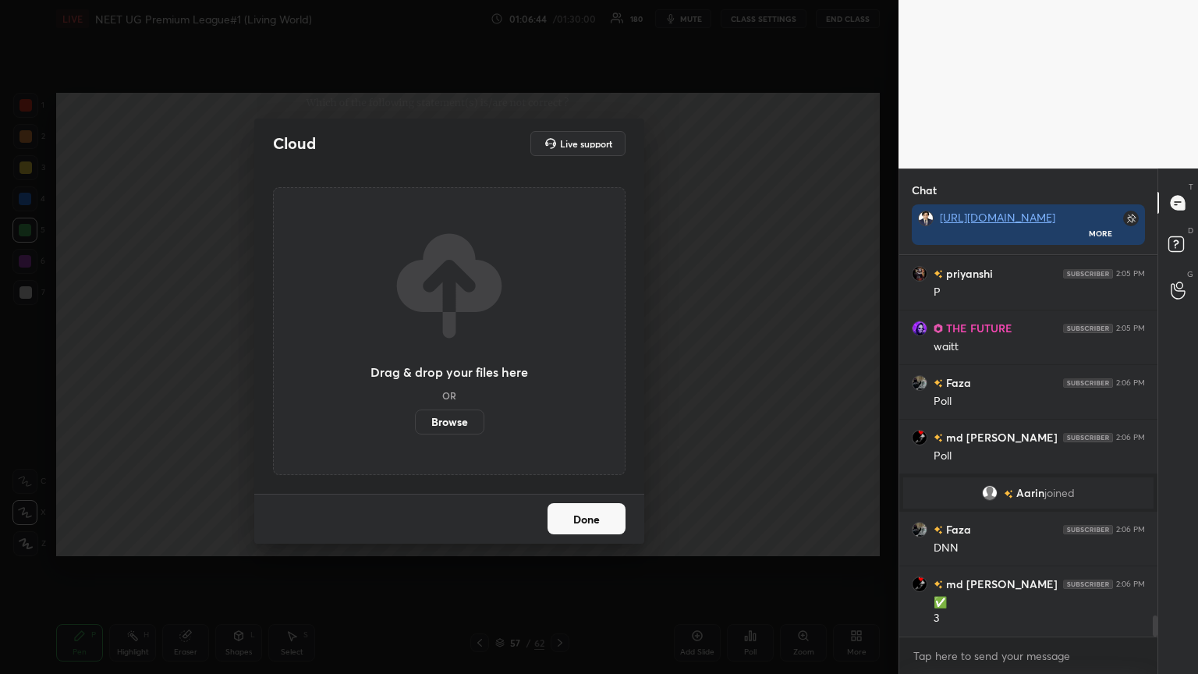
click at [458, 366] on label "Browse" at bounding box center [449, 421] width 69 height 25
click at [415, 366] on input "Browse" at bounding box center [415, 421] width 0 height 25
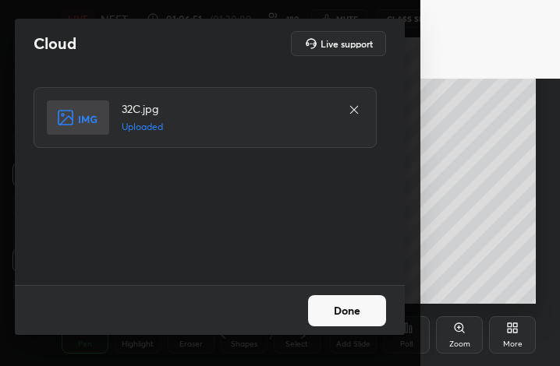
click at [375, 313] on button "Done" at bounding box center [347, 311] width 78 height 31
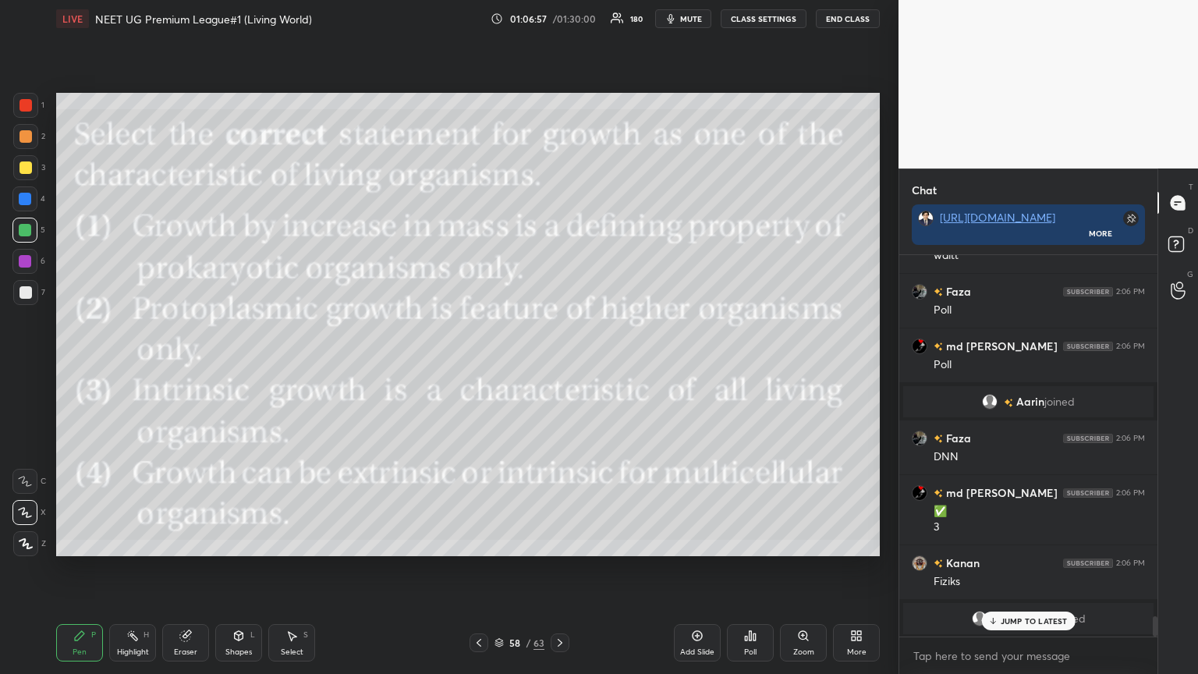
click at [559, 10] on button "mute" at bounding box center [683, 18] width 56 height 19
click at [559, 366] on p "JUMP TO LATEST" at bounding box center [1033, 620] width 67 height 9
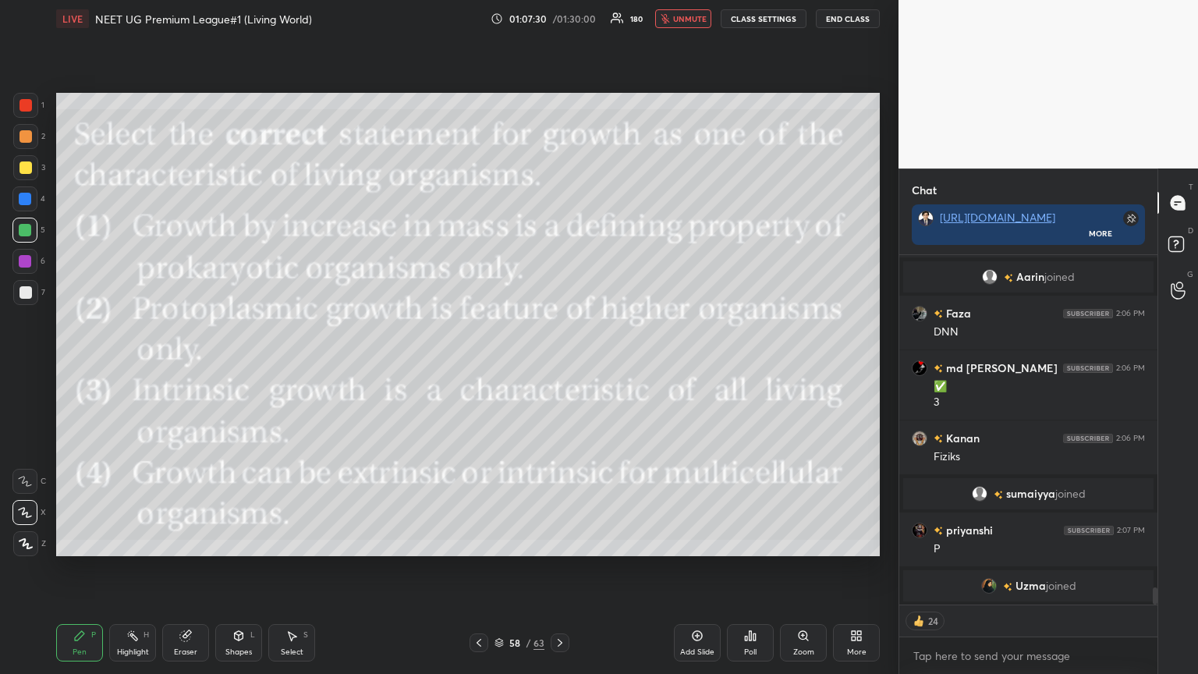
click at [559, 20] on span "unmute" at bounding box center [690, 18] width 34 height 11
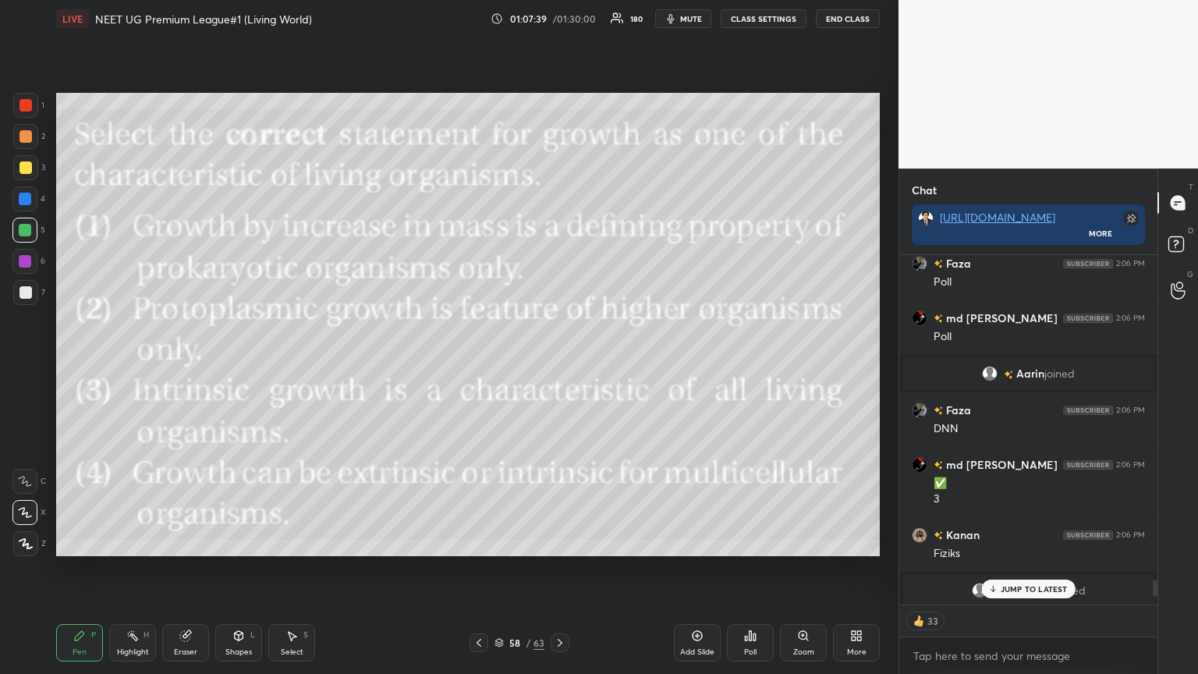
scroll to position [6855, 0]
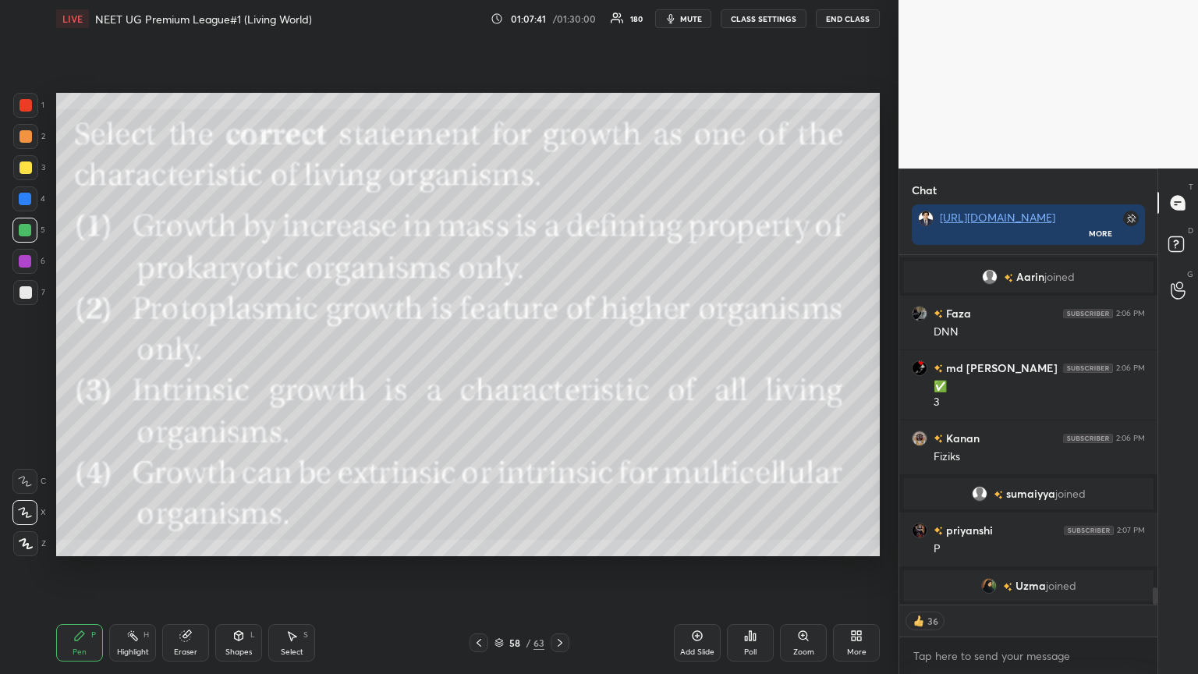
click at [25, 168] on div at bounding box center [25, 167] width 12 height 12
click at [31, 169] on div at bounding box center [25, 167] width 25 height 25
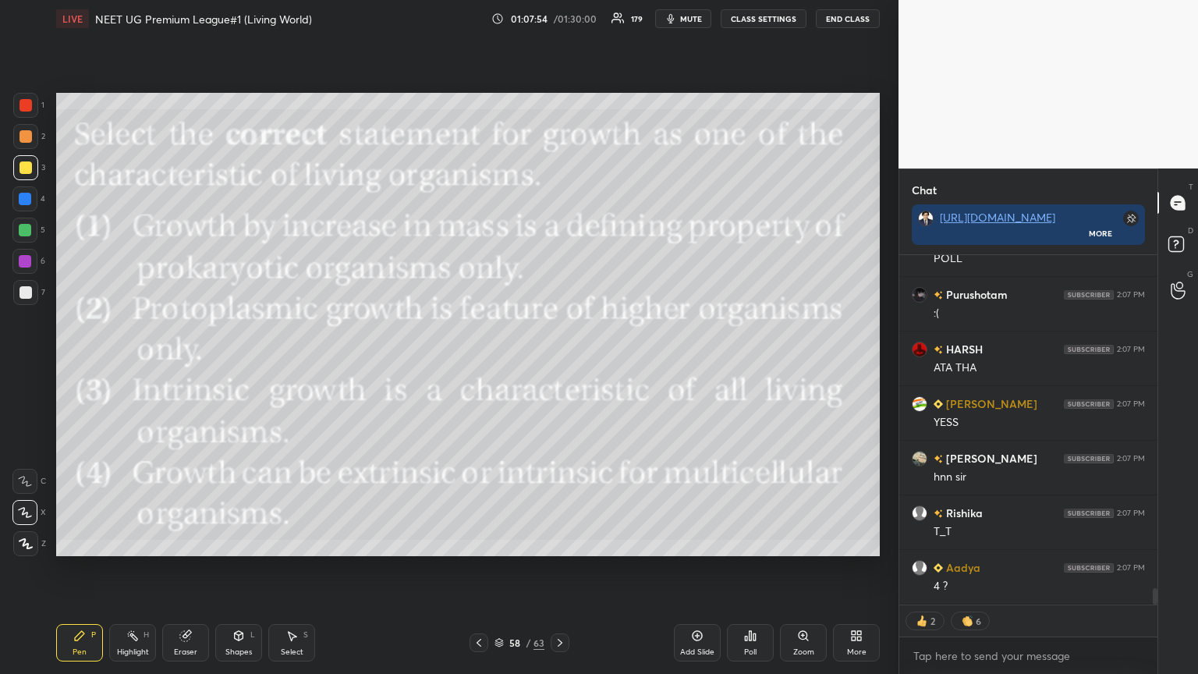
scroll to position [7292, 0]
click at [559, 366] on div "More" at bounding box center [856, 642] width 47 height 37
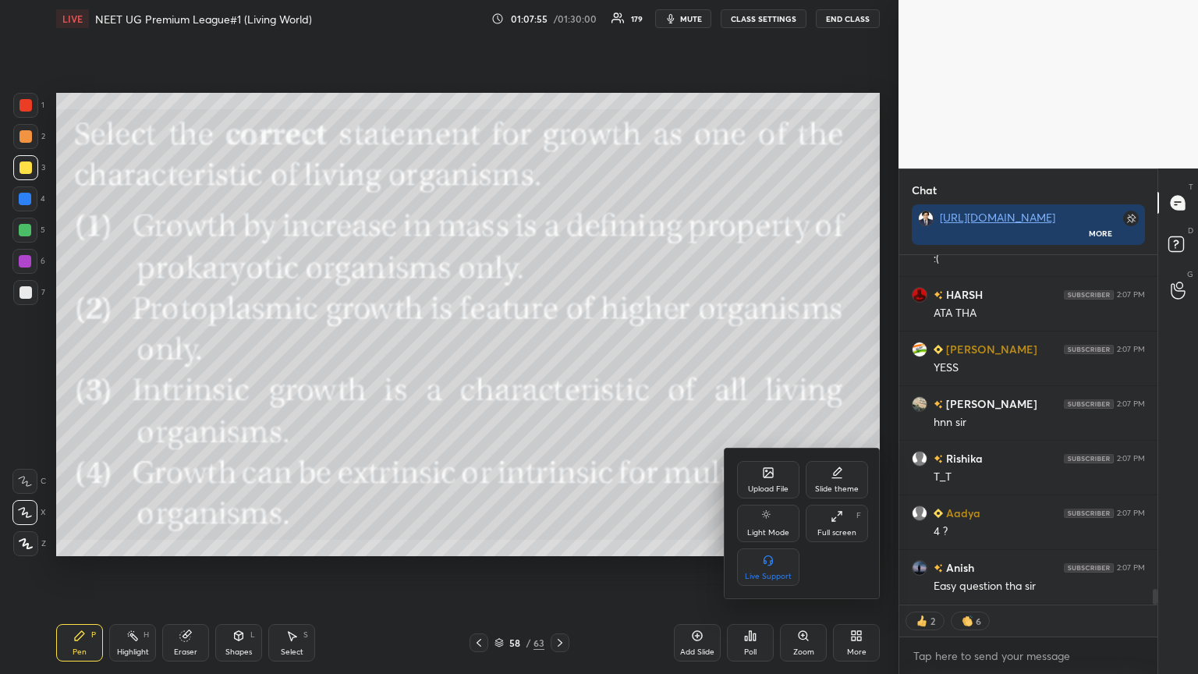
scroll to position [7346, 0]
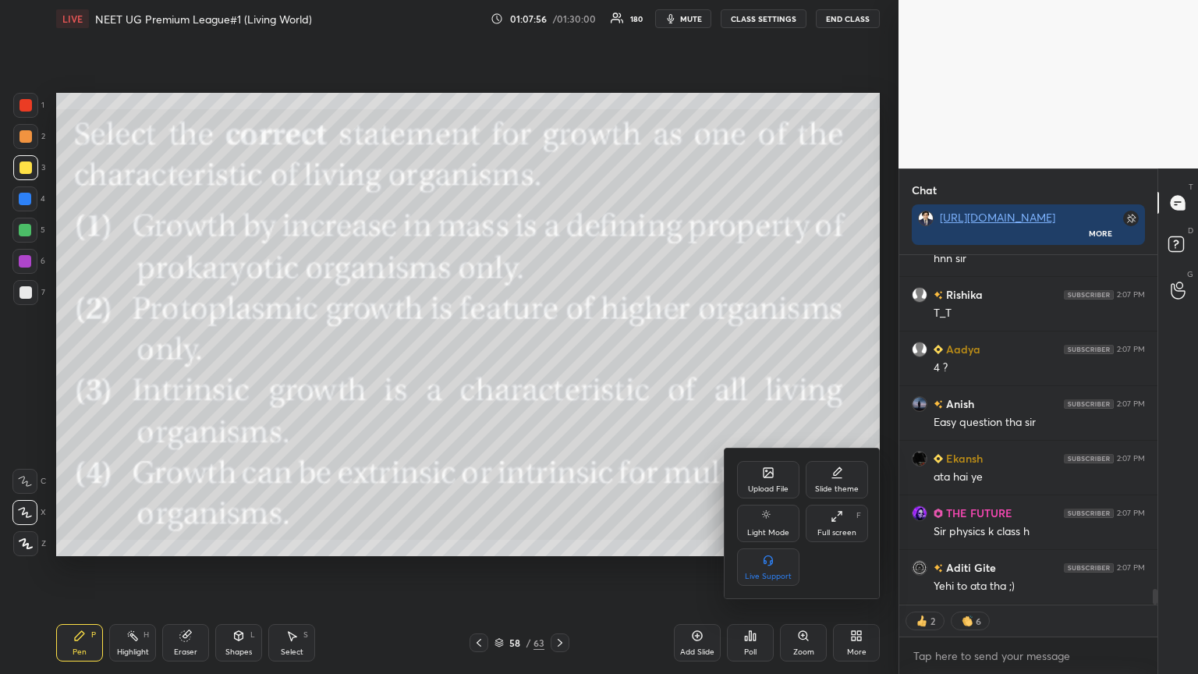
click at [559, 366] on div "Upload File" at bounding box center [768, 479] width 62 height 37
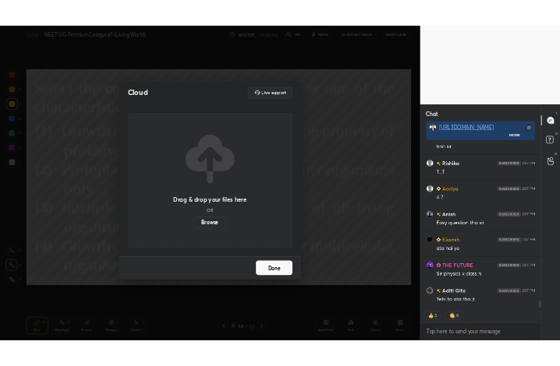
scroll to position [7510, 0]
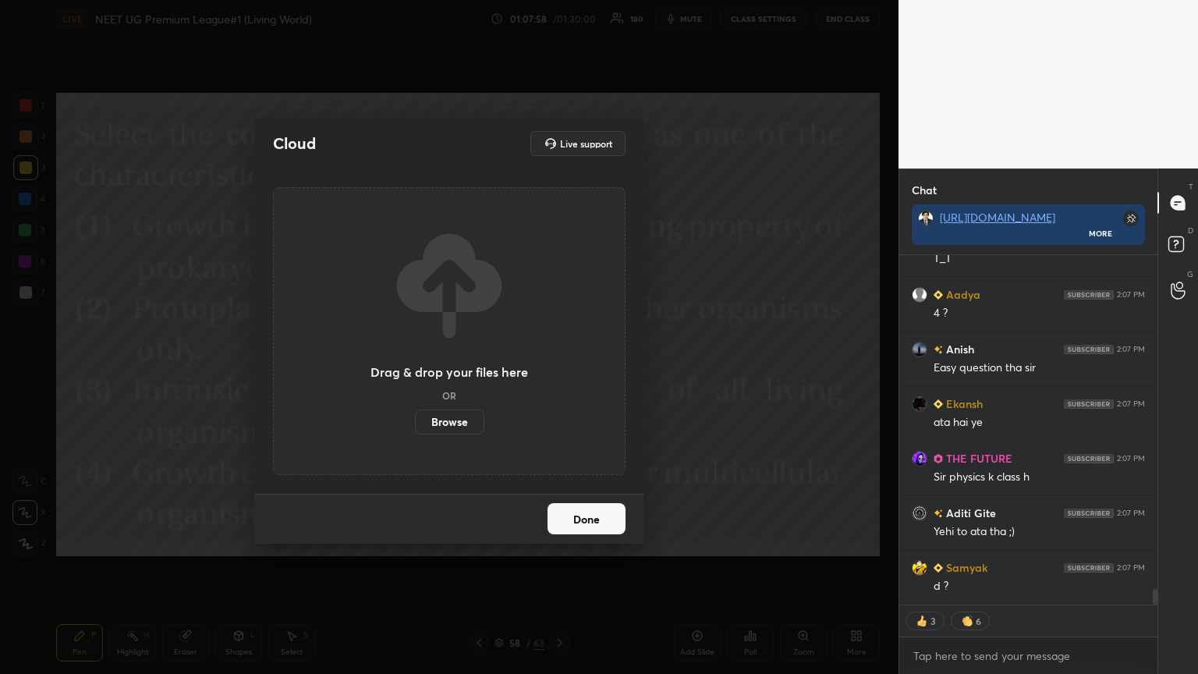
click at [454, 366] on label "Browse" at bounding box center [449, 421] width 69 height 25
click at [415, 366] on input "Browse" at bounding box center [415, 421] width 0 height 25
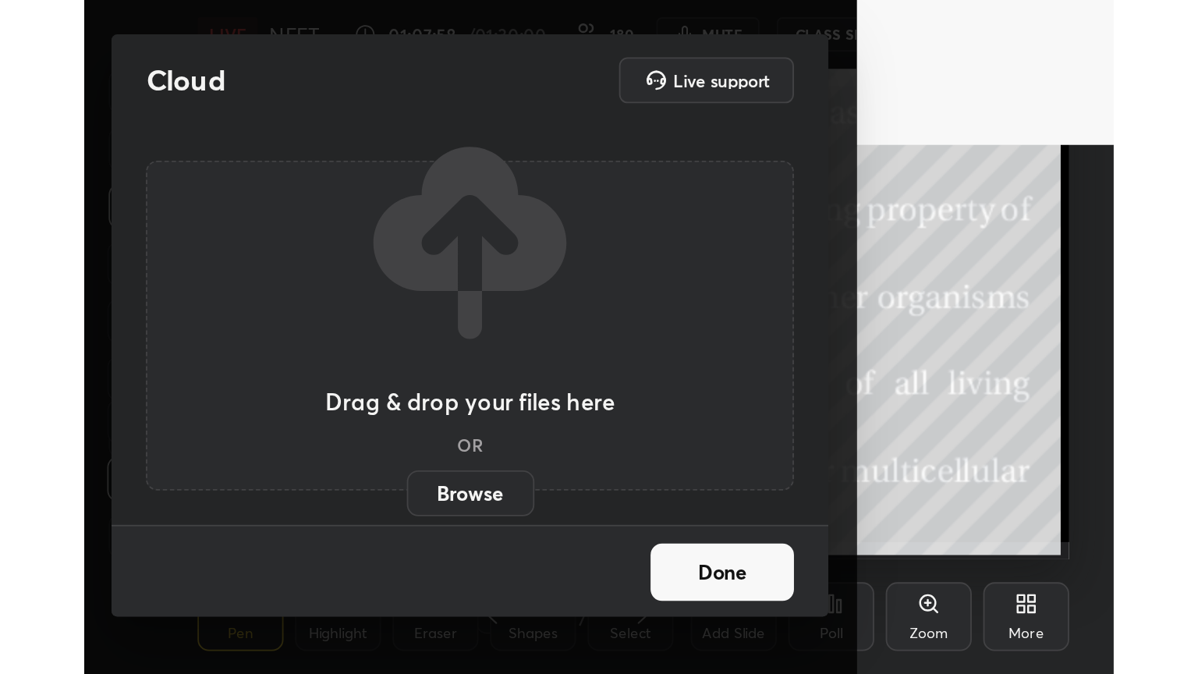
scroll to position [267, 497]
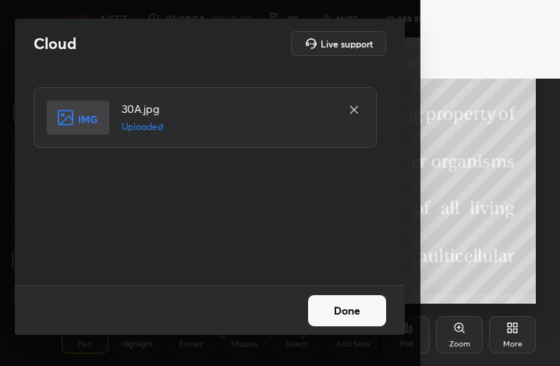
click at [365, 318] on button "Done" at bounding box center [347, 311] width 78 height 31
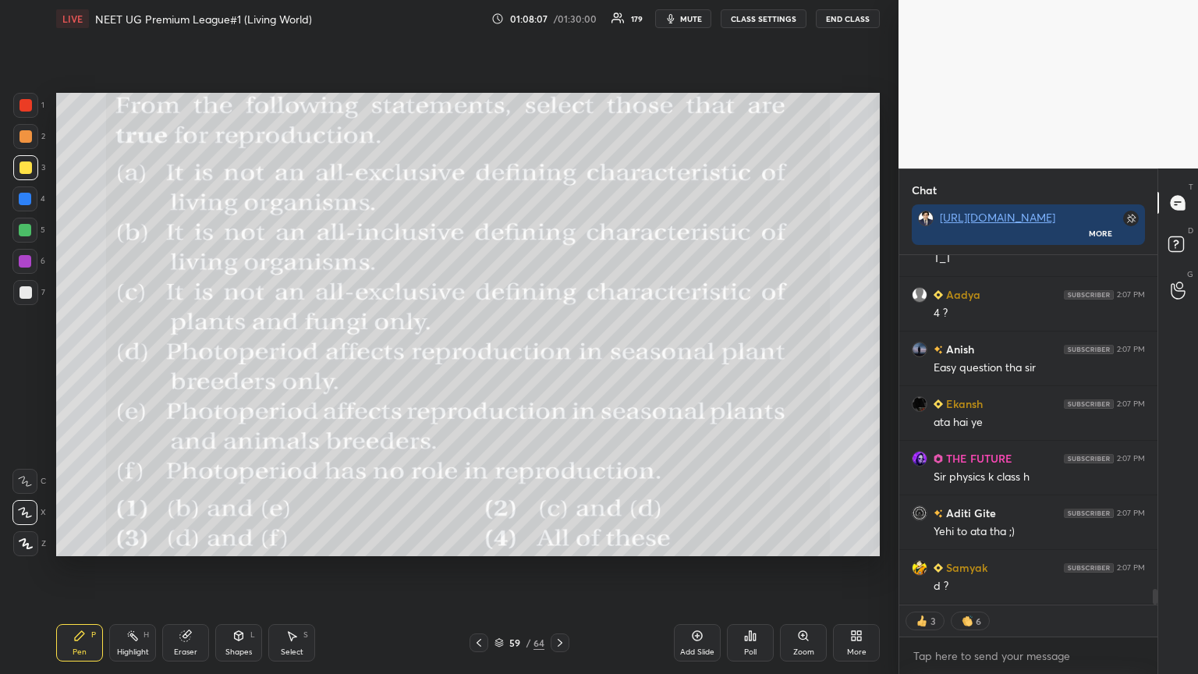
scroll to position [7478, 0]
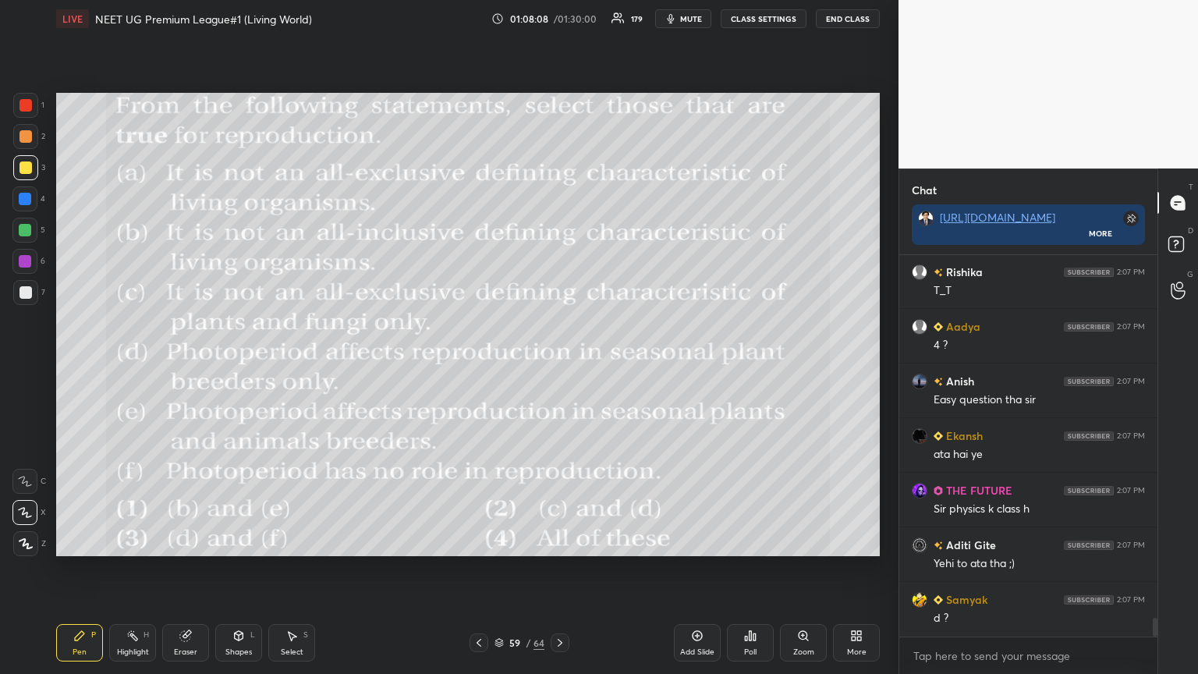
click at [559, 19] on span "mute" at bounding box center [691, 18] width 22 height 11
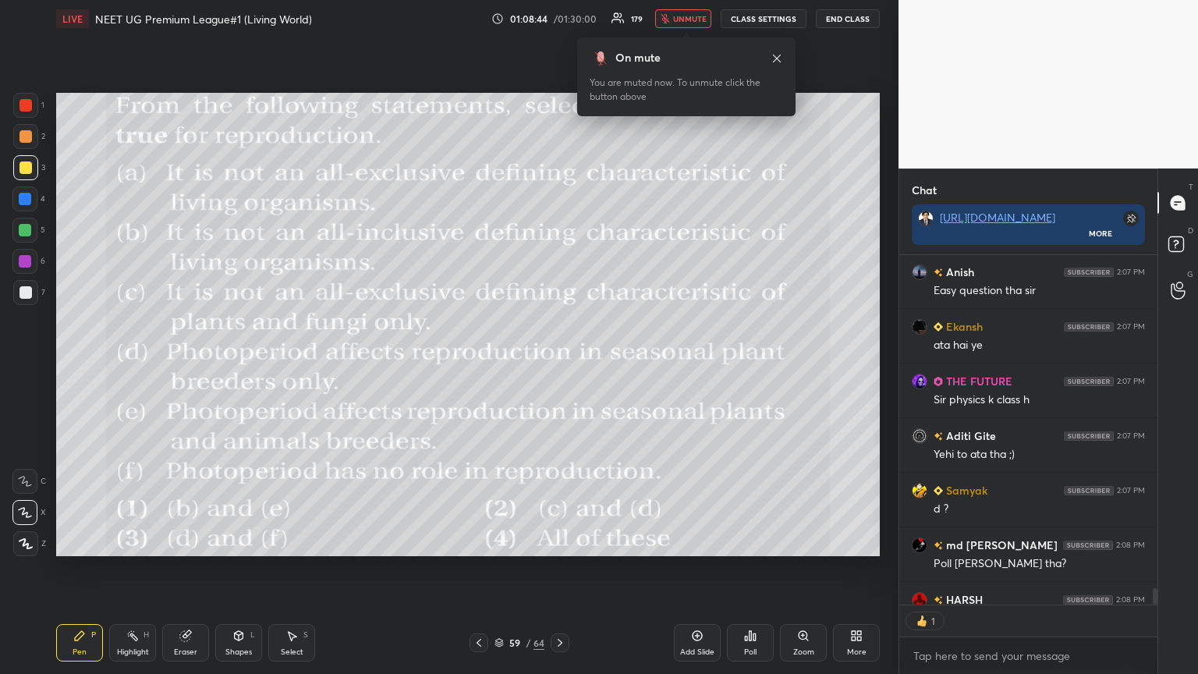
scroll to position [345, 253]
click at [559, 16] on span "unmute" at bounding box center [690, 18] width 34 height 11
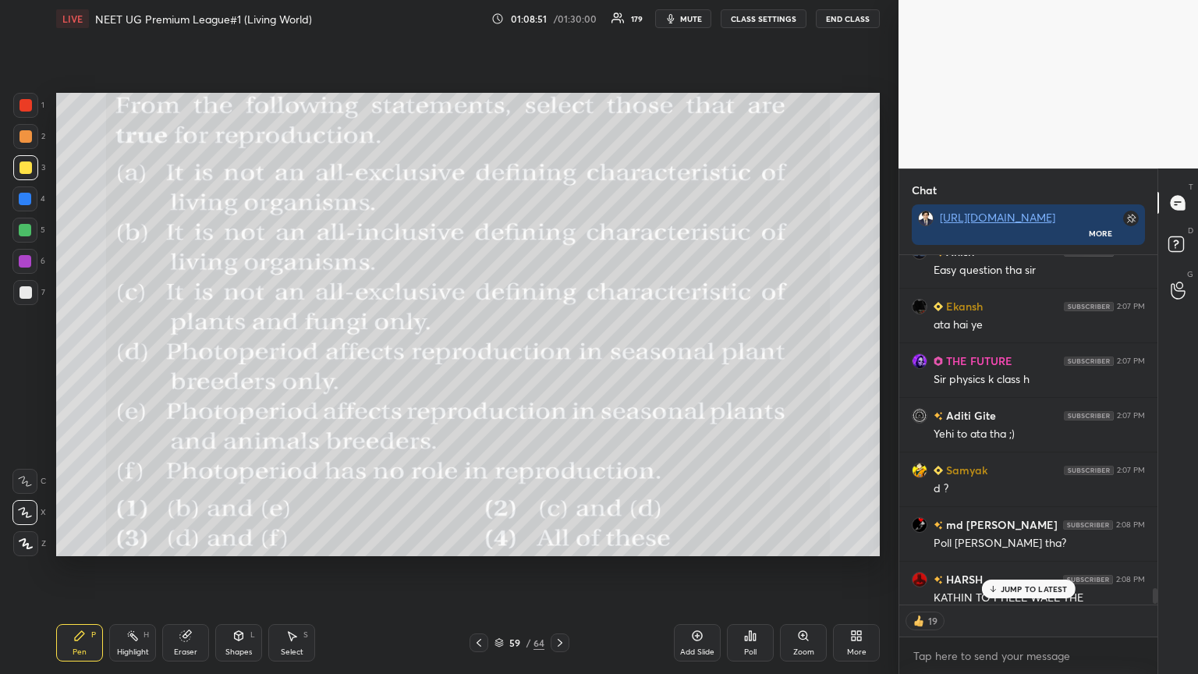
scroll to position [7619, 0]
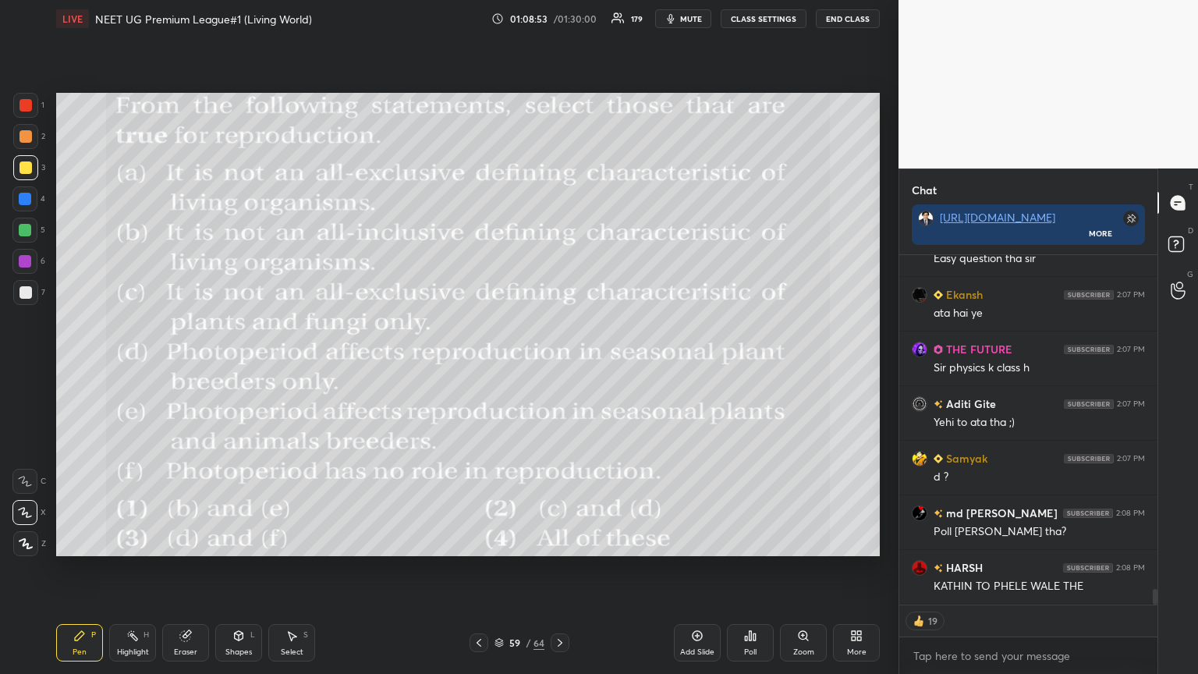
click at [559, 366] on div "Poll" at bounding box center [750, 642] width 47 height 37
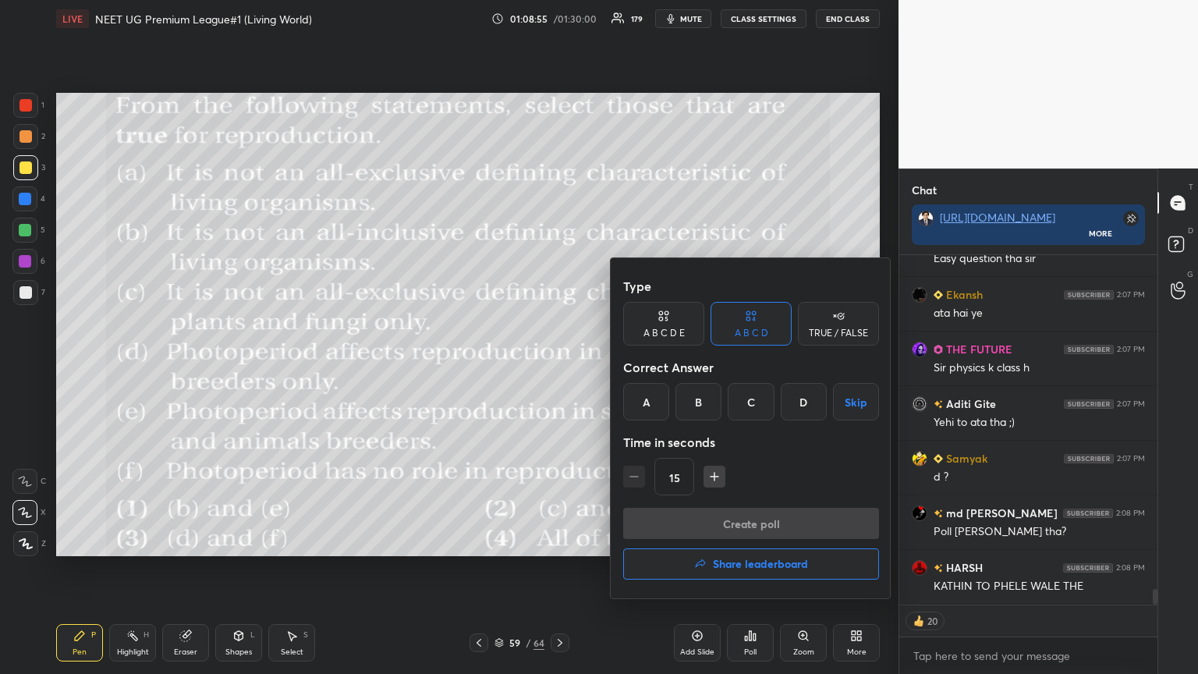
click at [559, 366] on div "A" at bounding box center [646, 401] width 46 height 37
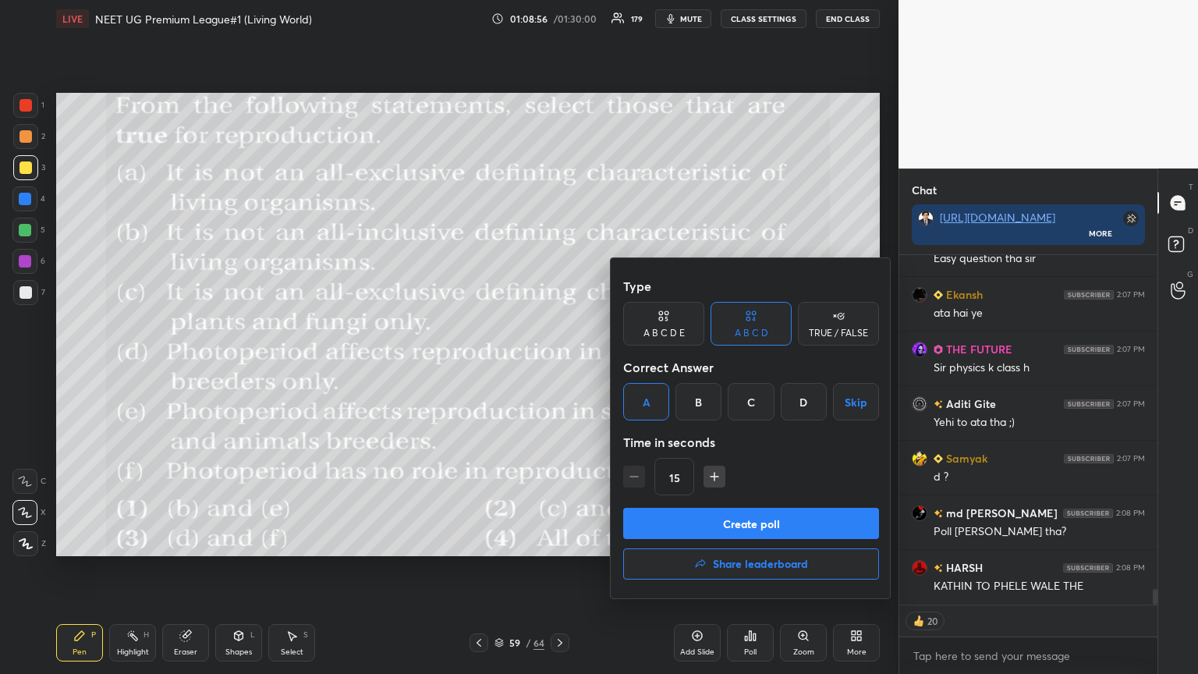
click at [559, 366] on button "Create poll" at bounding box center [751, 523] width 256 height 31
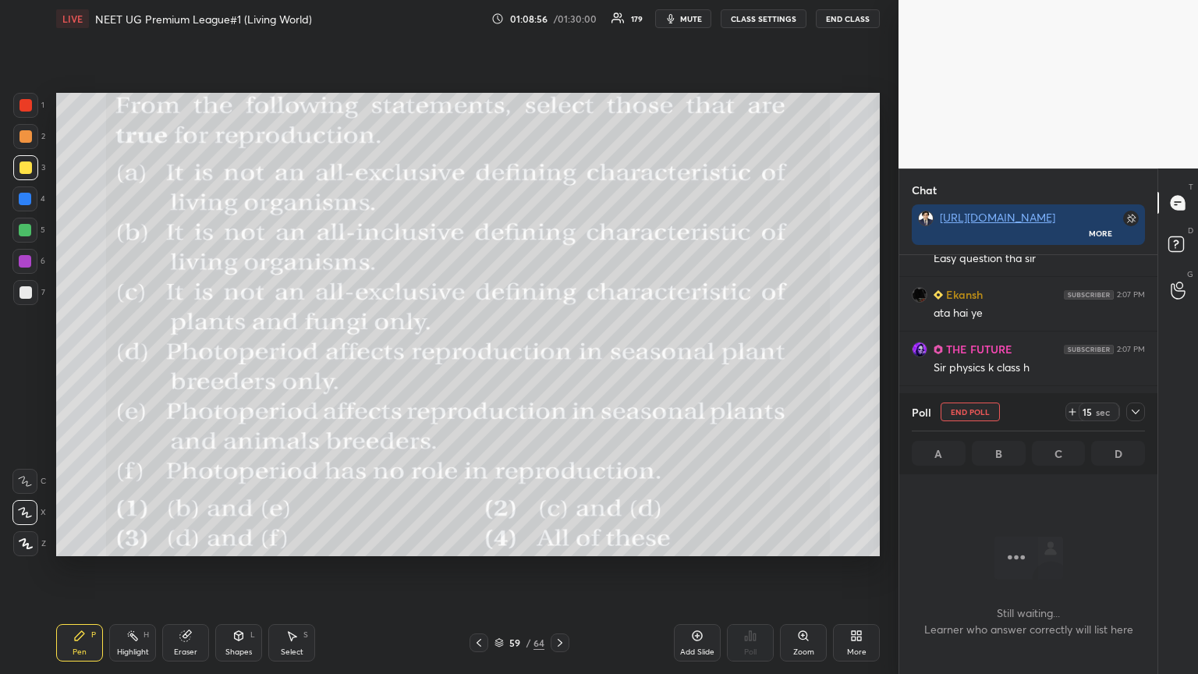
scroll to position [5, 5]
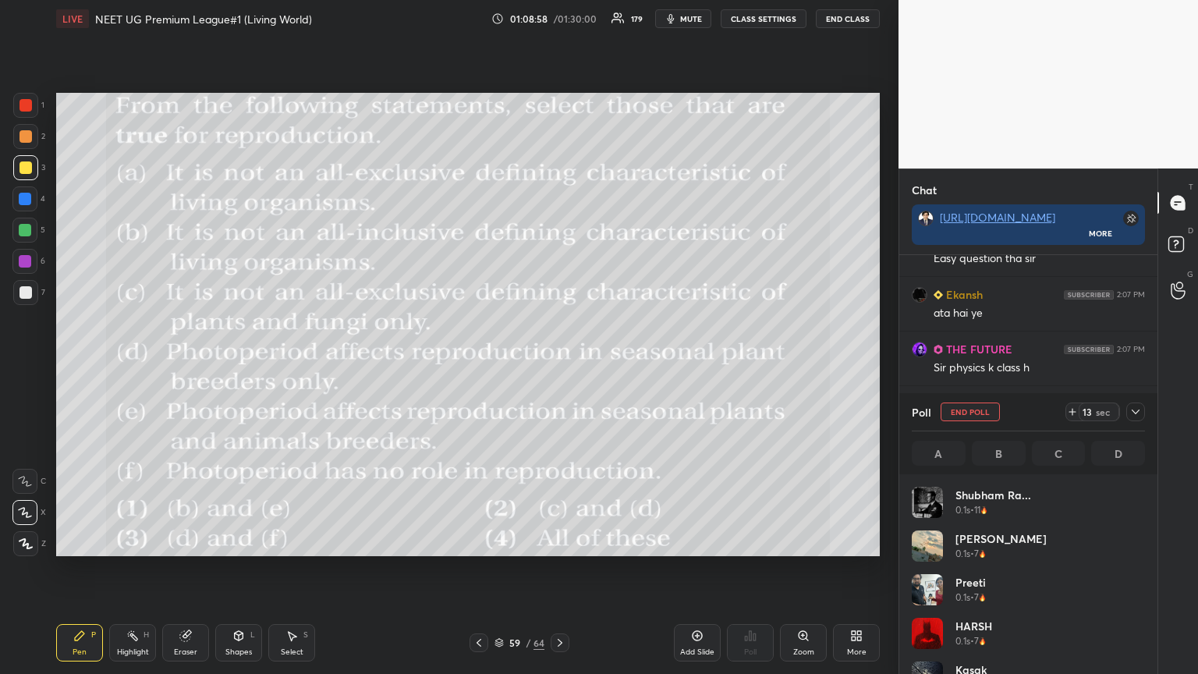
click at [559, 366] on icon at bounding box center [1072, 411] width 12 height 12
click at [559, 22] on span "mute" at bounding box center [691, 18] width 22 height 11
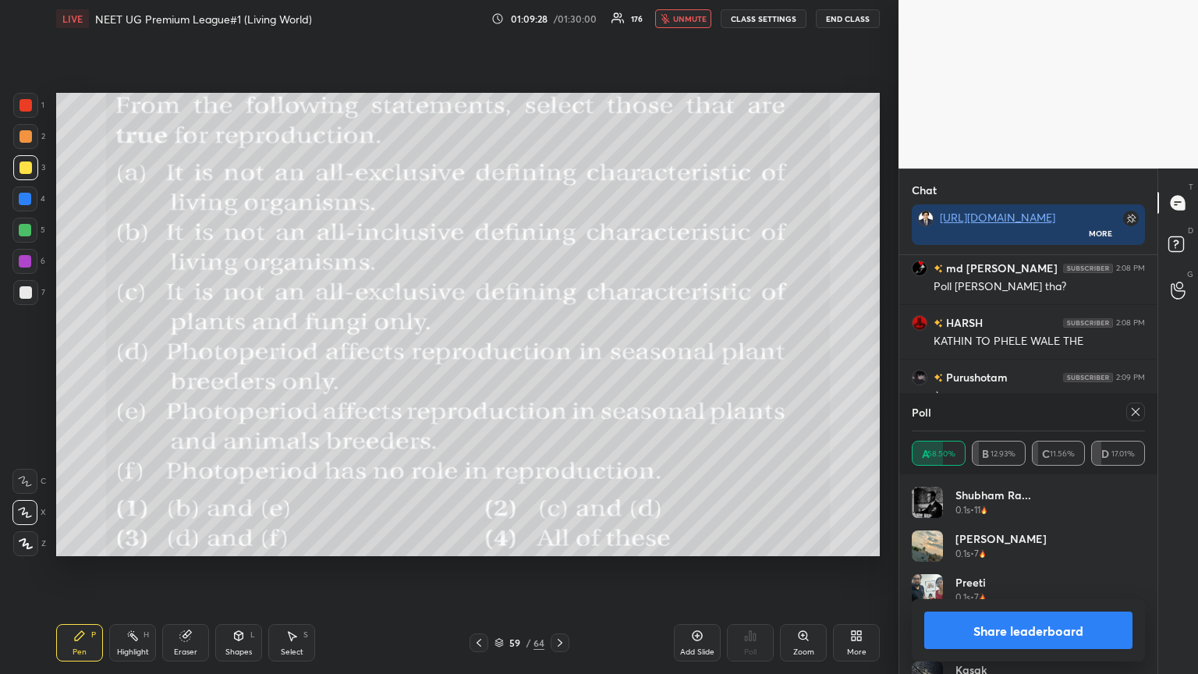
scroll to position [7919, 0]
drag, startPoint x: 1003, startPoint y: 630, endPoint x: 1026, endPoint y: 619, distance: 25.1
click at [559, 366] on button "Share leaderboard" at bounding box center [1028, 629] width 208 height 37
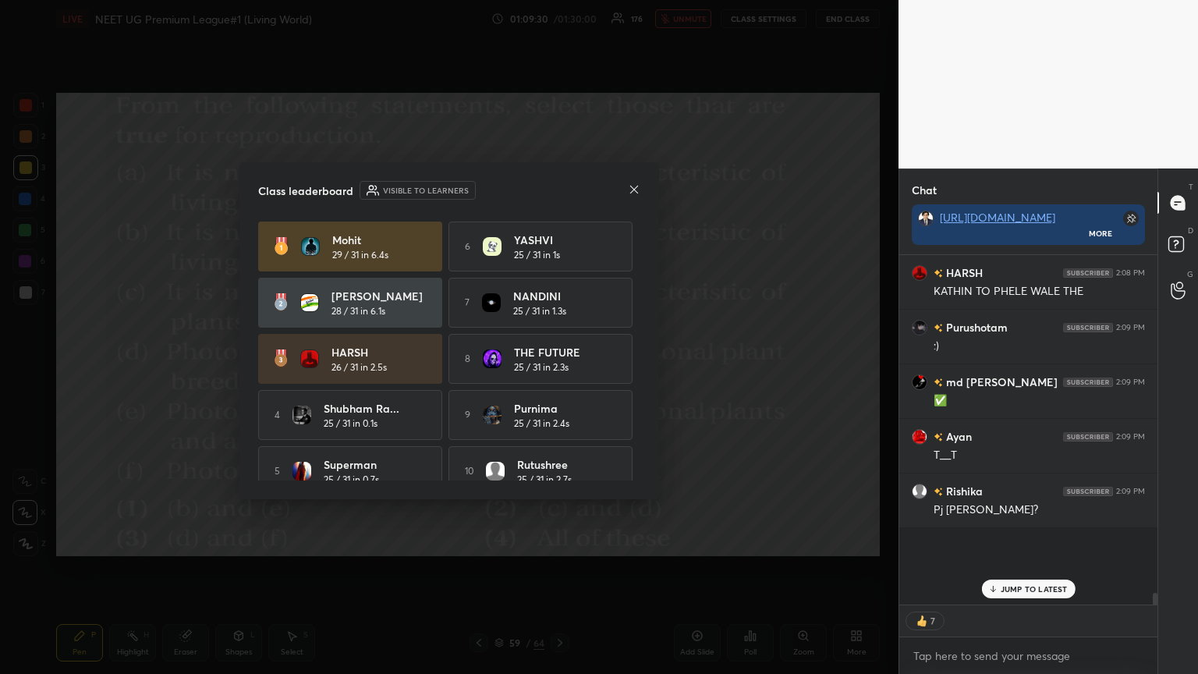
scroll to position [402, 253]
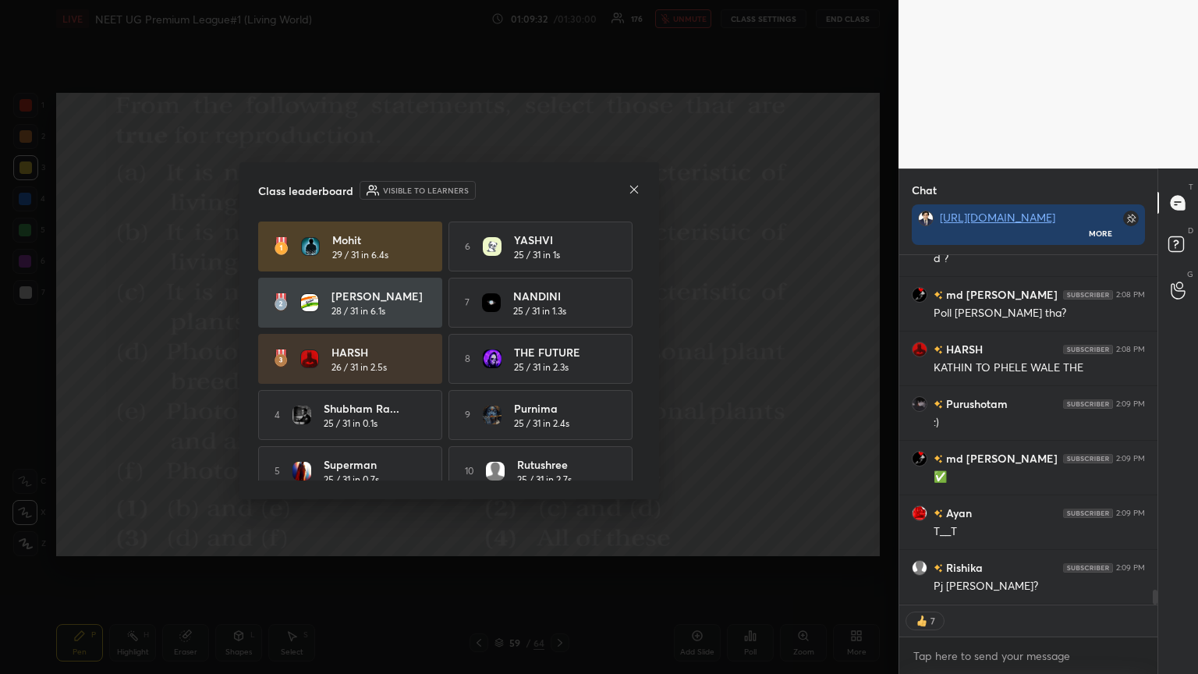
click at [559, 187] on icon at bounding box center [634, 189] width 12 height 12
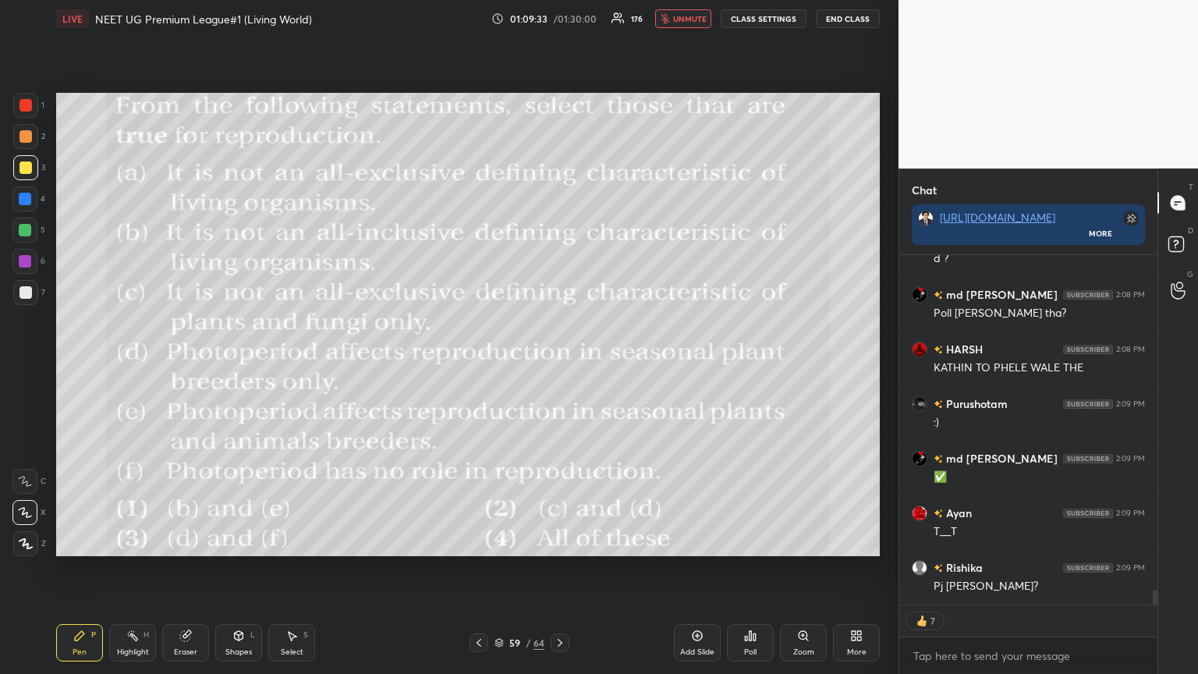
click at [468, 366] on div "59 / 64" at bounding box center [519, 642] width 309 height 19
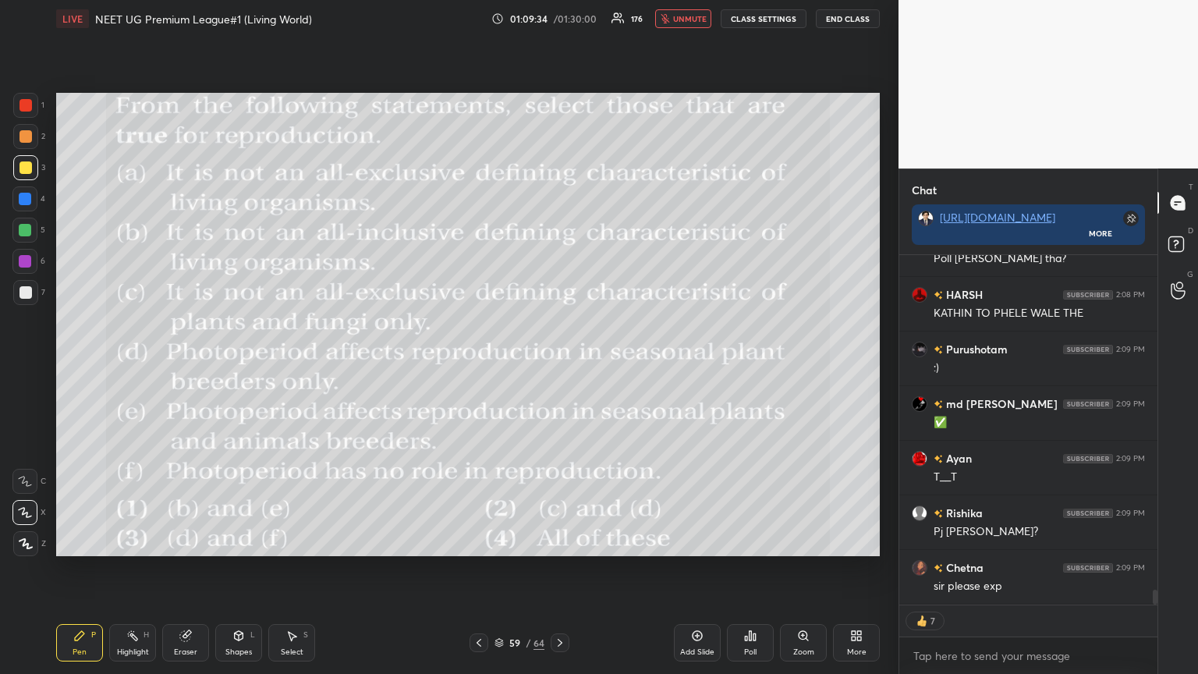
click at [471, 366] on div at bounding box center [478, 642] width 19 height 19
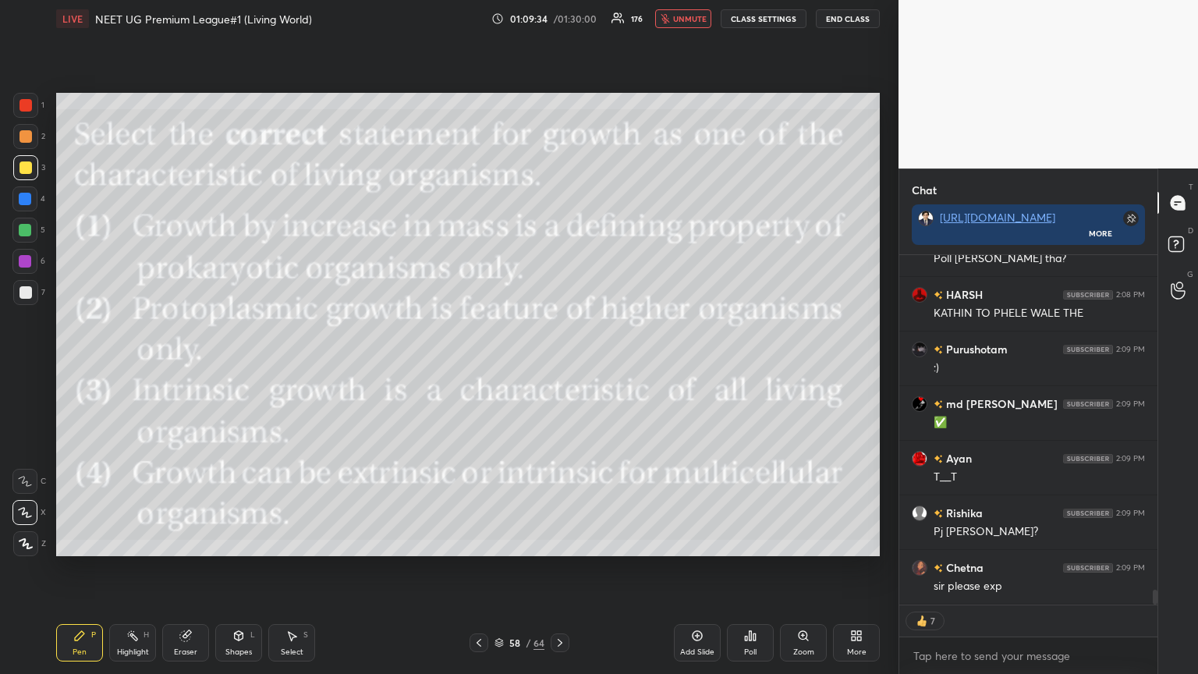
click at [471, 366] on div at bounding box center [478, 642] width 19 height 19
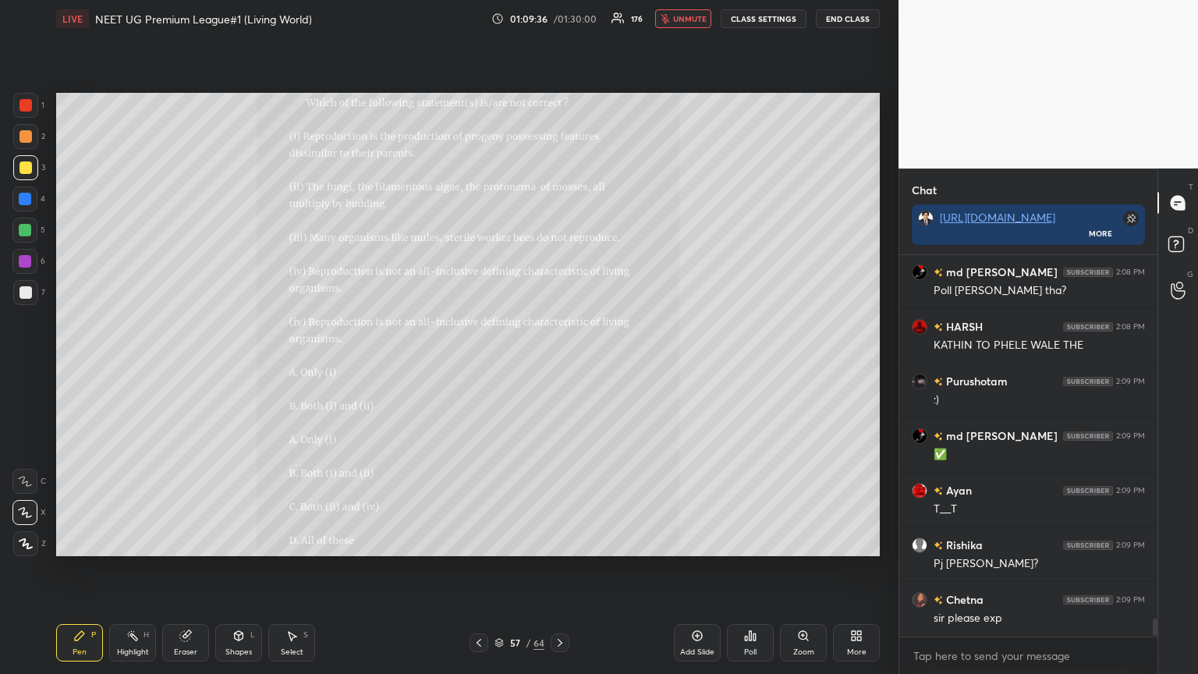
click at [555, 366] on icon at bounding box center [560, 642] width 12 height 12
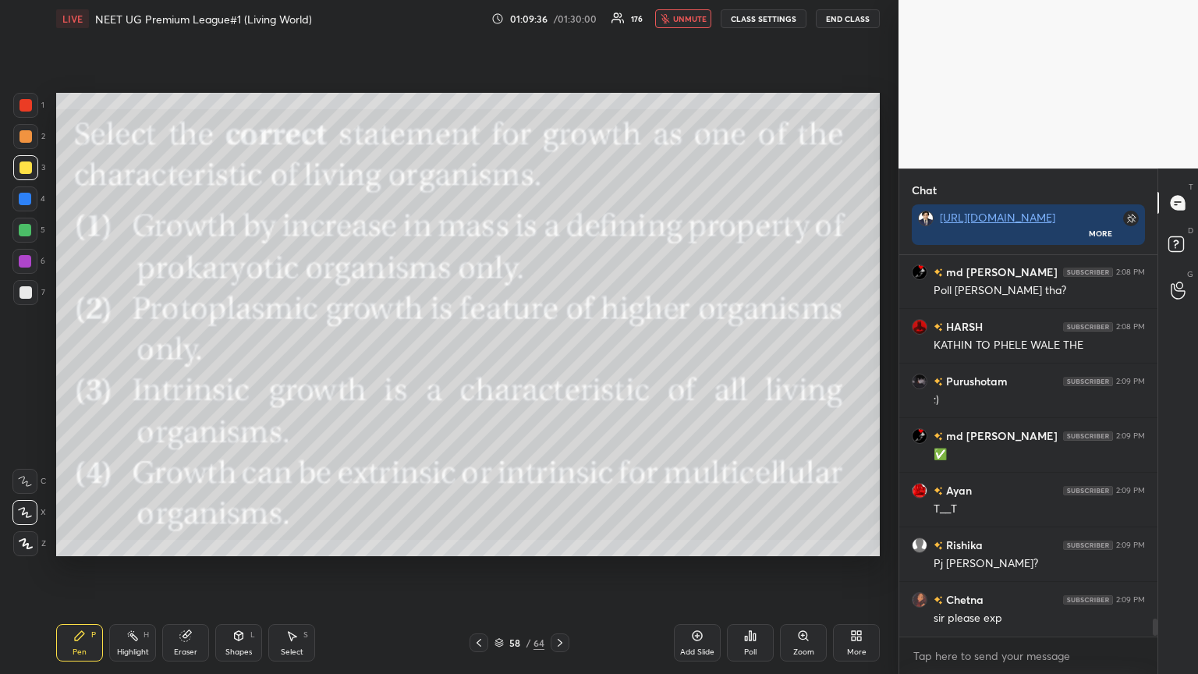
click at [555, 366] on icon at bounding box center [560, 642] width 12 height 12
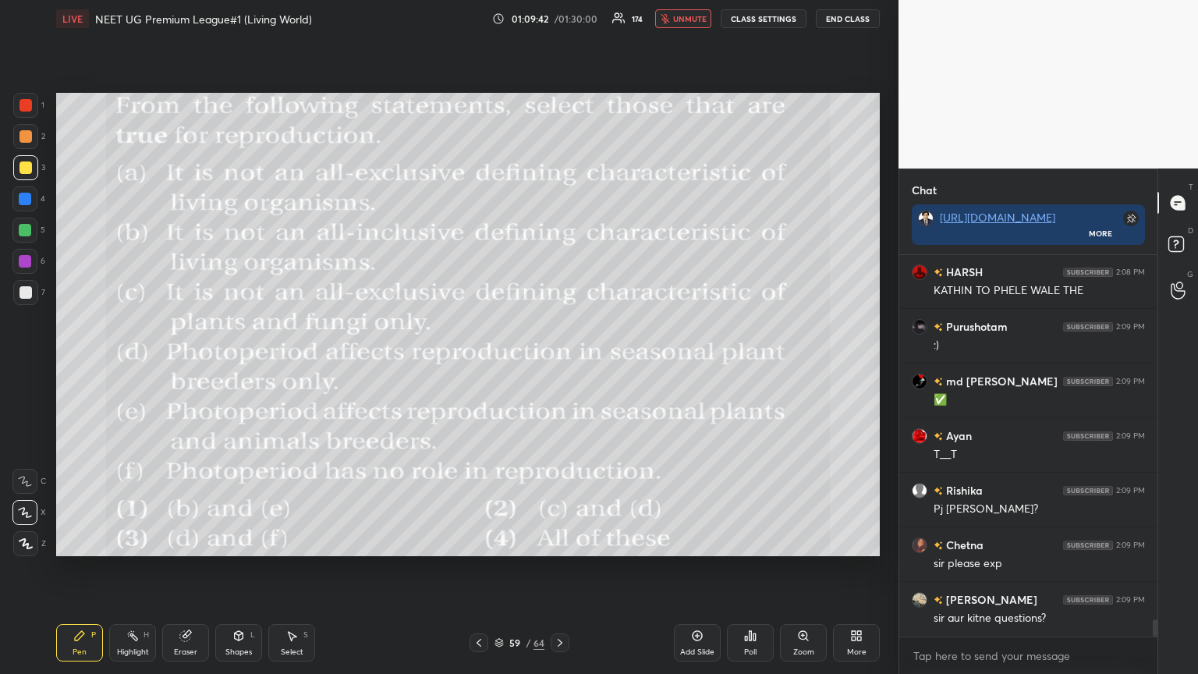
click at [559, 366] on div "More" at bounding box center [856, 642] width 47 height 37
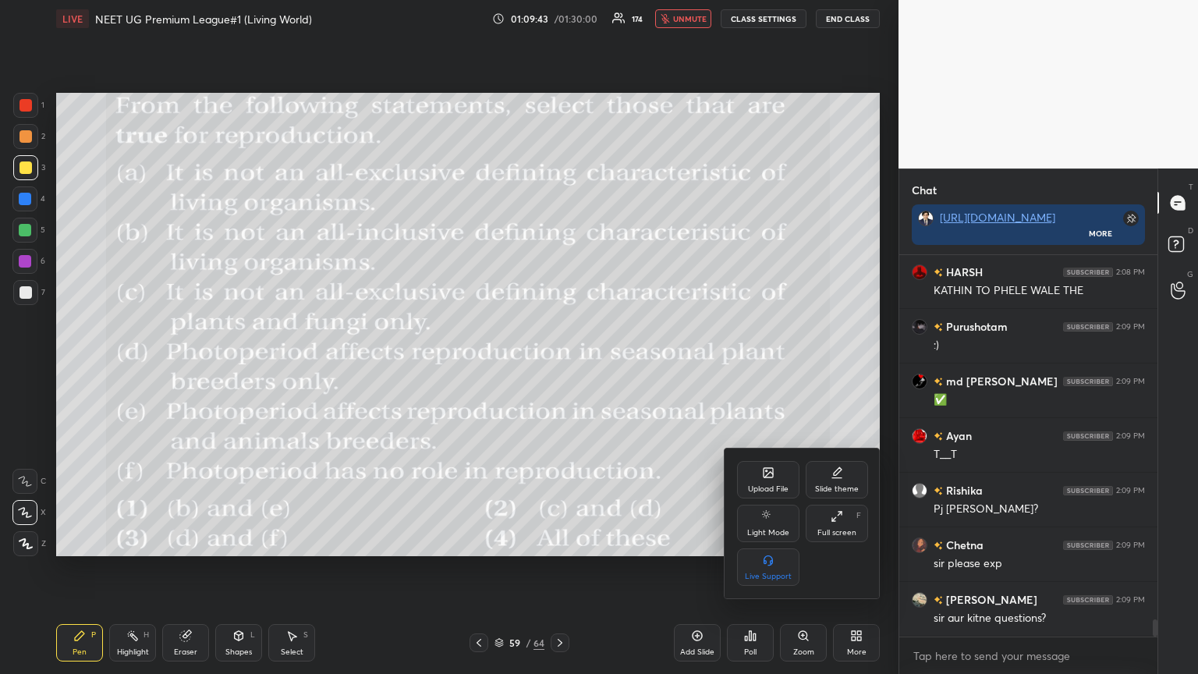
click at [559, 366] on div "Upload File" at bounding box center [768, 479] width 62 height 37
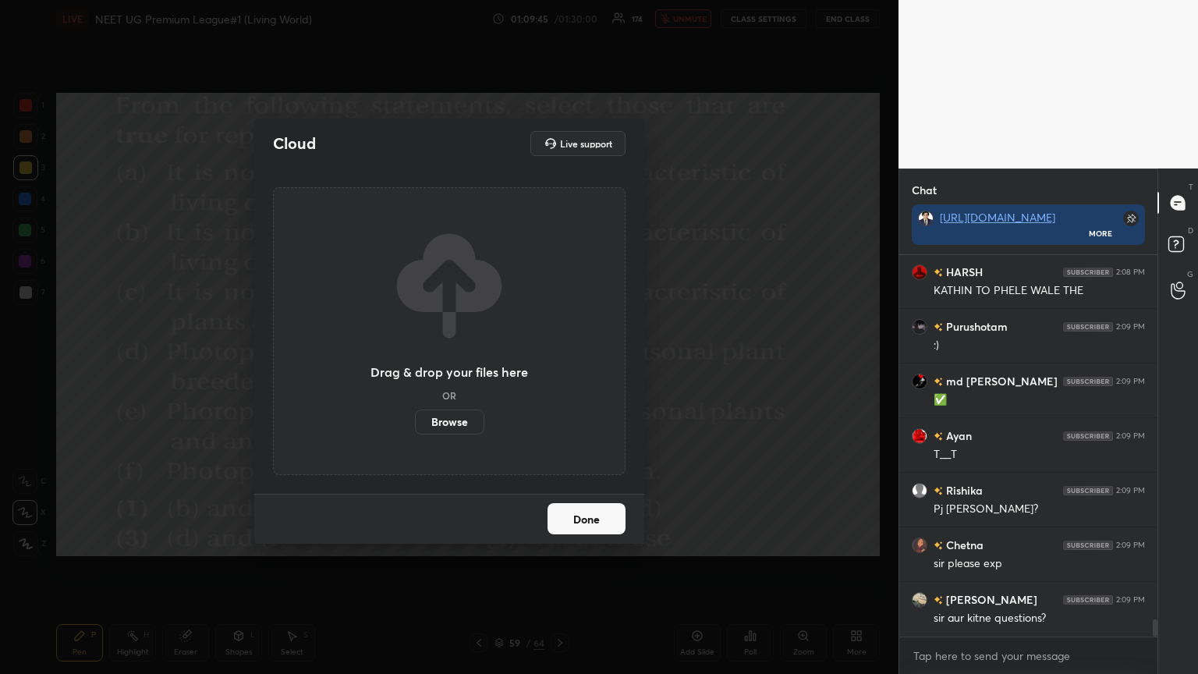
drag, startPoint x: 449, startPoint y: 425, endPoint x: 448, endPoint y: 330, distance: 95.1
click at [448, 366] on label "Browse" at bounding box center [449, 421] width 69 height 25
click at [415, 366] on input "Browse" at bounding box center [415, 421] width 0 height 25
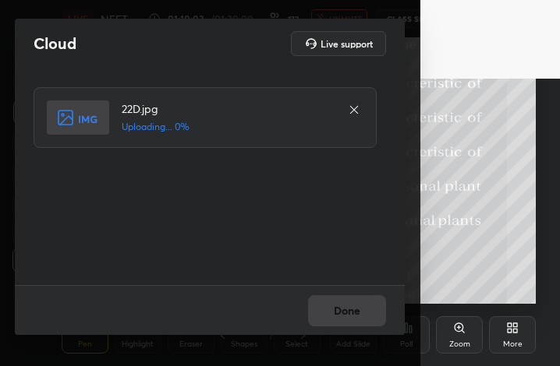
click at [351, 108] on icon at bounding box center [354, 110] width 12 height 12
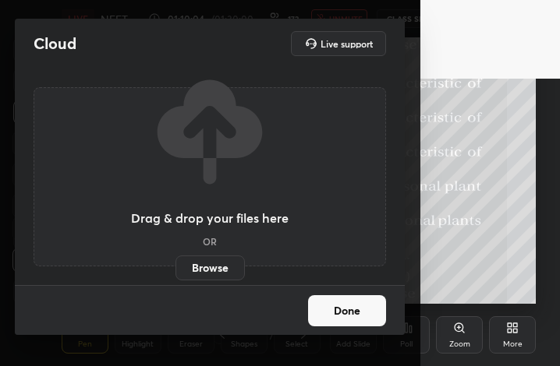
click at [218, 267] on label "Browse" at bounding box center [209, 268] width 69 height 25
click at [175, 267] on input "Browse" at bounding box center [175, 268] width 0 height 25
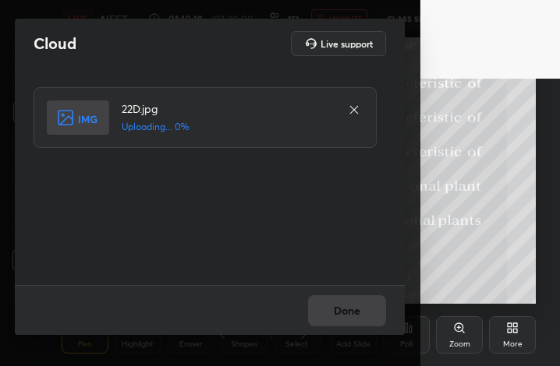
click at [356, 108] on icon at bounding box center [354, 110] width 8 height 8
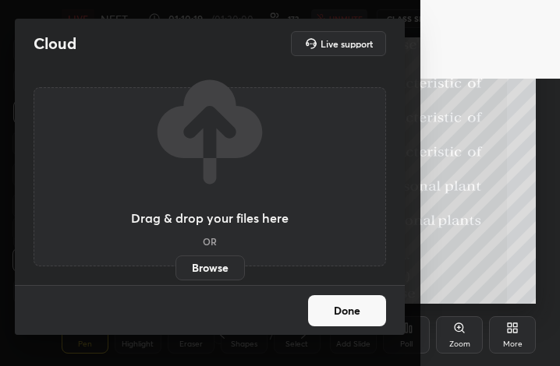
click at [214, 280] on label "Browse" at bounding box center [209, 268] width 69 height 25
click at [175, 280] on input "Browse" at bounding box center [175, 268] width 0 height 25
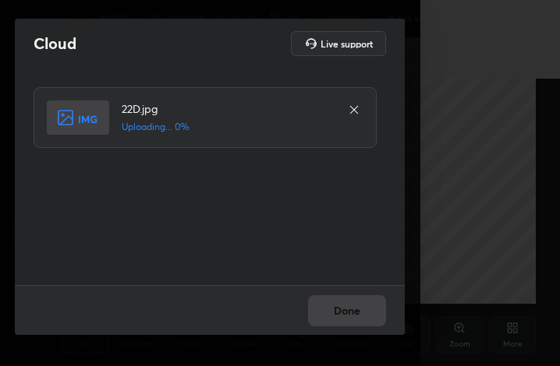
click at [352, 109] on icon at bounding box center [354, 110] width 12 height 12
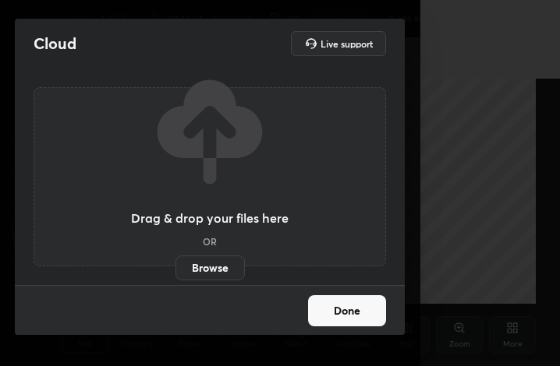
click at [220, 264] on label "Browse" at bounding box center [209, 268] width 69 height 25
click at [175, 264] on input "Browse" at bounding box center [175, 268] width 0 height 25
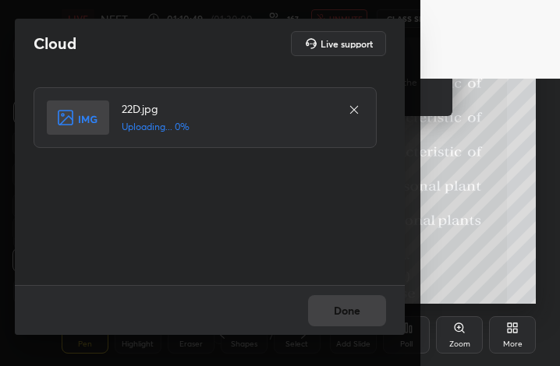
click at [355, 108] on icon at bounding box center [354, 110] width 8 height 8
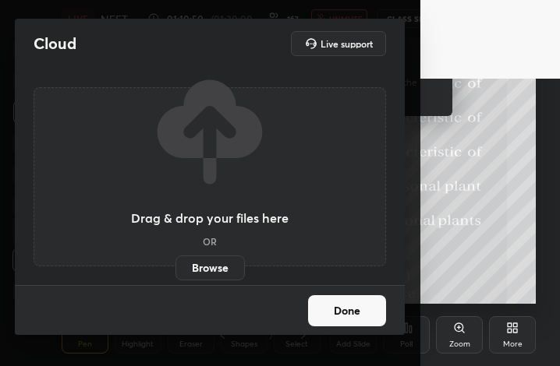
click at [212, 261] on label "Browse" at bounding box center [209, 268] width 69 height 25
click at [175, 261] on input "Browse" at bounding box center [175, 268] width 0 height 25
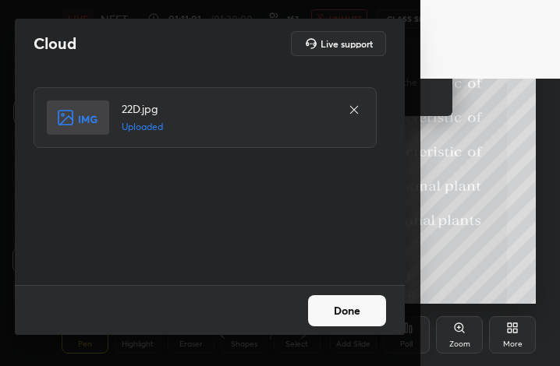
click at [380, 310] on button "Done" at bounding box center [347, 311] width 78 height 31
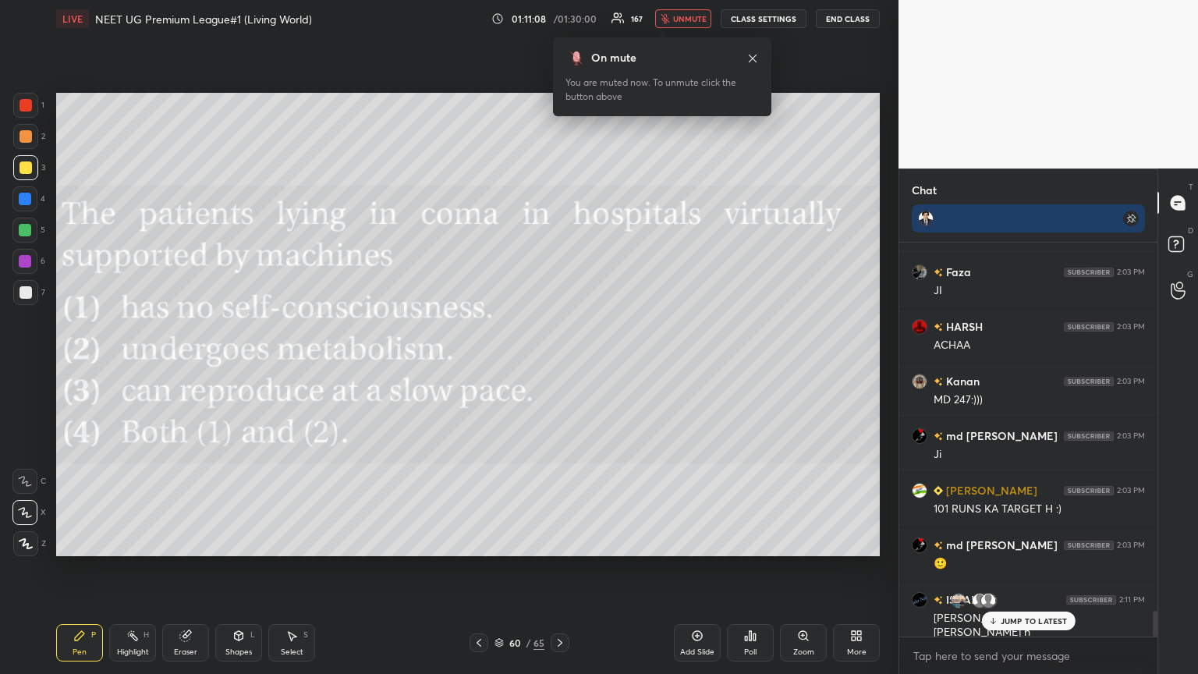
scroll to position [5714, 0]
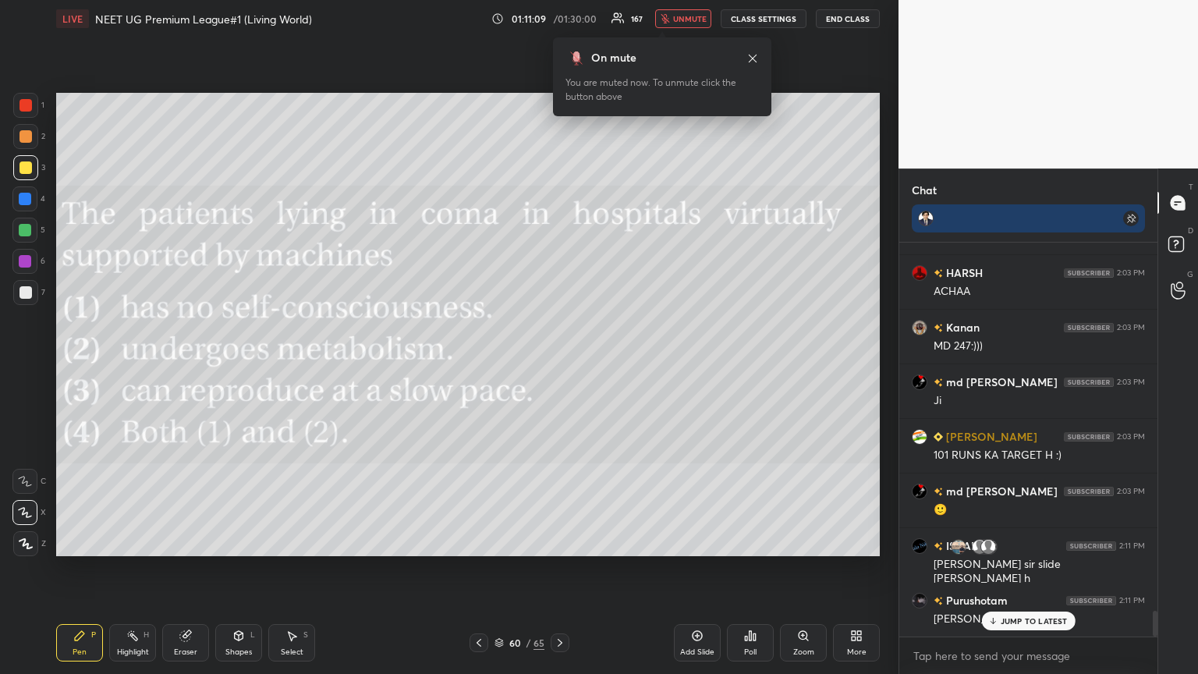
click at [559, 24] on button "unmute" at bounding box center [683, 18] width 56 height 19
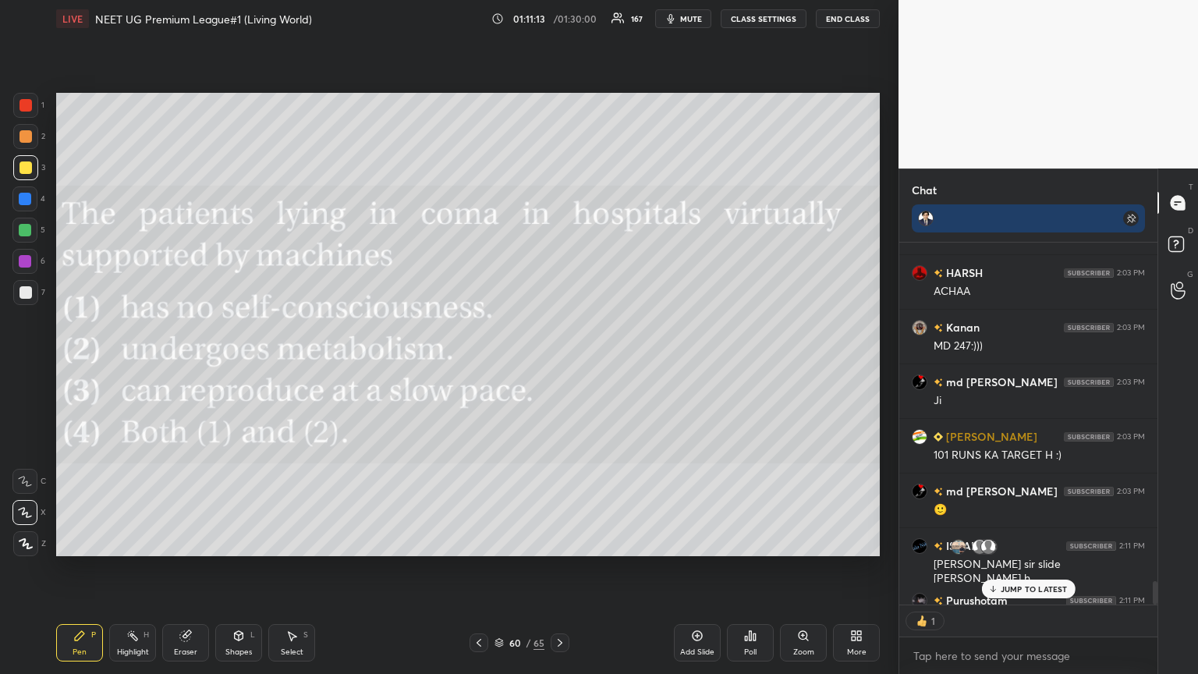
scroll to position [5, 5]
drag, startPoint x: 701, startPoint y: 18, endPoint x: 699, endPoint y: 28, distance: 10.3
click at [559, 12] on button "mute" at bounding box center [683, 18] width 56 height 19
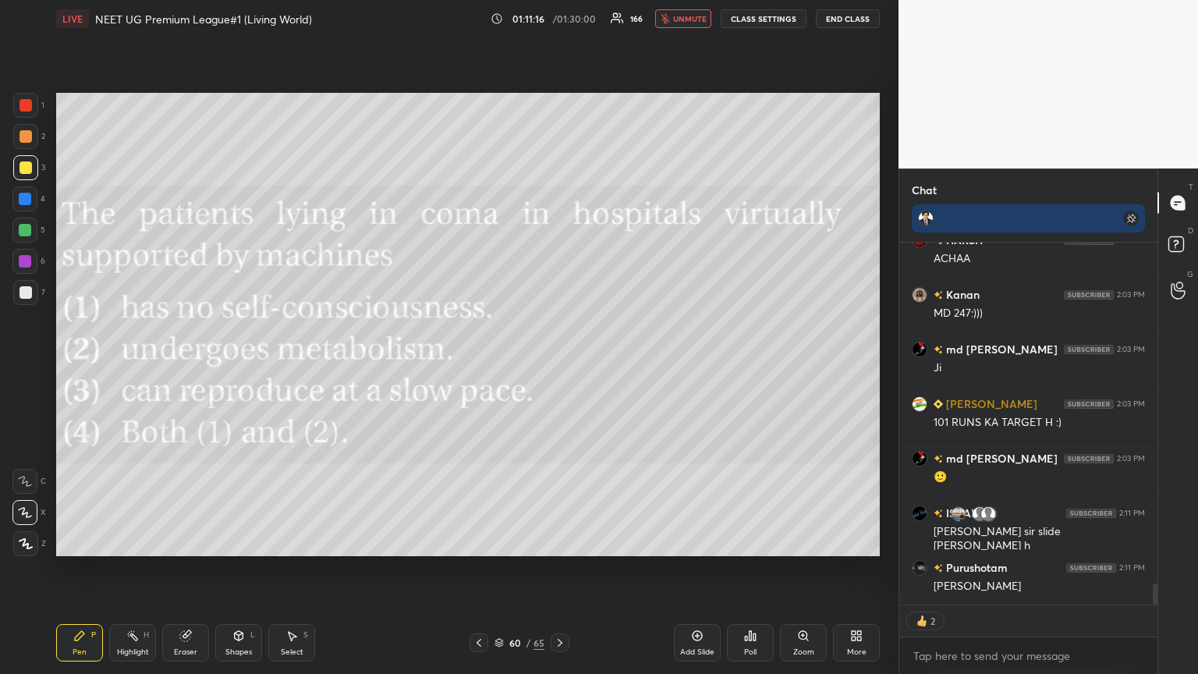
scroll to position [5801, 0]
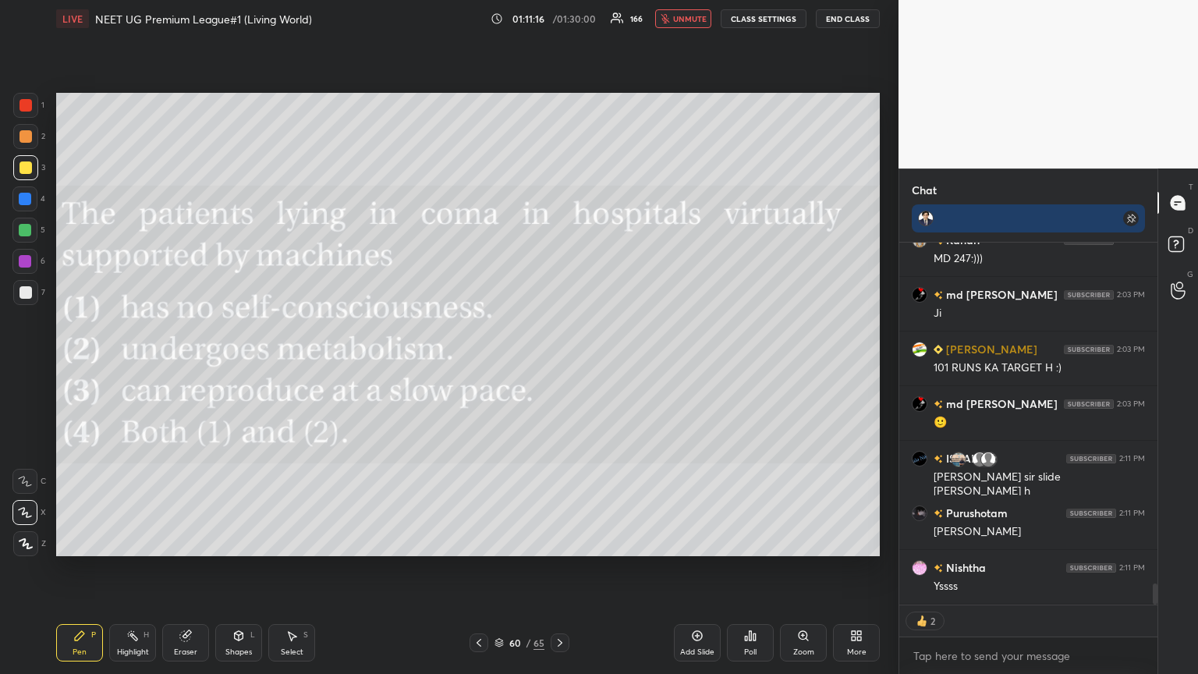
click at [559, 366] on div "Poll" at bounding box center [750, 652] width 12 height 8
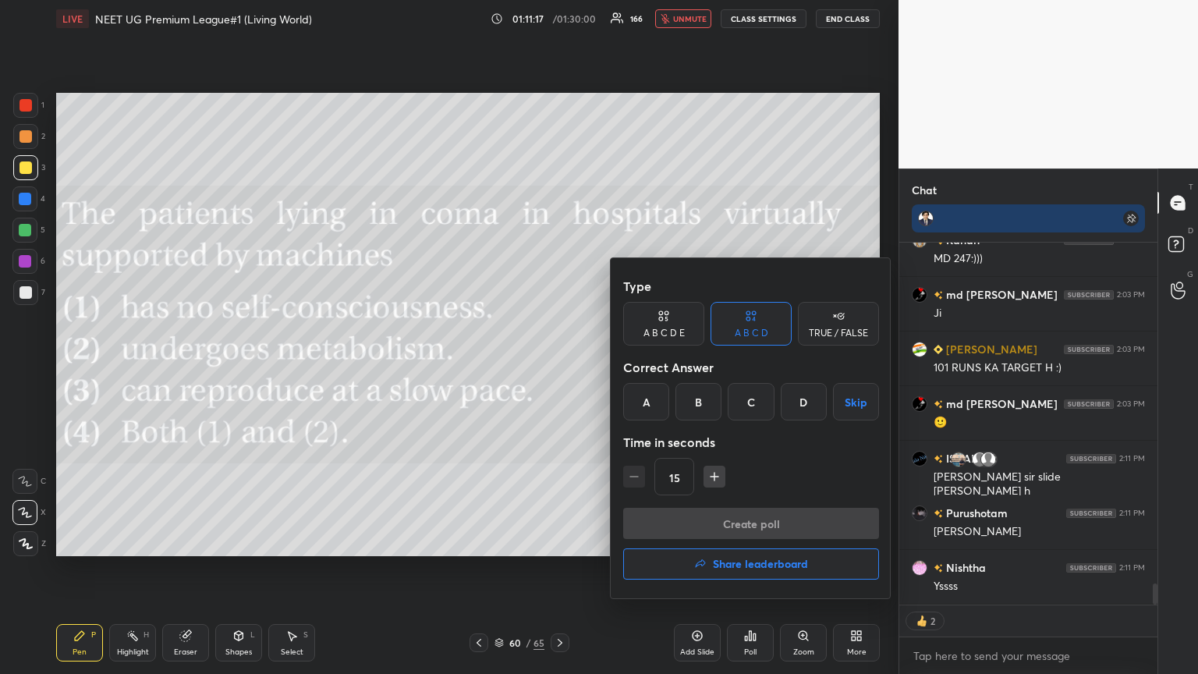
scroll to position [5856, 0]
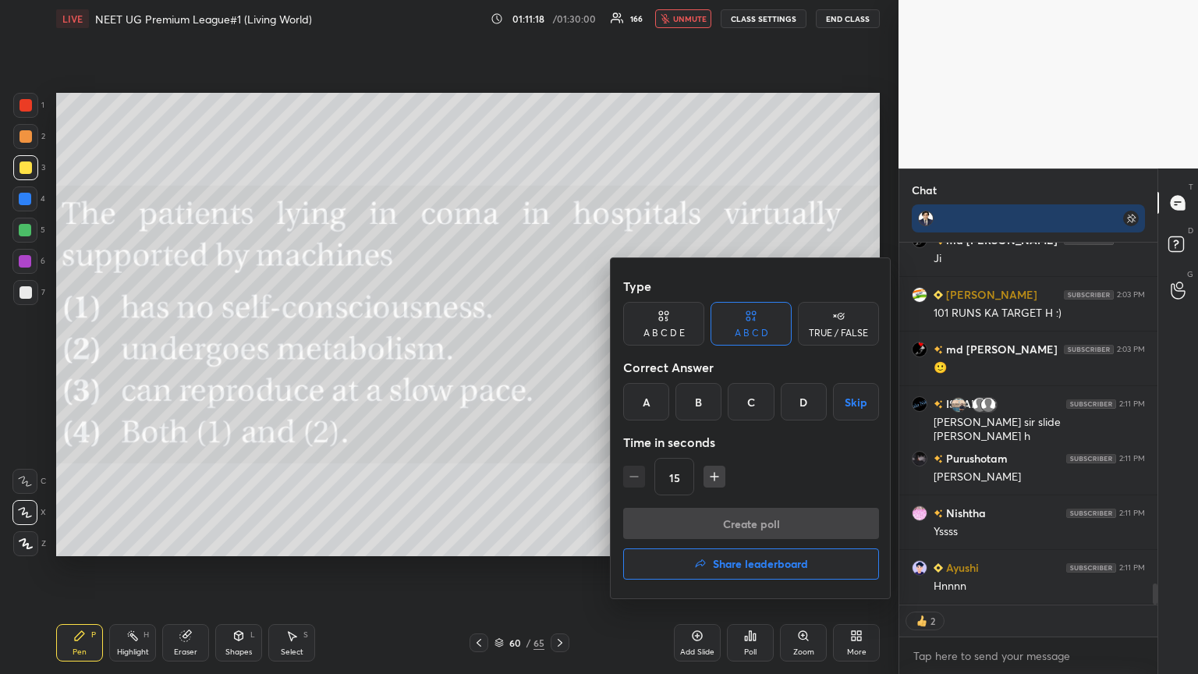
click at [559, 366] on div "D" at bounding box center [803, 401] width 46 height 37
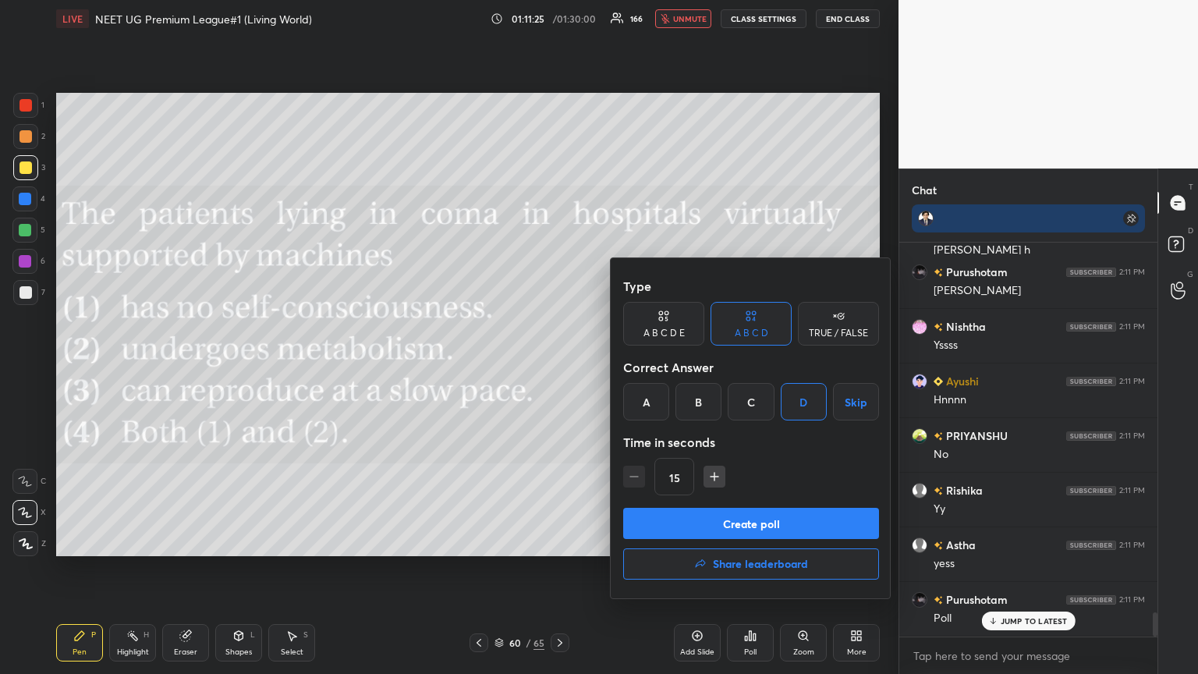
scroll to position [6041, 0]
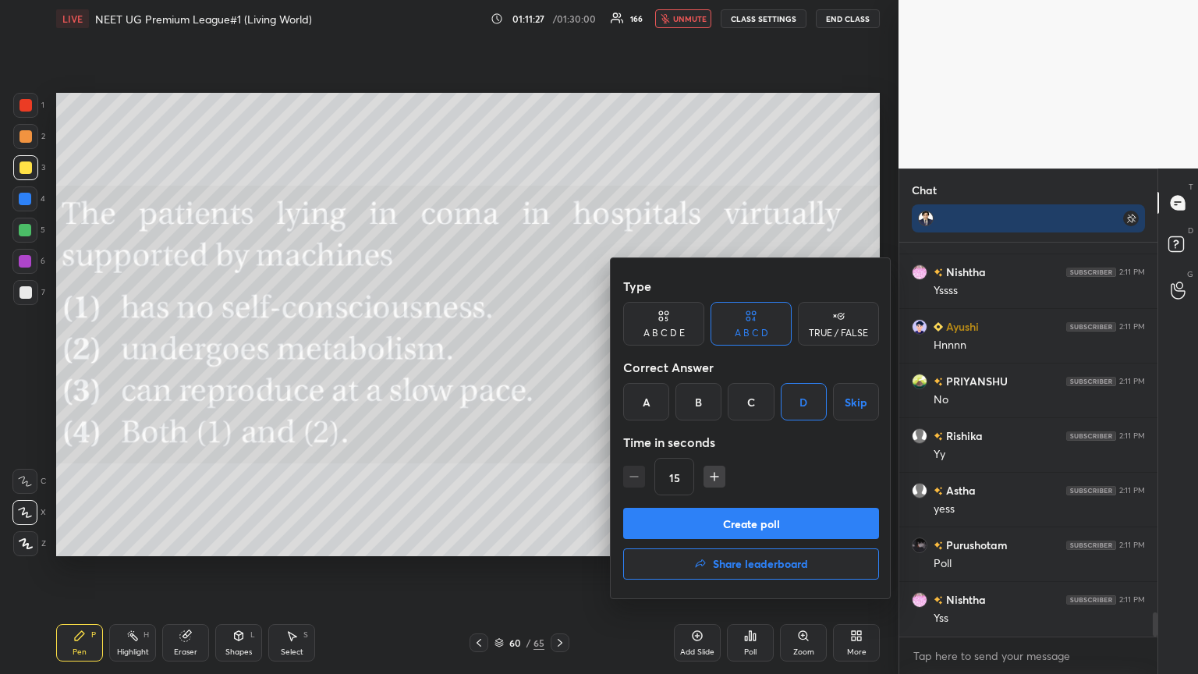
click at [559, 366] on button "Create poll" at bounding box center [751, 523] width 256 height 31
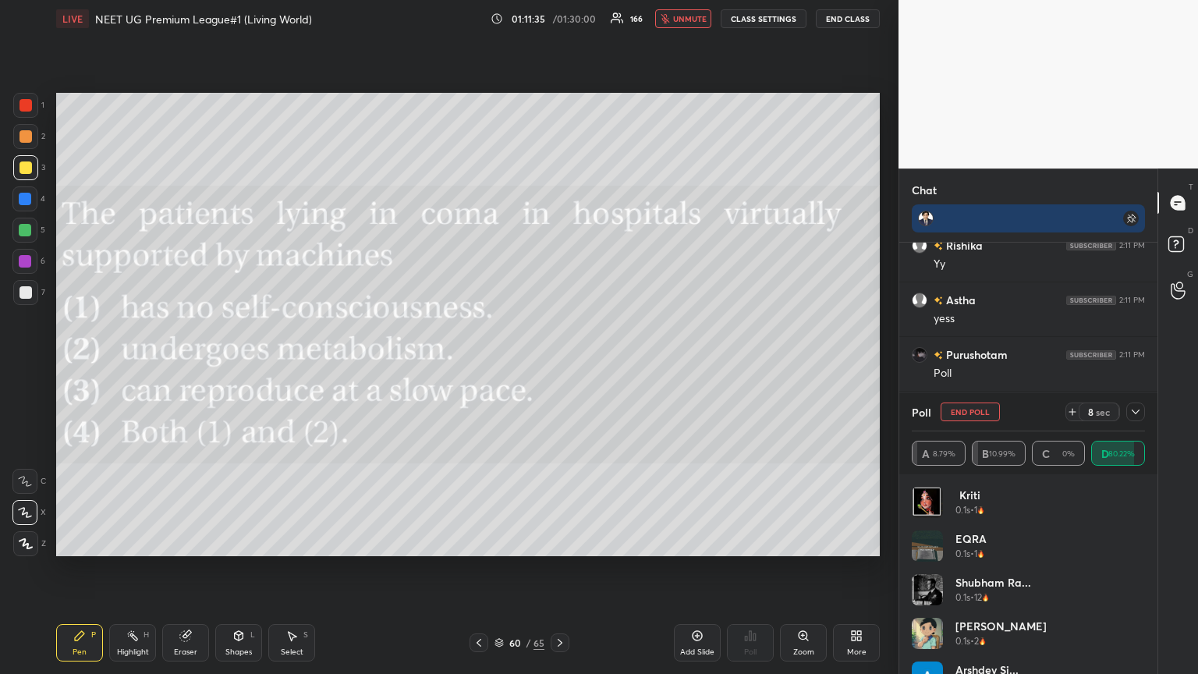
click at [559, 16] on span "unmute" at bounding box center [690, 18] width 34 height 11
click at [478, 366] on icon at bounding box center [478, 642] width 12 height 12
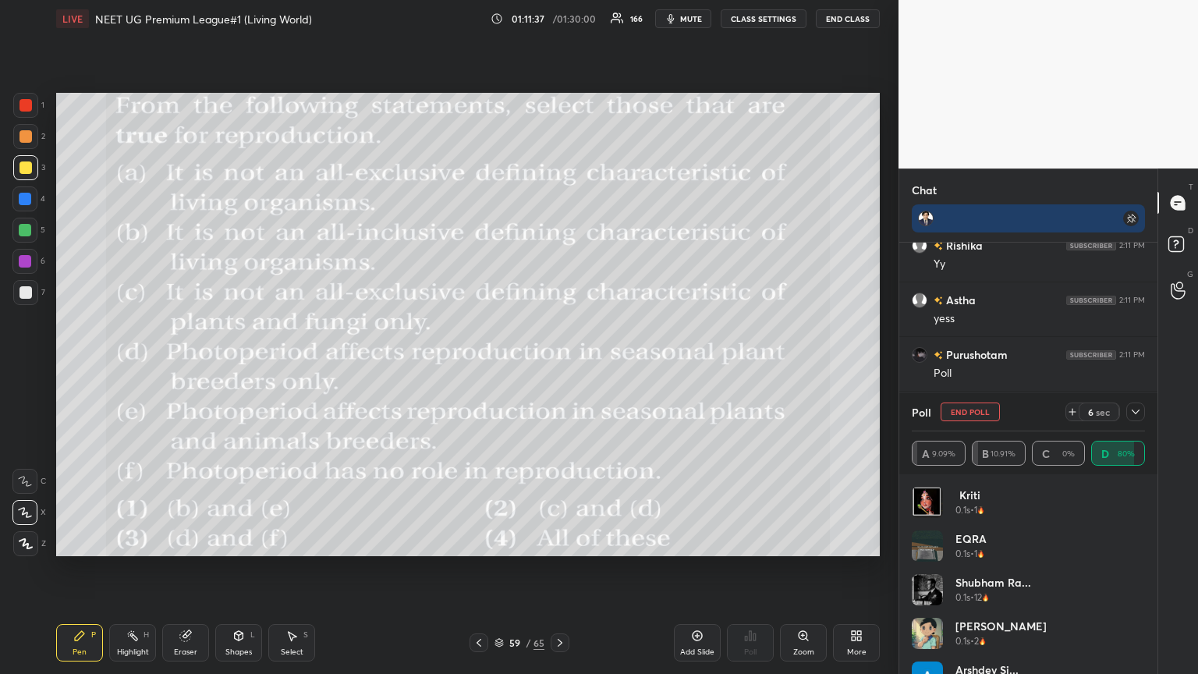
click at [559, 366] on icon at bounding box center [560, 642] width 12 height 12
click at [477, 366] on icon at bounding box center [478, 642] width 12 height 12
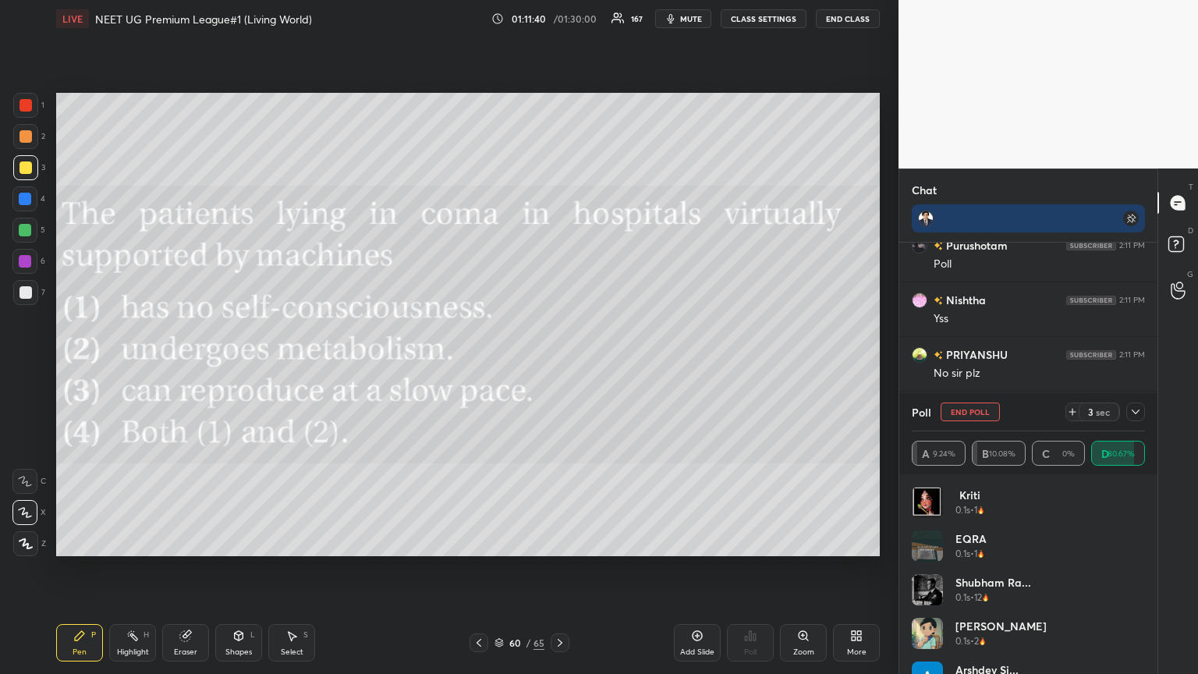
click at [559, 366] on div "More" at bounding box center [856, 652] width 19 height 8
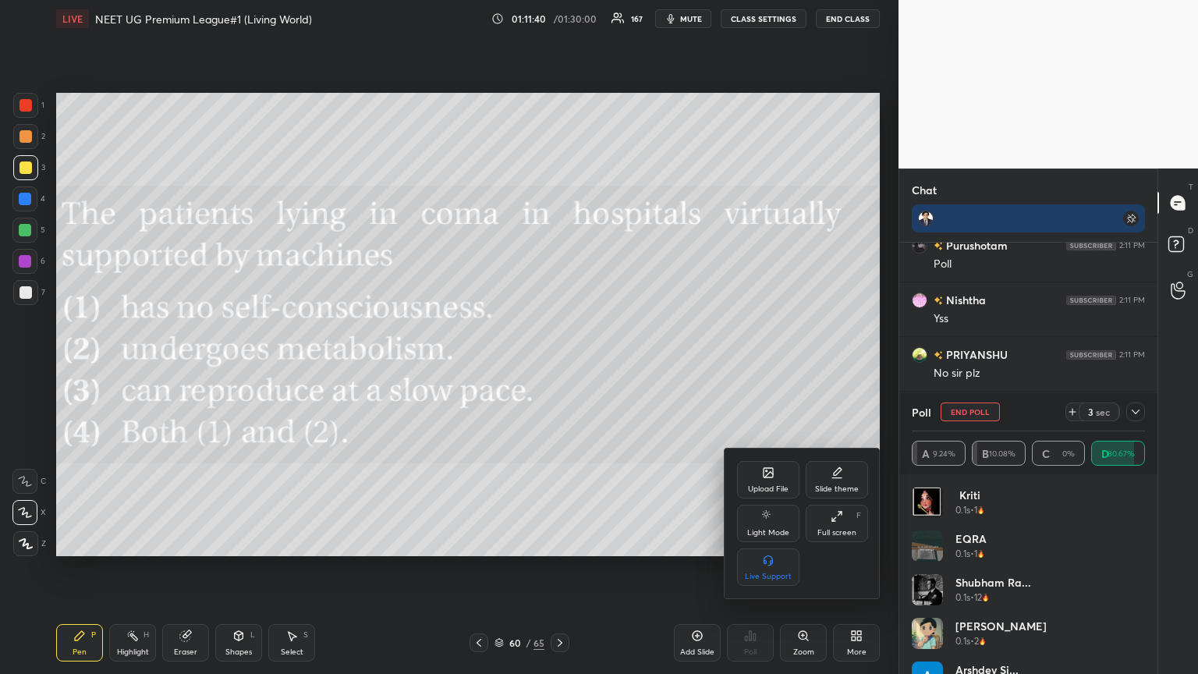
click at [559, 366] on div "Upload File" at bounding box center [768, 479] width 62 height 37
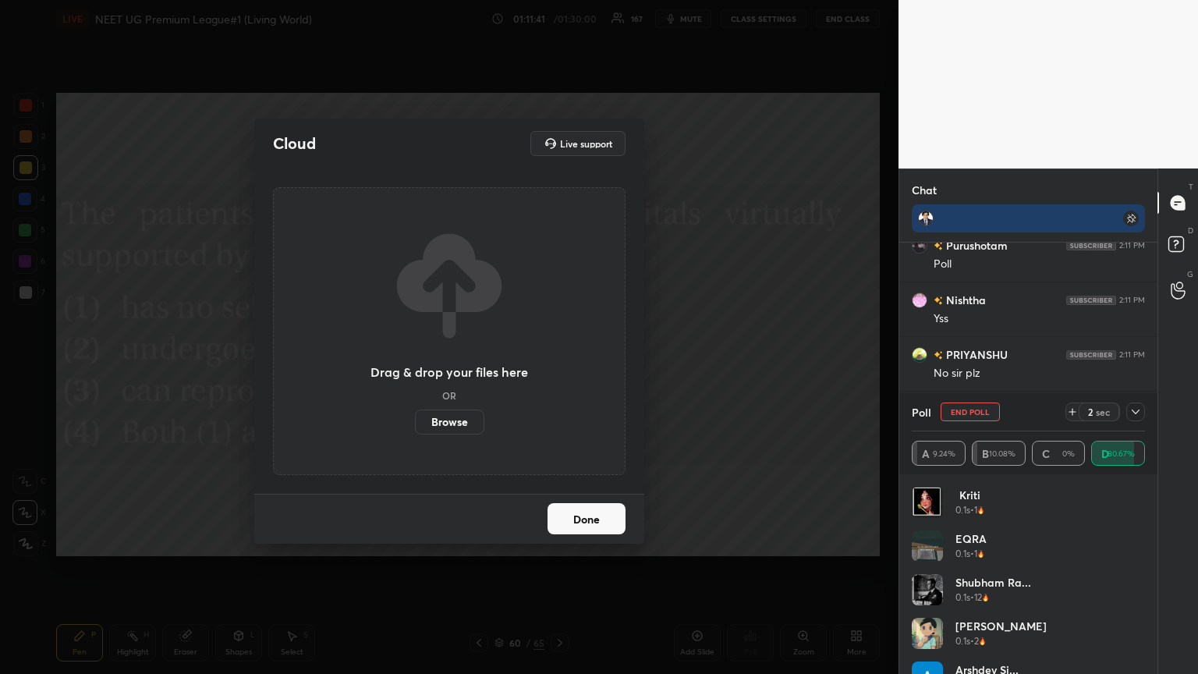
click at [449, 366] on label "Browse" at bounding box center [449, 421] width 69 height 25
click at [415, 366] on input "Browse" at bounding box center [415, 421] width 0 height 25
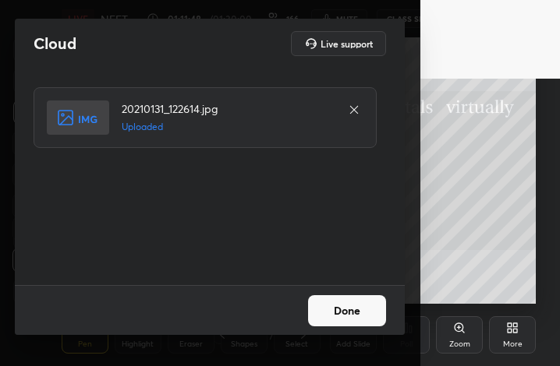
click at [356, 310] on button "Done" at bounding box center [347, 311] width 78 height 31
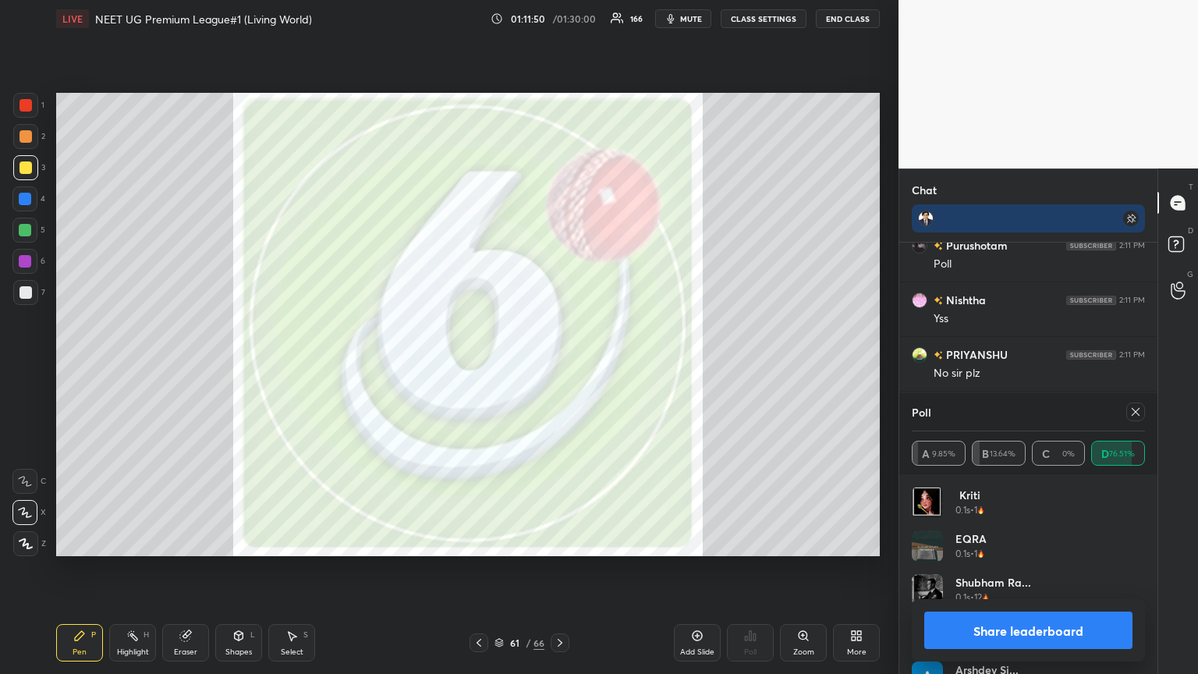
click at [559, 366] on button "Share leaderboard" at bounding box center [1028, 629] width 208 height 37
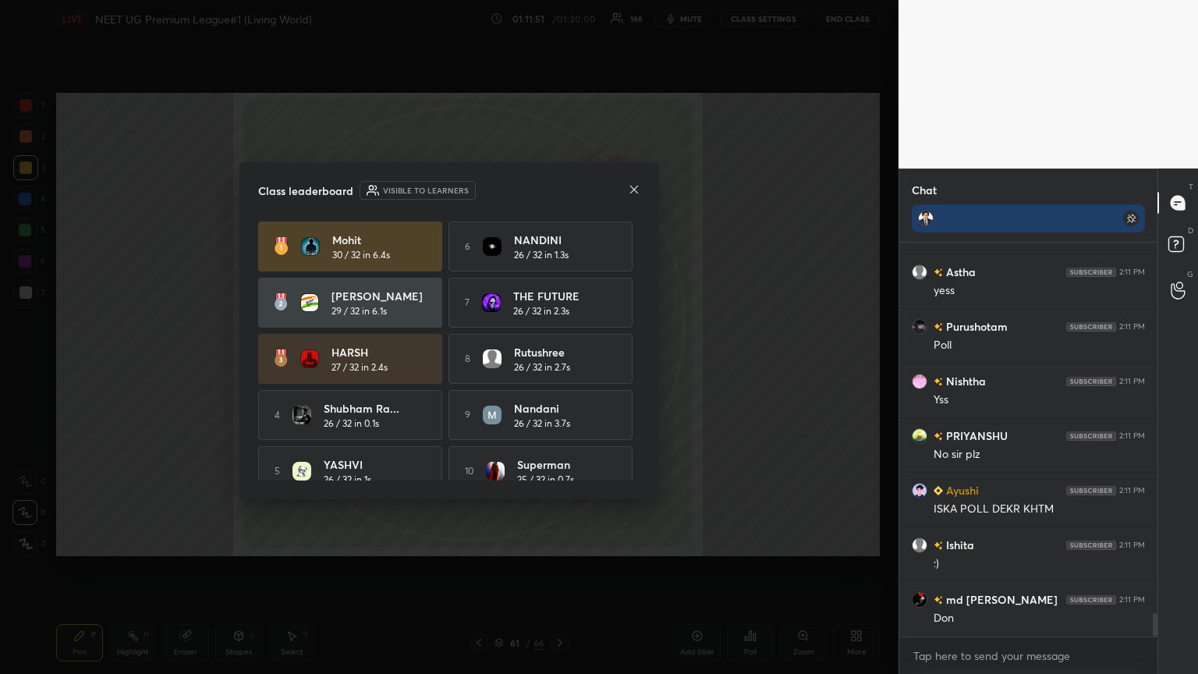
click at [559, 191] on icon at bounding box center [634, 189] width 12 height 12
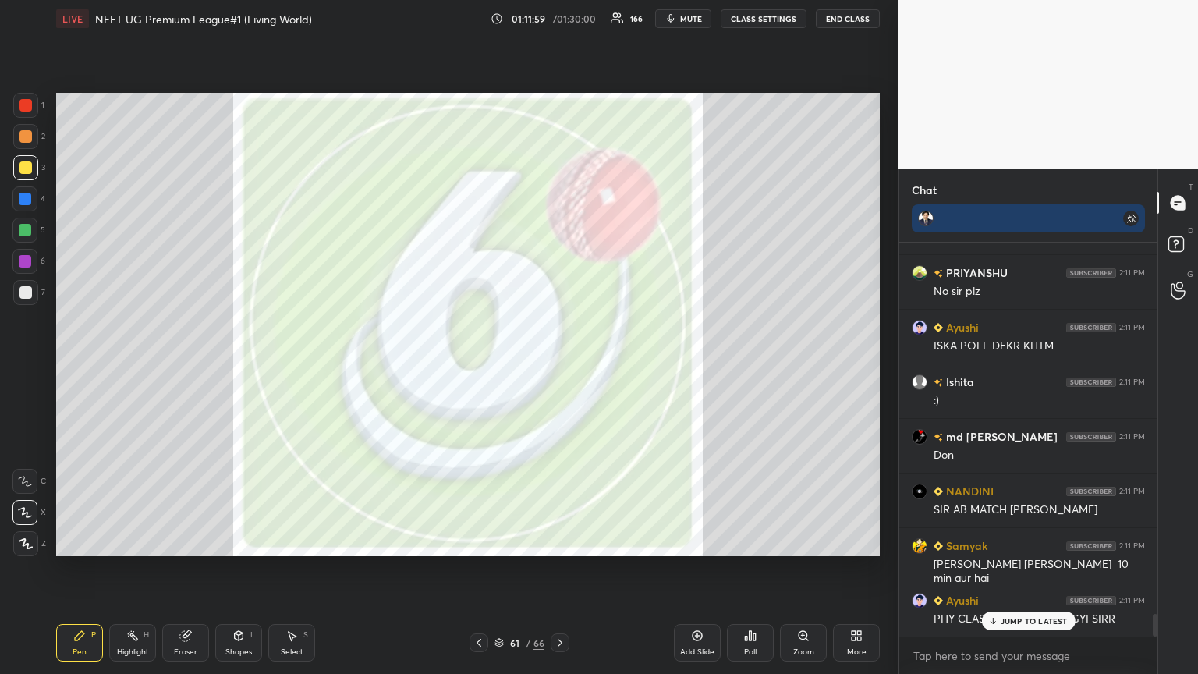
click at [559, 366] on icon at bounding box center [992, 620] width 10 height 9
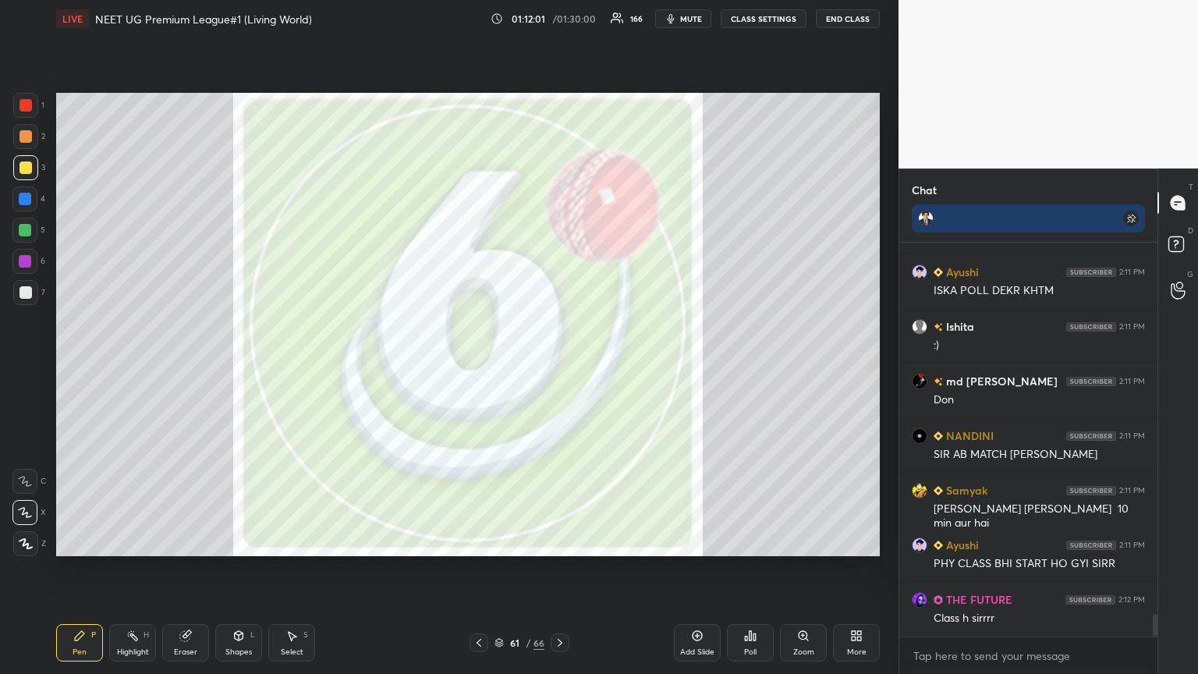
click at [559, 366] on icon at bounding box center [856, 635] width 12 height 12
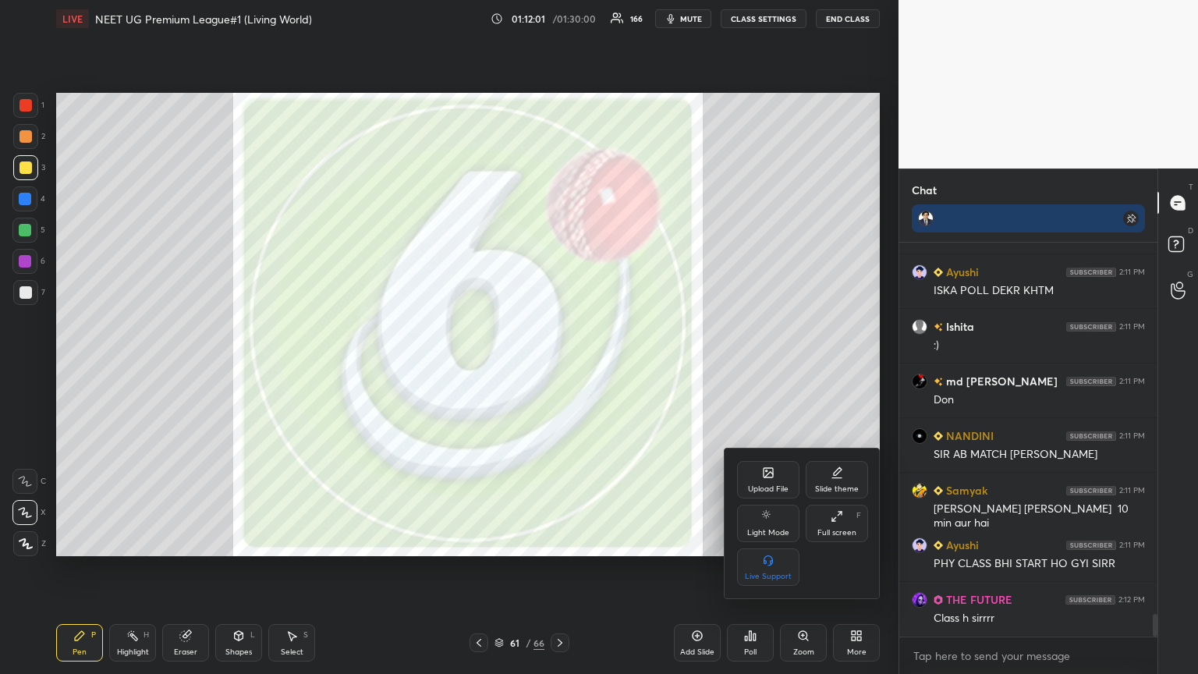
click at [559, 366] on div "Upload File" at bounding box center [768, 489] width 41 height 8
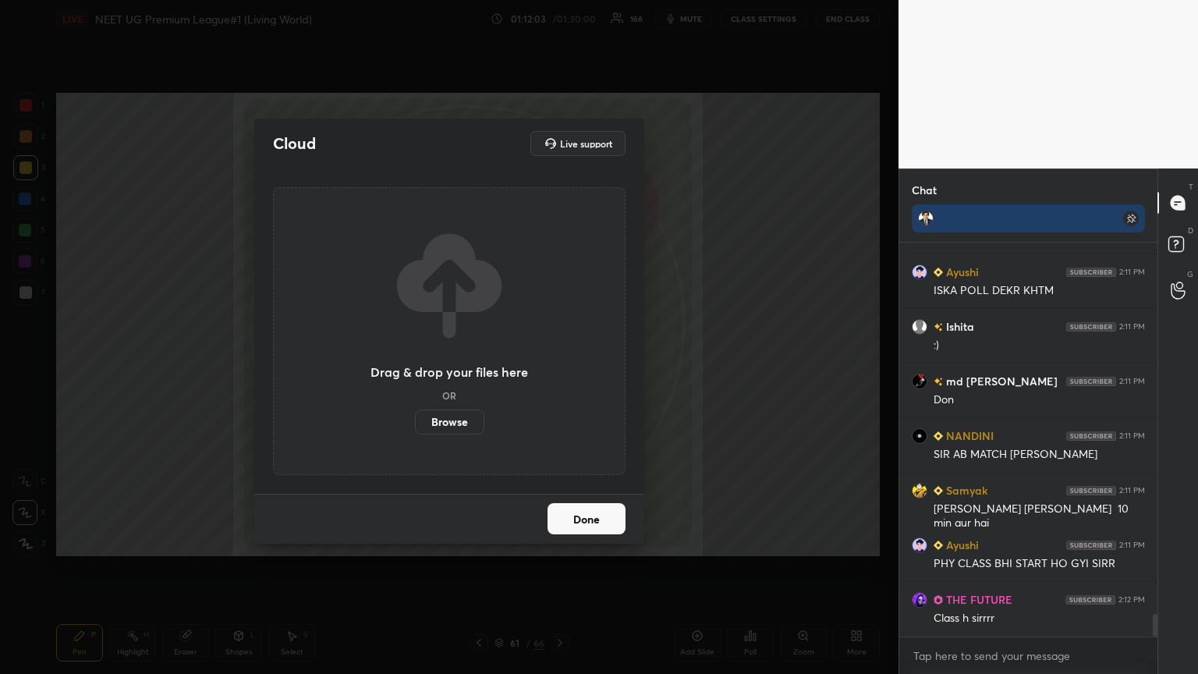
click at [452, 366] on label "Browse" at bounding box center [449, 421] width 69 height 25
click at [415, 366] on input "Browse" at bounding box center [415, 421] width 0 height 25
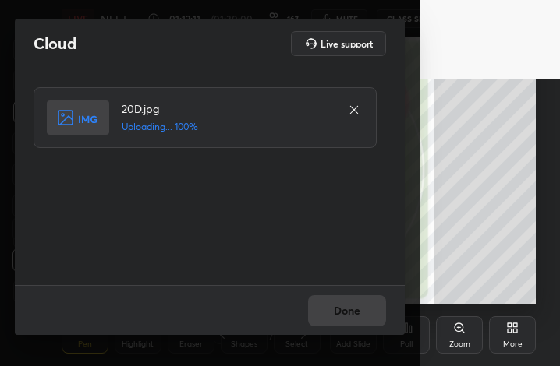
click at [366, 308] on div "Done" at bounding box center [210, 310] width 390 height 50
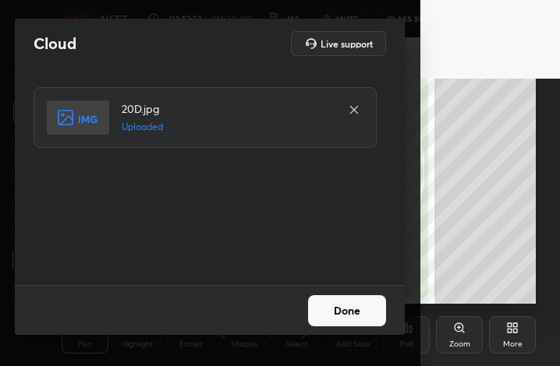
click at [368, 309] on button "Done" at bounding box center [347, 311] width 78 height 31
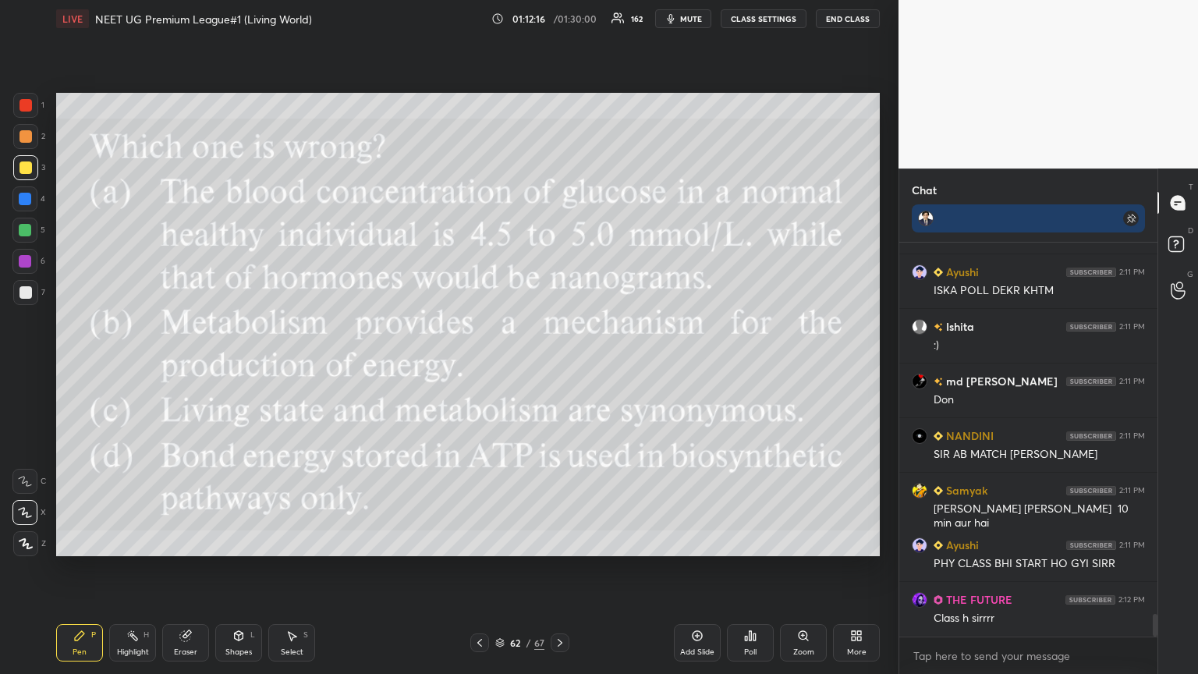
click at [559, 22] on span "mute" at bounding box center [691, 18] width 22 height 11
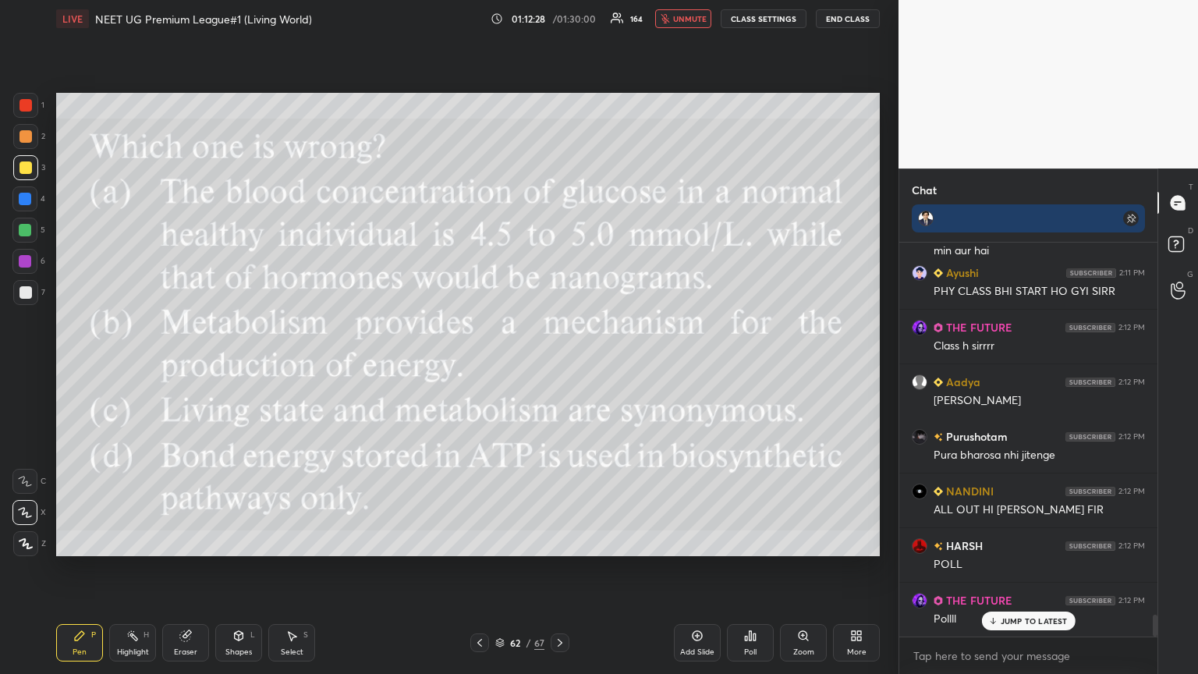
click at [559, 366] on div "Poll" at bounding box center [750, 652] width 12 height 8
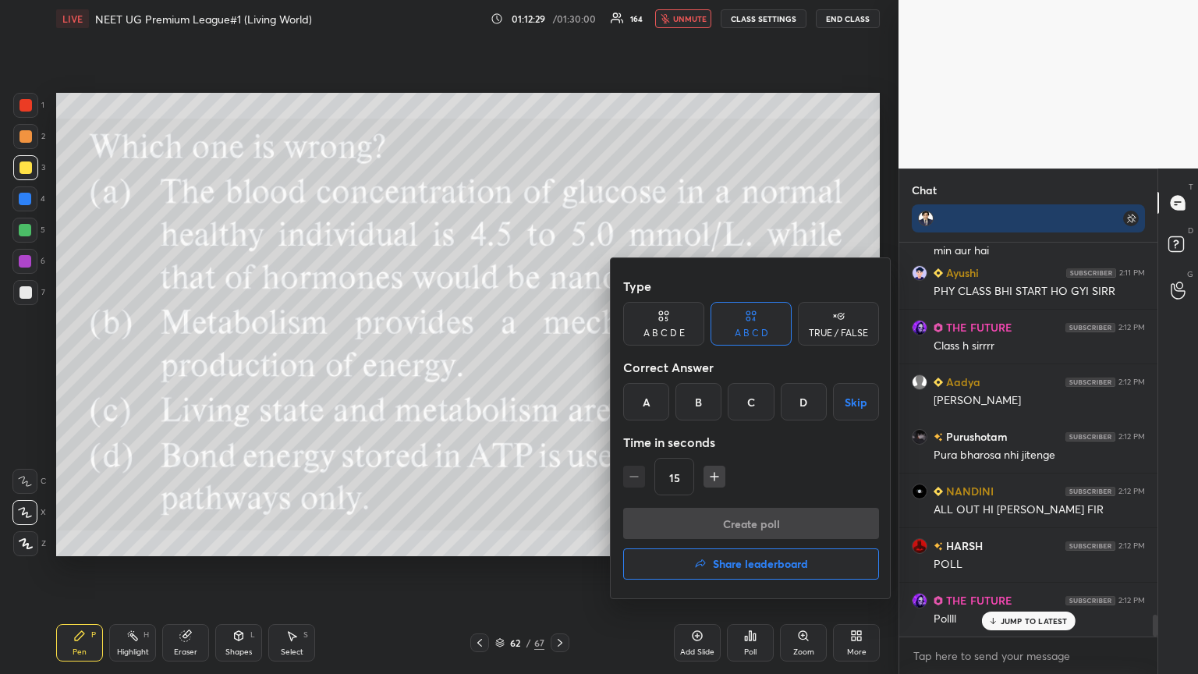
click at [559, 366] on div "D" at bounding box center [803, 401] width 46 height 37
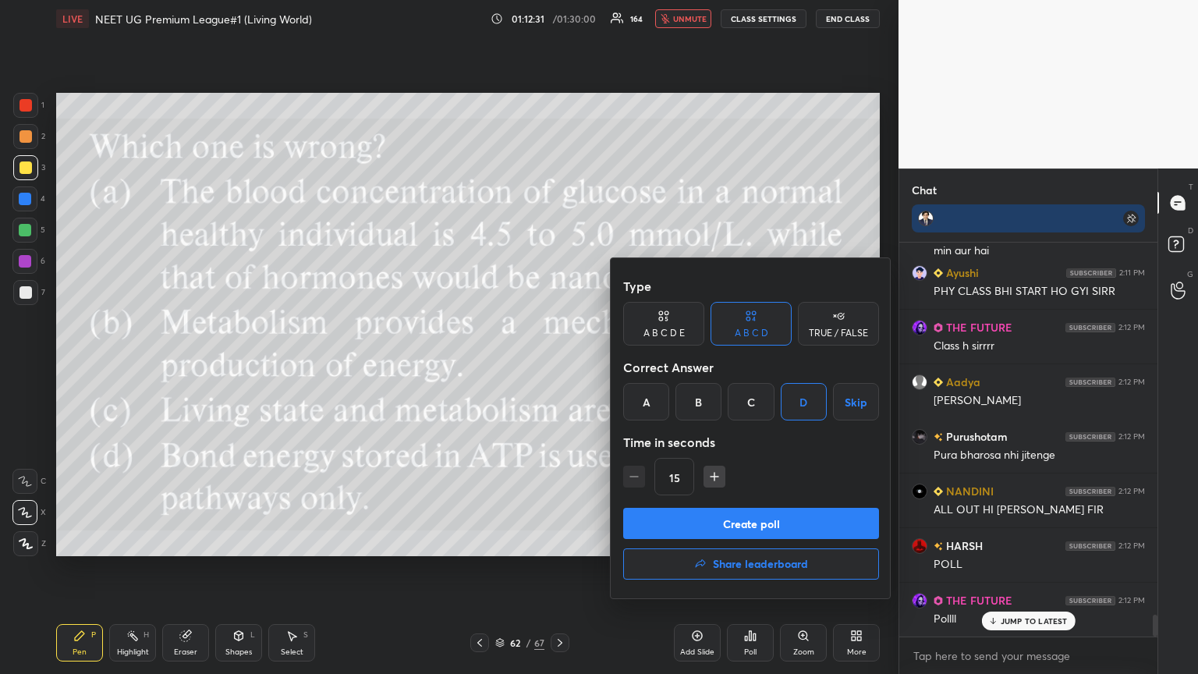
click at [559, 366] on button "Create poll" at bounding box center [751, 523] width 256 height 31
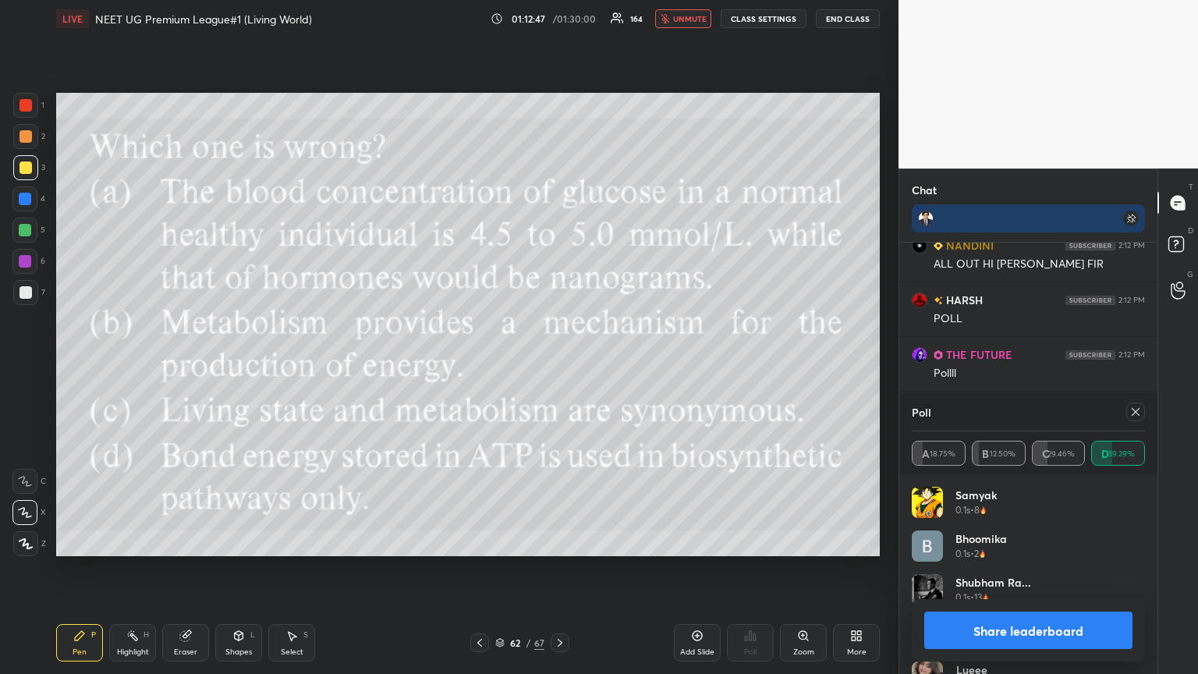
click at [559, 22] on icon "button" at bounding box center [664, 18] width 9 height 9
click at [559, 366] on button "Share leaderboard" at bounding box center [1028, 629] width 208 height 37
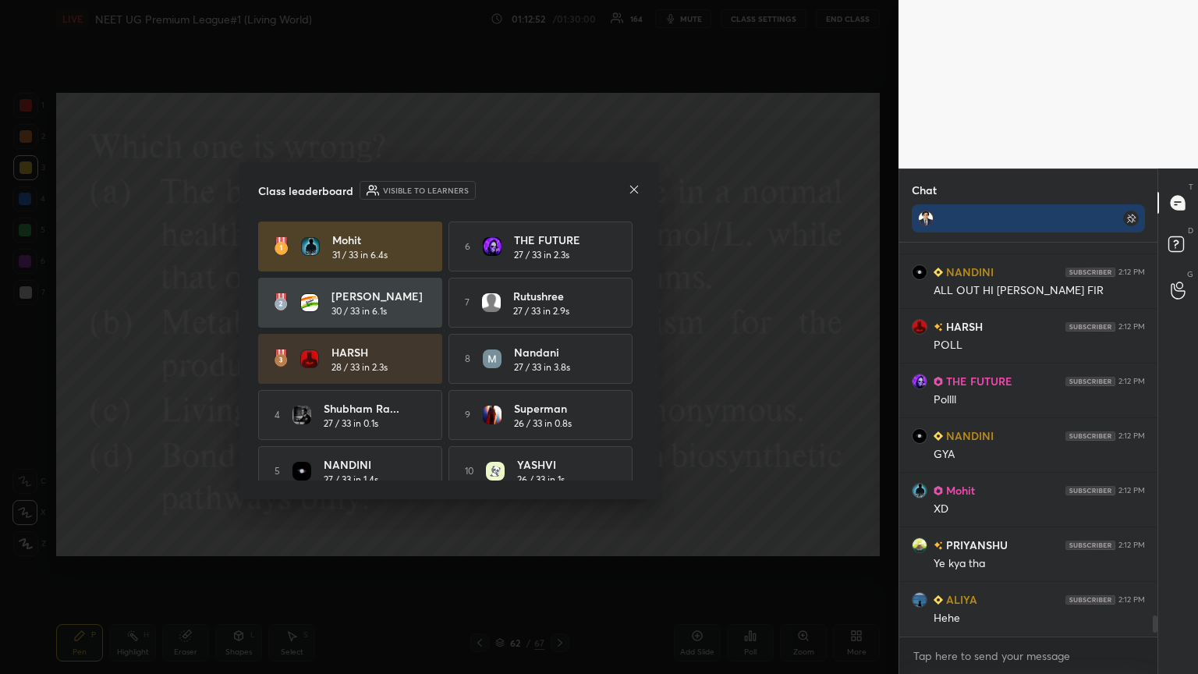
click at [559, 192] on icon at bounding box center [634, 189] width 8 height 8
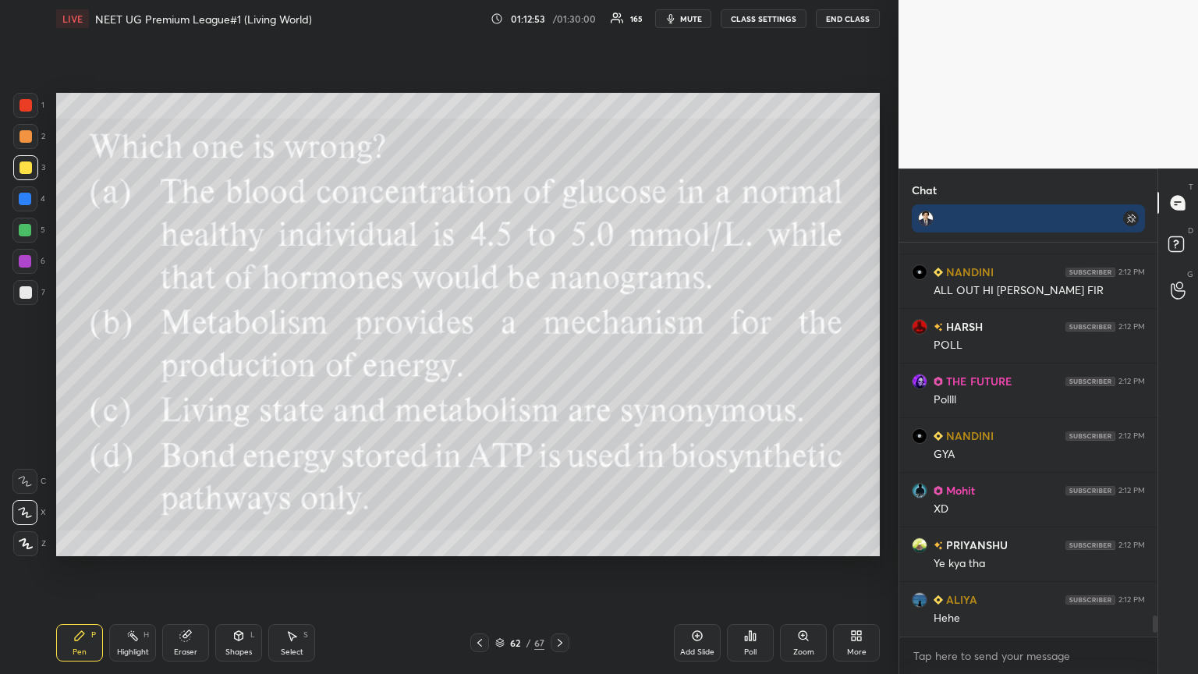
click at [474, 366] on icon at bounding box center [479, 642] width 12 height 12
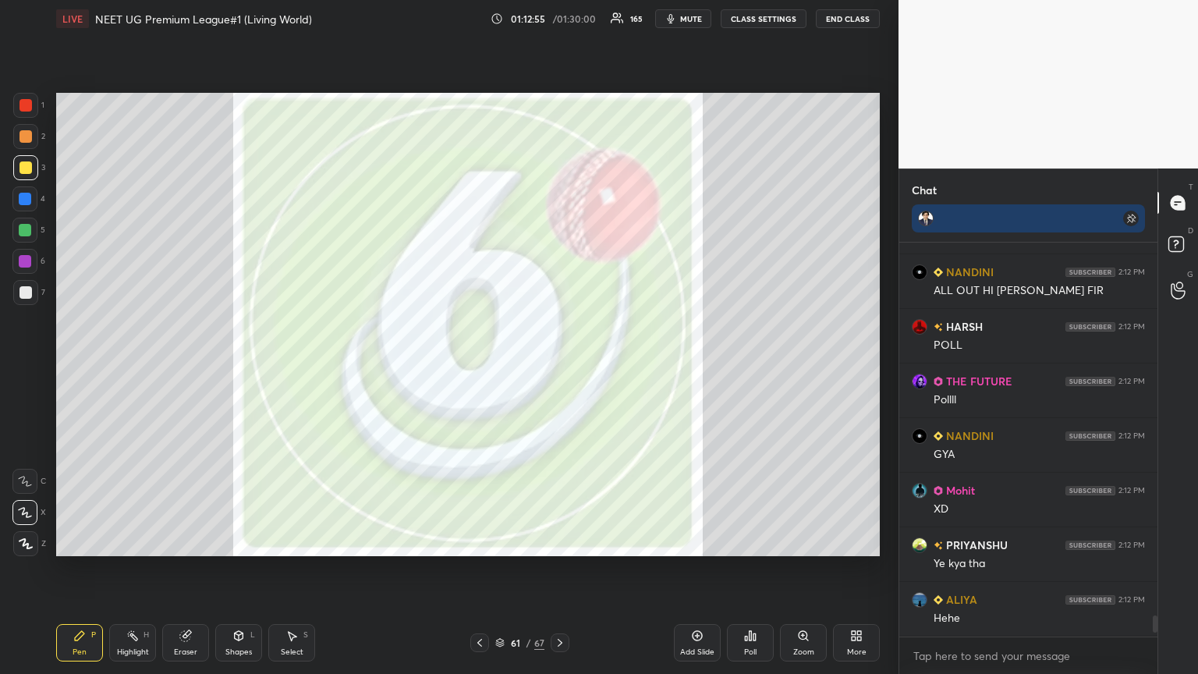
click at [555, 366] on icon at bounding box center [560, 642] width 12 height 12
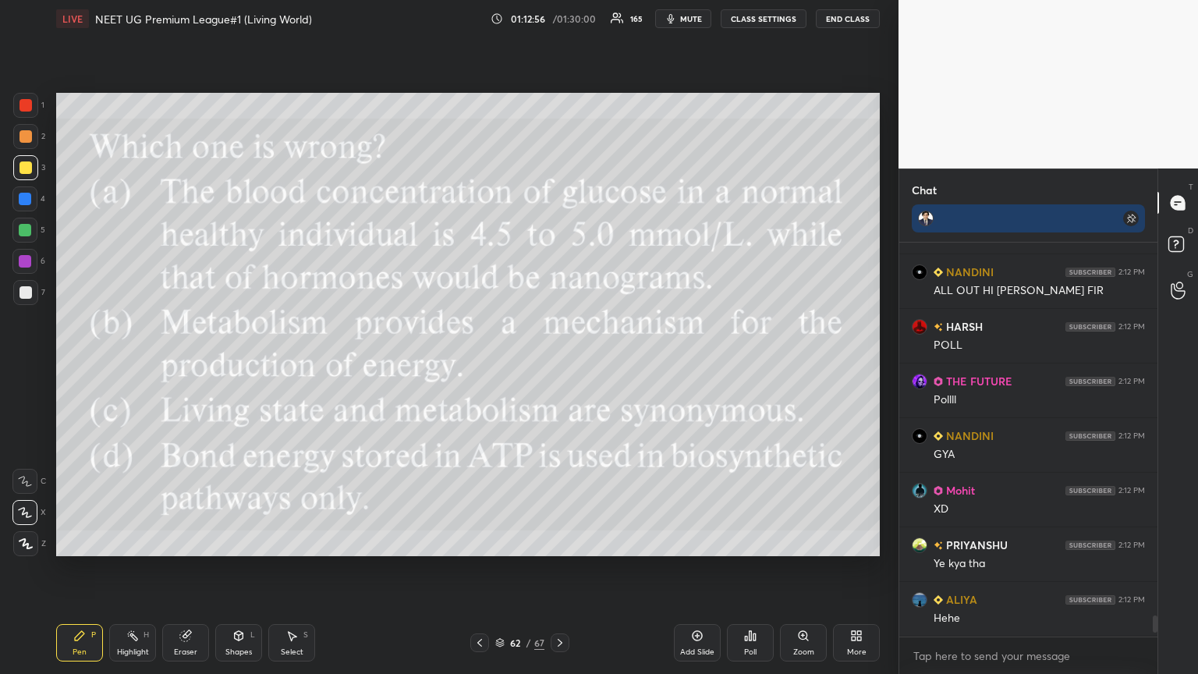
click at [559, 366] on div "More" at bounding box center [856, 642] width 47 height 37
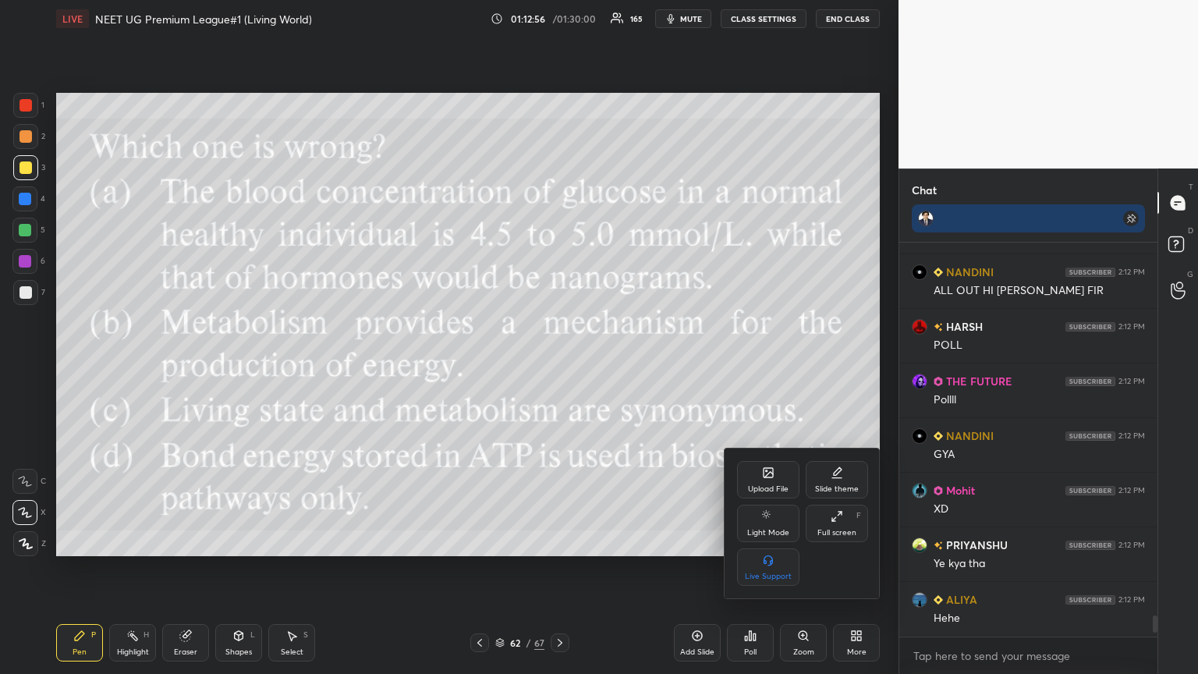
click at [559, 366] on div "Upload File" at bounding box center [768, 479] width 62 height 37
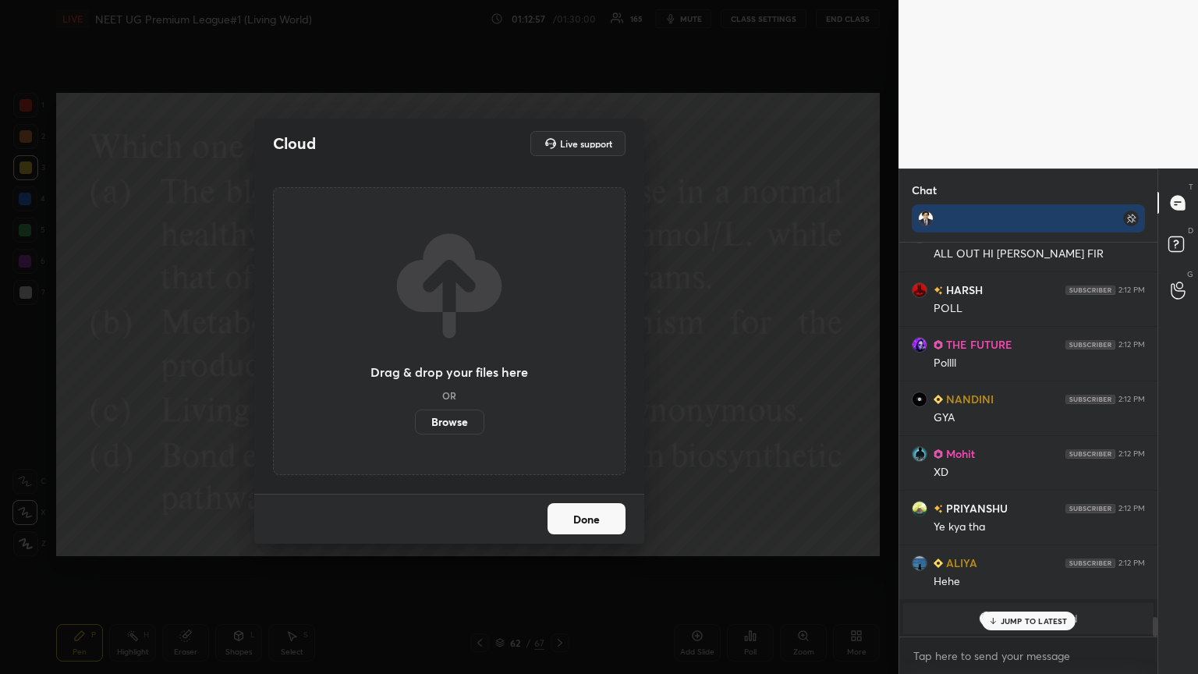
click at [457, 366] on label "Browse" at bounding box center [449, 421] width 69 height 25
click at [415, 366] on input "Browse" at bounding box center [415, 421] width 0 height 25
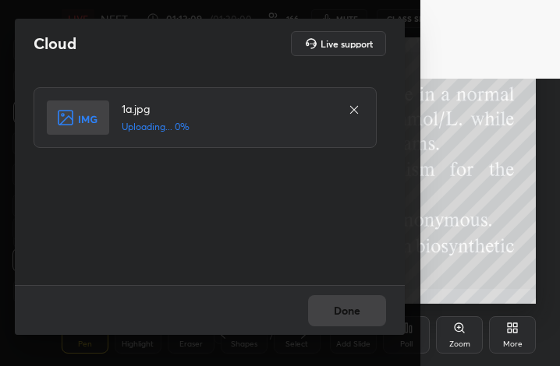
click at [361, 105] on div at bounding box center [354, 110] width 19 height 19
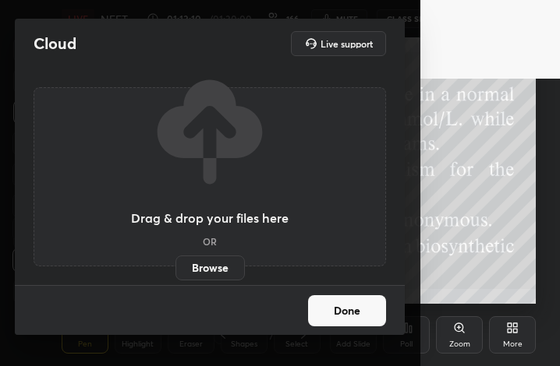
click at [216, 264] on label "Browse" at bounding box center [209, 268] width 69 height 25
click at [175, 264] on input "Browse" at bounding box center [175, 268] width 0 height 25
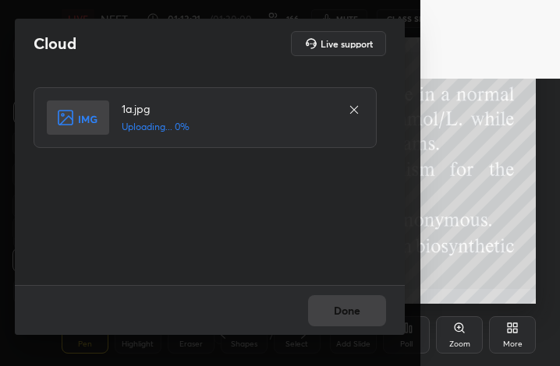
click at [356, 111] on icon at bounding box center [354, 110] width 12 height 12
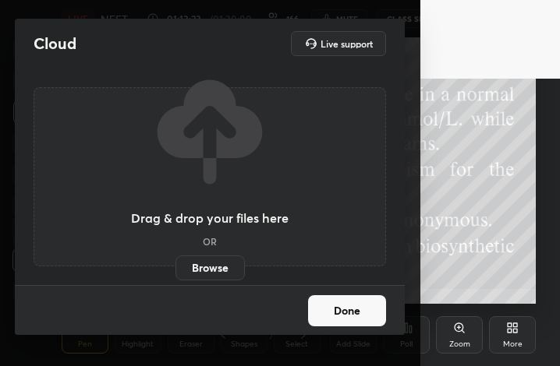
click at [218, 262] on label "Browse" at bounding box center [209, 268] width 69 height 25
click at [175, 262] on input "Browse" at bounding box center [175, 268] width 0 height 25
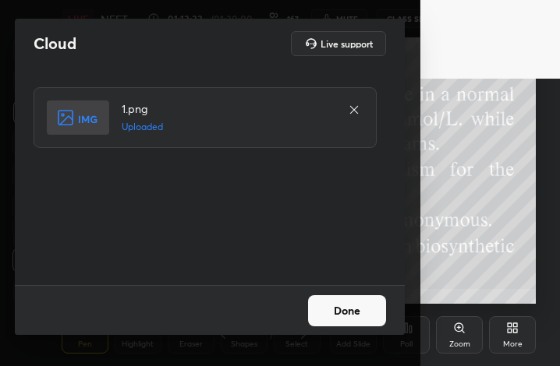
click at [356, 299] on button "Done" at bounding box center [347, 311] width 78 height 31
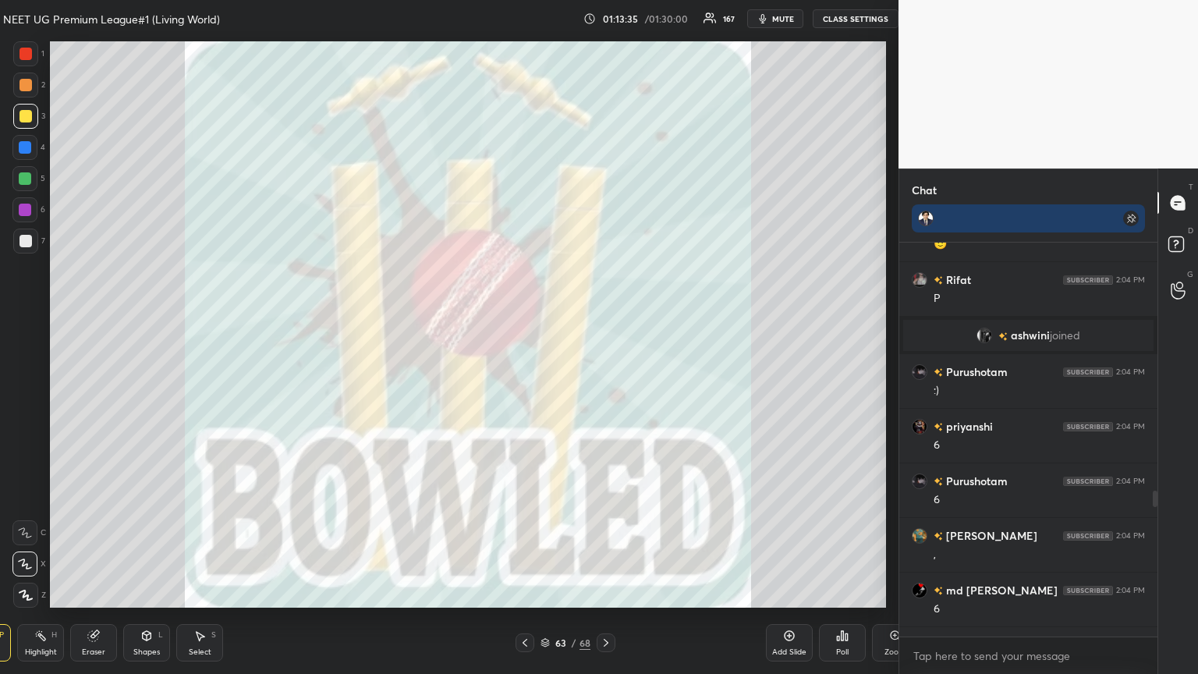
scroll to position [574, 860]
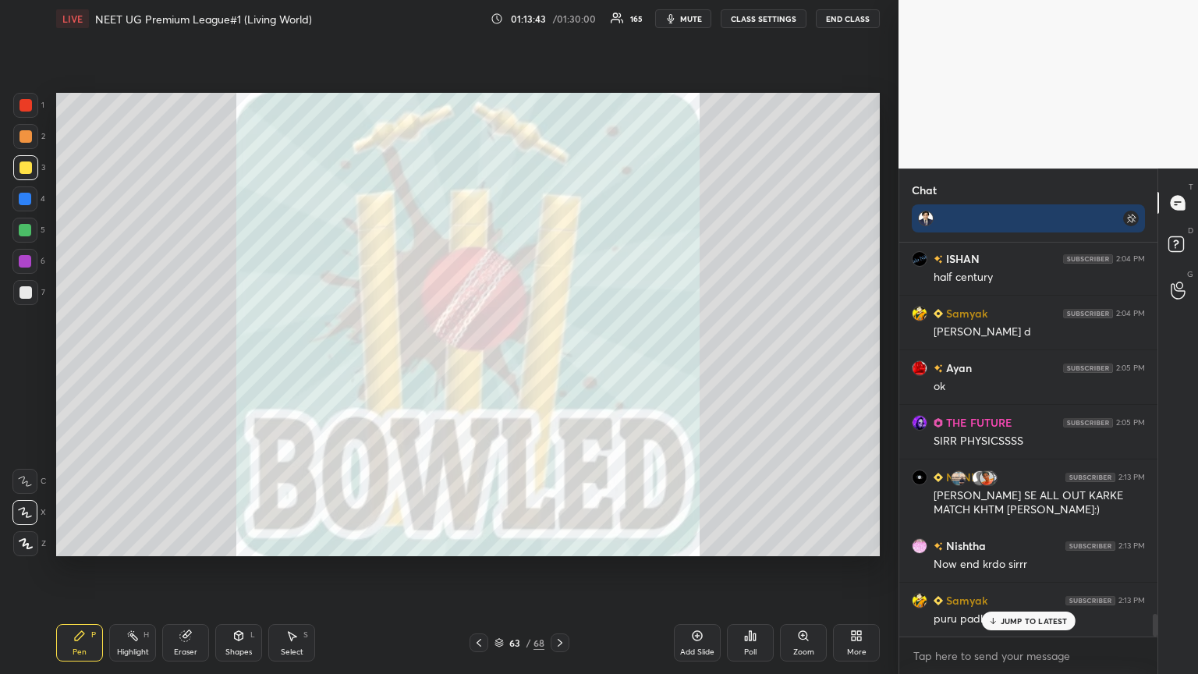
click at [559, 366] on div "Poll" at bounding box center [750, 642] width 47 height 37
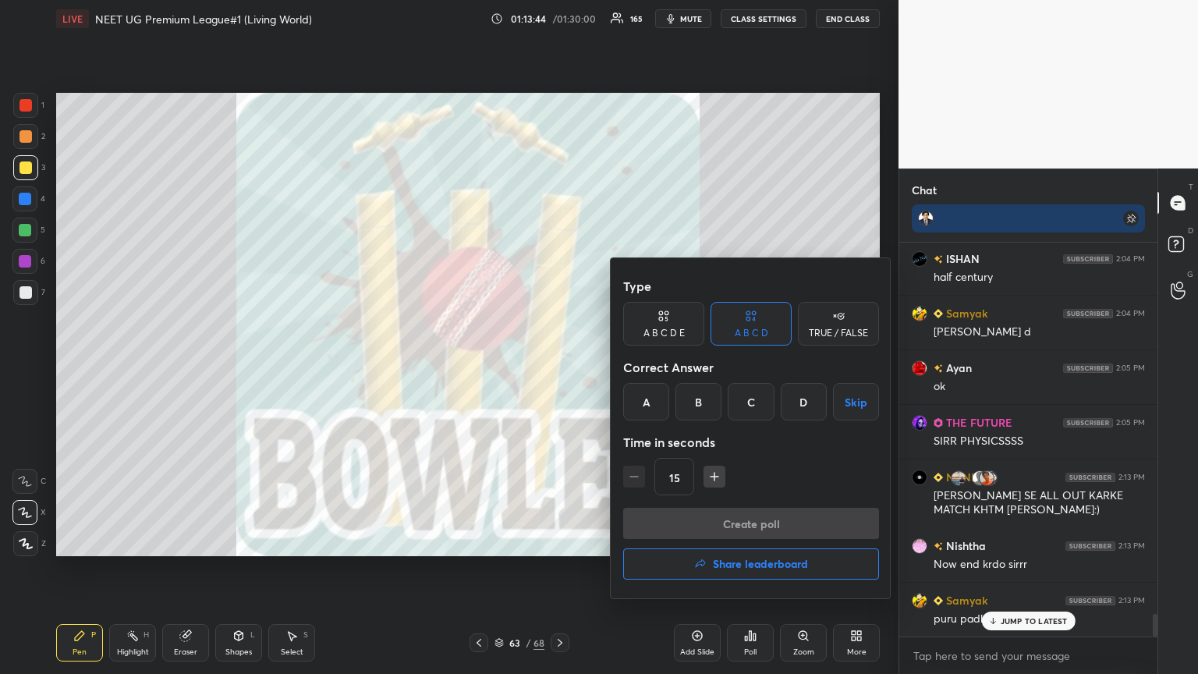
click at [559, 366] on h4 "Share leaderboard" at bounding box center [760, 563] width 95 height 11
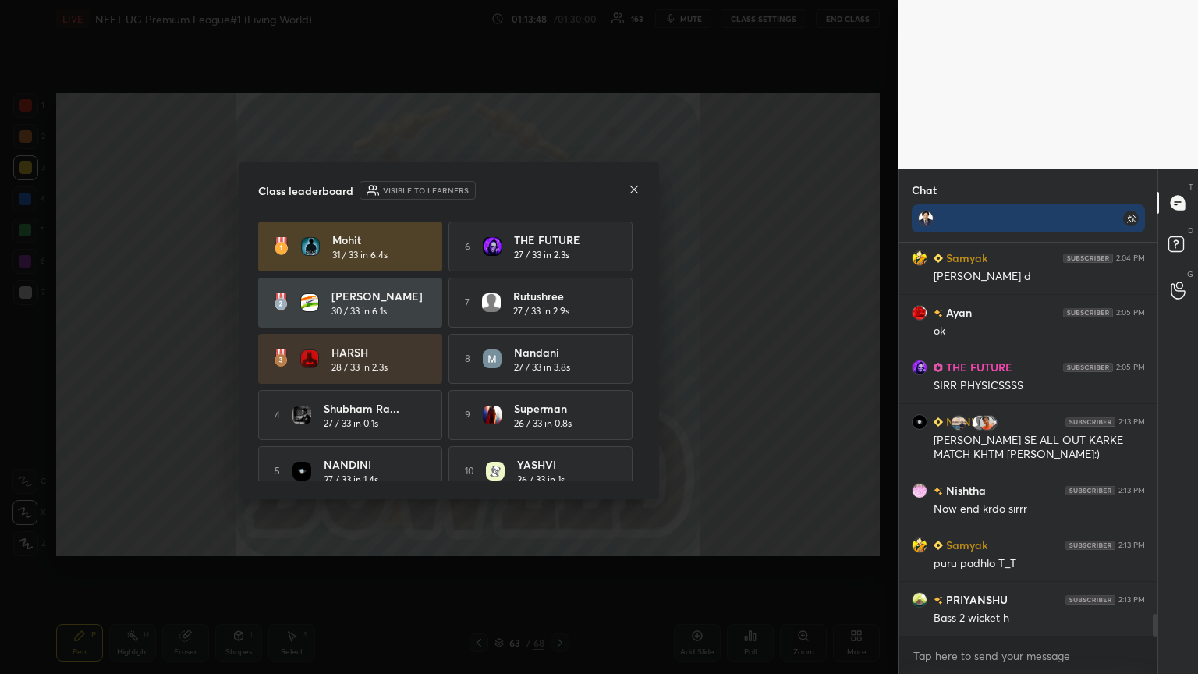
click at [559, 191] on icon at bounding box center [634, 189] width 8 height 8
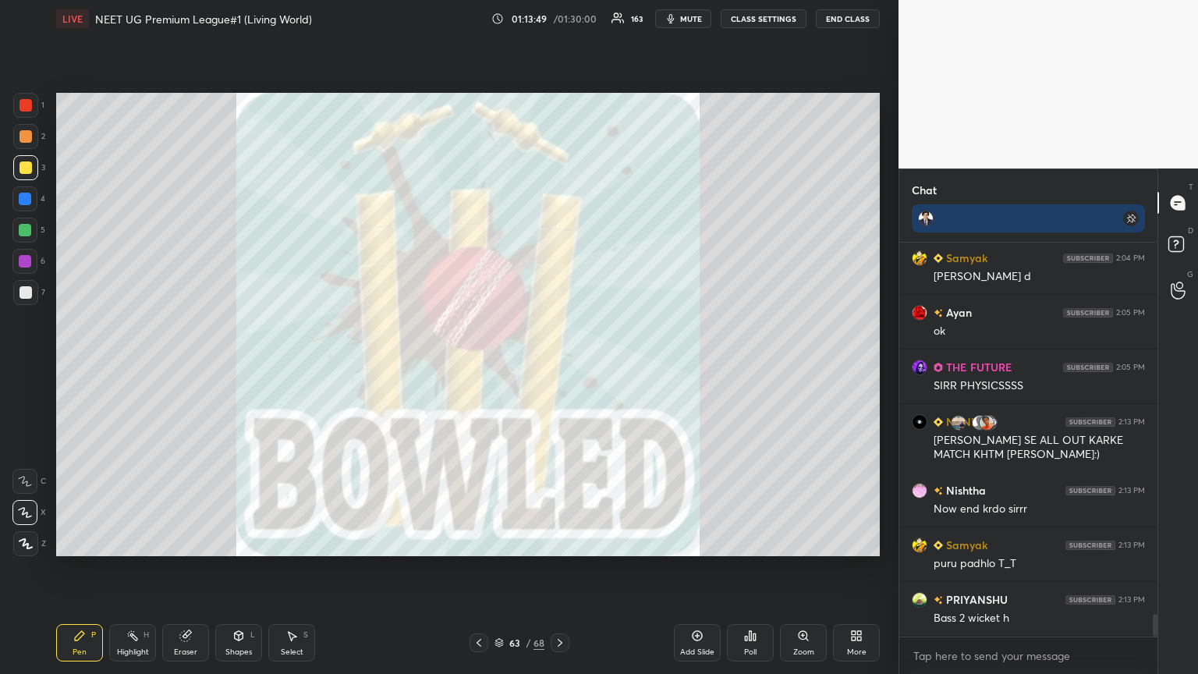
click at [559, 366] on div "More" at bounding box center [856, 642] width 47 height 37
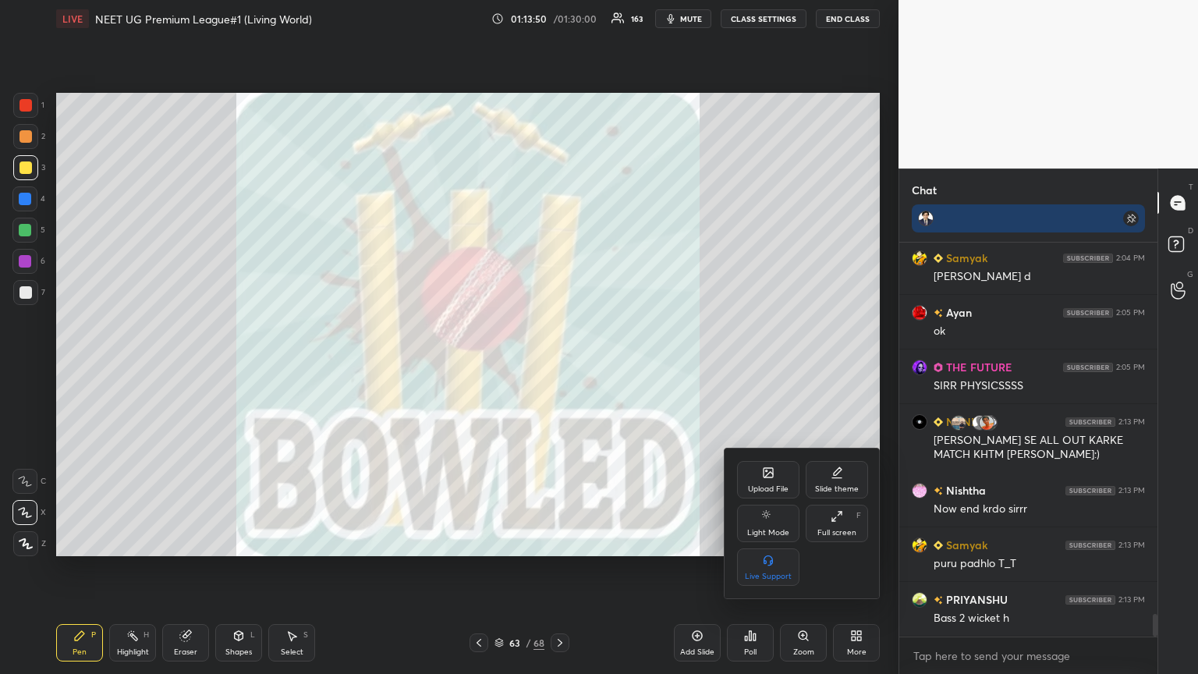
click at [559, 366] on div "Upload File" at bounding box center [768, 489] width 41 height 8
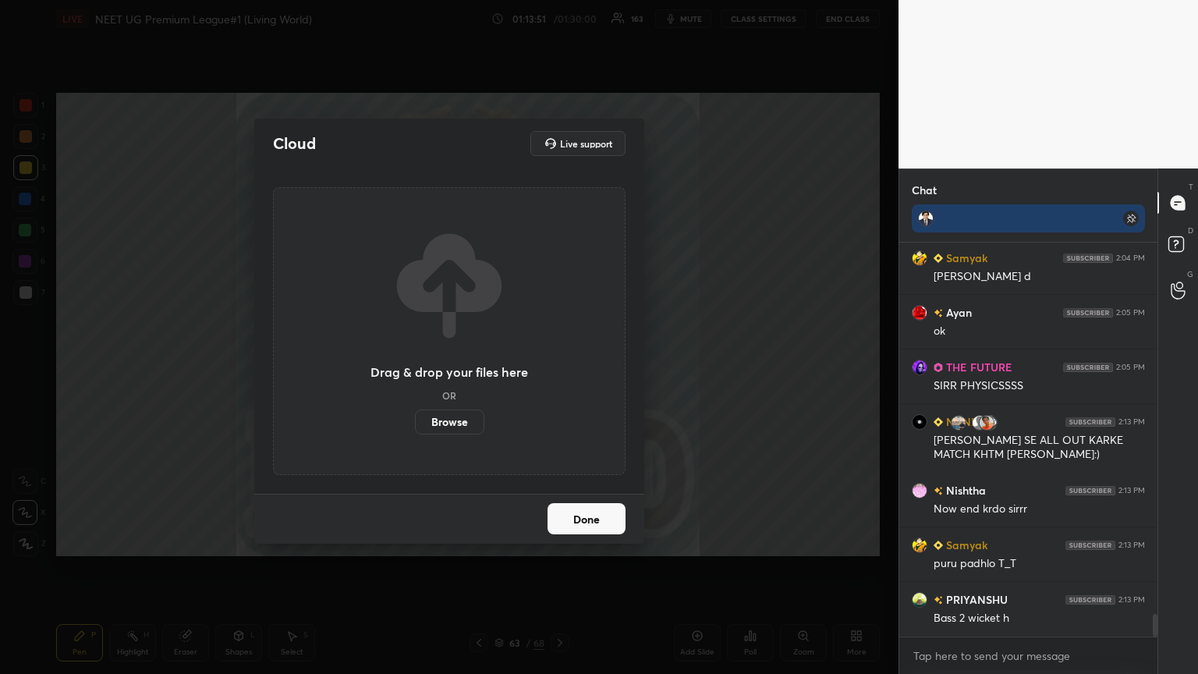
click at [469, 366] on label "Browse" at bounding box center [449, 421] width 69 height 25
click at [415, 366] on input "Browse" at bounding box center [415, 421] width 0 height 25
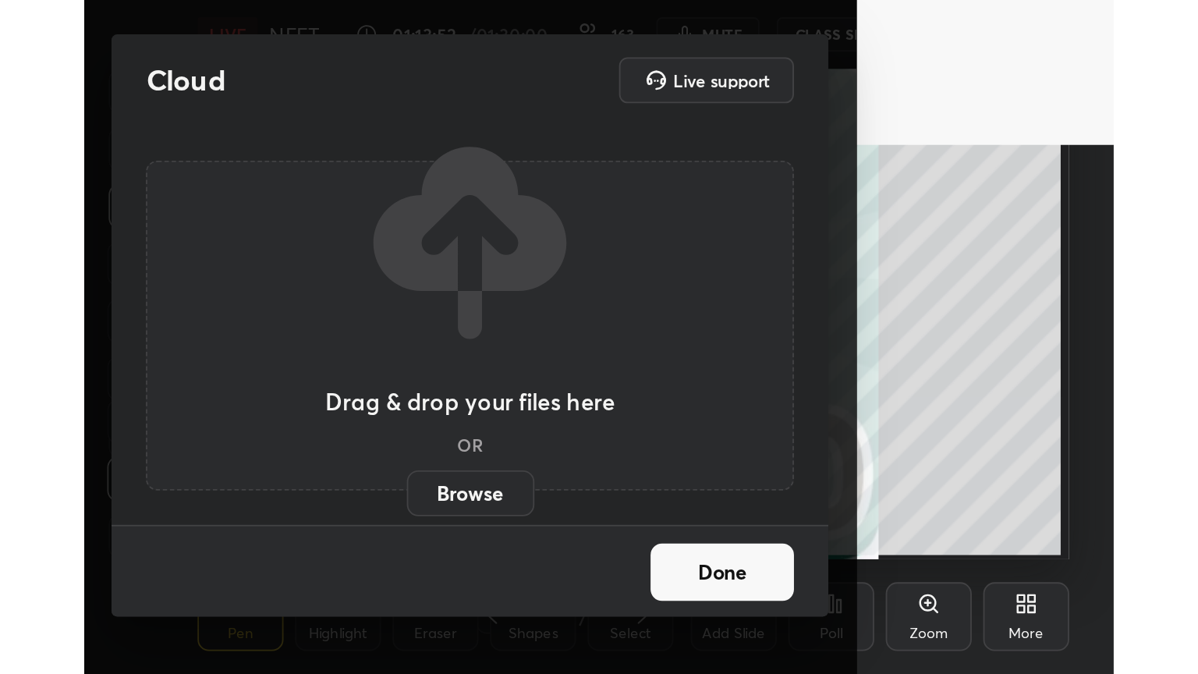
scroll to position [267, 497]
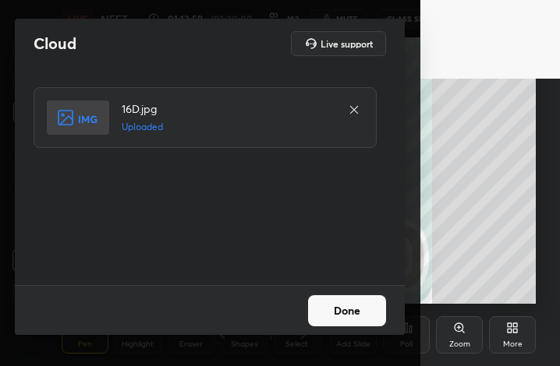
click at [369, 317] on button "Done" at bounding box center [347, 311] width 78 height 31
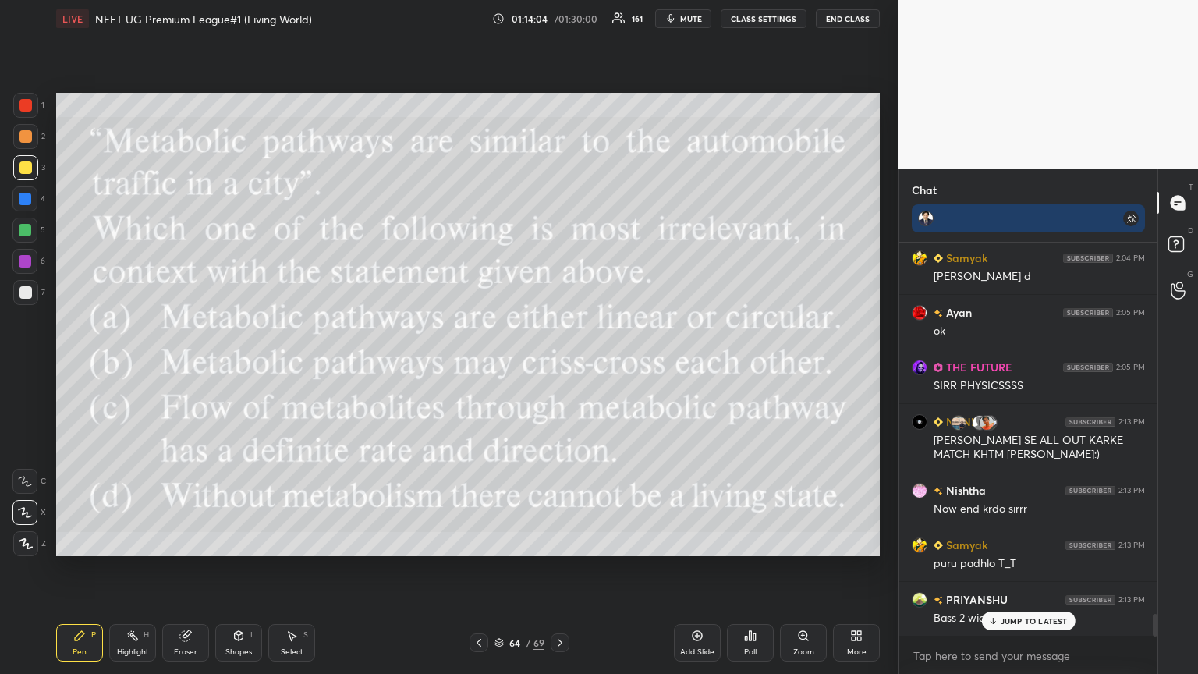
scroll to position [6503, 0]
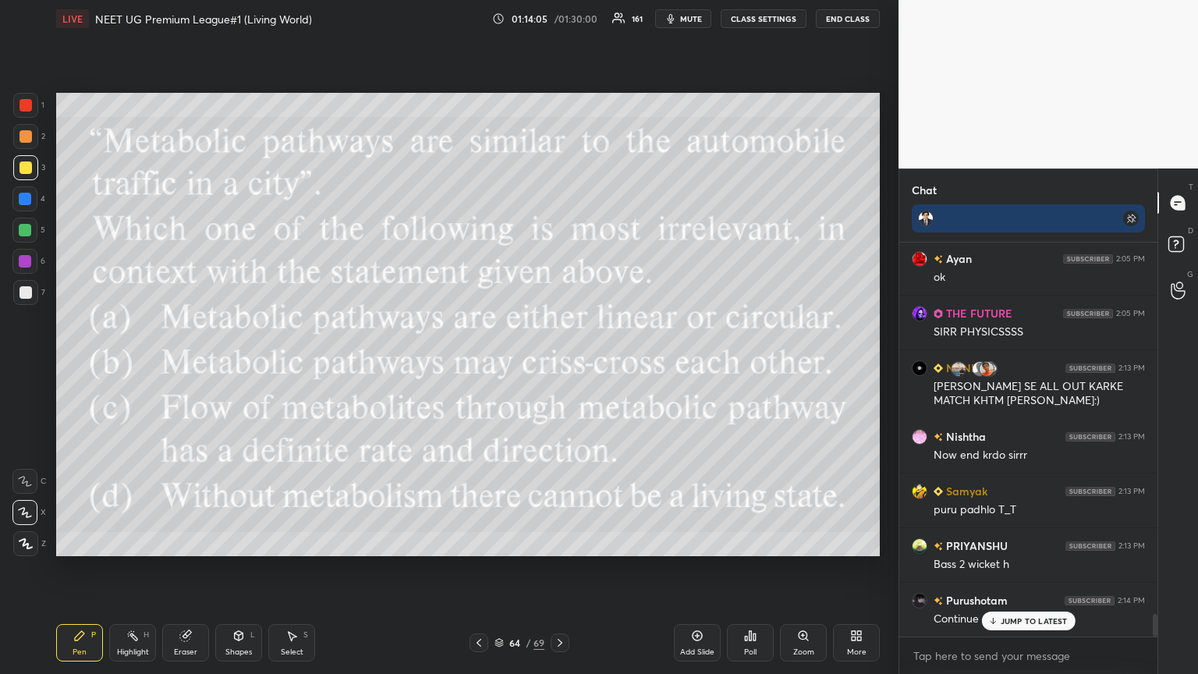
click at [559, 19] on button "mute" at bounding box center [683, 18] width 56 height 19
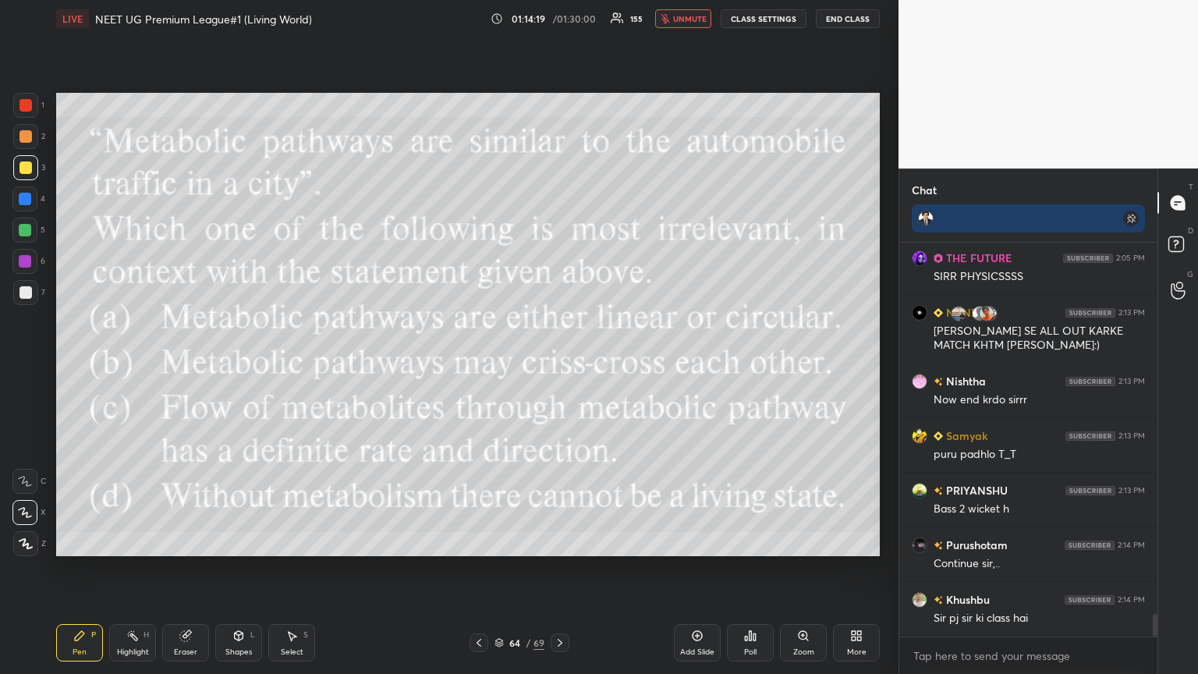
click at [559, 26] on button "unmute" at bounding box center [683, 18] width 56 height 19
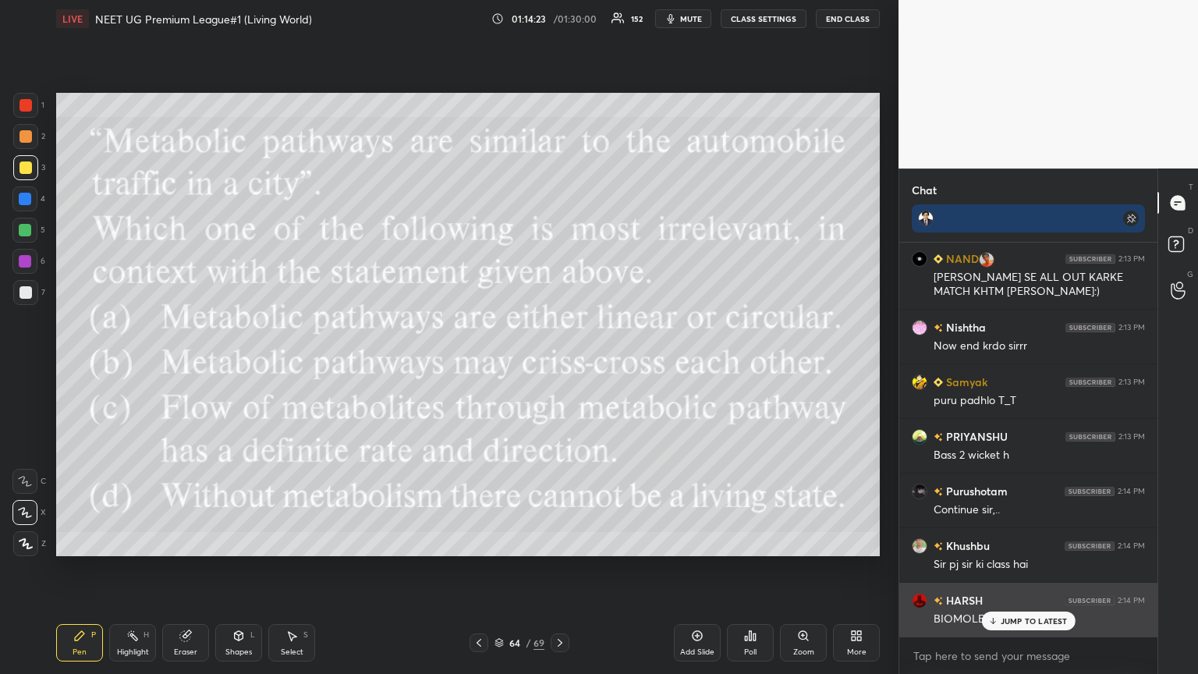
click at [559, 366] on p "JUMP TO LATEST" at bounding box center [1033, 620] width 67 height 9
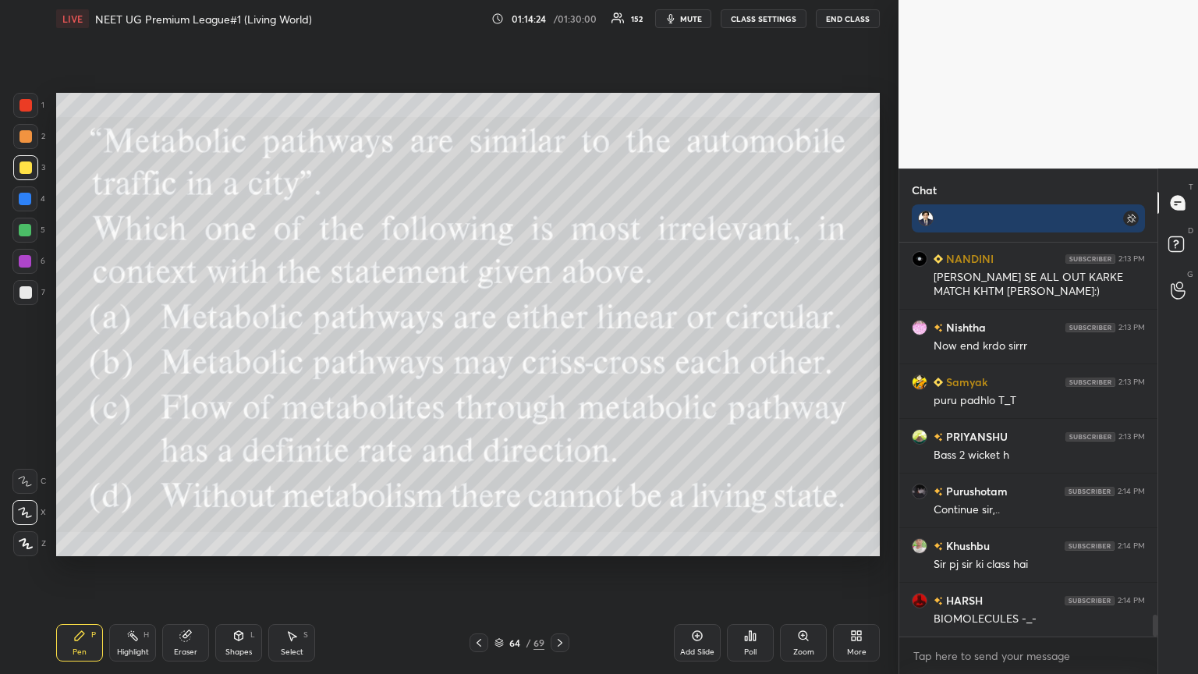
click at [559, 366] on div "Poll" at bounding box center [750, 642] width 47 height 37
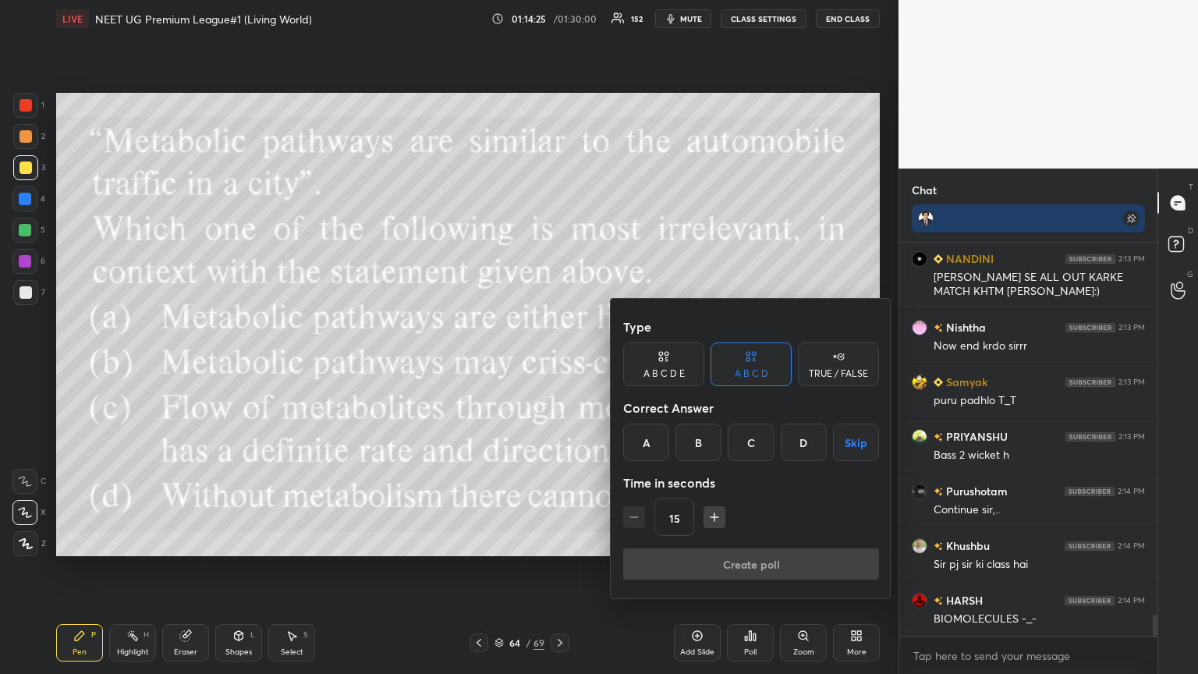
click at [559, 366] on div "D" at bounding box center [803, 441] width 46 height 37
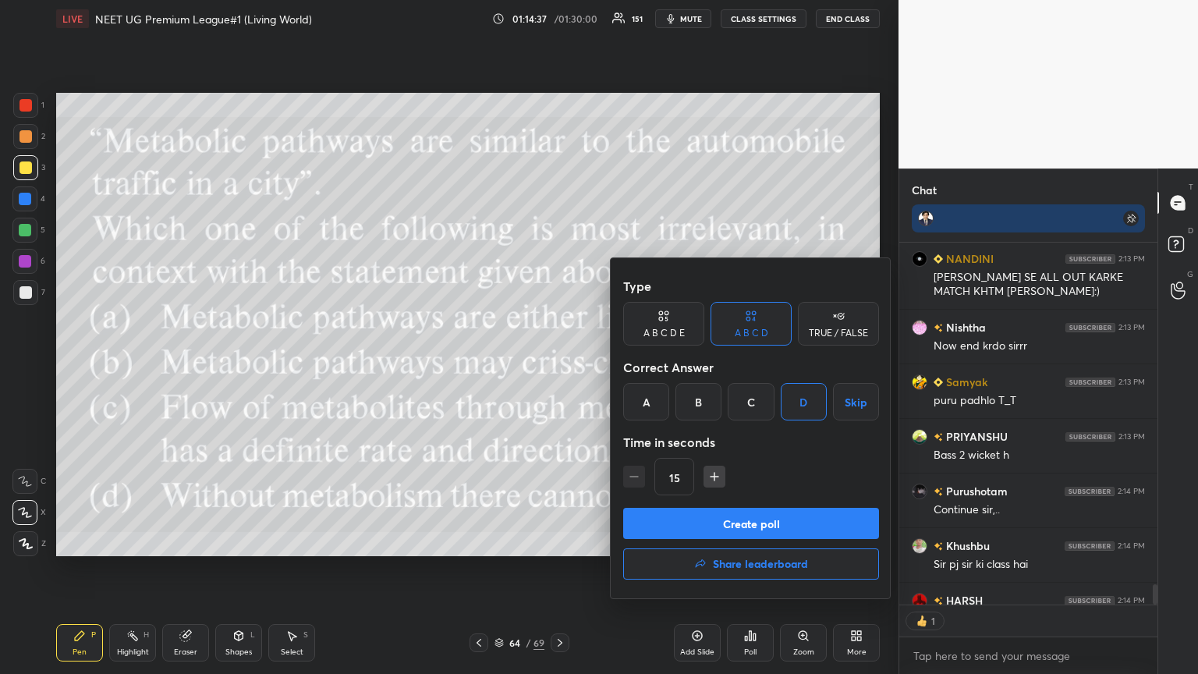
scroll to position [5, 5]
click at [559, 366] on button "Create poll" at bounding box center [751, 523] width 256 height 31
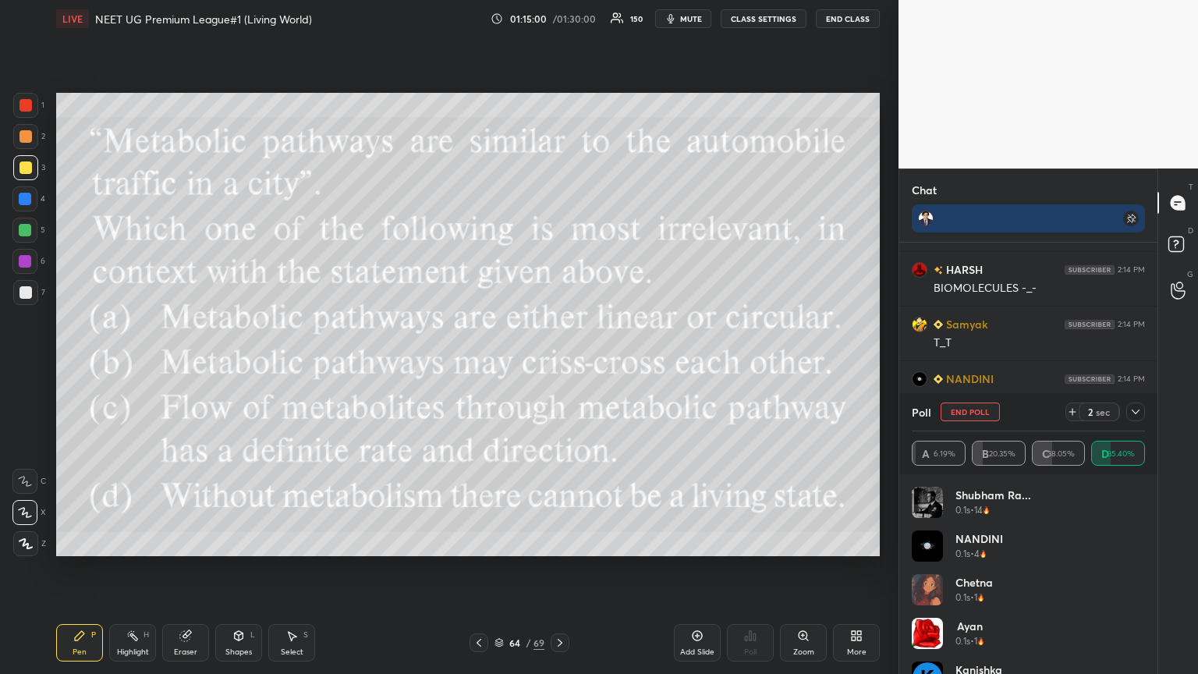
scroll to position [6998, 0]
drag, startPoint x: 244, startPoint y: 654, endPoint x: 253, endPoint y: 639, distance: 17.1
click at [243, 366] on div "Shapes" at bounding box center [238, 652] width 27 height 8
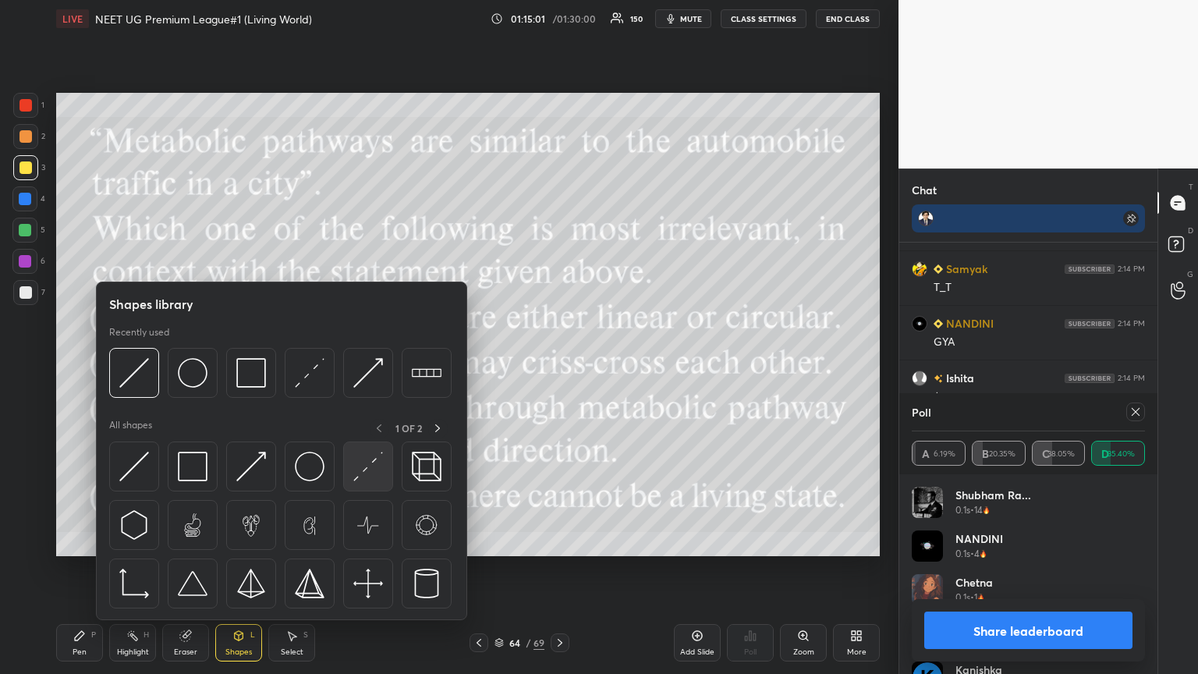
click at [351, 366] on div at bounding box center [368, 466] width 50 height 50
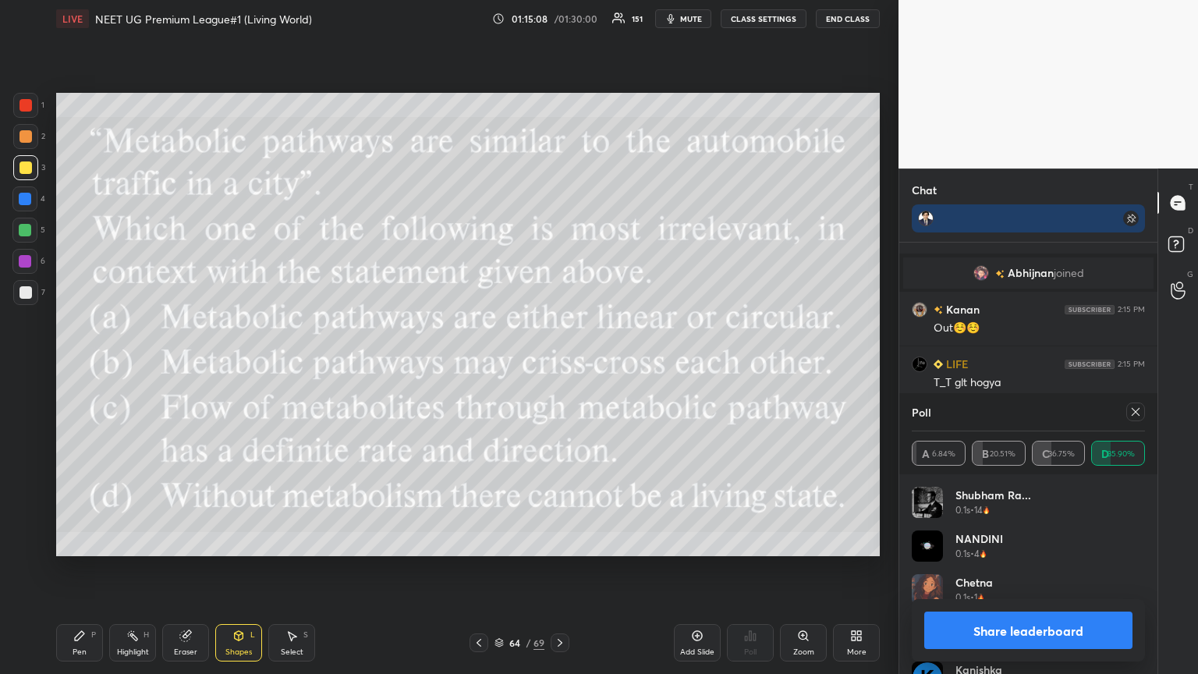
scroll to position [7376, 0]
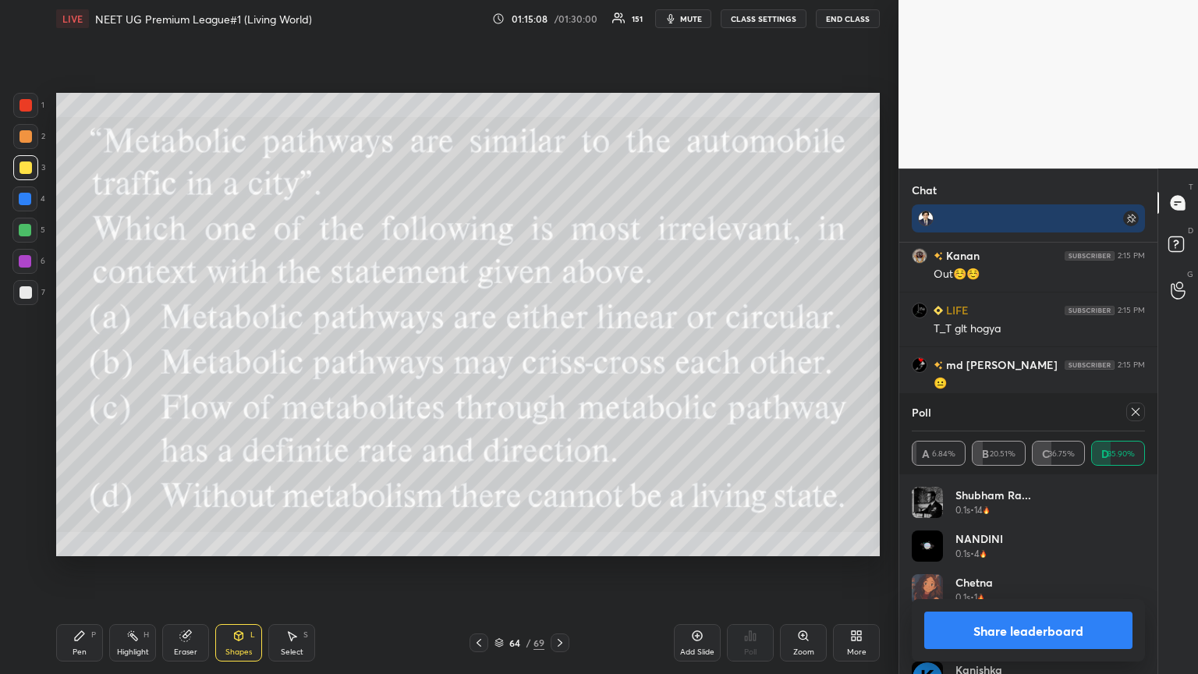
click at [559, 366] on button "Share leaderboard" at bounding box center [1028, 629] width 208 height 37
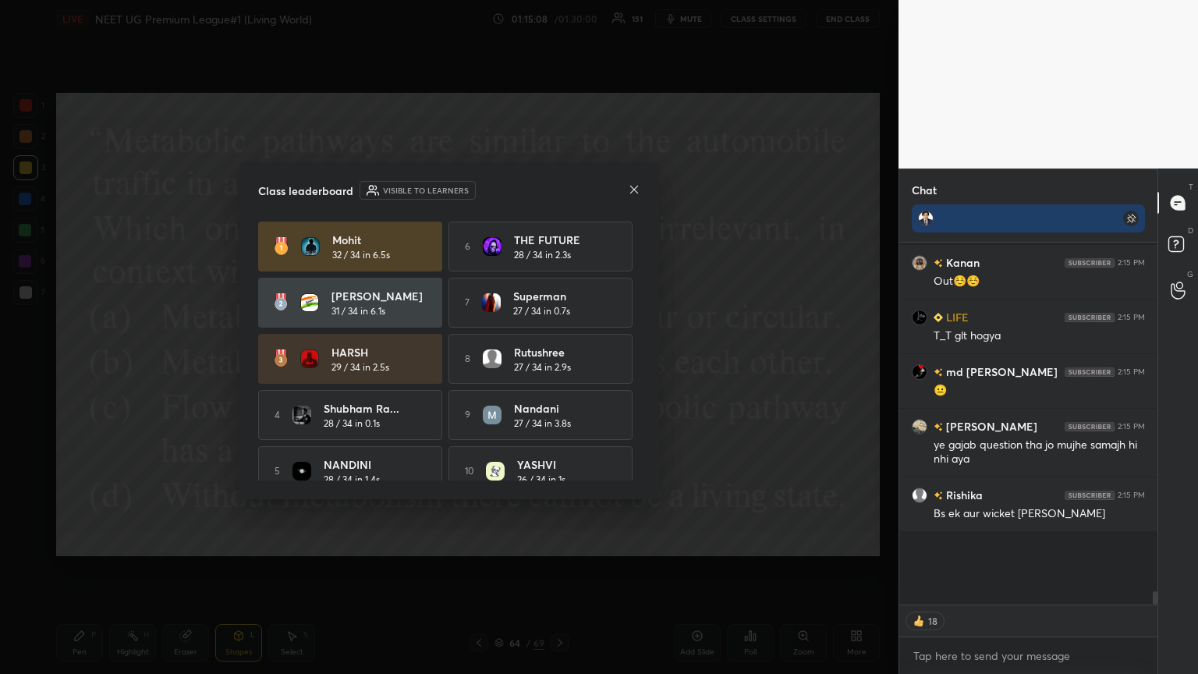
scroll to position [302, 253]
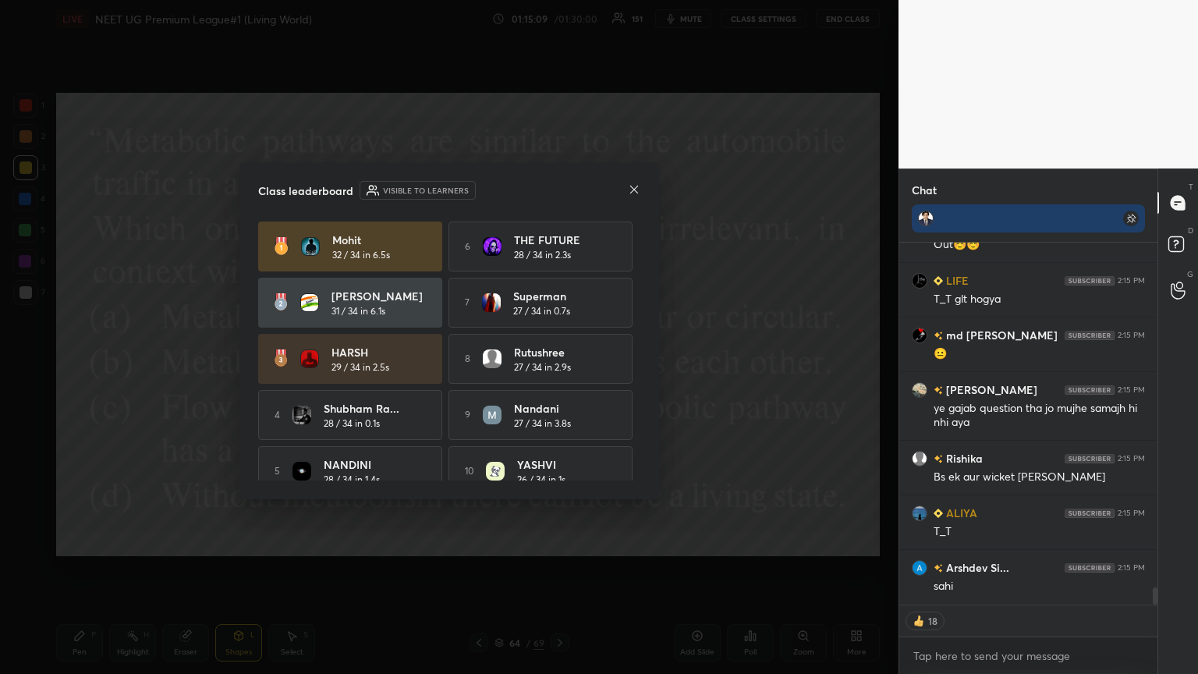
click at [559, 187] on icon at bounding box center [634, 189] width 8 height 8
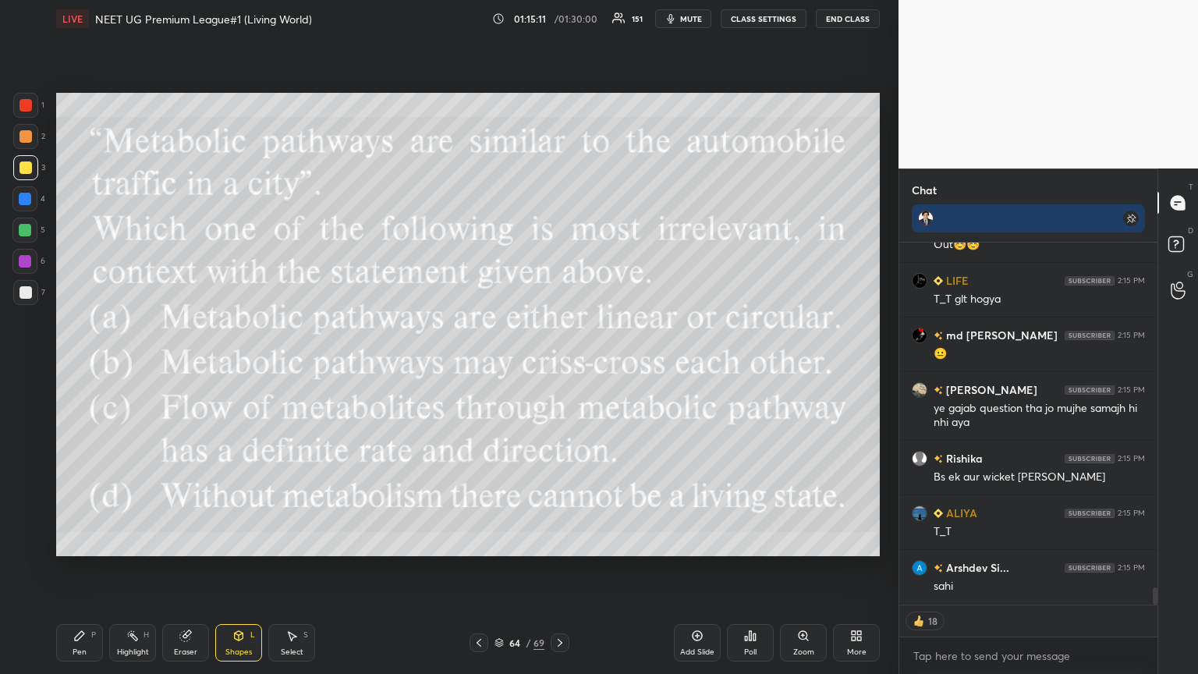
drag, startPoint x: 484, startPoint y: 642, endPoint x: 499, endPoint y: 635, distance: 16.7
click at [484, 366] on icon at bounding box center [478, 642] width 12 height 12
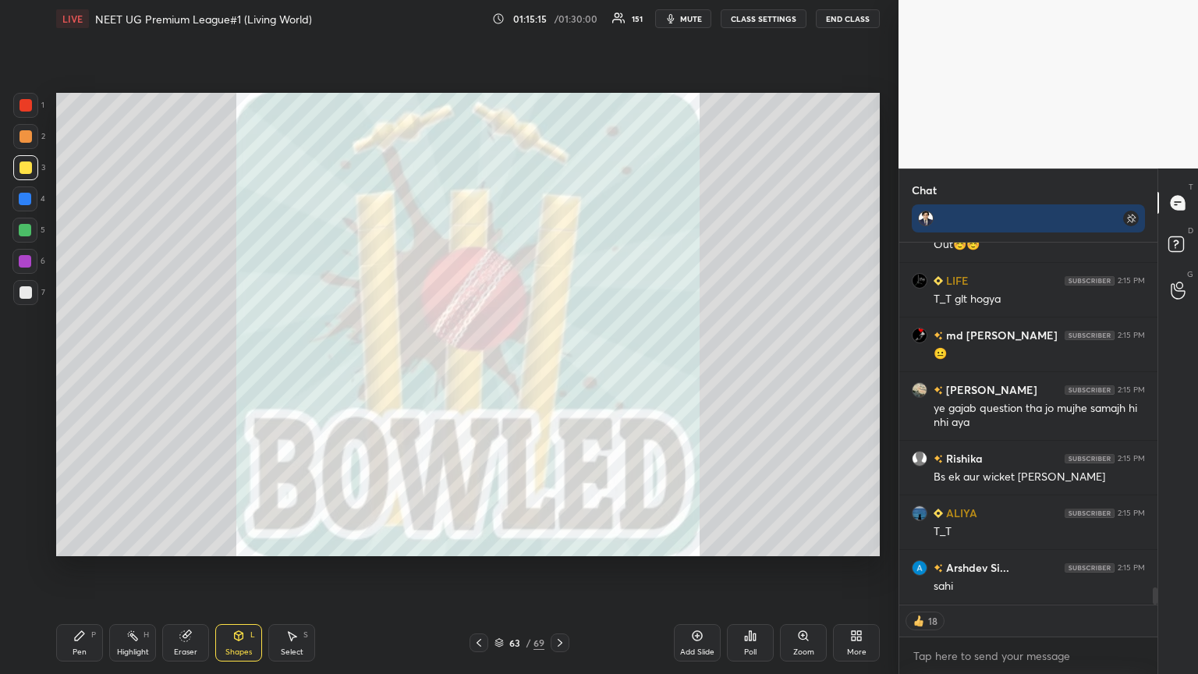
click at [73, 366] on div "Pen P" at bounding box center [79, 642] width 47 height 37
click at [80, 366] on icon at bounding box center [79, 635] width 9 height 9
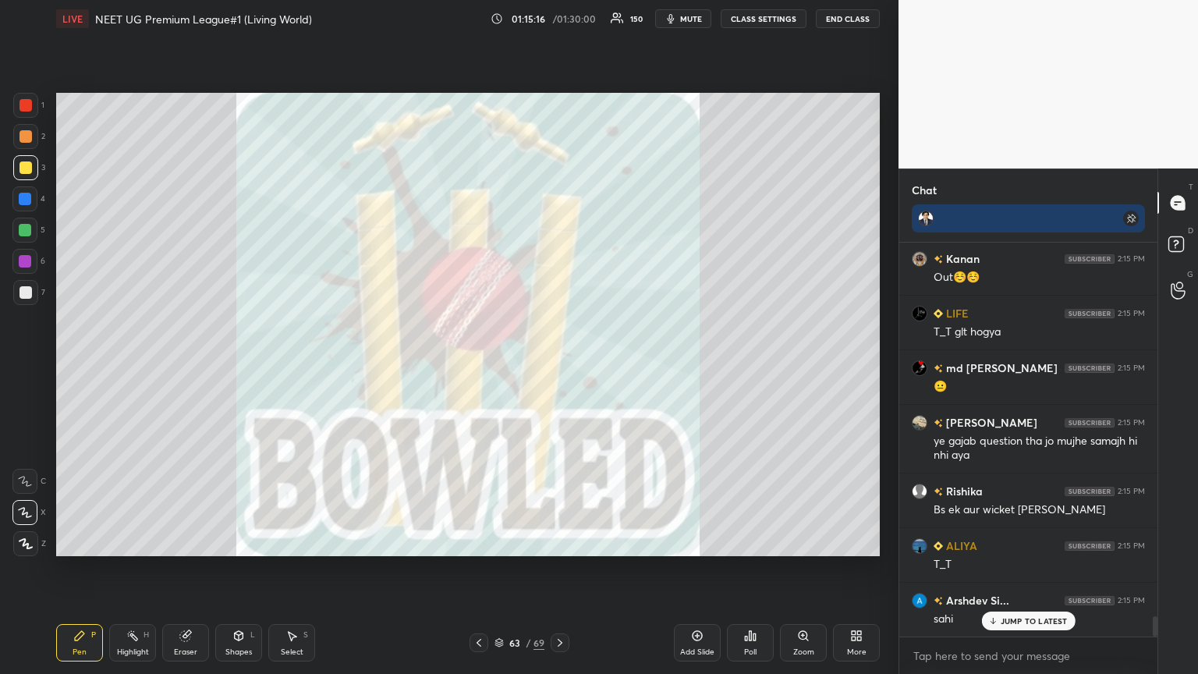
click at [27, 366] on icon at bounding box center [26, 543] width 14 height 11
click at [559, 366] on icon at bounding box center [559, 643] width 5 height 8
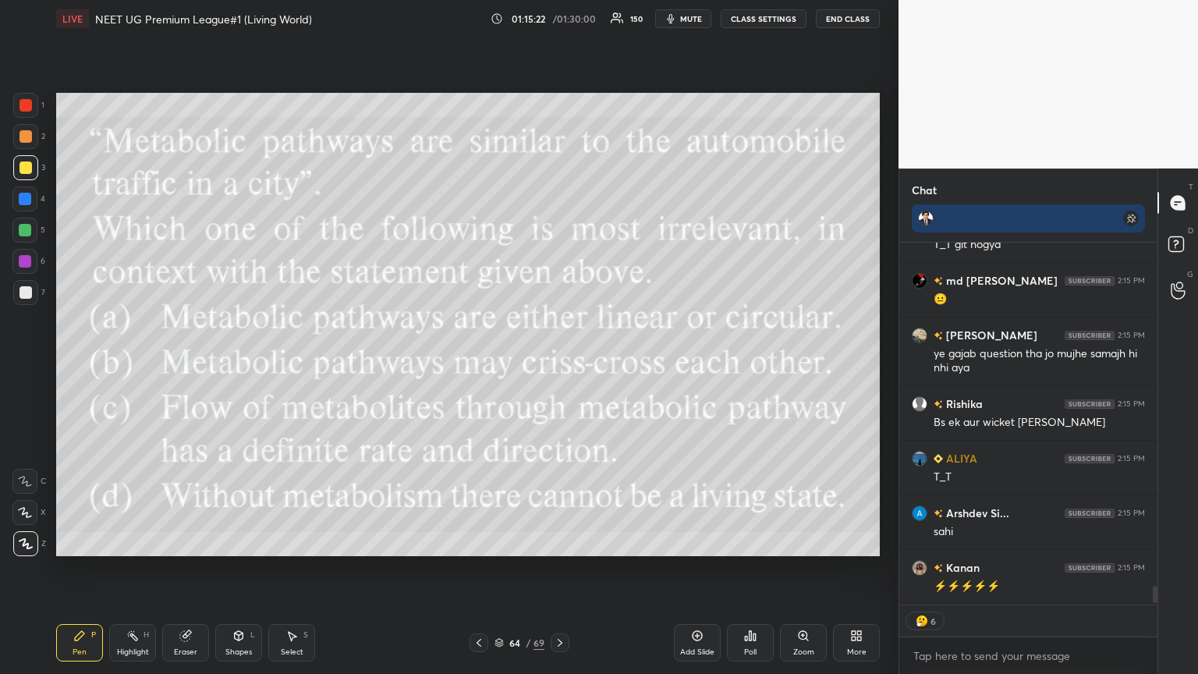
click at [559, 366] on icon at bounding box center [559, 643] width 5 height 8
click at [477, 366] on icon at bounding box center [478, 642] width 12 height 12
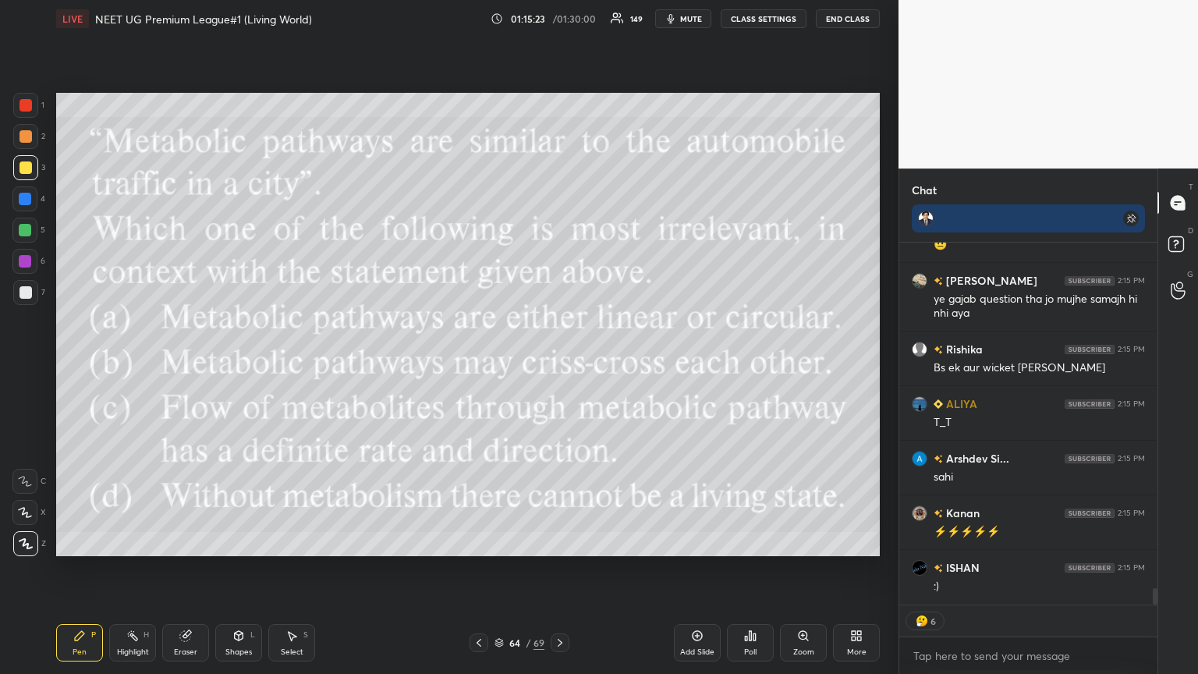
click at [559, 366] on div "Add Slide" at bounding box center [697, 642] width 47 height 37
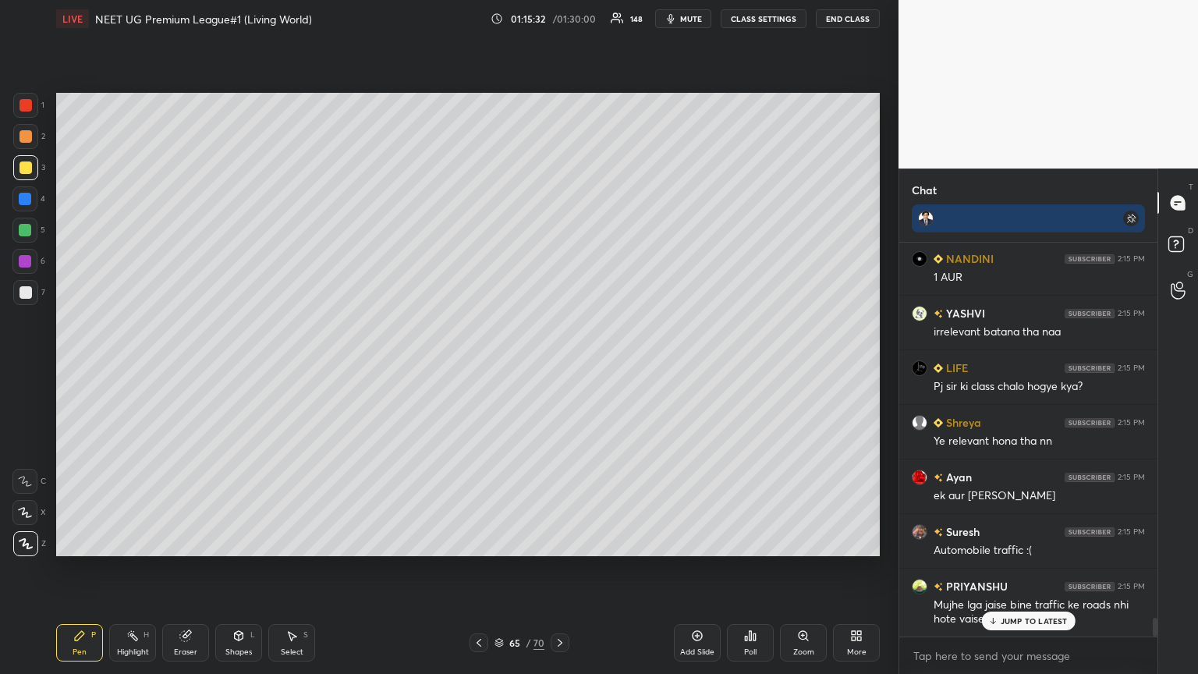
click at [481, 366] on icon at bounding box center [478, 642] width 12 height 12
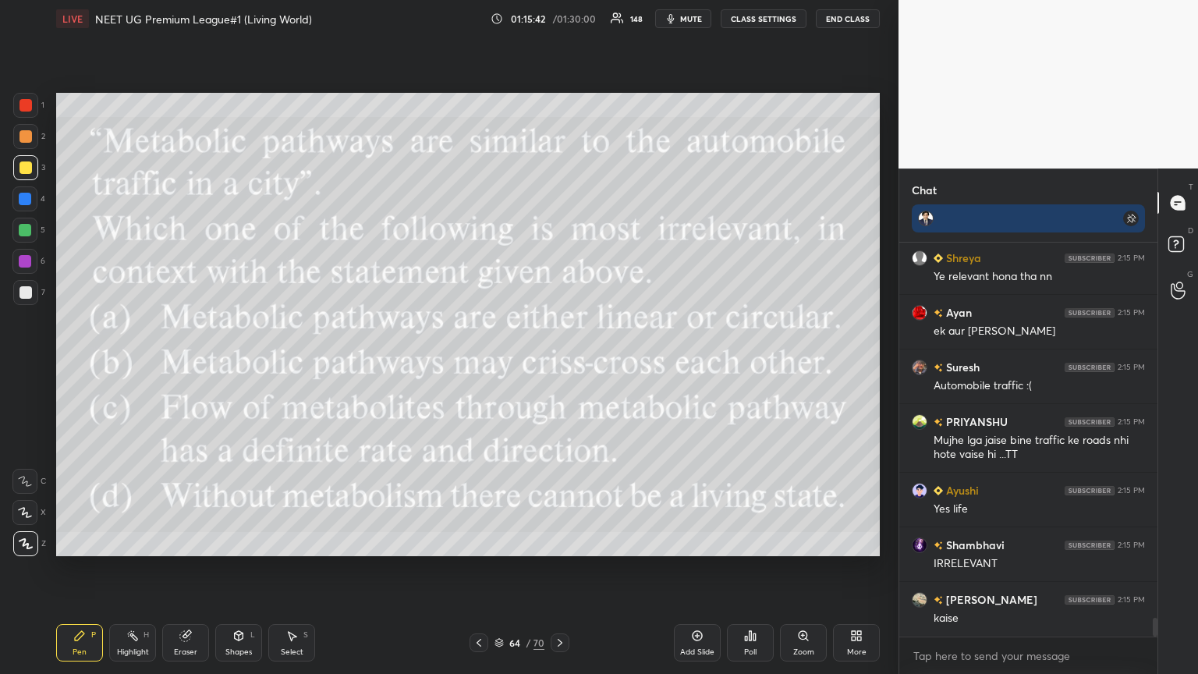
click at [559, 366] on icon at bounding box center [859, 638] width 4 height 4
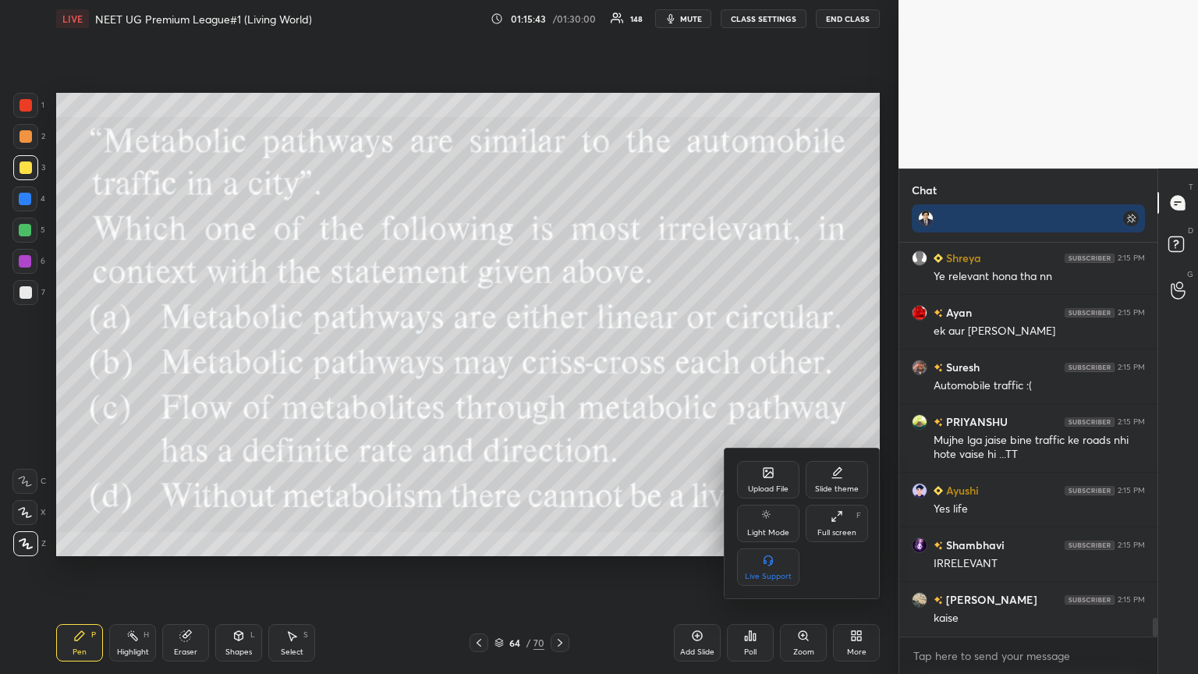
click at [559, 366] on div "Upload File" at bounding box center [768, 479] width 62 height 37
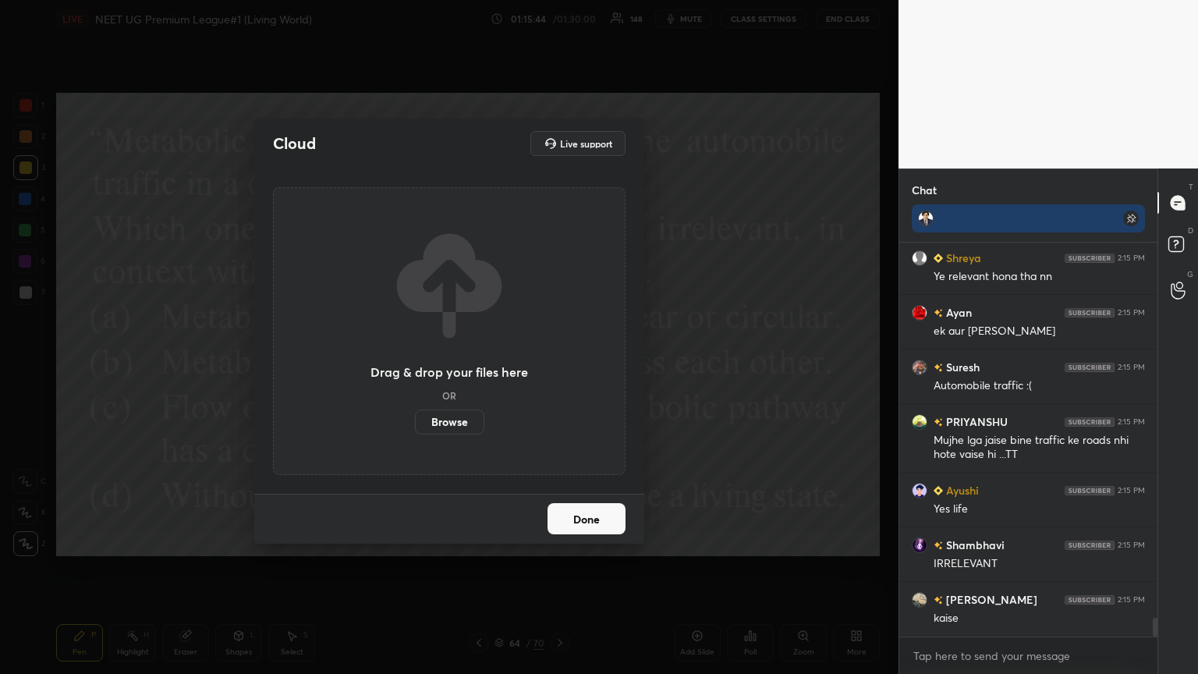
drag, startPoint x: 461, startPoint y: 418, endPoint x: 465, endPoint y: 317, distance: 100.7
click at [463, 366] on label "Browse" at bounding box center [449, 421] width 69 height 25
click at [415, 366] on input "Browse" at bounding box center [415, 421] width 0 height 25
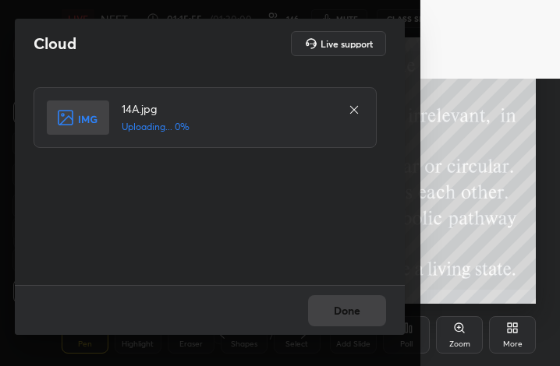
click at [356, 101] on div at bounding box center [354, 110] width 19 height 19
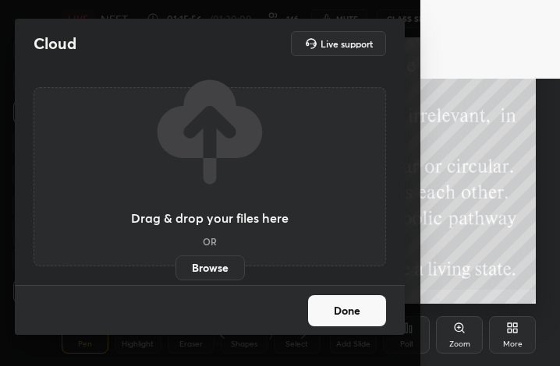
click at [222, 271] on label "Browse" at bounding box center [209, 268] width 69 height 25
click at [175, 271] on input "Browse" at bounding box center [175, 268] width 0 height 25
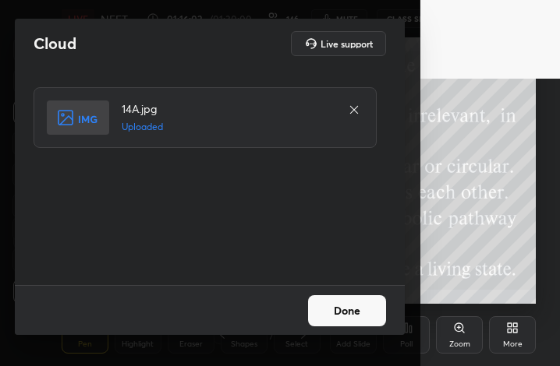
drag, startPoint x: 340, startPoint y: 307, endPoint x: 352, endPoint y: 285, distance: 25.5
click at [342, 307] on button "Done" at bounding box center [347, 311] width 78 height 31
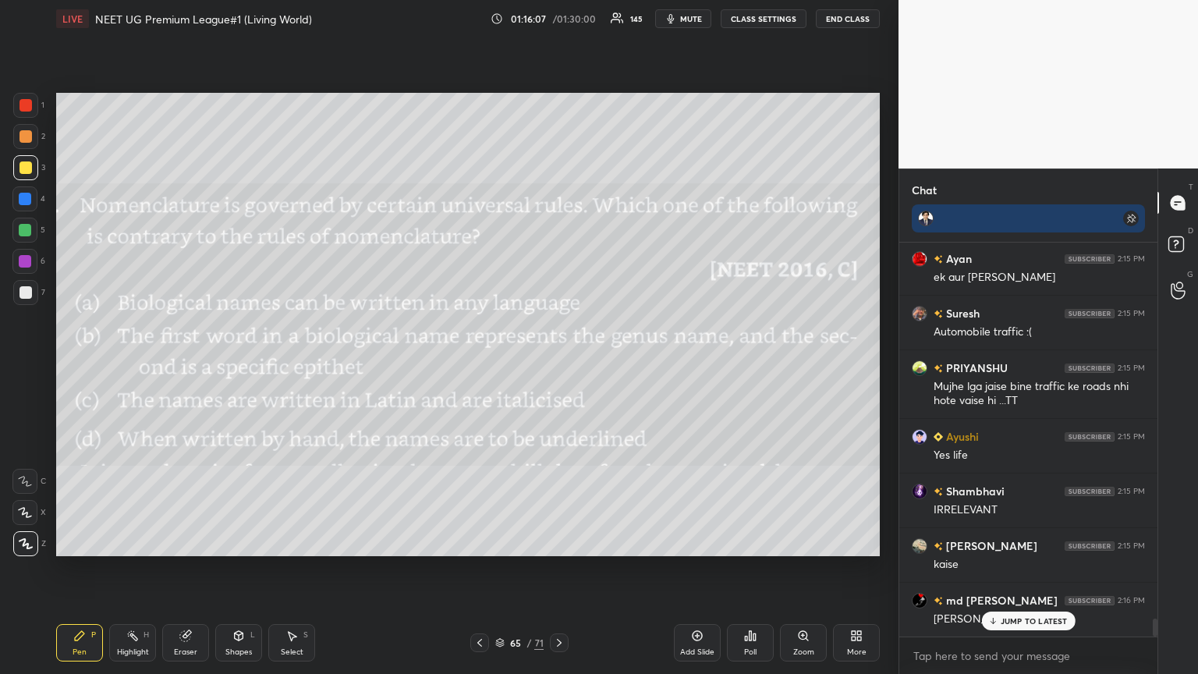
click at [559, 19] on button "mute" at bounding box center [683, 18] width 56 height 19
click at [559, 366] on div "Poll" at bounding box center [750, 642] width 47 height 37
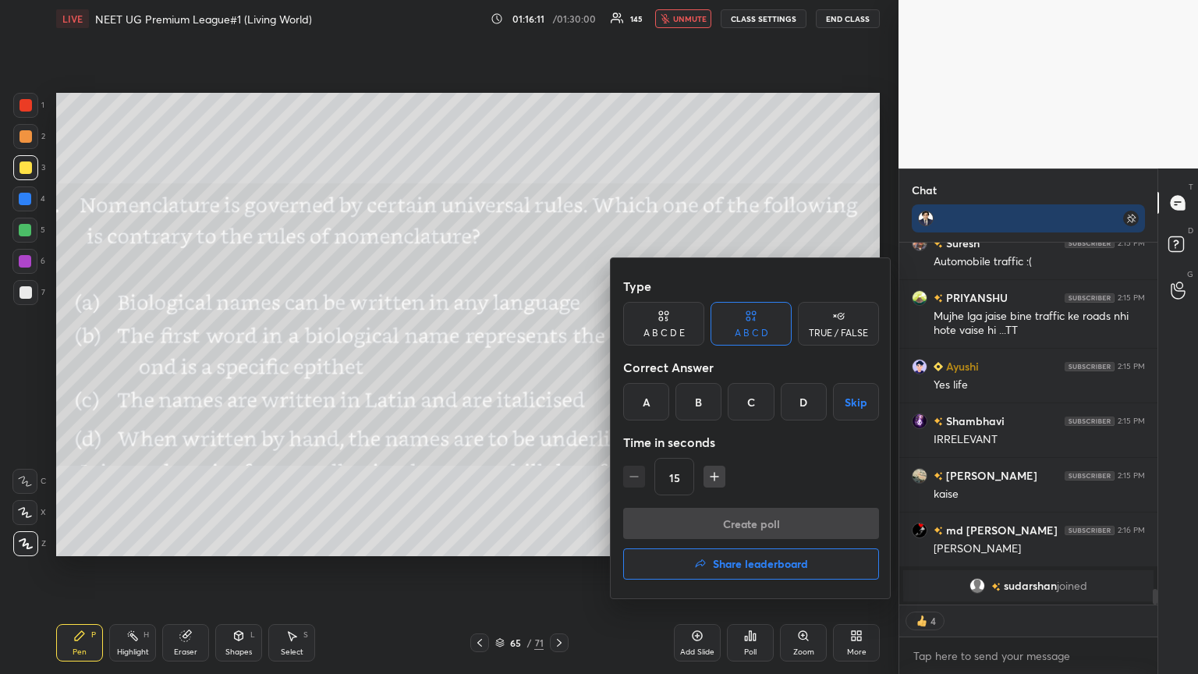
click at [559, 366] on div "A" at bounding box center [646, 401] width 46 height 37
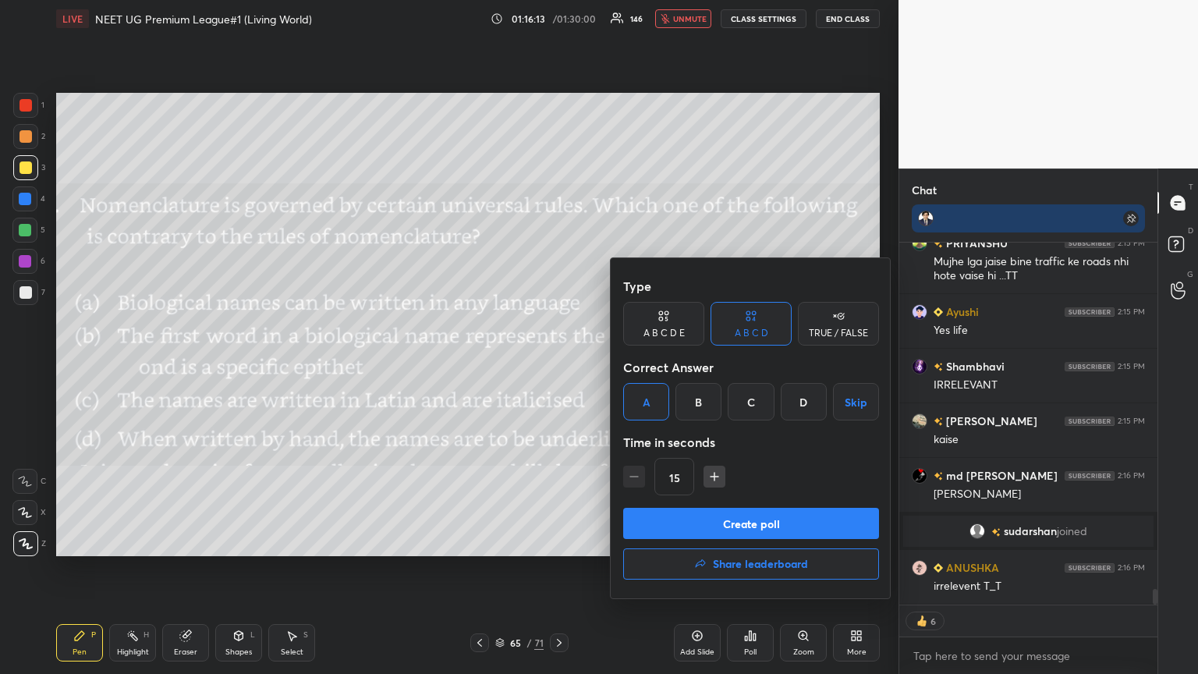
click at [559, 366] on button "Create poll" at bounding box center [751, 523] width 256 height 31
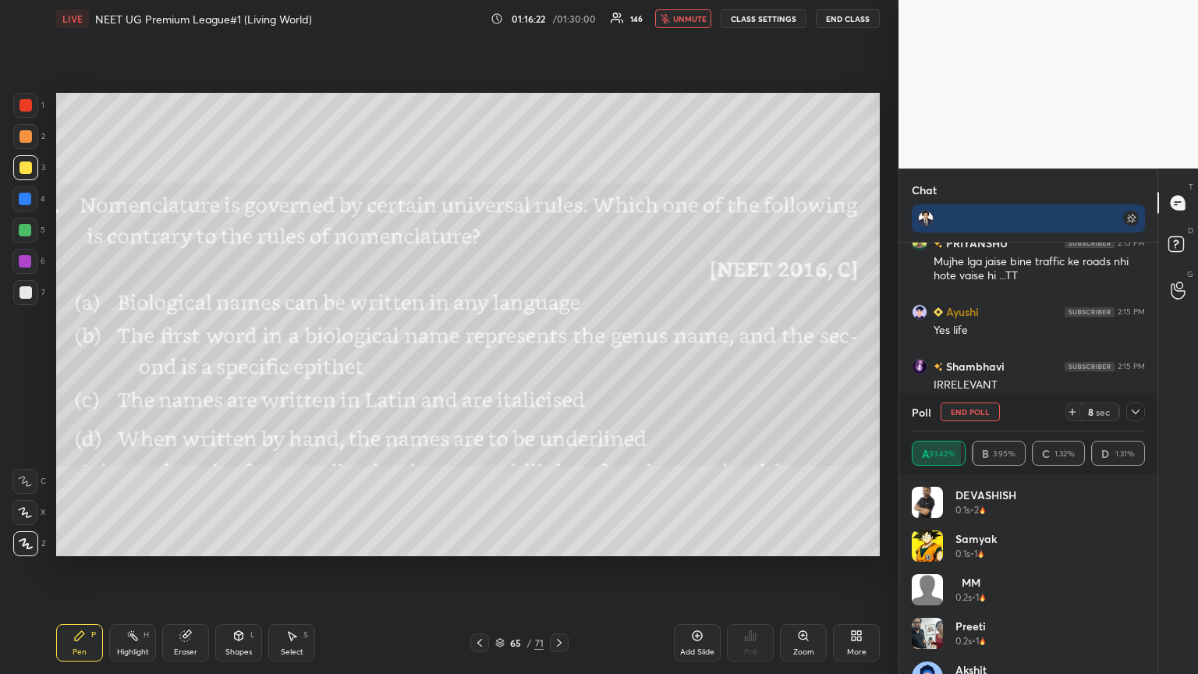
click at [559, 19] on span "unmute" at bounding box center [690, 18] width 34 height 11
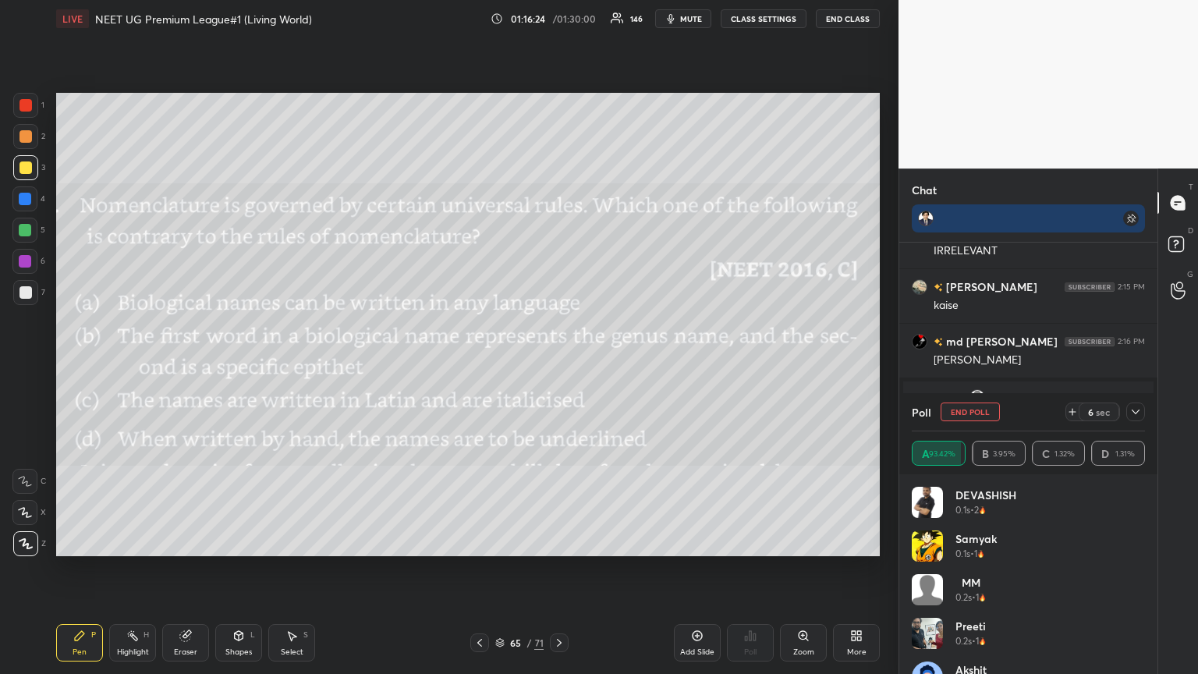
click at [480, 366] on icon at bounding box center [479, 642] width 12 height 12
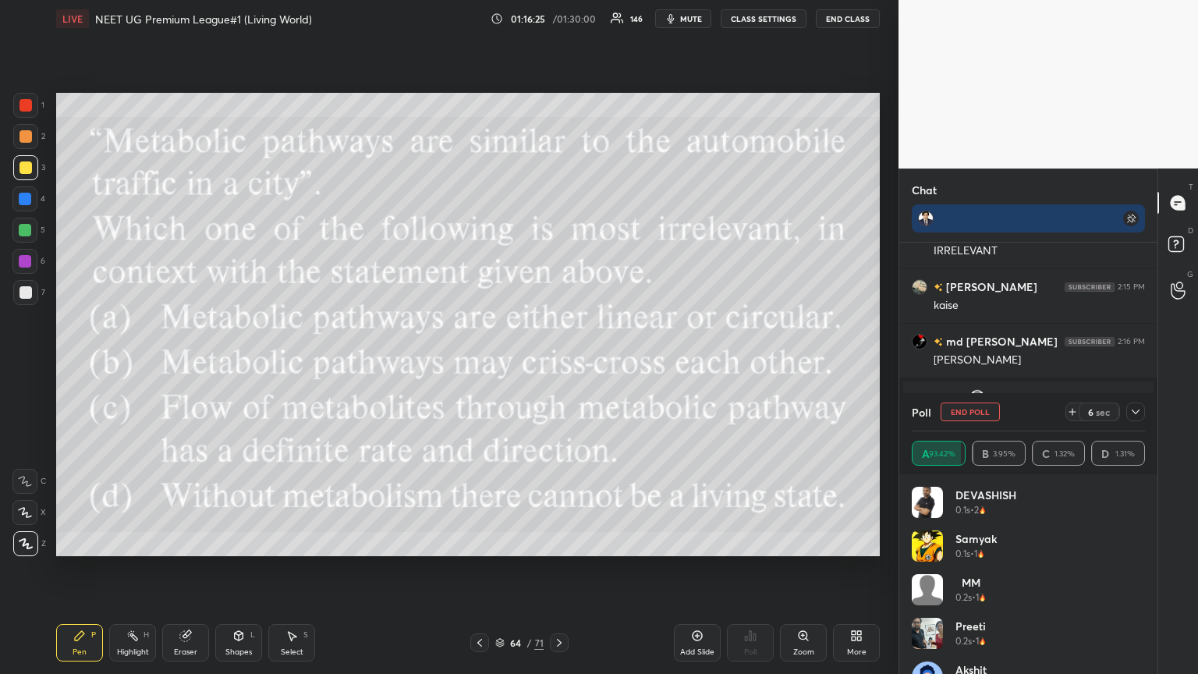
click at [480, 366] on icon at bounding box center [479, 642] width 12 height 12
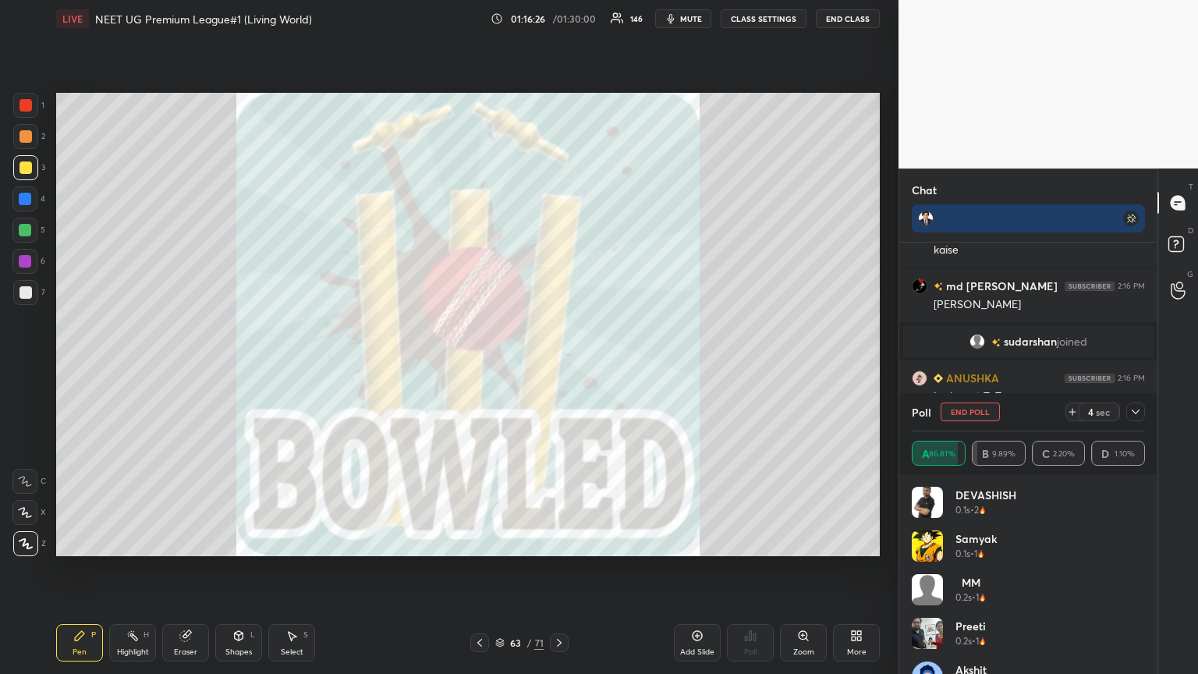
click at [559, 366] on div at bounding box center [559, 642] width 19 height 19
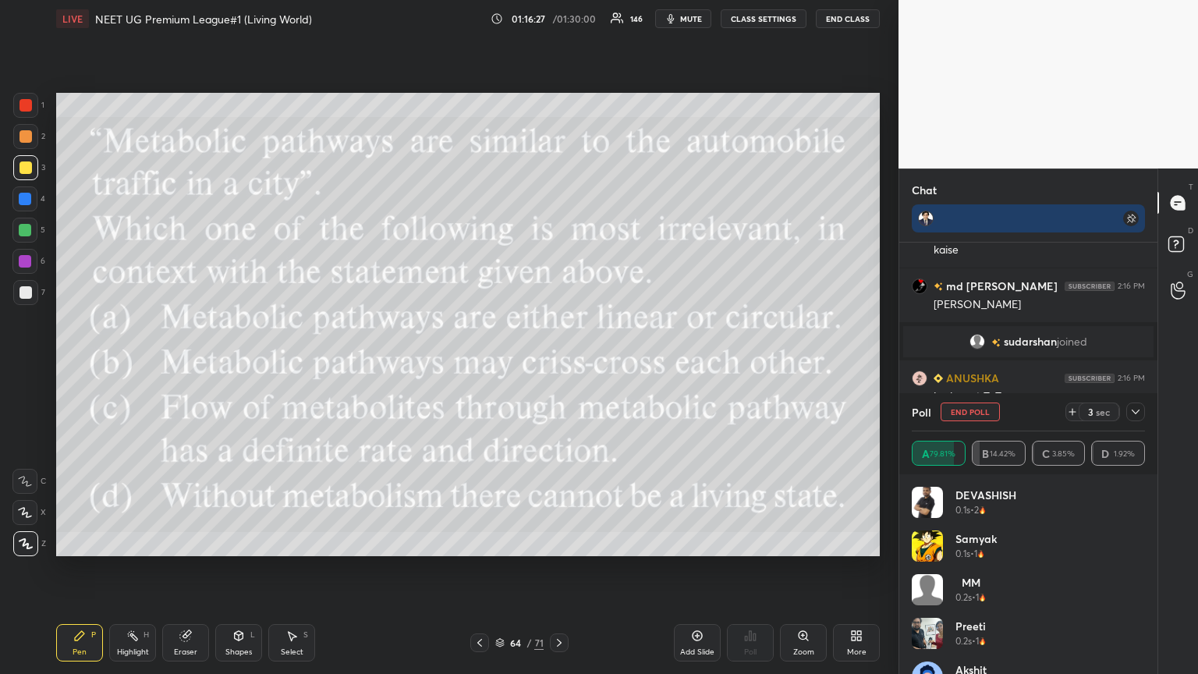
click at [559, 366] on div at bounding box center [559, 642] width 19 height 19
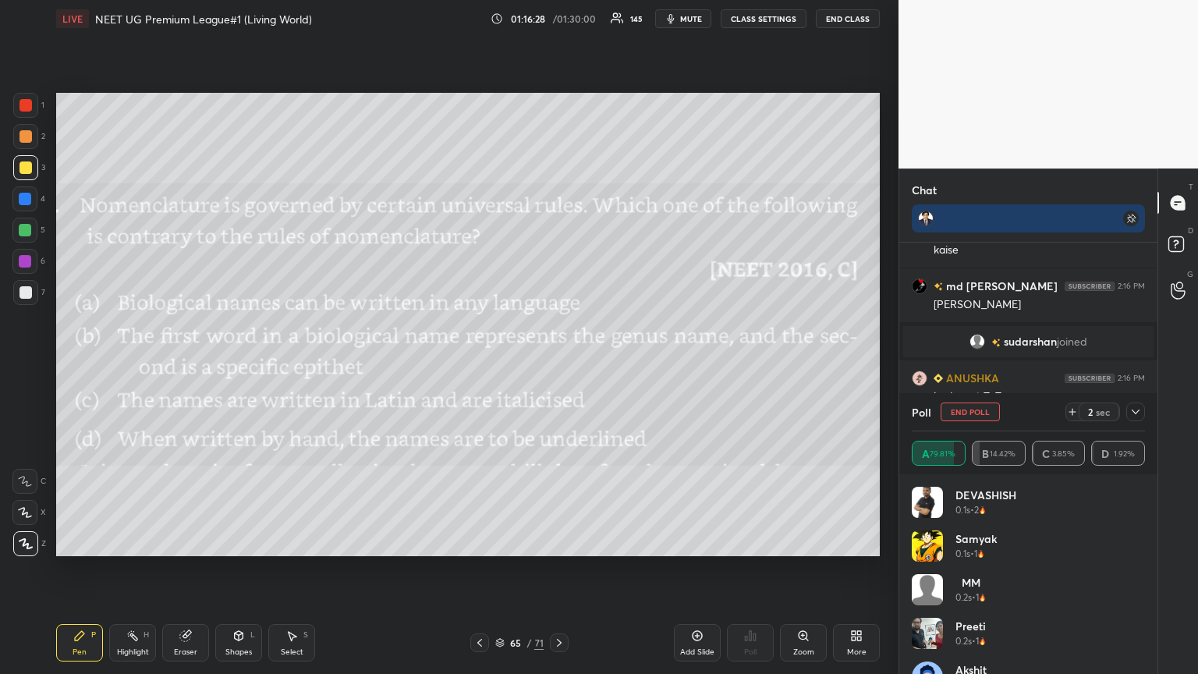
click at [559, 366] on div "More" at bounding box center [856, 642] width 47 height 37
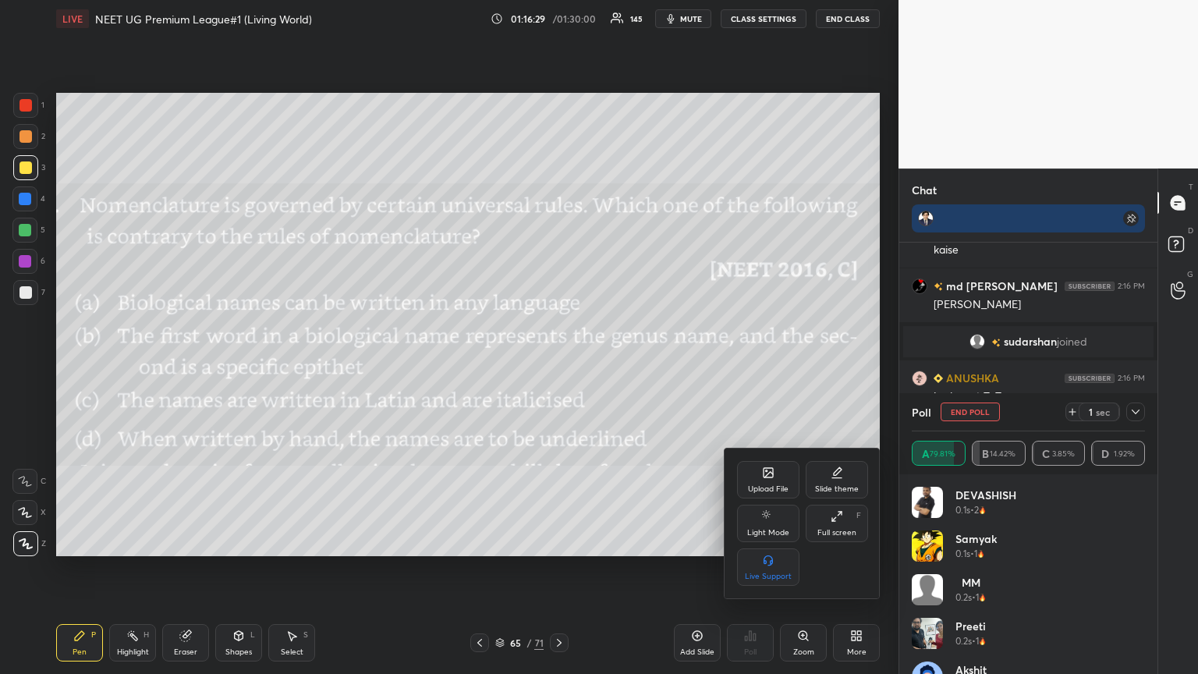
click at [559, 366] on div "Upload File" at bounding box center [768, 479] width 62 height 37
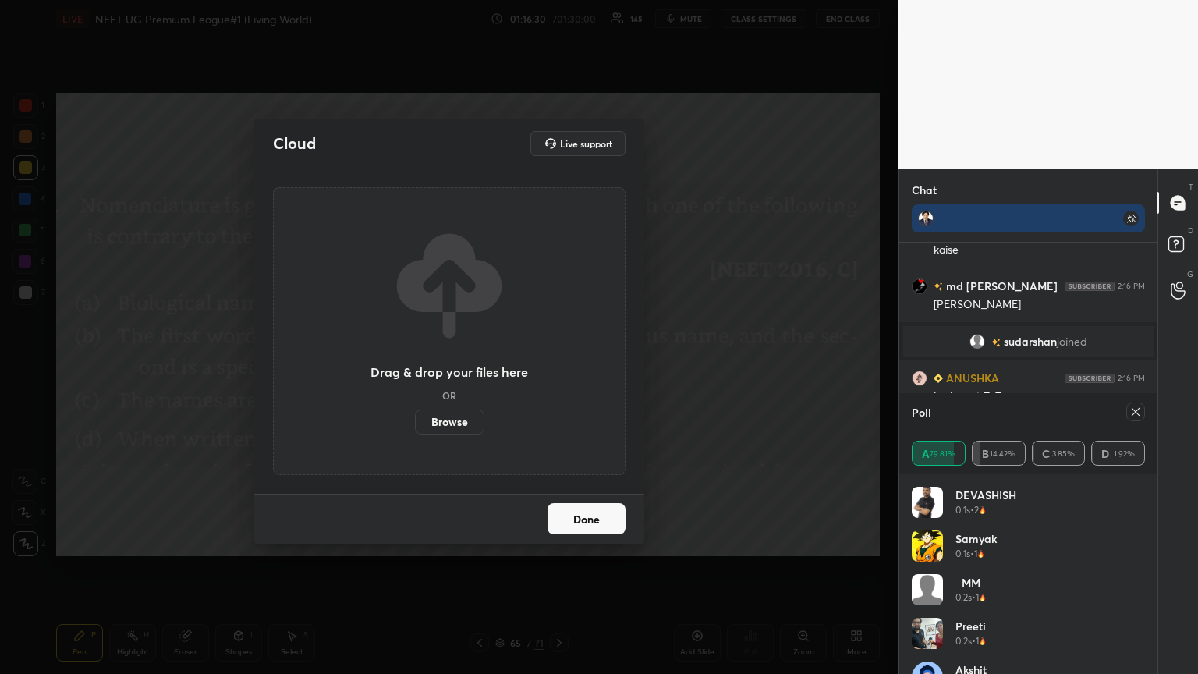
click at [444, 366] on label "Browse" at bounding box center [449, 421] width 69 height 25
click at [415, 366] on input "Browse" at bounding box center [415, 421] width 0 height 25
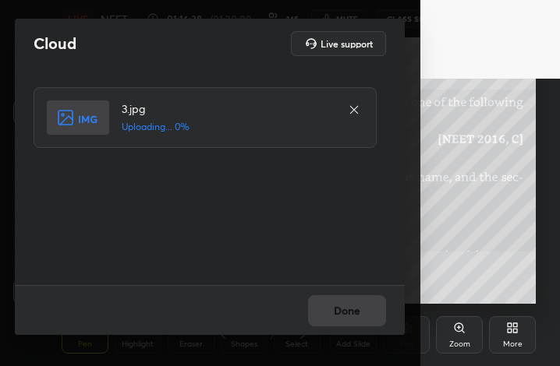
click at [357, 107] on icon at bounding box center [354, 110] width 8 height 8
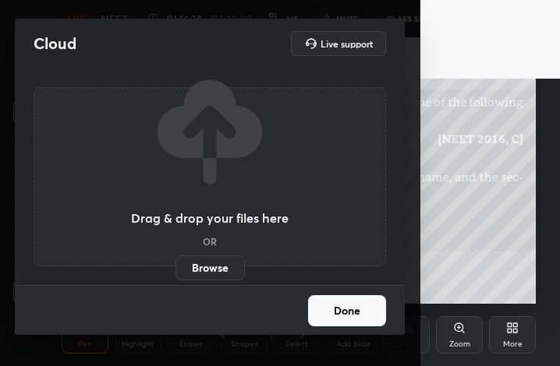
click at [354, 107] on div "Drag & drop your files here OR Browse" at bounding box center [210, 176] width 352 height 179
click at [320, 319] on button "Done" at bounding box center [347, 311] width 78 height 31
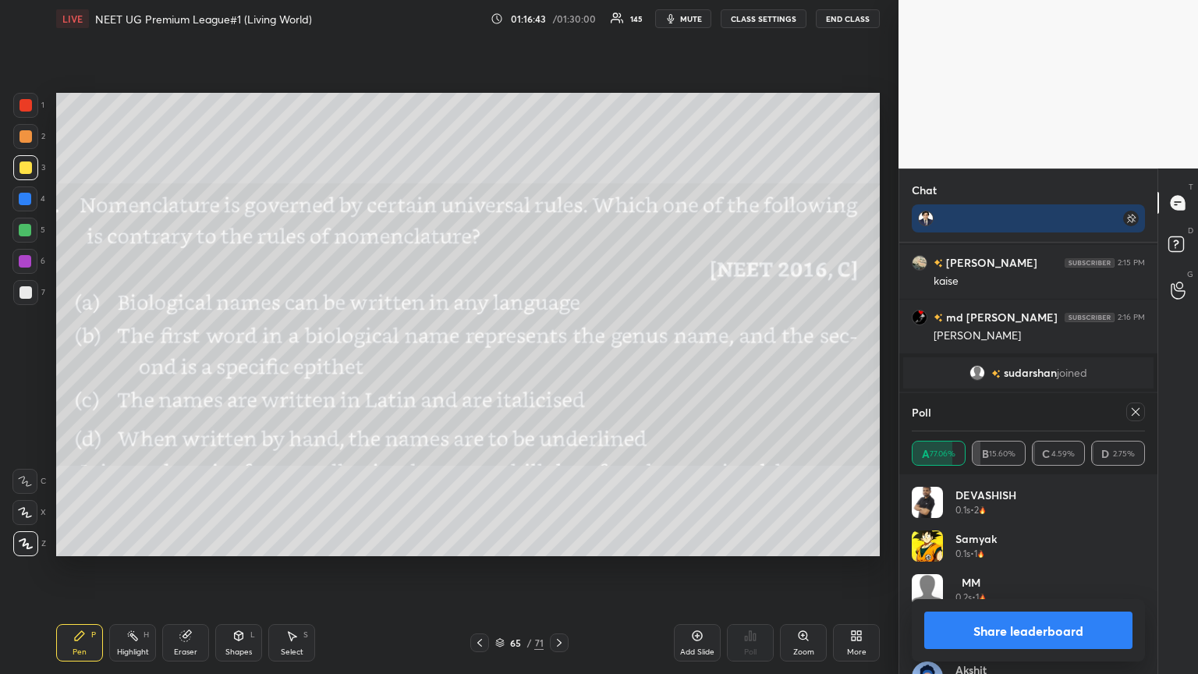
click at [559, 366] on button "Share leaderboard" at bounding box center [1028, 629] width 208 height 37
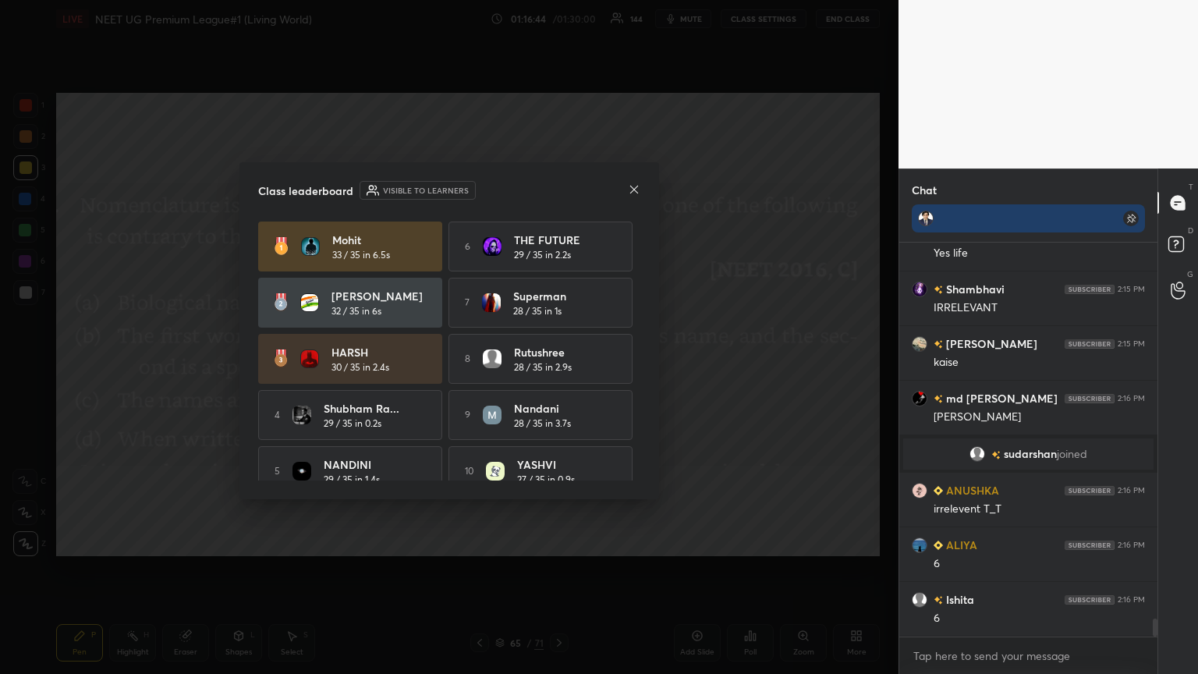
click at [559, 186] on icon at bounding box center [634, 189] width 12 height 12
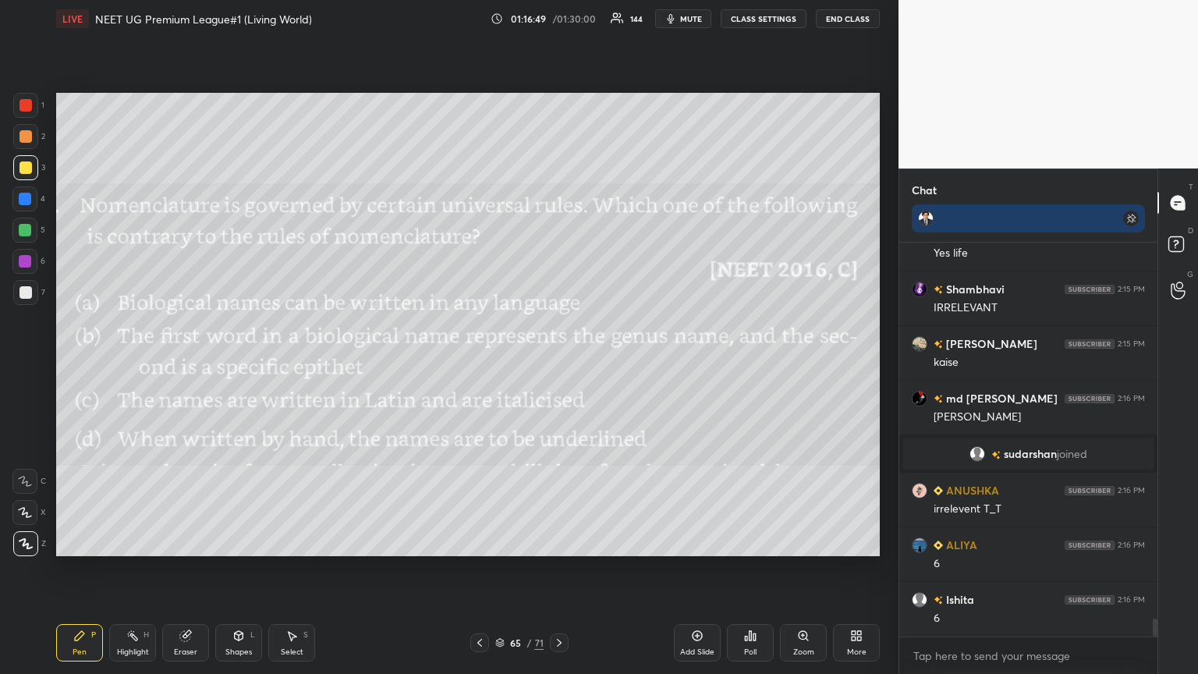
click at [559, 366] on div "More" at bounding box center [856, 642] width 47 height 37
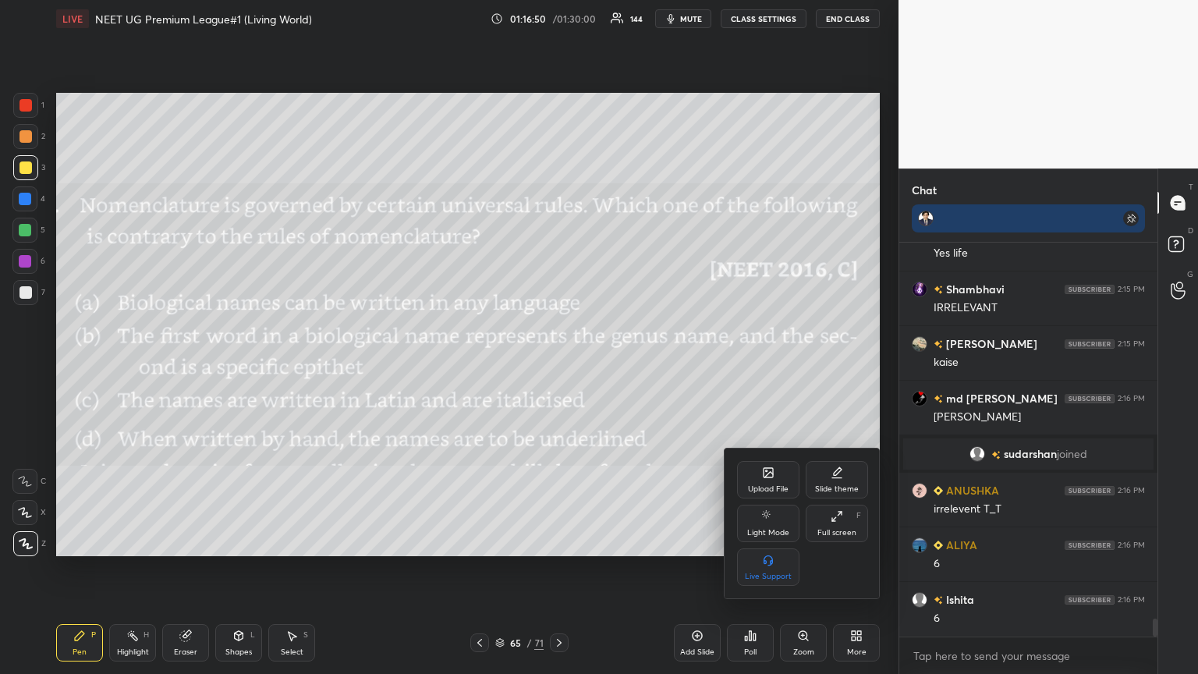
click at [559, 366] on div "Upload File" at bounding box center [768, 489] width 41 height 8
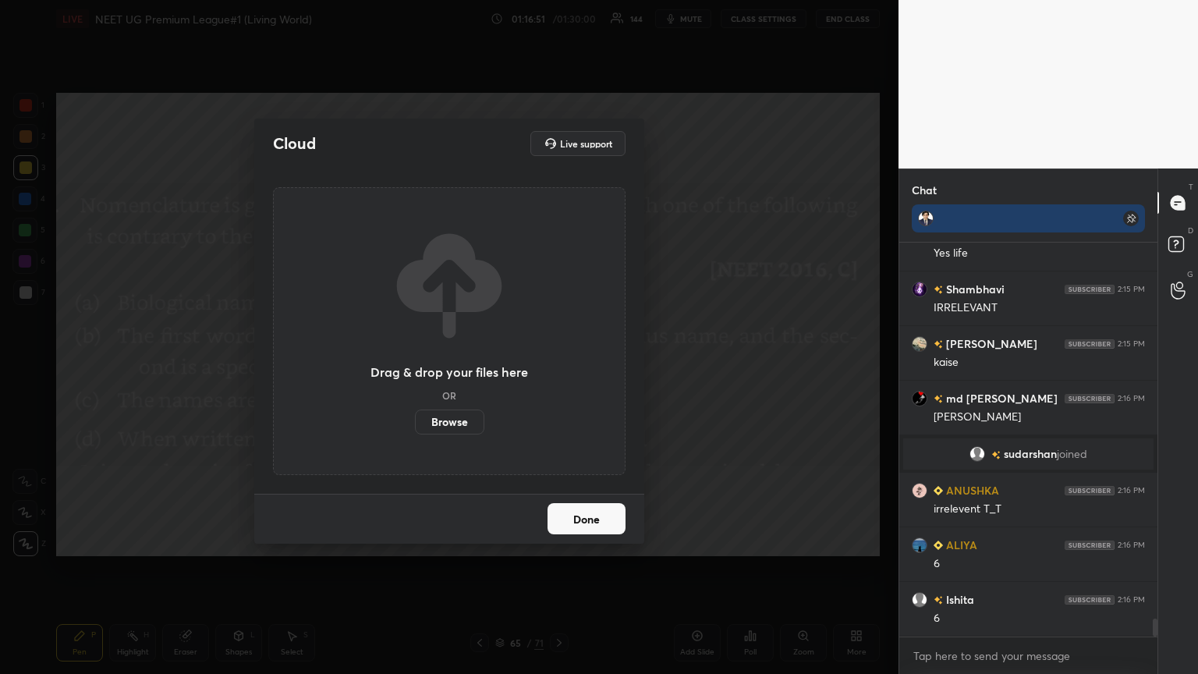
drag, startPoint x: 452, startPoint y: 420, endPoint x: 452, endPoint y: 330, distance: 90.4
click at [452, 366] on label "Browse" at bounding box center [449, 421] width 69 height 25
click at [415, 366] on input "Browse" at bounding box center [415, 421] width 0 height 25
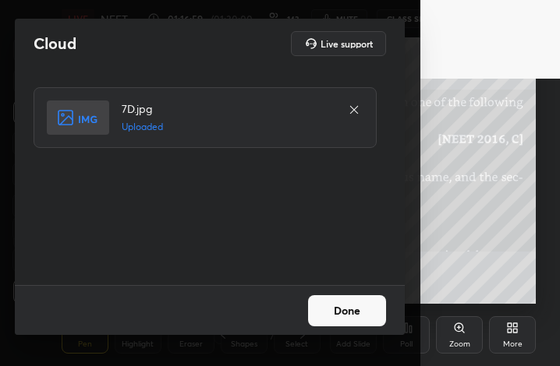
click at [340, 317] on button "Done" at bounding box center [347, 311] width 78 height 31
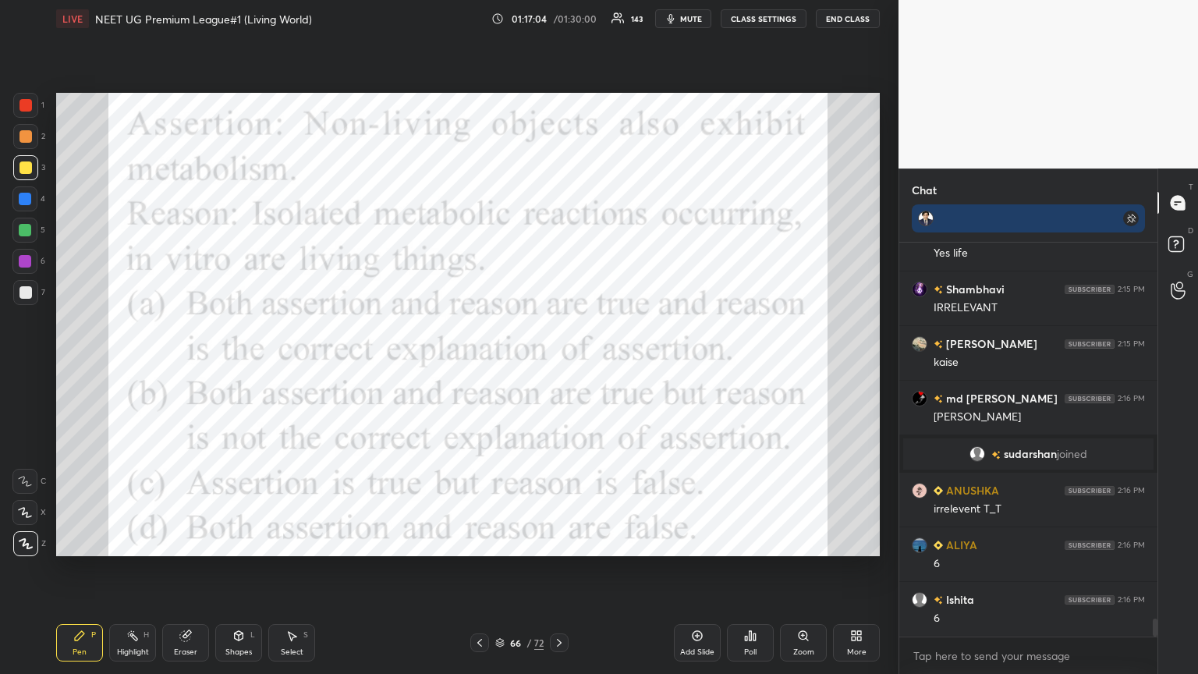
click at [559, 16] on span "mute" at bounding box center [691, 18] width 22 height 11
click at [559, 17] on span "unmute" at bounding box center [690, 18] width 34 height 11
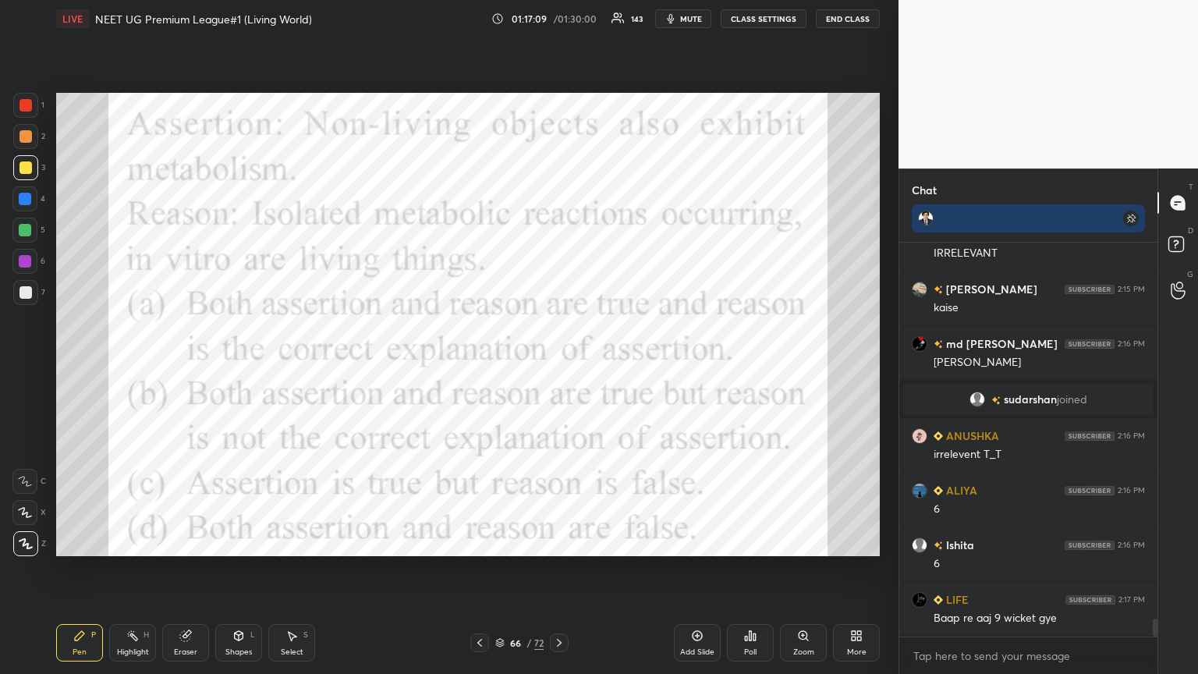
click at [559, 366] on div "Poll" at bounding box center [750, 642] width 47 height 37
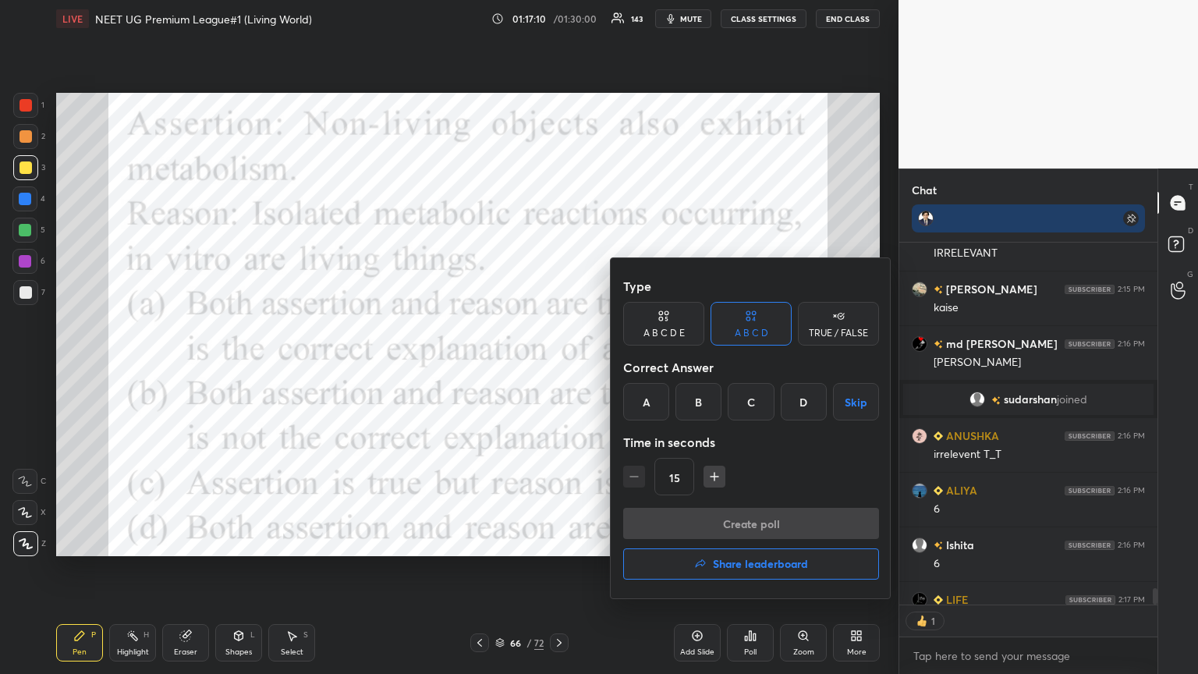
click at [559, 366] on div "D" at bounding box center [803, 401] width 46 height 37
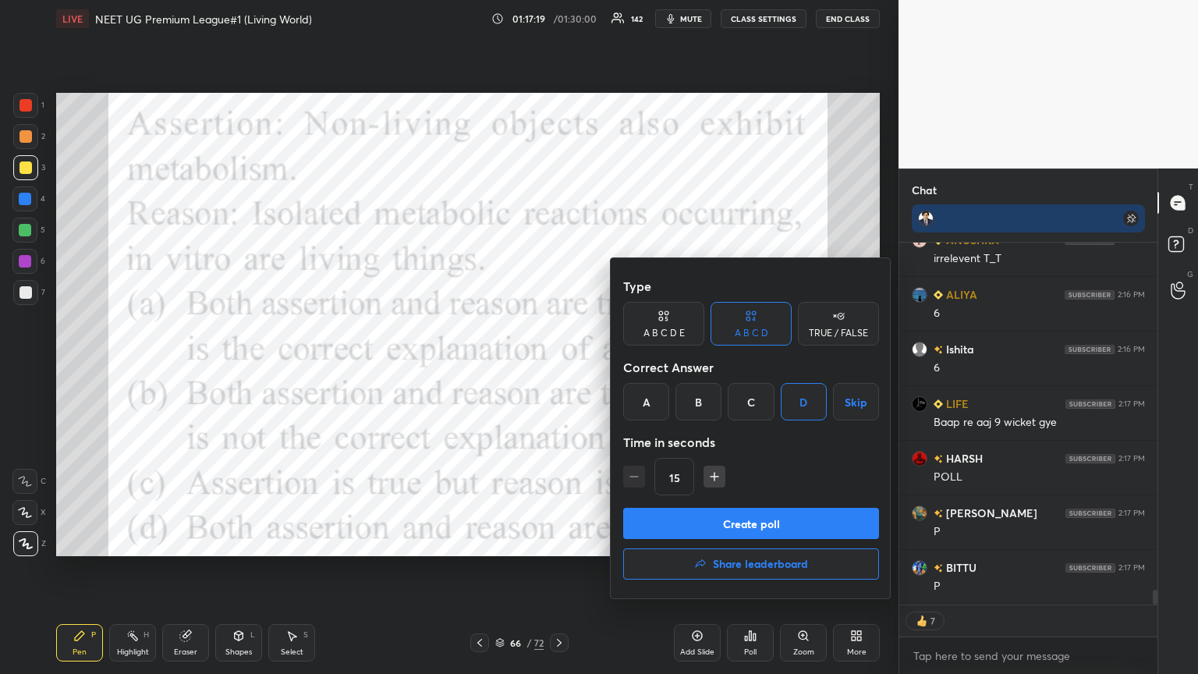
click at [559, 366] on button "Create poll" at bounding box center [751, 523] width 256 height 31
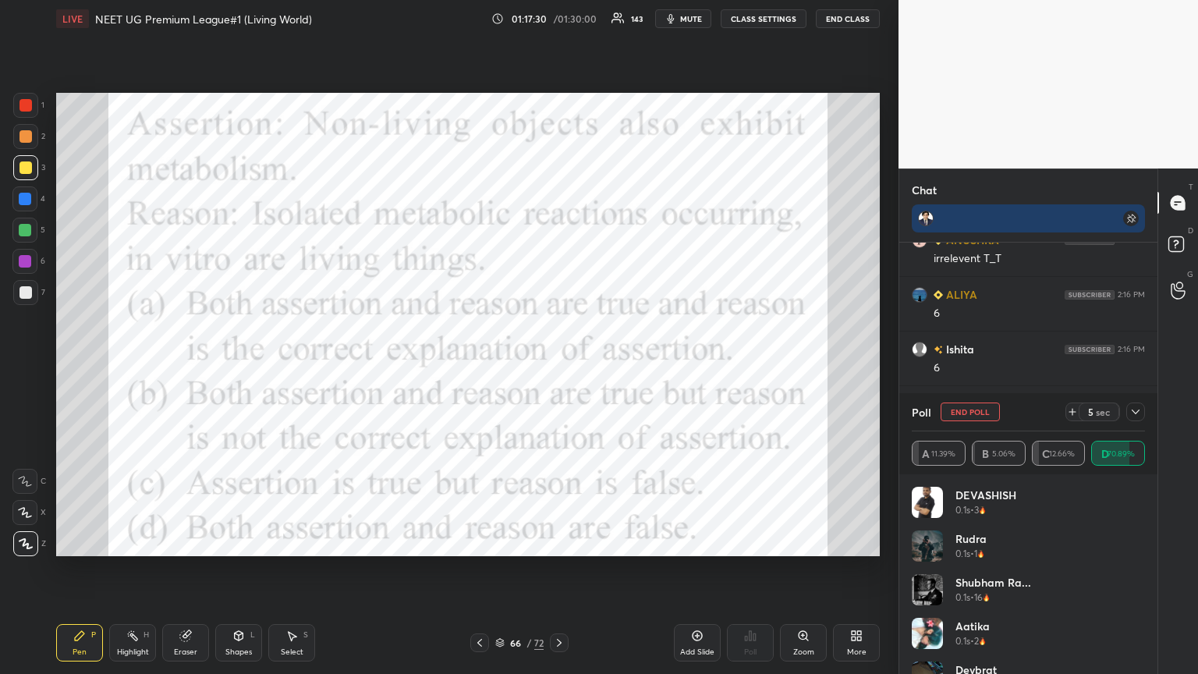
click at [25, 106] on div at bounding box center [25, 105] width 12 height 12
click at [477, 366] on icon at bounding box center [479, 642] width 12 height 12
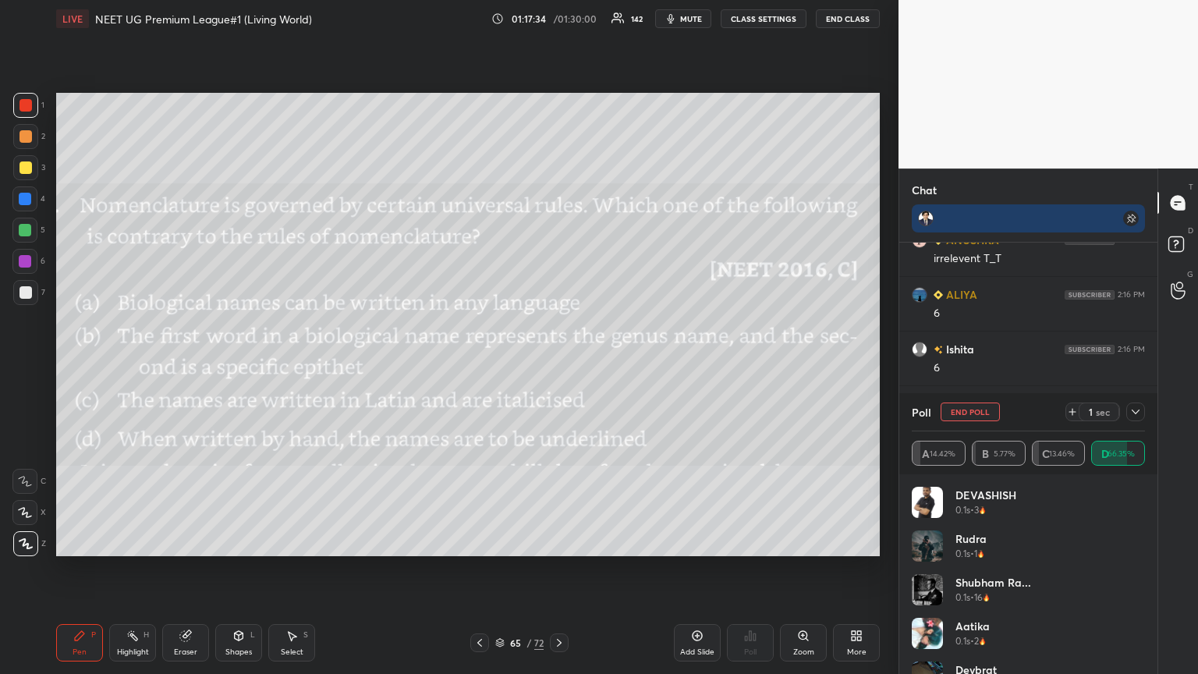
click at [559, 366] on icon at bounding box center [559, 642] width 12 height 12
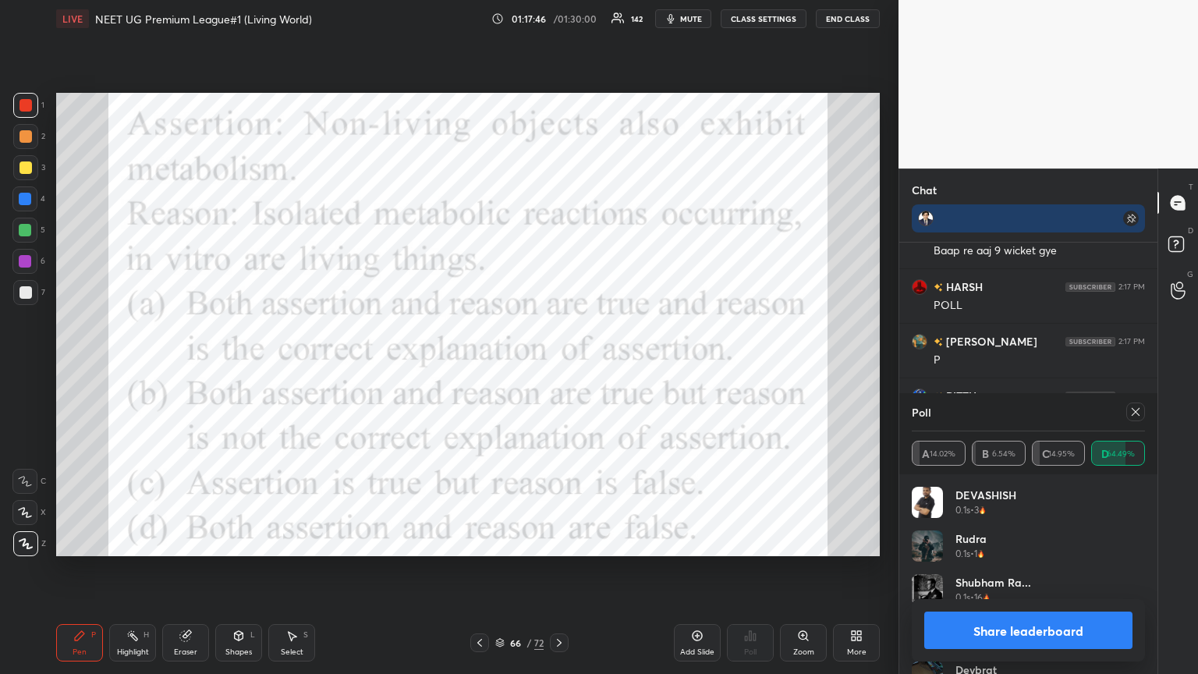
click at [559, 366] on button "Share leaderboard" at bounding box center [1028, 629] width 208 height 37
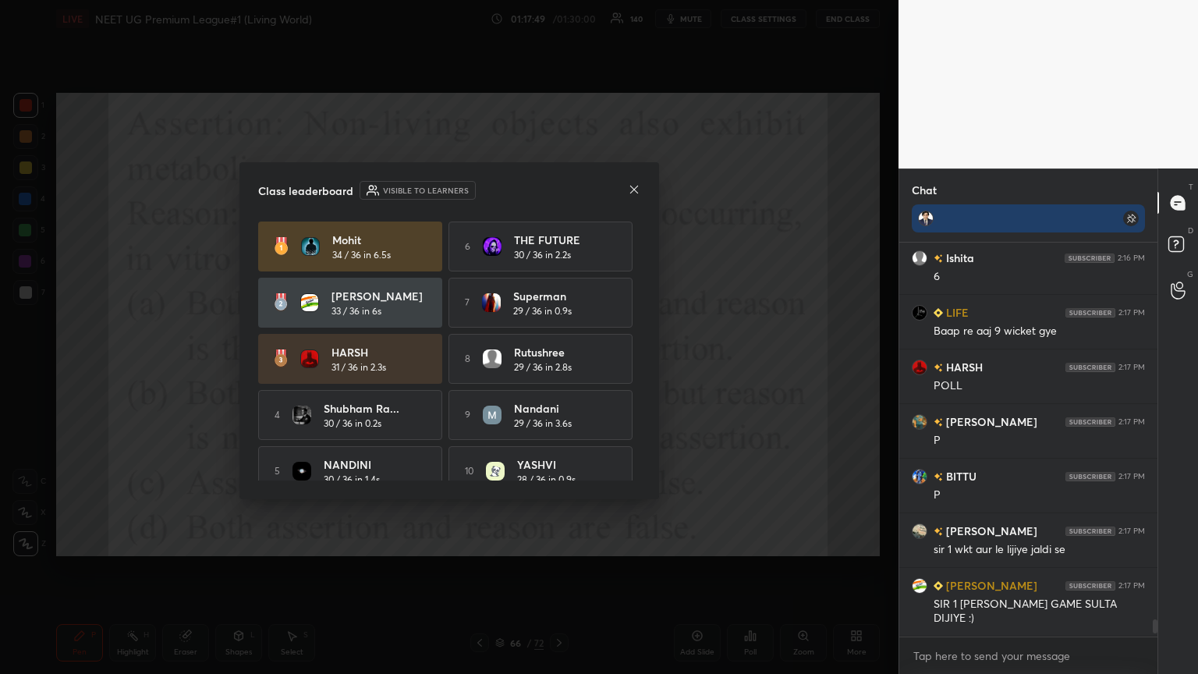
click at [559, 187] on icon at bounding box center [634, 189] width 12 height 12
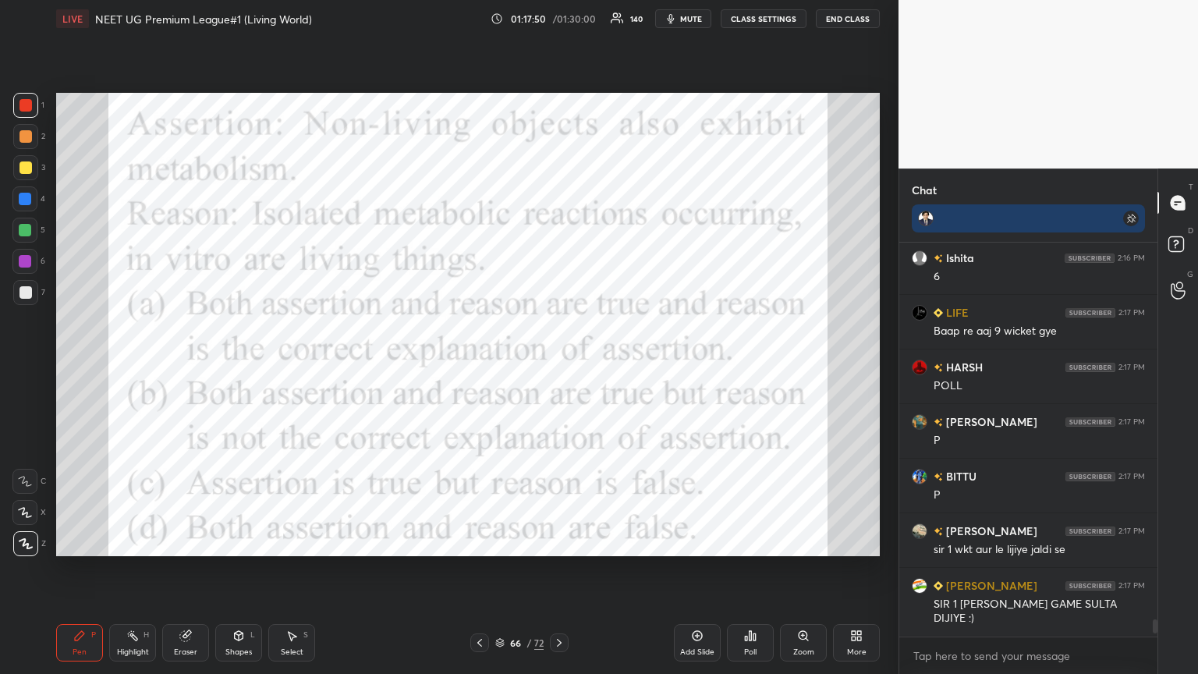
click at [559, 366] on div "More" at bounding box center [856, 652] width 19 height 8
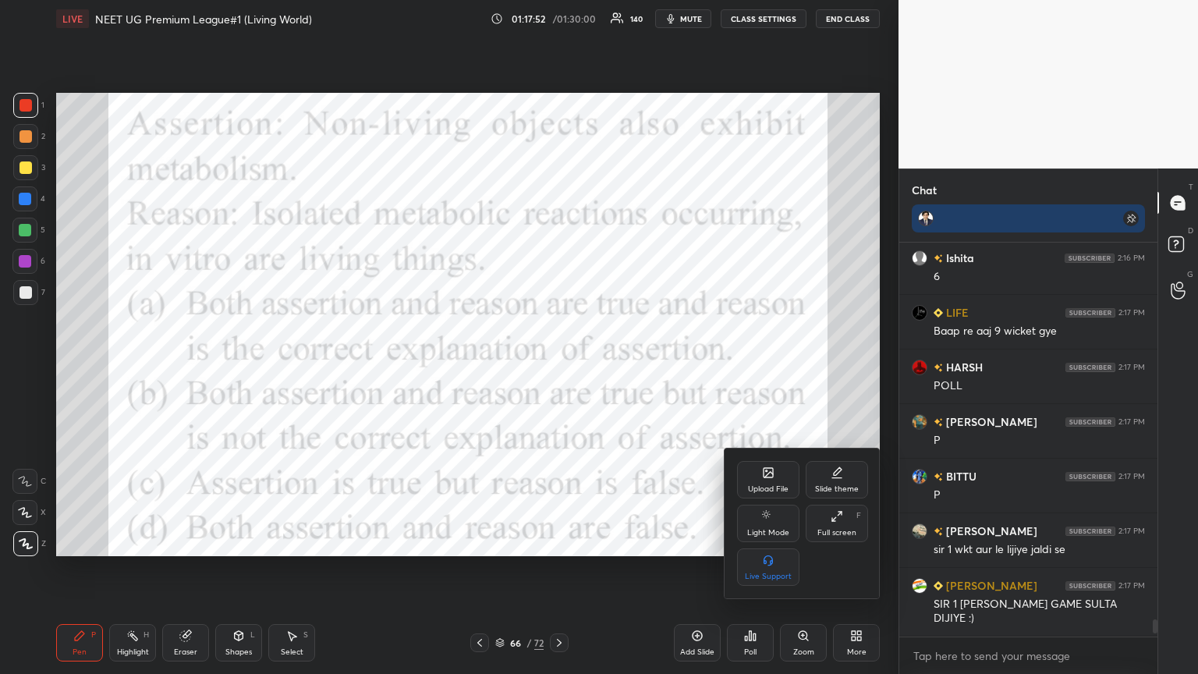
click at [559, 366] on div "Upload File" at bounding box center [768, 479] width 62 height 37
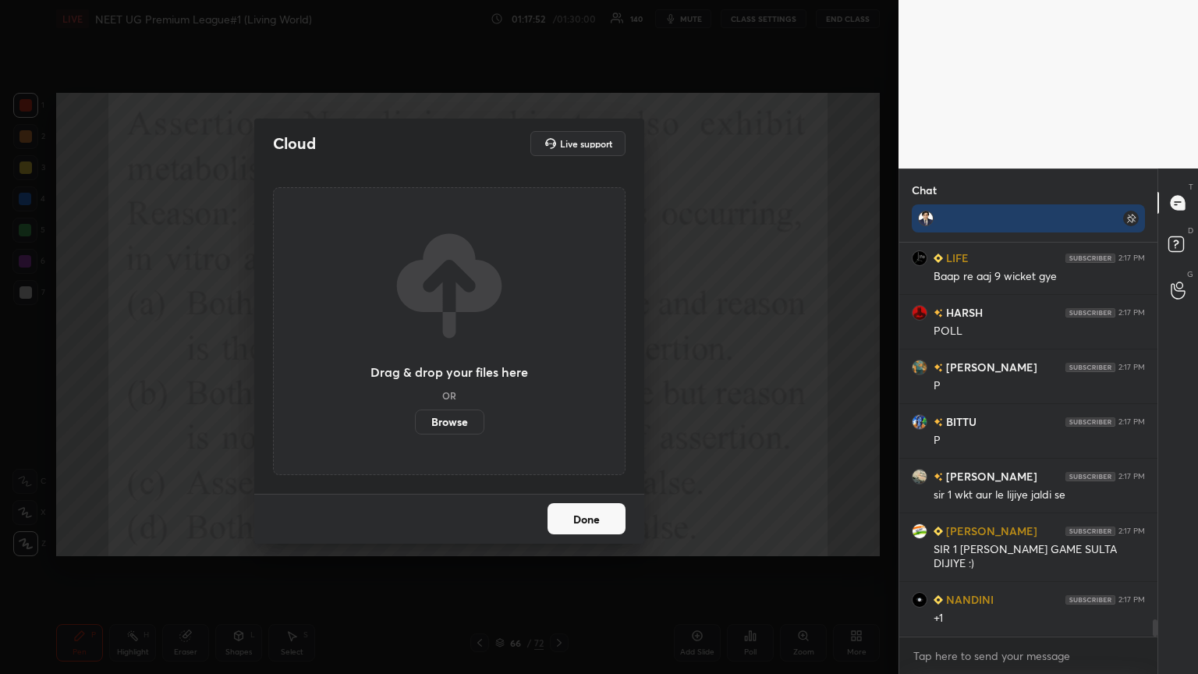
click at [440, 366] on label "Browse" at bounding box center [449, 421] width 69 height 25
click at [415, 366] on input "Browse" at bounding box center [415, 421] width 0 height 25
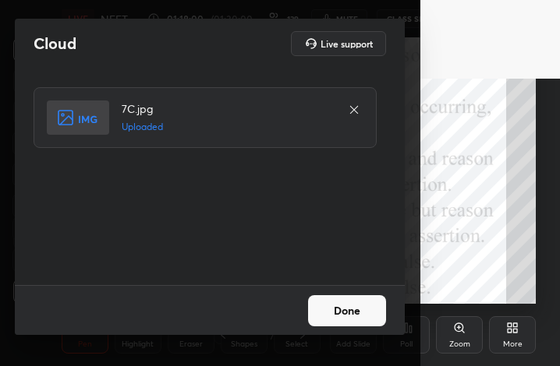
click at [346, 314] on button "Done" at bounding box center [347, 311] width 78 height 31
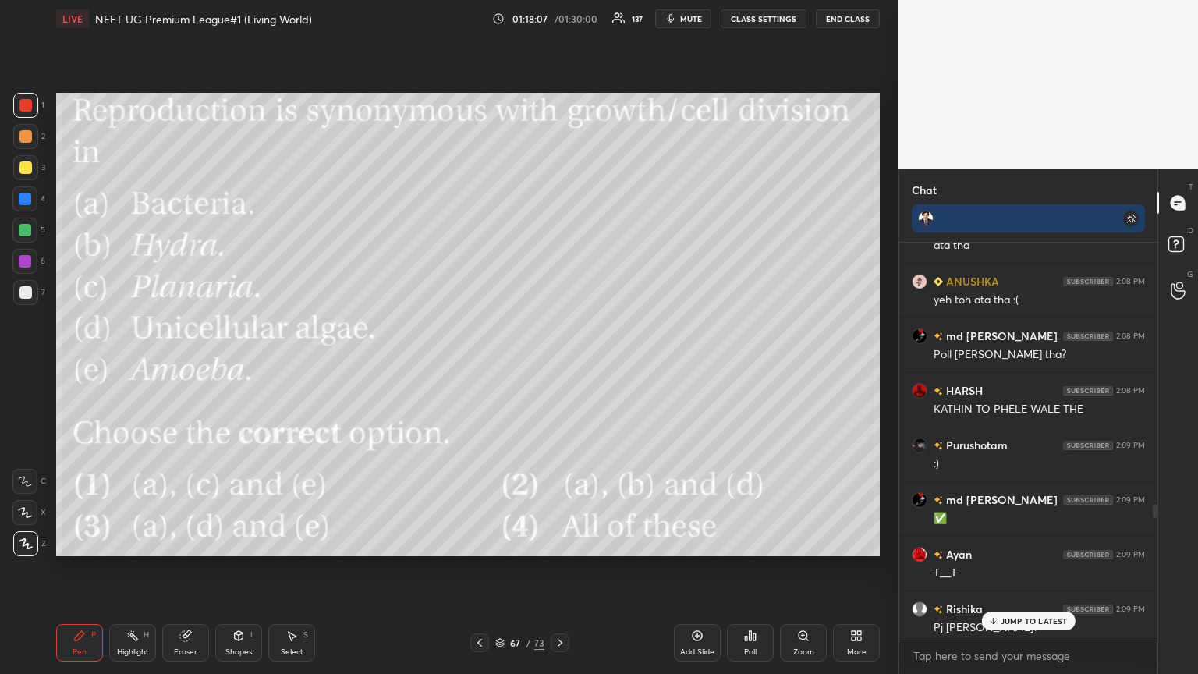
click at [559, 366] on p "JUMP TO LATEST" at bounding box center [1033, 620] width 67 height 9
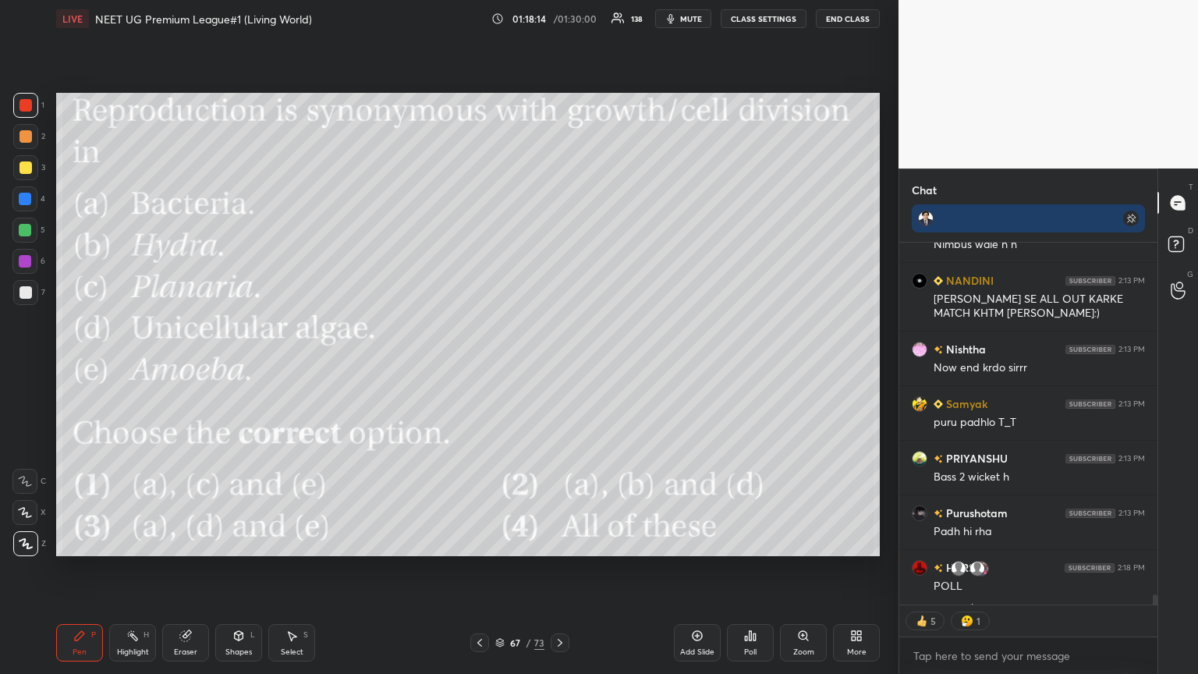
click at [559, 366] on icon at bounding box center [750, 635] width 12 height 12
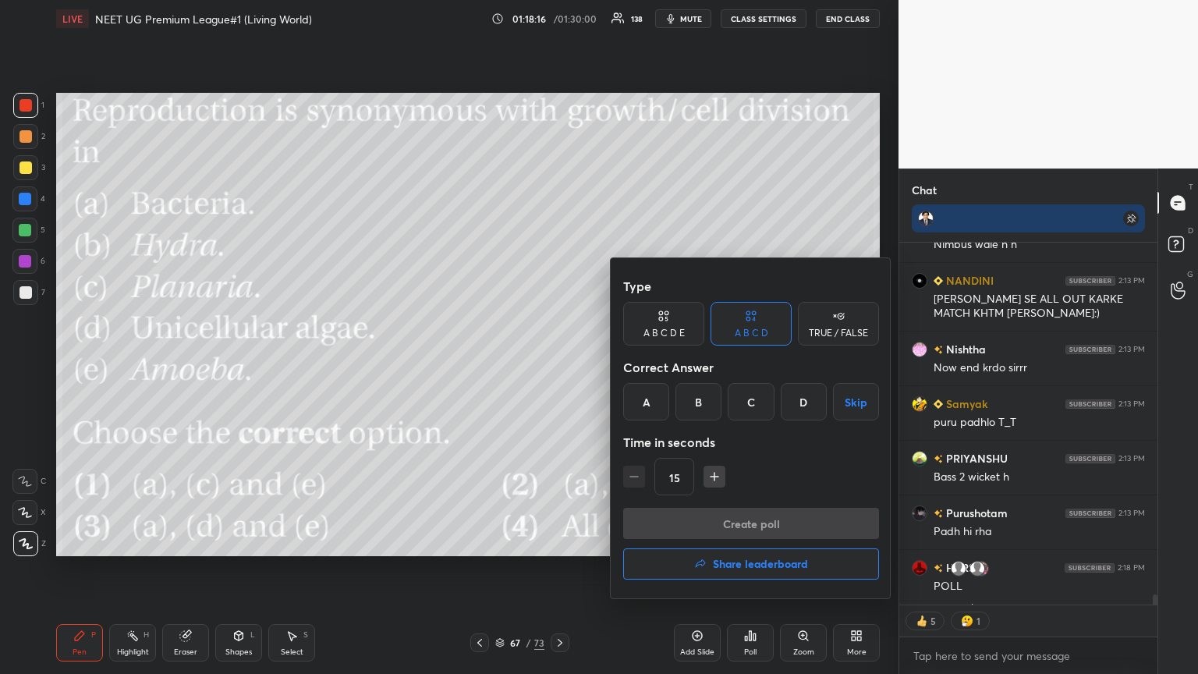
click at [559, 366] on div "C" at bounding box center [750, 401] width 46 height 37
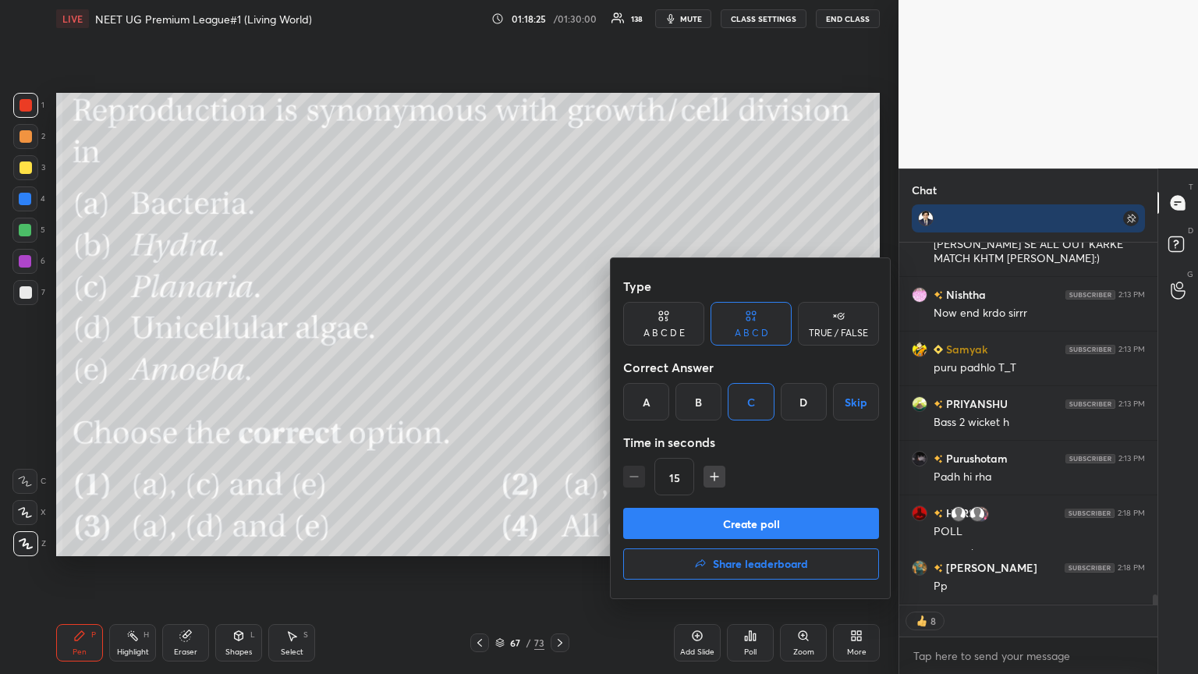
click at [559, 366] on button "Create poll" at bounding box center [751, 523] width 256 height 31
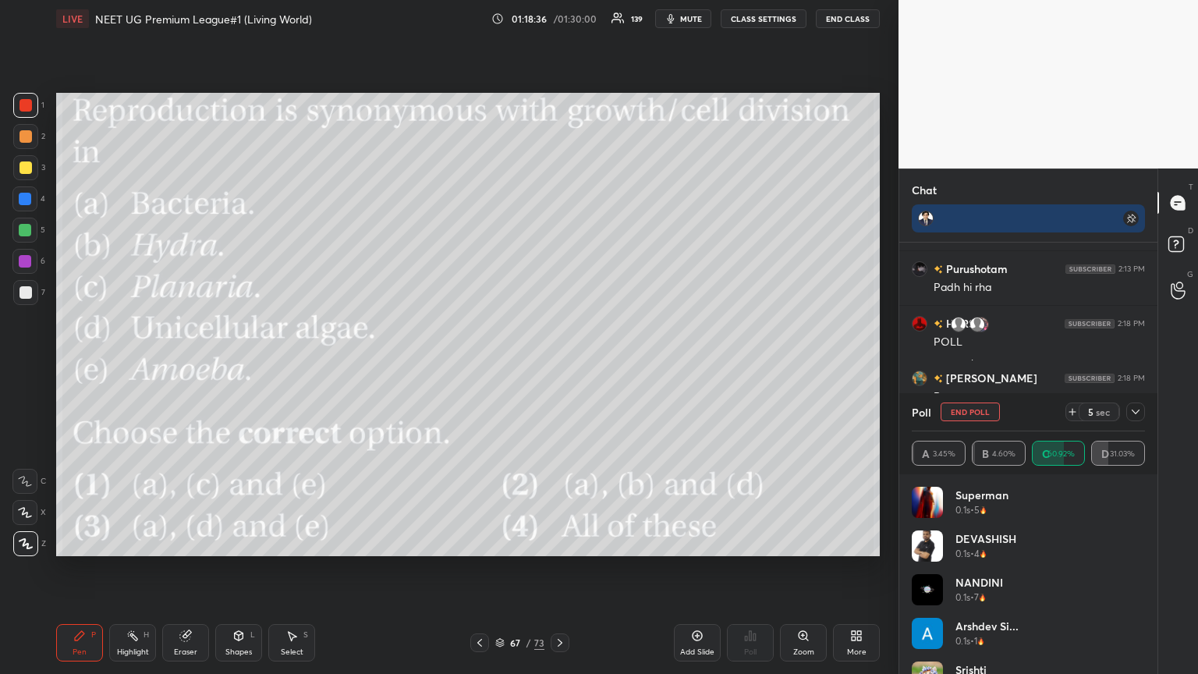
click at [480, 366] on icon at bounding box center [479, 642] width 12 height 12
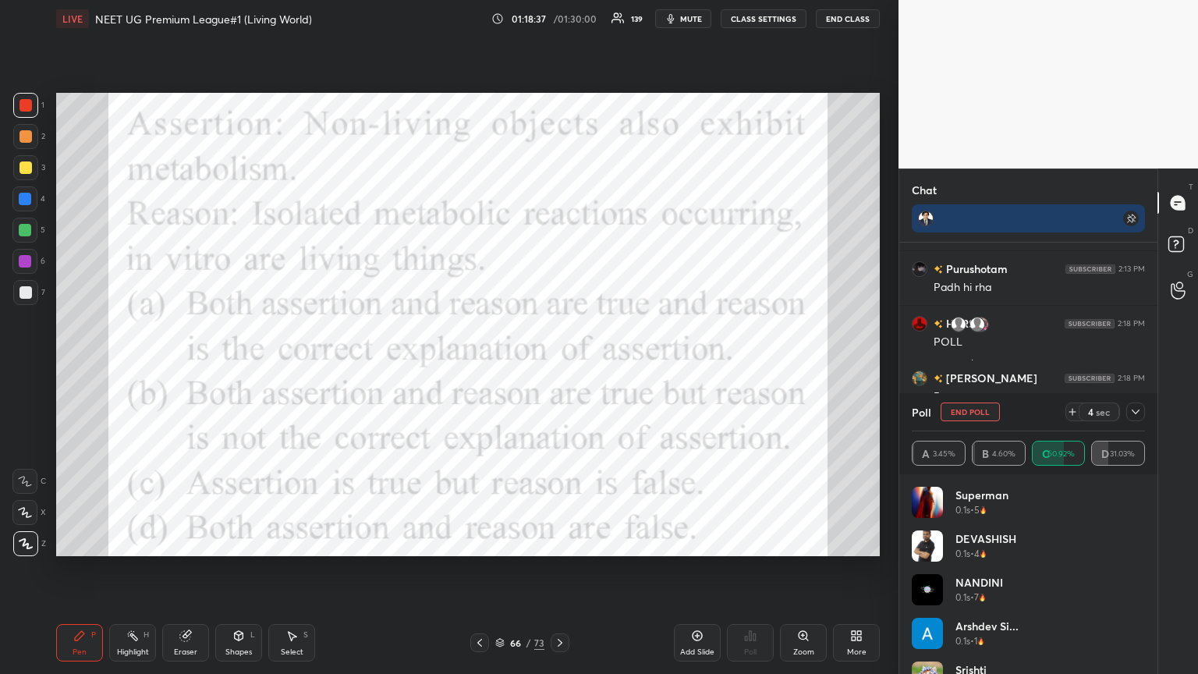
click at [559, 366] on icon at bounding box center [560, 642] width 12 height 12
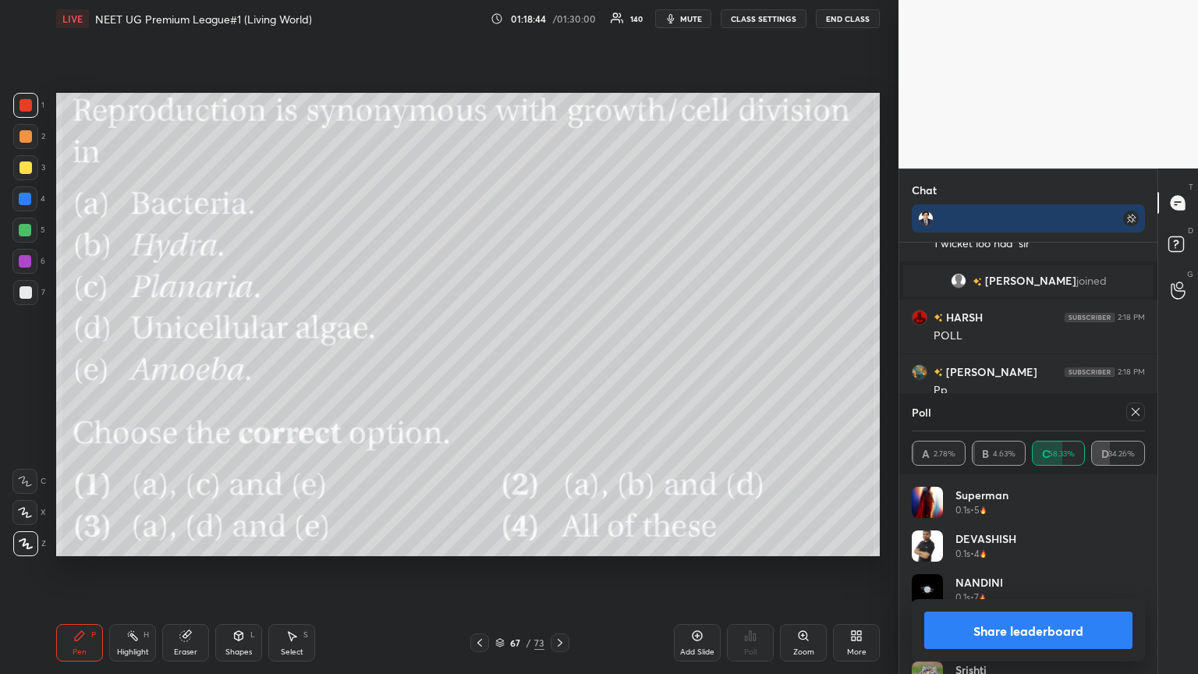
click at [559, 366] on button "Share leaderboard" at bounding box center [1028, 629] width 208 height 37
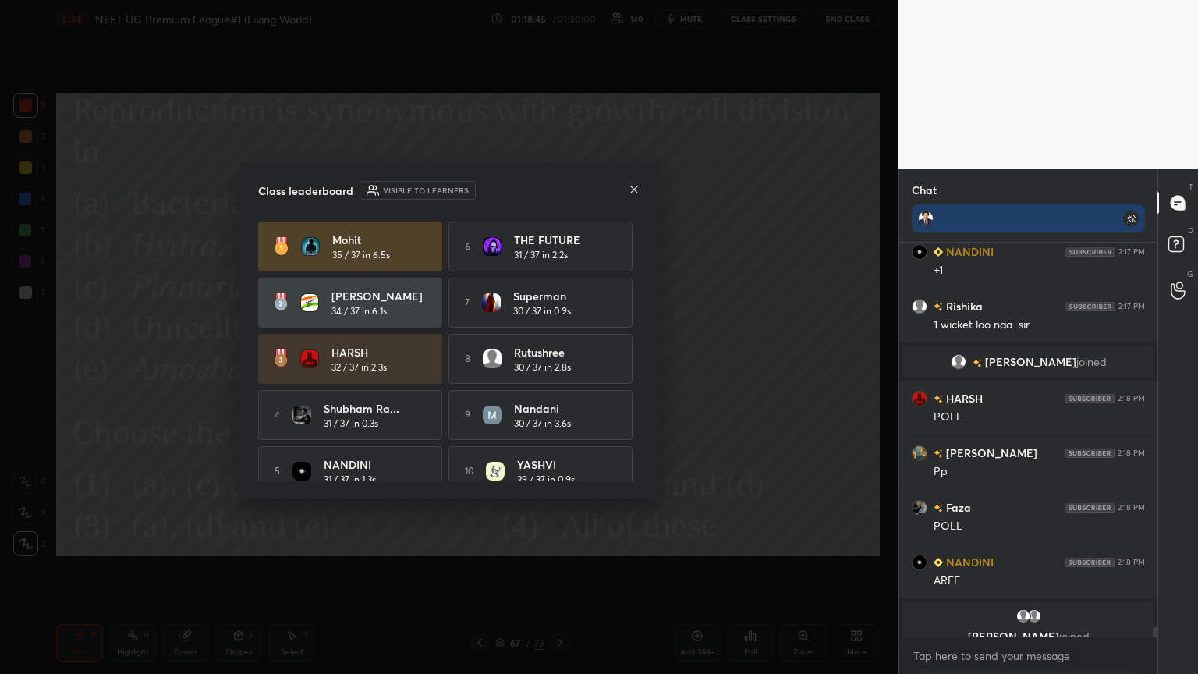
click at [559, 186] on icon at bounding box center [634, 189] width 8 height 8
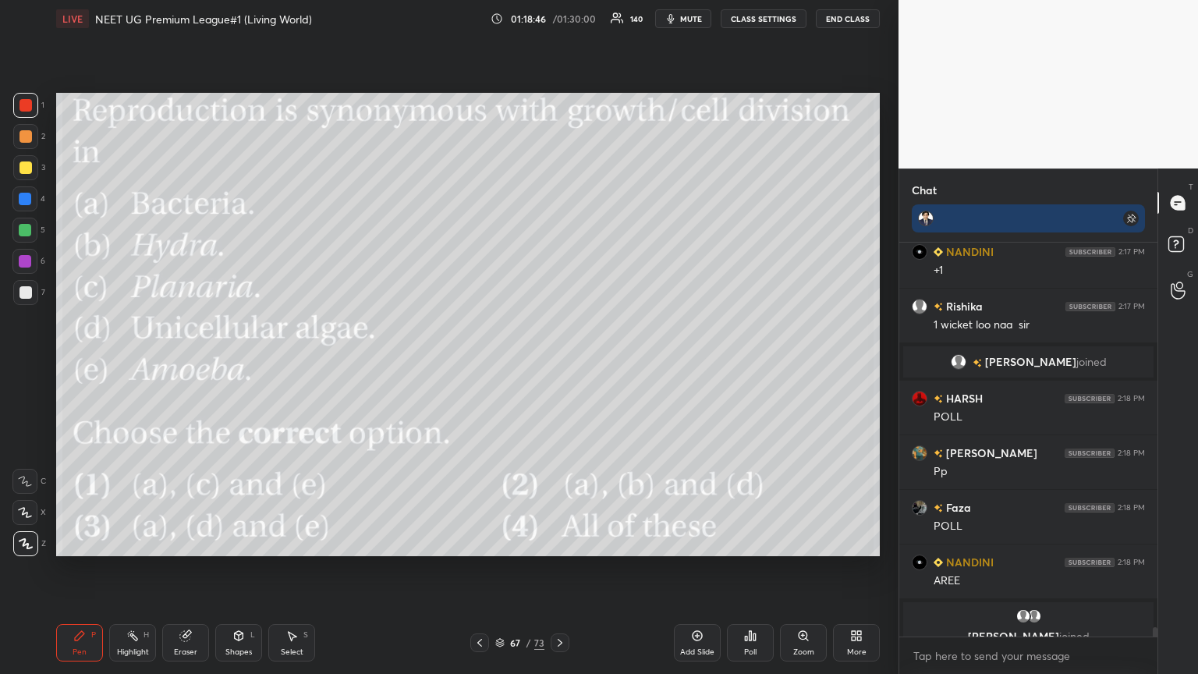
click at [559, 366] on icon at bounding box center [856, 635] width 12 height 12
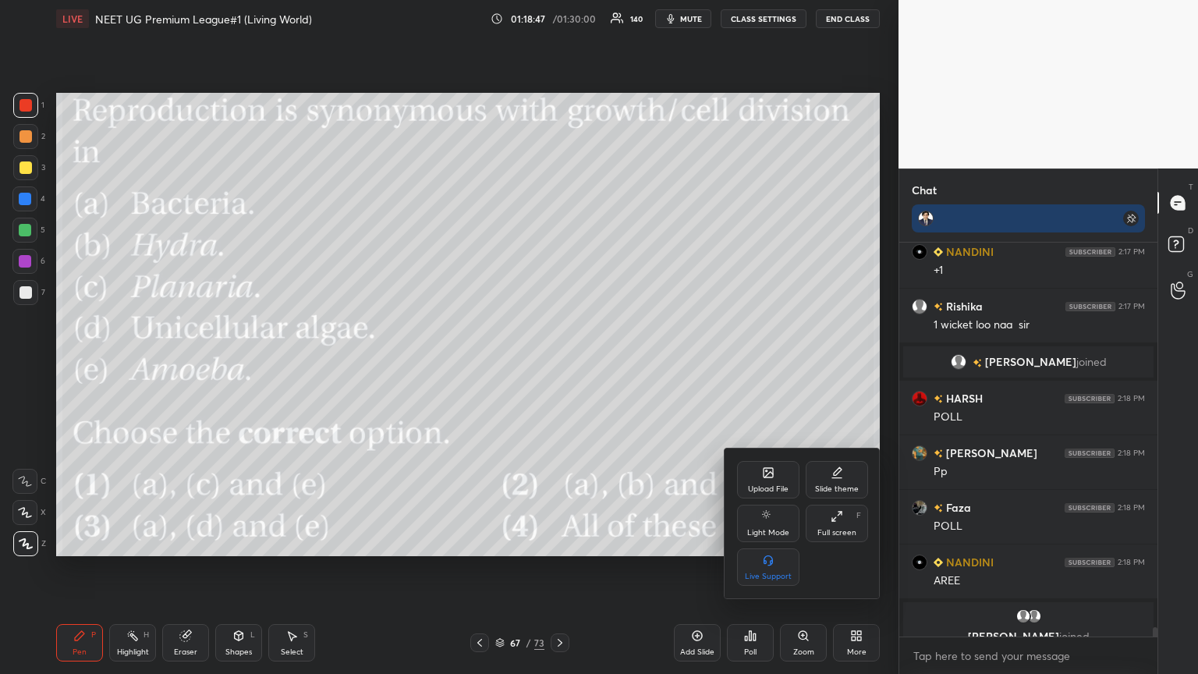
click at [559, 366] on div "Upload File" at bounding box center [768, 479] width 62 height 37
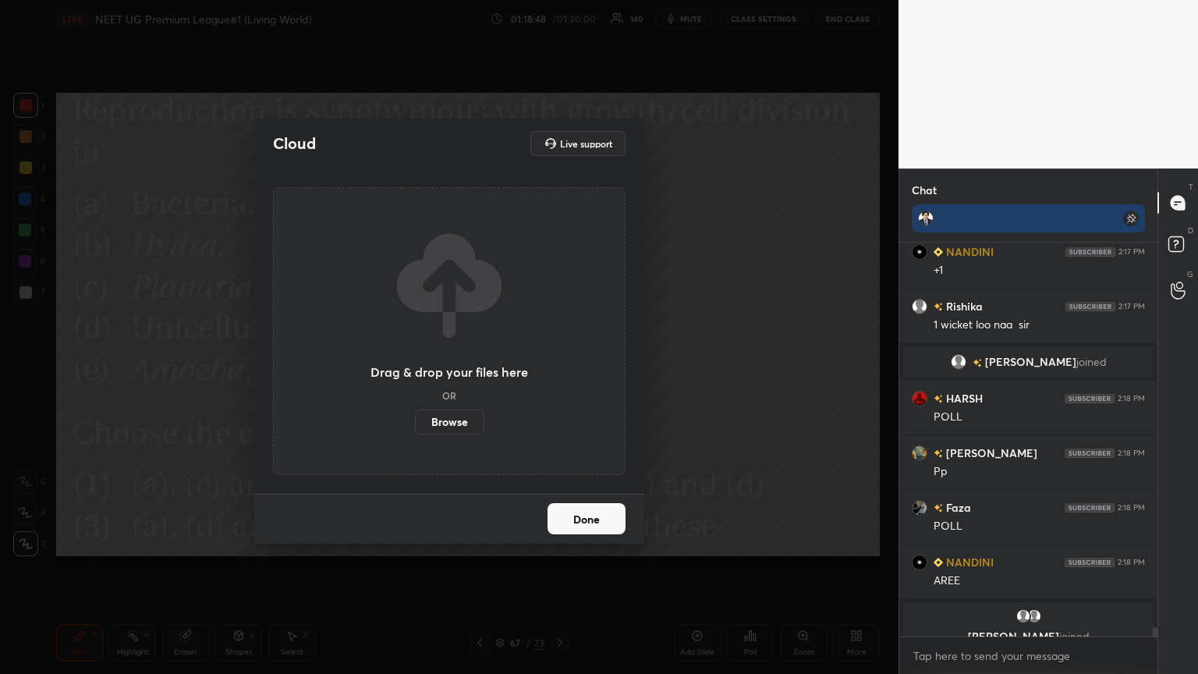
click at [444, 366] on label "Browse" at bounding box center [449, 421] width 69 height 25
click at [415, 366] on input "Browse" at bounding box center [415, 421] width 0 height 25
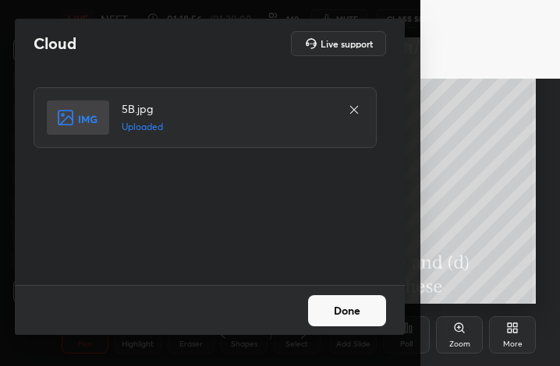
click at [350, 317] on button "Done" at bounding box center [347, 311] width 78 height 31
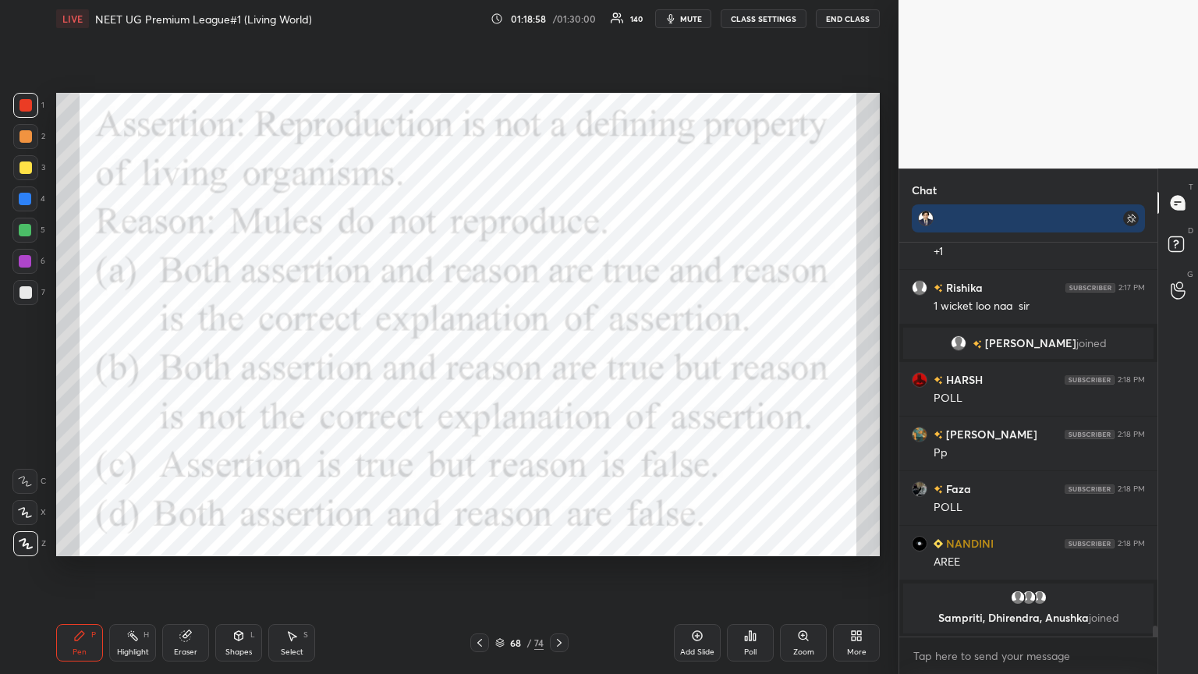
click at [559, 18] on span "mute" at bounding box center [691, 18] width 22 height 11
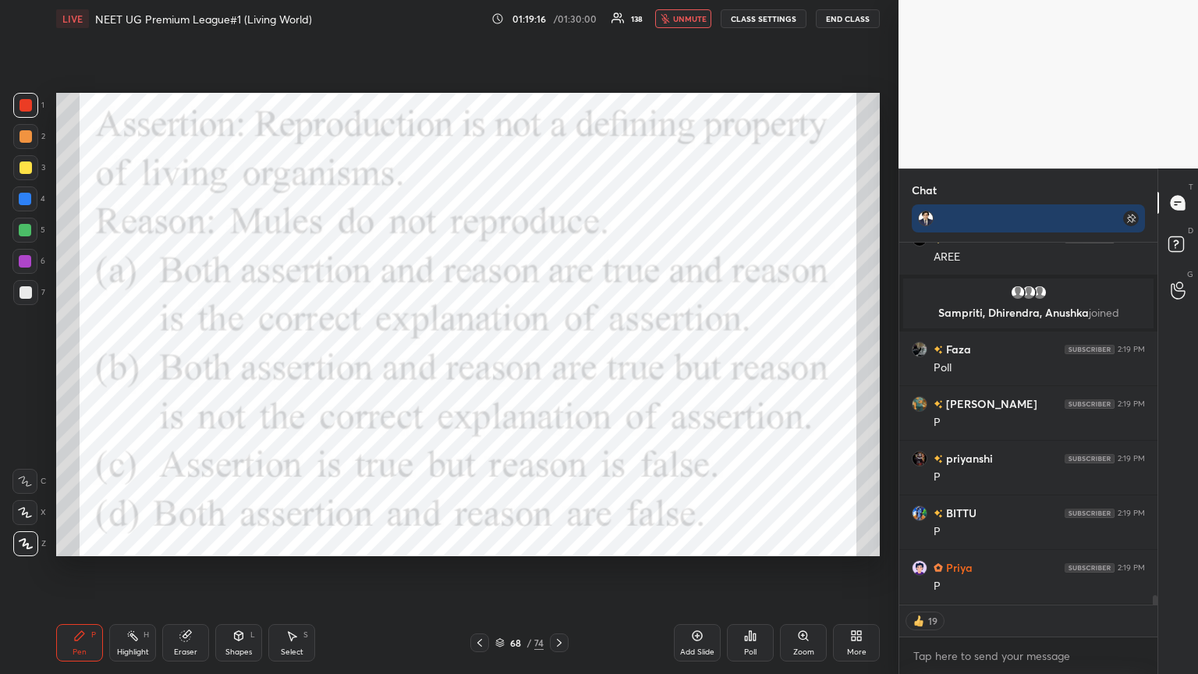
click at [559, 22] on span "unmute" at bounding box center [690, 18] width 34 height 11
click at [559, 366] on div "Poll" at bounding box center [750, 652] width 12 height 8
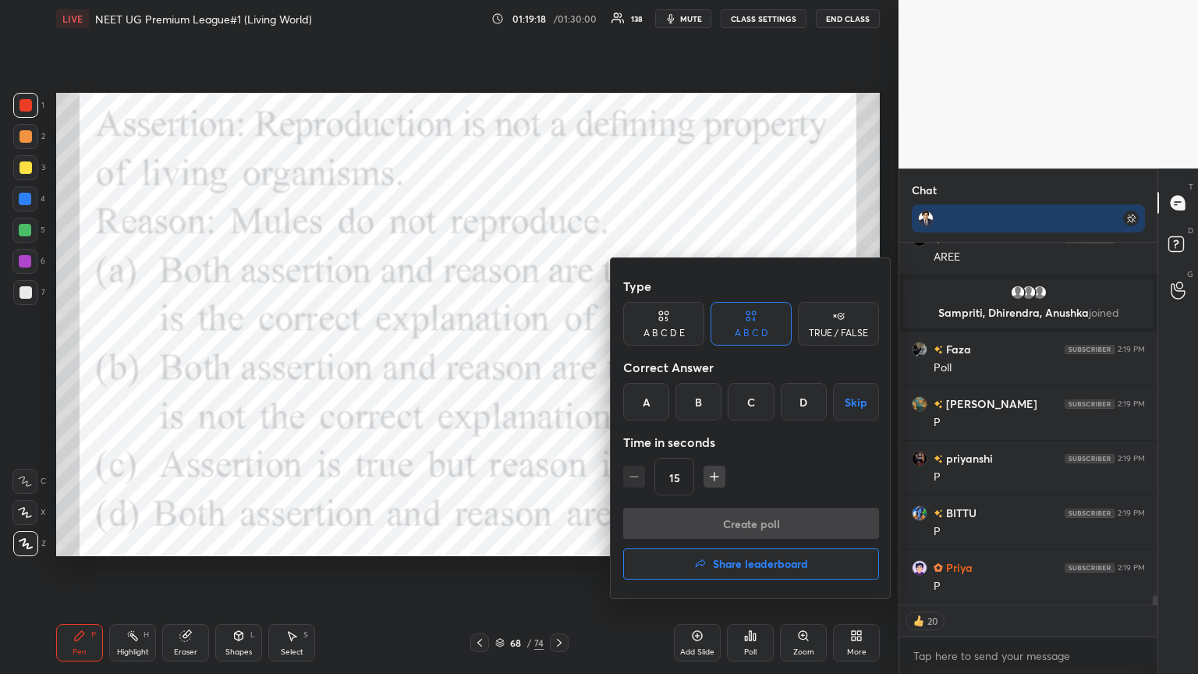
click at [559, 366] on div "B" at bounding box center [698, 401] width 46 height 37
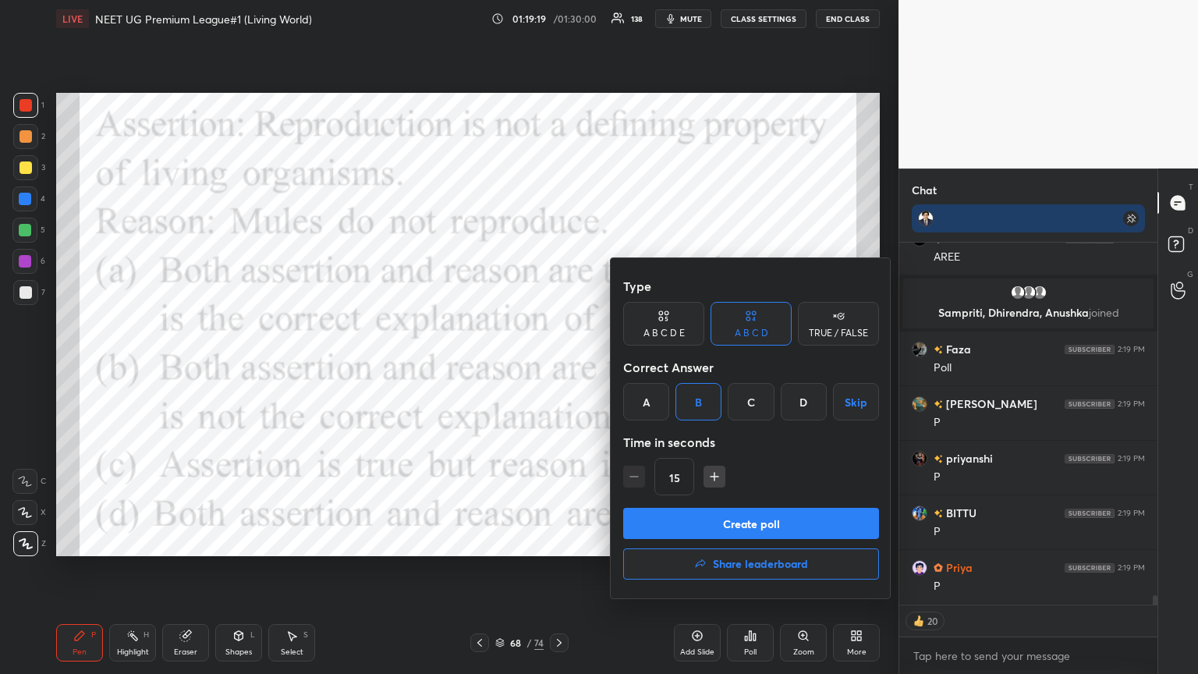
click at [559, 366] on button "Create poll" at bounding box center [751, 523] width 256 height 31
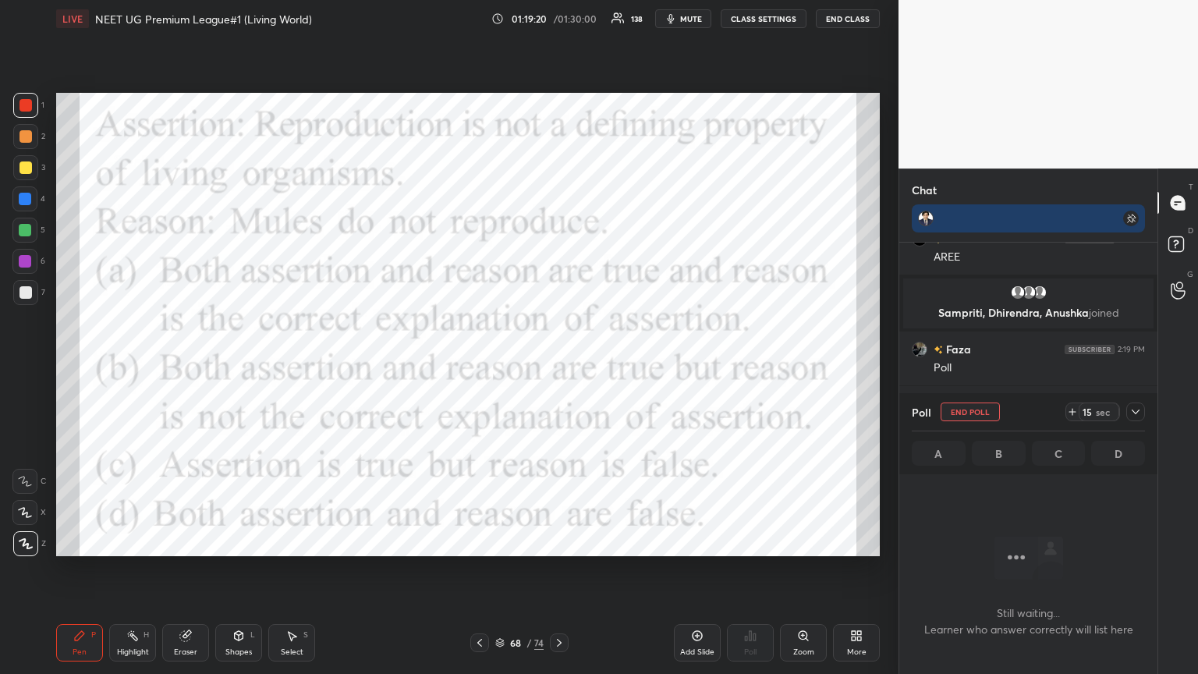
click at [559, 18] on span "mute" at bounding box center [691, 18] width 22 height 11
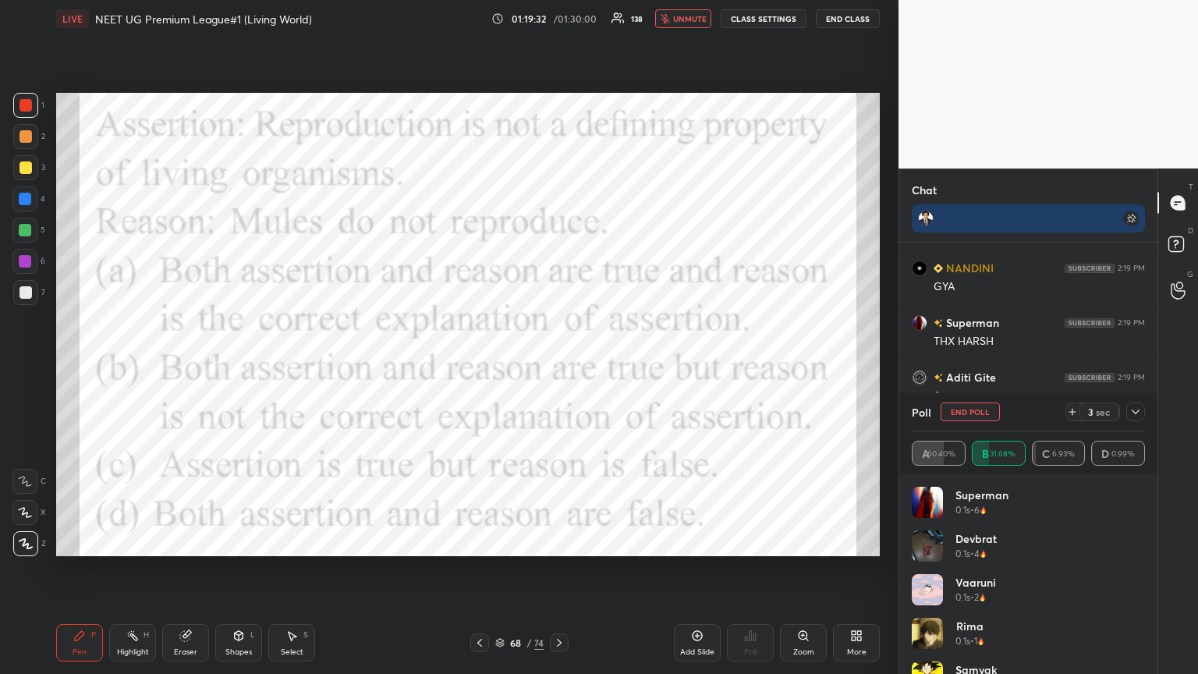
click at [559, 19] on span "unmute" at bounding box center [690, 18] width 34 height 11
click at [559, 366] on icon at bounding box center [856, 635] width 12 height 12
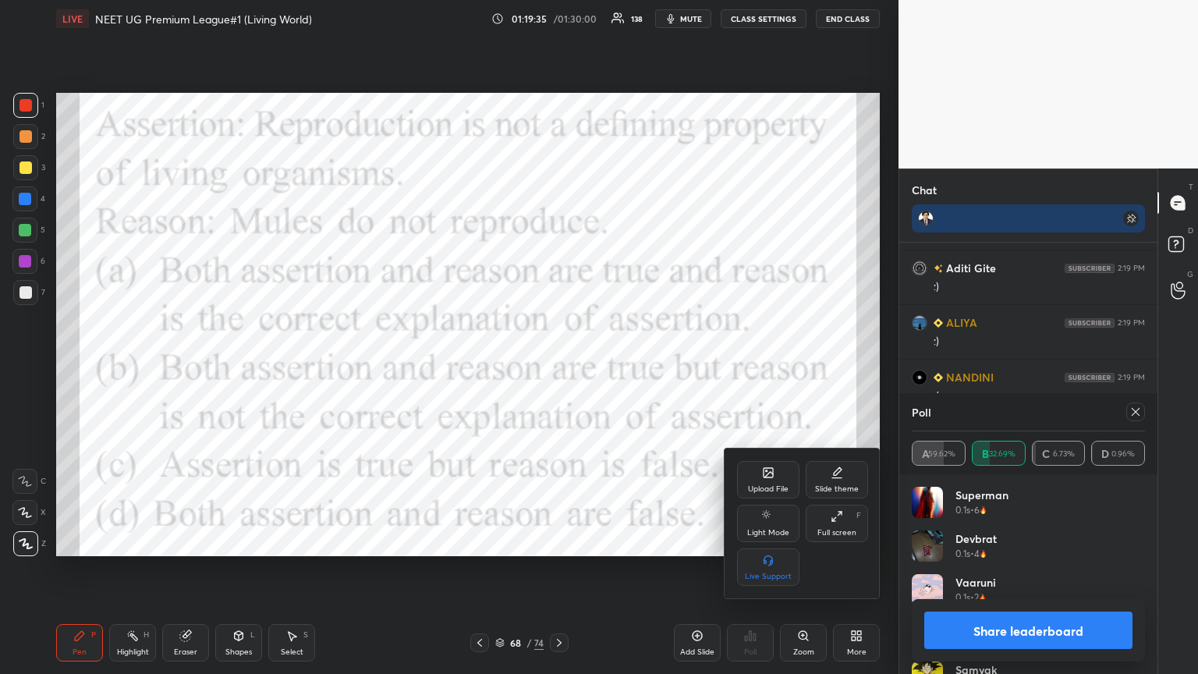
click at [559, 366] on icon at bounding box center [767, 472] width 9 height 9
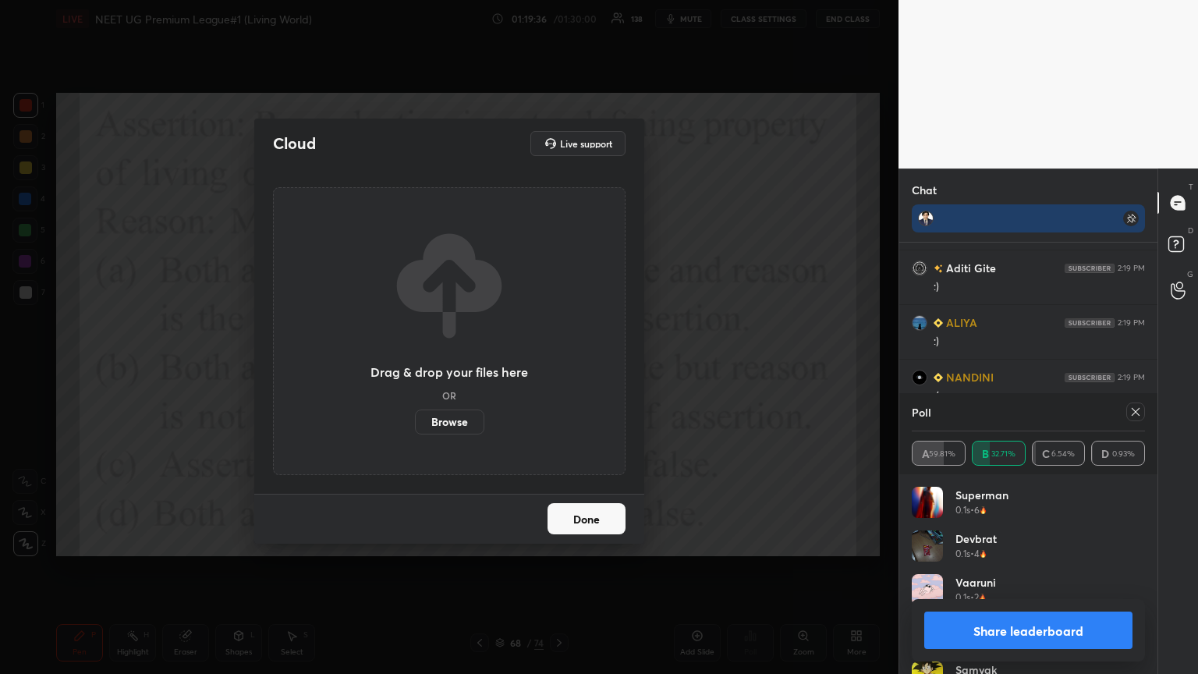
click at [444, 366] on label "Browse" at bounding box center [449, 421] width 69 height 25
click at [415, 366] on input "Browse" at bounding box center [415, 421] width 0 height 25
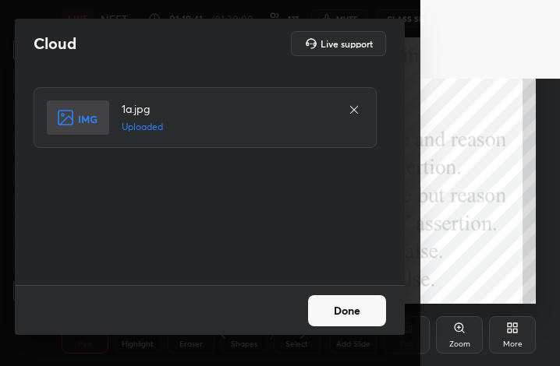
click at [367, 311] on button "Done" at bounding box center [347, 311] width 78 height 31
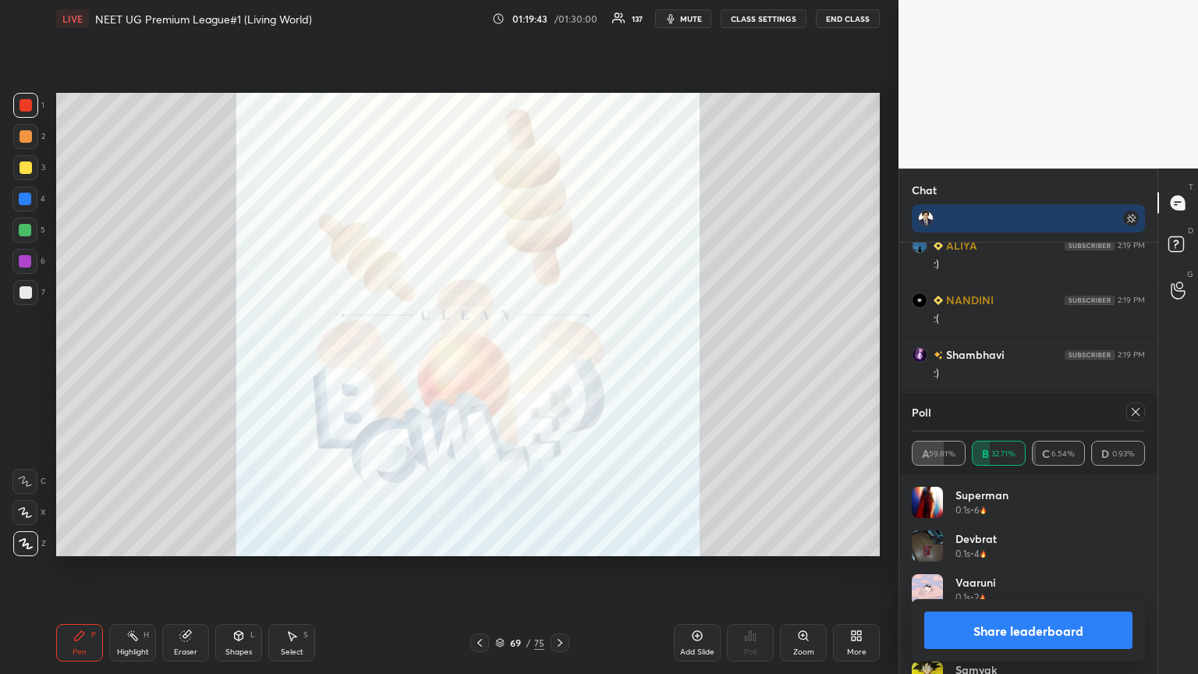
click at [559, 366] on button "Share leaderboard" at bounding box center [1028, 629] width 208 height 37
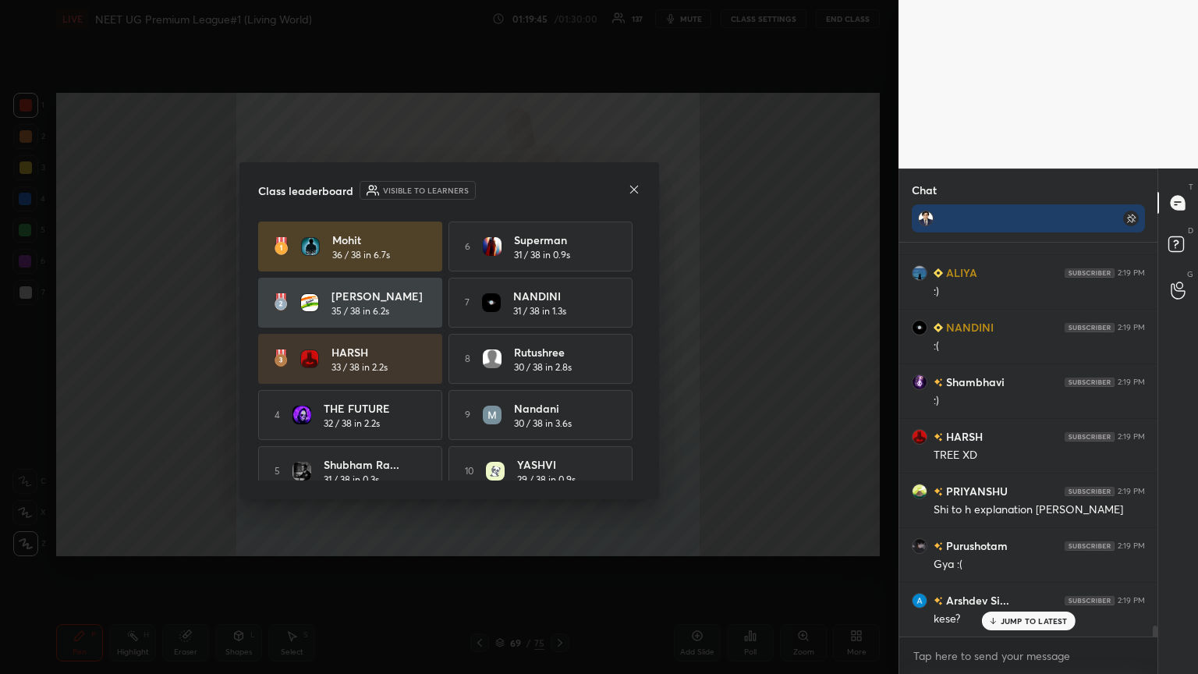
click at [559, 186] on div "Class leaderboard Visible to learners Mohit 36 / 38 in 6.7s 6 Superman 31 / 38 …" at bounding box center [448, 330] width 419 height 337
click at [559, 190] on icon at bounding box center [634, 189] width 12 height 12
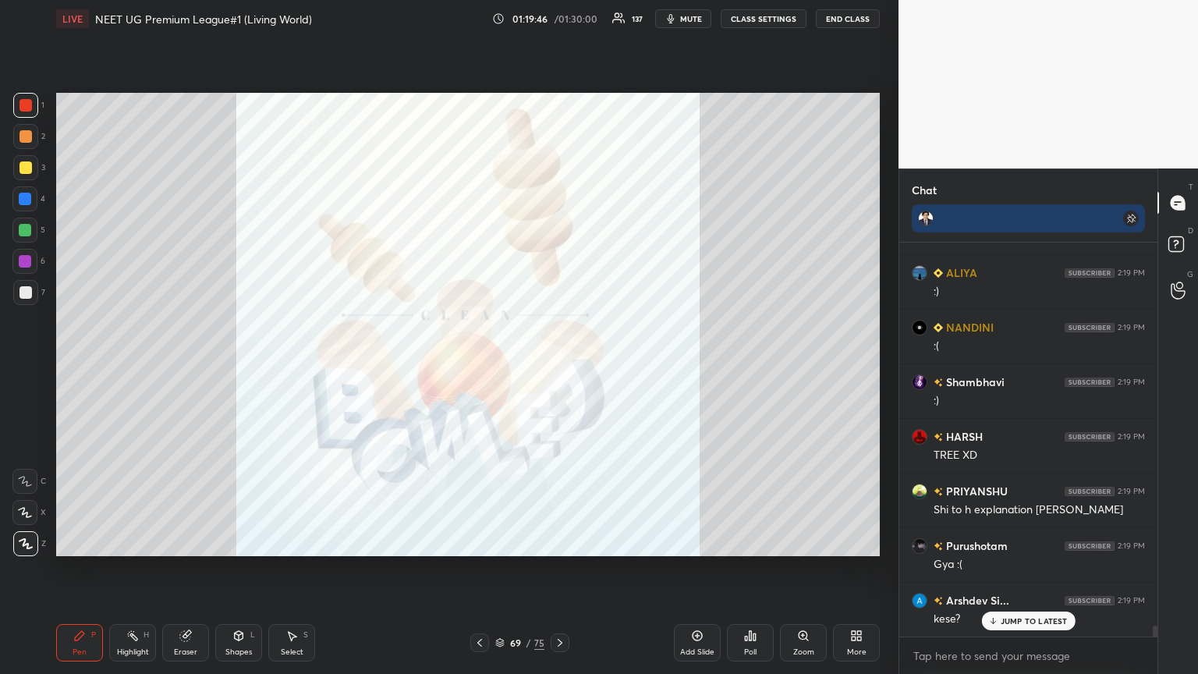
click at [482, 366] on icon at bounding box center [479, 642] width 12 height 12
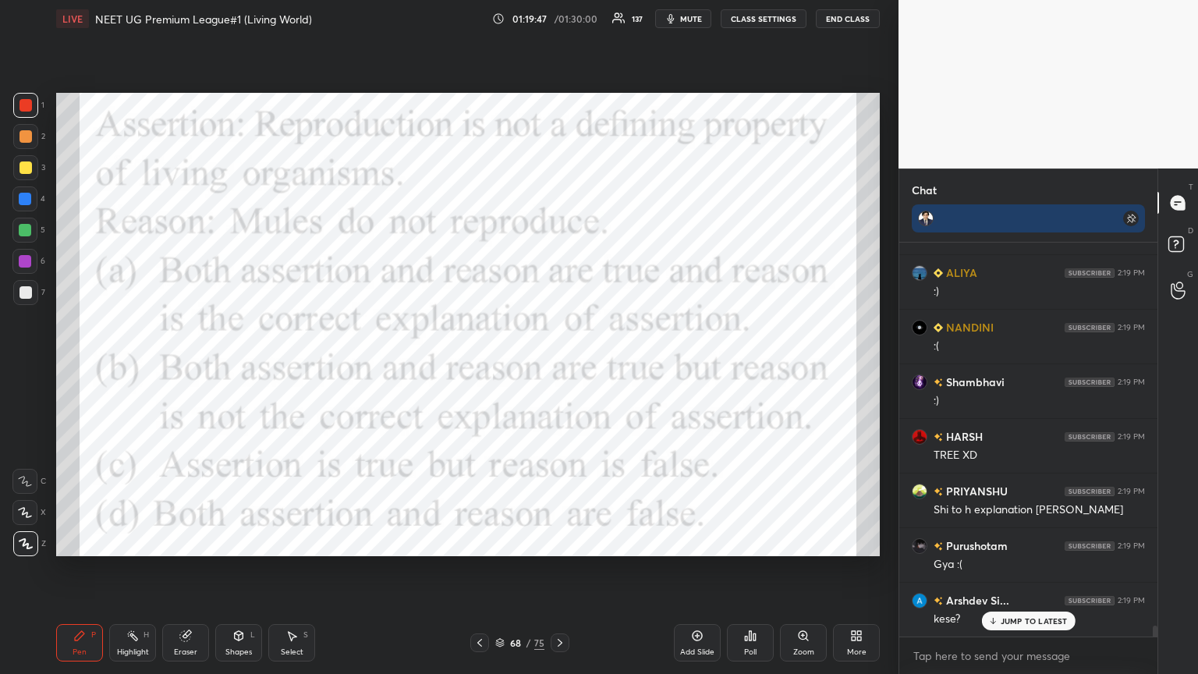
click at [479, 366] on icon at bounding box center [479, 642] width 12 height 12
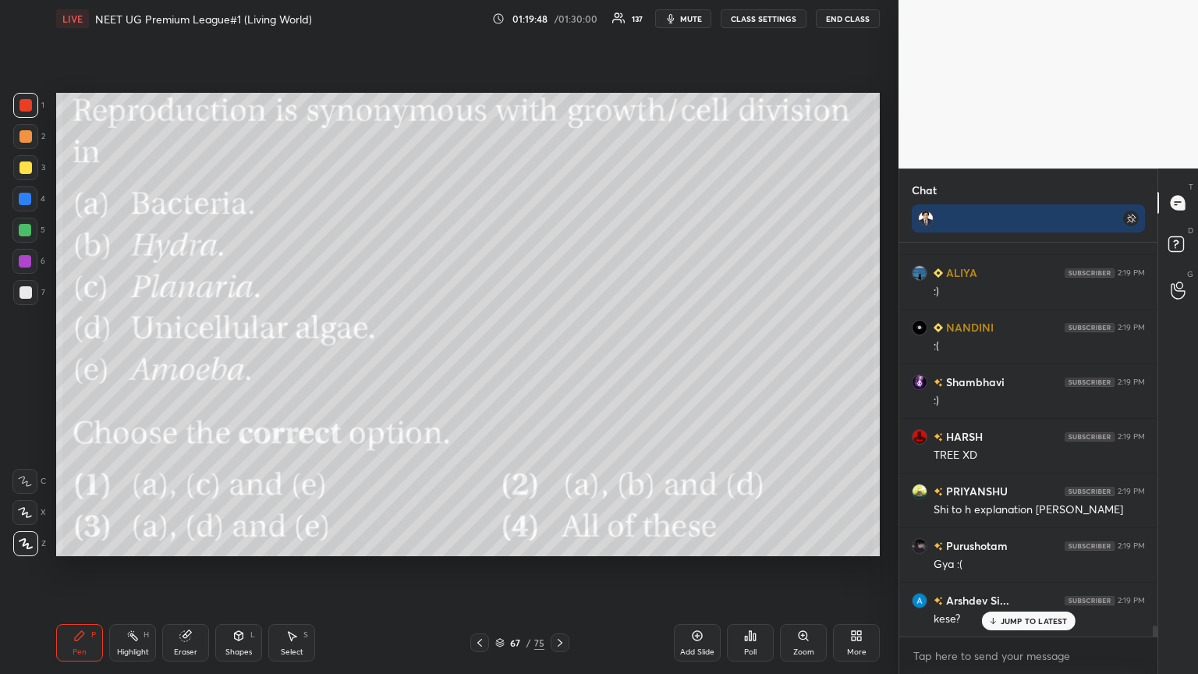
click at [559, 366] on icon at bounding box center [559, 643] width 5 height 8
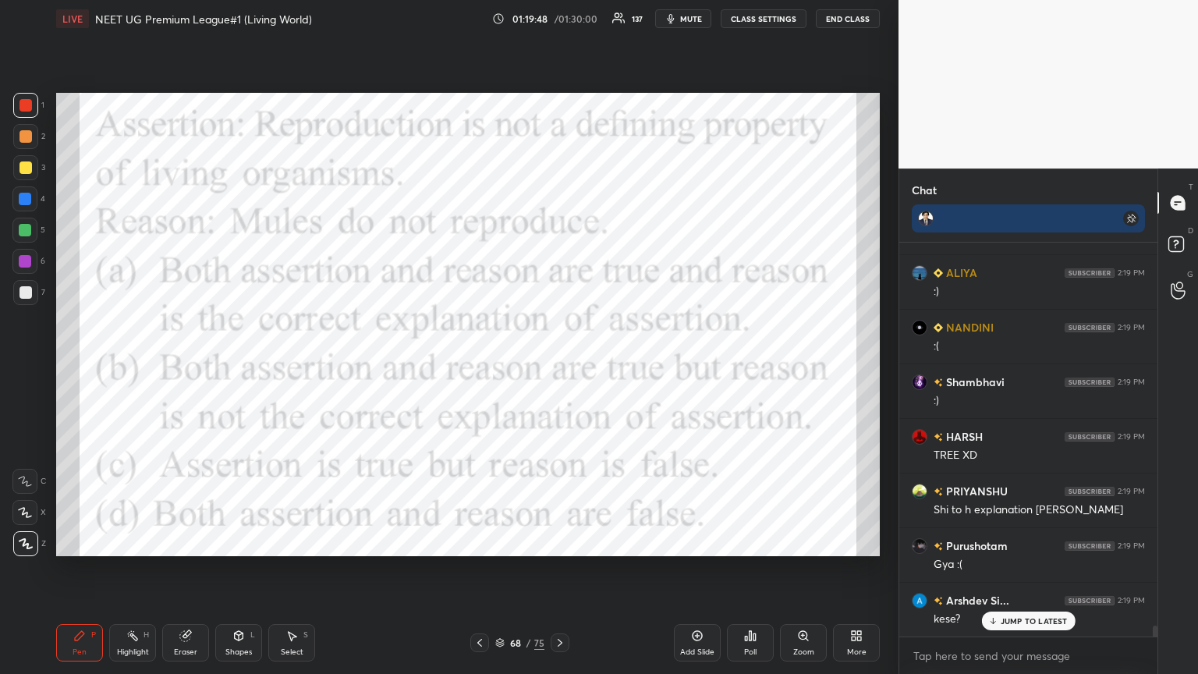
click at [558, 366] on icon at bounding box center [559, 643] width 5 height 8
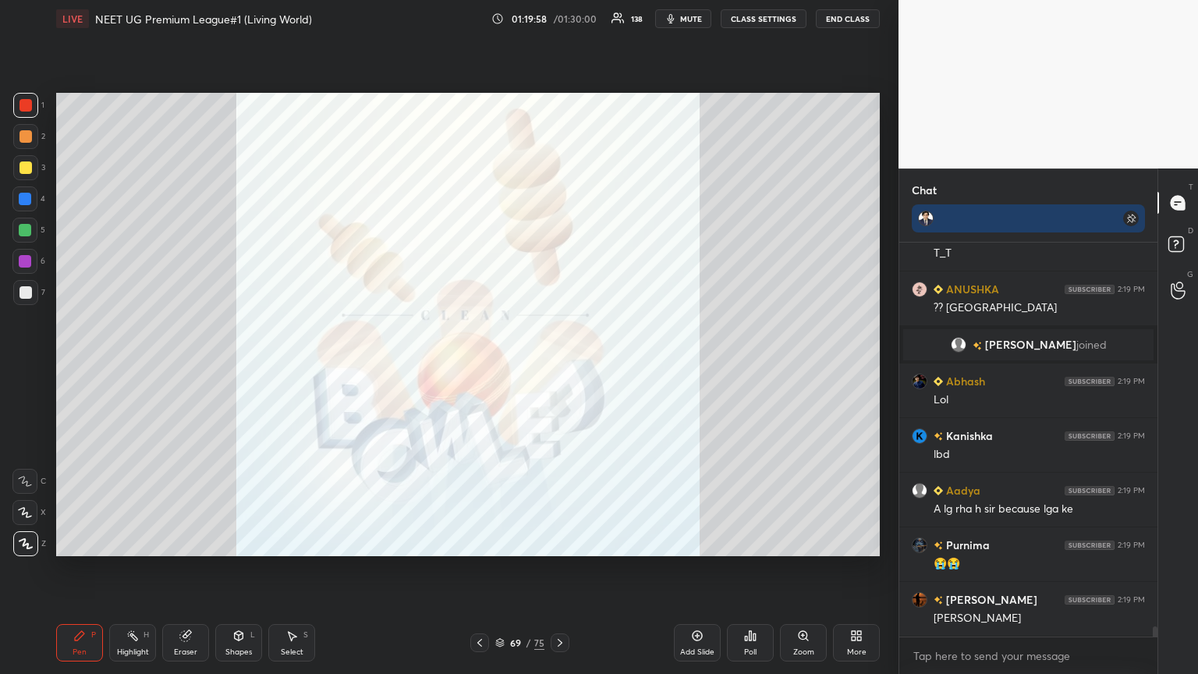
click at [480, 366] on icon at bounding box center [479, 642] width 12 height 12
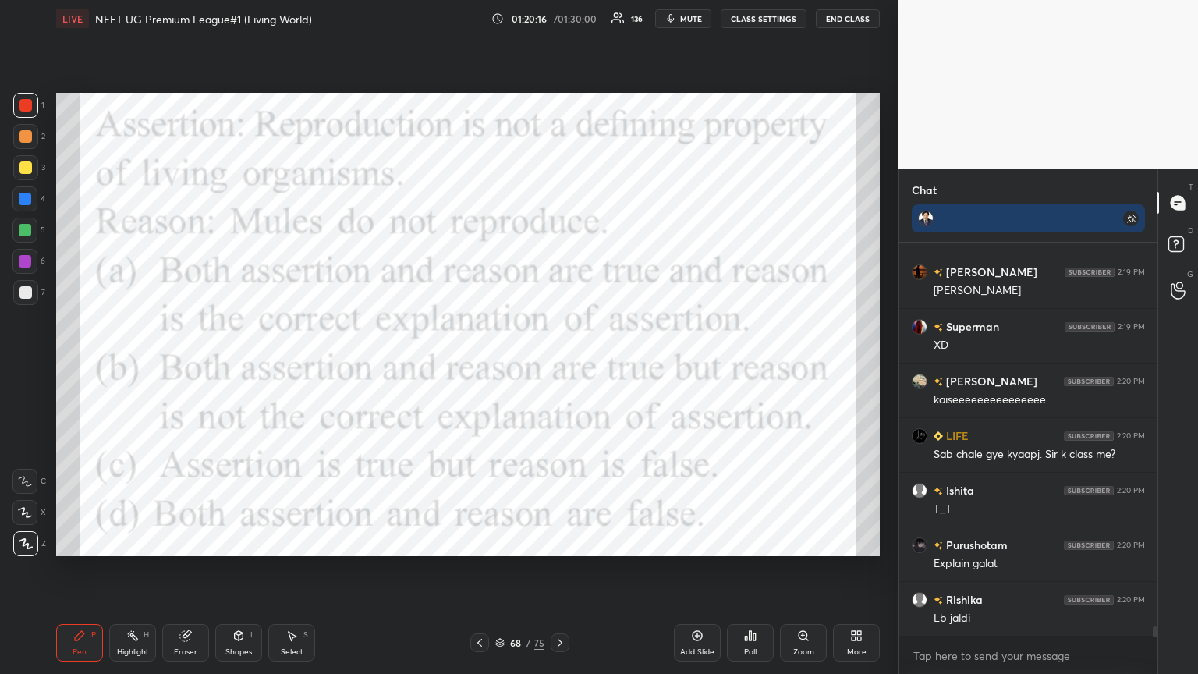
click at [559, 366] on div "Poll" at bounding box center [750, 642] width 47 height 37
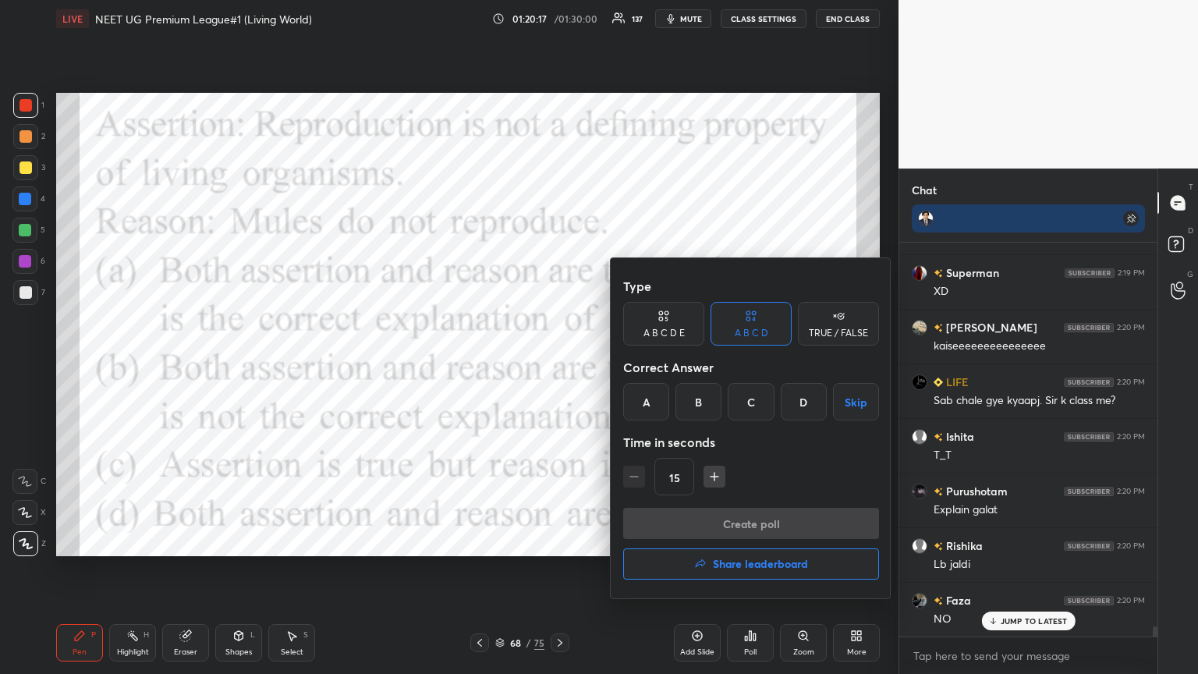
click at [559, 366] on h4 "Share leaderboard" at bounding box center [760, 563] width 95 height 11
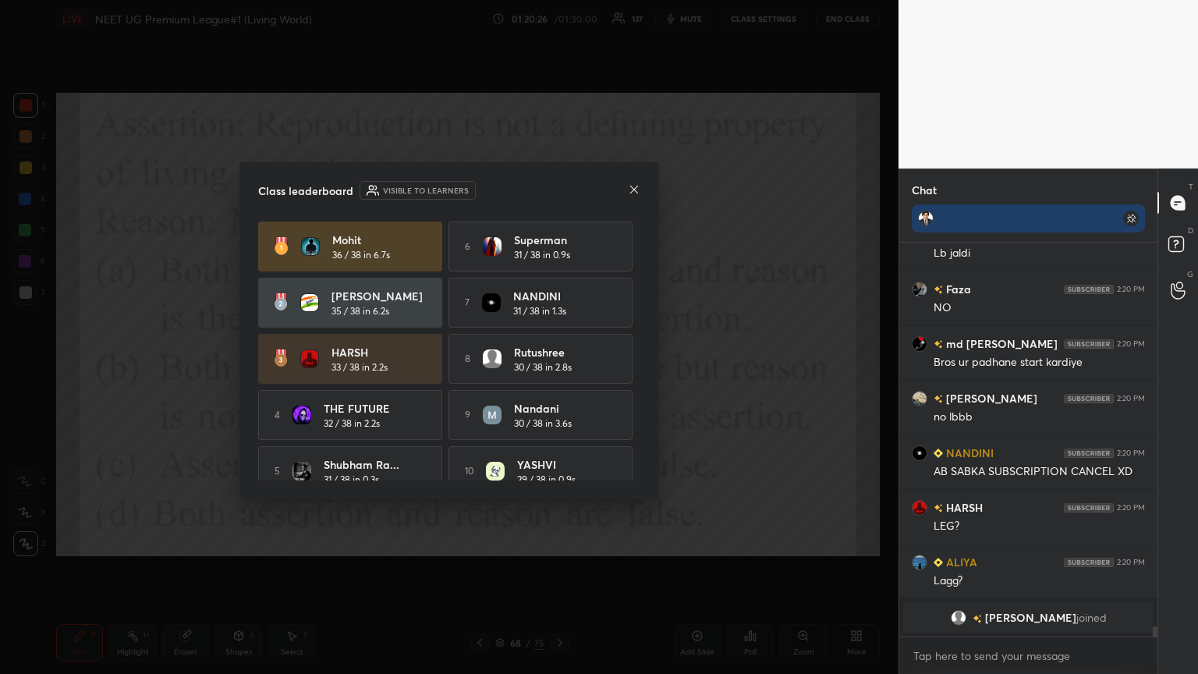
drag, startPoint x: 640, startPoint y: 365, endPoint x: 639, endPoint y: 392, distance: 27.3
click at [559, 366] on div "Class leaderboard Visible to learners Mohit 36 / 38 in 6.7s 6 Superman 31 / 38 …" at bounding box center [448, 330] width 419 height 337
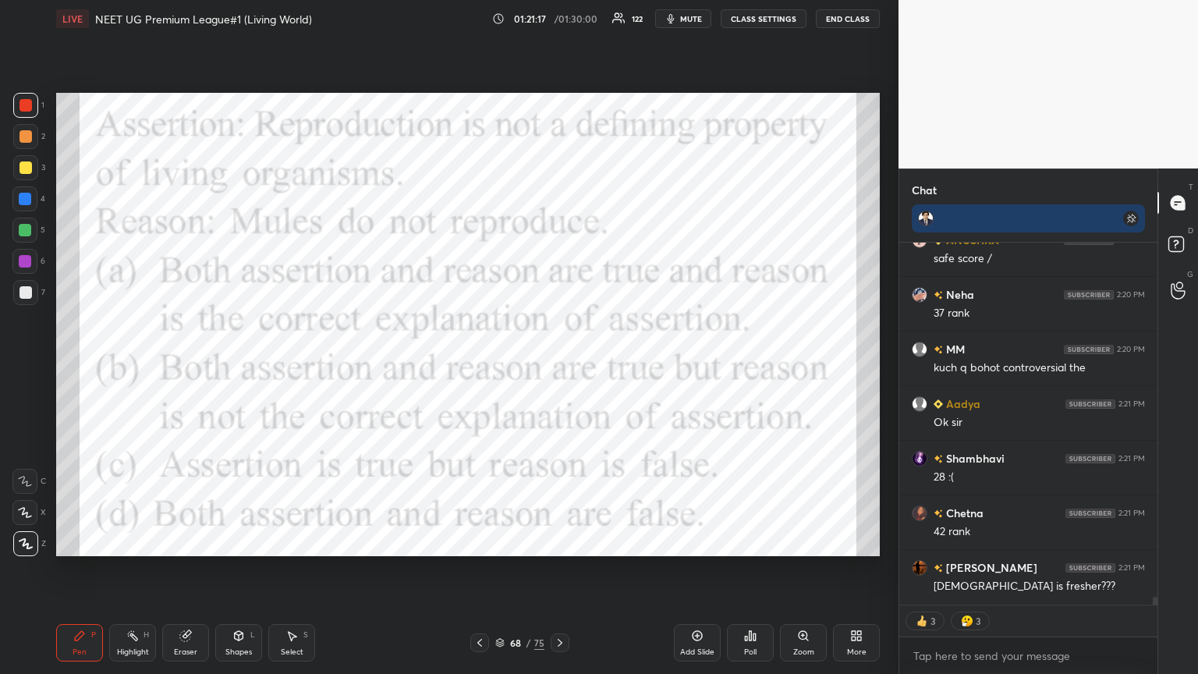
scroll to position [15912, 0]
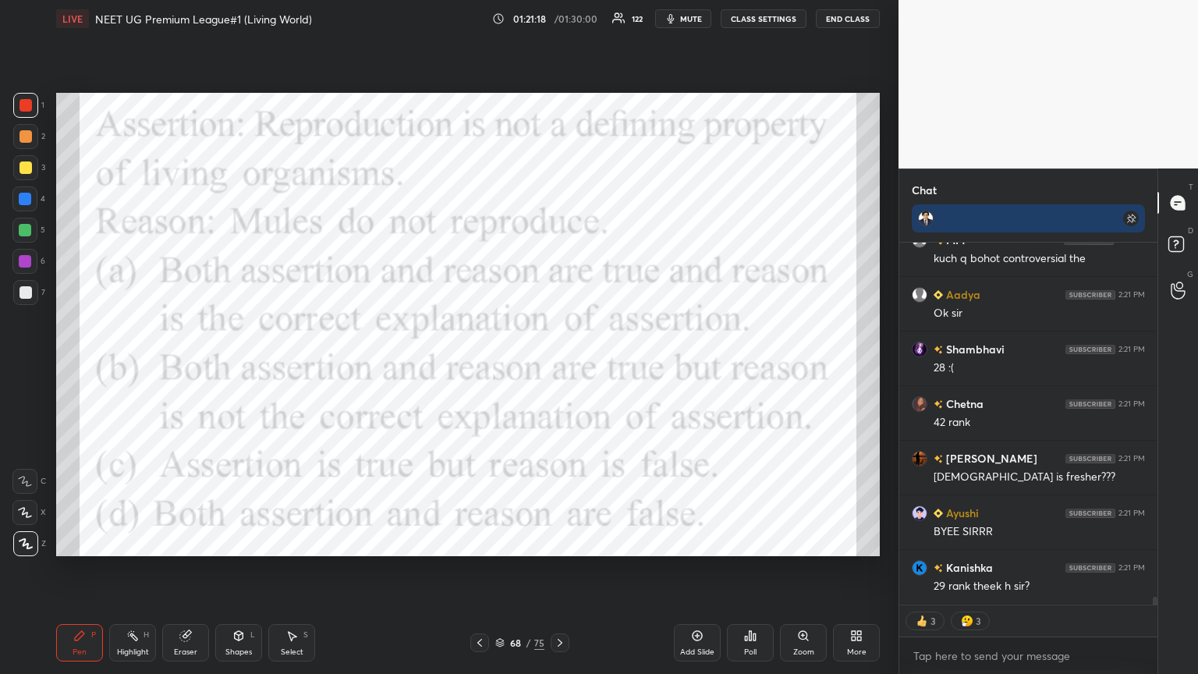
click at [559, 366] on div "Poll" at bounding box center [750, 652] width 12 height 8
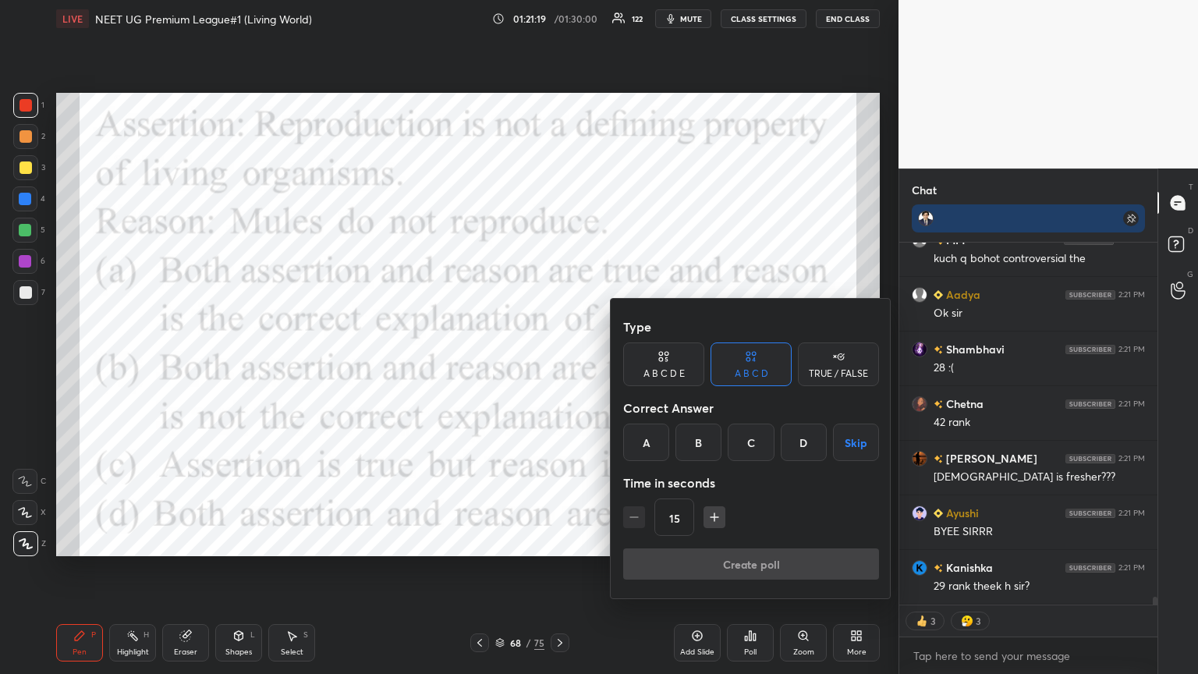
scroll to position [16076, 0]
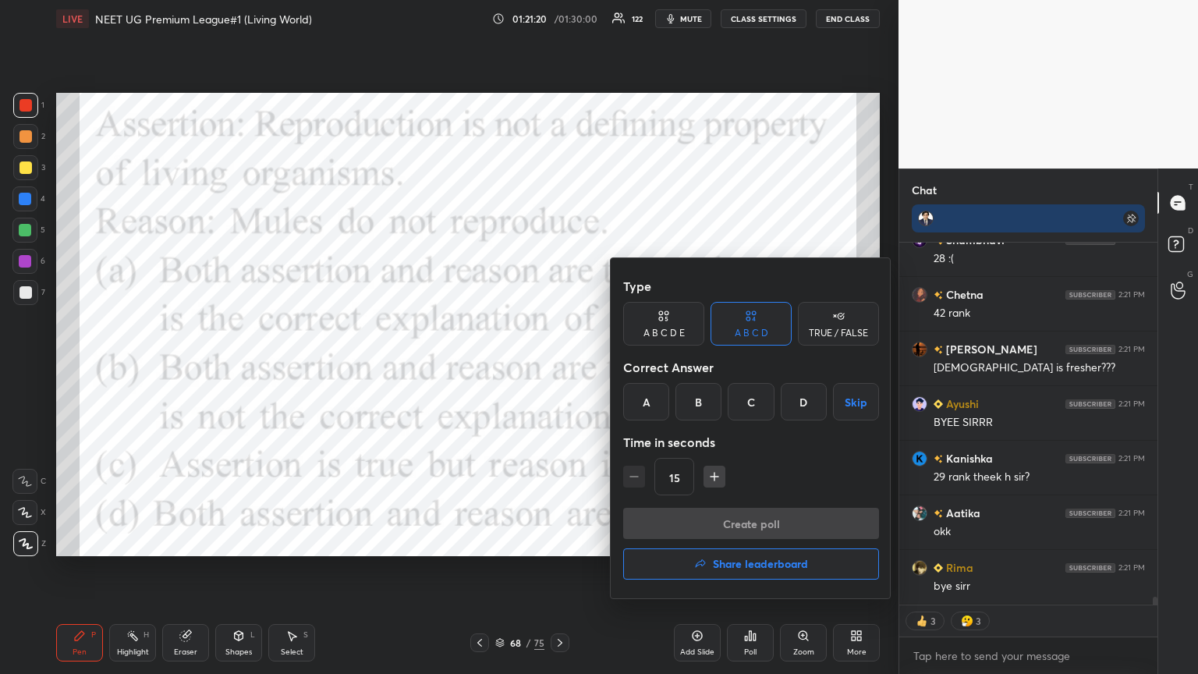
click at [559, 366] on h4 "Share leaderboard" at bounding box center [760, 563] width 95 height 11
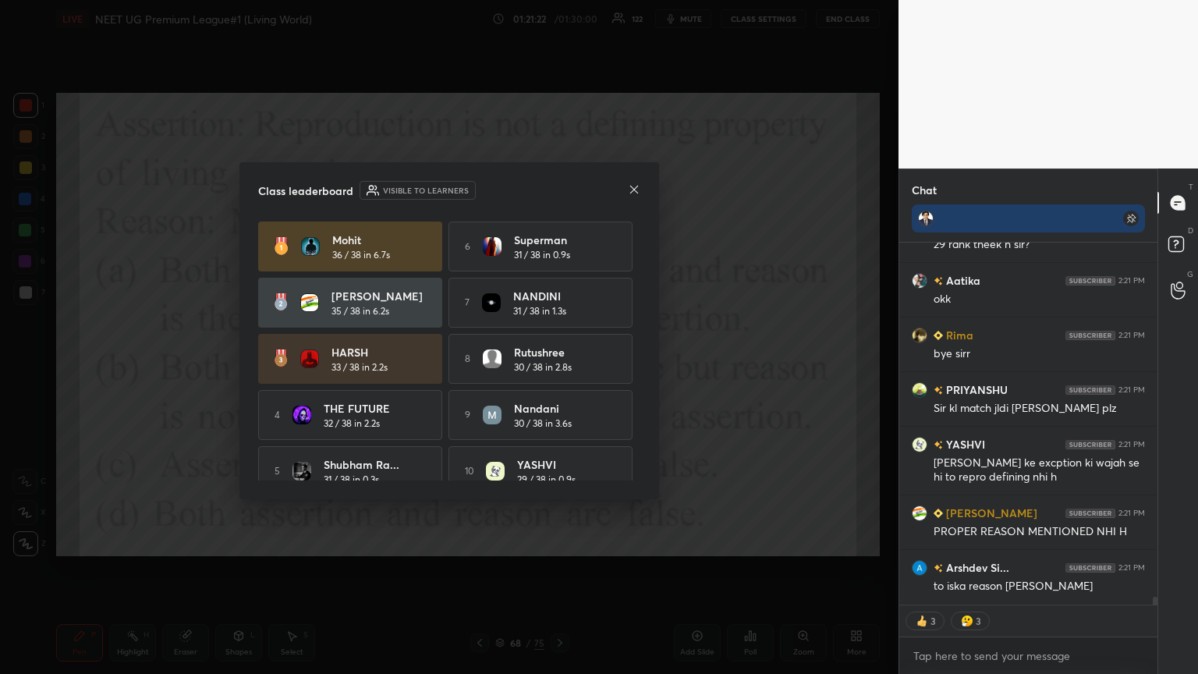
scroll to position [16363, 0]
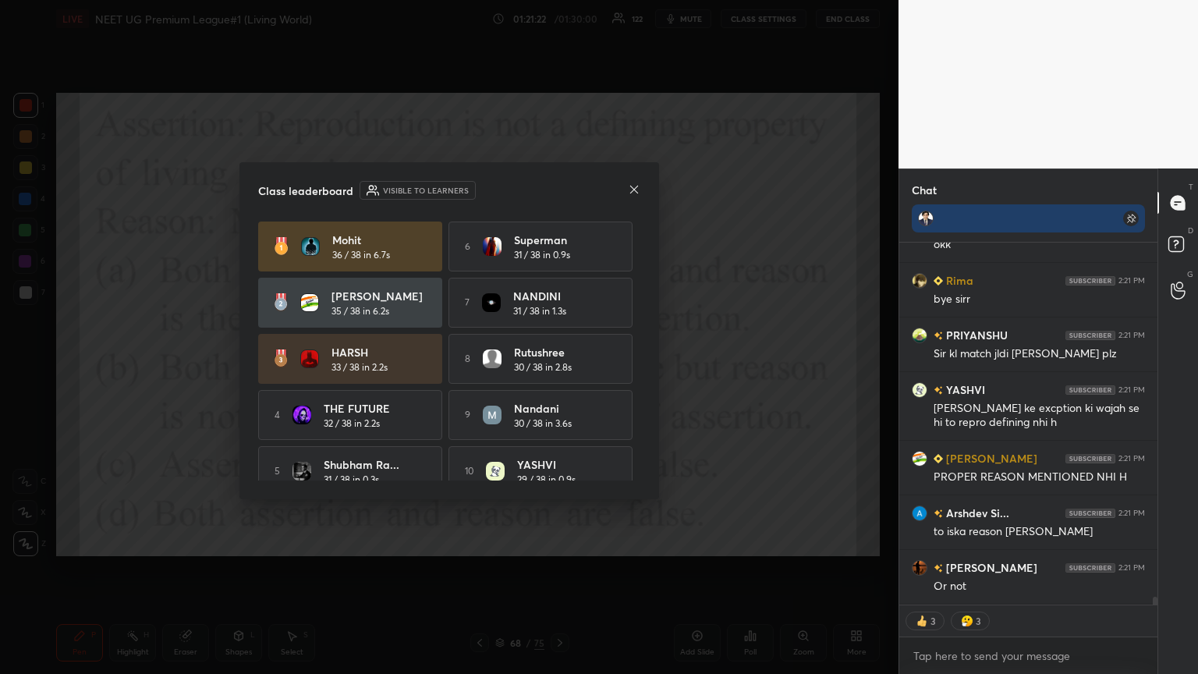
drag, startPoint x: 630, startPoint y: 415, endPoint x: 629, endPoint y: 440, distance: 25.0
click at [559, 366] on div "Mohit 36 / 38 in 6.7s 6 Superman 31 / 38 in 0.9s [PERSON_NAME] 35 / 38 in 6.2s …" at bounding box center [449, 358] width 382 height 274
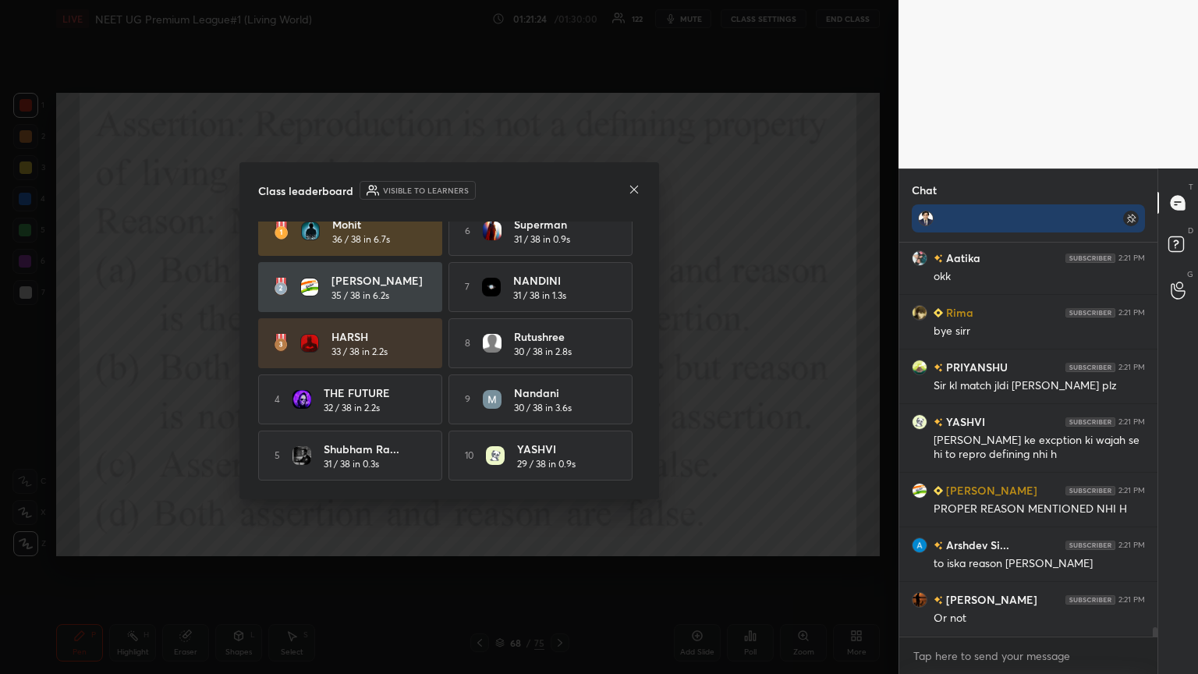
scroll to position [389, 253]
drag, startPoint x: 639, startPoint y: 446, endPoint x: 641, endPoint y: 401, distance: 45.3
click at [559, 366] on div "Mohit 36 / 38 in 6.7s 6 Superman 31 / 38 in 0.9s [PERSON_NAME] 35 / 38 in 6.2s …" at bounding box center [449, 350] width 382 height 259
drag, startPoint x: 641, startPoint y: 401, endPoint x: 642, endPoint y: 364, distance: 36.7
click at [559, 357] on div "Class leaderboard Visible to learners Mohit 36 / 38 in 6.7s 6 Superman 31 / 38 …" at bounding box center [448, 330] width 419 height 337
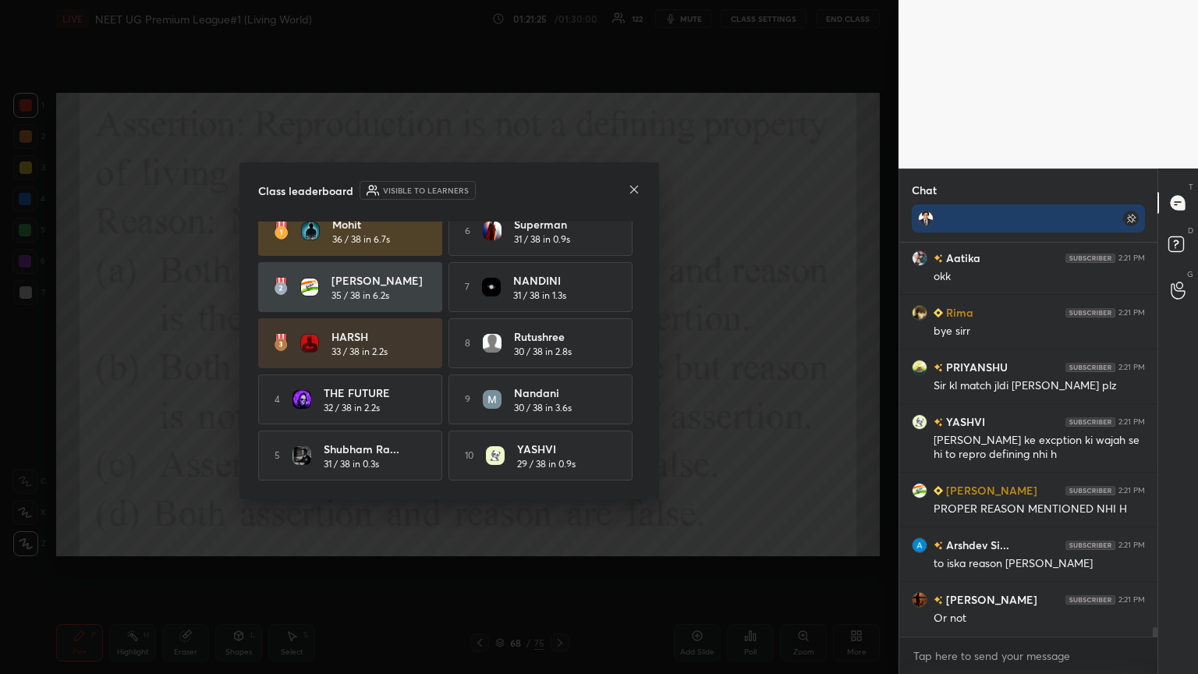
drag, startPoint x: 645, startPoint y: 312, endPoint x: 642, endPoint y: 271, distance: 40.6
click at [559, 283] on div "Class leaderboard Visible to learners Mohit 36 / 38 in 6.7s 6 Superman 31 / 38 …" at bounding box center [448, 330] width 419 height 337
drag, startPoint x: 646, startPoint y: 252, endPoint x: 635, endPoint y: 237, distance: 18.4
click at [559, 234] on div "Class leaderboard Visible to learners Mohit 36 / 38 in 6.7s 6 Superman 31 / 38 …" at bounding box center [448, 330] width 419 height 337
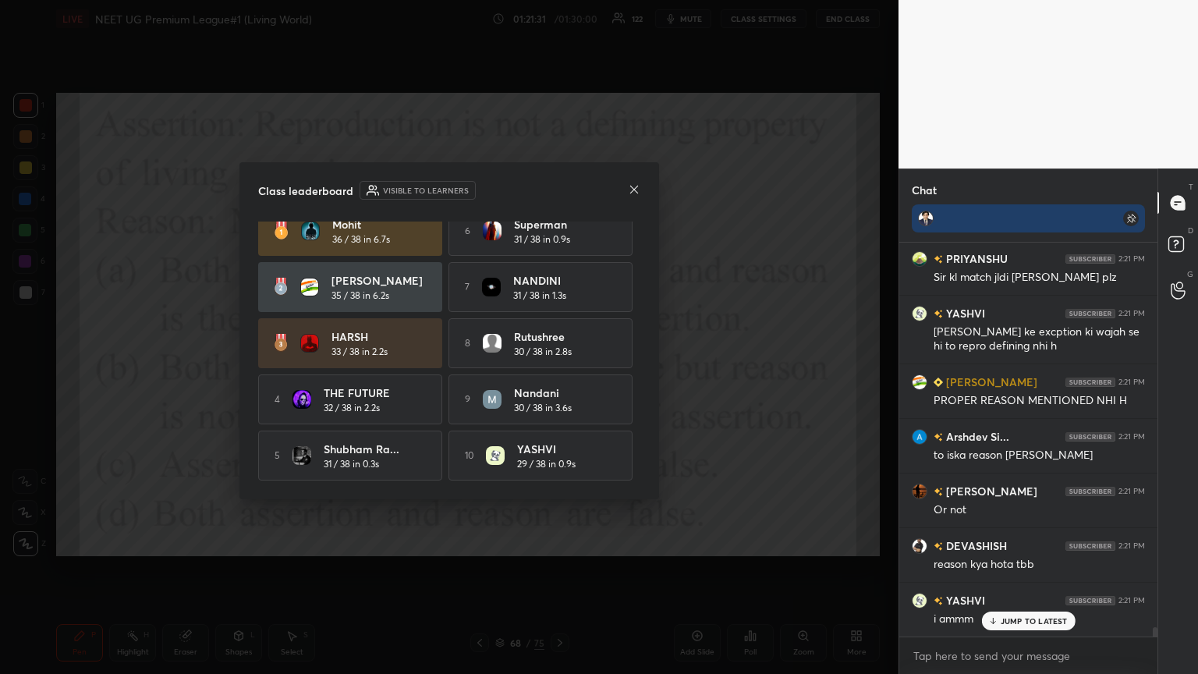
scroll to position [16548, 0]
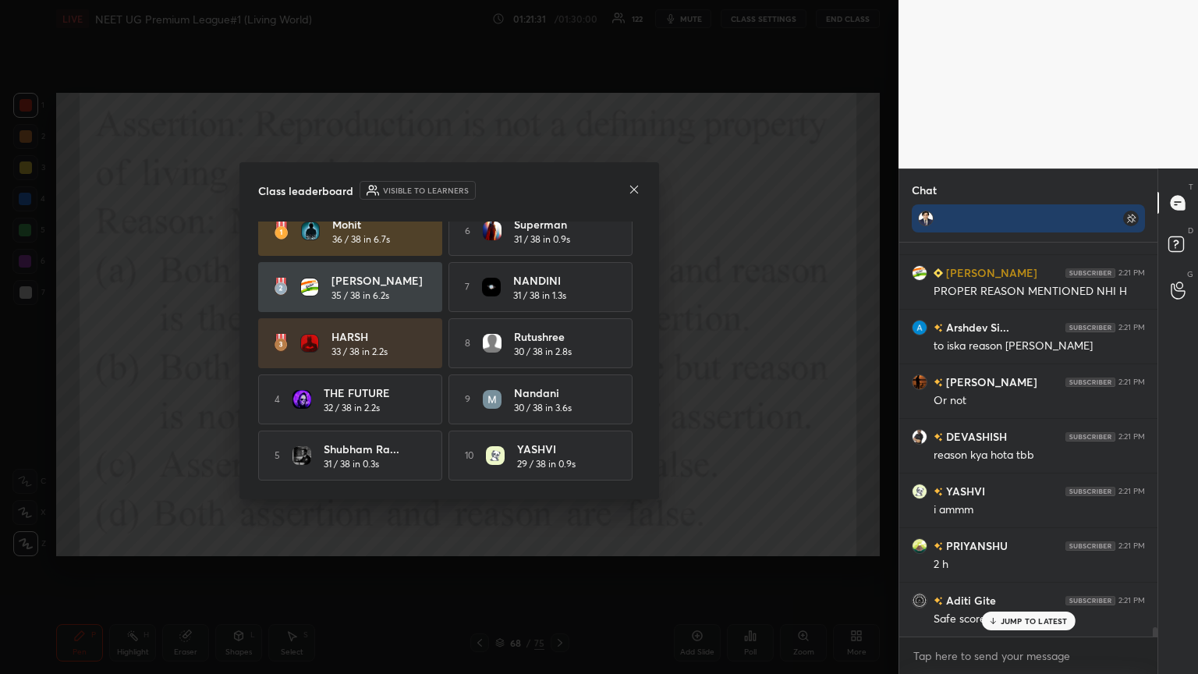
click at [559, 366] on p "JUMP TO LATEST" at bounding box center [1033, 620] width 67 height 9
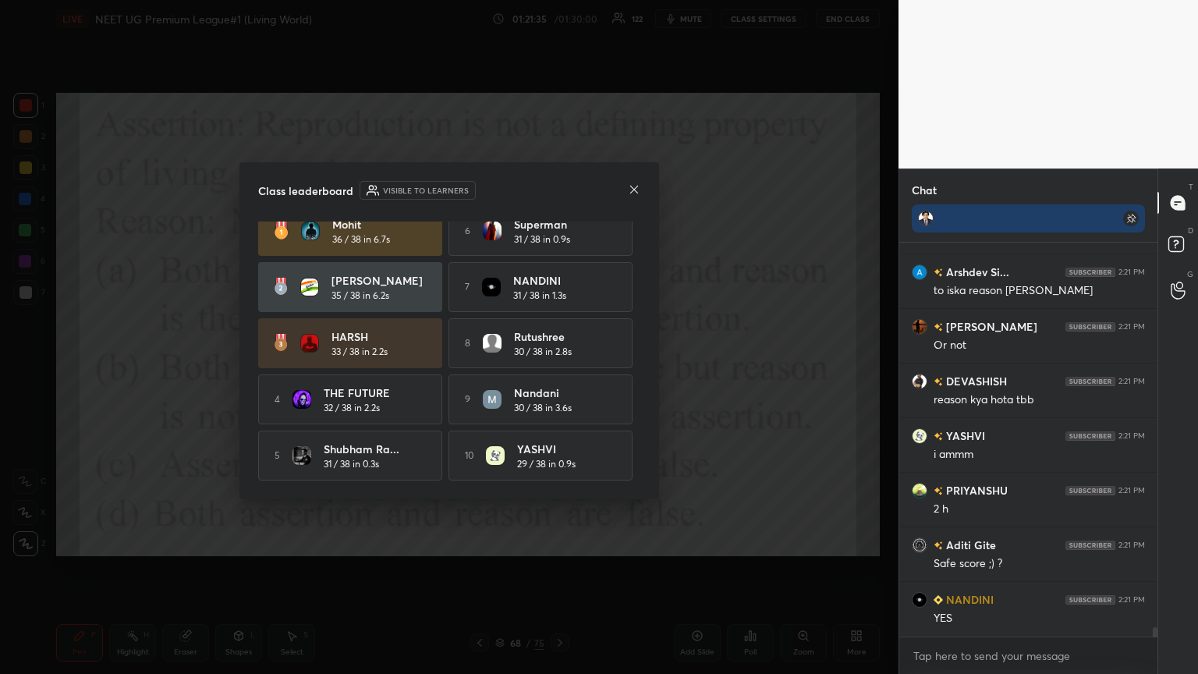
click at [559, 190] on icon at bounding box center [634, 189] width 12 height 12
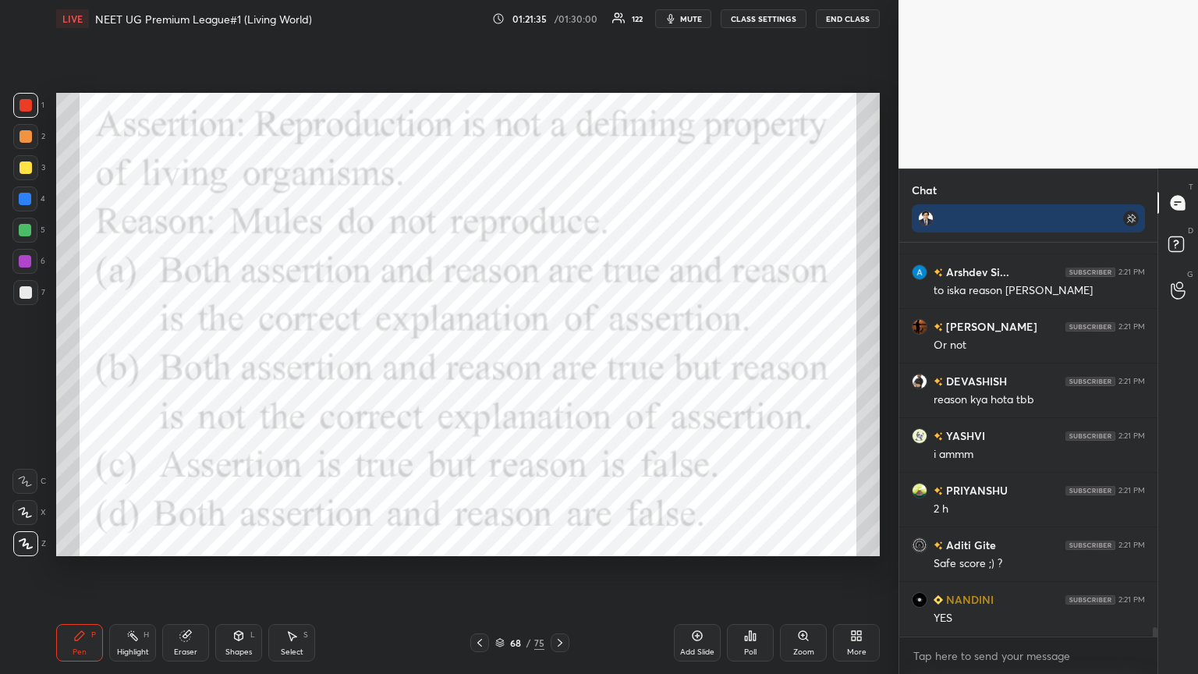
scroll to position [16658, 0]
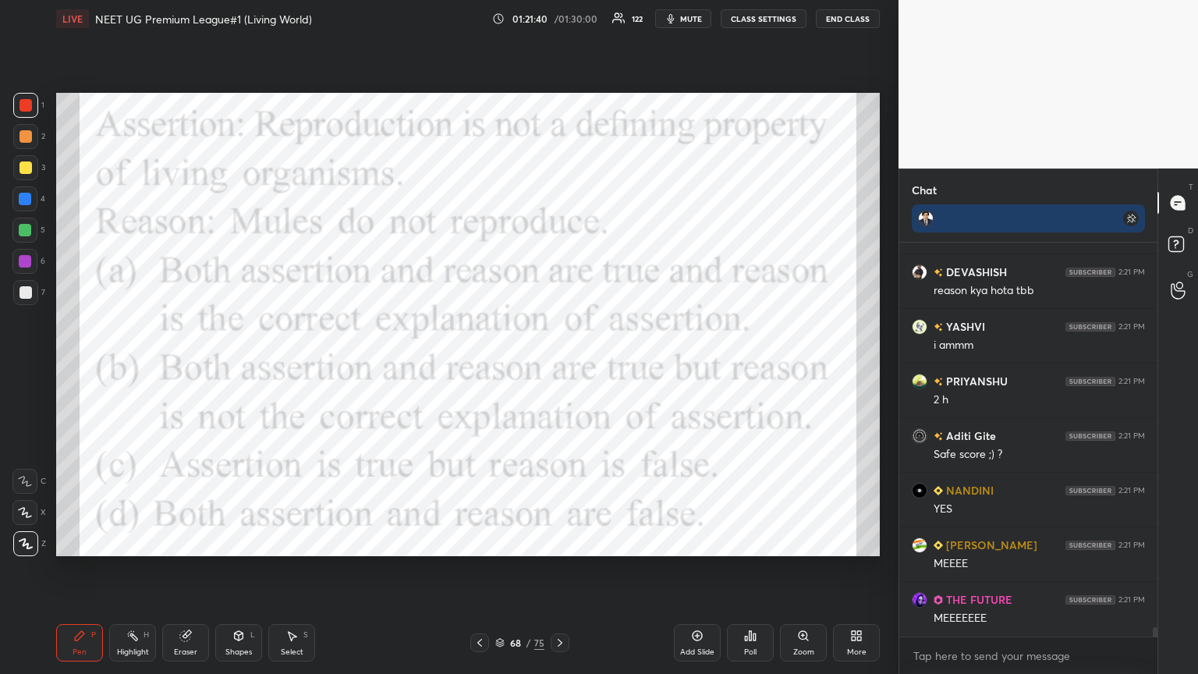
click at [559, 366] on div "Poll" at bounding box center [750, 642] width 47 height 37
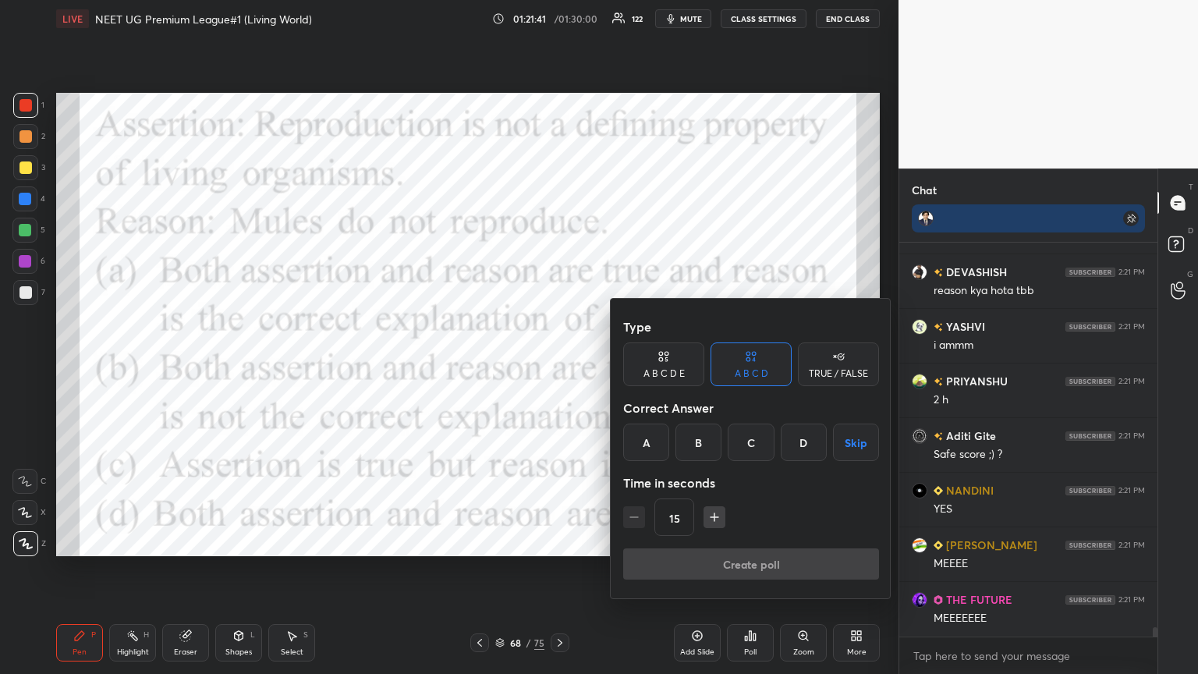
click at [559, 366] on div "Create poll" at bounding box center [751, 566] width 256 height 37
click at [559, 277] on div at bounding box center [599, 337] width 1198 height 674
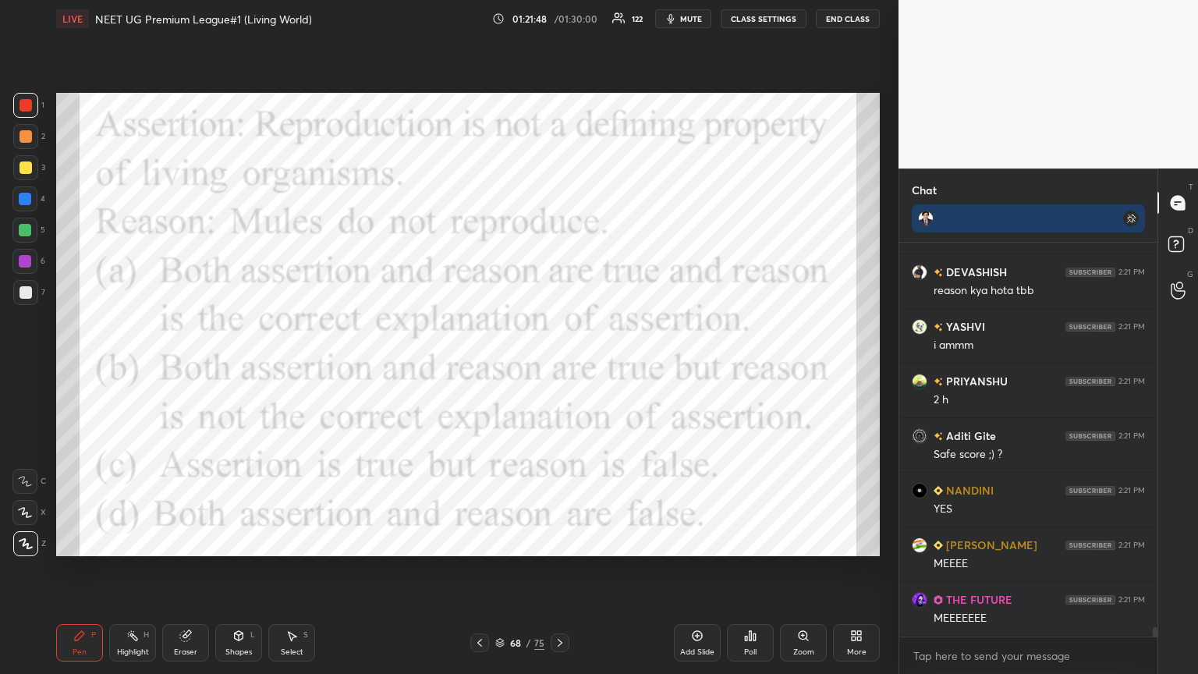
click at [559, 366] on icon at bounding box center [754, 636] width 2 height 7
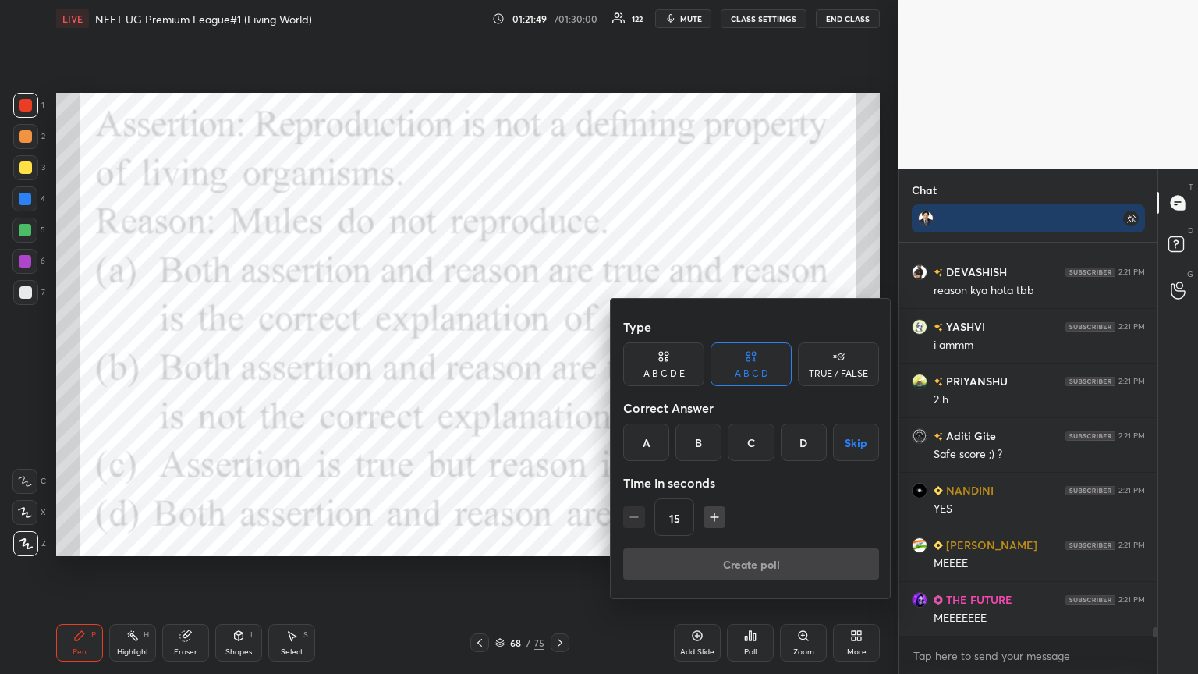
click at [559, 366] on div "Create poll" at bounding box center [751, 566] width 256 height 37
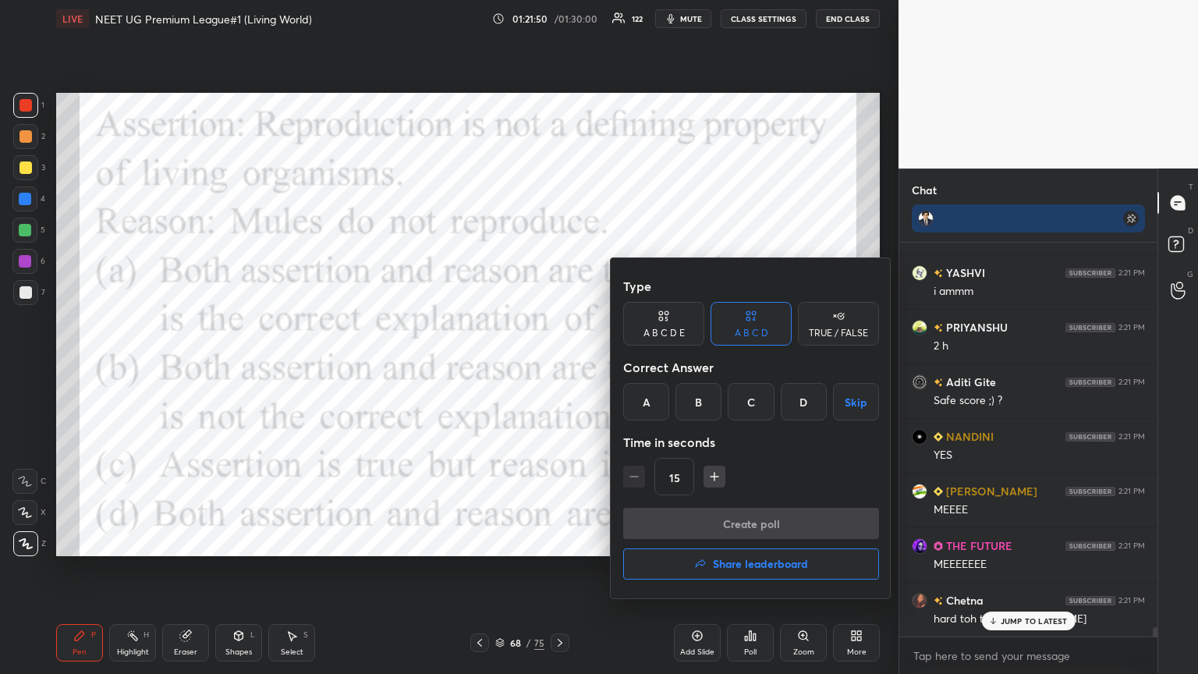
click at [559, 366] on h4 "Share leaderboard" at bounding box center [760, 563] width 95 height 11
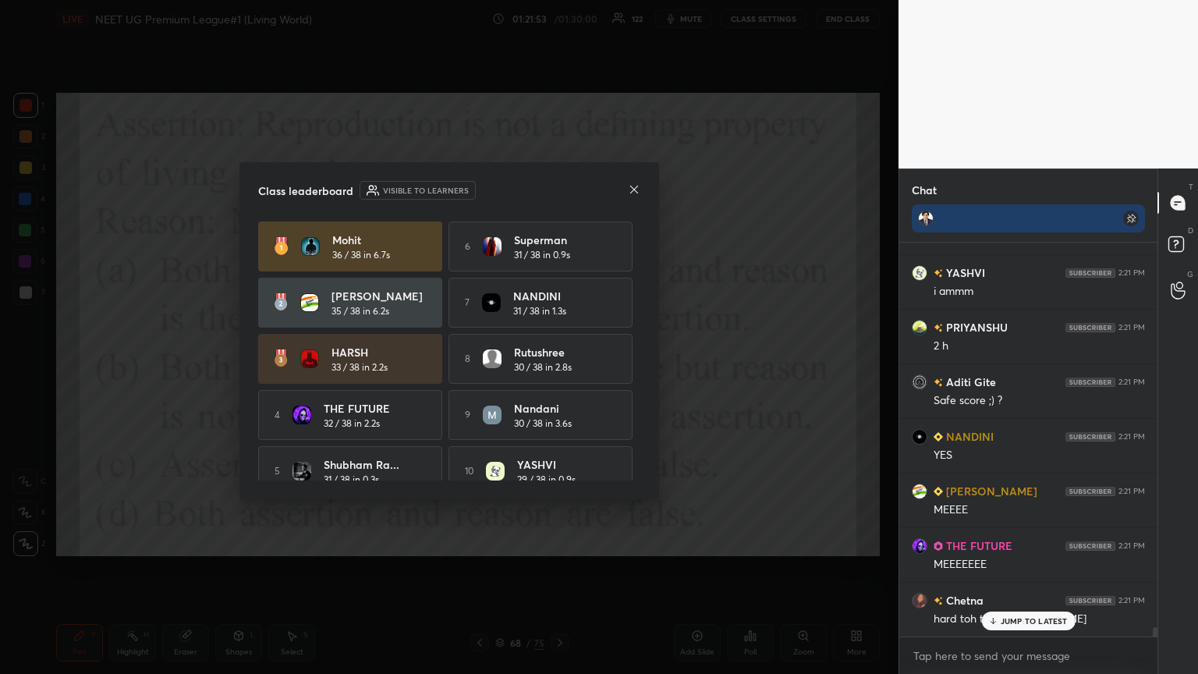
drag, startPoint x: 638, startPoint y: 402, endPoint x: 635, endPoint y: 434, distance: 31.3
click at [559, 366] on div "Class leaderboard Visible to learners Mohit 36 / 38 in 6.7s 6 Superman 31 / 38 …" at bounding box center [448, 330] width 419 height 337
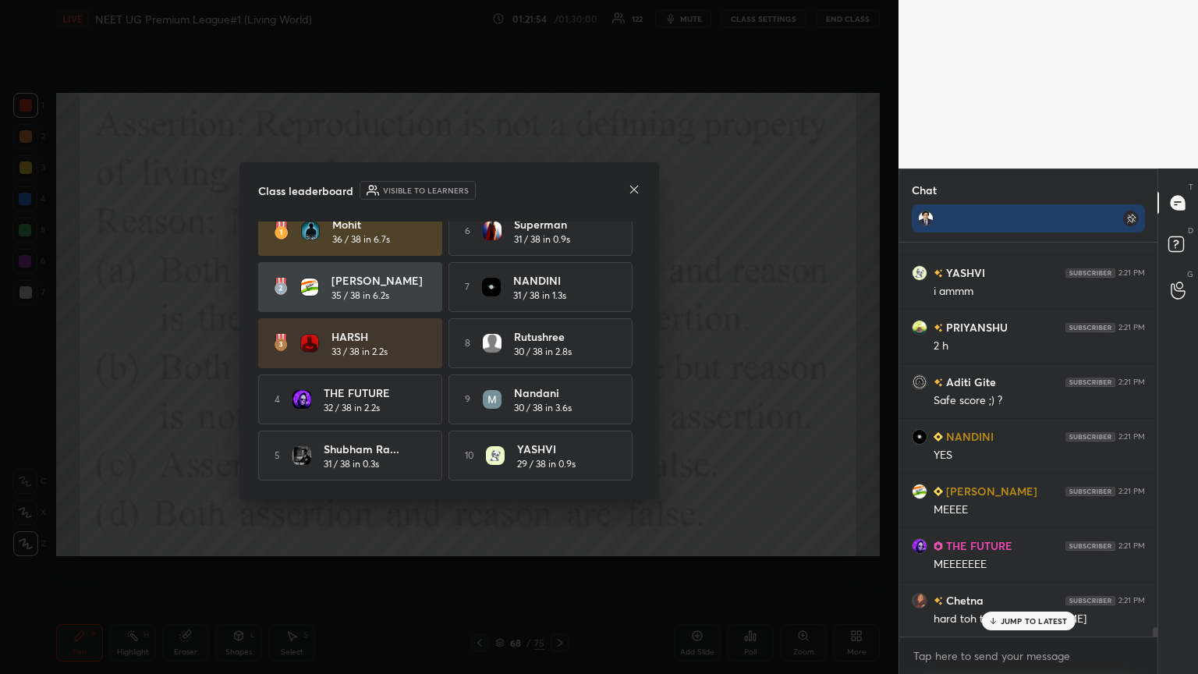
click at [559, 183] on icon at bounding box center [634, 189] width 12 height 12
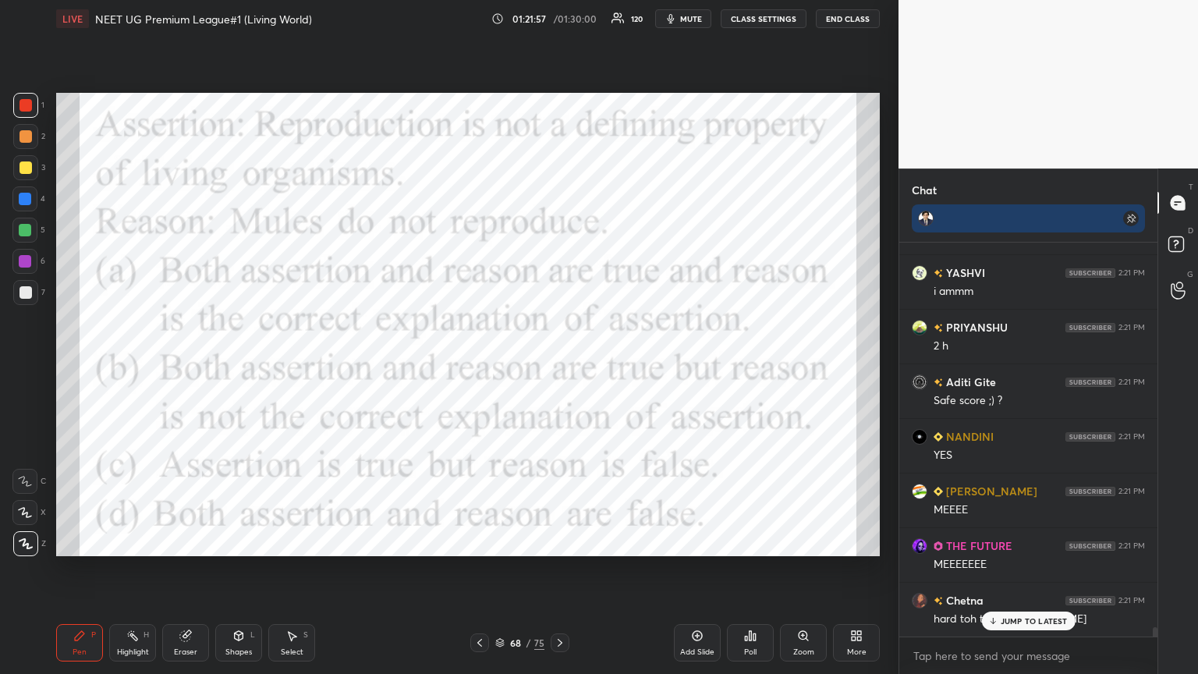
drag, startPoint x: 1017, startPoint y: 620, endPoint x: 995, endPoint y: 636, distance: 27.3
click at [559, 366] on p "JUMP TO LATEST" at bounding box center [1033, 620] width 67 height 9
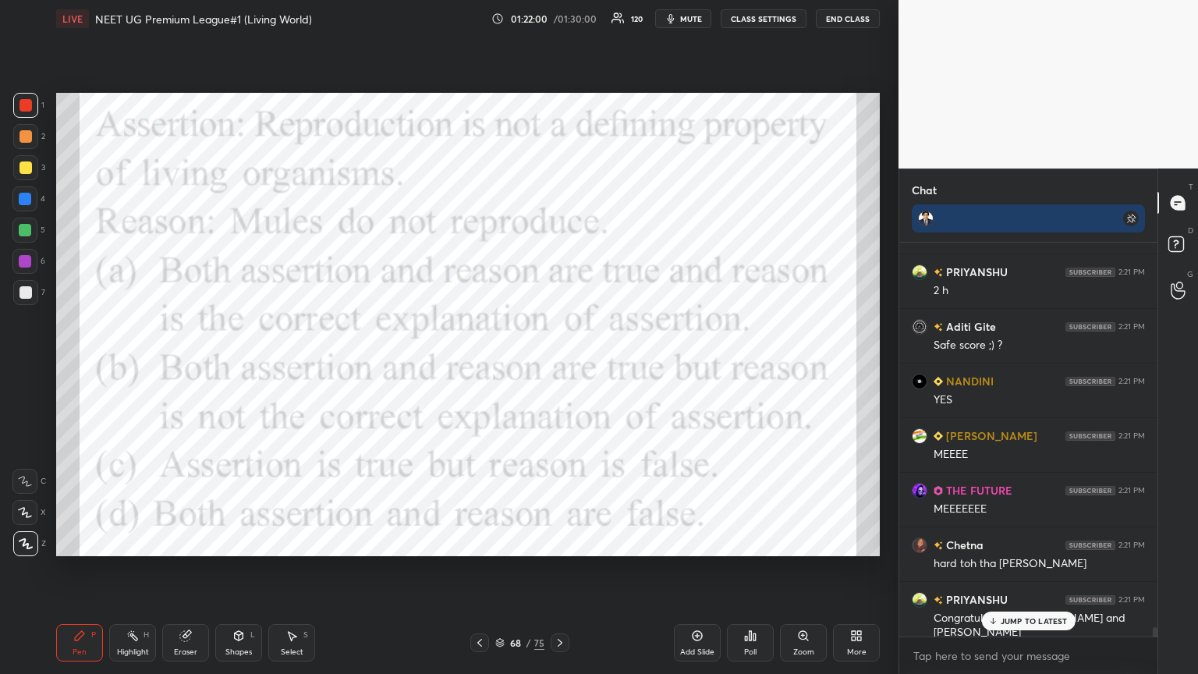
scroll to position [16876, 0]
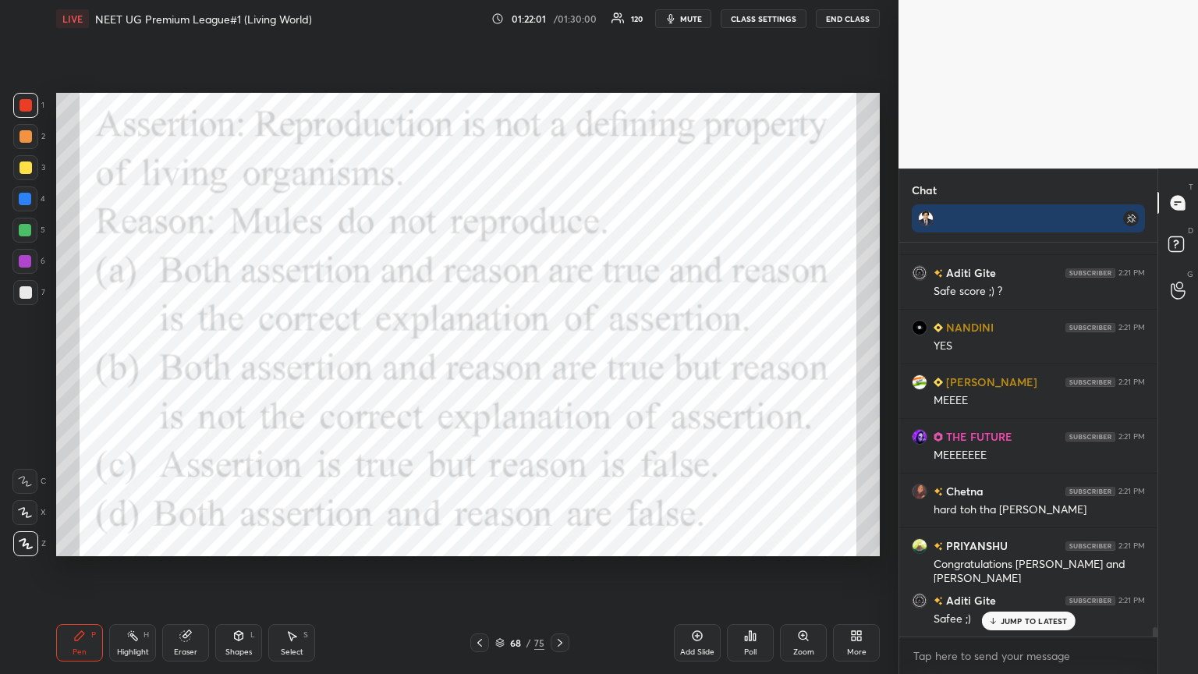
click at [186, 366] on g at bounding box center [186, 636] width 12 height 12
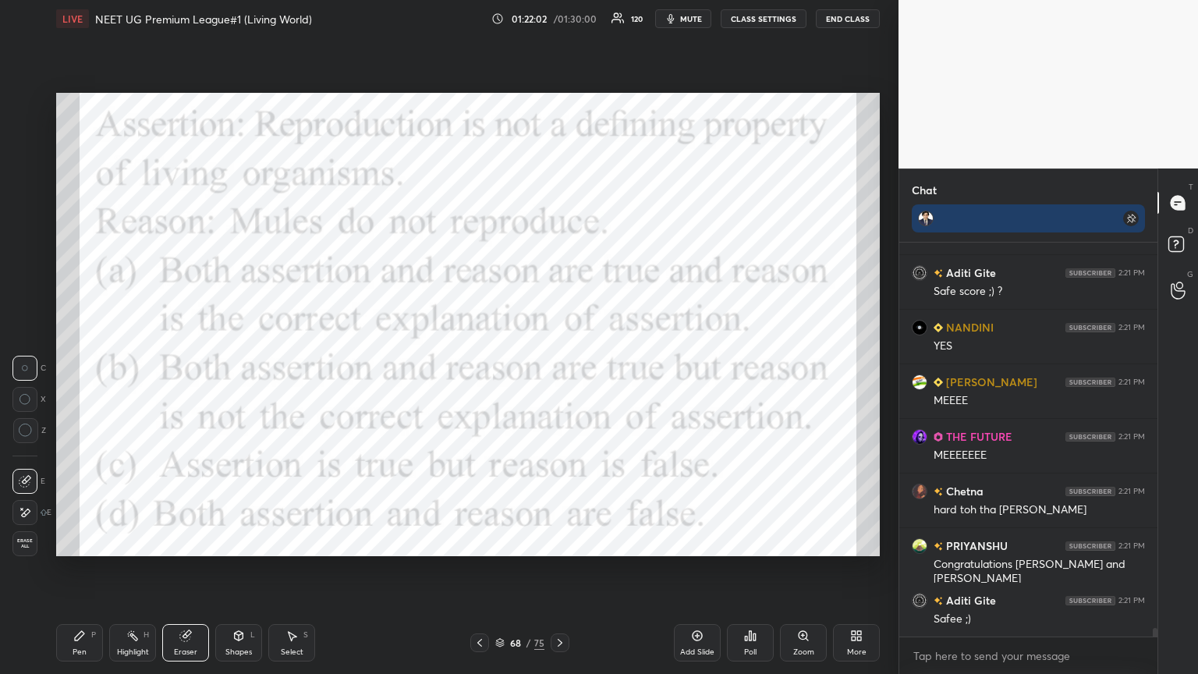
scroll to position [16931, 0]
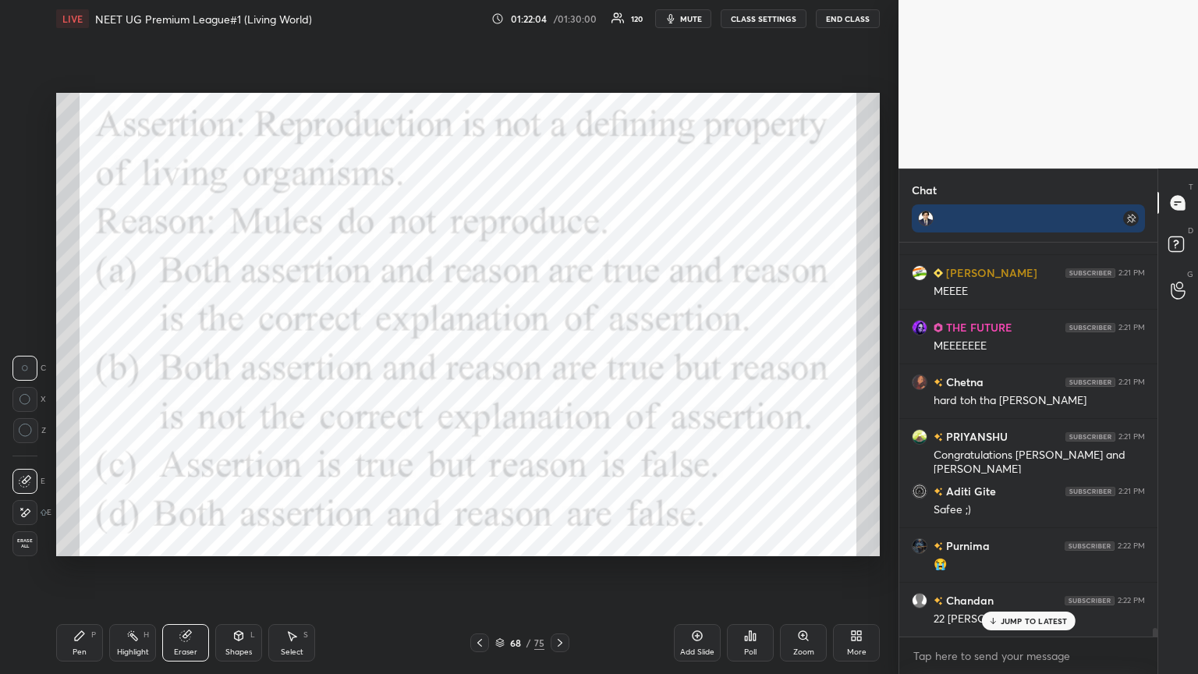
click at [76, 366] on div "Pen P" at bounding box center [79, 642] width 47 height 37
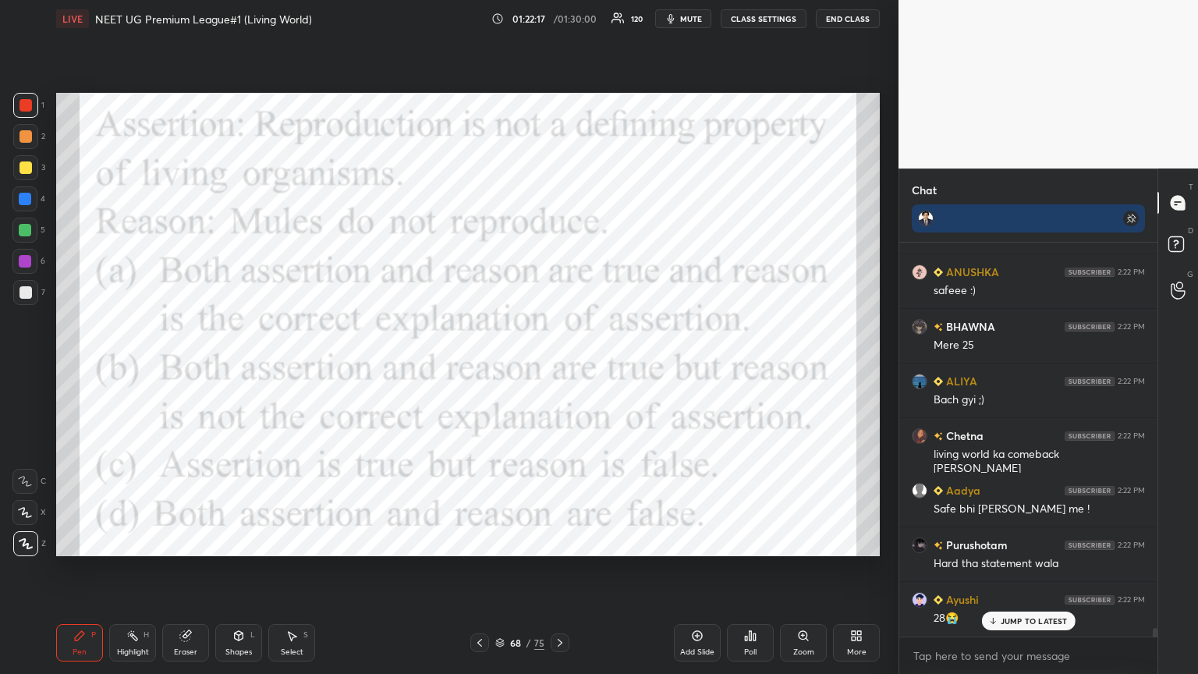
click at [559, 366] on p "JUMP TO LATEST" at bounding box center [1033, 620] width 67 height 9
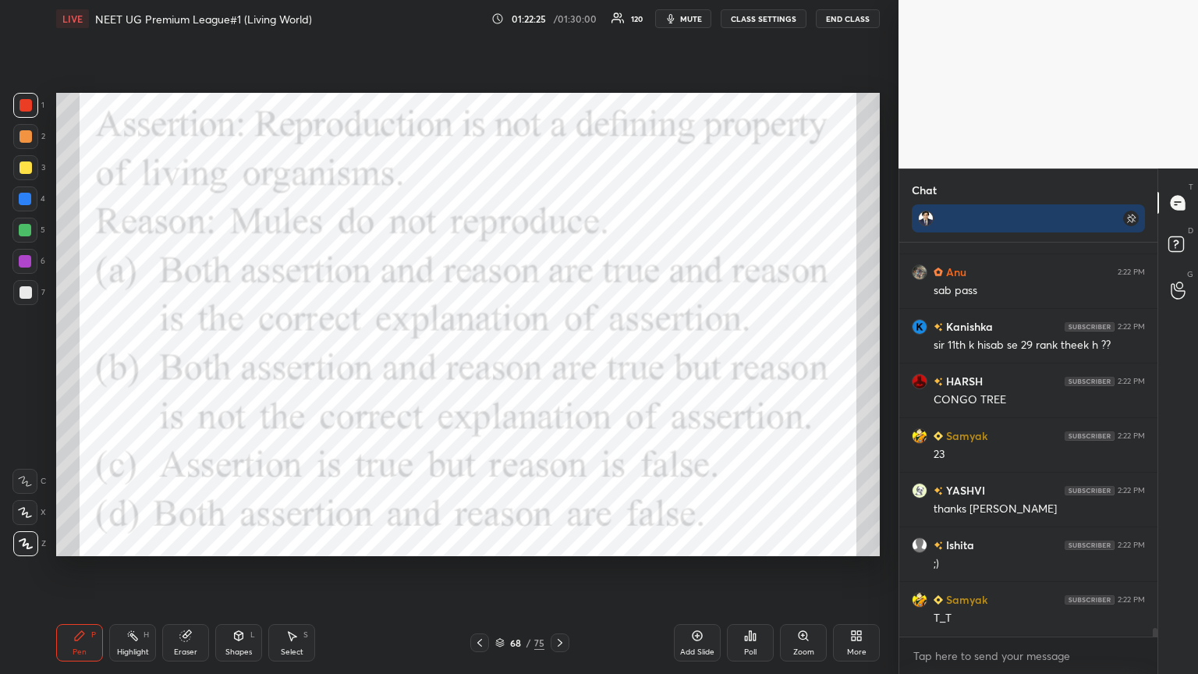
drag, startPoint x: 696, startPoint y: 635, endPoint x: 687, endPoint y: 614, distance: 22.3
click at [559, 366] on icon at bounding box center [697, 635] width 12 height 12
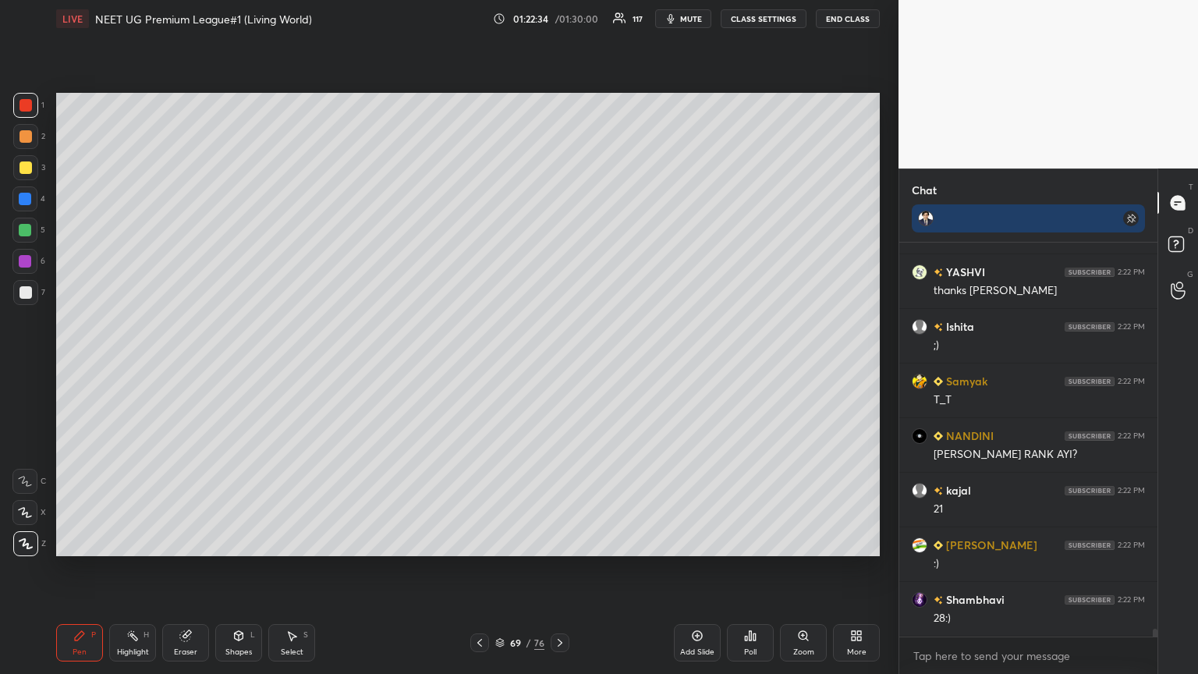
scroll to position [18622, 0]
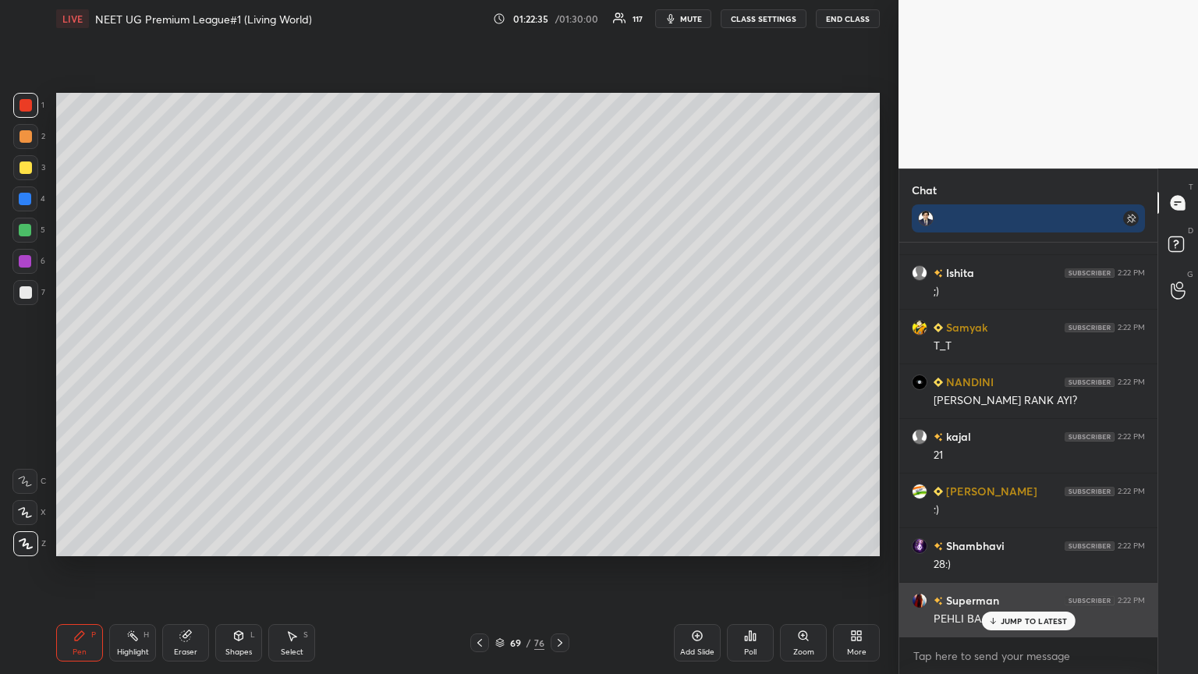
click at [559, 366] on div "JUMP TO LATEST" at bounding box center [1028, 620] width 94 height 19
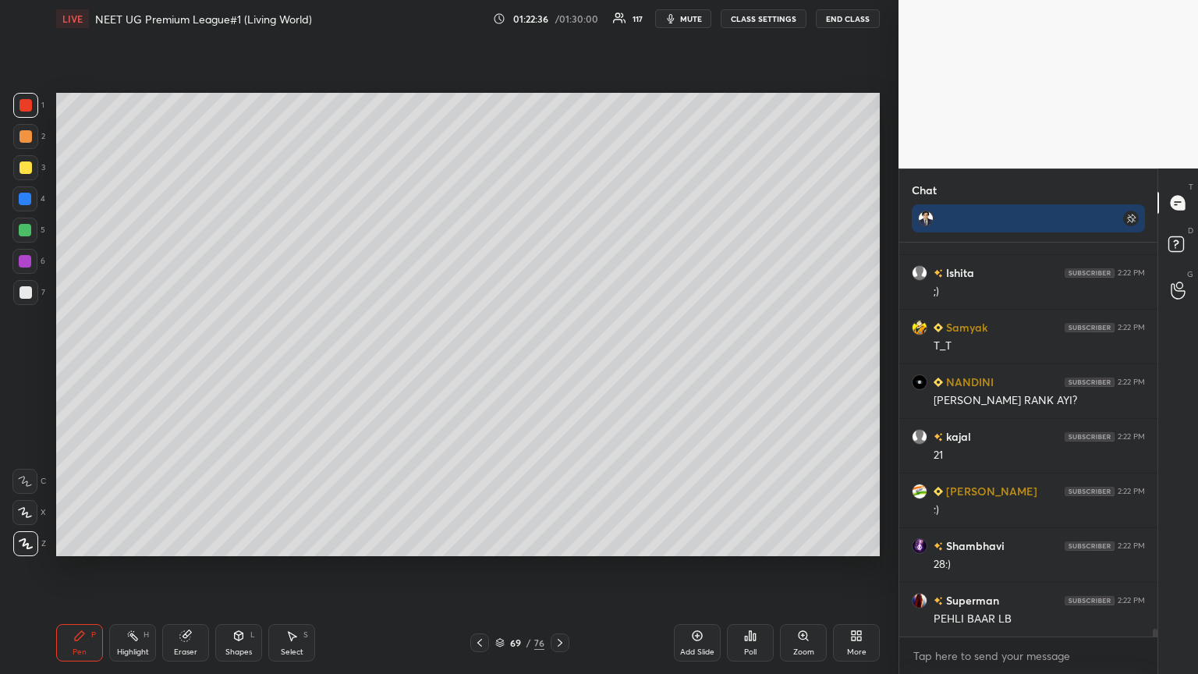
click at [559, 366] on div "Poll" at bounding box center [750, 642] width 47 height 37
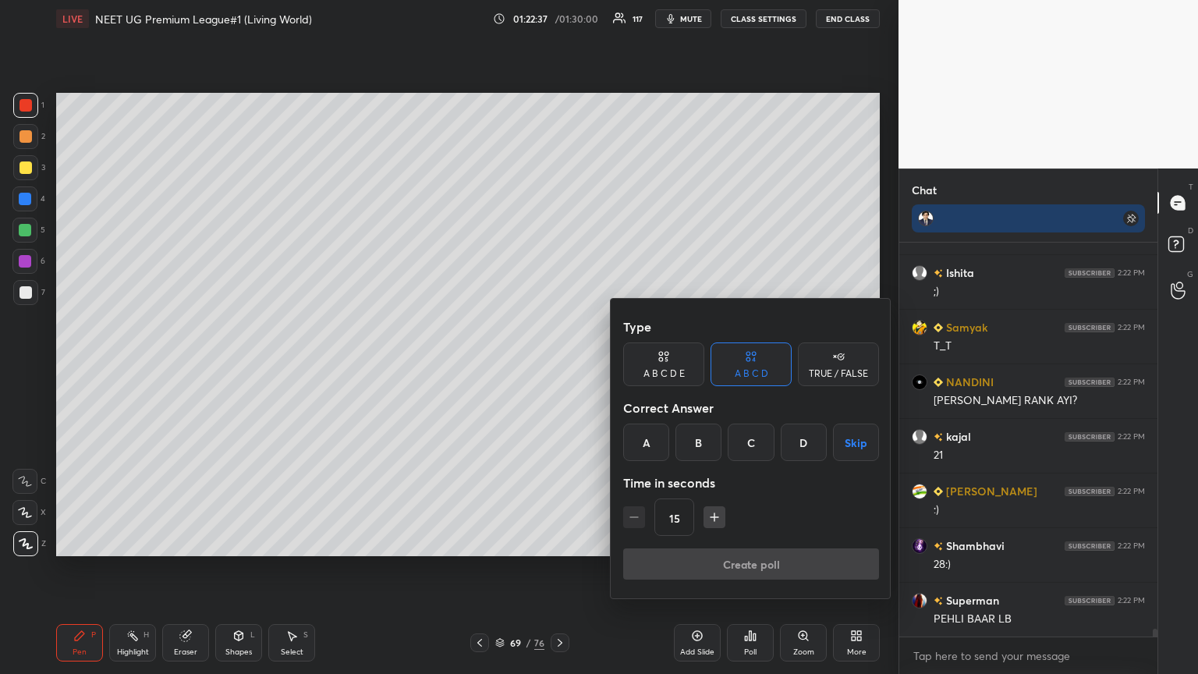
click at [559, 366] on div "Create poll" at bounding box center [751, 566] width 256 height 37
drag, startPoint x: 565, startPoint y: 513, endPoint x: 551, endPoint y: 511, distance: 14.1
click at [559, 366] on div at bounding box center [599, 337] width 1198 height 674
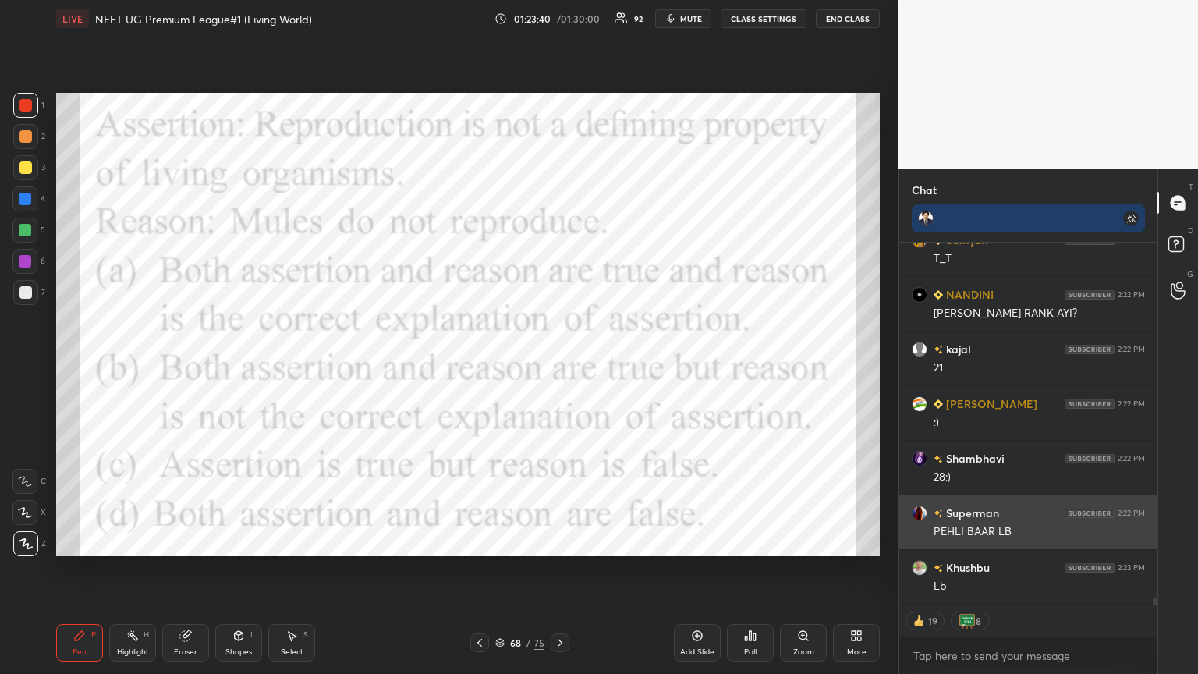
scroll to position [18764, 0]
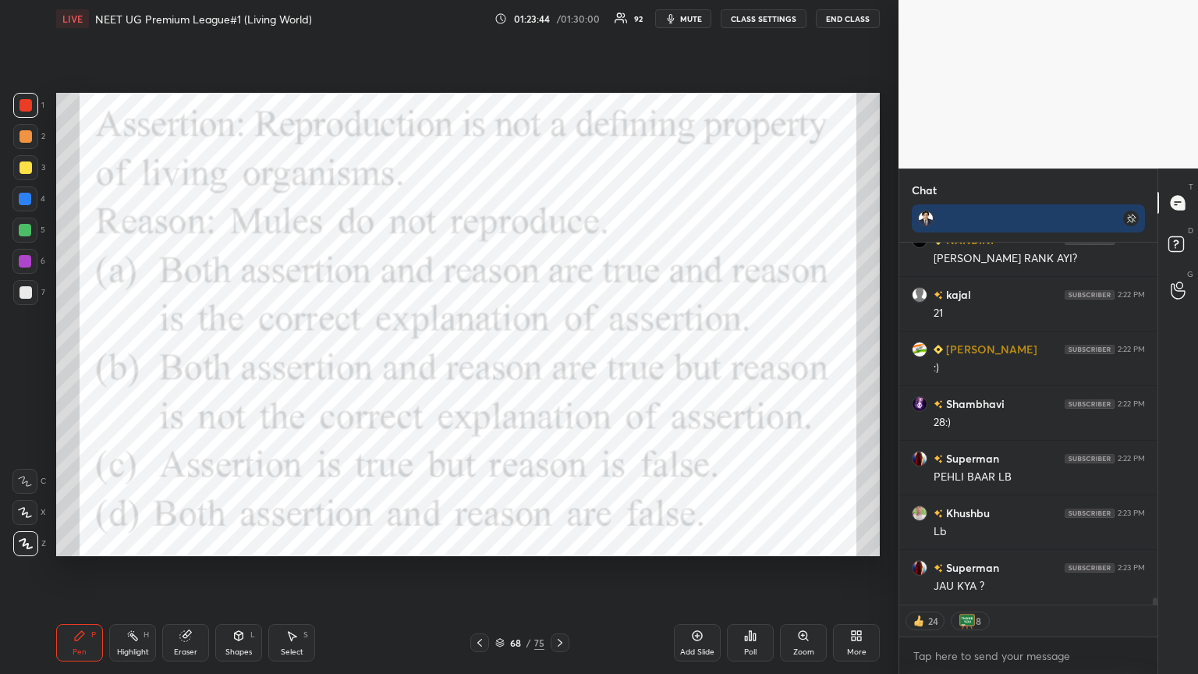
click at [558, 366] on icon at bounding box center [560, 642] width 12 height 12
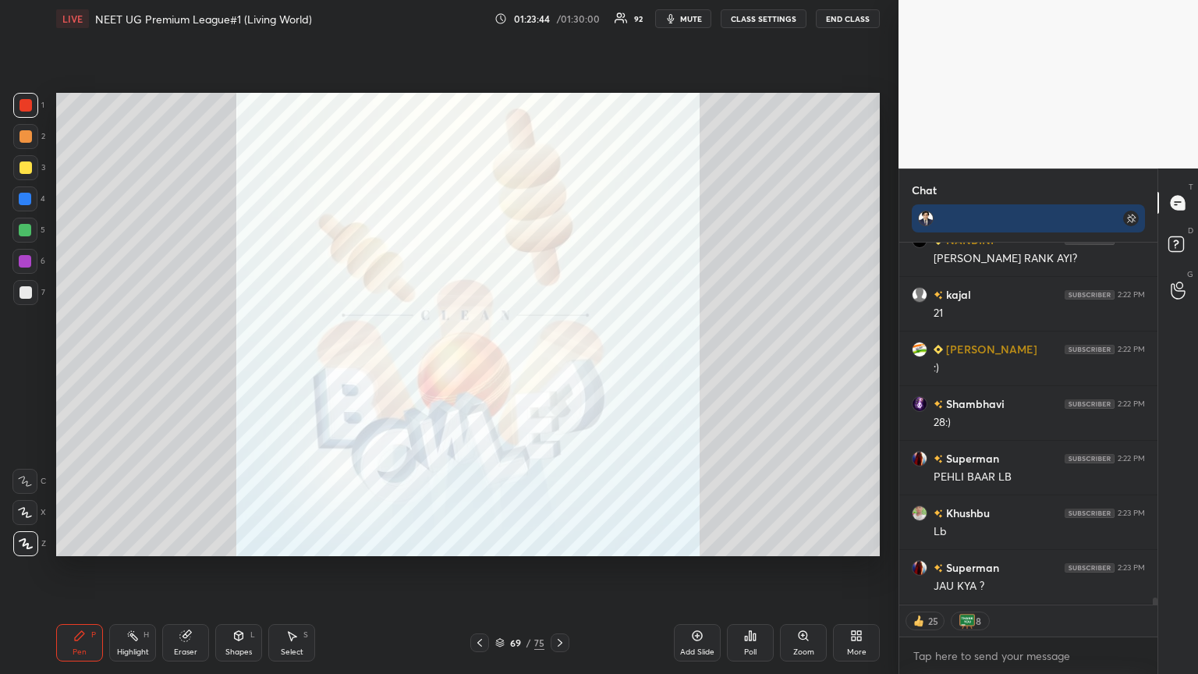
scroll to position [18819, 0]
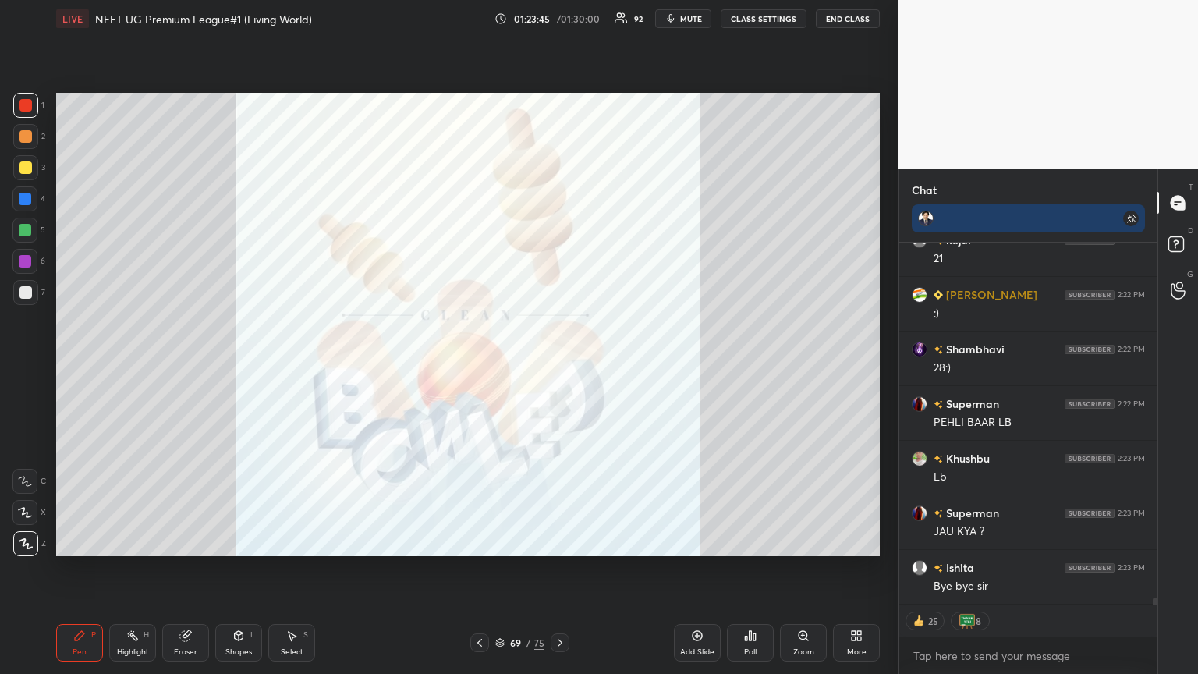
click at [559, 366] on div "Poll" at bounding box center [750, 642] width 47 height 37
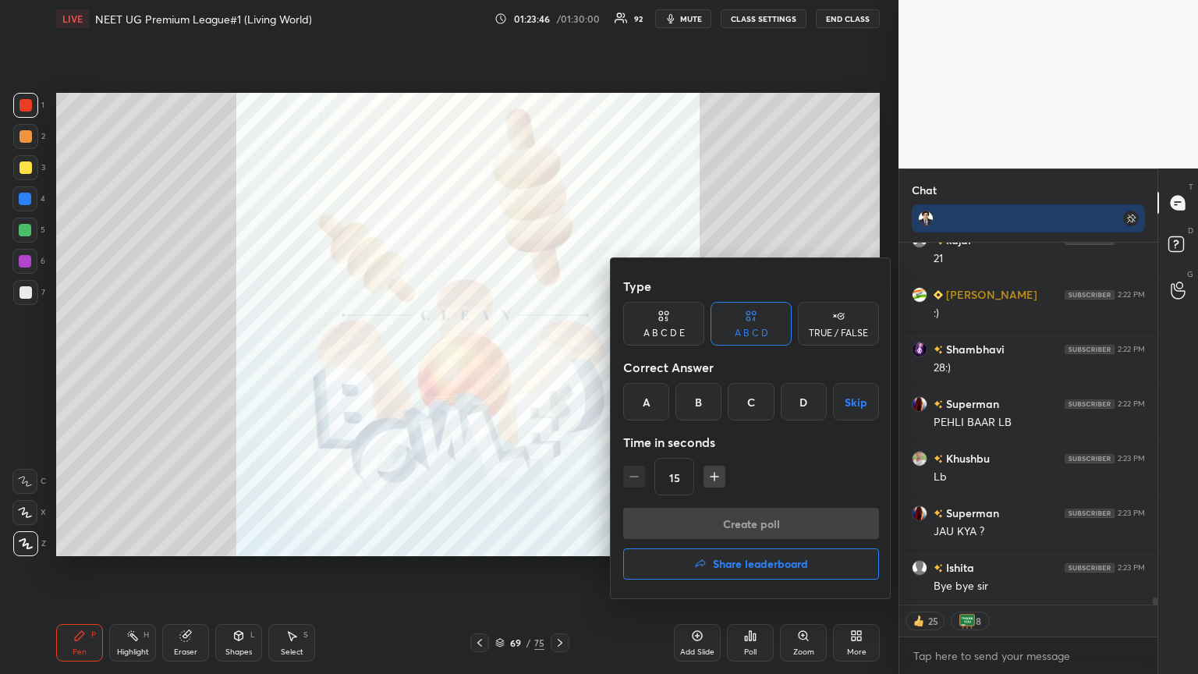
click at [559, 366] on button "Share leaderboard" at bounding box center [751, 563] width 256 height 31
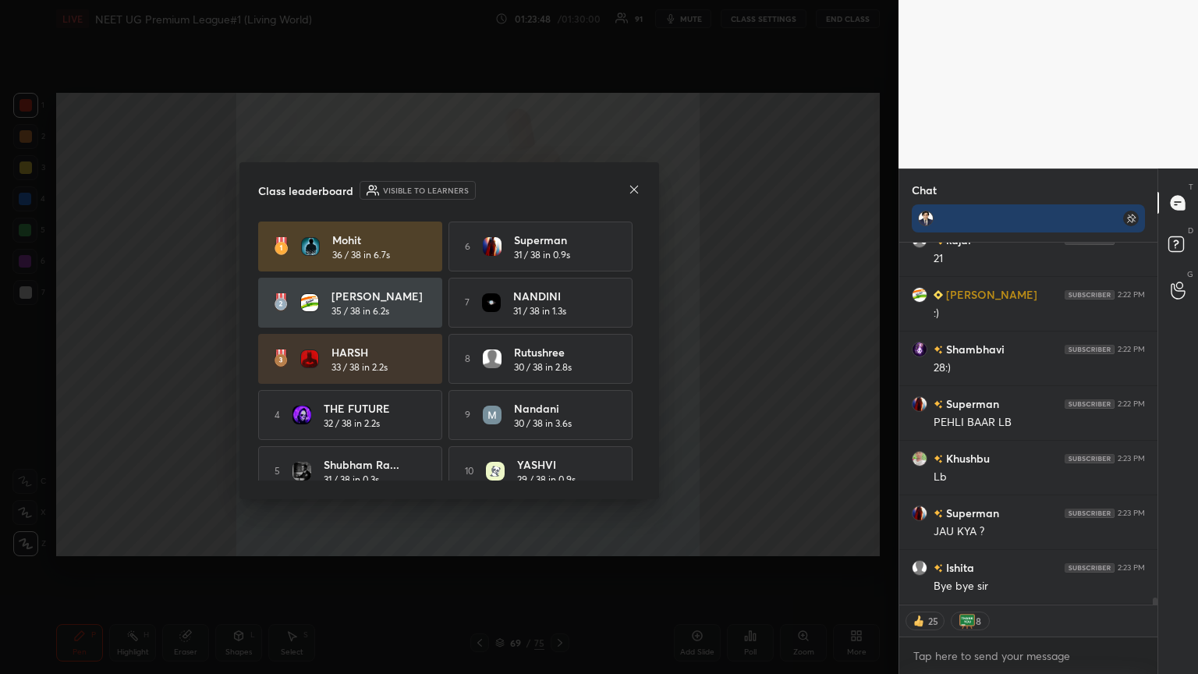
click at [559, 193] on icon at bounding box center [634, 189] width 12 height 12
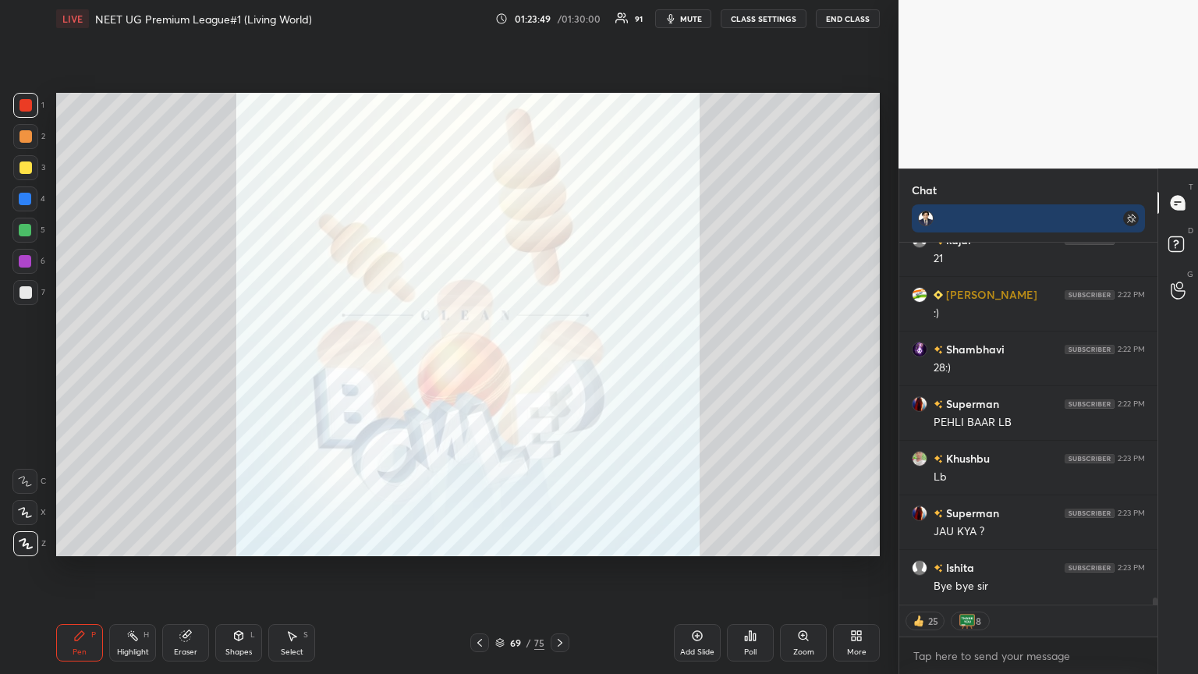
click at [559, 366] on icon at bounding box center [697, 636] width 10 height 10
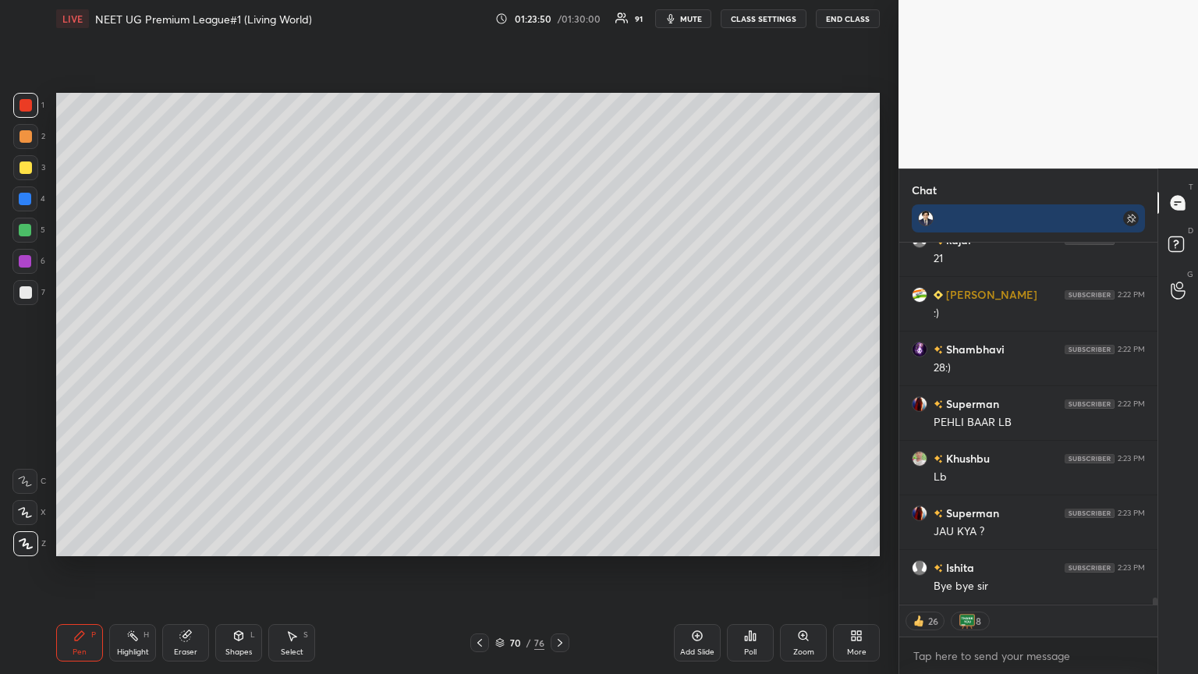
click at [559, 366] on div "Poll" at bounding box center [750, 642] width 47 height 37
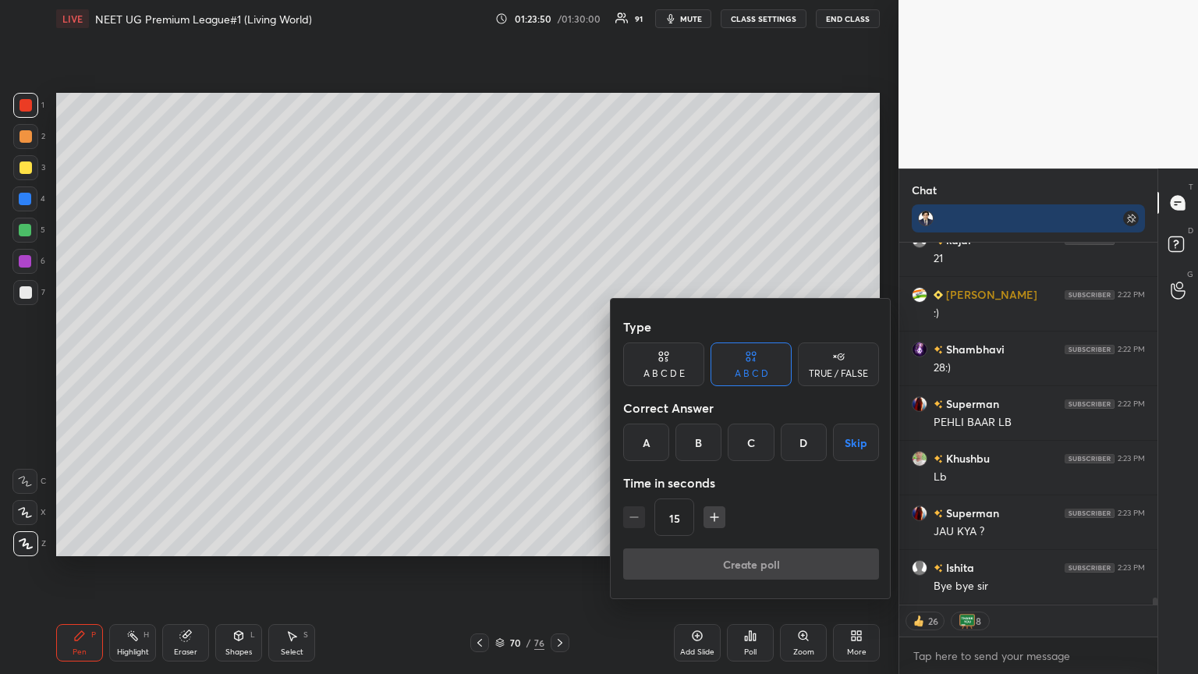
scroll to position [18873, 0]
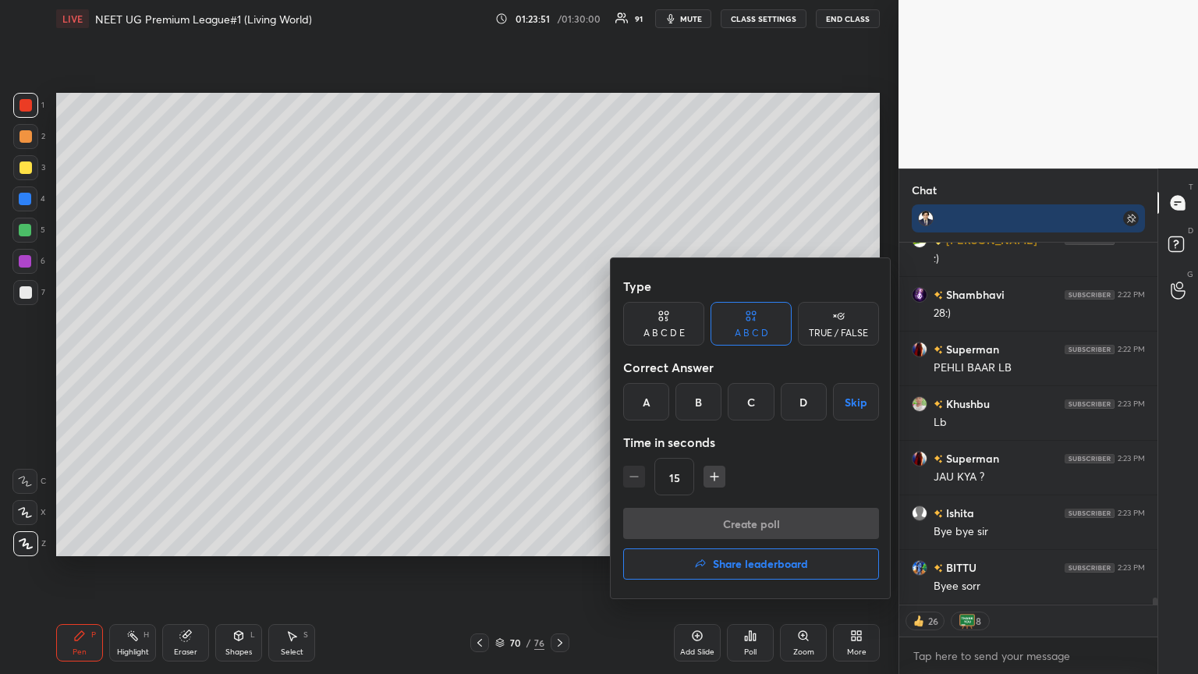
click at [559, 366] on button "Share leaderboard" at bounding box center [751, 563] width 256 height 31
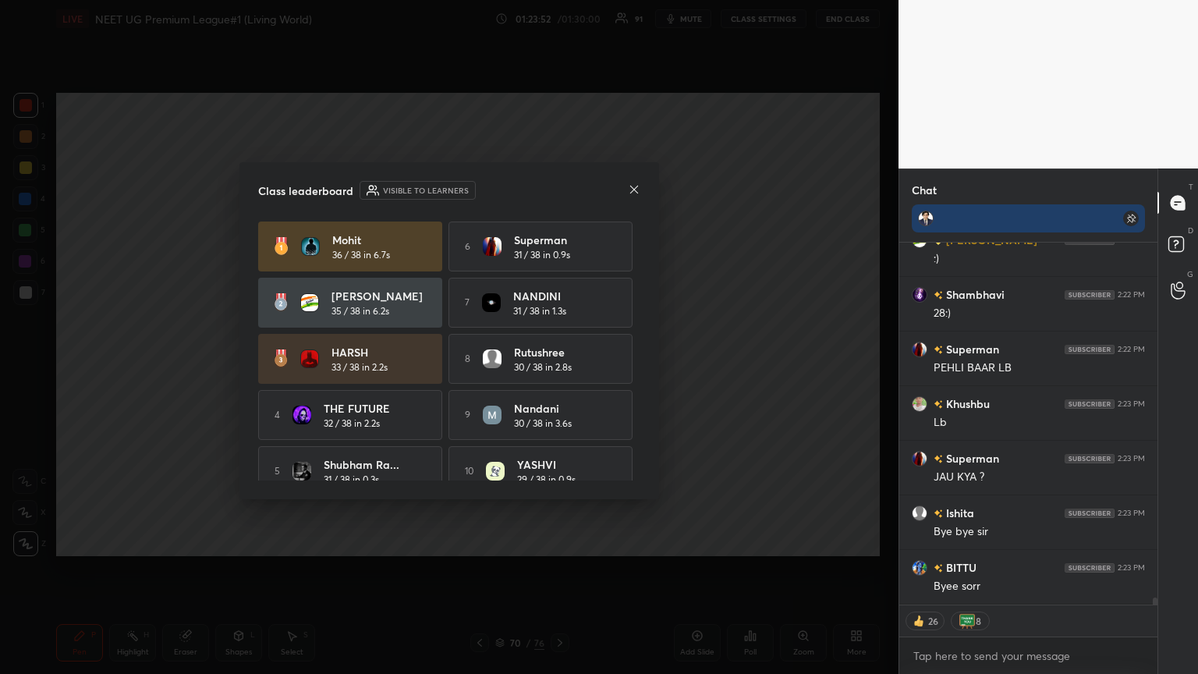
click at [559, 187] on icon at bounding box center [634, 189] width 12 height 12
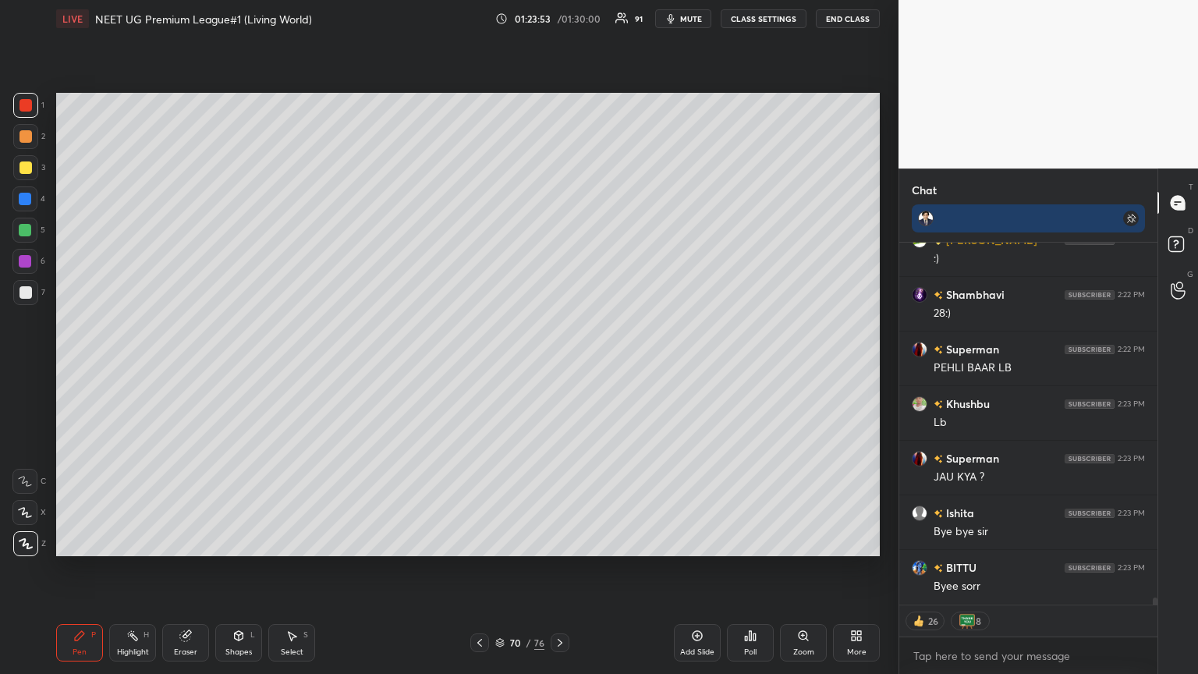
click at [559, 18] on button "CLASS SETTINGS" at bounding box center [763, 18] width 86 height 19
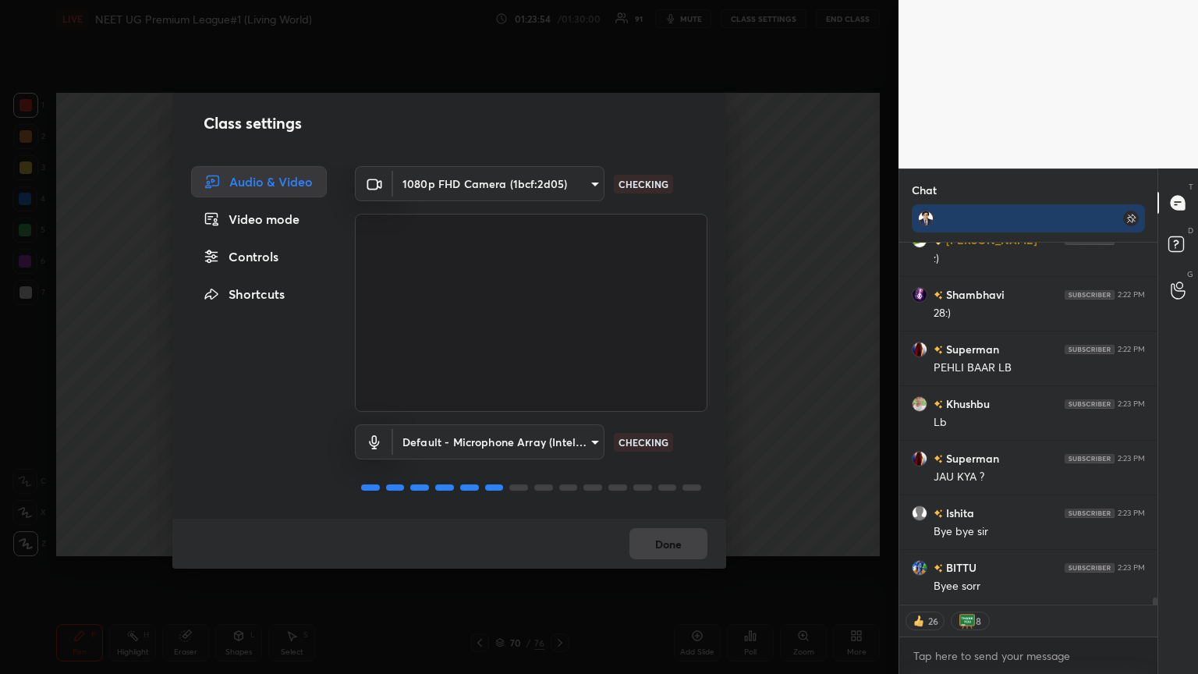
click at [268, 262] on div "Controls" at bounding box center [259, 256] width 136 height 31
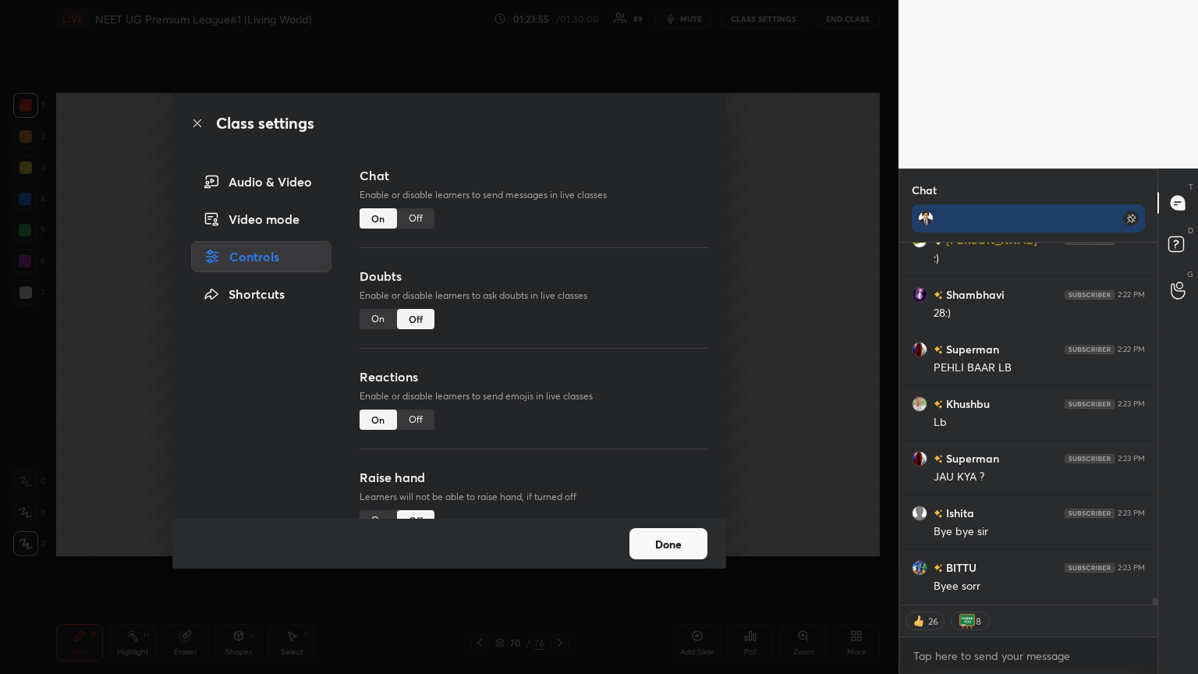
drag, startPoint x: 366, startPoint y: 314, endPoint x: 375, endPoint y: 325, distance: 14.4
click at [367, 313] on div "On" at bounding box center [377, 319] width 37 height 20
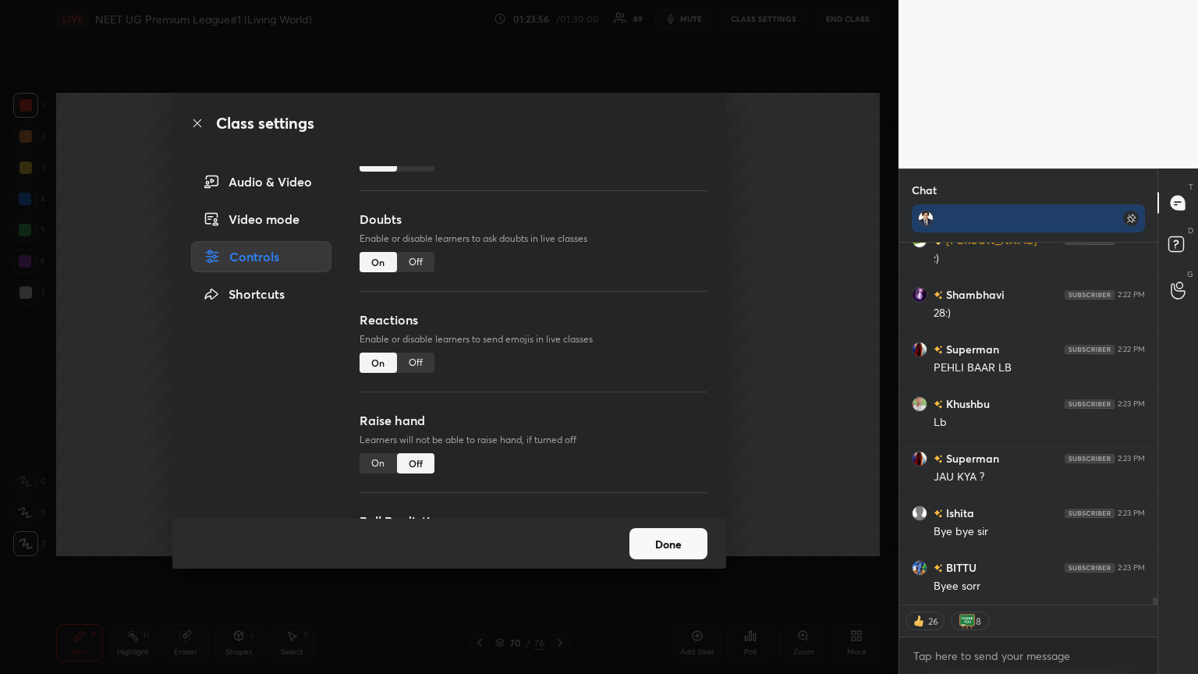
drag, startPoint x: 703, startPoint y: 417, endPoint x: 666, endPoint y: 434, distance: 41.2
click at [559, 366] on div "Chat Enable or disable learners to send messages in live classes On Off Doubts …" at bounding box center [533, 342] width 385 height 352
click at [382, 366] on div "On" at bounding box center [377, 463] width 37 height 20
click at [559, 366] on button "Done" at bounding box center [668, 543] width 78 height 31
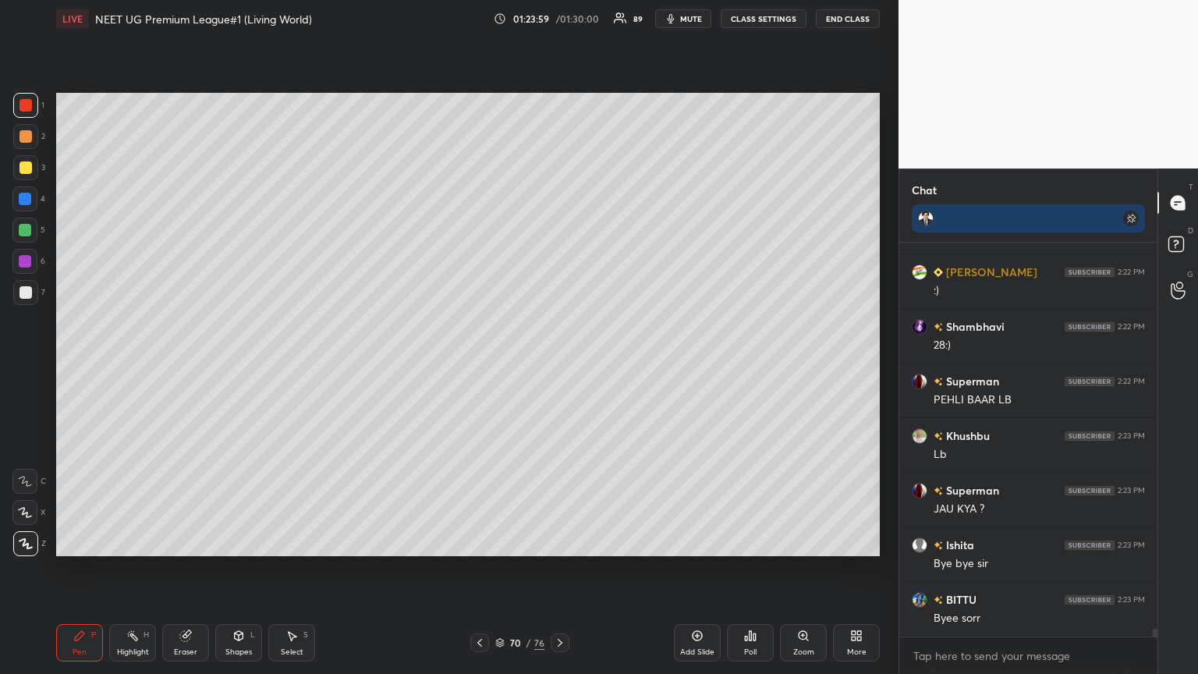
scroll to position [5, 5]
click at [559, 366] on div "Poll" at bounding box center [750, 642] width 47 height 37
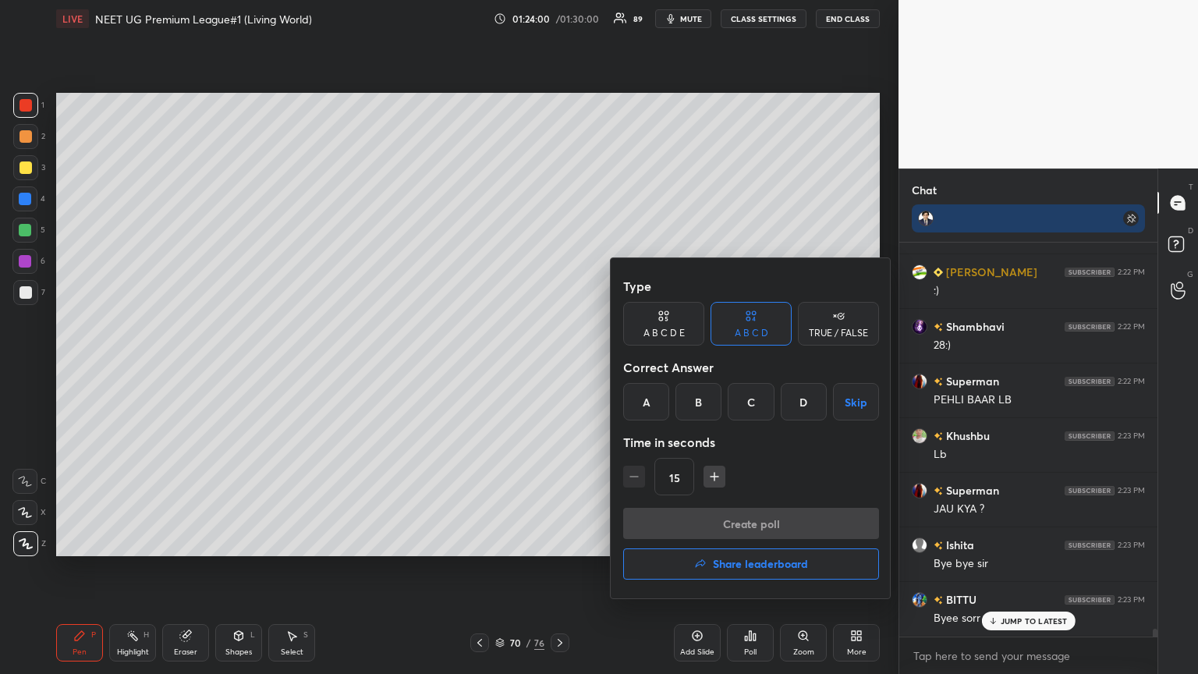
click at [559, 366] on button "Share leaderboard" at bounding box center [751, 563] width 256 height 31
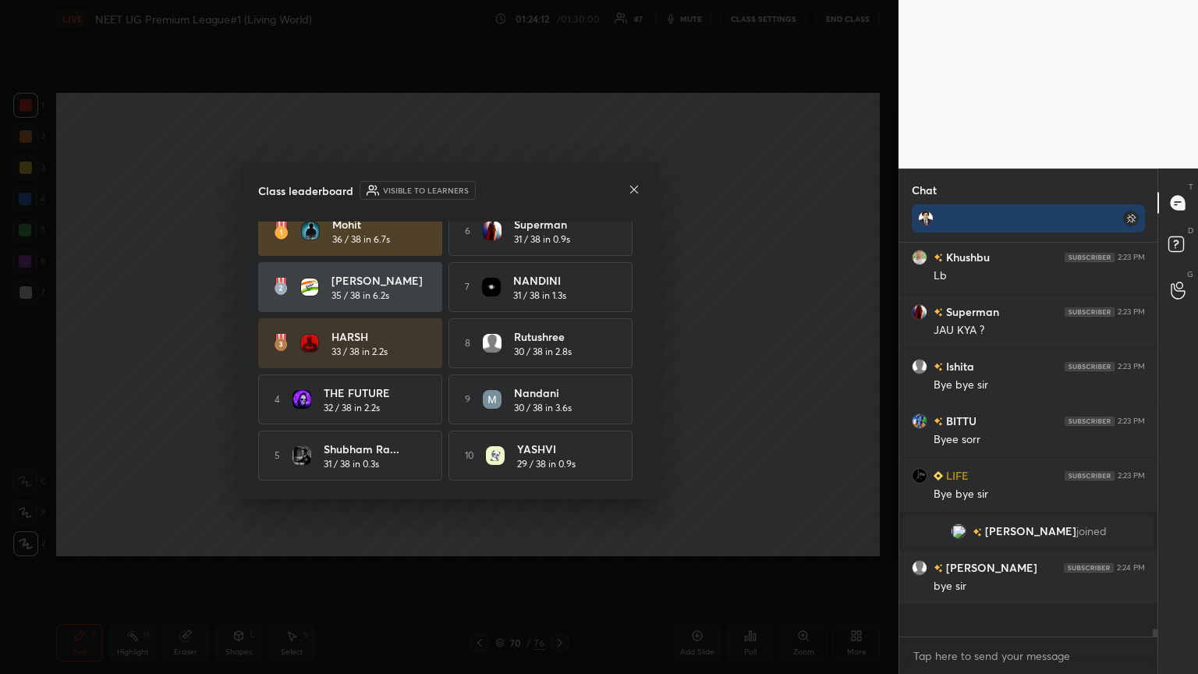
scroll to position [17881, 0]
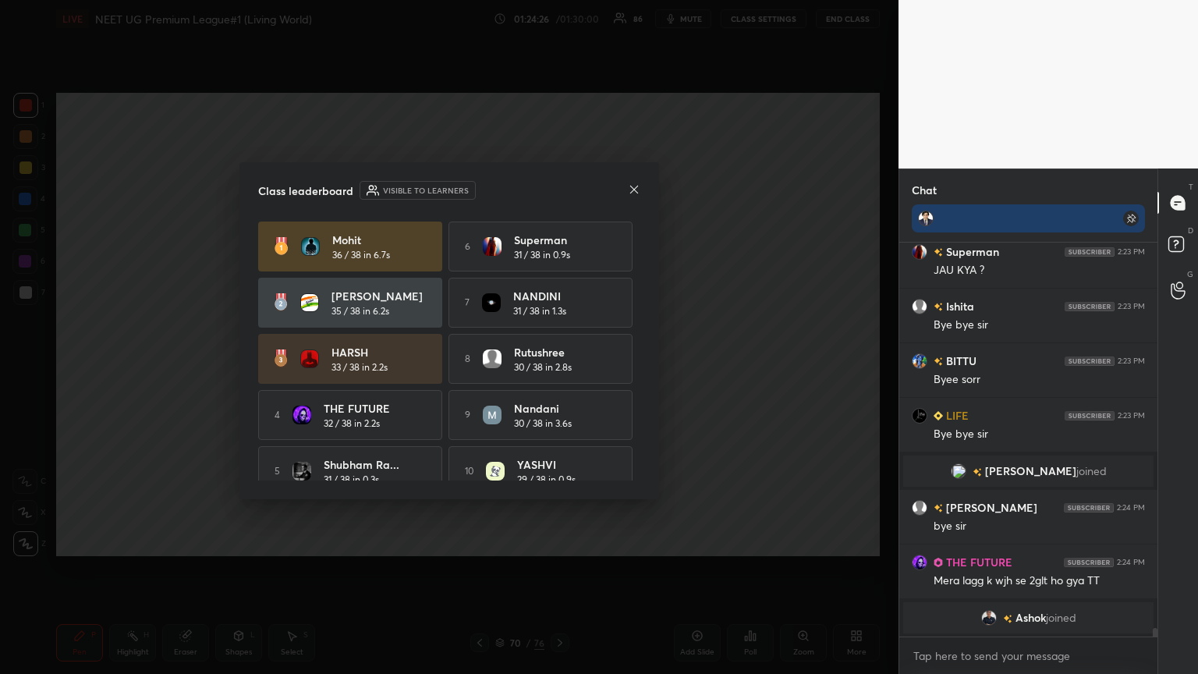
click at [559, 189] on div "Class leaderboard Visible to learners Mohit 36 / 38 in 6.7s 6 Superman 31 / 38 …" at bounding box center [448, 330] width 419 height 337
click at [559, 187] on icon at bounding box center [634, 189] width 12 height 12
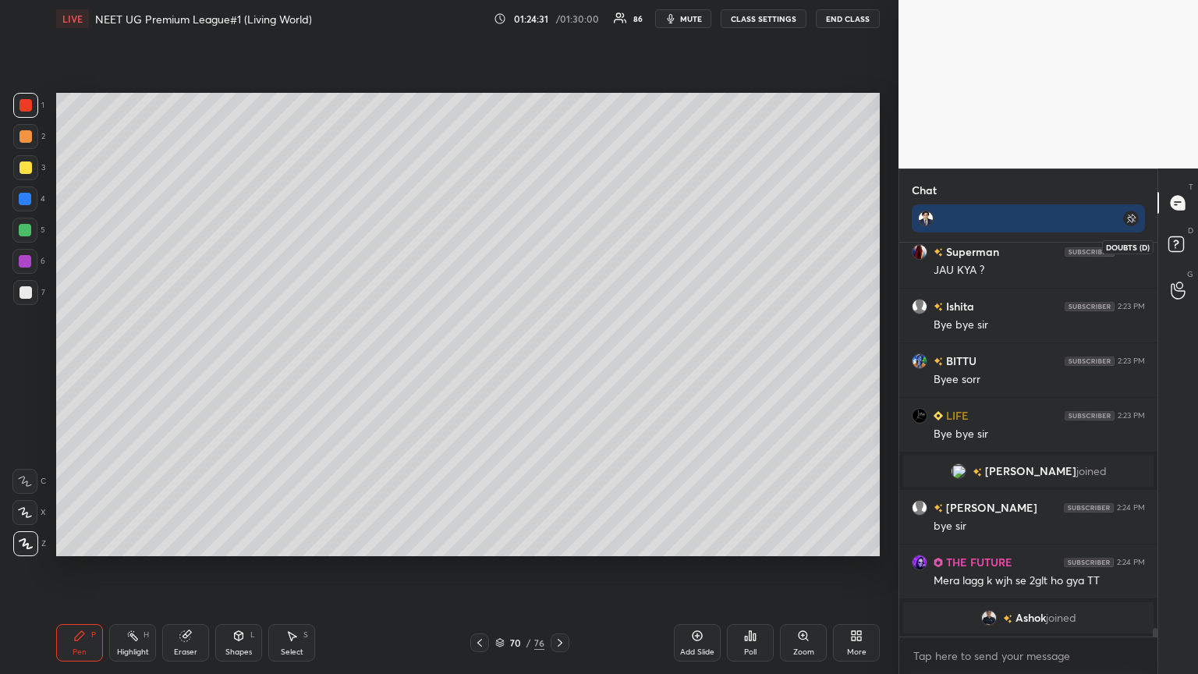
click at [559, 246] on rect at bounding box center [1175, 244] width 15 height 15
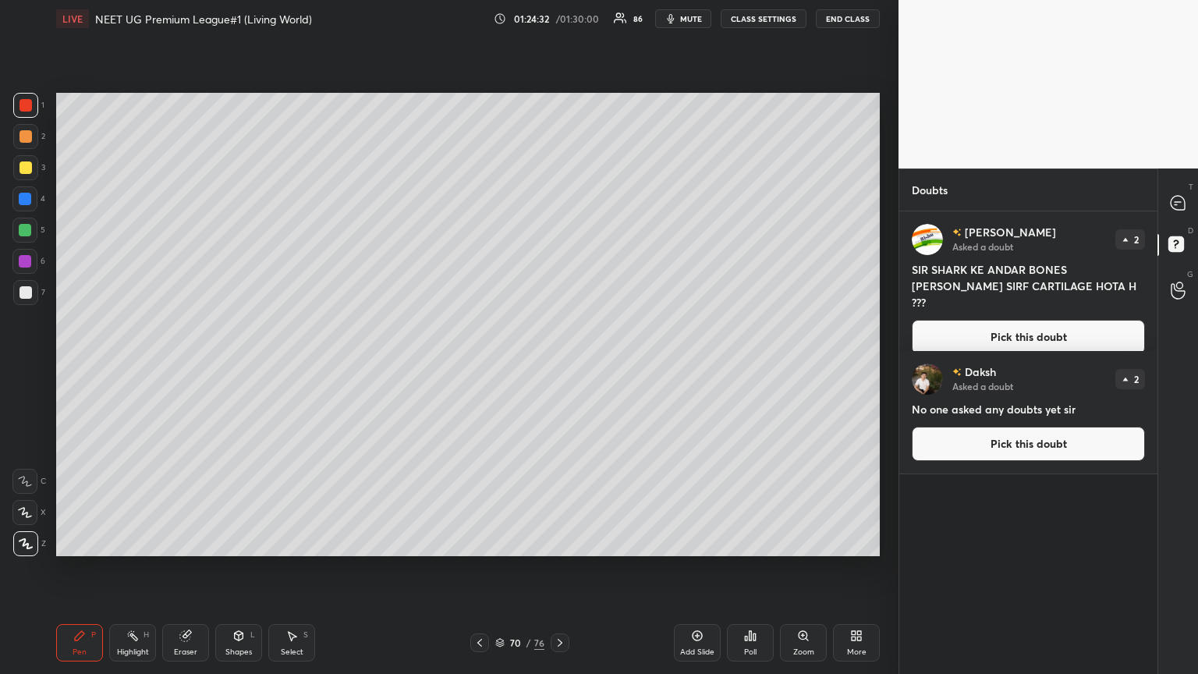
click at [559, 320] on button "Pick this doubt" at bounding box center [1027, 337] width 233 height 34
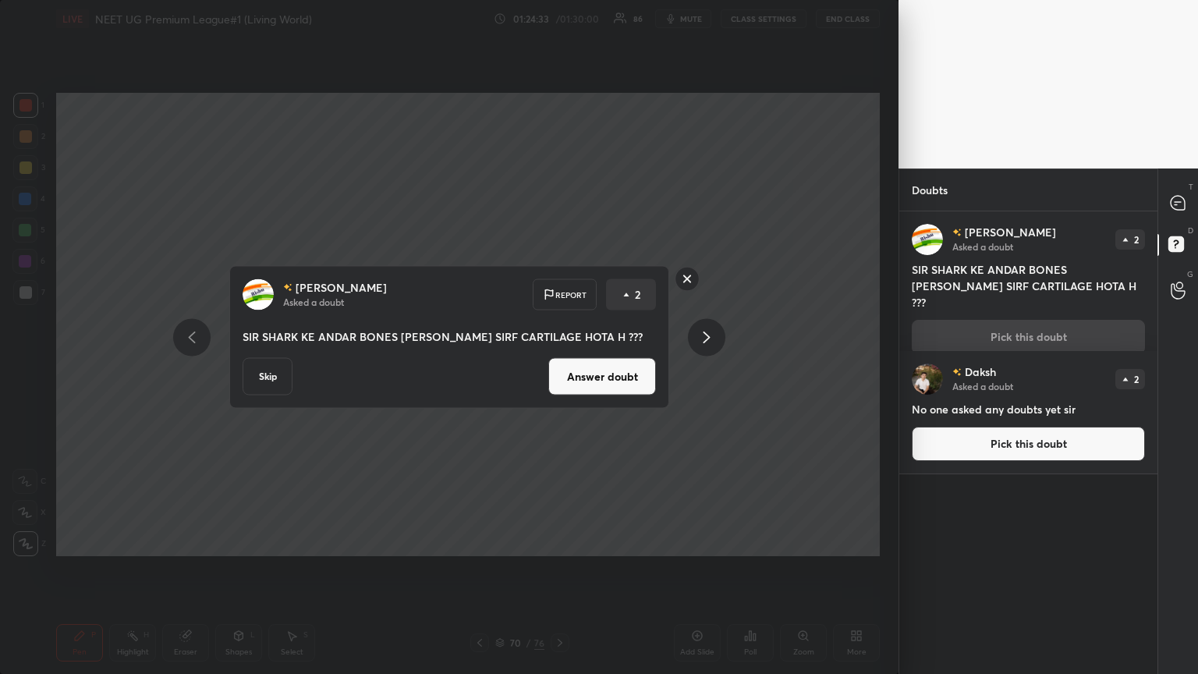
click at [559, 366] on button "Answer doubt" at bounding box center [602, 376] width 108 height 37
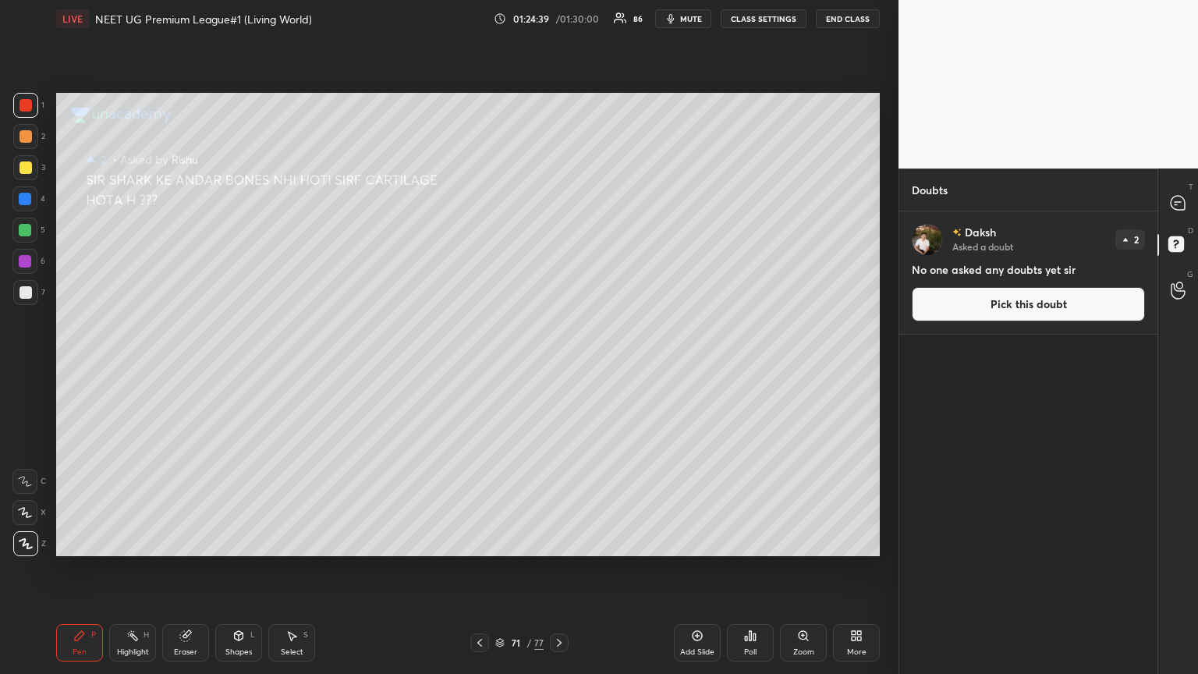
click at [559, 303] on button "Pick this doubt" at bounding box center [1027, 304] width 233 height 34
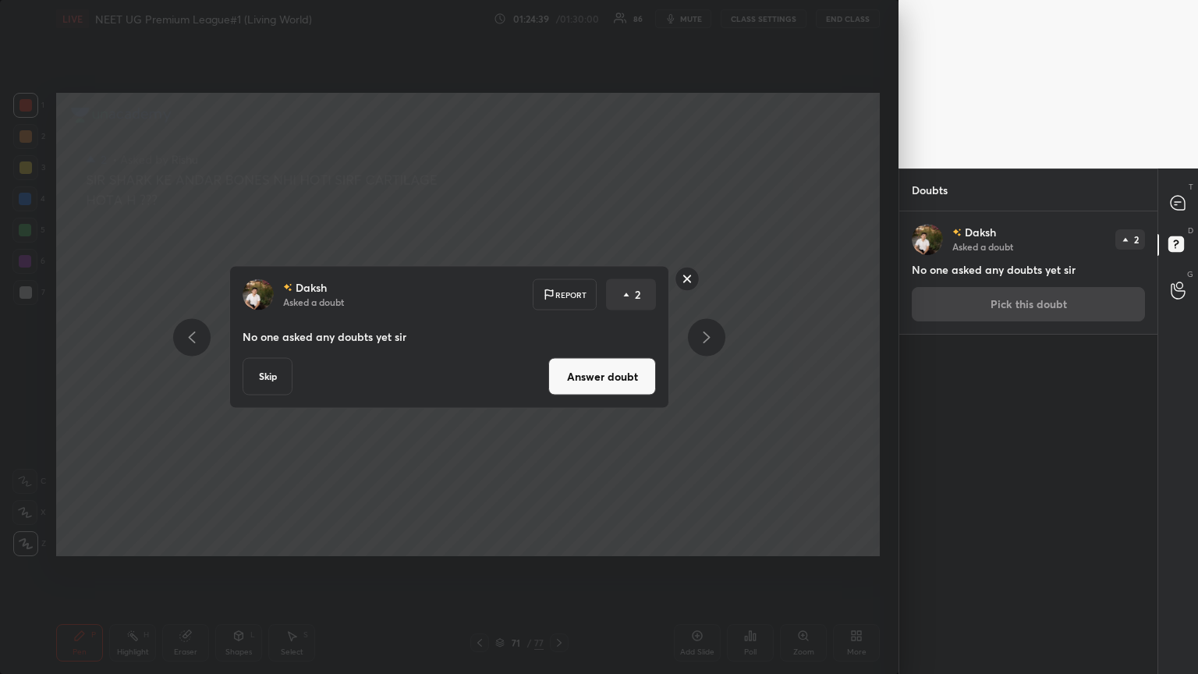
click at [559, 366] on button "Answer doubt" at bounding box center [602, 376] width 108 height 37
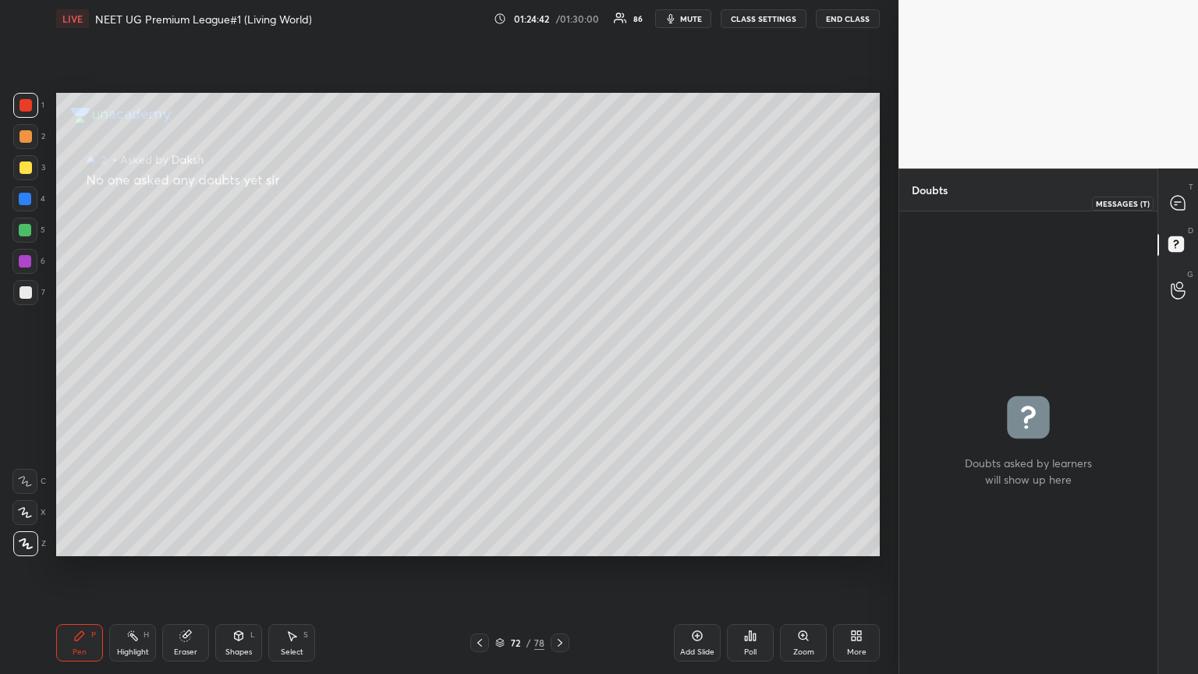
drag, startPoint x: 1179, startPoint y: 198, endPoint x: 1164, endPoint y: 200, distance: 15.0
click at [559, 199] on icon at bounding box center [1177, 203] width 14 height 14
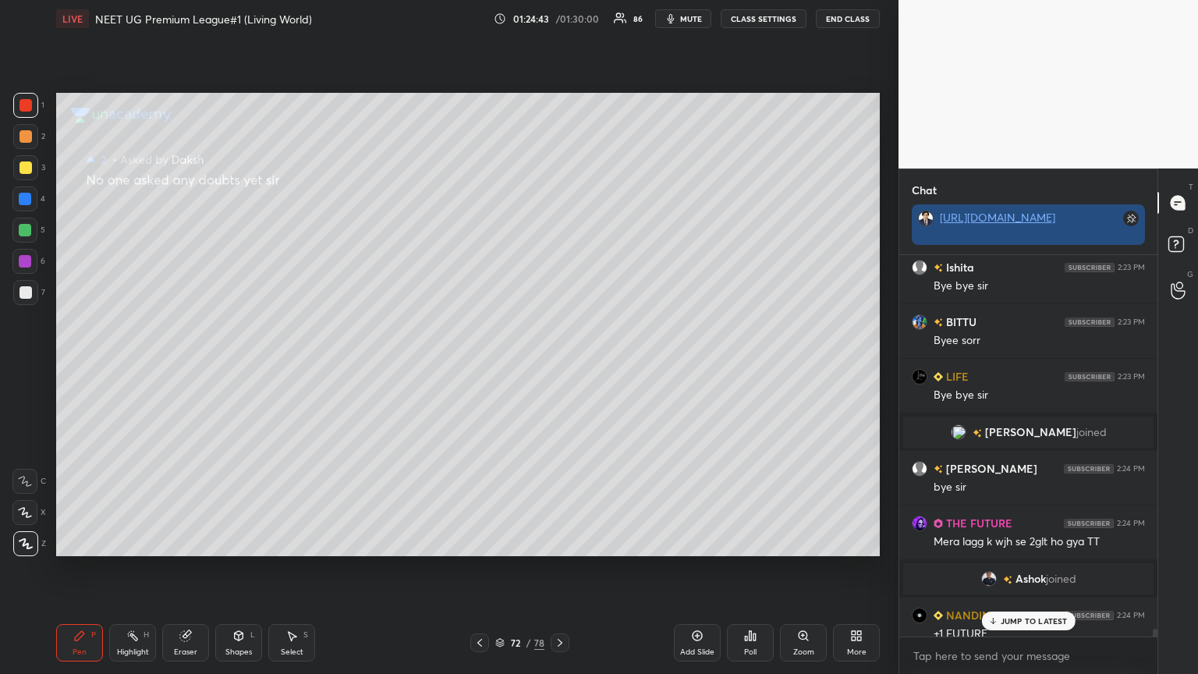
scroll to position [349, 253]
click at [559, 366] on p "JUMP TO LATEST" at bounding box center [1033, 620] width 67 height 9
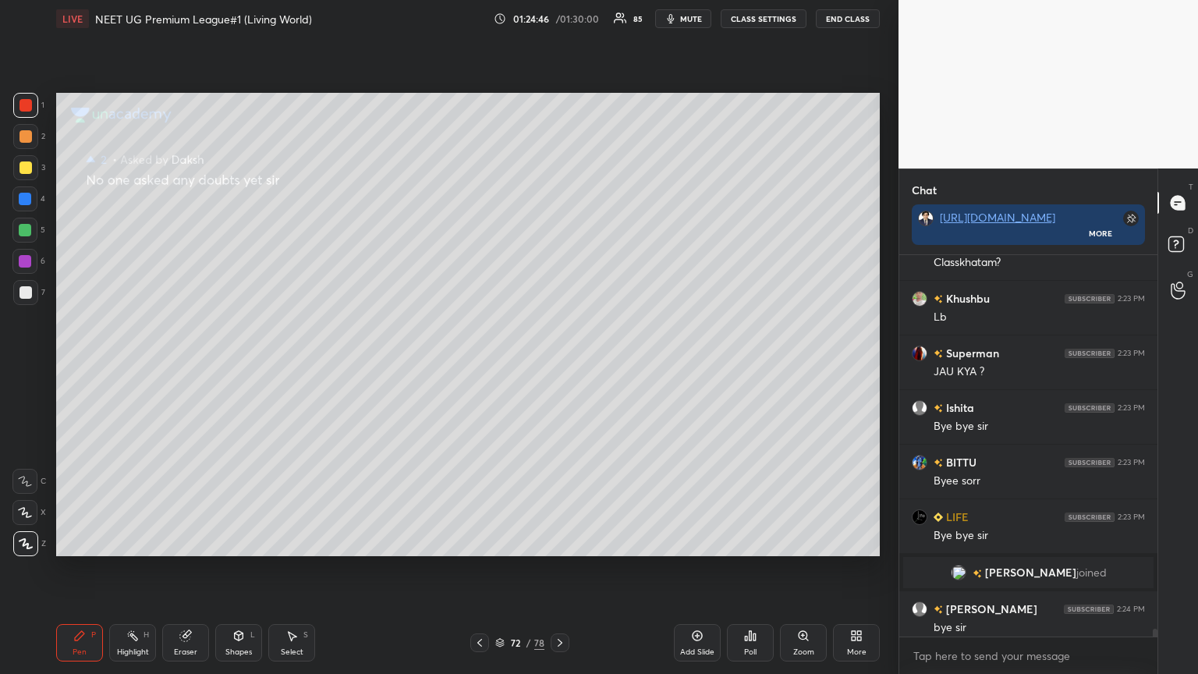
click at [477, 366] on div at bounding box center [479, 642] width 19 height 19
click at [555, 366] on icon at bounding box center [560, 642] width 12 height 12
click at [554, 366] on icon at bounding box center [560, 642] width 12 height 12
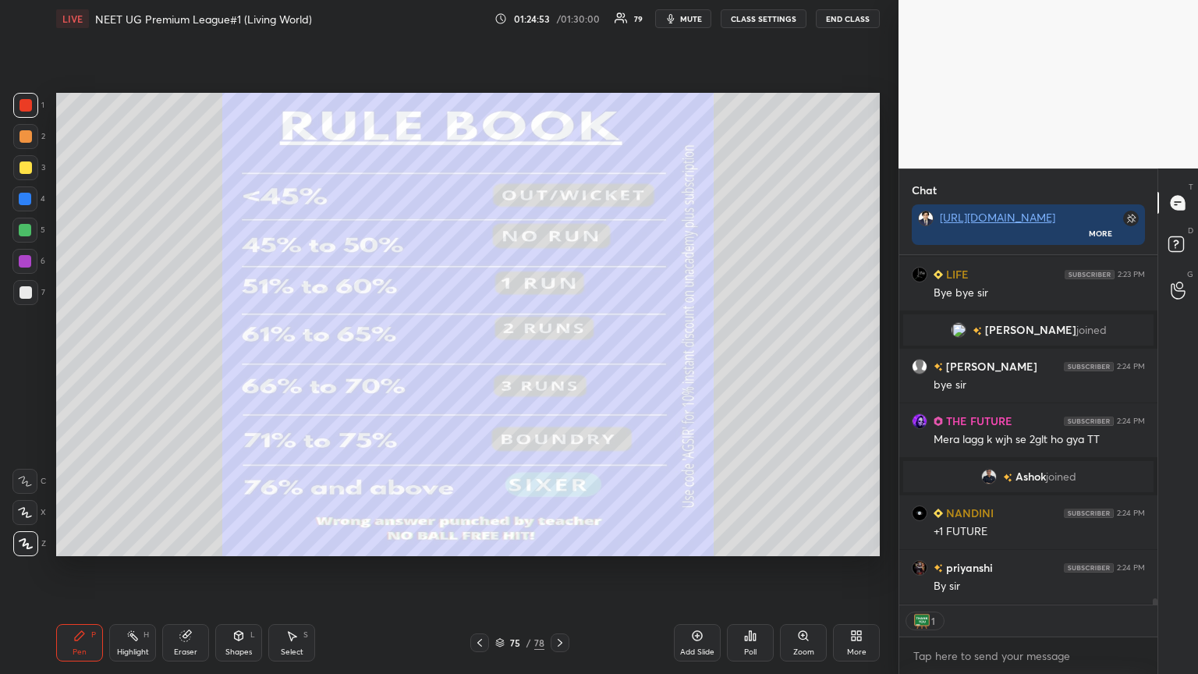
click at [483, 366] on div "Pen P Highlight H Eraser Shapes L Select S 75 / 78 Add Slide Poll Zoom More" at bounding box center [467, 642] width 823 height 62
click at [485, 366] on div "Pen P Highlight H Eraser Shapes L Select S 75 / 78 Add Slide Poll Zoom More" at bounding box center [467, 642] width 823 height 62
click at [483, 366] on div "Pen P Highlight H Eraser Shapes L Select S 75 / 78 Add Slide Poll Zoom More" at bounding box center [467, 642] width 823 height 62
click at [487, 366] on div at bounding box center [479, 642] width 19 height 19
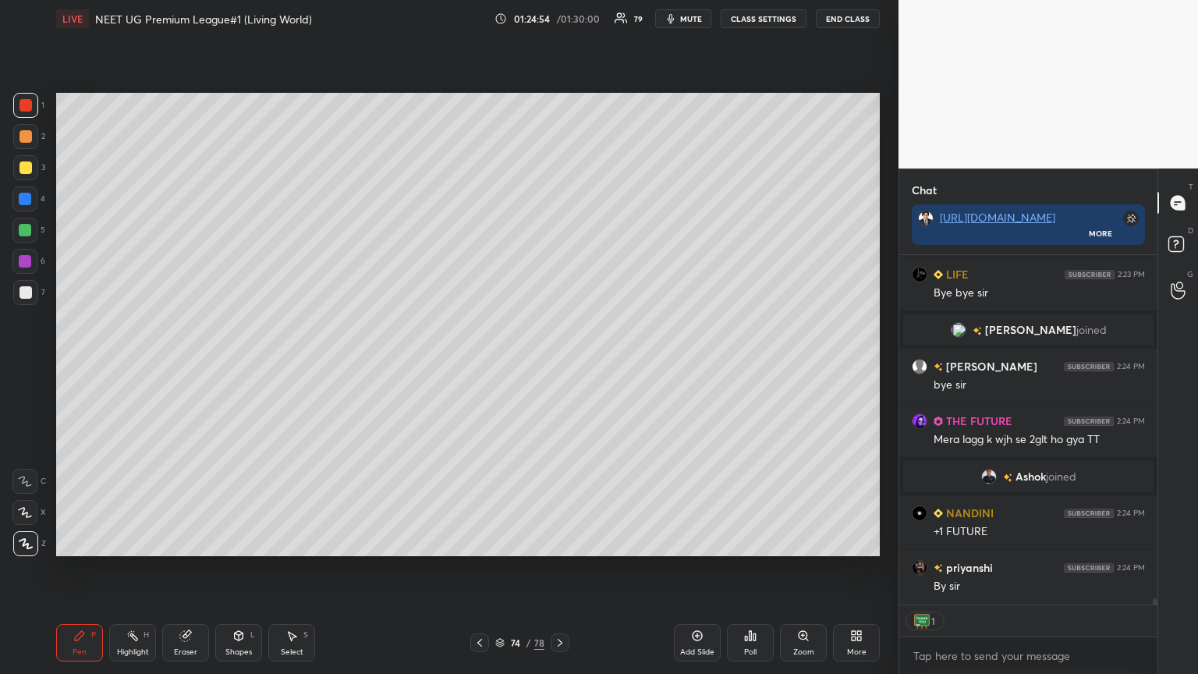
click at [483, 366] on icon at bounding box center [479, 642] width 12 height 12
click at [480, 366] on icon at bounding box center [479, 642] width 12 height 12
click at [477, 366] on icon at bounding box center [479, 642] width 12 height 12
click at [478, 366] on icon at bounding box center [479, 643] width 5 height 8
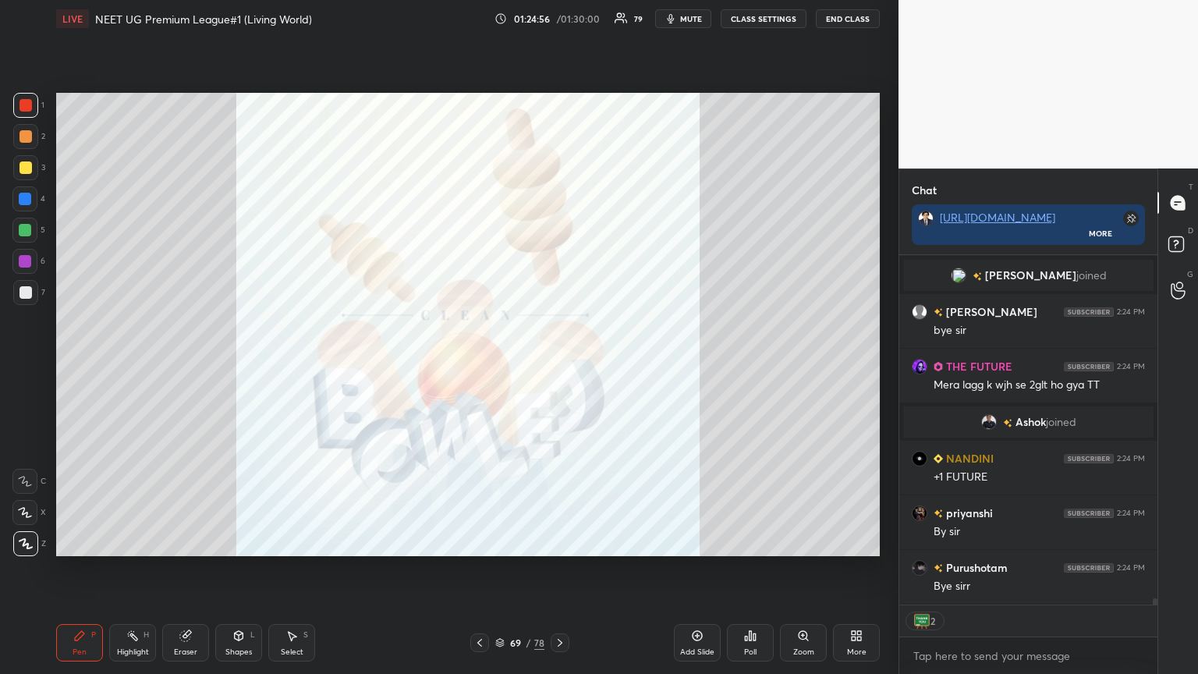
drag, startPoint x: 706, startPoint y: 639, endPoint x: 685, endPoint y: 612, distance: 33.4
click at [559, 366] on div "Add Slide" at bounding box center [697, 642] width 47 height 37
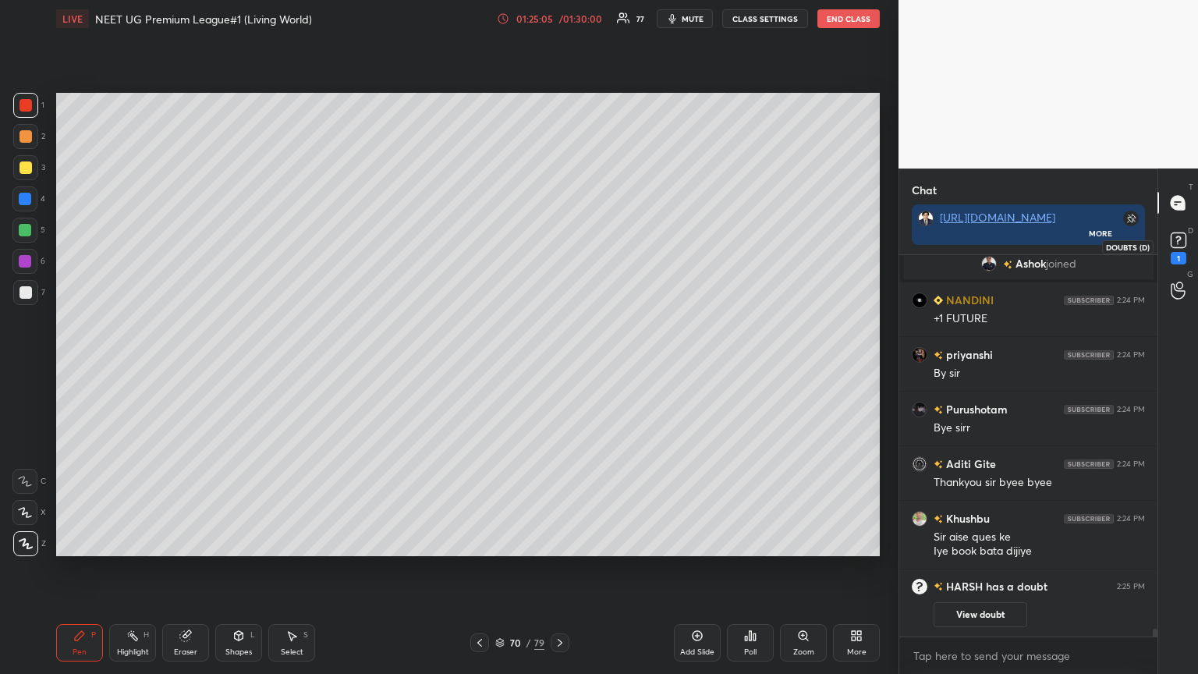
click at [559, 250] on icon at bounding box center [1177, 239] width 23 height 23
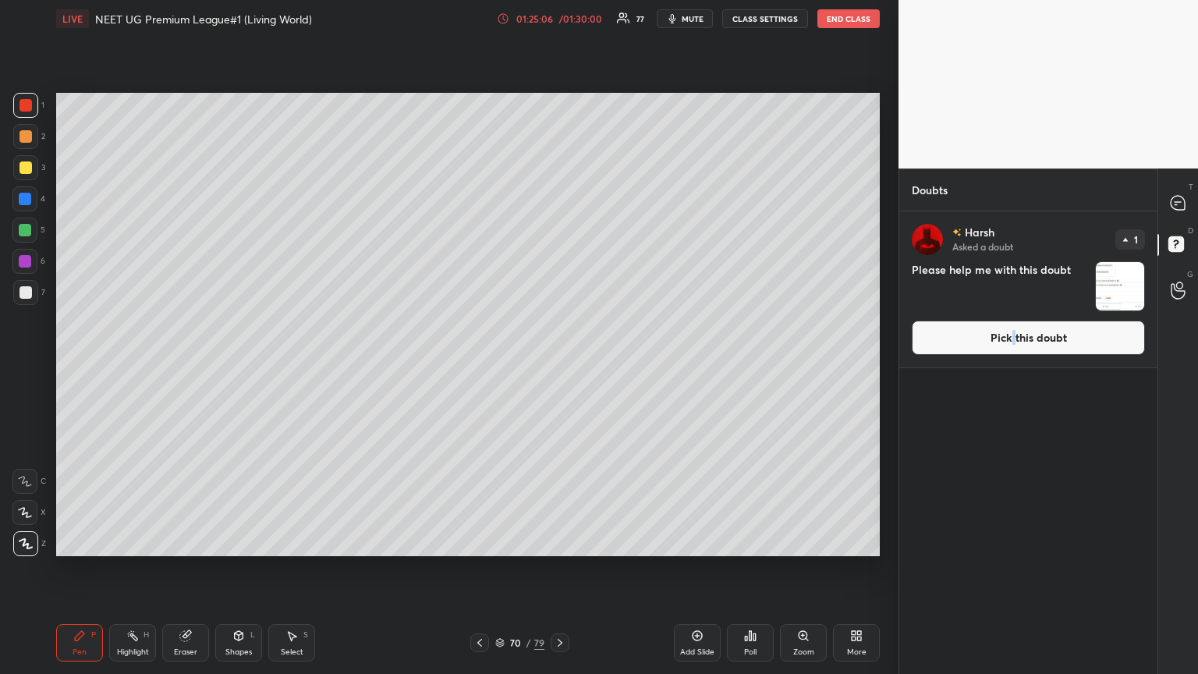
click at [559, 342] on button "Pick this doubt" at bounding box center [1027, 337] width 233 height 34
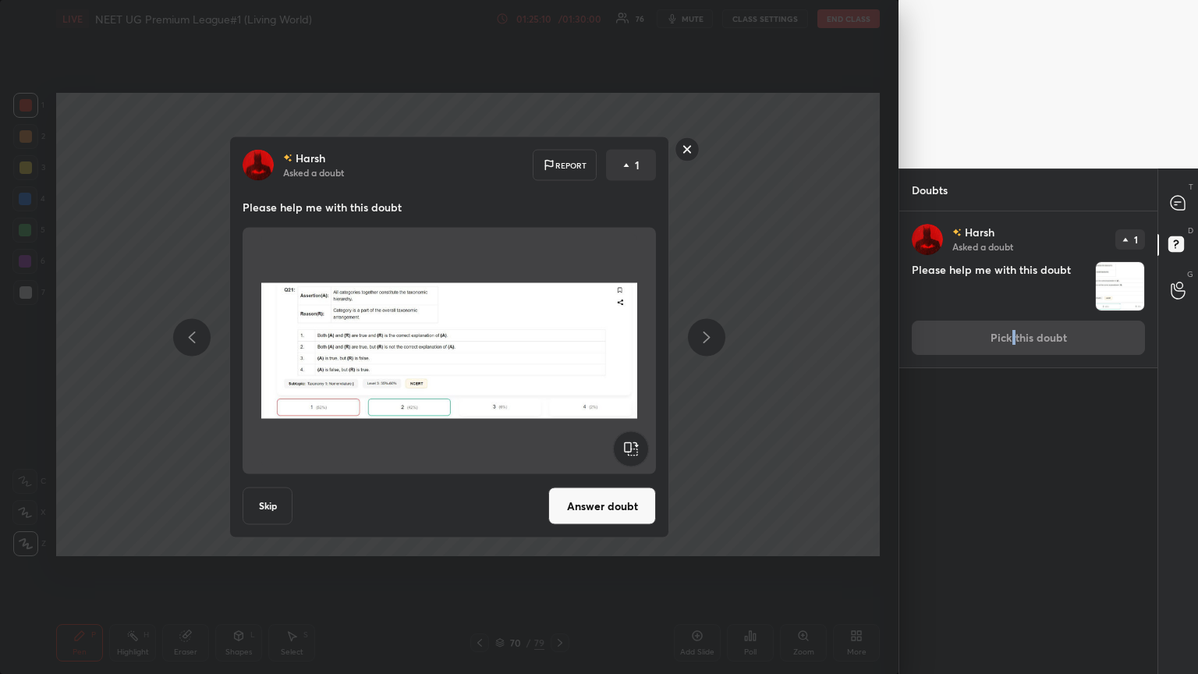
click at [559, 150] on rect at bounding box center [687, 149] width 24 height 24
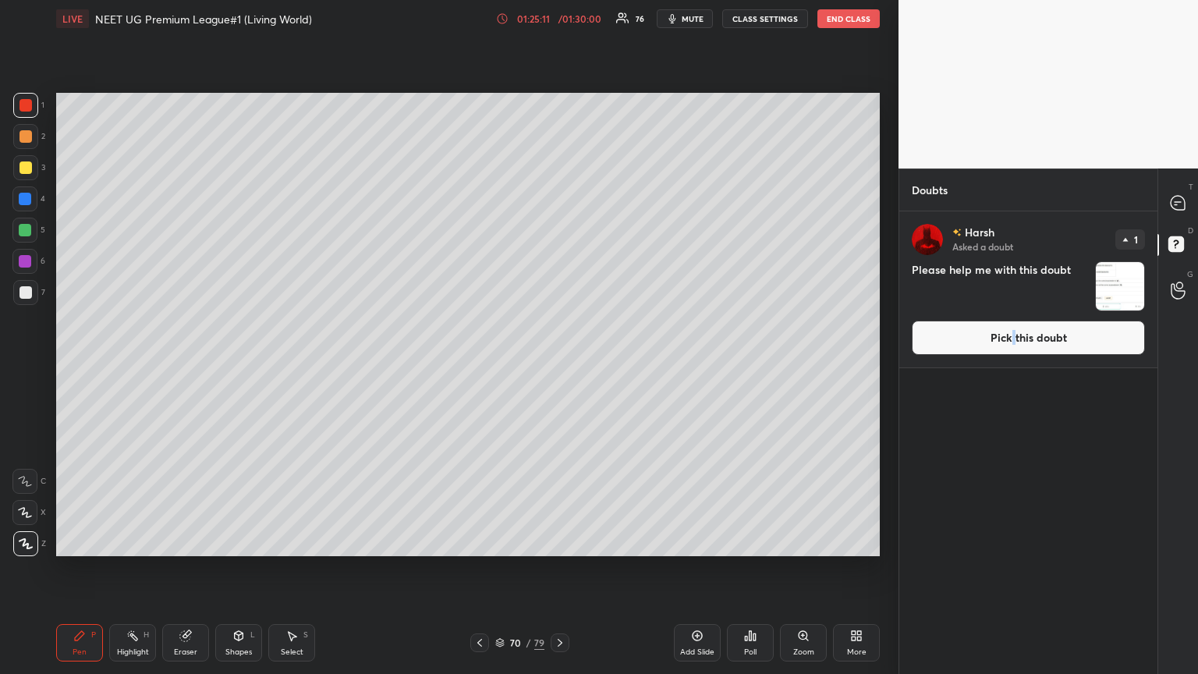
click at [25, 135] on div at bounding box center [25, 136] width 12 height 12
drag, startPoint x: 29, startPoint y: 137, endPoint x: 53, endPoint y: 151, distance: 27.9
click at [28, 141] on div at bounding box center [25, 136] width 12 height 12
click at [559, 206] on icon at bounding box center [1177, 203] width 14 height 14
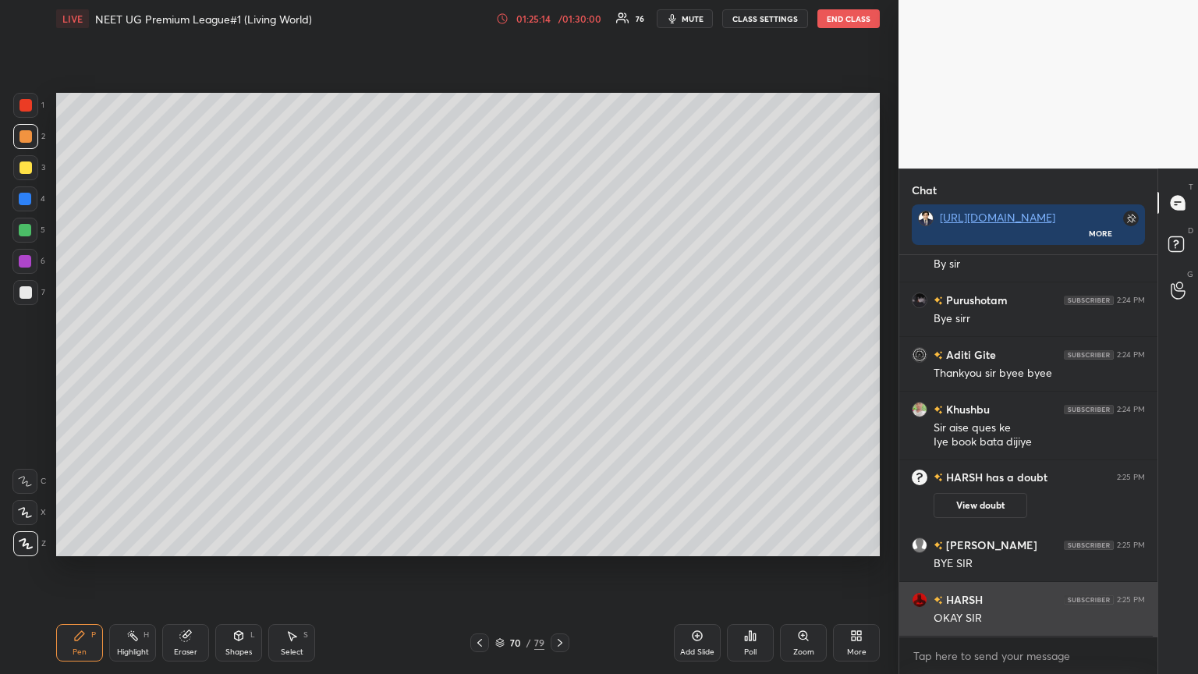
click at [559, 366] on div "OKAY SIR" at bounding box center [1038, 619] width 211 height 16
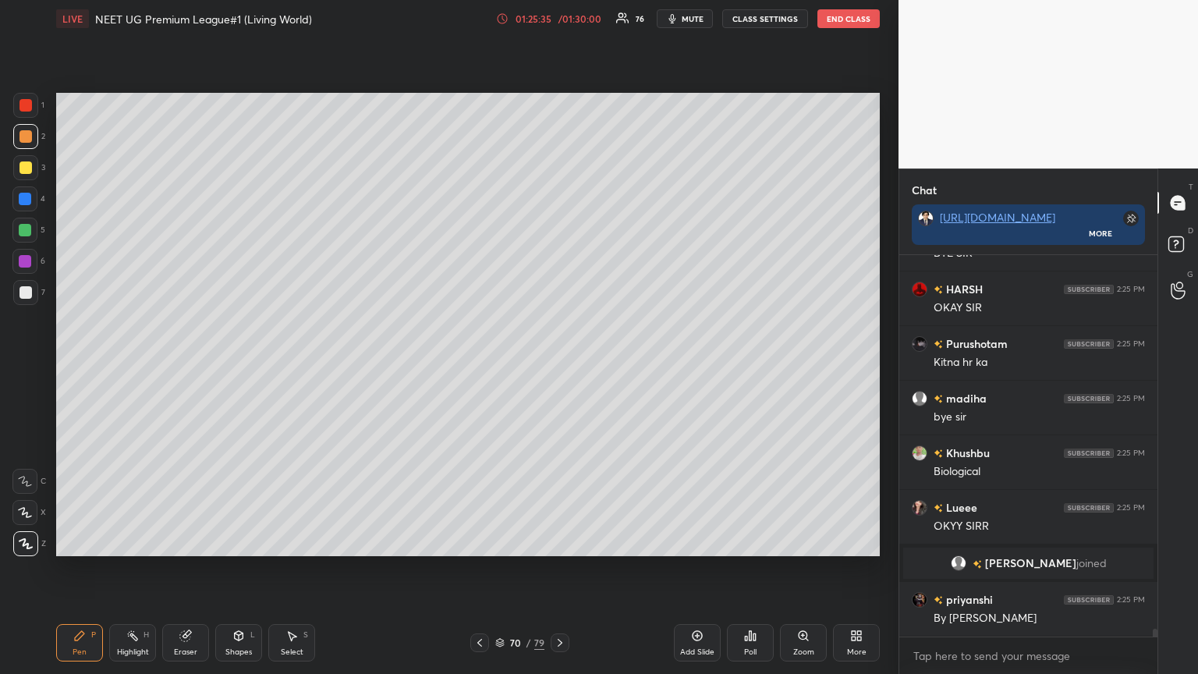
click at [559, 24] on button "mute" at bounding box center [685, 18] width 56 height 19
click at [140, 5] on div "LIVE NEET UG Premium League#1 (Living World)" at bounding box center [273, 18] width 434 height 37
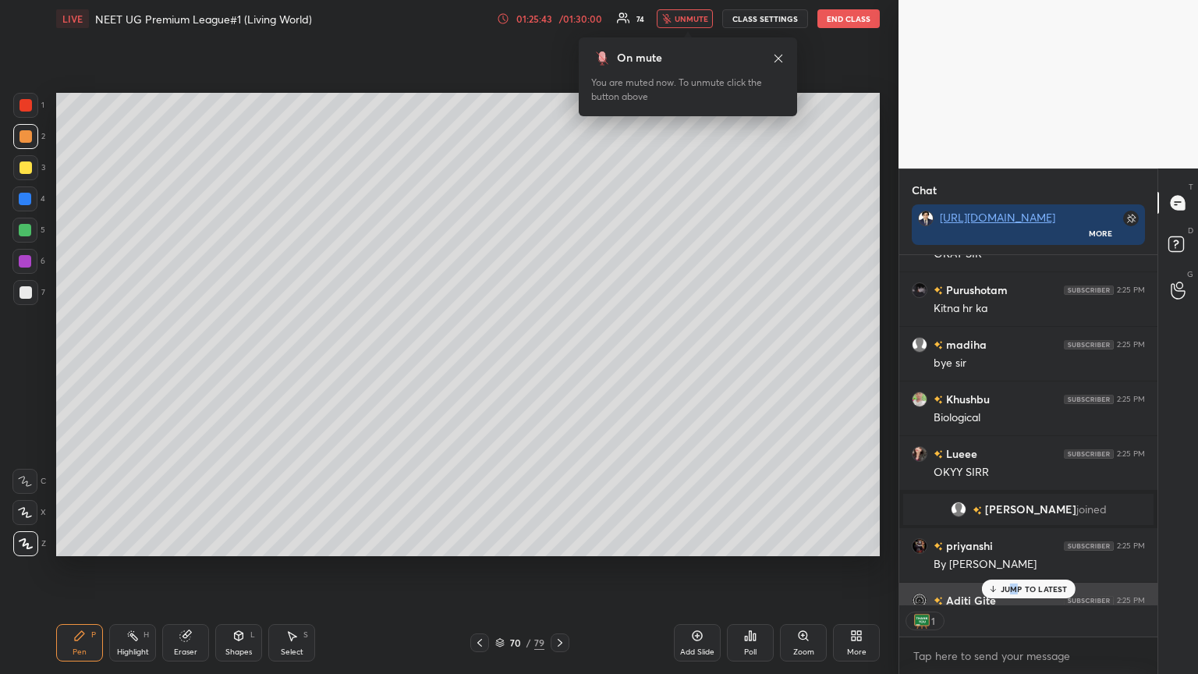
click at [559, 366] on p "JUMP TO LATEST" at bounding box center [1033, 588] width 67 height 9
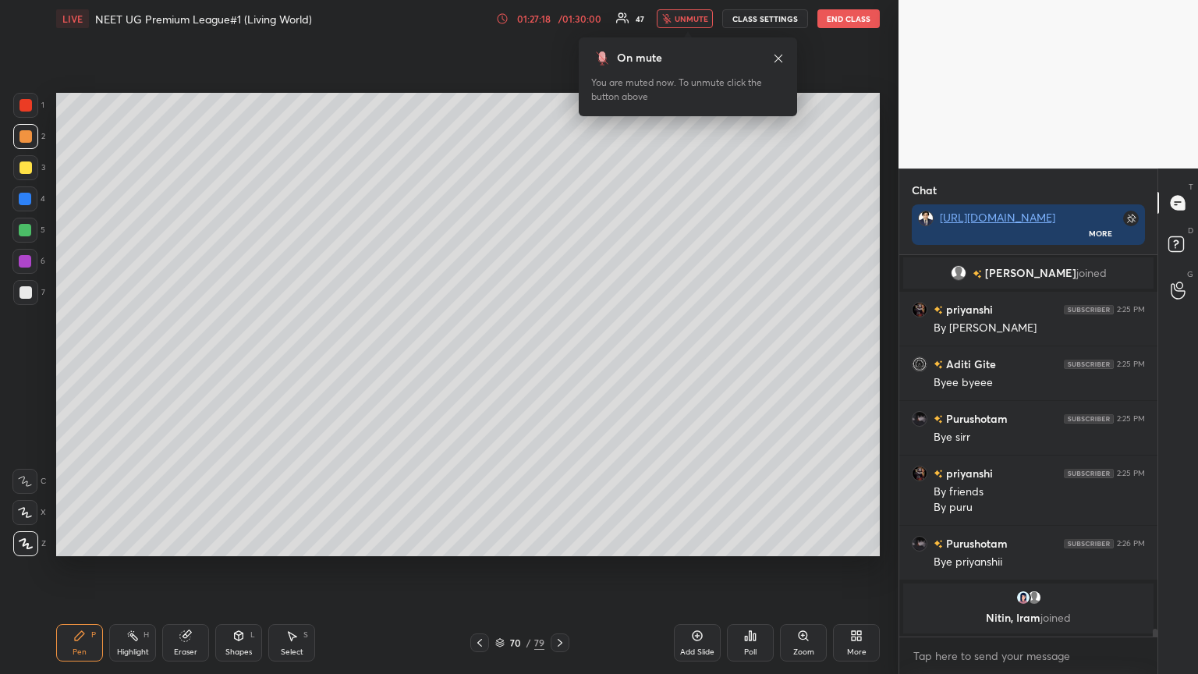
scroll to position [18806, 0]
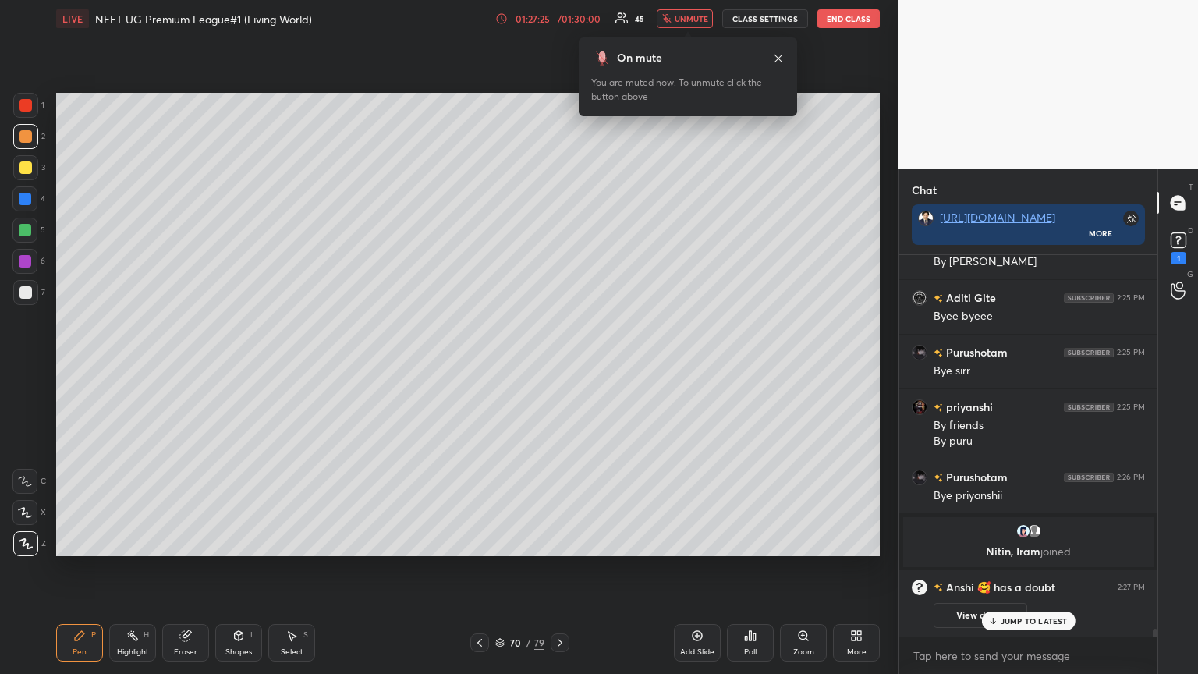
click at [559, 250] on icon at bounding box center [1177, 239] width 23 height 23
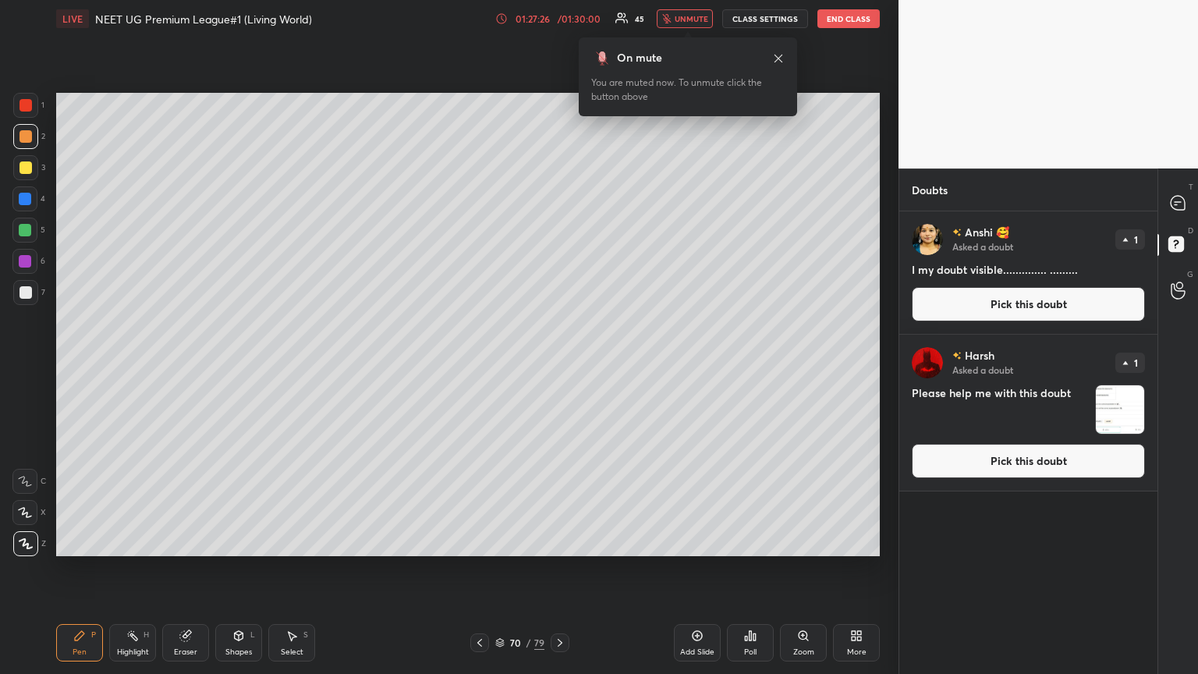
scroll to position [458, 253]
click at [559, 200] on icon at bounding box center [1177, 203] width 14 height 14
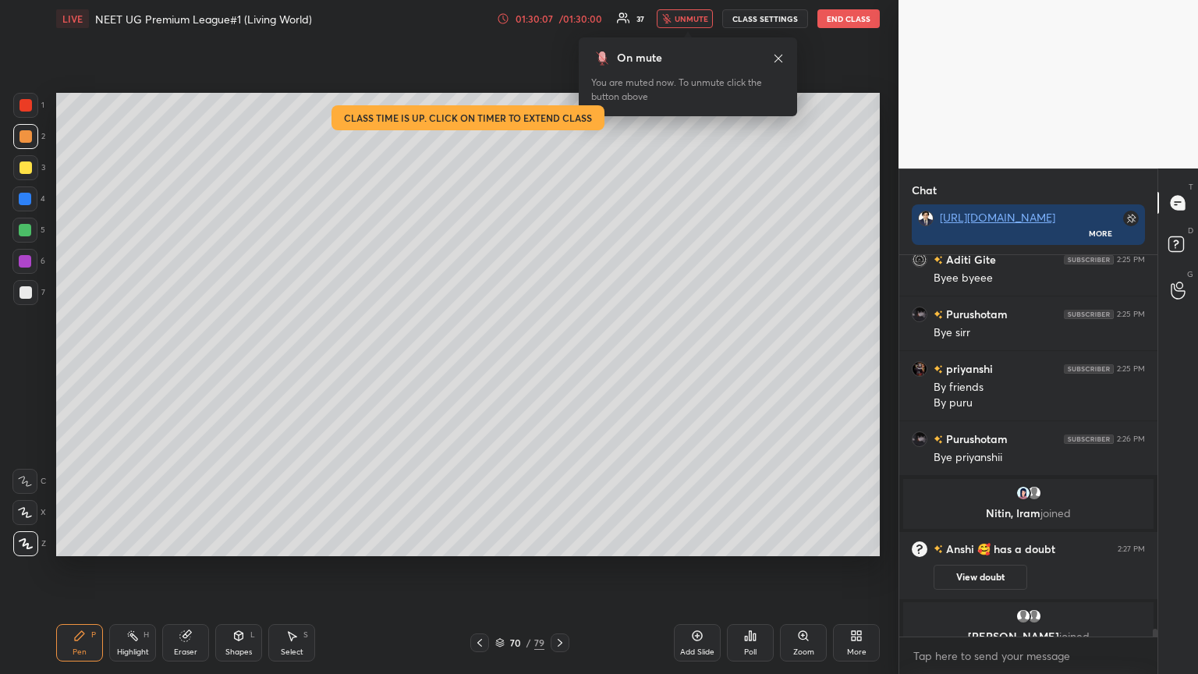
scroll to position [19158, 0]
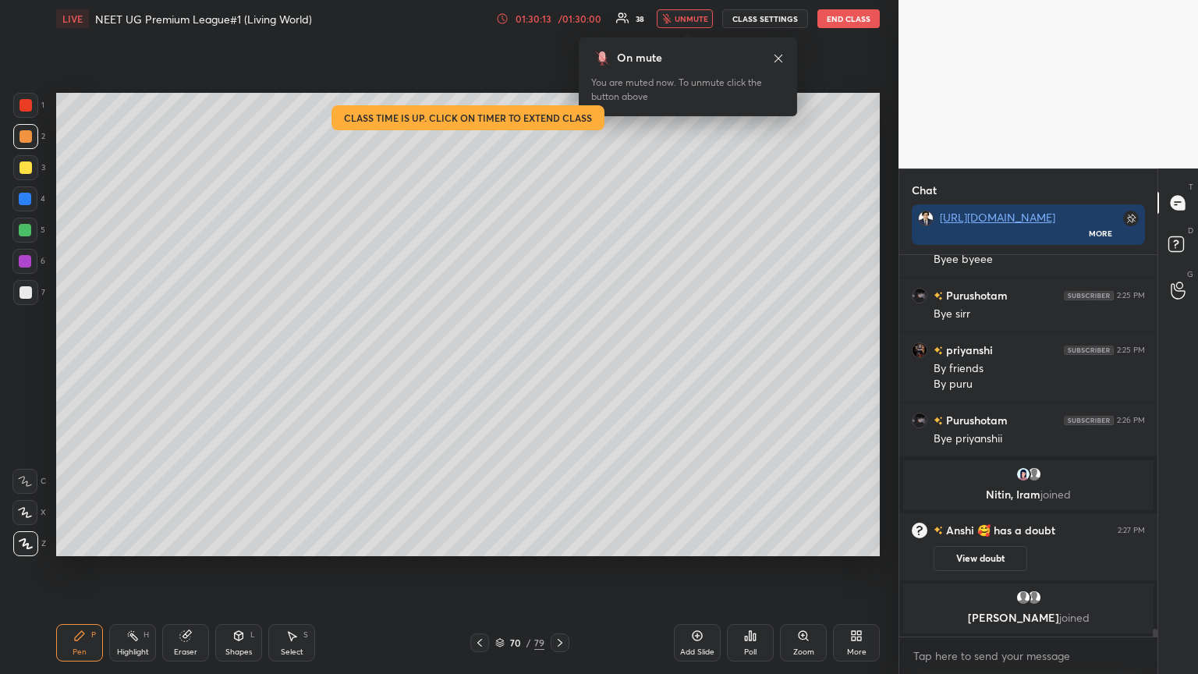
click at [559, 16] on span "unmute" at bounding box center [691, 18] width 34 height 11
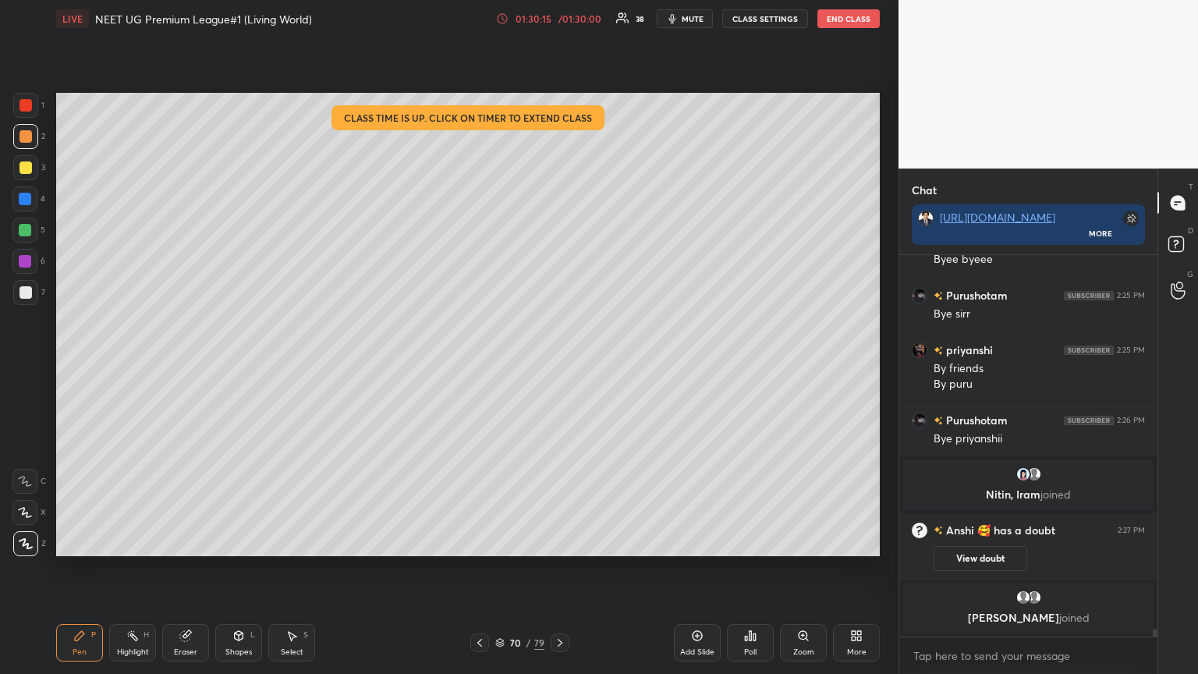
click at [559, 13] on button "End Class" at bounding box center [848, 18] width 62 height 19
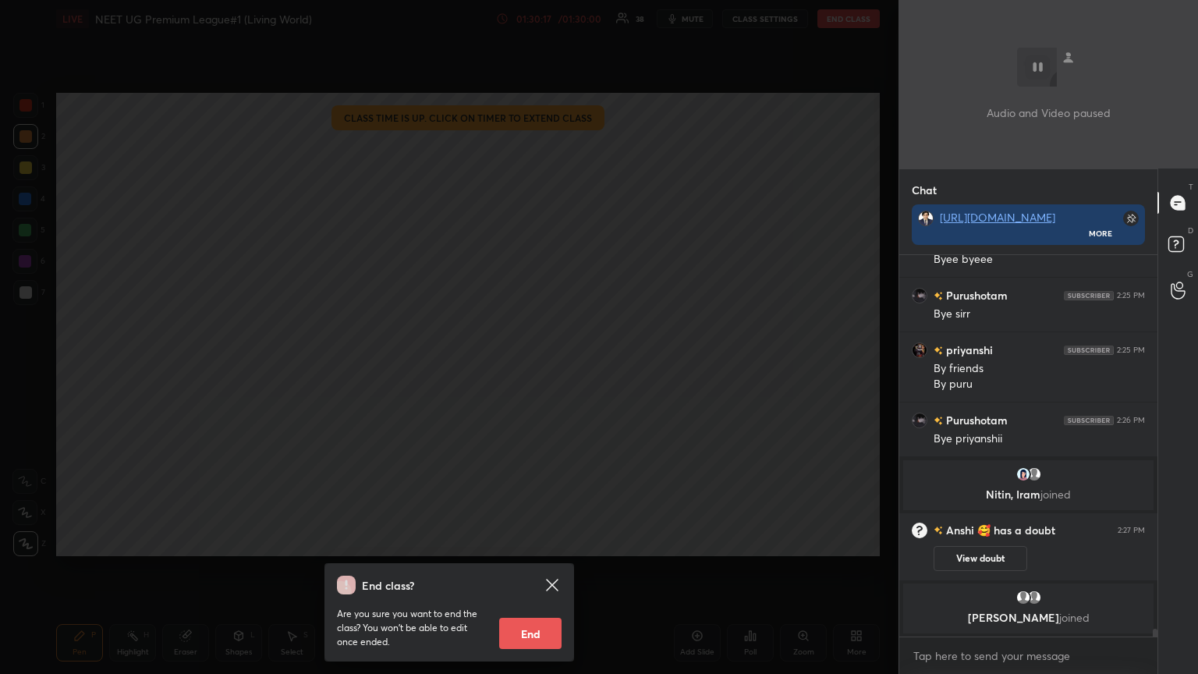
click at [521, 366] on button "End" at bounding box center [530, 633] width 62 height 31
type textarea "x"
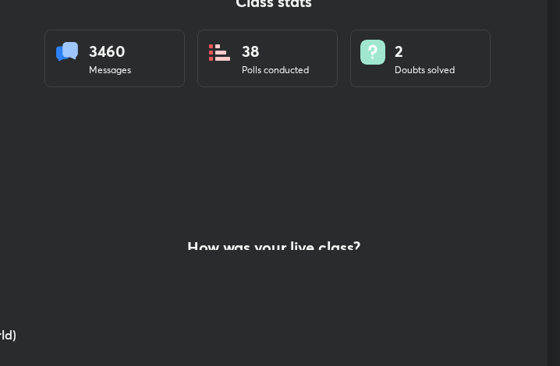
scroll to position [77703, 77422]
